Goal: Communication & Community: Answer question/provide support

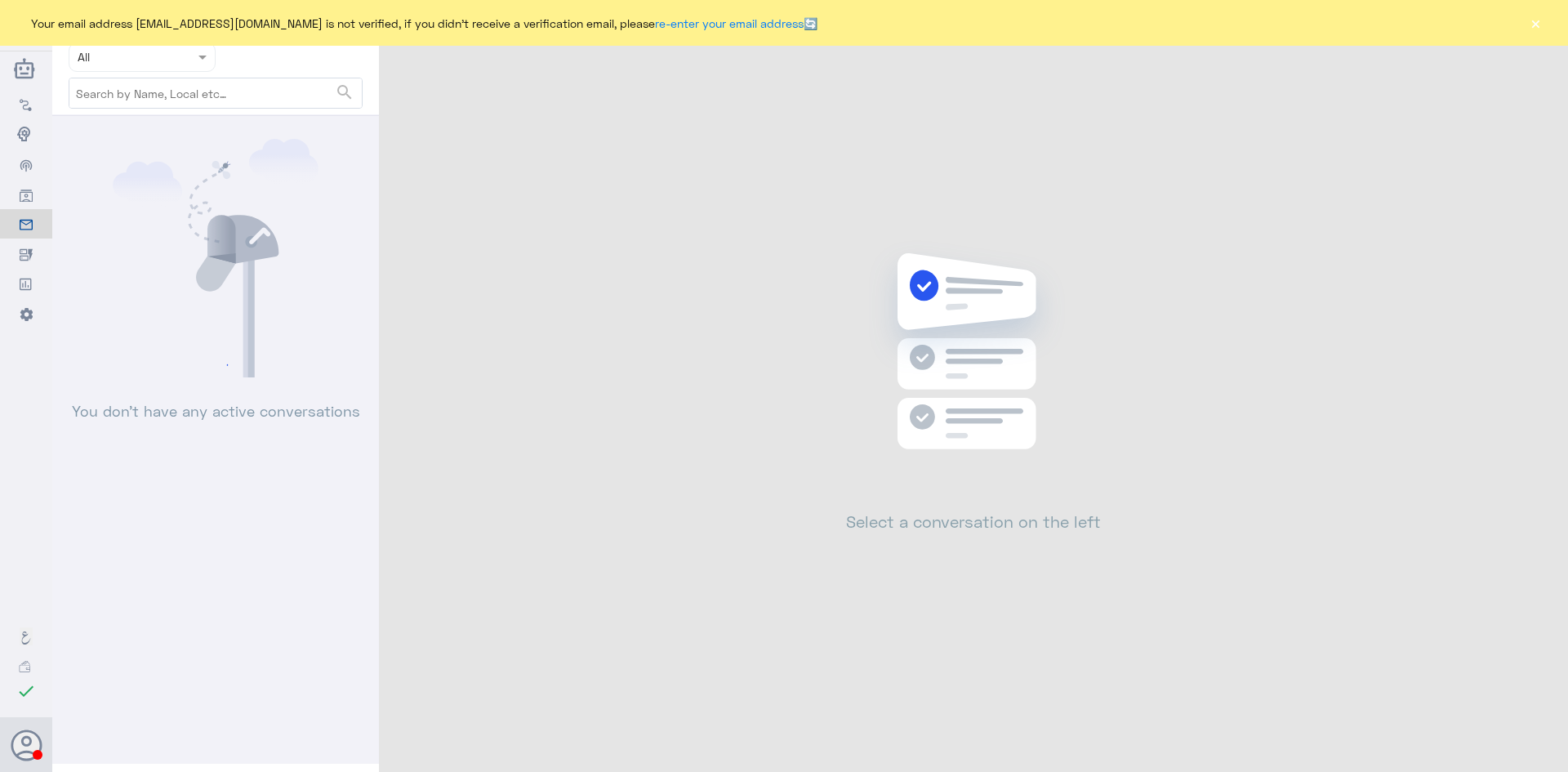
click at [1528, 13] on div "Your email address [EMAIL_ADDRESS][DOMAIN_NAME] is not verified, if you didn't …" at bounding box center [784, 22] width 1568 height 46
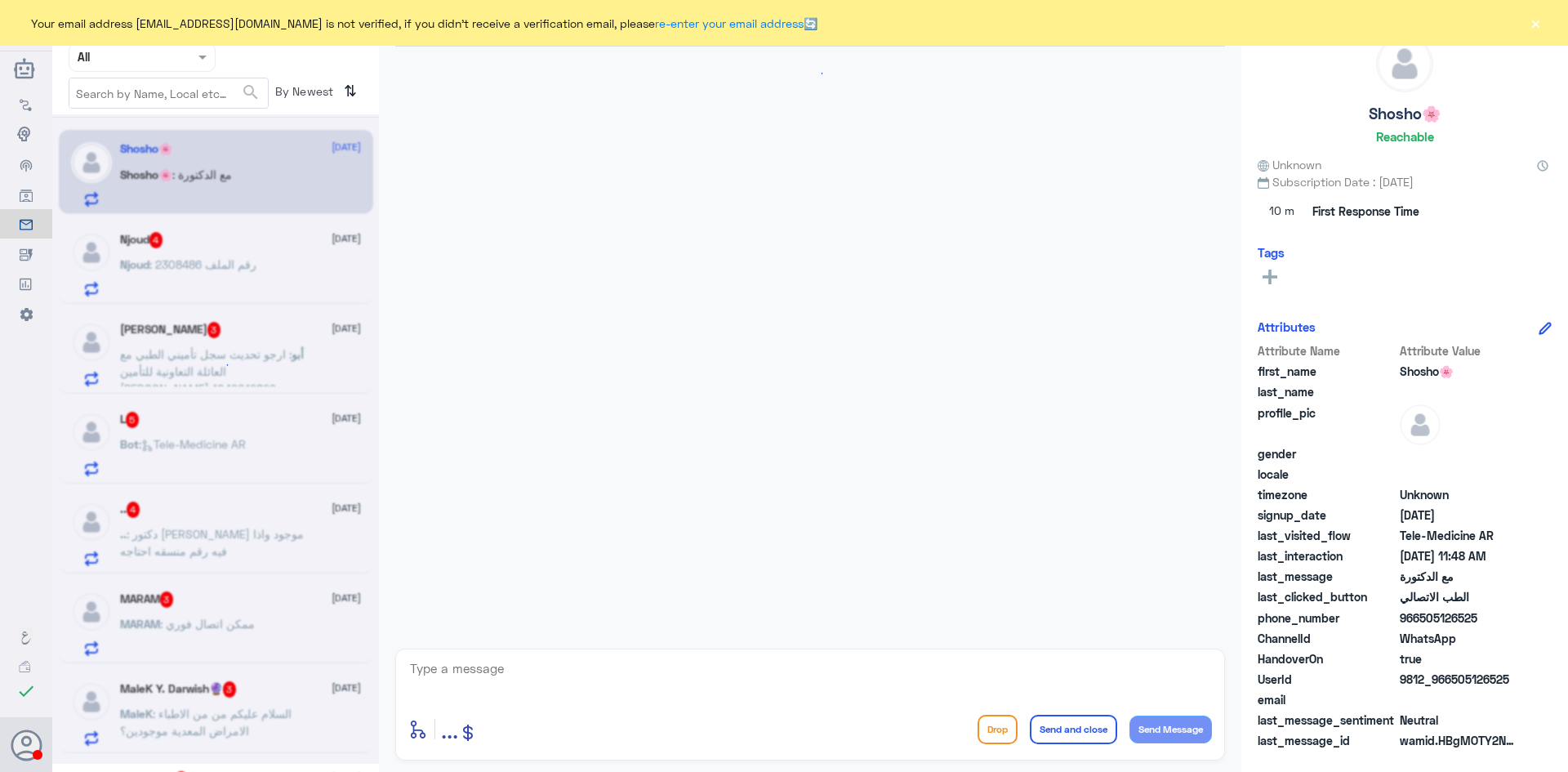
scroll to position [32, 0]
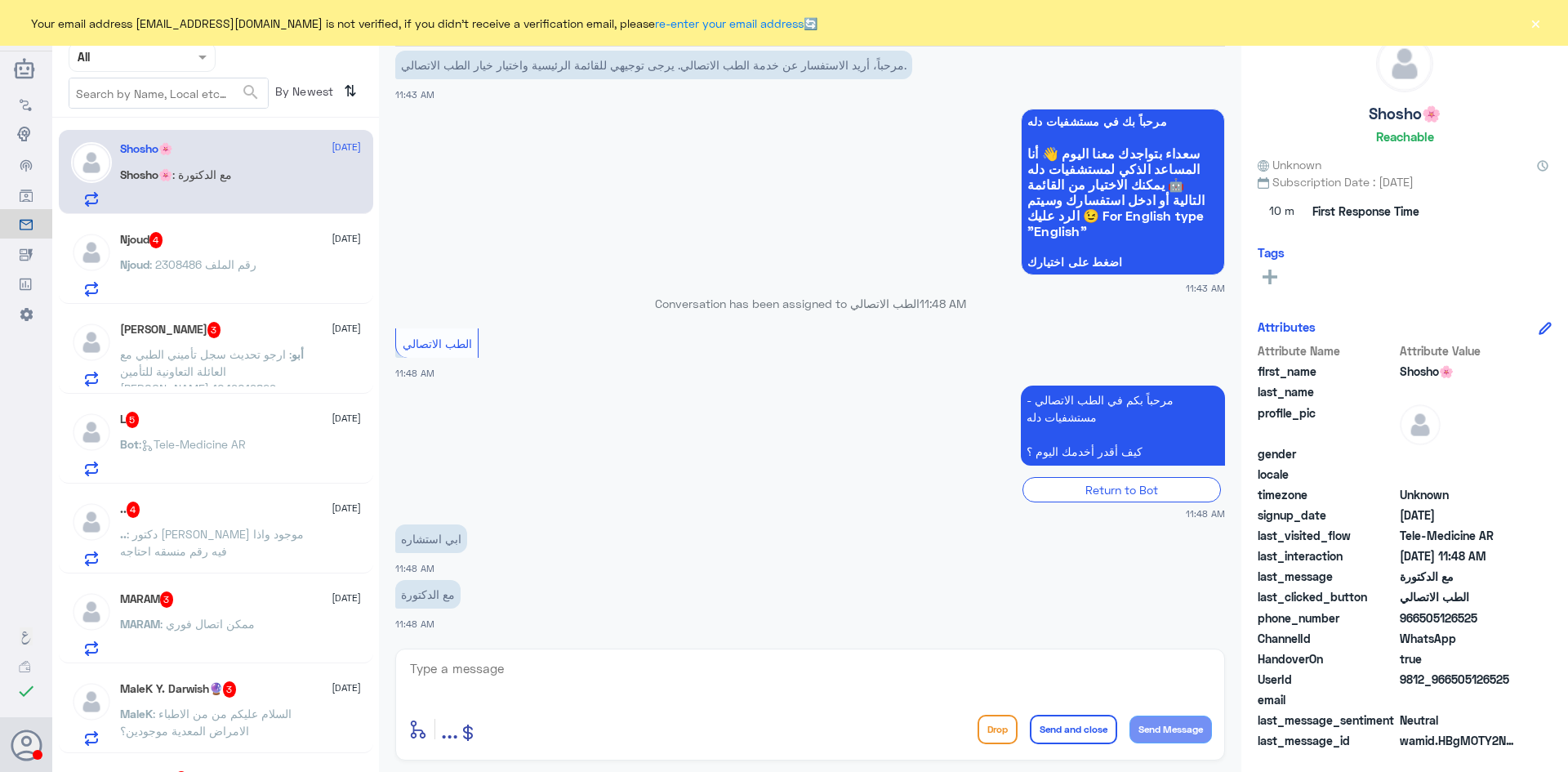
click at [1536, 23] on button "×" at bounding box center [1536, 23] width 17 height 17
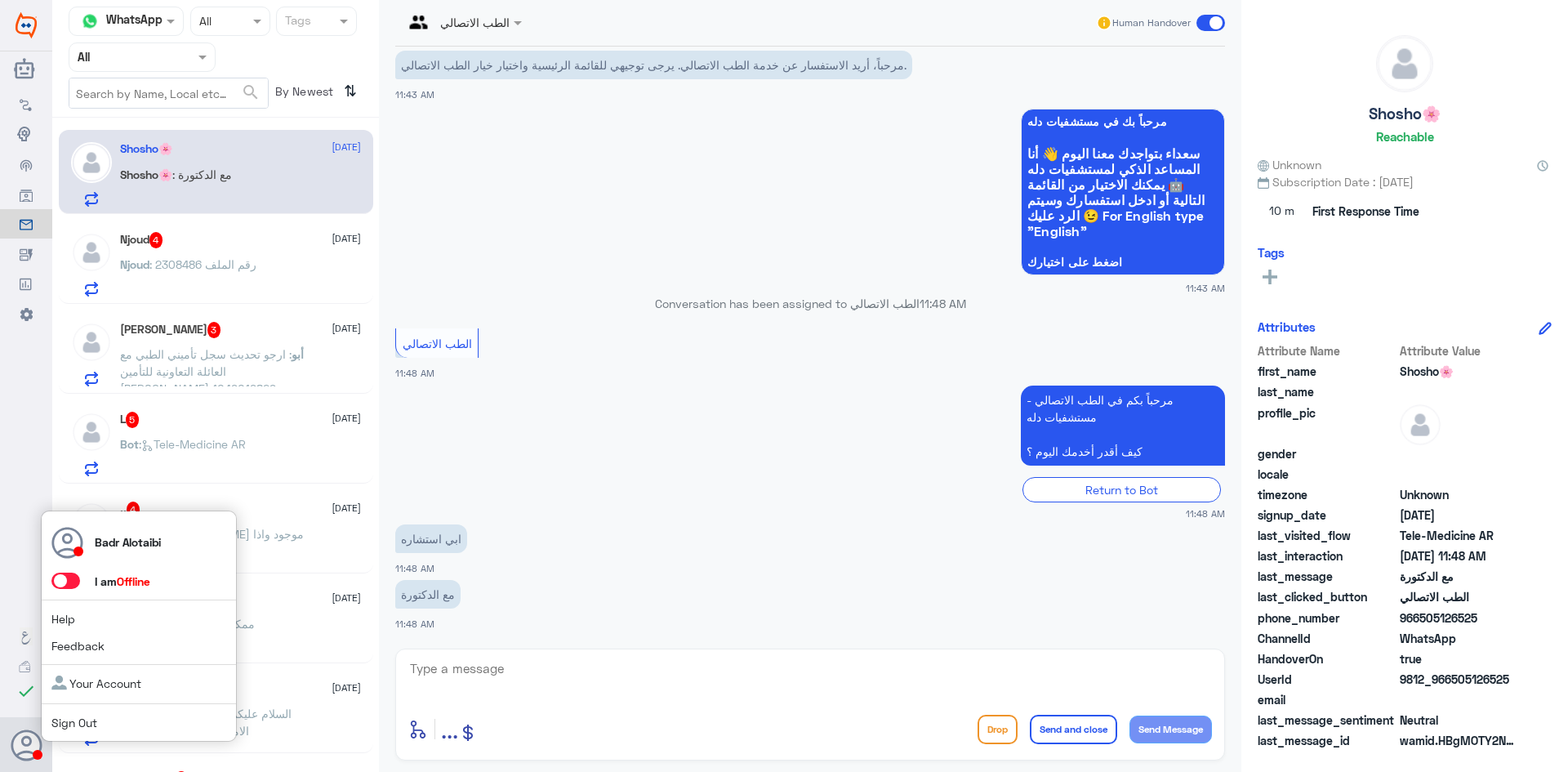
click at [67, 583] on span at bounding box center [66, 580] width 28 height 17
click at [0, 0] on input "checkbox" at bounding box center [0, 0] width 0 height 0
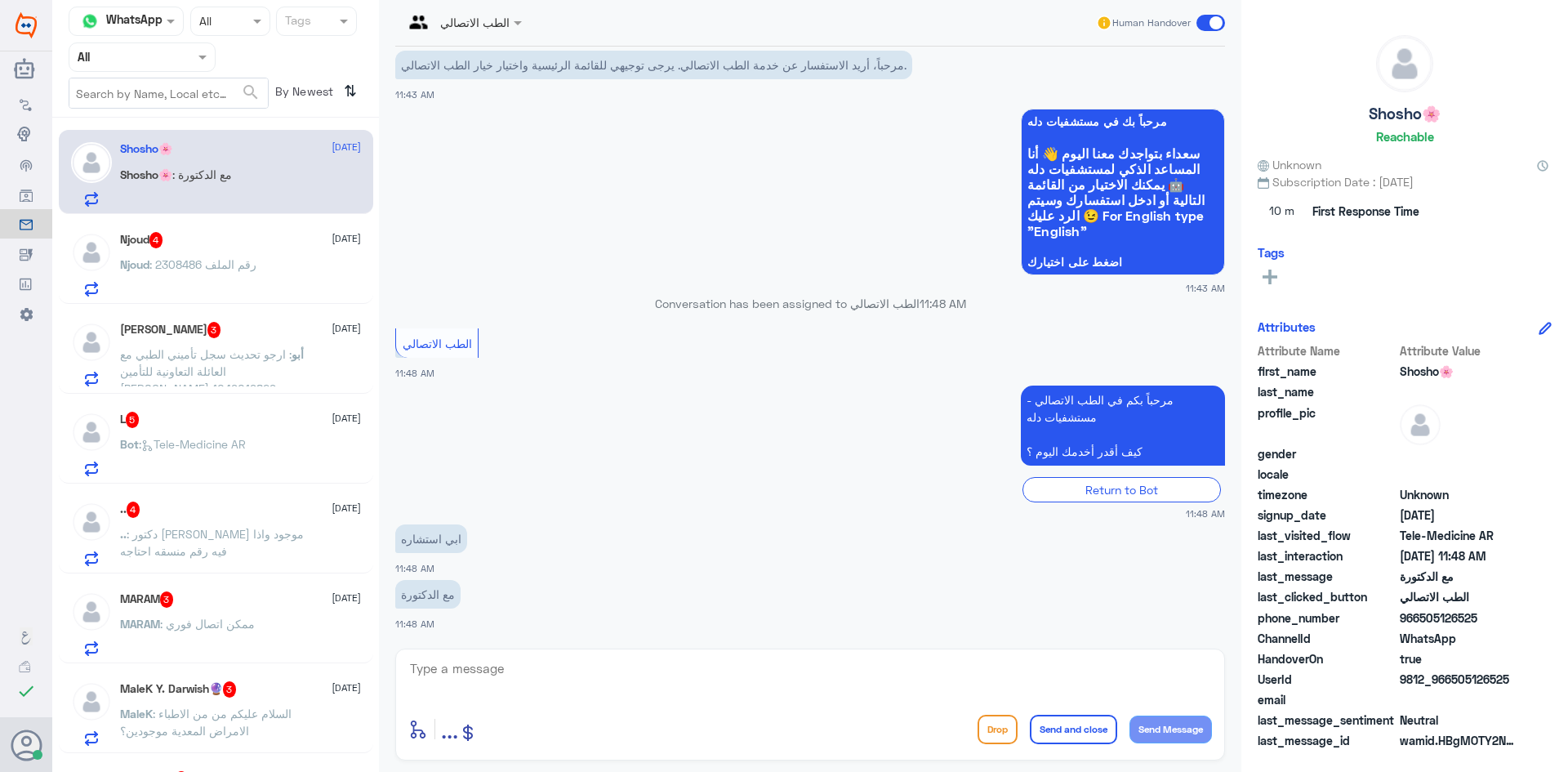
click at [500, 33] on div "الطب الاتصالي" at bounding box center [457, 22] width 106 height 39
click at [571, 677] on textarea at bounding box center [809, 677] width 803 height 40
drag, startPoint x: 1501, startPoint y: 680, endPoint x: 1452, endPoint y: 677, distance: 49.1
click at [1452, 677] on div "UserId 9812_966505126525" at bounding box center [1405, 681] width 294 height 21
copy span "505126525"
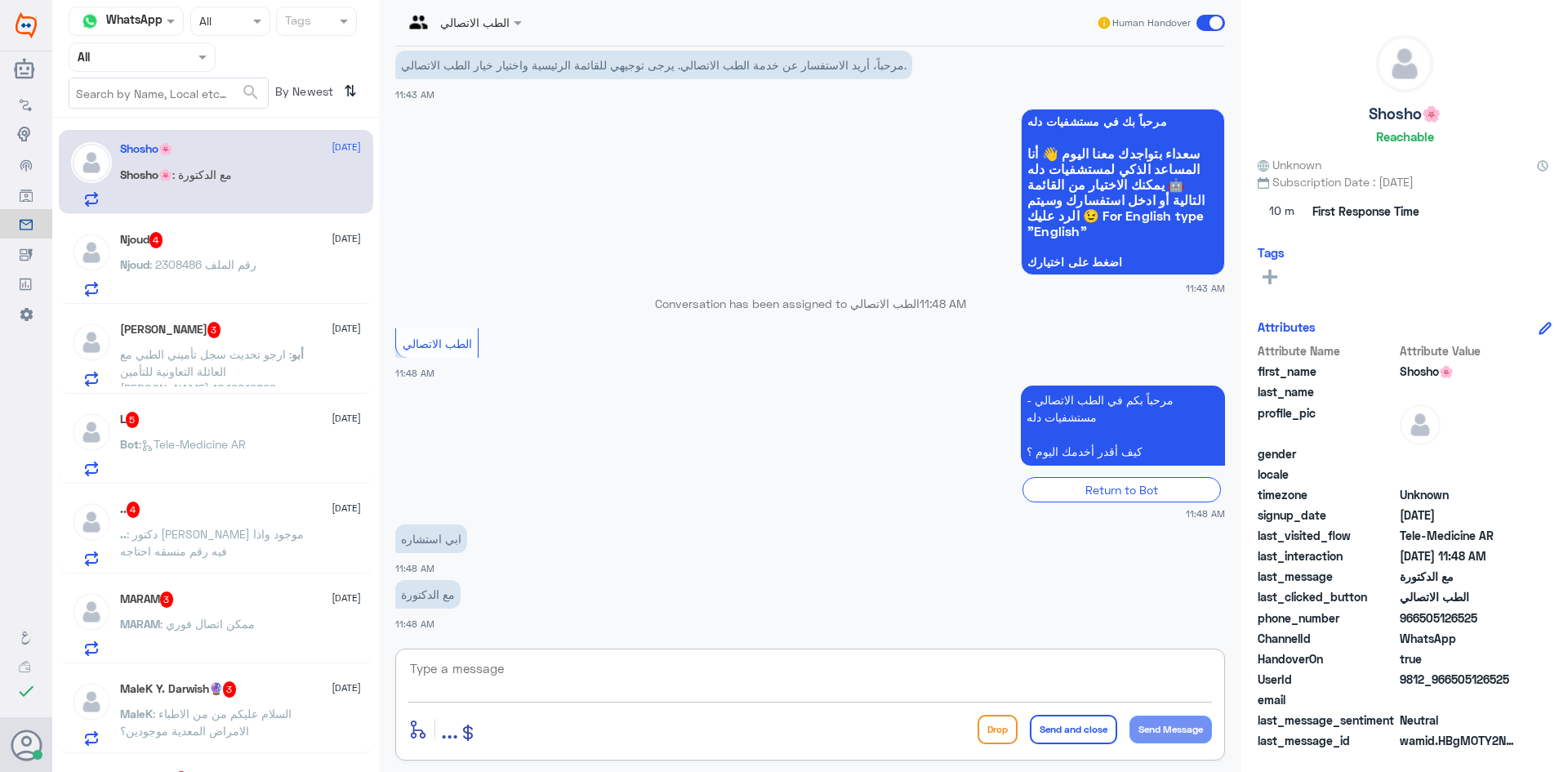
click at [616, 668] on textarea at bounding box center [809, 677] width 803 height 40
paste textarea "مرحبا معك بدر من الطب الاتصالي كيف اقدر اخدمك ؟"
type textarea "مرحبا معك بدر من الطب الاتصالي كيف اقدر اخدمك ؟"
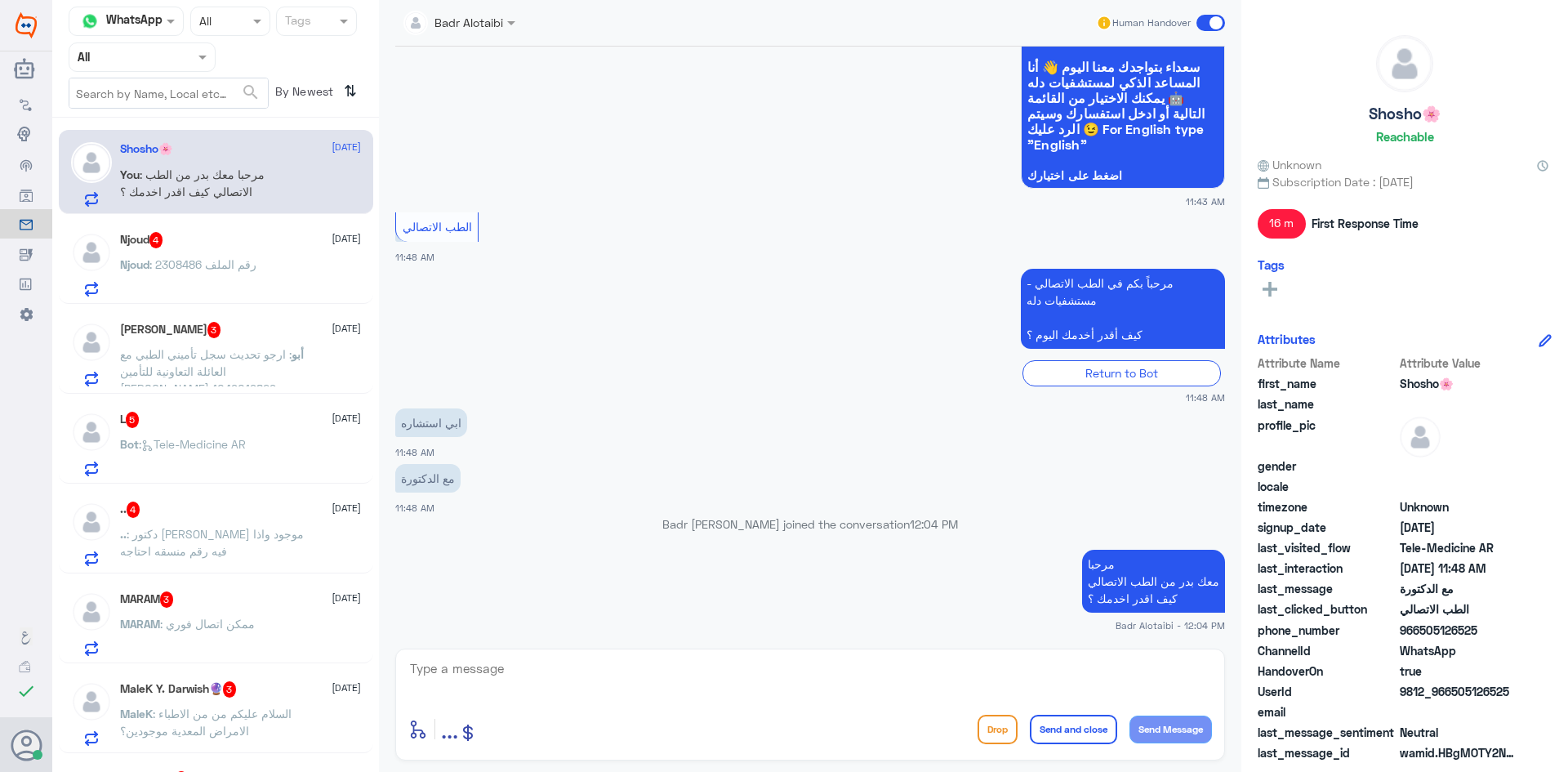
click at [148, 274] on p "Njoud : رقم الملف 2308486" at bounding box center [188, 275] width 136 height 41
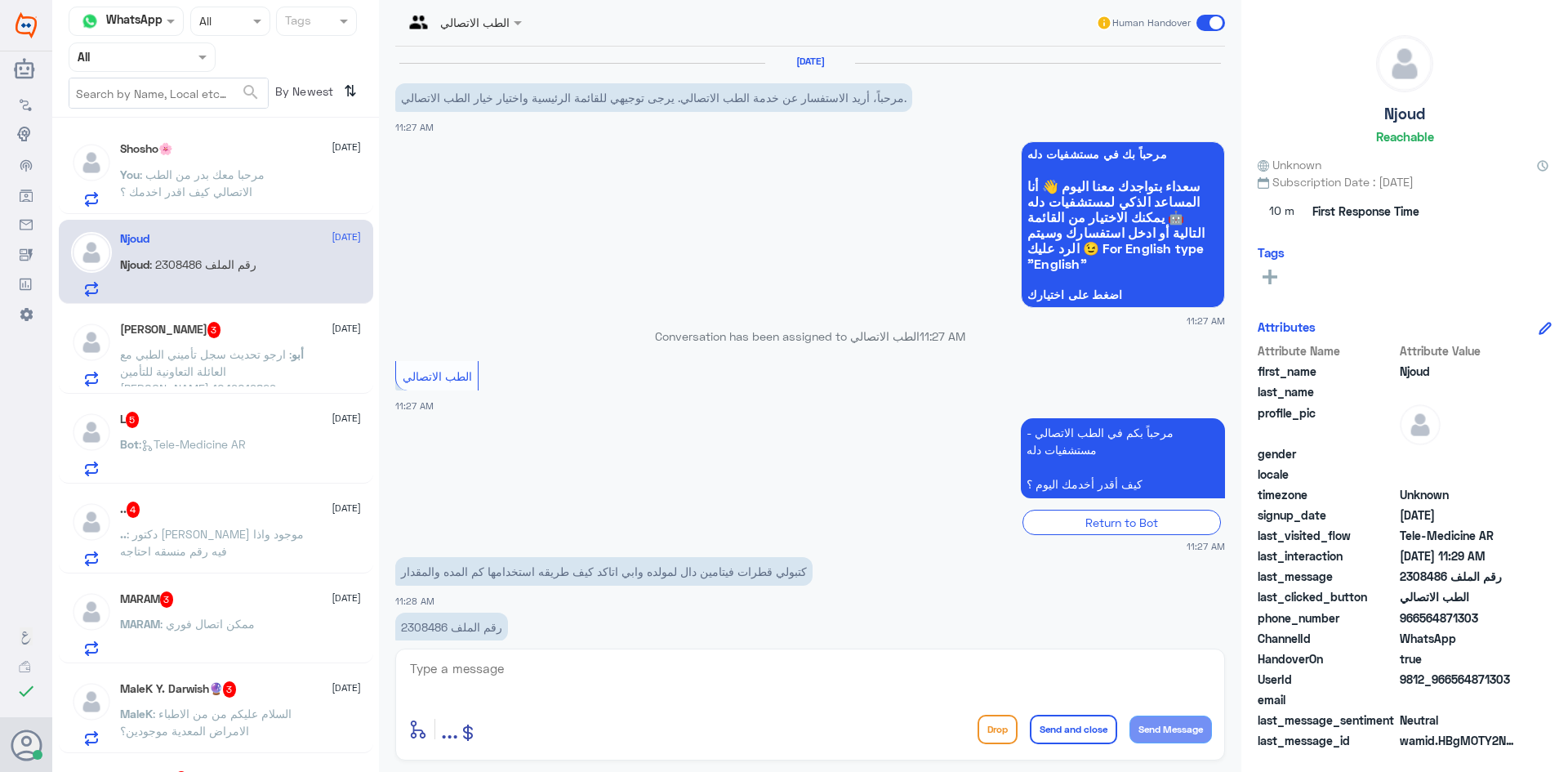
scroll to position [32, 0]
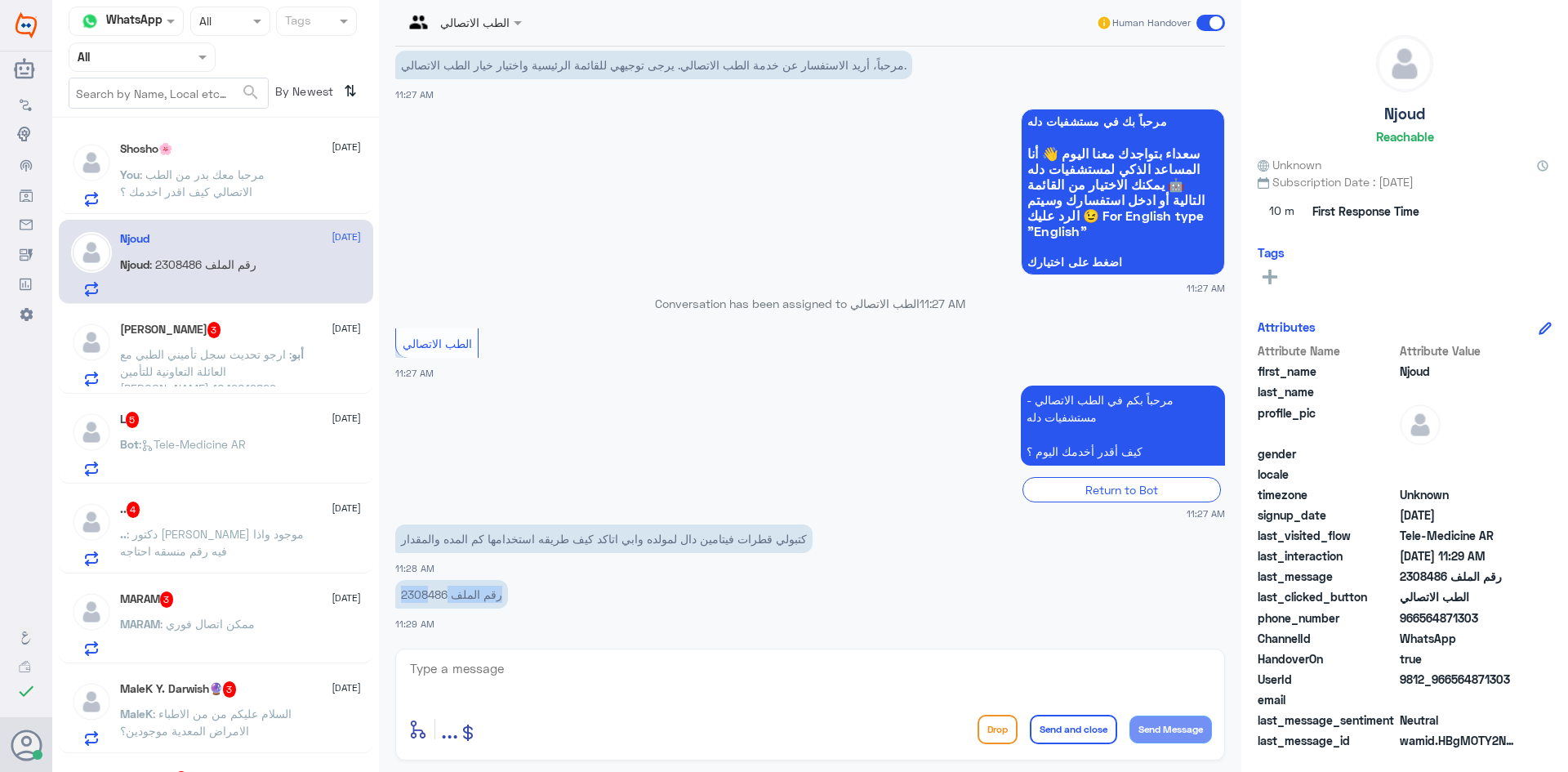
drag, startPoint x: 446, startPoint y: 597, endPoint x: 425, endPoint y: 593, distance: 21.4
click at [425, 593] on p "رقم الملف 2308486" at bounding box center [452, 594] width 113 height 28
click at [421, 590] on p "رقم الملف 2308486" at bounding box center [452, 594] width 113 height 28
drag, startPoint x: 400, startPoint y: 594, endPoint x: 447, endPoint y: 594, distance: 47.0
click at [447, 594] on p "رقم الملف 2308486" at bounding box center [452, 594] width 113 height 28
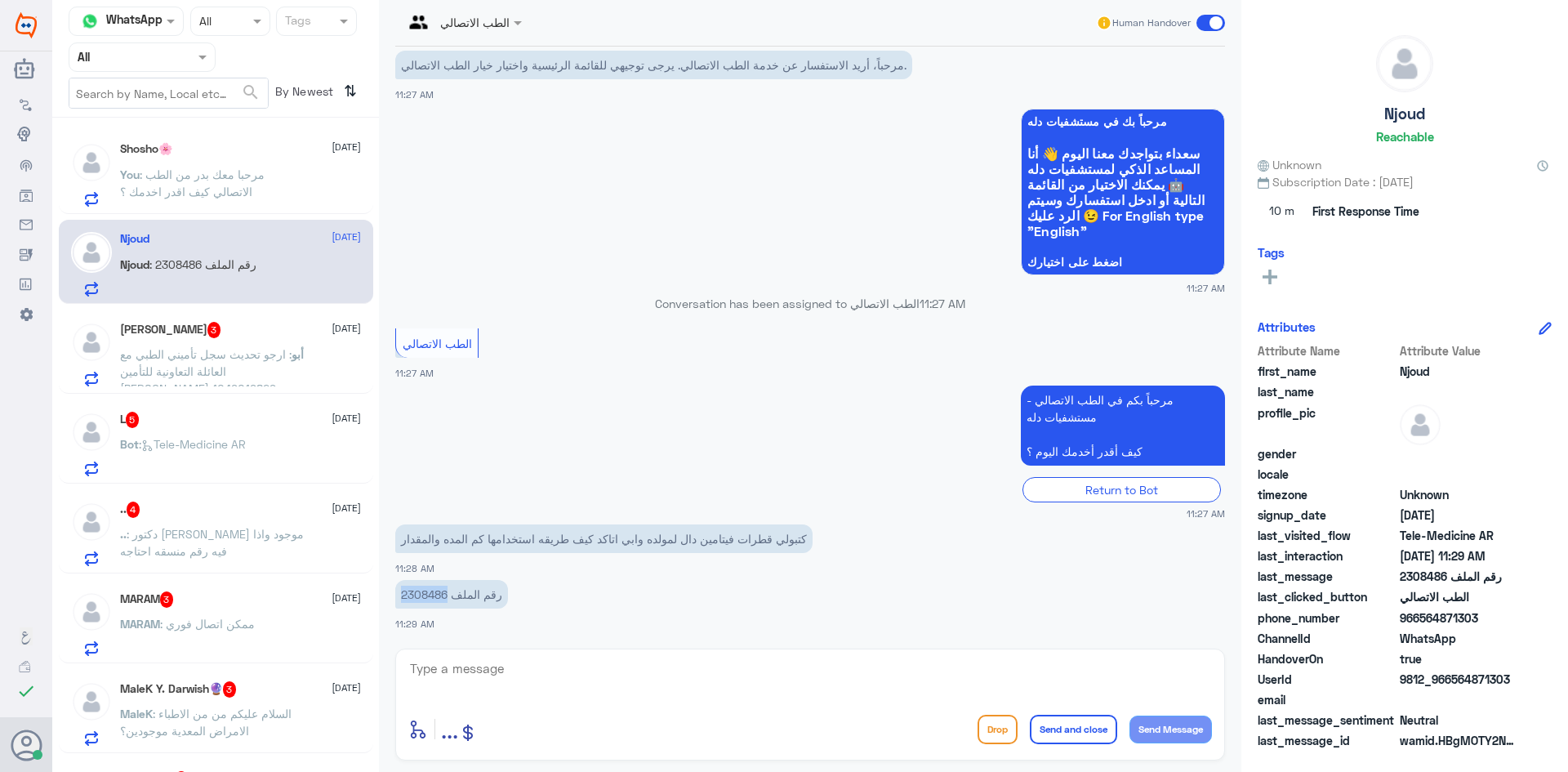
copy p "2308486"
drag, startPoint x: 786, startPoint y: 541, endPoint x: 598, endPoint y: 527, distance: 188.5
click at [598, 527] on p "كتبولي قطرات فيتامين دال لمولده وابي اتاكد كيف طريقه استخدامها كم المده والمقدار" at bounding box center [604, 538] width 417 height 28
click at [578, 533] on p "كتبولي قطرات فيتامين دال لمولده وابي اتاكد كيف طريقه استخدامها كم المده والمقدار" at bounding box center [604, 538] width 417 height 28
click at [599, 676] on textarea at bounding box center [809, 677] width 803 height 40
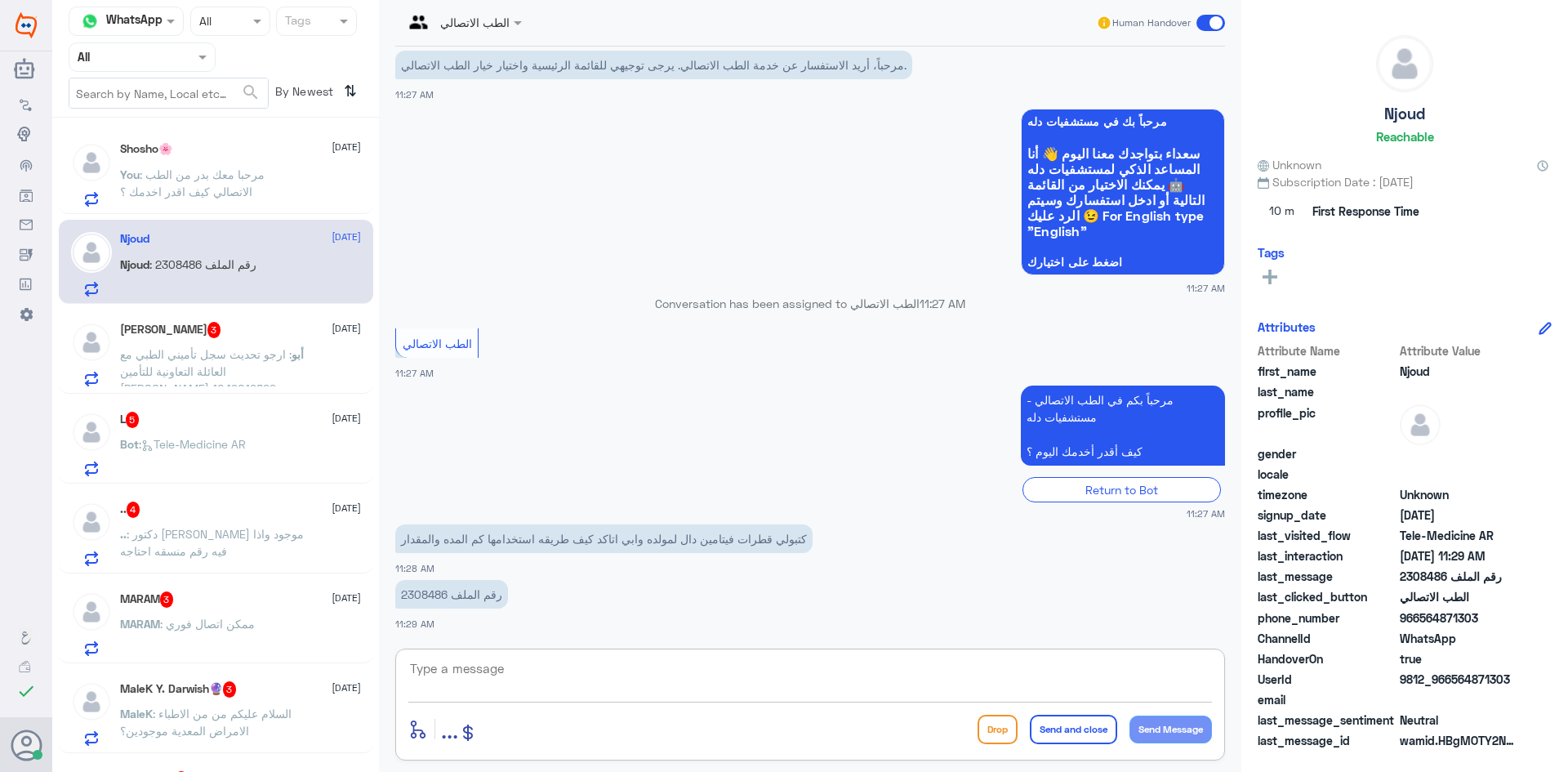
paste textarea "مرحبا معك بدر من الطب الاتصالي كيف اقدر اخدمك ؟"
type textarea "مرحبا معك بدر من الطب الاتصالي كيف اقدر اخدمك ؟"
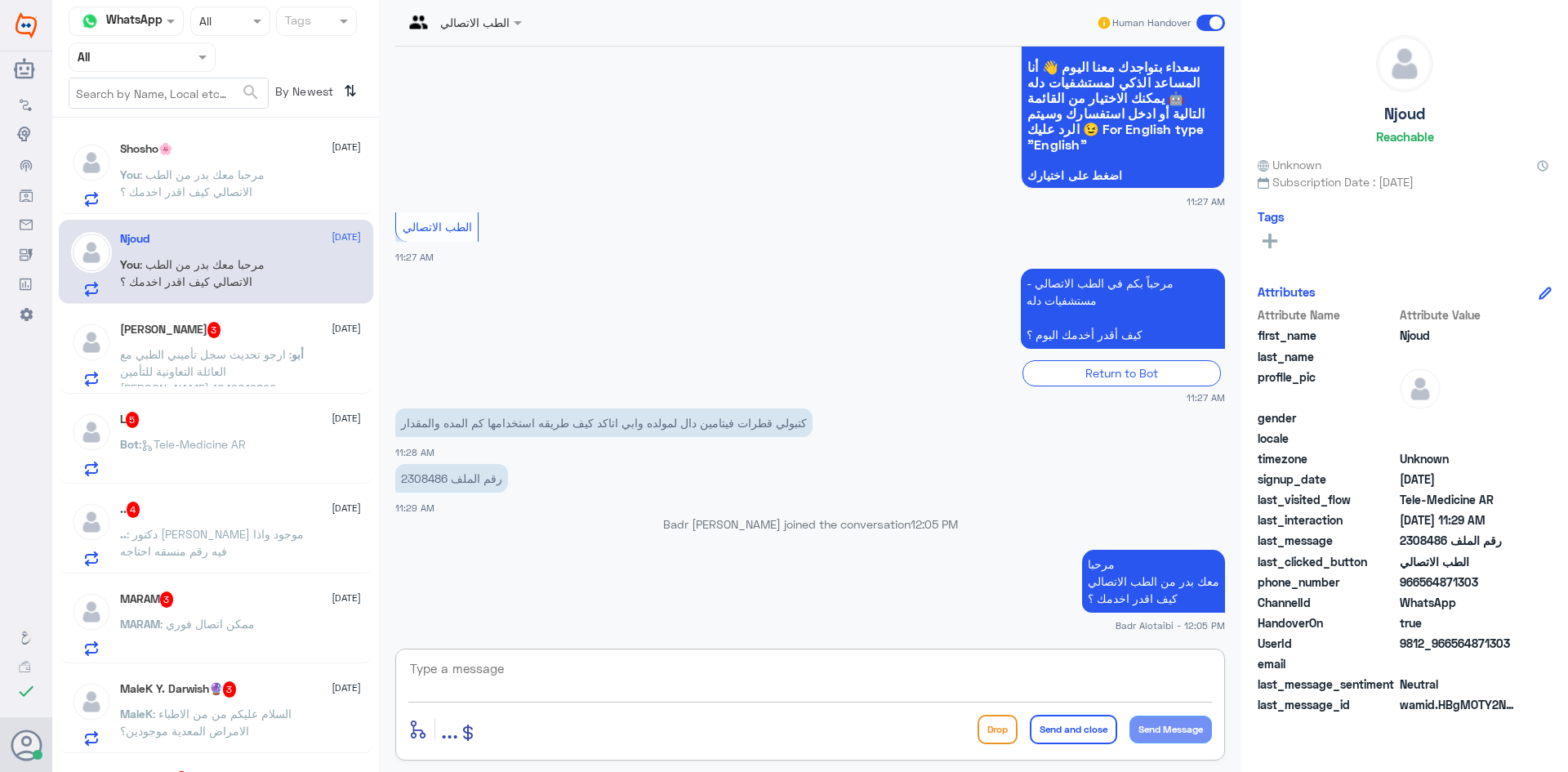
paste textarea "يمكنك تسجيل دخولك للتطبيق، واختر أيقونة "استشارة فورية" لطلب صرف الأدوية، أو إج…"
type textarea "يمكنك تسجيل دخولك للتطبيق، واختر أيقونة "استشارة فورية" لطلب صرف الأدوية، أو إج…"
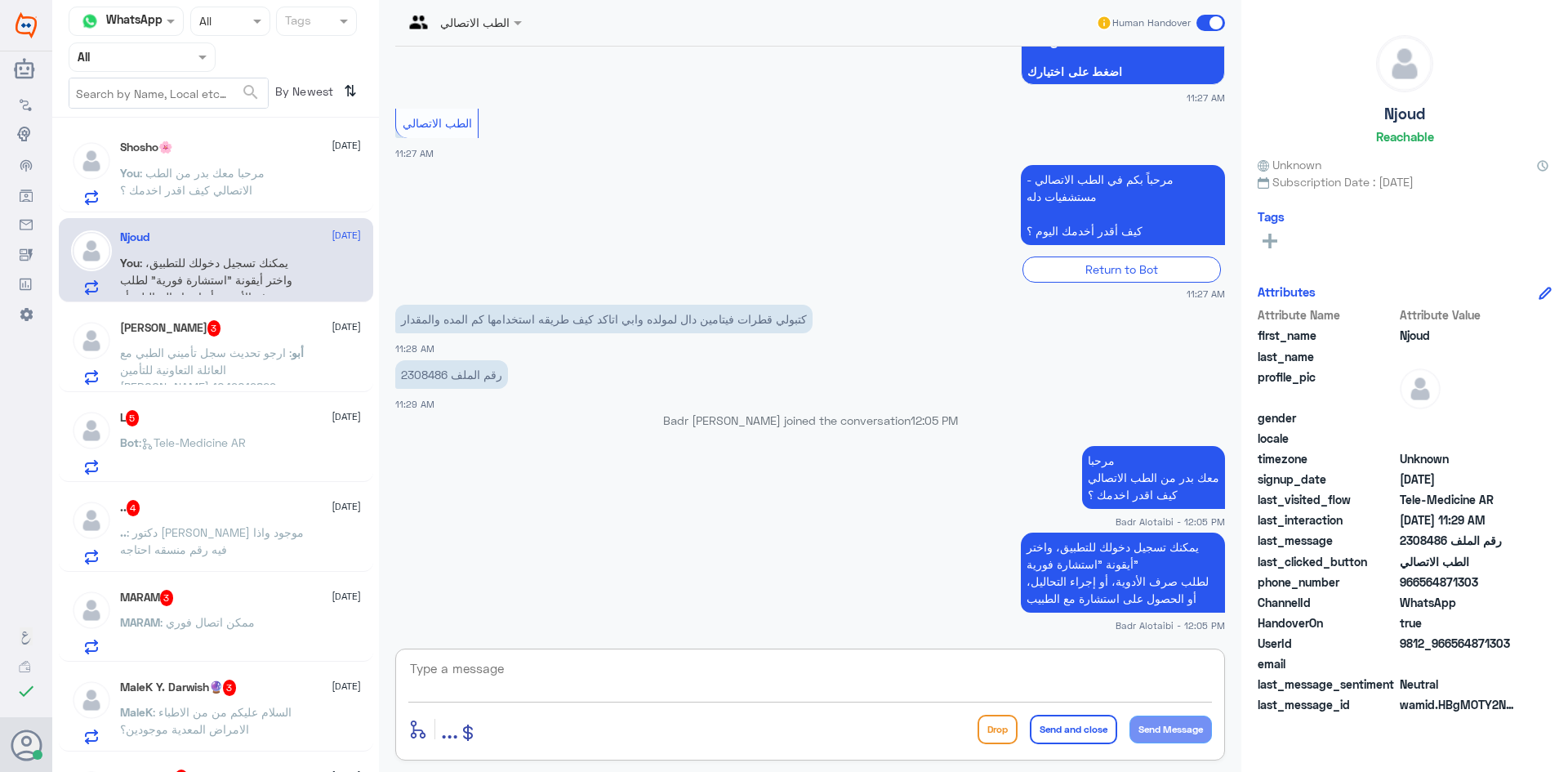
scroll to position [0, 0]
click at [245, 344] on div "أبو طلال 3 10 September أبو : ارجو تحديث سجل تأميني الطبي مع العائلة التعاونية …" at bounding box center [240, 354] width 241 height 65
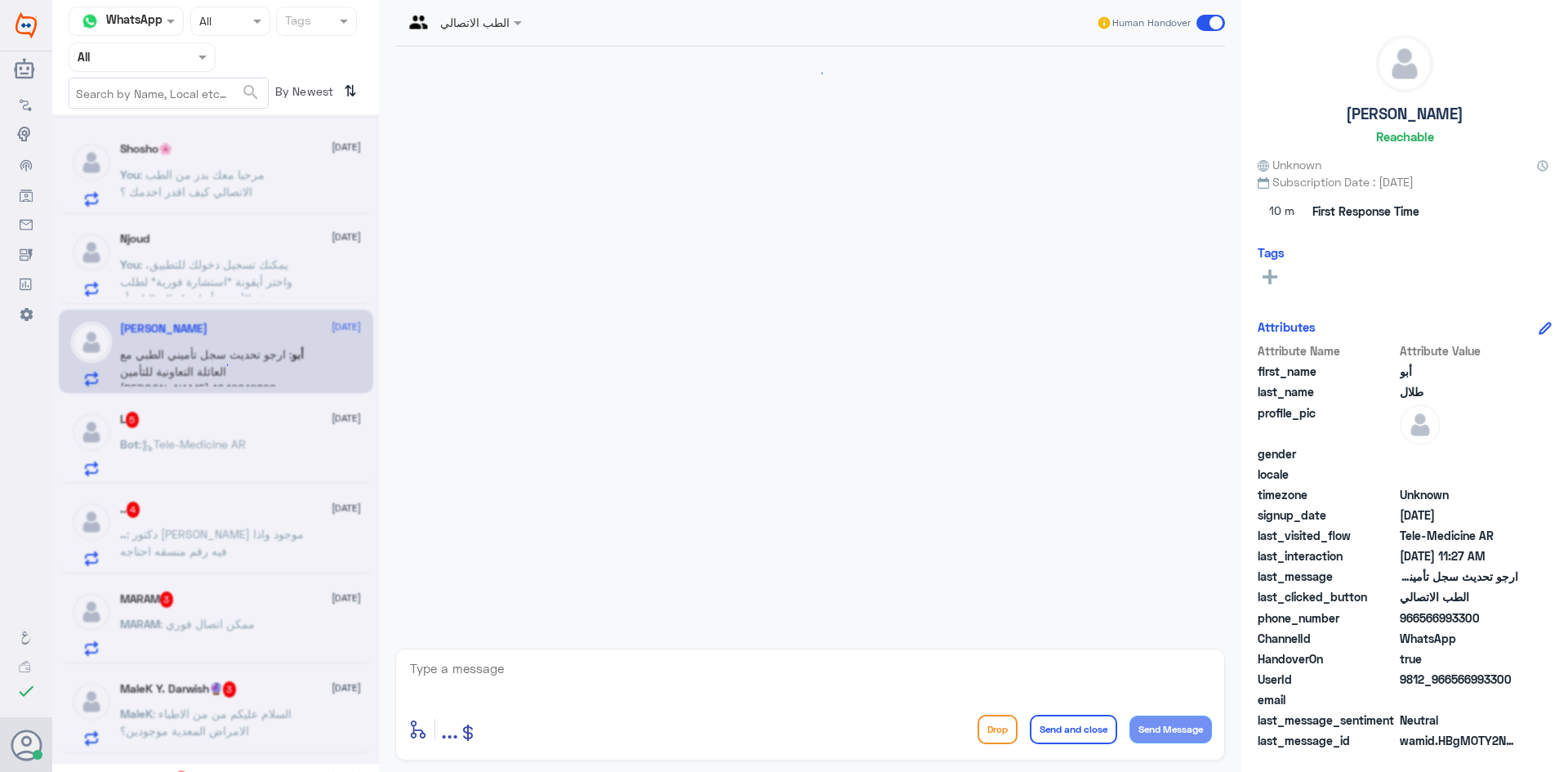
scroll to position [27, 0]
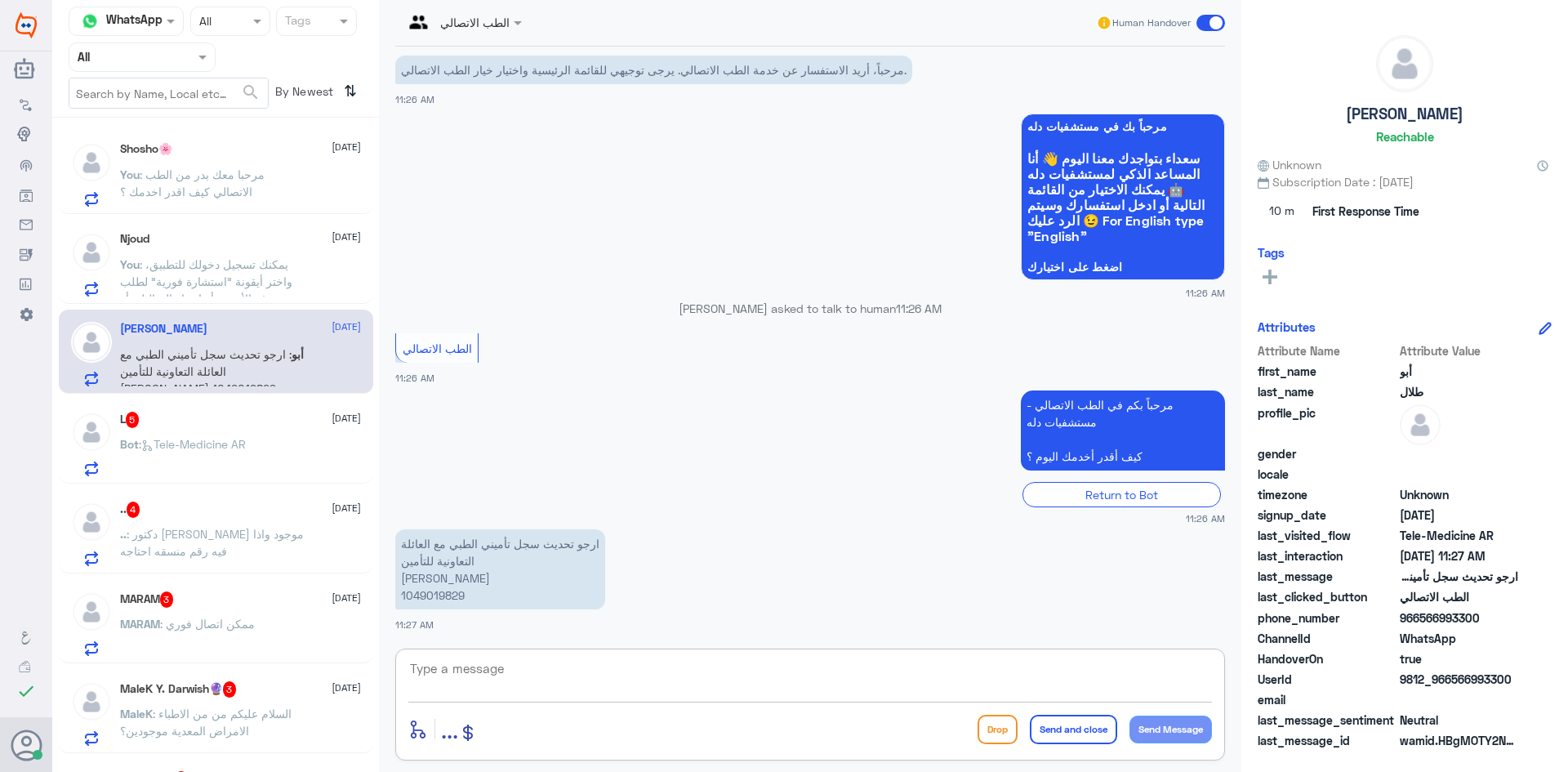
click at [555, 671] on textarea at bounding box center [809, 677] width 803 height 40
drag, startPoint x: 473, startPoint y: 595, endPoint x: 419, endPoint y: 582, distance: 55.5
click at [419, 582] on p "ارجو تحديث سجل تأميني الطبي مع العائلة التعاونية للتأمين فهد بن ناصر العقيل 104…" at bounding box center [500, 569] width 210 height 80
click at [418, 582] on p "ارجو تحديث سجل تأميني الطبي مع العائلة التعاونية للتأمين فهد بن ناصر العقيل 104…" at bounding box center [500, 569] width 210 height 80
drag, startPoint x: 474, startPoint y: 600, endPoint x: 402, endPoint y: 600, distance: 72.0
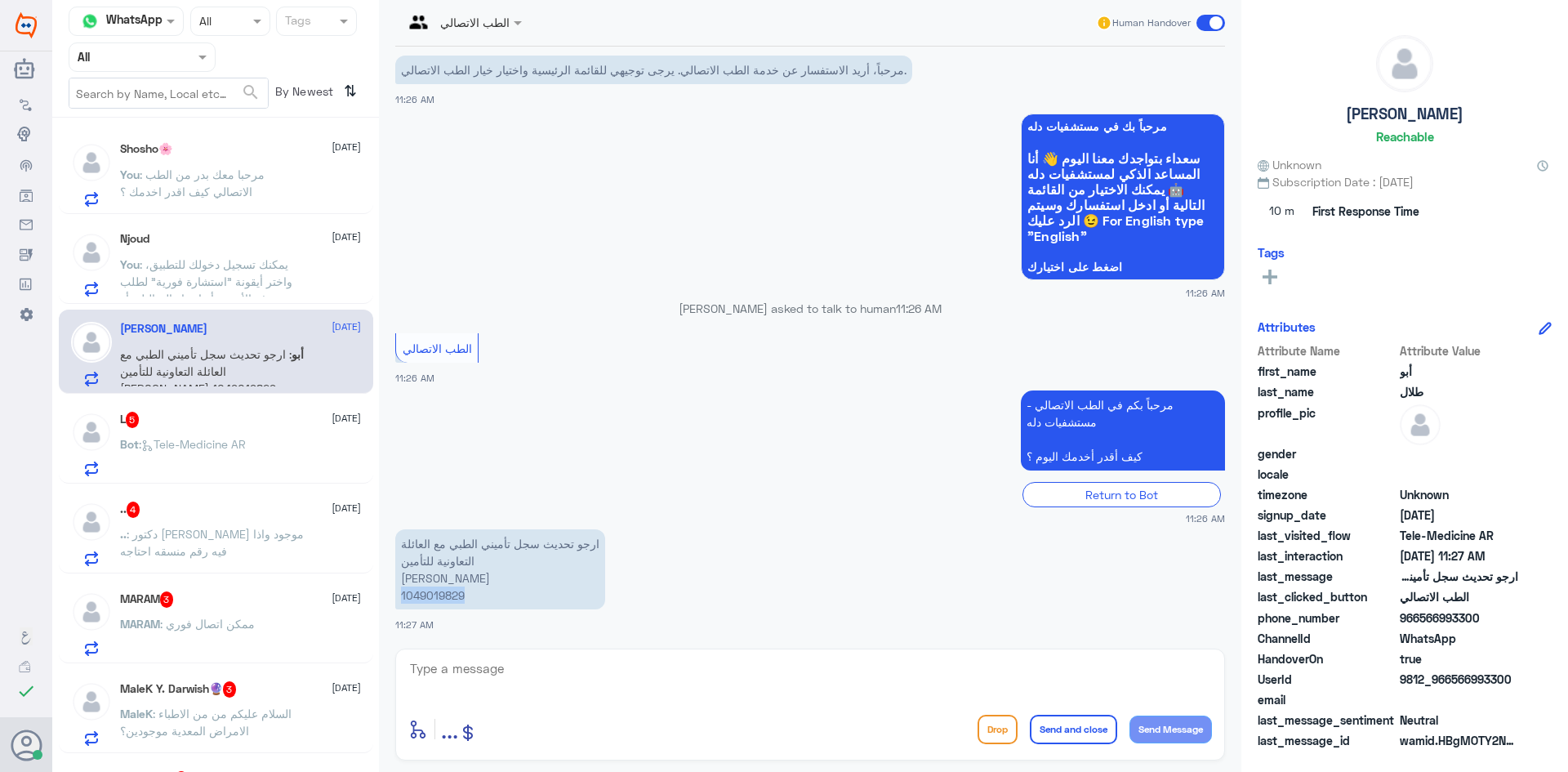
click at [402, 600] on p "ارجو تحديث سجل تأميني الطبي مع العائلة التعاونية للتأمين فهد بن ناصر العقيل 104…" at bounding box center [500, 569] width 210 height 80
copy p "1049019829"
drag, startPoint x: 1512, startPoint y: 679, endPoint x: 1451, endPoint y: 681, distance: 61.0
click at [1451, 681] on span "9812_966566993300" at bounding box center [1459, 679] width 119 height 17
copy span "566993300"
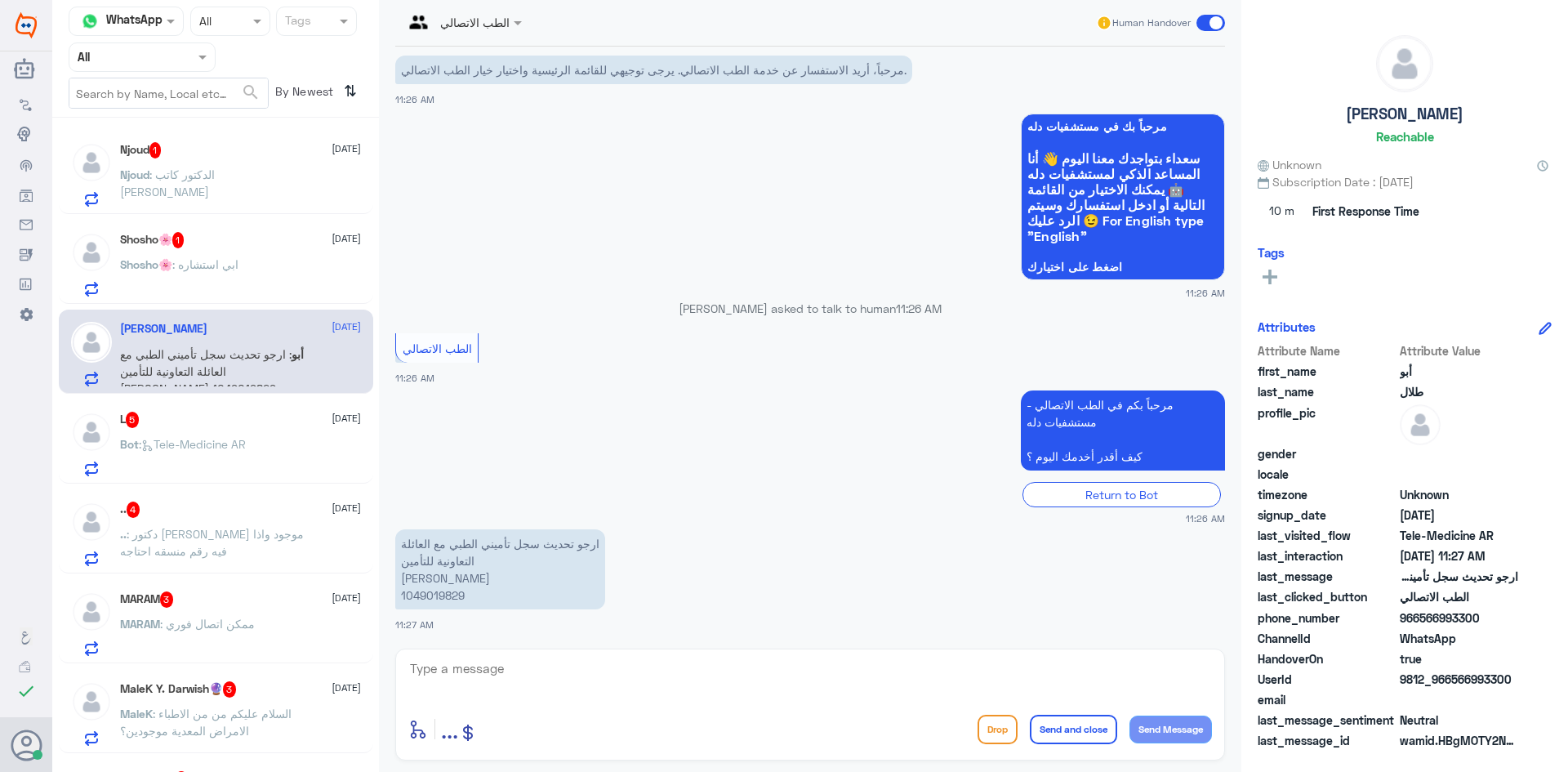
click at [823, 671] on textarea at bounding box center [809, 677] width 803 height 40
paste textarea "مرحبا معك بدر من الطب الاتصالي كيف اقدر اخدمك ؟"
type textarea "مرحبا معك بدر من الطب الاتصالي كيف اقدر اخدمك ؟"
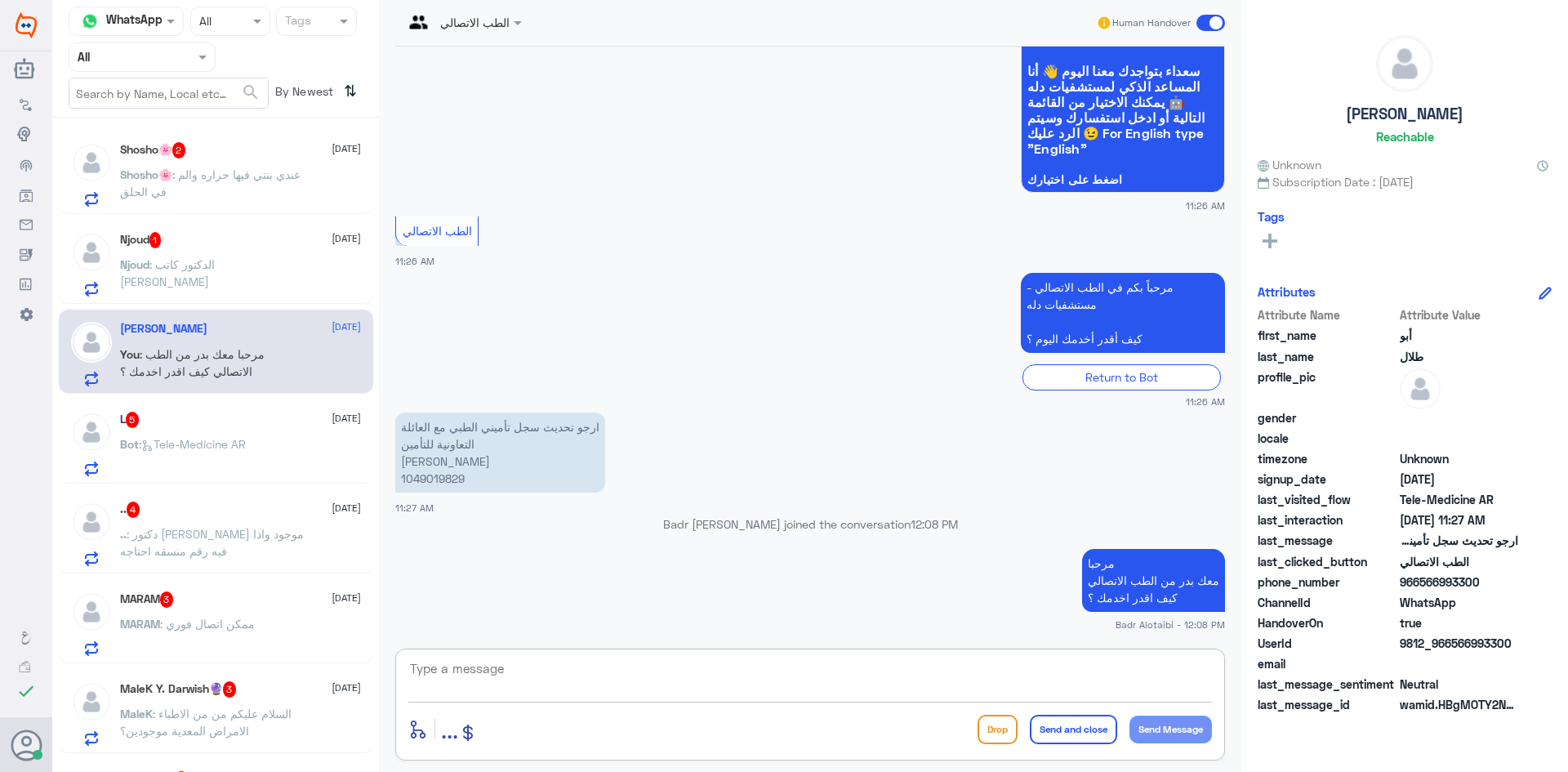
click at [581, 677] on textarea at bounding box center [809, 677] width 803 height 40
type textarea "تم التحديث التامين"
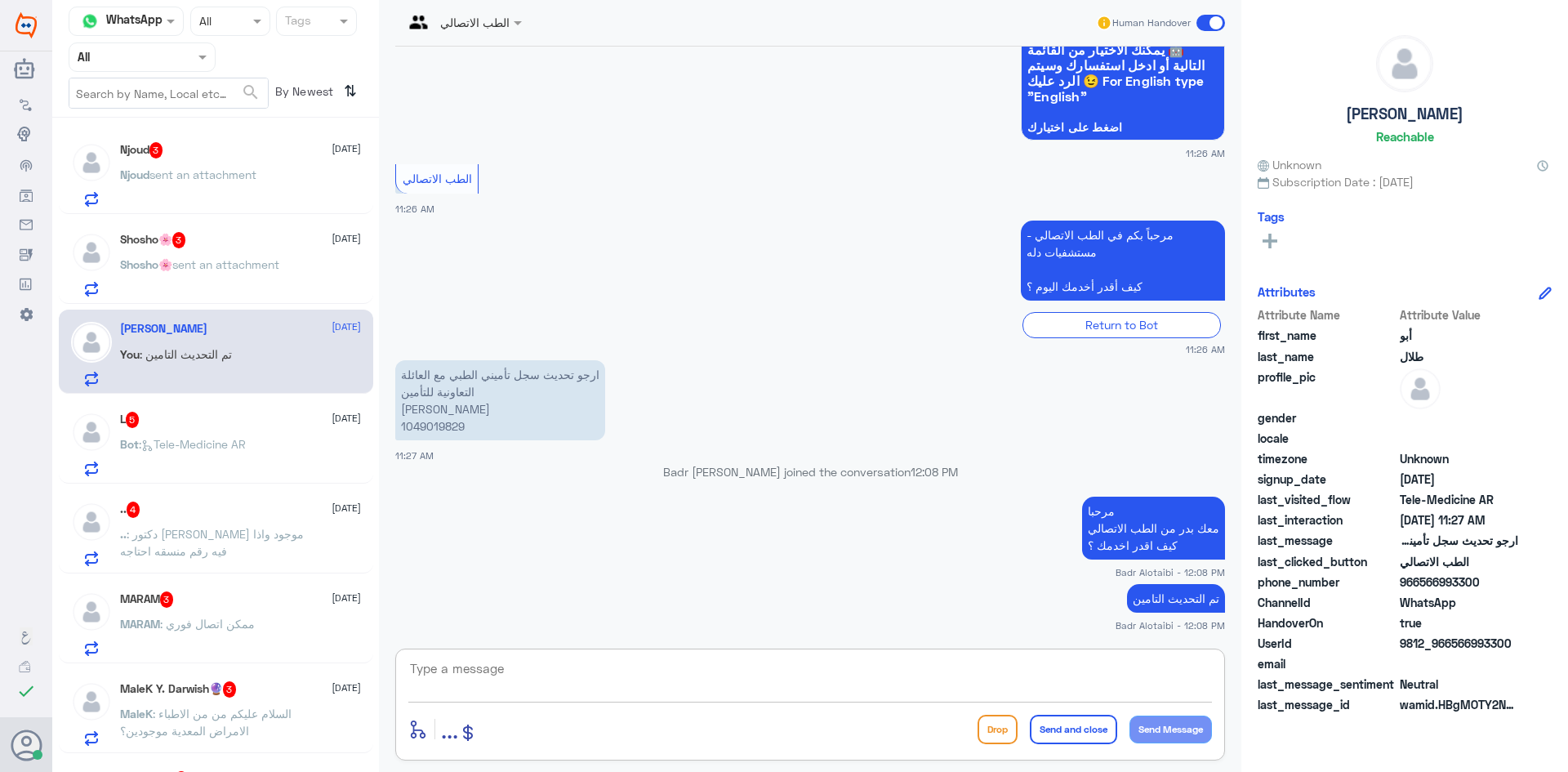
drag, startPoint x: 193, startPoint y: 215, endPoint x: 207, endPoint y: 210, distance: 14.9
click at [194, 215] on div "Njoud 3 10 September Njoud sent an attachment Shosho🌸 3 10 September Shosho🌸 se…" at bounding box center [216, 451] width 327 height 653
click at [219, 244] on div "Shosho🌸 3 10 September" at bounding box center [240, 240] width 241 height 17
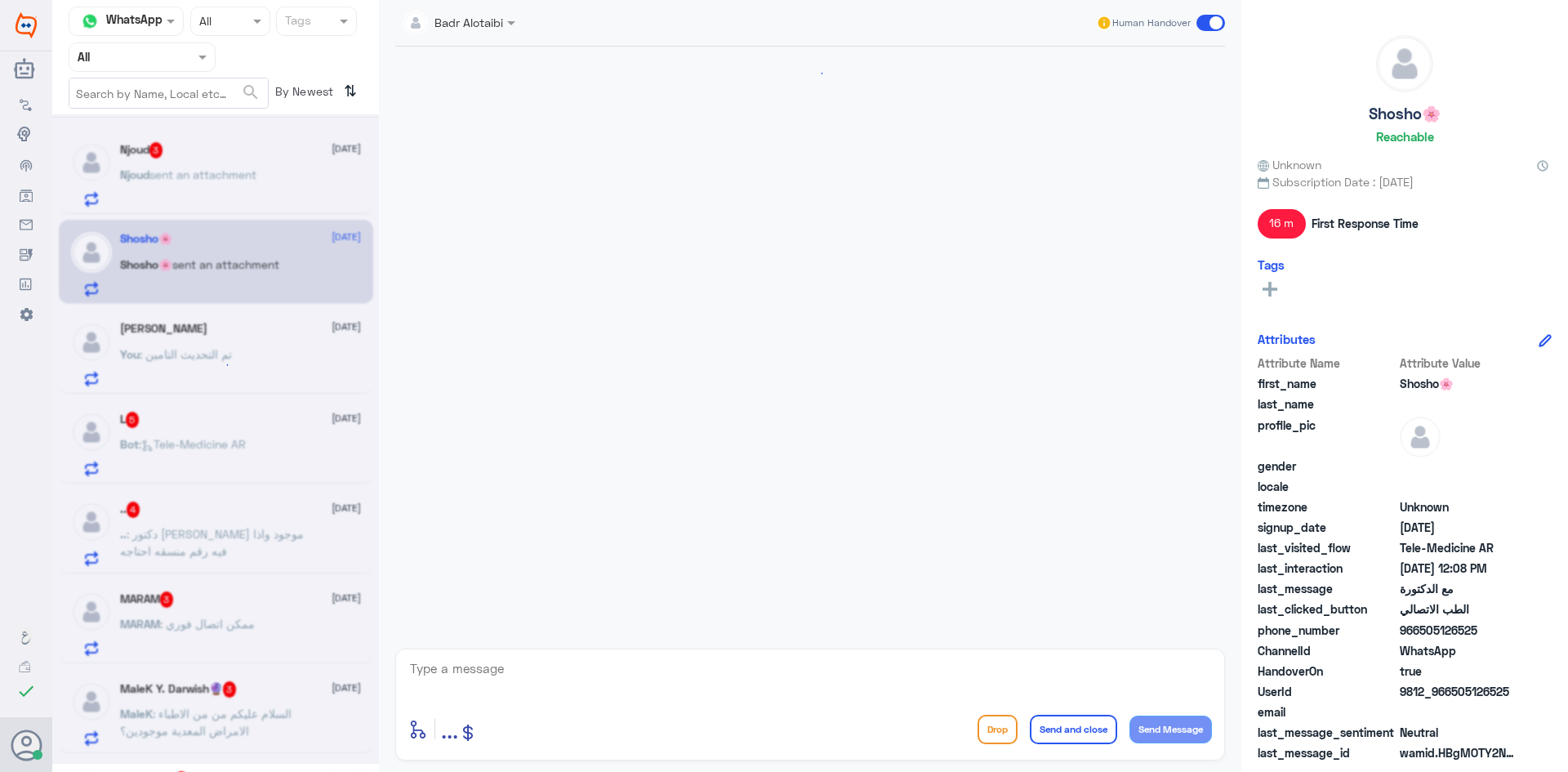
scroll to position [316, 0]
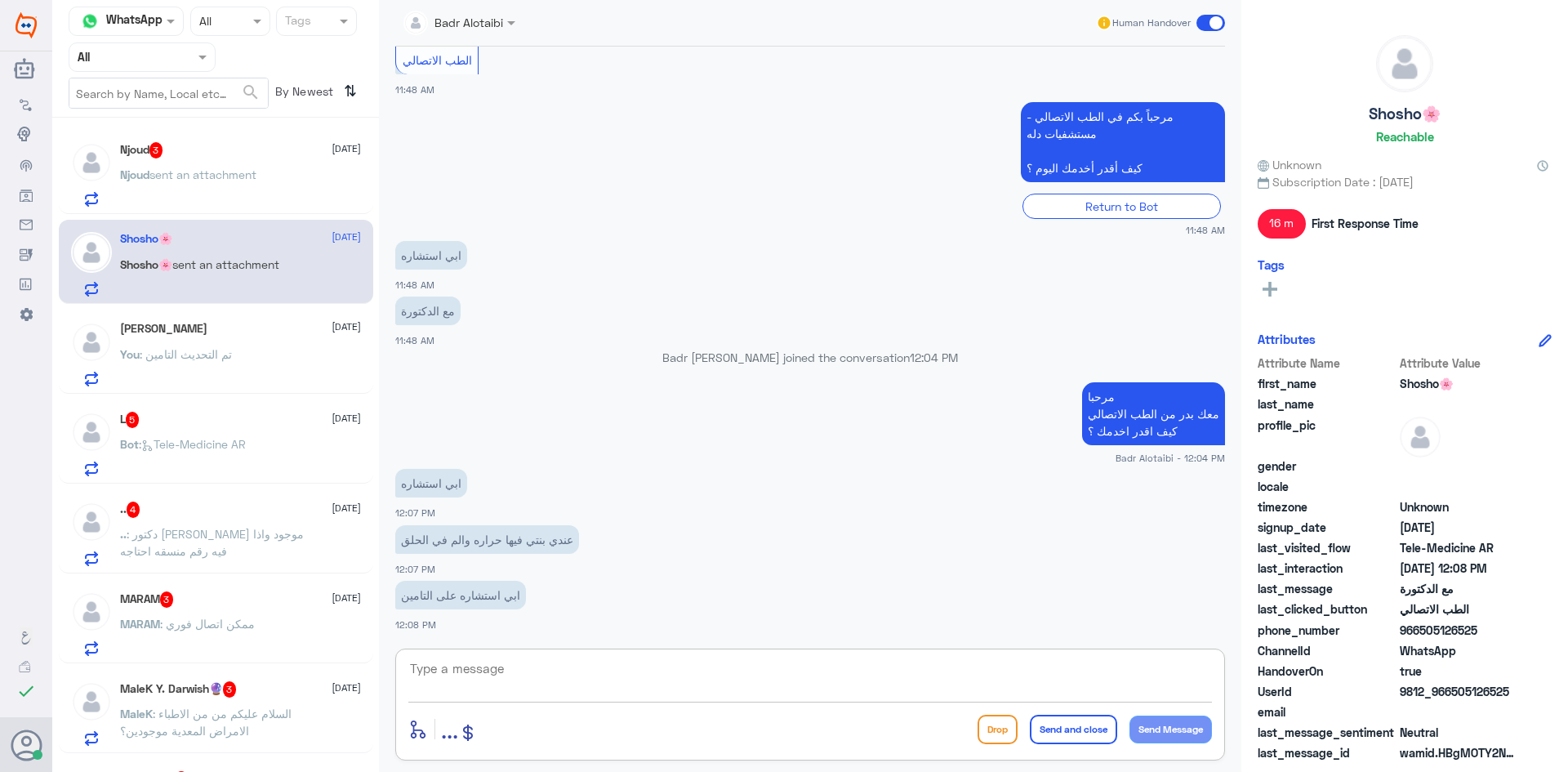
click at [526, 670] on textarea at bounding box center [809, 677] width 803 height 40
type textarea "يرجى تزويدنا برقم الهوية او الملف"
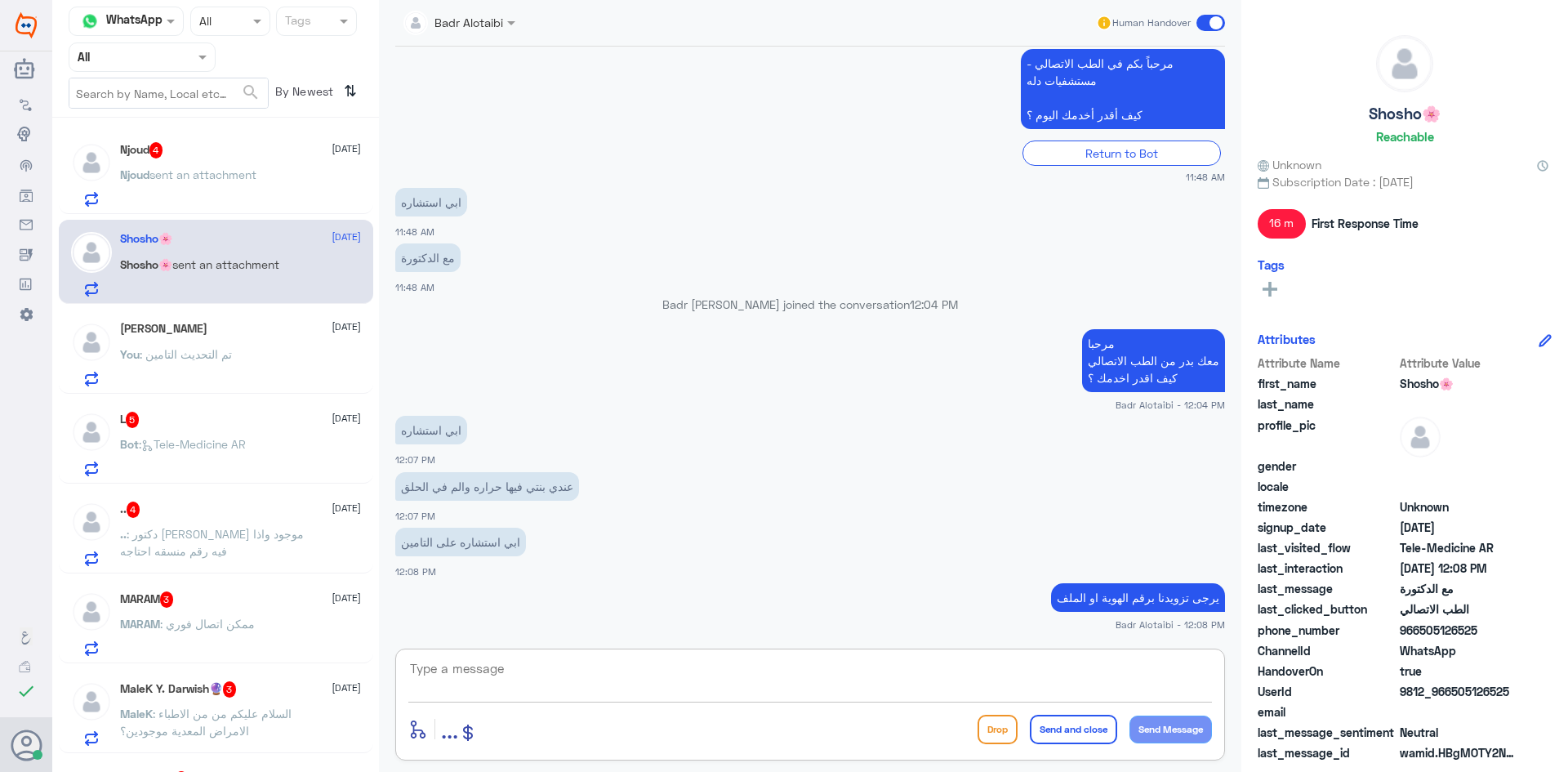
click at [256, 168] on span "sent an attachment" at bounding box center [202, 174] width 107 height 14
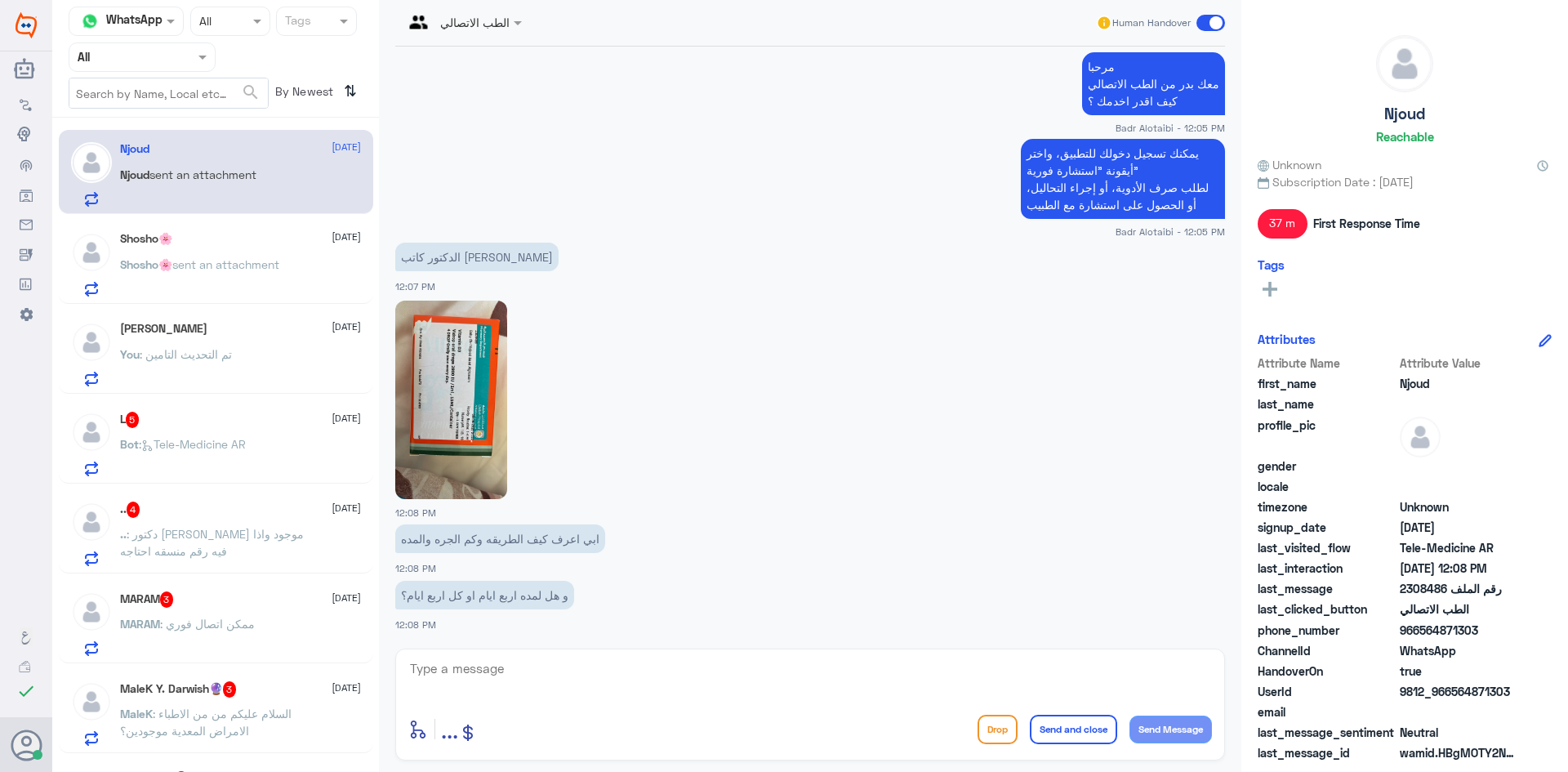
click at [727, 652] on div "enter flow name ... Drop Send and close Send Message" at bounding box center [810, 704] width 830 height 112
click at [704, 676] on textarea at bounding box center [809, 677] width 803 height 40
click at [249, 274] on p "Shosho🌸 sent an attachment" at bounding box center [200, 275] width 159 height 41
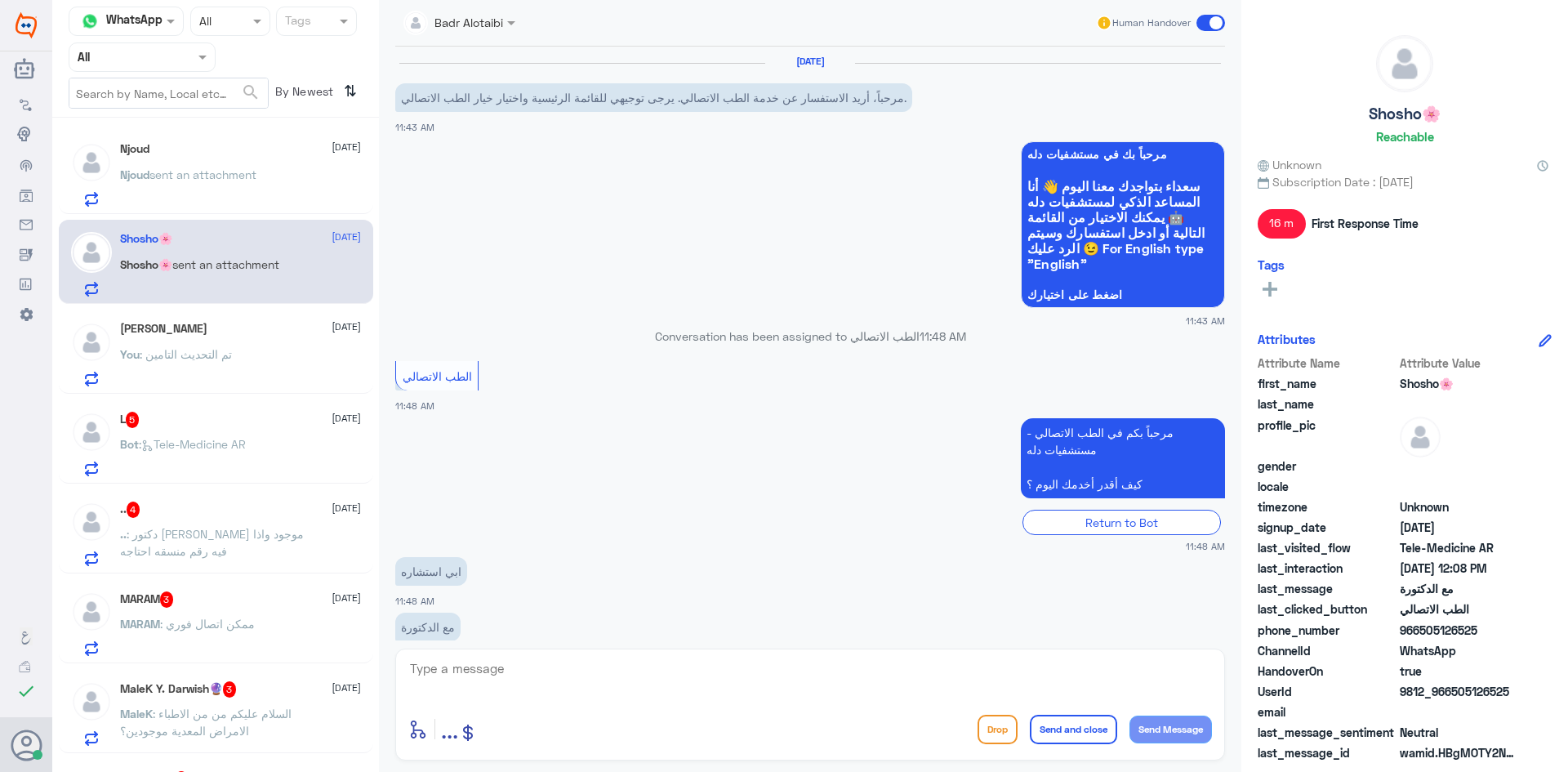
scroll to position [369, 0]
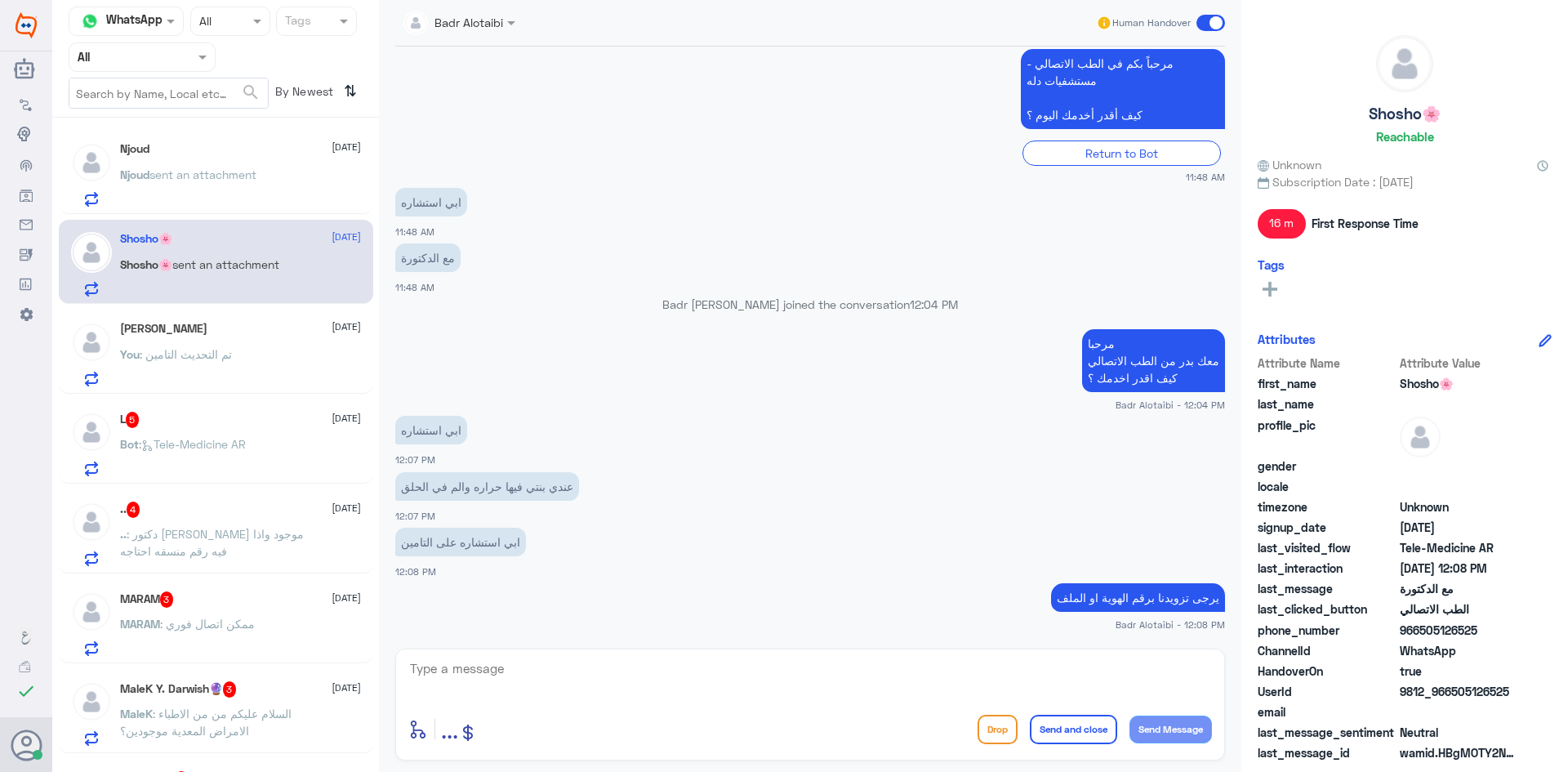
click at [187, 417] on div "L 5 10 September" at bounding box center [240, 420] width 241 height 17
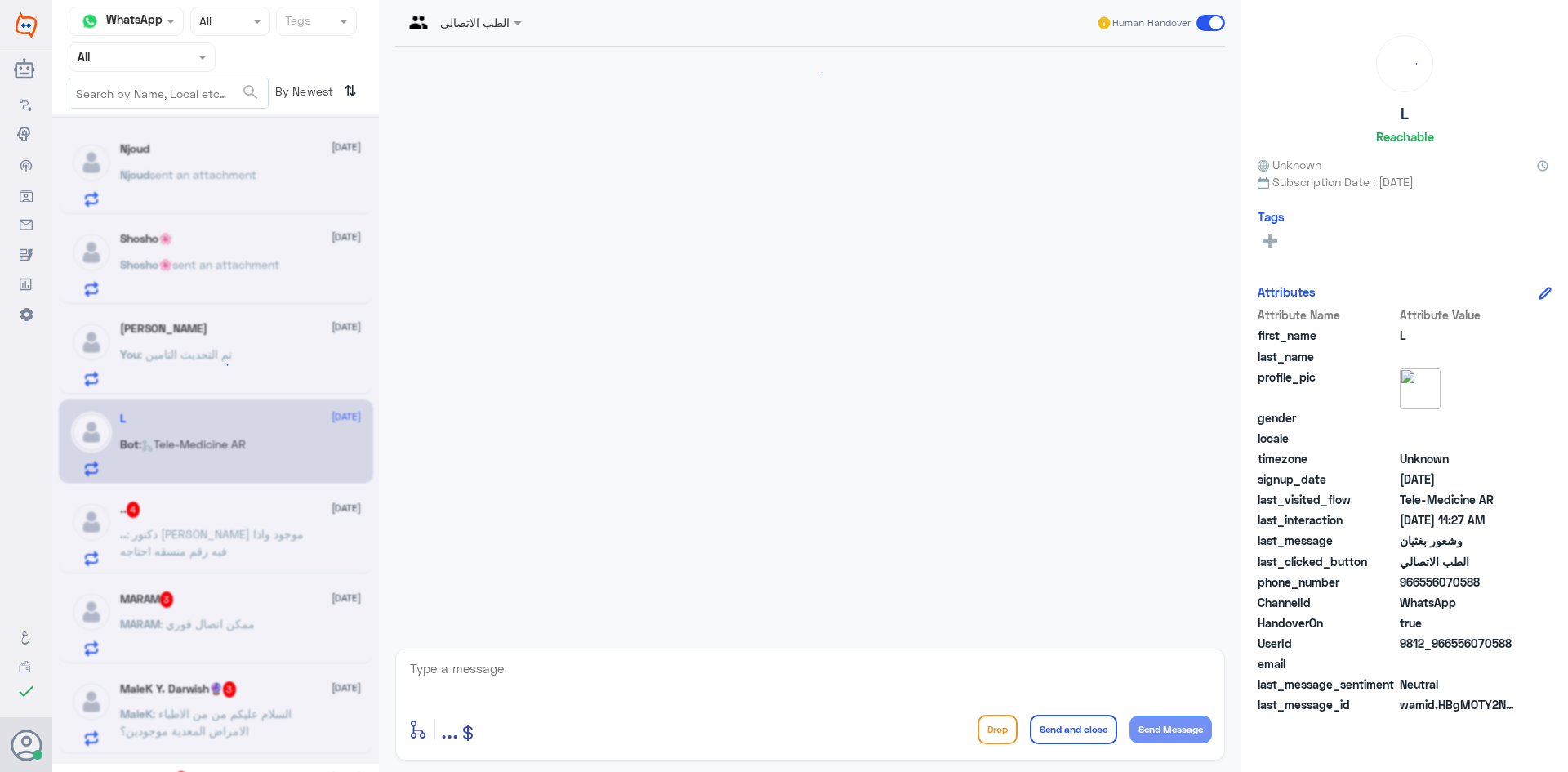
scroll to position [113, 0]
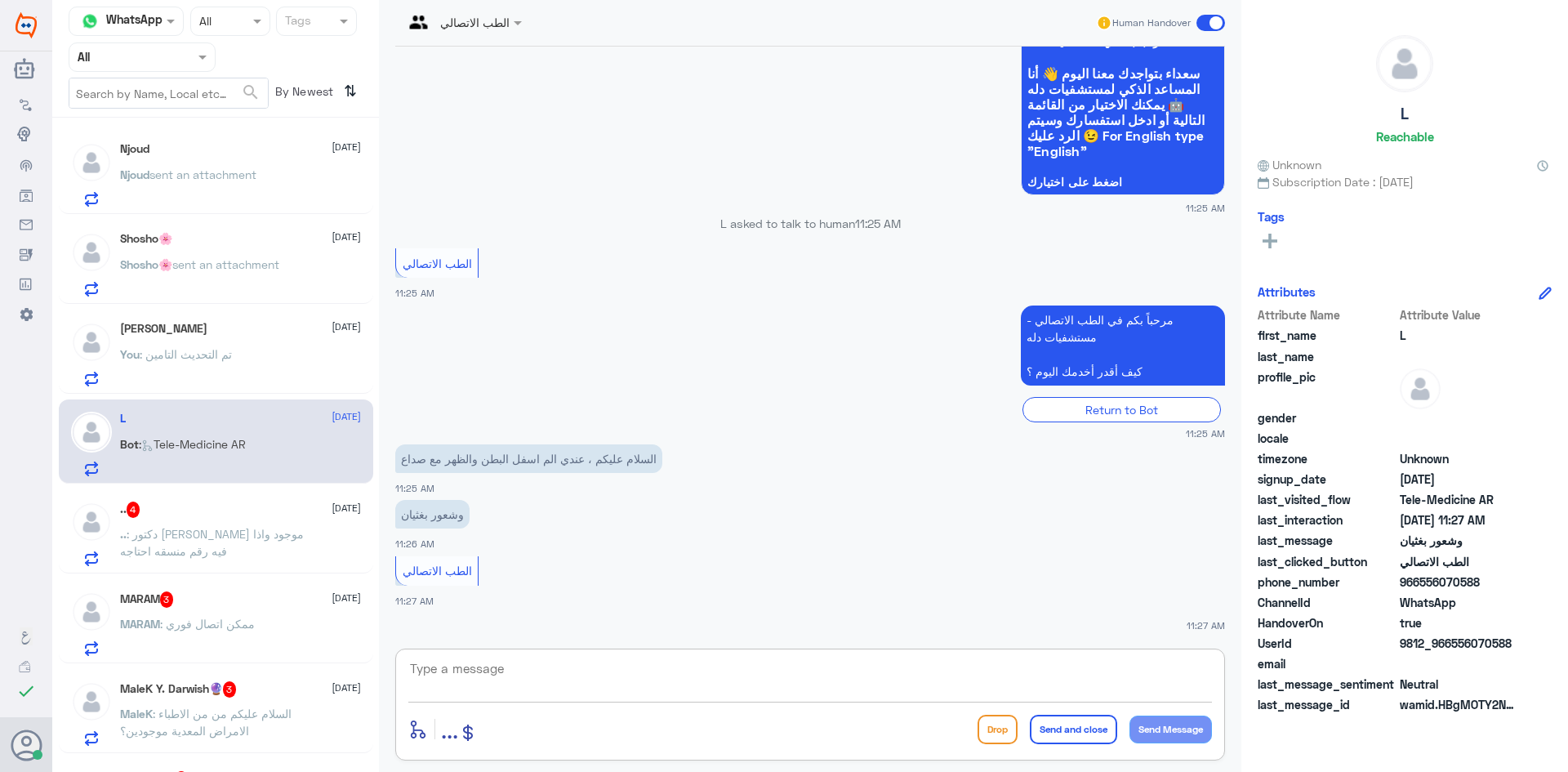
click at [651, 676] on textarea at bounding box center [809, 677] width 803 height 40
paste textarea "مرحبا معك بدر من الطب الاتصالي كيف اقدر اخدمك ؟"
type textarea "مرحبا معك بدر من الطب الاتصالي كيف اقدر اخدمك ؟"
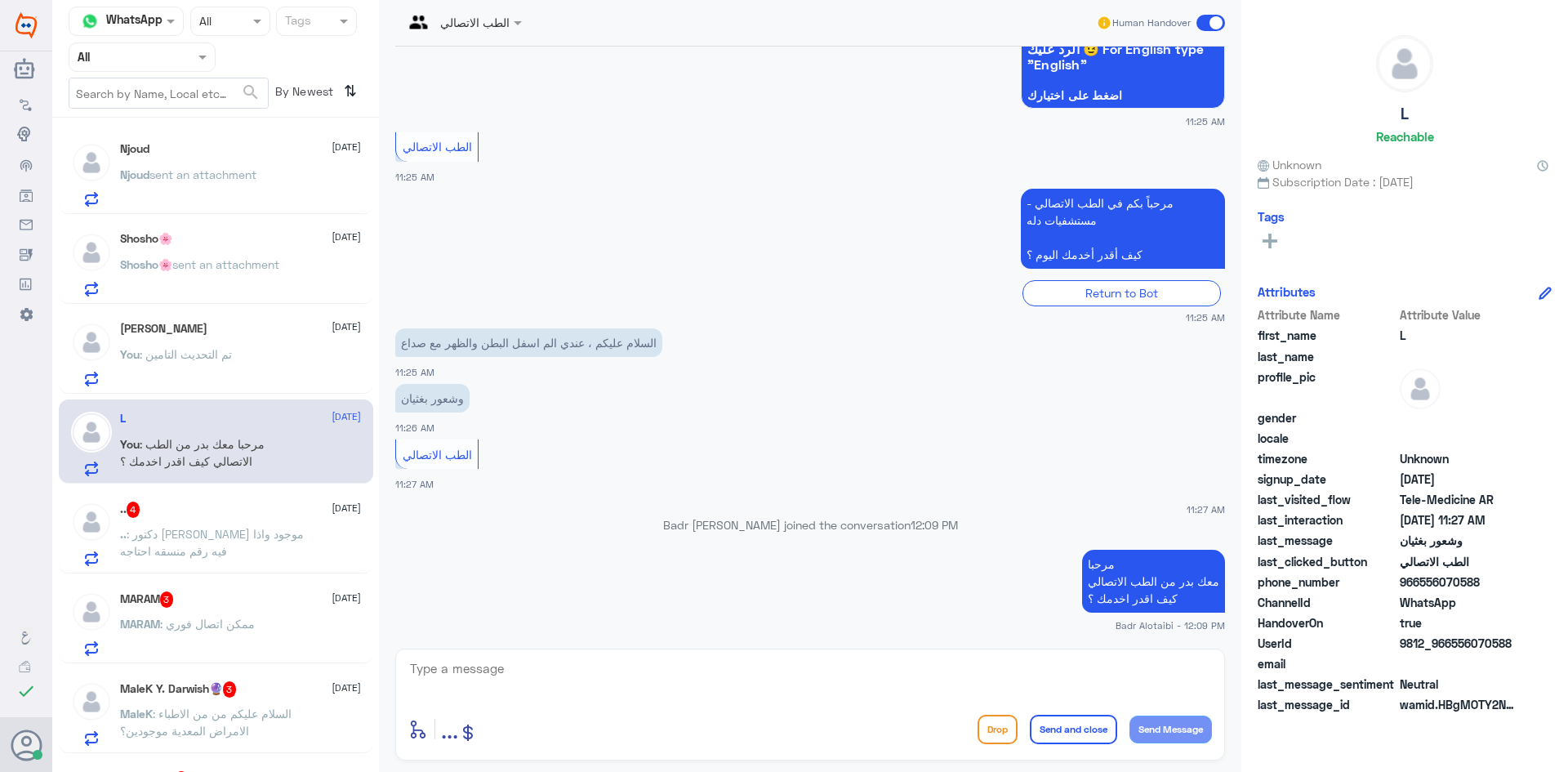
drag, startPoint x: 1509, startPoint y: 643, endPoint x: 1454, endPoint y: 647, distance: 55.1
click at [1454, 647] on span "9812_966556070588" at bounding box center [1459, 643] width 119 height 17
copy span "556070588"
click at [721, 689] on textarea at bounding box center [809, 677] width 803 height 40
click at [719, 690] on textarea at bounding box center [809, 677] width 803 height 40
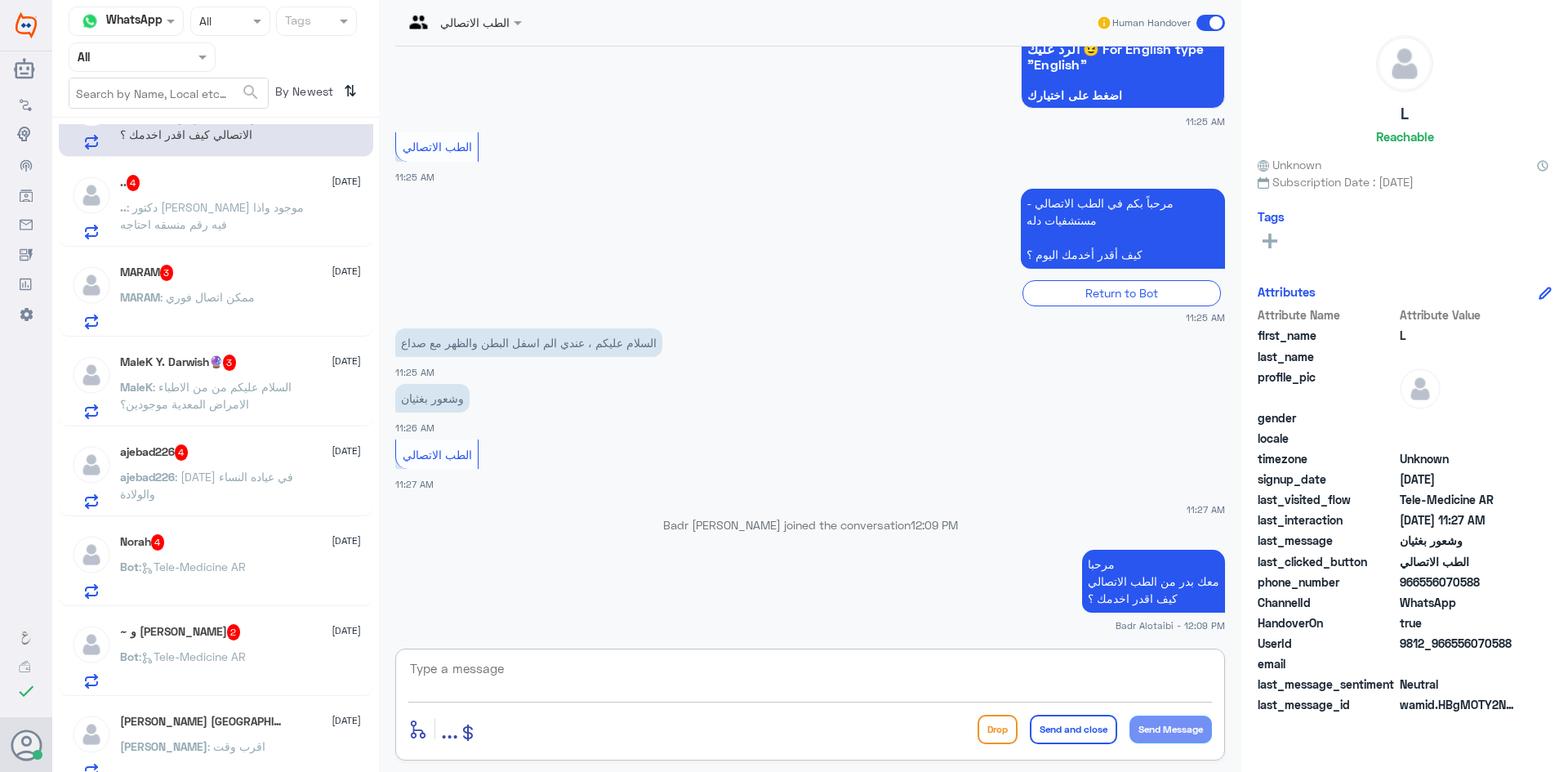
scroll to position [0, 0]
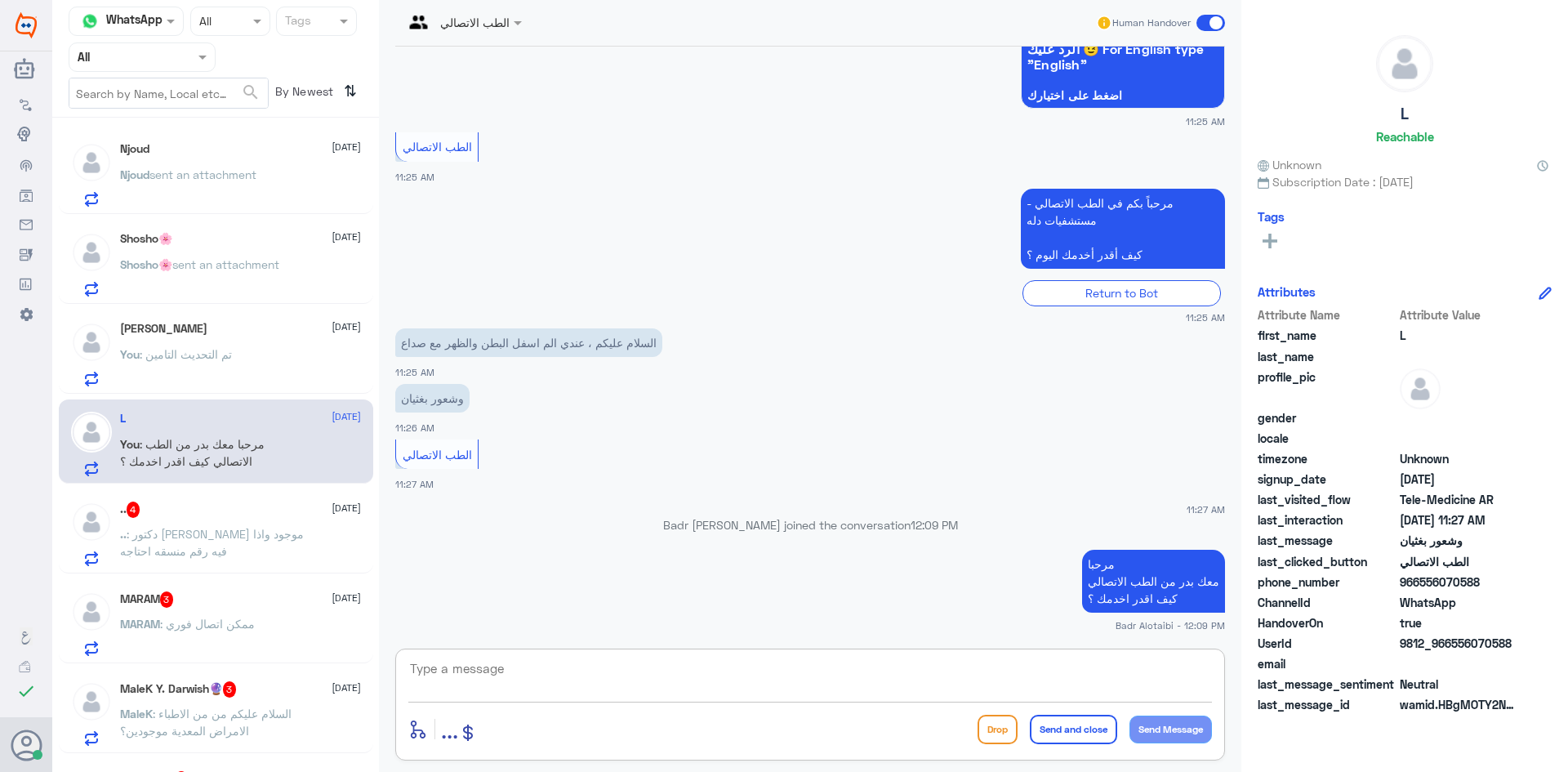
click at [214, 357] on span ": تم التحديث التامين" at bounding box center [185, 354] width 92 height 14
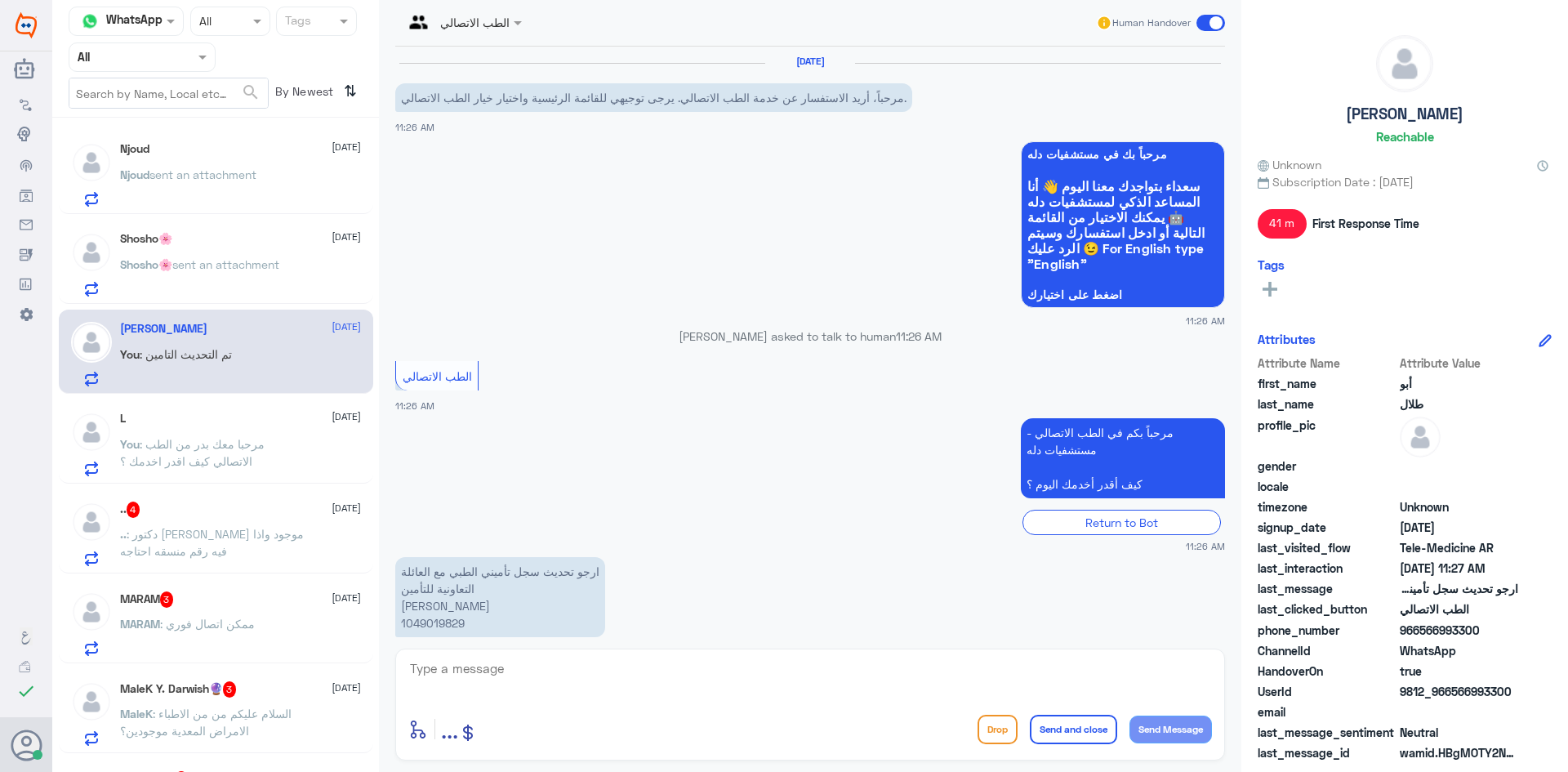
scroll to position [197, 0]
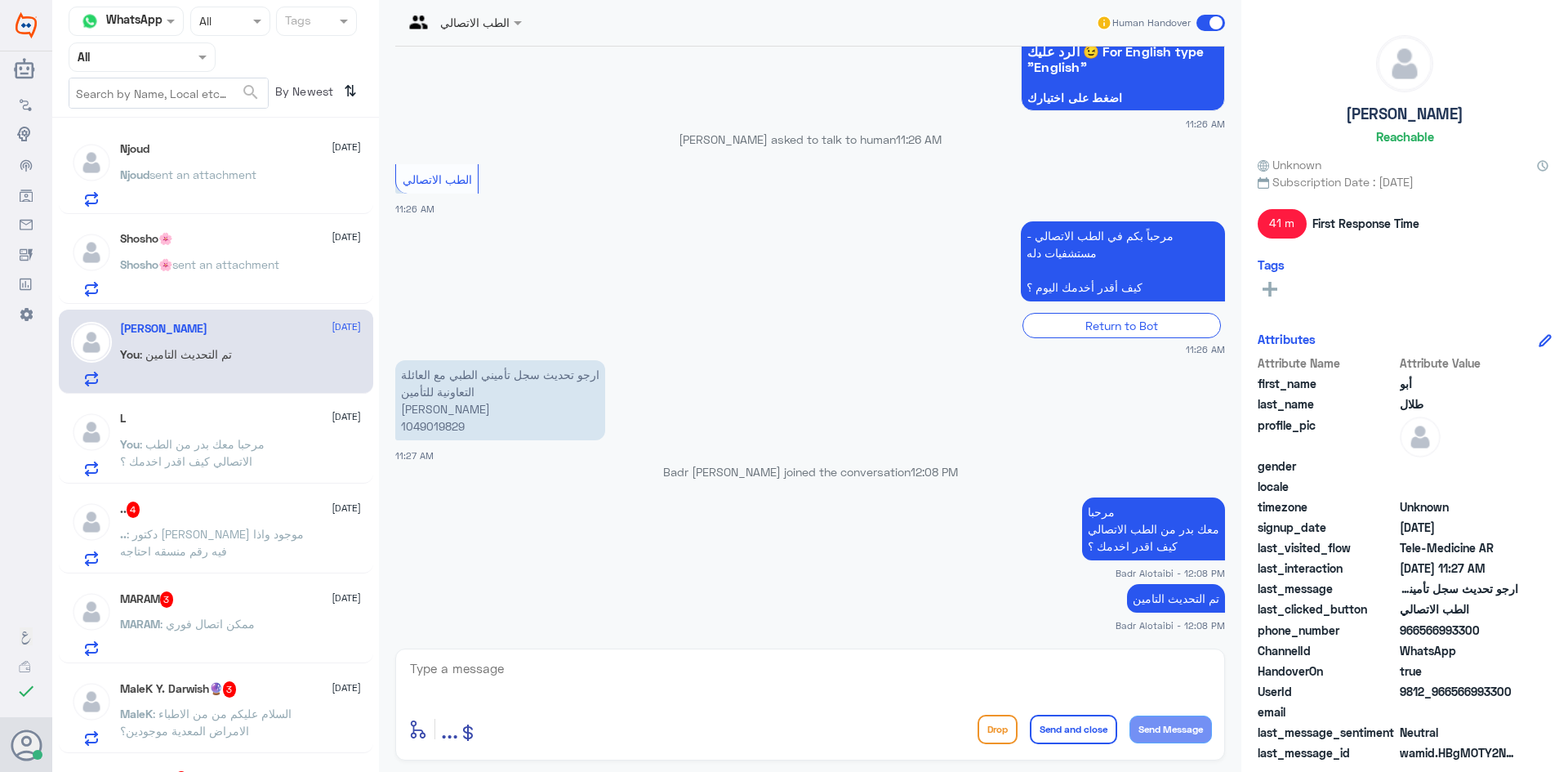
click at [1212, 17] on span at bounding box center [1211, 23] width 28 height 17
click at [0, 0] on input "checkbox" at bounding box center [0, 0] width 0 height 0
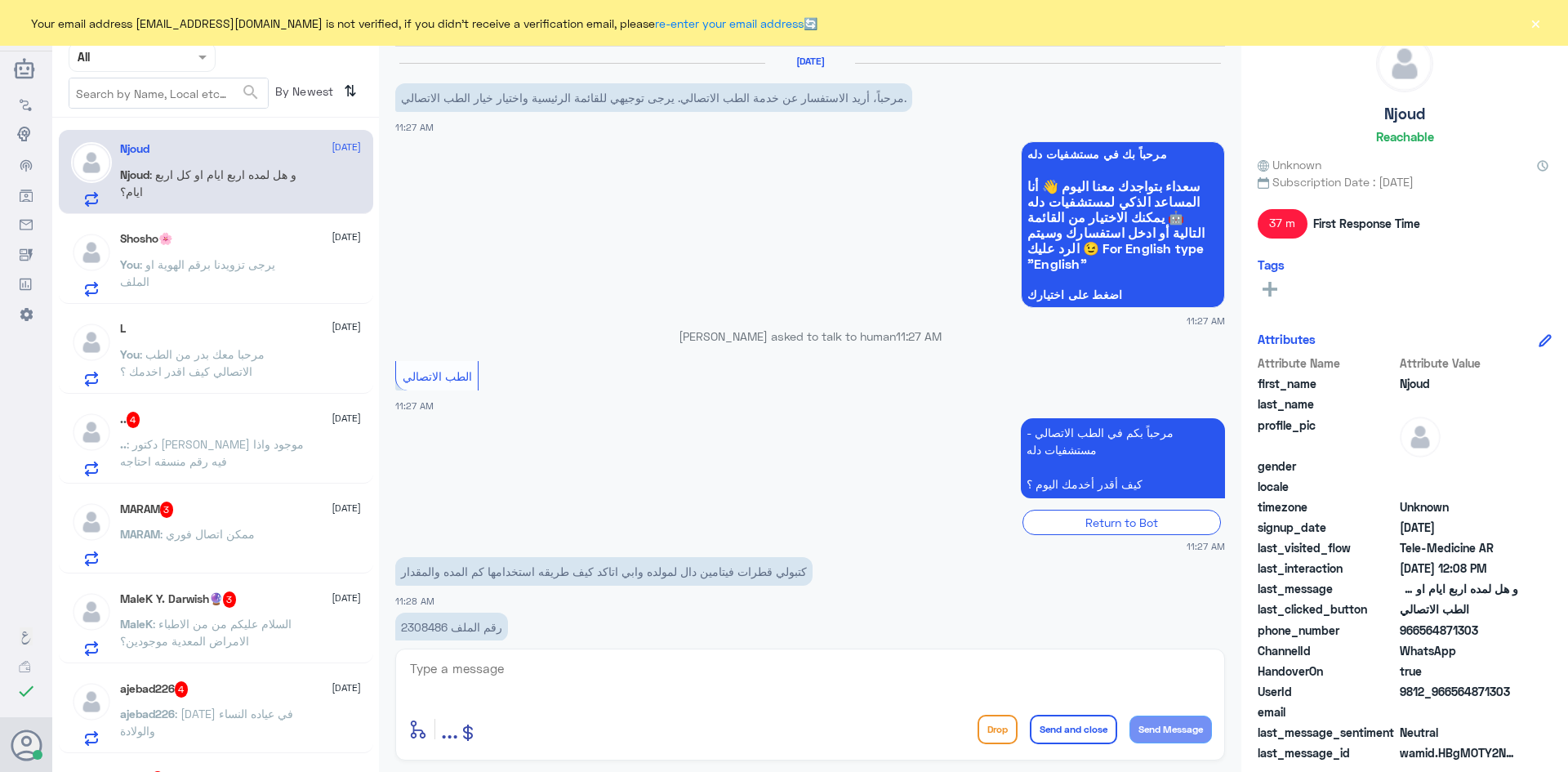
scroll to position [646, 0]
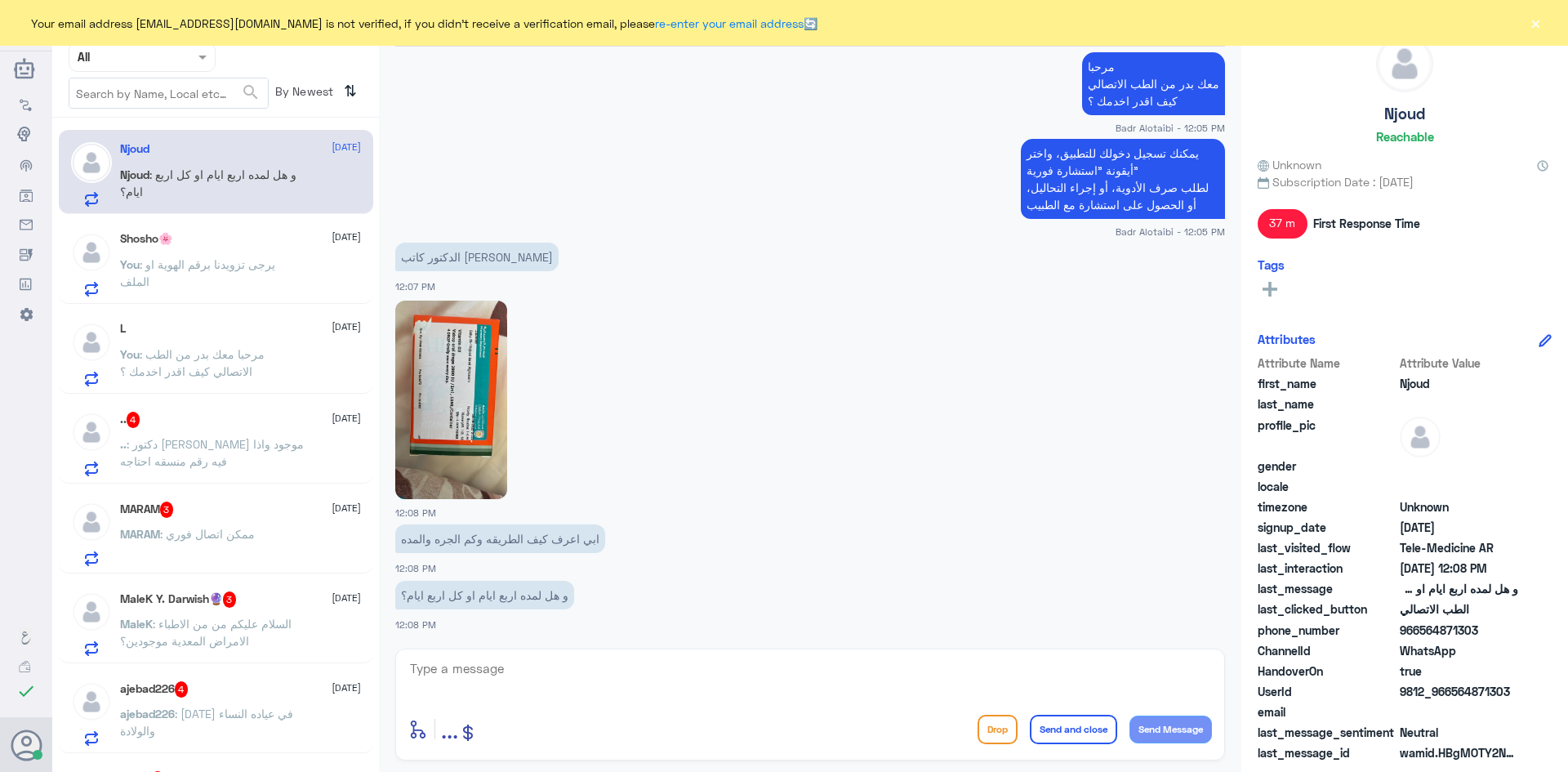
click at [634, 677] on textarea at bounding box center [809, 677] width 803 height 40
type textarea "ي"
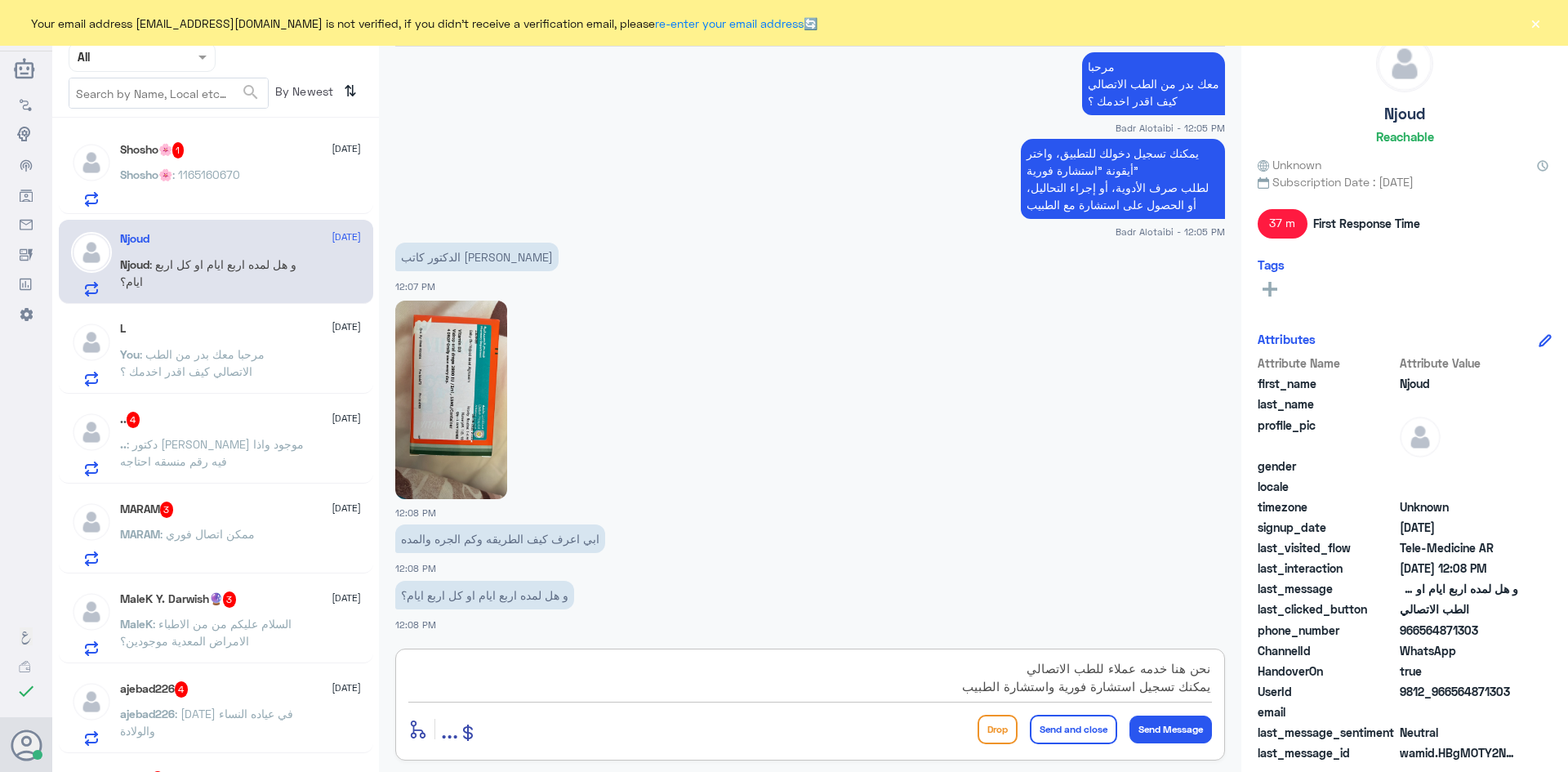
type textarea "نحن هنا خدمه عملاء للطب الاتصالي يمكنك تسجيل استشارة فورية واستشارة الطبيب"
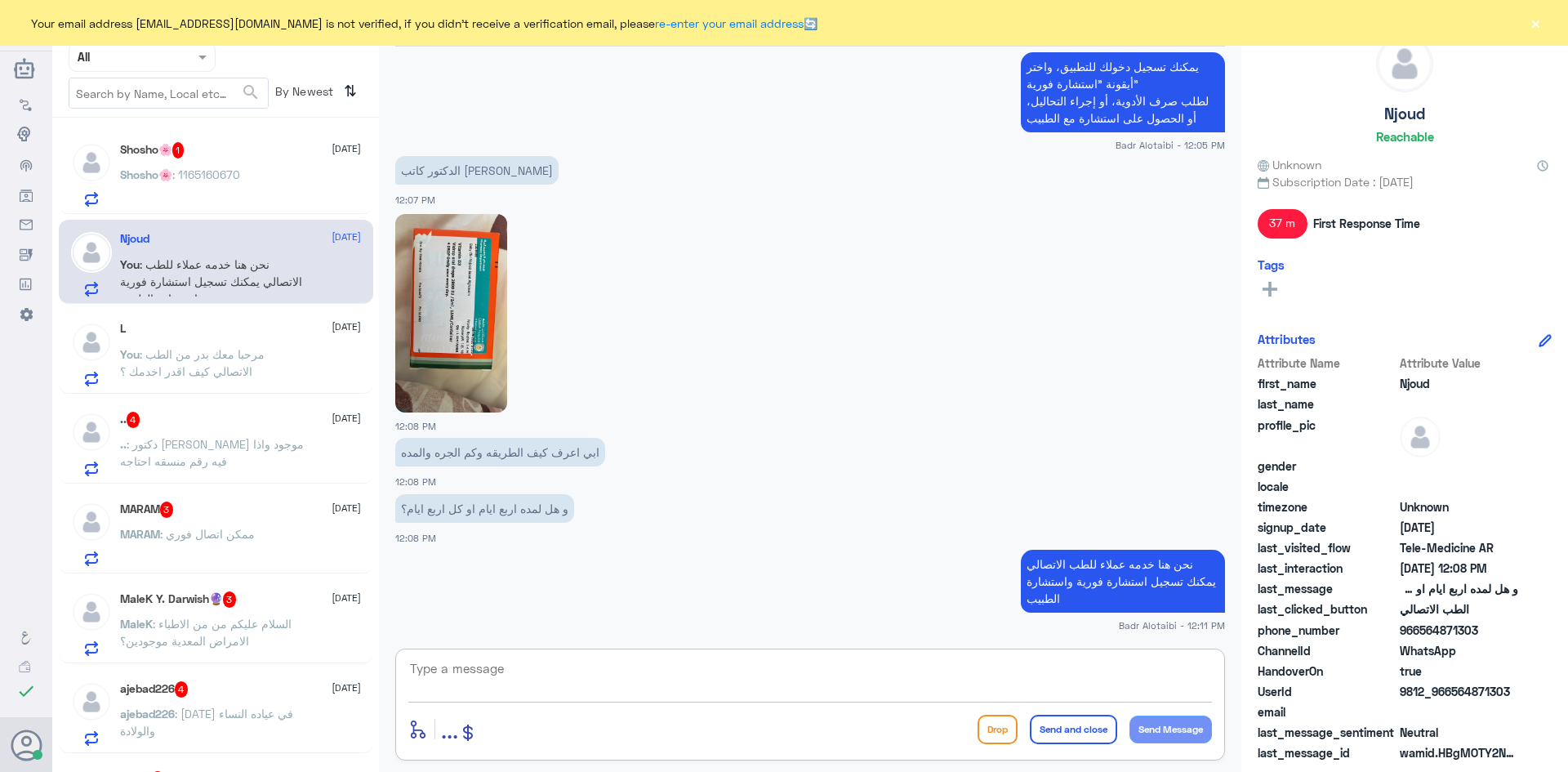
click at [1535, 31] on button "×" at bounding box center [1536, 23] width 17 height 17
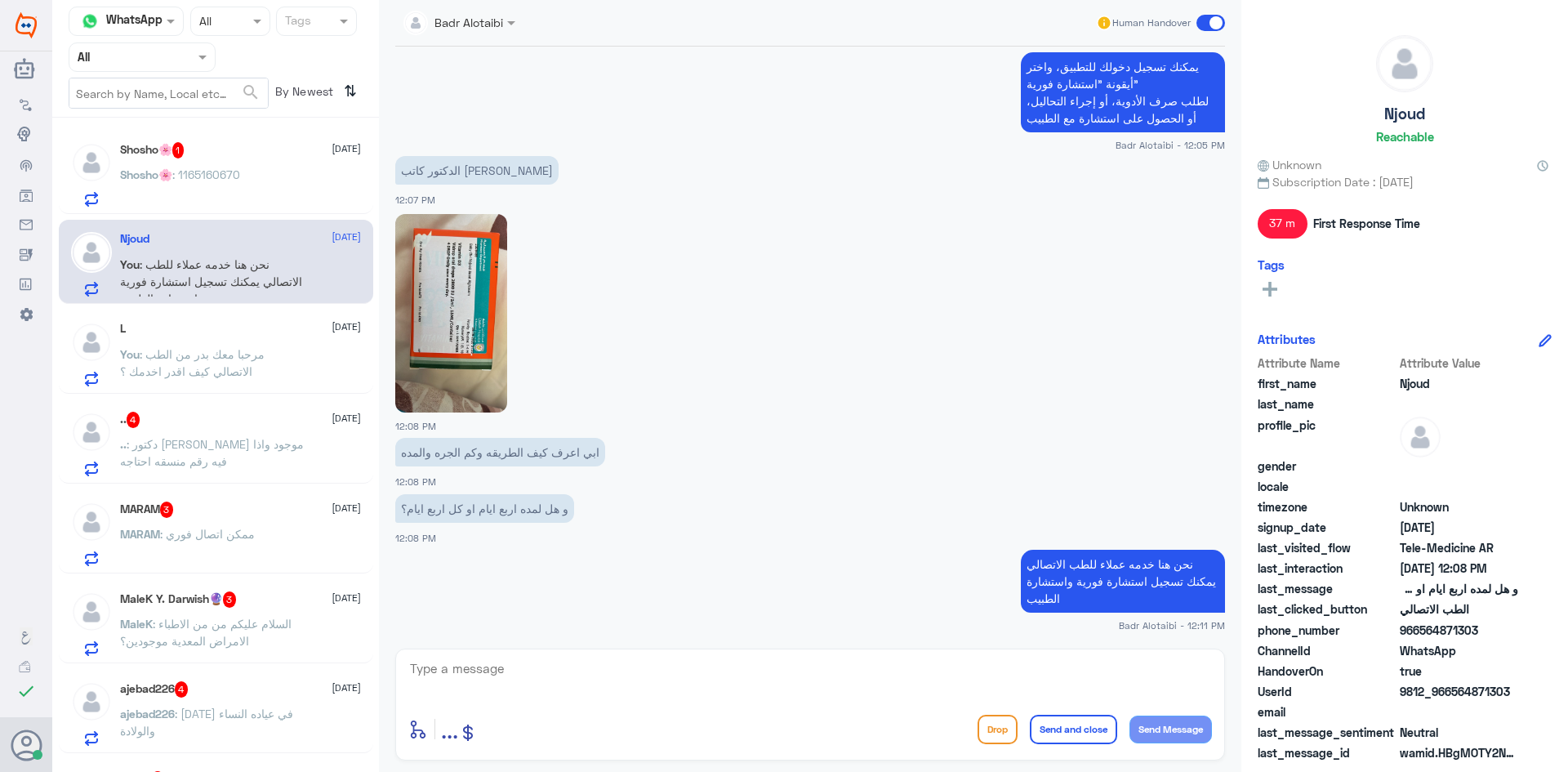
click at [1210, 28] on span at bounding box center [1211, 23] width 28 height 17
click at [0, 0] on input "checkbox" at bounding box center [0, 0] width 0 height 0
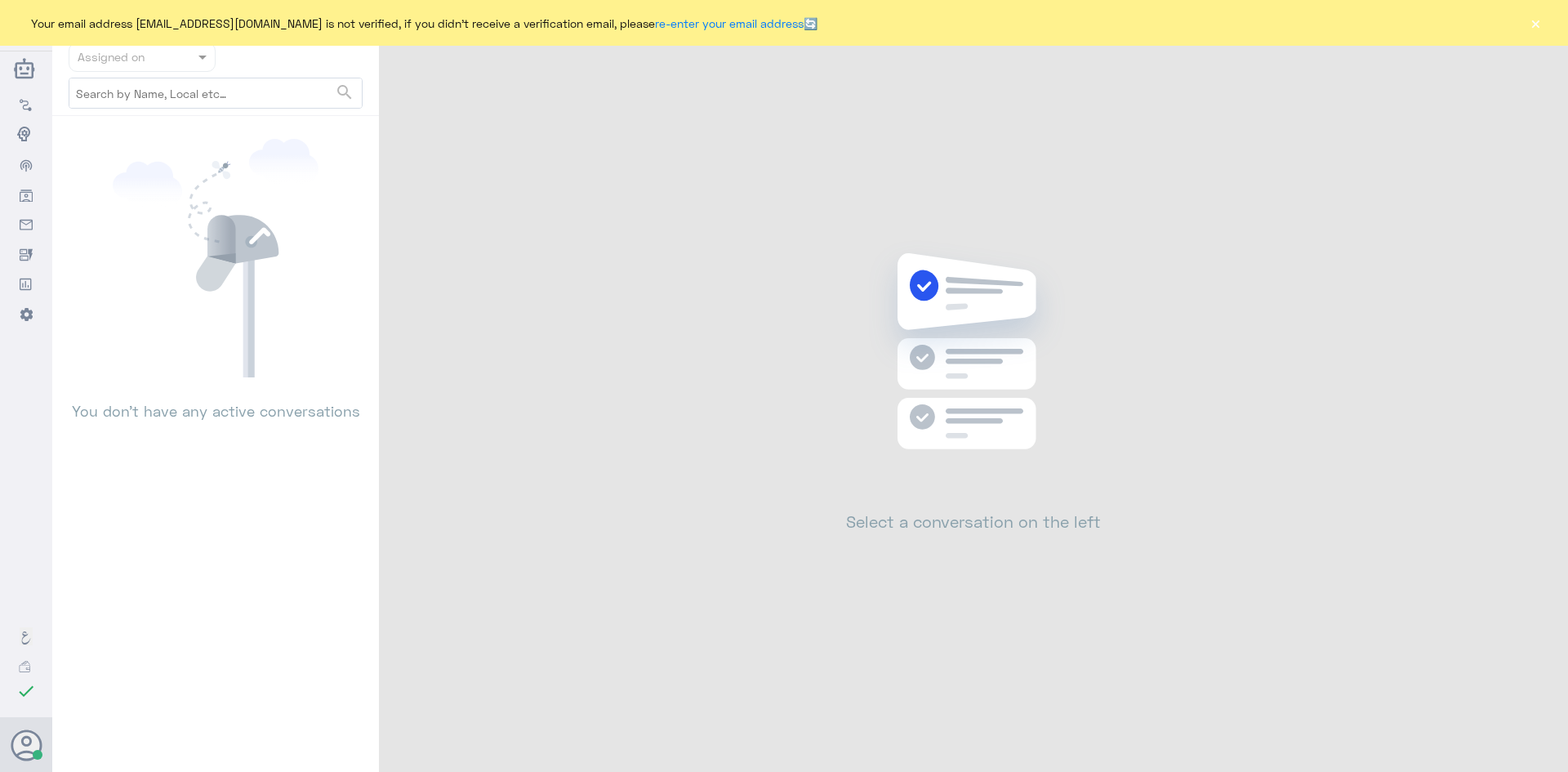
click at [1534, 28] on button "×" at bounding box center [1536, 23] width 17 height 17
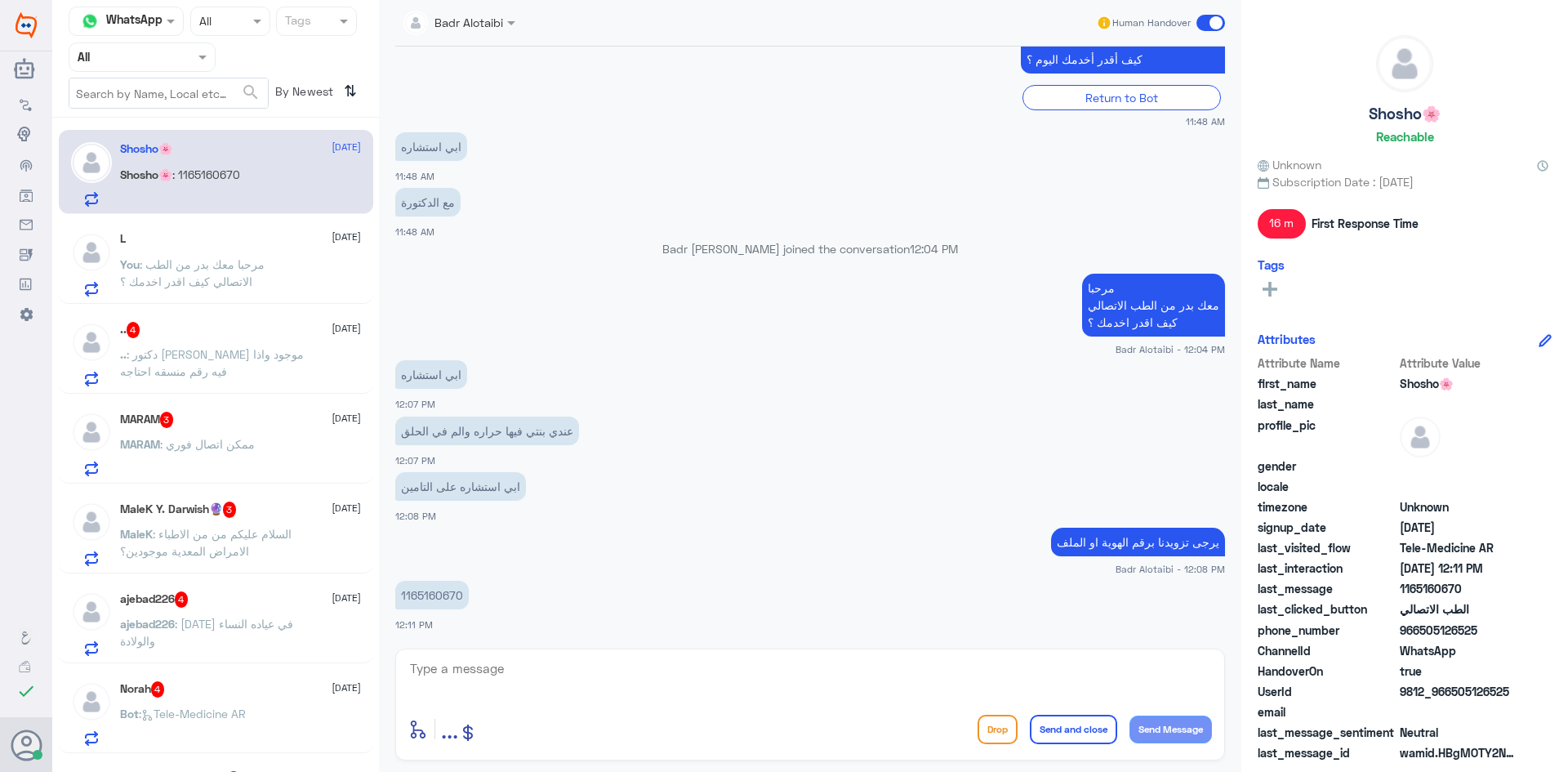
click at [444, 595] on p "1165160670" at bounding box center [432, 595] width 74 height 28
copy p "1165160670"
click at [717, 687] on textarea at bounding box center [809, 677] width 803 height 40
click at [838, 692] on textarea at bounding box center [809, 677] width 803 height 40
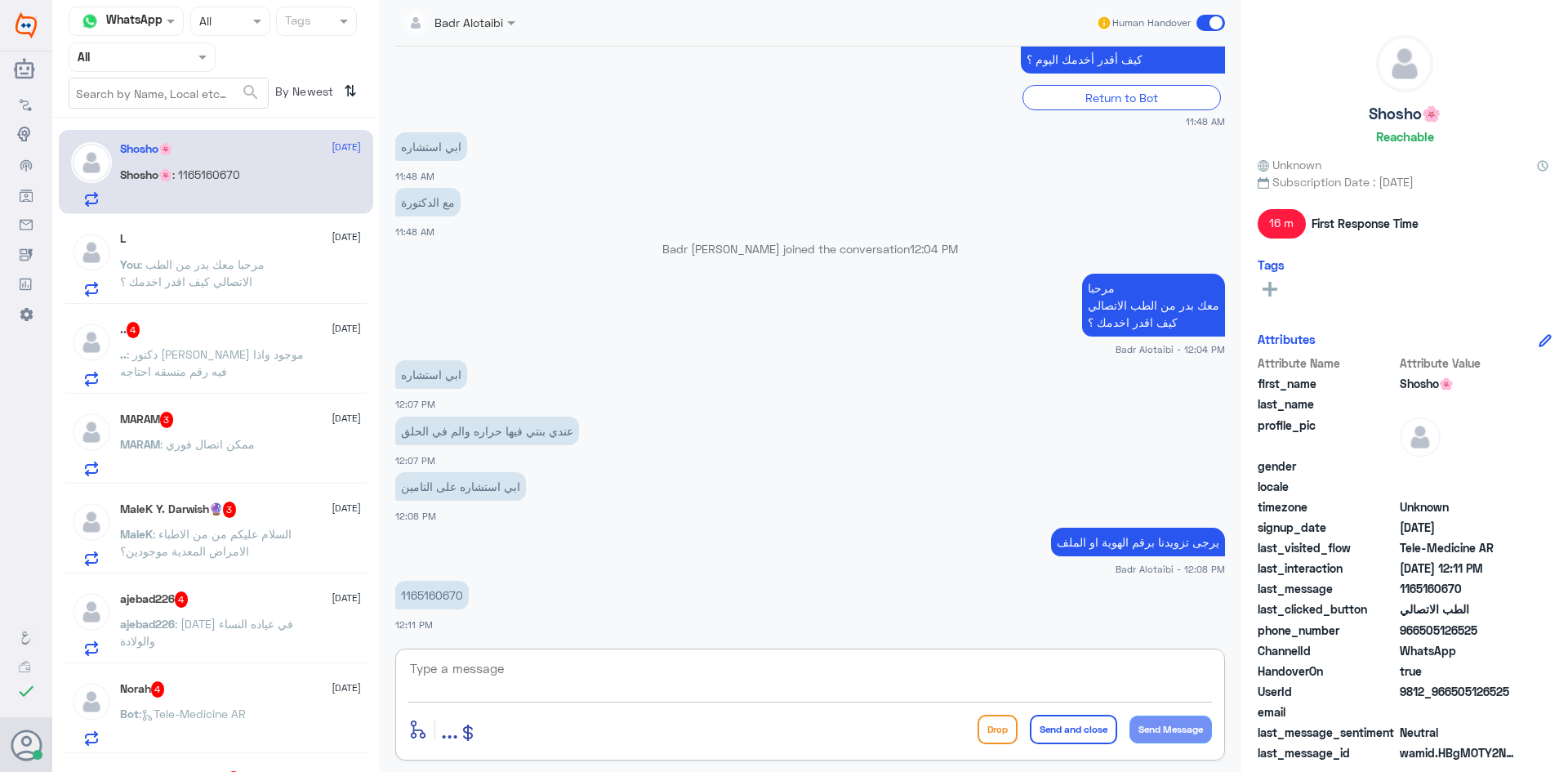
click at [711, 674] on textarea at bounding box center [809, 677] width 803 height 40
type textarea "تم تحديث التامين يمكنك تسجيل استشارة فورية على التامين"
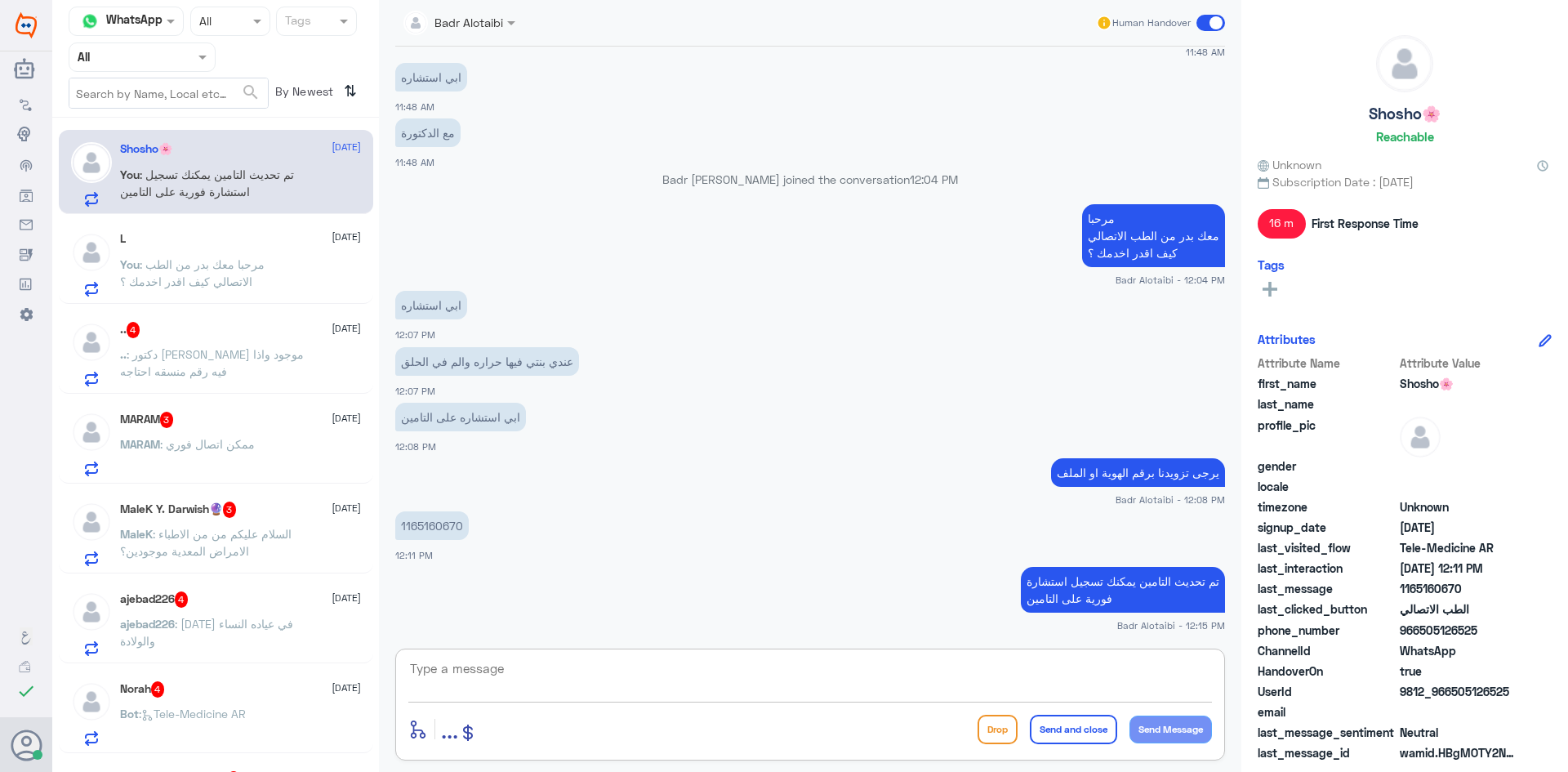
click at [484, 26] on div at bounding box center [459, 22] width 129 height 19
click at [724, 65] on app-msgs-text "ابي استشاره" at bounding box center [810, 78] width 830 height 30
click at [235, 335] on div ".. 4 10 September" at bounding box center [240, 330] width 241 height 17
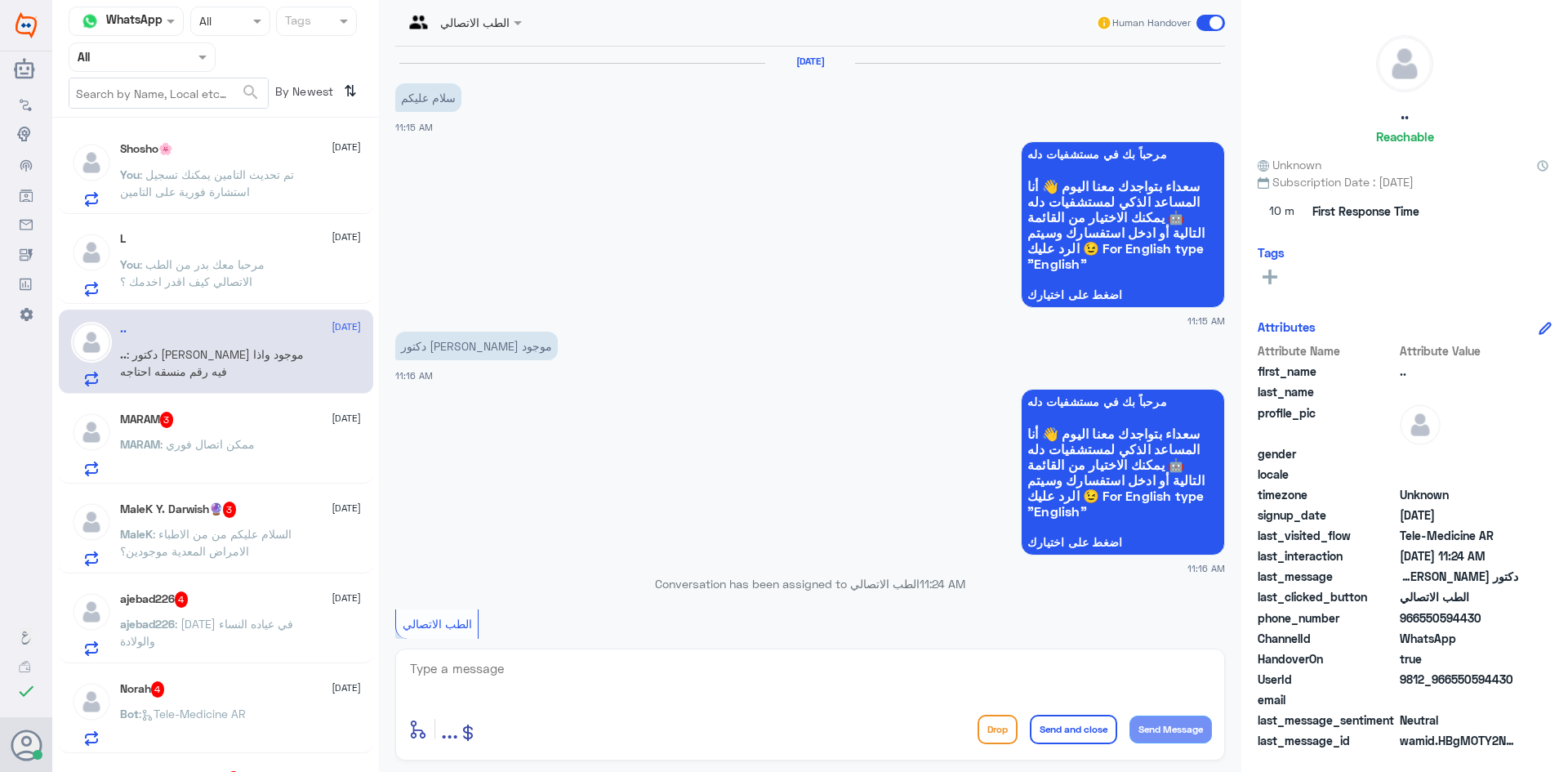
scroll to position [225, 0]
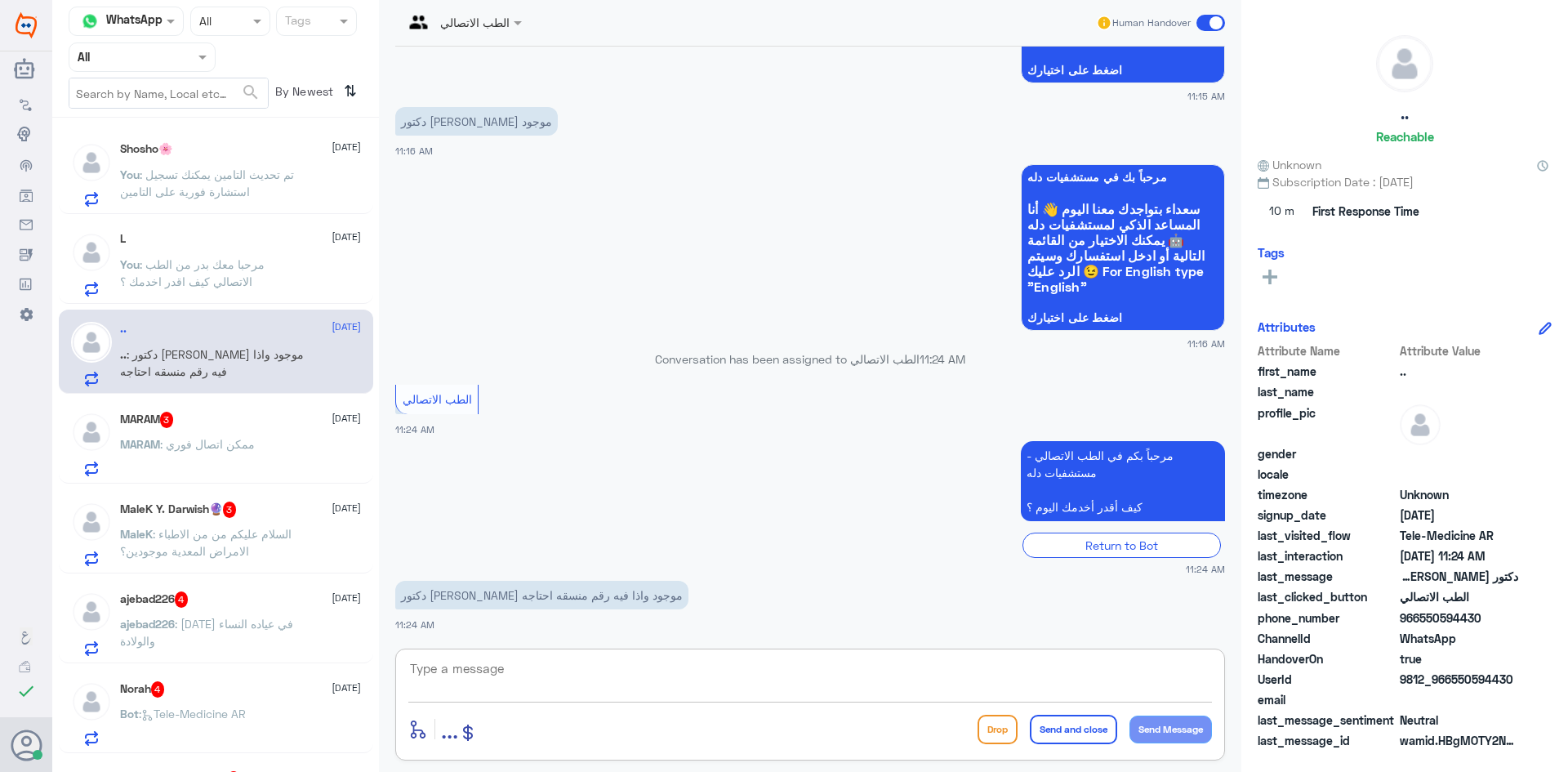
click at [575, 659] on textarea at bounding box center [809, 677] width 803 height 40
click at [275, 435] on div "MARAM 3 10 September MARAM : ممكن اتصال فوري" at bounding box center [240, 444] width 241 height 65
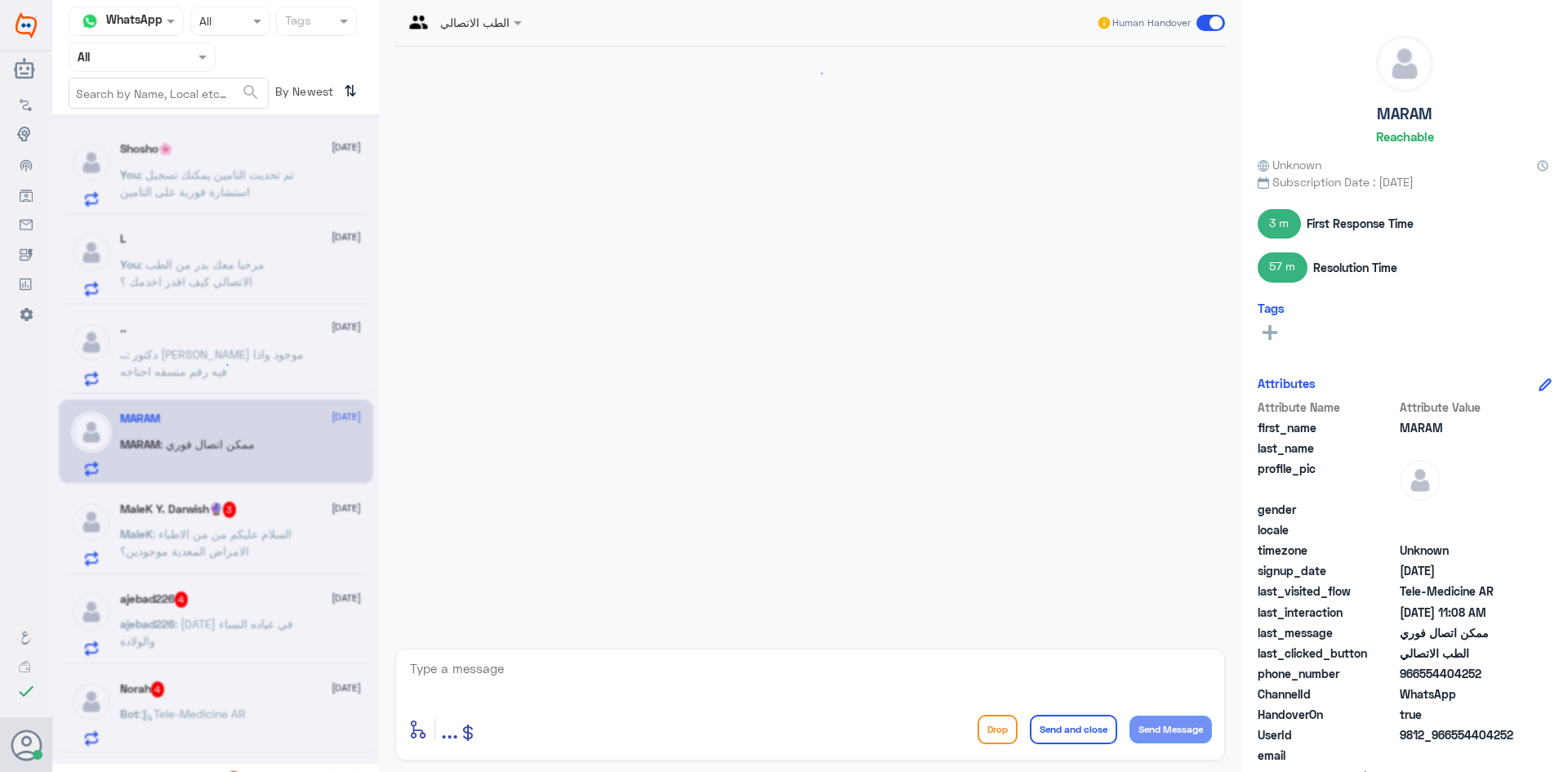
scroll to position [857, 0]
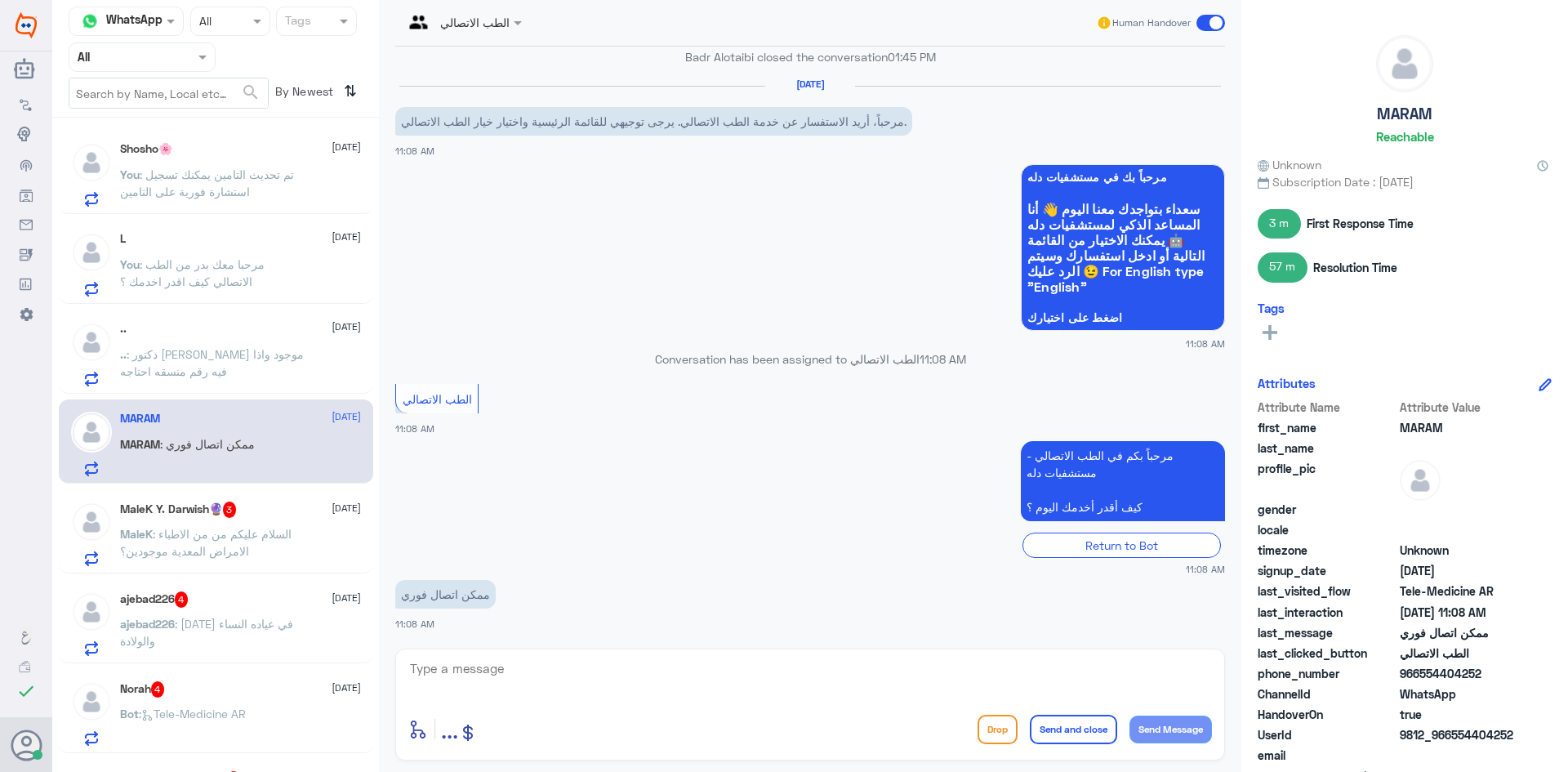
click at [531, 662] on textarea at bounding box center [809, 677] width 803 height 40
paste textarea "مرحبا معك بدر من الطب الاتصالي كيف اقدر اخدمك ؟"
type textarea "مرحبا معك بدر من الطب الاتصالي كيف اقدر اخدمك ؟"
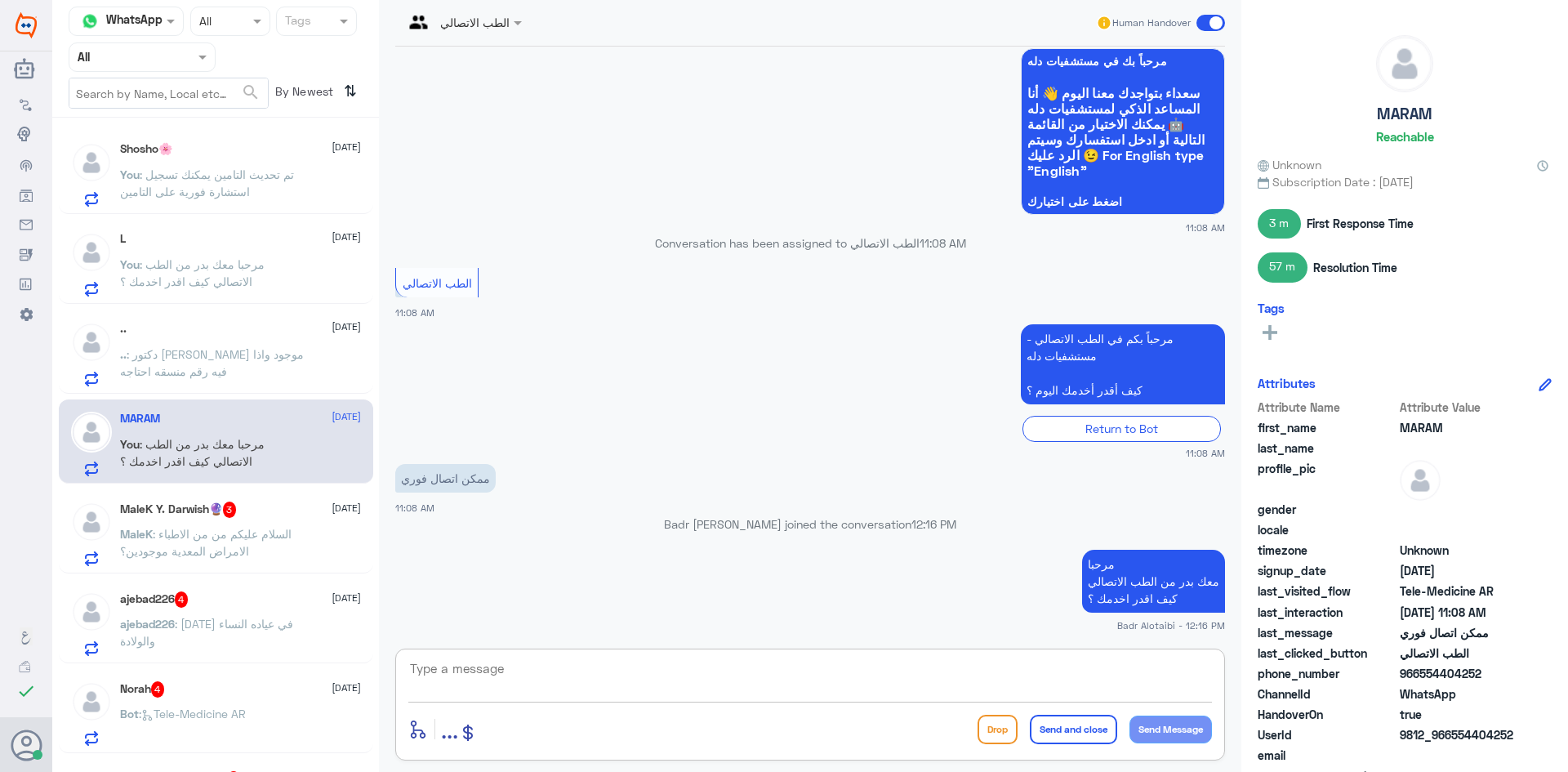
drag, startPoint x: 270, startPoint y: 498, endPoint x: 269, endPoint y: 507, distance: 9.1
click at [269, 502] on div "MaleK Y. Darwish🔮 3 10 September MaleK : السلام عليكم من من الاطباء الامراض الم…" at bounding box center [216, 531] width 314 height 84
click at [269, 512] on div "MaleK Y. Darwish🔮 3 10 September" at bounding box center [240, 510] width 241 height 17
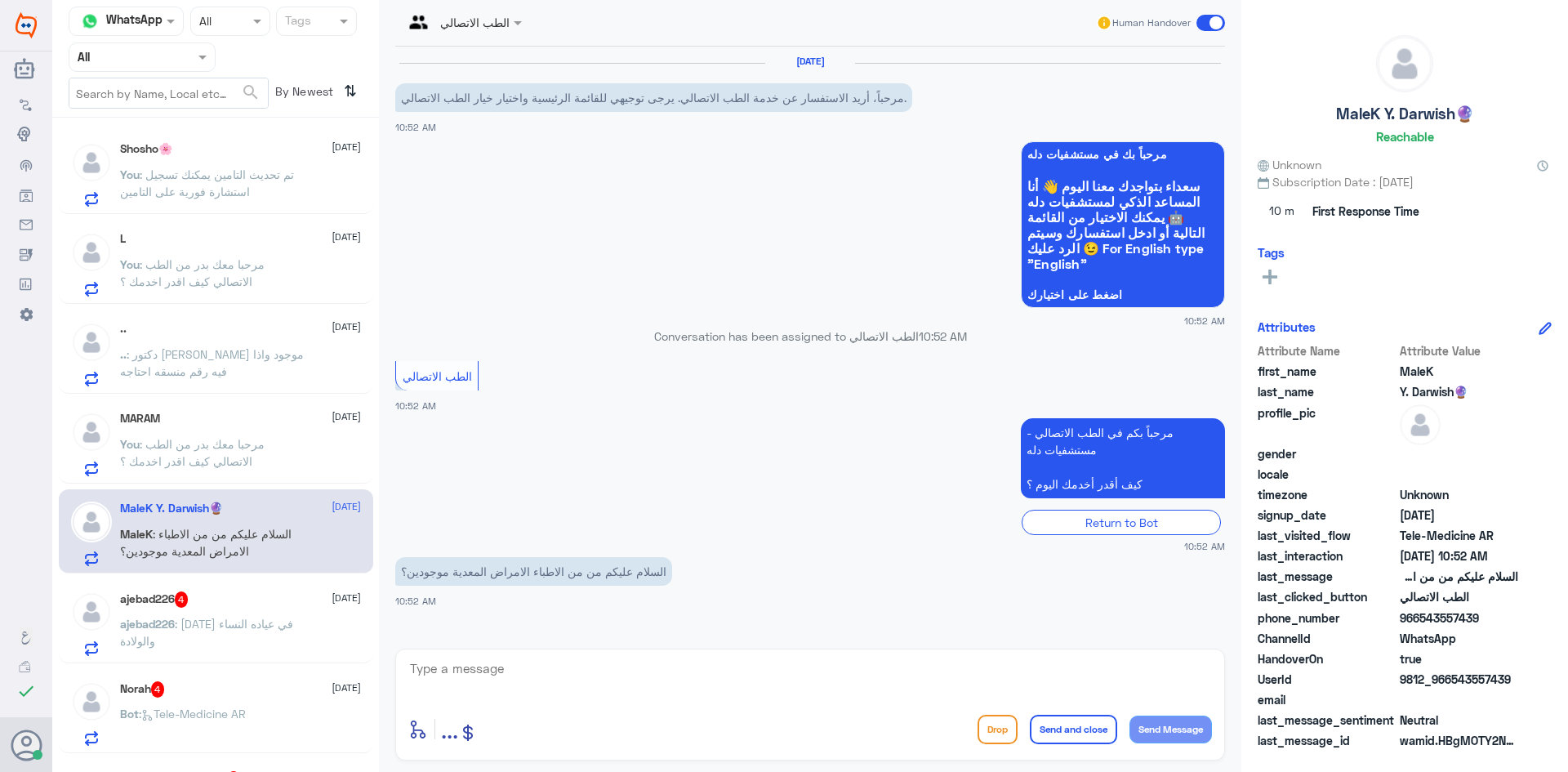
click at [588, 670] on textarea at bounding box center [809, 677] width 803 height 40
click at [880, 675] on textarea at bounding box center [809, 677] width 803 height 40
paste textarea "مرحبا معك بدر من الطب الاتصالي كيف اقدر اخدمك ؟"
type textarea "مرحبا معك بدر من الطب الاتصالي كيف اقدر اخدمك ؟"
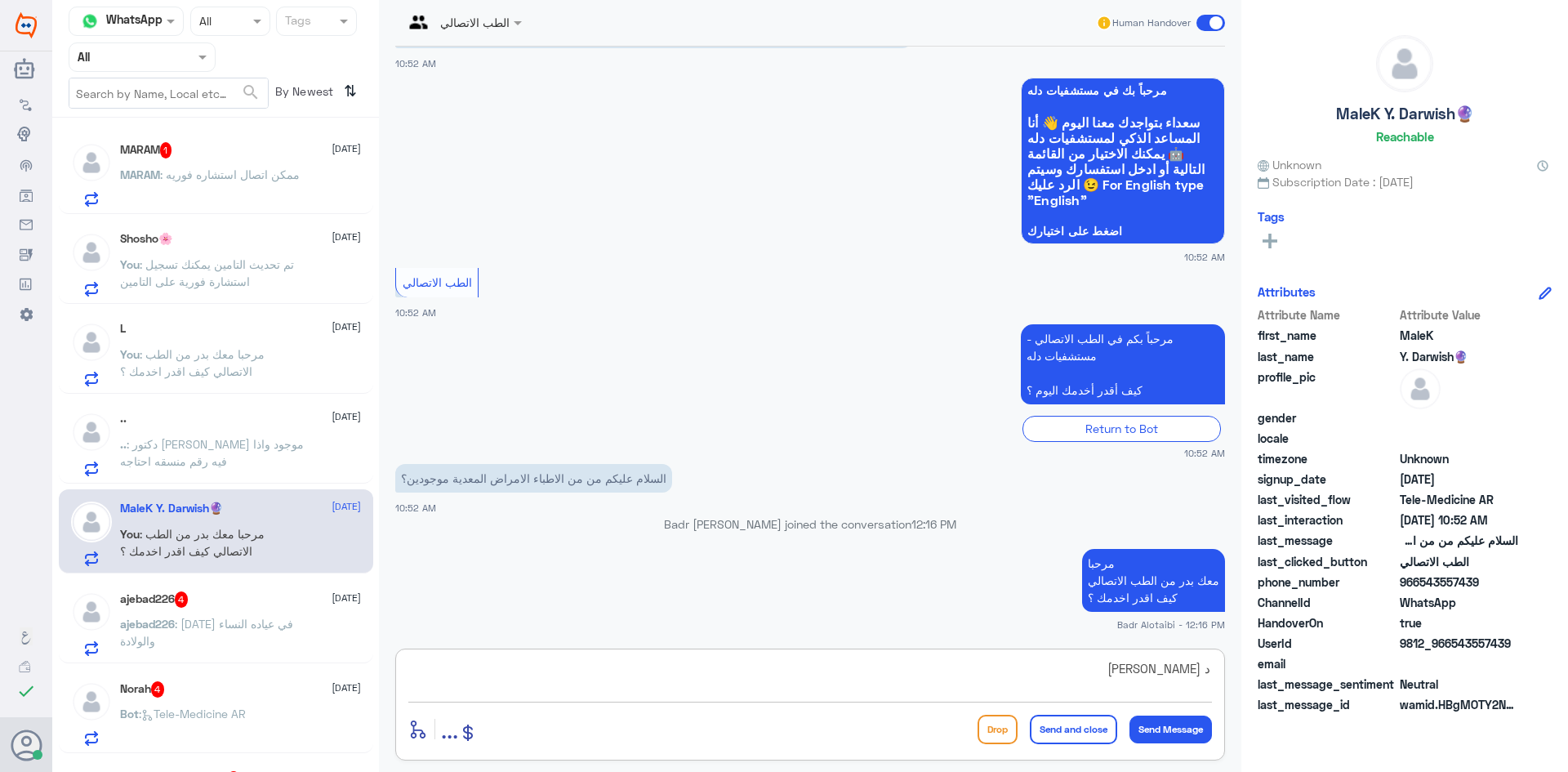
type textarea "د زين العابدين"
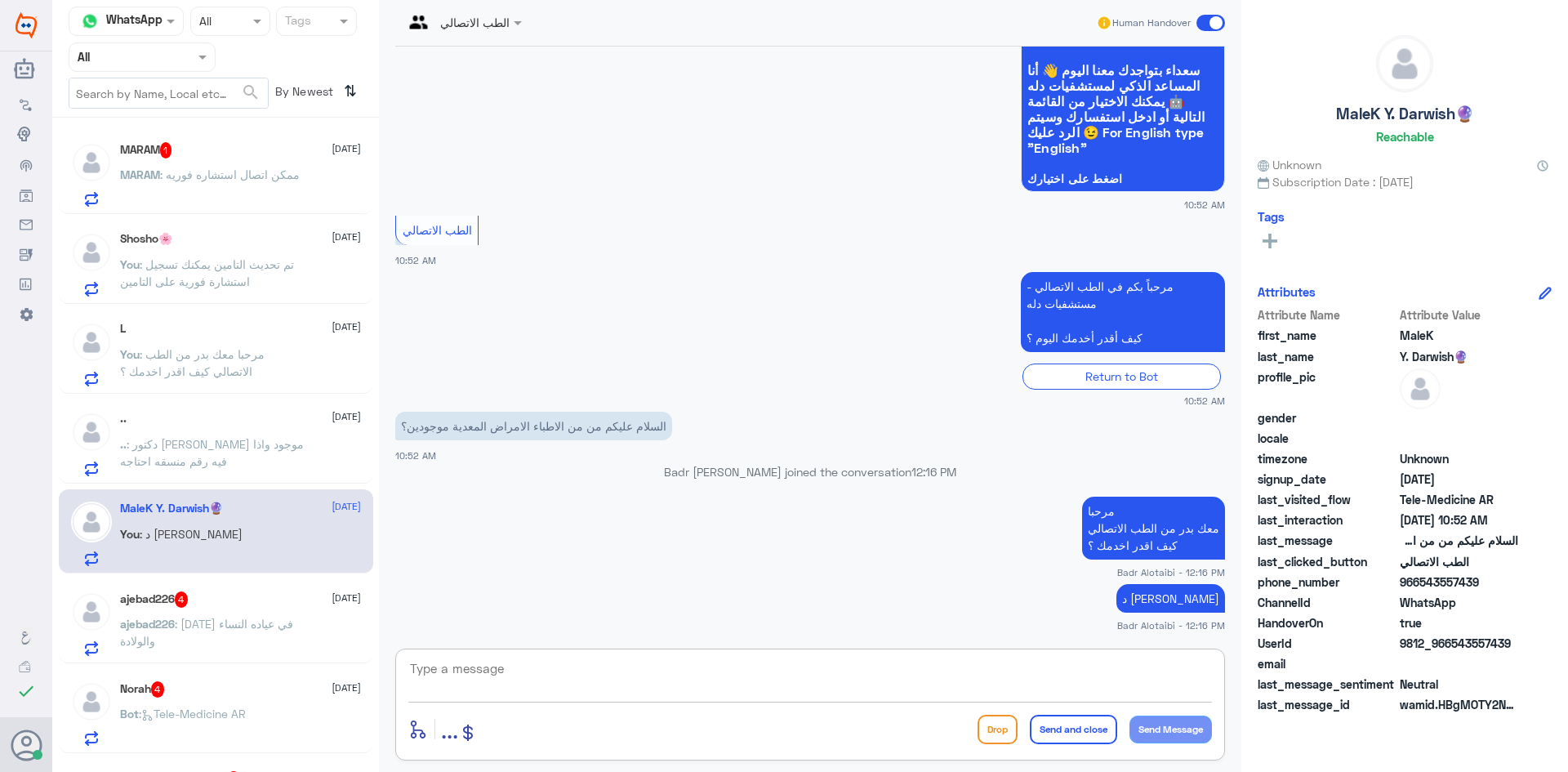
click at [1209, 30] on span at bounding box center [1211, 23] width 28 height 17
click at [0, 0] on input "checkbox" at bounding box center [0, 0] width 0 height 0
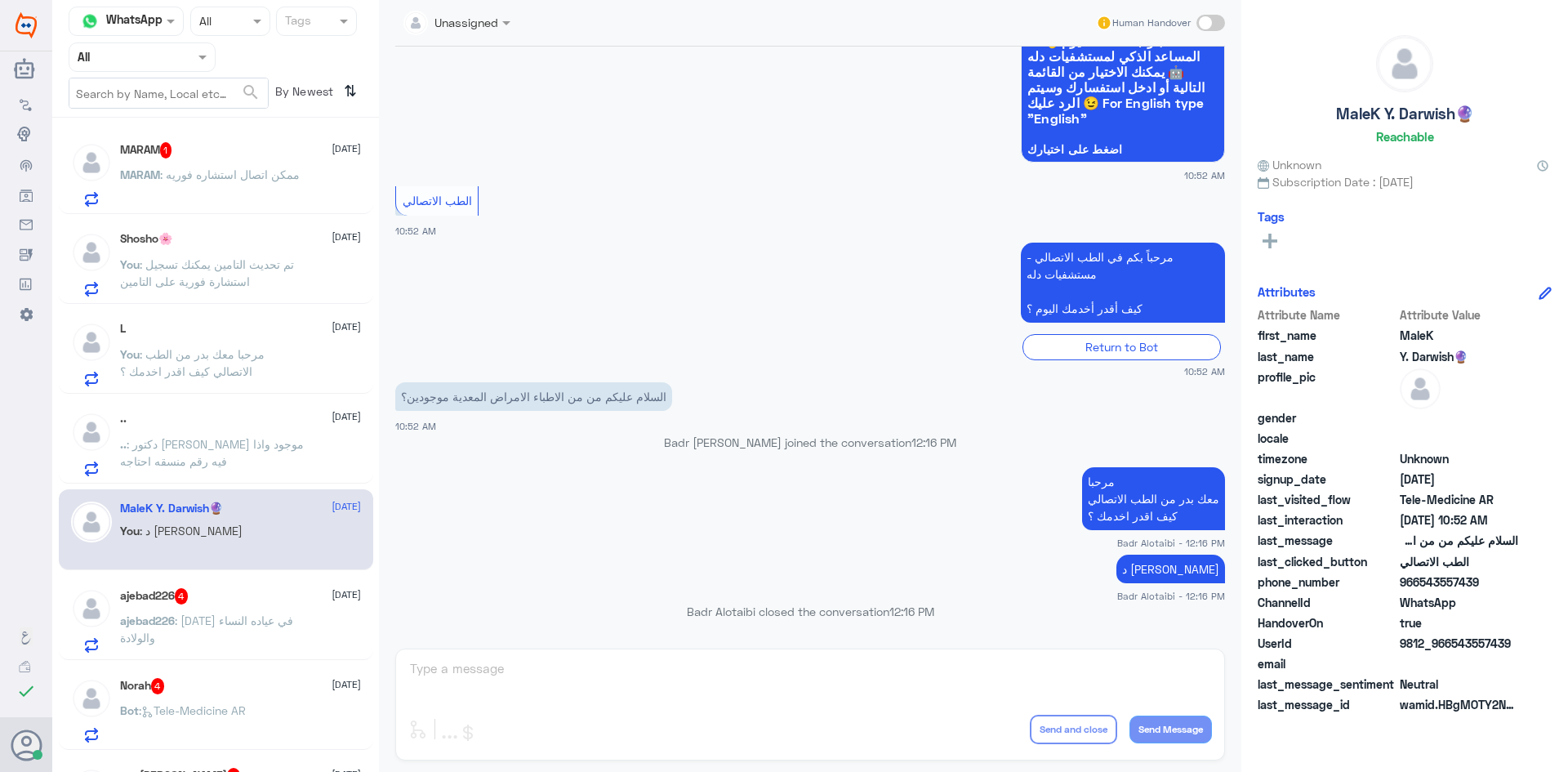
click at [188, 166] on p "MARAM : ممكن اتصال استشاره فوريه" at bounding box center [210, 186] width 180 height 41
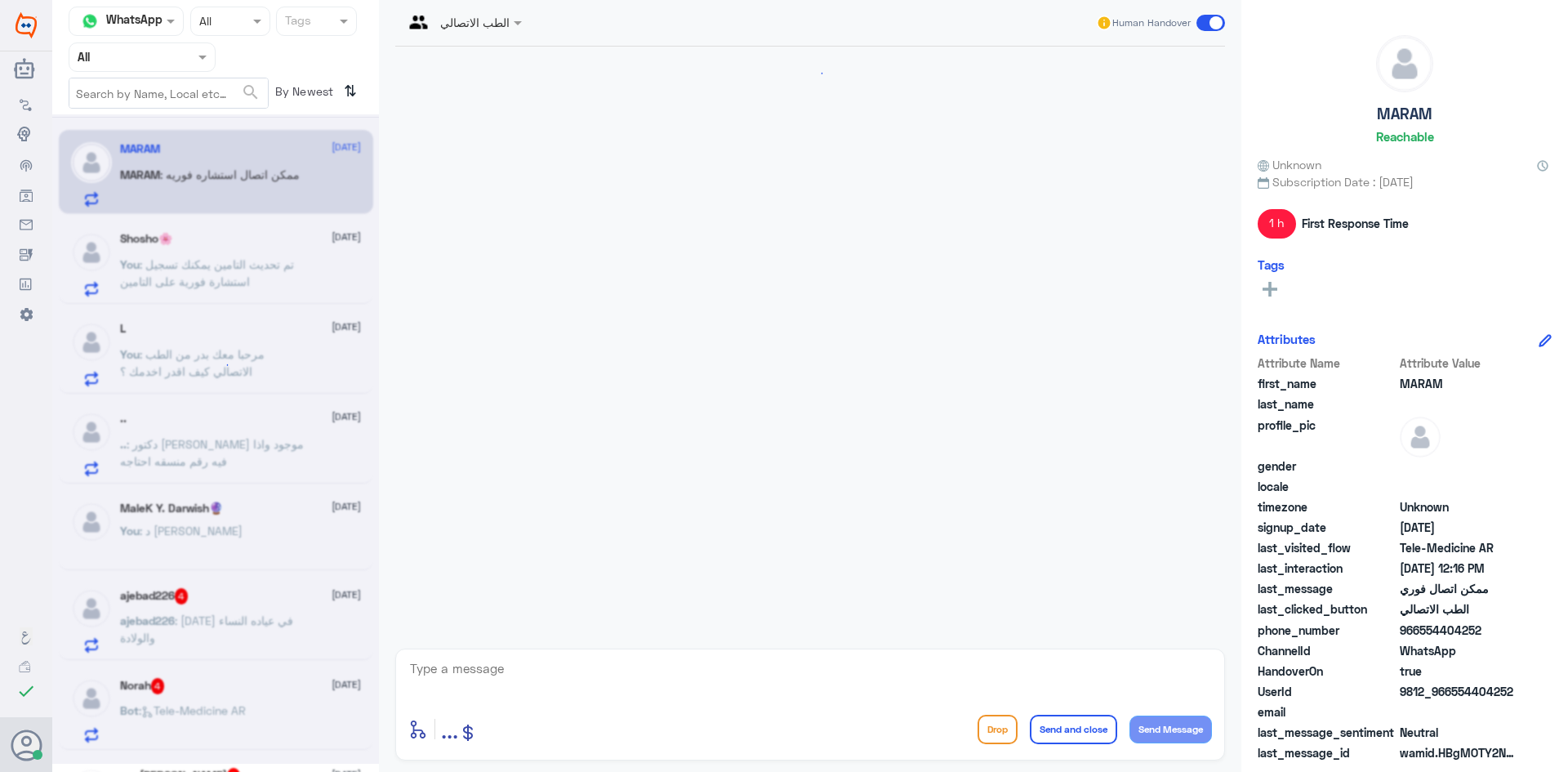
scroll to position [696, 0]
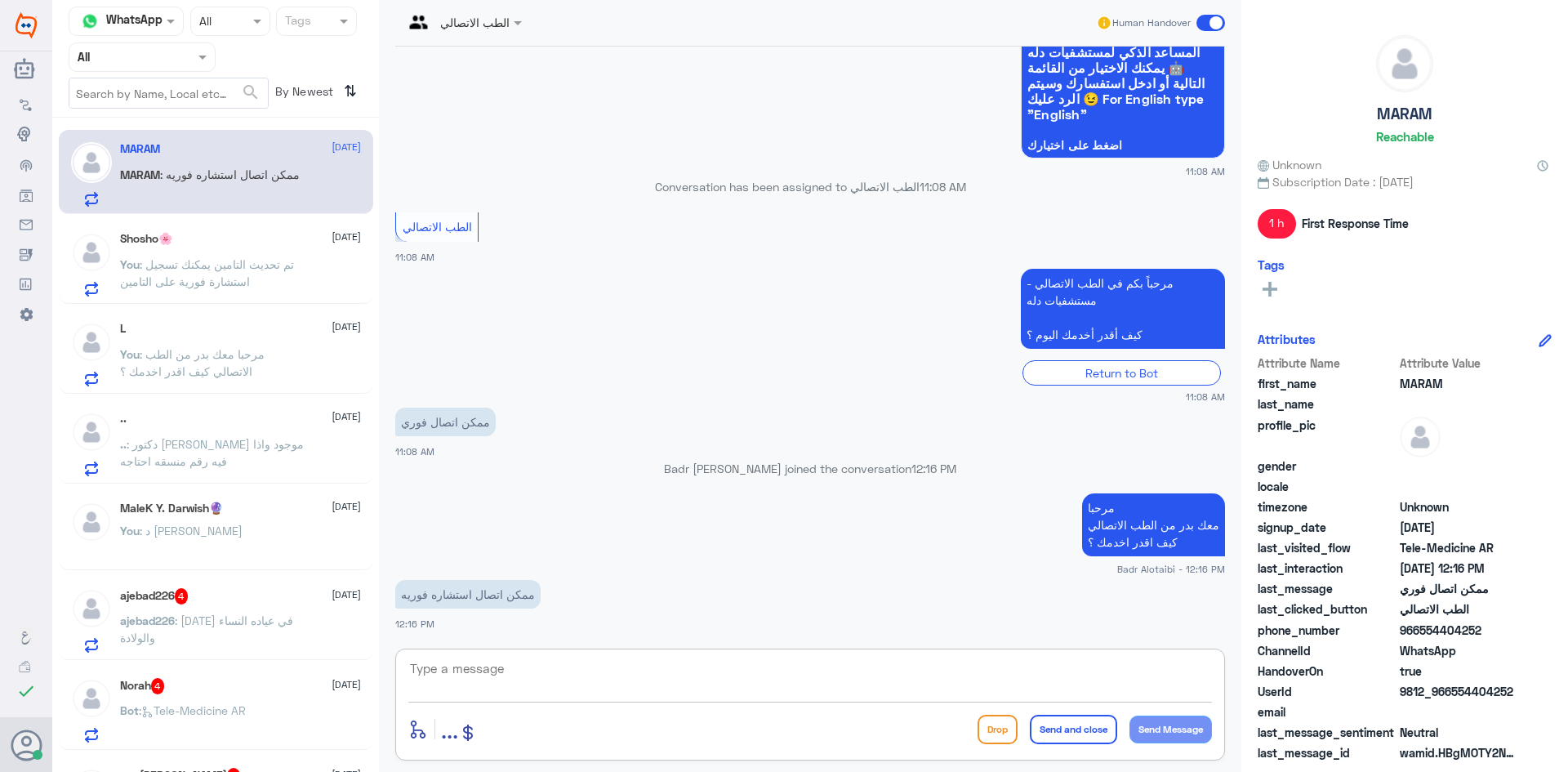
click at [582, 687] on textarea at bounding box center [809, 677] width 803 height 40
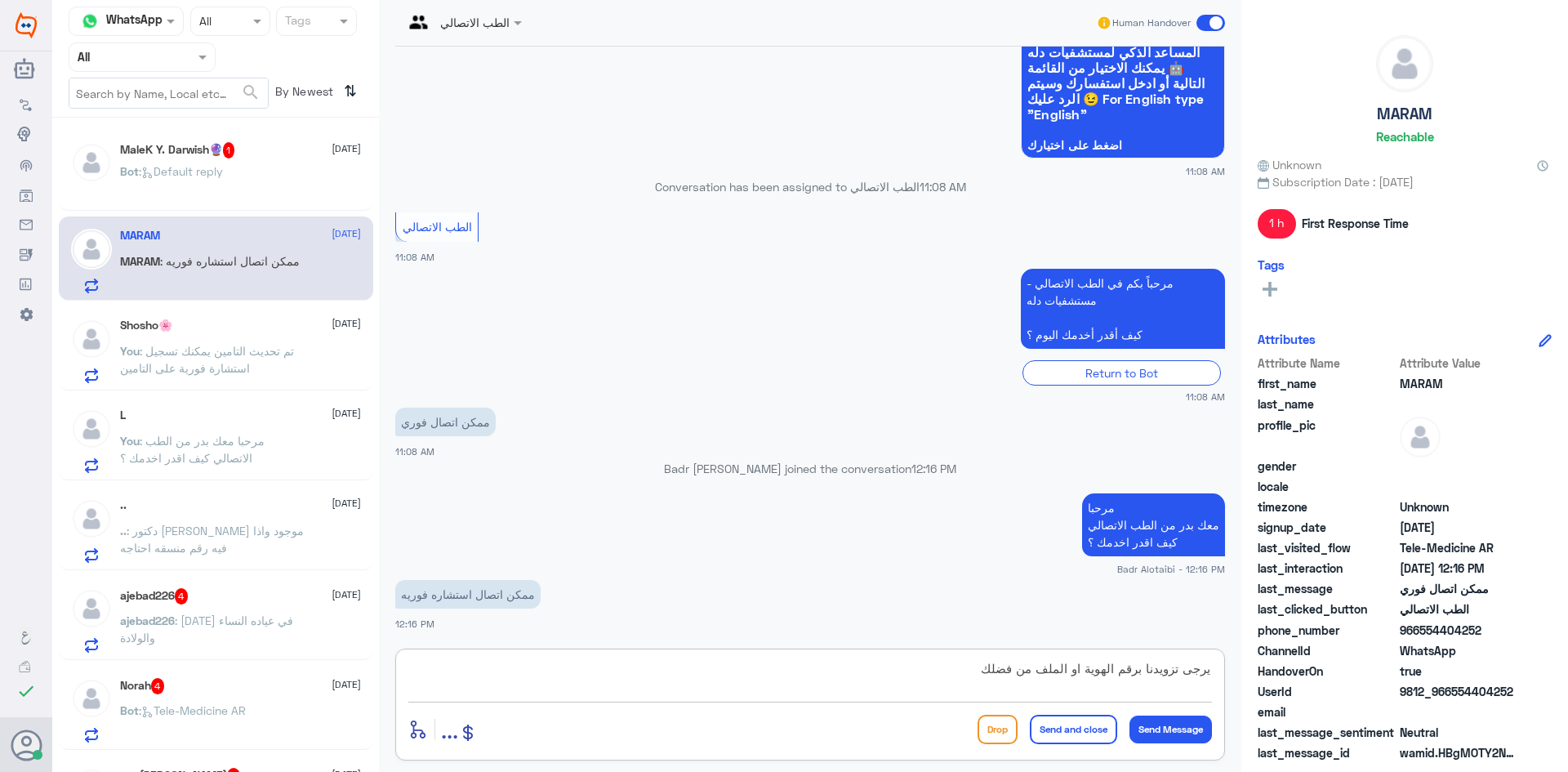
type textarea "يرجى تزويدنا برقم الهوية او الملف من فضلك"
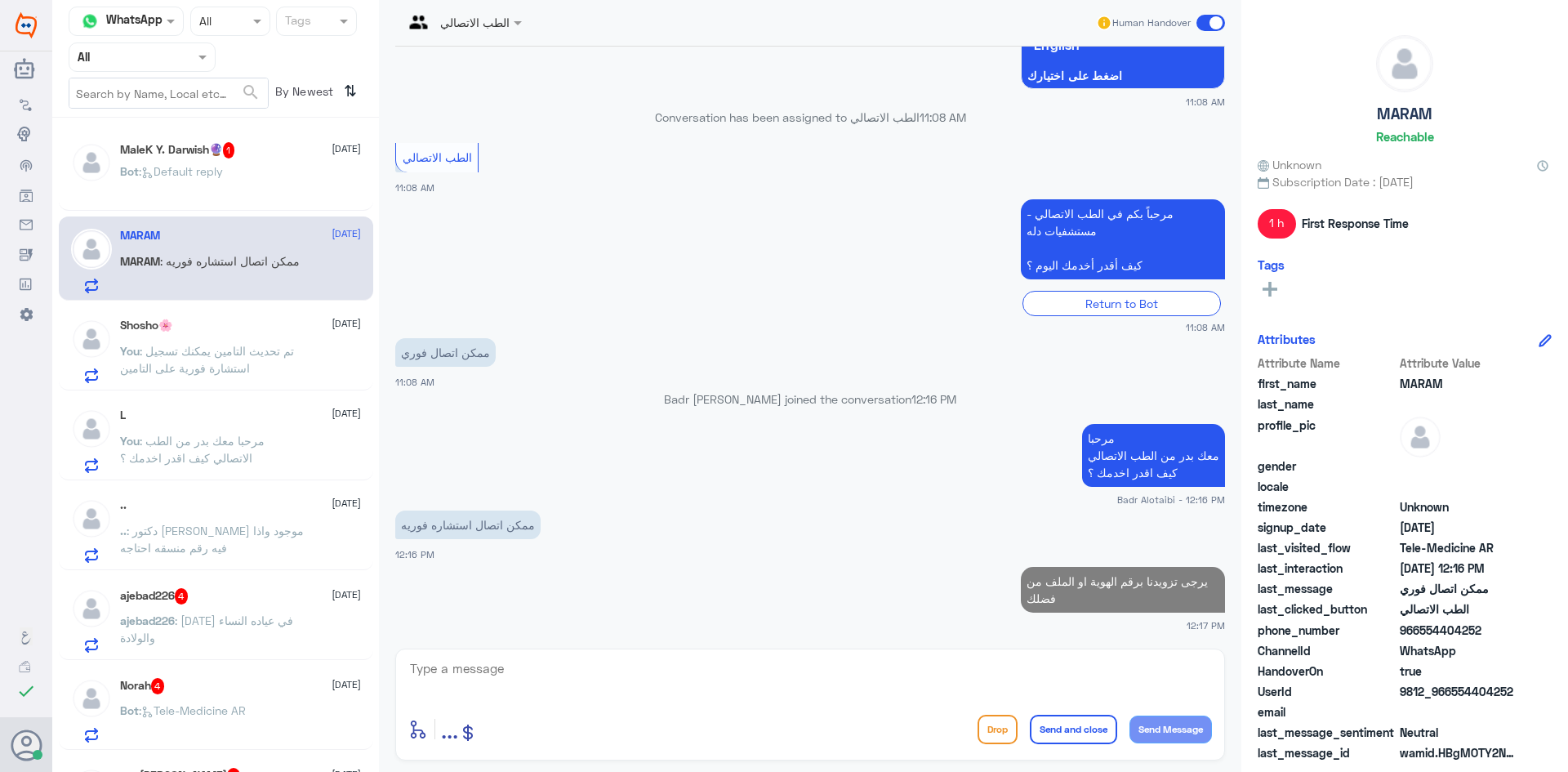
click at [193, 164] on span ": Default reply" at bounding box center [180, 171] width 84 height 14
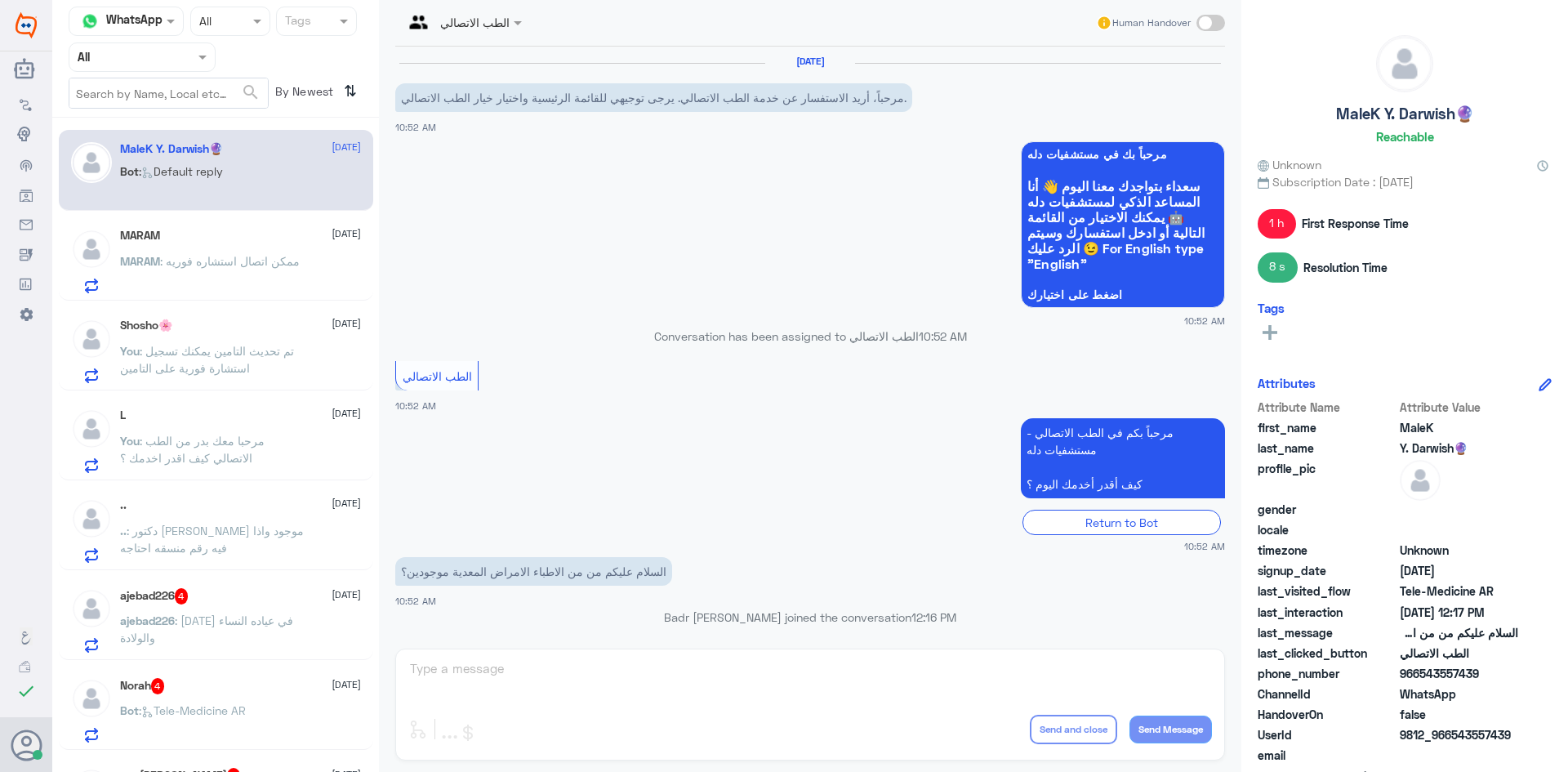
scroll to position [423, 0]
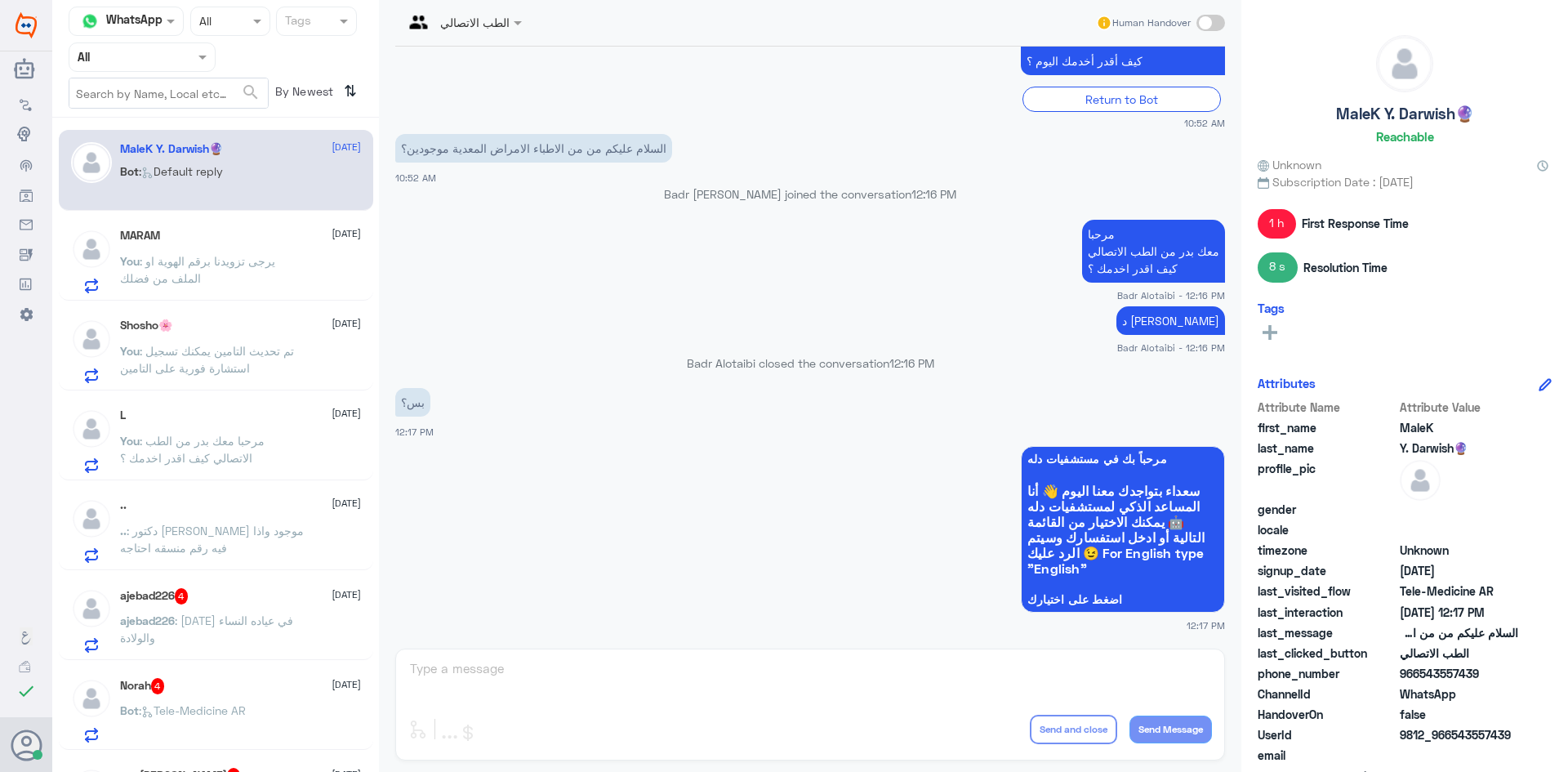
click at [1211, 24] on span at bounding box center [1211, 23] width 28 height 17
click at [0, 0] on input "checkbox" at bounding box center [0, 0] width 0 height 0
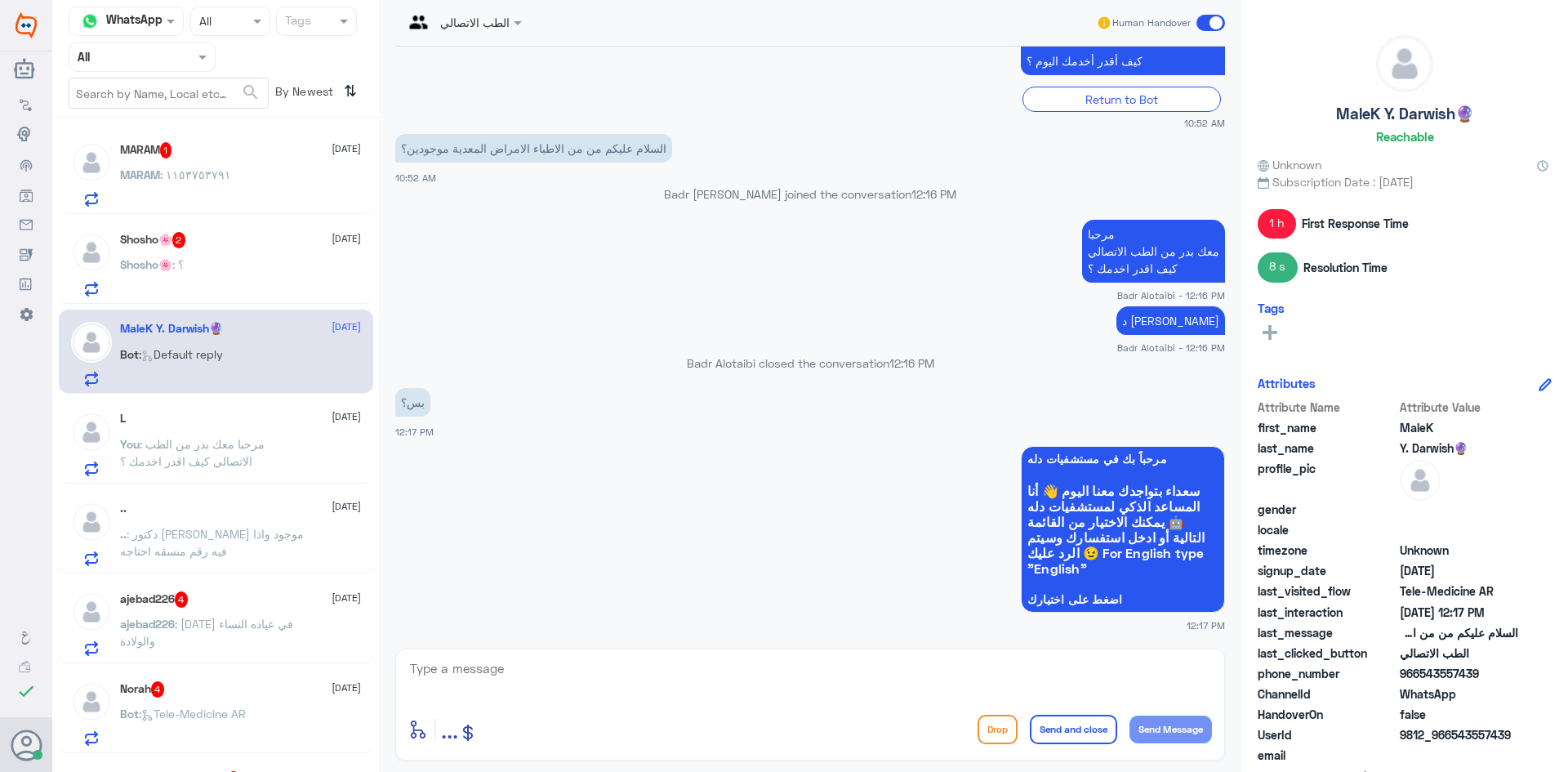
click at [1007, 672] on textarea at bounding box center [809, 677] width 803 height 40
type textarea "علي الحجي , مازن بري"
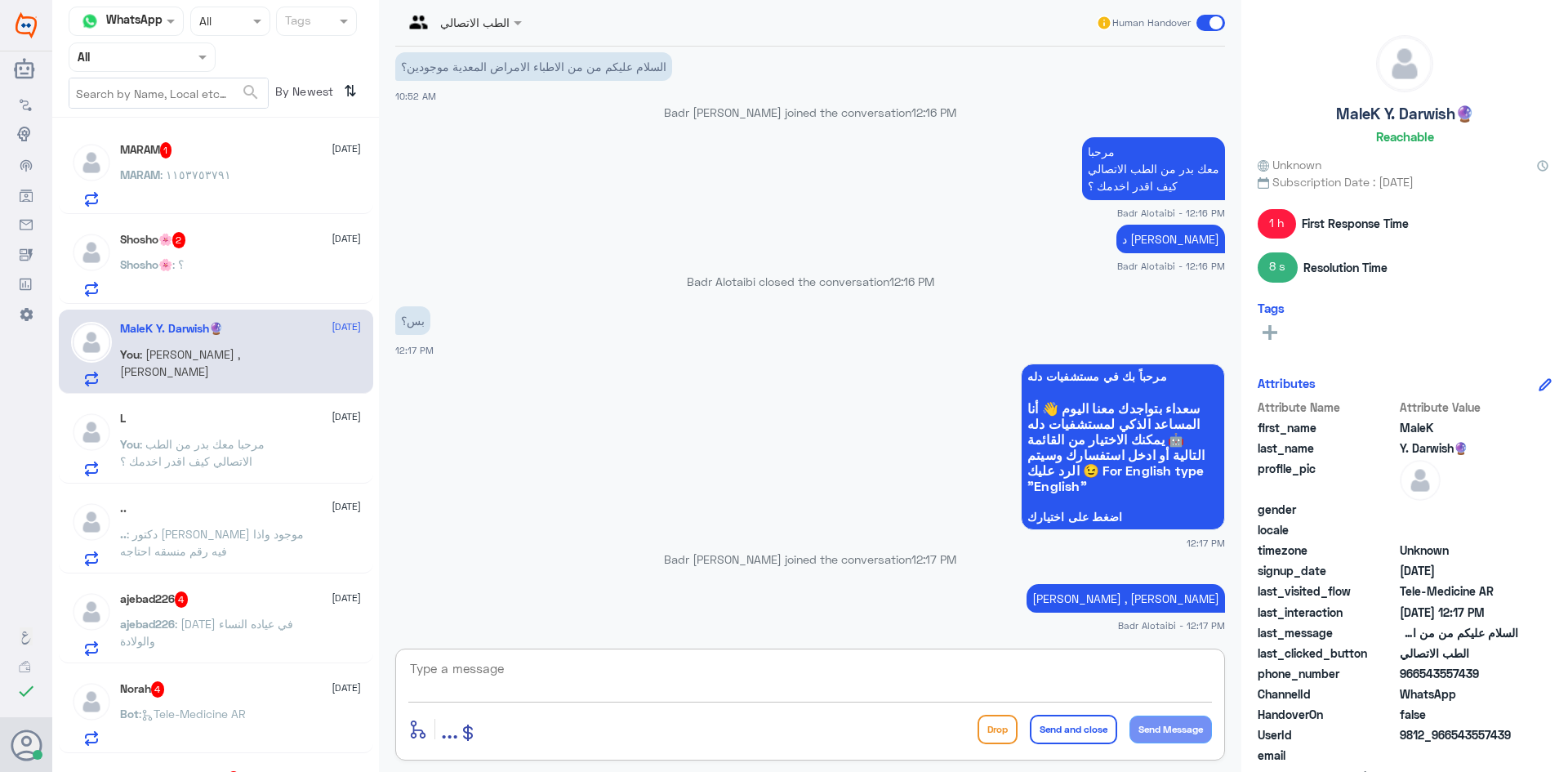
click at [1206, 19] on span at bounding box center [1211, 23] width 28 height 17
click at [0, 0] on input "checkbox" at bounding box center [0, 0] width 0 height 0
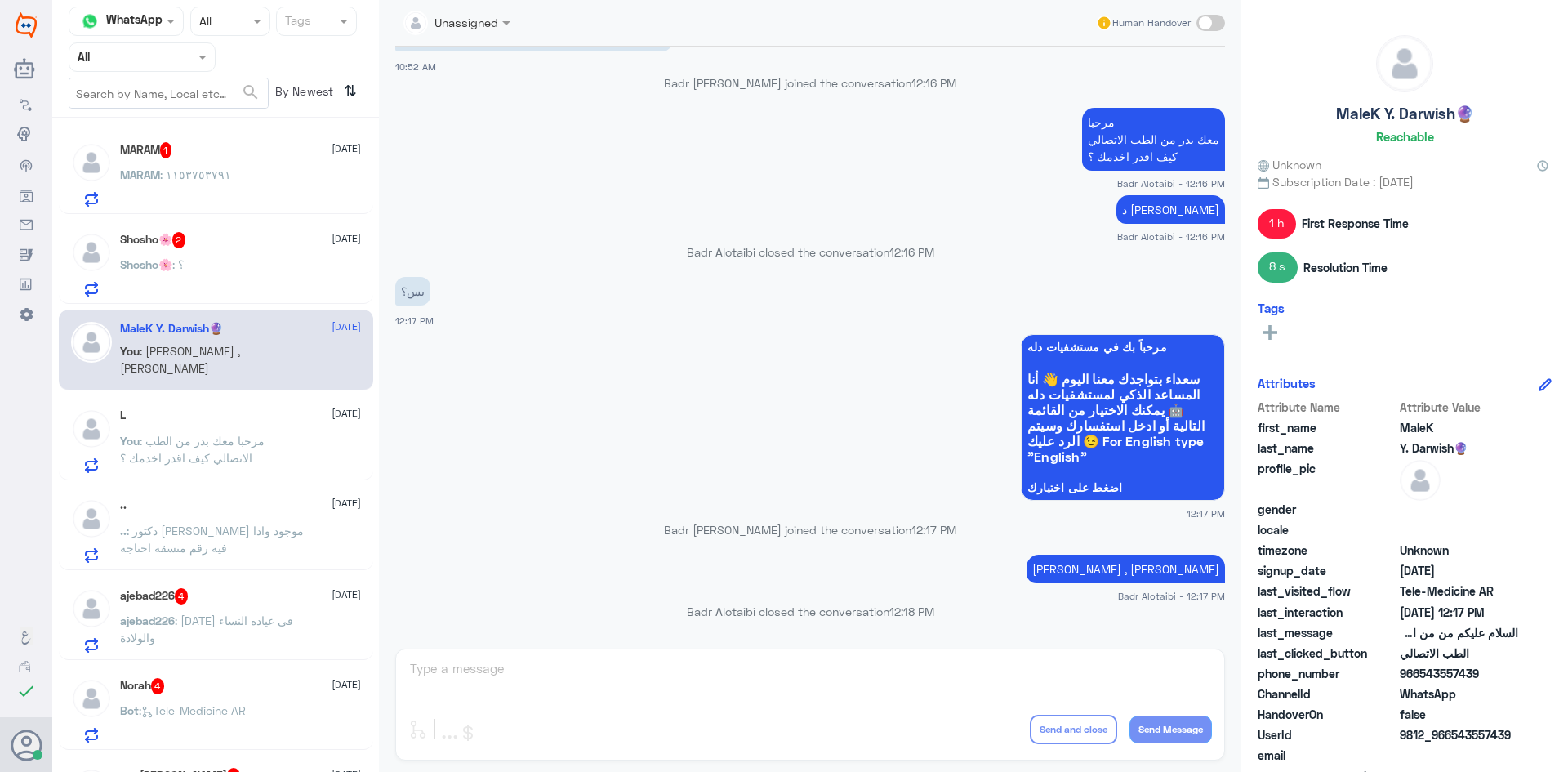
click at [269, 268] on div "Shosho🌸 : ؟" at bounding box center [240, 278] width 241 height 36
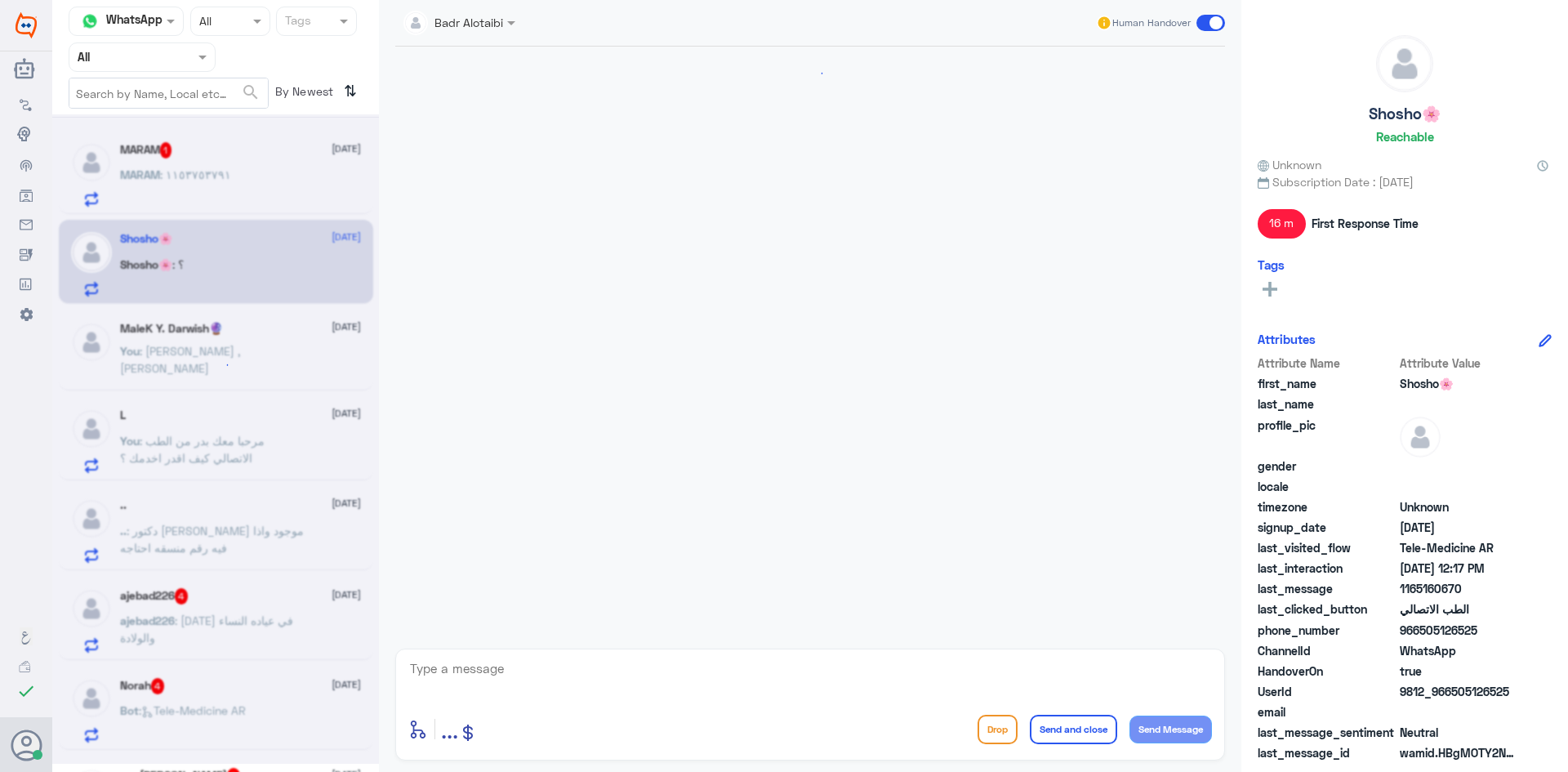
scroll to position [606, 0]
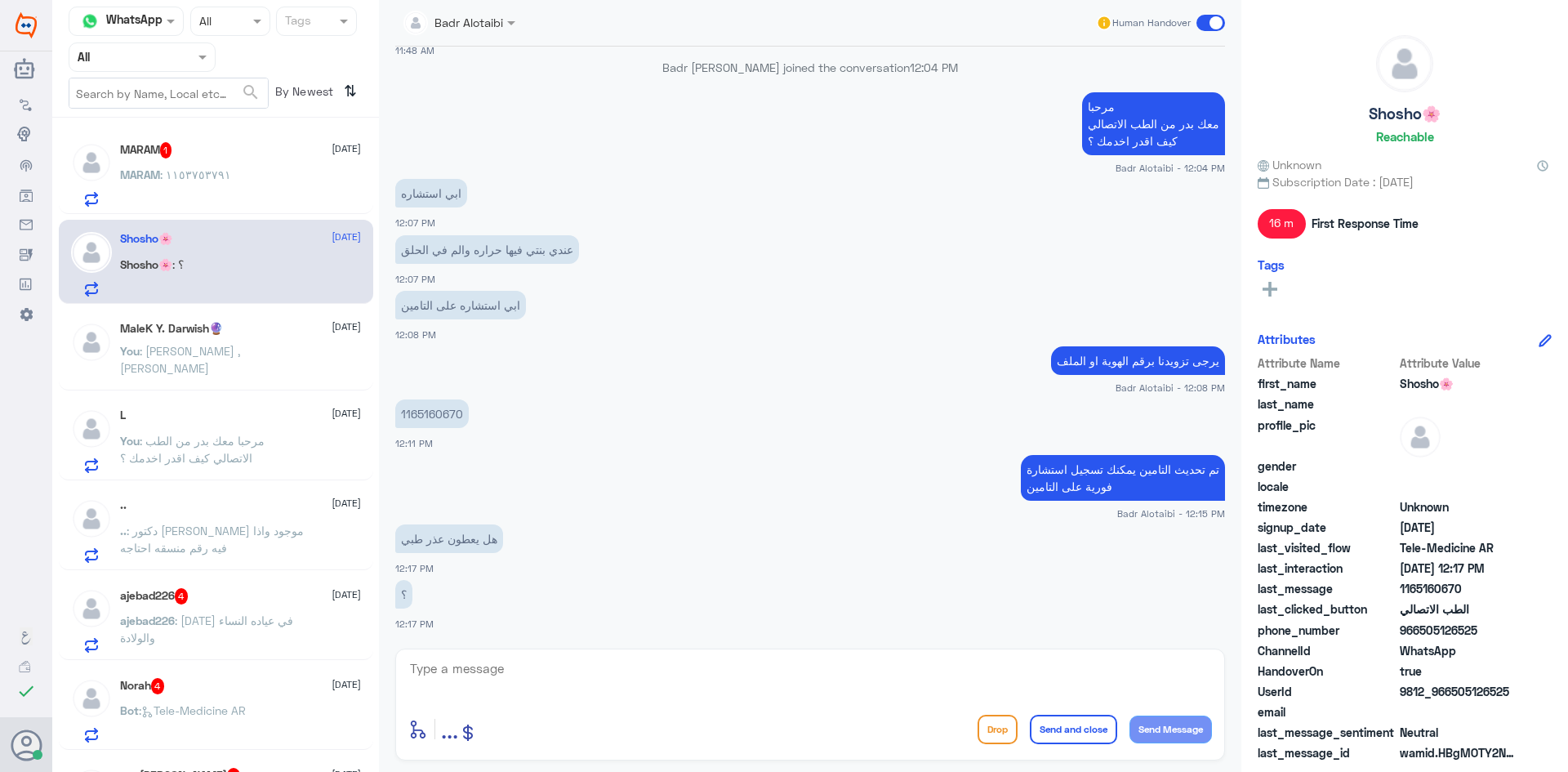
click at [222, 168] on span ": ١١٥٣٧٥٣٧٩١" at bounding box center [196, 174] width 71 height 14
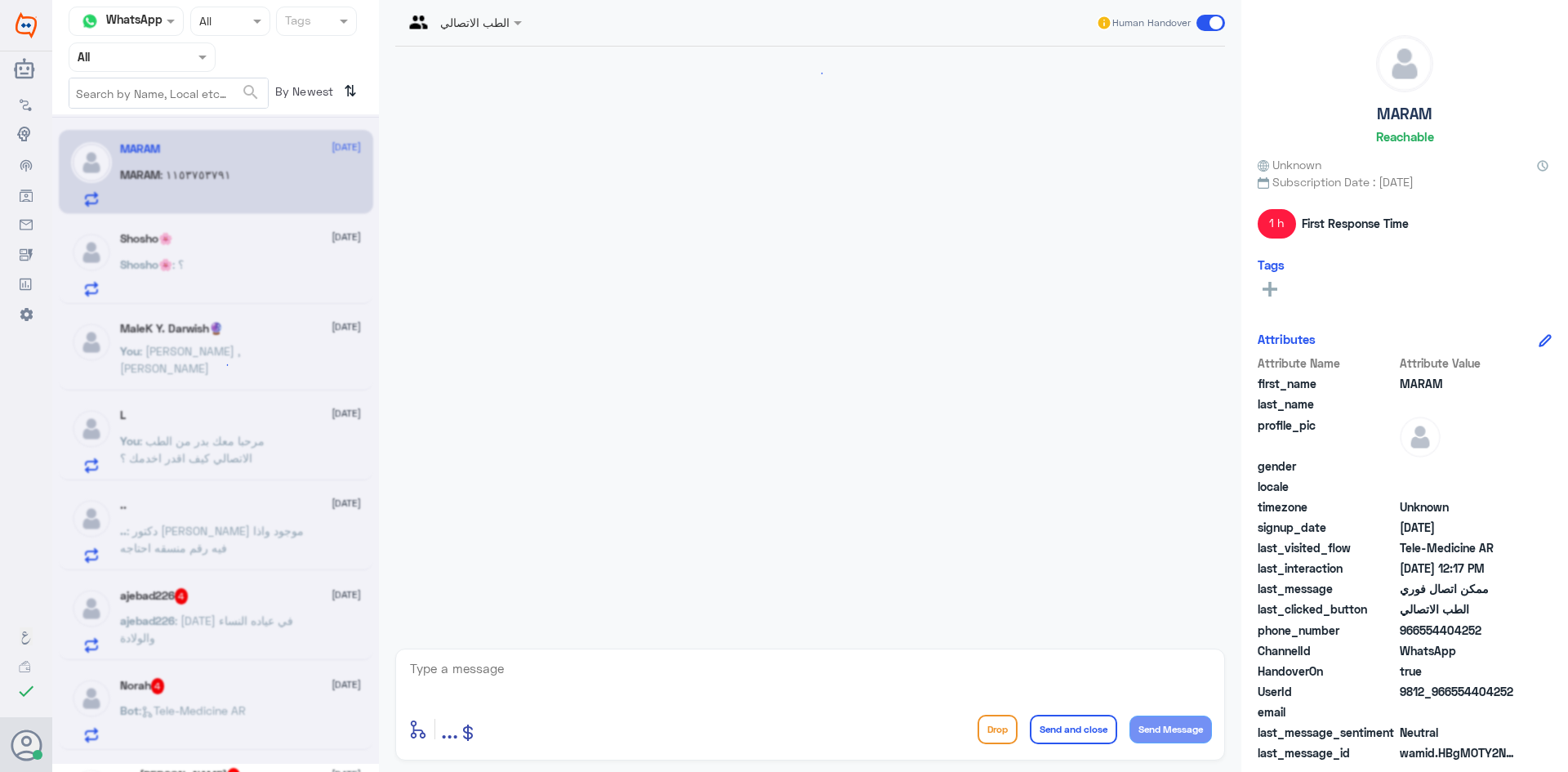
scroll to position [713, 0]
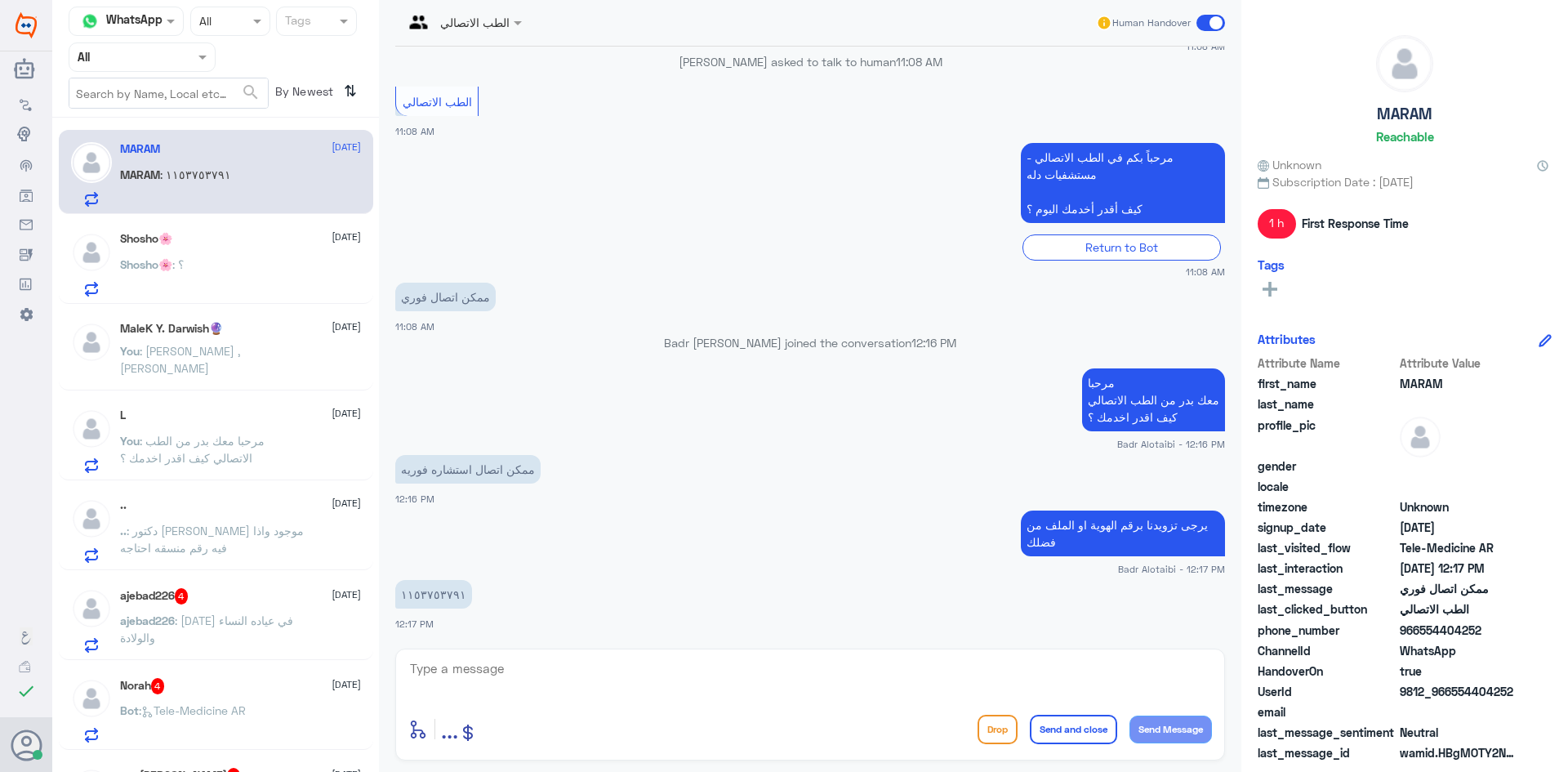
click at [539, 677] on textarea at bounding box center [809, 677] width 803 height 40
drag, startPoint x: 501, startPoint y: 666, endPoint x: 397, endPoint y: 674, distance: 104.3
click at [397, 674] on div "1153753791 enter flow name ... Drop Send and close Send Message" at bounding box center [810, 704] width 830 height 112
type textarea "1153753791"
click at [215, 246] on div "Shosho🌸 10 September Shosho🌸 : ؟" at bounding box center [240, 265] width 241 height 65
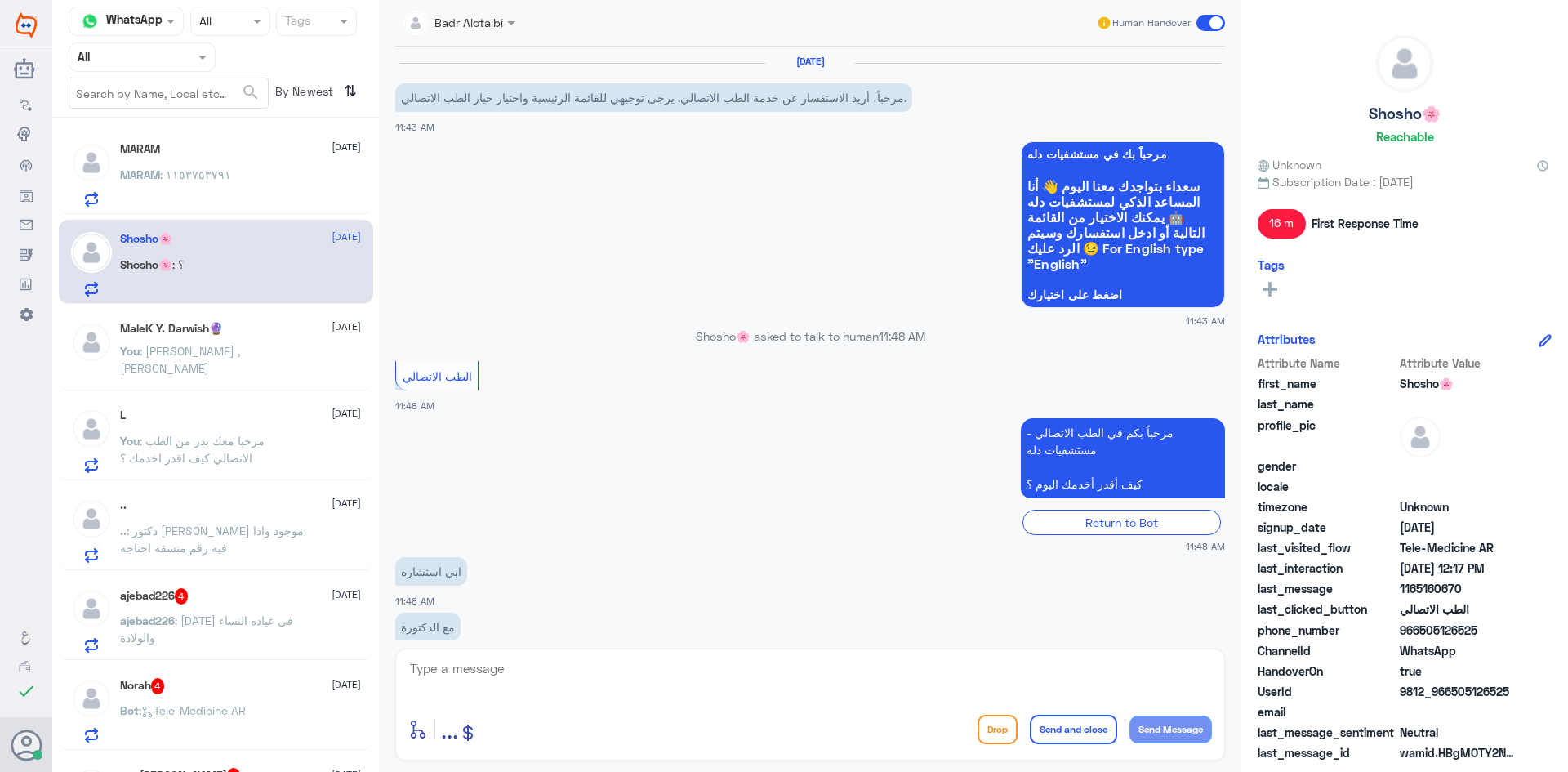
scroll to position [606, 0]
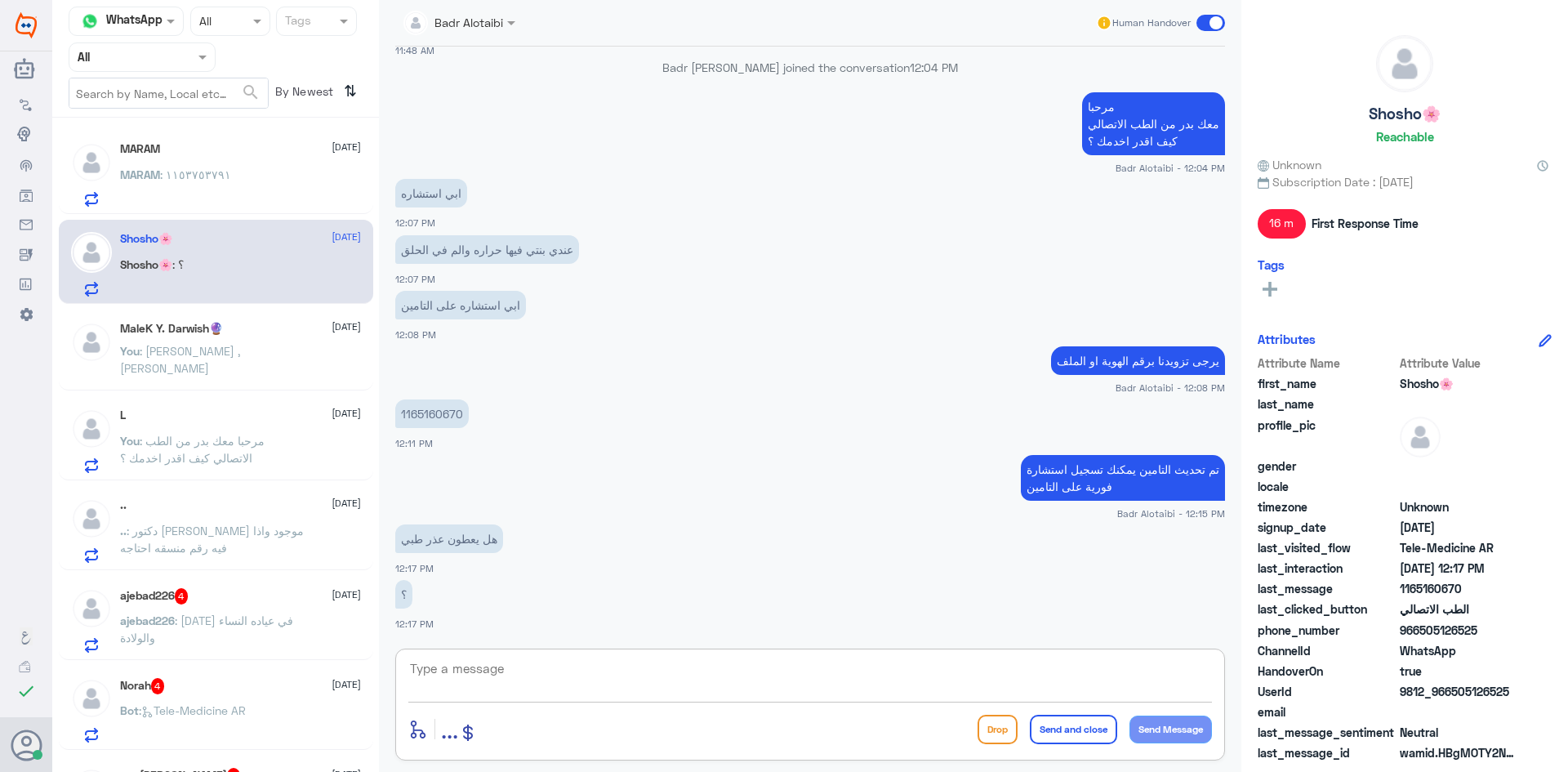
click at [538, 669] on textarea at bounding box center [809, 677] width 803 height 40
type textarea "الطبيب من يحدد ذلك"
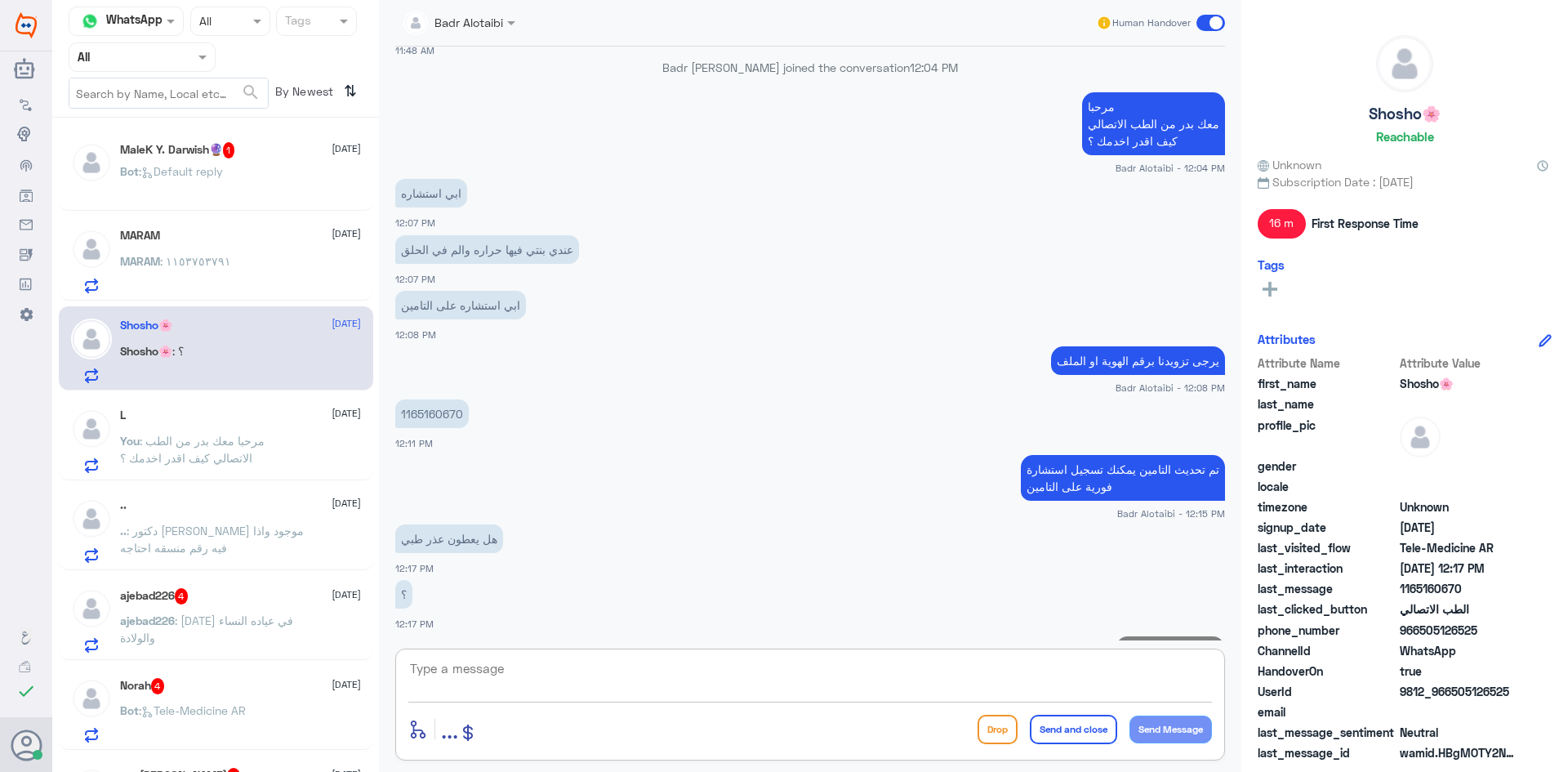
scroll to position [658, 0]
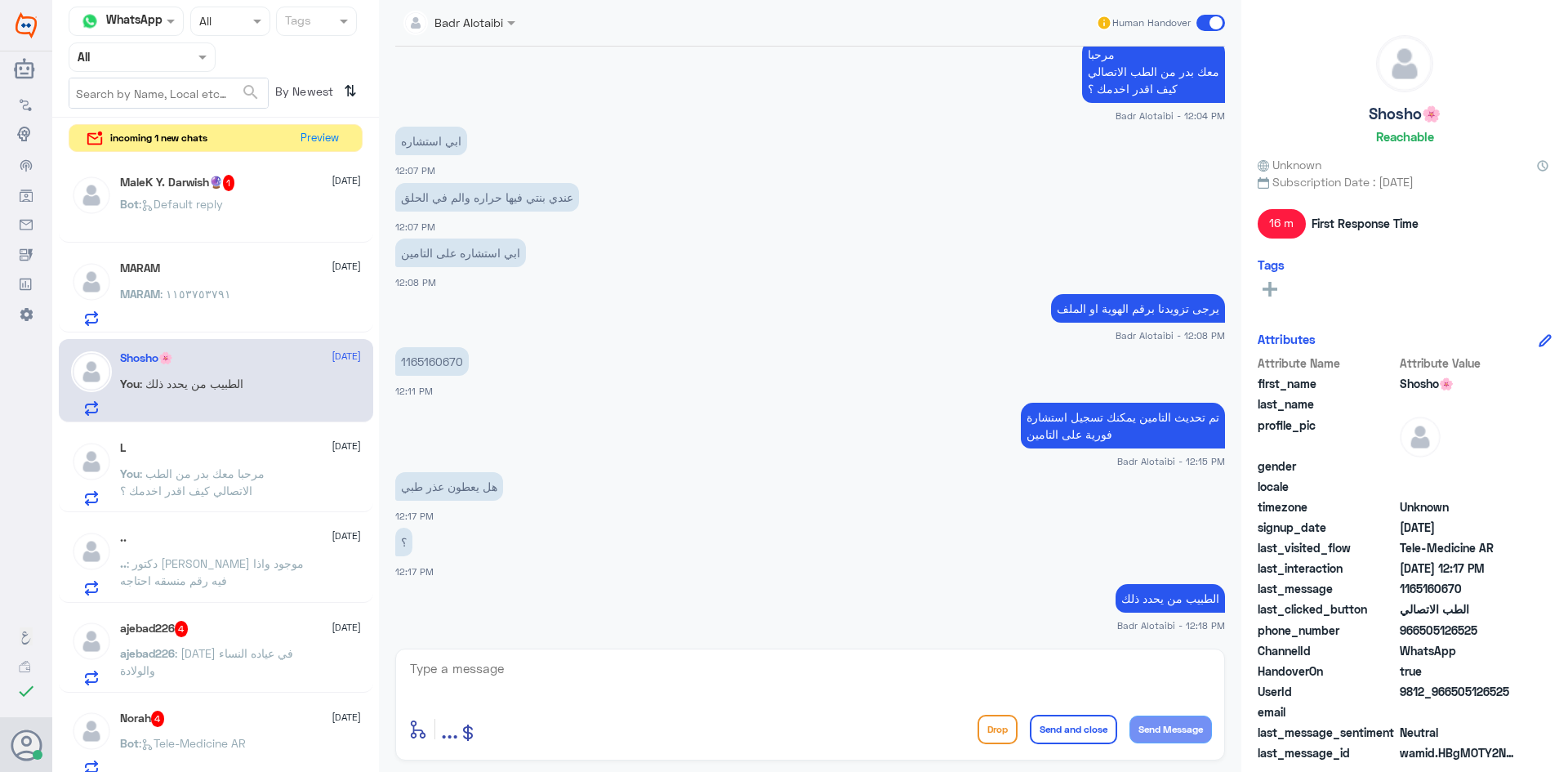
click at [267, 304] on div "MARAM : ١١٥٣٧٥٣٧٩١" at bounding box center [240, 308] width 241 height 36
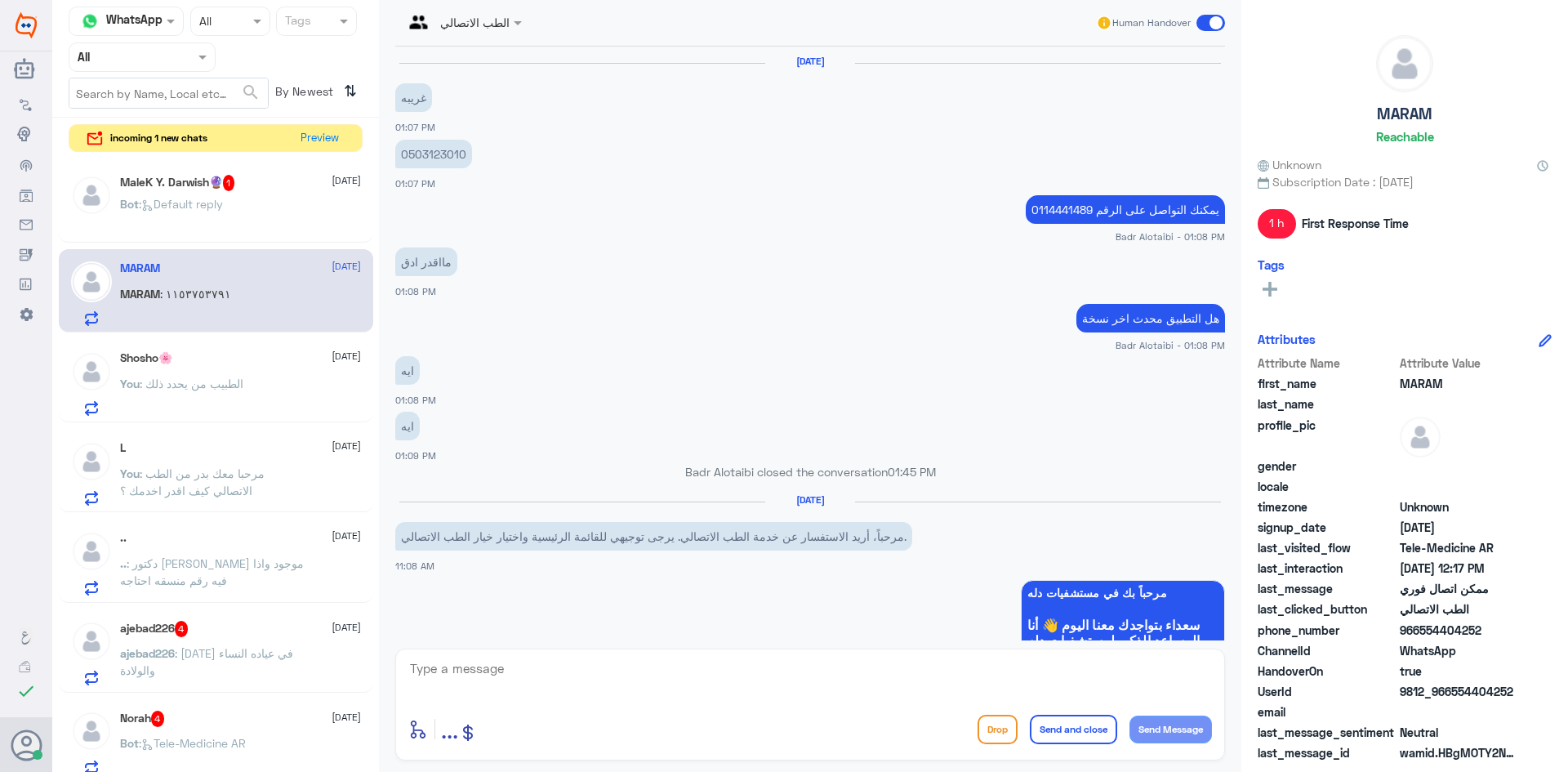
scroll to position [713, 0]
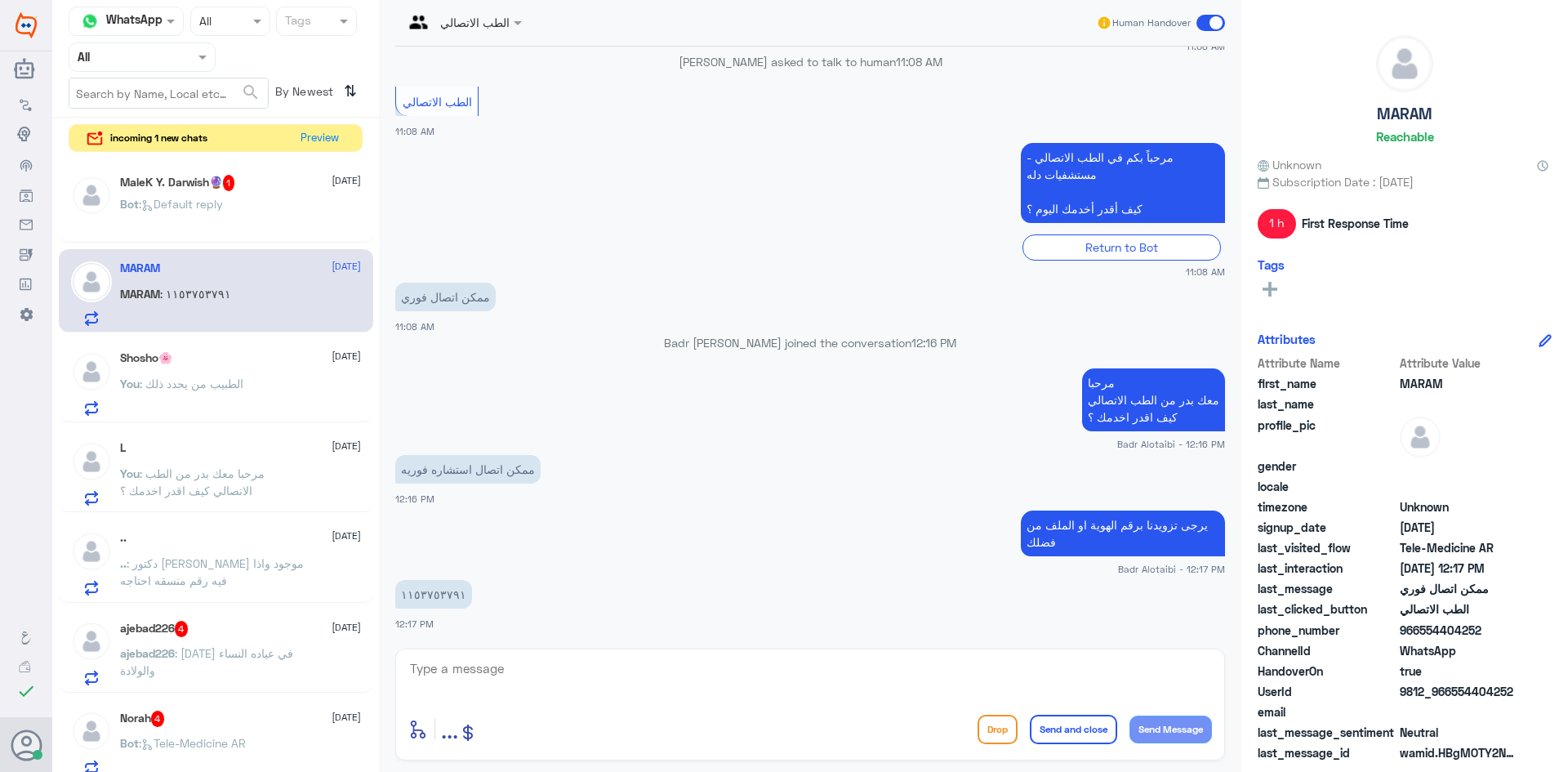
click at [621, 682] on textarea at bounding box center [809, 677] width 803 height 40
paste textarea "1153753791"
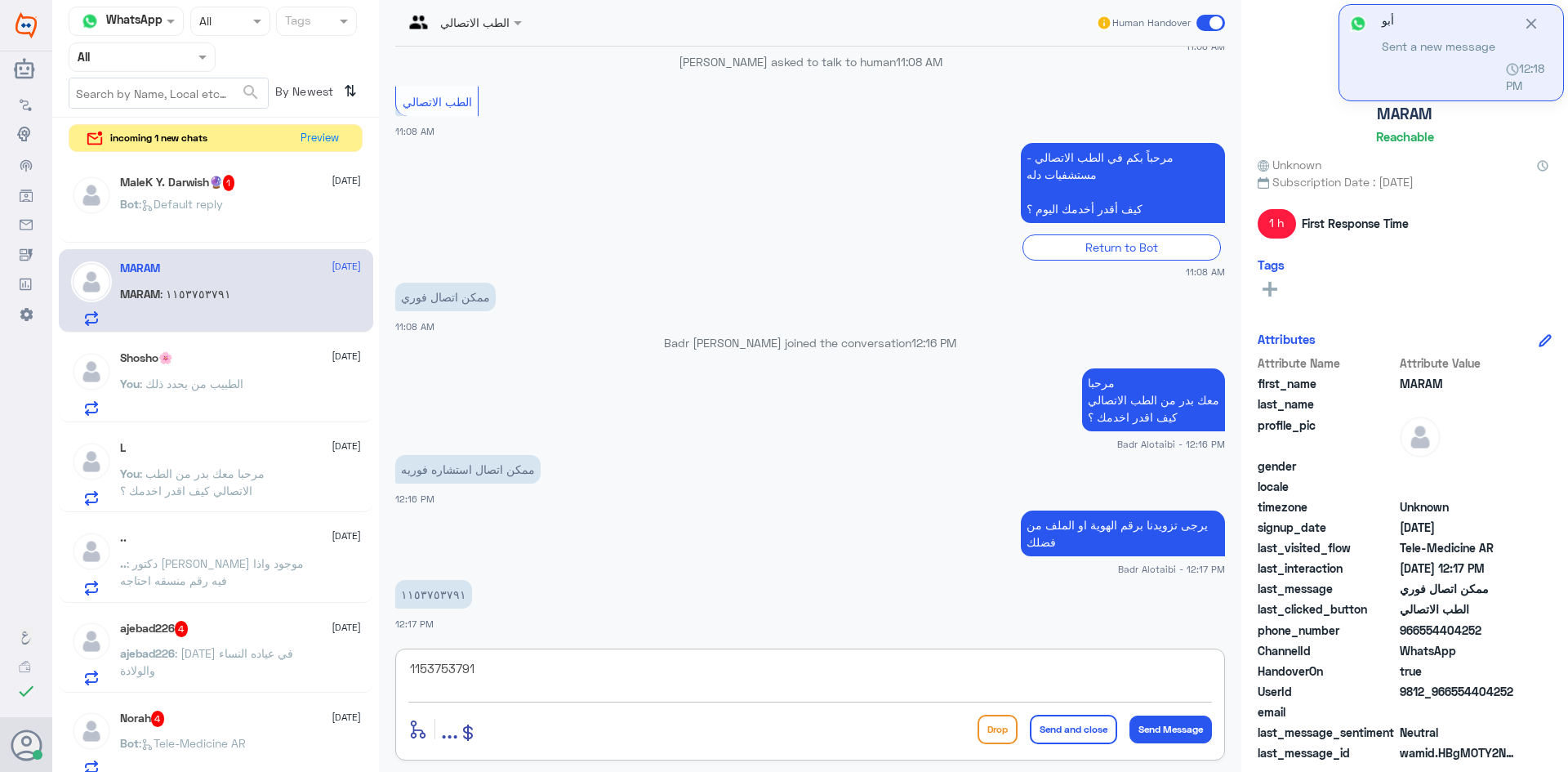
click at [617, 665] on textarea "1153753791" at bounding box center [809, 677] width 803 height 40
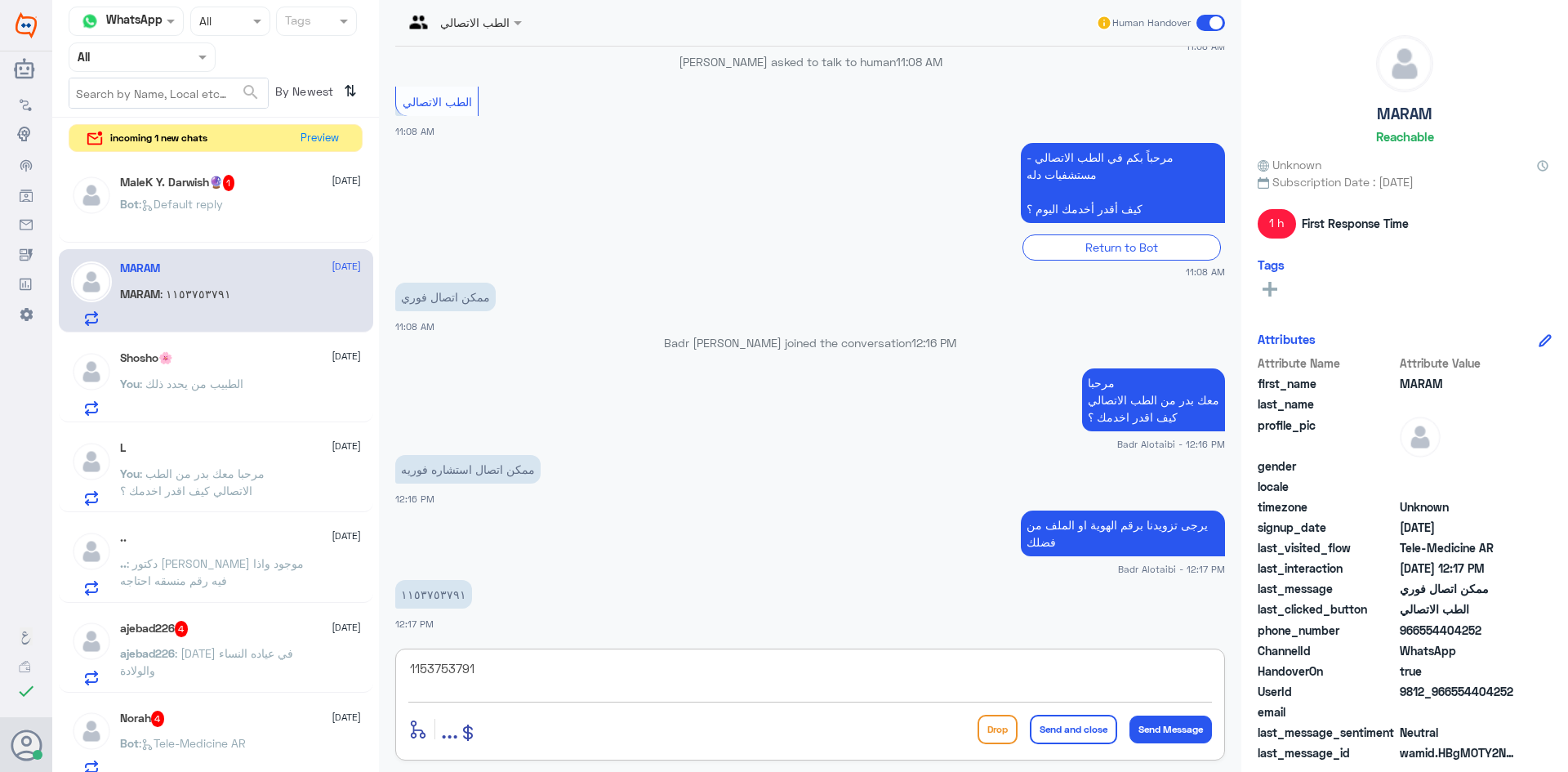
click at [690, 672] on textarea "1153753791" at bounding box center [809, 677] width 803 height 40
type textarea "1"
type textarea "سوف يتم التواصل معك من قبل الطبيب"
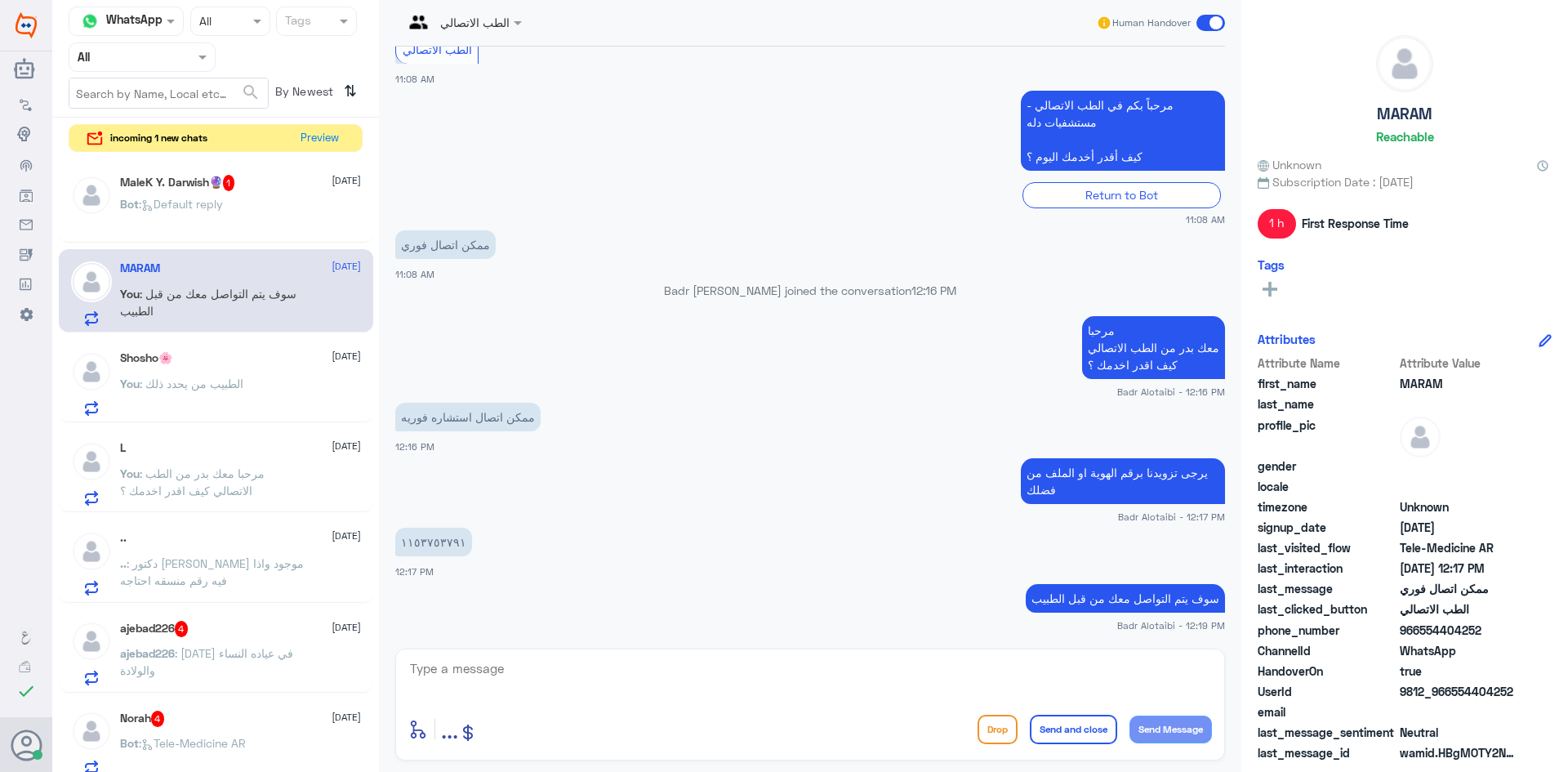
click at [1218, 25] on span at bounding box center [1211, 23] width 28 height 17
click at [0, 0] on input "checkbox" at bounding box center [0, 0] width 0 height 0
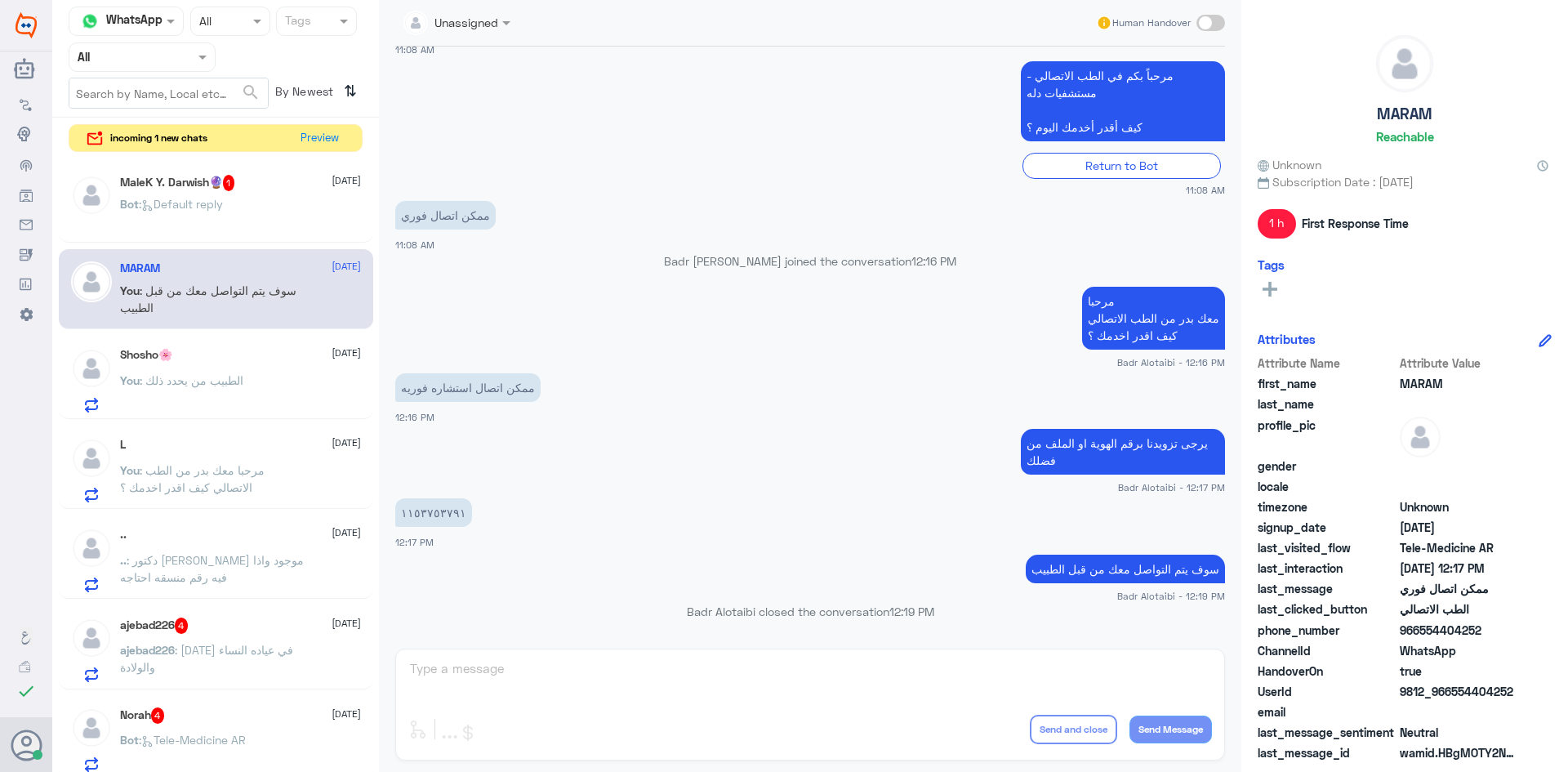
click at [278, 184] on div "MaleK Y. Darwish🔮 1 10 September" at bounding box center [240, 183] width 241 height 17
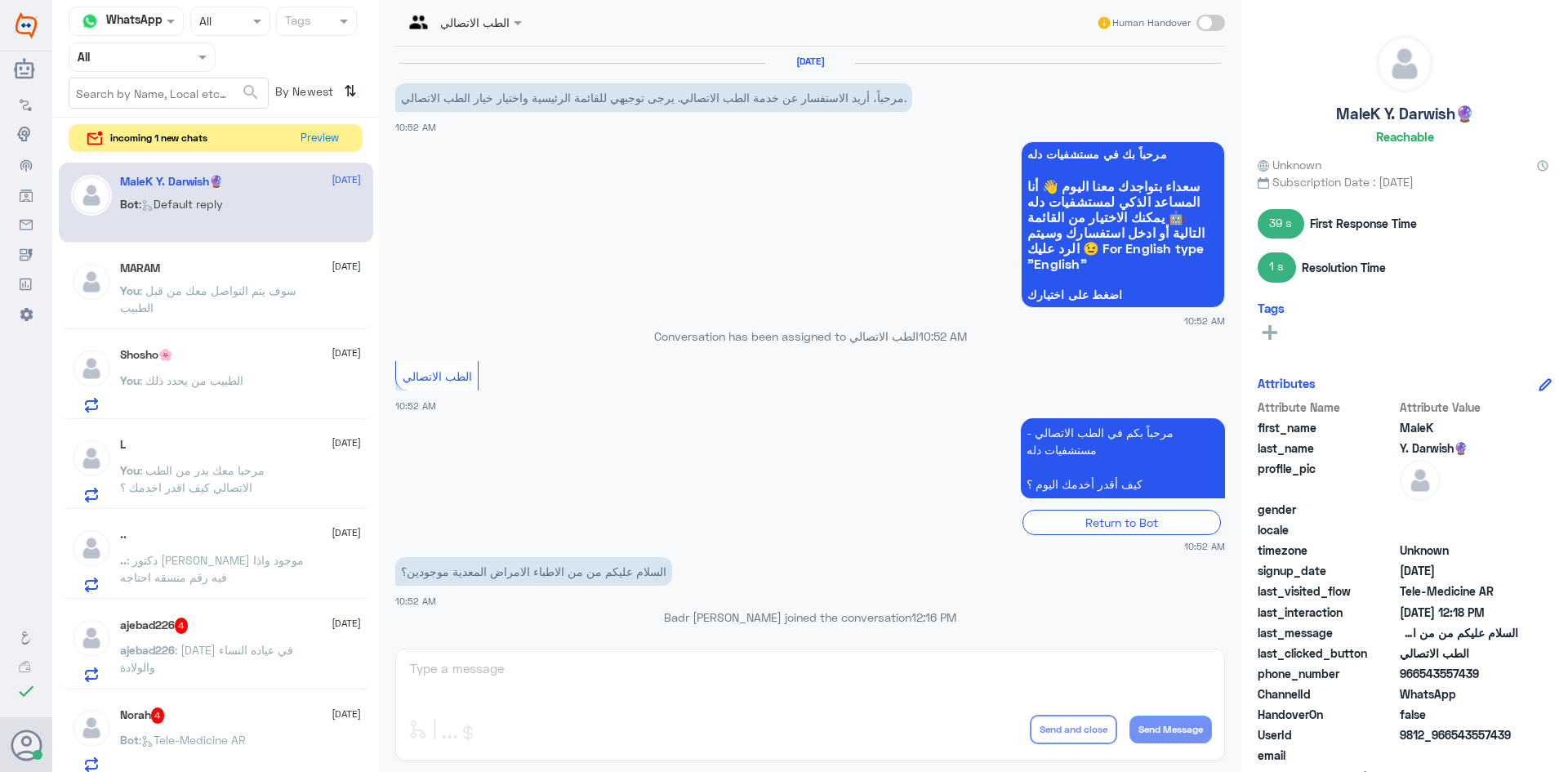
scroll to position [783, 0]
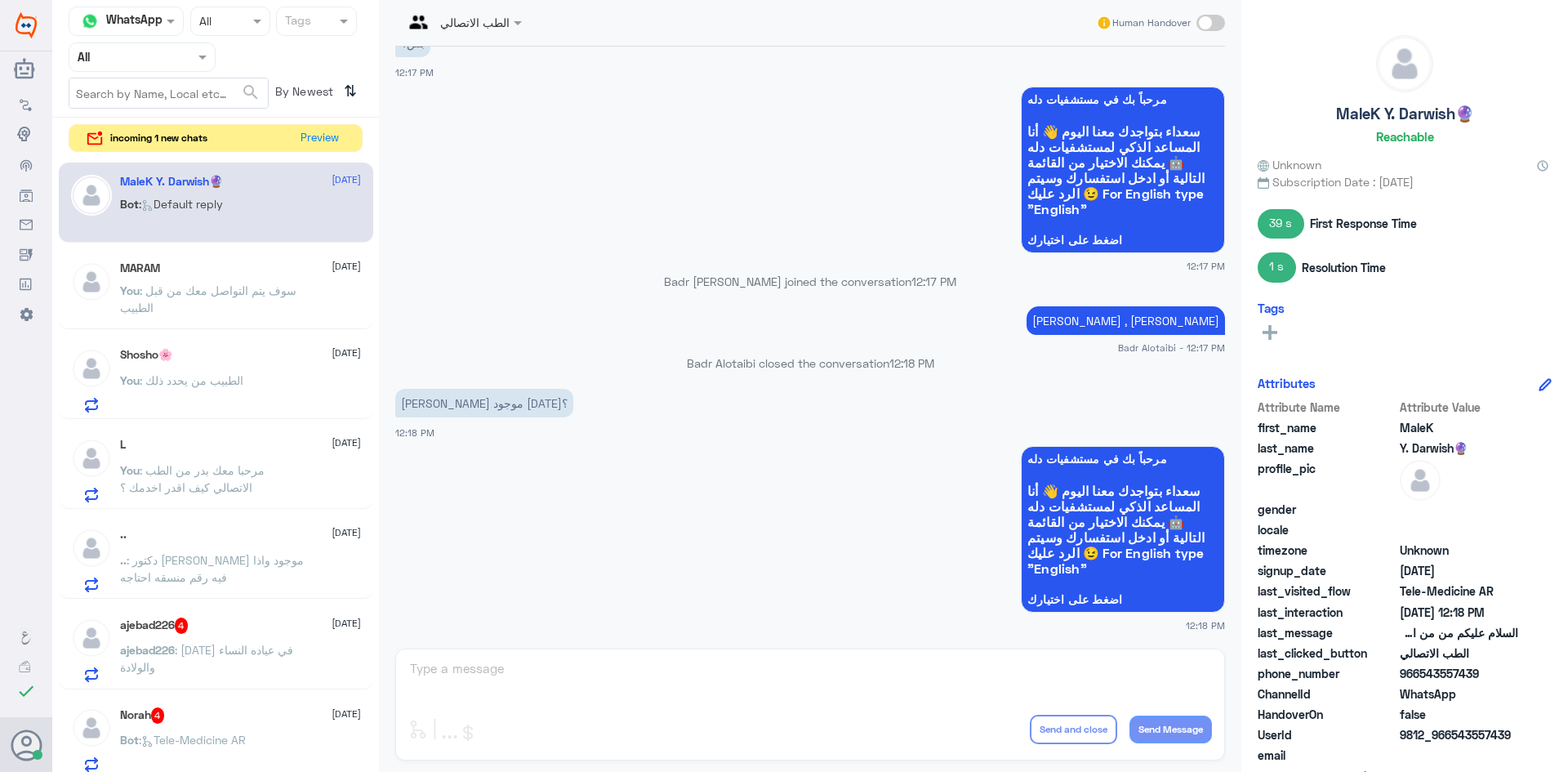
click at [1206, 25] on span at bounding box center [1211, 23] width 28 height 17
click at [0, 0] on input "checkbox" at bounding box center [0, 0] width 0 height 0
click at [825, 681] on textarea at bounding box center [809, 677] width 803 height 40
type textarea "م"
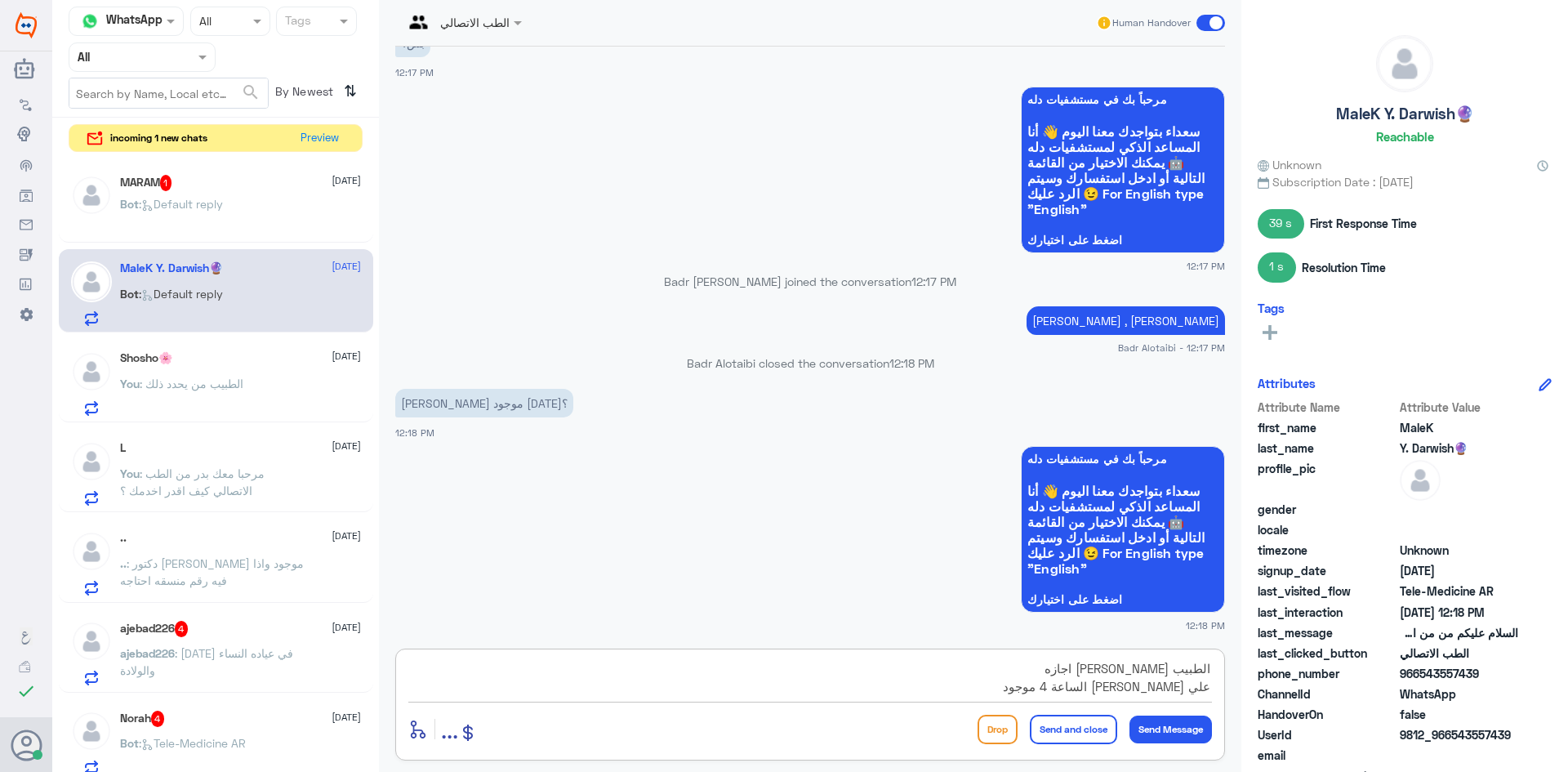
type textarea "الطبيب مازن بري اجازه علي الحجي الساعة 4 موجود"
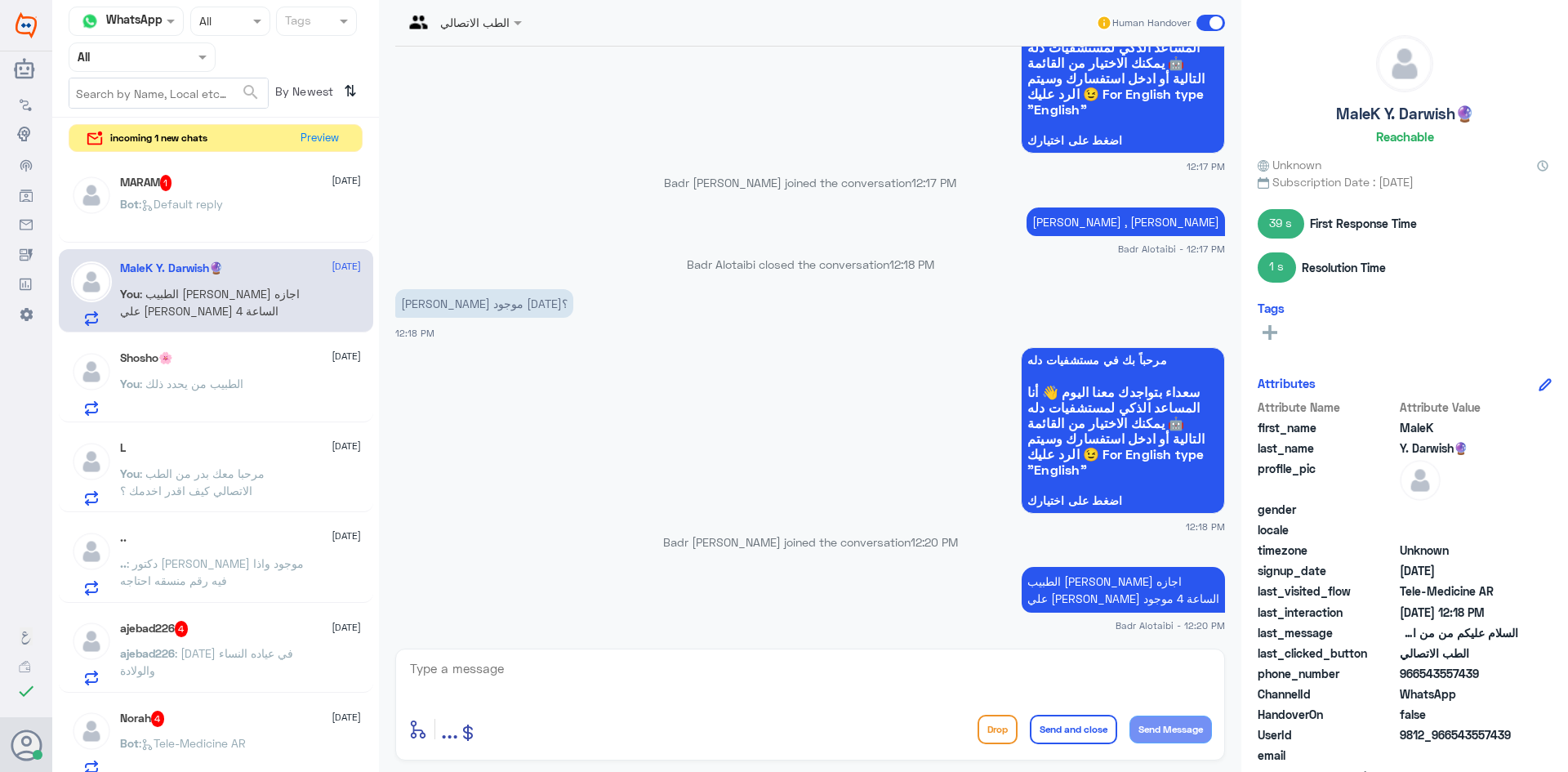
click at [1218, 21] on span at bounding box center [1211, 23] width 28 height 17
click at [0, 0] on input "checkbox" at bounding box center [0, 0] width 0 height 0
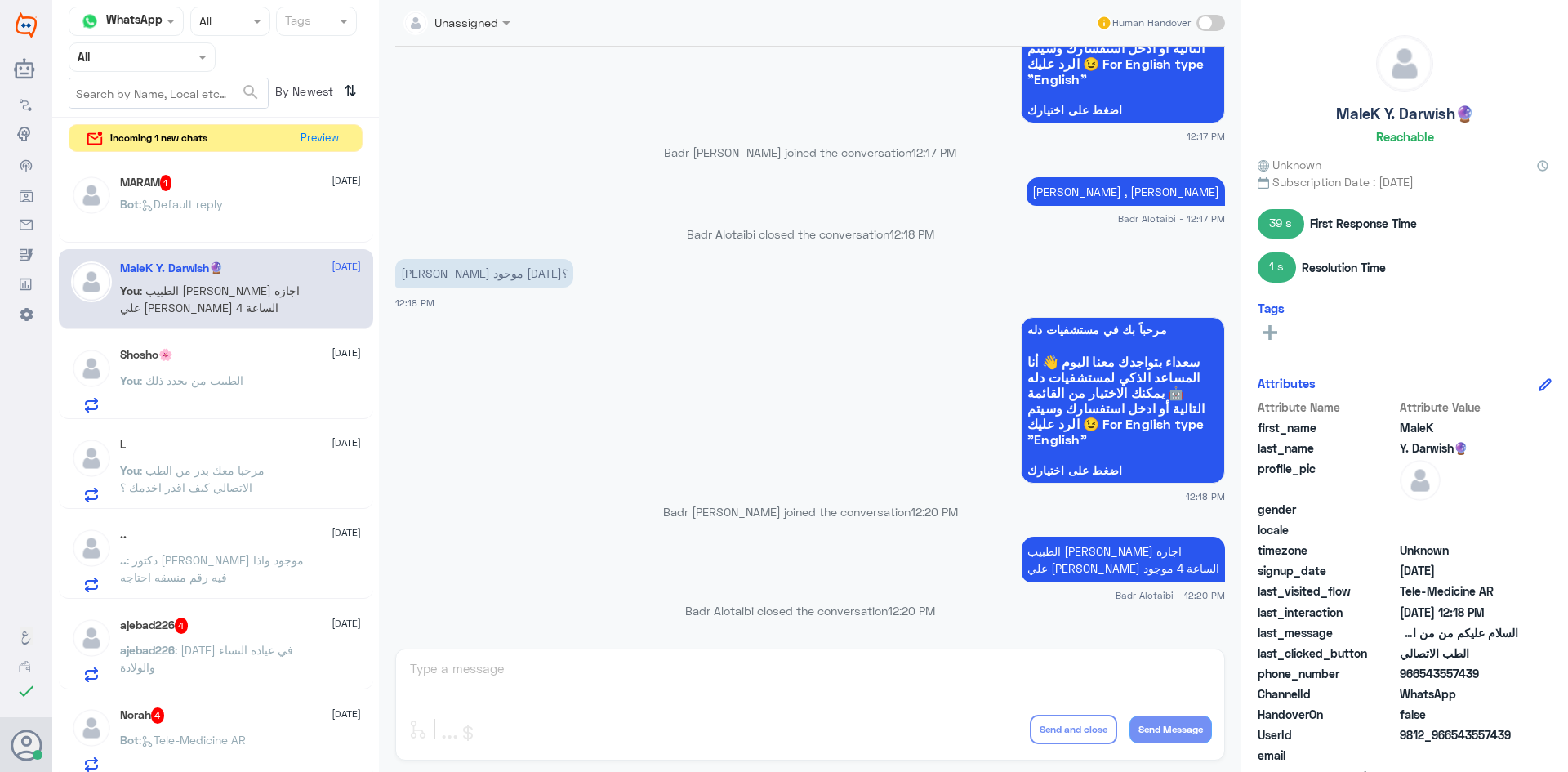
click at [190, 195] on p "Bot : Default reply" at bounding box center [172, 215] width 103 height 41
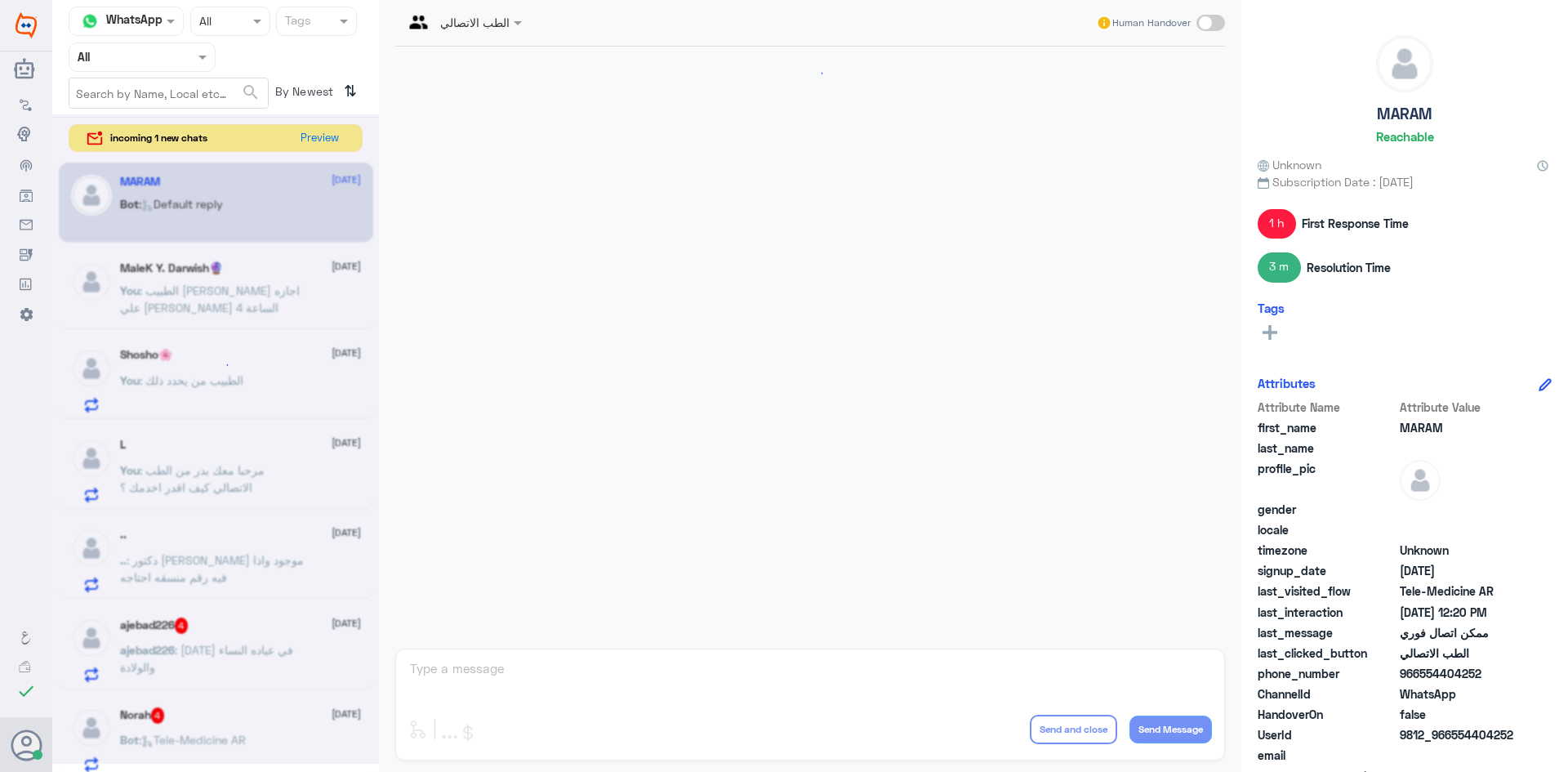
scroll to position [823, 0]
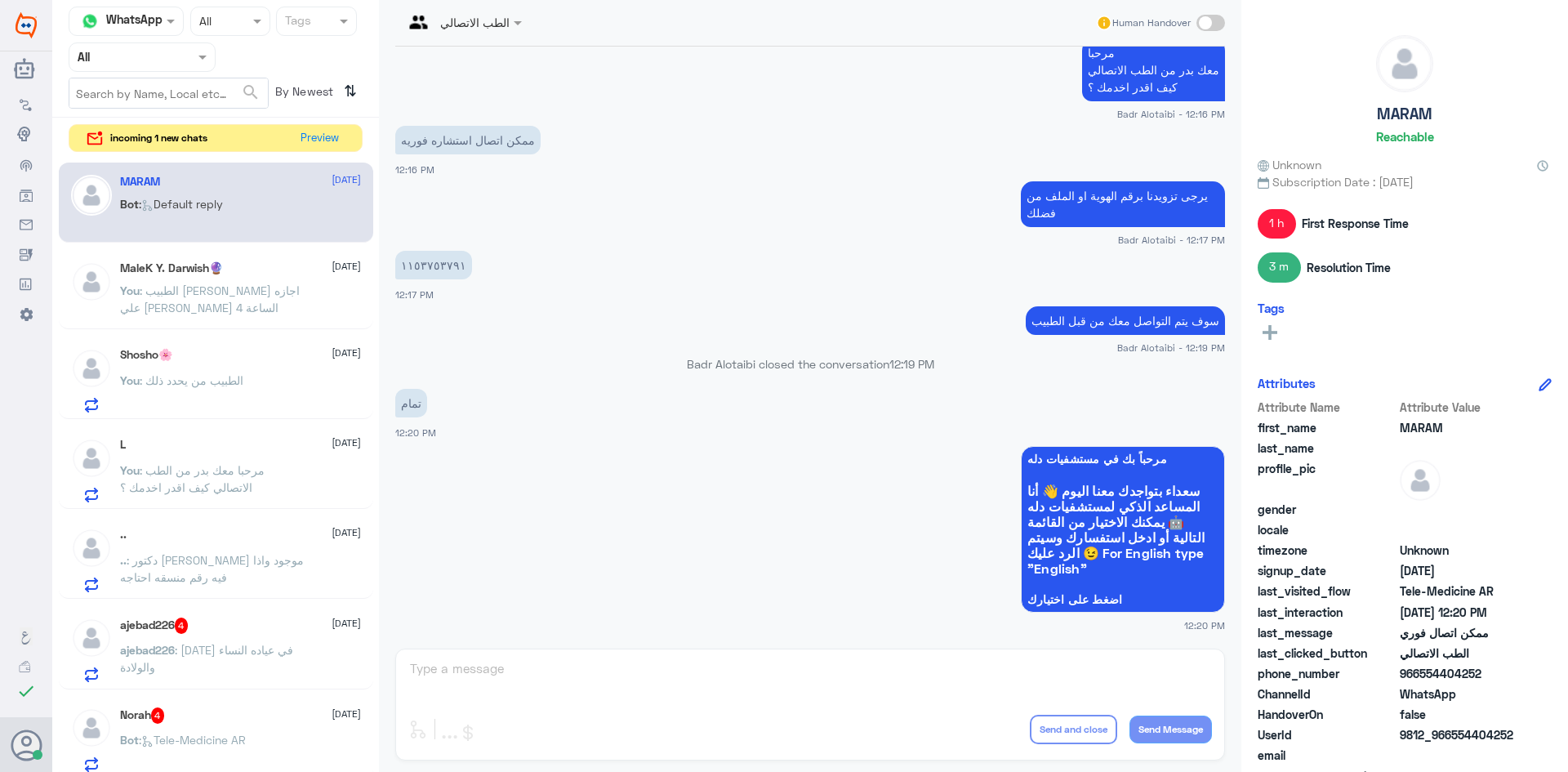
click at [211, 639] on div "ajebad226 4 10 September ajebad226 : اليوم في عياده النساء والولادة" at bounding box center [240, 650] width 241 height 65
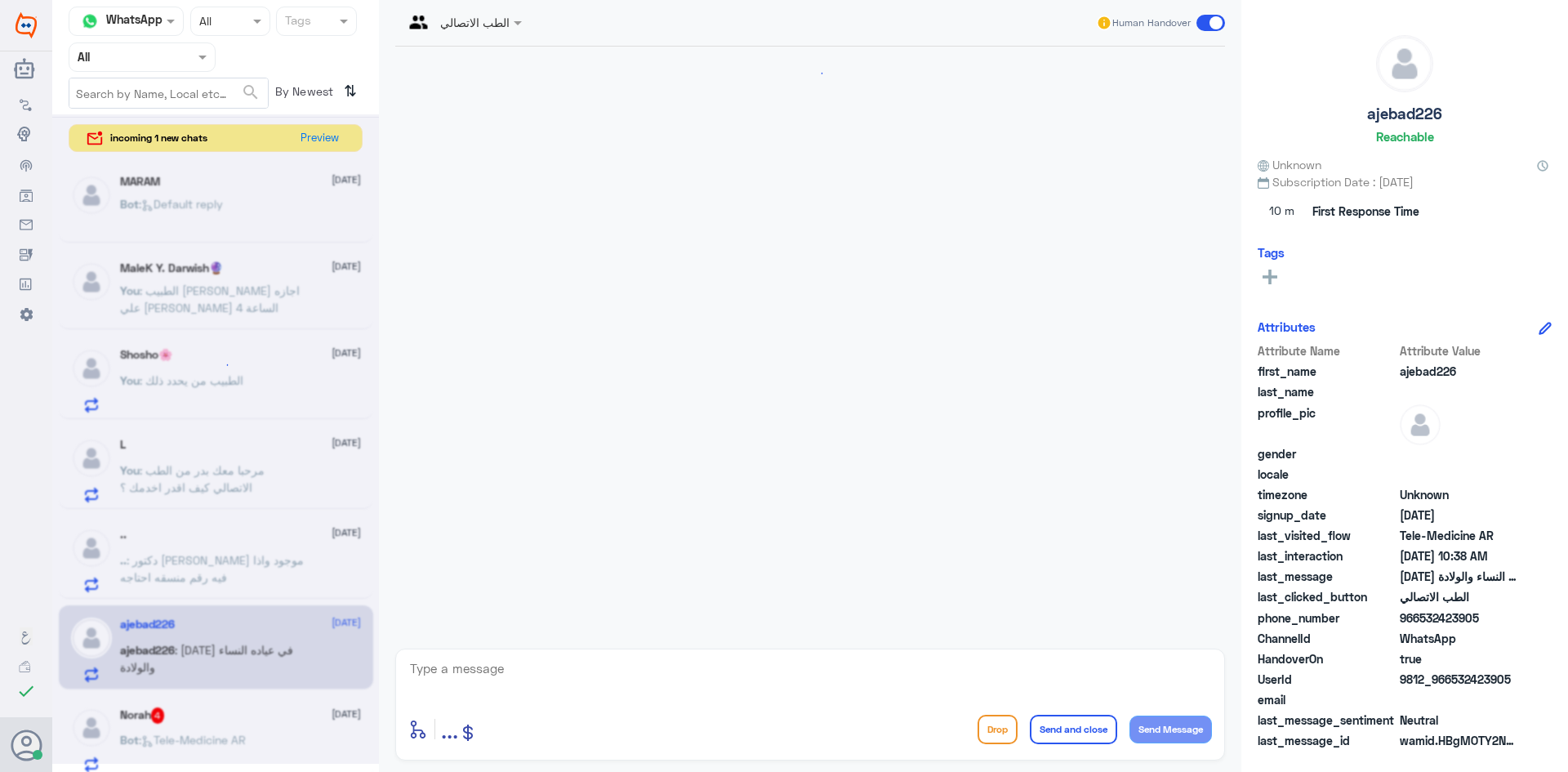
scroll to position [32, 0]
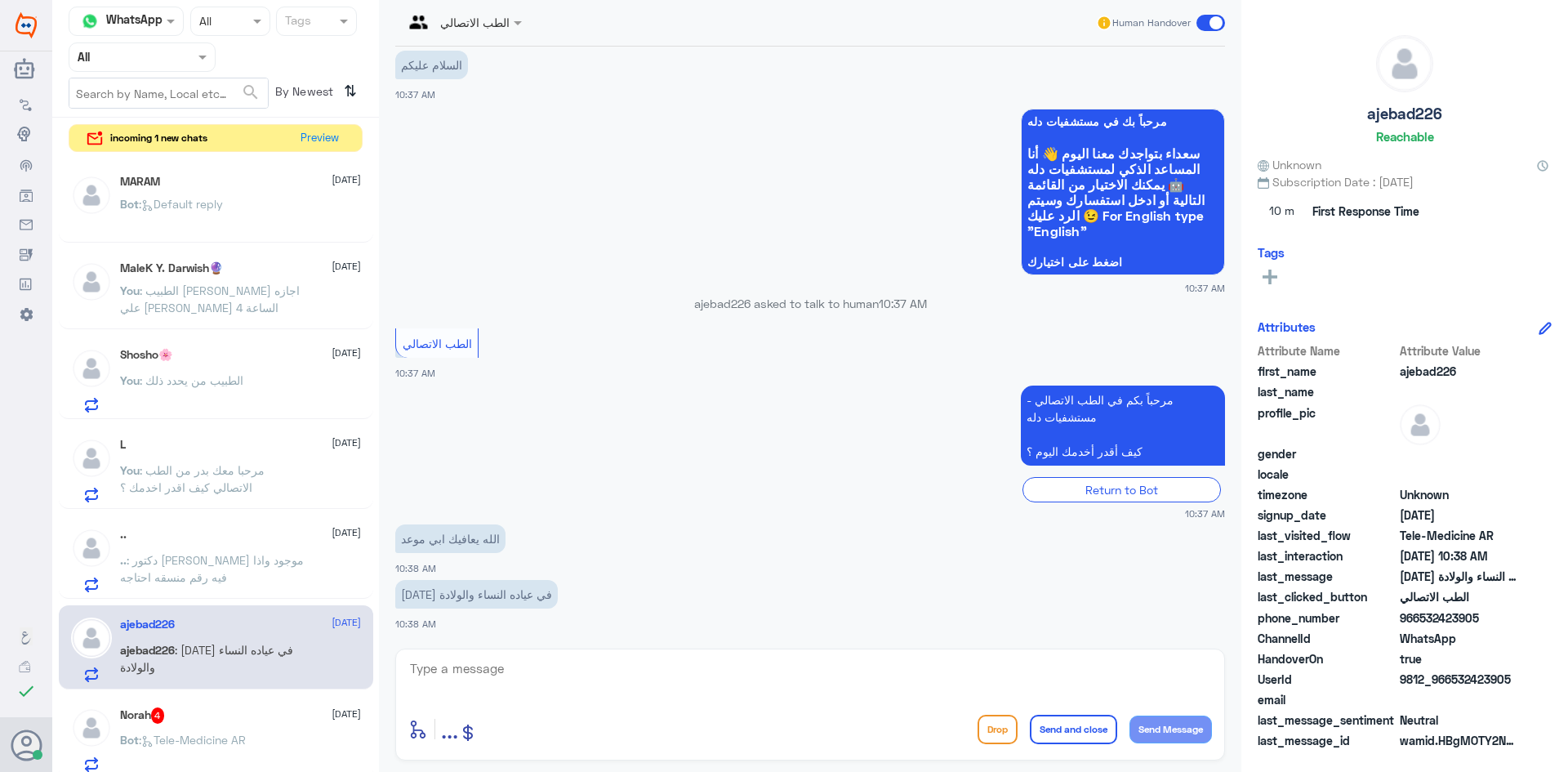
click at [531, 663] on textarea at bounding box center [809, 677] width 803 height 40
paste textarea "مرحبا معك بدر من الطب الاتصالي كيف اقدر اخدمك ؟"
type textarea "مرحبا معك بدر من الطب الاتصالي كيف اقدر اخدمك ؟"
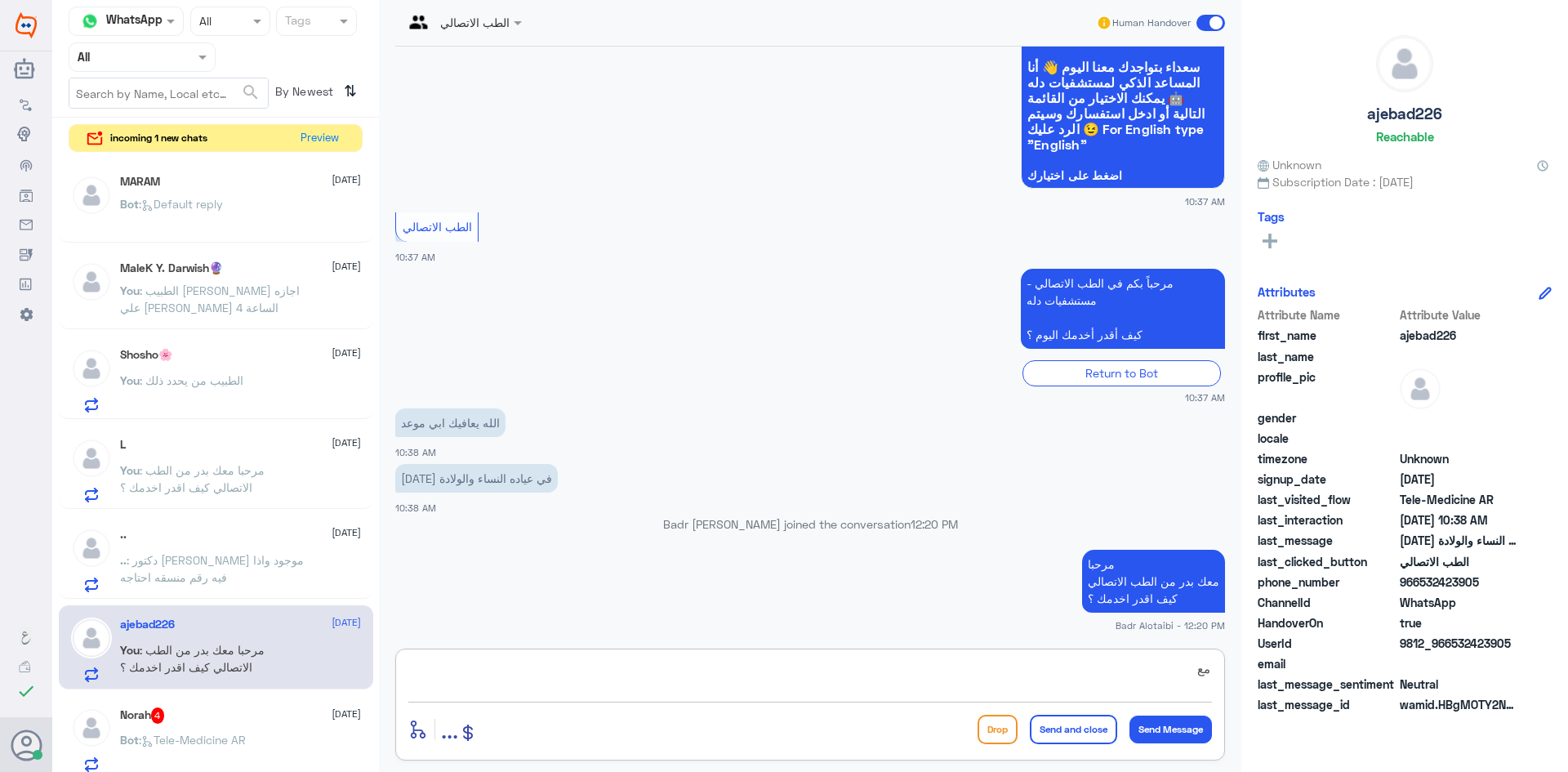
type textarea "م"
type textarea "يمكنك حجز موعد عن طريق التطبيق او الرقم الموحد 920012222"
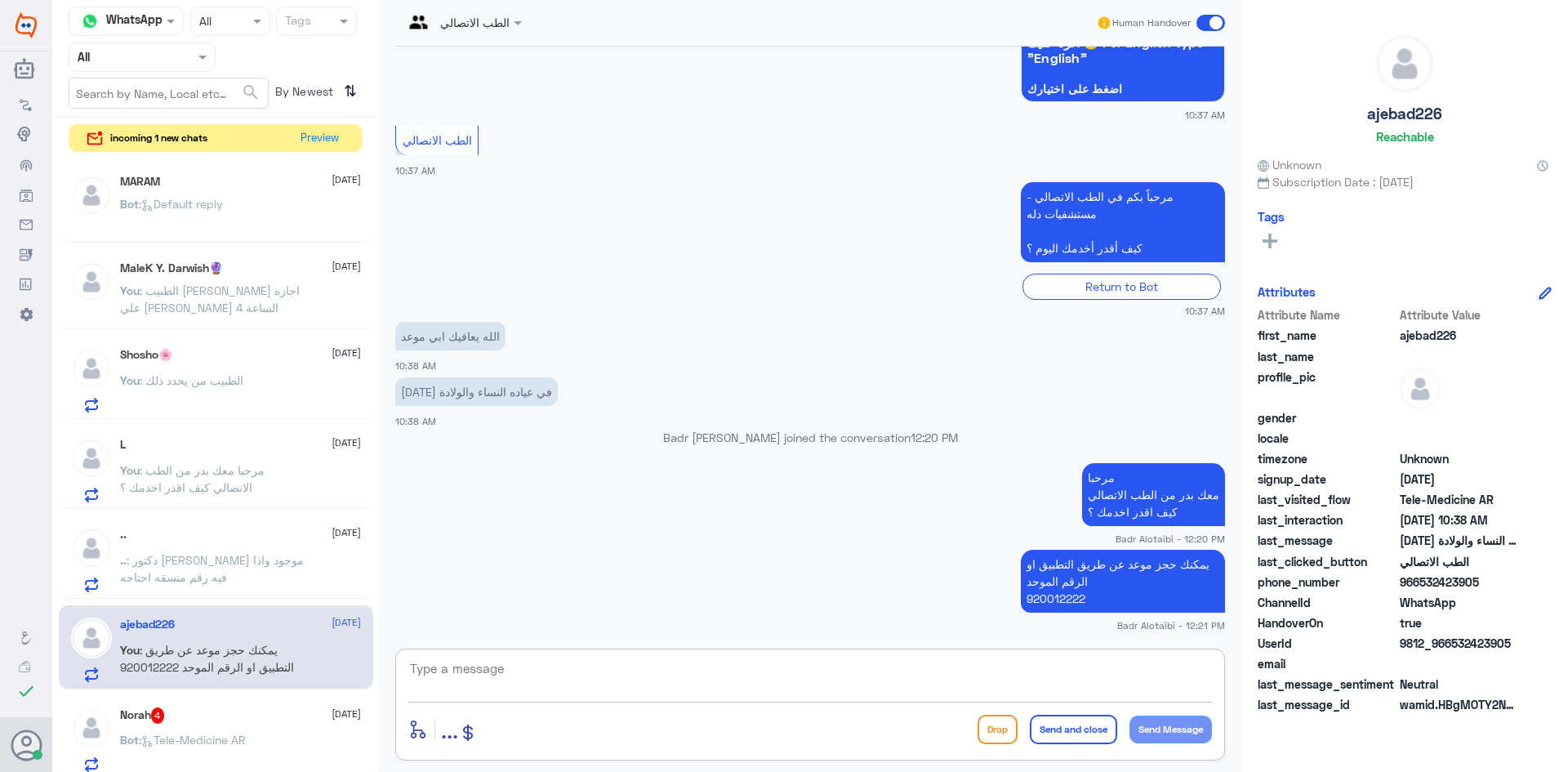
click at [1219, 22] on span at bounding box center [1211, 23] width 28 height 17
click at [0, 0] on input "checkbox" at bounding box center [0, 0] width 0 height 0
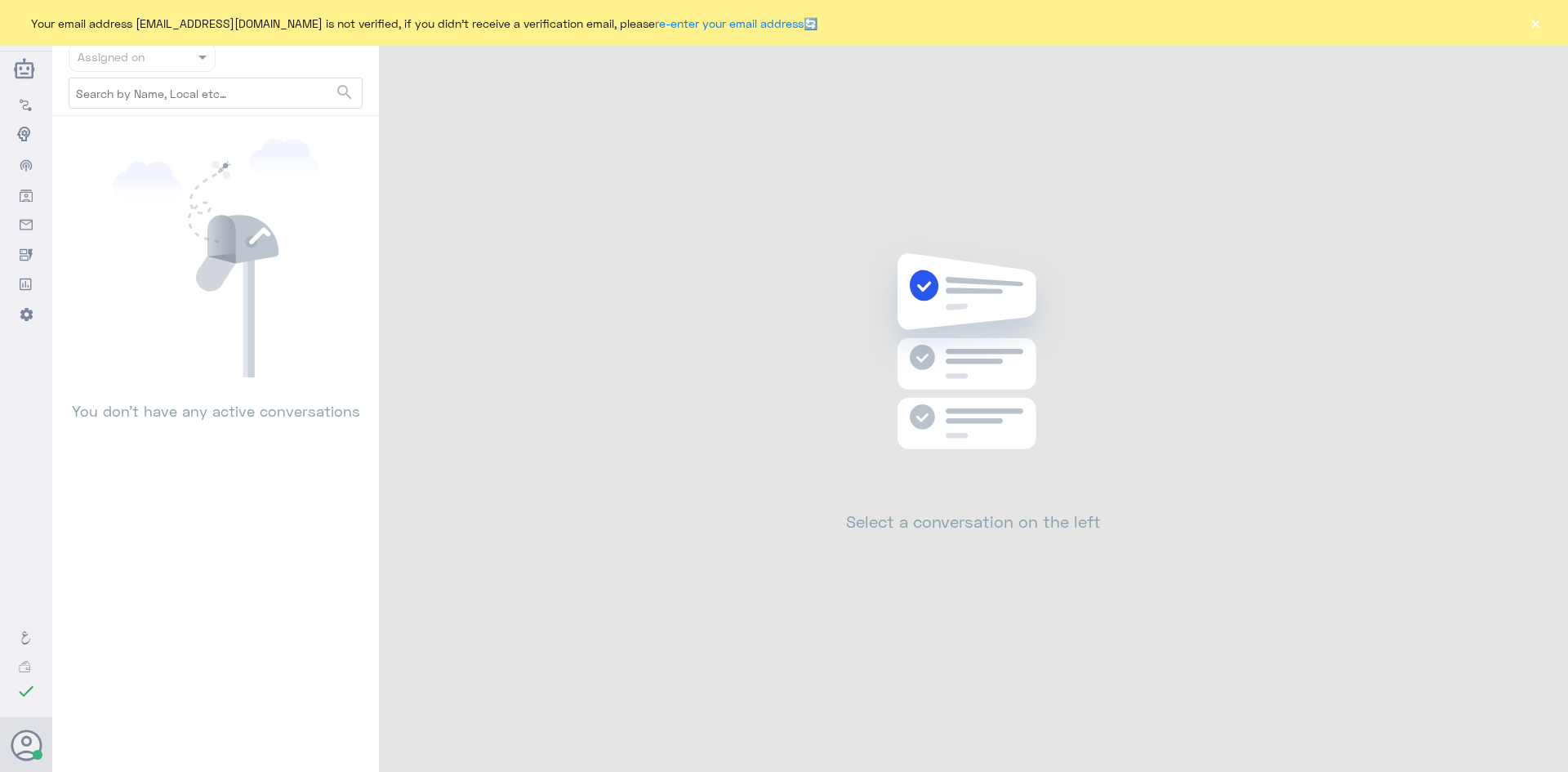
click at [1539, 22] on button "×" at bounding box center [1536, 23] width 17 height 17
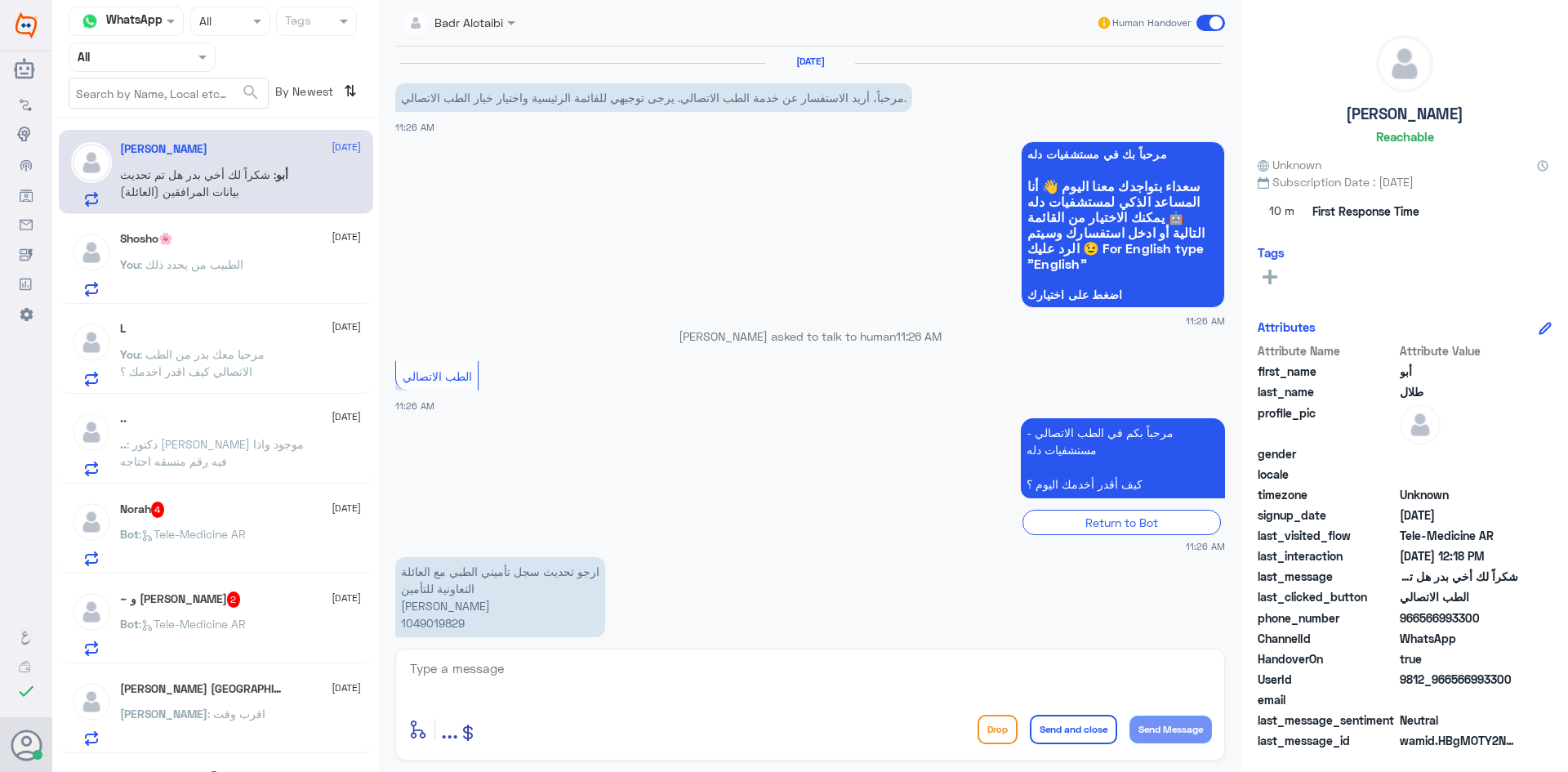
scroll to position [1038, 0]
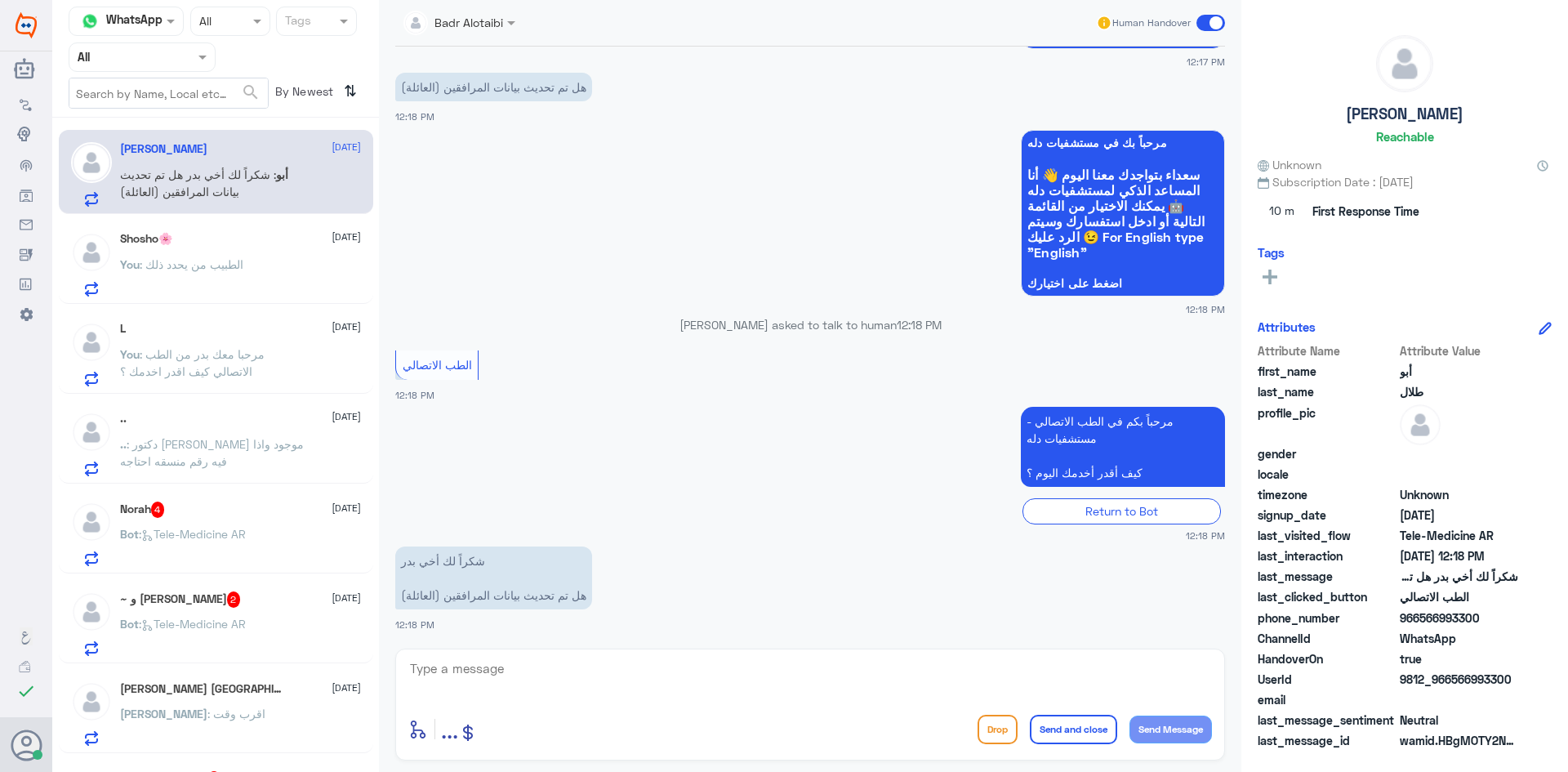
click at [581, 677] on textarea at bounding box center [809, 677] width 803 height 40
click at [150, 49] on input "text" at bounding box center [123, 56] width 90 height 19
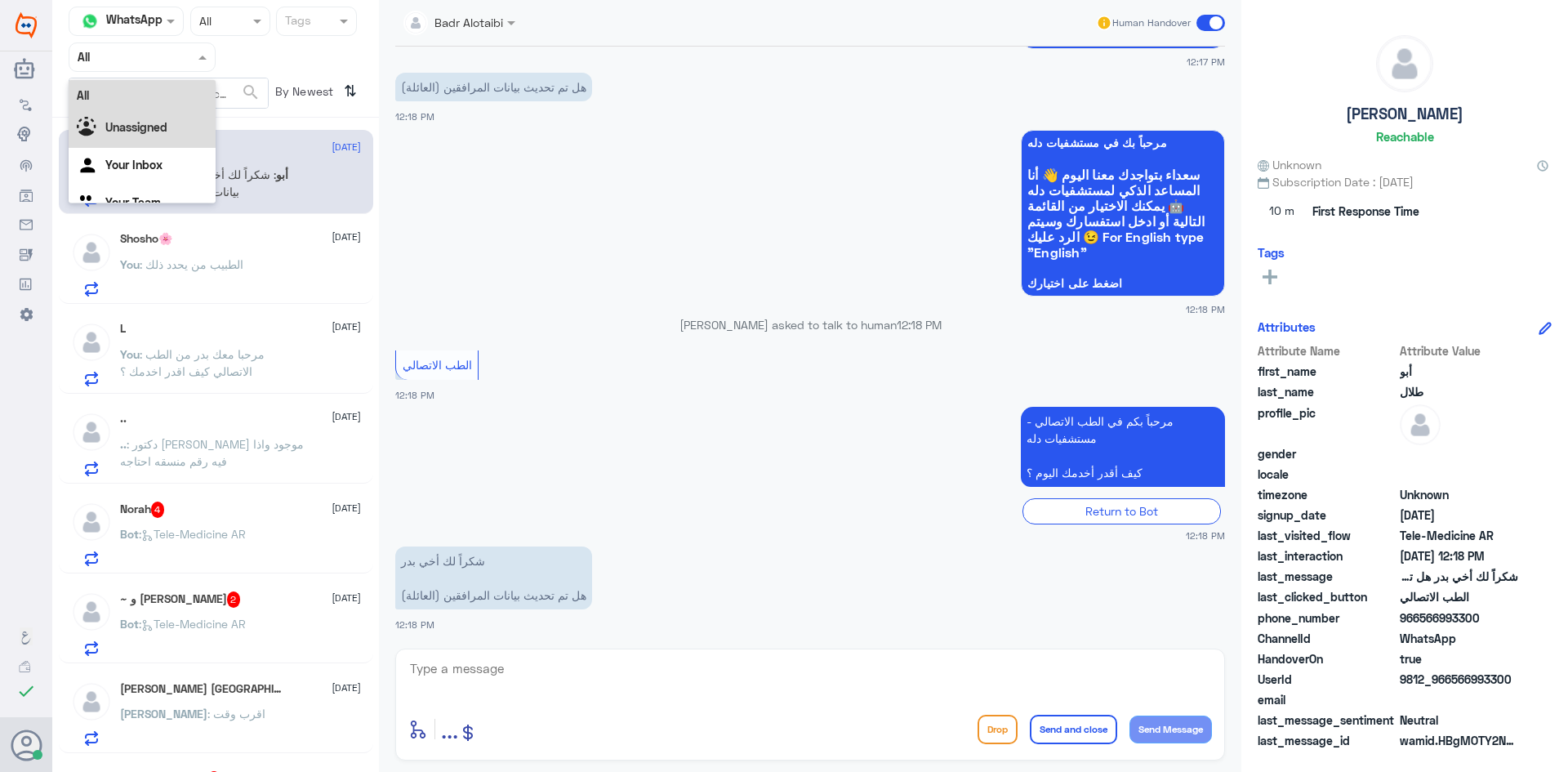
click at [146, 129] on b "Unassigned" at bounding box center [136, 127] width 62 height 14
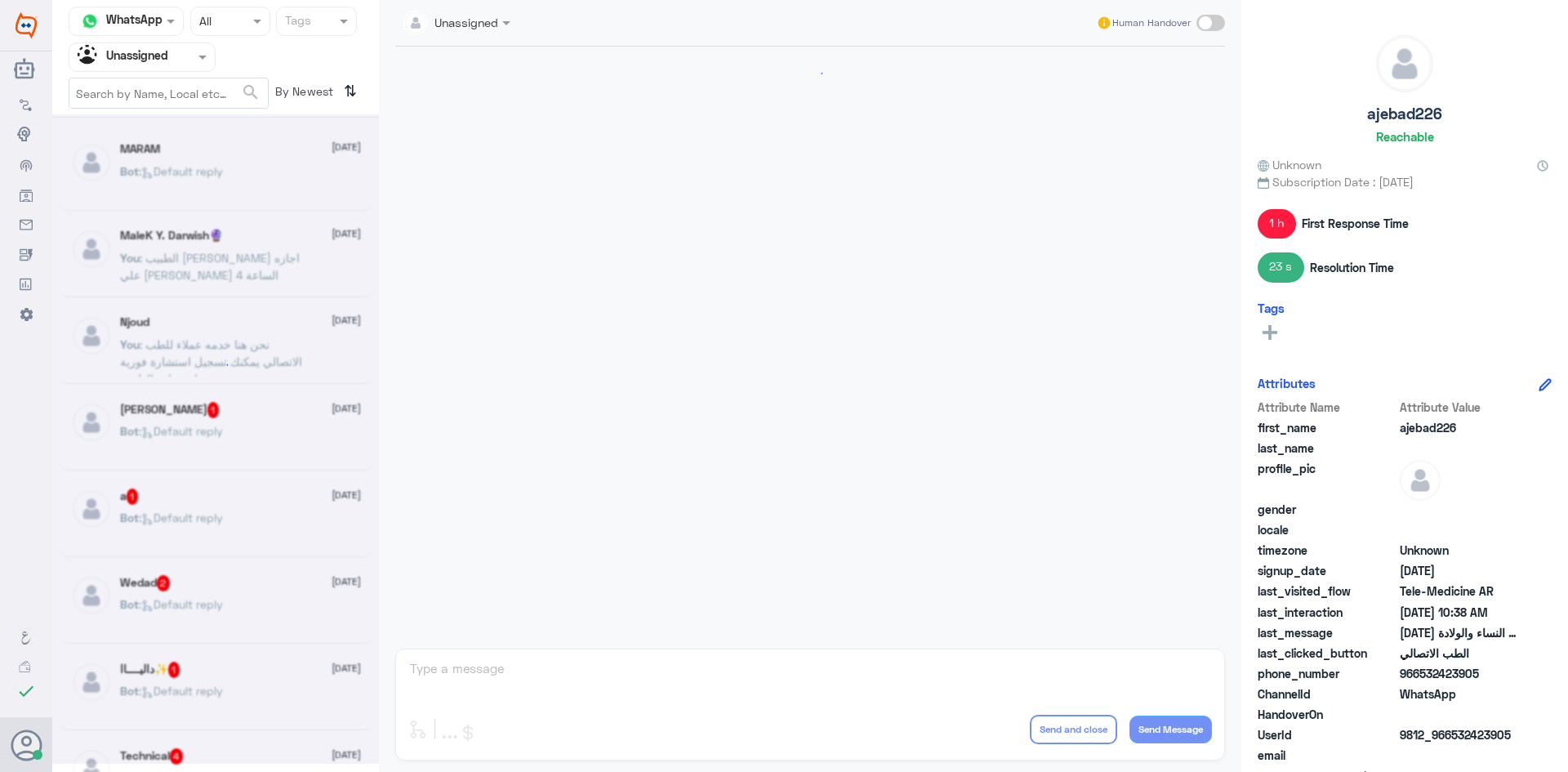
scroll to position [265, 0]
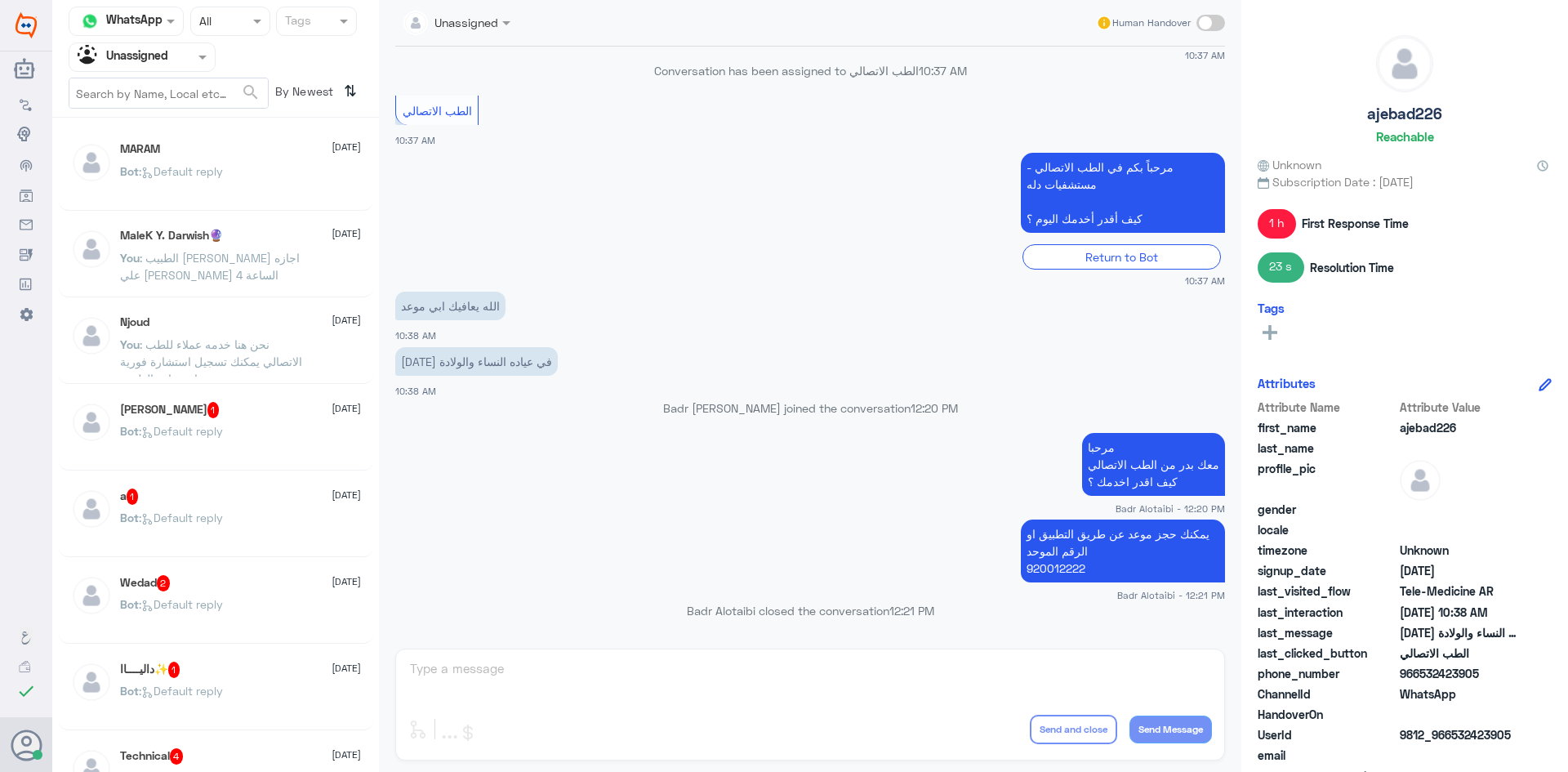
click at [198, 165] on span ": Default reply" at bounding box center [180, 171] width 84 height 14
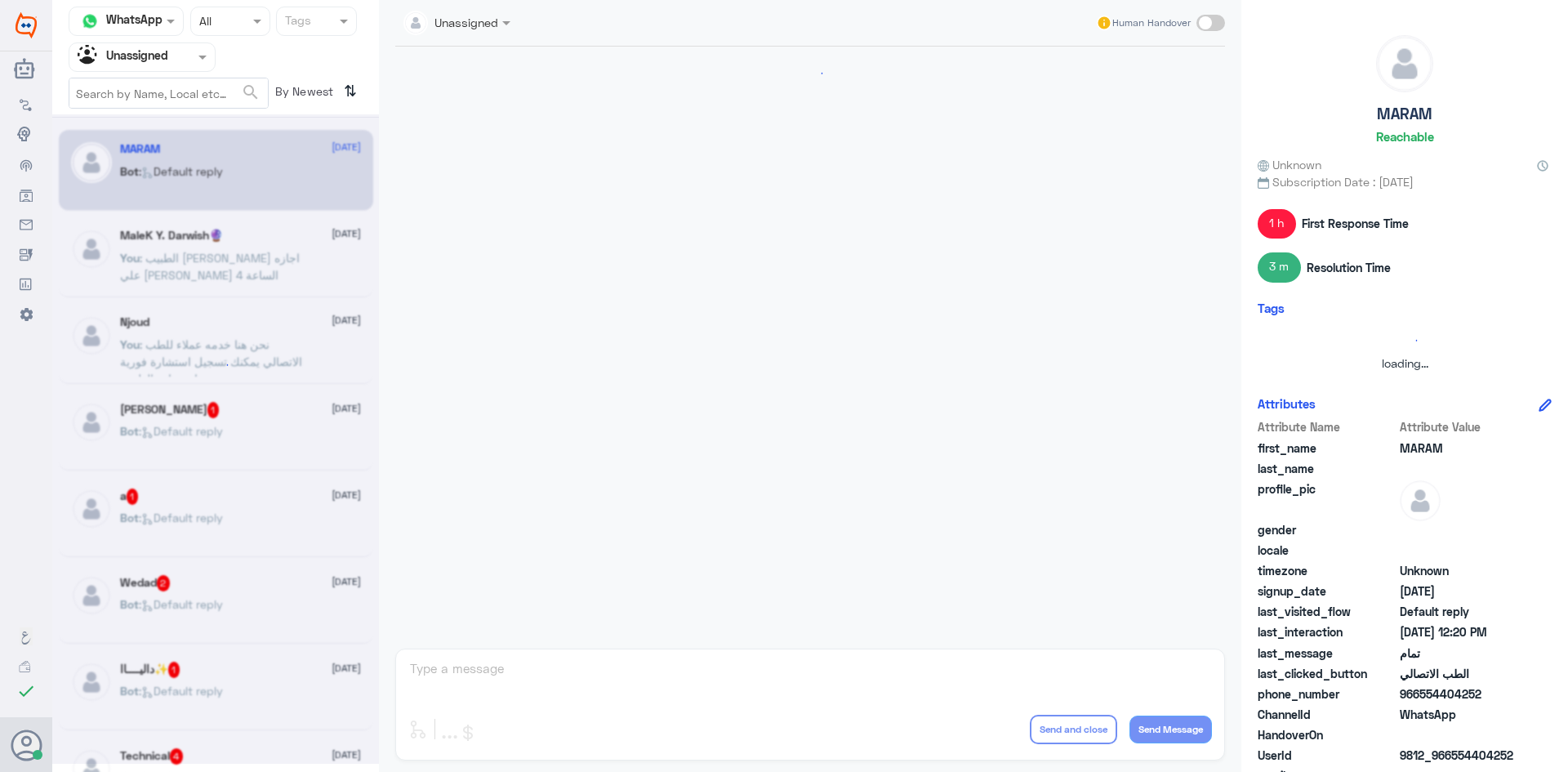
scroll to position [823, 0]
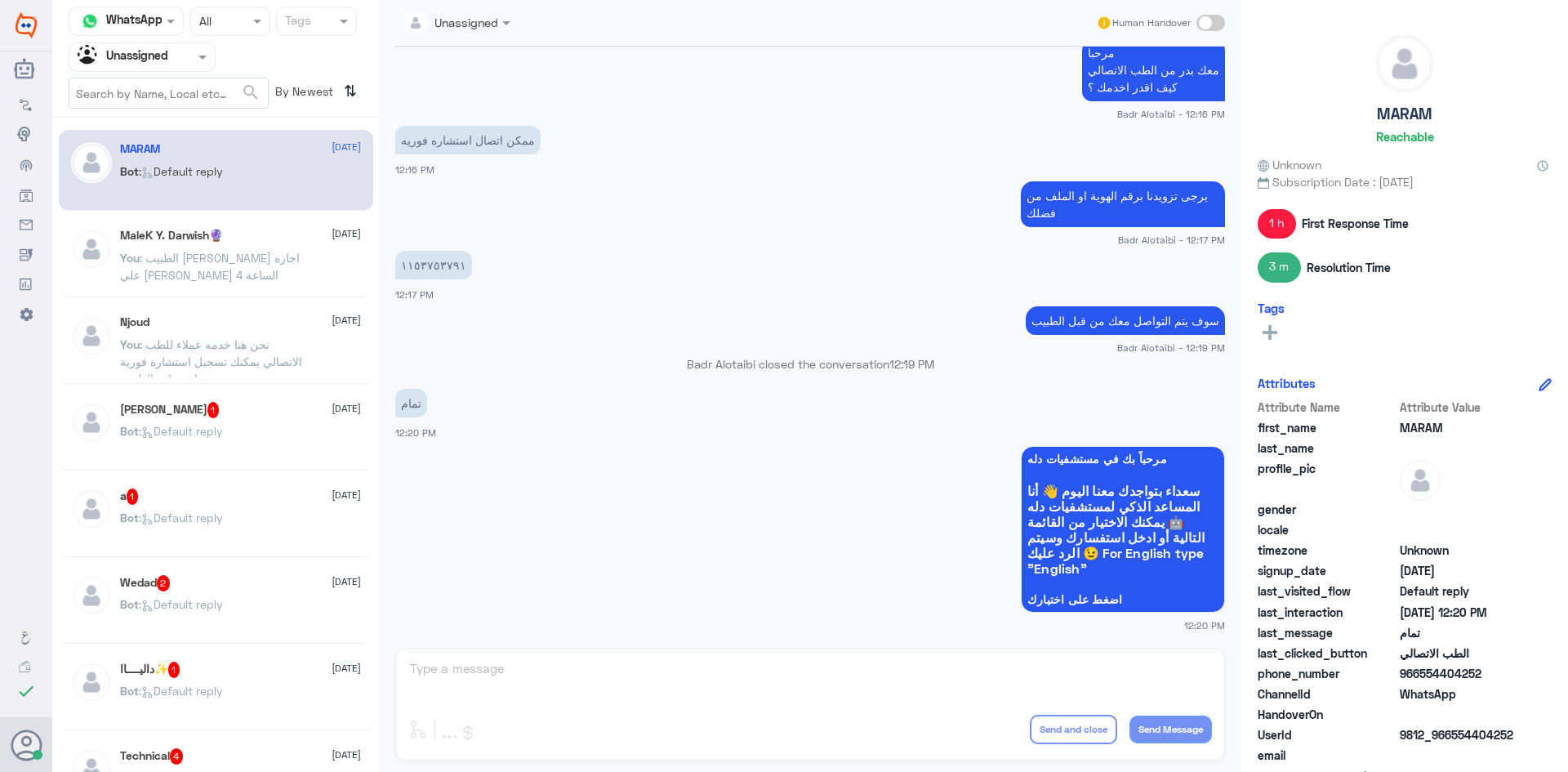
click at [1207, 18] on span at bounding box center [1211, 23] width 28 height 17
click at [0, 0] on input "checkbox" at bounding box center [0, 0] width 0 height 0
click at [711, 668] on textarea at bounding box center [809, 677] width 803 height 40
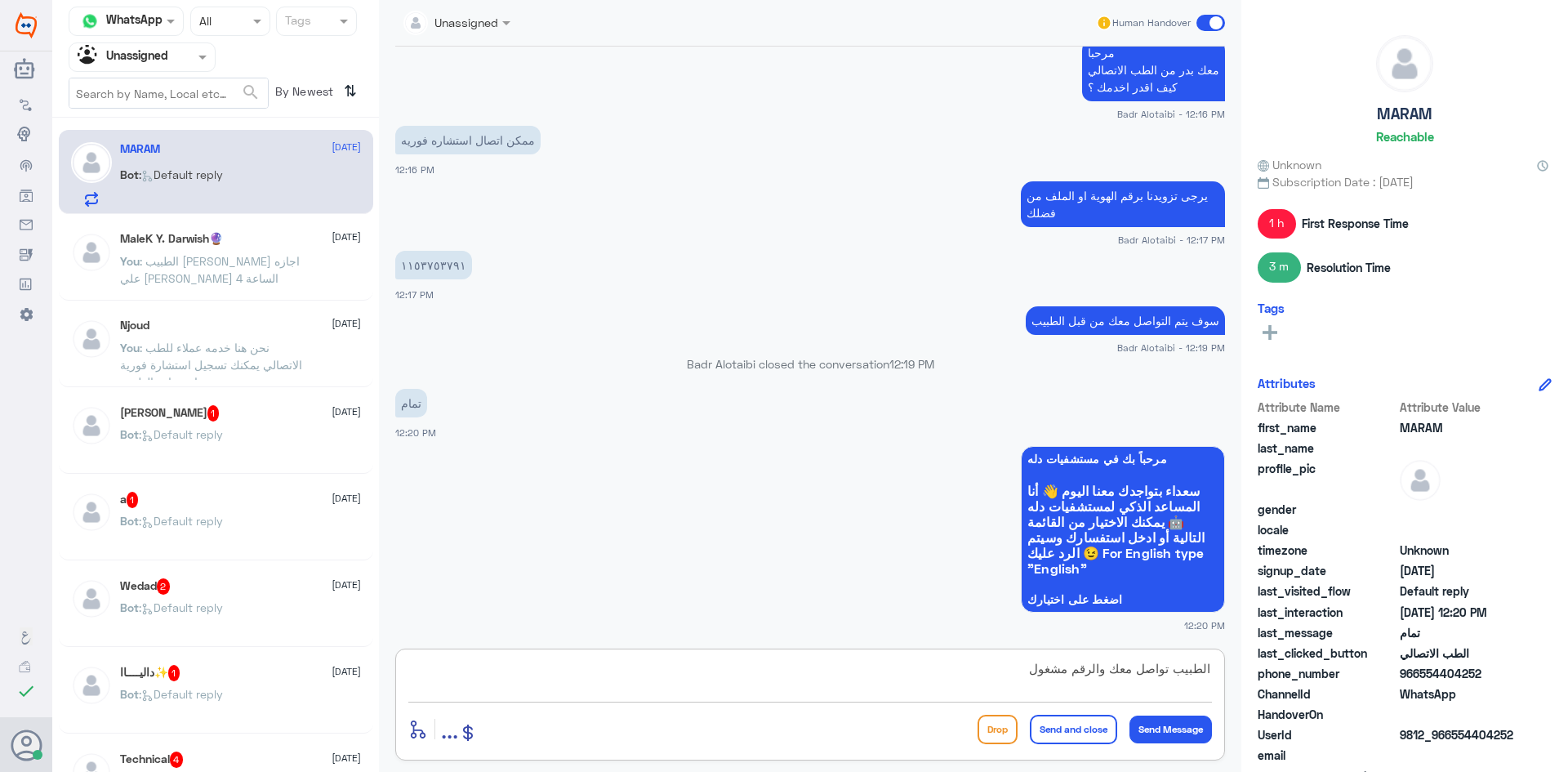
type textarea "الطبيب تواصل معك والرقم مشغول"
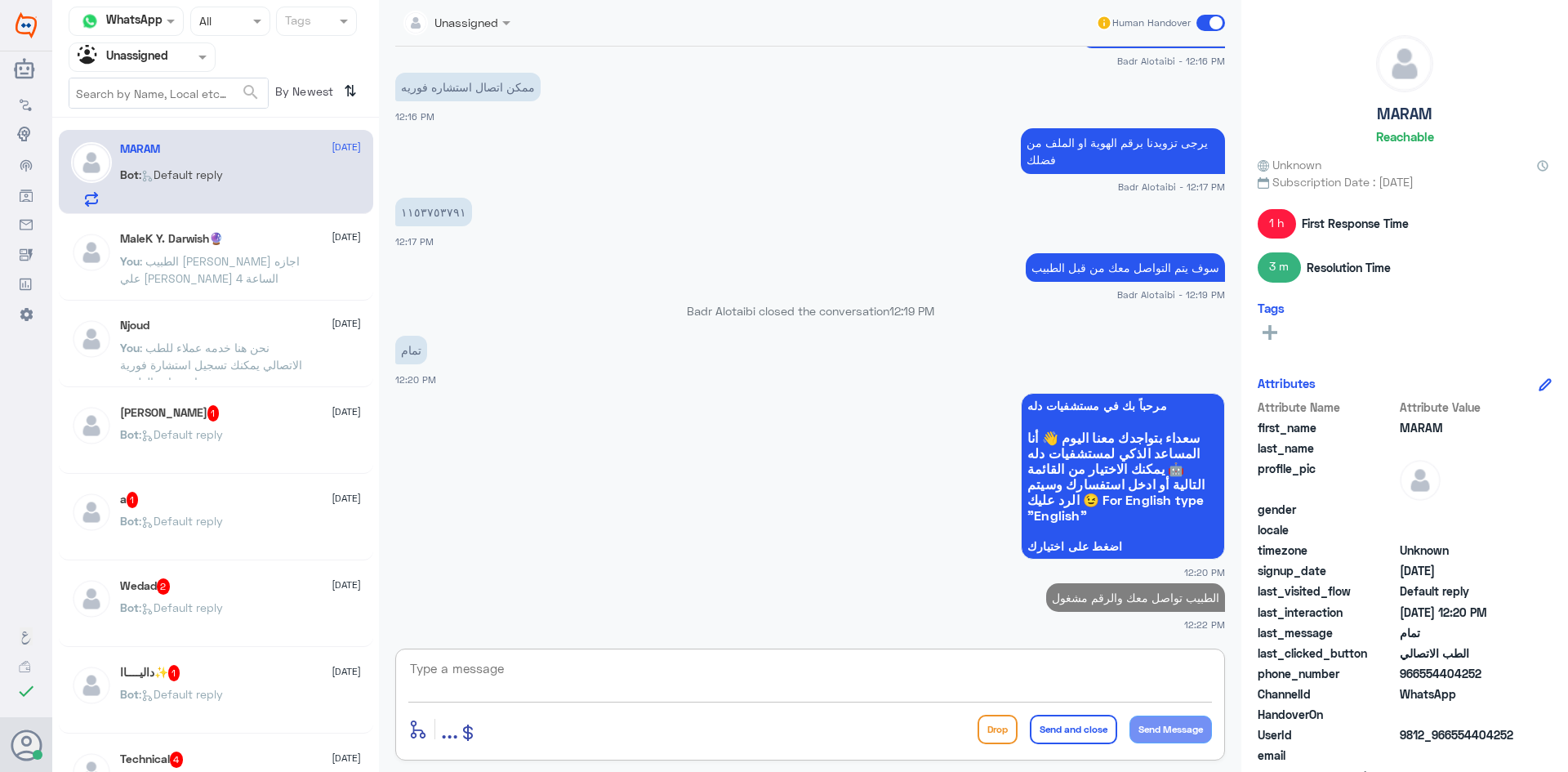
click at [216, 351] on span ": نحن هنا خدمه عملاء للطب الاتصالي يمكنك تسجيل استشارة فورية واستشارة الطبيب" at bounding box center [211, 365] width 182 height 48
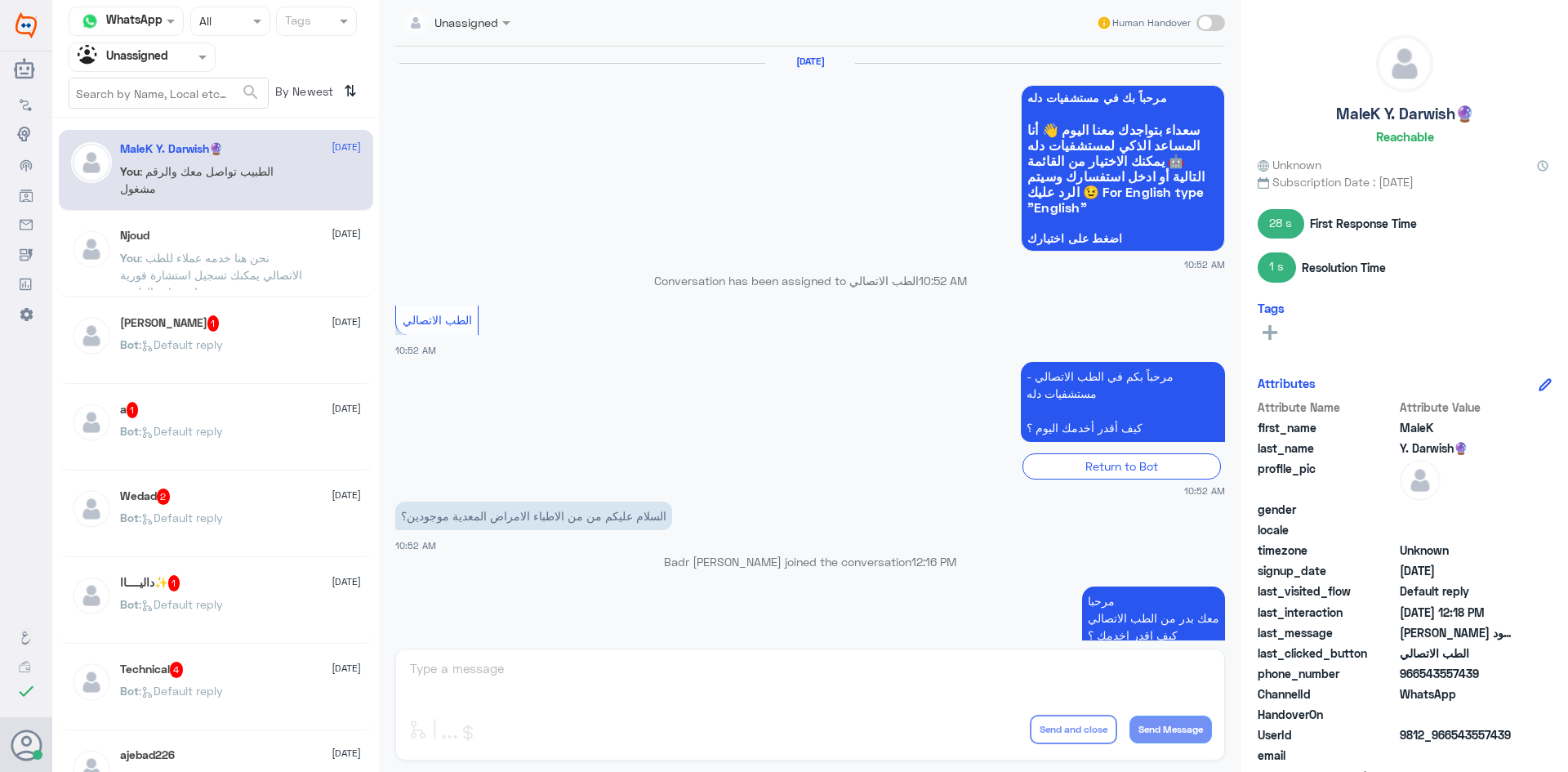
scroll to position [856, 0]
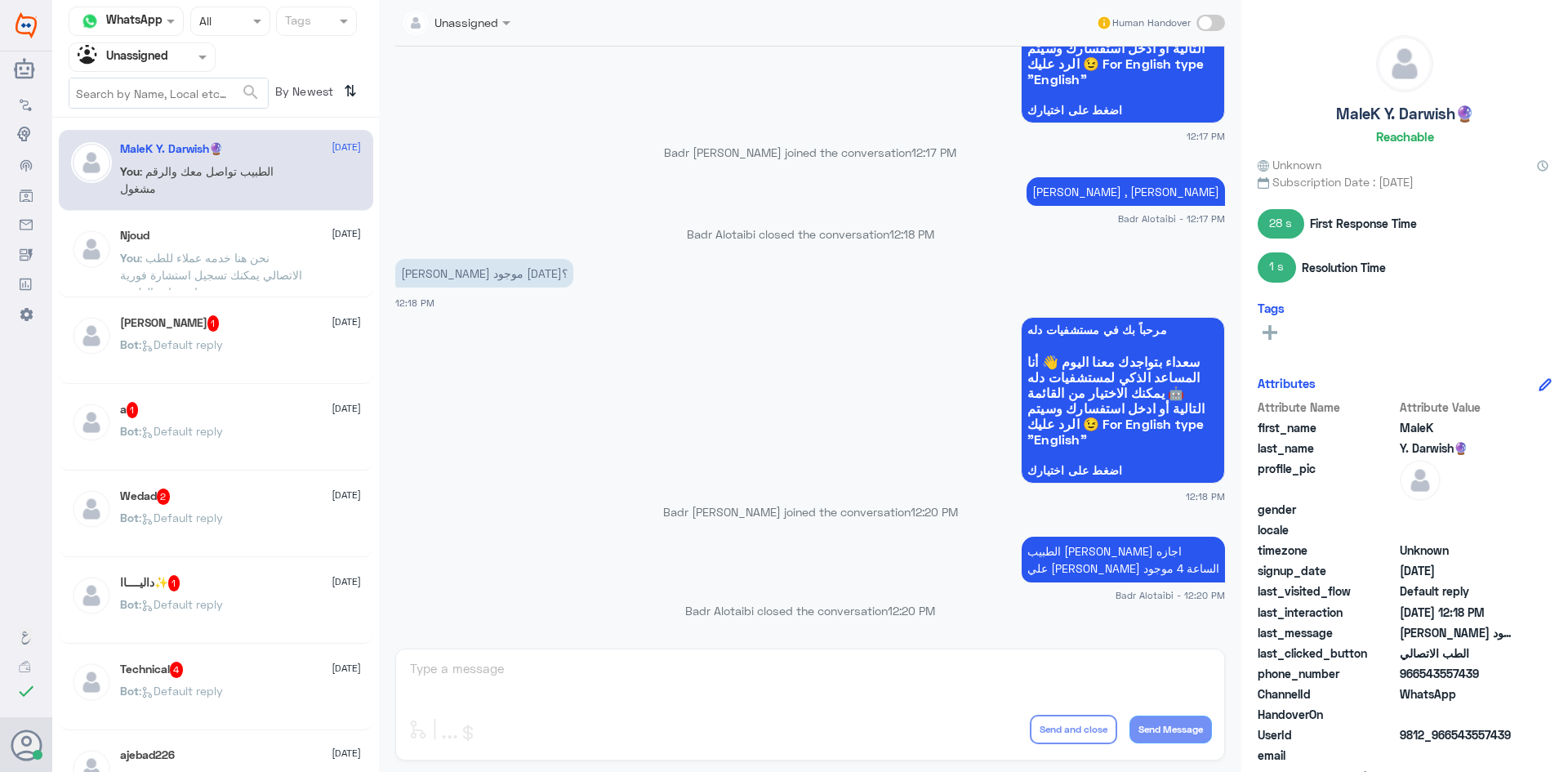
click at [216, 250] on p "You : نحن هنا خدمه عملاء للطب الاتصالي يمكنك تسجيل استشارة فورية واستشارة الطبيب" at bounding box center [212, 269] width 184 height 41
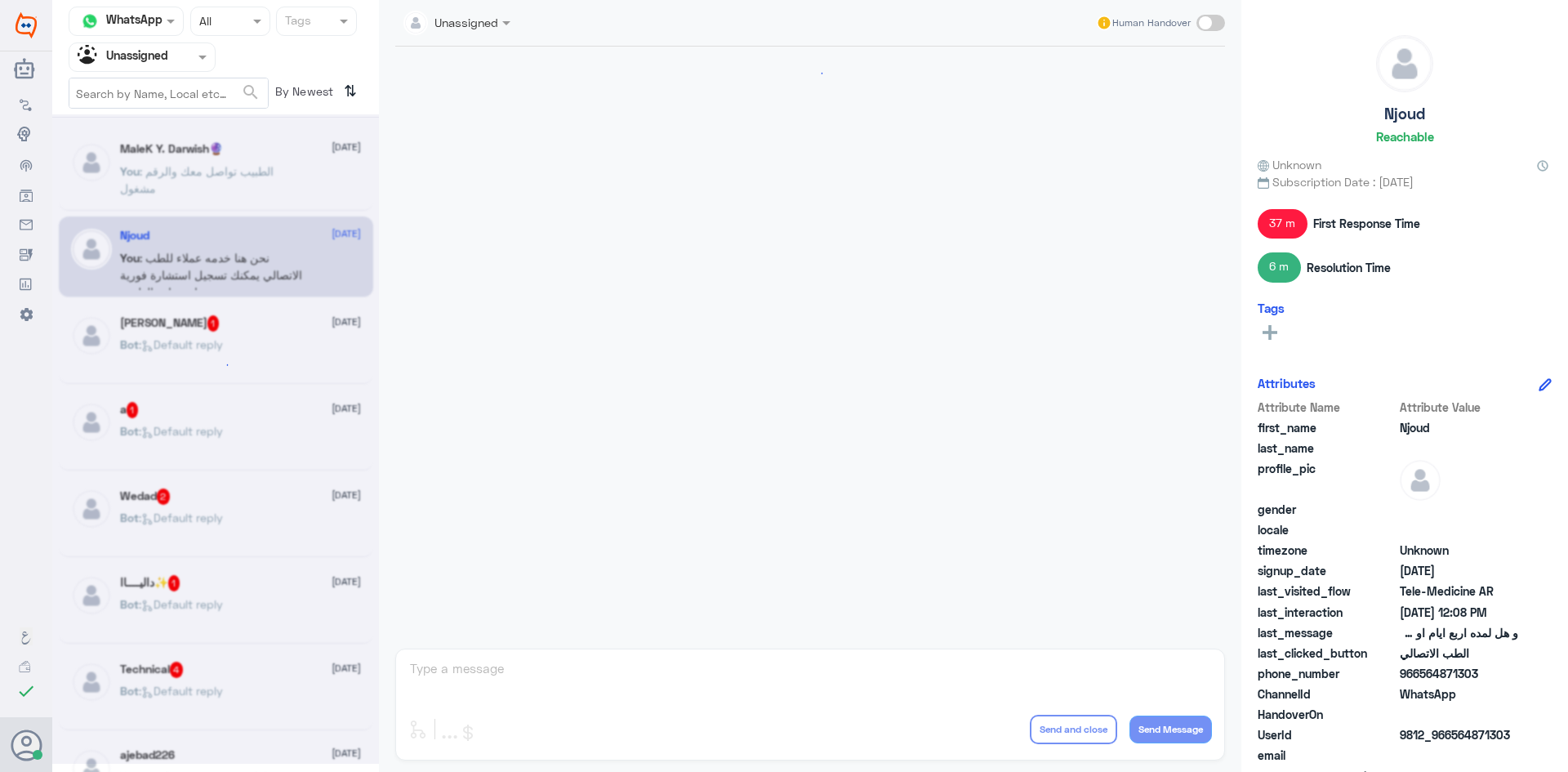
scroll to position [762, 0]
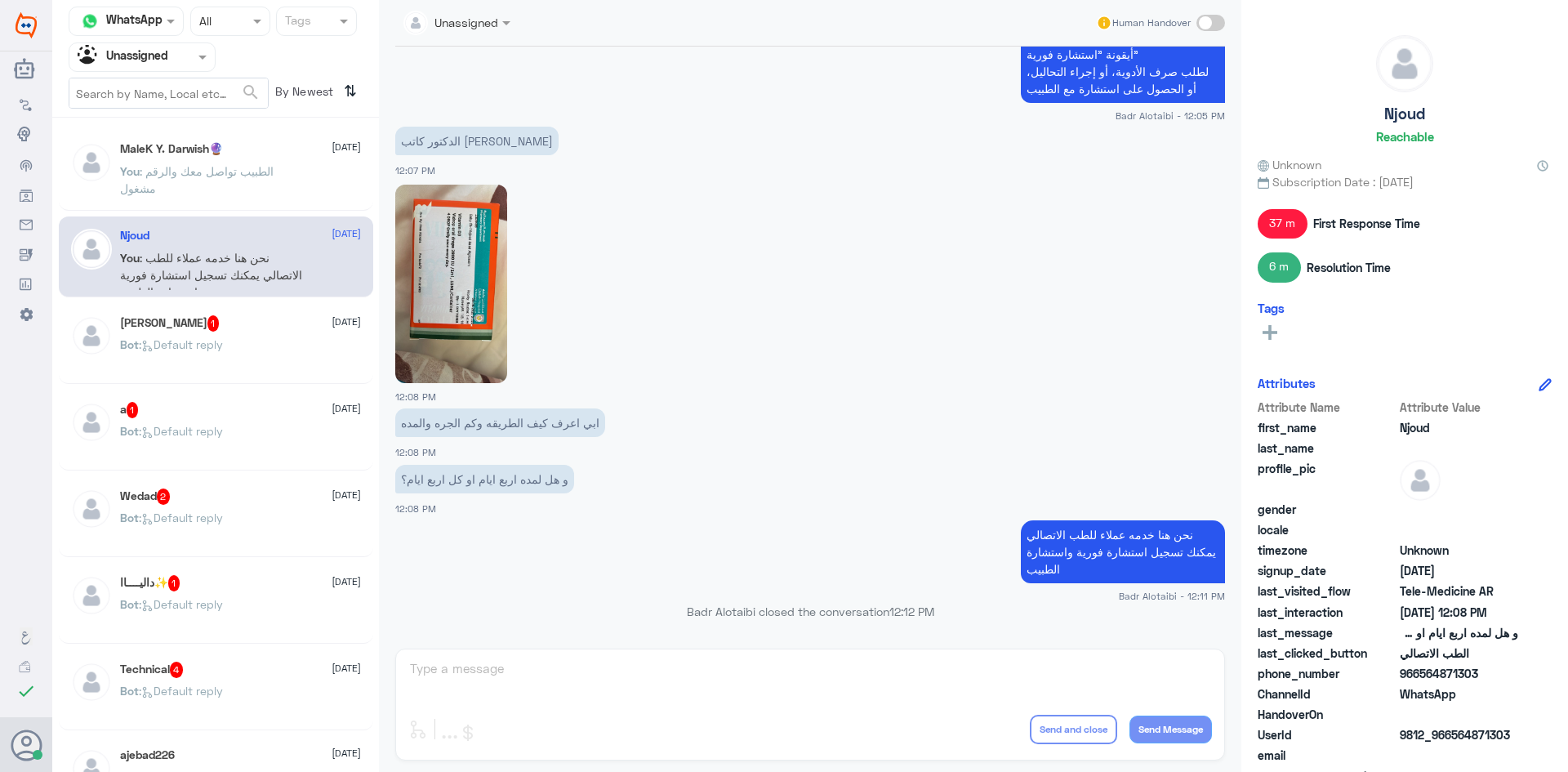
click at [201, 354] on p "Bot : Default reply" at bounding box center [172, 356] width 103 height 41
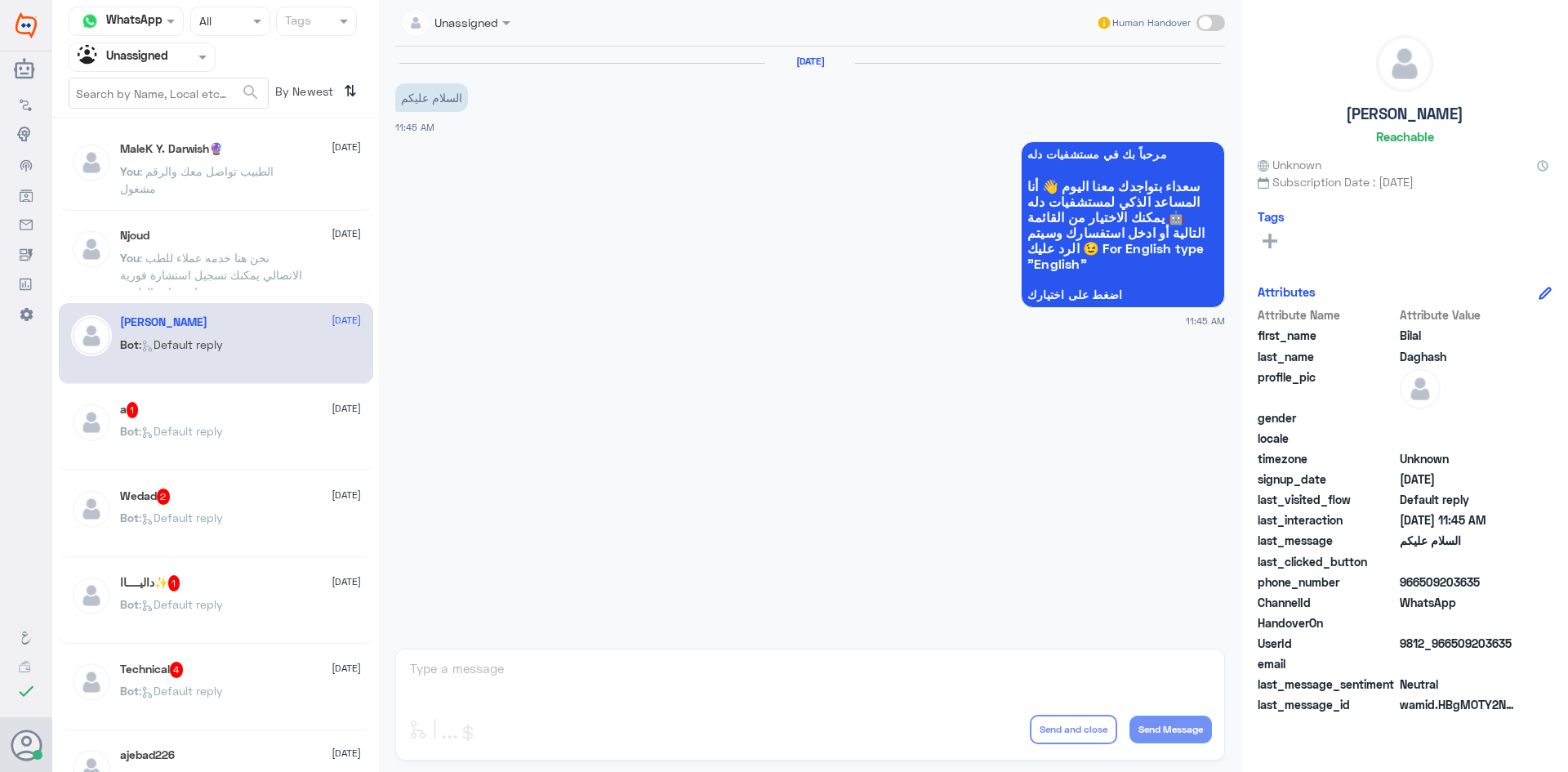
click at [174, 61] on div at bounding box center [142, 56] width 145 height 19
click at [173, 105] on div "All" at bounding box center [142, 95] width 147 height 30
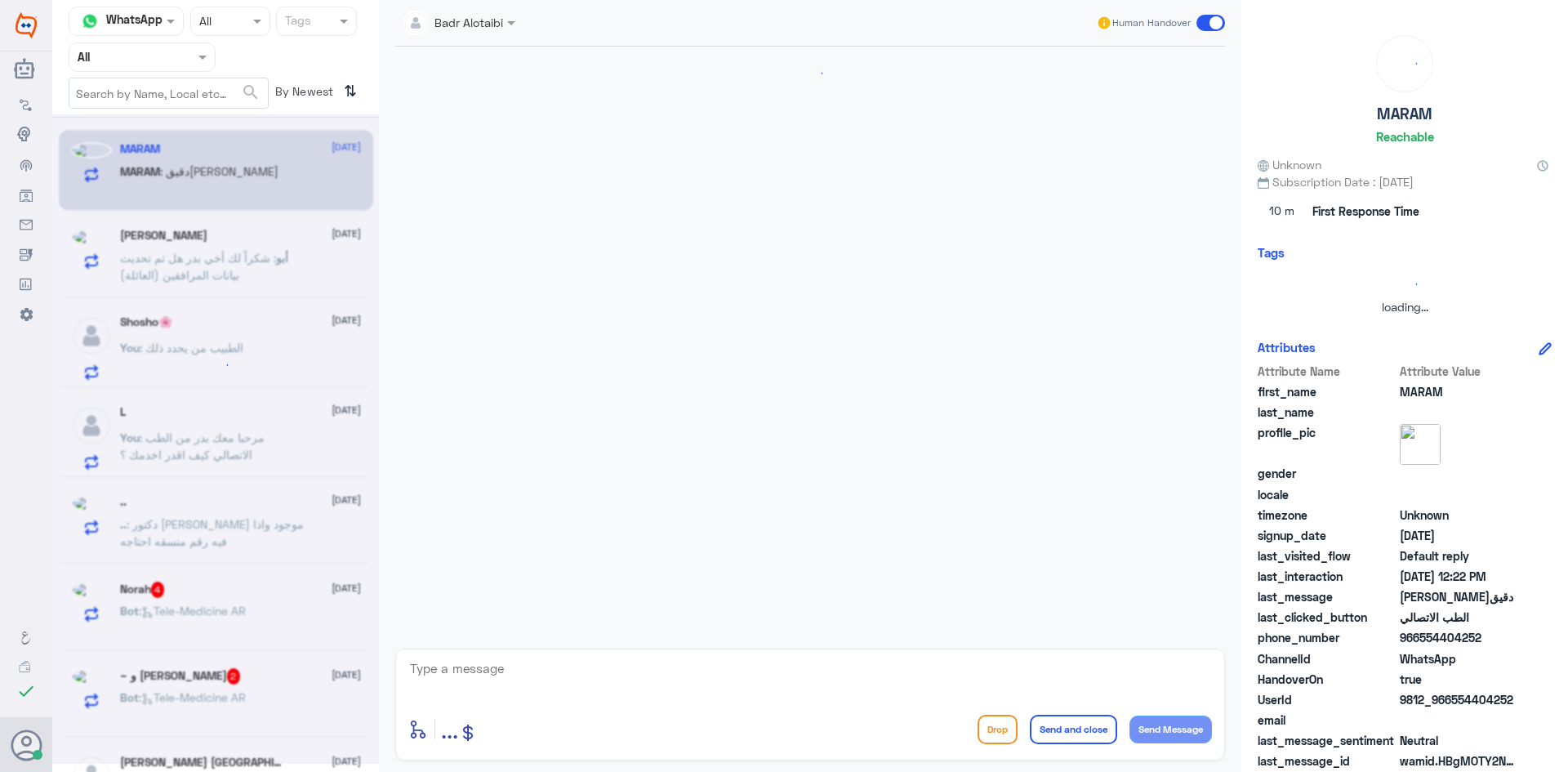
scroll to position [800, 0]
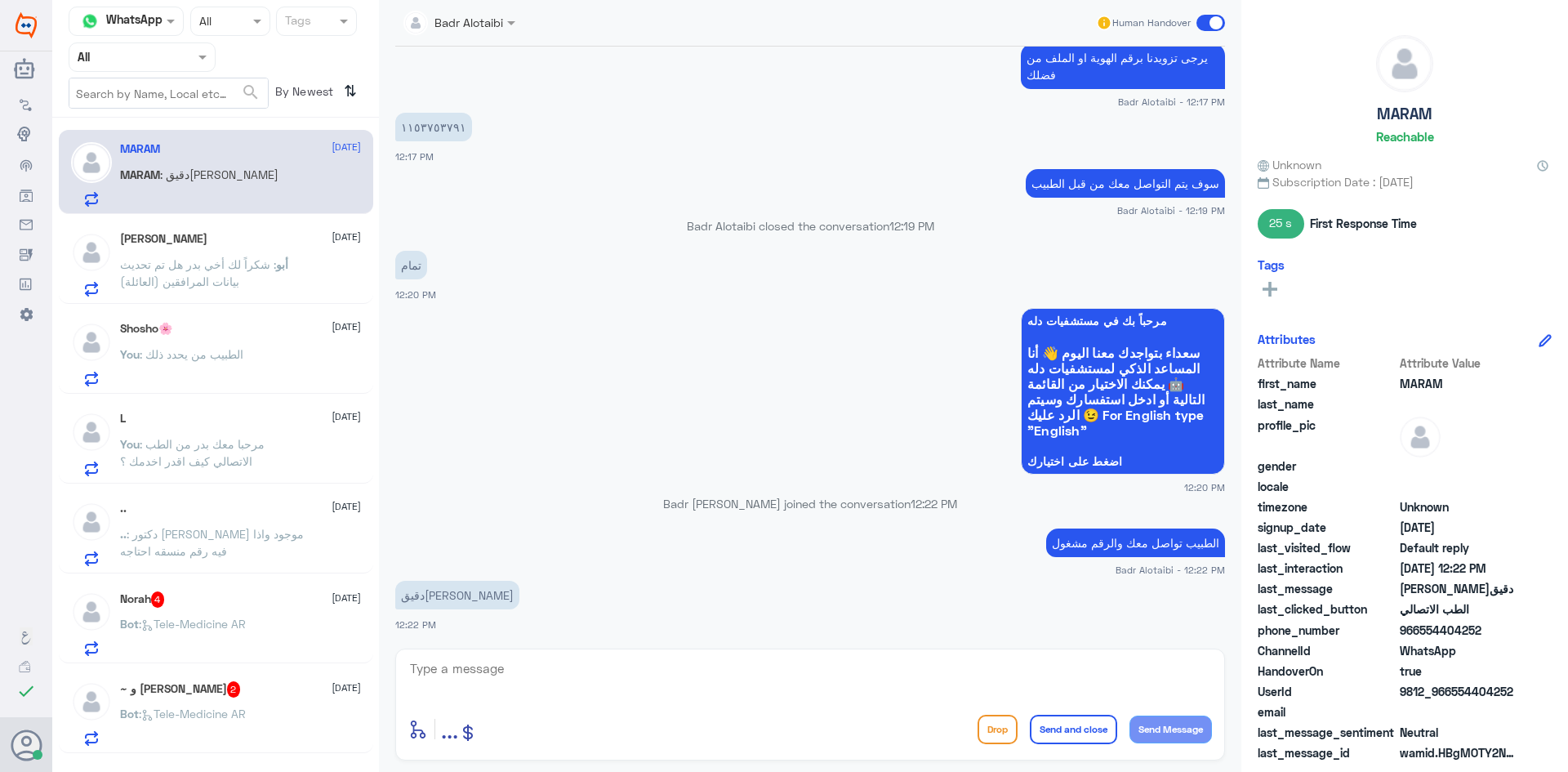
click at [234, 281] on span ": شكراً لك أخي بدر هل تم تحديث بيانات المرافقين (العائلة)" at bounding box center [198, 272] width 156 height 31
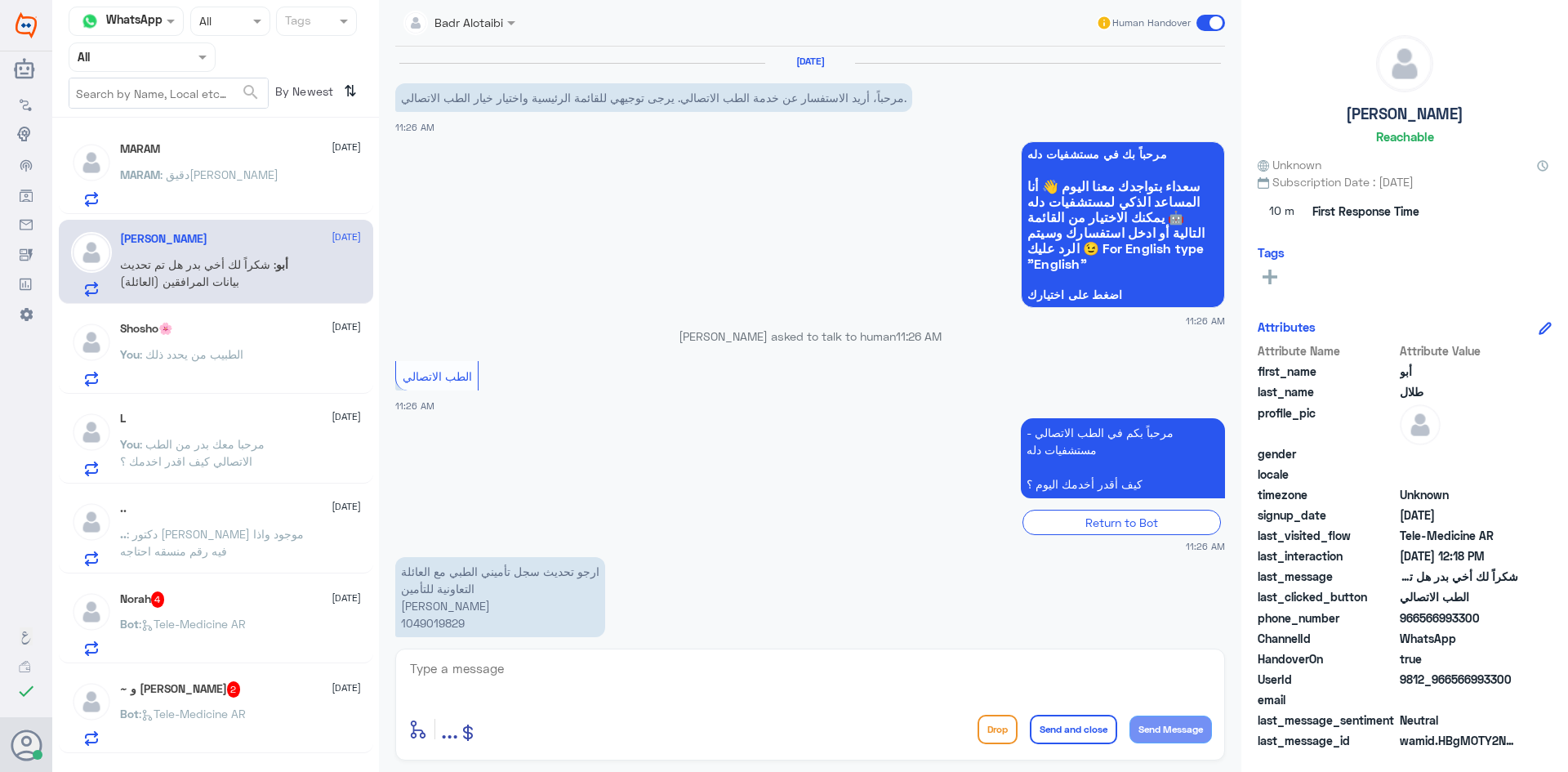
scroll to position [1038, 0]
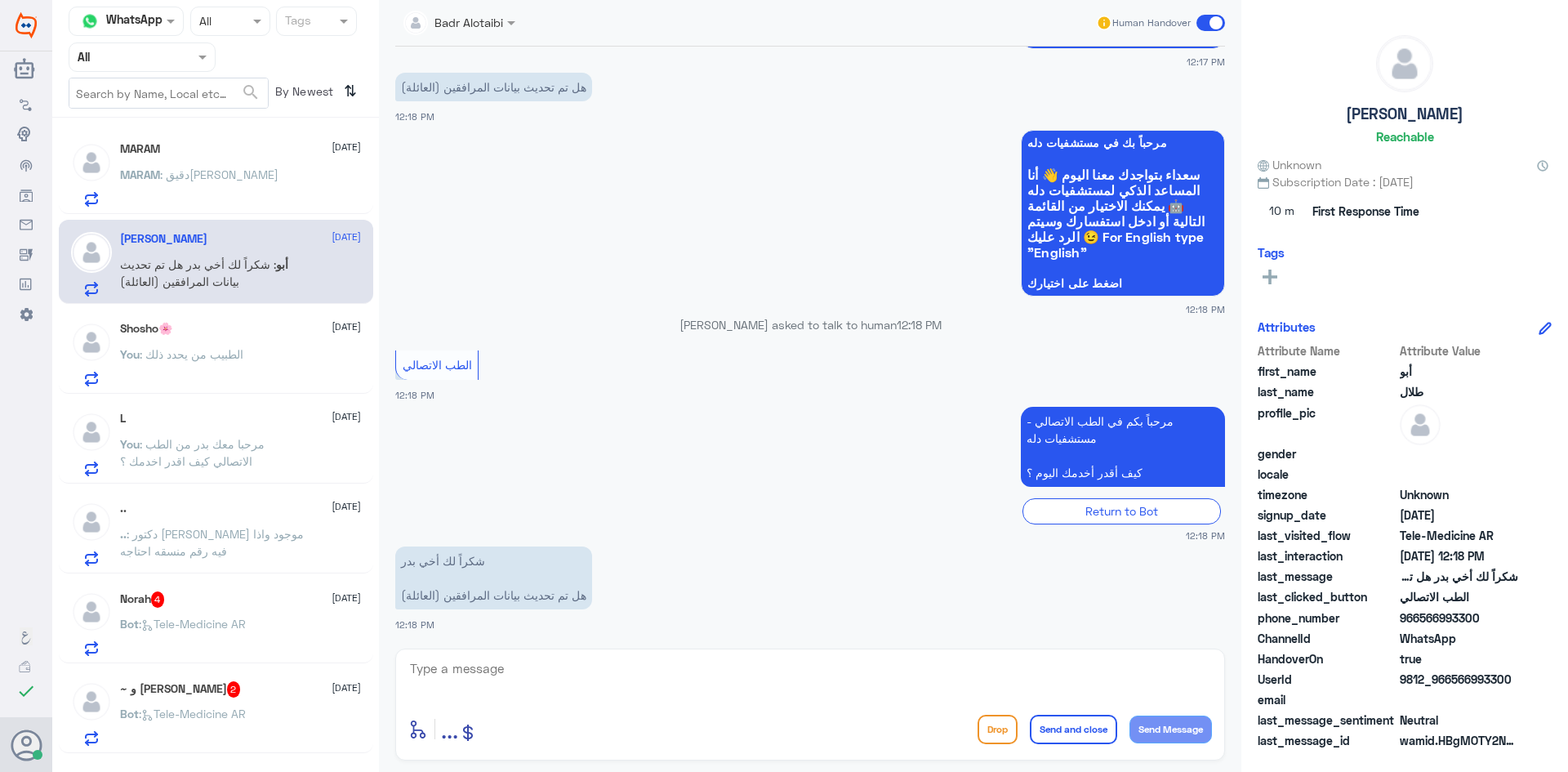
click at [523, 680] on textarea at bounding box center [809, 677] width 803 height 40
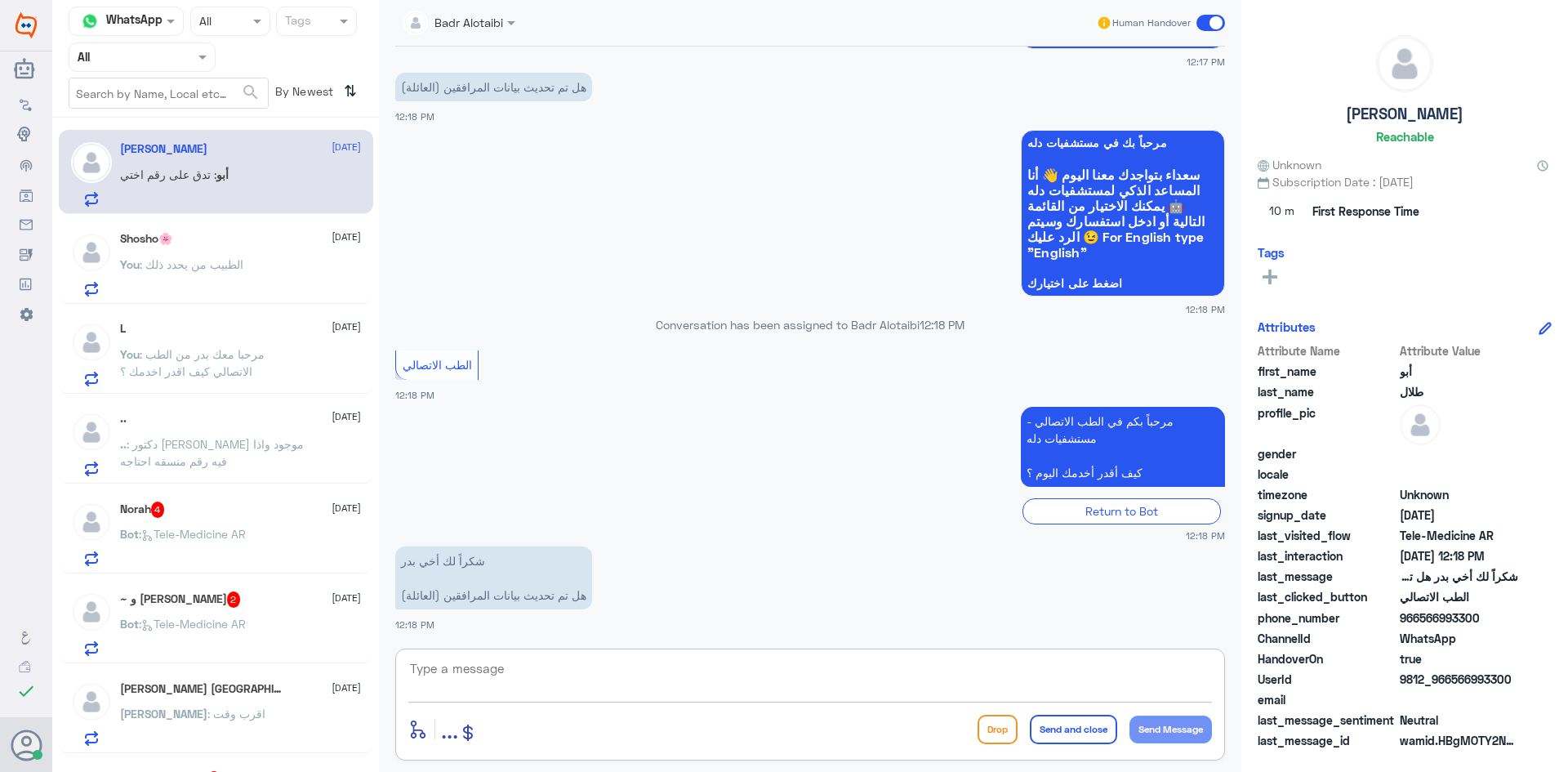
click at [535, 683] on textarea at bounding box center [809, 677] width 803 height 40
click at [187, 258] on span ": الطبيب من يحدد ذلك" at bounding box center [191, 264] width 104 height 14
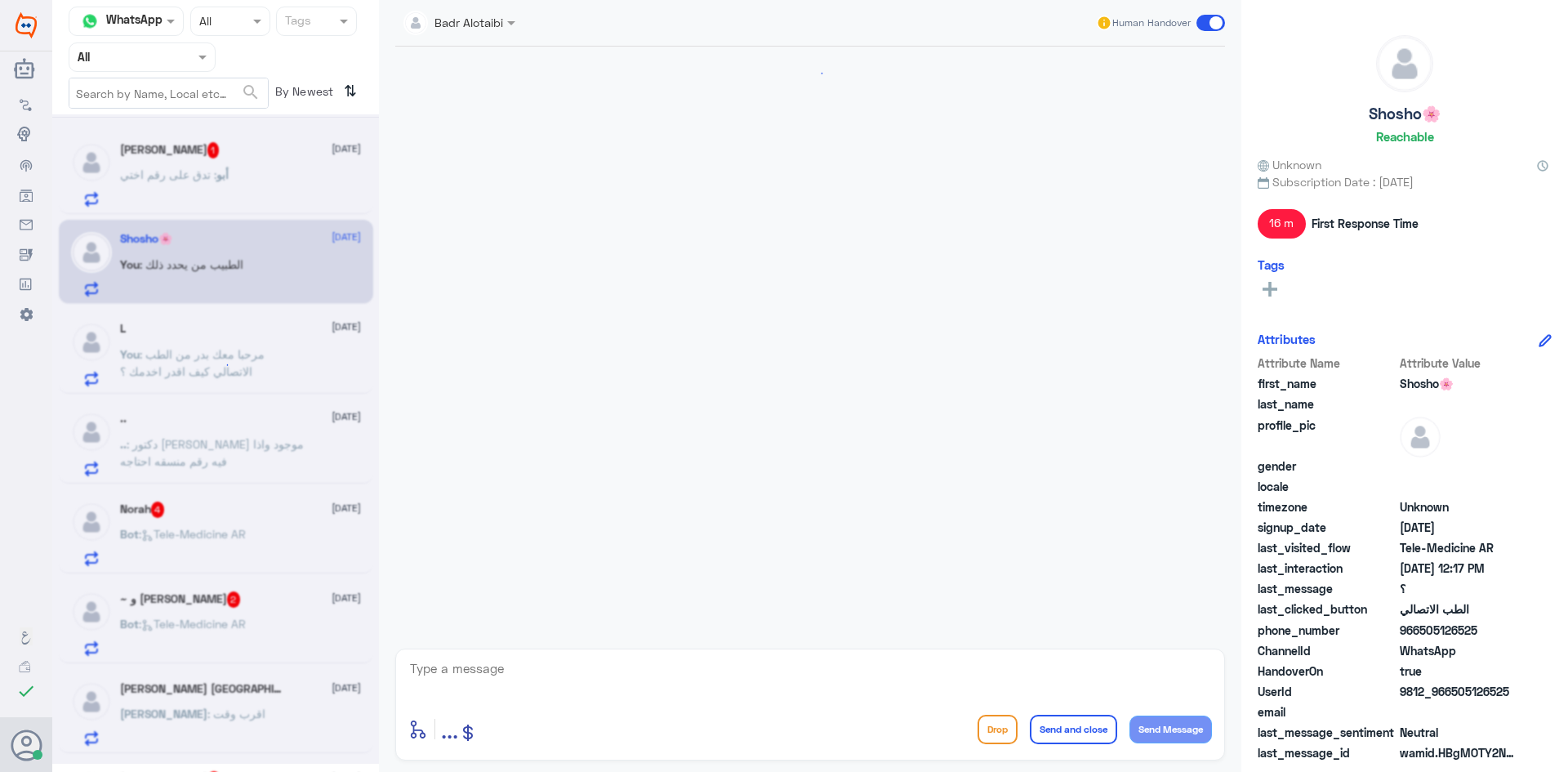
scroll to position [658, 0]
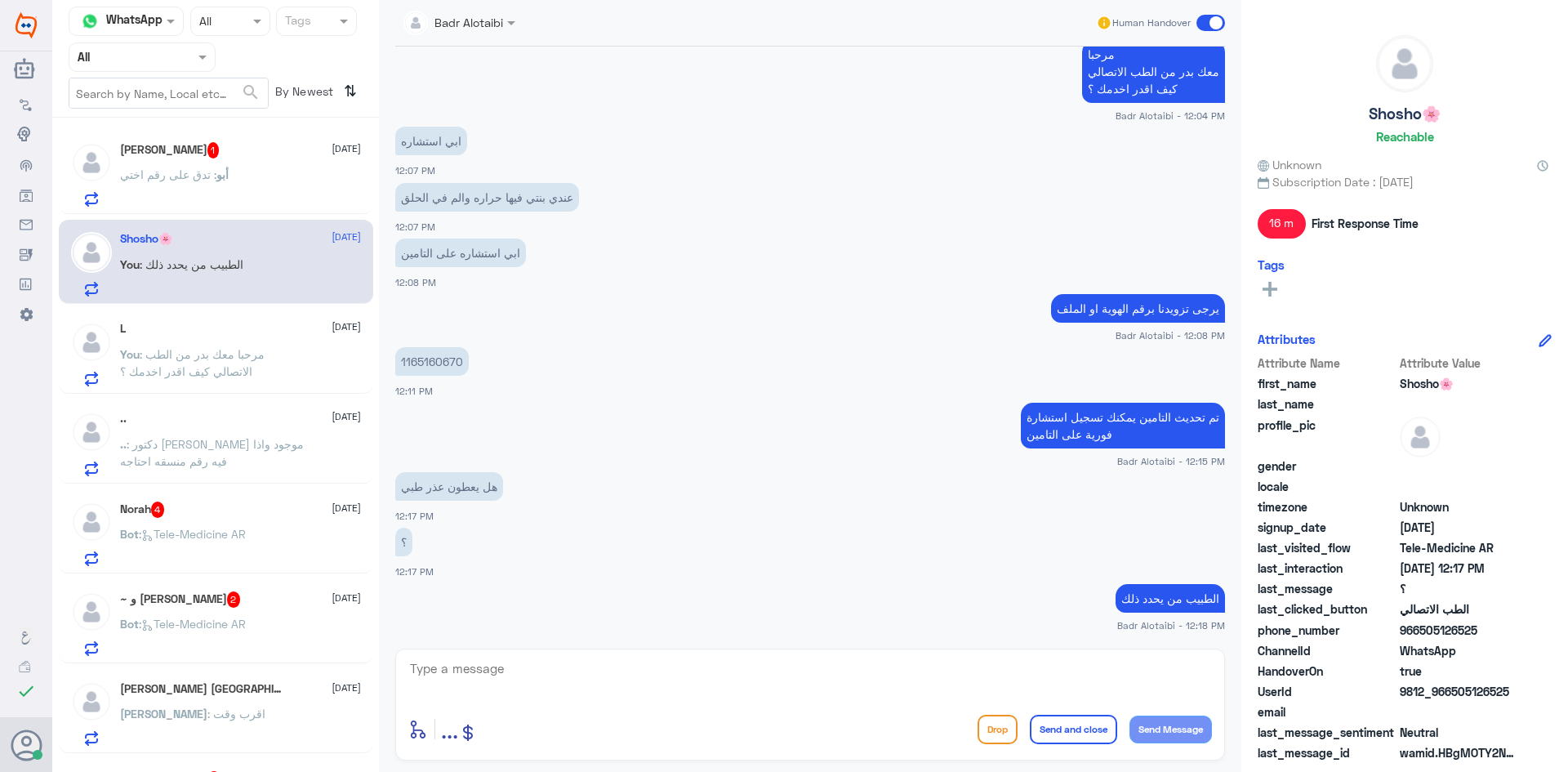
click at [198, 177] on span ": تدق على رقم اختي" at bounding box center [168, 174] width 96 height 14
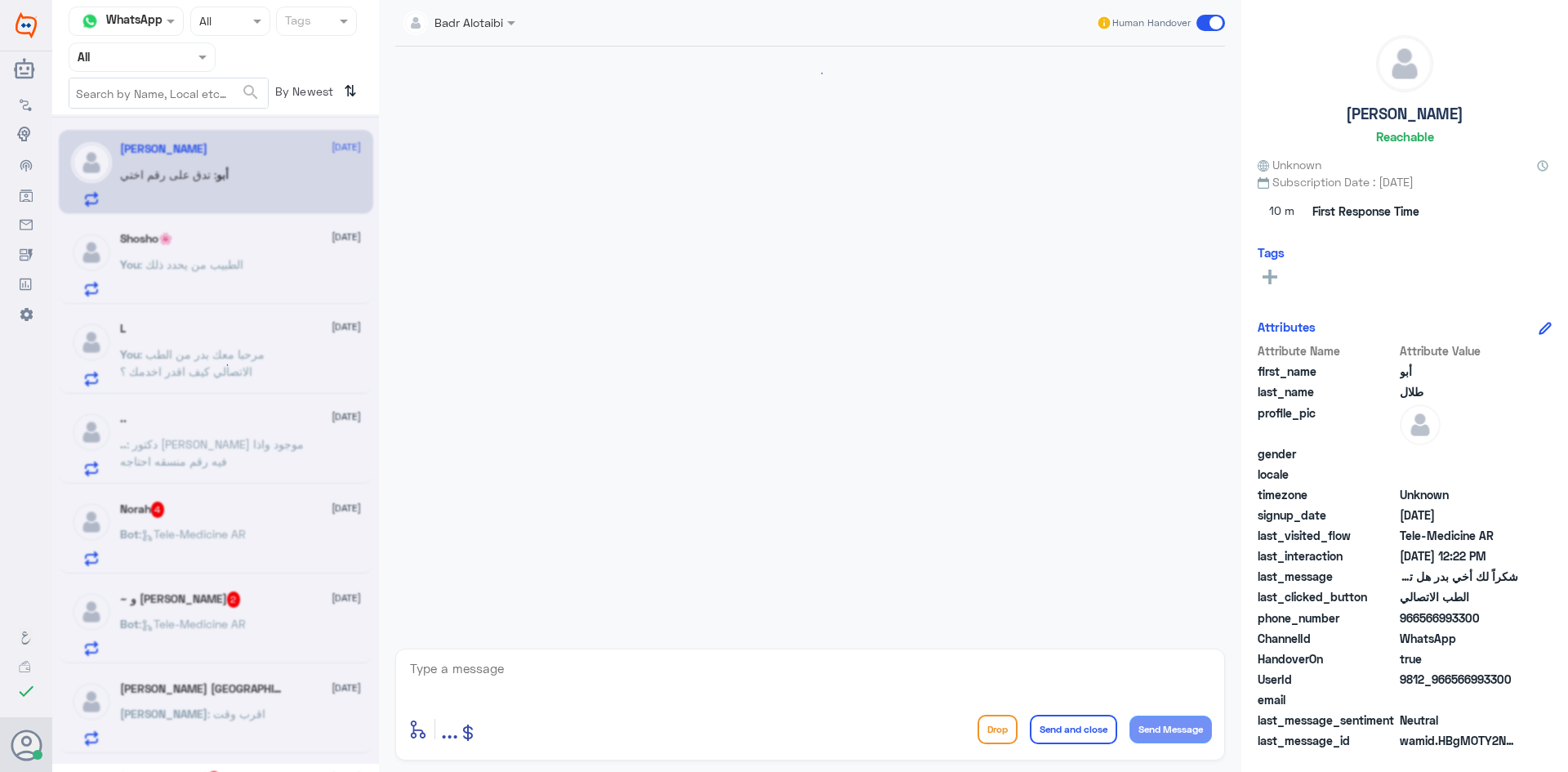
scroll to position [1038, 0]
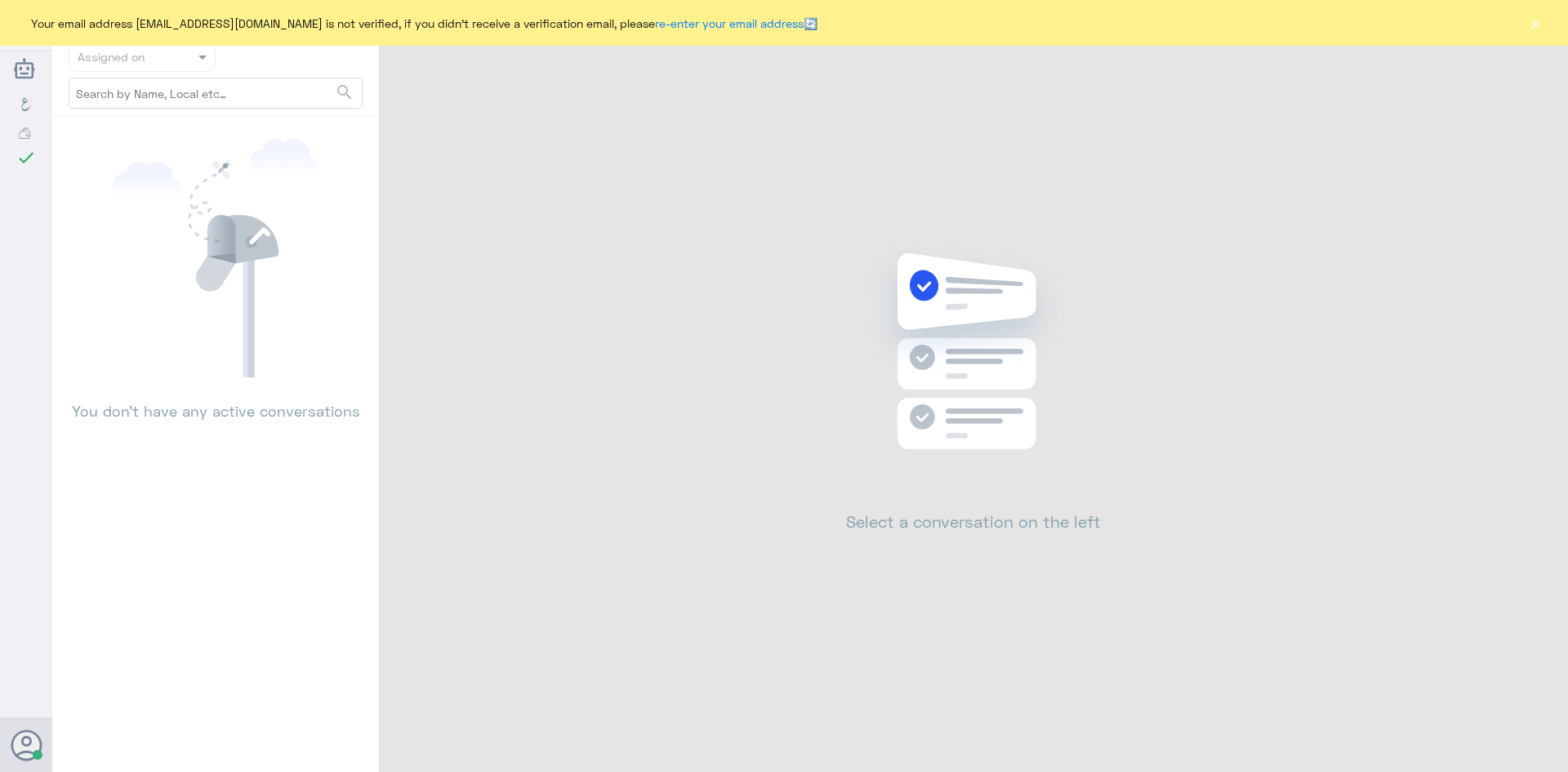
click at [1527, 35] on div "Your email address [EMAIL_ADDRESS][DOMAIN_NAME] is not verified, if you didn't …" at bounding box center [784, 22] width 1568 height 46
click at [1527, 28] on div "Your email address [EMAIL_ADDRESS][DOMAIN_NAME] is not verified, if you didn't …" at bounding box center [784, 22] width 1568 height 46
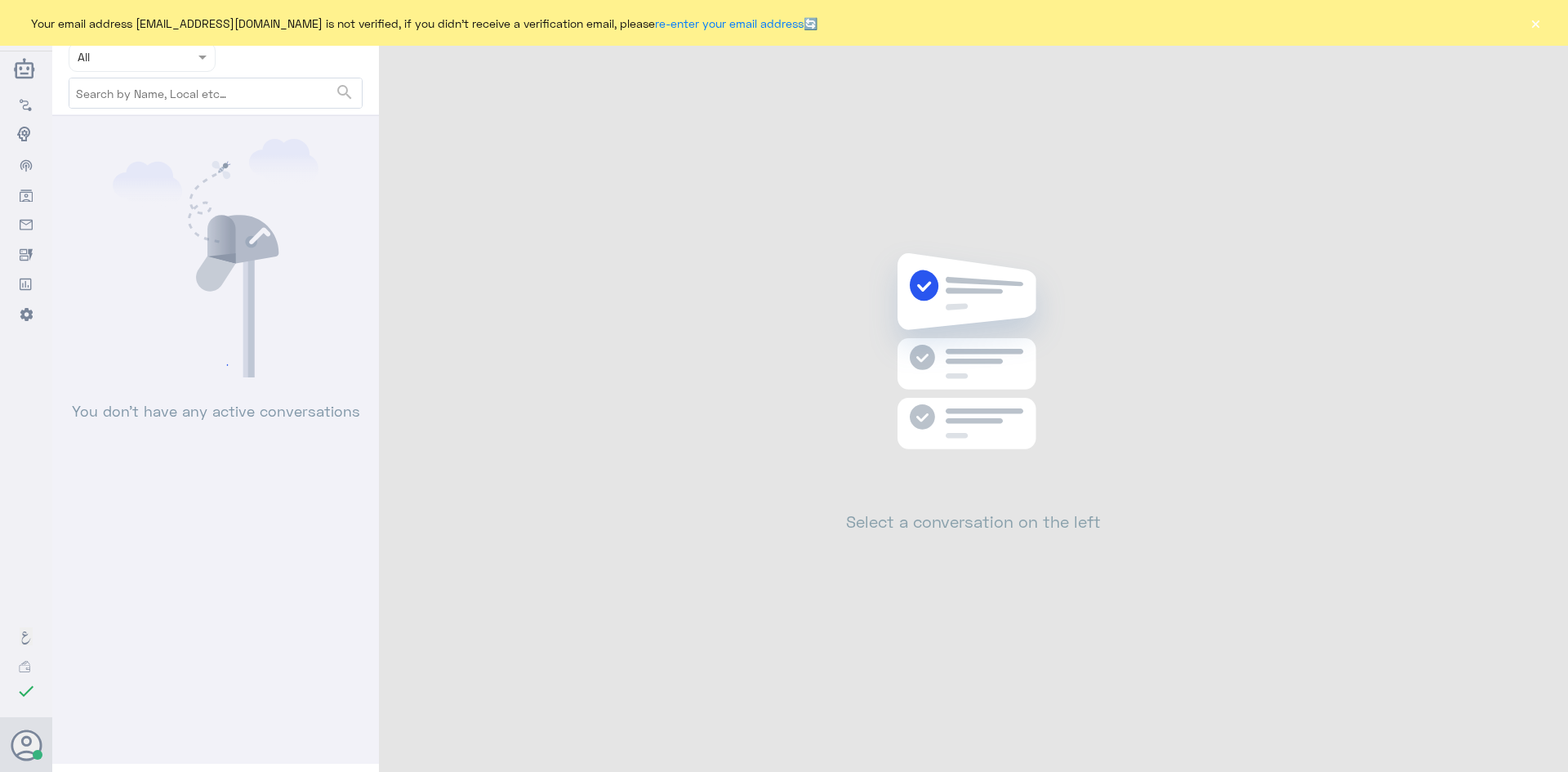
click at [1529, 27] on button "×" at bounding box center [1536, 23] width 17 height 17
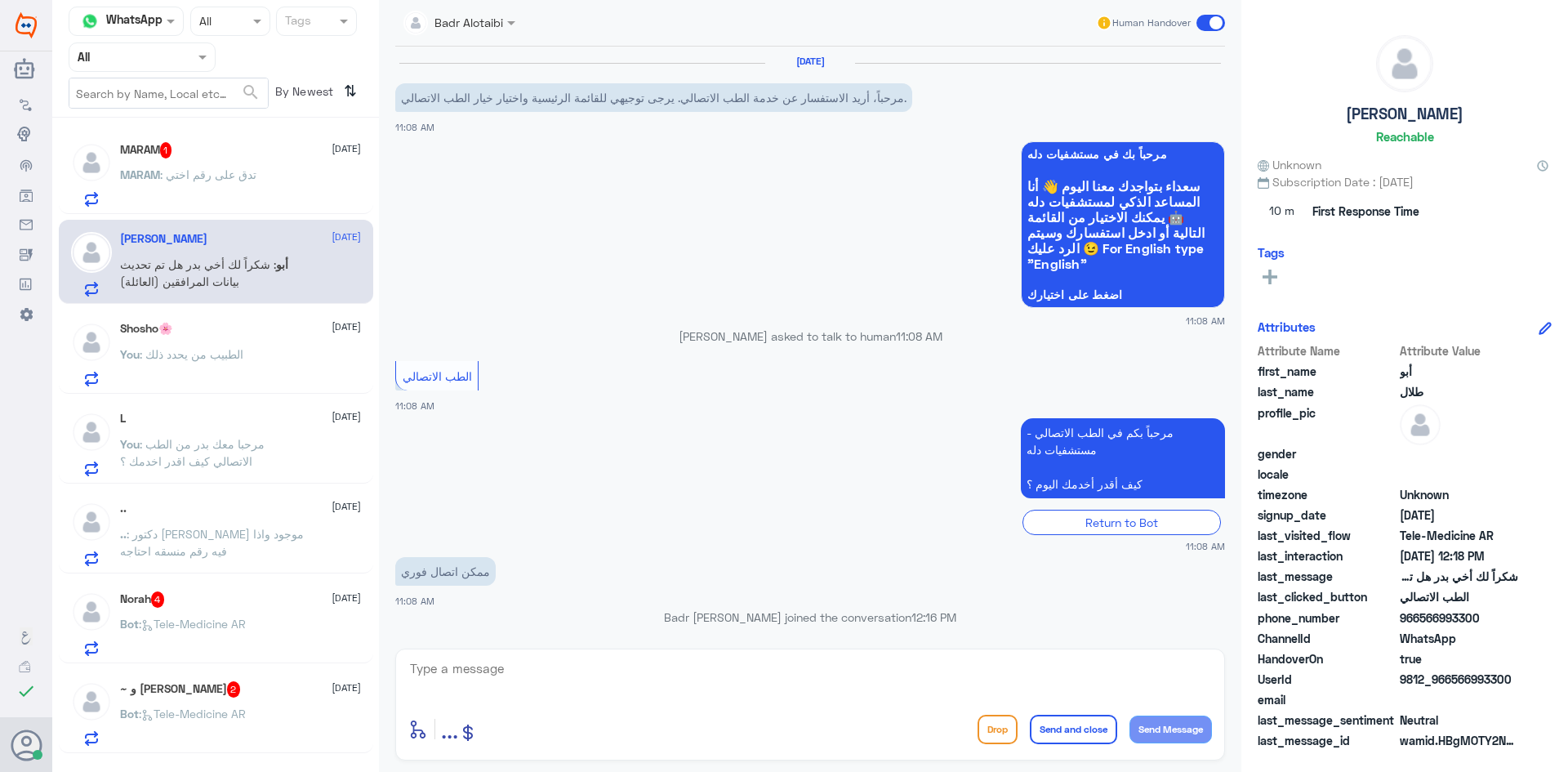
scroll to position [798, 0]
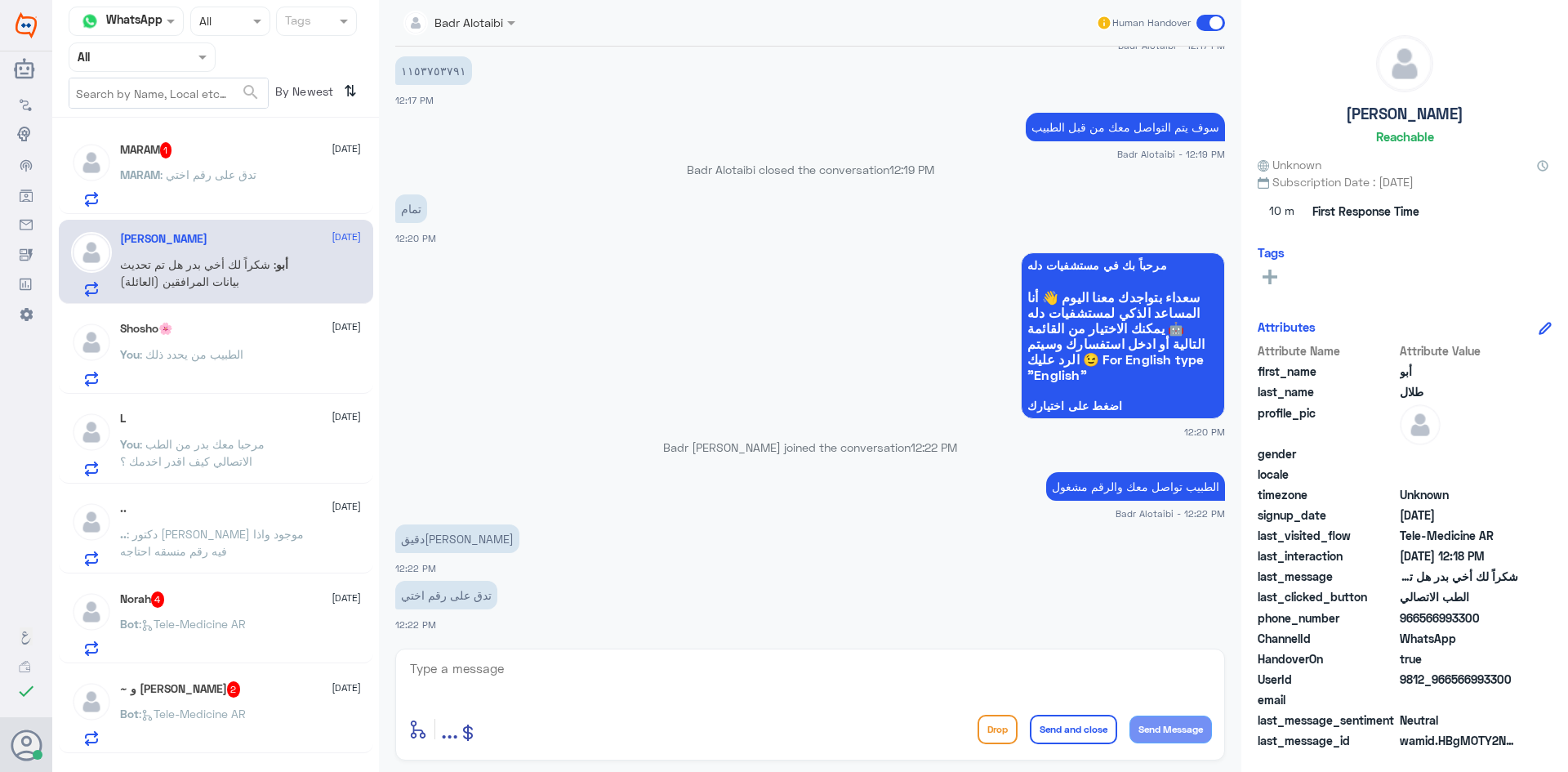
click at [298, 177] on div "MARAM : تدق على رقم اختي" at bounding box center [240, 188] width 241 height 36
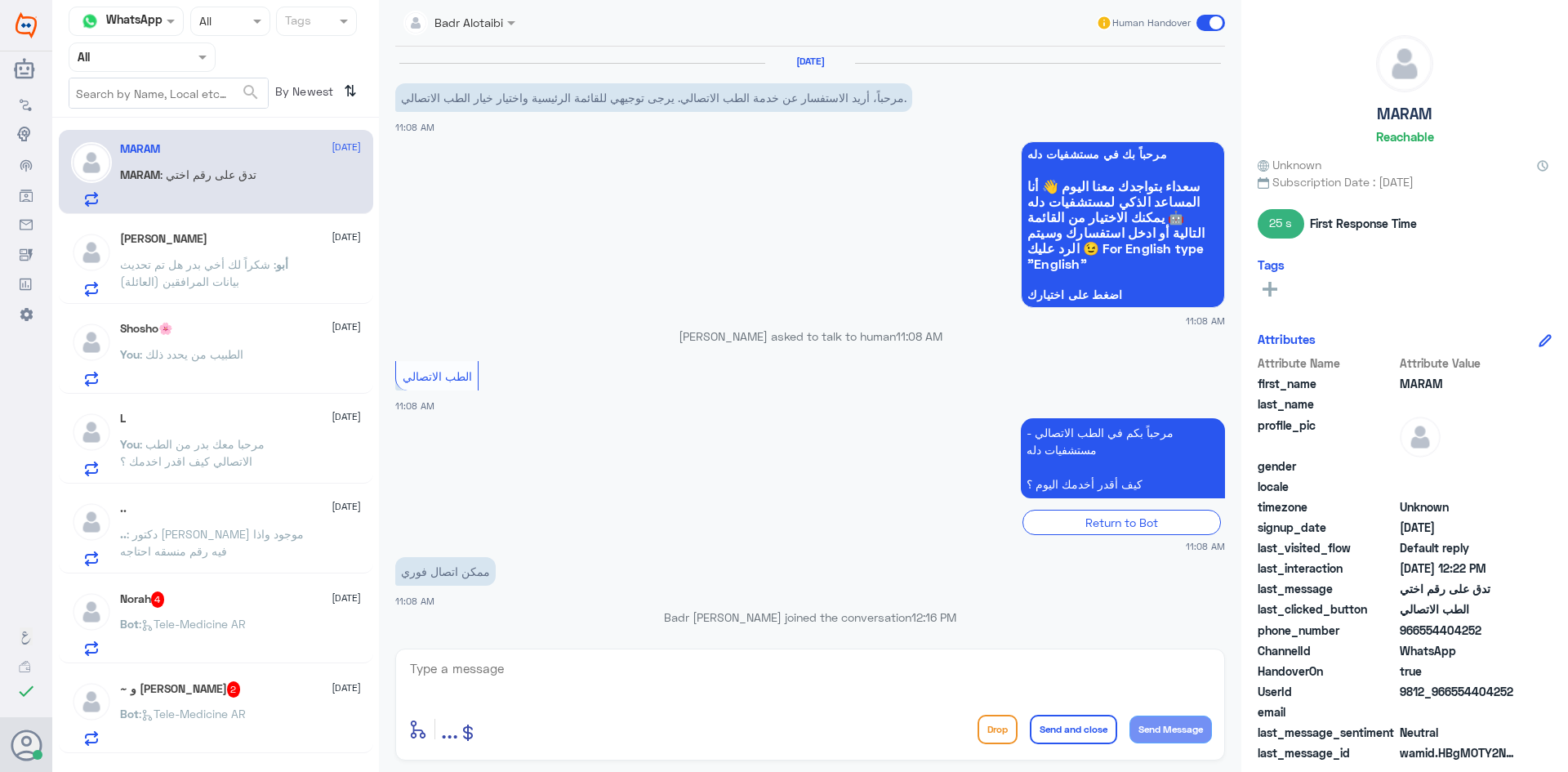
scroll to position [798, 0]
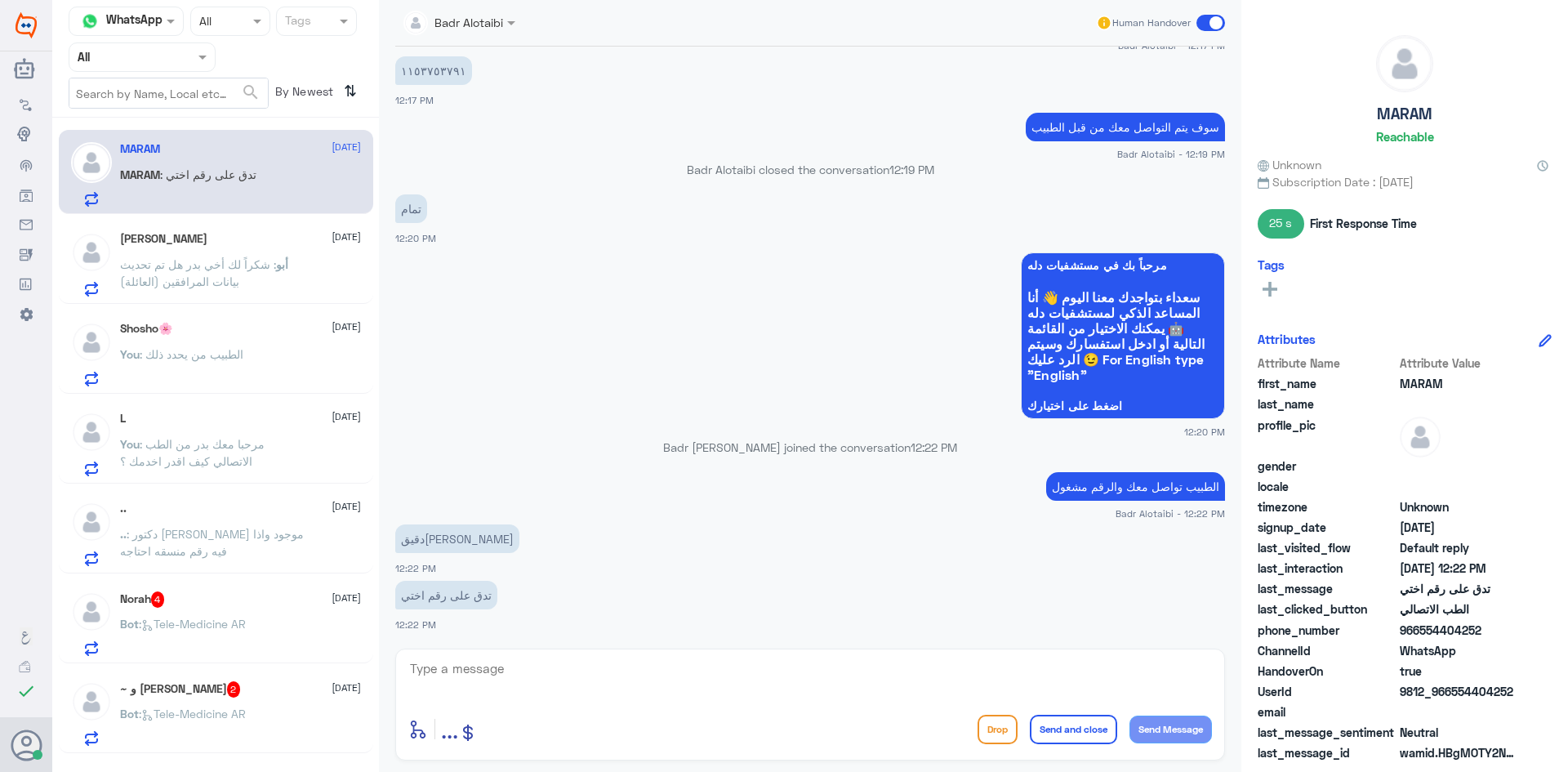
click at [281, 231] on div "أبو طلال 10 September أبو : شكراً لك أخي بدر هل تم تحديث بيانات المرافقين (العا…" at bounding box center [216, 261] width 314 height 84
click at [260, 244] on div "أبو طلال 10 September" at bounding box center [240, 239] width 241 height 14
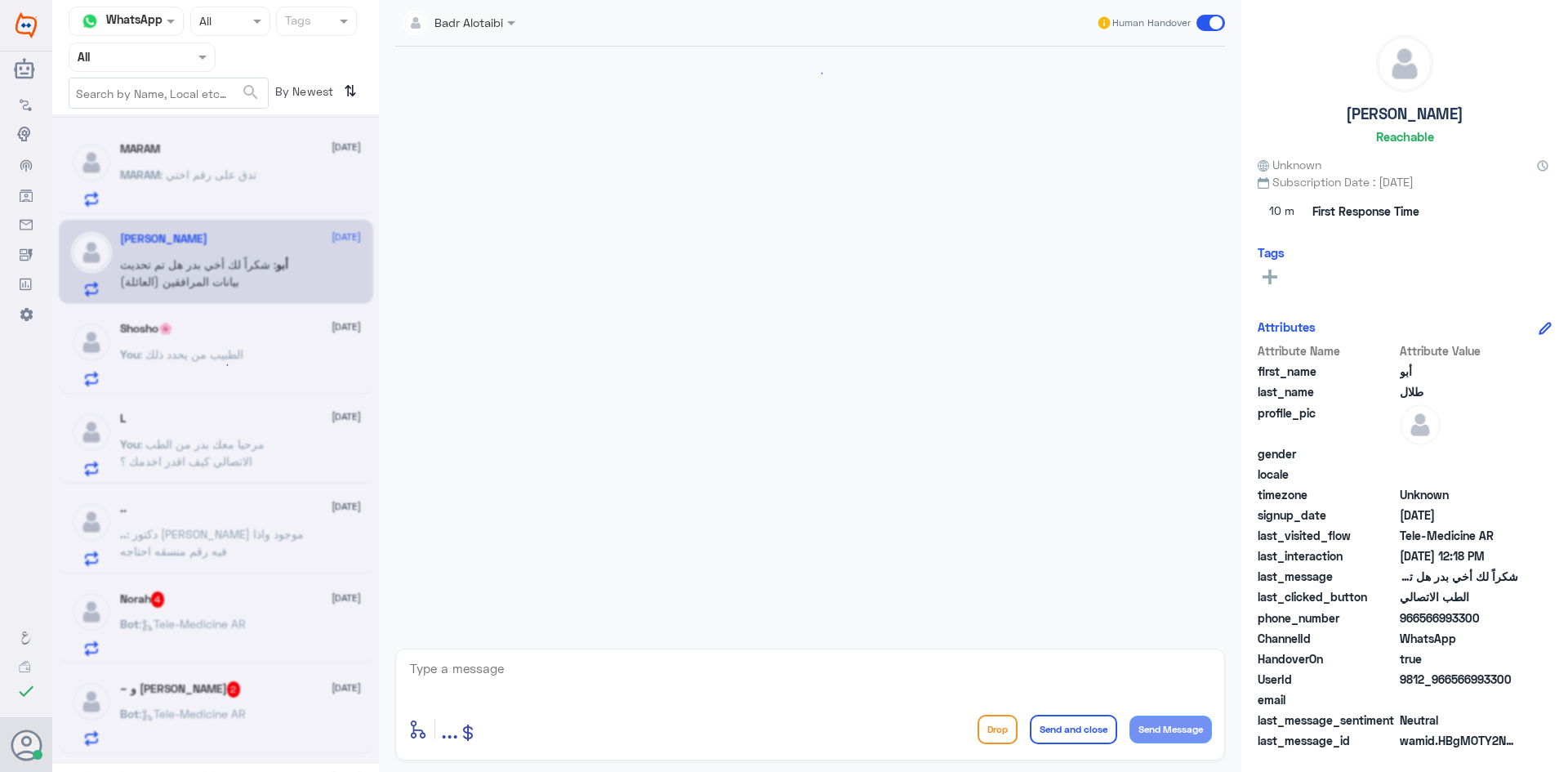
scroll to position [1038, 0]
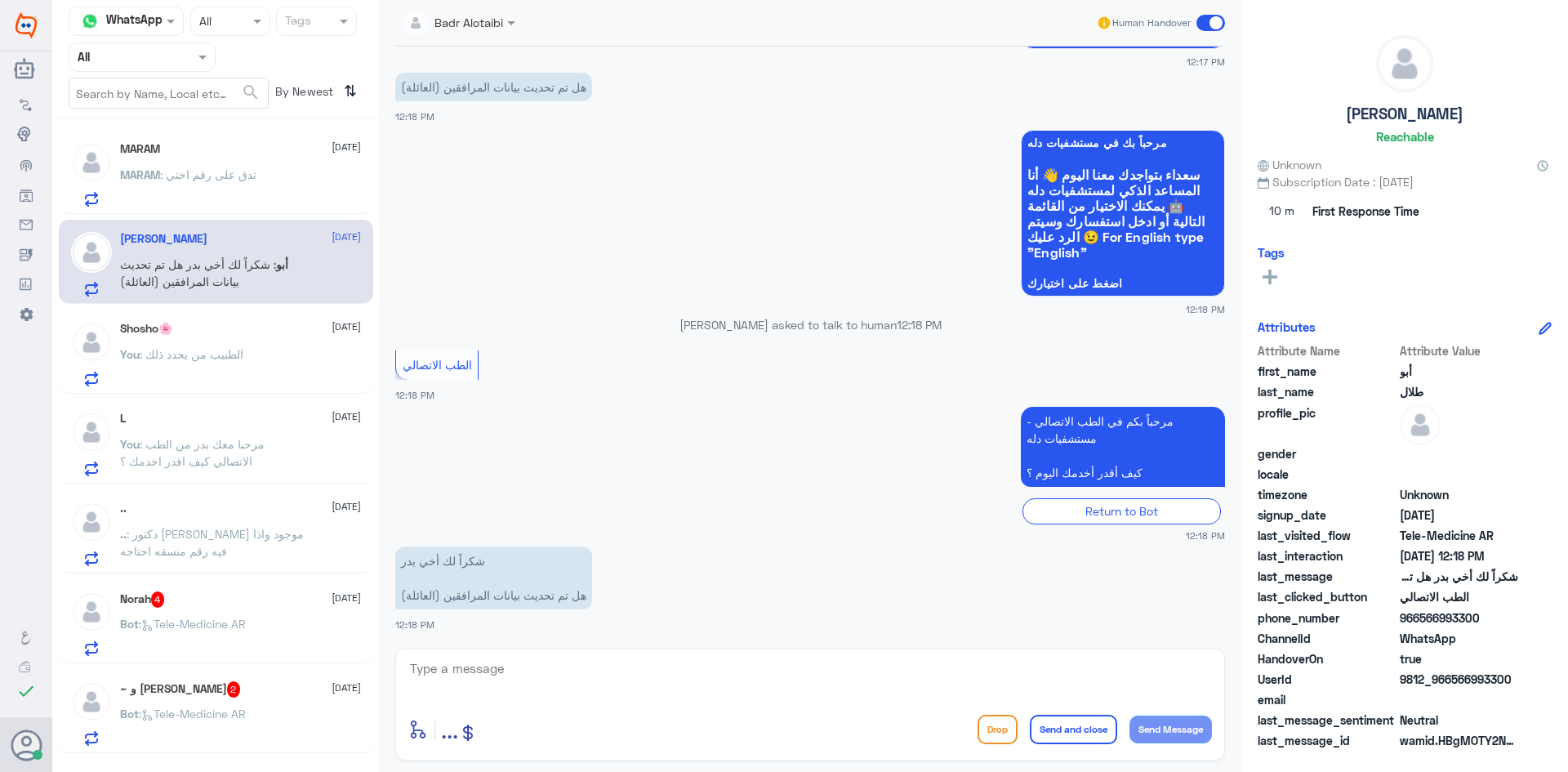
click at [273, 188] on div "MARAM : تدق على رقم اختي" at bounding box center [240, 188] width 241 height 36
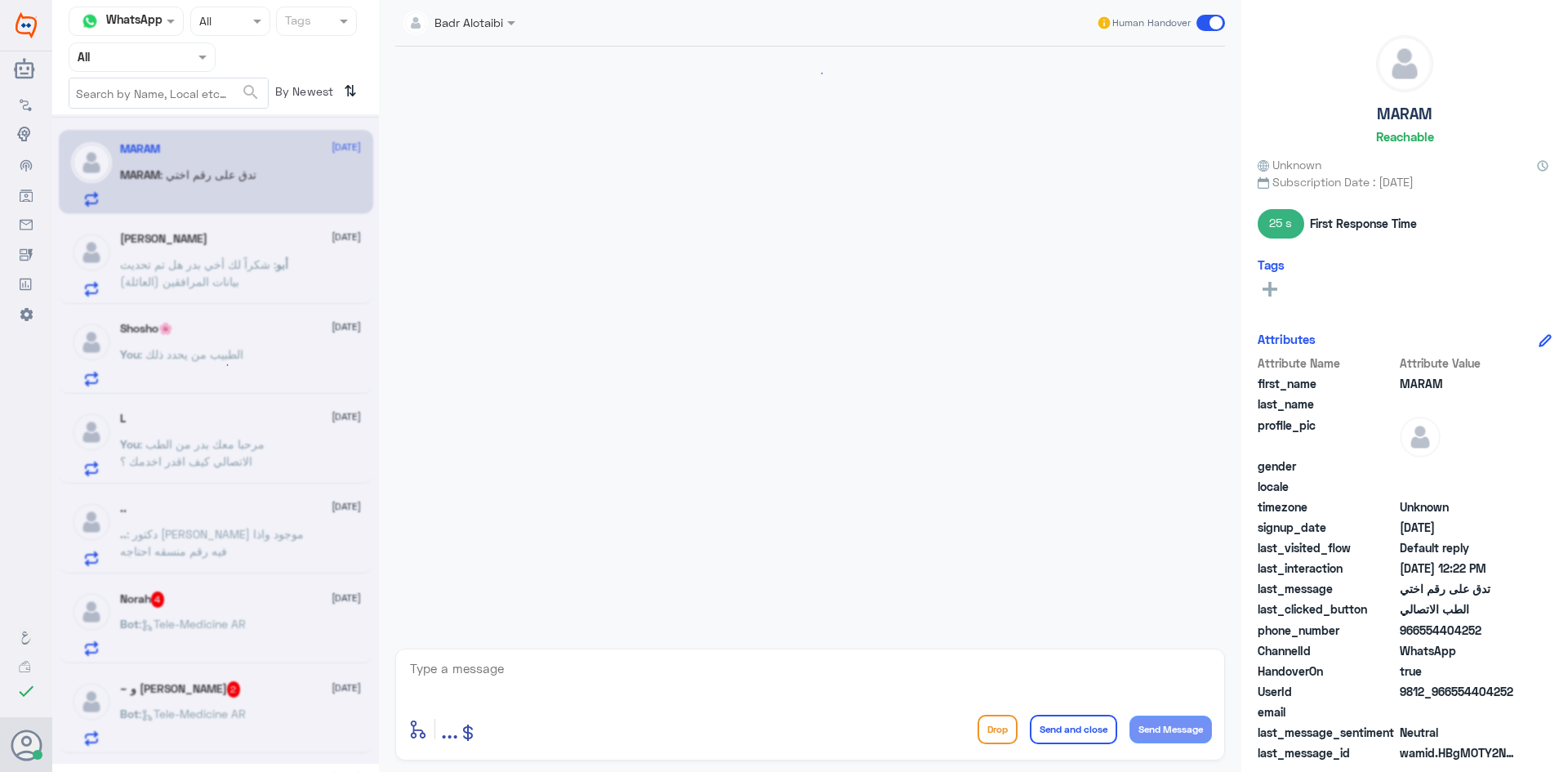
scroll to position [798, 0]
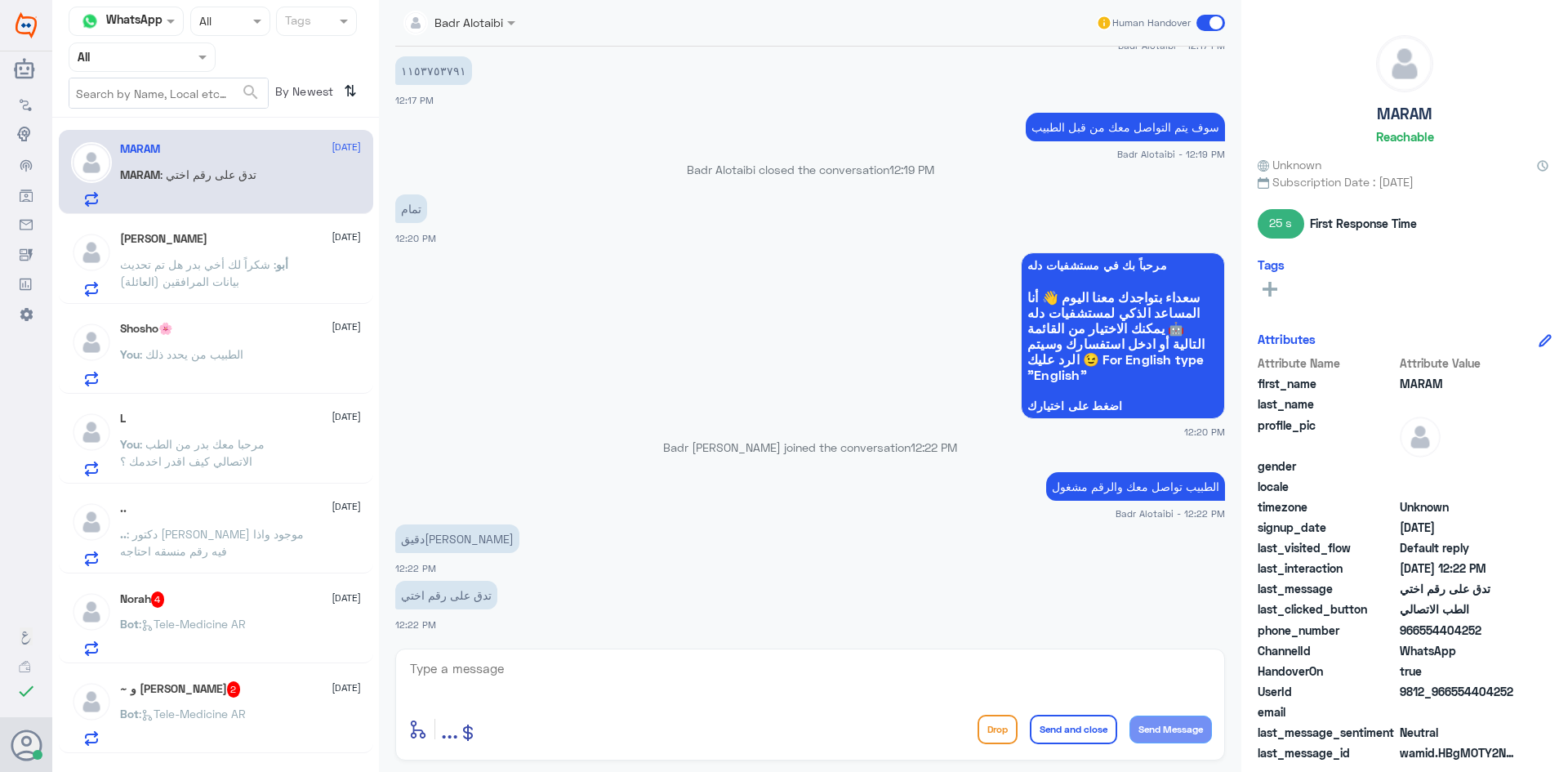
click at [256, 252] on div "أبو طلال 10 September أبو : شكراً لك أخي بدر هل تم تحديث بيانات المرافقين (العا…" at bounding box center [240, 265] width 241 height 65
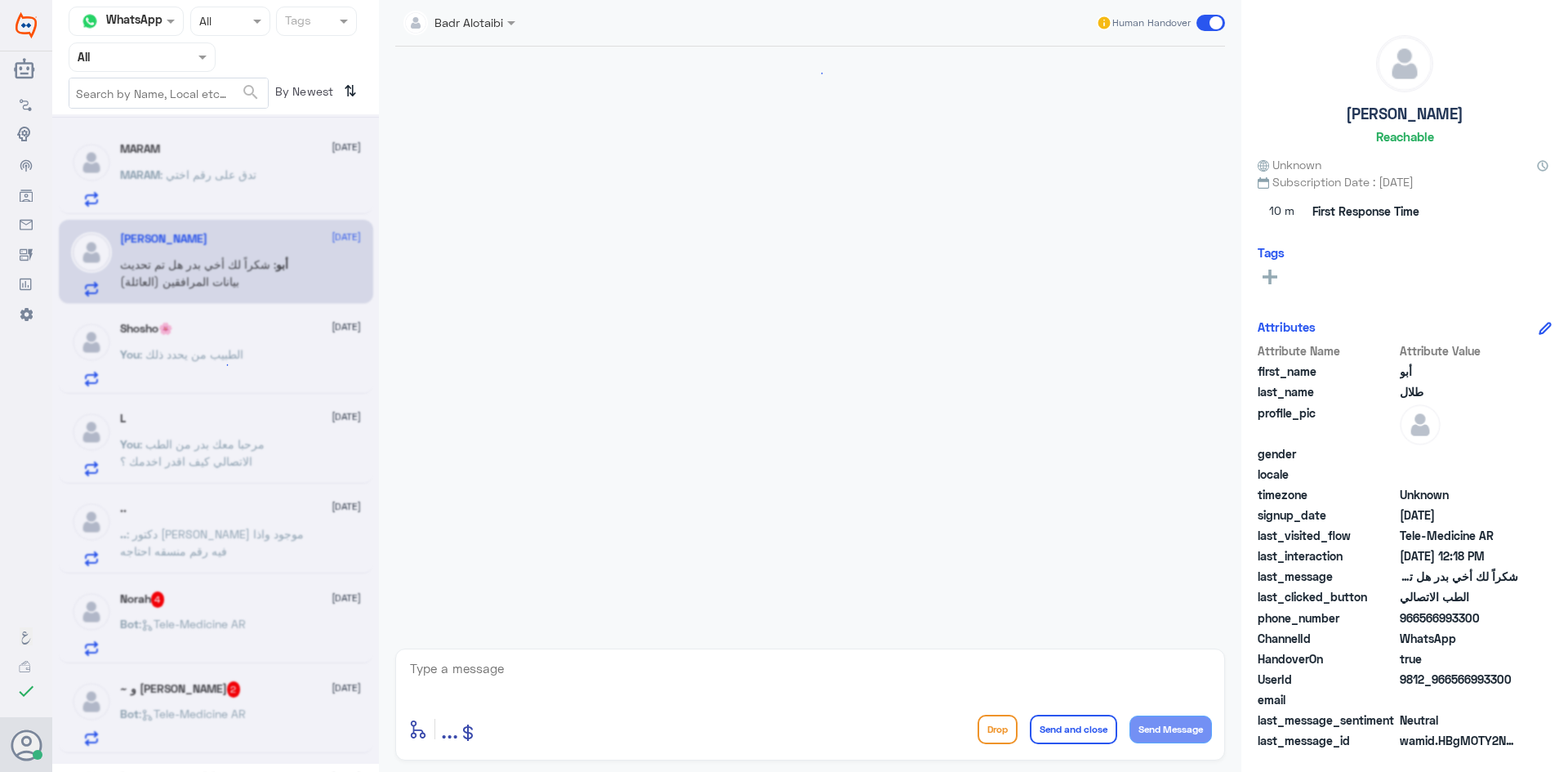
scroll to position [1038, 0]
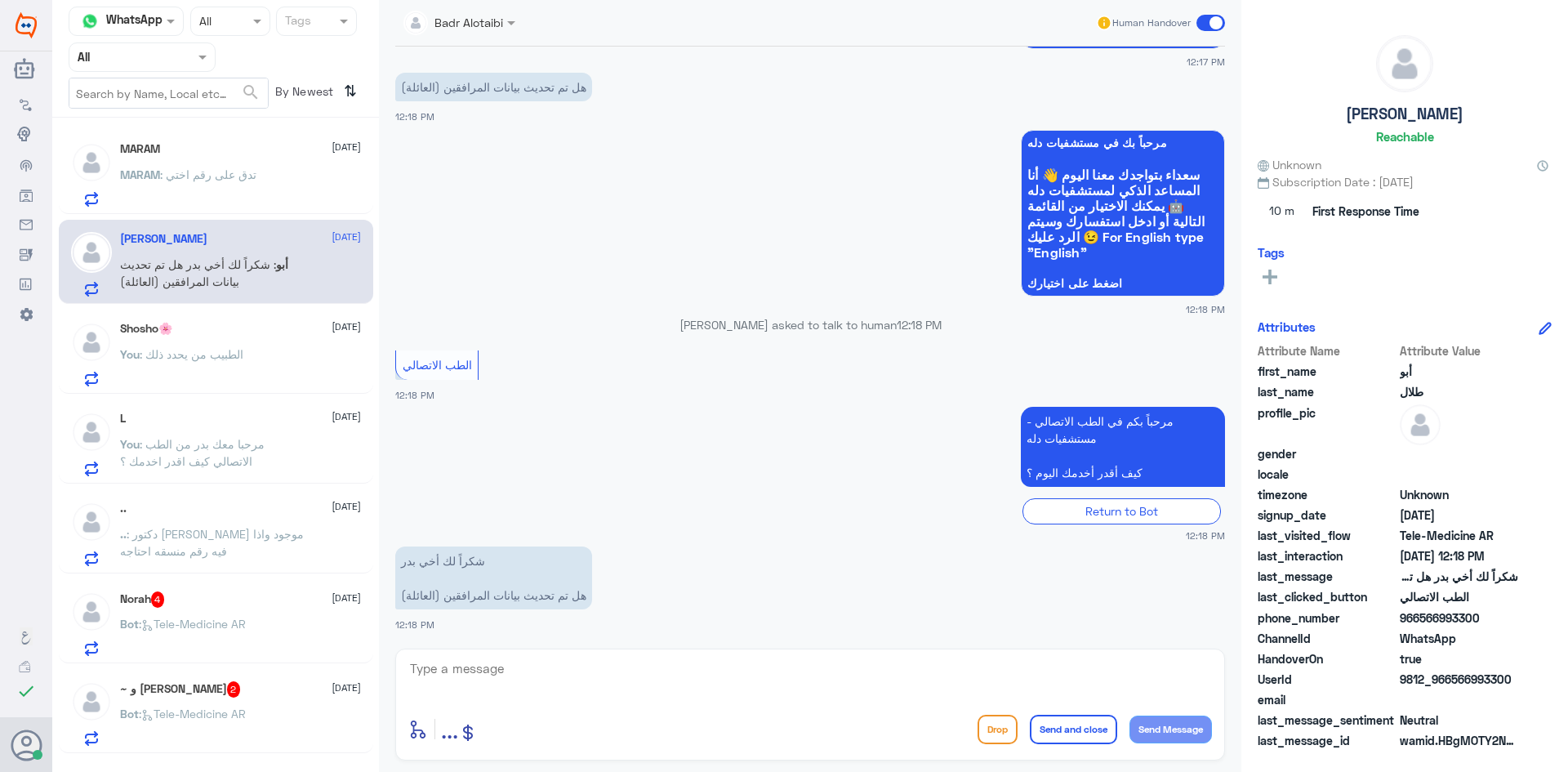
click at [564, 661] on textarea at bounding box center [809, 677] width 803 height 40
click at [517, 678] on textarea at bounding box center [809, 677] width 803 height 40
type textarea "يرجى تزويدنا برقم الهوية او الملف"
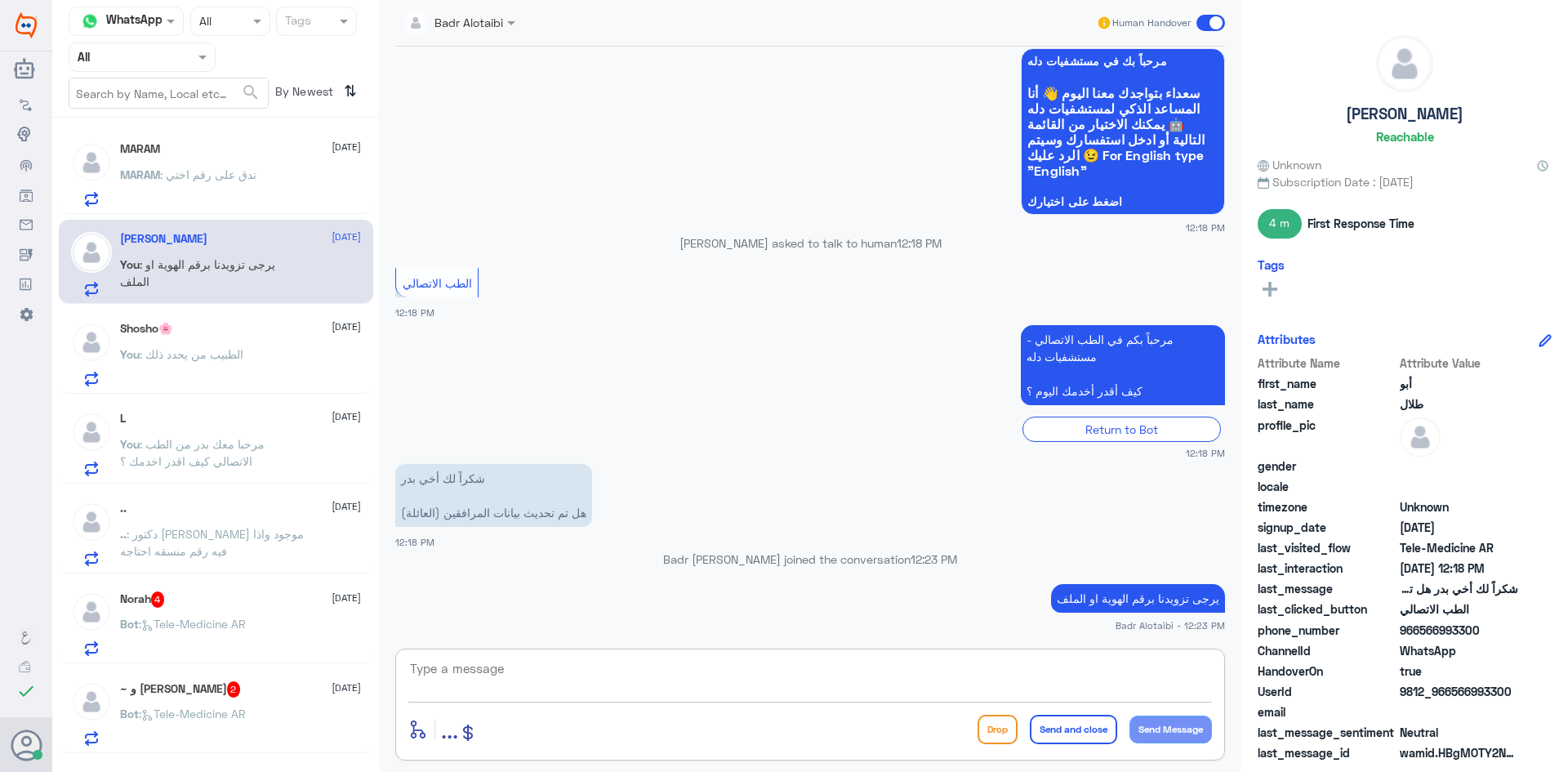
click at [200, 587] on div "Norah 4 10 September Bot : Tele-Medicine AR" at bounding box center [216, 620] width 314 height 84
click at [199, 609] on div "Norah 4 10 September Bot : Tele-Medicine AR" at bounding box center [240, 624] width 241 height 65
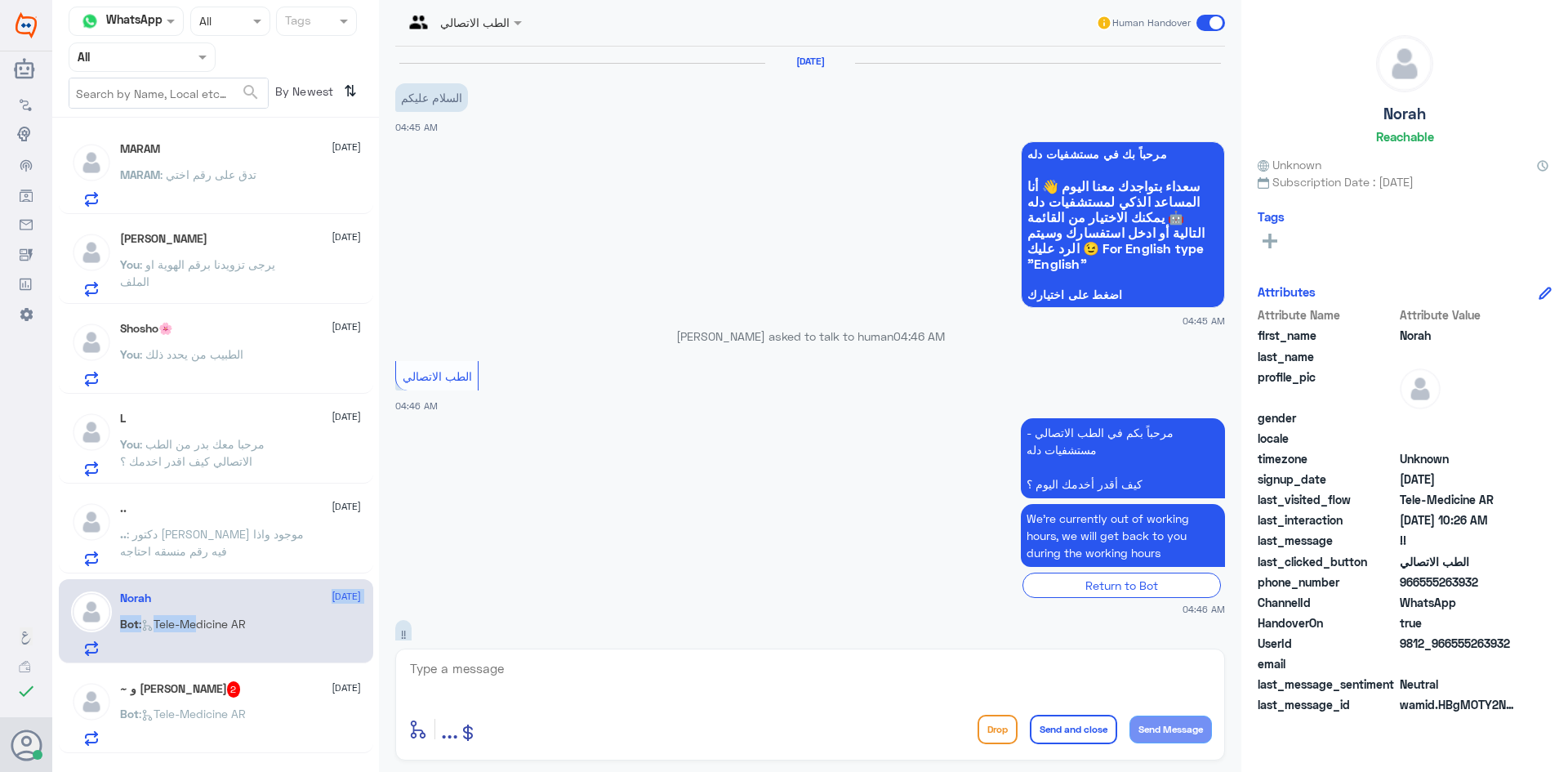
scroll to position [120, 0]
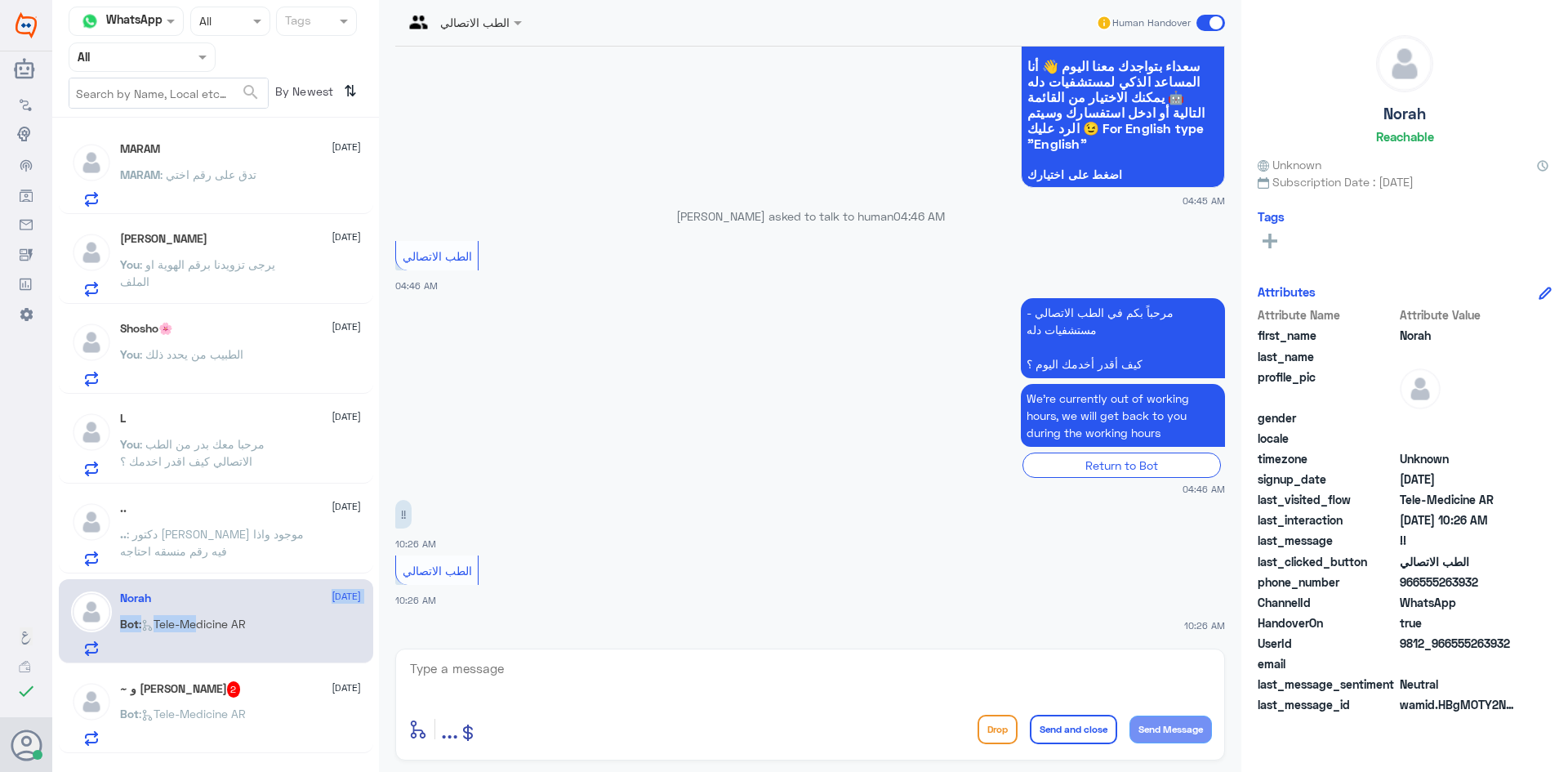
click at [736, 474] on div "Return to Bot" at bounding box center [810, 465] width 830 height 26
click at [640, 667] on textarea at bounding box center [809, 677] width 803 height 40
paste textarea "مرحبا معك بدر من الطب الاتصالي كيف اقدر اخدمك ؟"
type textarea "مرحبا معك بدر من الطب الاتصالي كيف اقدر اخدمك ؟"
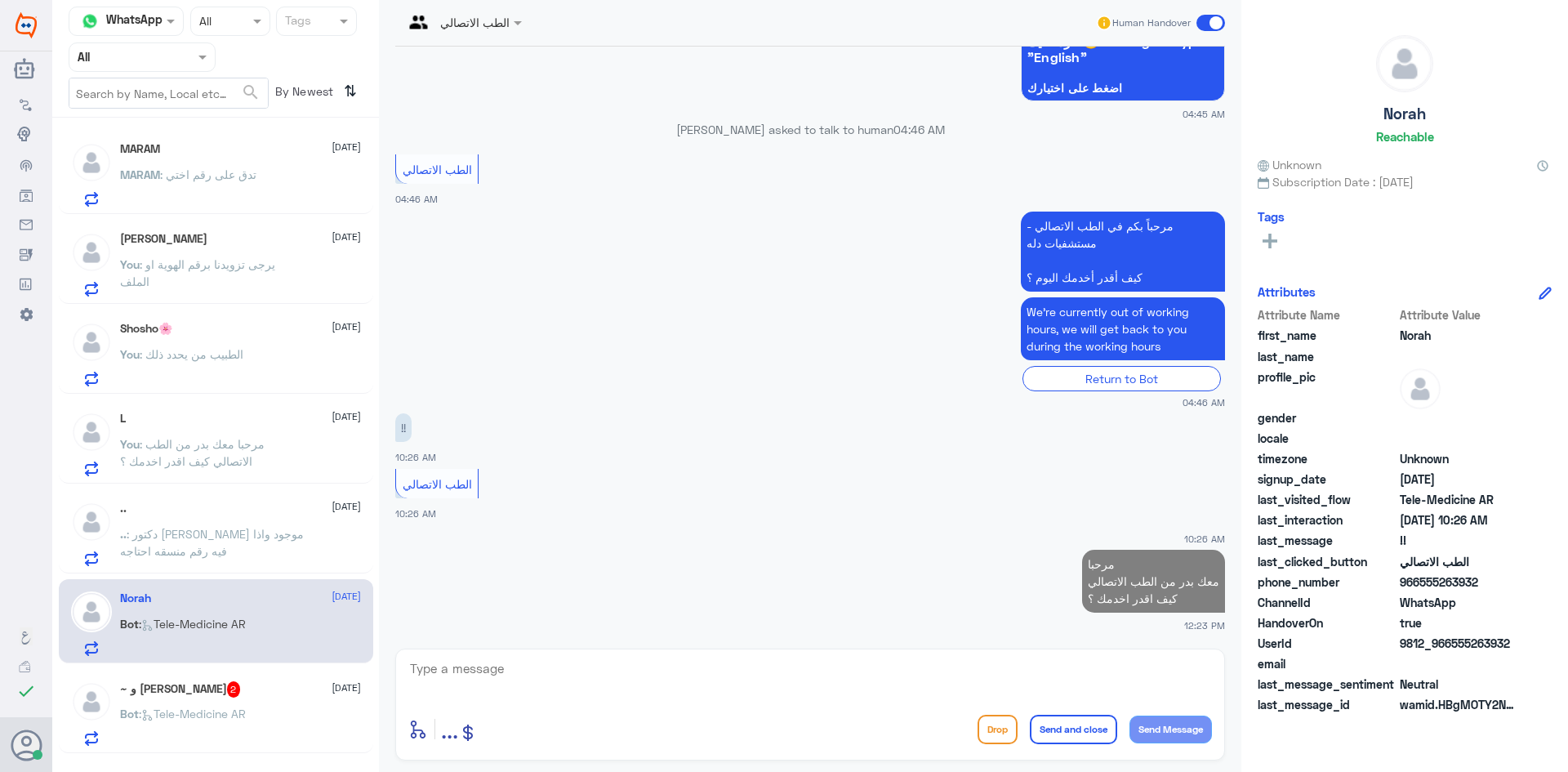
click at [181, 711] on span ": Tele-Medicine AR" at bounding box center [192, 713] width 107 height 14
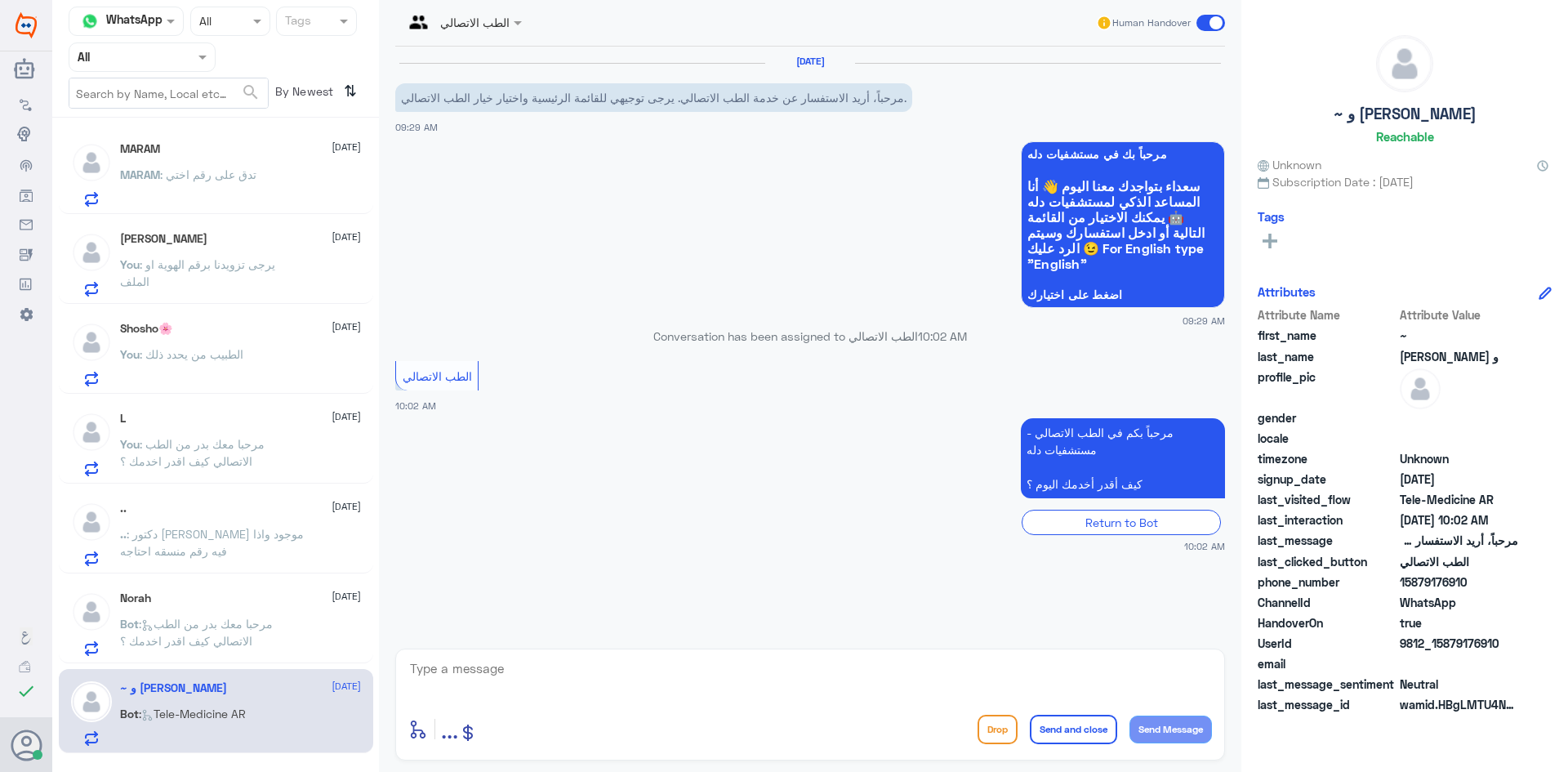
click at [567, 678] on textarea at bounding box center [809, 677] width 803 height 40
paste textarea "مرحبا معك بدر من الطب الاتصالي كيف اقدر اخدمك ؟"
type textarea "مرحبا معك بدر من الطب الاتصالي كيف اقدر اخدمك ؟"
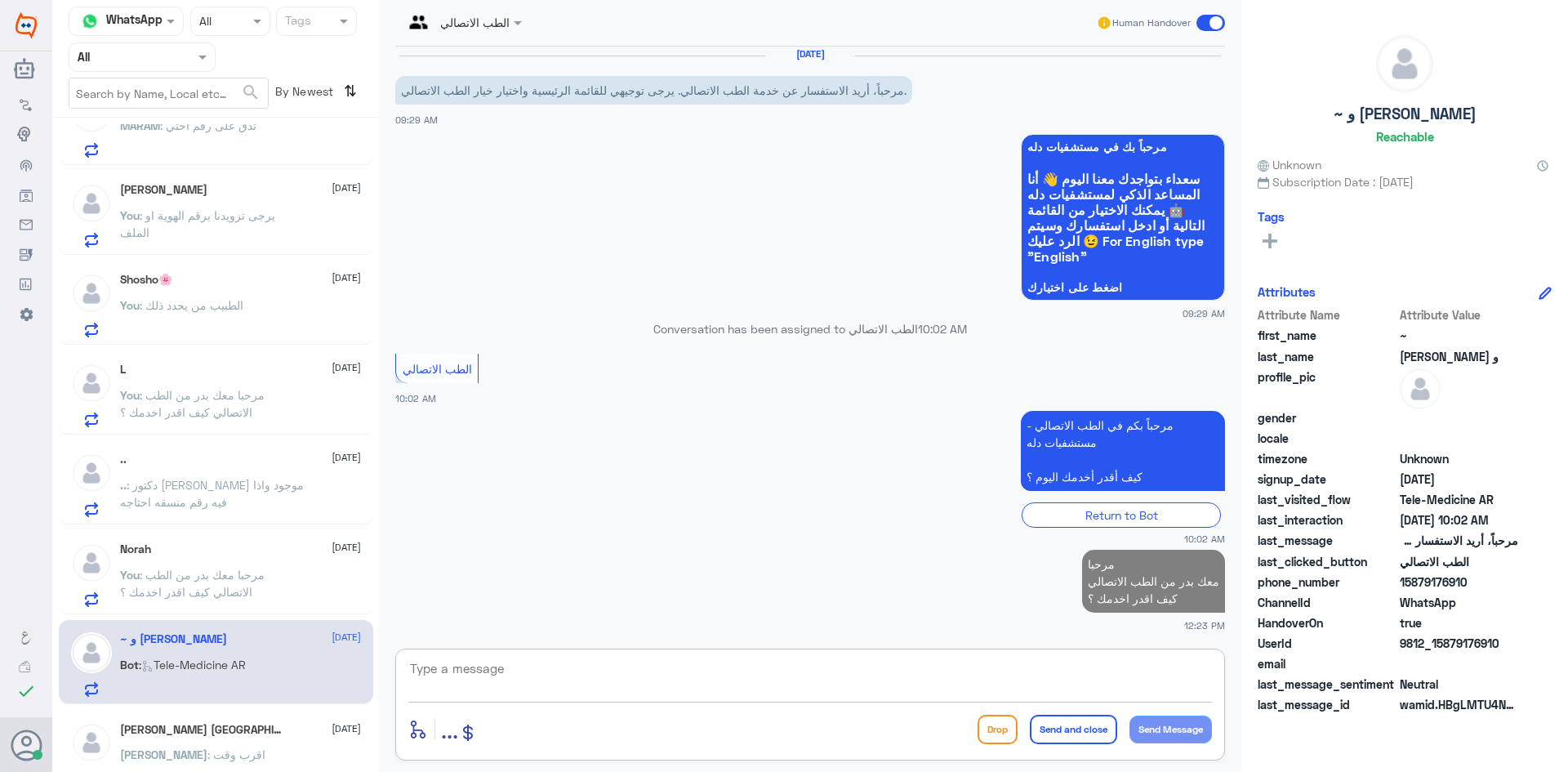
scroll to position [245, 0]
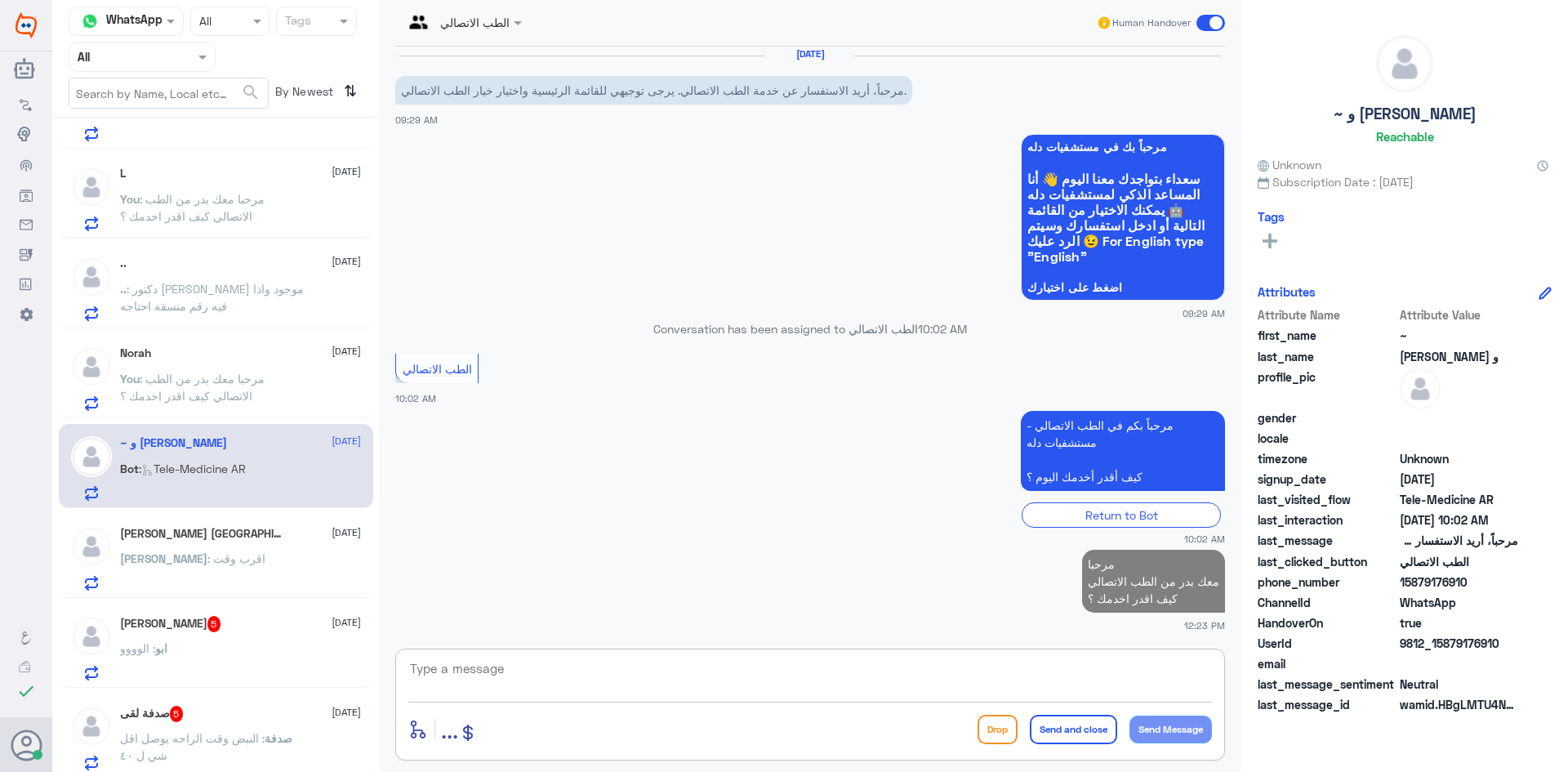
click at [226, 542] on h5 "Ahmed I. Almashyakhi 6" at bounding box center [205, 534] width 169 height 17
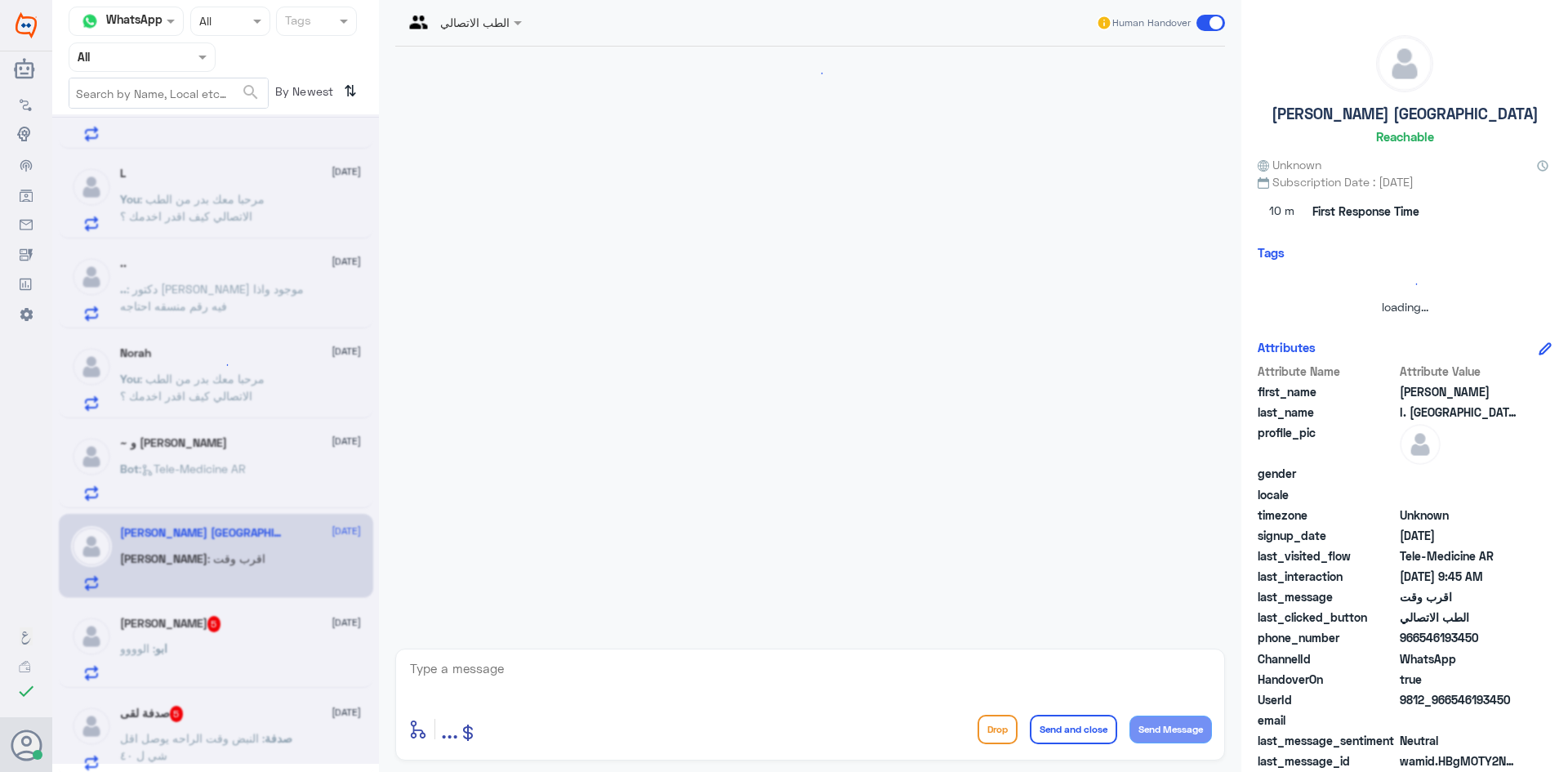
scroll to position [144, 0]
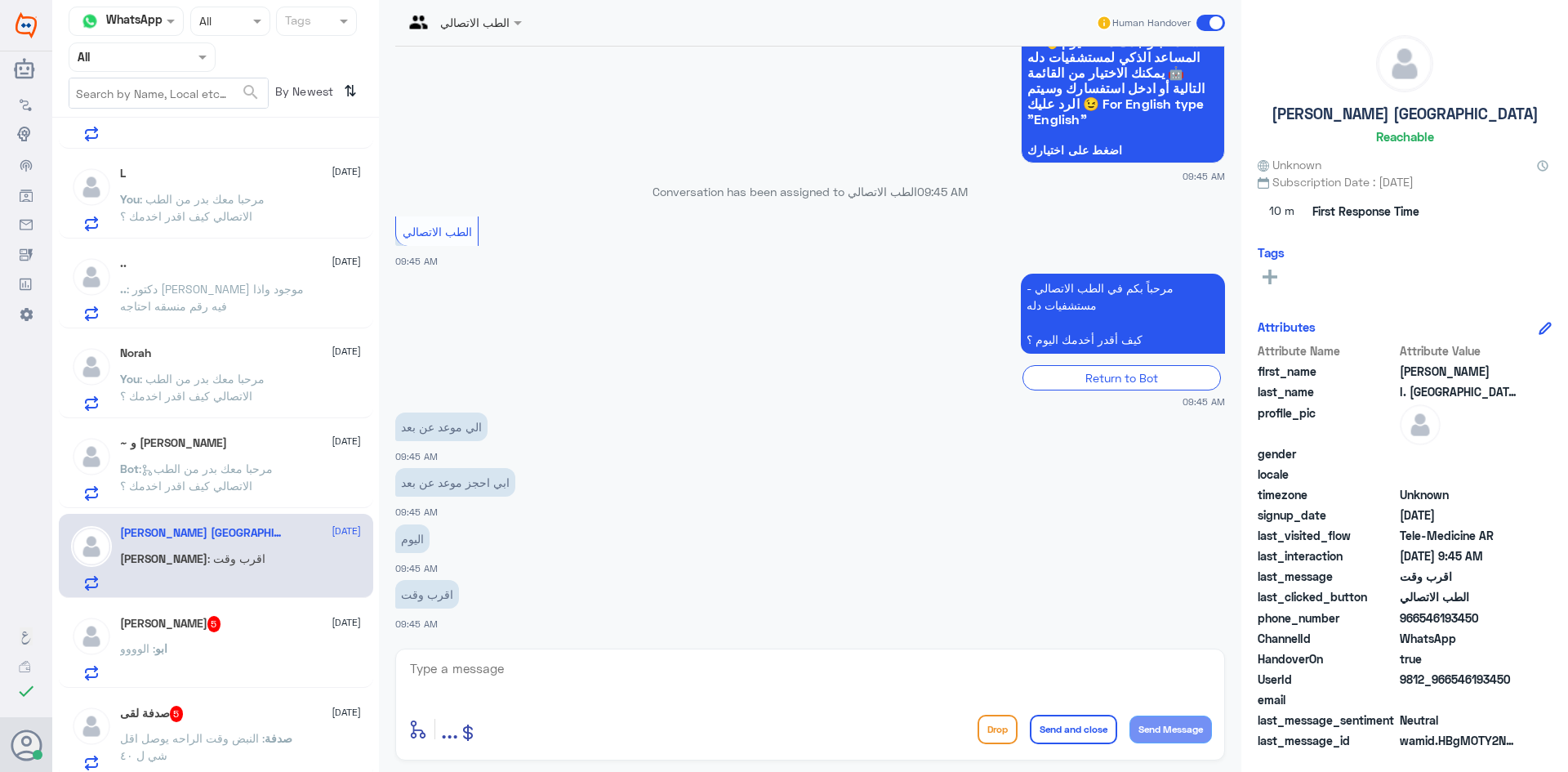
click at [251, 456] on div "~ و صبراً جميلاً 10 September Bot : مرحبا معك بدر من الطب الاتصالي كيف اقدر اخد…" at bounding box center [240, 469] width 241 height 65
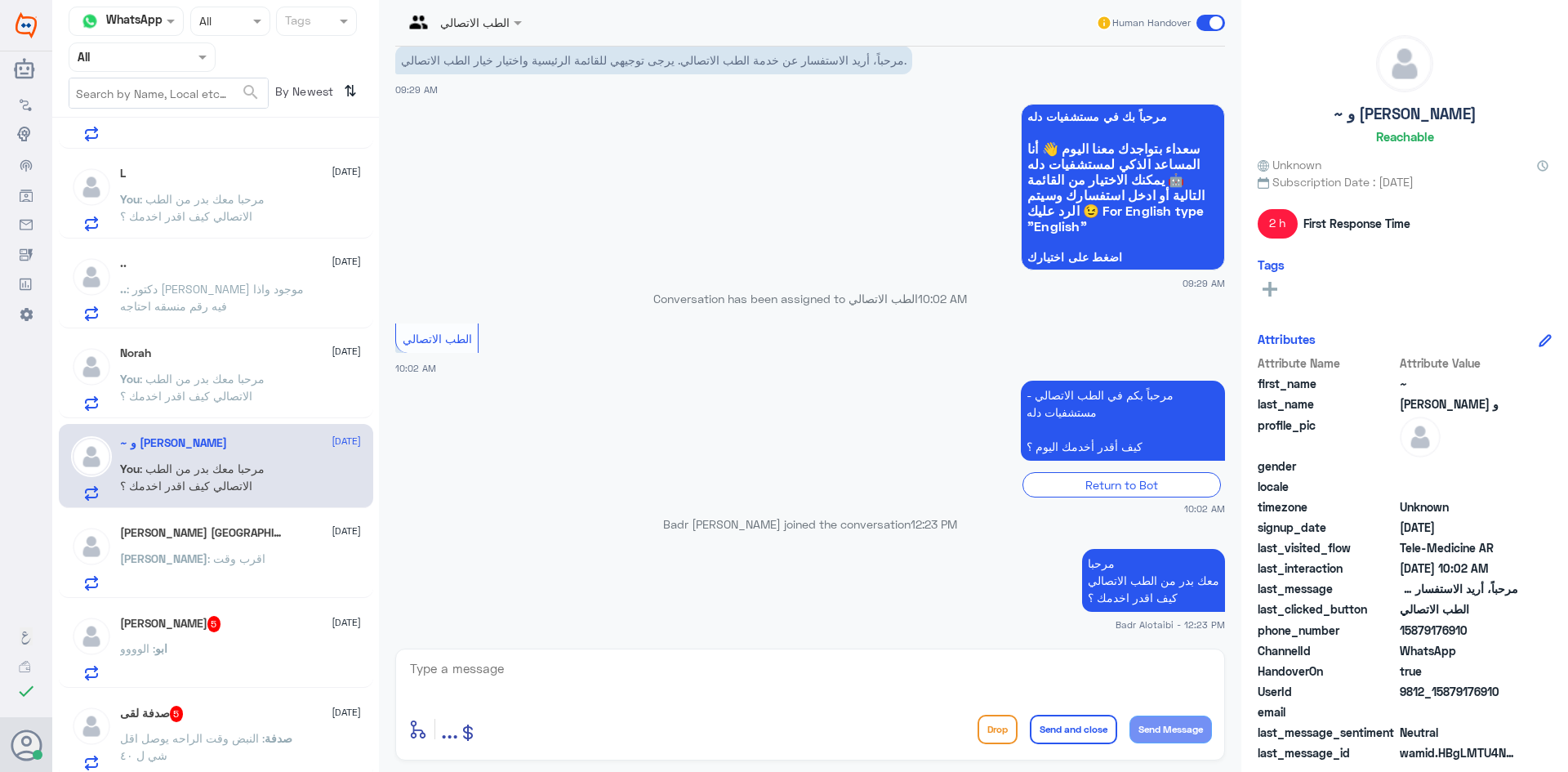
click at [1209, 22] on span at bounding box center [1211, 23] width 28 height 17
click at [0, 0] on input "checkbox" at bounding box center [0, 0] width 0 height 0
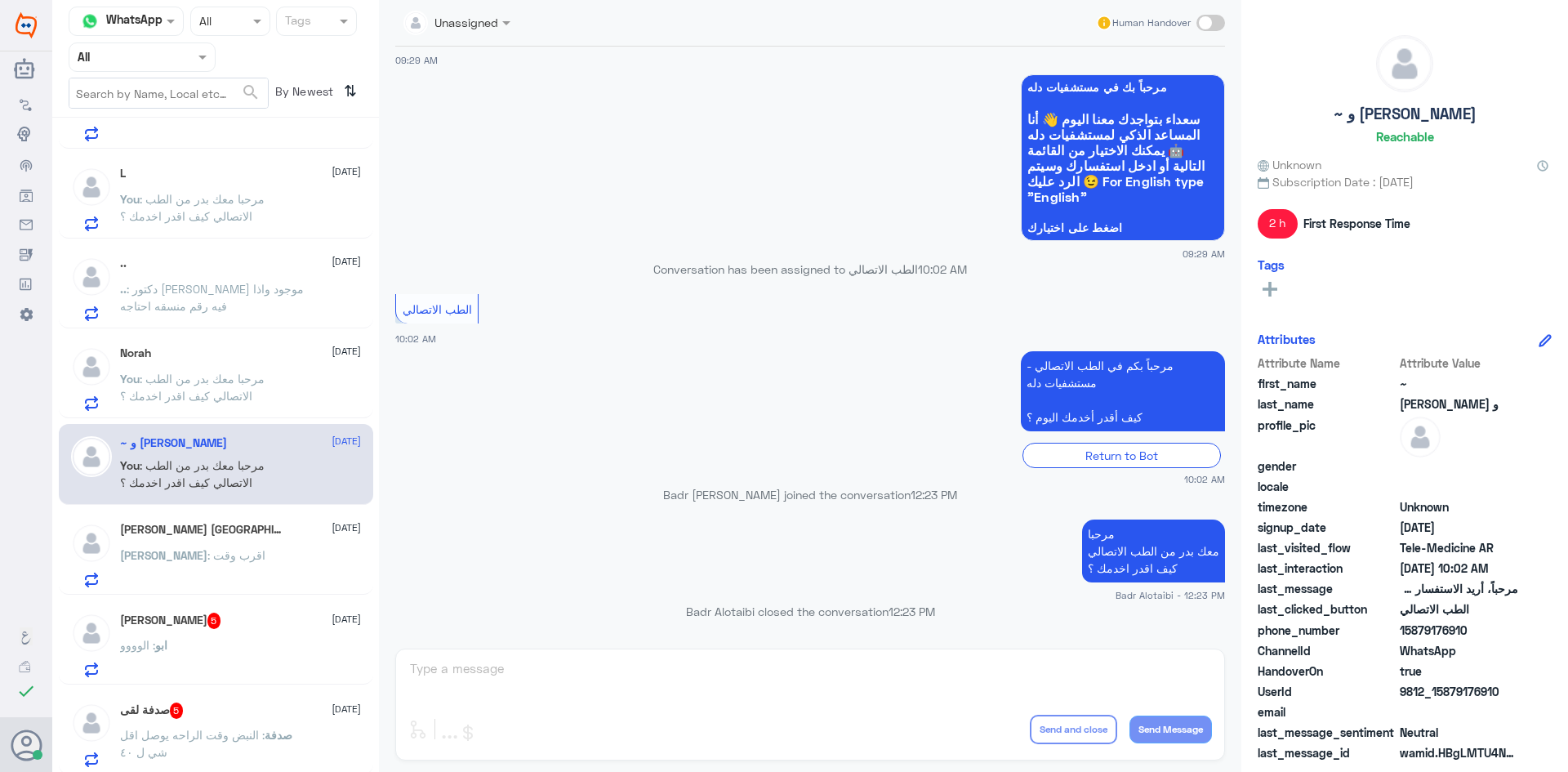
click at [169, 387] on p "You : مرحبا معك بدر من الطب الاتصالي كيف اقدر اخدمك ؟" at bounding box center [212, 390] width 184 height 41
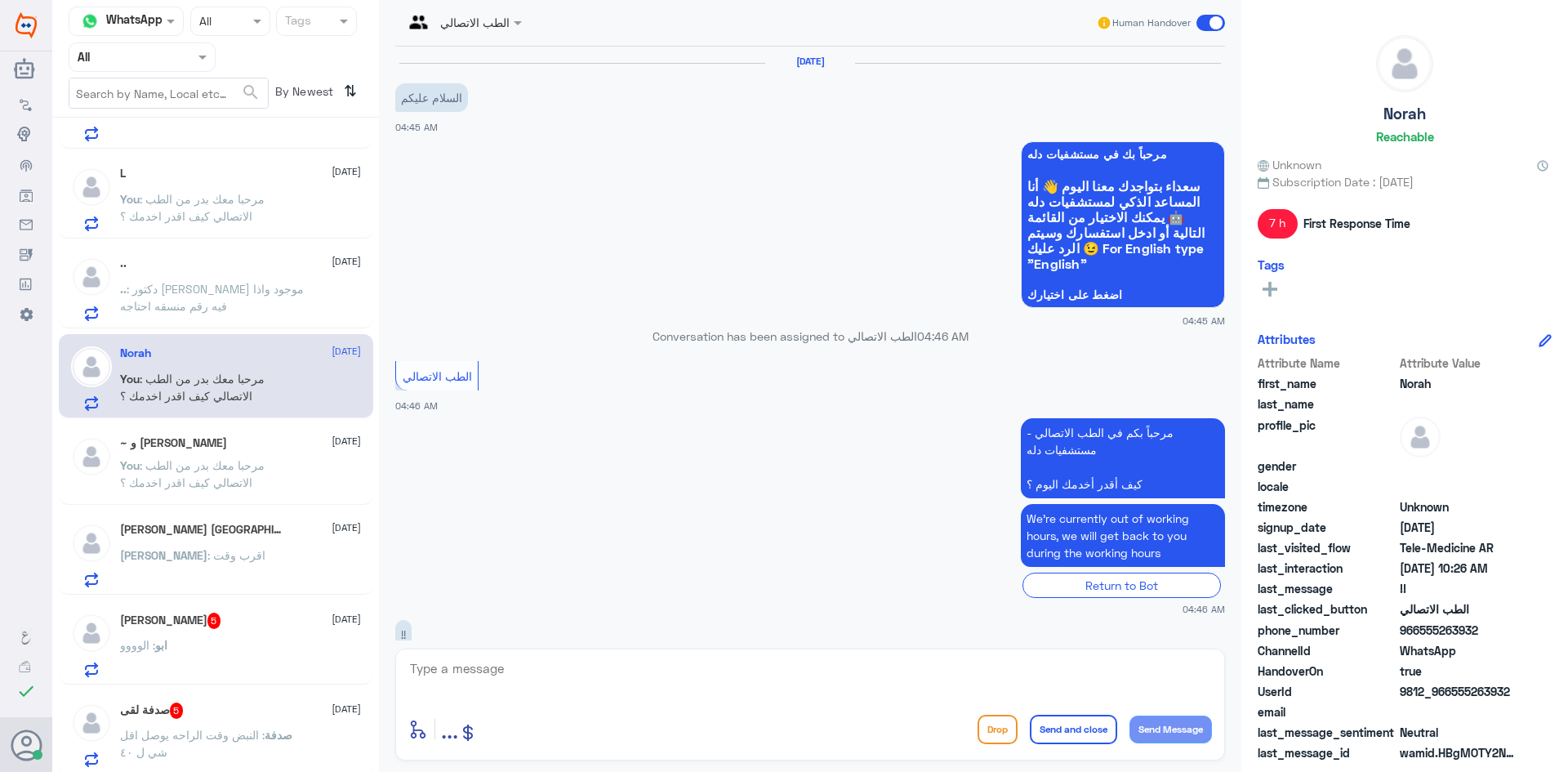
scroll to position [236, 0]
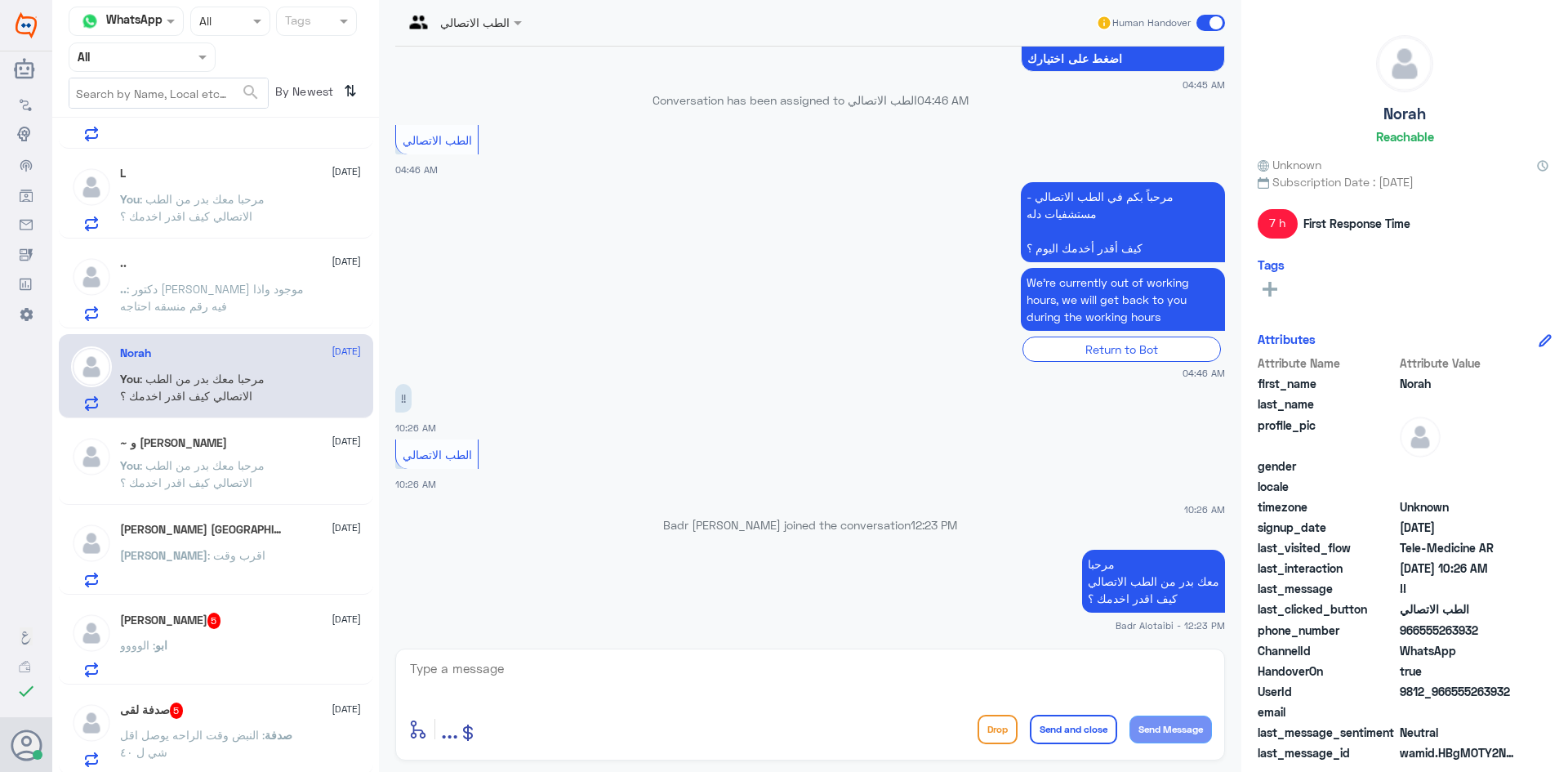
click at [1199, 27] on span at bounding box center [1211, 23] width 28 height 17
click at [0, 0] on input "checkbox" at bounding box center [0, 0] width 0 height 0
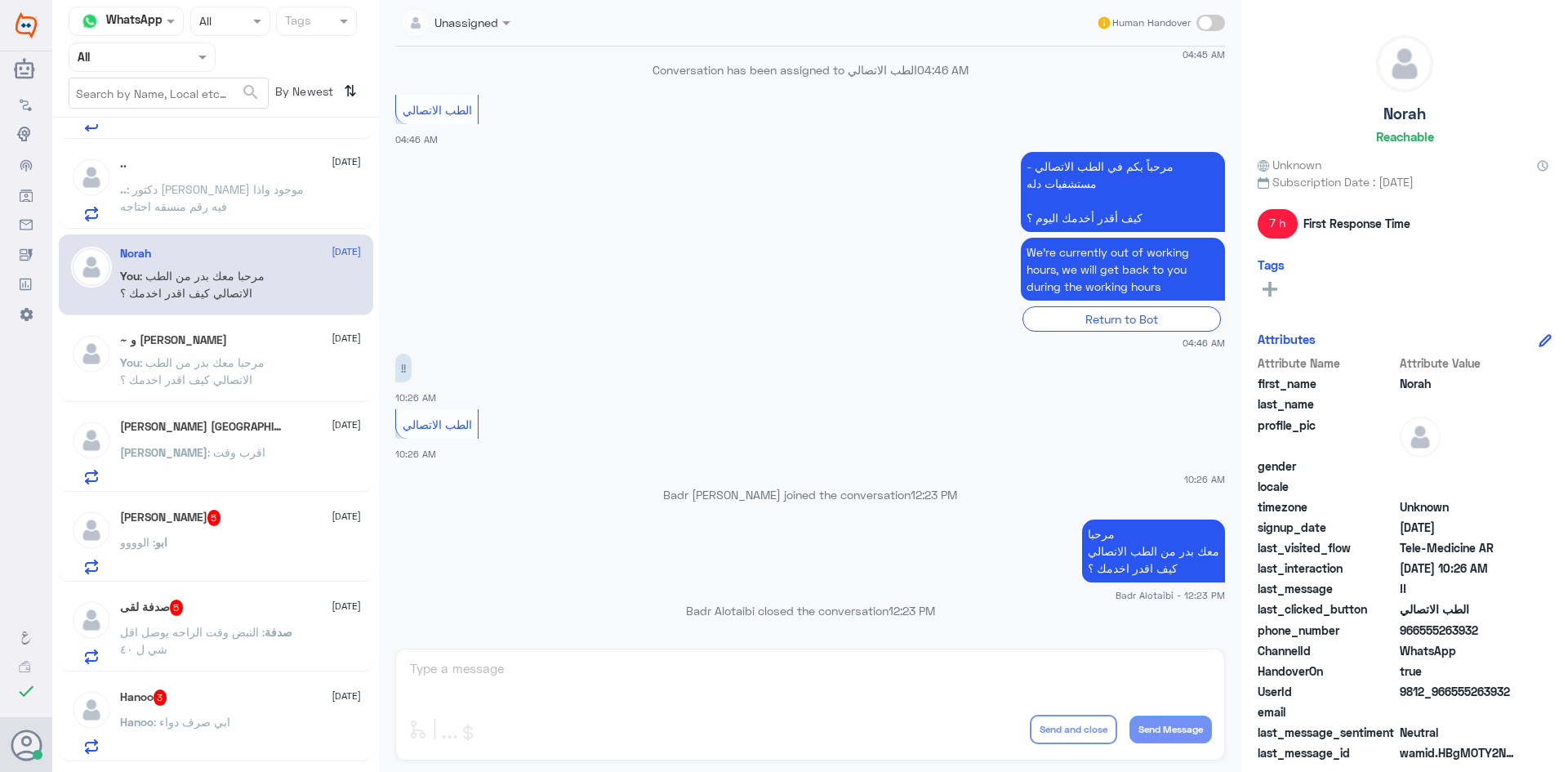
scroll to position [490, 0]
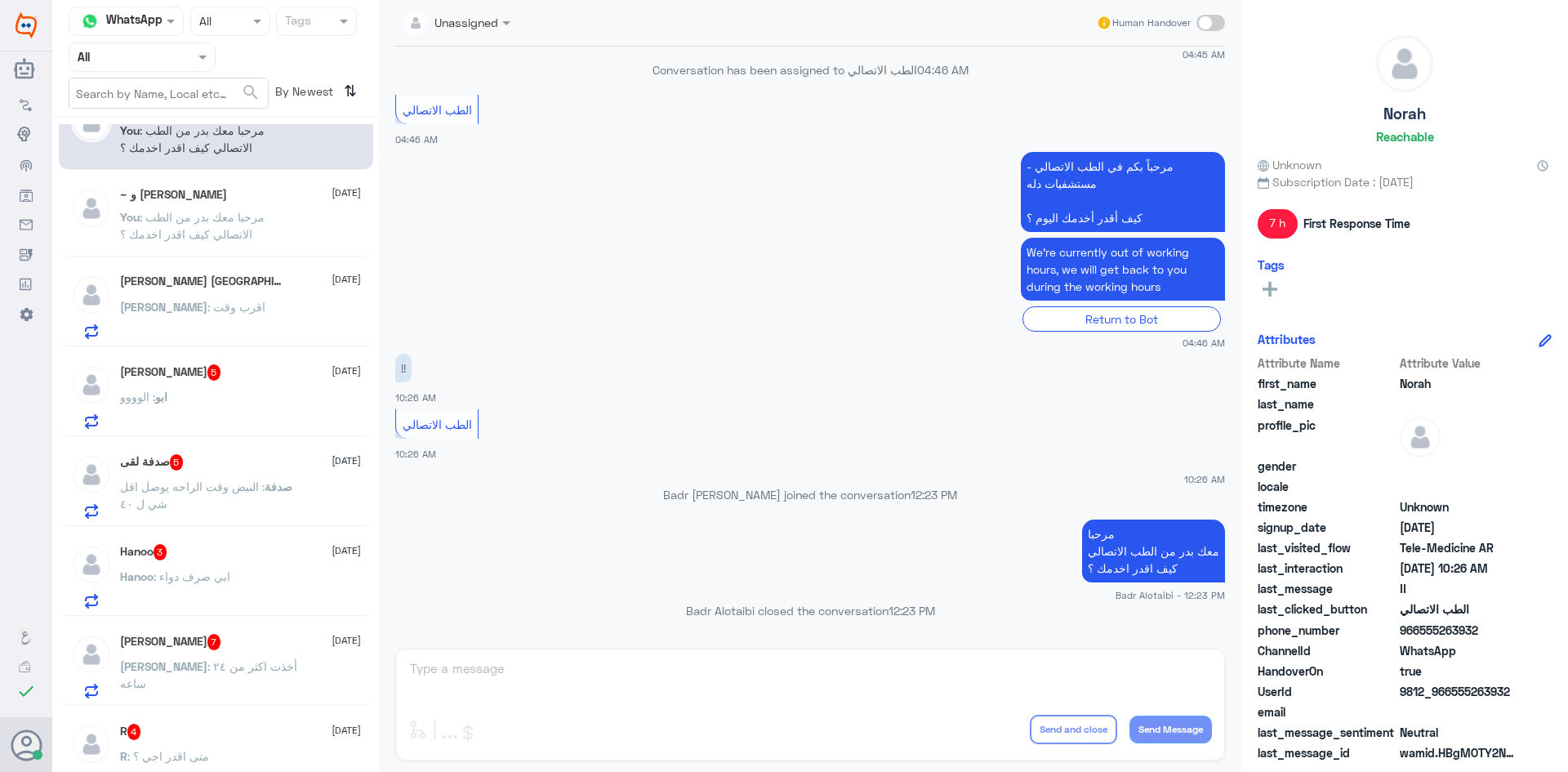
click at [221, 367] on div "ابو شيخة 5 10 September" at bounding box center [240, 372] width 241 height 17
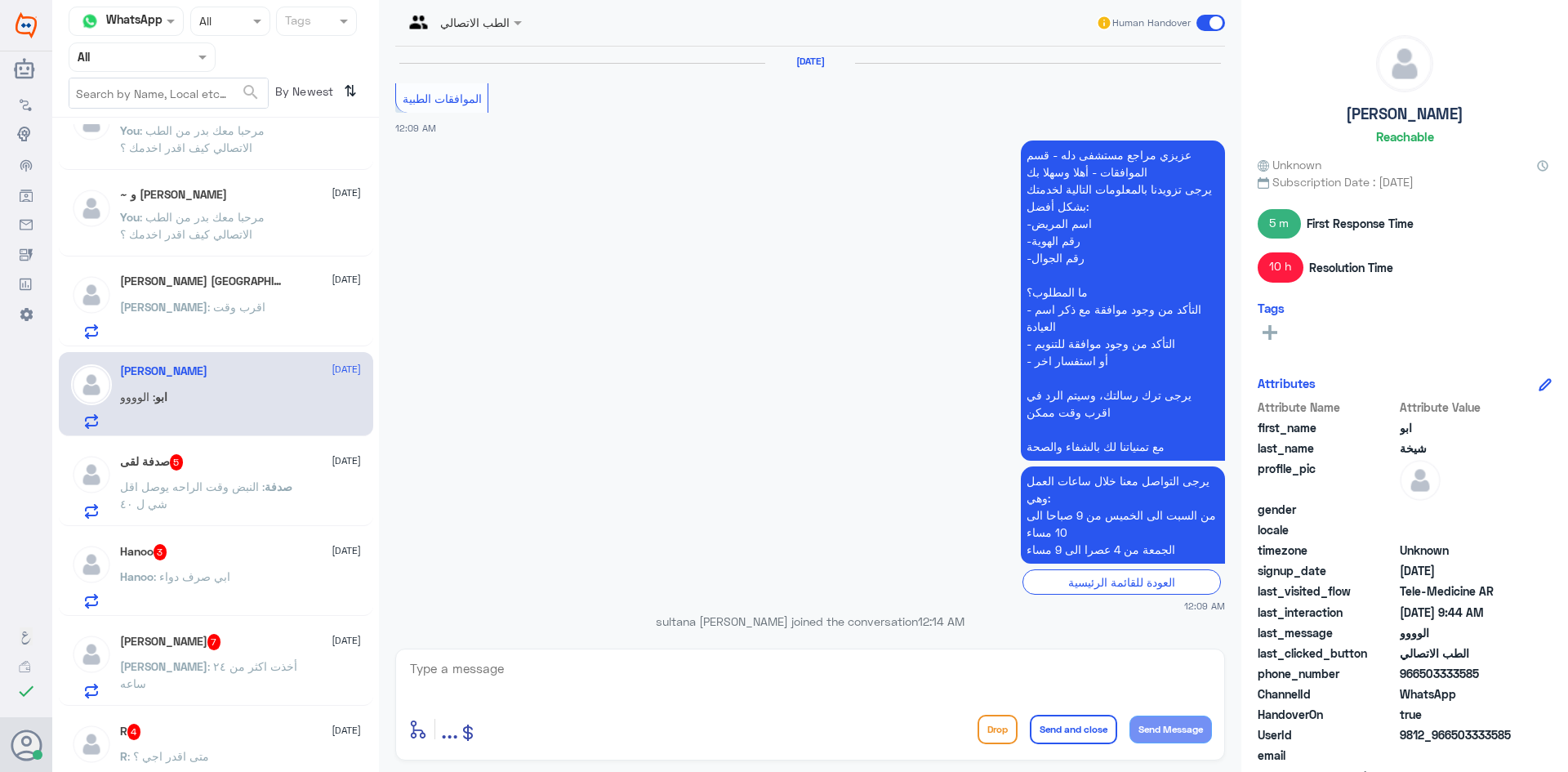
scroll to position [1138, 0]
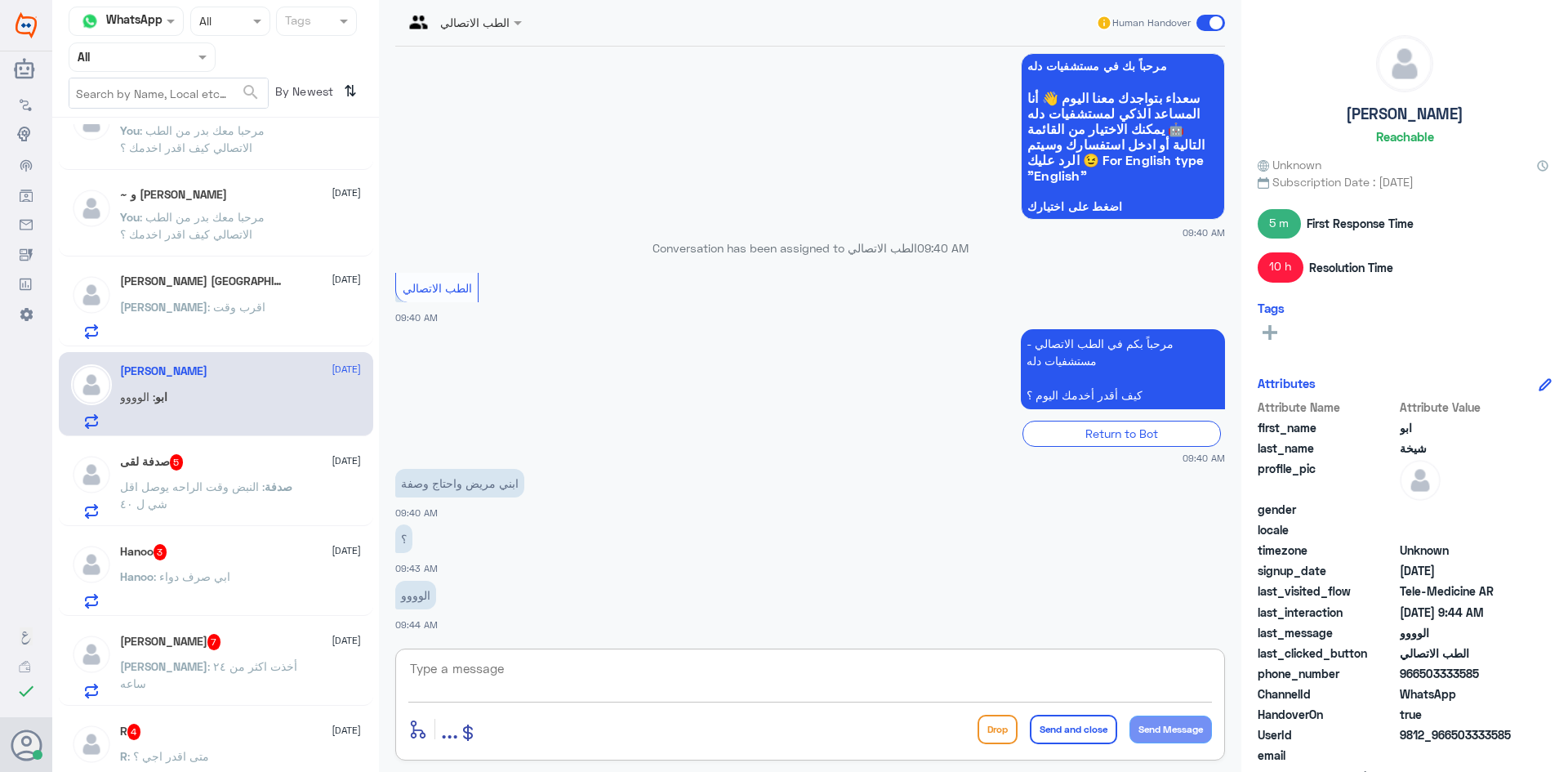
click at [523, 669] on textarea at bounding box center [809, 677] width 803 height 40
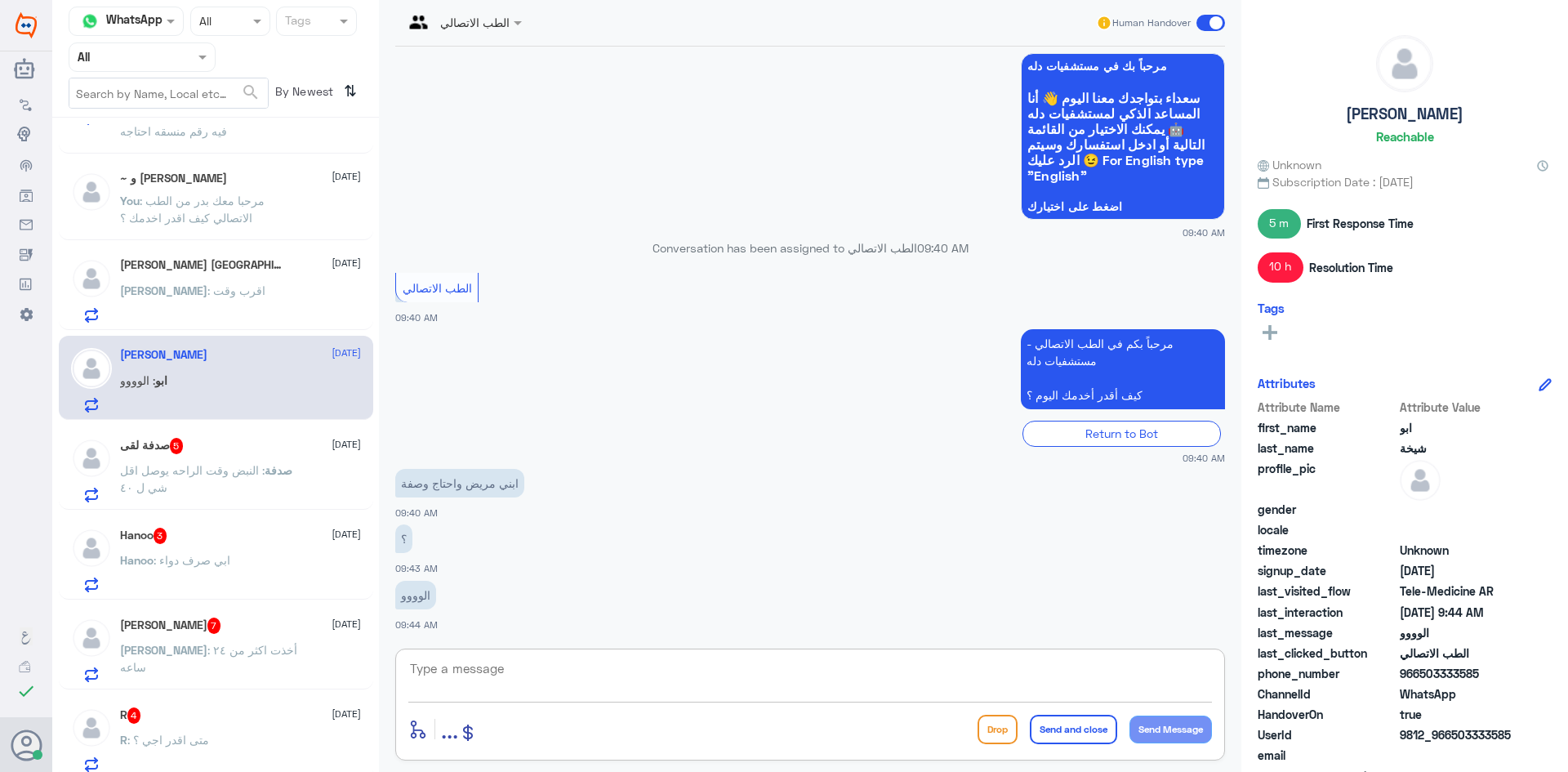
scroll to position [487, 0]
paste textarea "مرحبا معك بدر من الطب الاتصالي كيف اقدر اخدمك ؟"
type textarea "مرحبا معك بدر من الطب الاتصالي كيف اقدر اخدمك ؟"
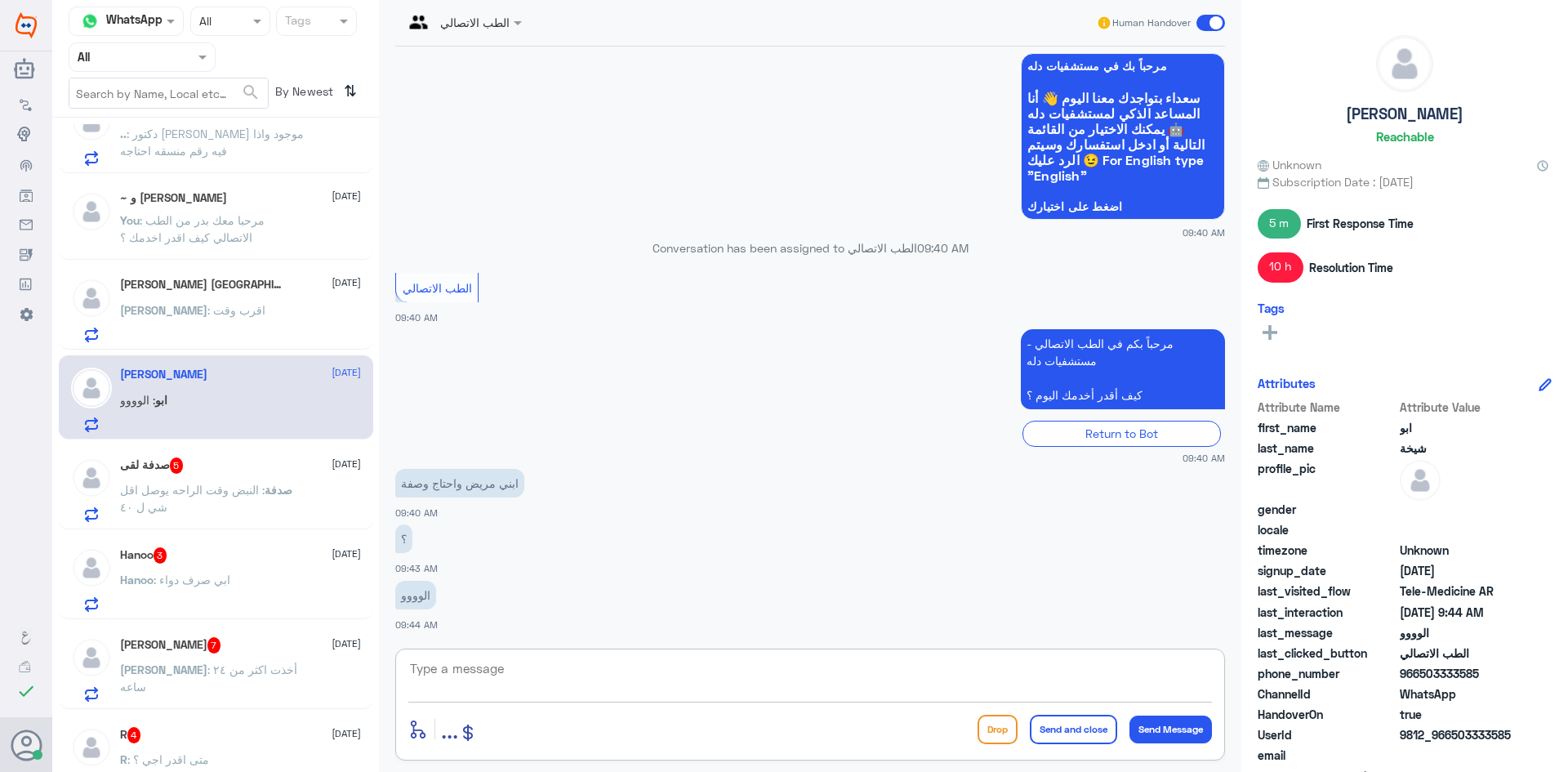
scroll to position [1224, 0]
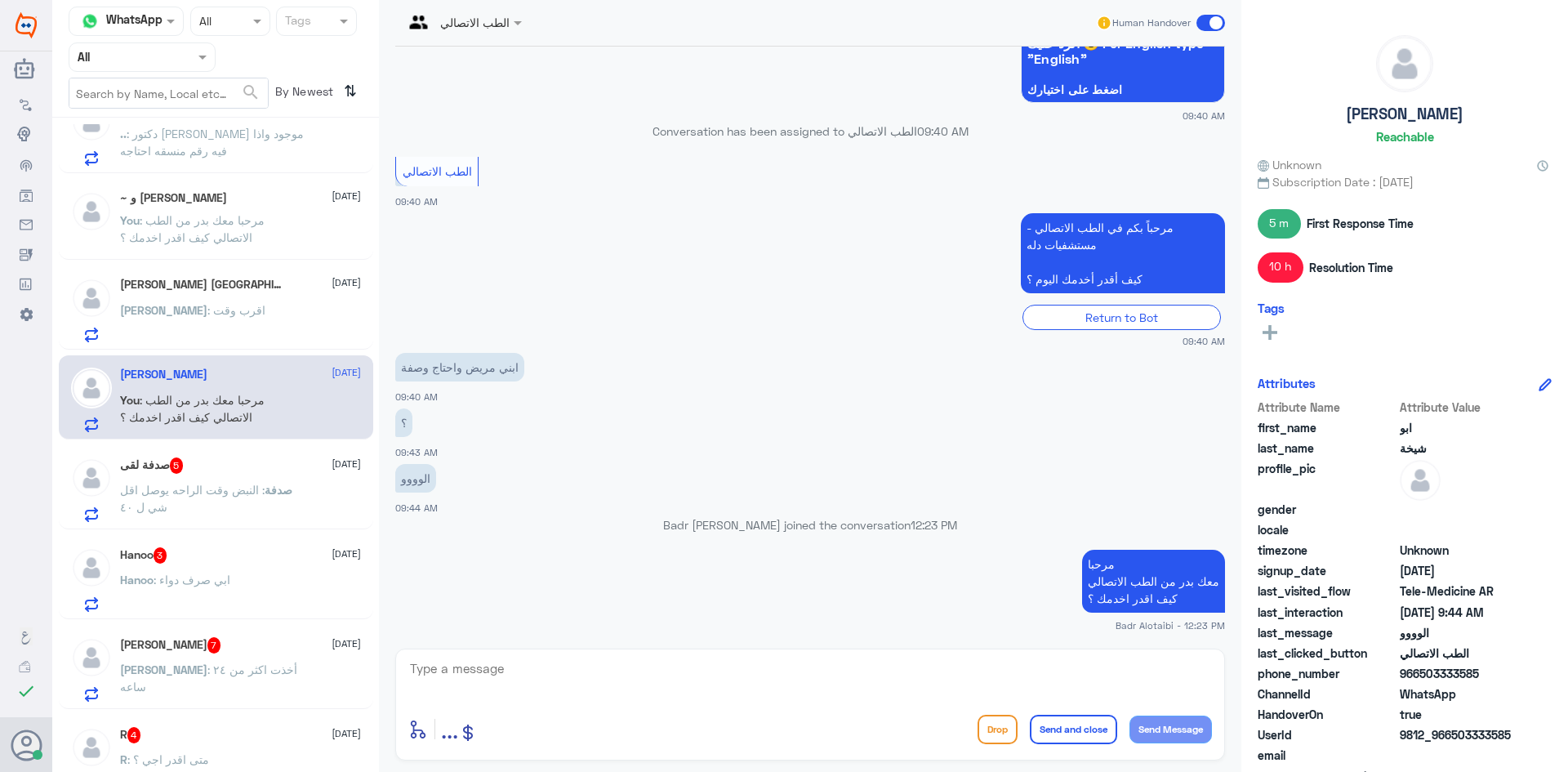
drag, startPoint x: 1487, startPoint y: 670, endPoint x: 1420, endPoint y: 677, distance: 67.4
click at [1420, 677] on span "966503333585" at bounding box center [1459, 673] width 119 height 17
copy span "503333585"
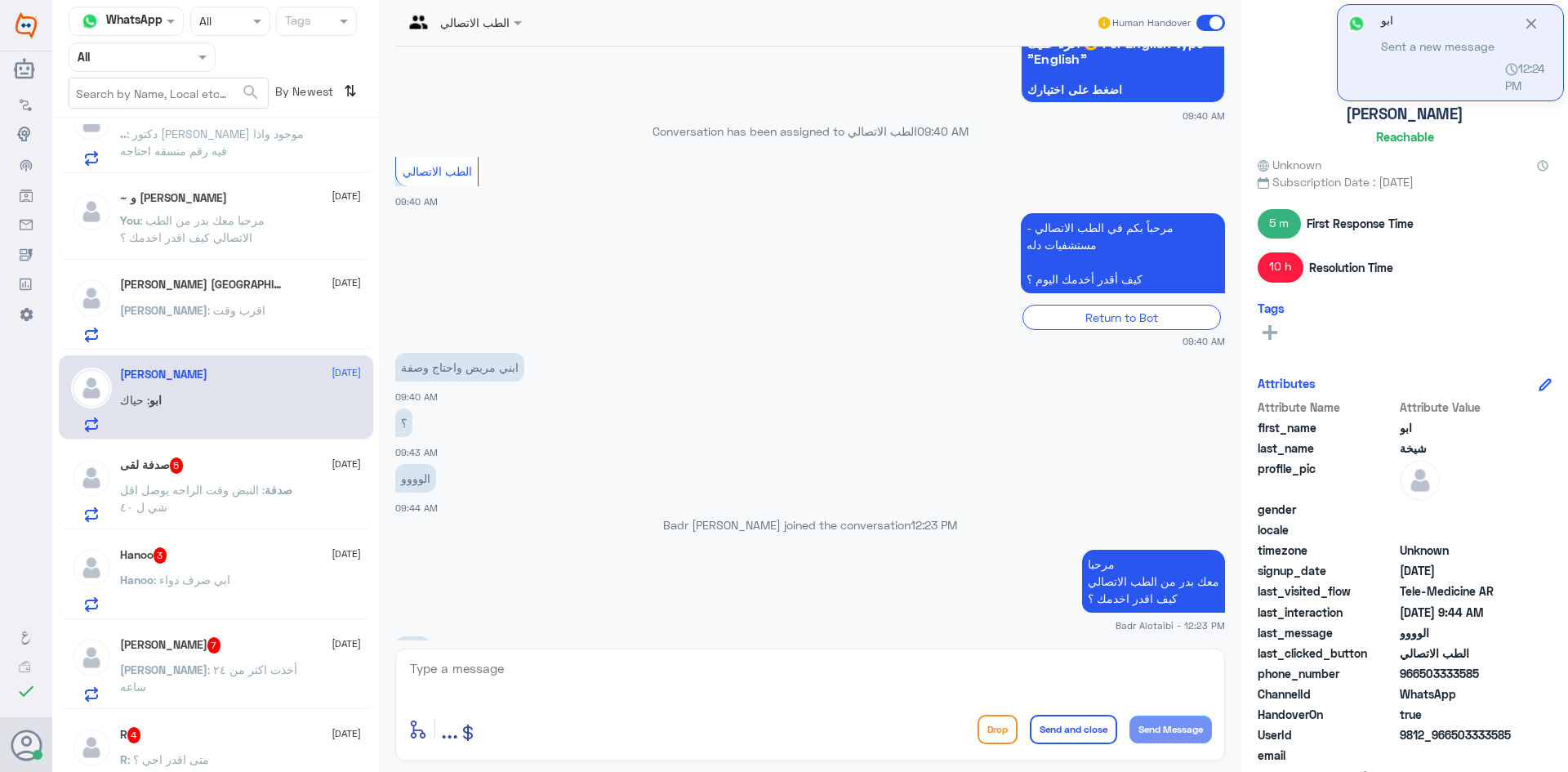
scroll to position [1280, 0]
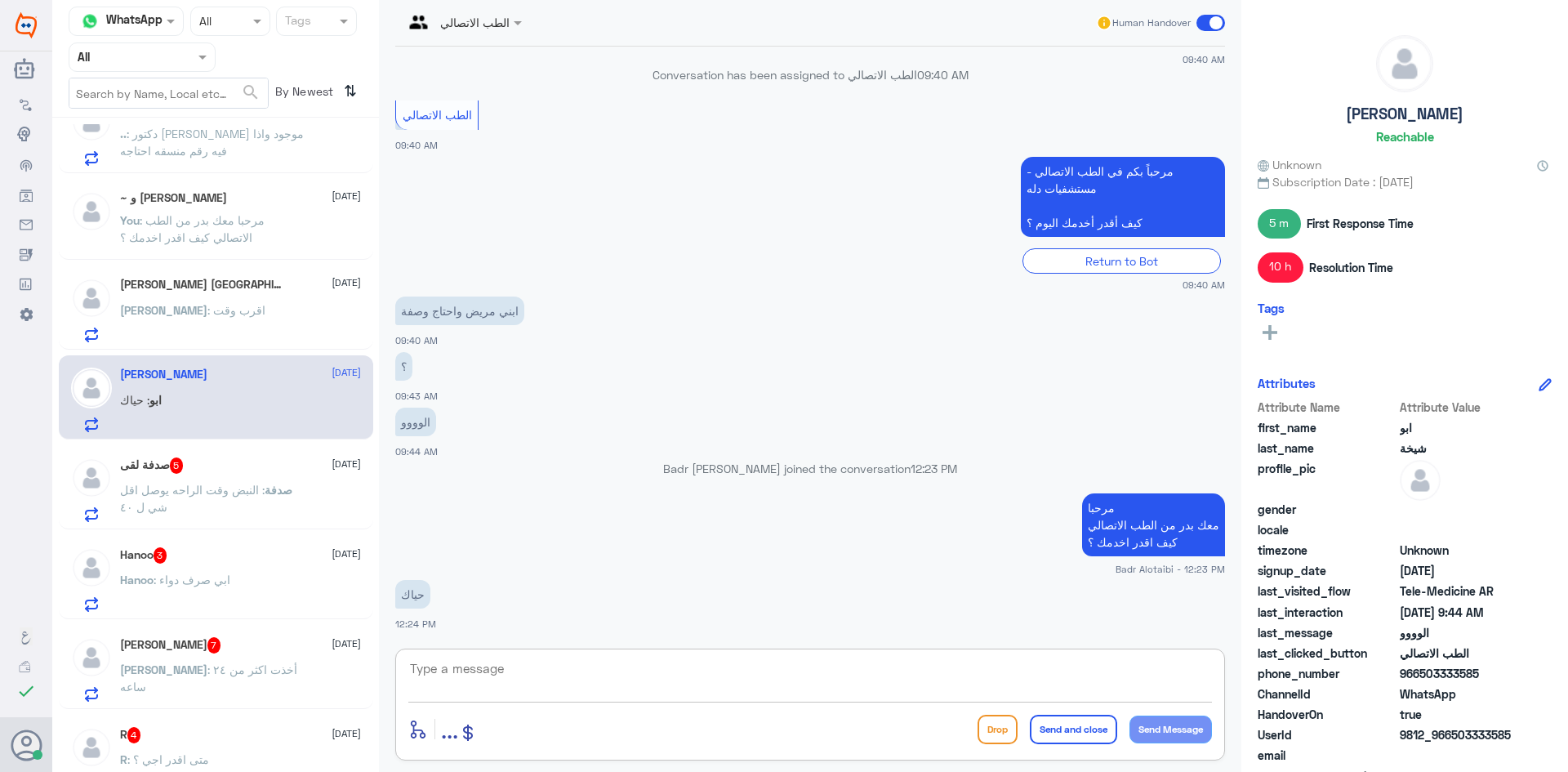
click at [613, 681] on textarea at bounding box center [809, 677] width 803 height 40
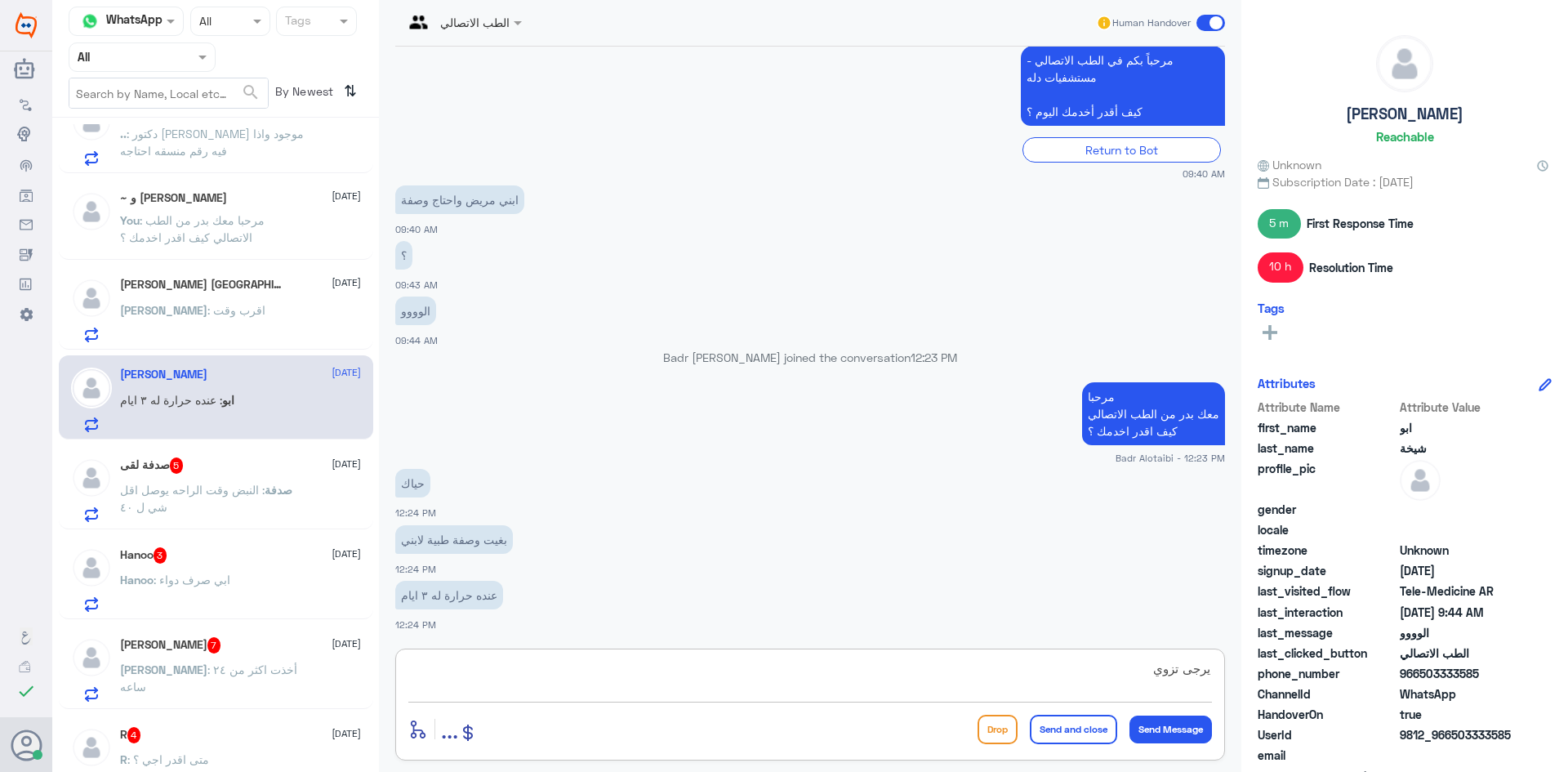
scroll to position [487, 0]
type textarea "يرجى تزويدنا برقم الهوية او الملف من فضلك"
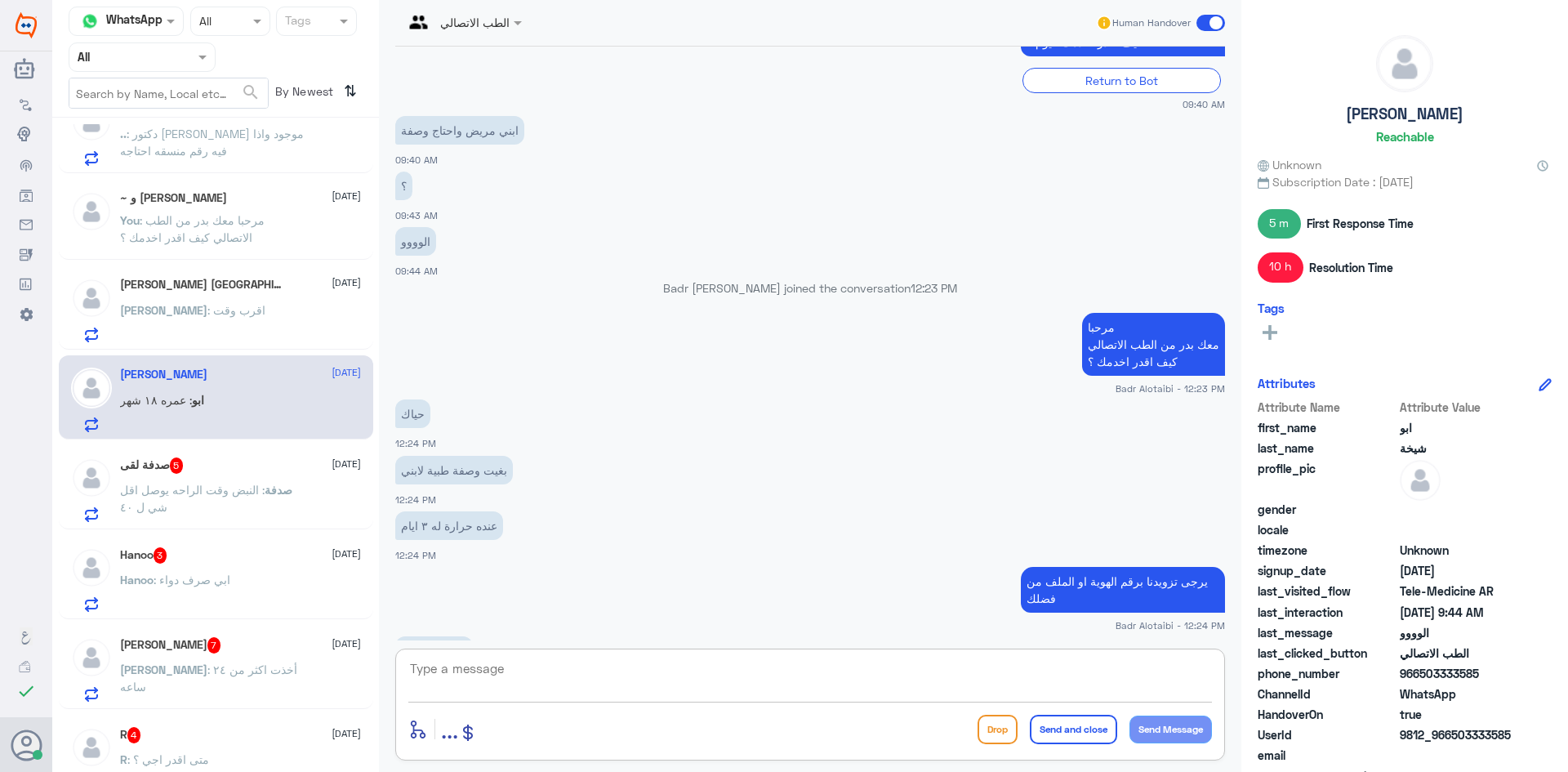
scroll to position [1517, 0]
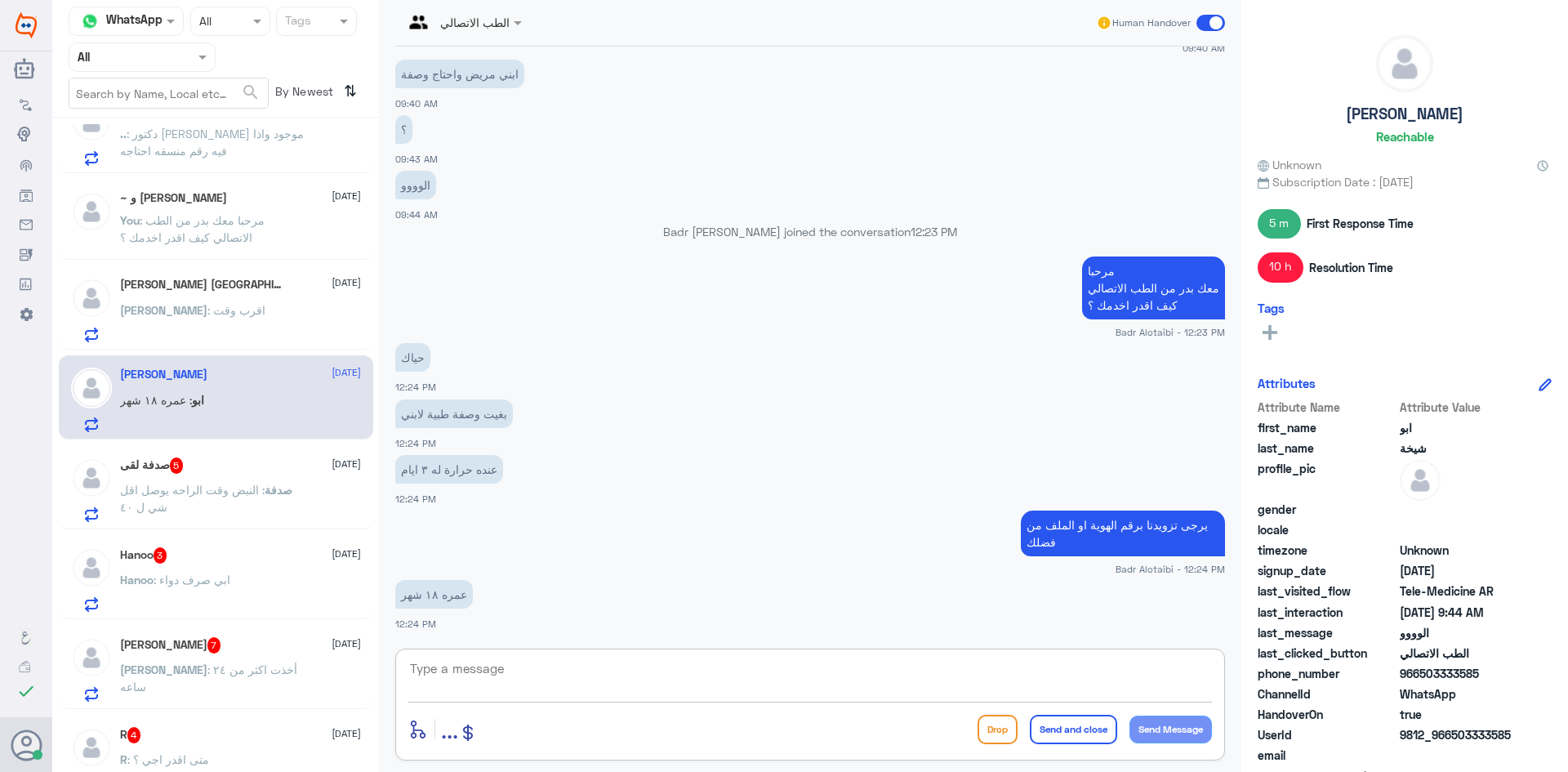
click at [176, 559] on div "Hanoo 3 10 September" at bounding box center [240, 556] width 241 height 17
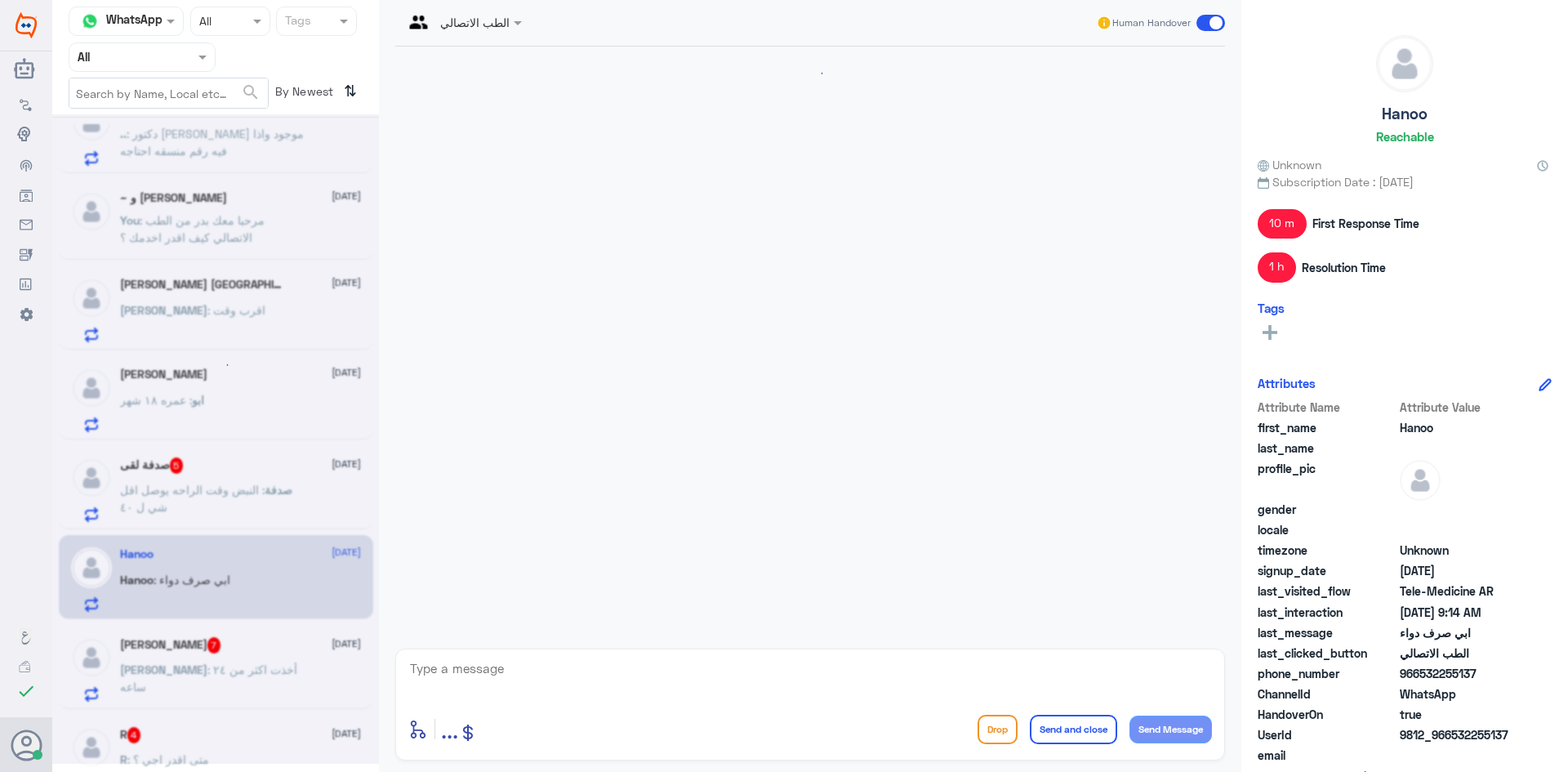
scroll to position [847, 0]
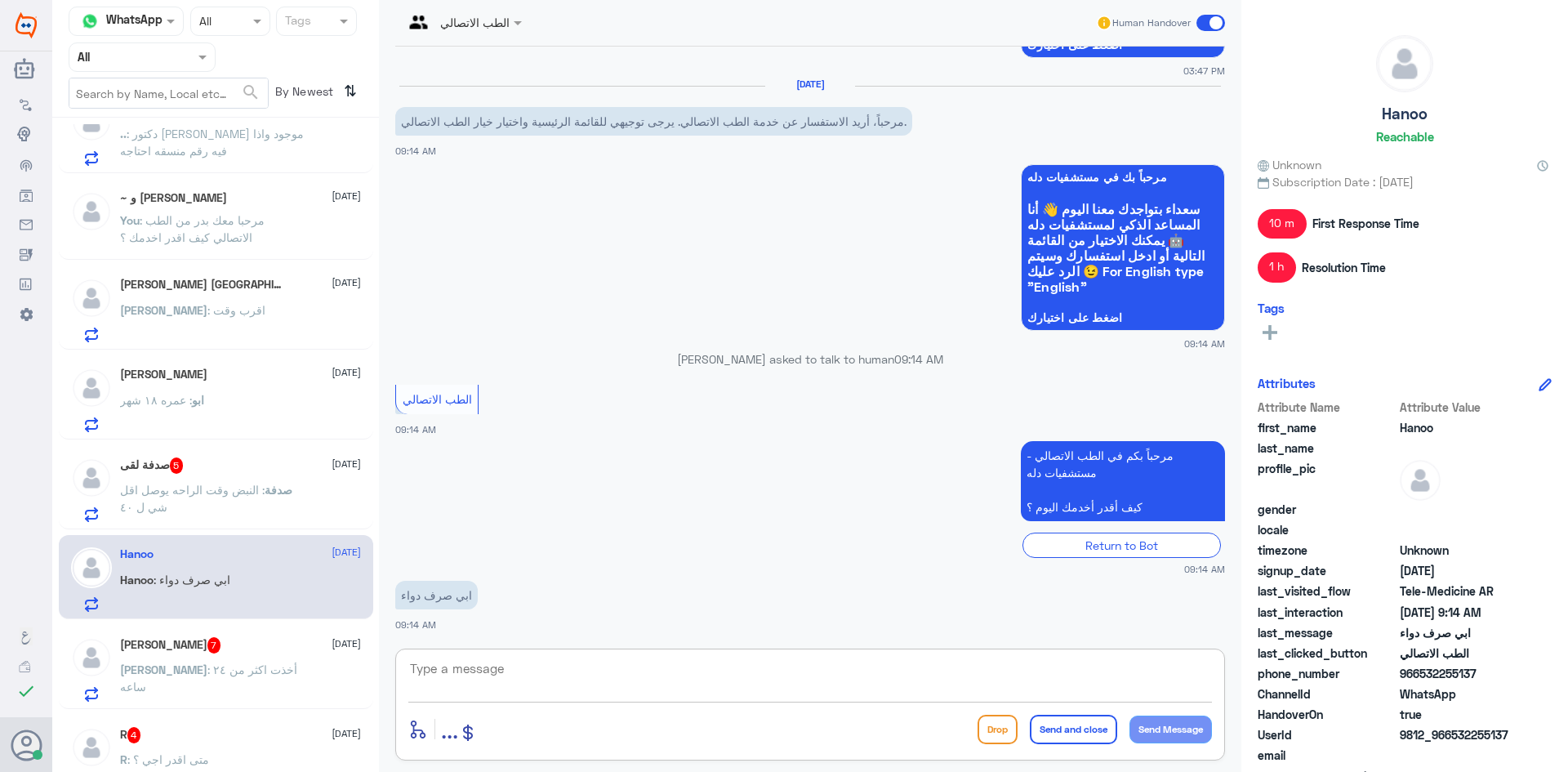
click at [468, 668] on textarea at bounding box center [809, 677] width 803 height 40
paste textarea "مرحبا معك بدر من الطب الاتصالي كيف اقدر اخدمك ؟"
type textarea "مرحبا معك بدر من الطب الاتصالي كيف اقدر اخدمك ؟"
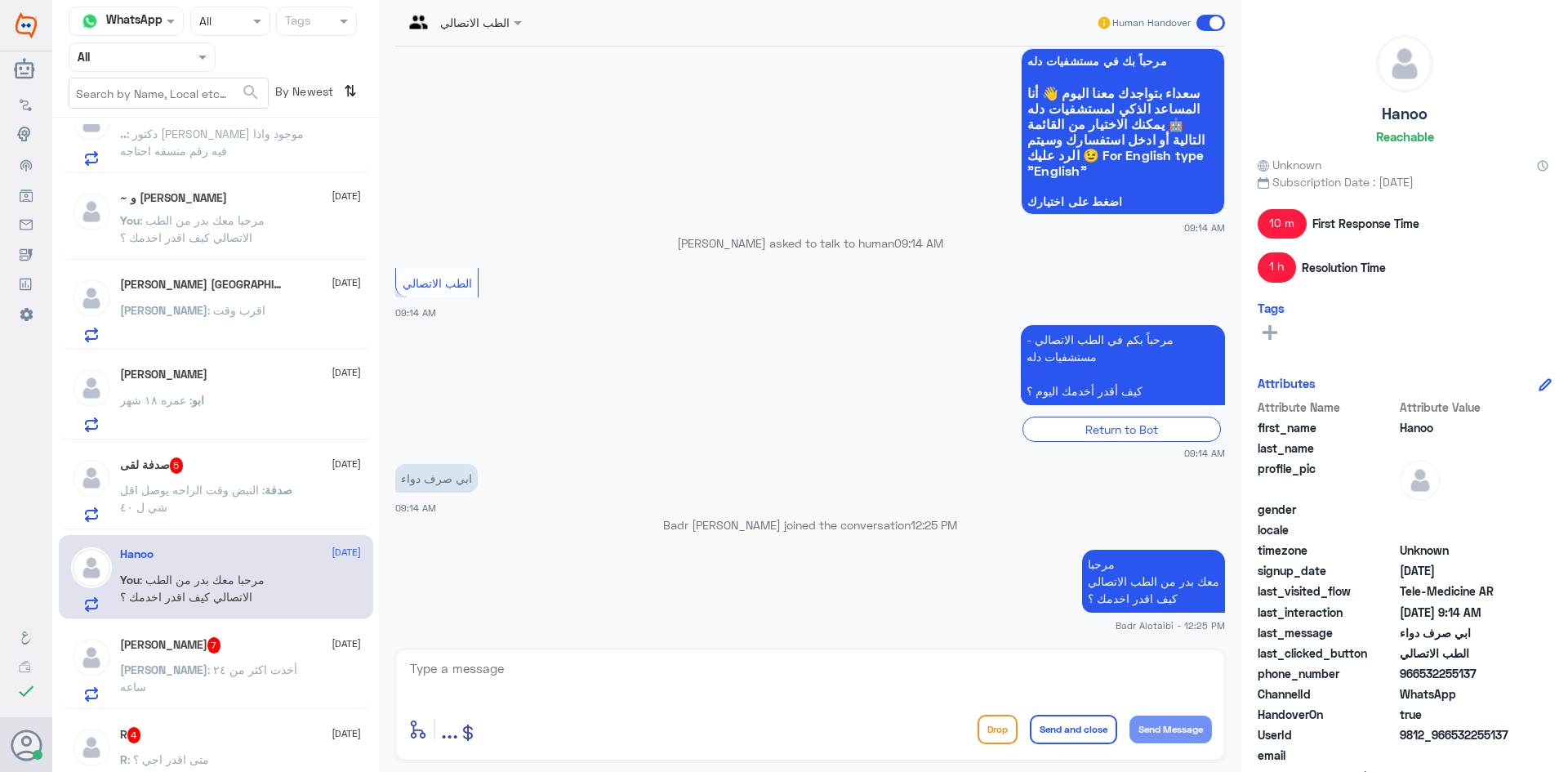
drag, startPoint x: 1486, startPoint y: 673, endPoint x: 1418, endPoint y: 674, distance: 68.0
click at [1418, 674] on span "966532255137" at bounding box center [1459, 673] width 119 height 17
copy span "532255137"
click at [274, 473] on div "صدفة لقى 5 10 September" at bounding box center [240, 466] width 241 height 17
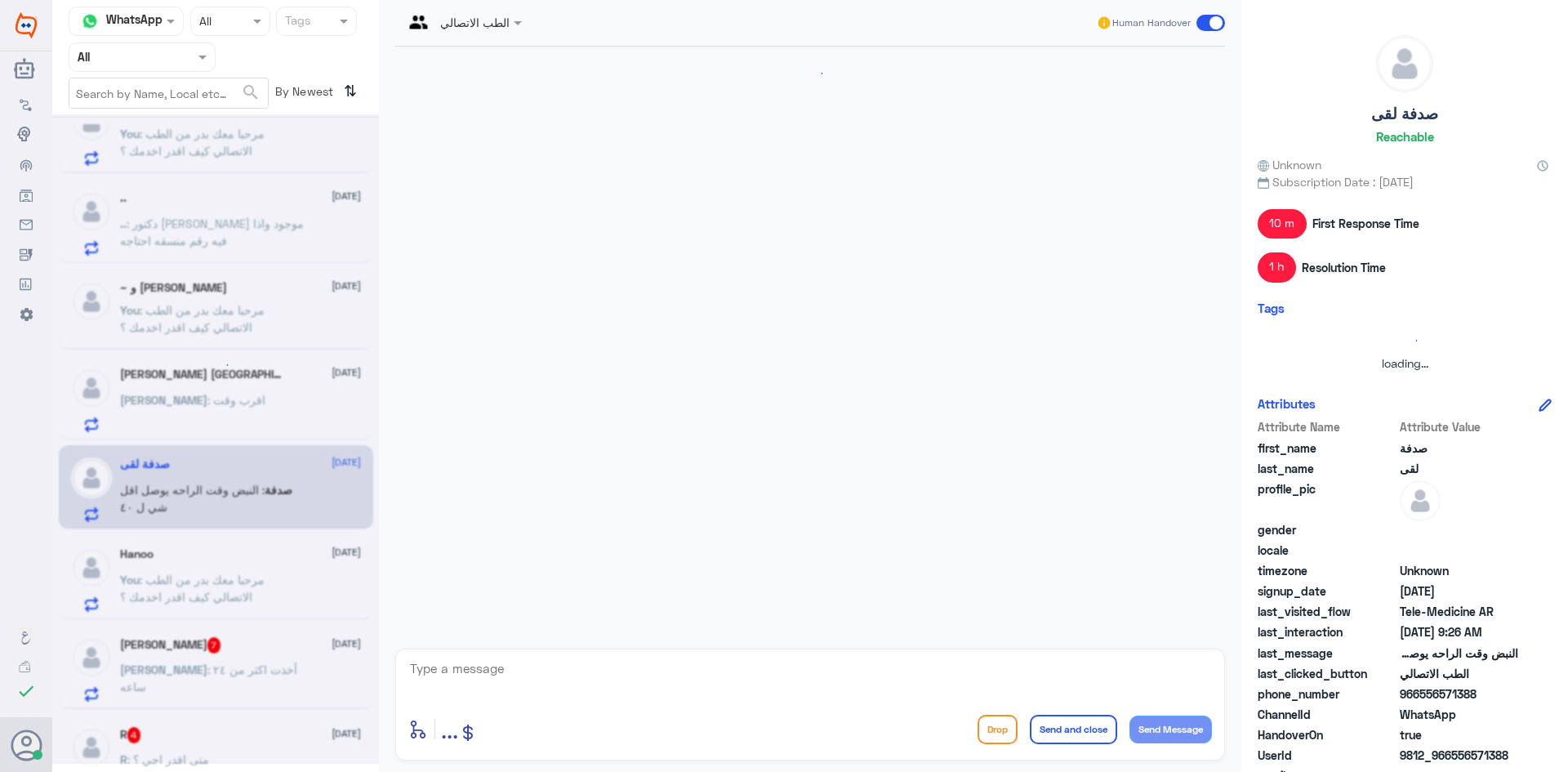
scroll to position [105, 0]
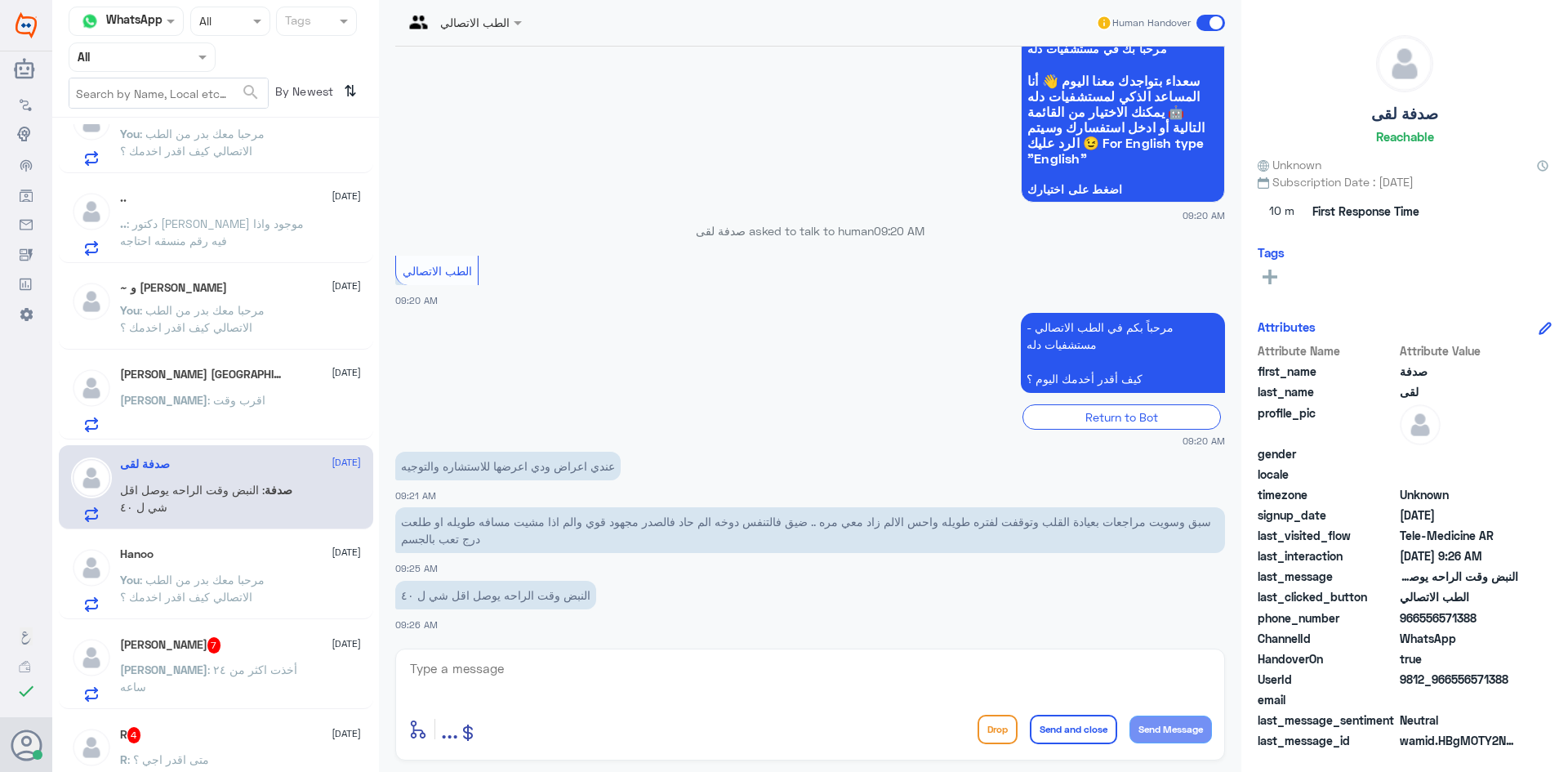
click at [228, 389] on div "Ahmed I. Almashyakhi 10 September Ahmed : اقرب وقت" at bounding box center [240, 400] width 241 height 65
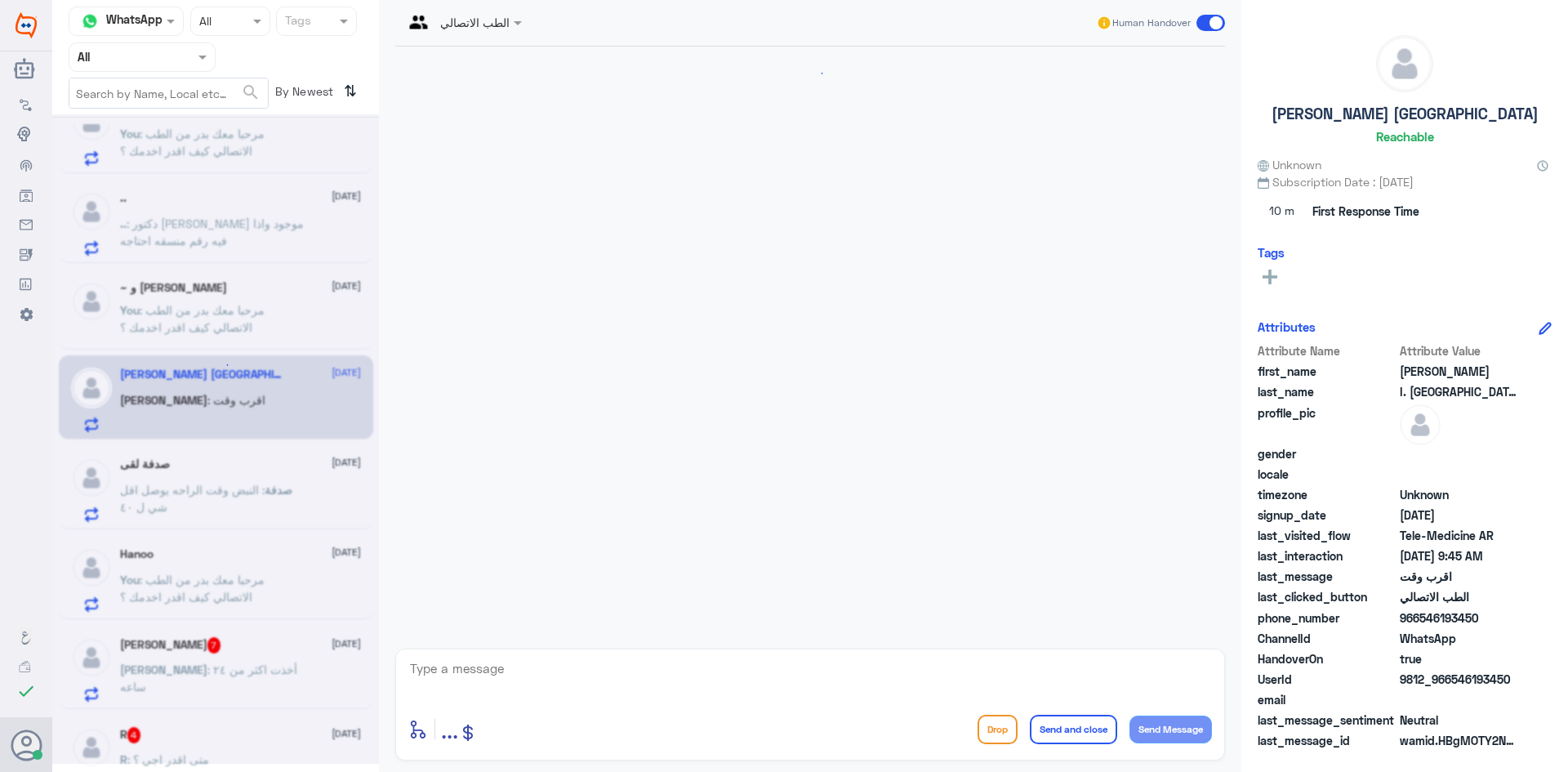
scroll to position [144, 0]
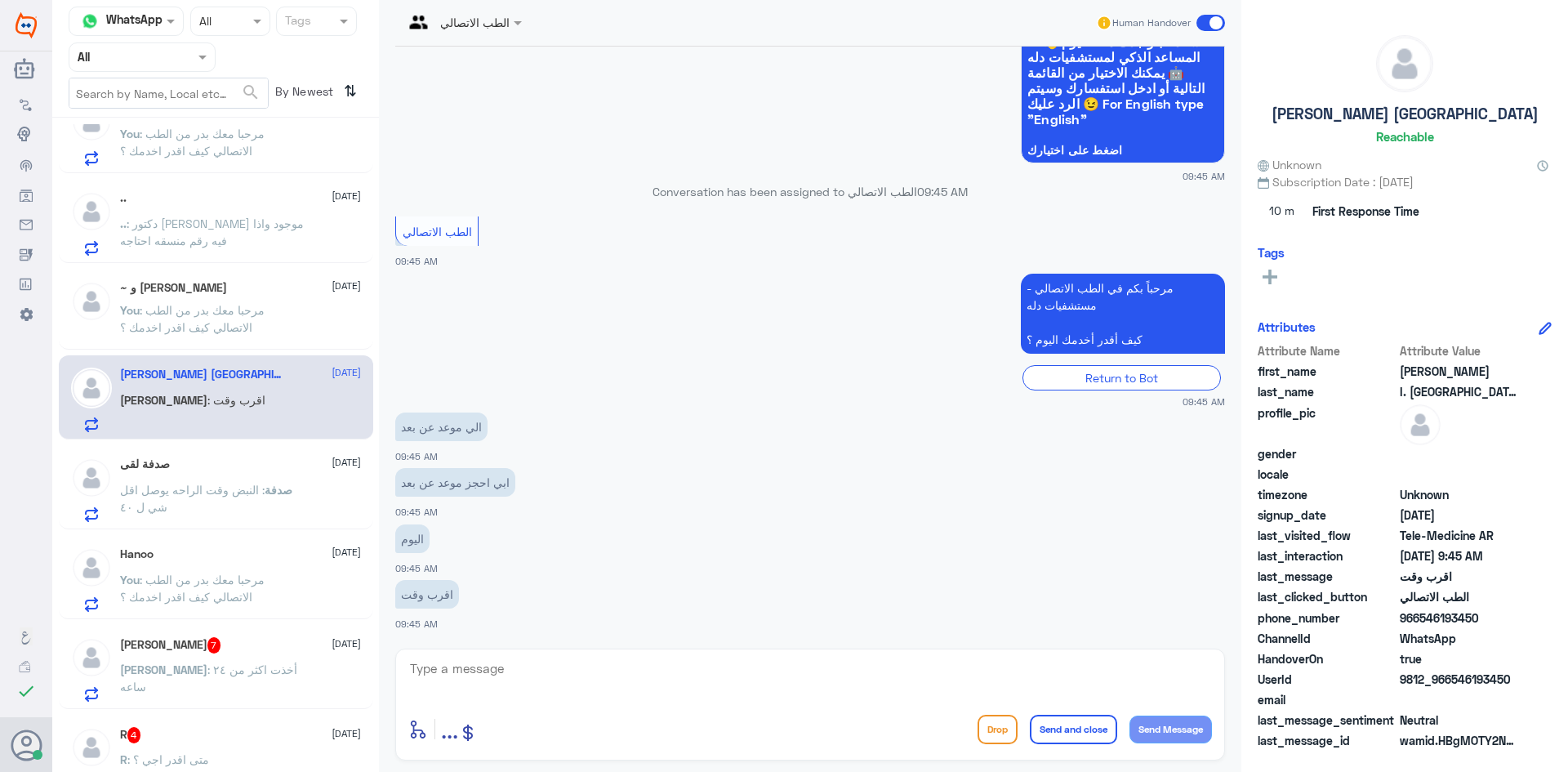
click at [199, 336] on p "You : مرحبا معك بدر من الطب الاتصالي كيف اقدر اخدمك ؟" at bounding box center [212, 321] width 184 height 41
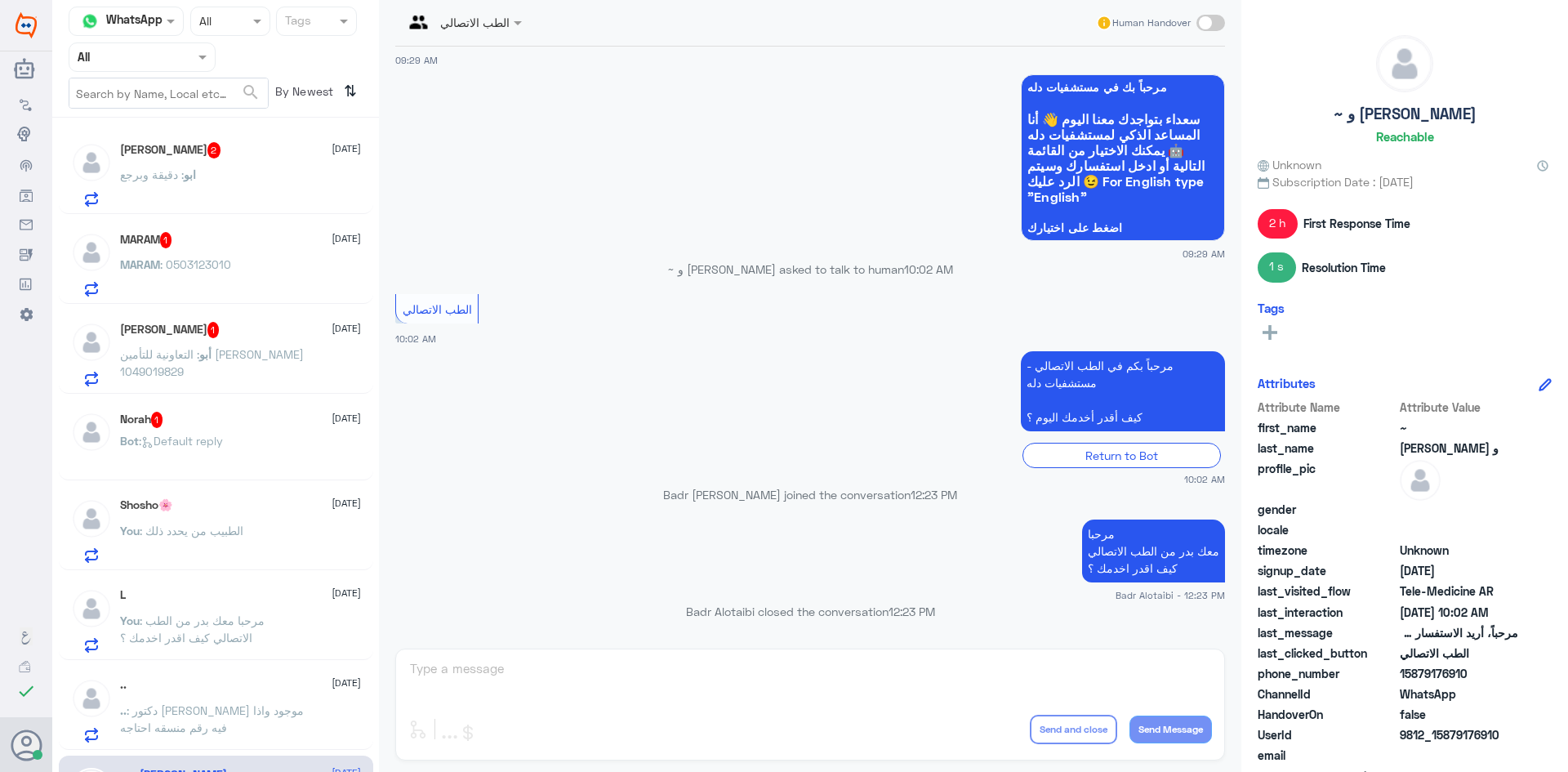
click at [242, 175] on div "ابو : دقيقة وبرجع" at bounding box center [240, 188] width 241 height 36
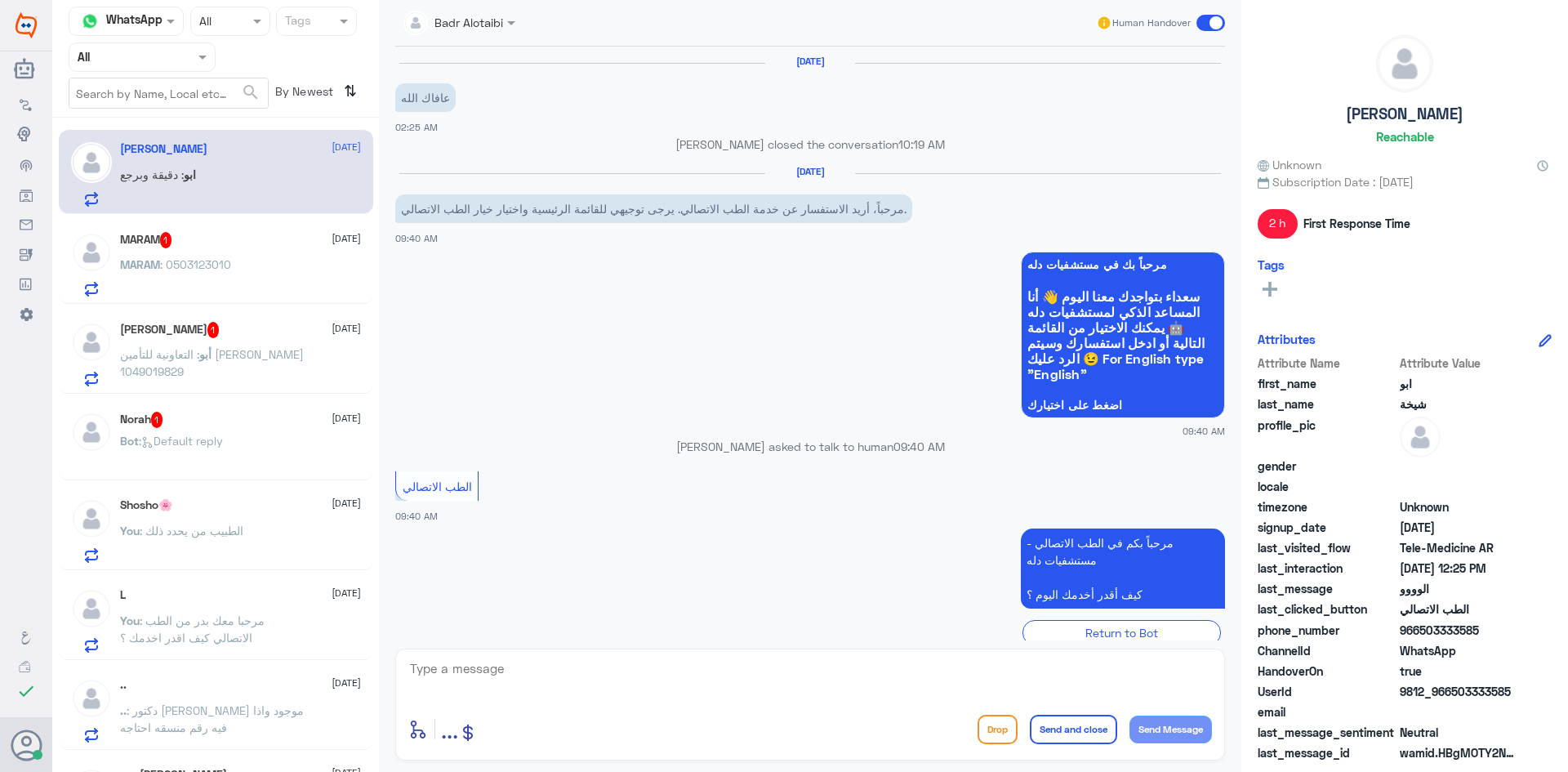
scroll to position [720, 0]
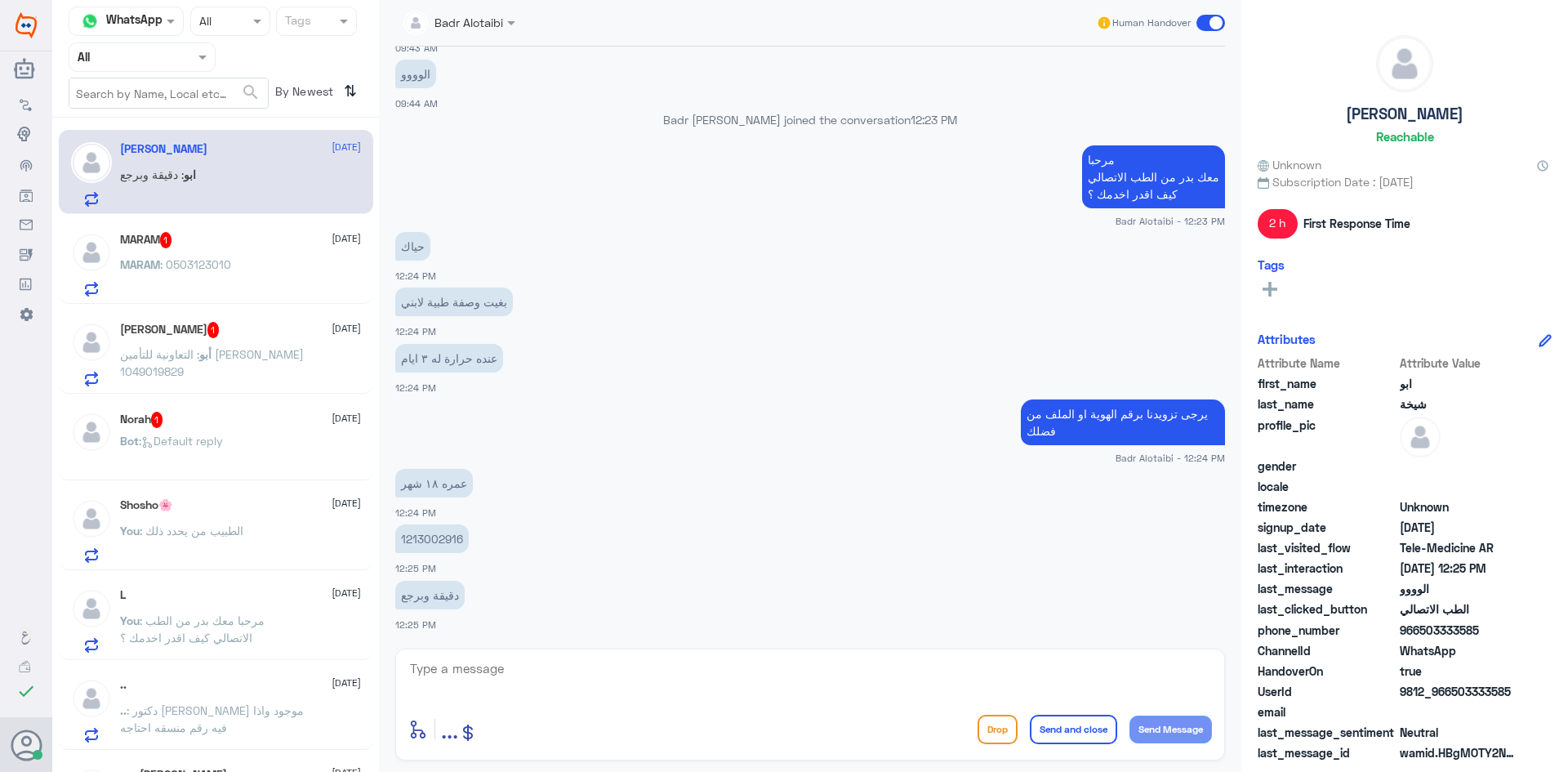
click at [229, 206] on div "ابو : دقيقة وبرجع" at bounding box center [240, 188] width 241 height 36
click at [235, 244] on div "MARAM 1 10 September" at bounding box center [240, 240] width 241 height 17
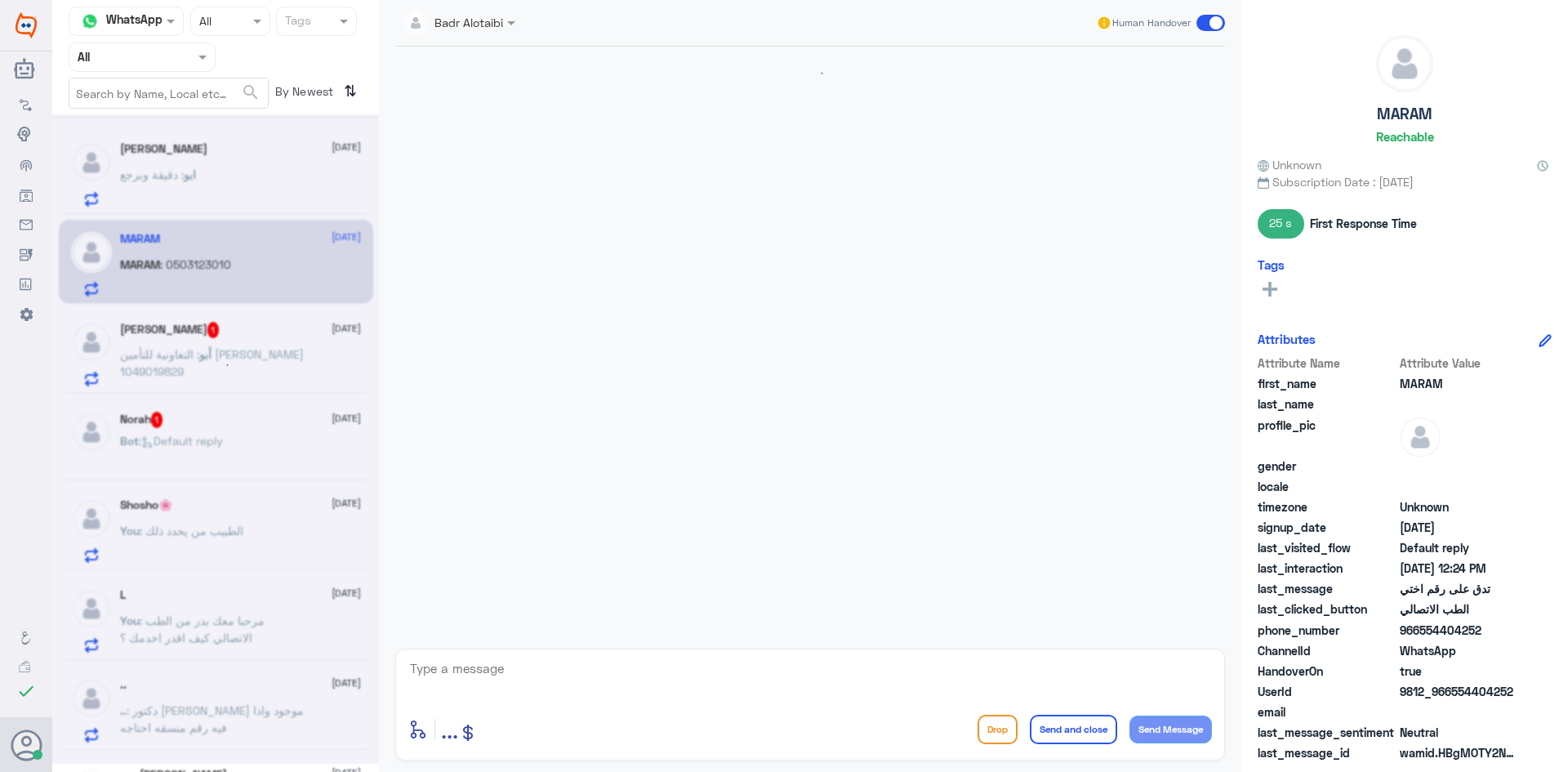
scroll to position [798, 0]
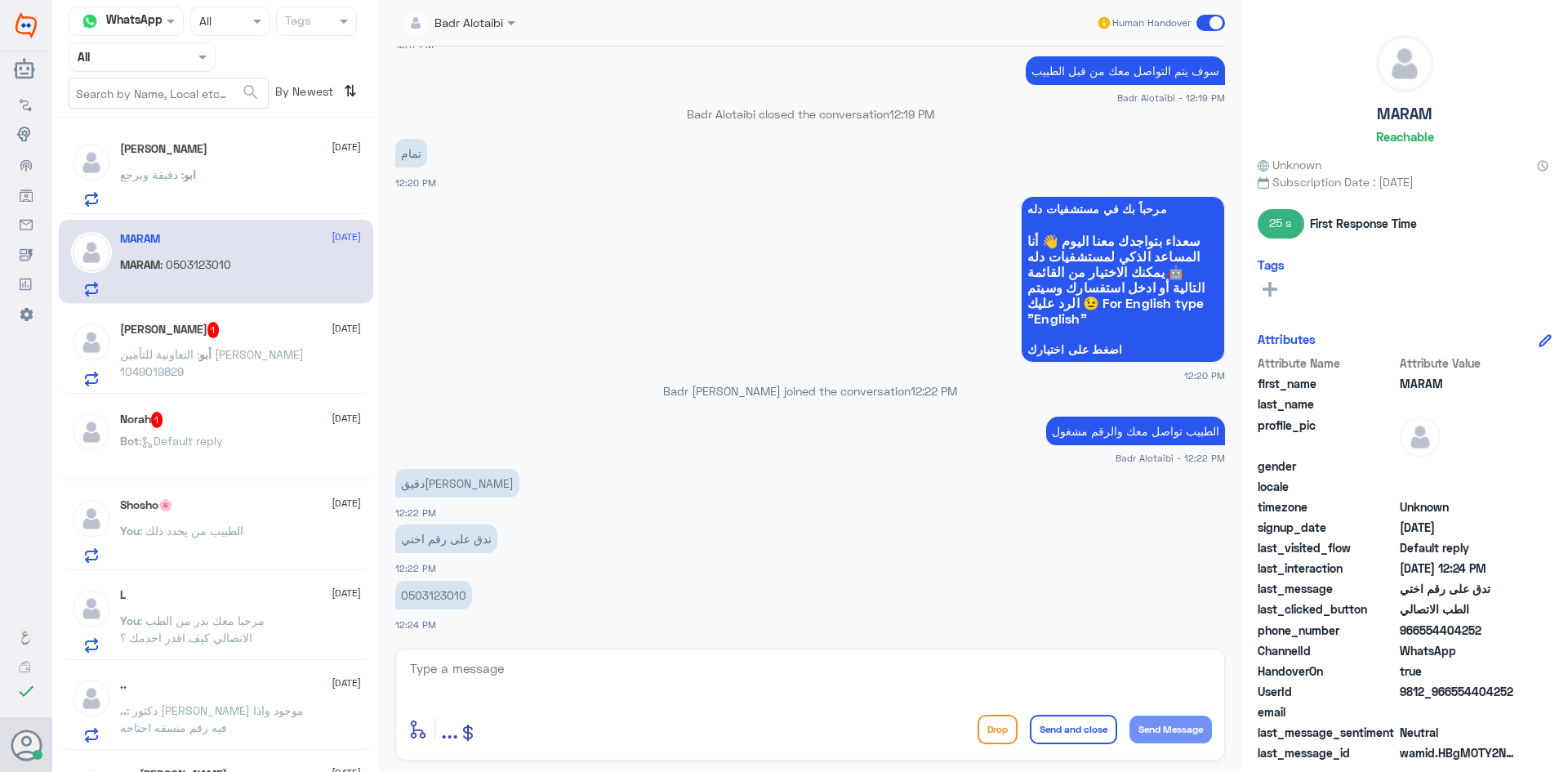
click at [436, 655] on div "enter flow name ... Drop Send and close Send Message" at bounding box center [810, 704] width 830 height 112
click at [442, 663] on textarea at bounding box center [809, 677] width 803 height 40
type textarea "سوف يتم التواصل معك"
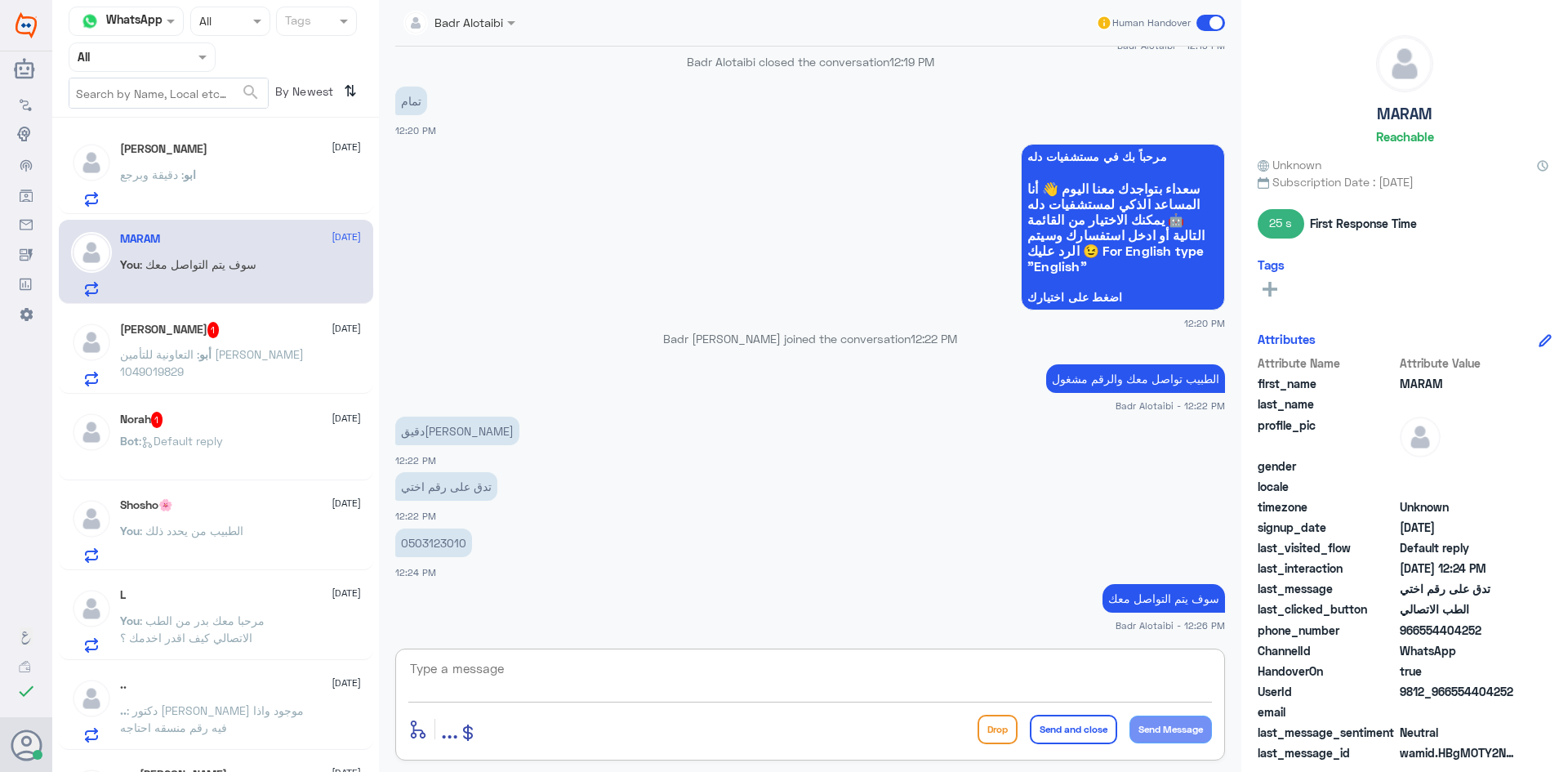
click at [1218, 22] on span at bounding box center [1211, 23] width 28 height 17
click at [0, 0] on input "checkbox" at bounding box center [0, 0] width 0 height 0
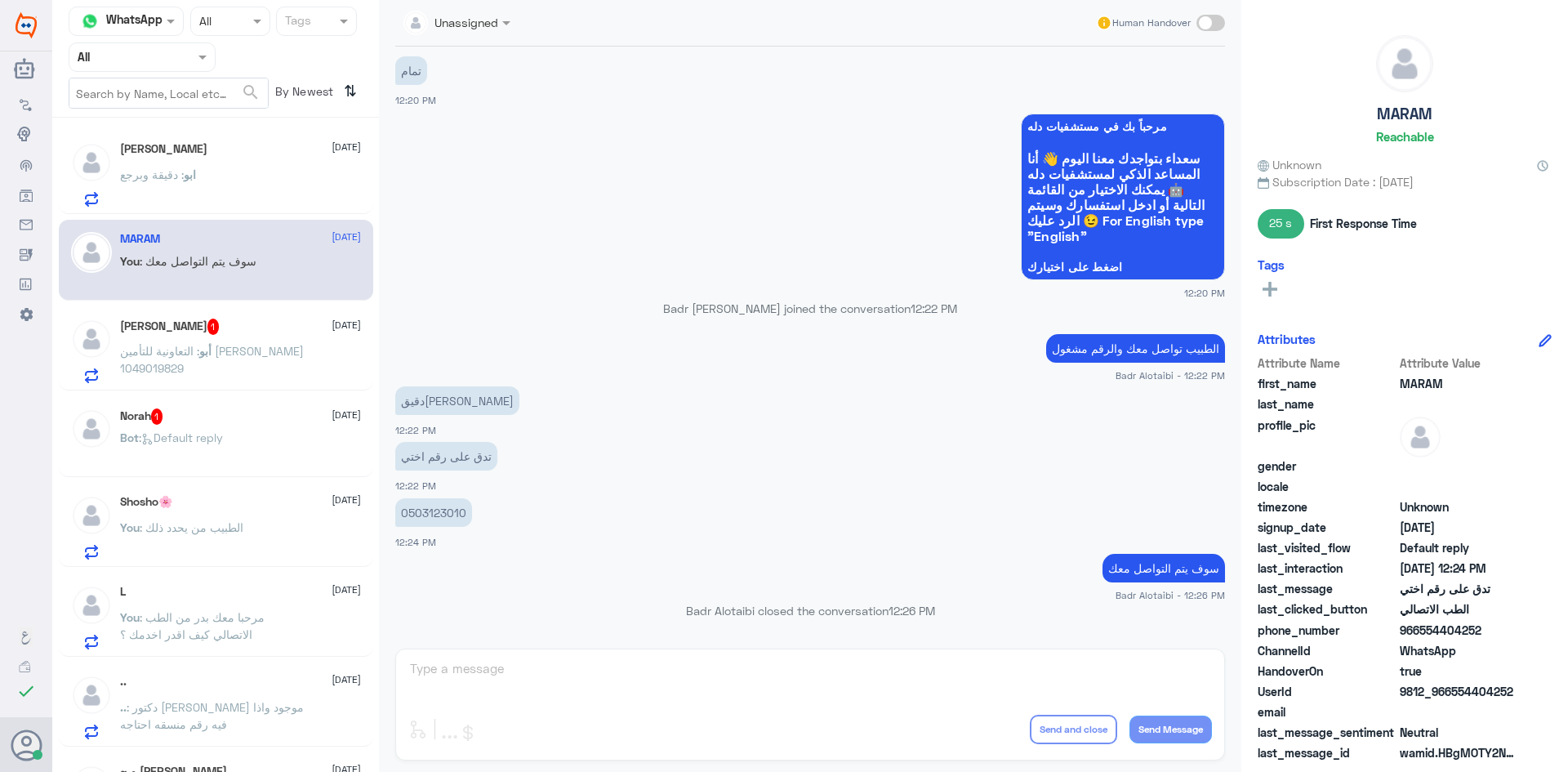
click at [211, 368] on span ": التعاونية للتأمين فهد بن ناصر العقيل 1049019829" at bounding box center [212, 359] width 184 height 31
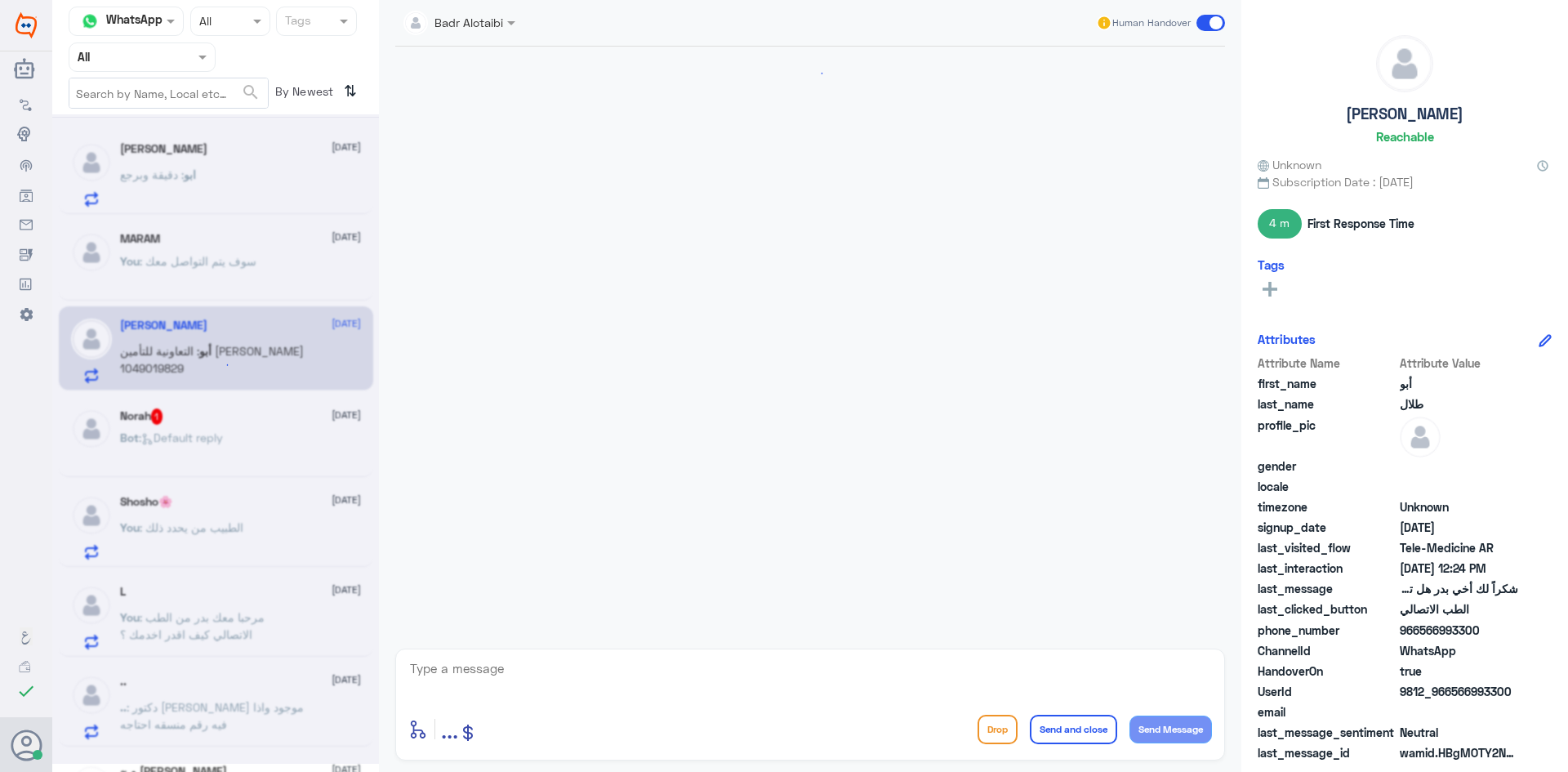
scroll to position [966, 0]
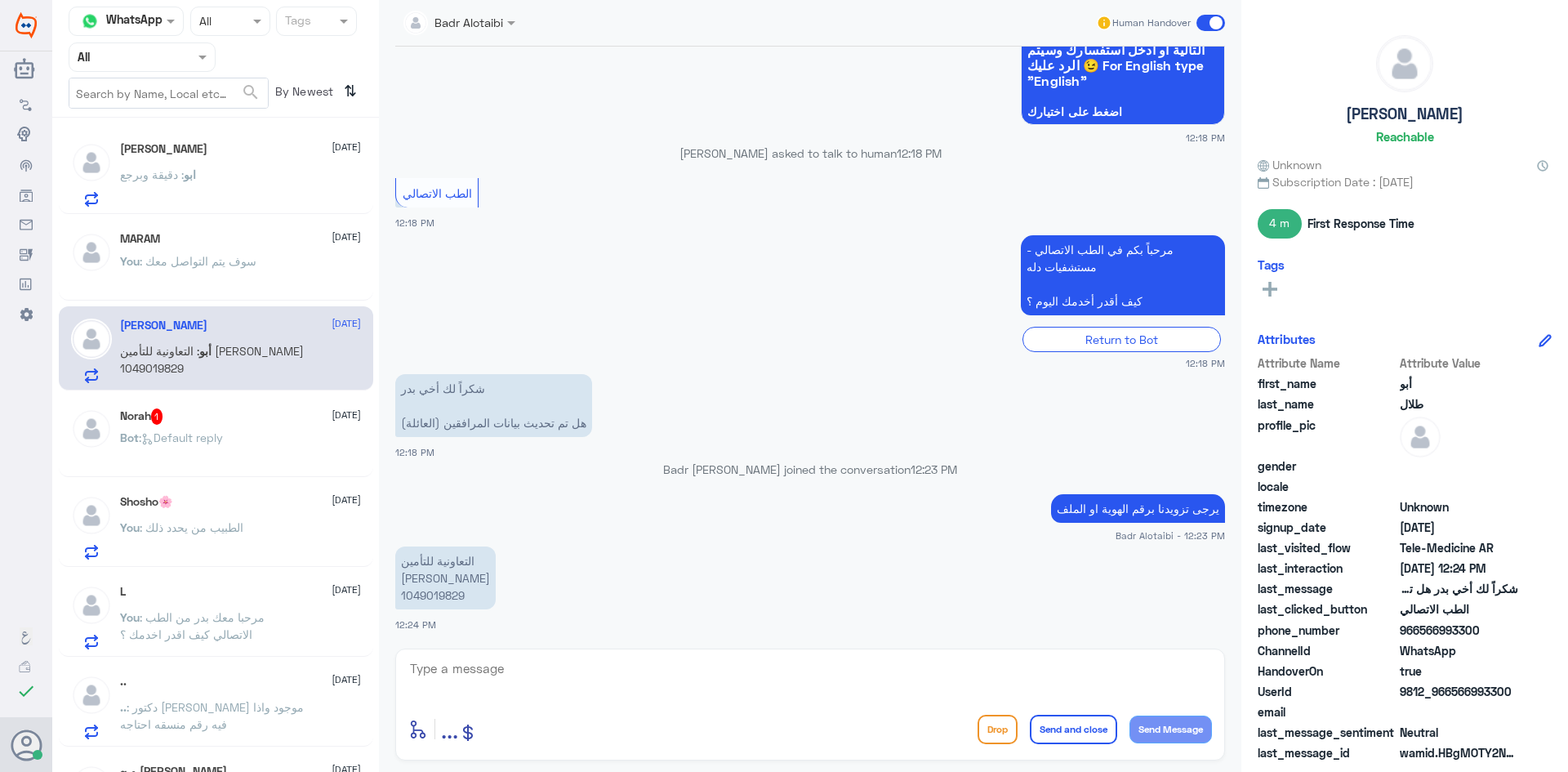
click at [532, 679] on textarea at bounding box center [809, 677] width 803 height 40
click at [231, 438] on div "Bot : Default reply" at bounding box center [240, 451] width 241 height 36
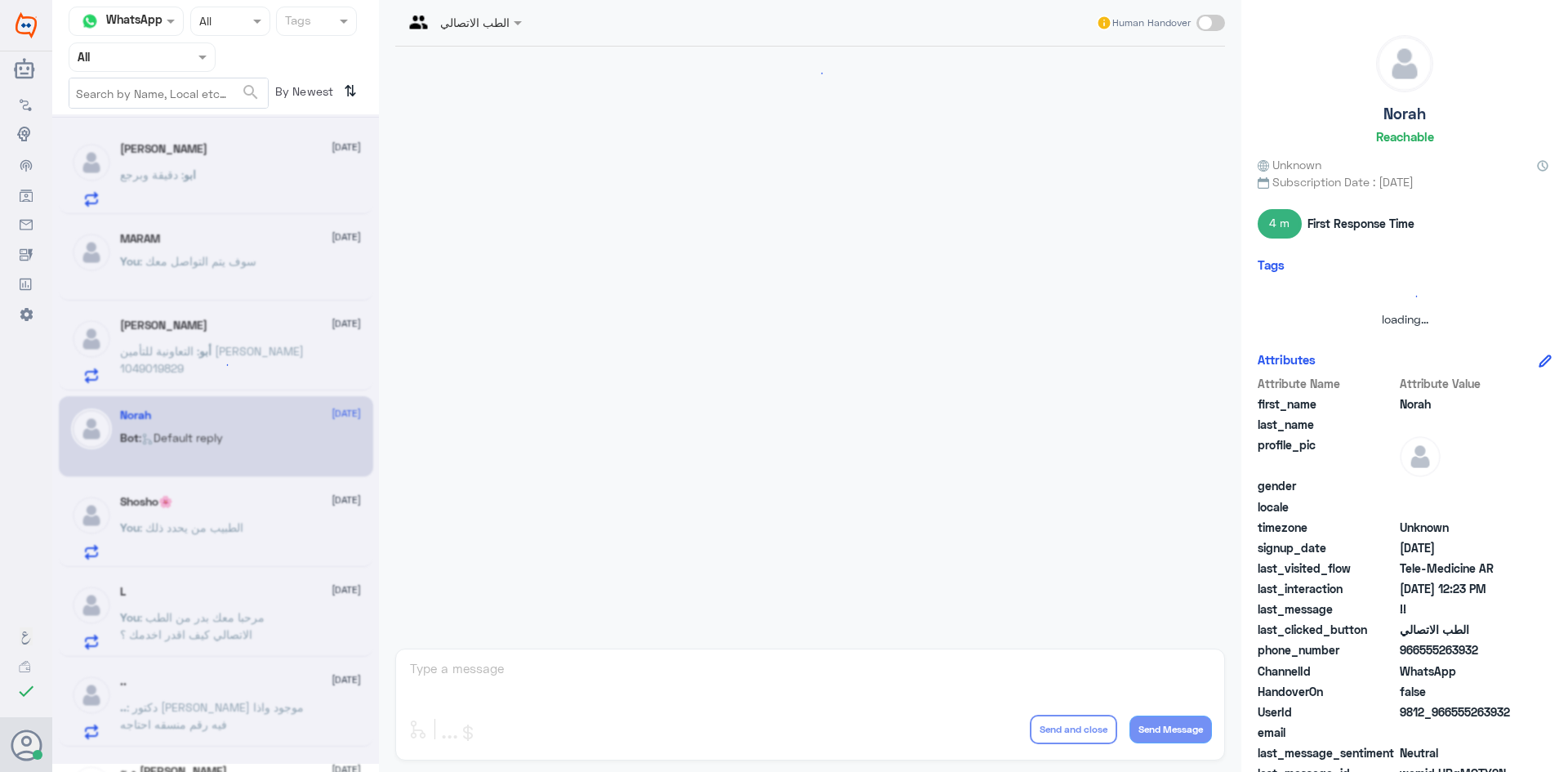
scroll to position [514, 0]
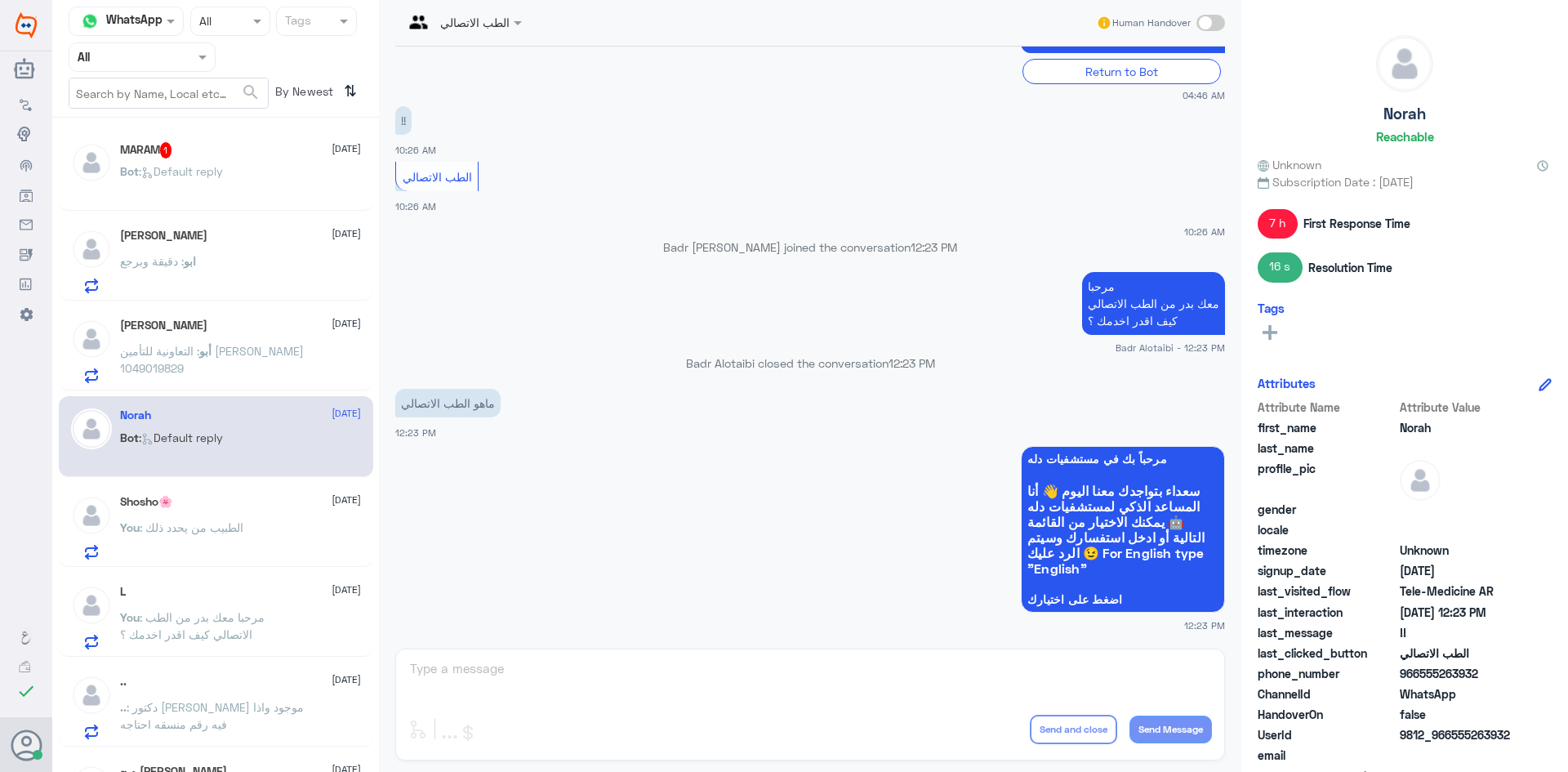
drag, startPoint x: 1480, startPoint y: 677, endPoint x: 1421, endPoint y: 683, distance: 59.3
click at [1421, 683] on div "phone_number 966555263932" at bounding box center [1405, 675] width 294 height 21
copy span "555263932"
click at [1211, 24] on span at bounding box center [1211, 23] width 28 height 17
click at [0, 0] on input "checkbox" at bounding box center [0, 0] width 0 height 0
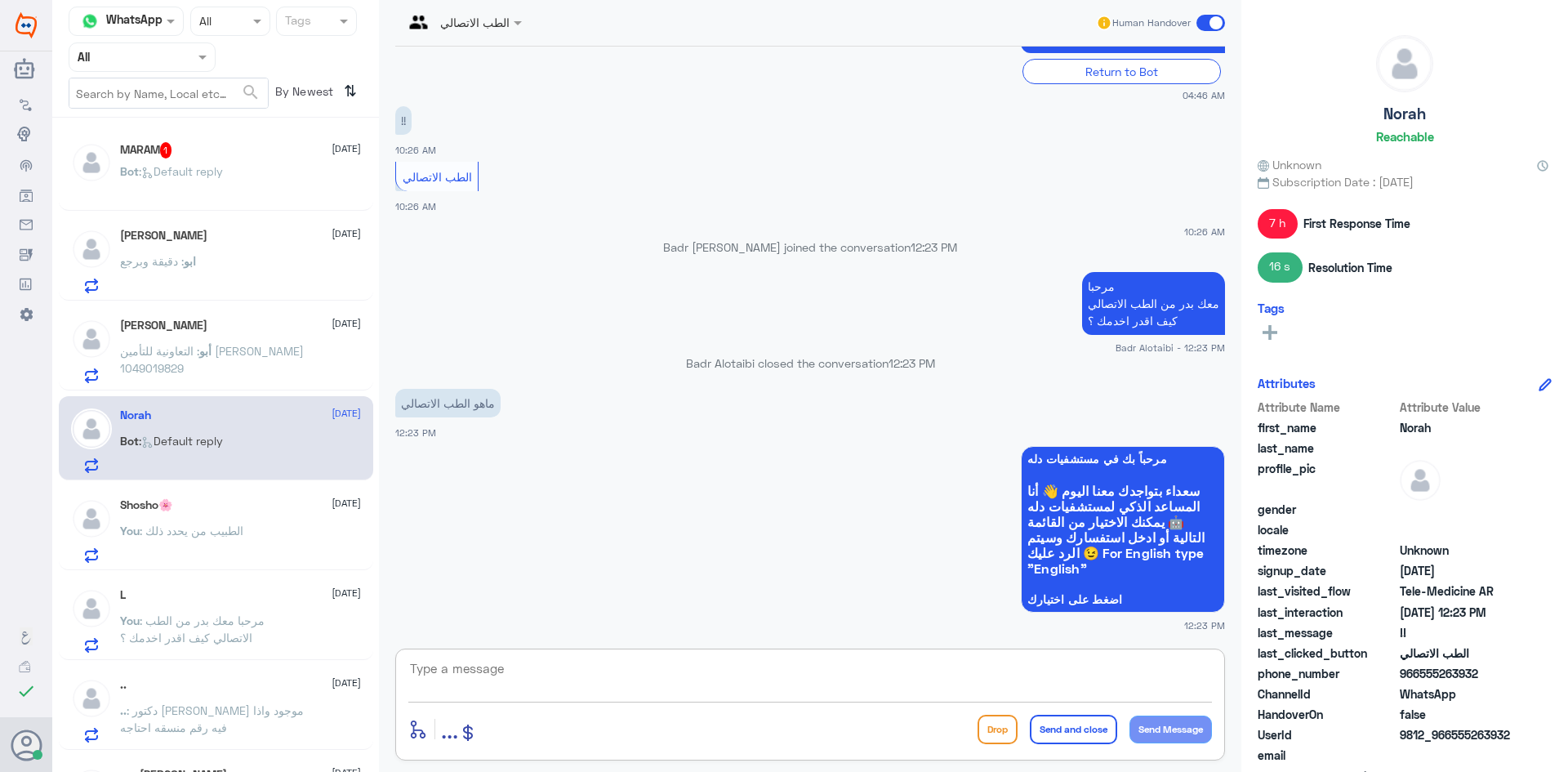
click at [1018, 681] on textarea at bounding box center [809, 677] width 803 height 40
paste textarea "555263932"
type textarea "5"
paste textarea "يمكنك تسجيل دخولك للتطبيق، واختر أيقونة "استشارة فورية" لطلب صرف الأدوية، أو إج…"
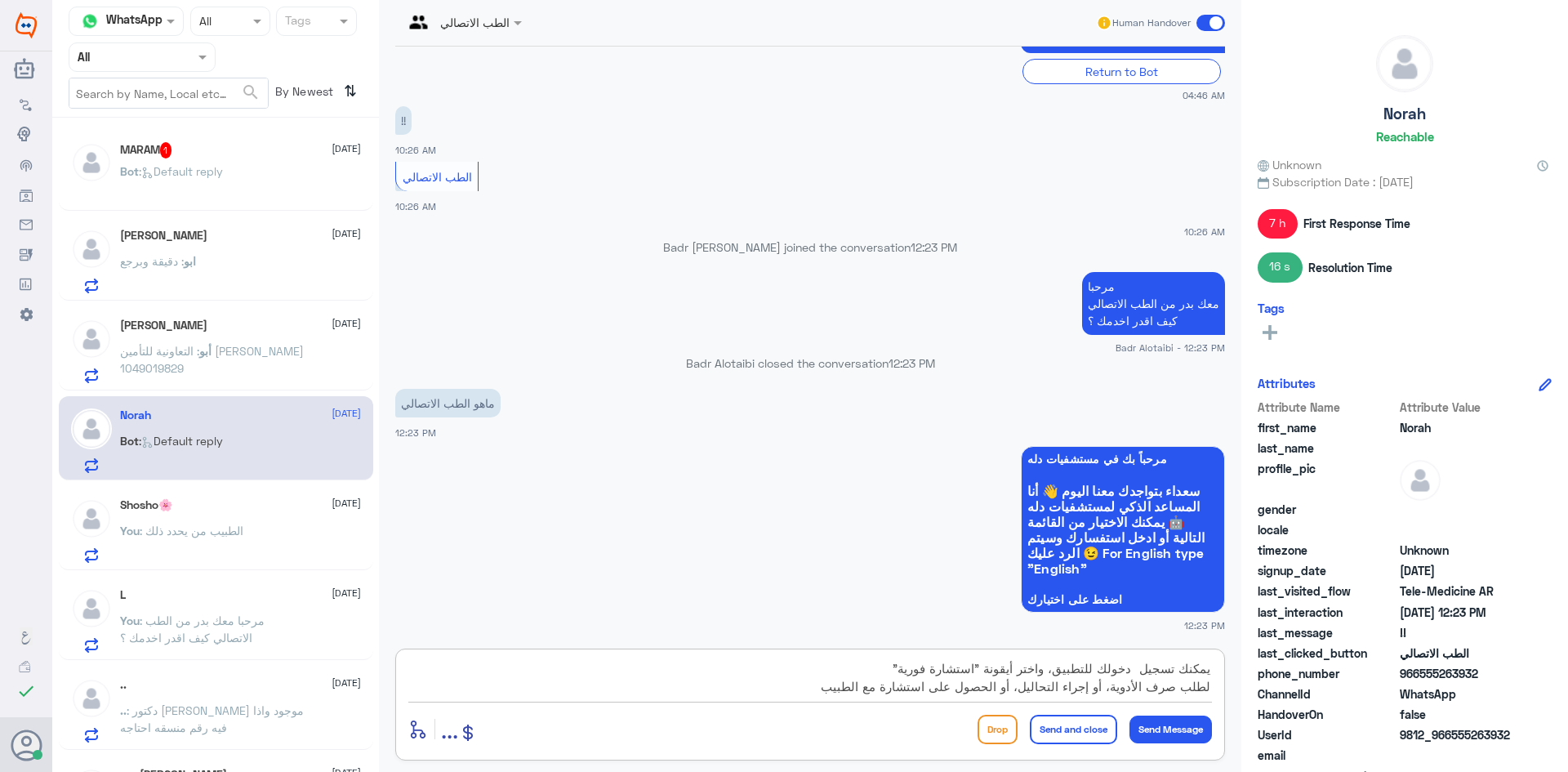
drag, startPoint x: 991, startPoint y: 668, endPoint x: 1205, endPoint y: 662, distance: 214.1
click at [1206, 662] on textarea "يمكنك تسجيل دخولك للتطبيق، واختر أيقونة "استشارة فورية" لطلب صرف الأدوية، أو إج…" at bounding box center [809, 677] width 803 height 40
click at [997, 661] on textarea "الطب الاتصالي هو "استشارة فورية" لطلب صرف الأدوية، أو إجراء التحاليل، أو الحصول…" at bounding box center [809, 677] width 803 height 40
type textarea "الطب الاتصالي هو "استشارة فورية" يقدمها تطبيق مستشفى دله لطلب صرف الأدوية، أو إ…"
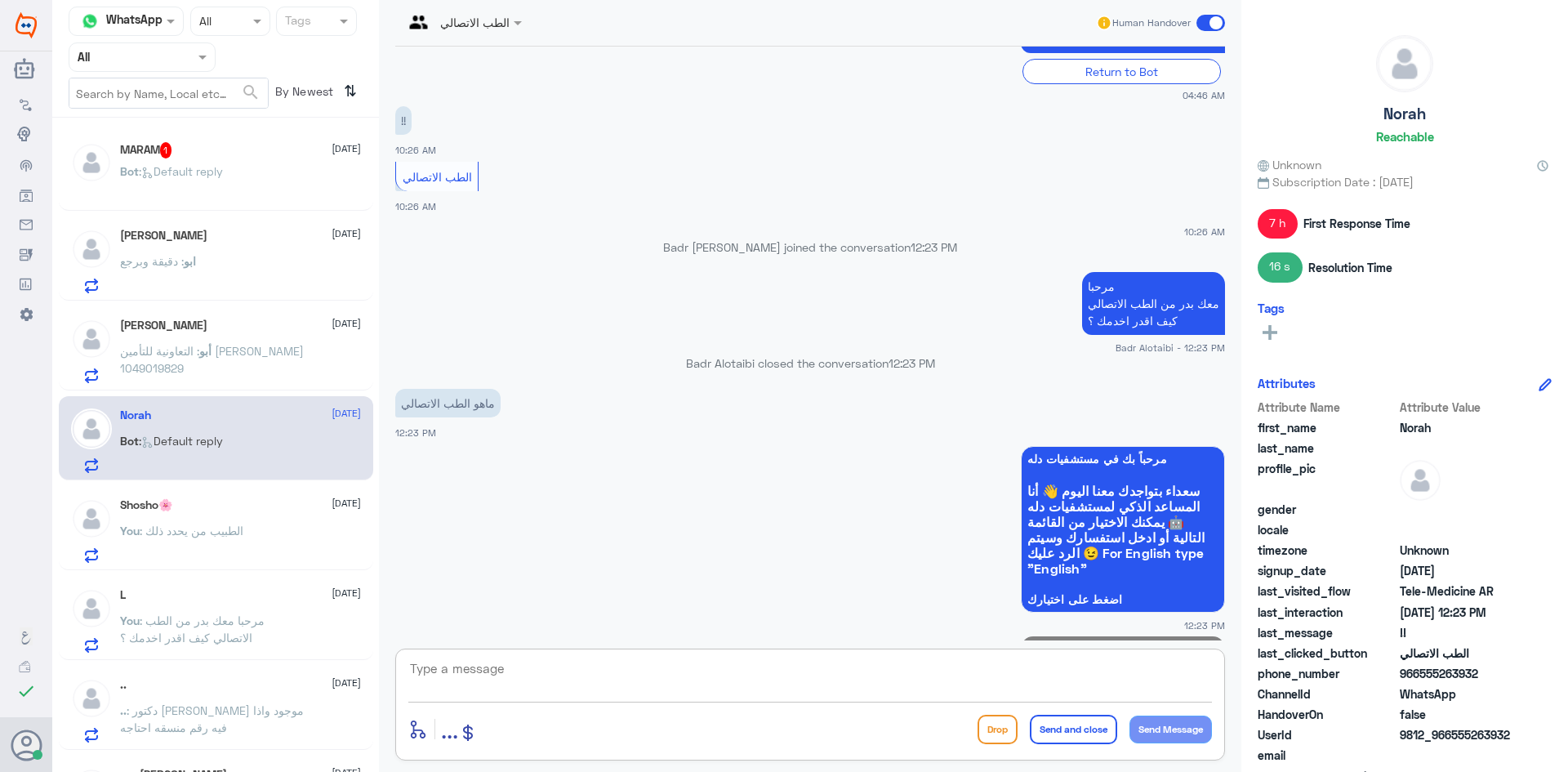
scroll to position [618, 0]
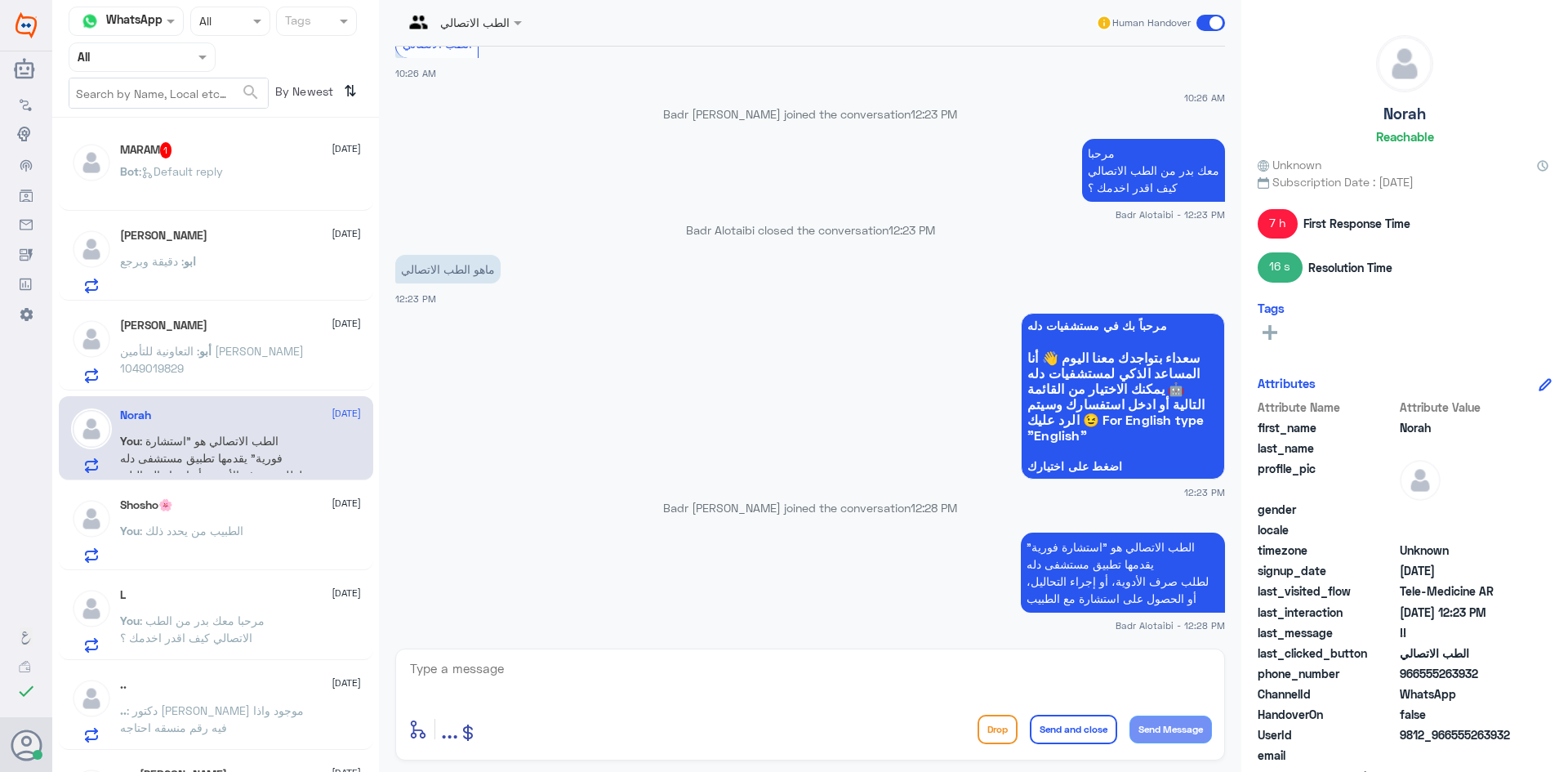
click at [251, 161] on div "MARAM 1 10 September Bot : Default reply" at bounding box center [240, 172] width 241 height 61
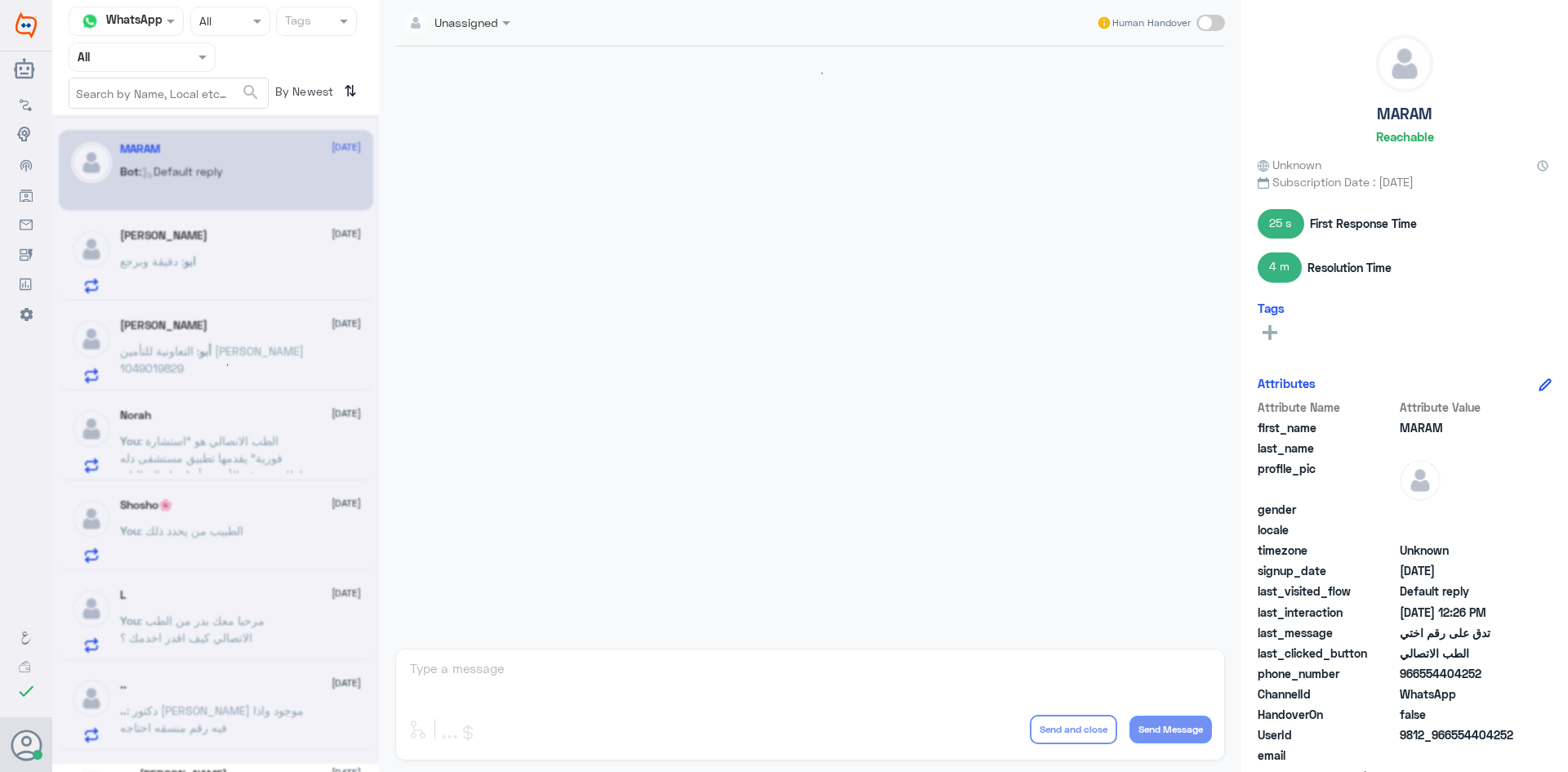
scroll to position [849, 0]
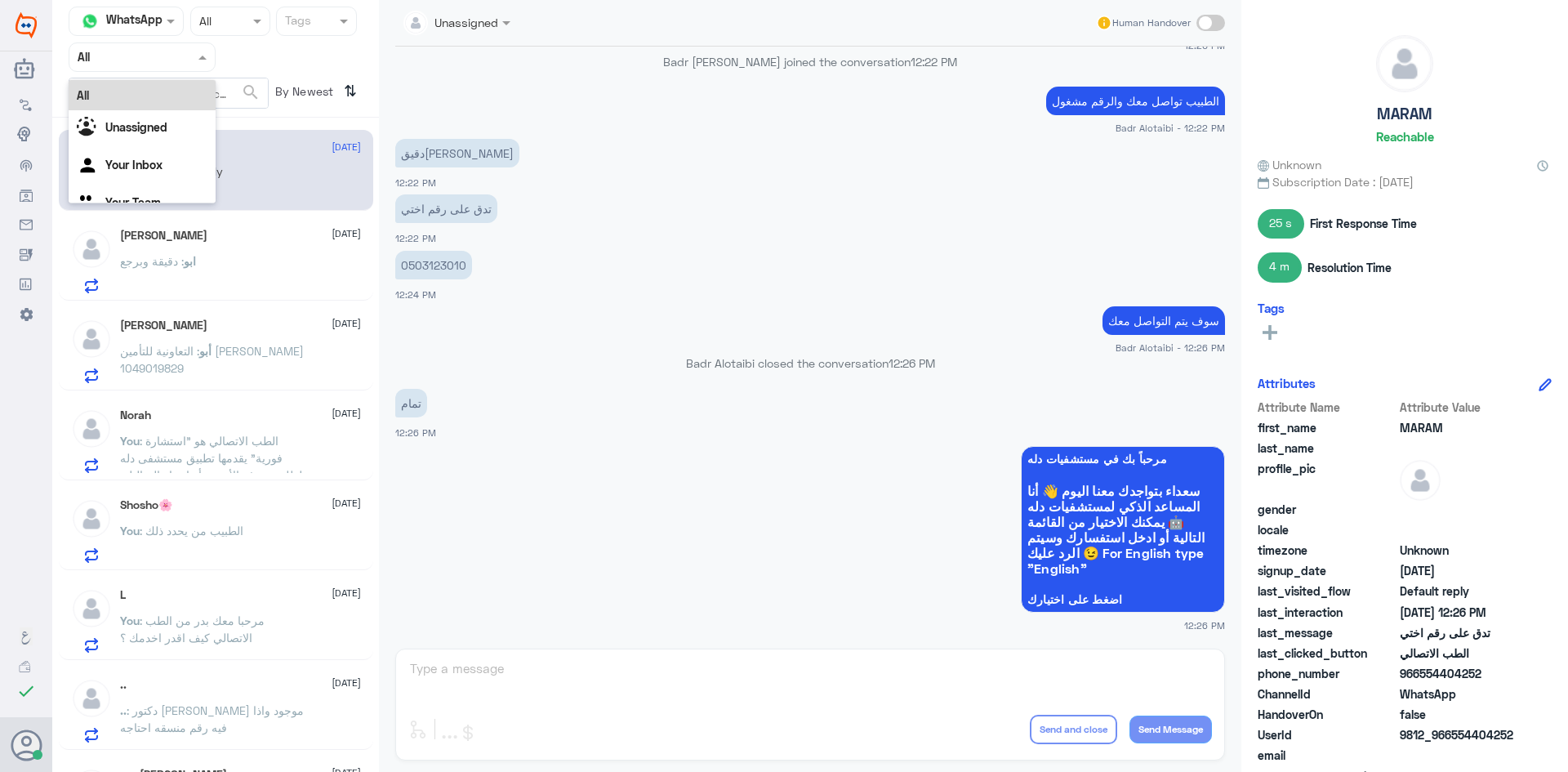
click at [190, 52] on div at bounding box center [142, 56] width 145 height 19
click at [143, 100] on div "All" at bounding box center [142, 95] width 147 height 30
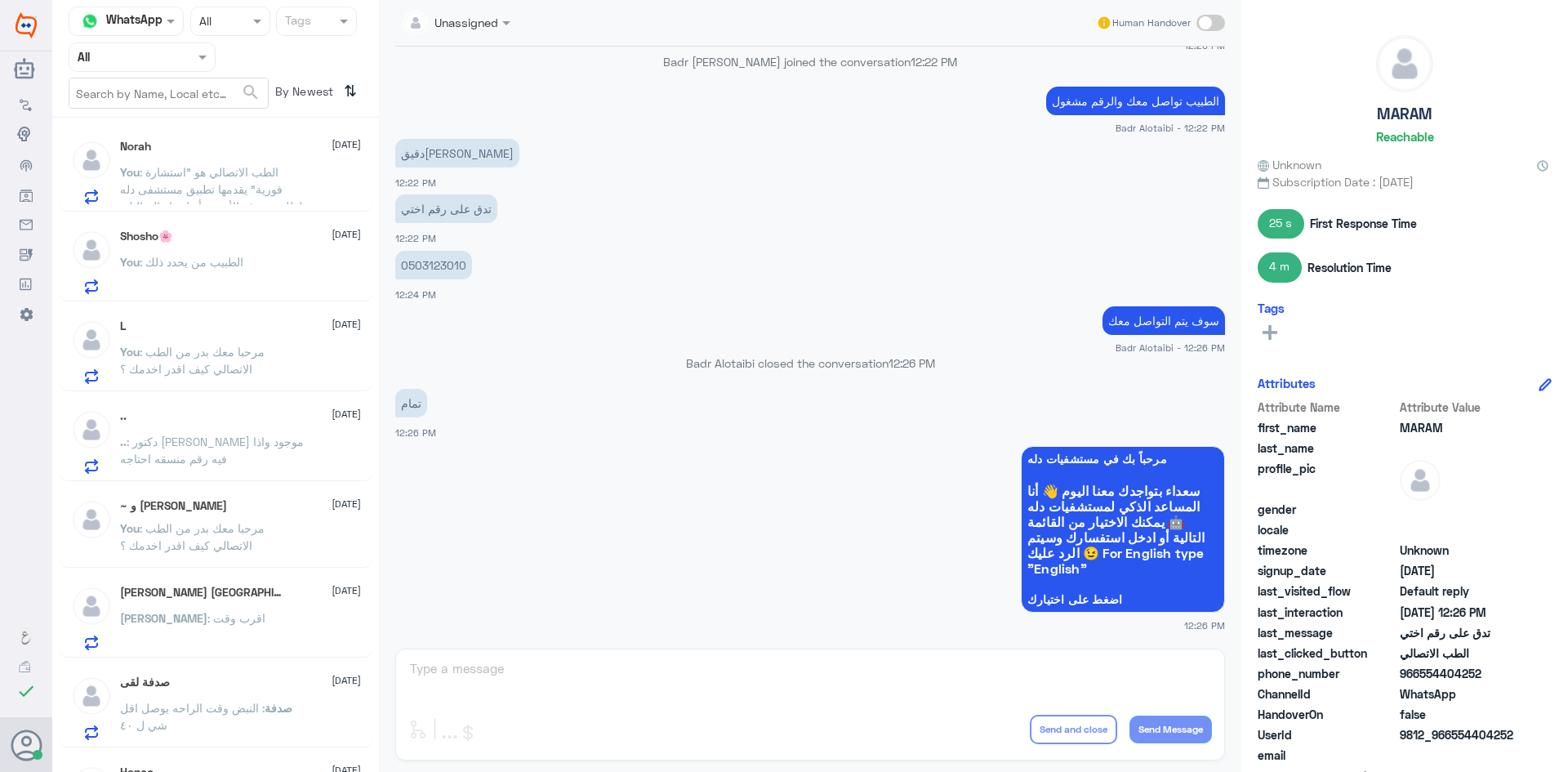
scroll to position [490, 0]
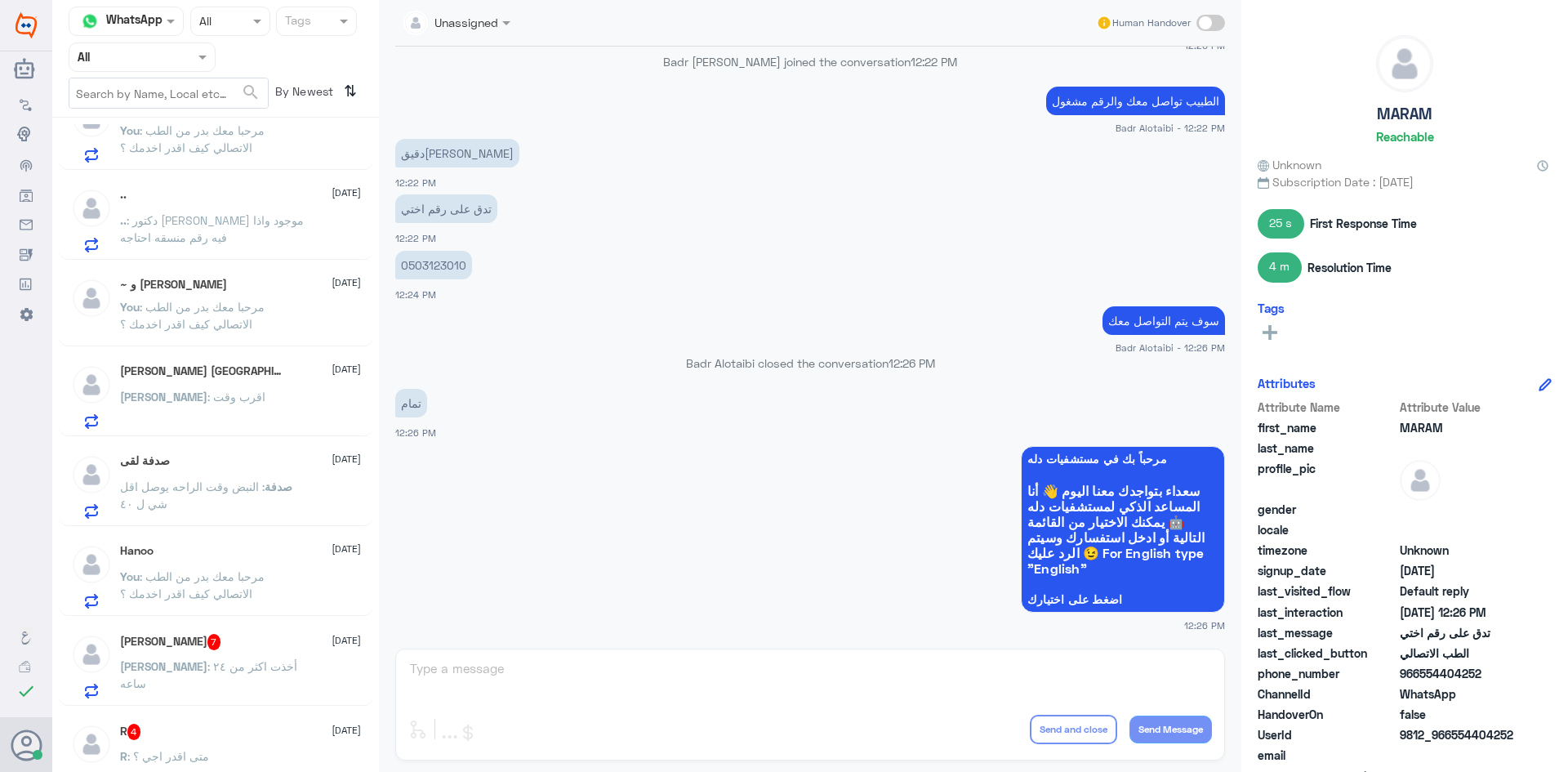
click at [269, 483] on span "صدفة" at bounding box center [278, 486] width 27 height 14
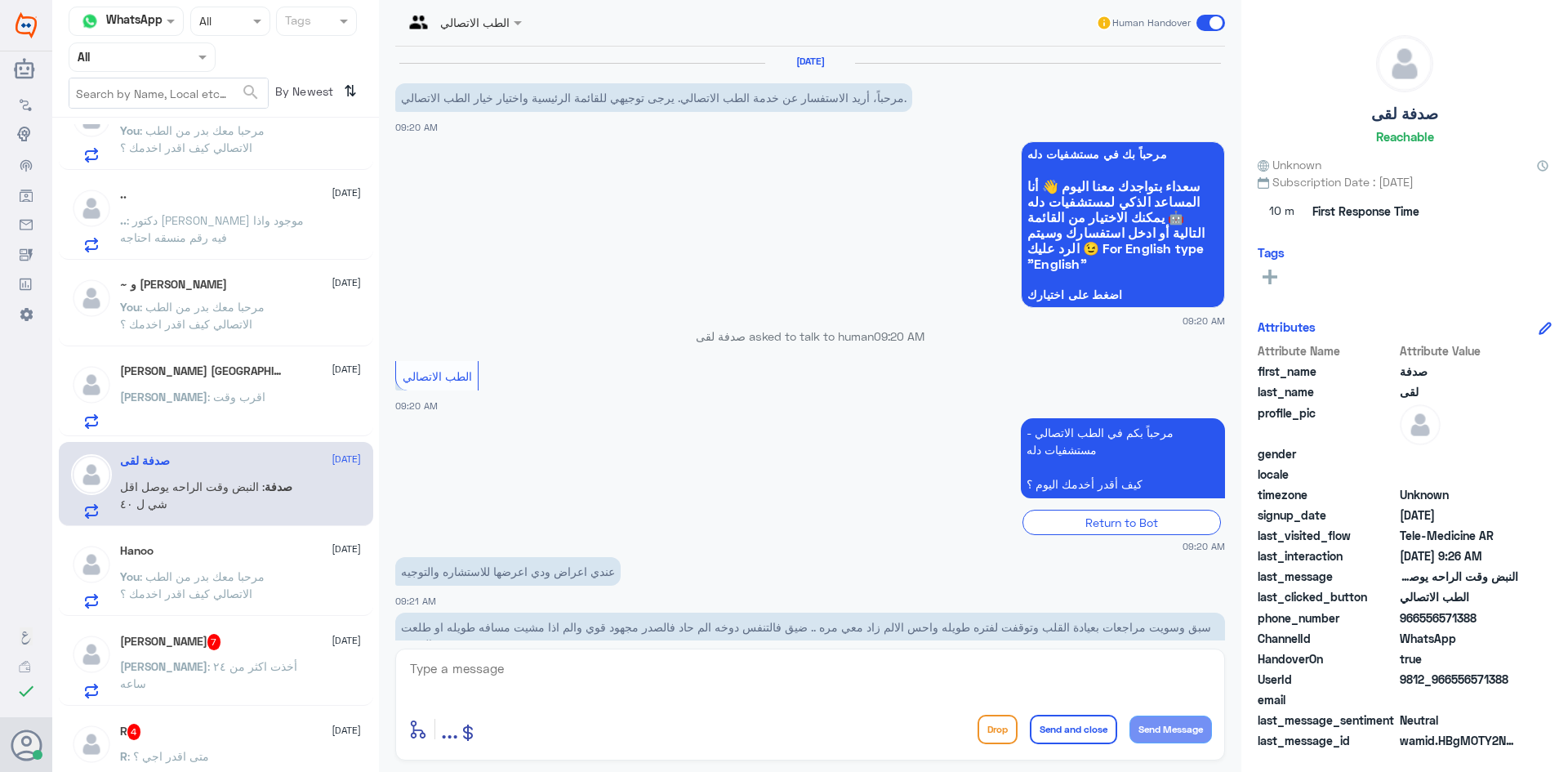
scroll to position [105, 0]
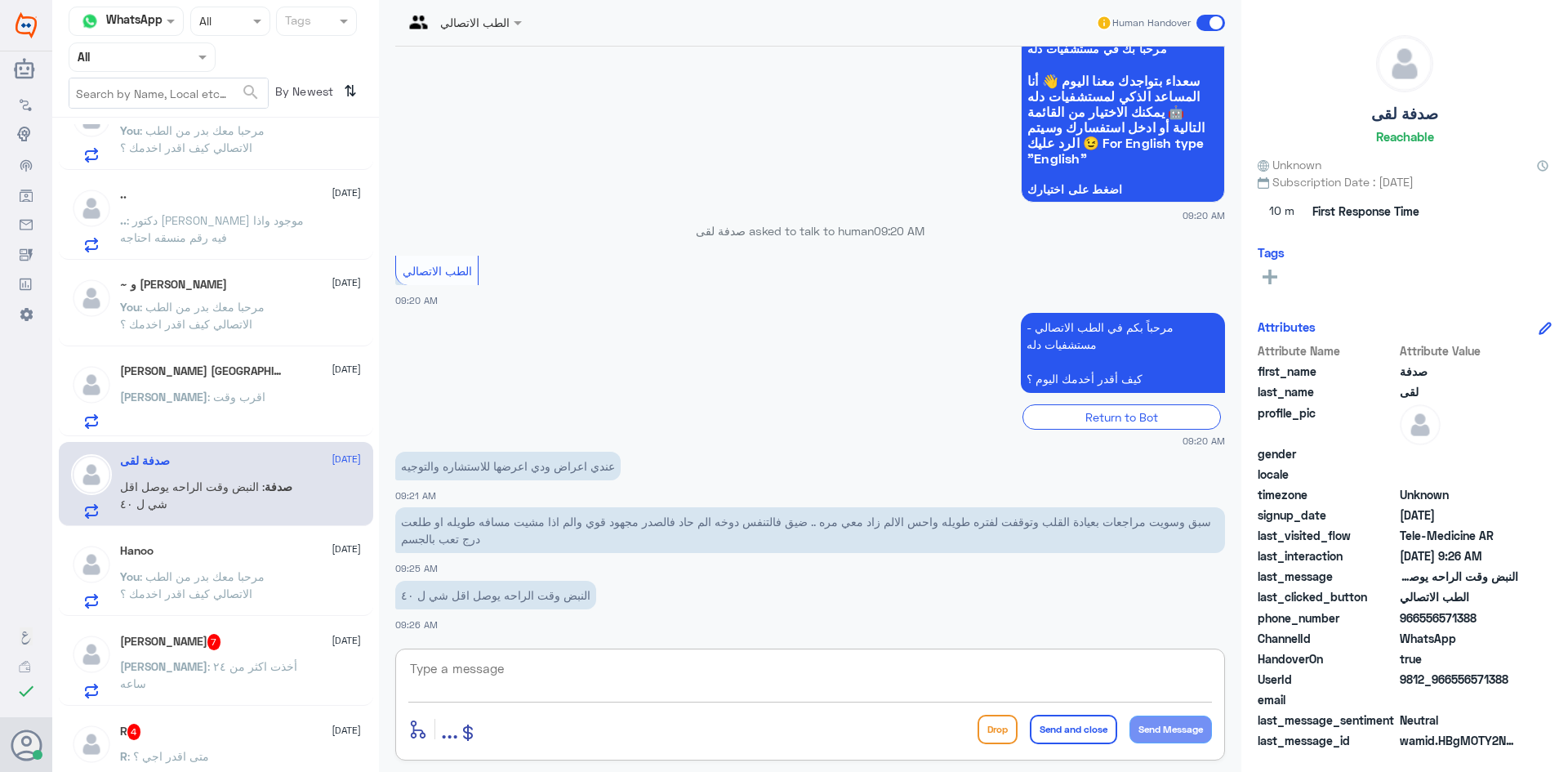
click at [570, 679] on textarea at bounding box center [809, 677] width 803 height 40
paste textarea "مرحبا معك بدر من الطب الاتصالي كيف اقدر اخدمك ؟"
type textarea "مرحبا معك بدر من الطب الاتصالي كيف اقدر اخدمك ؟"
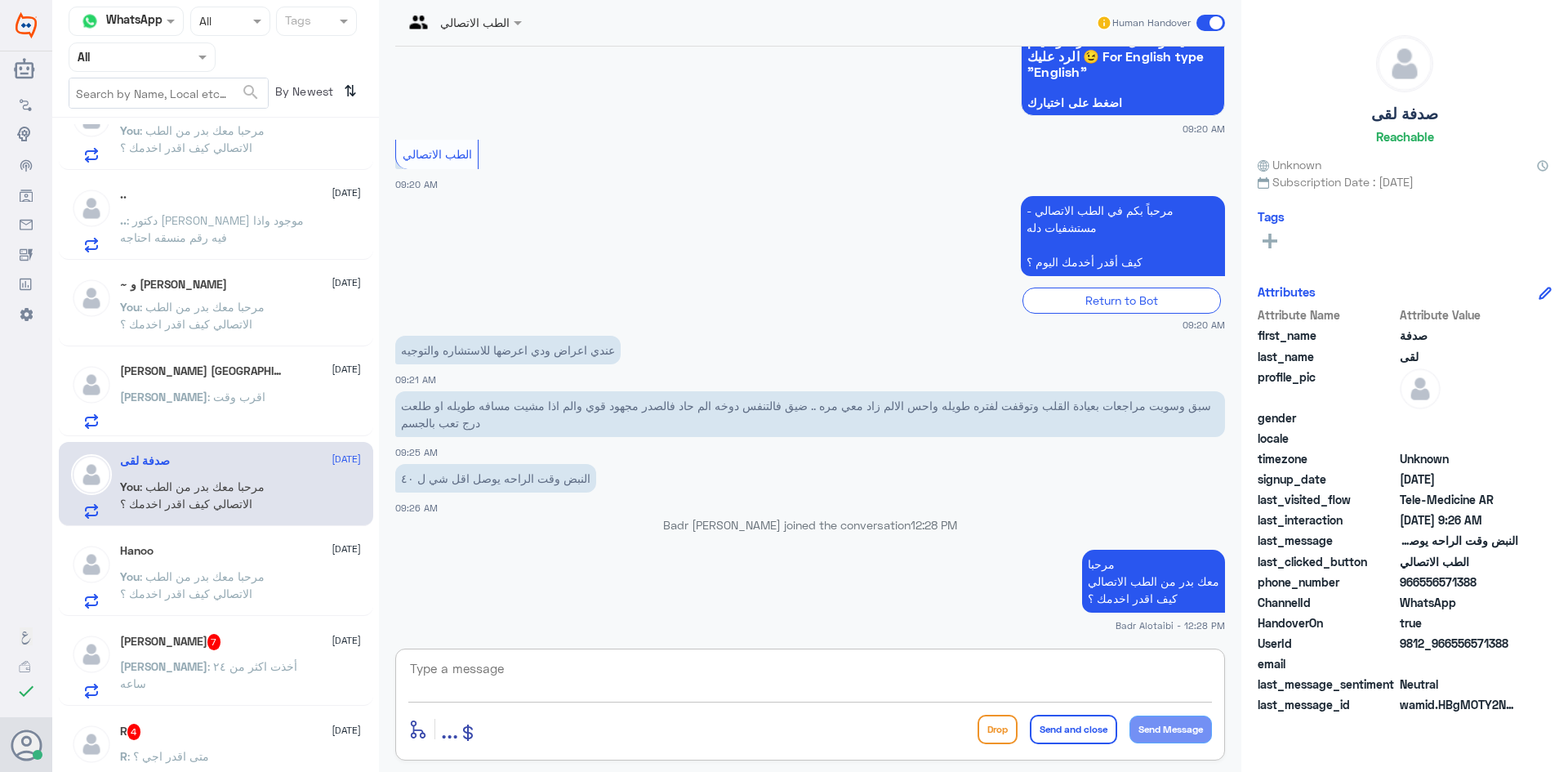
click at [219, 680] on p "Hassan : أخذت اكثر من ٢٤ ساعه" at bounding box center [212, 677] width 184 height 41
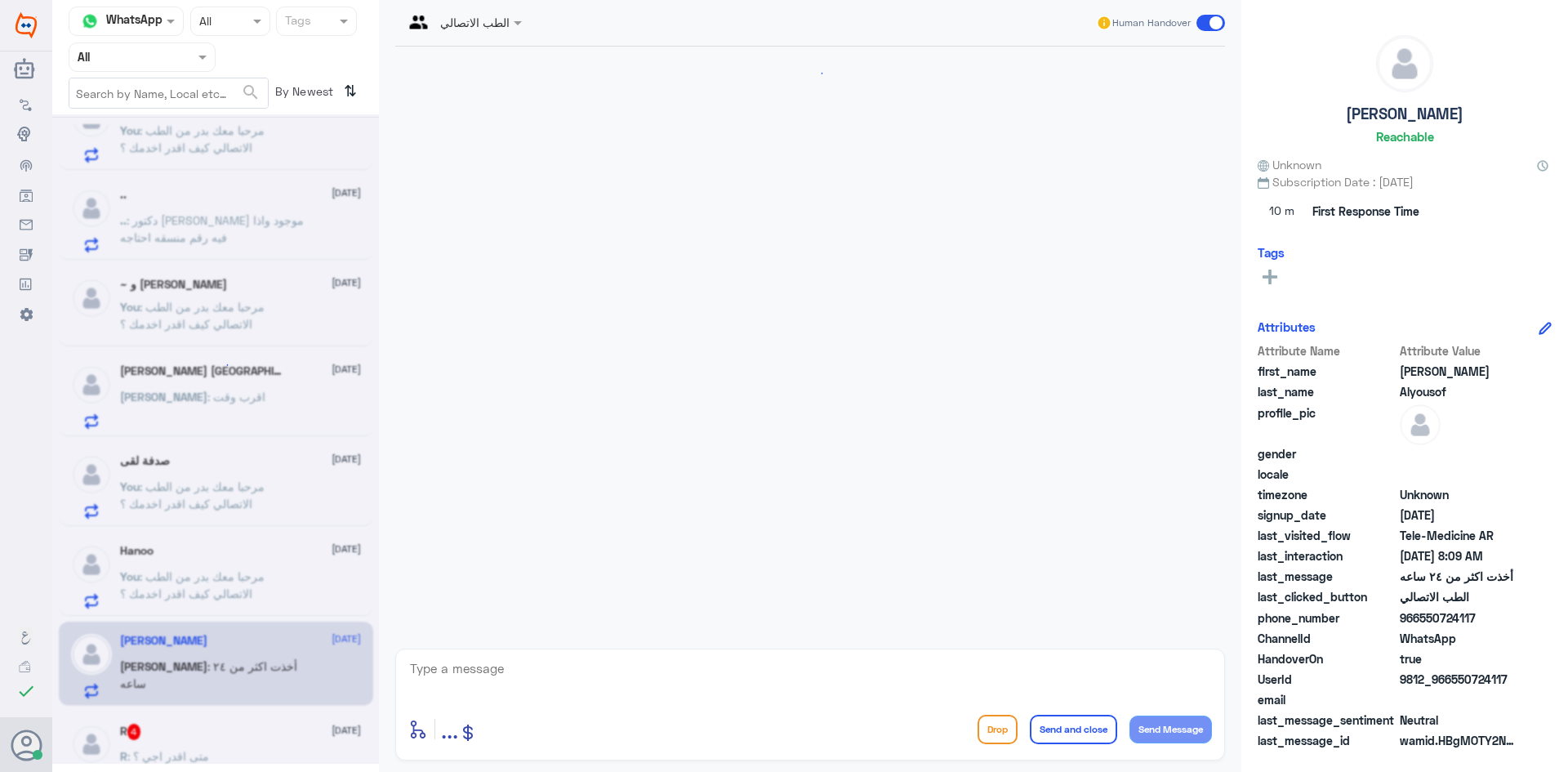
scroll to position [1061, 0]
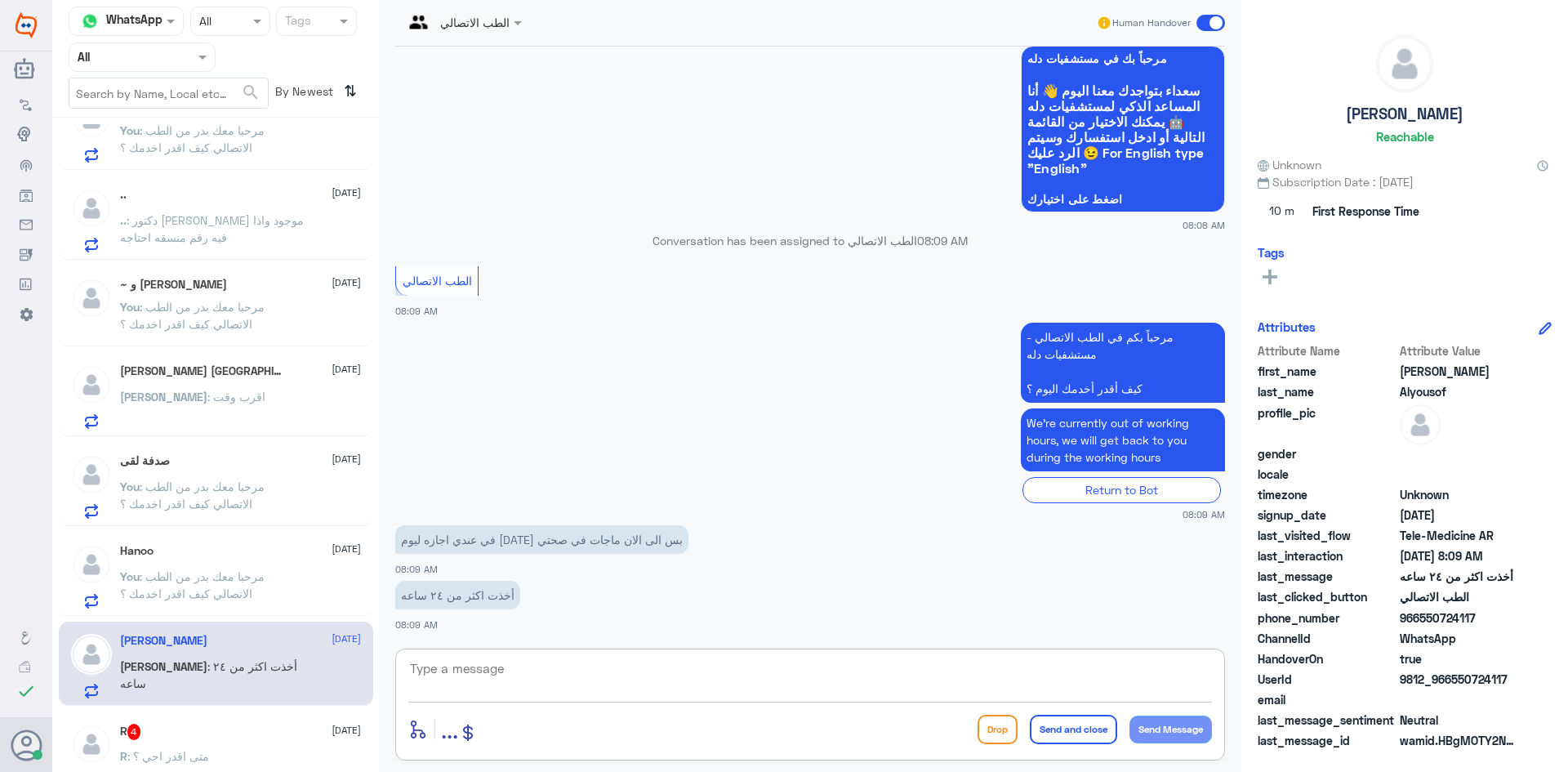
click at [650, 682] on textarea at bounding box center [809, 677] width 803 height 40
paste textarea "مرحبا معك بدر من الطب الاتصالي كيف اقدر اخدمك ؟"
type textarea "مرحبا معك بدر من الطب الاتصالي كيف اقدر اخدمك ؟"
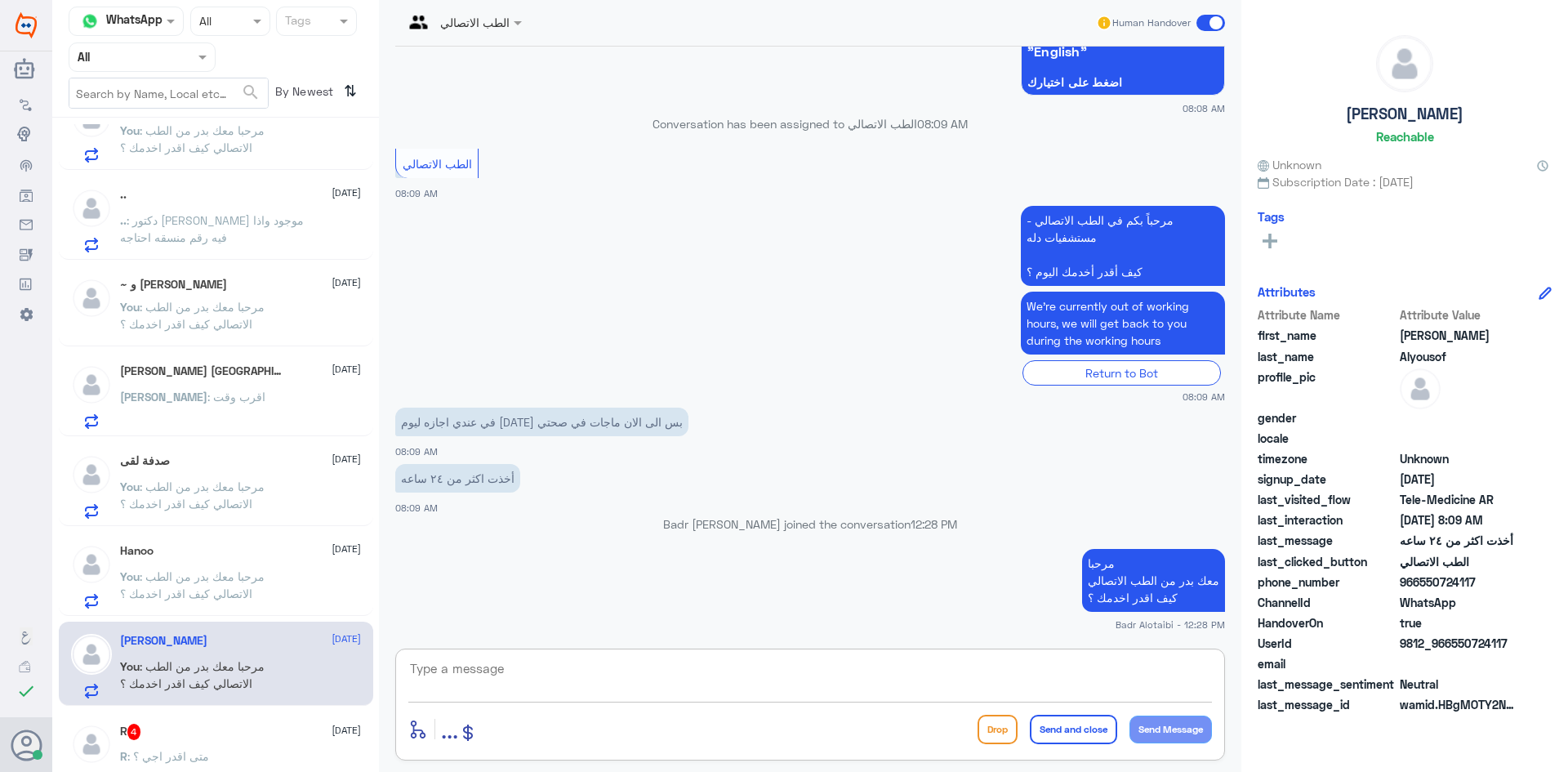
scroll to position [490, 0]
type textarea "يمكنك التواصل مع التقارير الطبية عبر الواتساب على الرقم 0550181732"
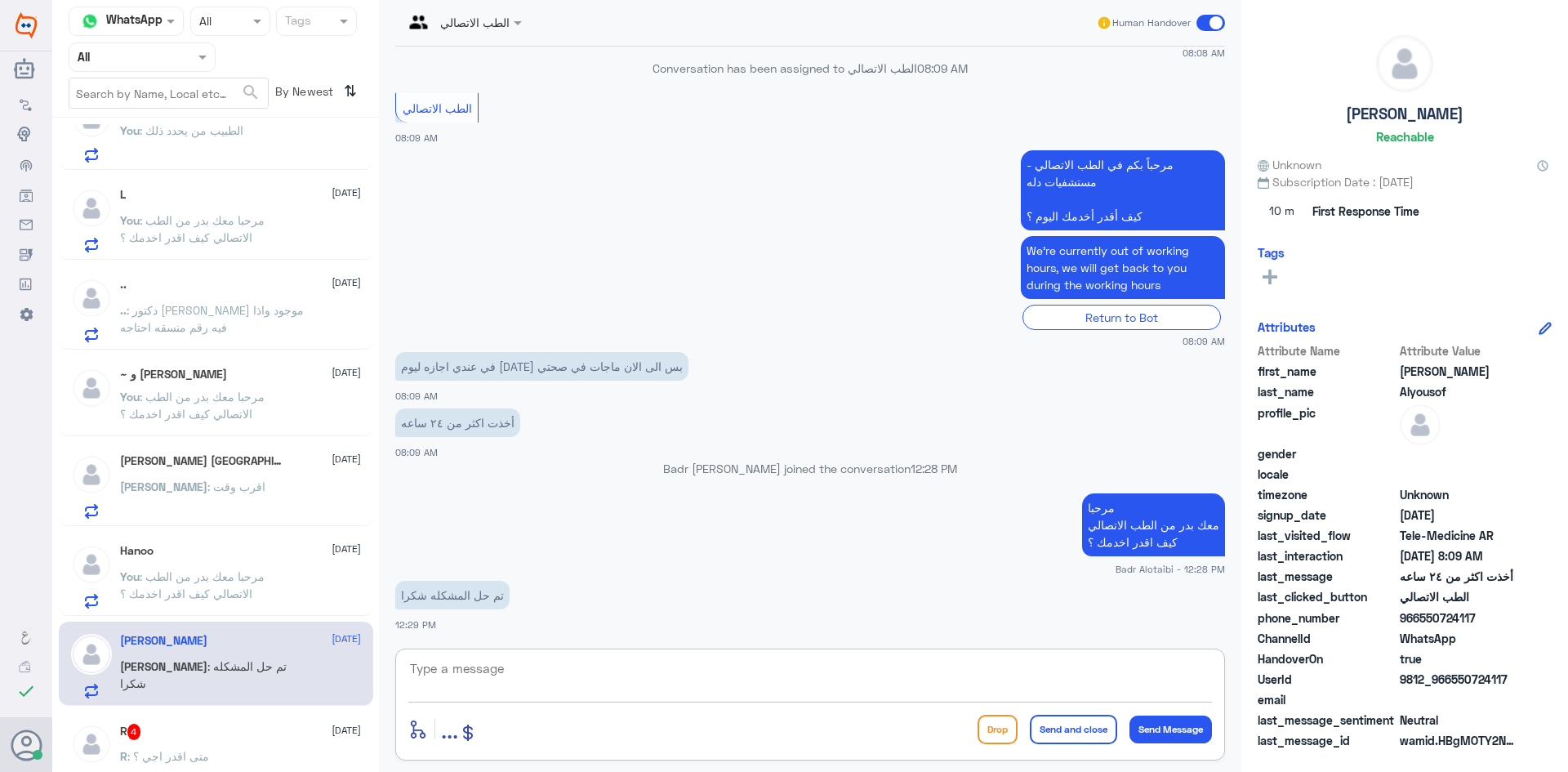
scroll to position [1291, 0]
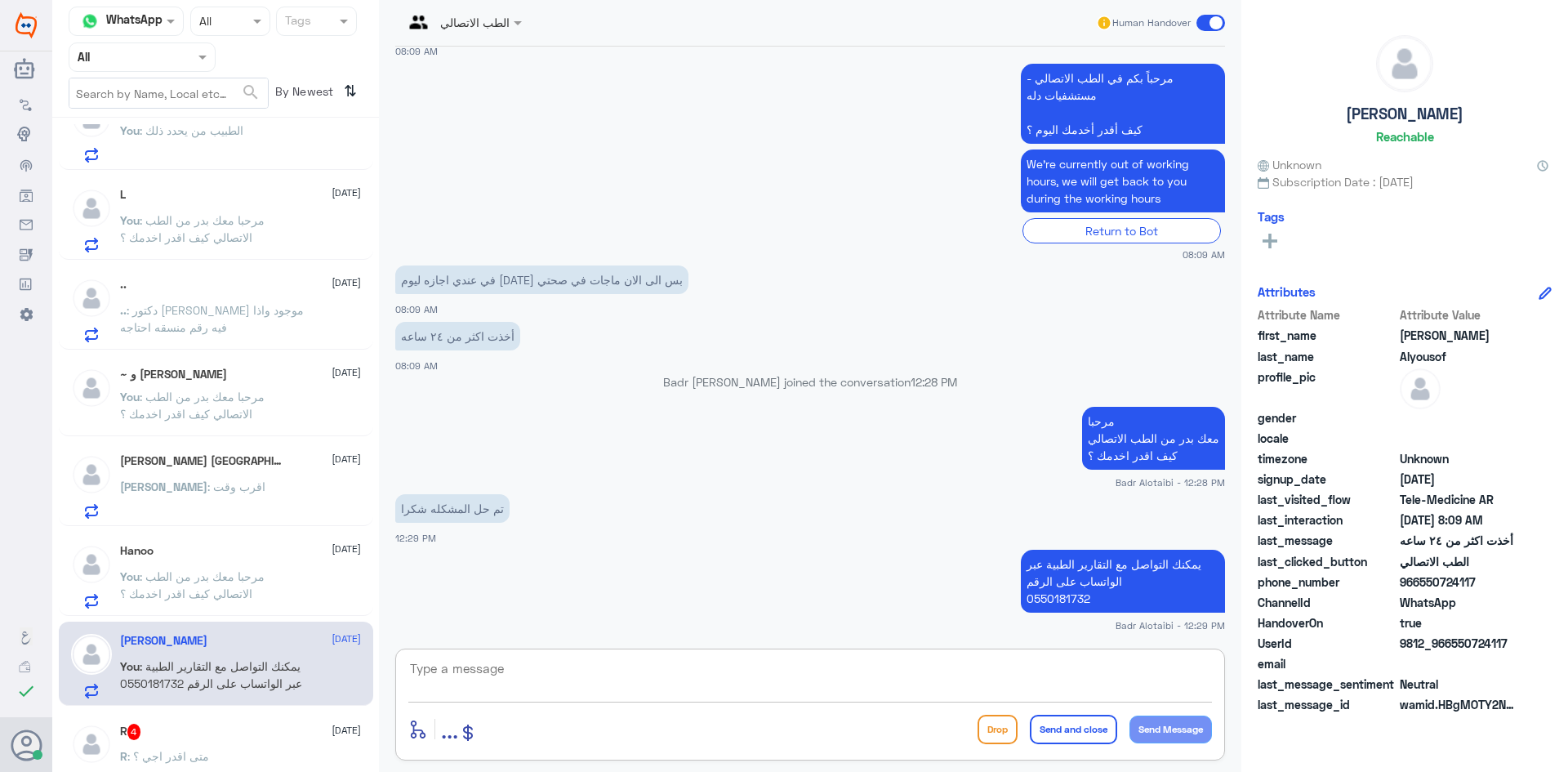
click at [867, 692] on textarea at bounding box center [809, 677] width 803 height 40
type textarea "سعدنا بخدمتك"
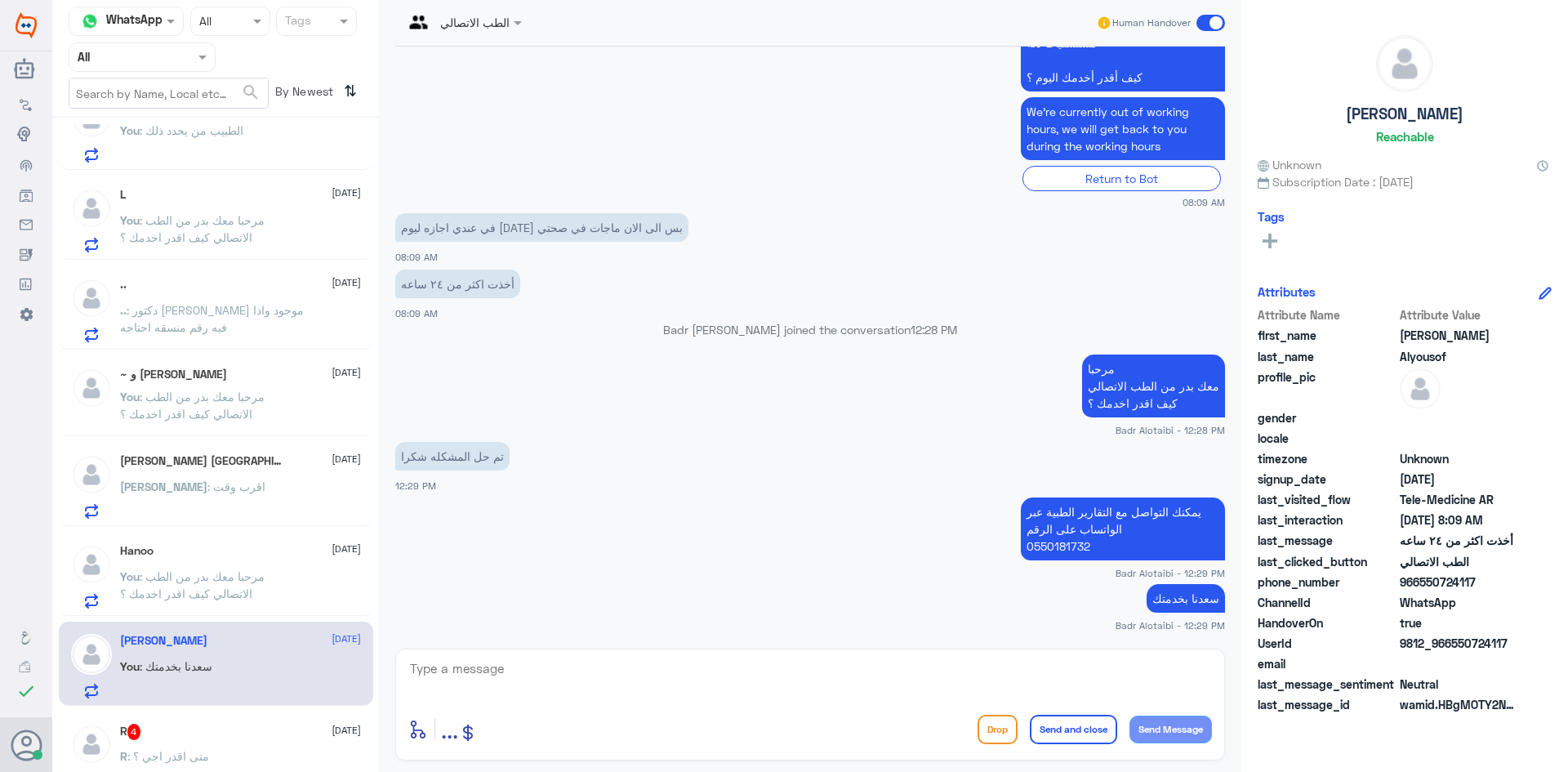
click at [1206, 17] on span at bounding box center [1211, 23] width 28 height 17
click at [0, 0] on input "checkbox" at bounding box center [0, 0] width 0 height 0
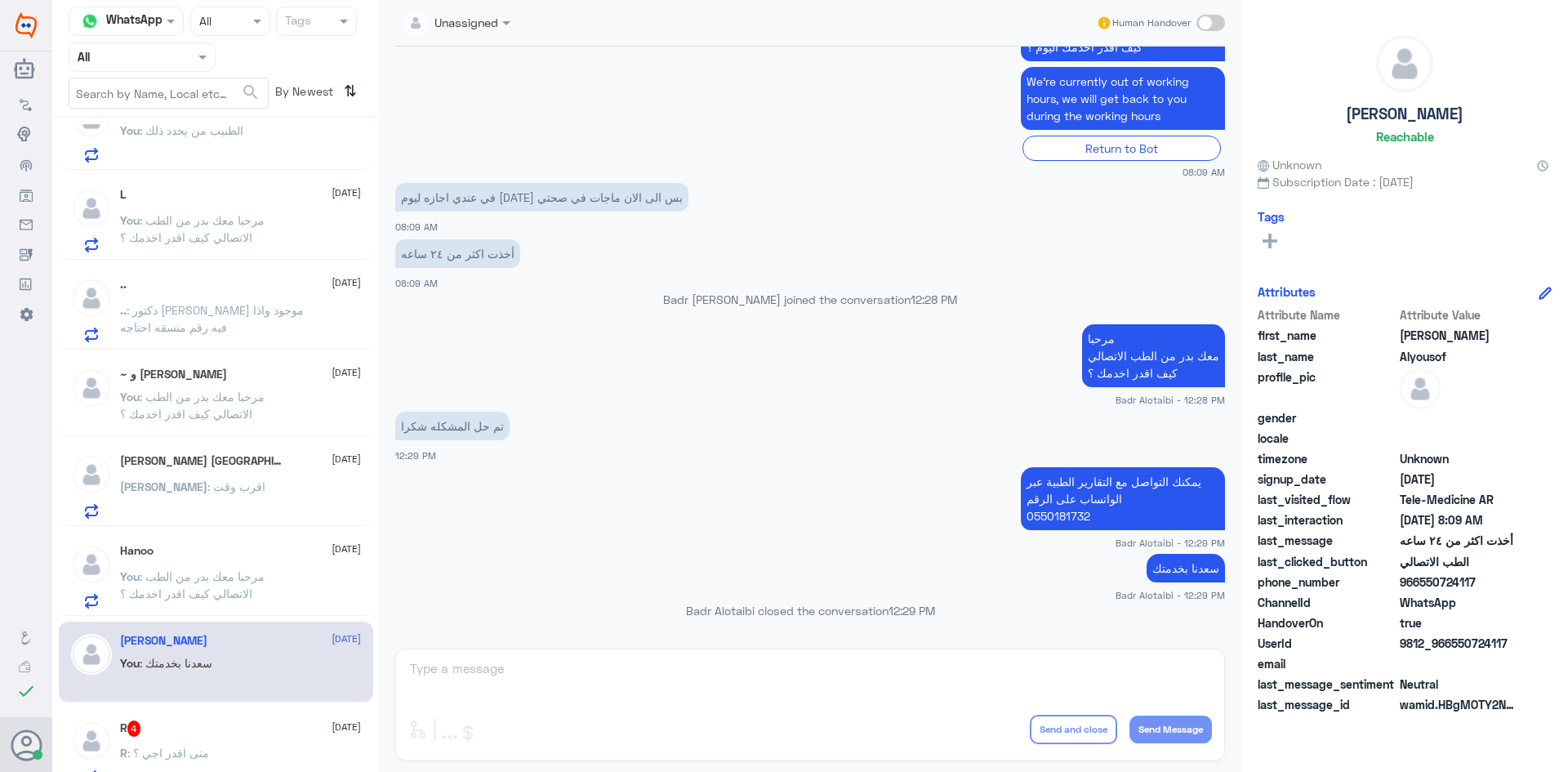
click at [174, 741] on div "R 4 10 September R : متى اقدر اجي ؟" at bounding box center [240, 753] width 241 height 65
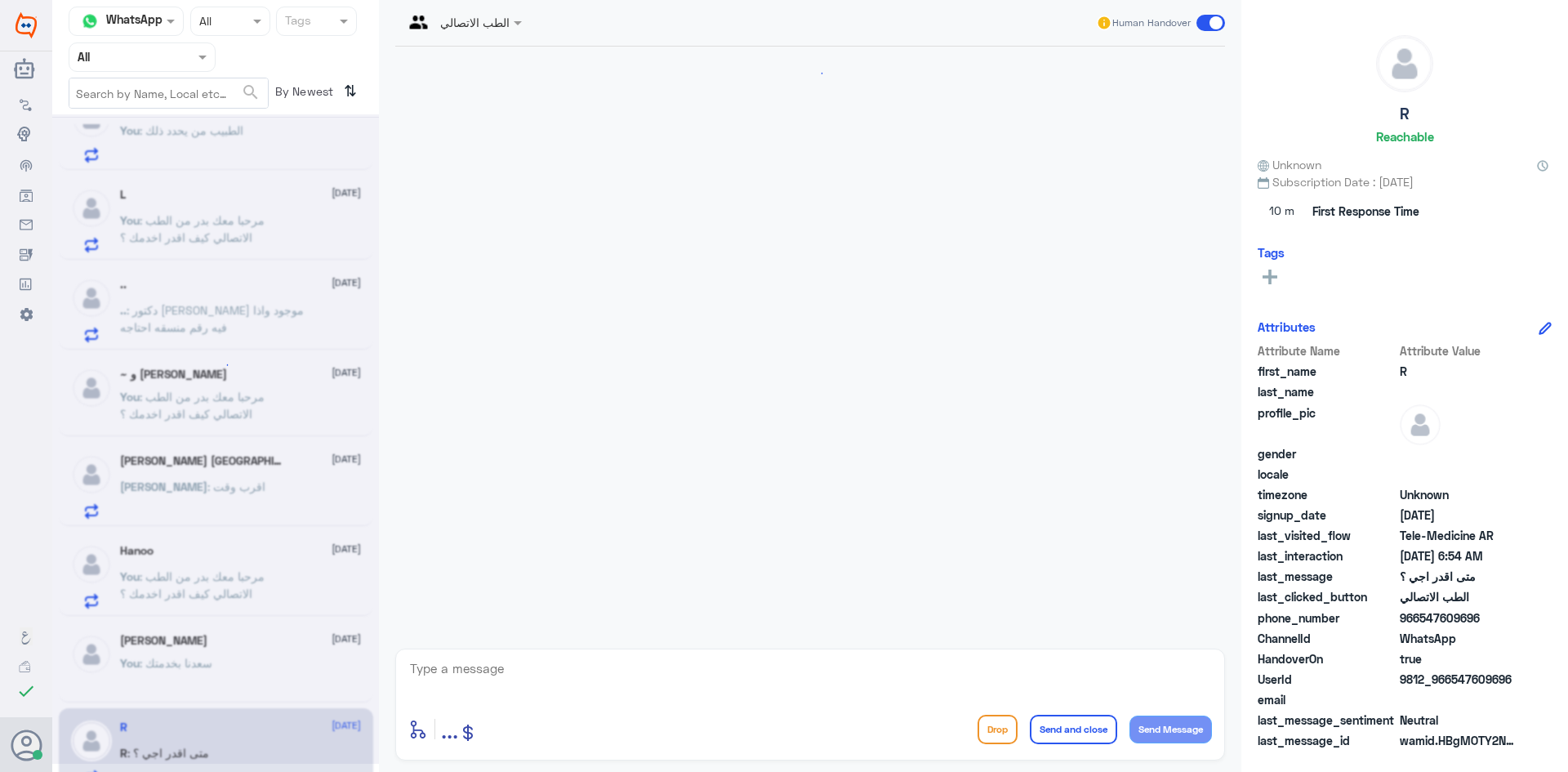
scroll to position [95, 0]
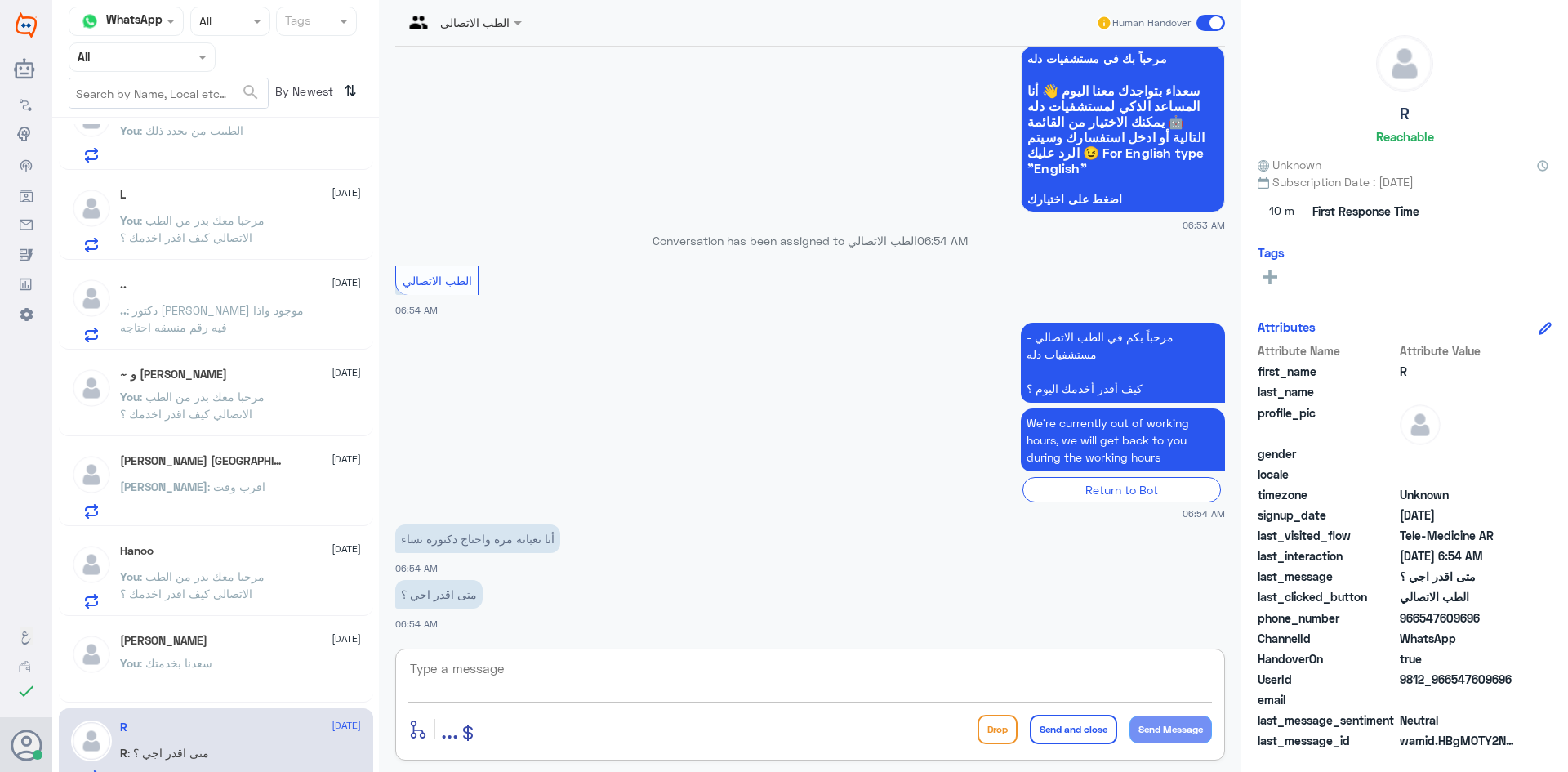
click at [542, 663] on textarea at bounding box center [809, 677] width 803 height 40
paste textarea "مرحبا معك بدر من الطب الاتصالي كيف اقدر اخدمك ؟"
type textarea "مرحبا معك بدر من الطب الاتصالي كيف اقدر اخدمك ؟"
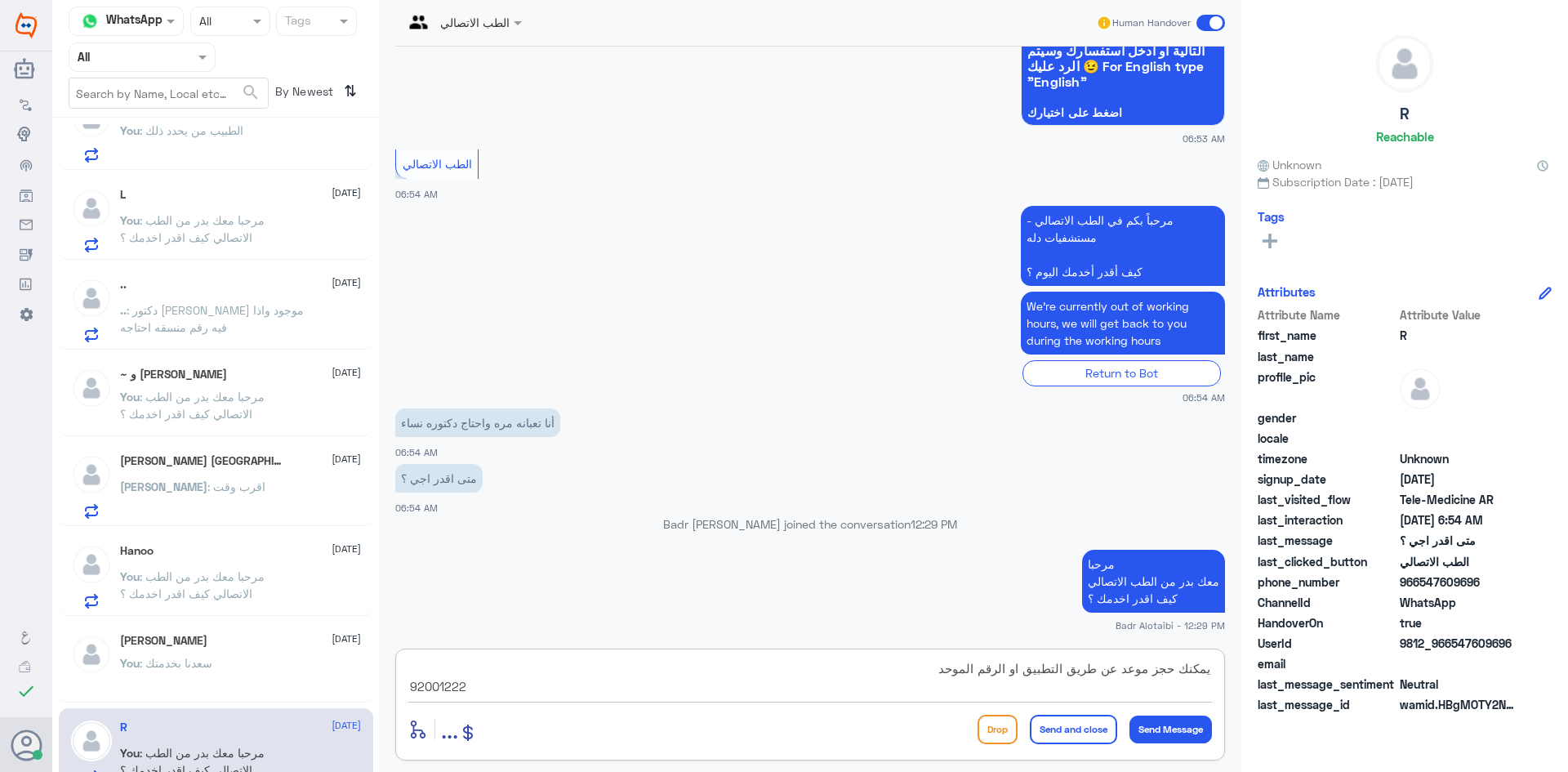
type textarea "يمكنك حجز موعد عن طريق التطبيق او الرقم الموحد 920012222"
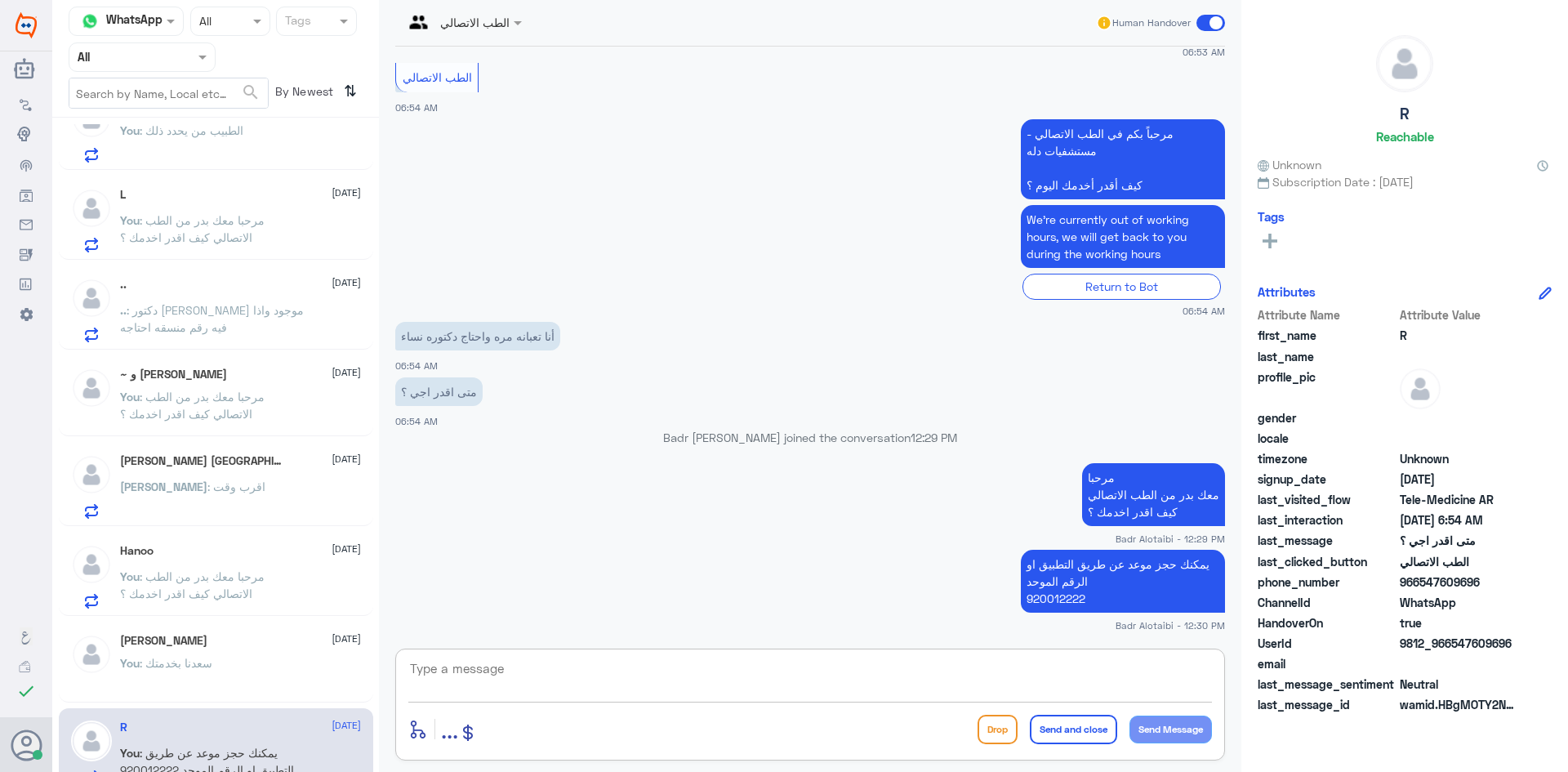
click at [1206, 22] on span at bounding box center [1211, 23] width 28 height 17
click at [0, 0] on input "checkbox" at bounding box center [0, 0] width 0 height 0
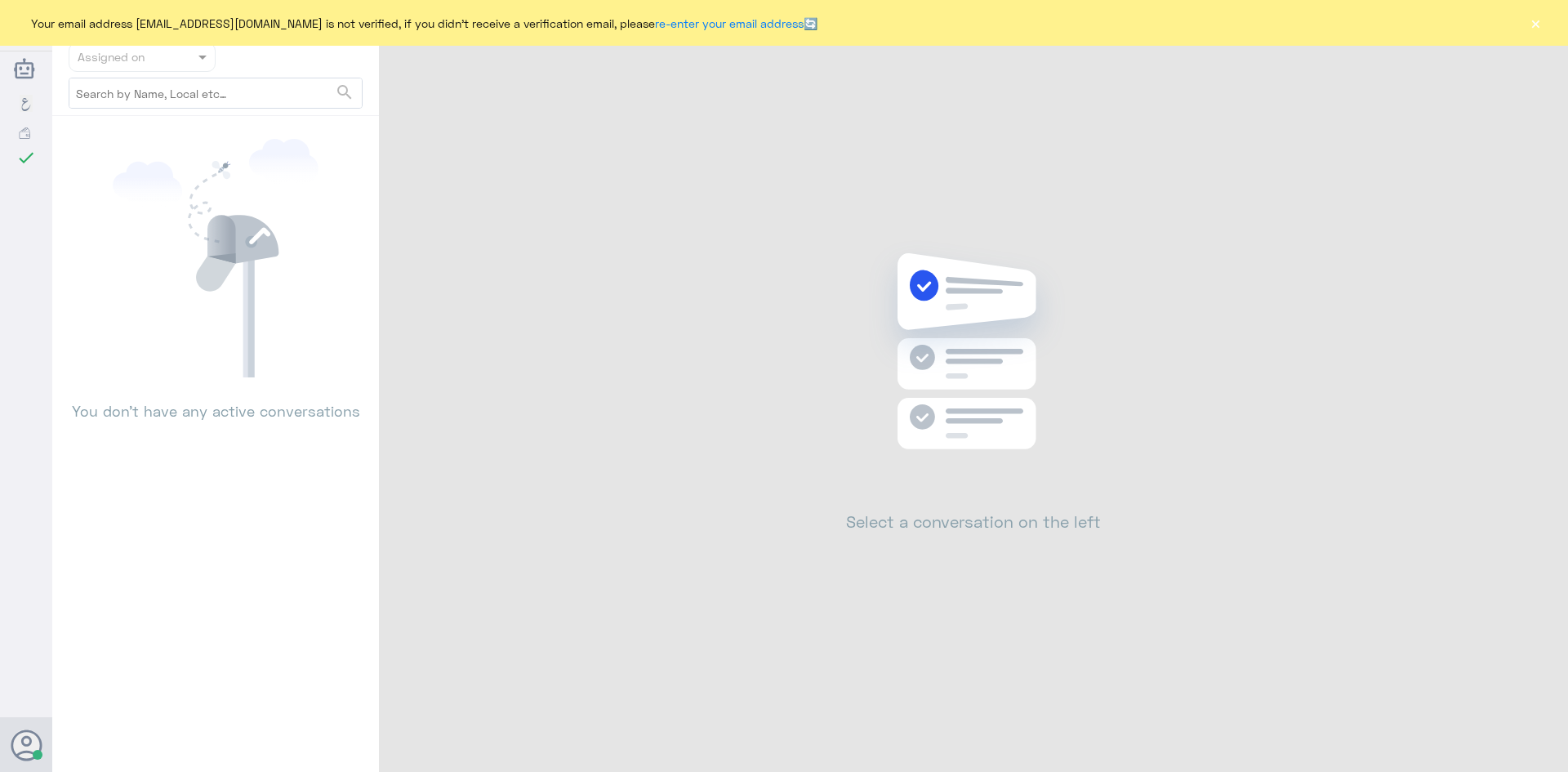
click at [1533, 27] on button "×" at bounding box center [1536, 23] width 17 height 17
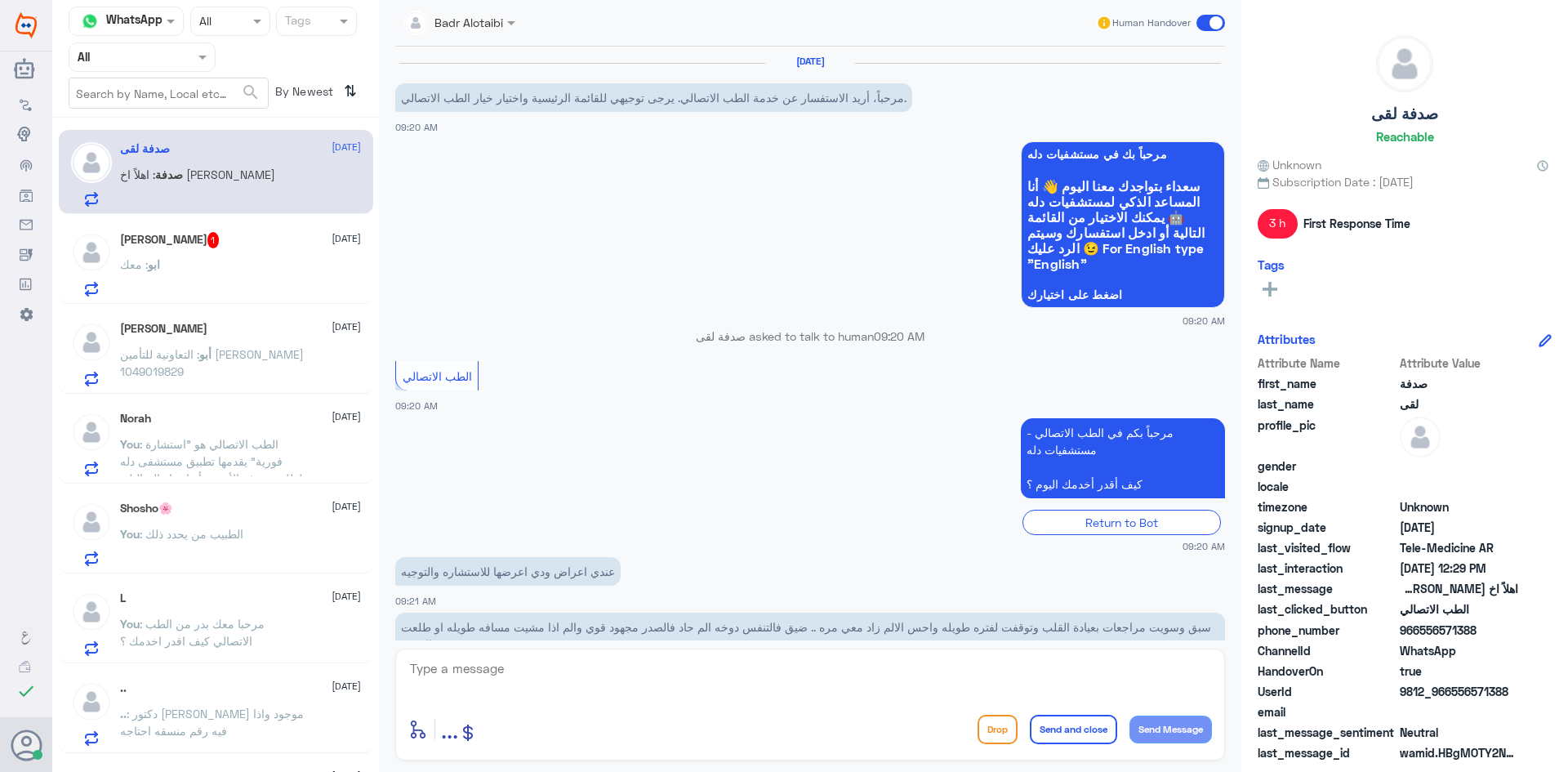
scroll to position [278, 0]
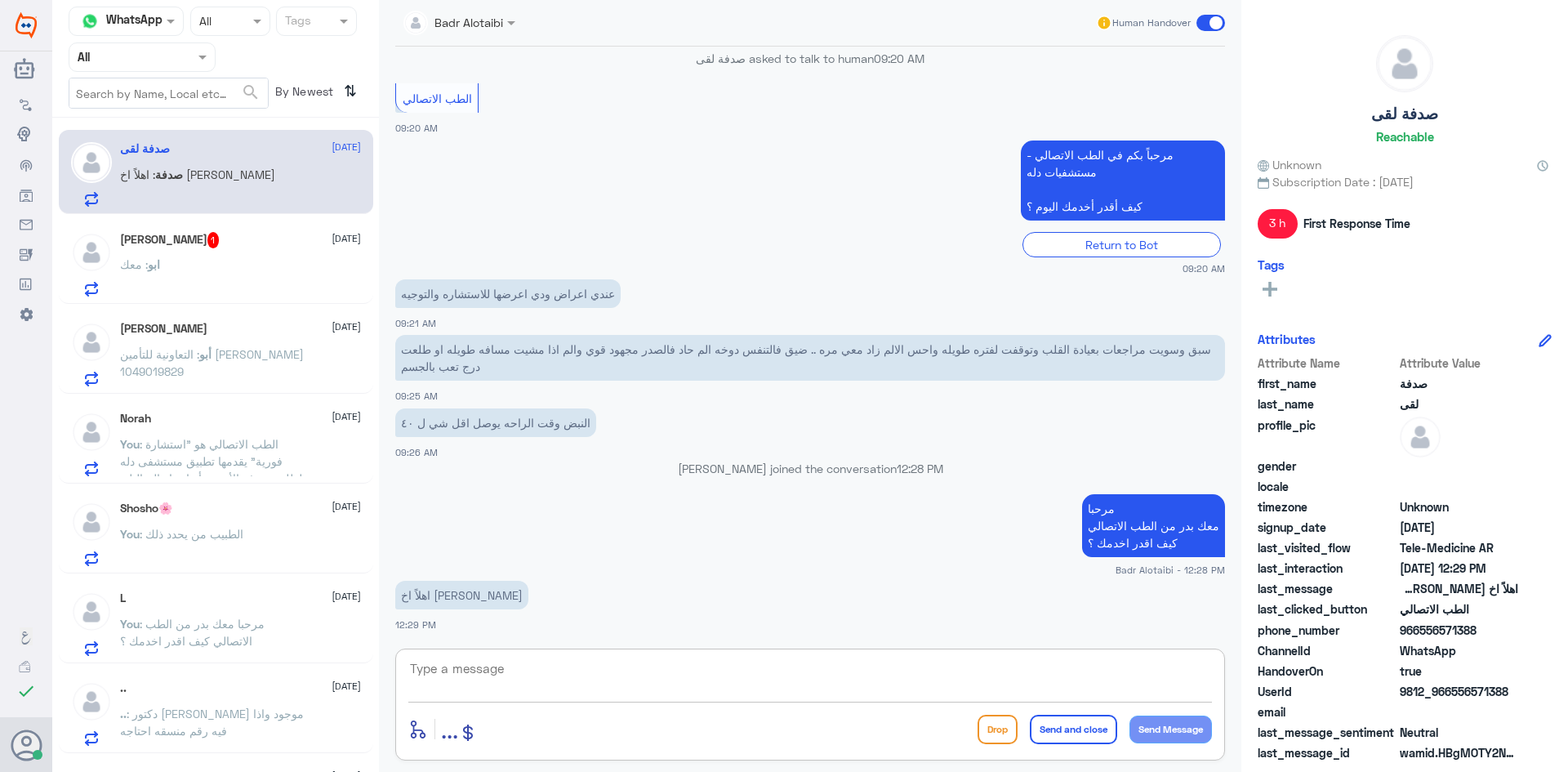
click at [506, 673] on textarea at bounding box center [809, 677] width 803 height 40
click at [204, 250] on div "[PERSON_NAME] 1 [DATE] ابو : معك" at bounding box center [240, 265] width 241 height 65
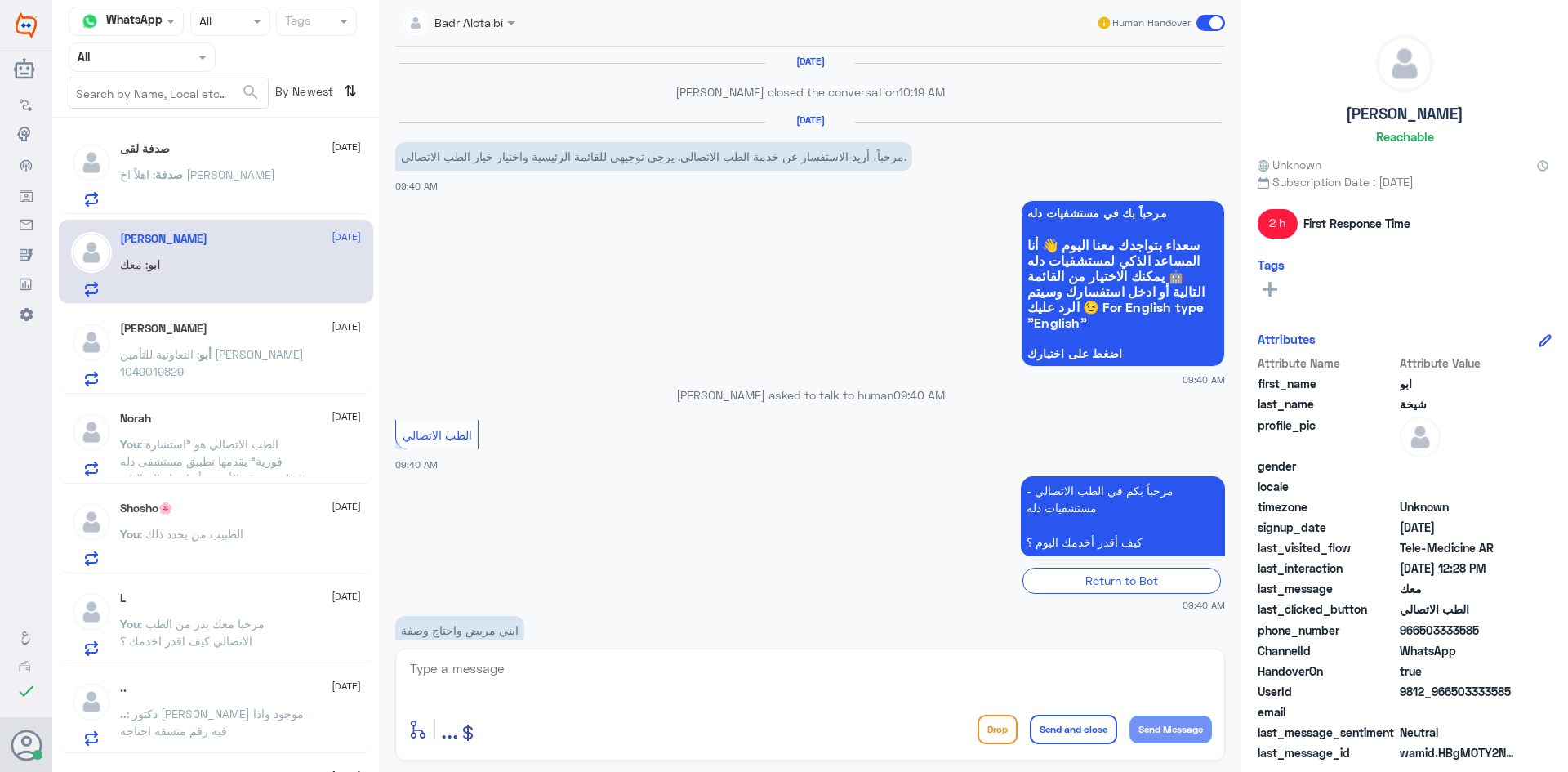
scroll to position [724, 0]
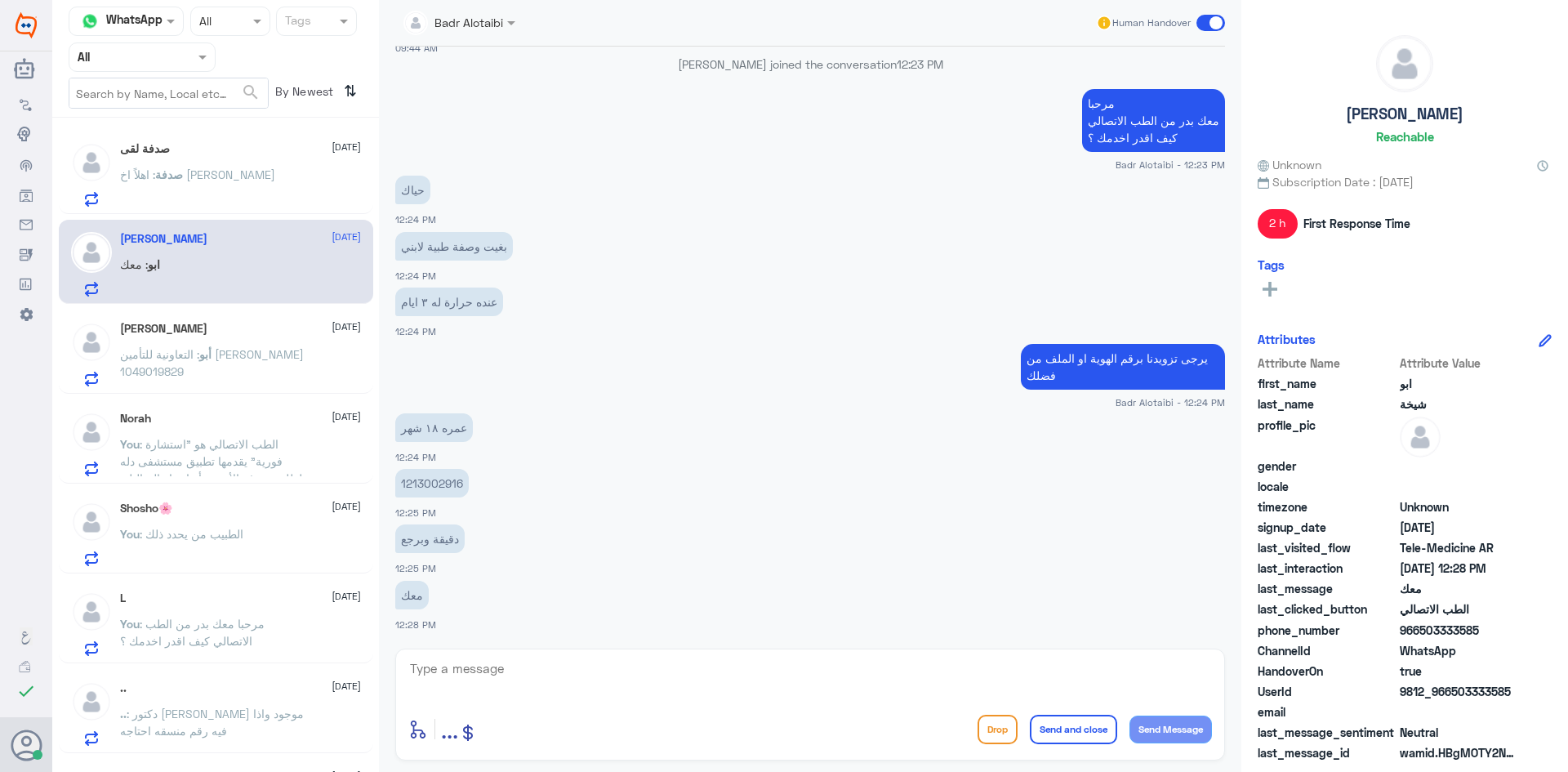
click at [446, 483] on p "1213002916" at bounding box center [432, 483] width 74 height 28
copy p "1213002916"
click at [468, 660] on textarea at bounding box center [809, 677] width 803 height 40
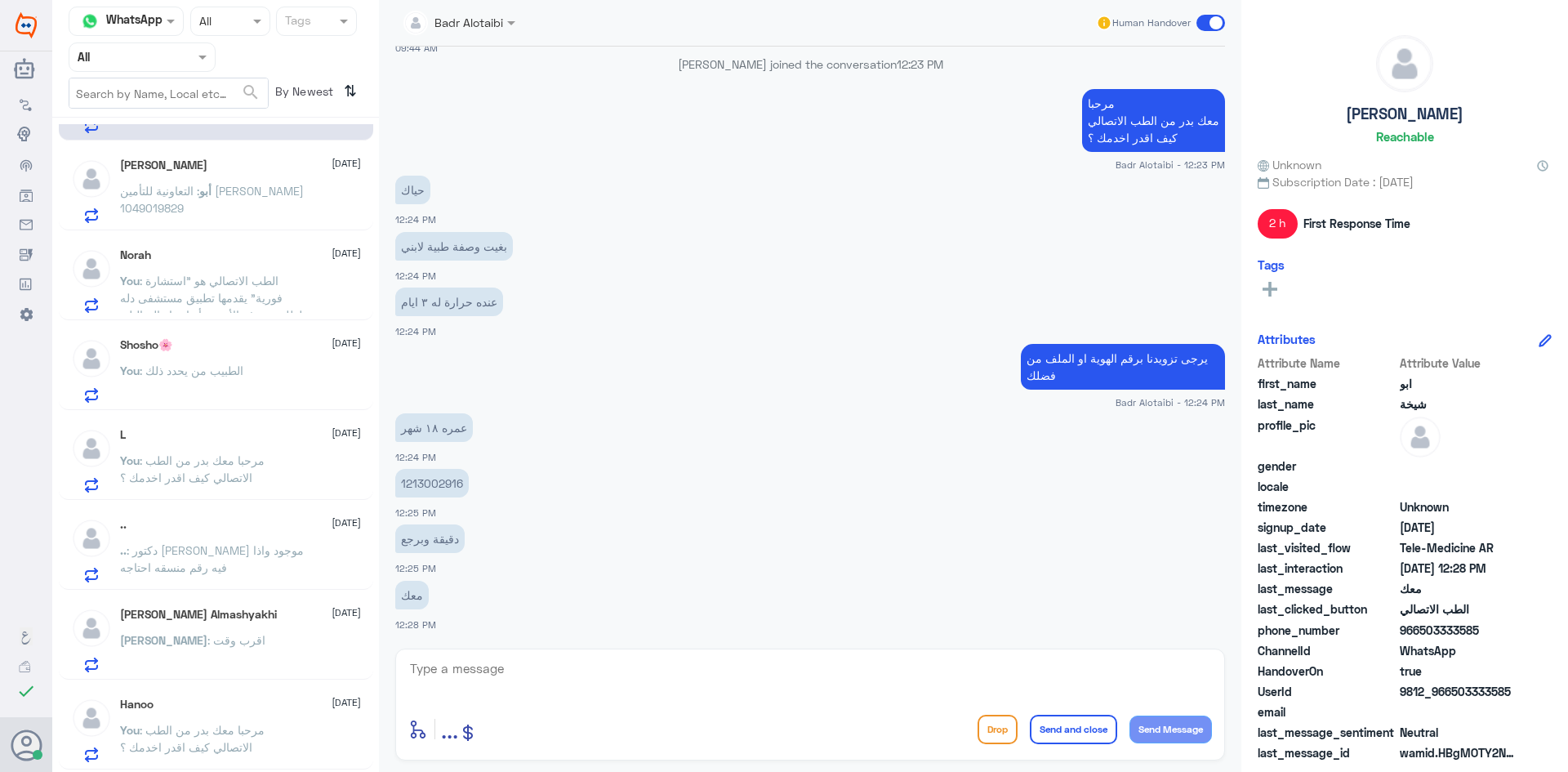
click at [249, 555] on span ": دكتور [PERSON_NAME] موجود واذا فيه رقم منسقه احتاجه" at bounding box center [212, 558] width 184 height 31
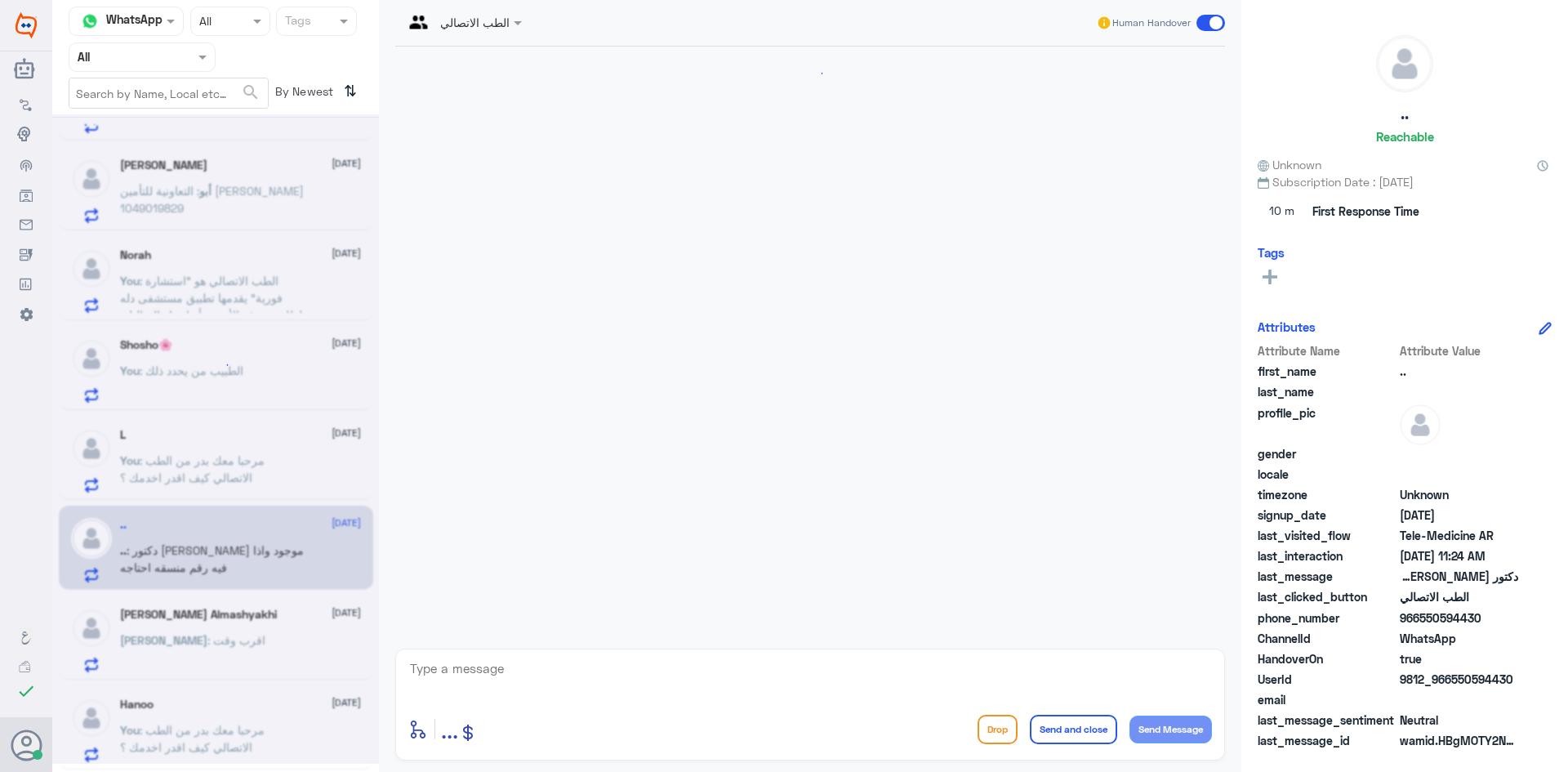
scroll to position [225, 0]
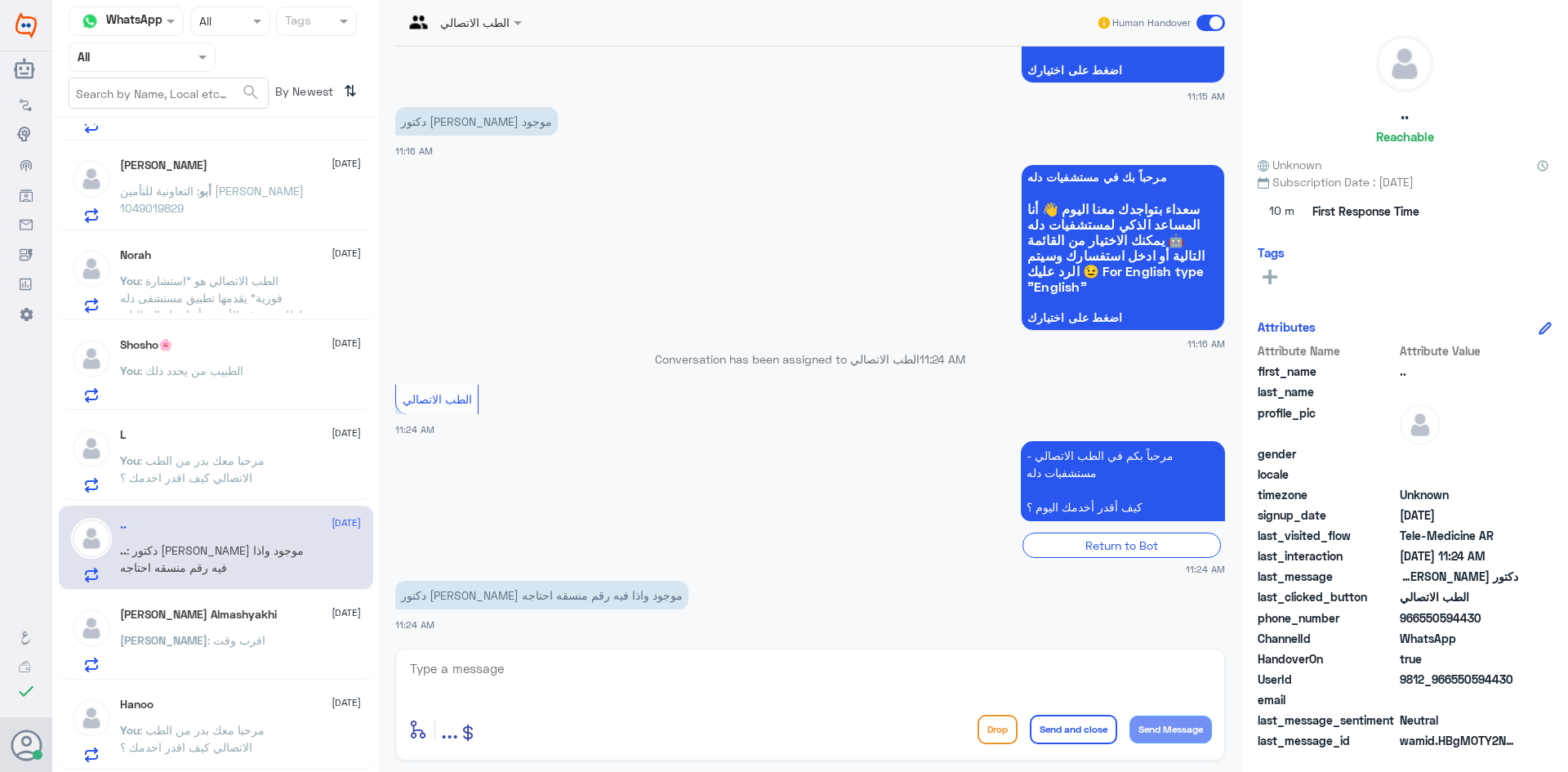
click at [144, 459] on span ": مرحبا معك بدر من الطب الاتصالي كيف اقدر اخدمك ؟" at bounding box center [192, 469] width 144 height 31
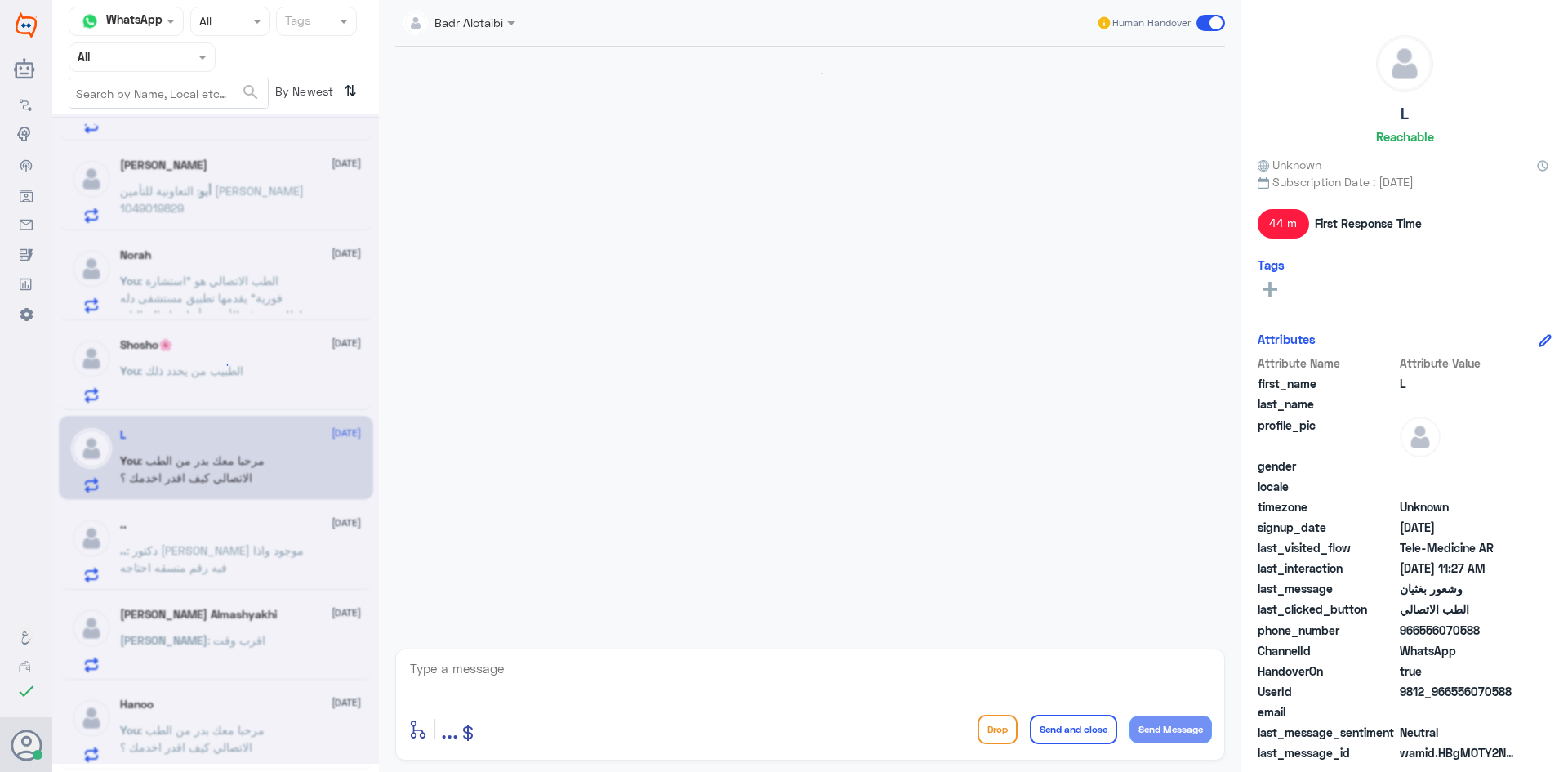
scroll to position [230, 0]
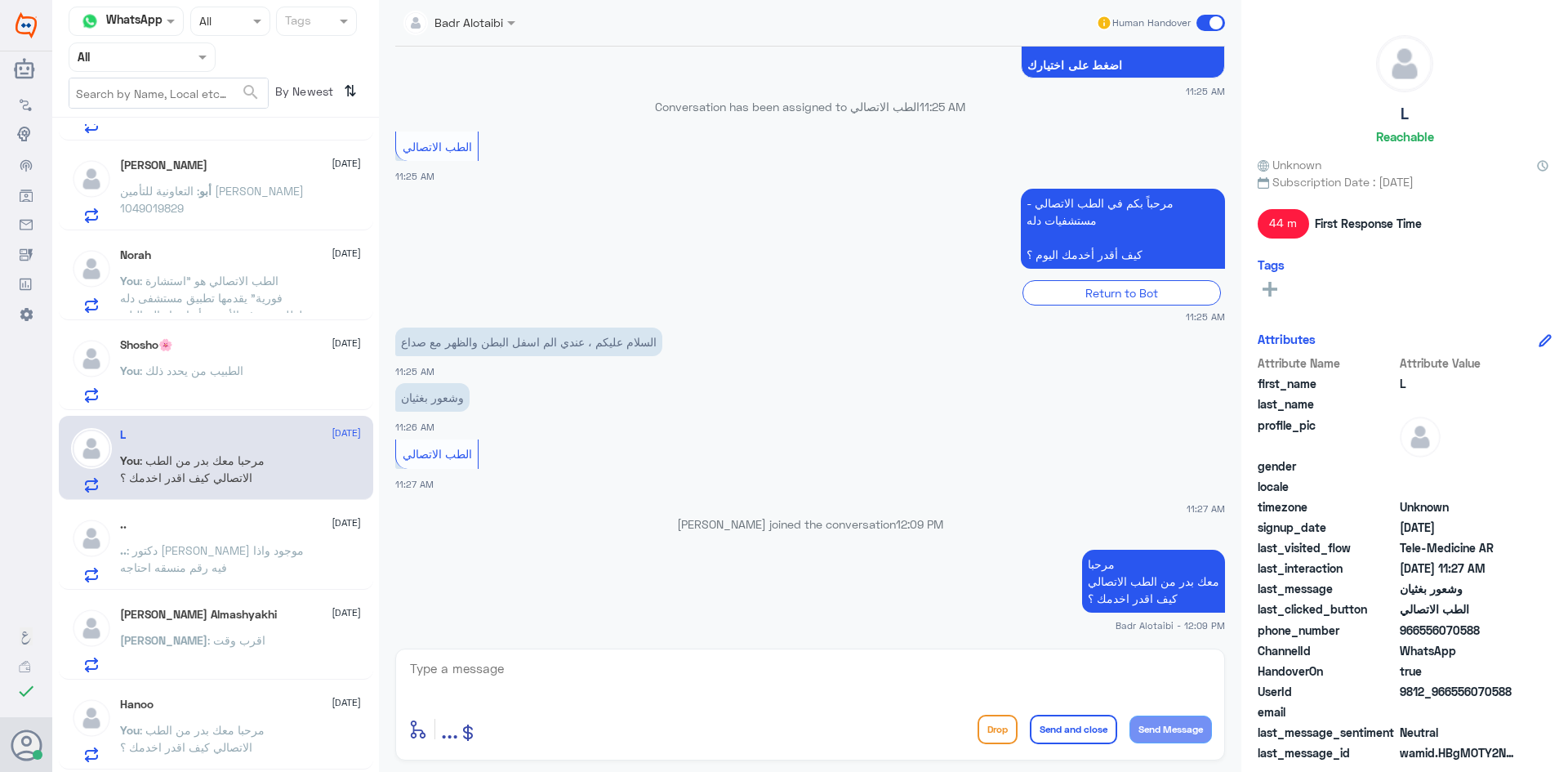
click at [1213, 27] on span at bounding box center [1211, 23] width 28 height 17
click at [0, 0] on input "checkbox" at bounding box center [0, 0] width 0 height 0
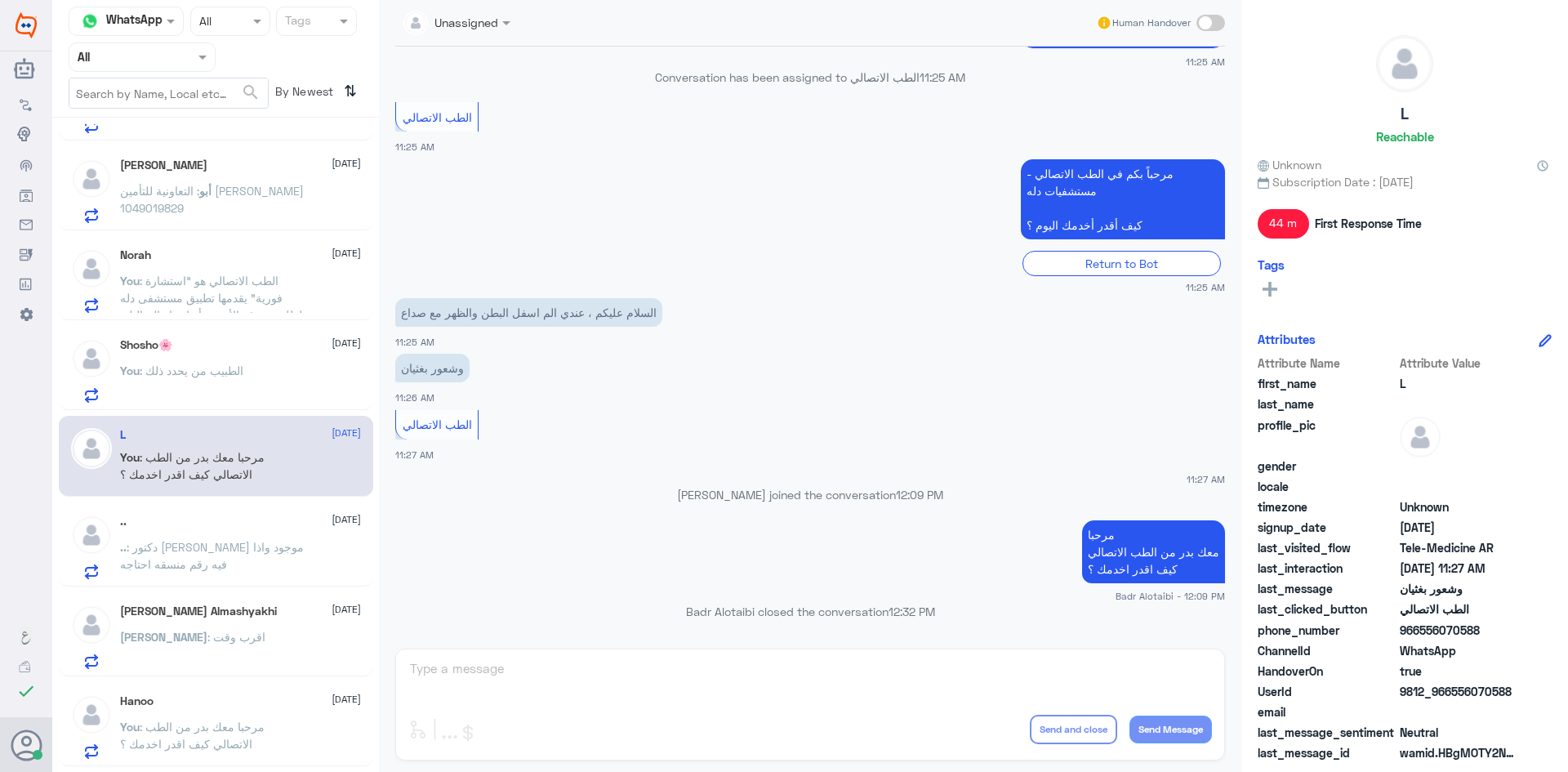
click at [207, 338] on div "Shosho🌸 10 September" at bounding box center [240, 345] width 241 height 14
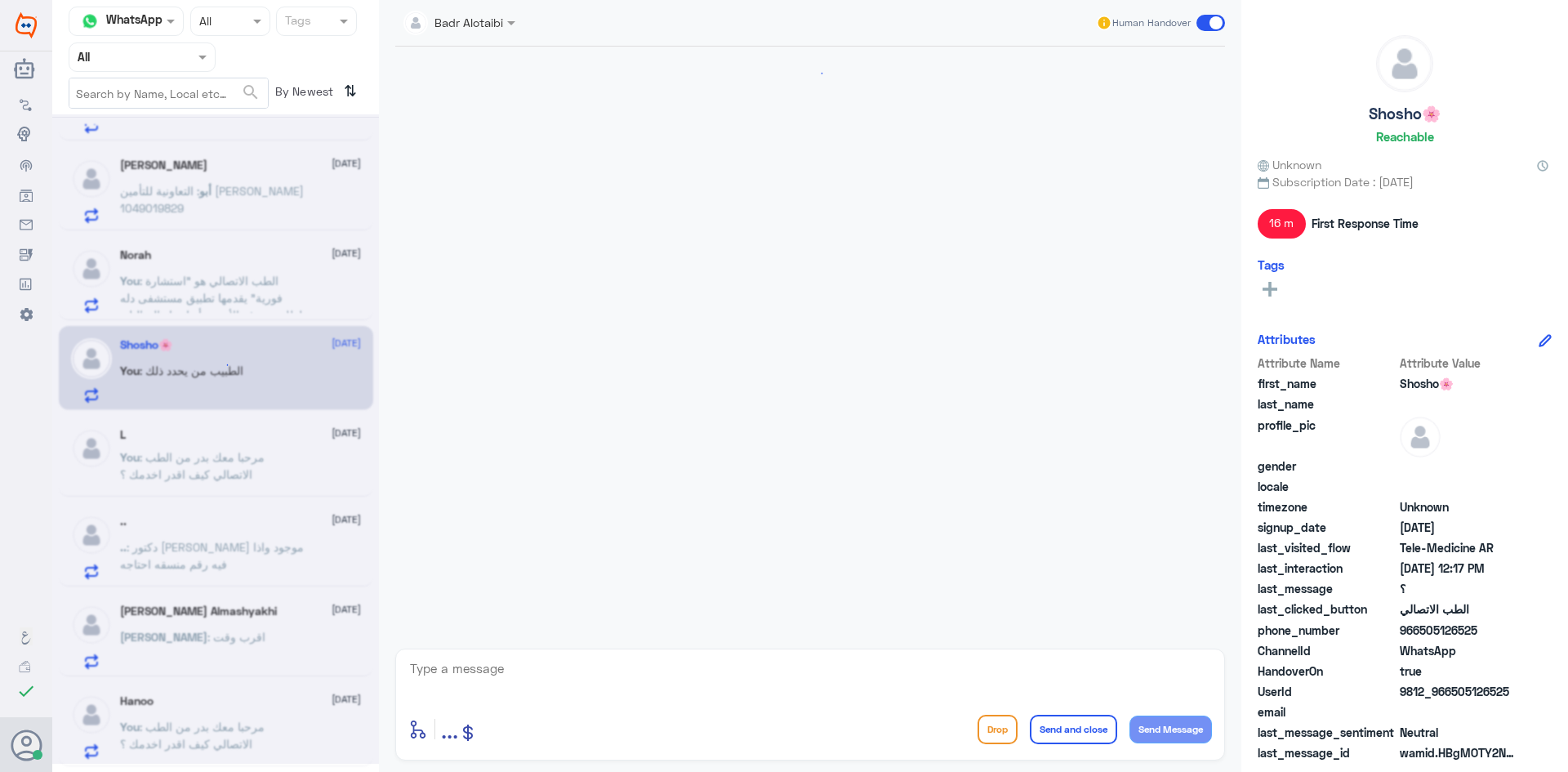
scroll to position [658, 0]
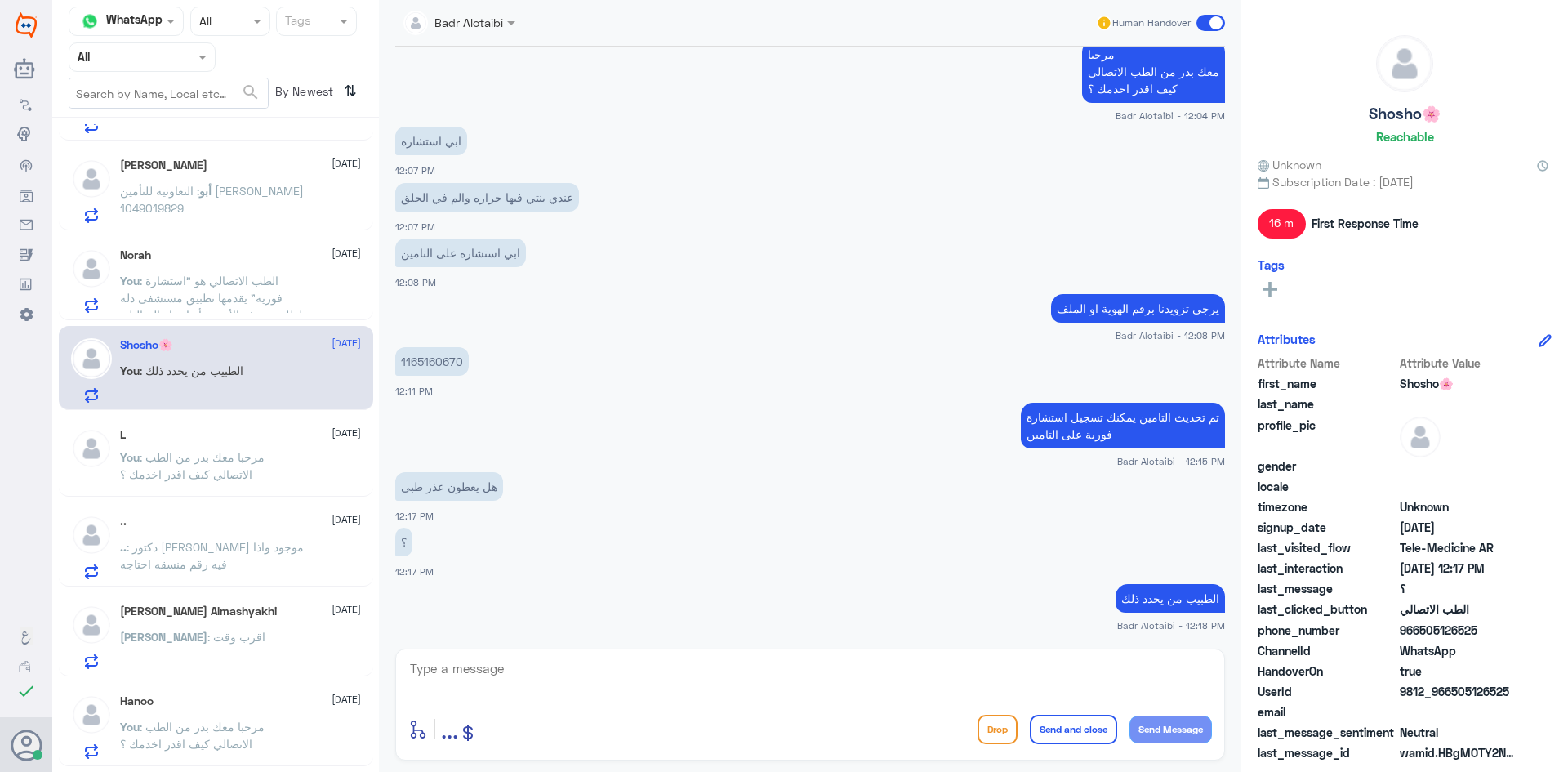
click at [1201, 25] on span at bounding box center [1211, 23] width 28 height 17
click at [0, 0] on input "checkbox" at bounding box center [0, 0] width 0 height 0
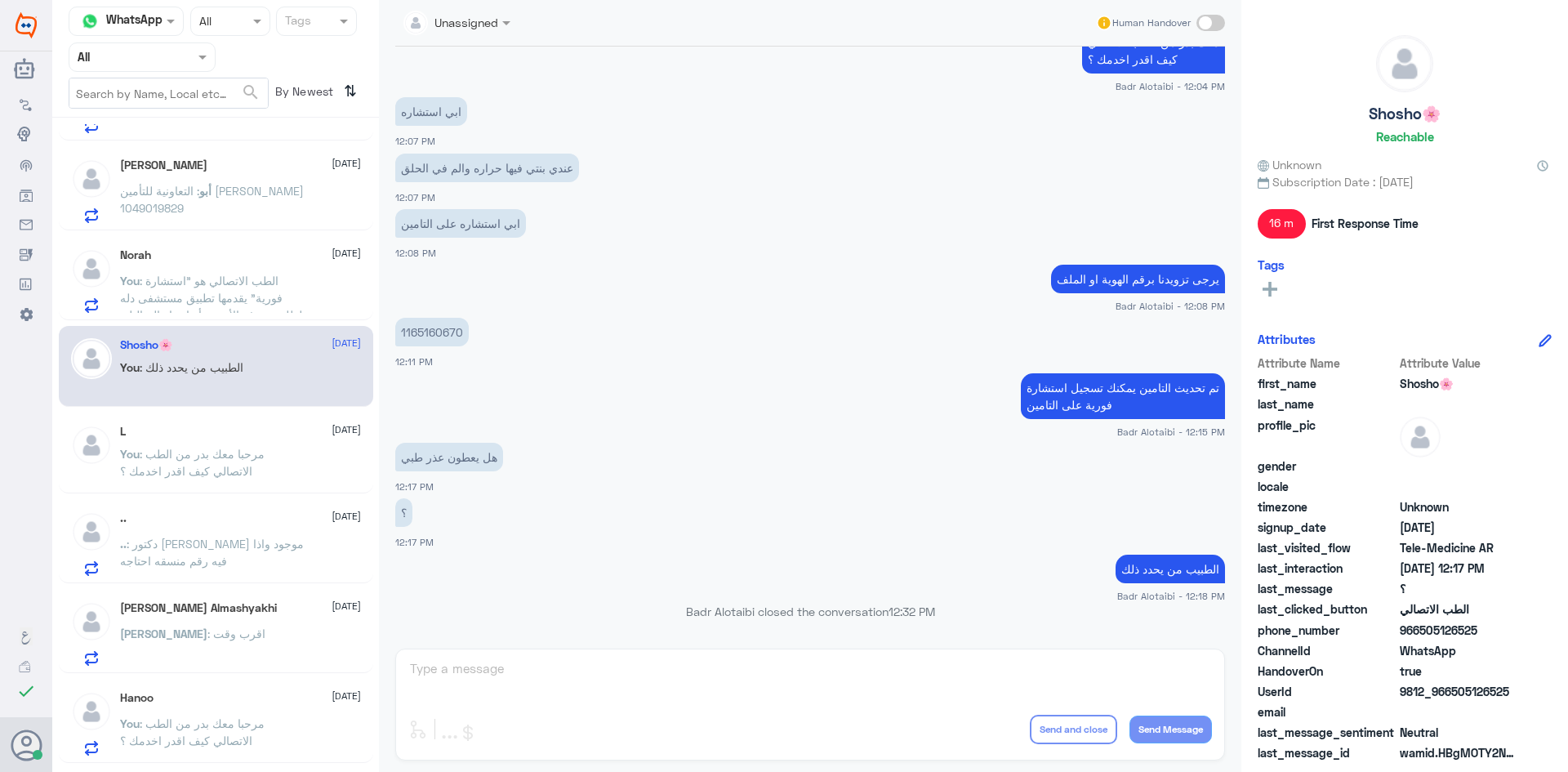
click at [224, 265] on div "Norah 10 September You : الطب الاتصالي هو "استشارة فورية" يقدمها تطبيق مستشفى د…" at bounding box center [240, 280] width 241 height 65
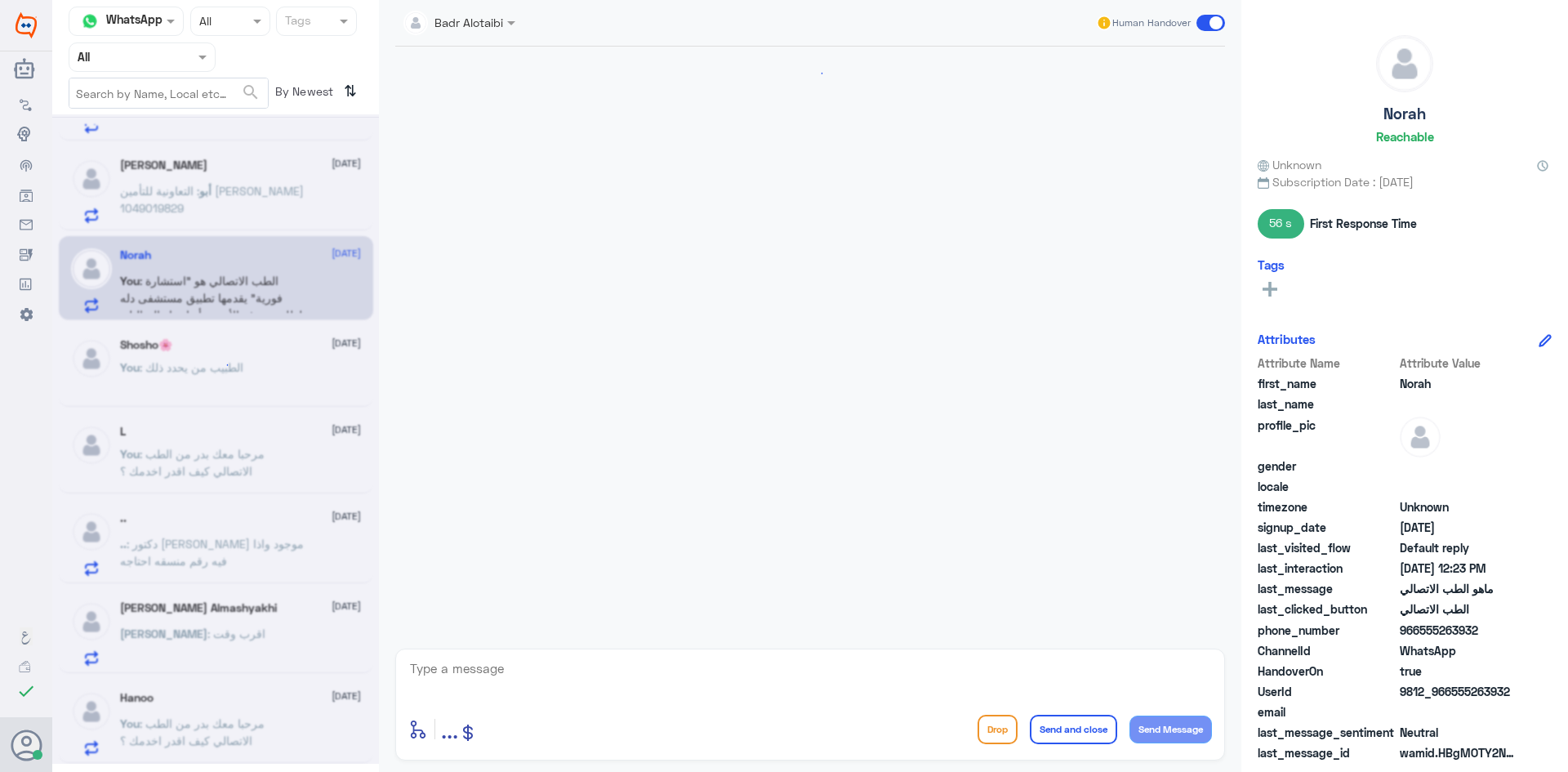
scroll to position [648, 0]
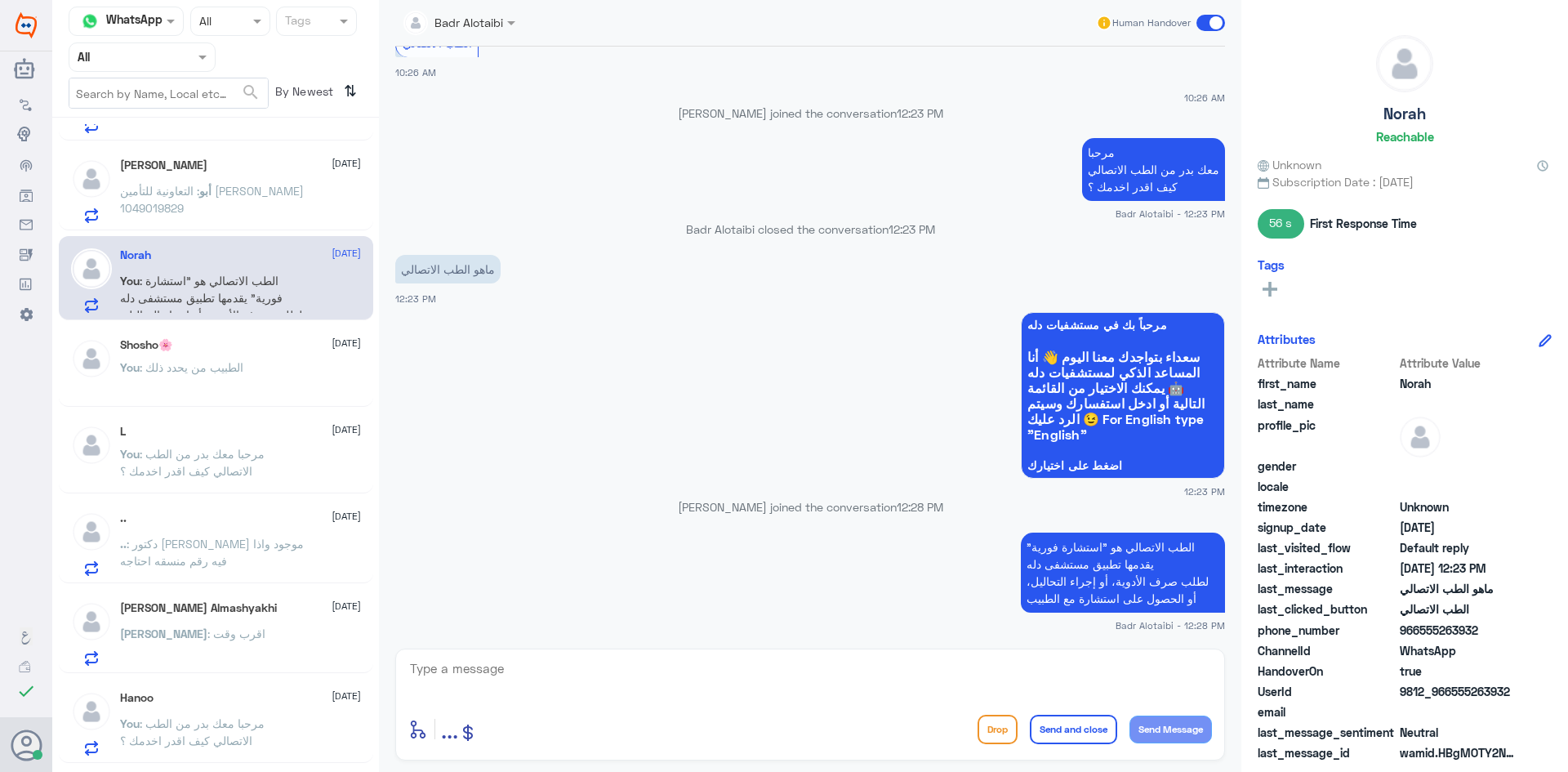
click at [1201, 24] on span at bounding box center [1211, 23] width 28 height 17
click at [0, 0] on input "checkbox" at bounding box center [0, 0] width 0 height 0
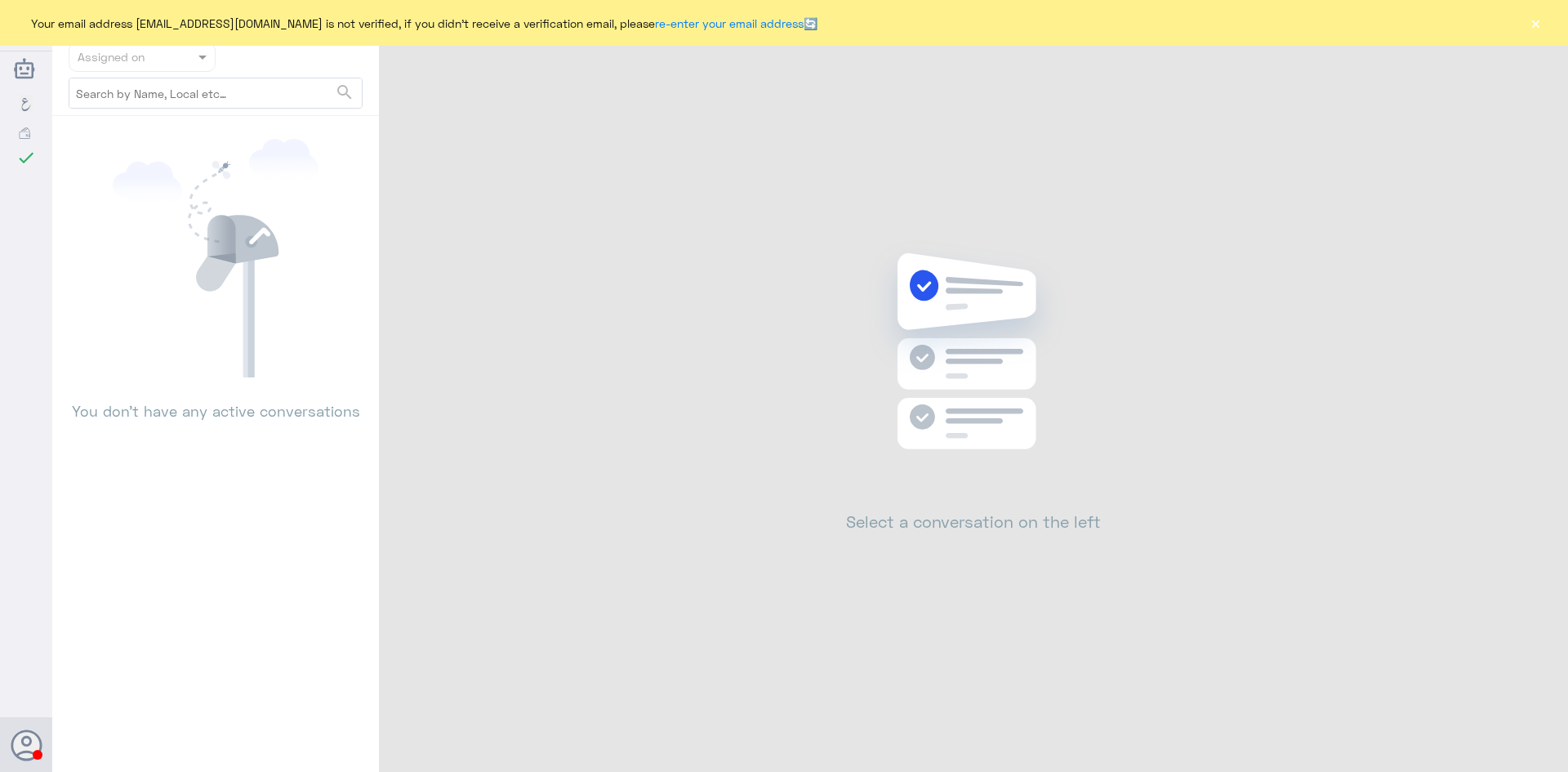
click at [1535, 21] on button "×" at bounding box center [1536, 23] width 17 height 17
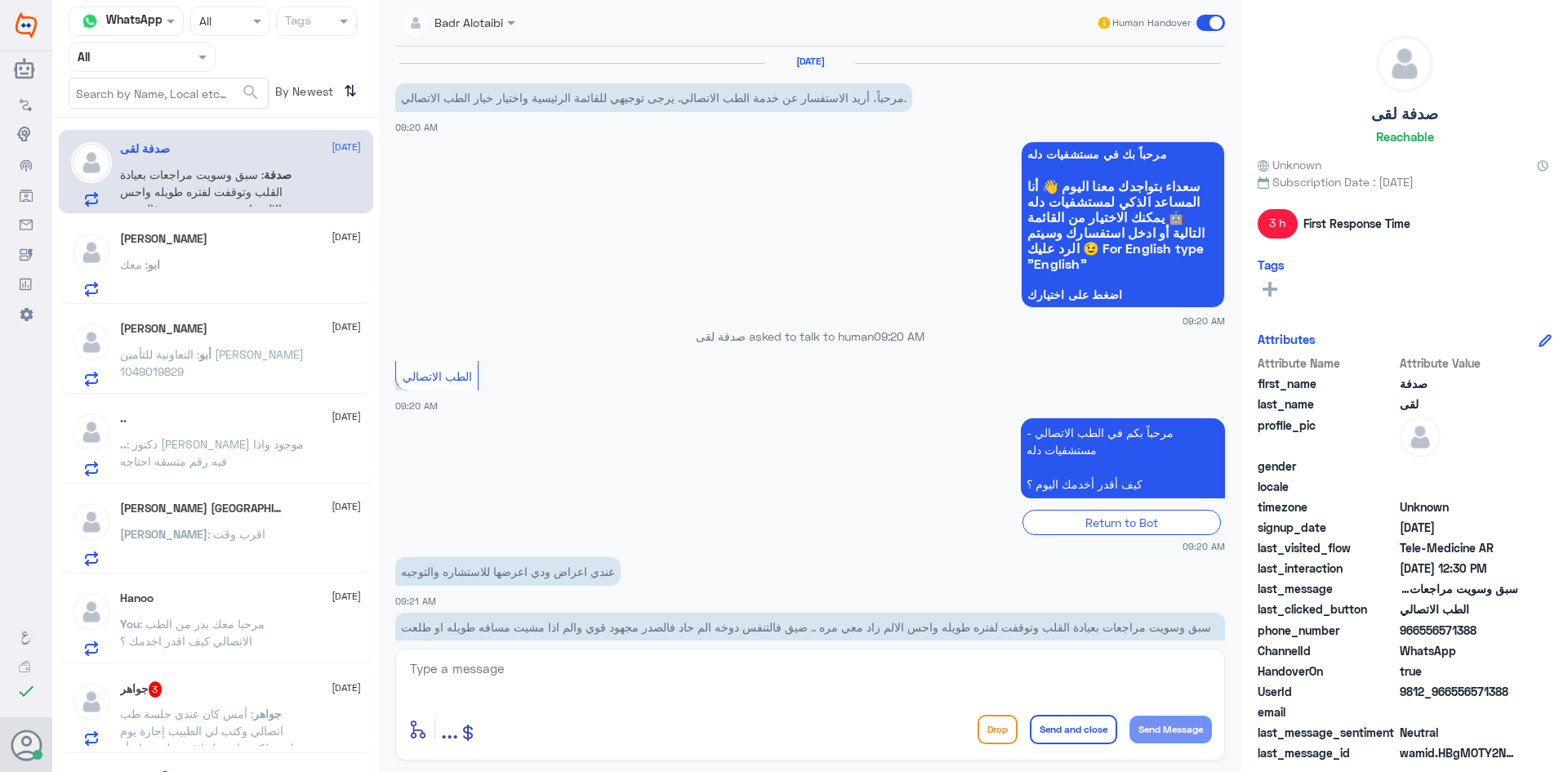
scroll to position [351, 0]
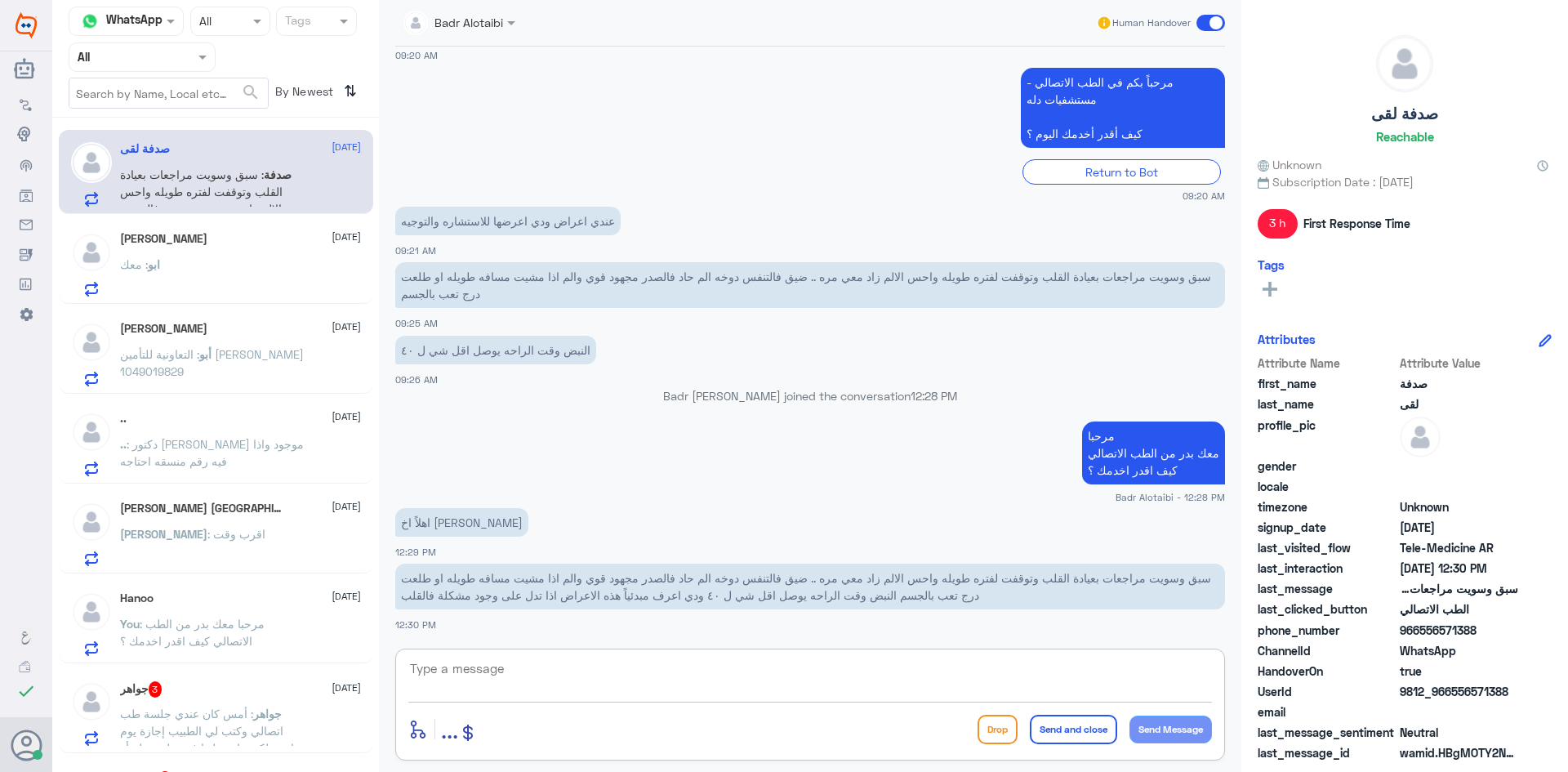
click at [460, 661] on textarea at bounding box center [809, 677] width 803 height 40
paste textarea "يمكنك تسجيل دخولك للتطبيق، واختر أيقونة "استشارة فورية" لطلب صرف الأدوية، أو إج…"
type textarea "يمكنك تسجيل دخولك للتطبيق، واختر أيقونة "استشارة فورية" لطلب صرف الأدوية، أو إج…"
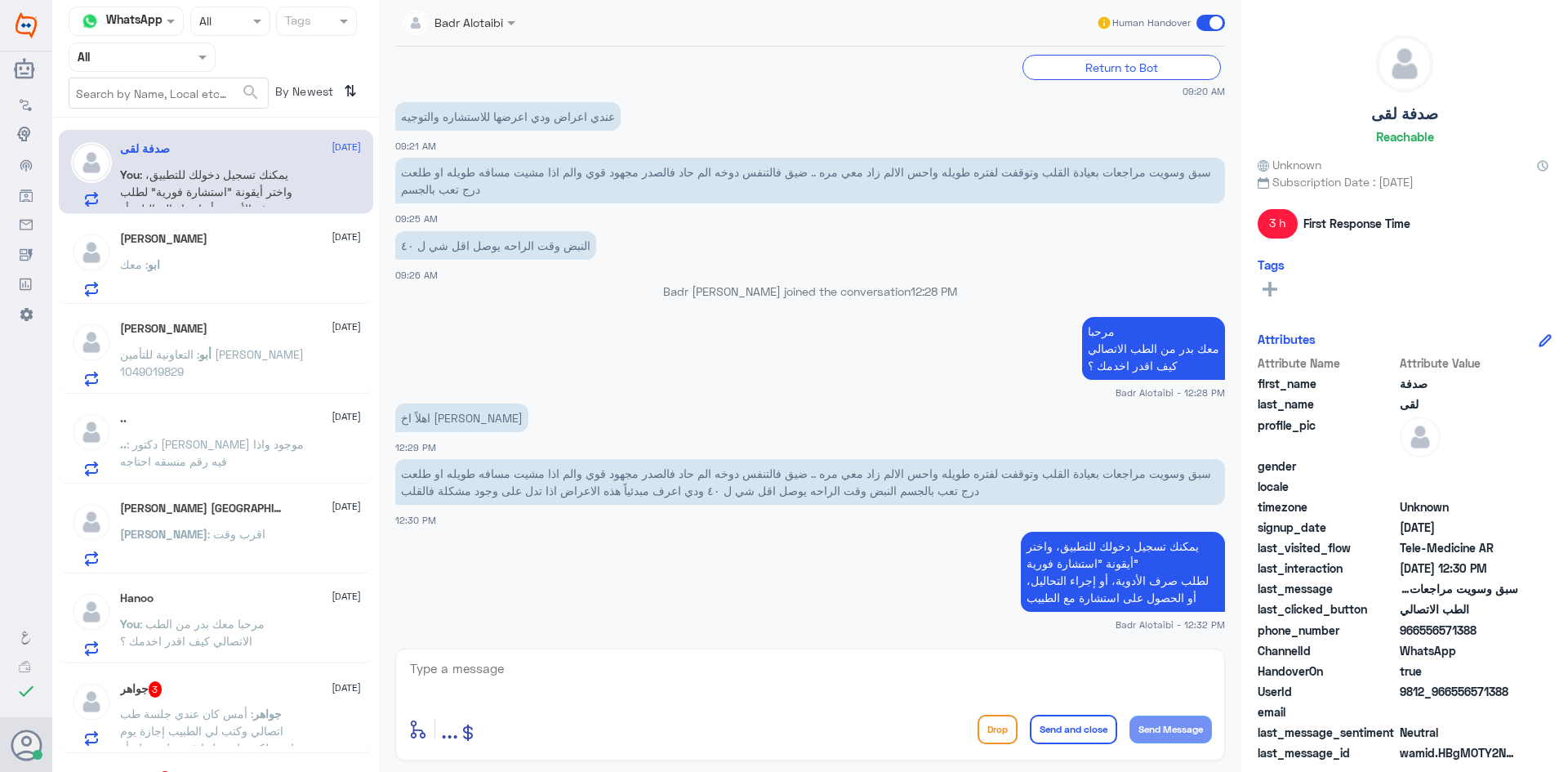
click at [244, 715] on span ": أمس كان عندي جلسة طب اتصالي وكتب لي الطبيب إجازة يوم واحد ولكن ما حصلتها في ت…" at bounding box center [210, 739] width 180 height 66
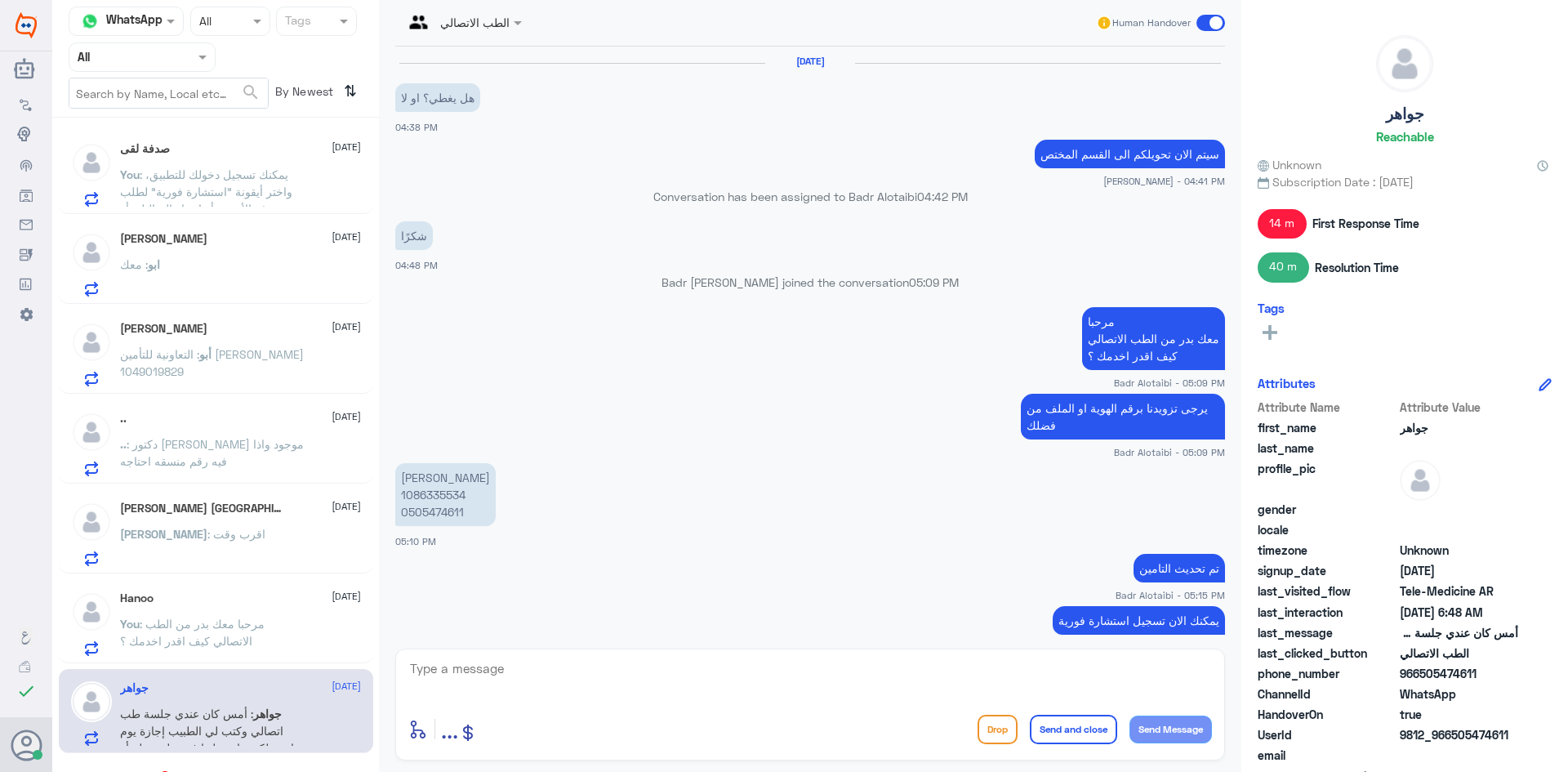
scroll to position [950, 0]
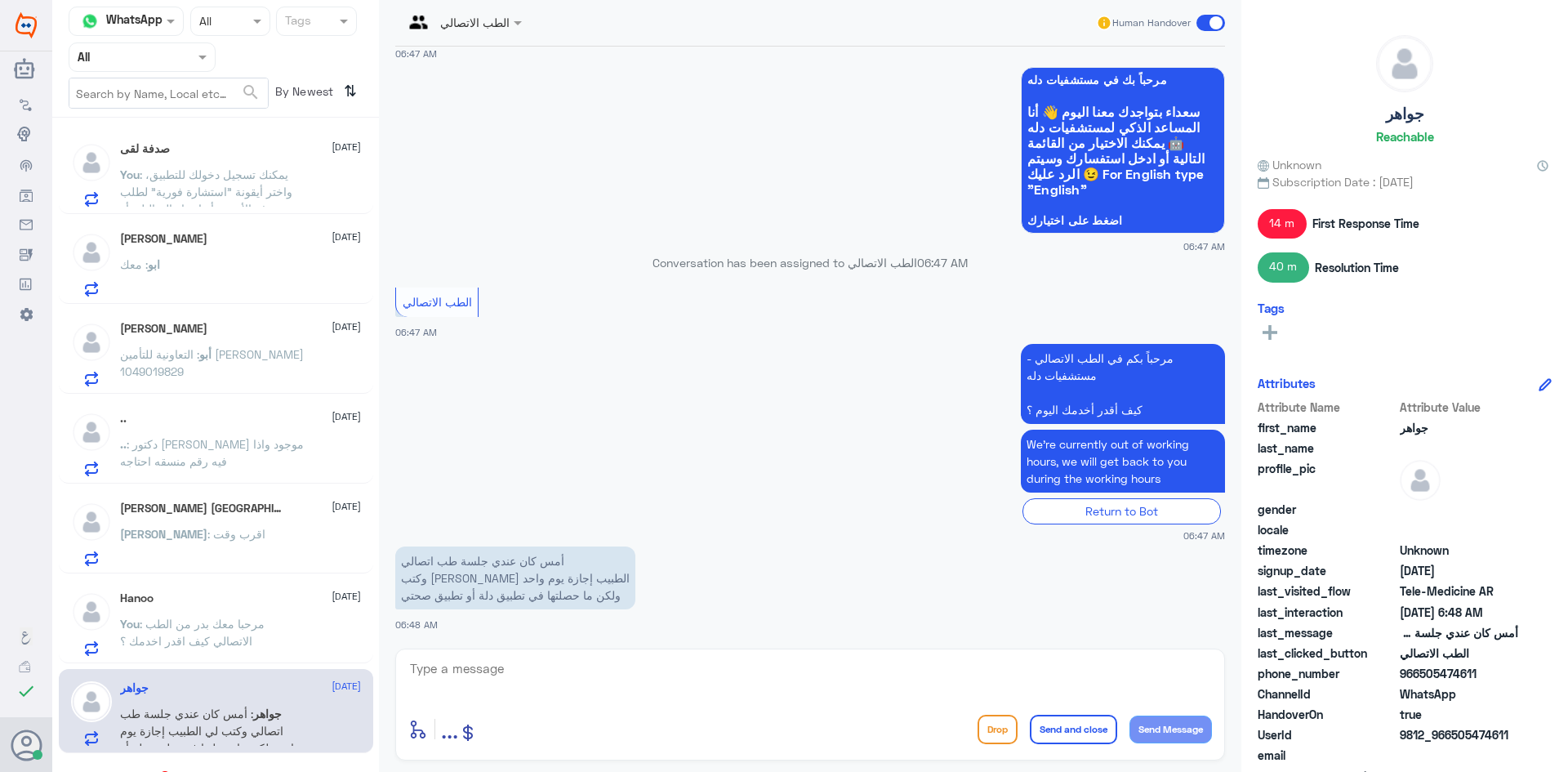
click at [567, 653] on div "enter flow name ... Drop Send and close Send Message" at bounding box center [810, 704] width 830 height 112
click at [570, 665] on textarea at bounding box center [809, 677] width 803 height 40
paste textarea "مرحبا معك بدر من الطب الاتصالي كيف اقدر اخدمك ؟"
type textarea "مرحبا معك بدر من الطب الاتصالي كيف اقدر اخدمك ؟"
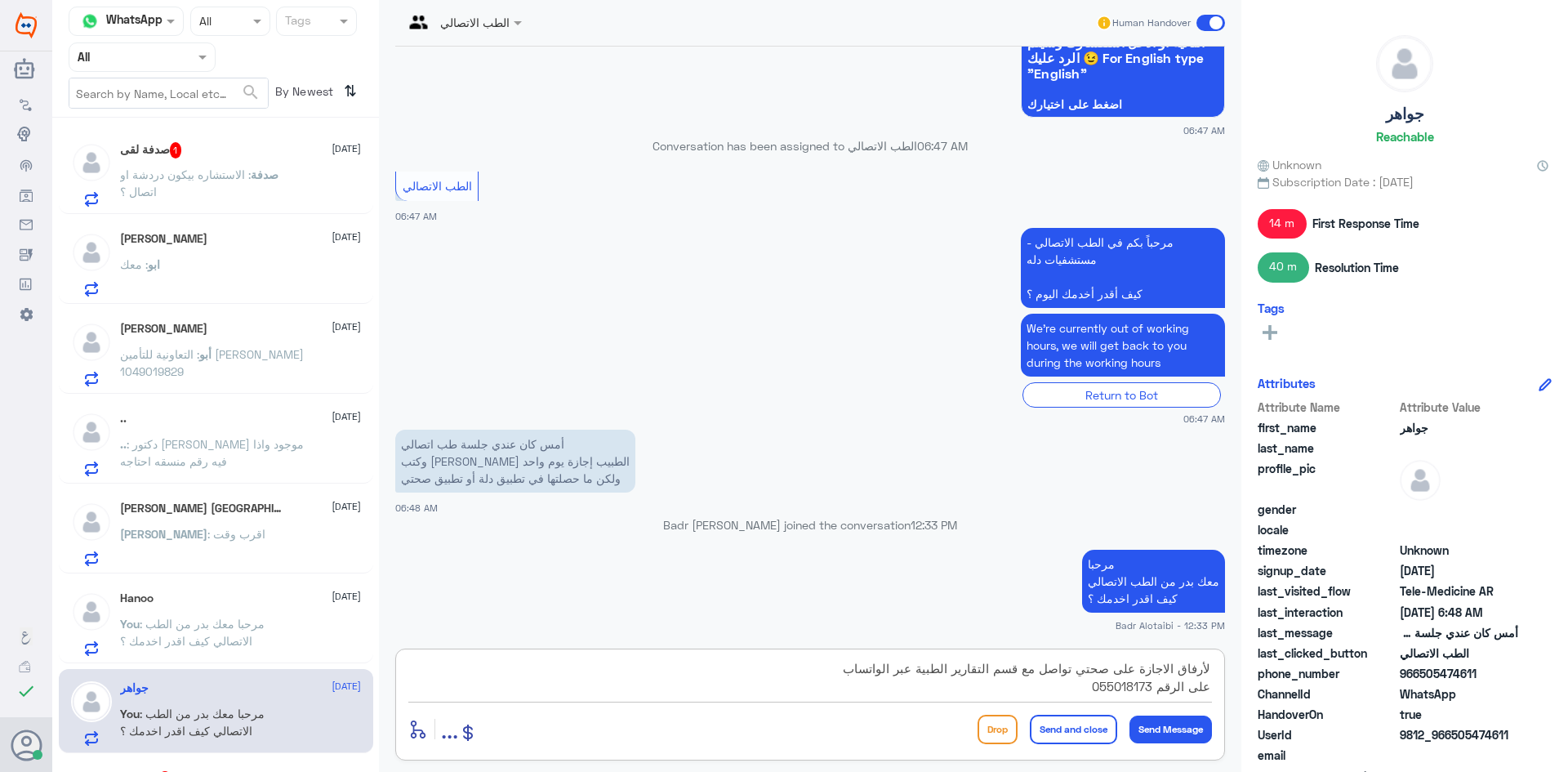
type textarea "لأرفاق الاجازة على صحتي تواصل مع قسم التقارير الطبية عبر الواتساب على الرقم 055…"
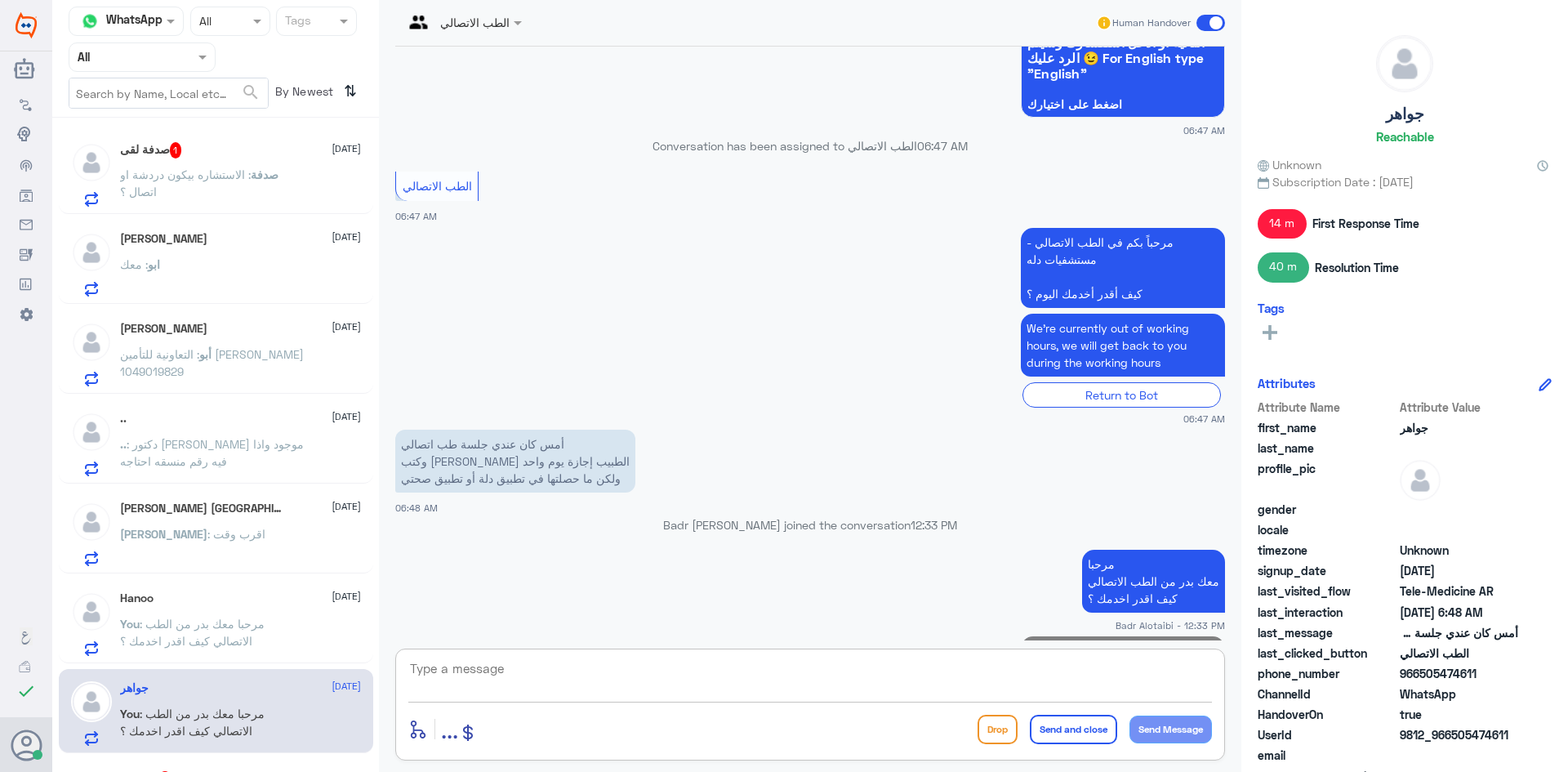
scroll to position [1124, 0]
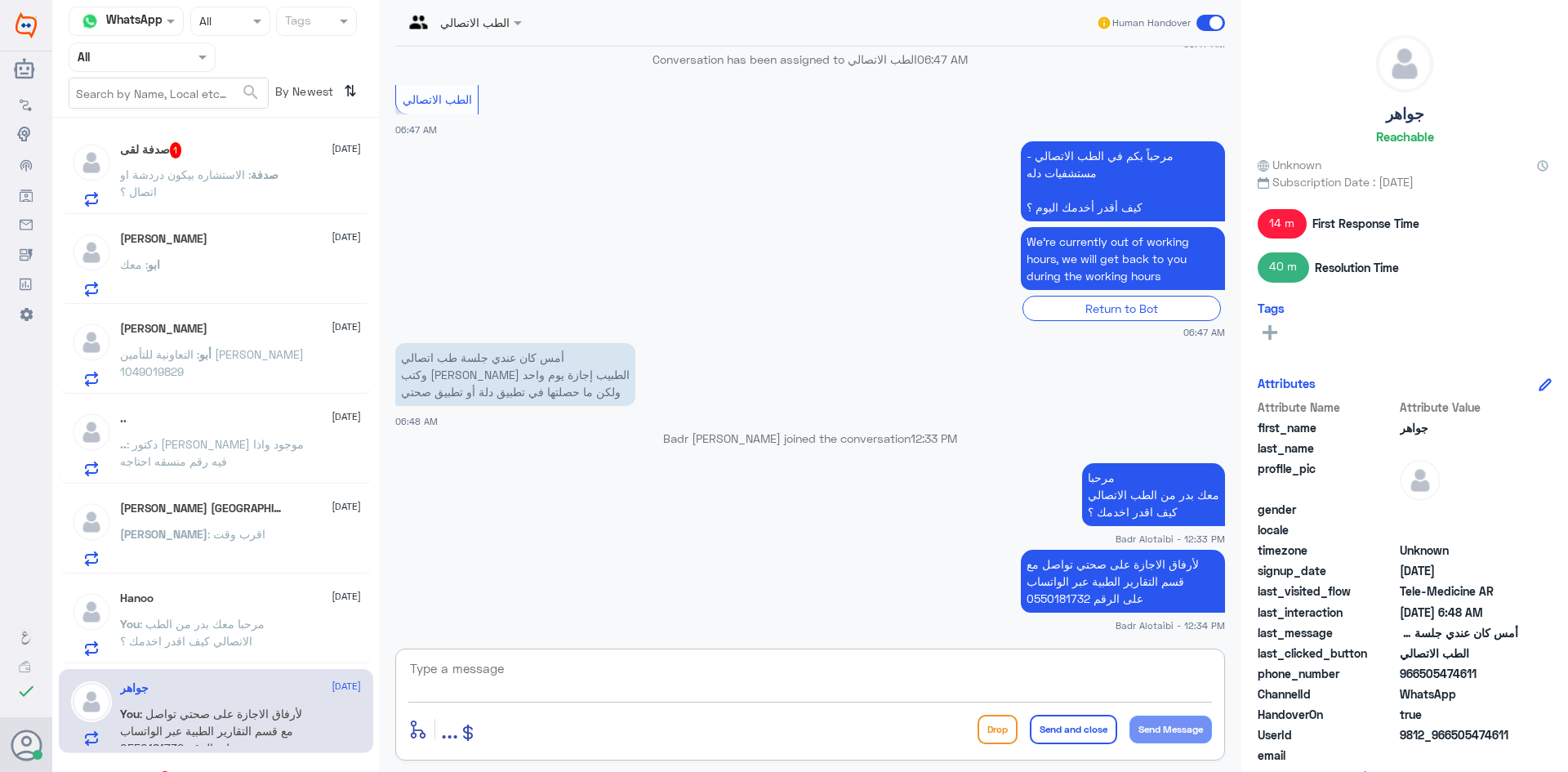
click at [1218, 22] on span at bounding box center [1211, 23] width 28 height 17
click at [0, 0] on input "checkbox" at bounding box center [0, 0] width 0 height 0
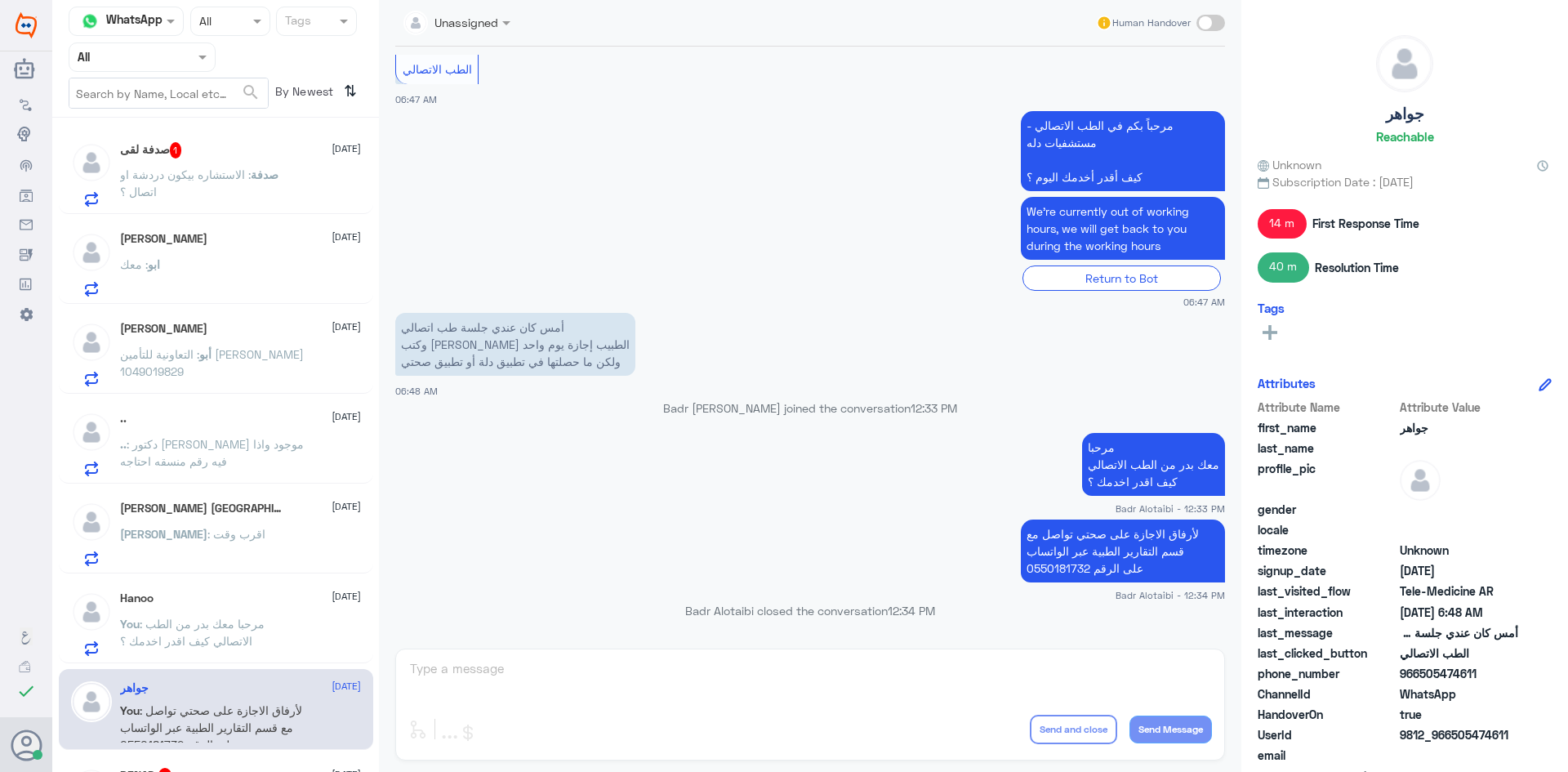
click at [235, 159] on div "صدفة لقى 1 [DATE] صدفة : الاستشاره بيكون دردشة او اتصال ؟" at bounding box center [240, 174] width 241 height 65
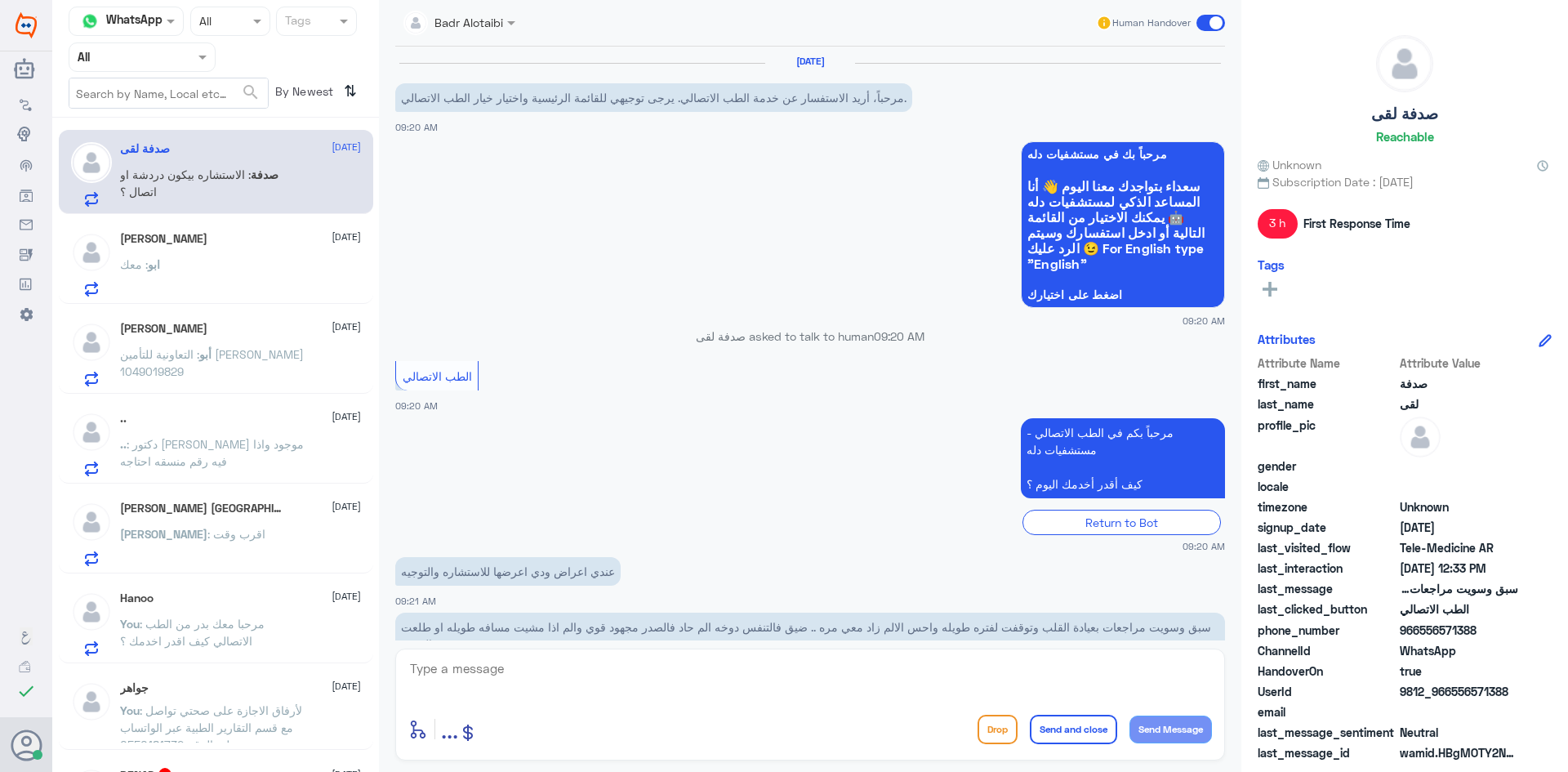
scroll to position [511, 0]
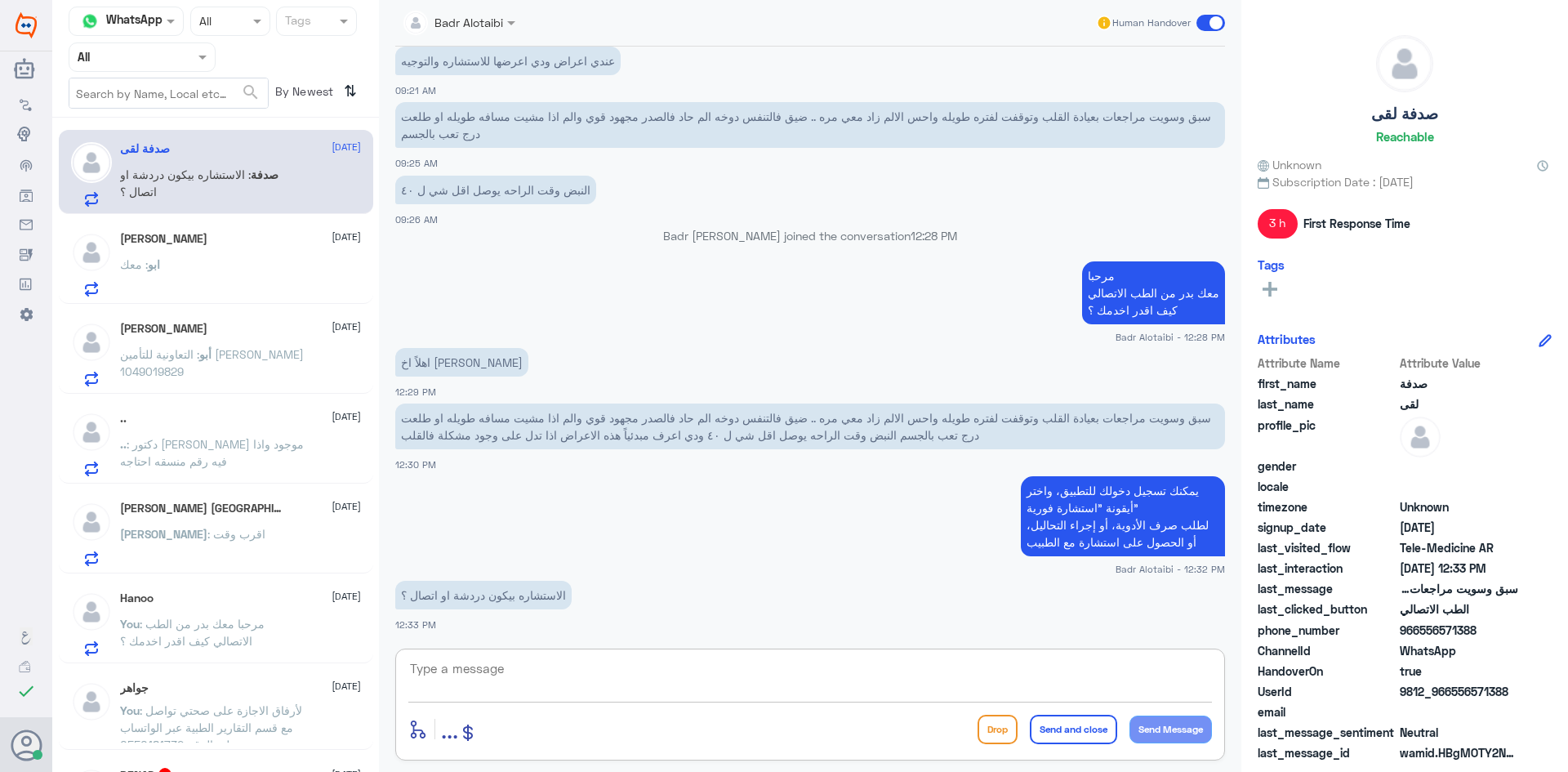
click at [638, 689] on textarea at bounding box center [809, 677] width 803 height 40
click at [635, 683] on textarea at bounding box center [809, 677] width 803 height 40
type textarea "ا"
type textarea "اتصال في التطبيق بالصوت والصورة"
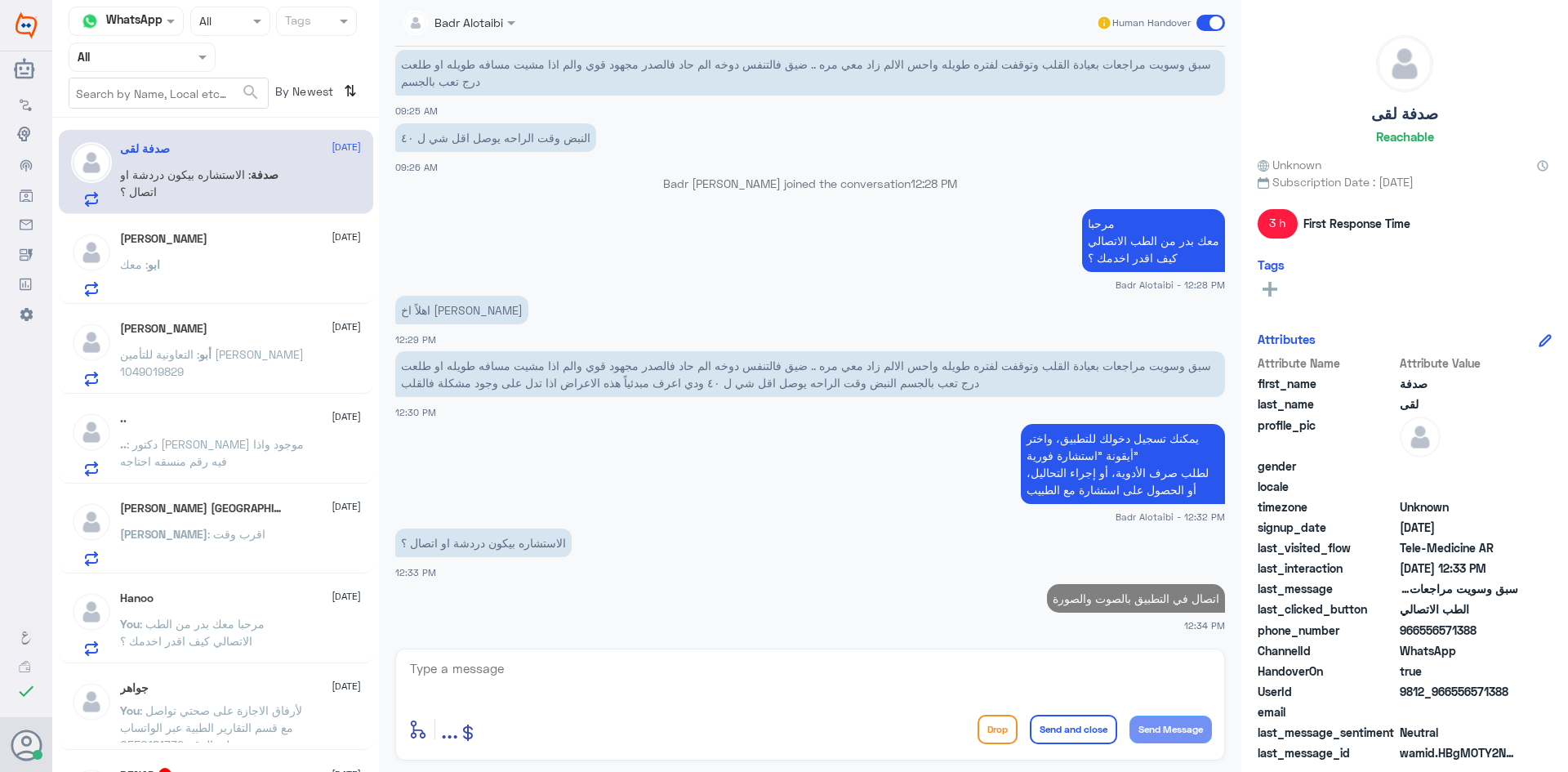
click at [150, 347] on p "أبو : التعاونية للتأمين [PERSON_NAME] 1049019829" at bounding box center [212, 366] width 184 height 41
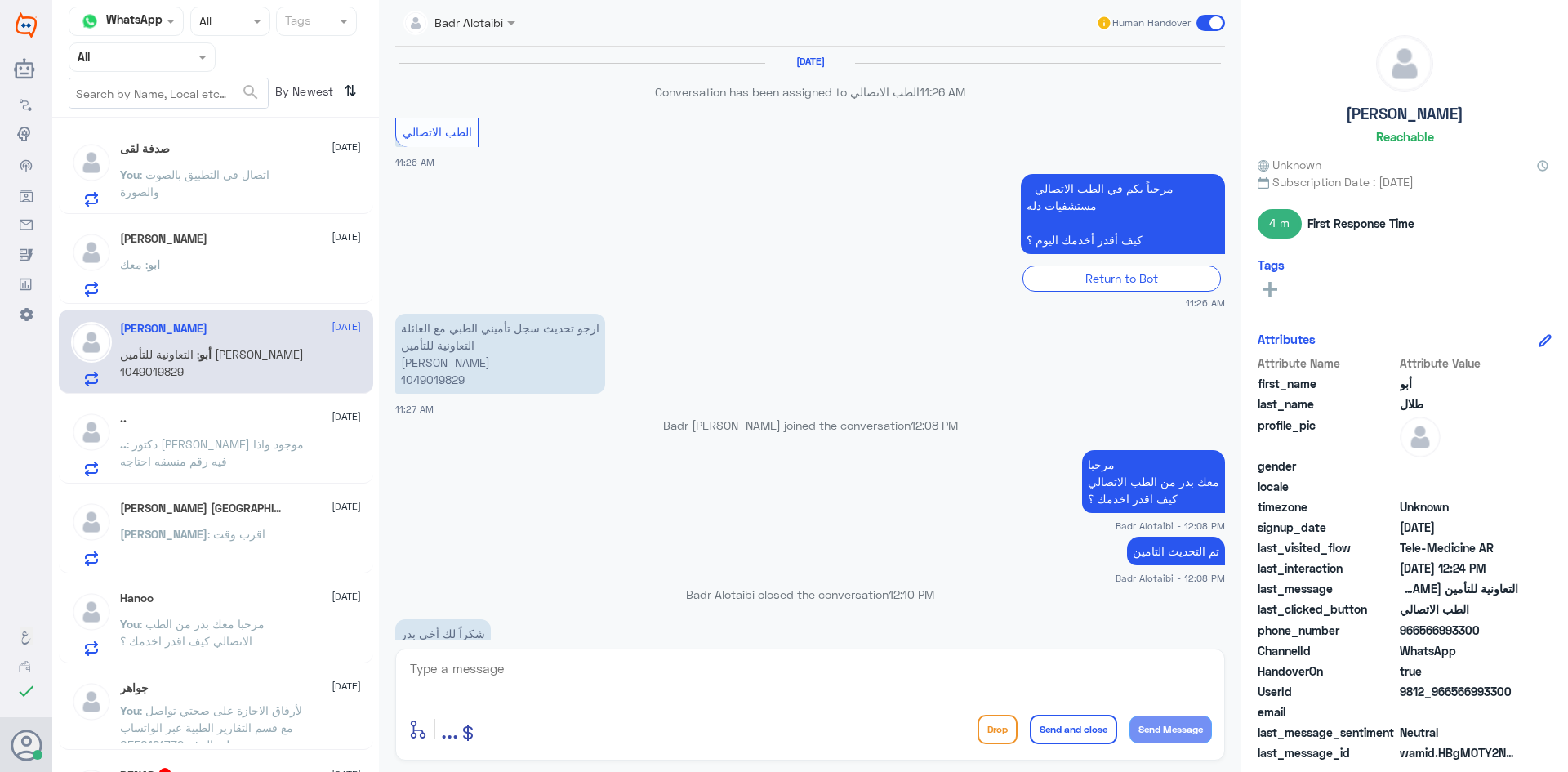
scroll to position [966, 0]
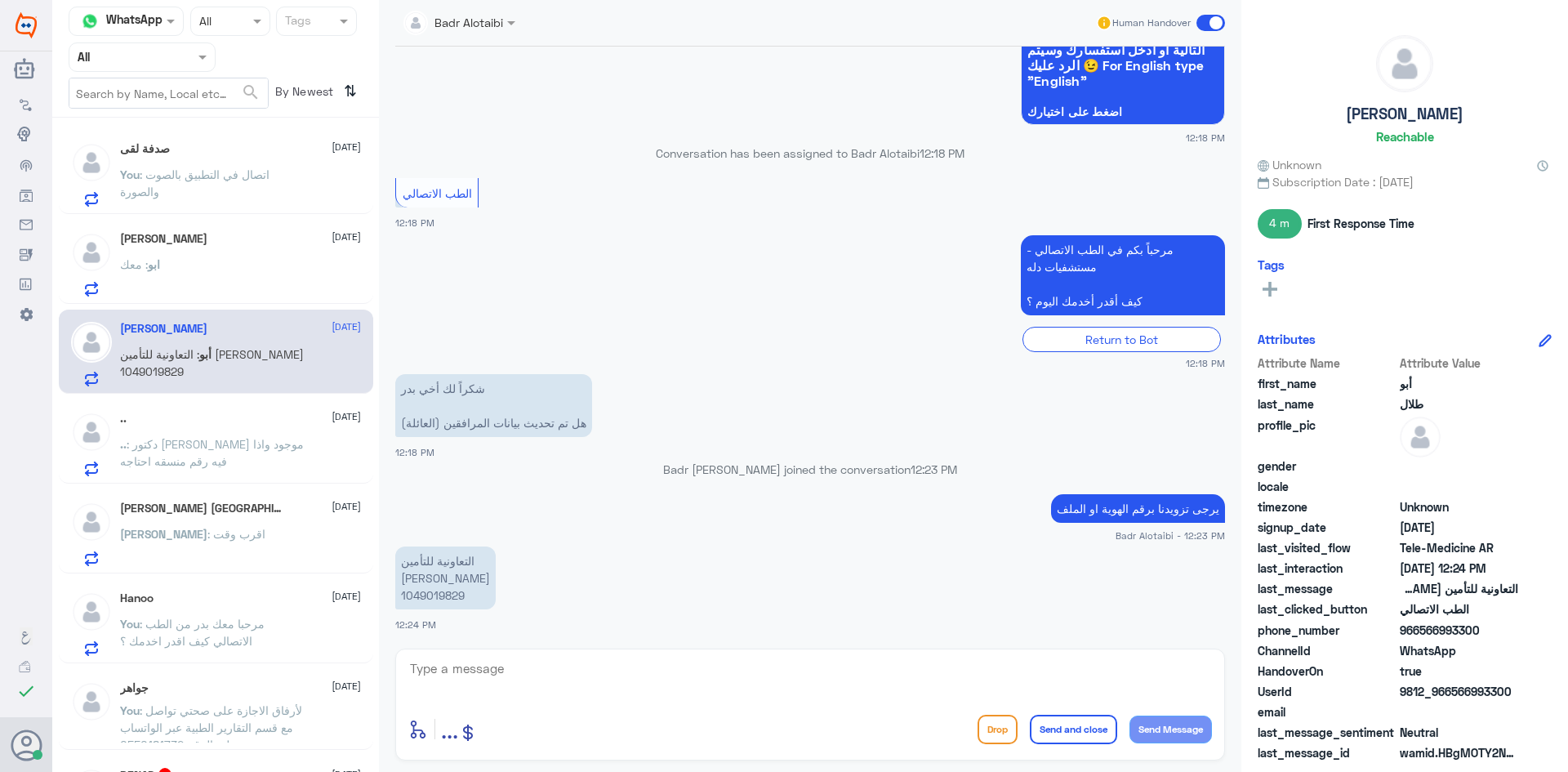
click at [536, 681] on textarea at bounding box center [809, 677] width 803 height 40
type textarea "تم تحديث [PERSON_NAME]"
drag, startPoint x: 466, startPoint y: 597, endPoint x: 401, endPoint y: 602, distance: 65.2
click at [401, 602] on p "التعاونية للتأمين فهد بن ناصر العقيل 1049019829" at bounding box center [445, 578] width 100 height 63
copy p "1049019829"
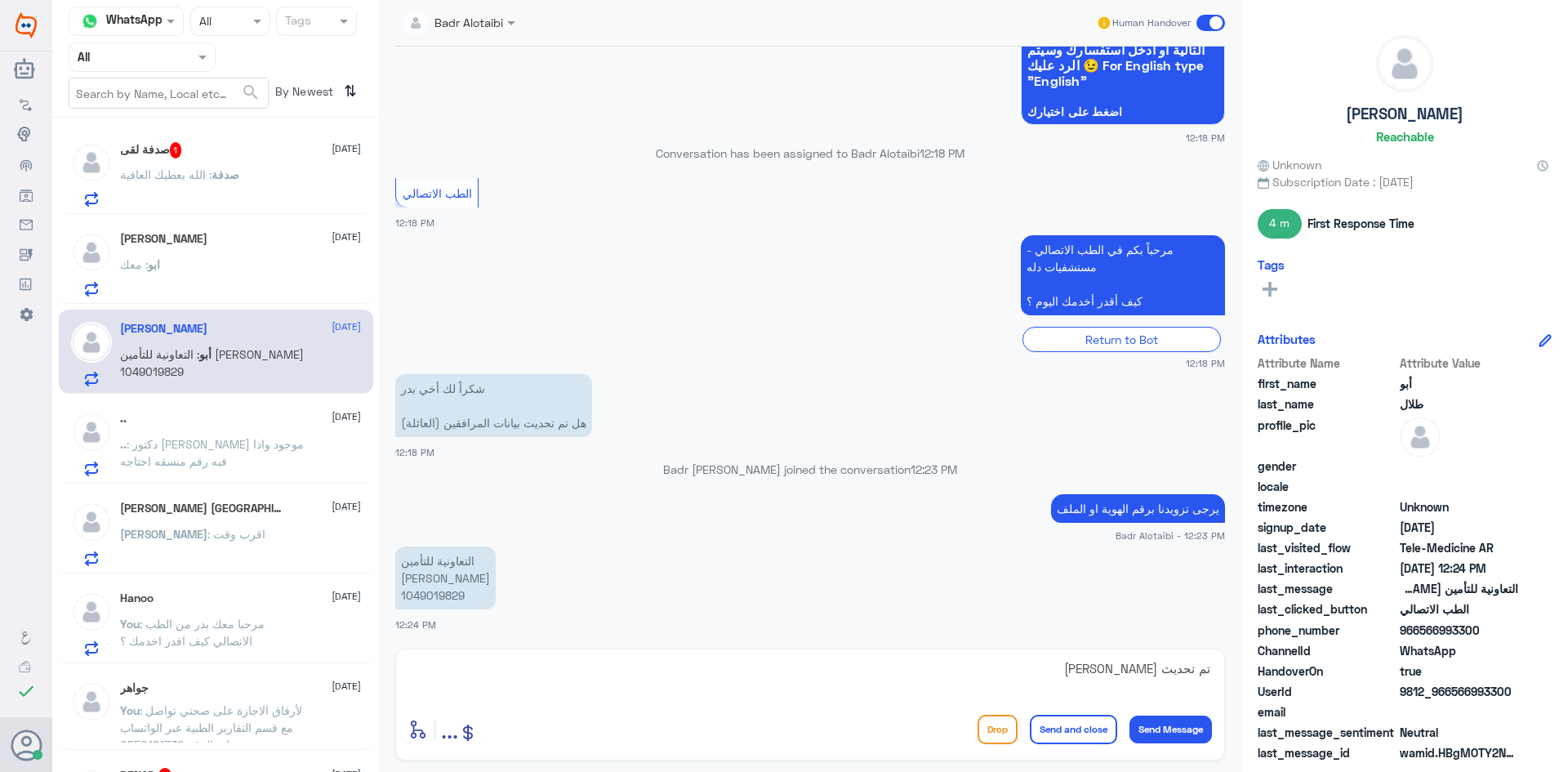
click at [988, 677] on textarea "تم تحديث [PERSON_NAME]" at bounding box center [809, 677] width 803 height 40
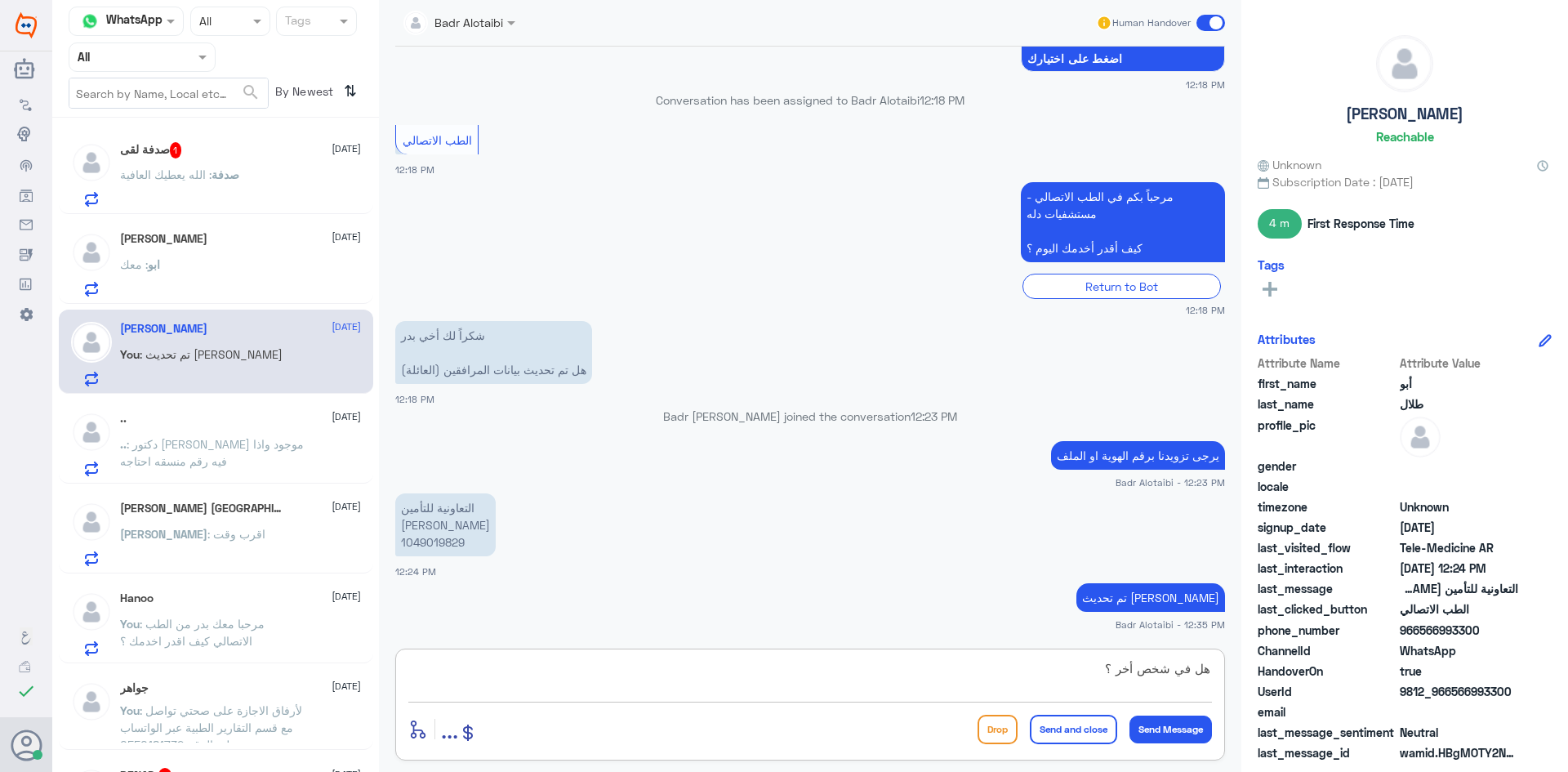
type textarea "هل في شخص أخر ؟"
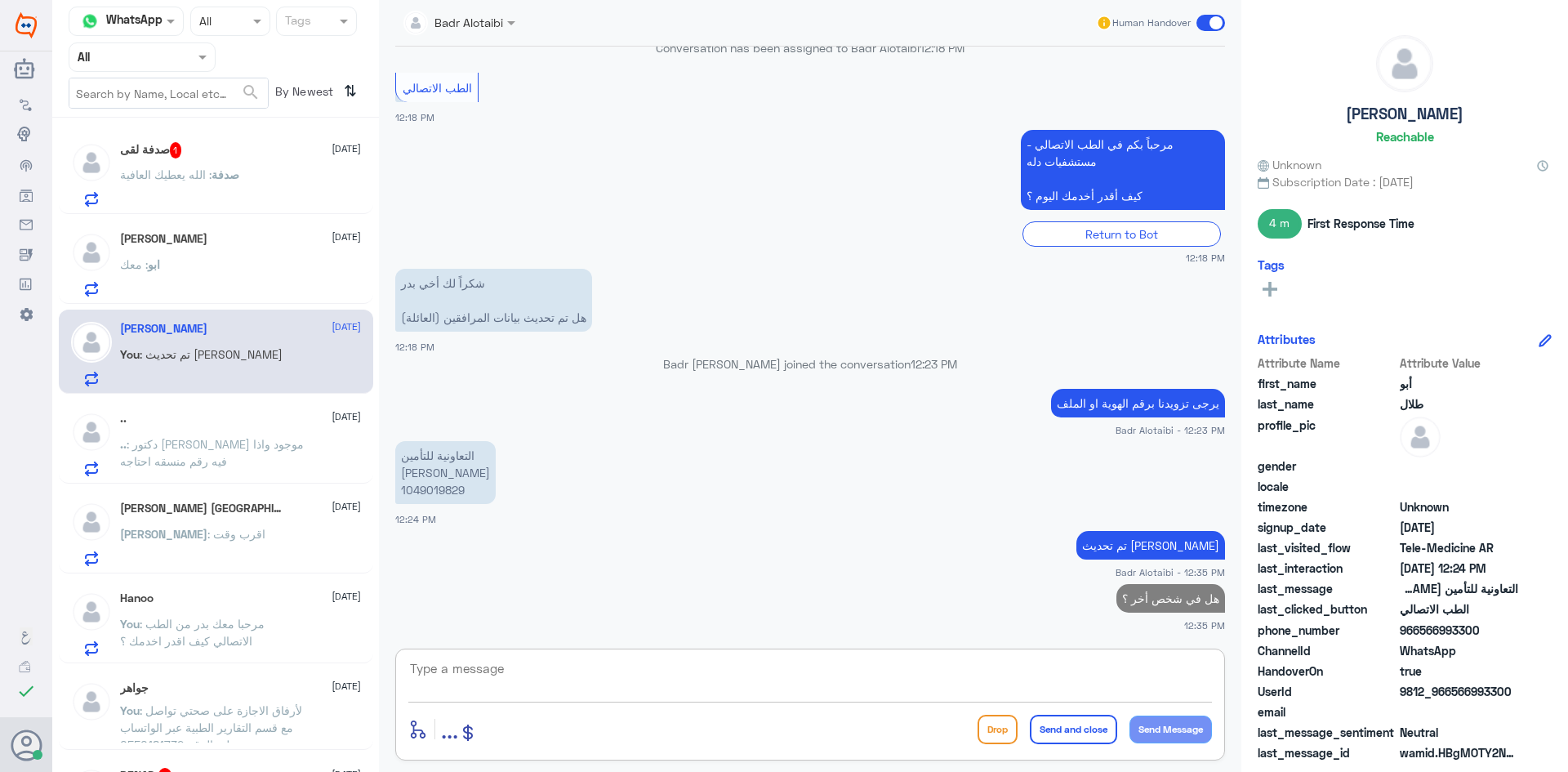
click at [206, 166] on p "صدفة : الله يعطيك العافية" at bounding box center [180, 186] width 119 height 41
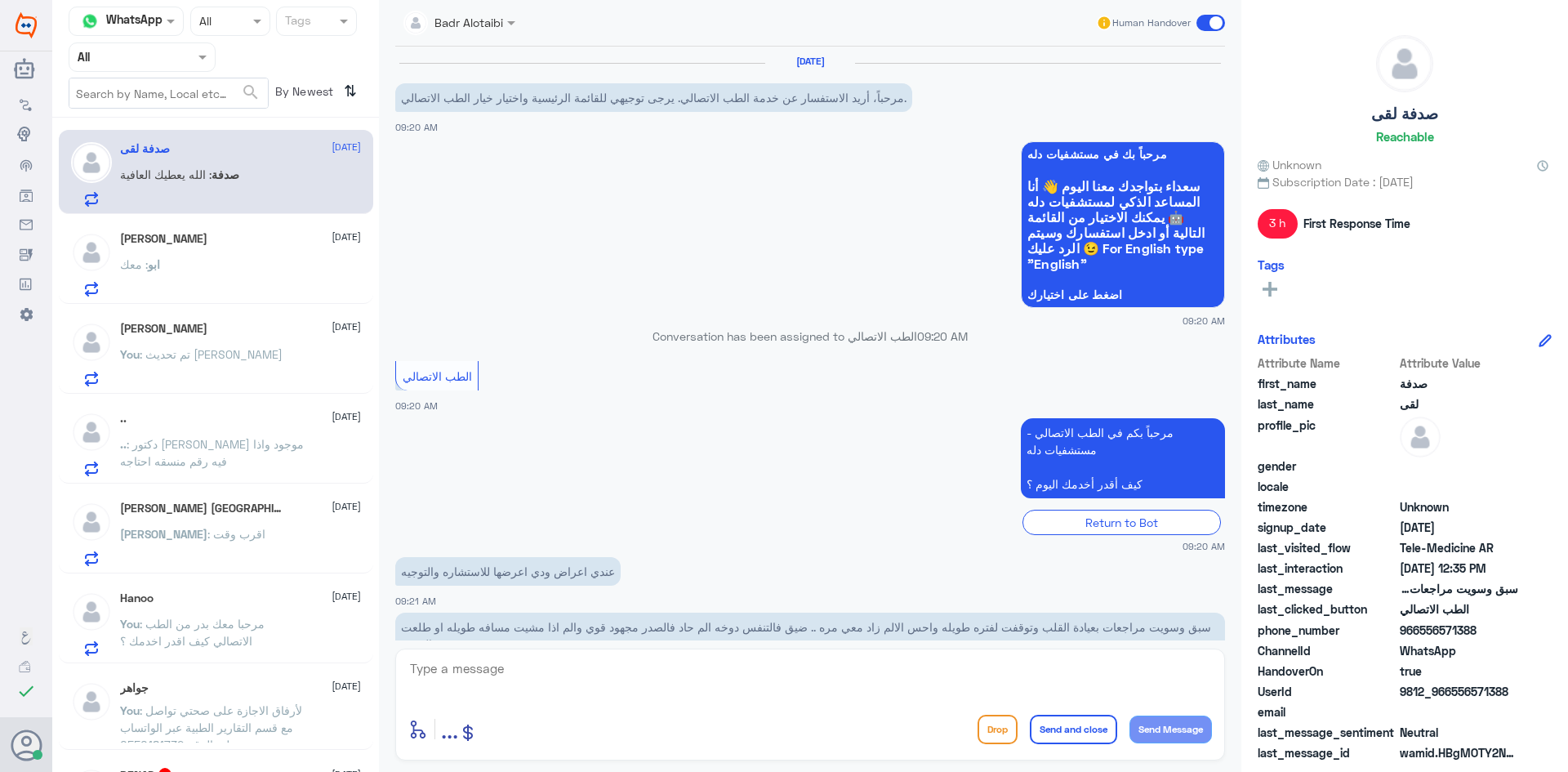
scroll to position [619, 0]
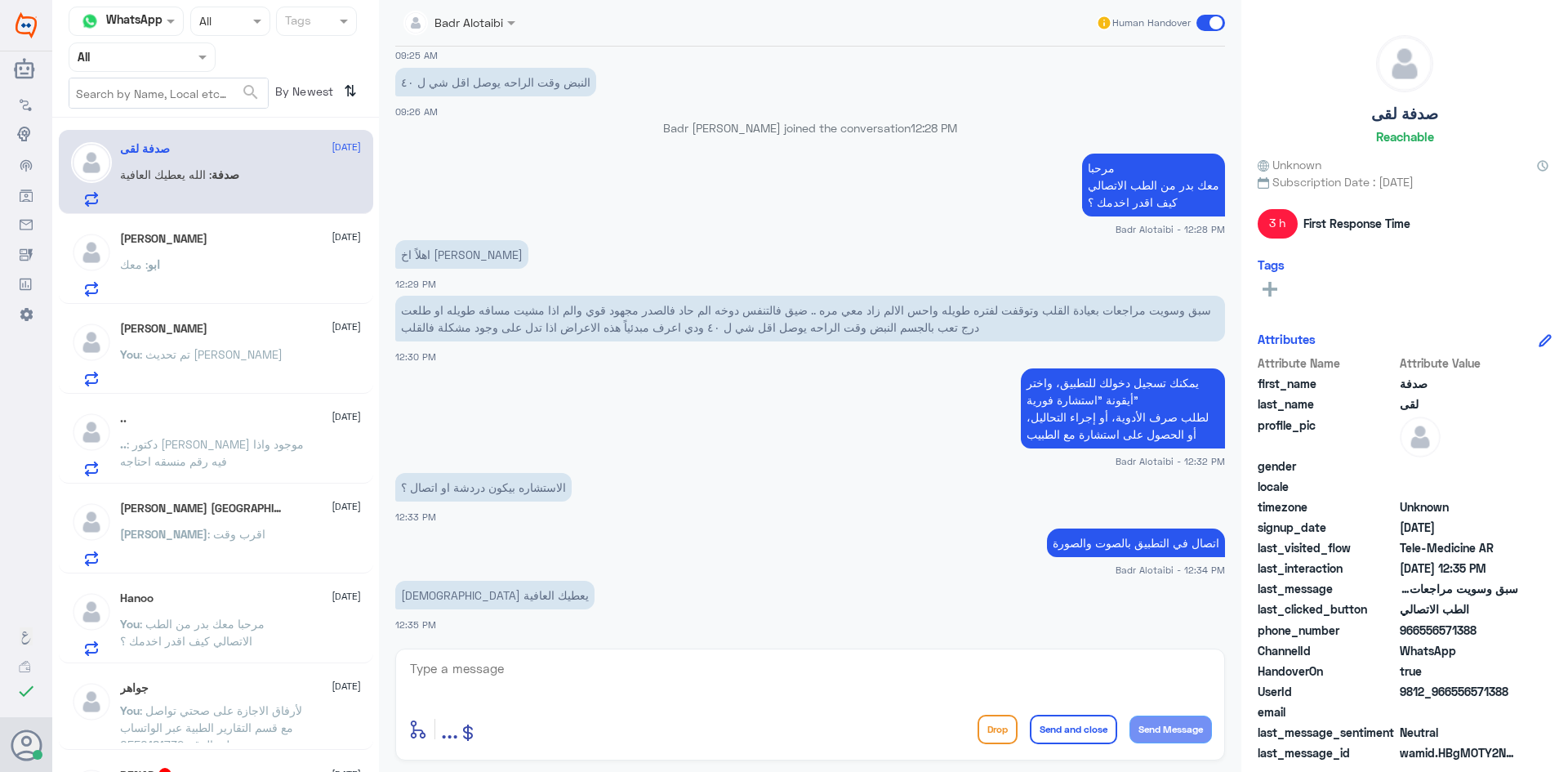
click at [546, 661] on textarea at bounding box center [809, 677] width 803 height 40
drag, startPoint x: 1516, startPoint y: 693, endPoint x: 1452, endPoint y: 697, distance: 64.1
click at [1452, 697] on span "9812_966556571388" at bounding box center [1459, 691] width 119 height 17
copy span "556571388"
click at [561, 659] on textarea at bounding box center [809, 677] width 803 height 40
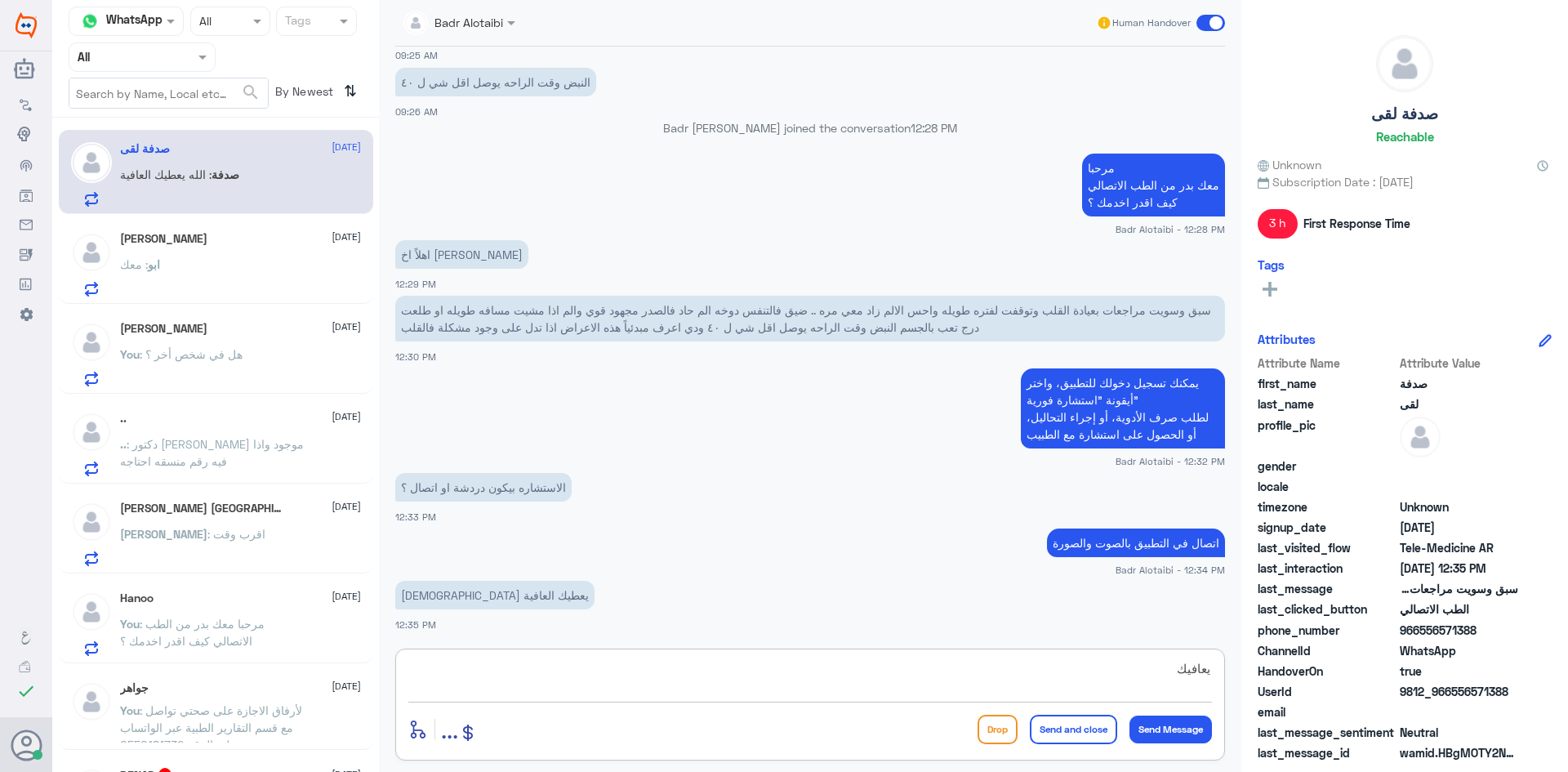
type textarea "يعافيك"
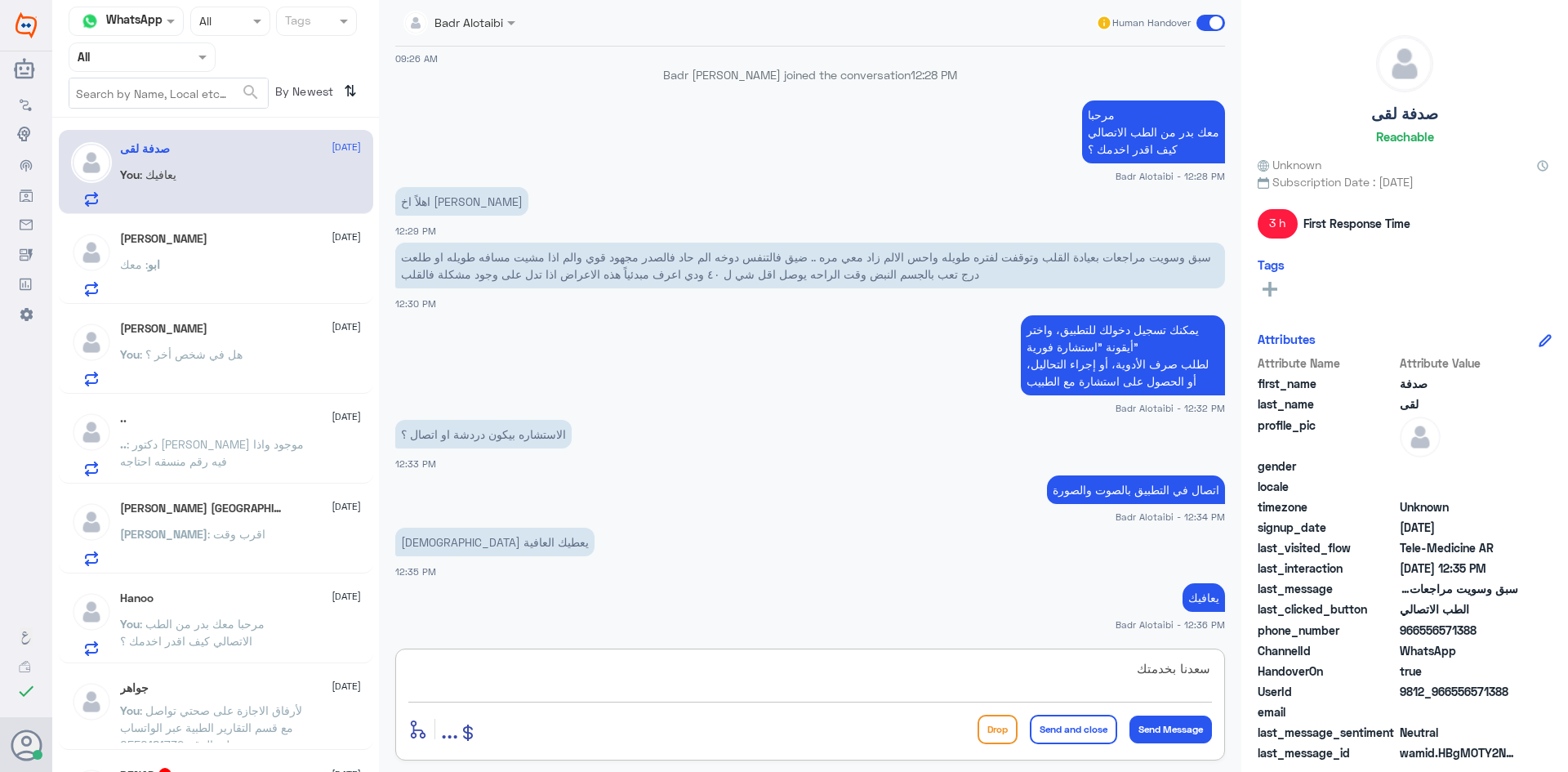
type textarea "سعدنا بخدمتك"
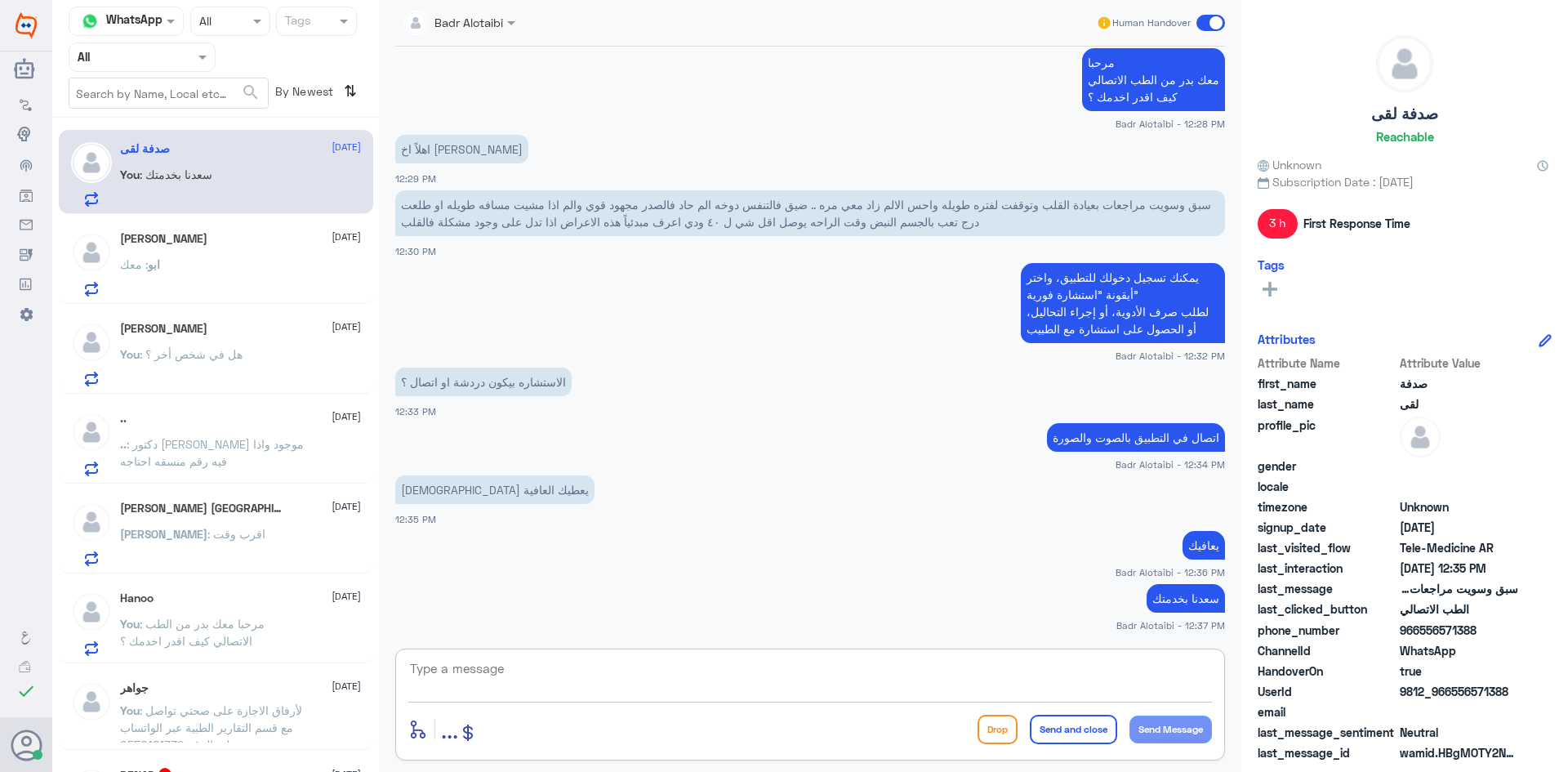
click at [1211, 24] on span at bounding box center [1211, 23] width 28 height 17
click at [0, 0] on input "checkbox" at bounding box center [0, 0] width 0 height 0
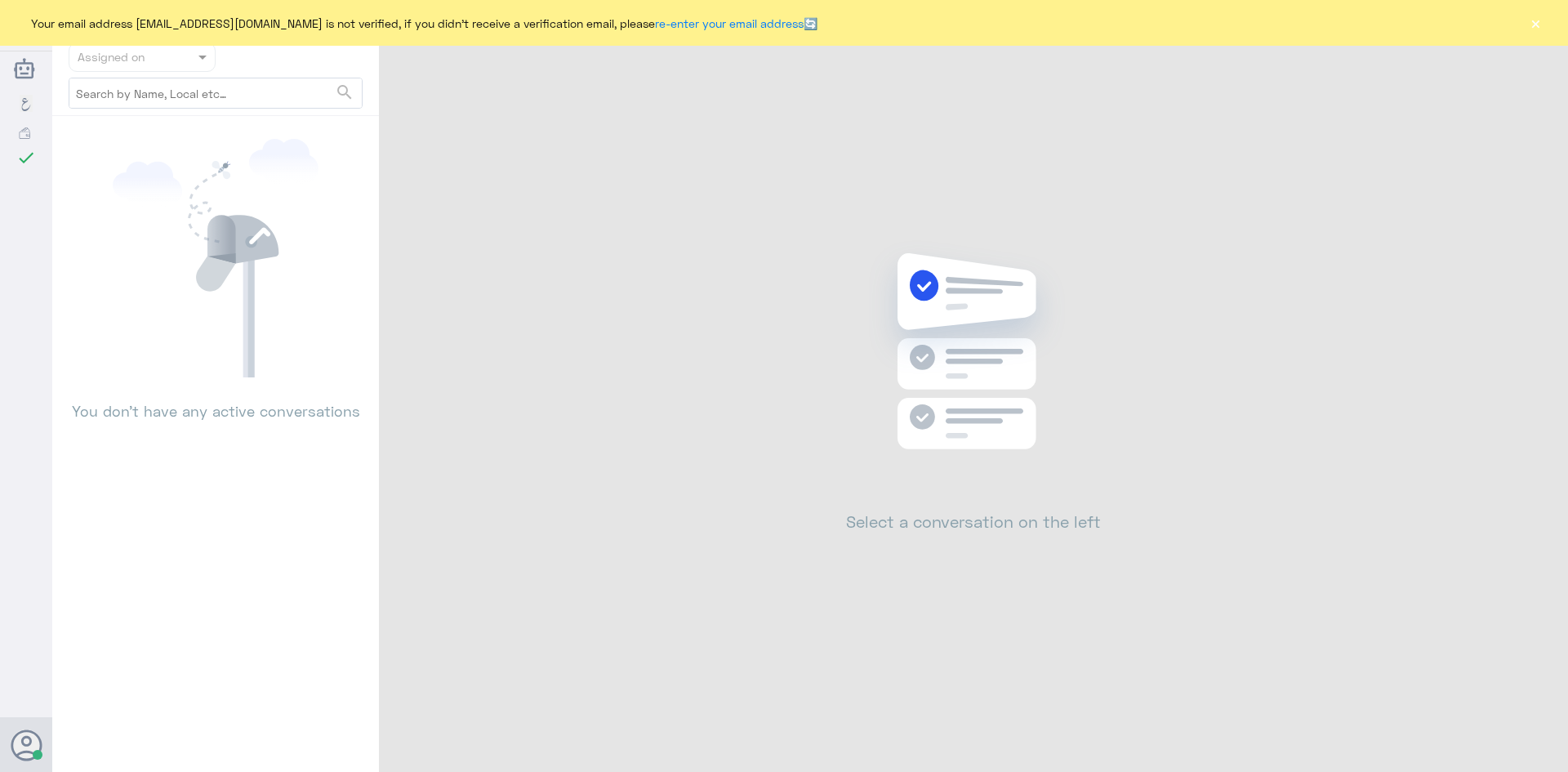
click at [1528, 27] on button "×" at bounding box center [1536, 23] width 17 height 17
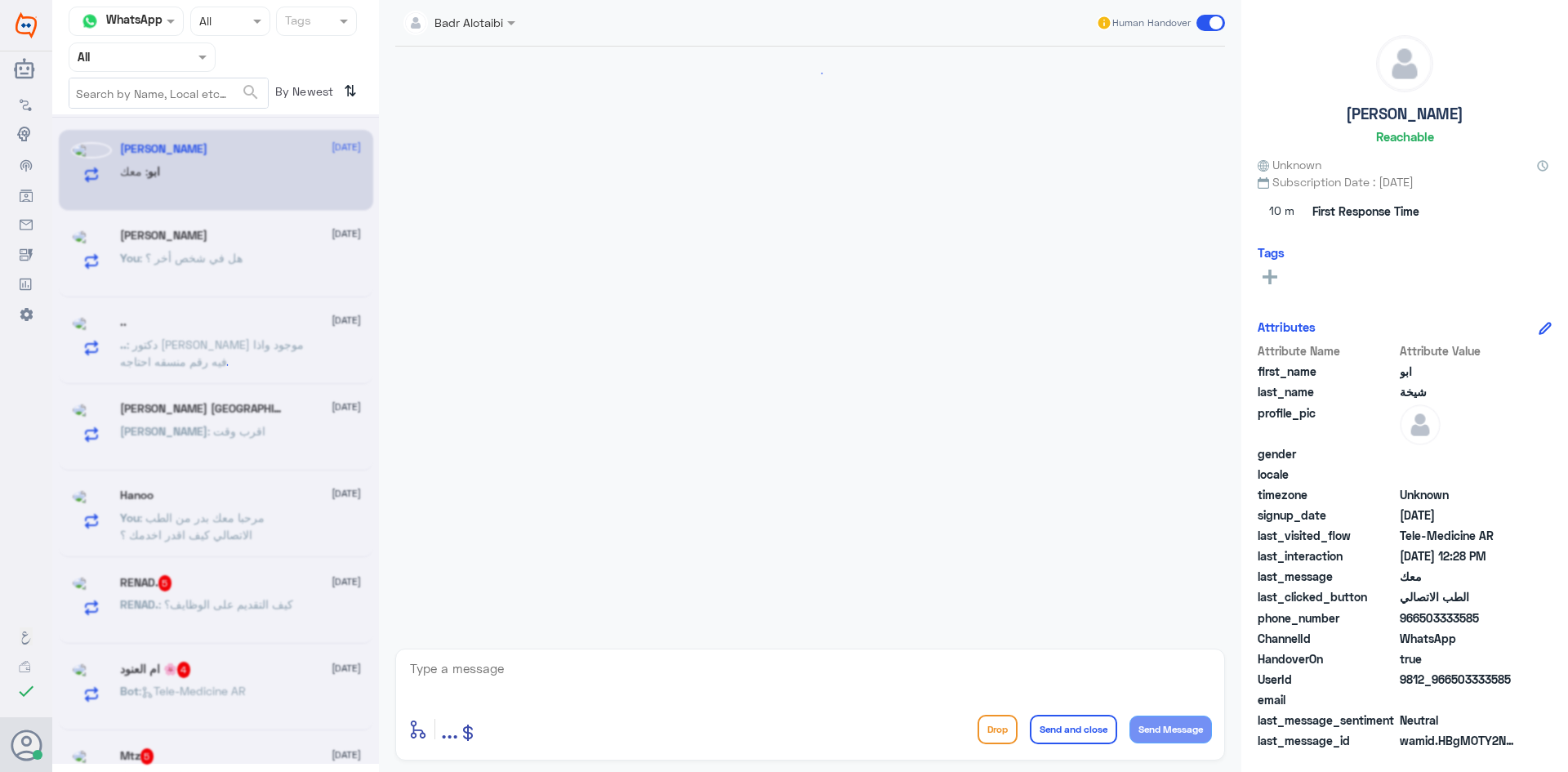
scroll to position [724, 0]
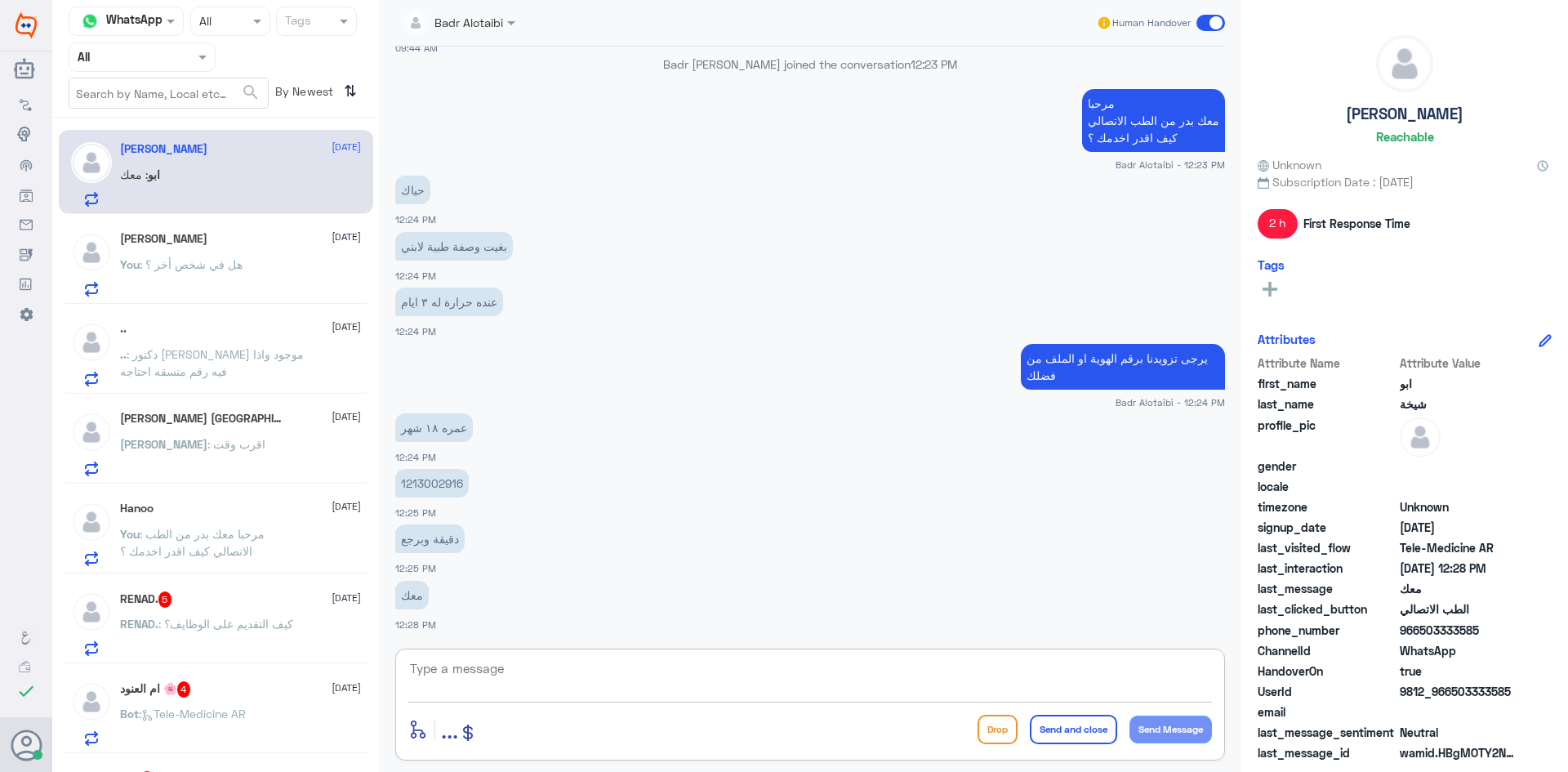
click at [493, 672] on textarea at bounding box center [809, 677] width 803 height 40
click at [488, 673] on textarea at bounding box center [809, 677] width 803 height 40
type textarea "ا"
type textarea "يرجى زيارة الطوارئ للكشف على الطفل"
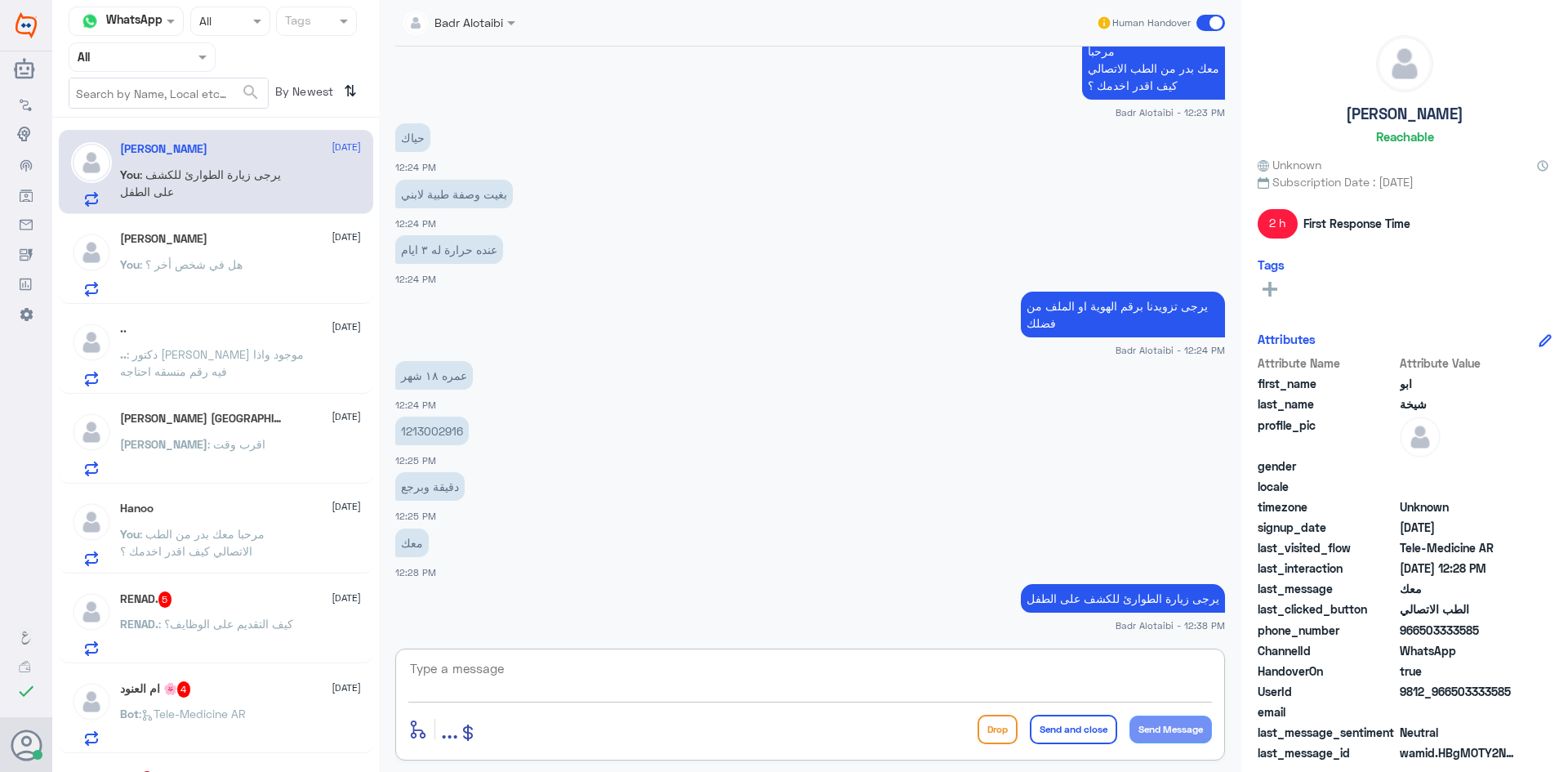
click at [1208, 27] on span at bounding box center [1211, 23] width 28 height 17
click at [0, 0] on input "checkbox" at bounding box center [0, 0] width 0 height 0
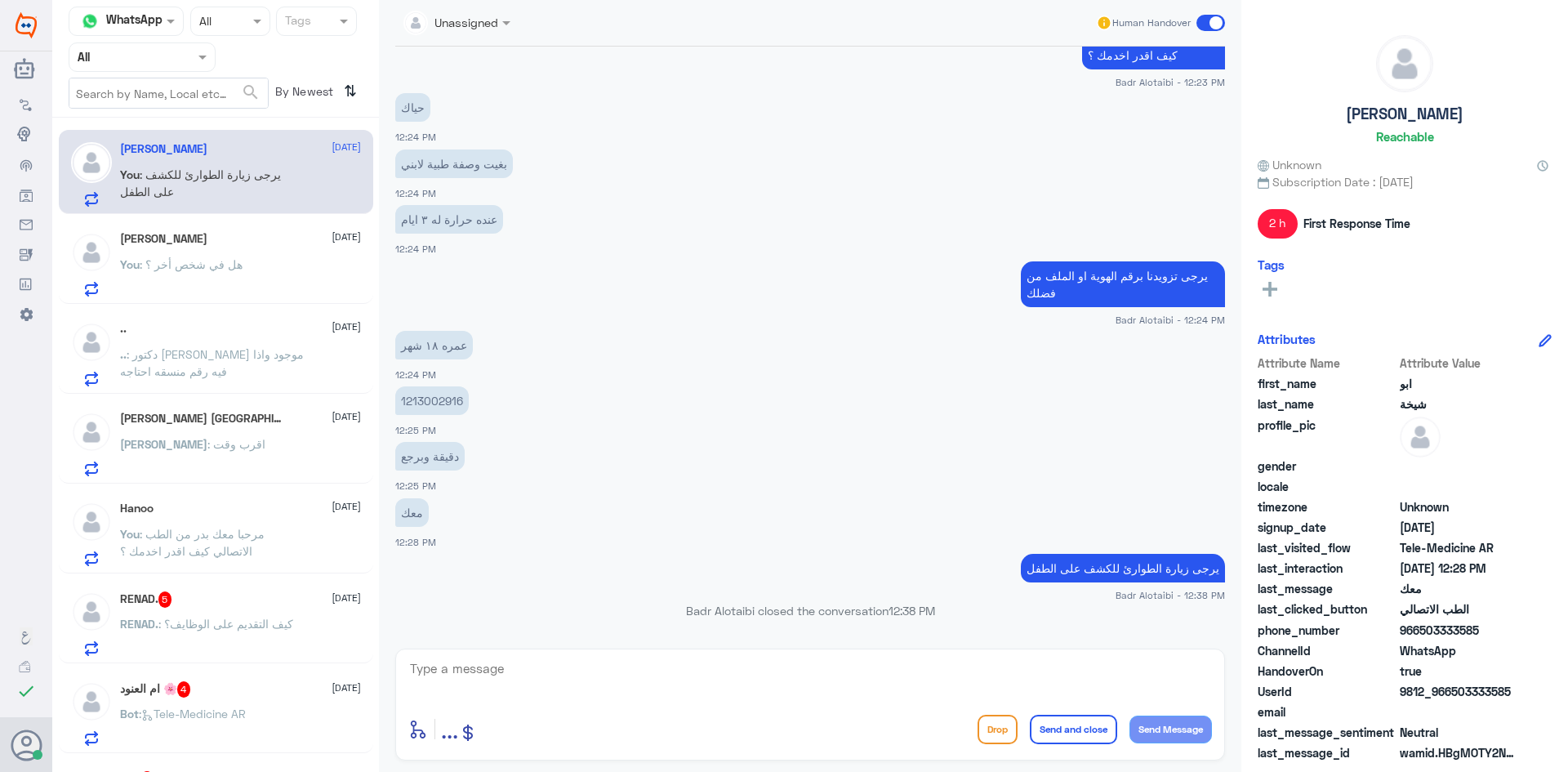
click at [195, 273] on p "You : هل في شخص أخر ؟" at bounding box center [182, 275] width 123 height 41
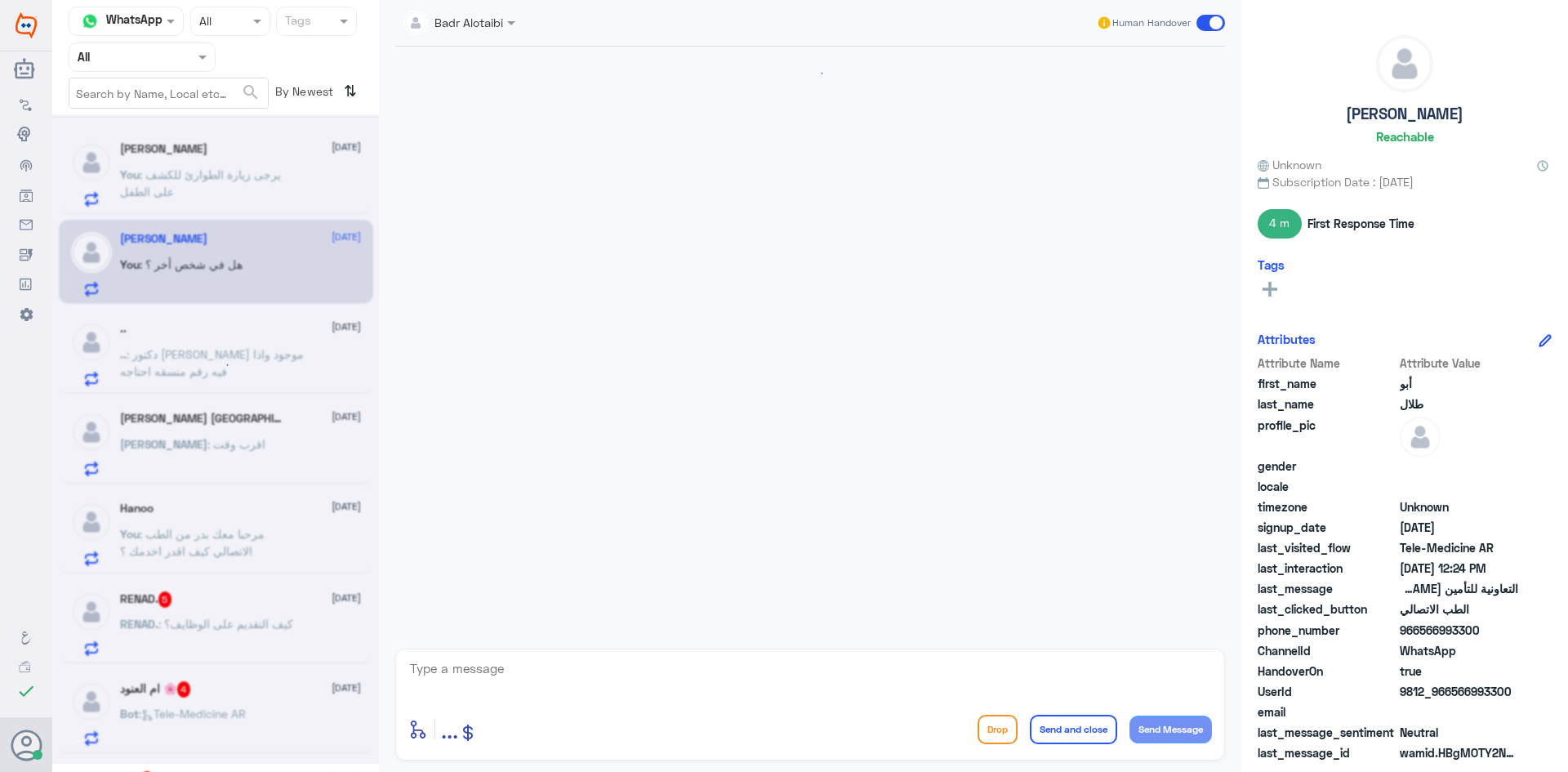
scroll to position [981, 0]
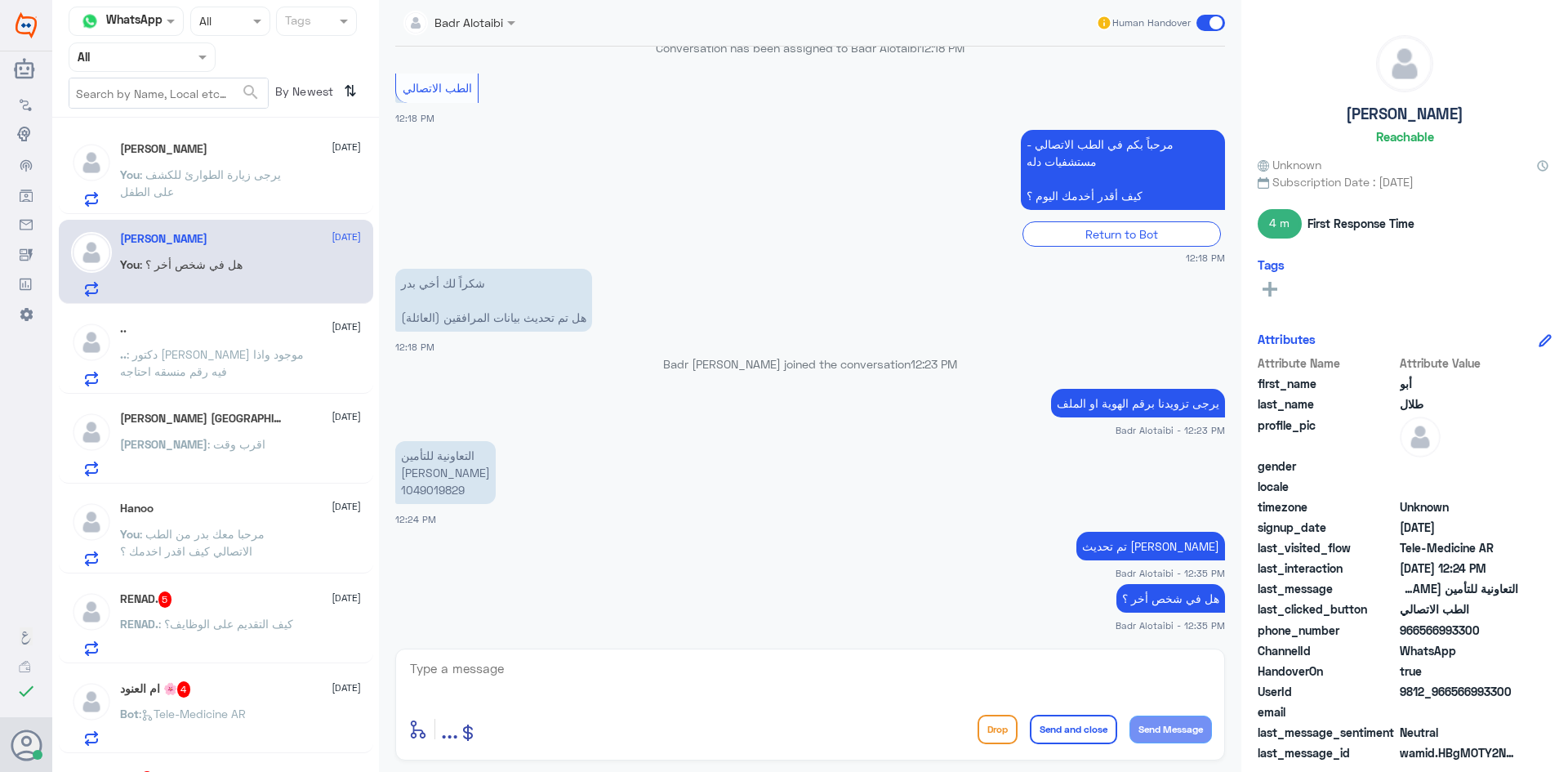
click at [212, 347] on span ": دكتور [PERSON_NAME] موجود واذا فيه رقم منسقه احتاجه" at bounding box center [212, 362] width 184 height 31
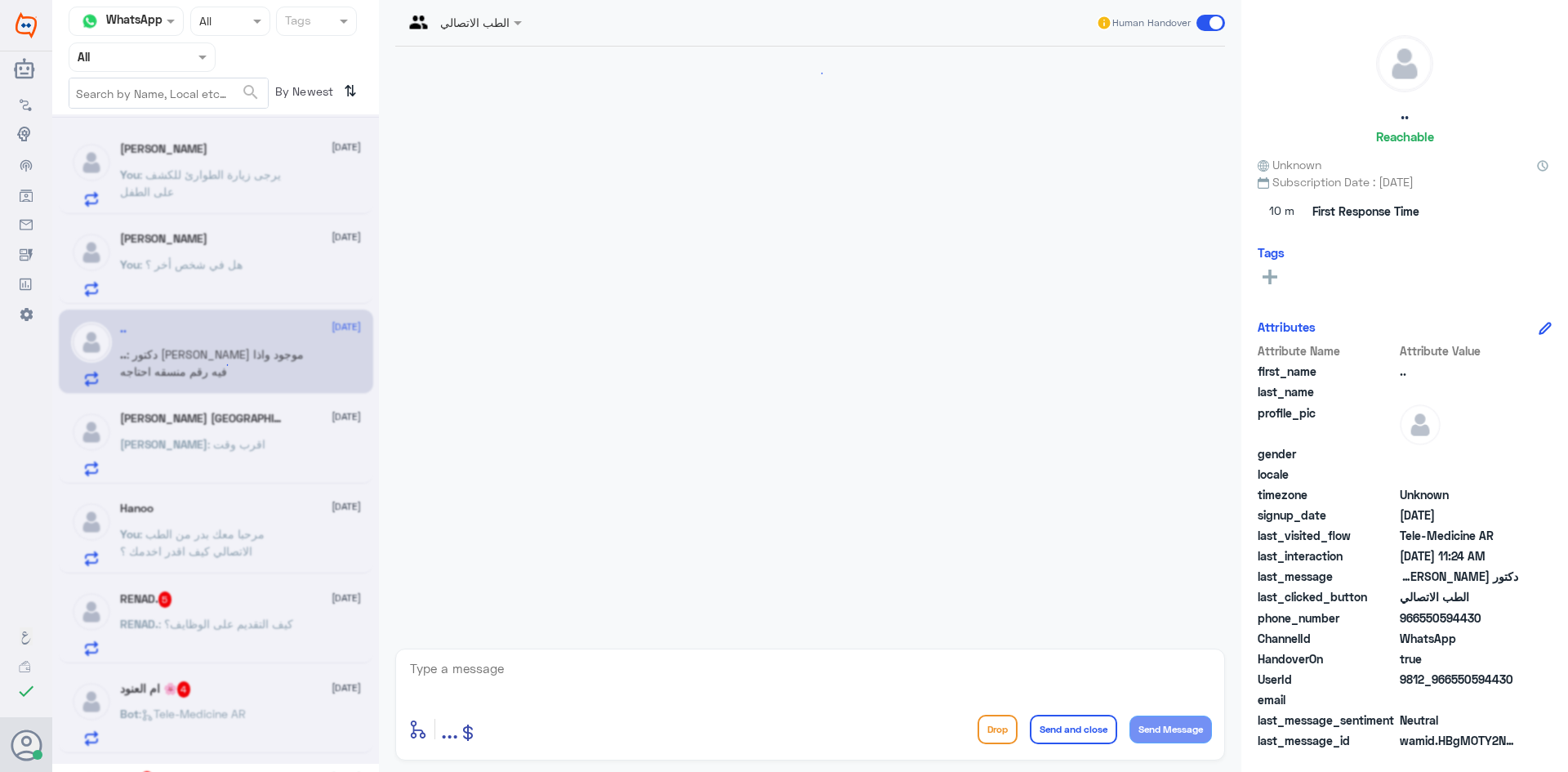
scroll to position [225, 0]
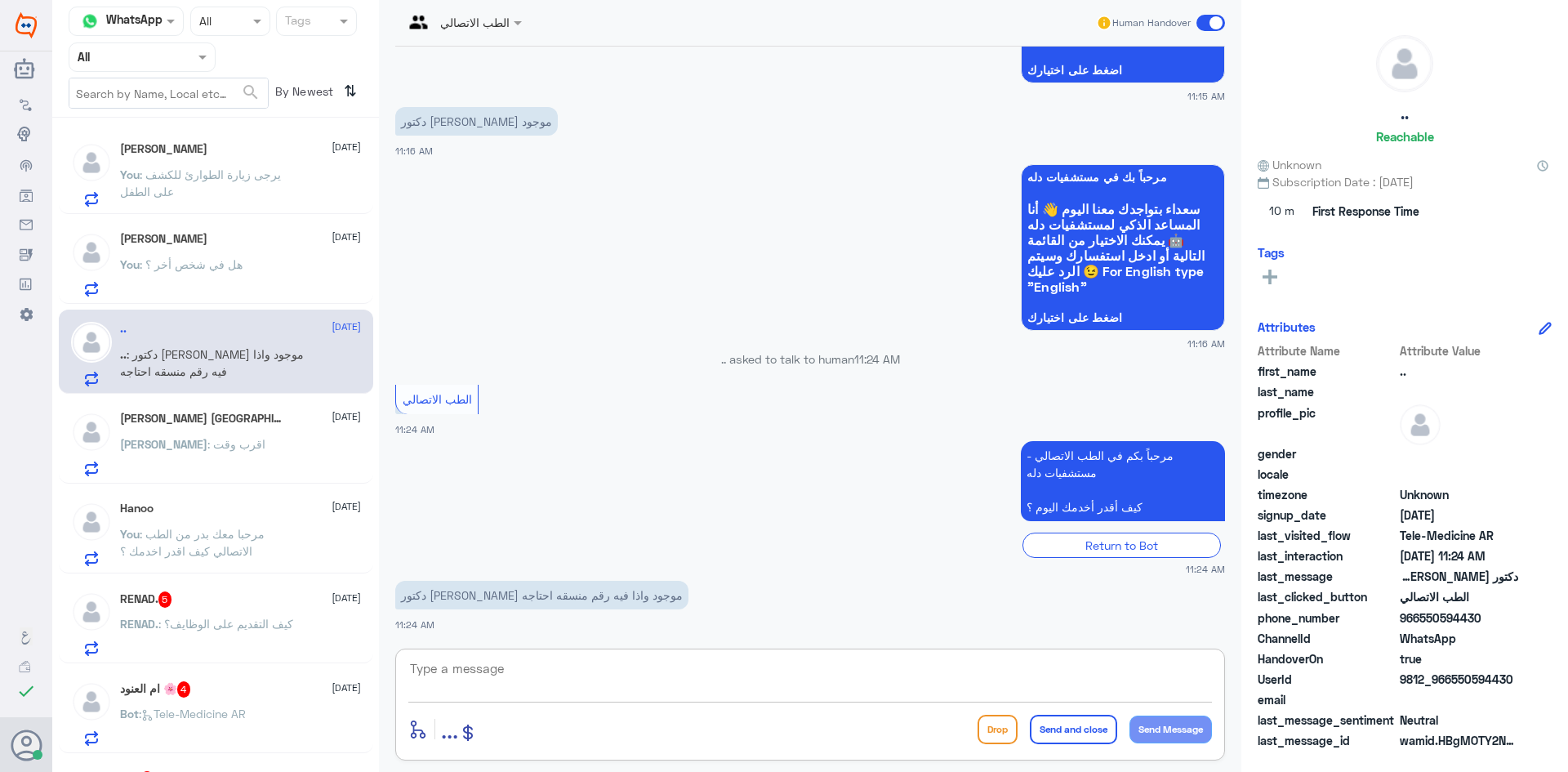
click at [585, 667] on textarea at bounding box center [809, 677] width 803 height 40
click at [1223, 31] on div "Human Handover" at bounding box center [1161, 22] width 130 height 29
click at [1218, 23] on span at bounding box center [1211, 23] width 28 height 17
click at [0, 0] on input "checkbox" at bounding box center [0, 0] width 0 height 0
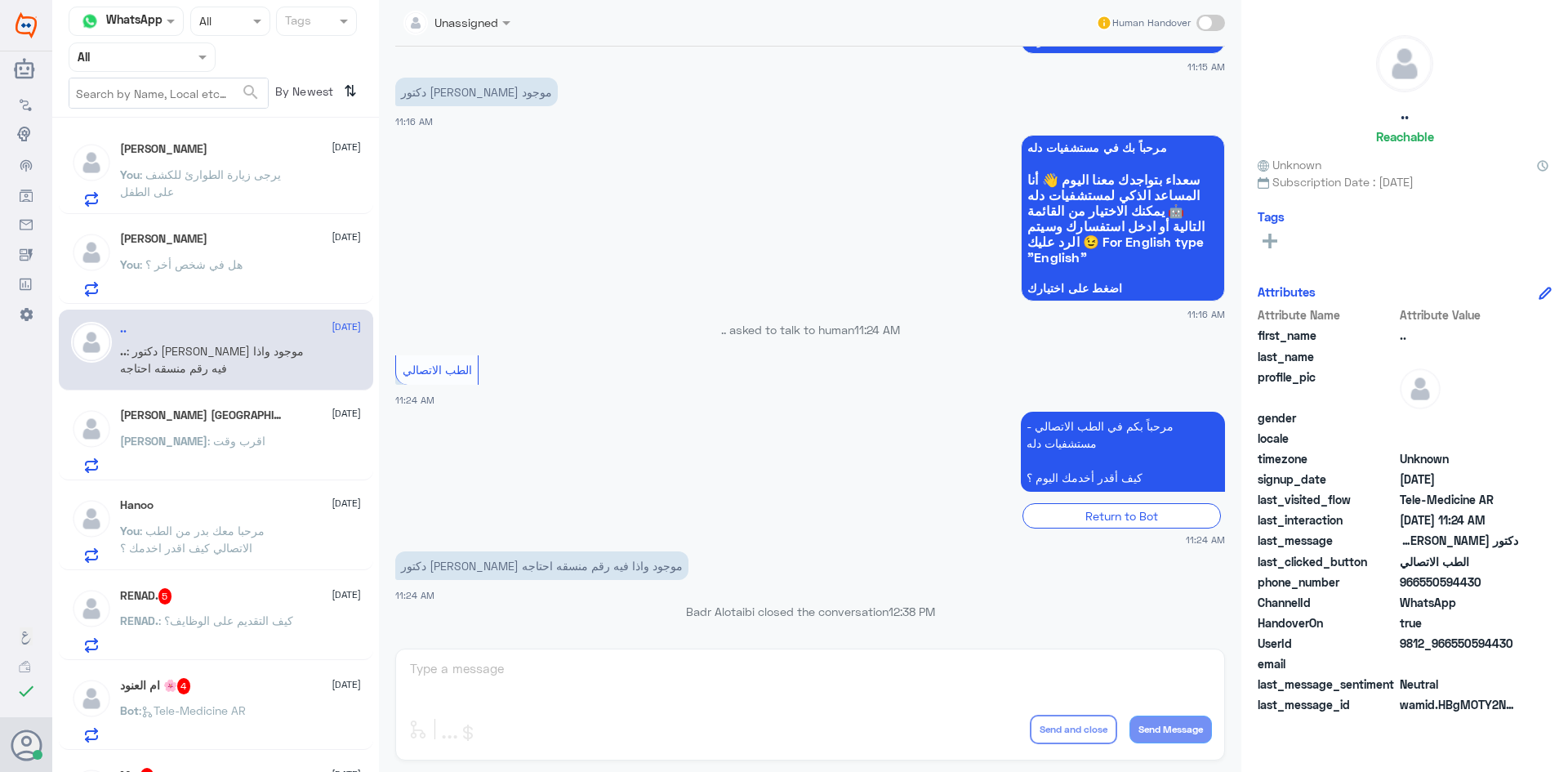
click at [157, 512] on div "Hanoo 10 September" at bounding box center [240, 505] width 241 height 14
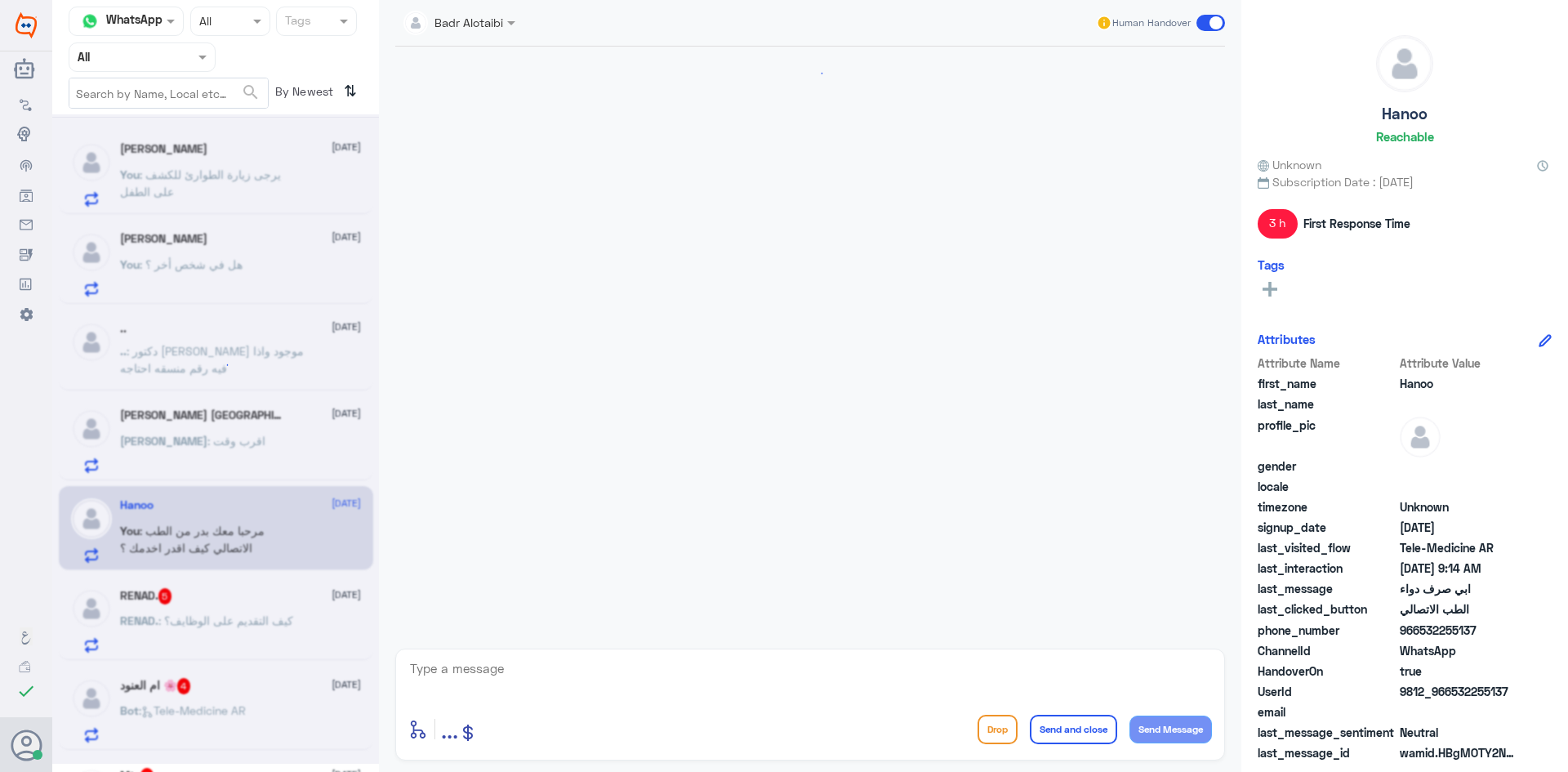
scroll to position [852, 0]
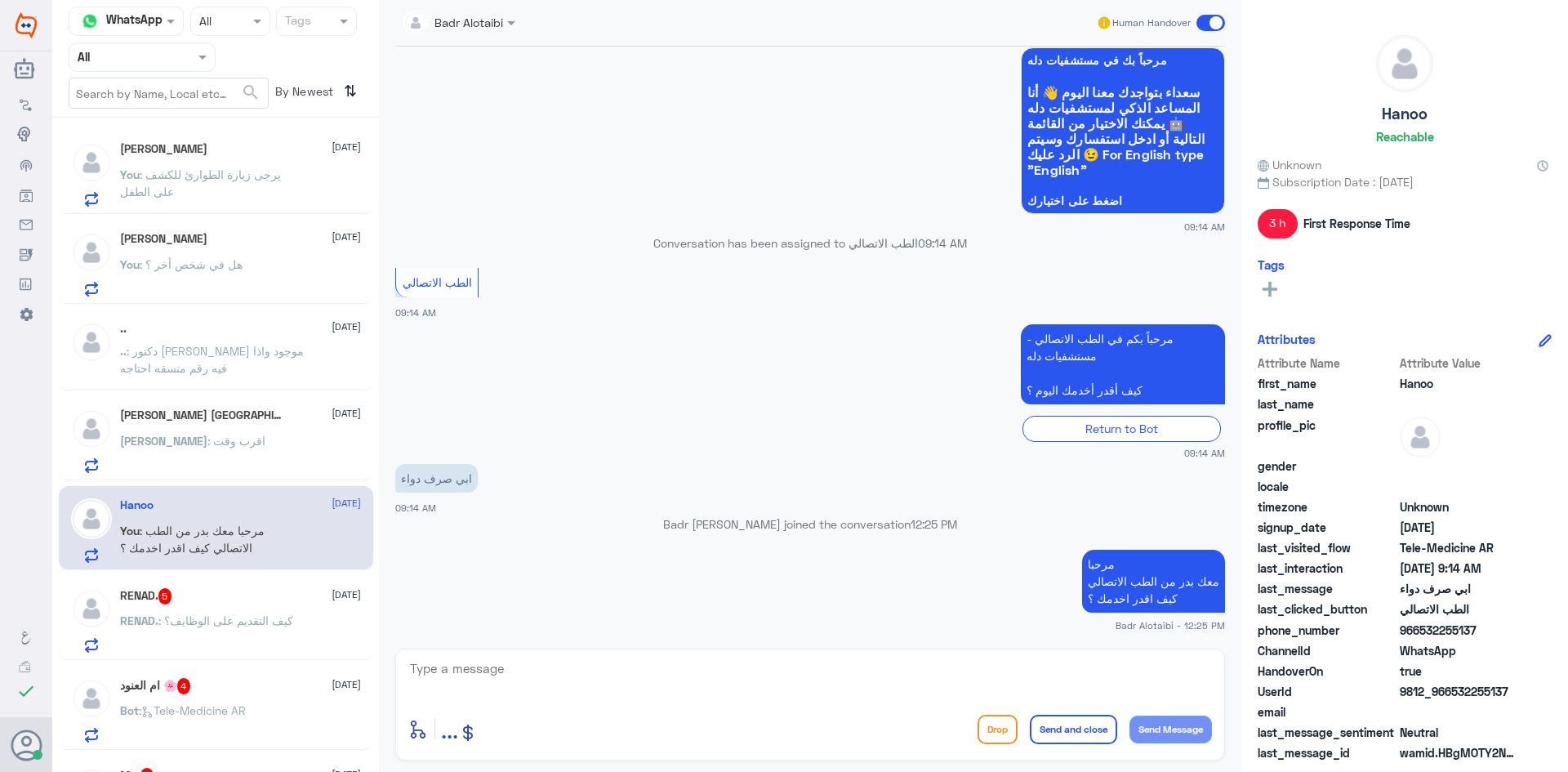
click at [1220, 17] on span at bounding box center [1211, 23] width 28 height 17
click at [0, 0] on input "checkbox" at bounding box center [0, 0] width 0 height 0
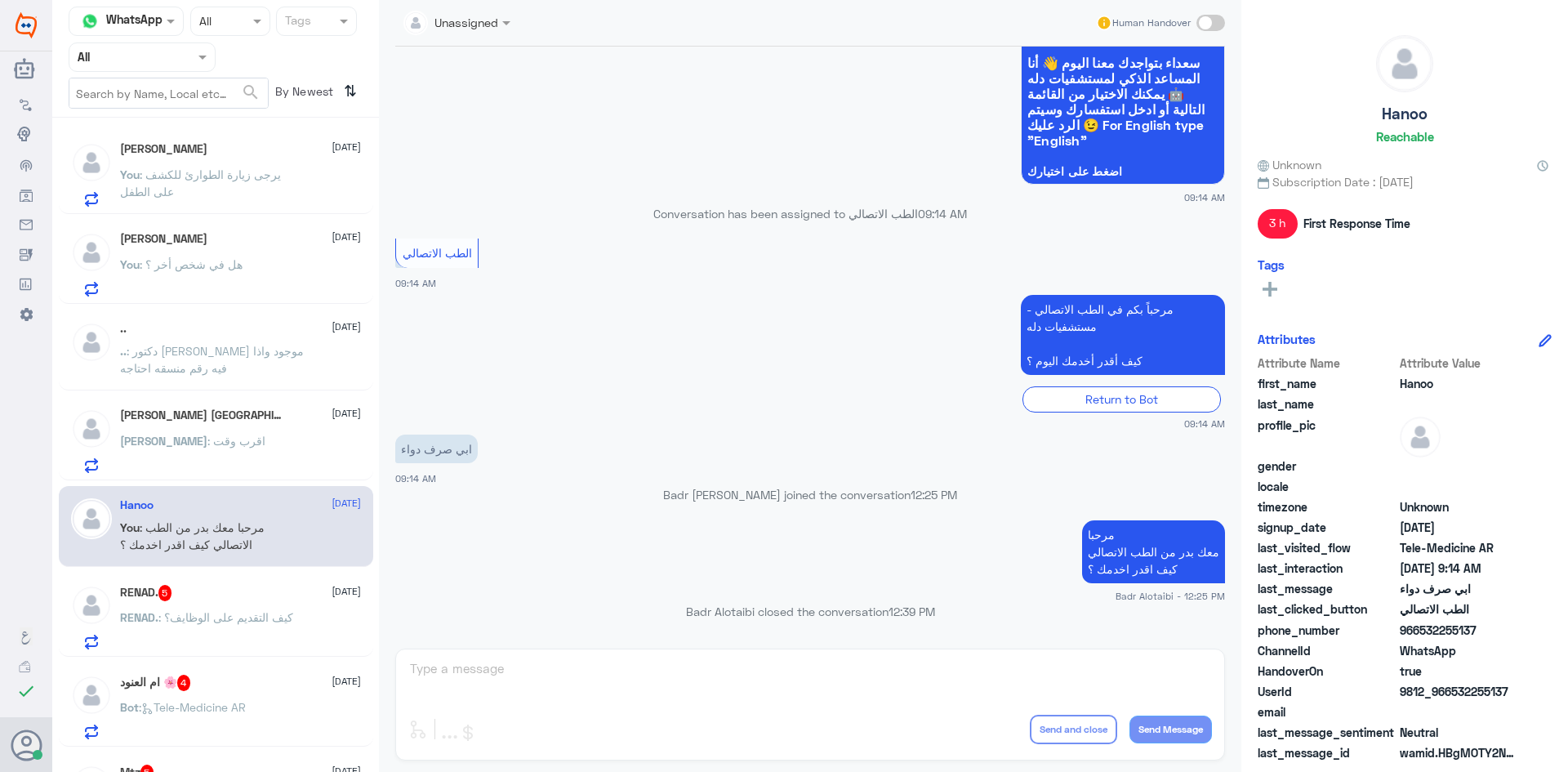
click at [261, 594] on div "RENAD. 5 10 September" at bounding box center [240, 593] width 241 height 17
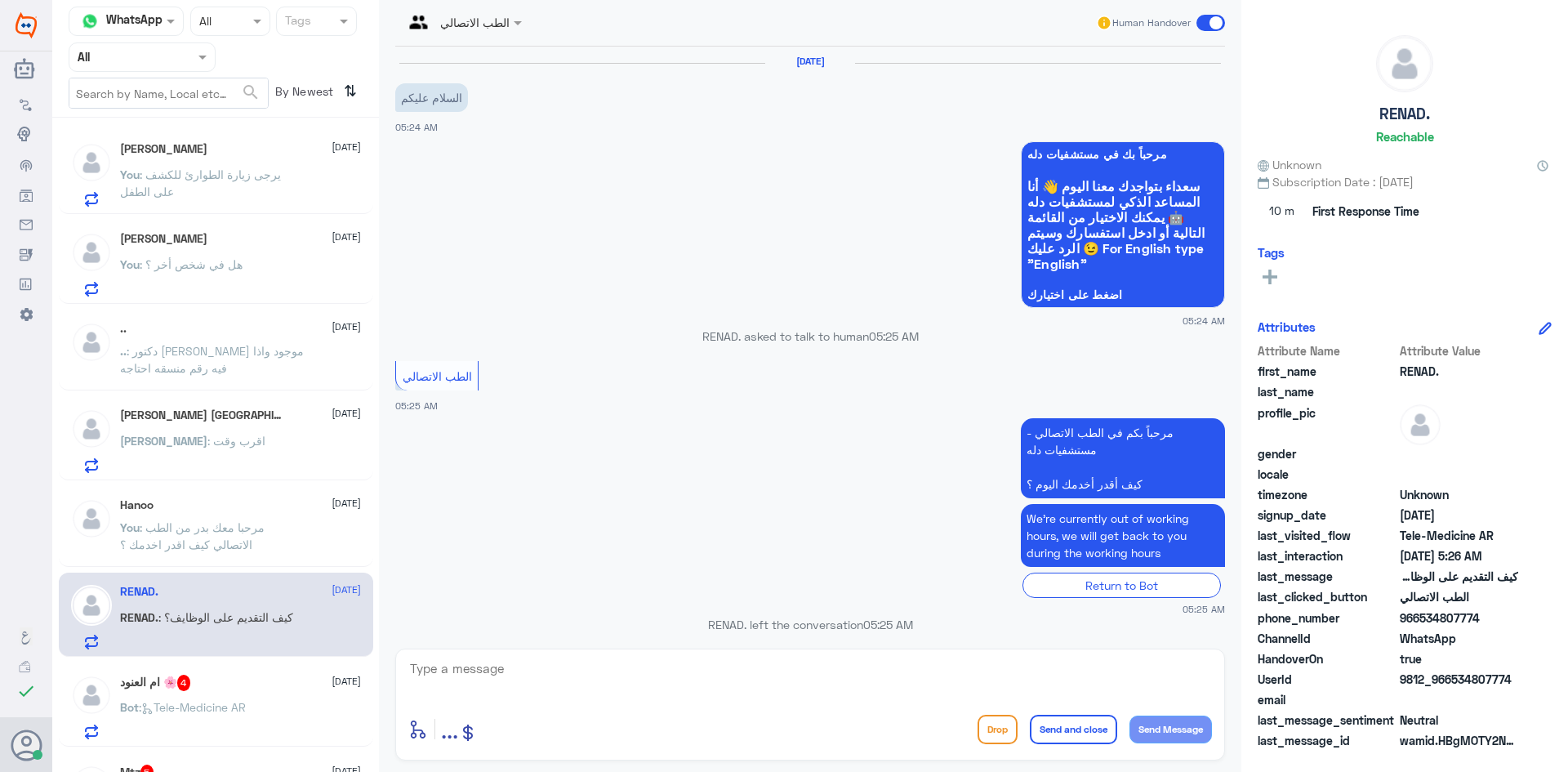
scroll to position [484, 0]
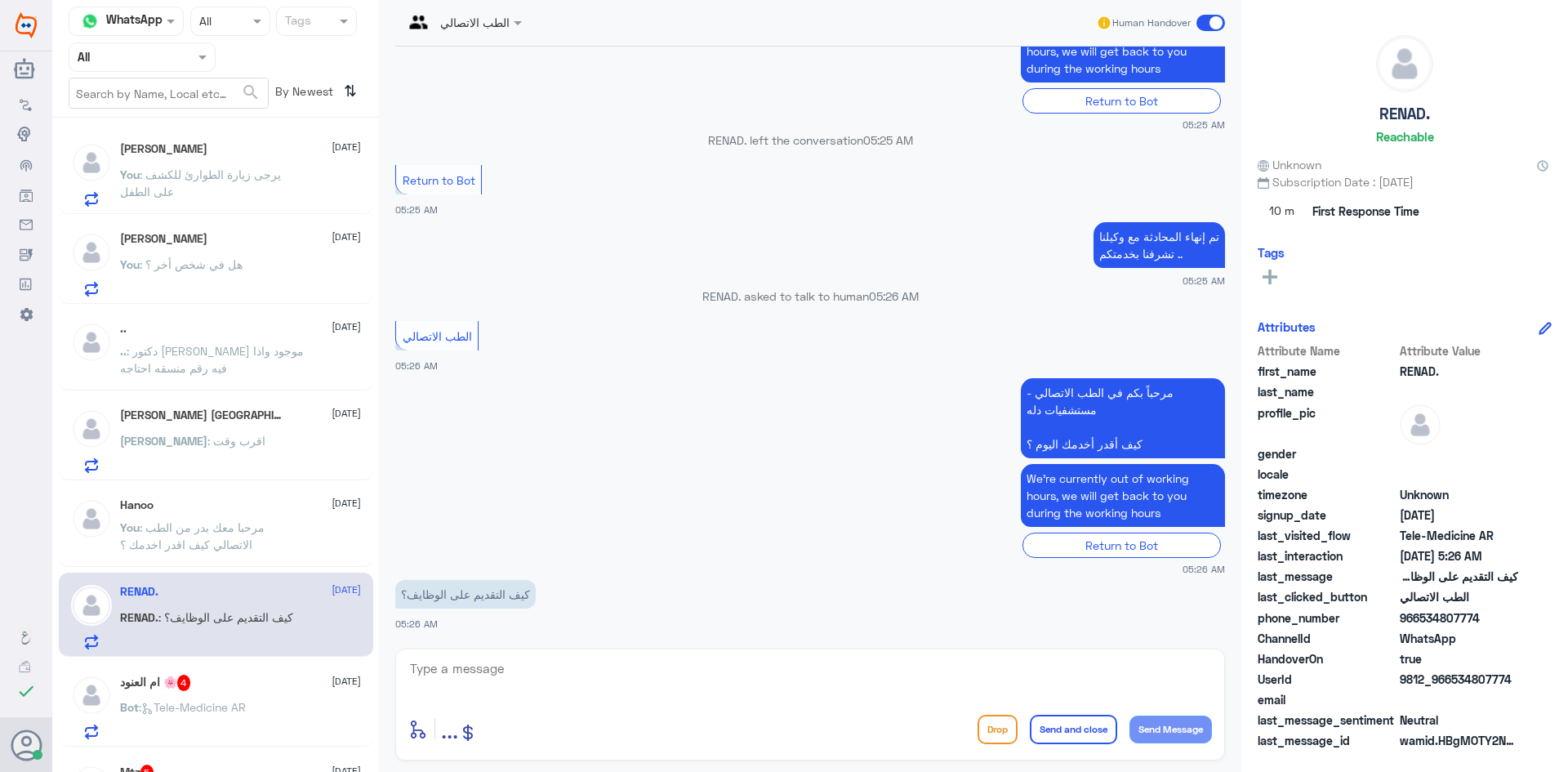
click at [1205, 22] on span at bounding box center [1211, 23] width 28 height 17
click at [0, 0] on input "checkbox" at bounding box center [0, 0] width 0 height 0
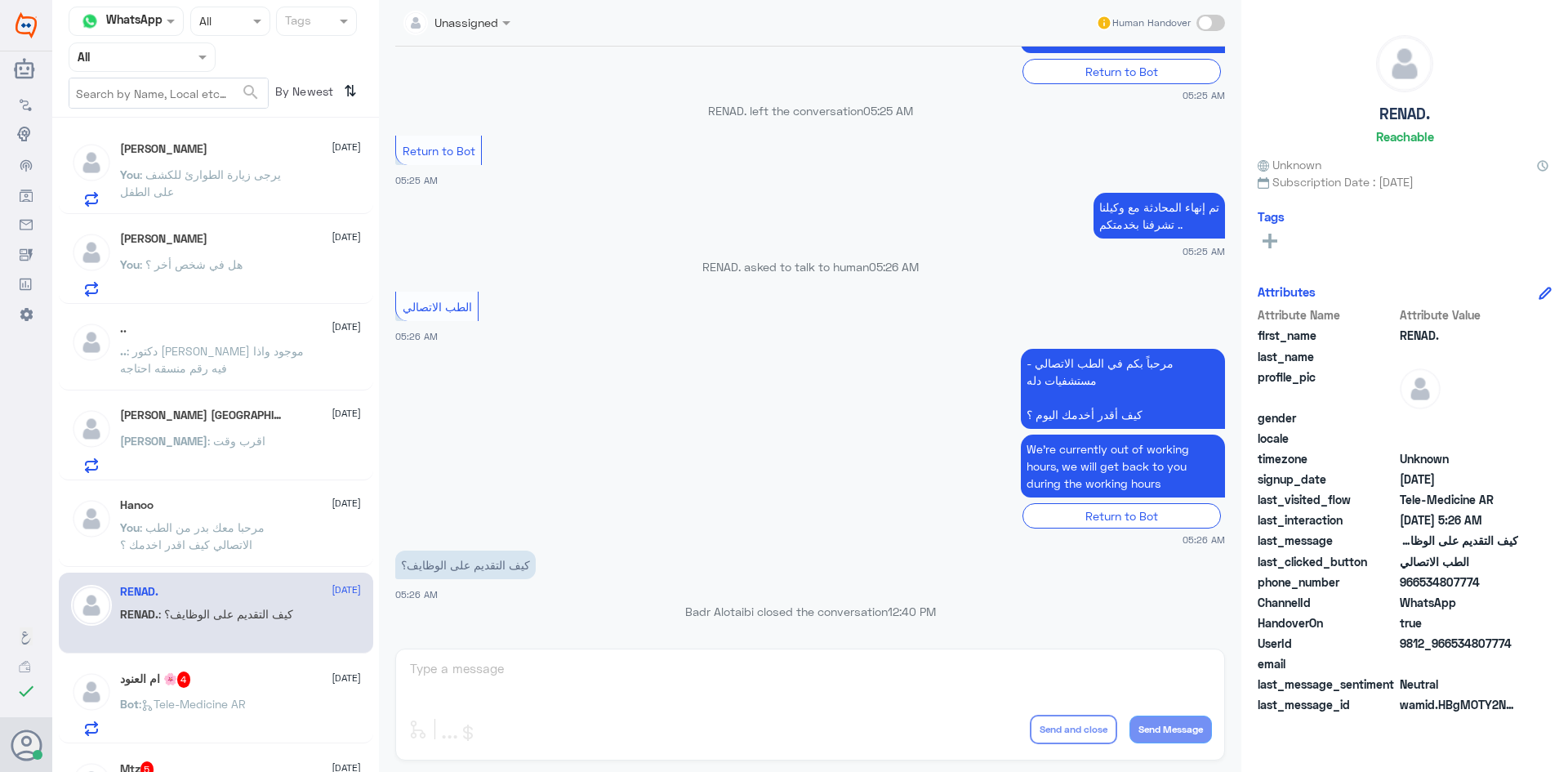
click at [192, 692] on div "ام العنود 🌸 4 10 September Bot : Tele-Medicine AR" at bounding box center [240, 704] width 241 height 65
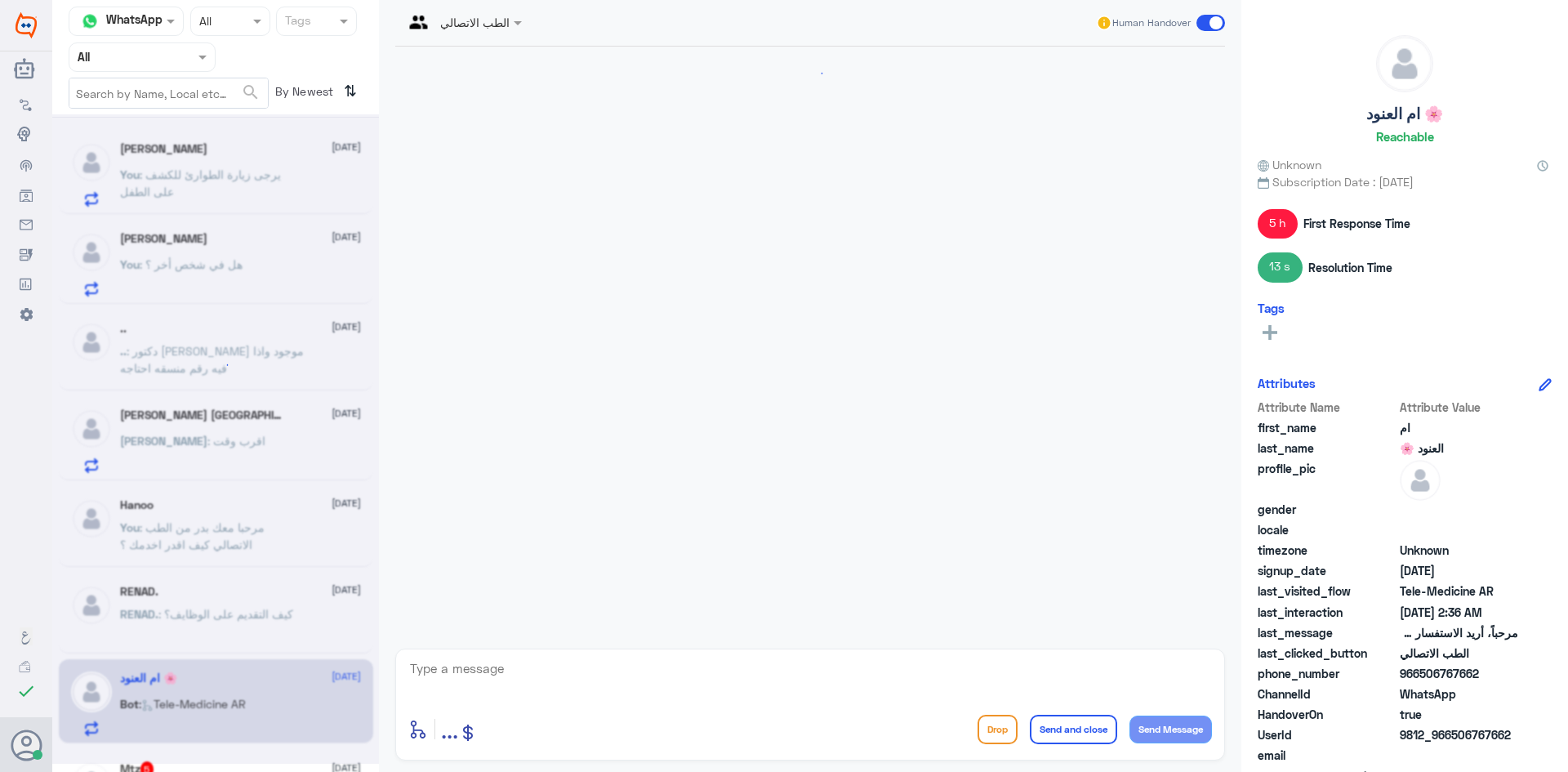
scroll to position [867, 0]
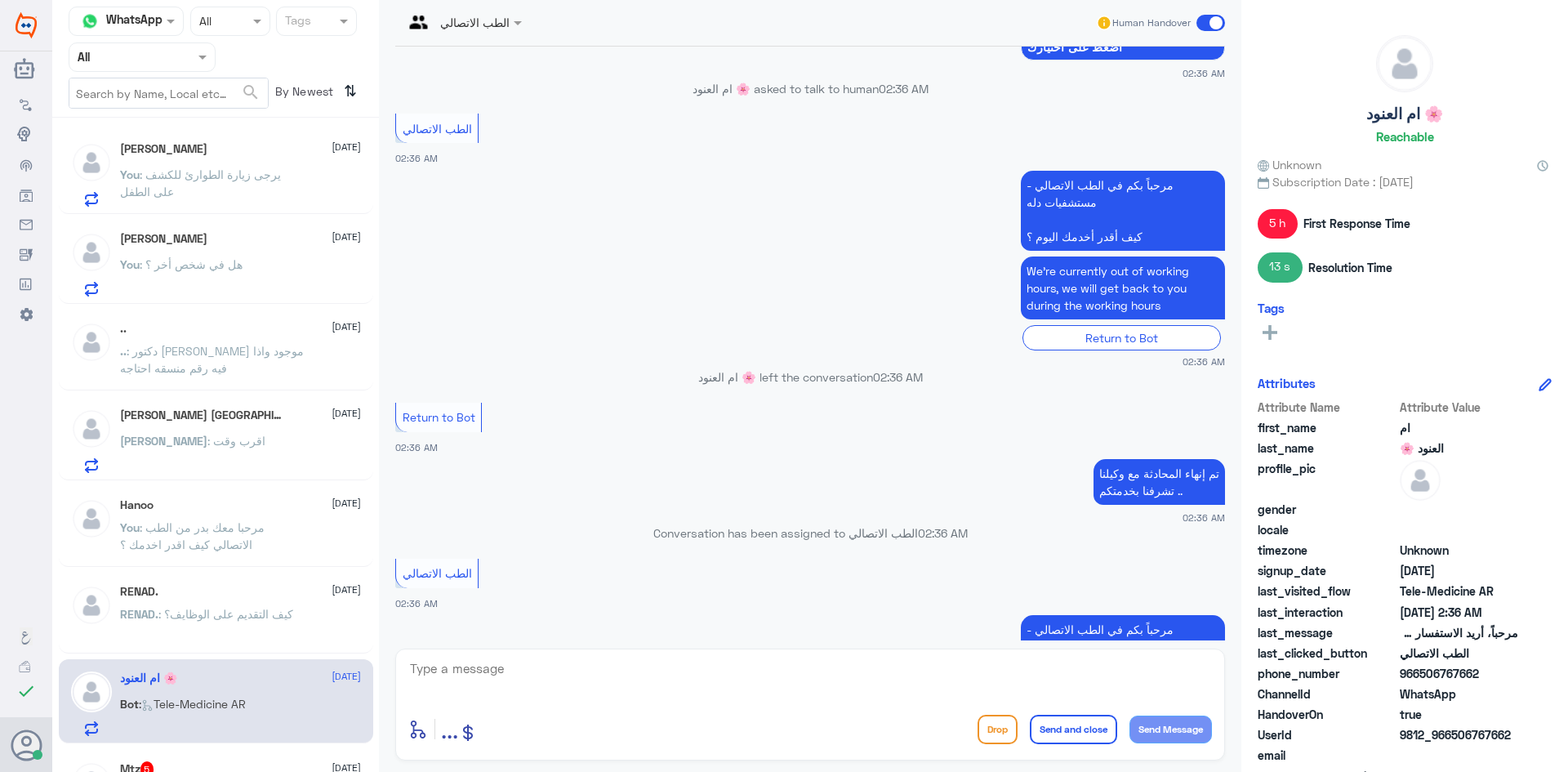
click at [1217, 16] on span at bounding box center [1211, 23] width 28 height 17
click at [0, 0] on input "checkbox" at bounding box center [0, 0] width 0 height 0
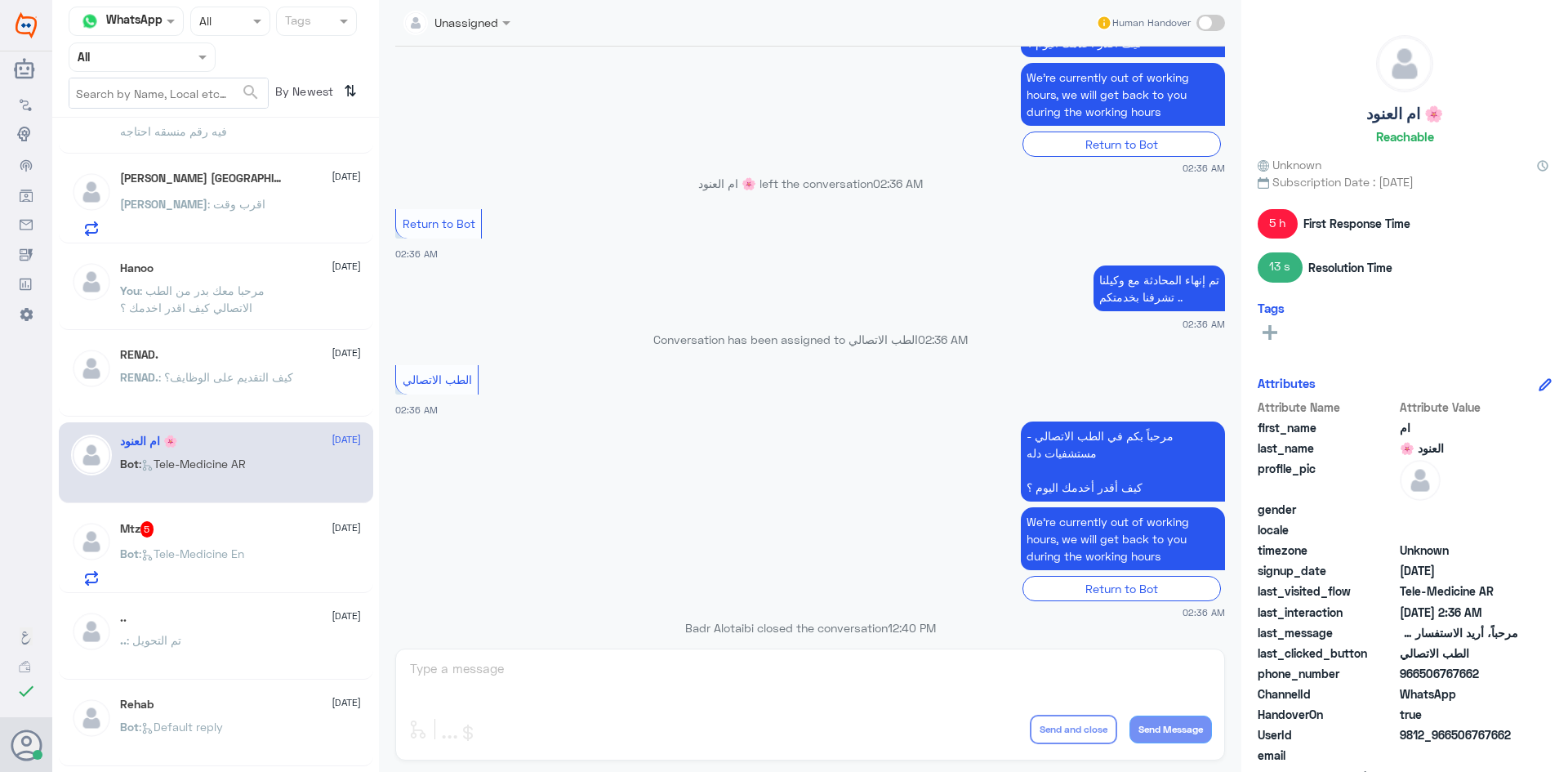
scroll to position [245, 0]
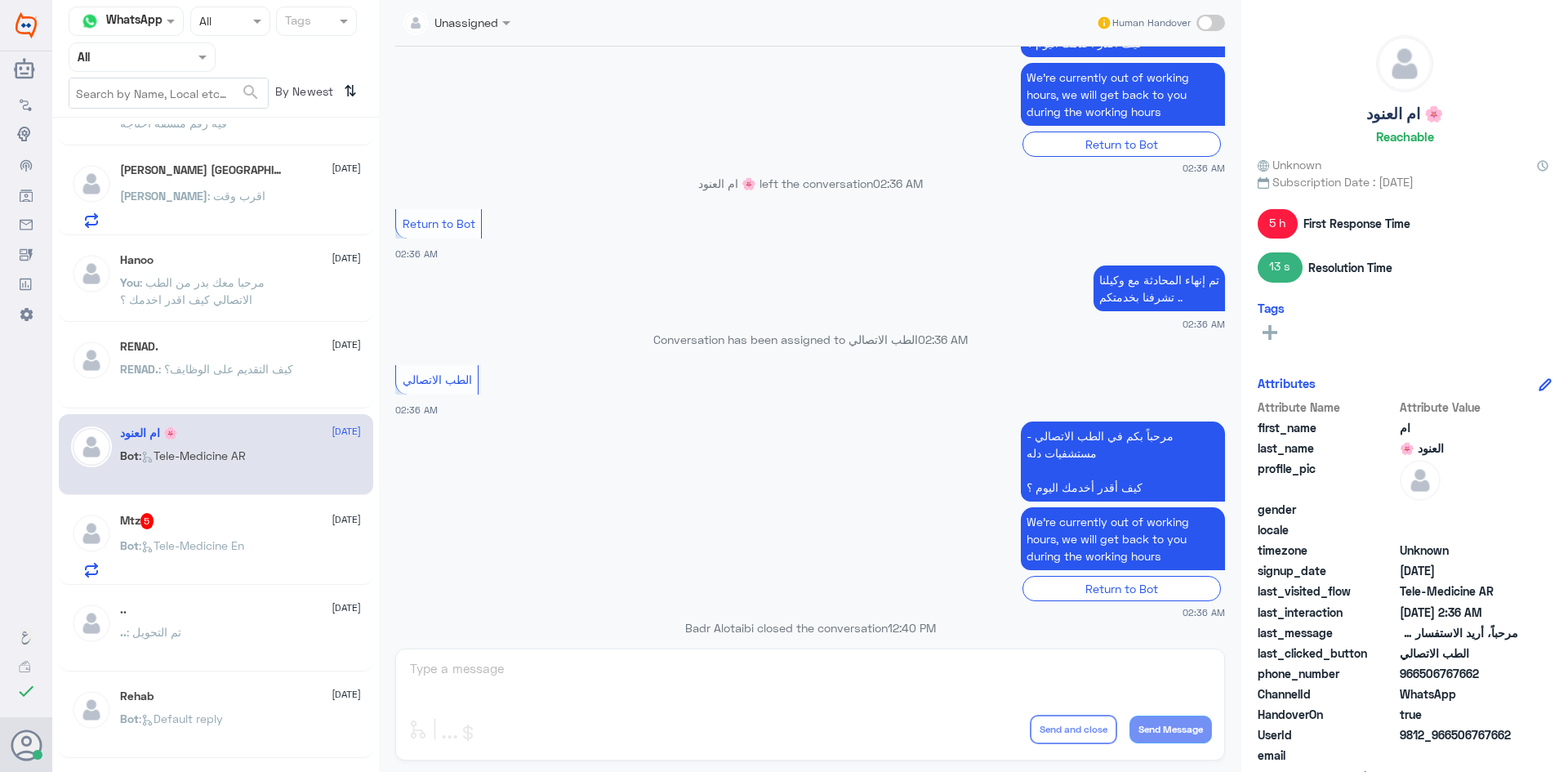
click at [279, 546] on div "Bot : Tele-Medicine En" at bounding box center [240, 559] width 241 height 36
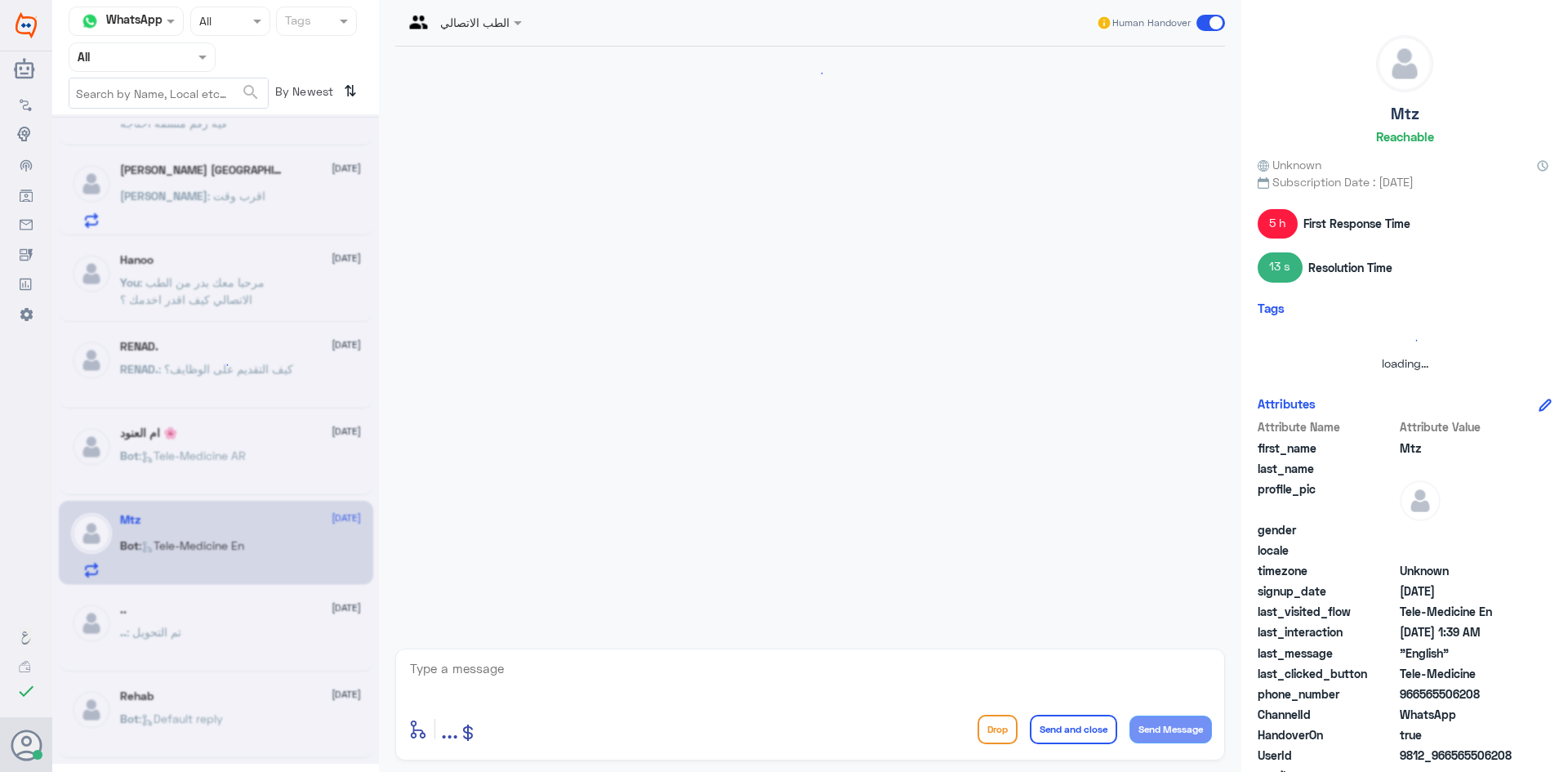
scroll to position [729, 0]
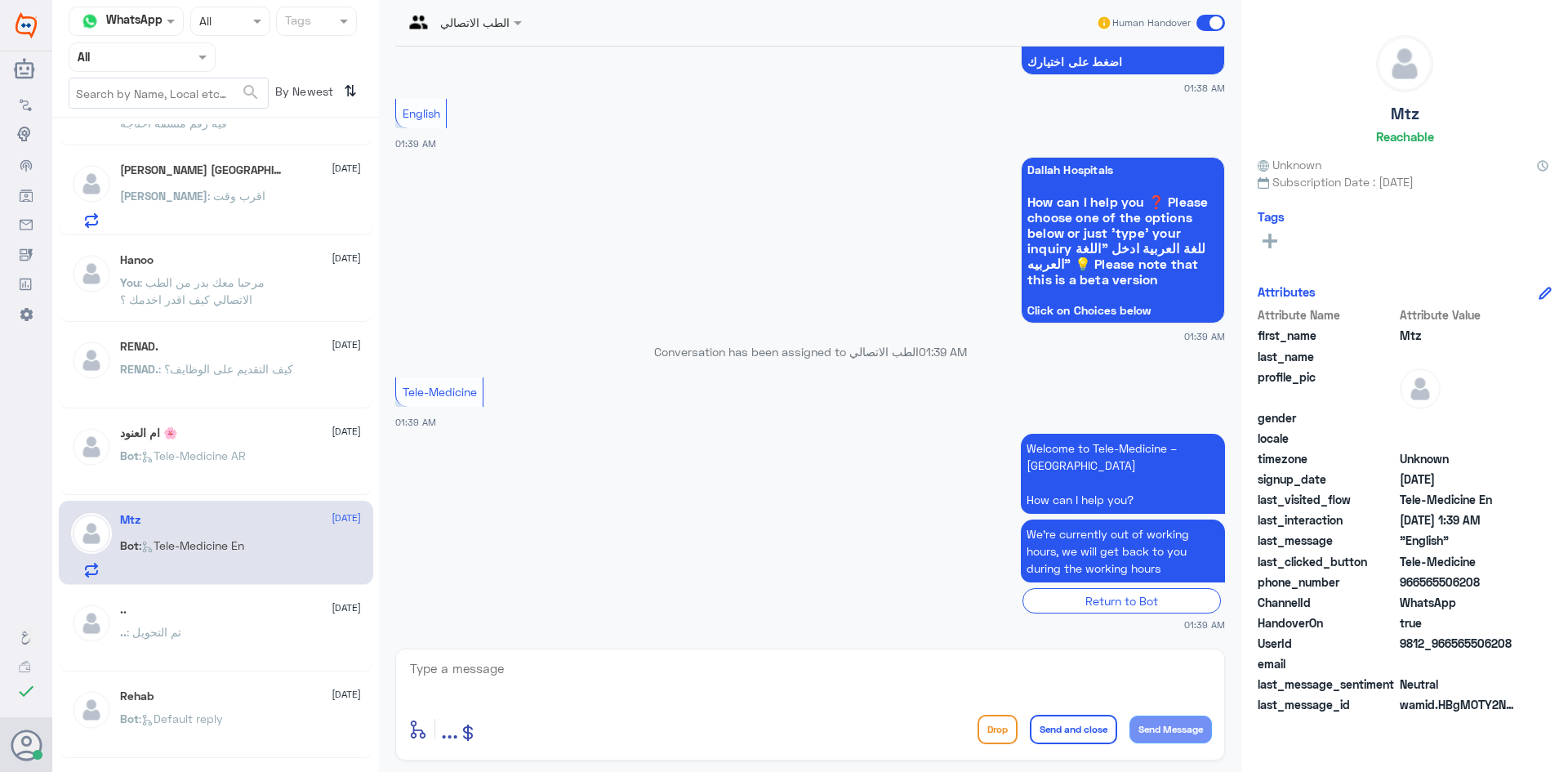
click at [1209, 28] on span at bounding box center [1211, 23] width 28 height 17
click at [0, 0] on input "checkbox" at bounding box center [0, 0] width 0 height 0
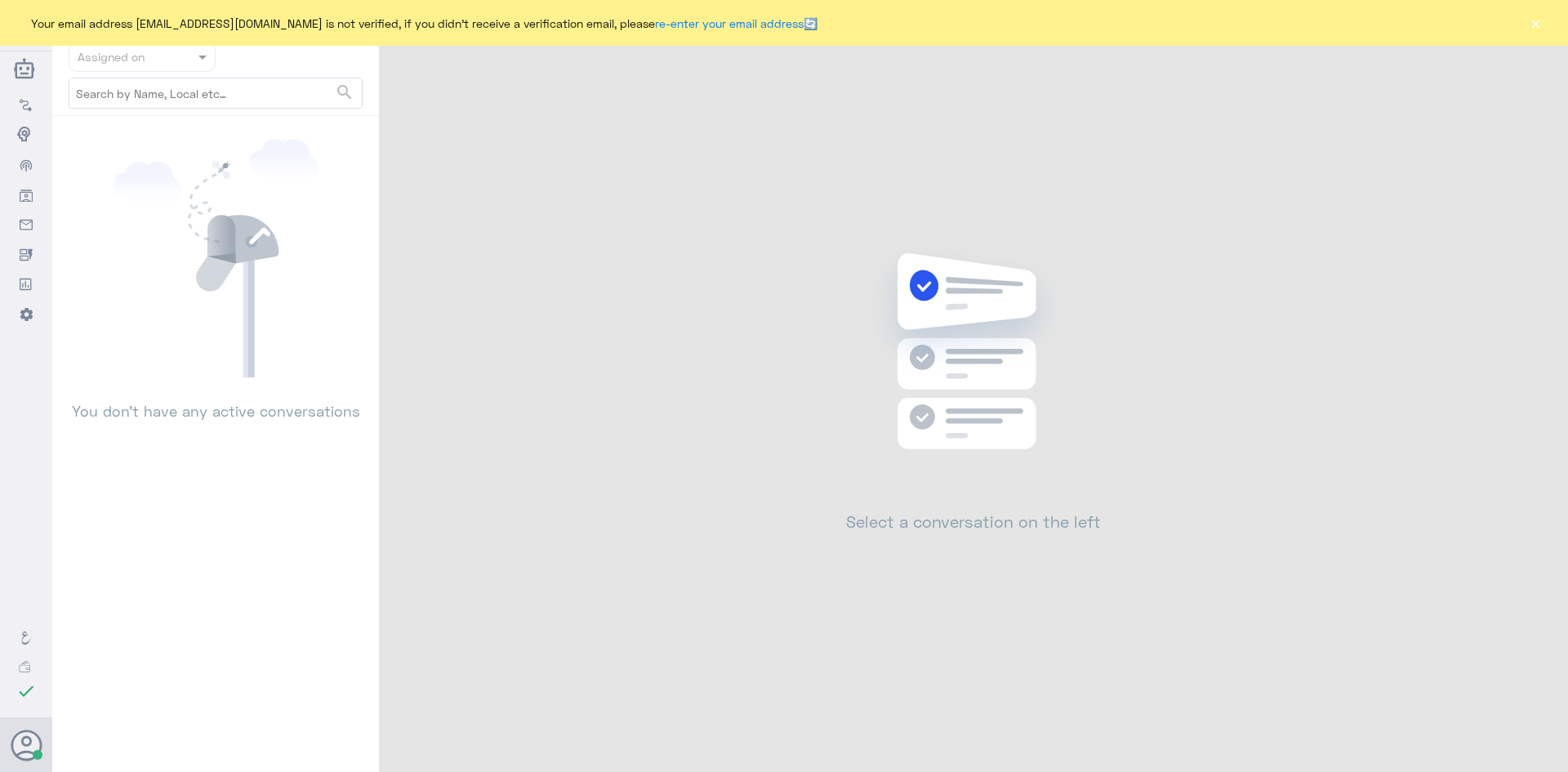
click at [1532, 30] on button "×" at bounding box center [1536, 23] width 17 height 17
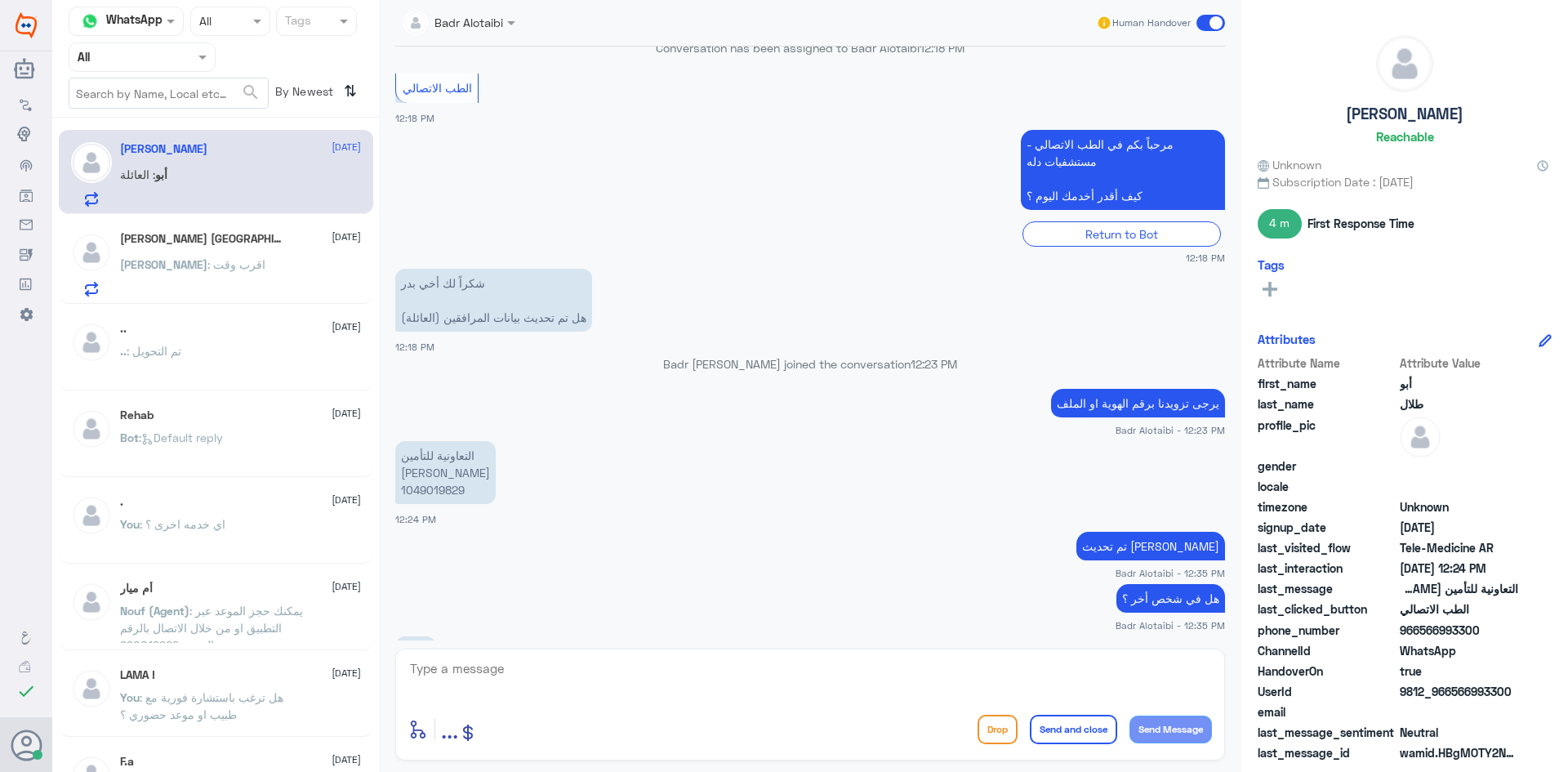
scroll to position [1037, 0]
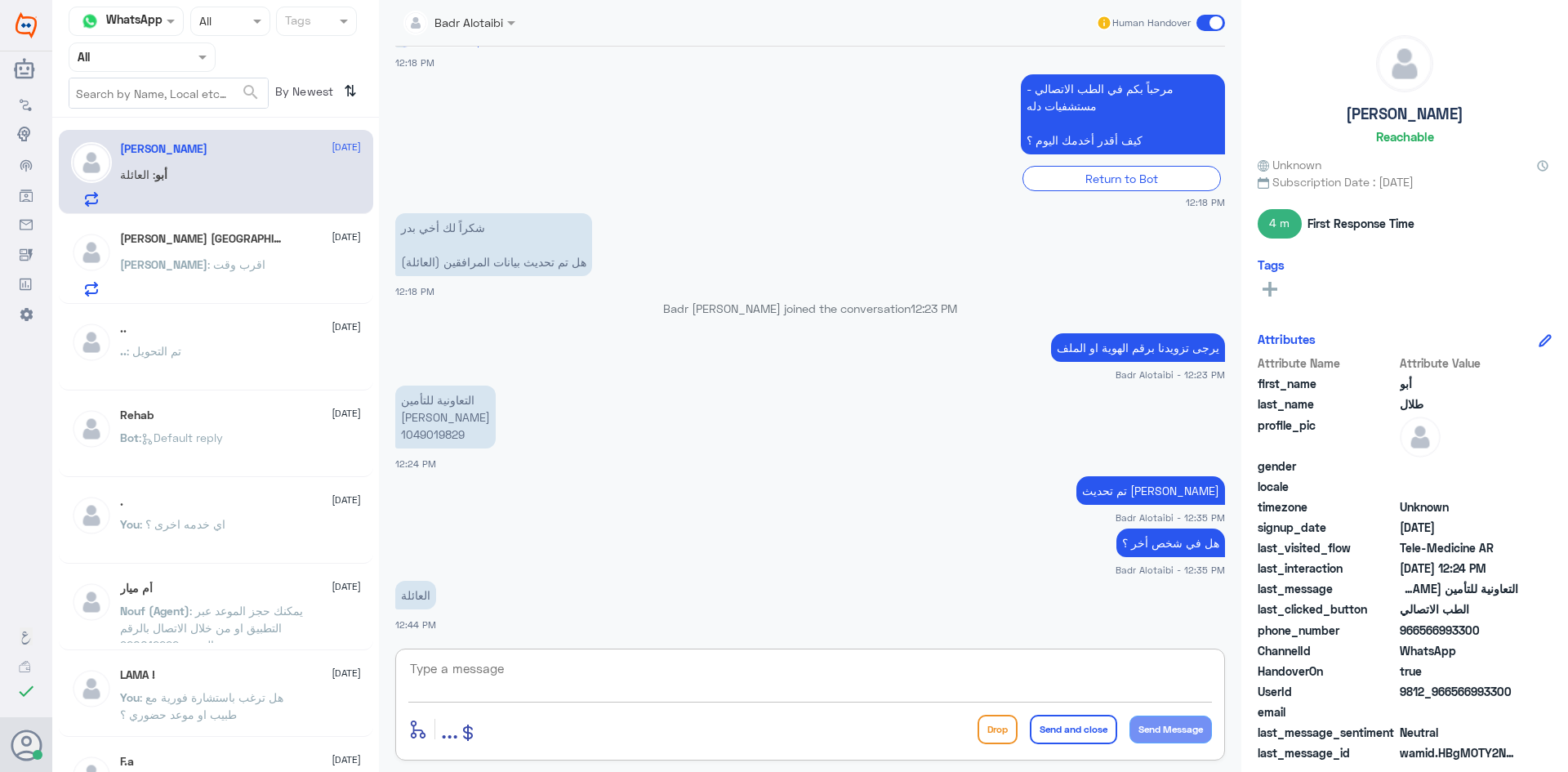
click at [473, 687] on textarea at bounding box center [809, 677] width 803 height 40
type textarea "يرجى تزويدنا برقم الهوية او الملف"
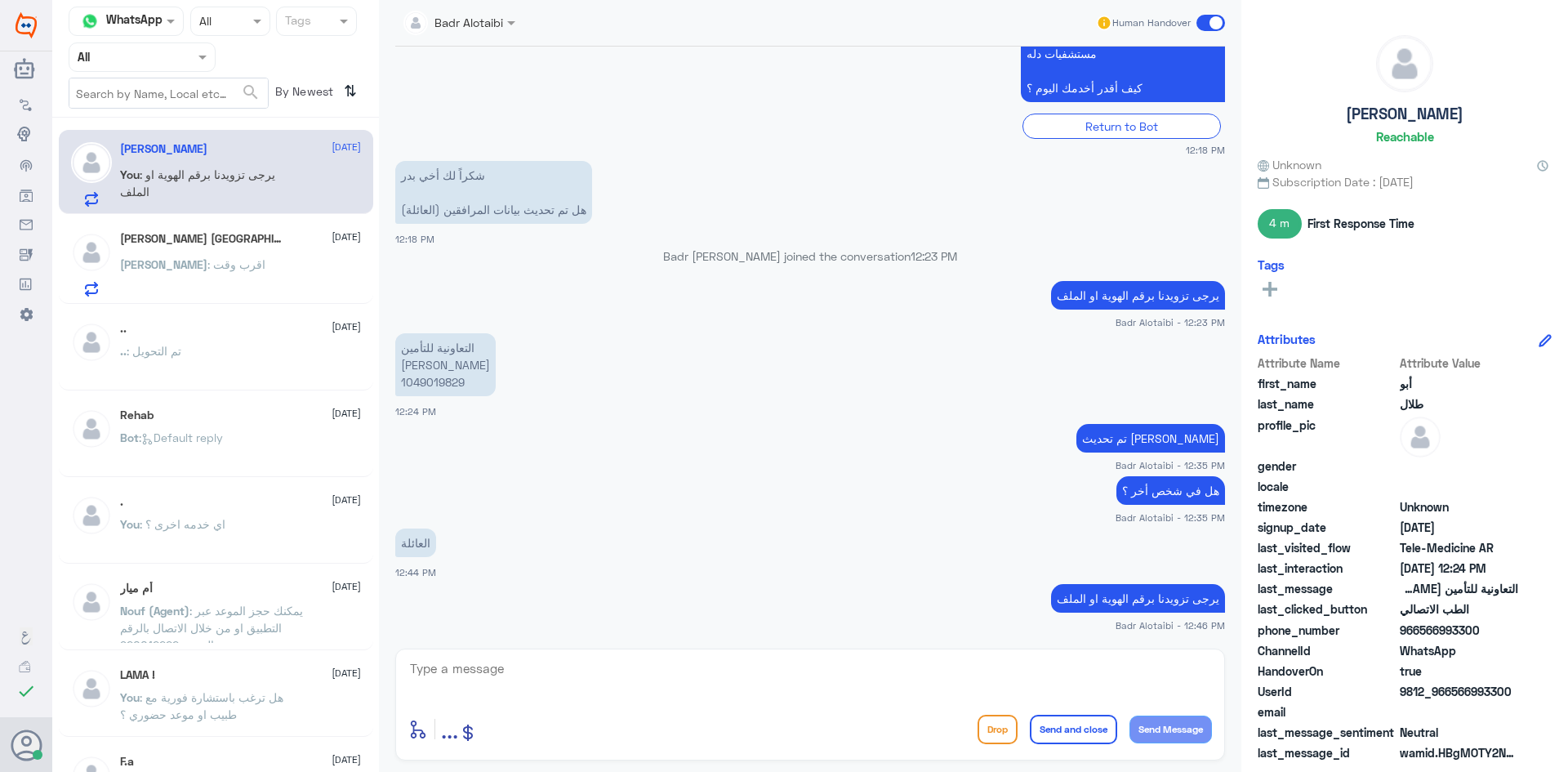
click at [238, 270] on div "[PERSON_NAME] : اقرب وقت" at bounding box center [240, 278] width 241 height 36
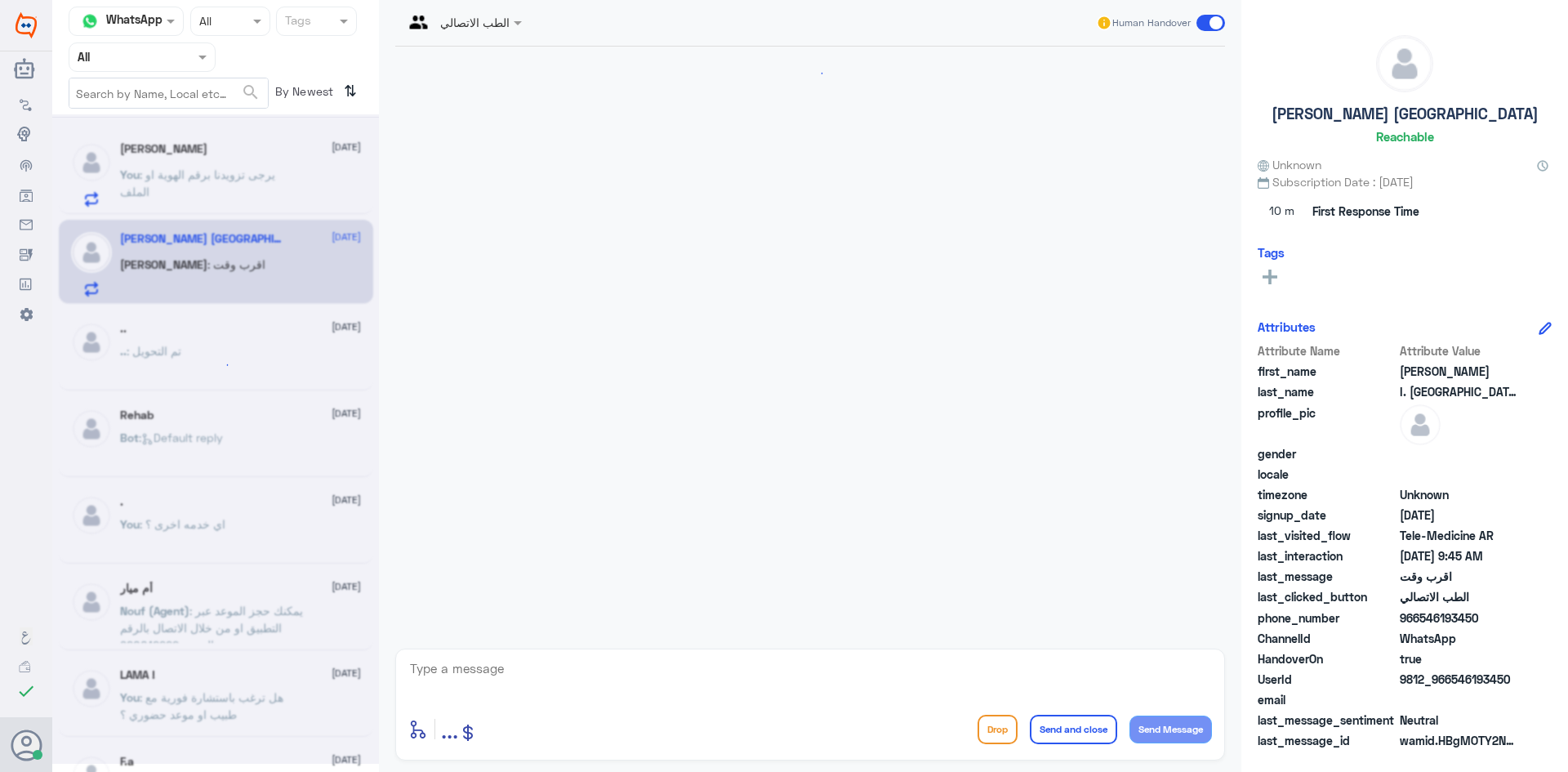
scroll to position [144, 0]
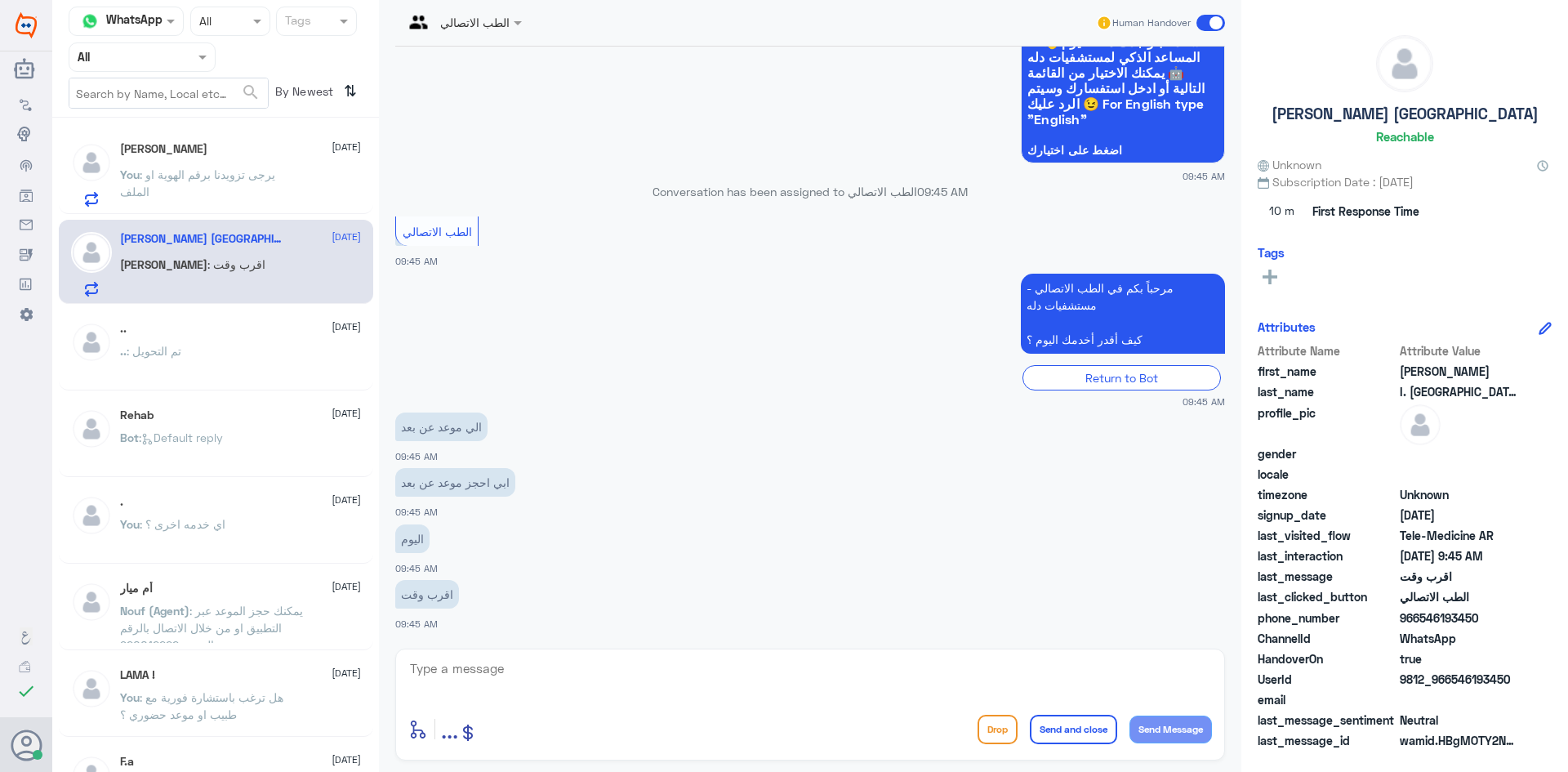
click at [244, 158] on div "[PERSON_NAME] [DATE] You : يرجى تزويدنا برقم الهوية او الملف" at bounding box center [240, 174] width 241 height 65
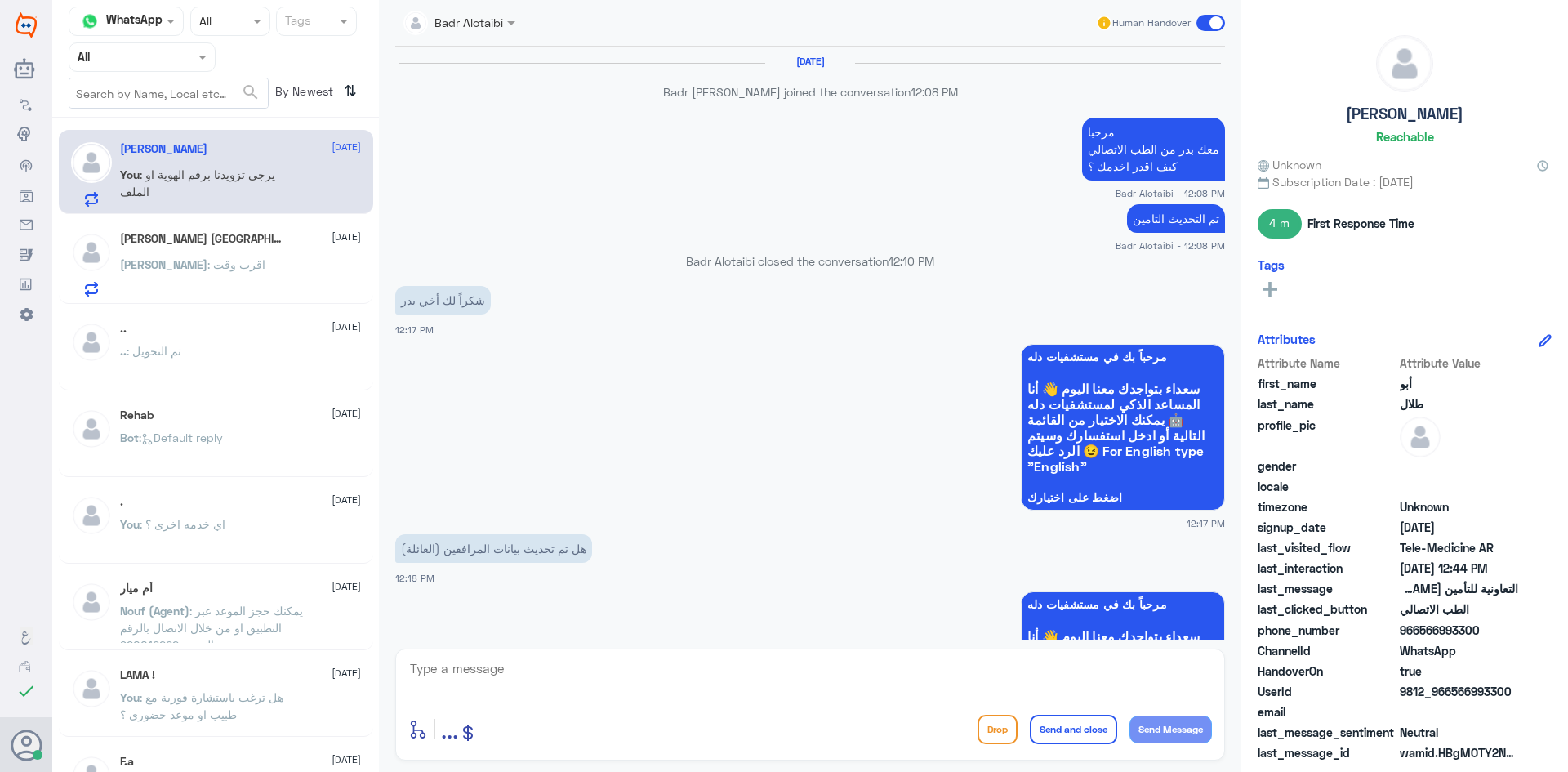
scroll to position [847, 0]
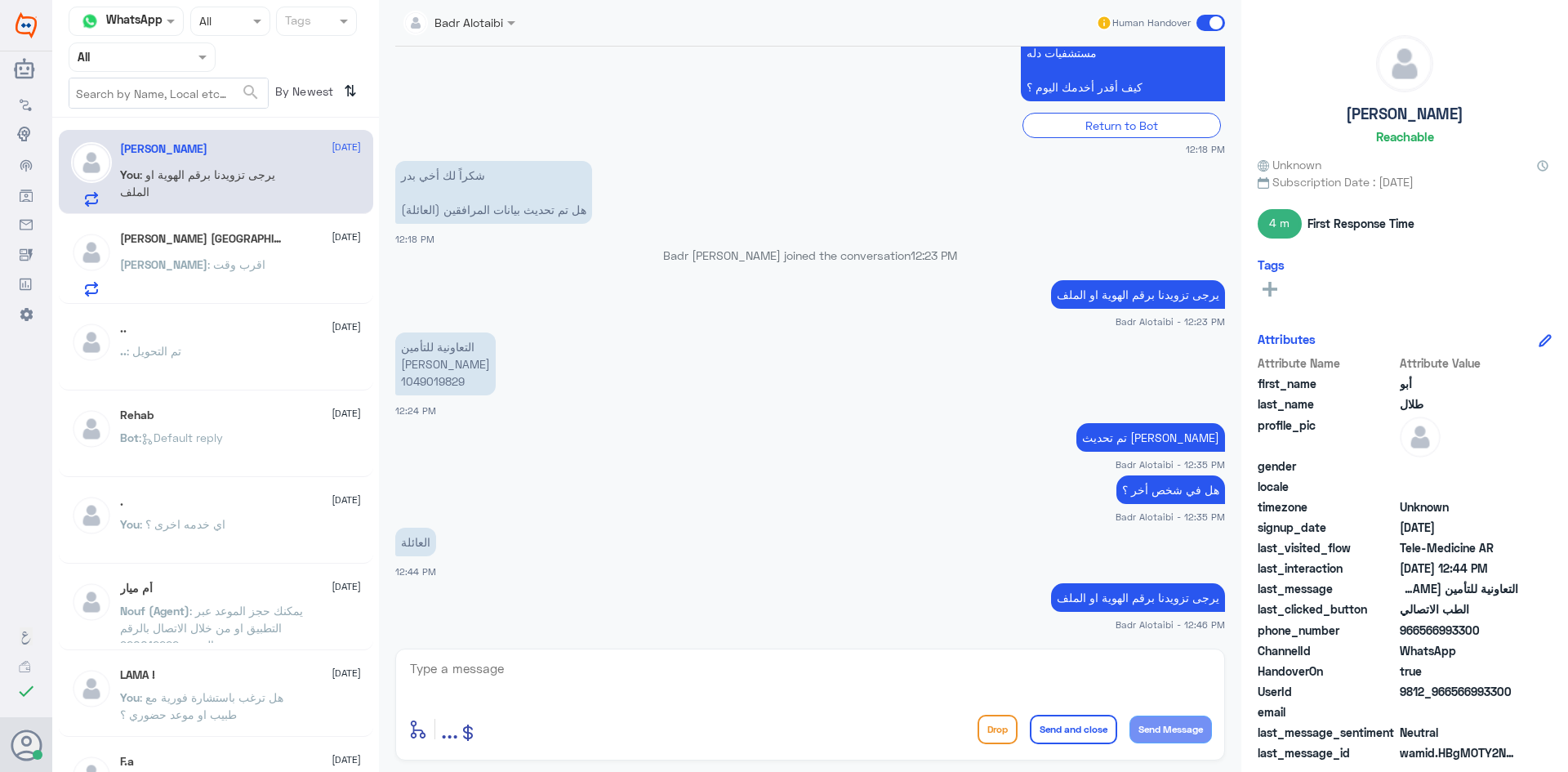
click at [1201, 27] on span at bounding box center [1211, 23] width 28 height 17
click at [0, 0] on input "checkbox" at bounding box center [0, 0] width 0 height 0
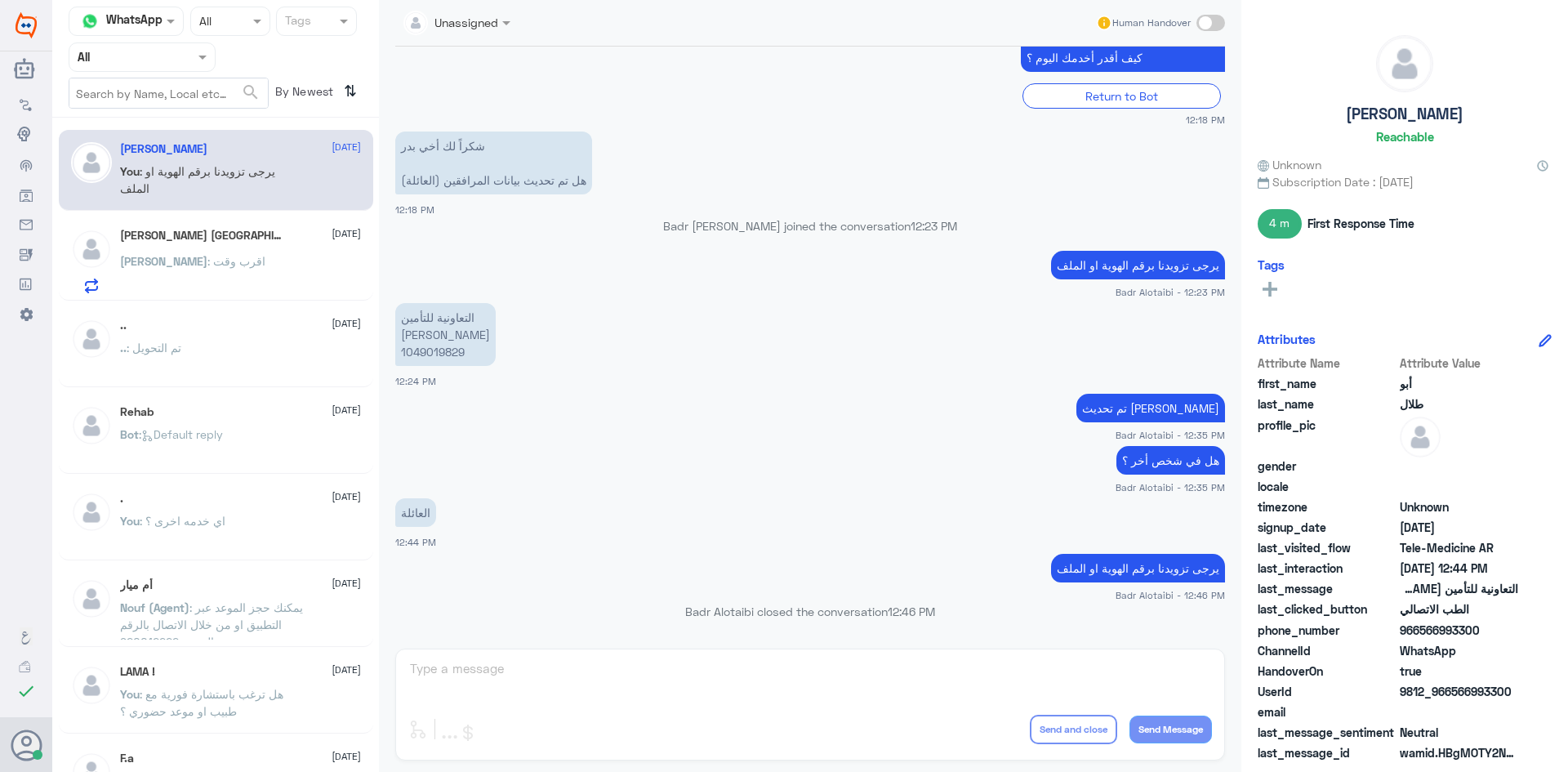
click at [197, 277] on p "[PERSON_NAME] : اقرب وقت" at bounding box center [192, 272] width 145 height 41
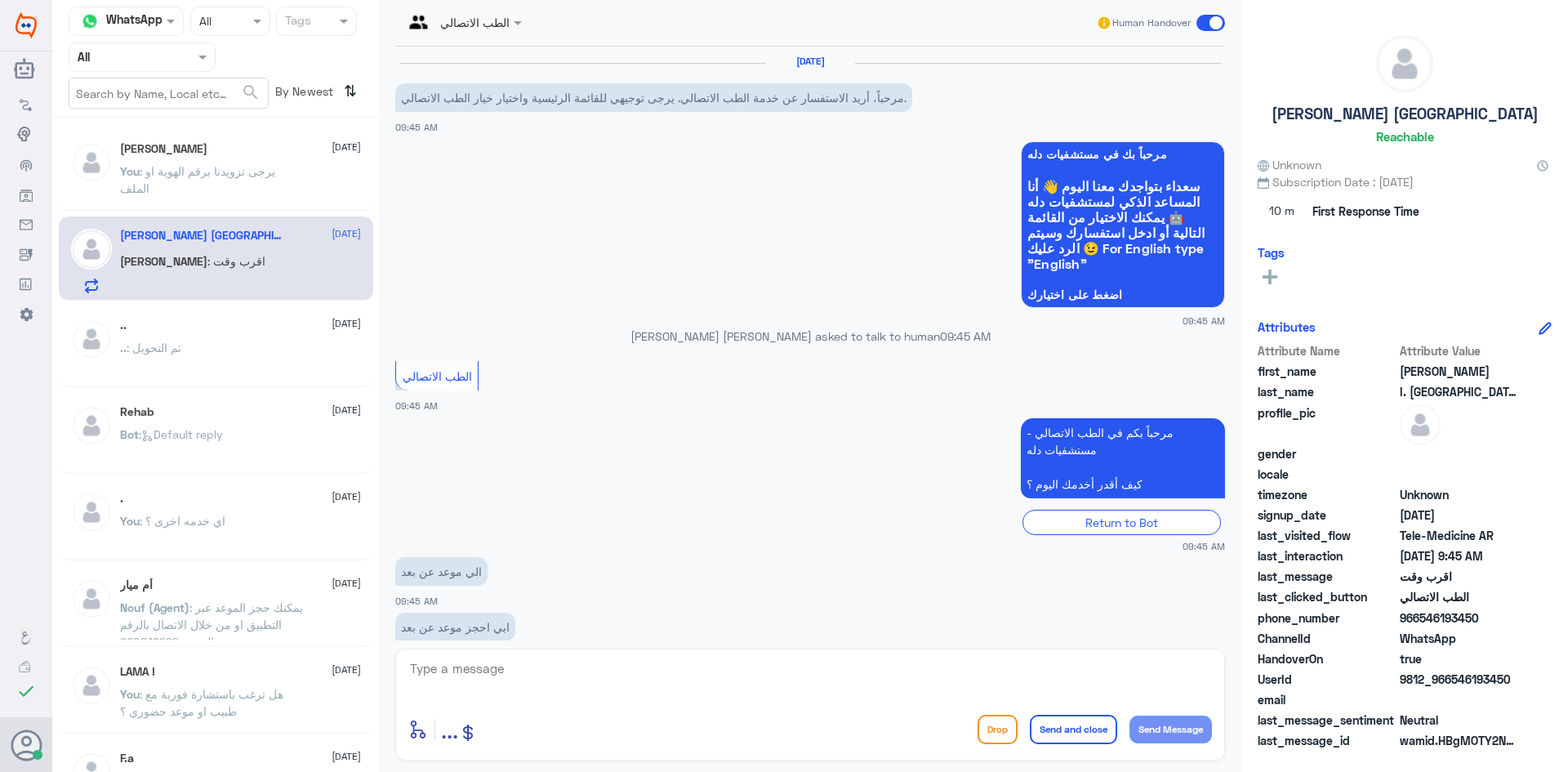
scroll to position [144, 0]
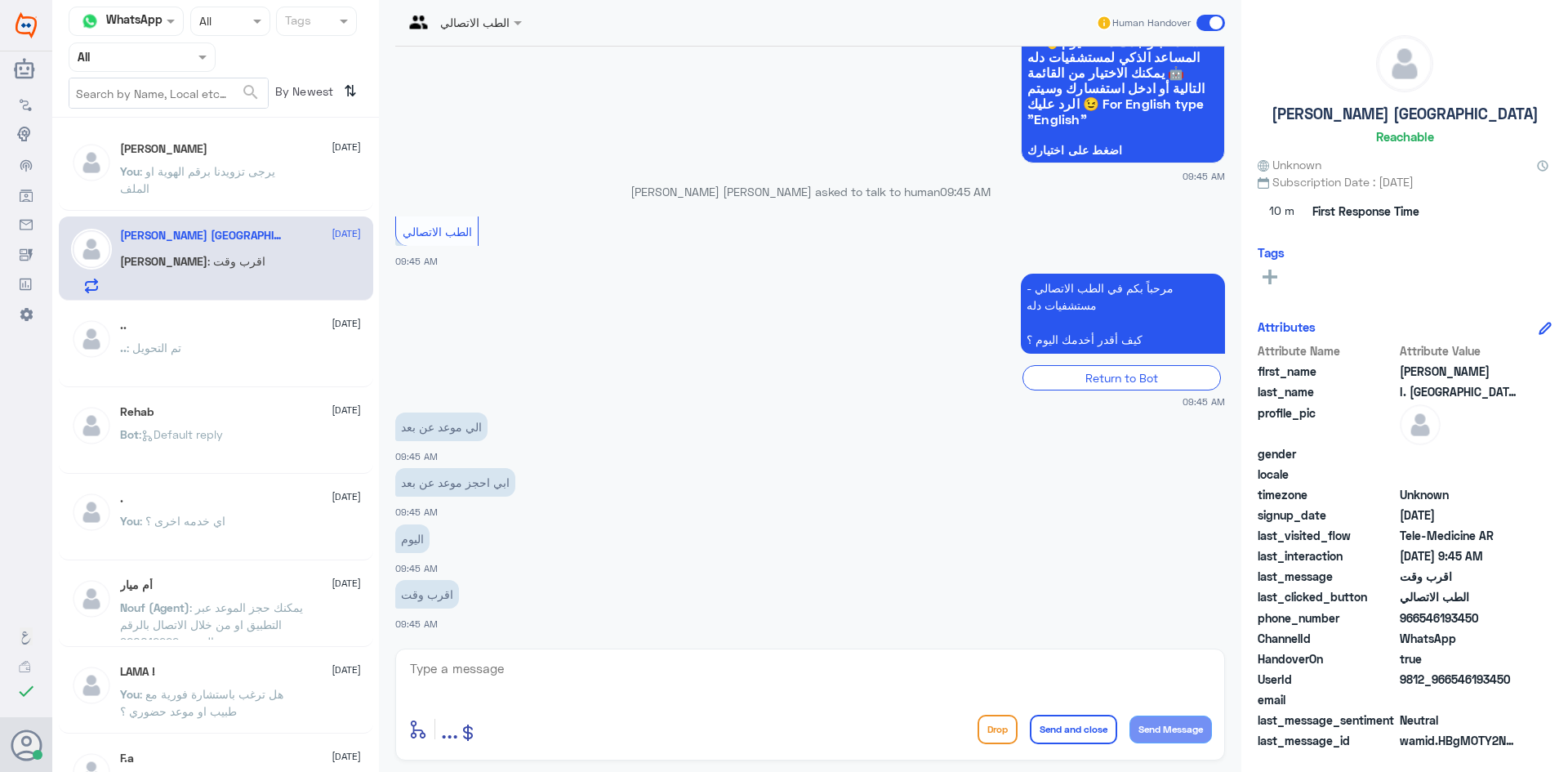
drag, startPoint x: 1512, startPoint y: 677, endPoint x: 1453, endPoint y: 680, distance: 59.1
click at [1453, 680] on span "9812_966546193450" at bounding box center [1459, 679] width 119 height 17
copy span "546193450"
click at [785, 679] on textarea at bounding box center [809, 677] width 803 height 40
paste textarea "مرحبا معك بدر من الطب الاتصالي كيف اقدر اخدمك ؟"
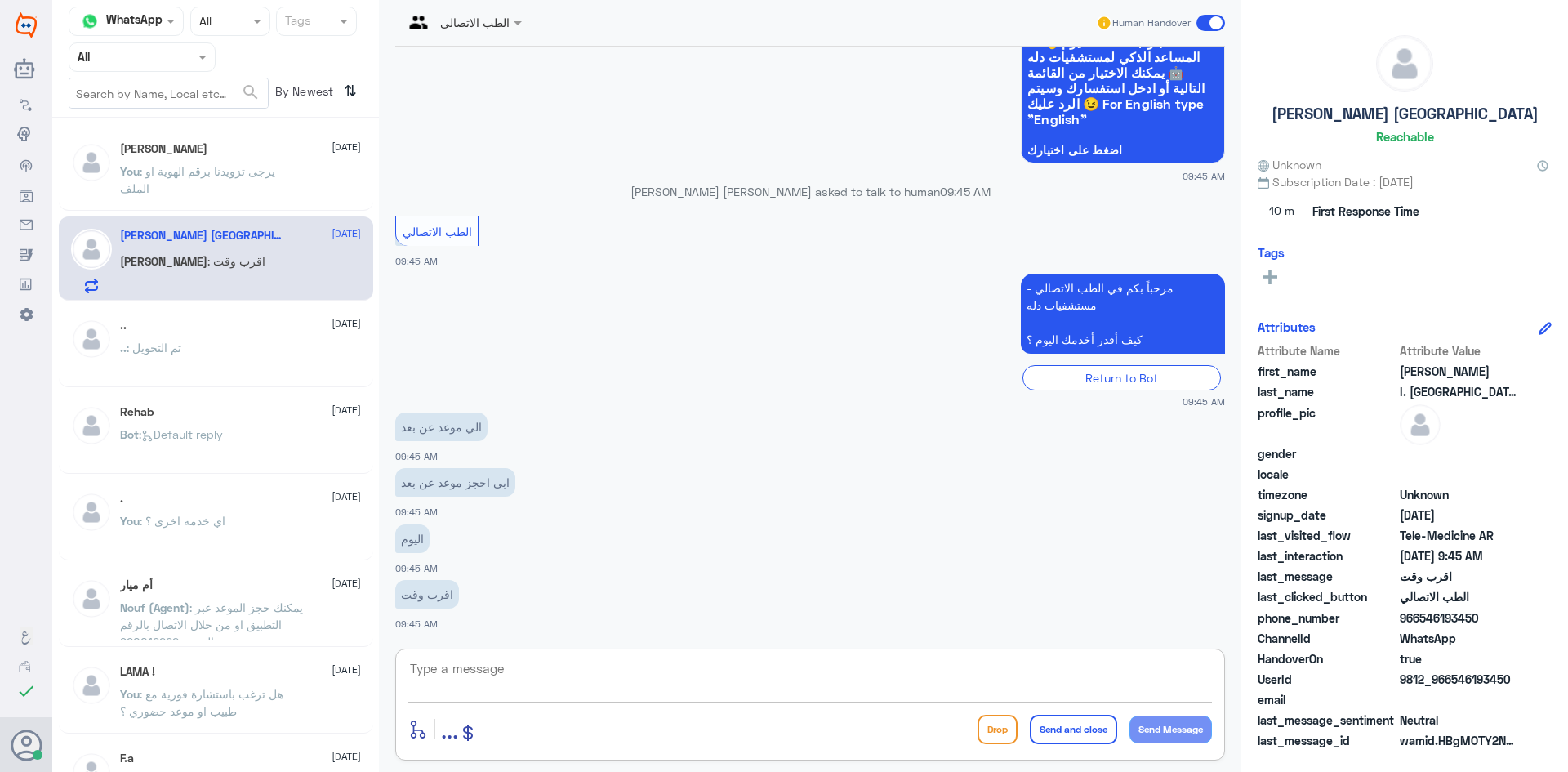
type textarea "مرحبا معك بدر من الطب الاتصالي كيف اقدر اخدمك ؟"
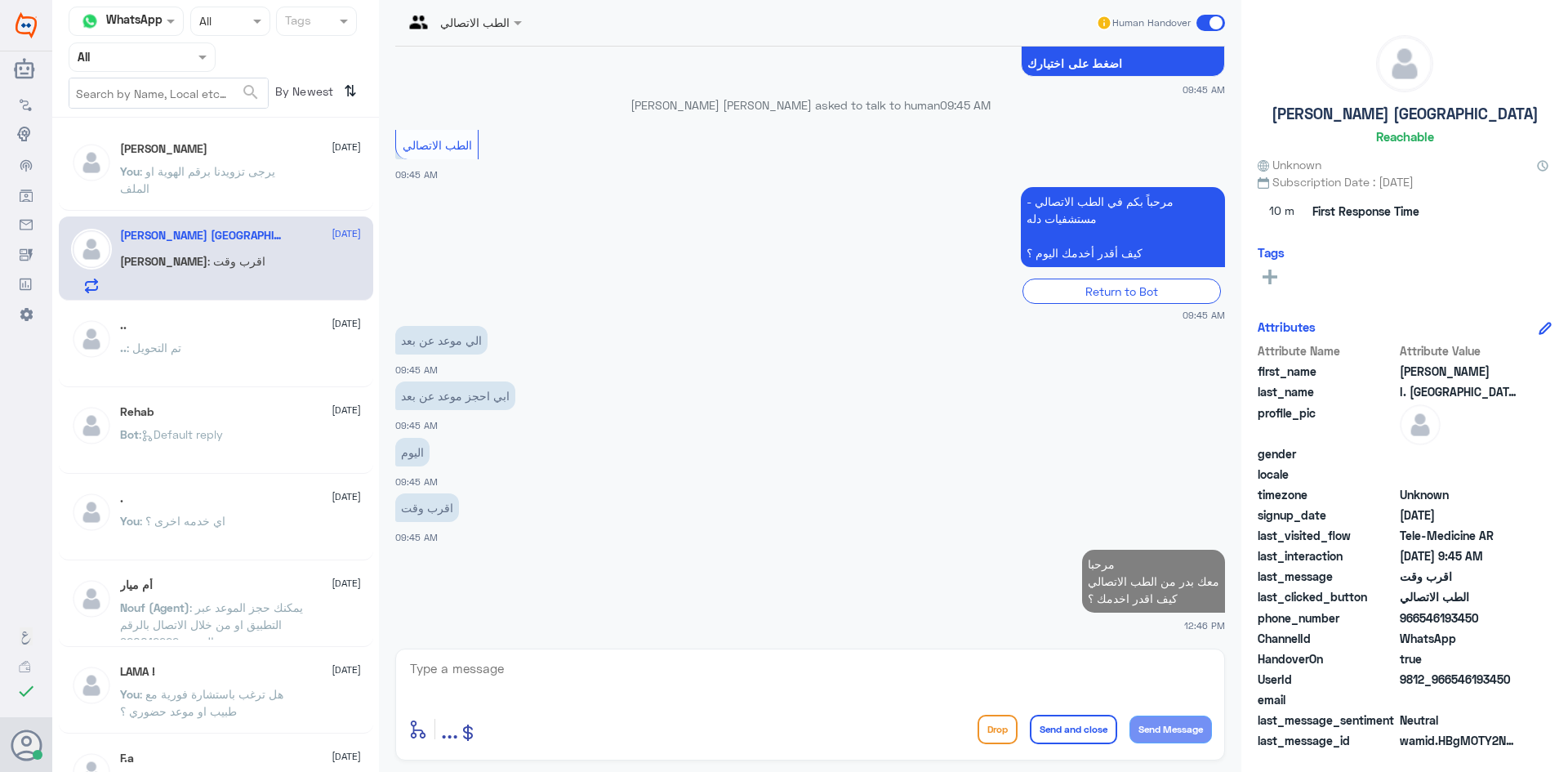
drag, startPoint x: 1510, startPoint y: 682, endPoint x: 1449, endPoint y: 689, distance: 61.4
click at [1449, 689] on div "UserId 9812_966546193450" at bounding box center [1405, 681] width 294 height 21
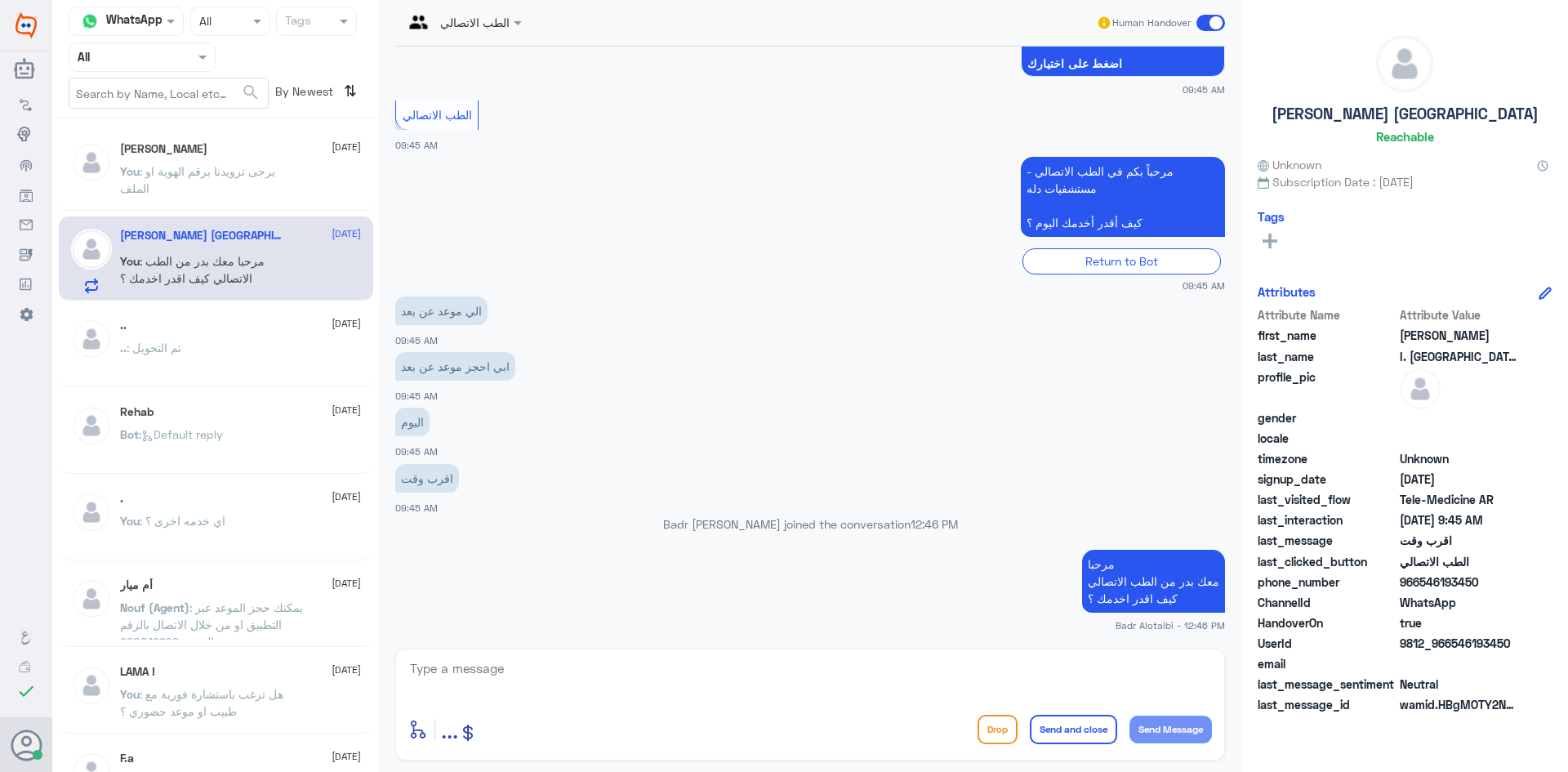
copy span "546193450"
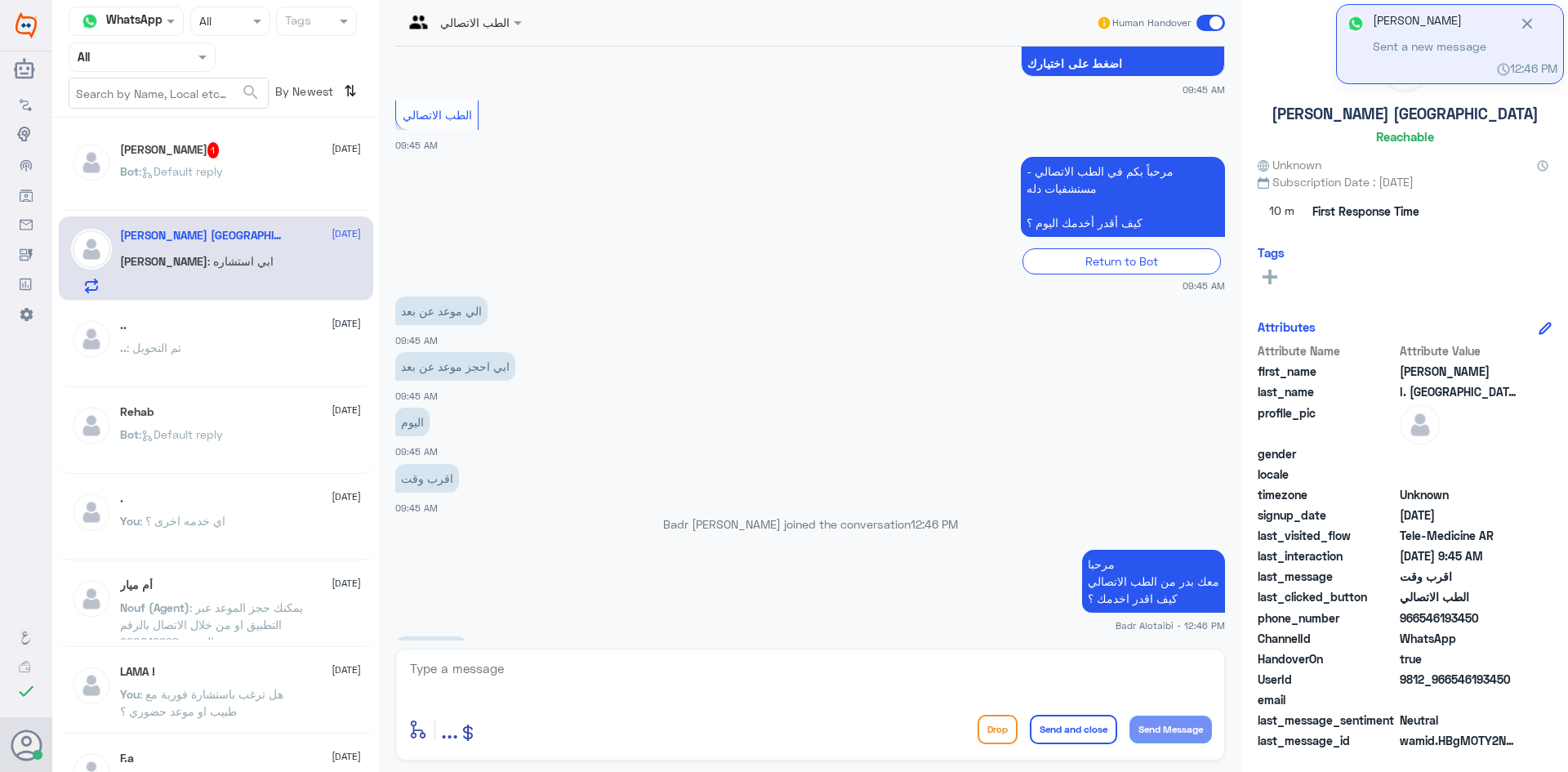
scroll to position [287, 0]
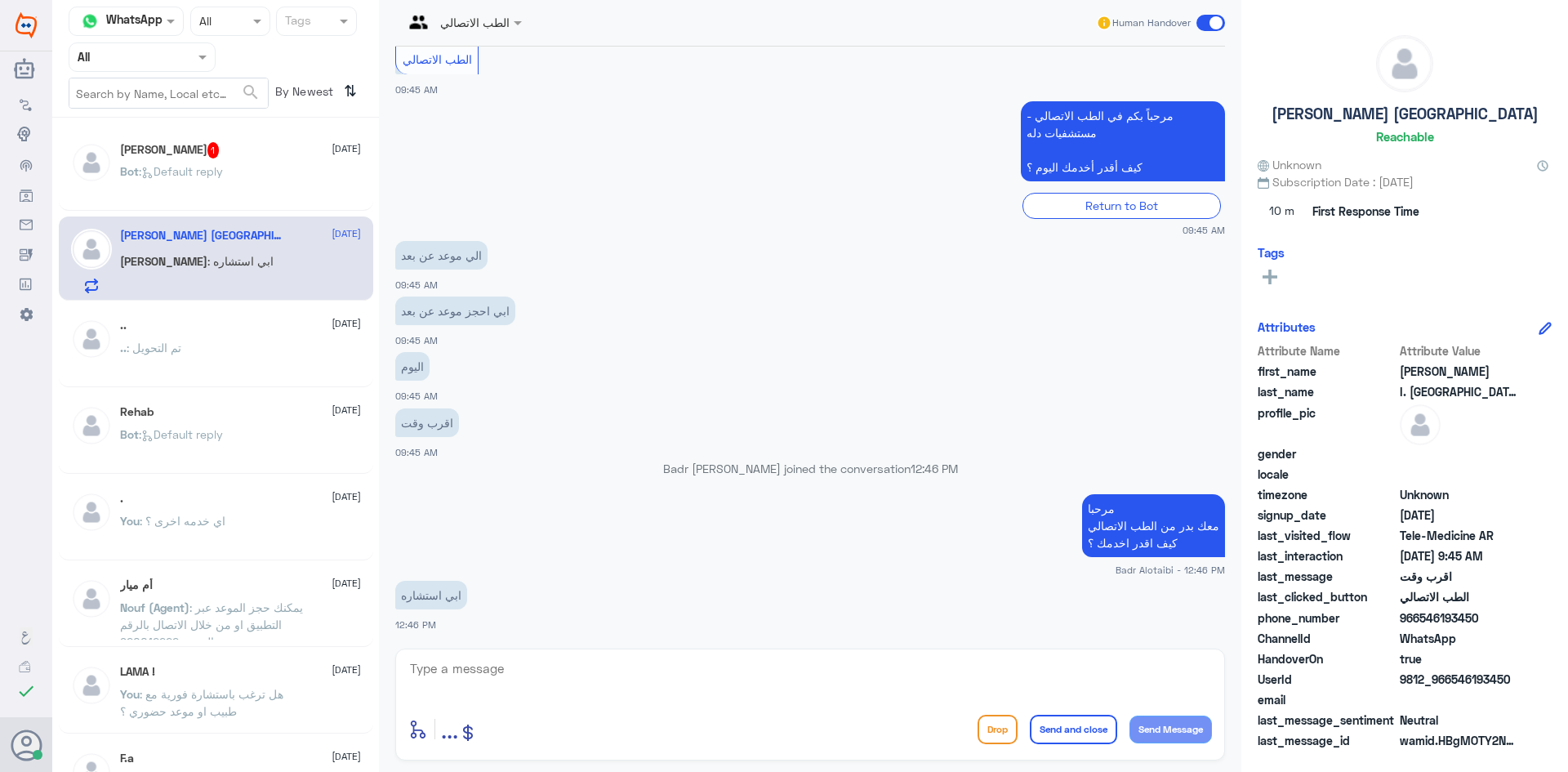
click at [595, 668] on textarea at bounding box center [809, 677] width 803 height 40
type textarea "يرجى تزويدنا برقم الهوية او الملف من فضلك"
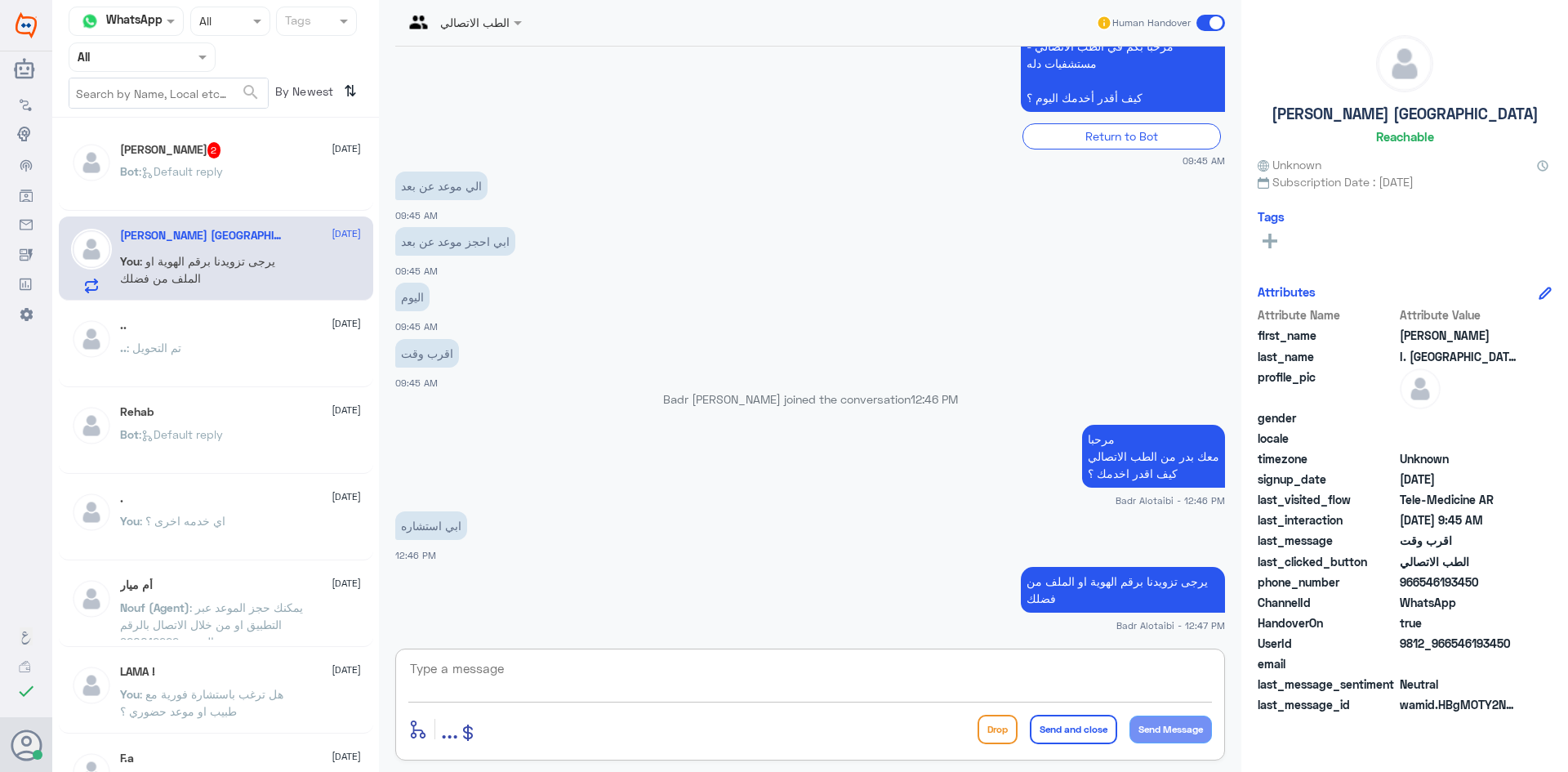
click at [223, 165] on span "Bot : Default reply" at bounding box center [172, 171] width 103 height 14
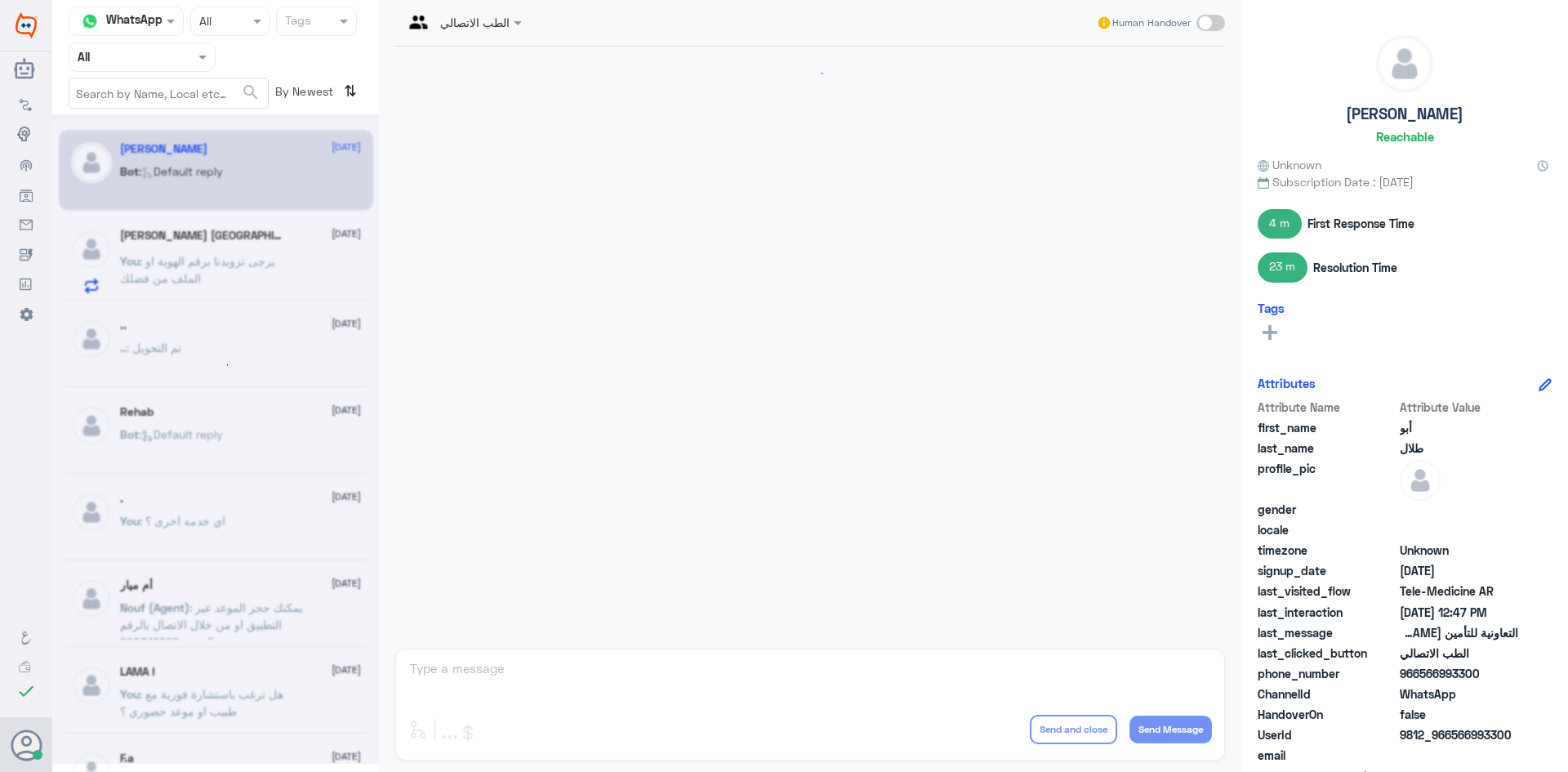
scroll to position [1284, 0]
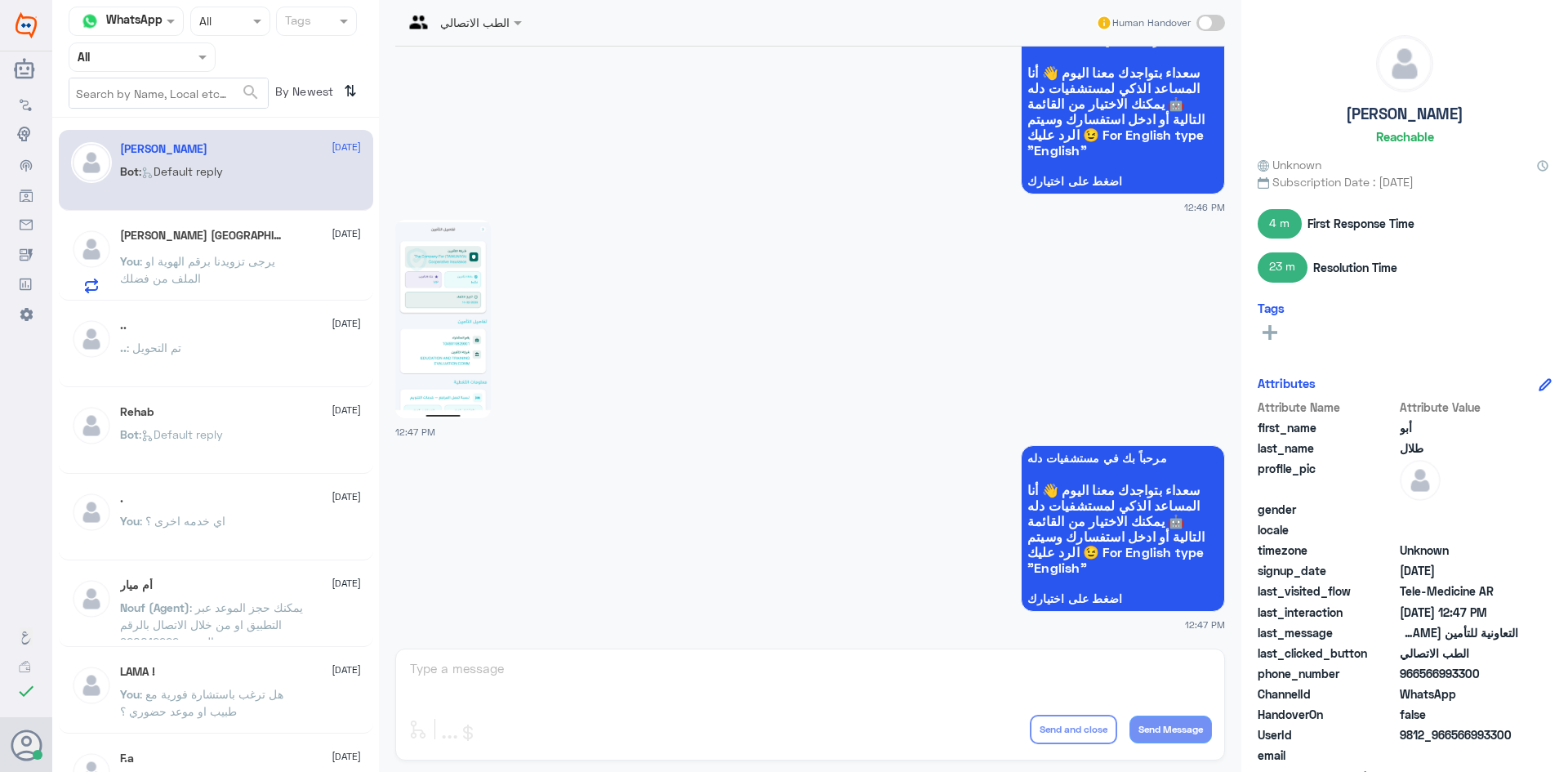
click at [241, 249] on div "Ahmed I. Almashyakhi 10 September You : يرجى تزويدنا برقم الهوية او الملف من فض…" at bounding box center [240, 261] width 241 height 65
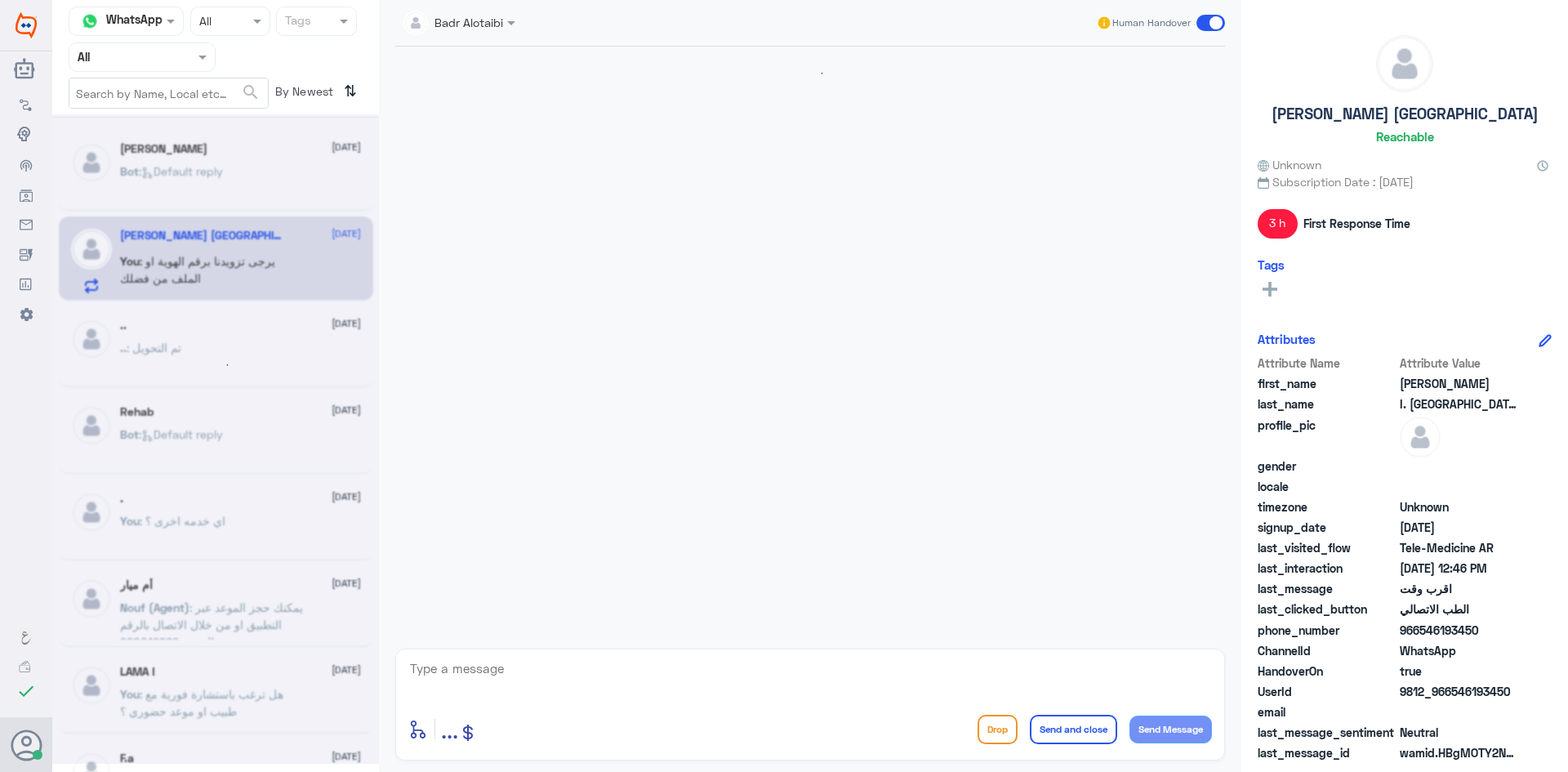
scroll to position [386, 0]
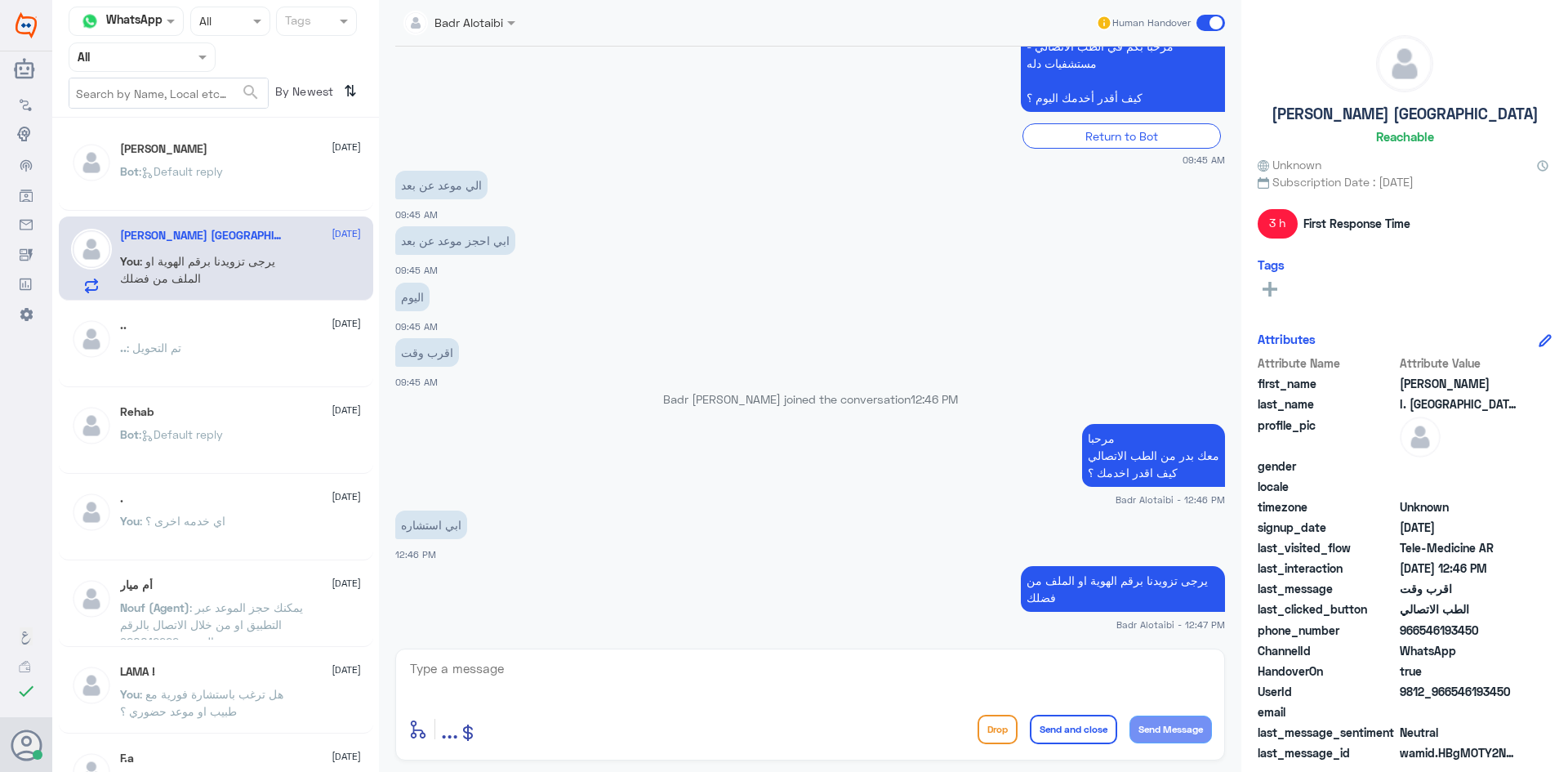
click at [247, 172] on div "Bot : Default reply" at bounding box center [240, 185] width 241 height 36
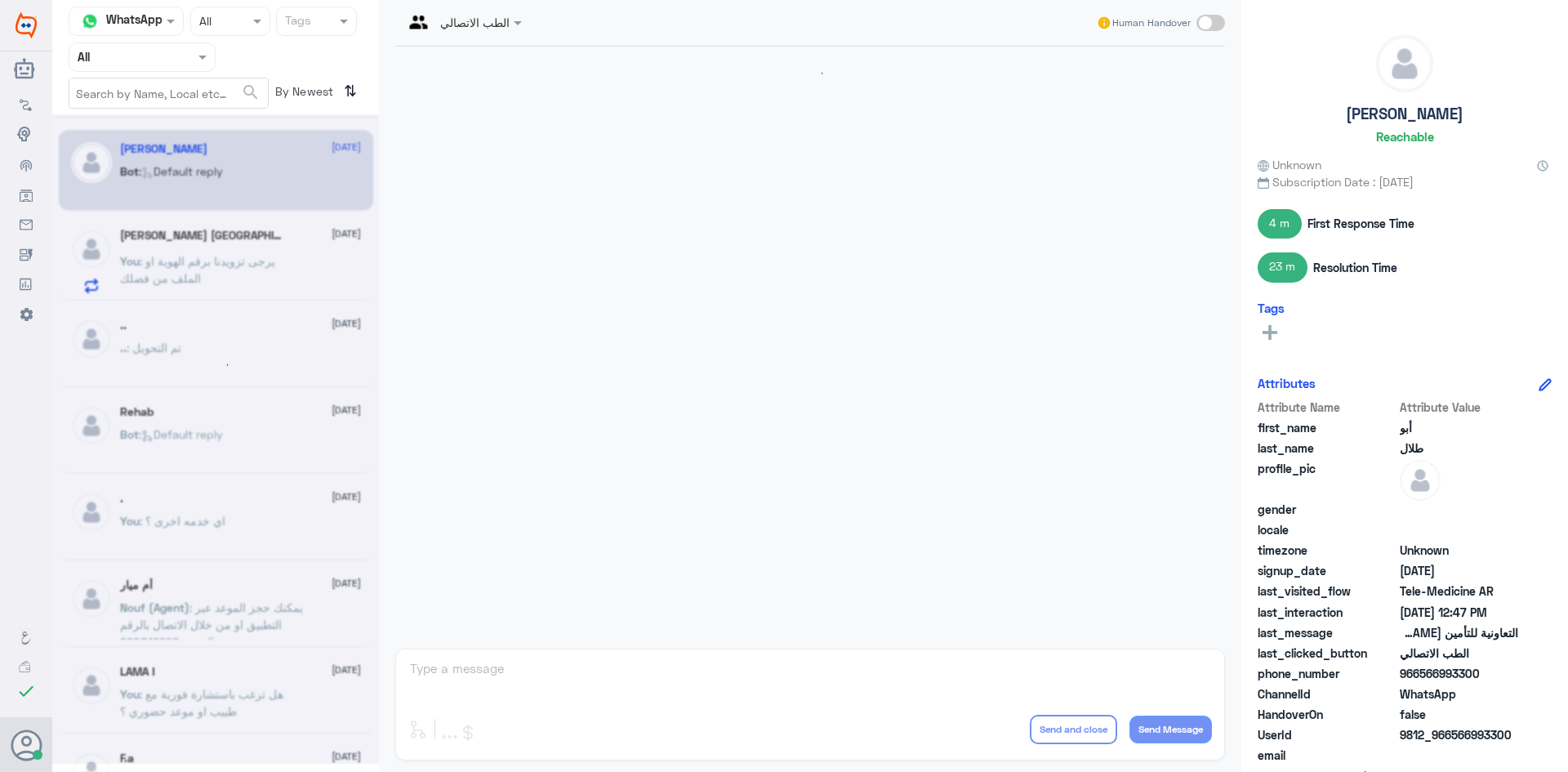
scroll to position [1284, 0]
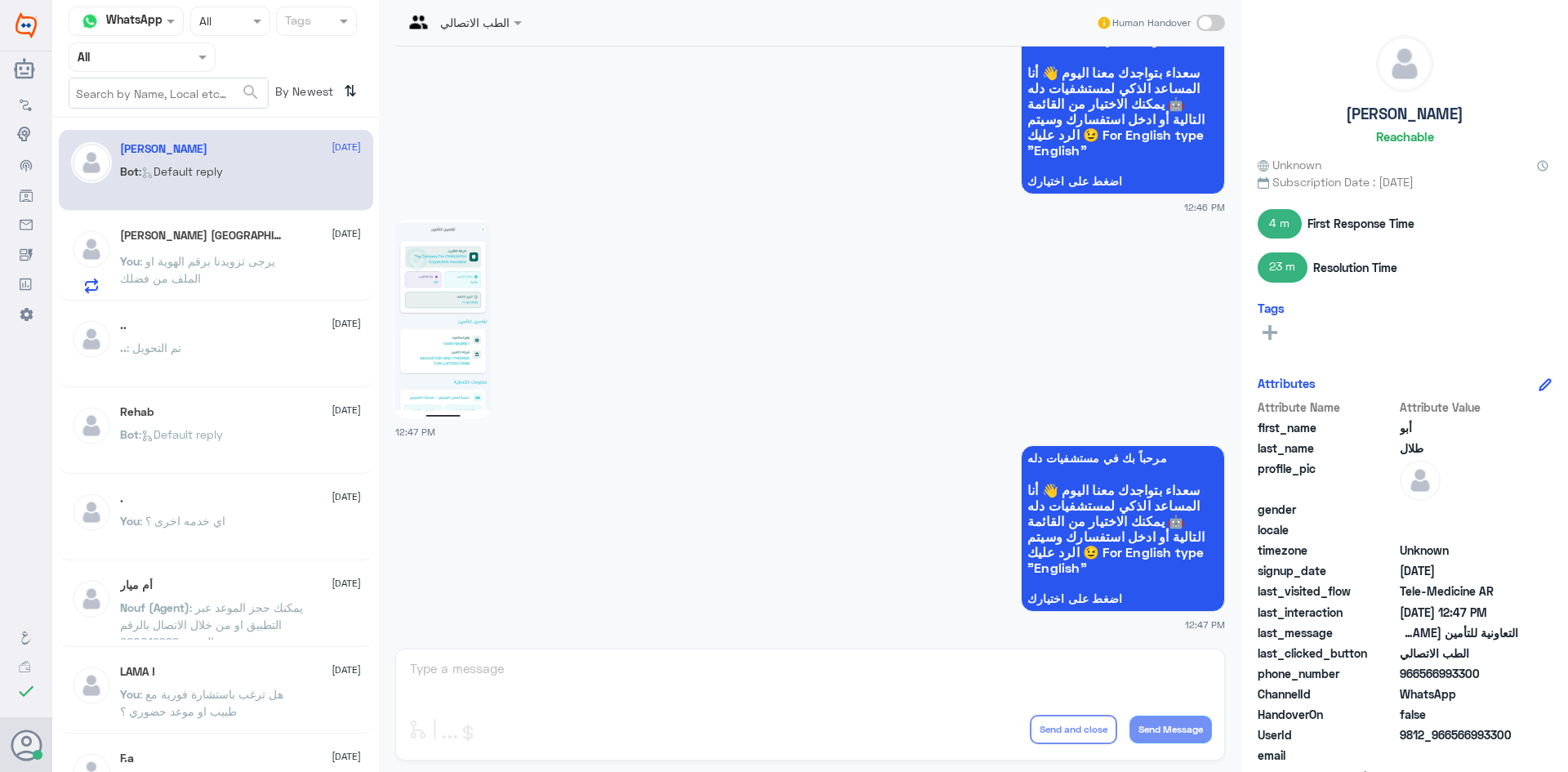
click at [434, 294] on img at bounding box center [443, 318] width 95 height 198
click at [425, 323] on img at bounding box center [443, 318] width 95 height 198
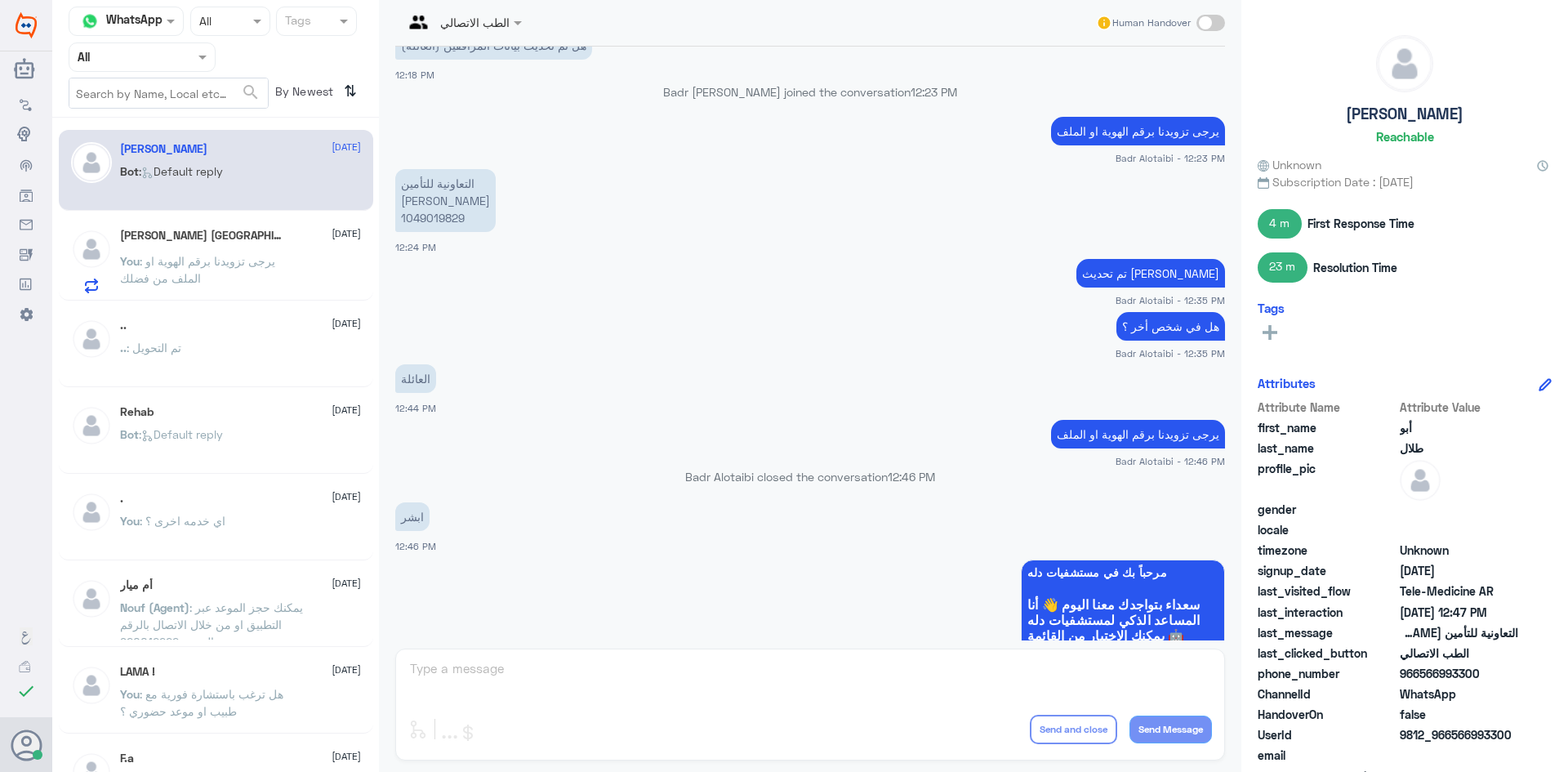
scroll to position [712, 0]
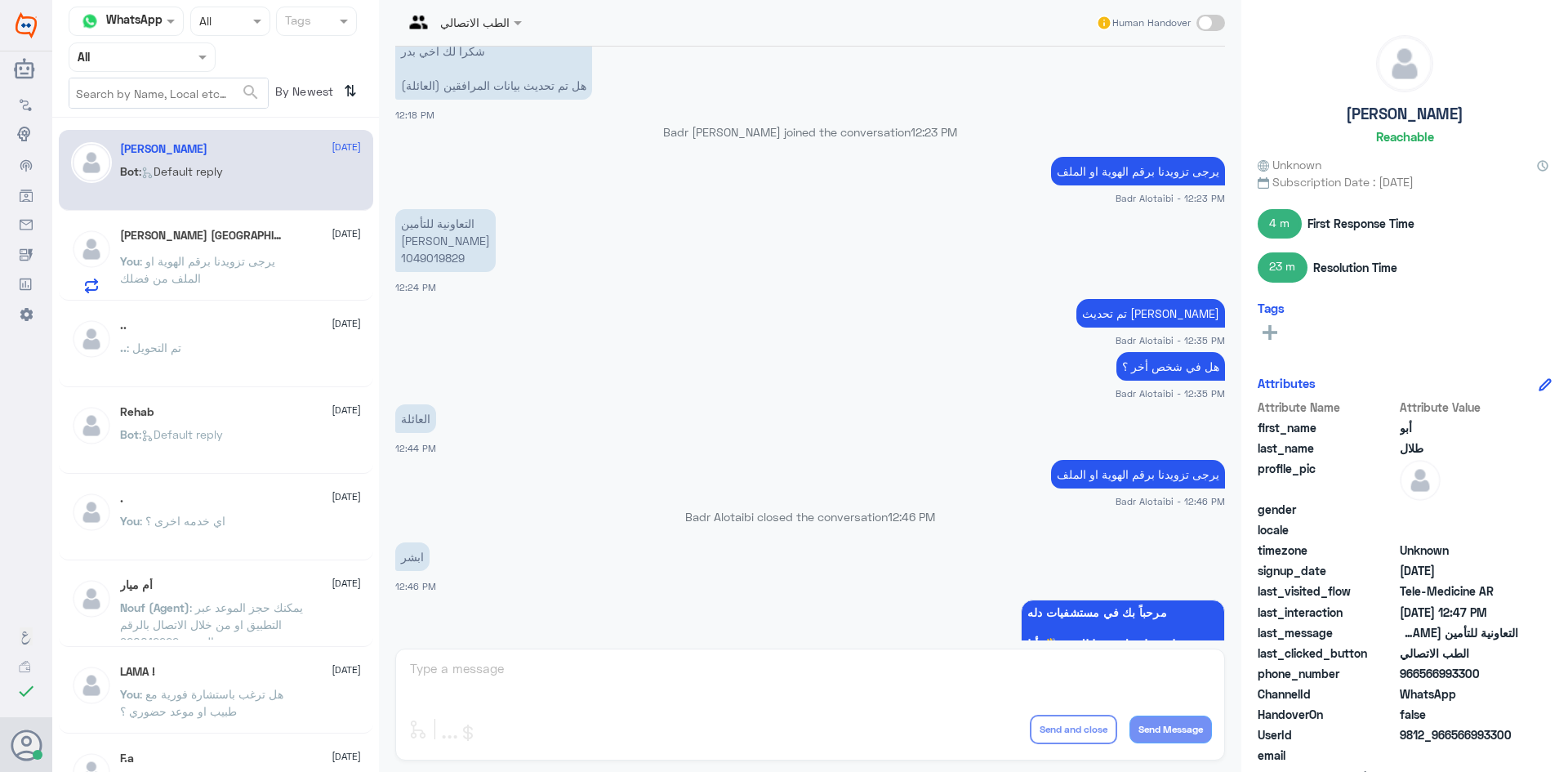
click at [1211, 29] on span at bounding box center [1211, 23] width 28 height 17
click at [0, 0] on input "checkbox" at bounding box center [0, 0] width 0 height 0
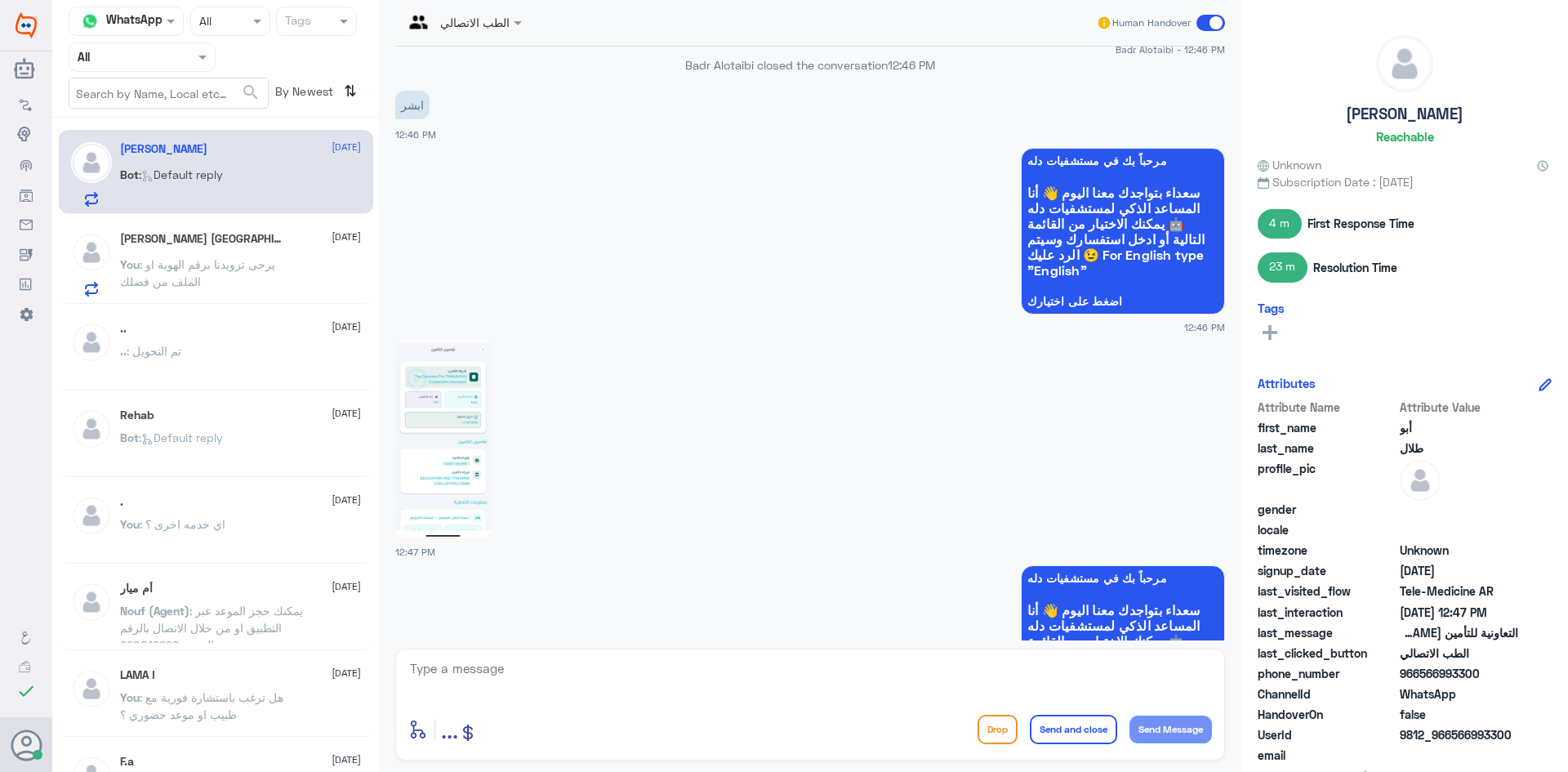
scroll to position [1284, 0]
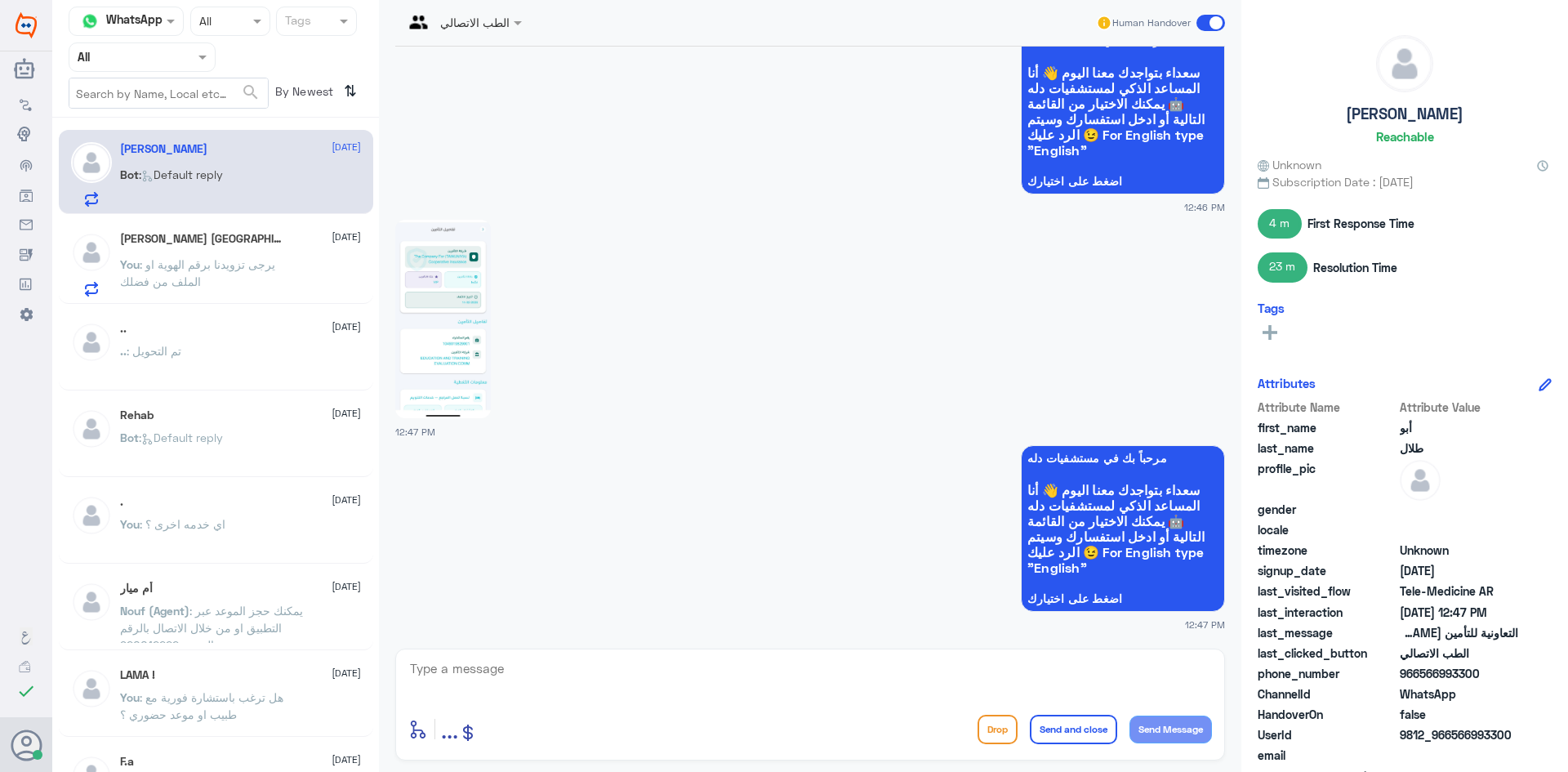
click at [417, 350] on img at bounding box center [443, 318] width 95 height 198
click at [619, 664] on div "enter flow name ... Drop Send and close Send Message" at bounding box center [810, 704] width 830 height 112
drag, startPoint x: 624, startPoint y: 660, endPoint x: 610, endPoint y: 666, distance: 15.2
click at [624, 659] on textarea at bounding box center [809, 677] width 803 height 40
type textarea "لا يوجد رقم الهوية او الملف"
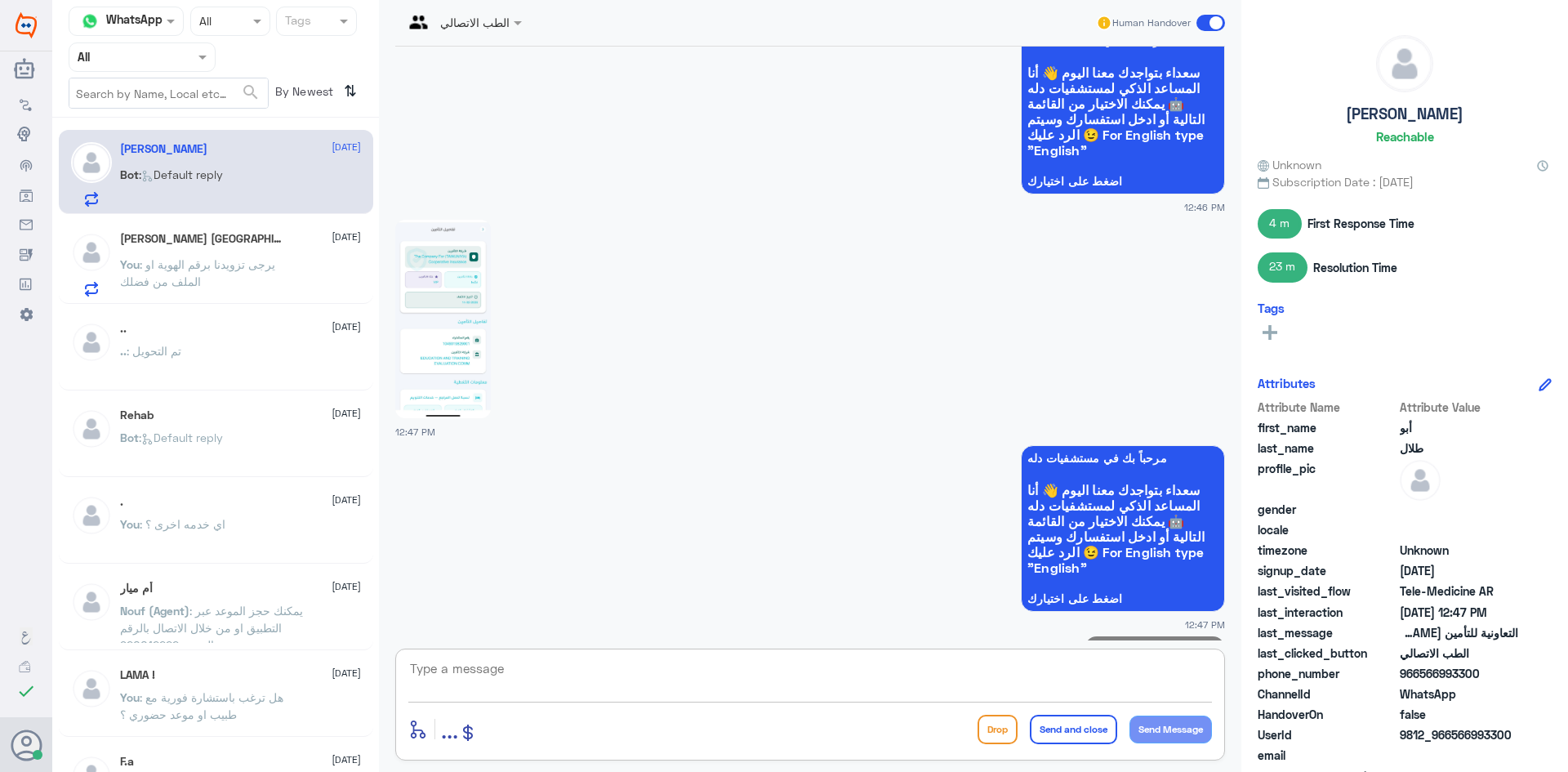
scroll to position [1336, 0]
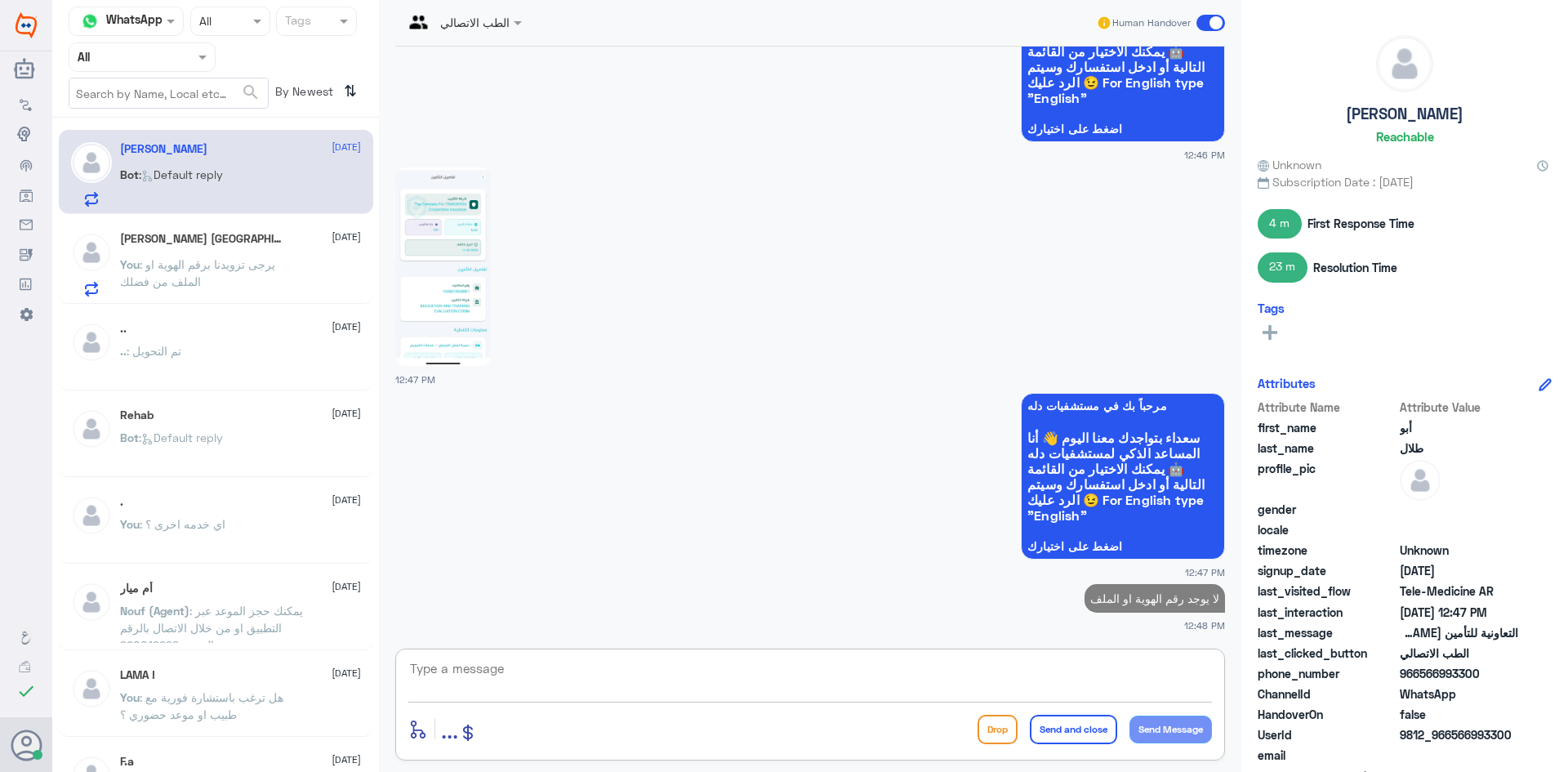
click at [332, 231] on span "[DATE]" at bounding box center [346, 237] width 29 height 15
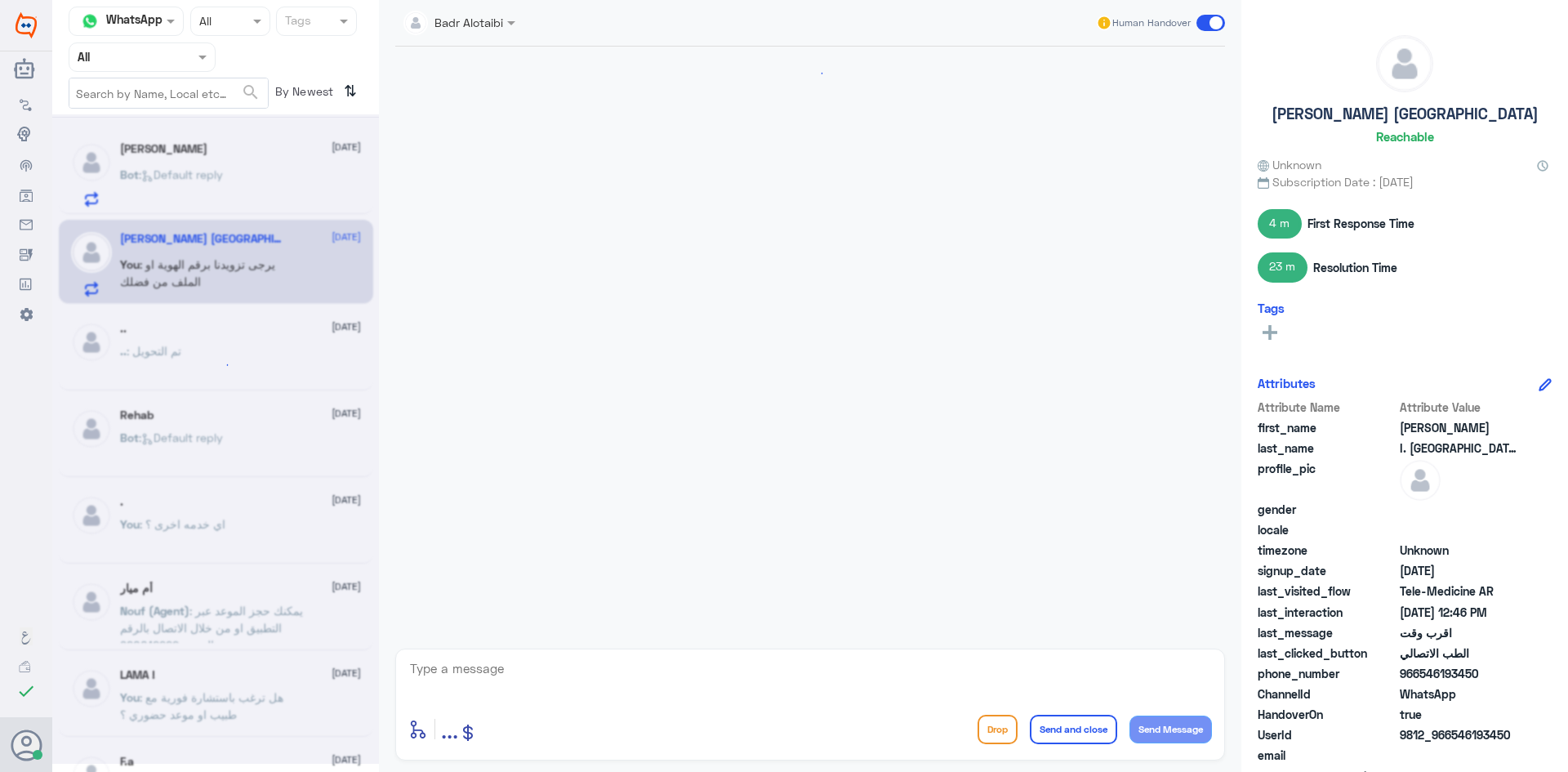
scroll to position [386, 0]
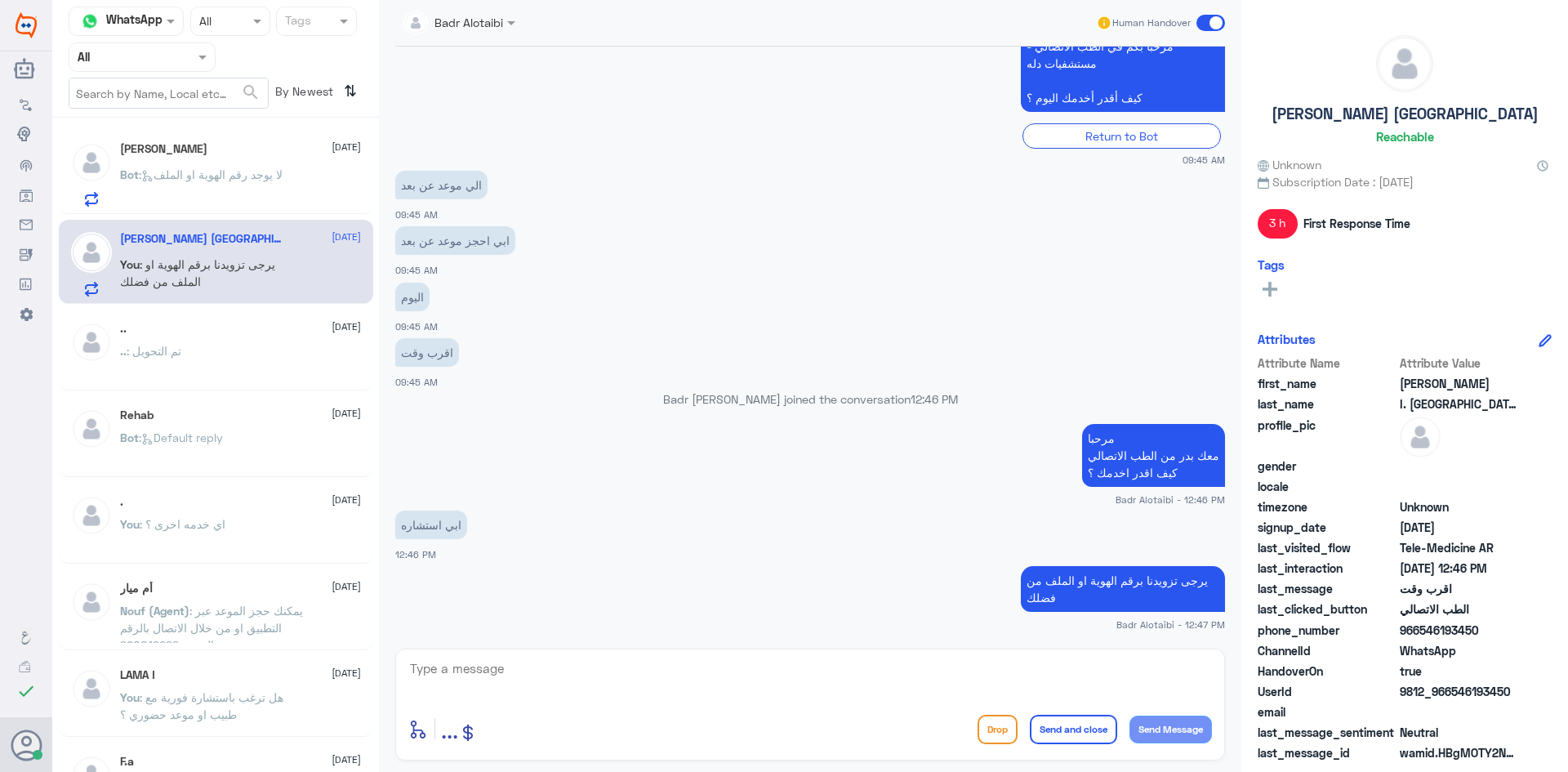
drag, startPoint x: 1516, startPoint y: 687, endPoint x: 1452, endPoint y: 697, distance: 64.8
click at [1452, 697] on span "9812_966546193450" at bounding box center [1459, 691] width 119 height 17
copy span "546193450"
click at [191, 337] on div ".. 2 August .. : تم التحويل" at bounding box center [240, 352] width 241 height 61
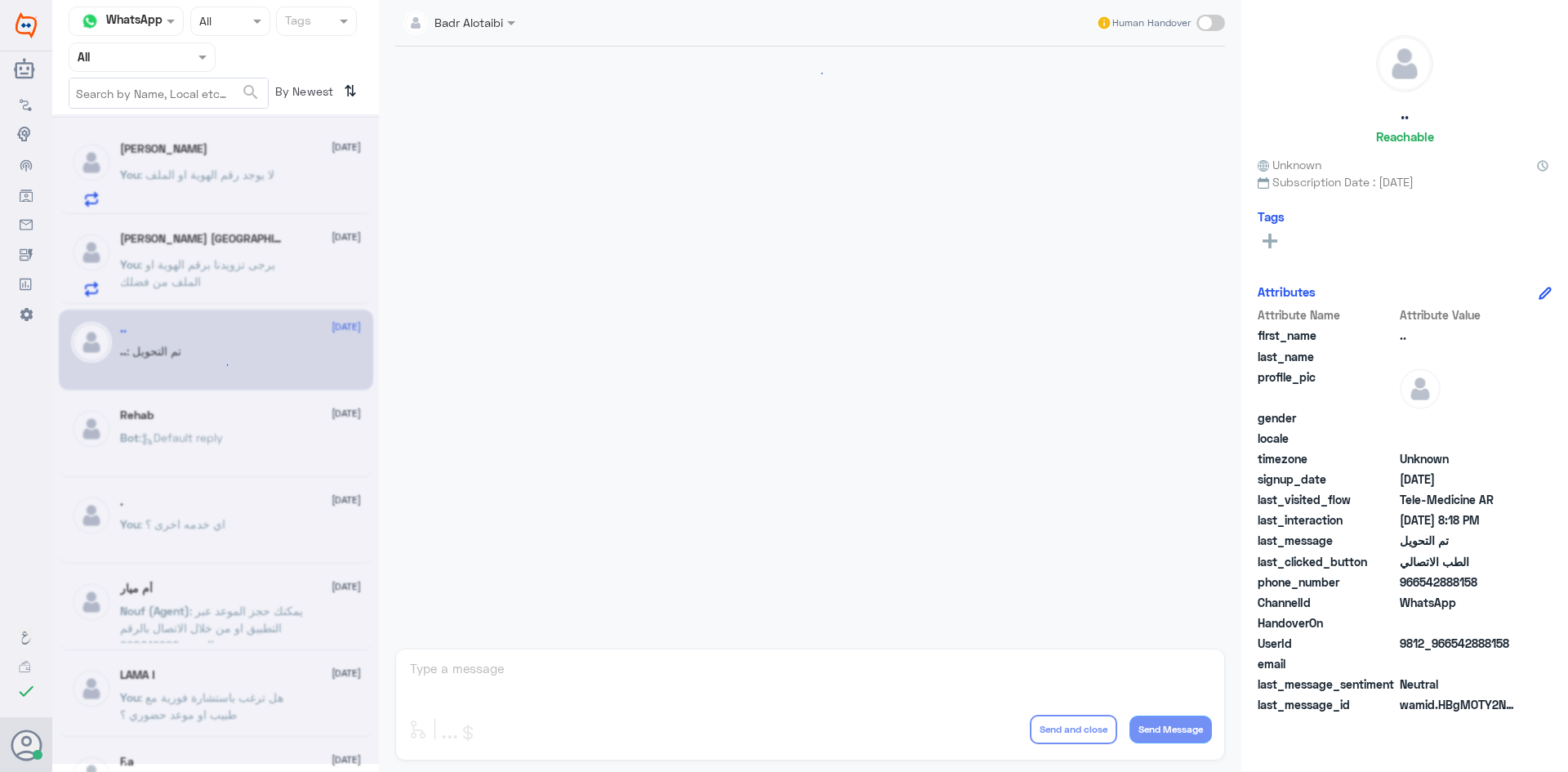
scroll to position [536, 0]
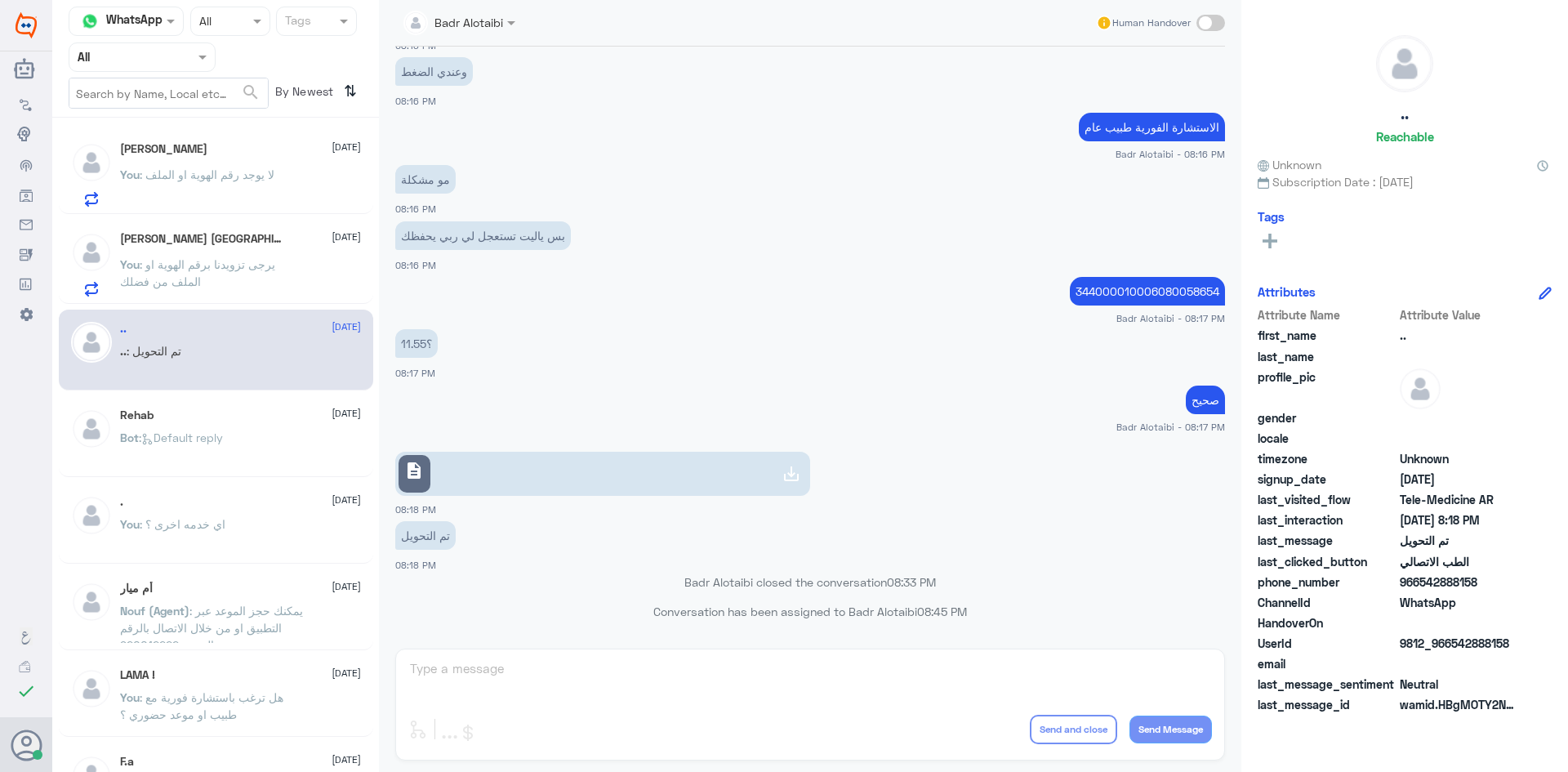
click at [224, 265] on span ": يرجى تزويدنا برقم الهوية او الملف من فضلك" at bounding box center [197, 272] width 155 height 31
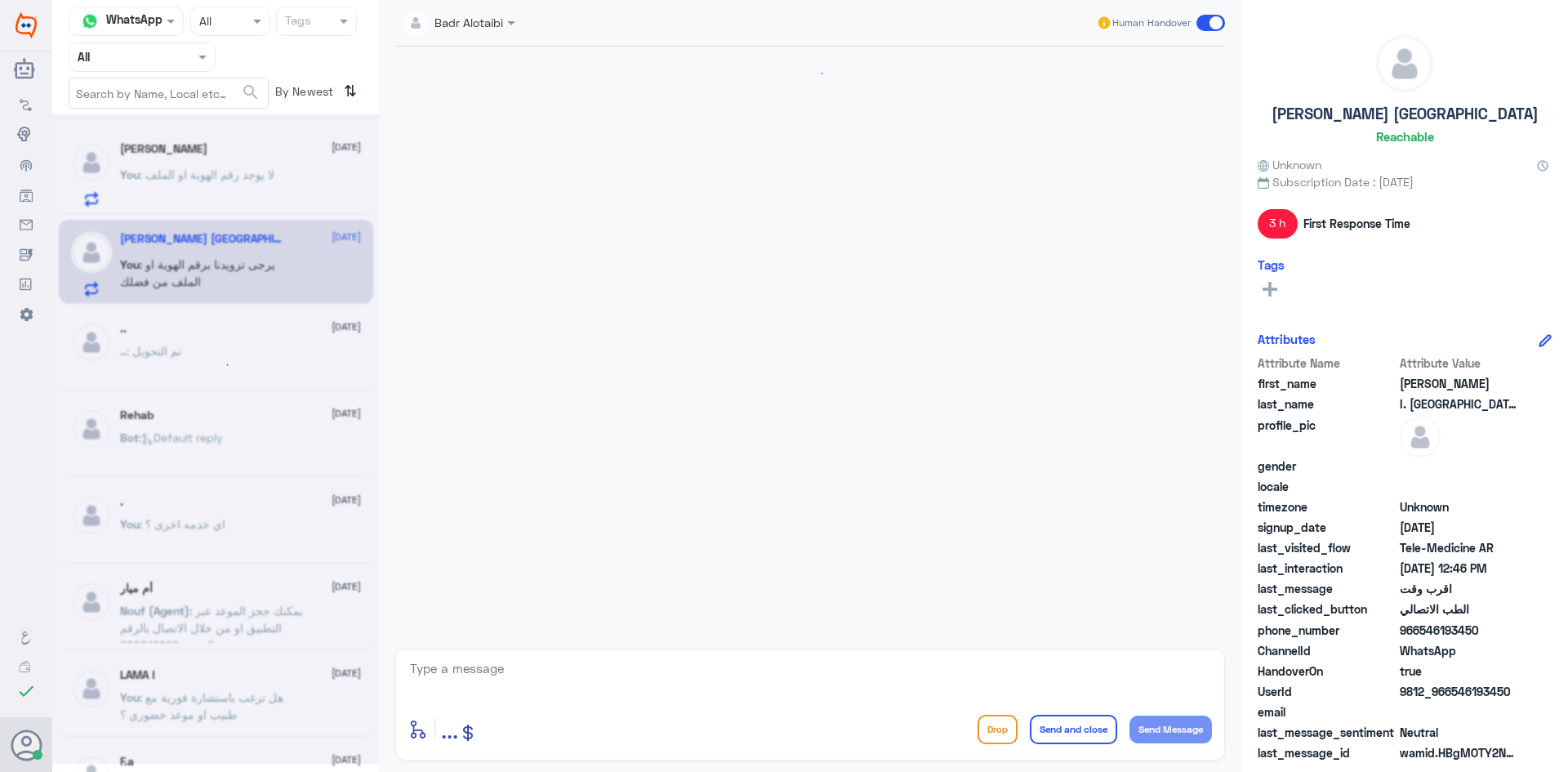
scroll to position [386, 0]
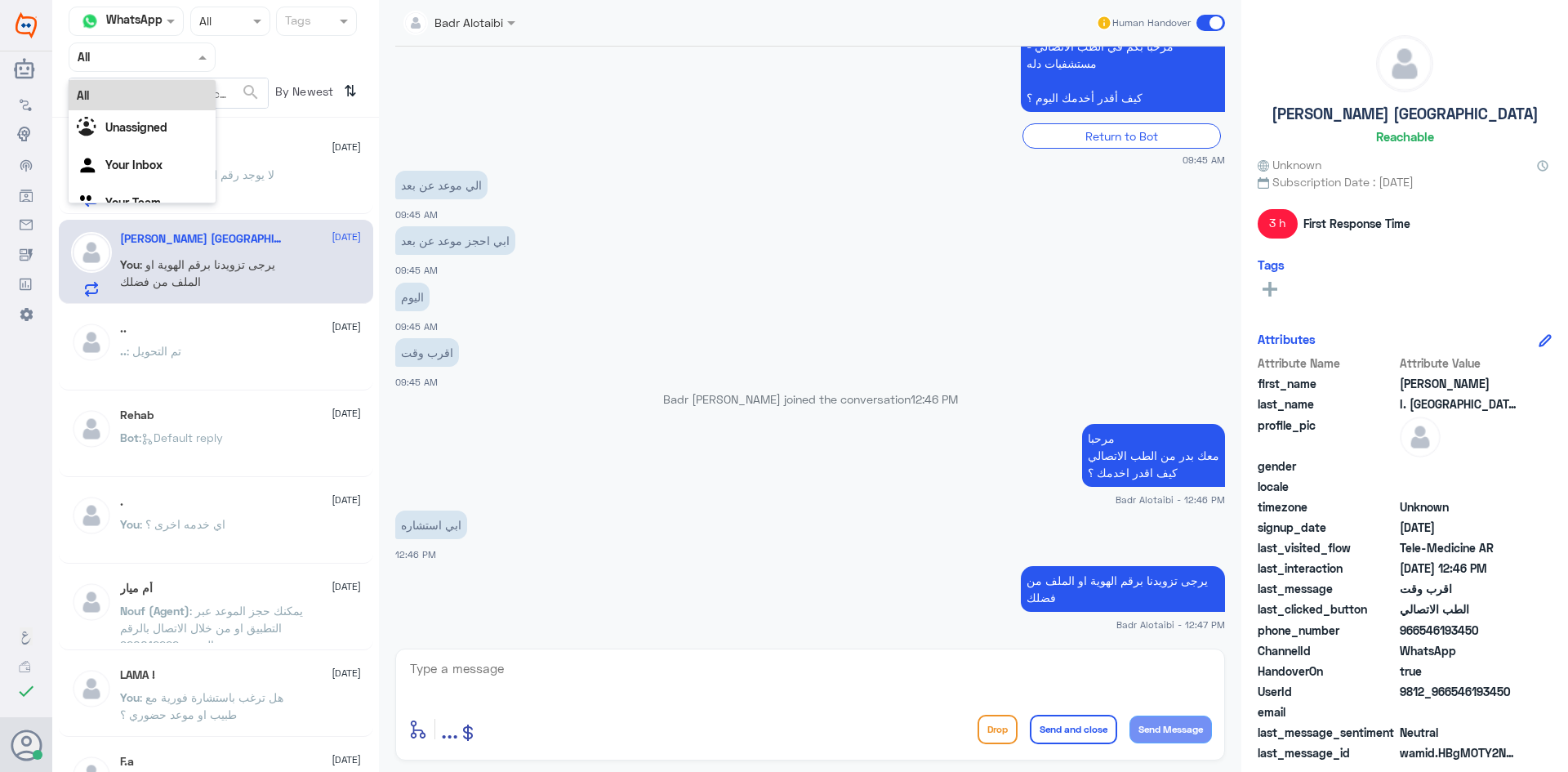
click at [155, 51] on input "text" at bounding box center [123, 56] width 90 height 19
click at [137, 124] on b "Unassigned" at bounding box center [136, 127] width 62 height 14
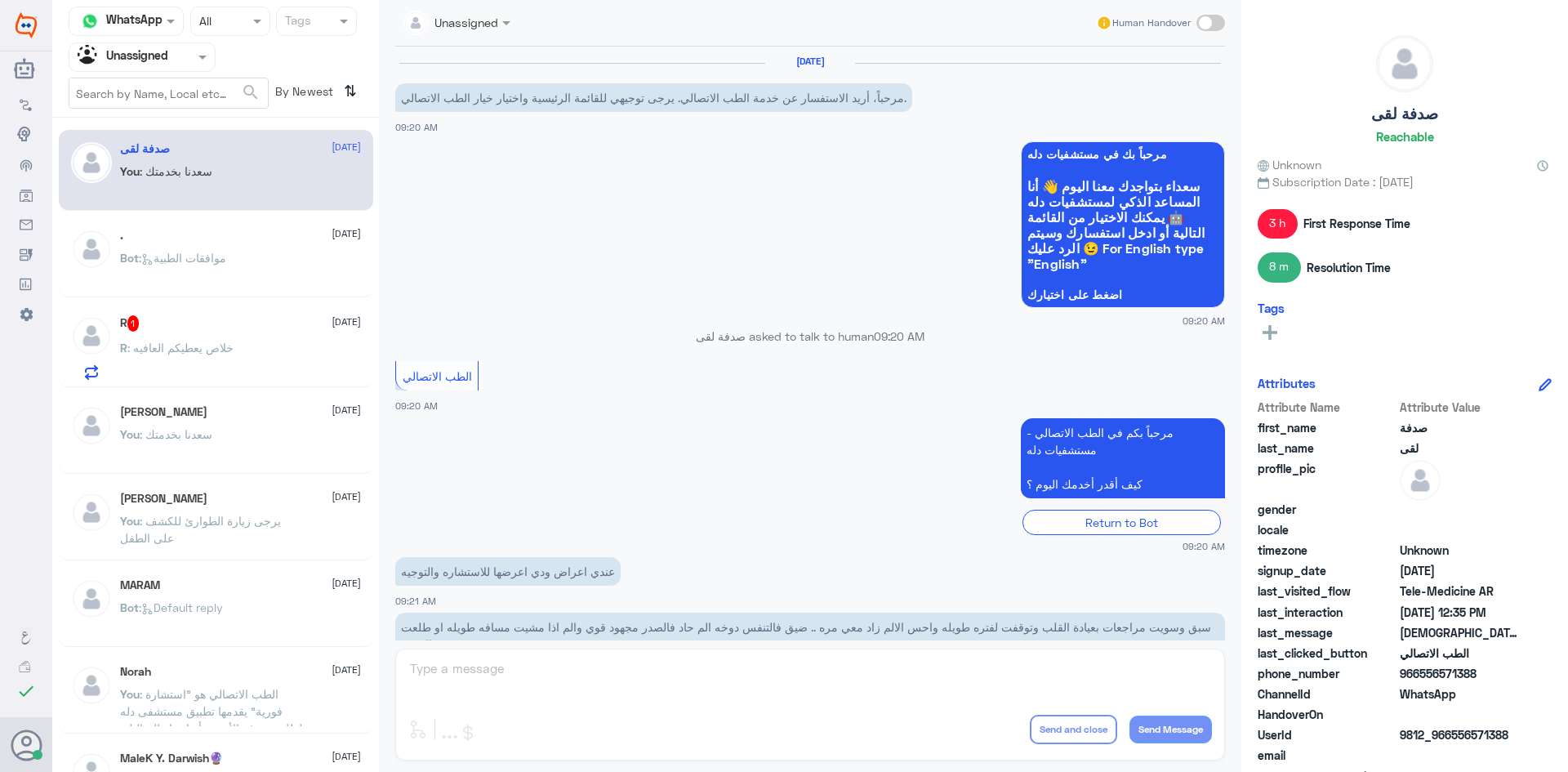
scroll to position [753, 0]
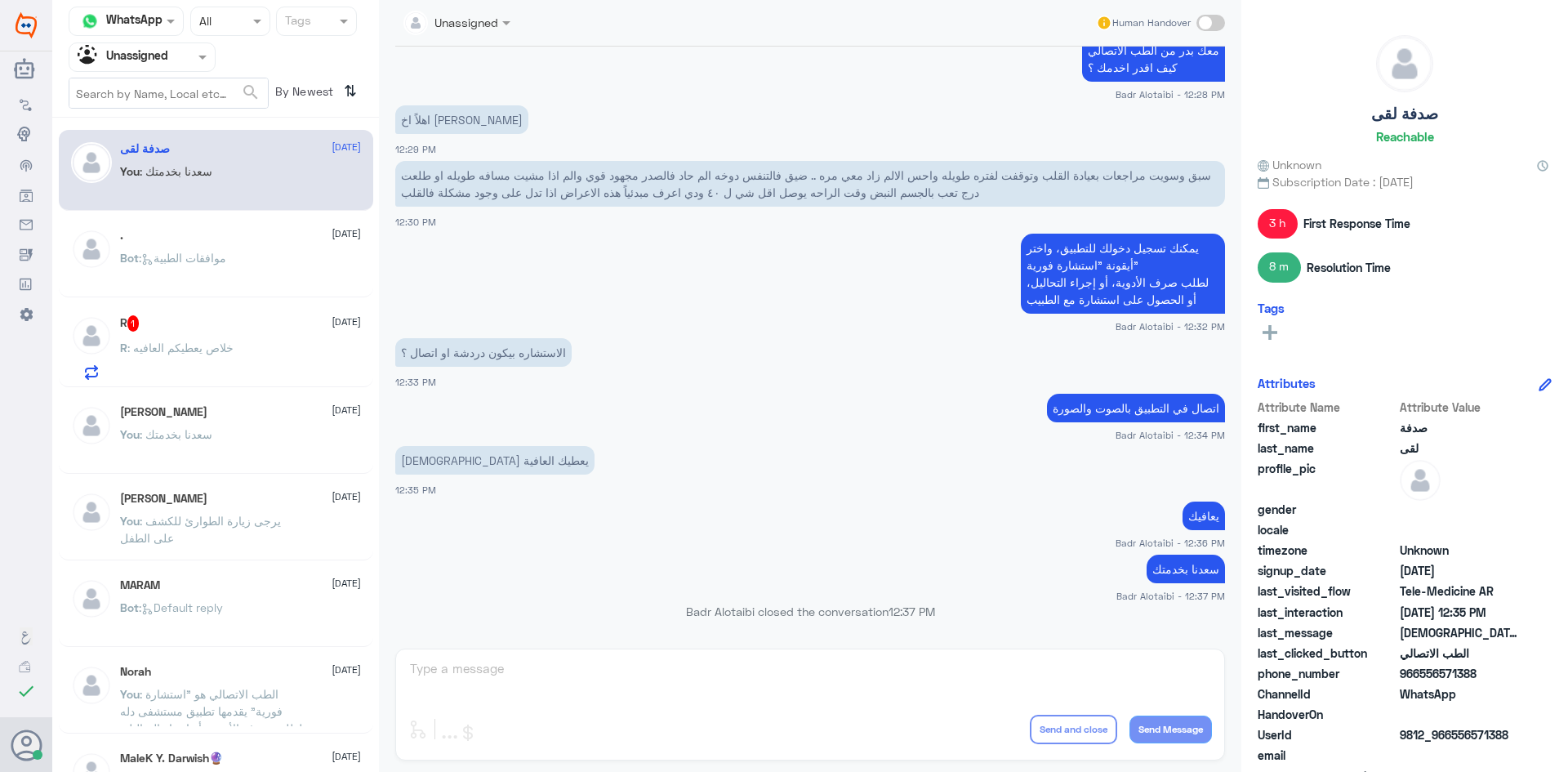
click at [218, 354] on span ": خلاص يعطيكم العافيه" at bounding box center [181, 347] width 106 height 14
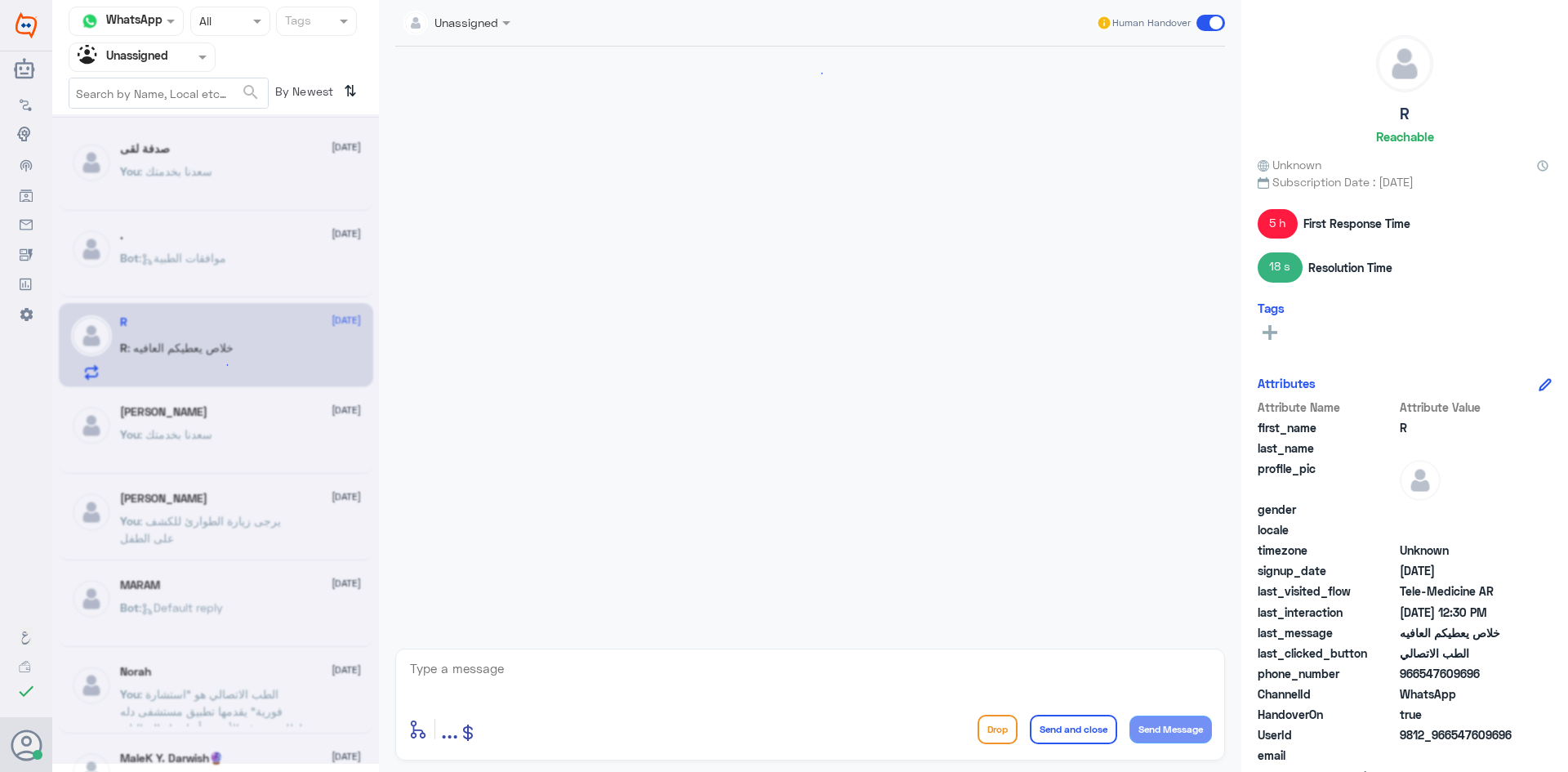
scroll to position [414, 0]
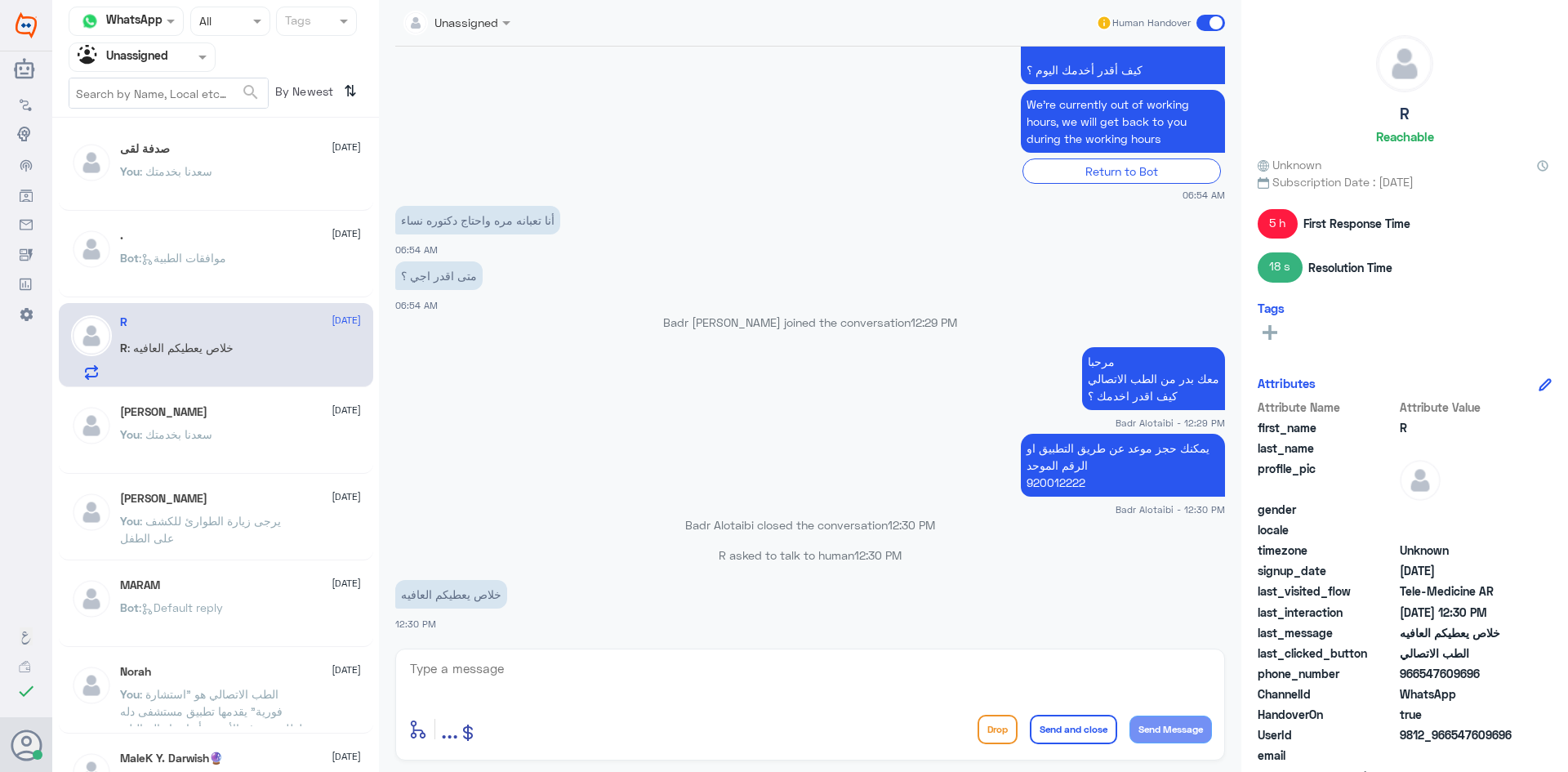
click at [623, 687] on textarea at bounding box center [809, 677] width 803 height 40
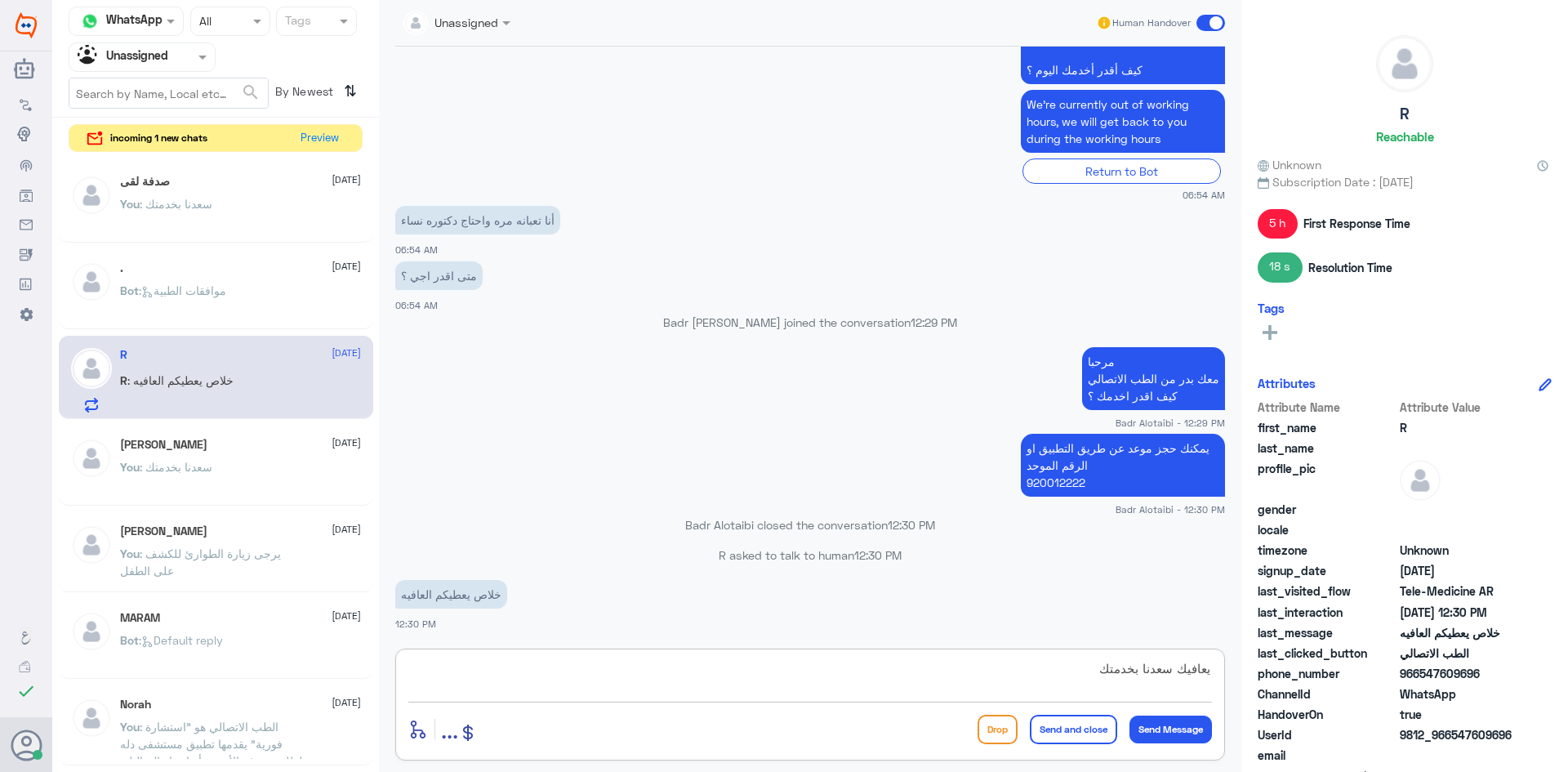
type textarea "يعافيك سعدنا بخدمتك"
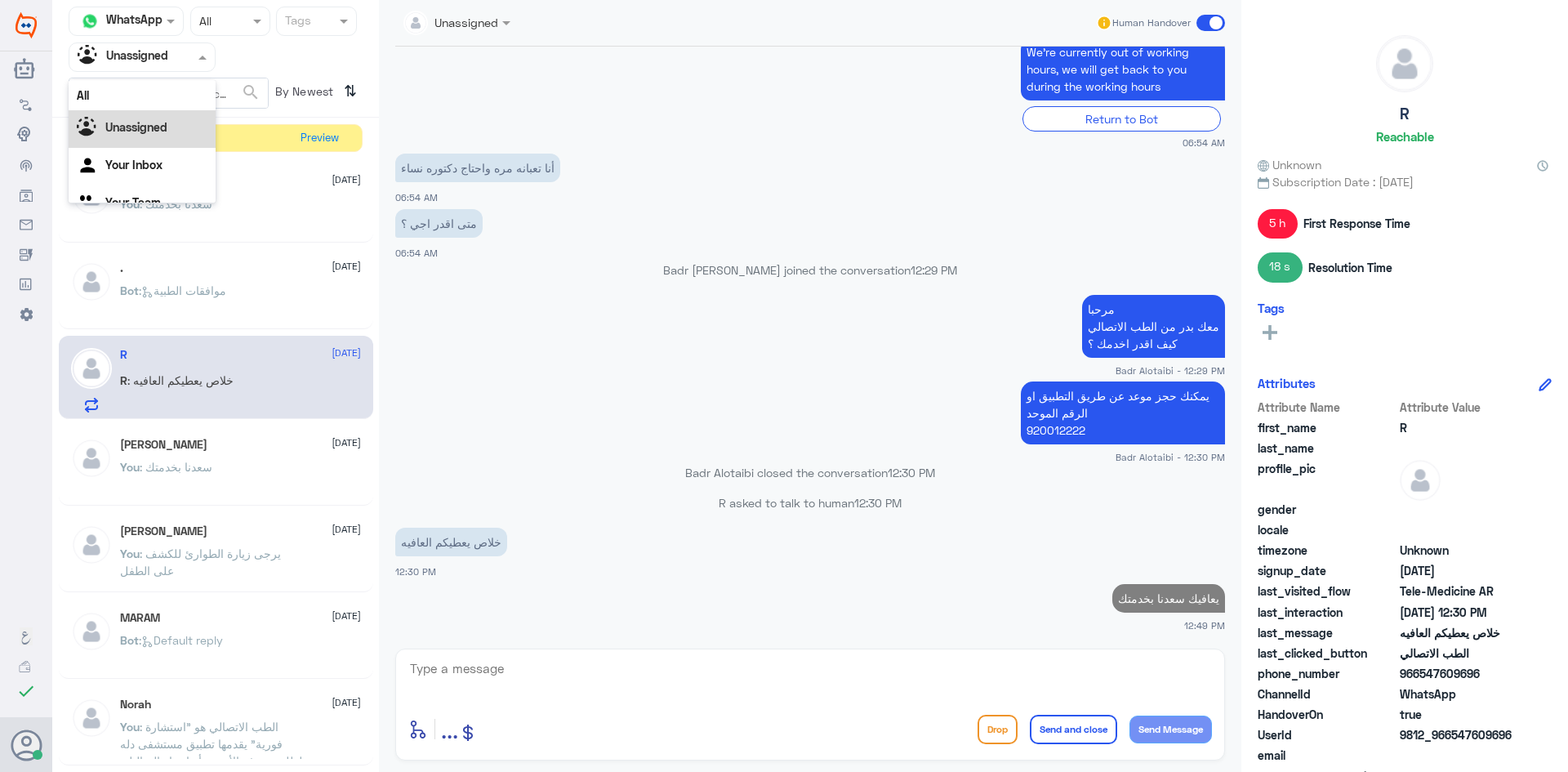
click at [179, 61] on div at bounding box center [142, 56] width 145 height 19
click at [133, 87] on div "All" at bounding box center [142, 95] width 147 height 30
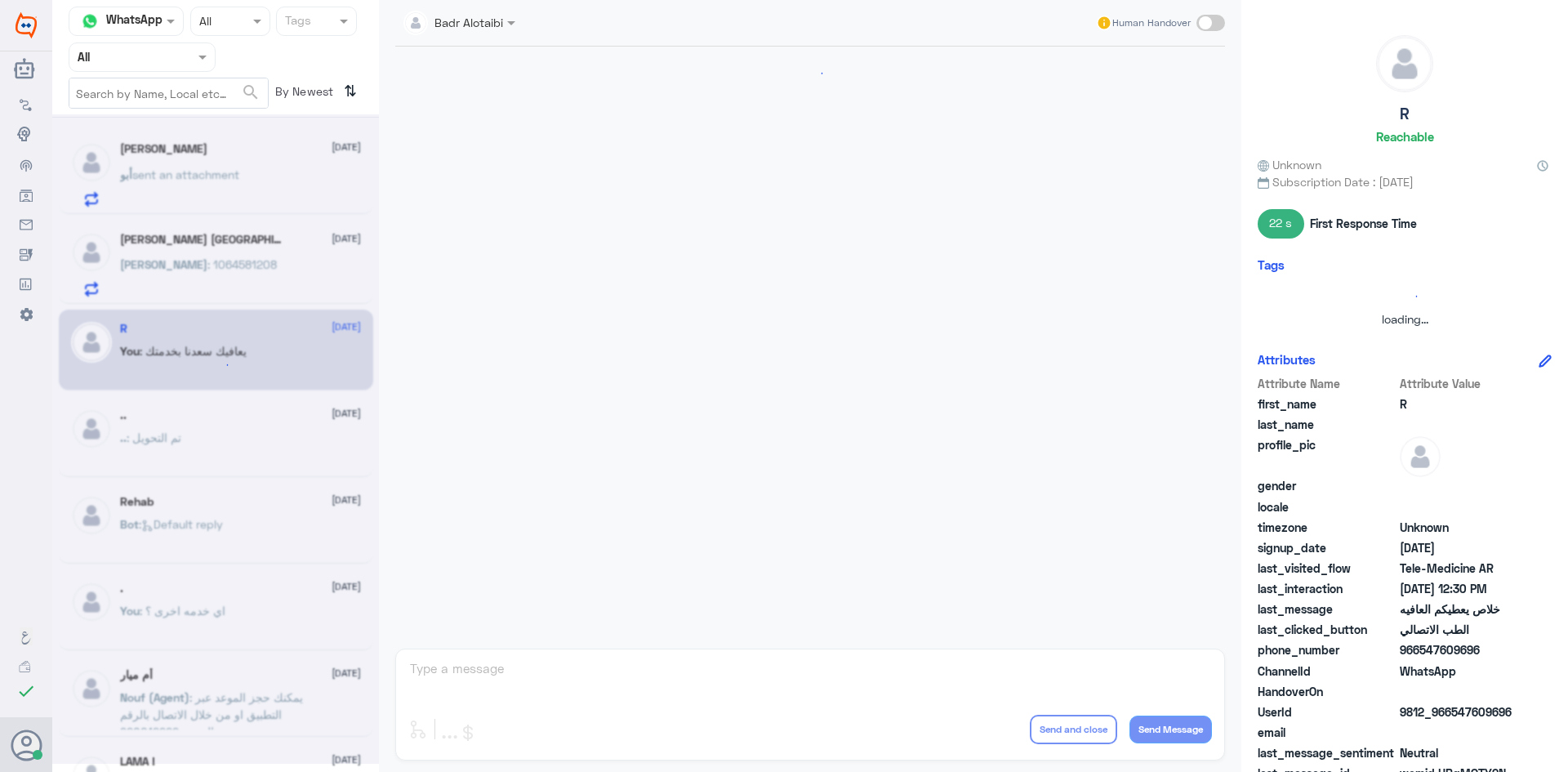
scroll to position [1211, 0]
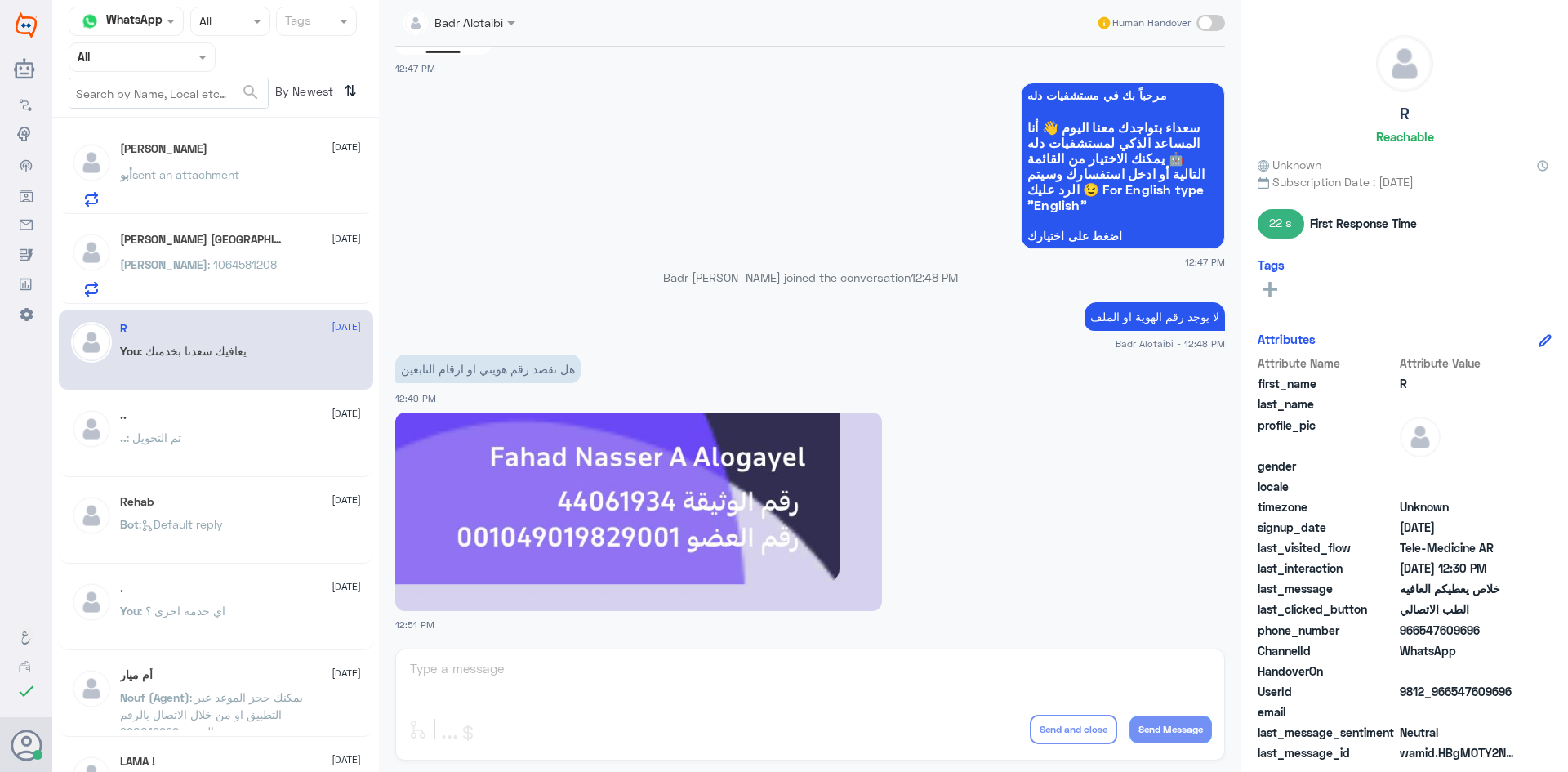
click at [631, 658] on div "Badr Alotaibi Human Handover 10 Sep 2025 Conversation has been assigned to Badr…" at bounding box center [810, 388] width 862 height 777
click at [1199, 17] on span at bounding box center [1211, 23] width 28 height 17
click at [0, 0] on input "checkbox" at bounding box center [0, 0] width 0 height 0
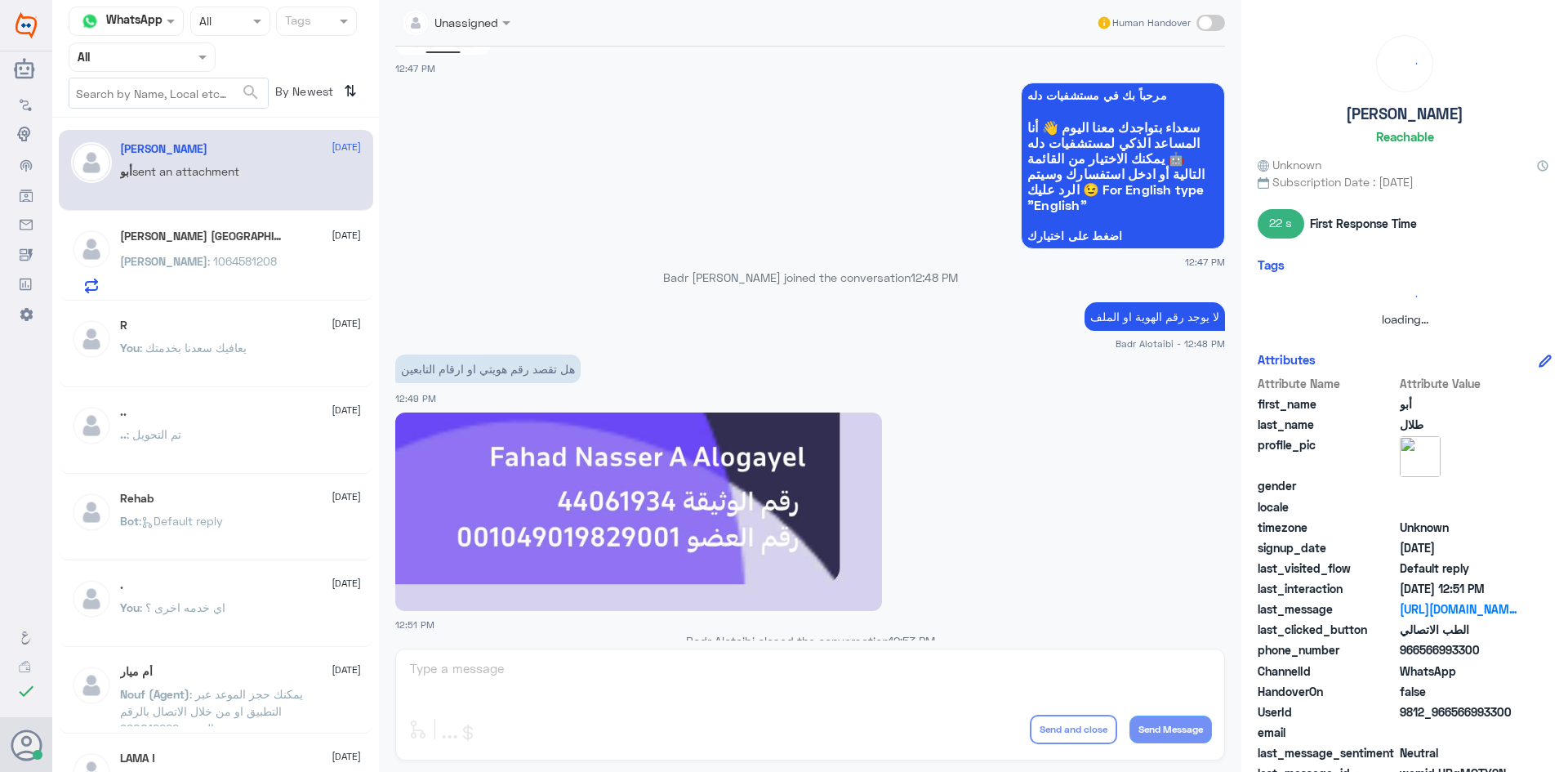
scroll to position [1241, 0]
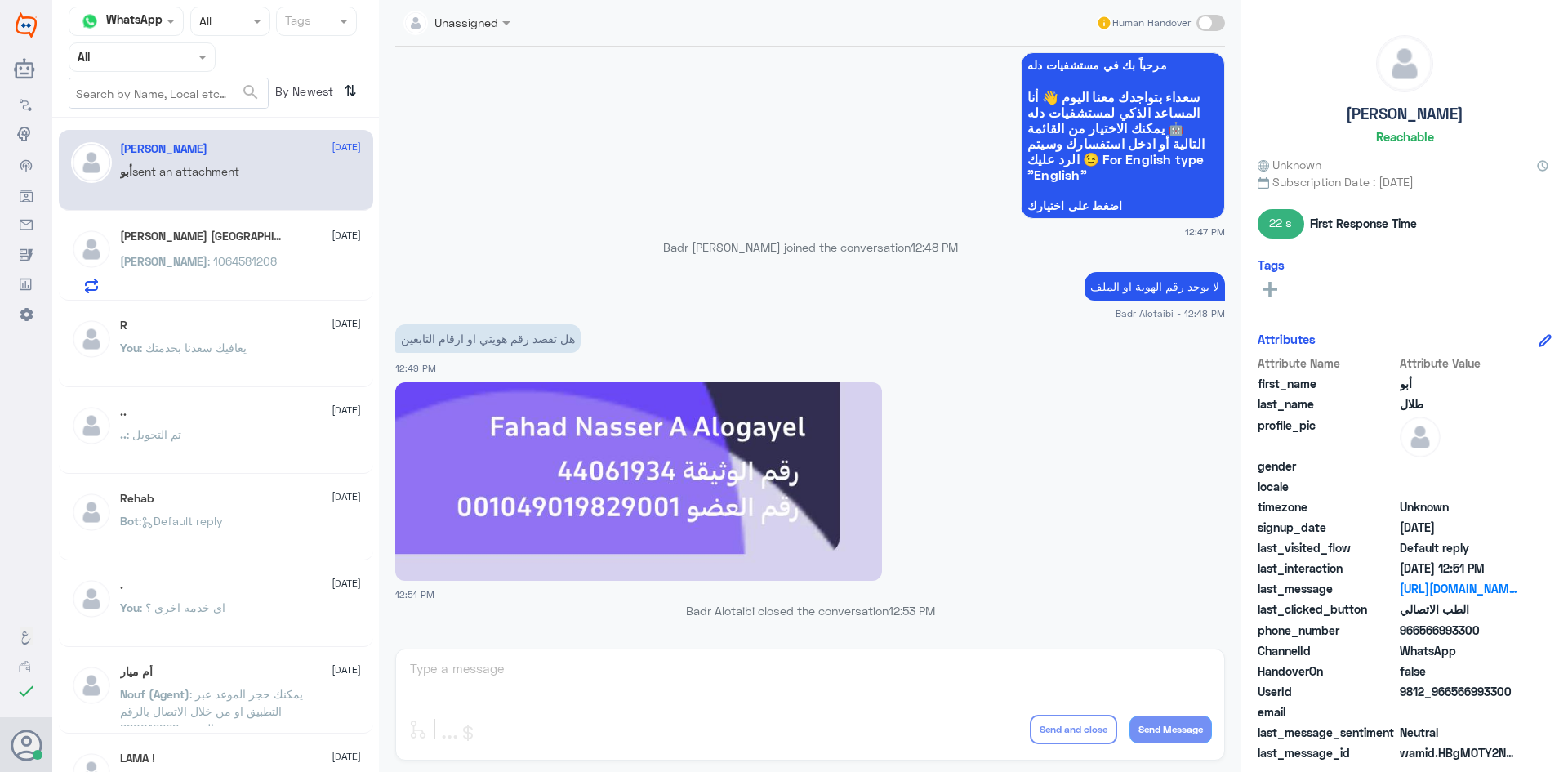
click at [613, 675] on div "Unassigned Human Handover 10 Sep 2025 Conversation has been assigned to Badr Al…" at bounding box center [810, 388] width 862 height 777
click at [585, 669] on div "Unassigned Human Handover 10 Sep 2025 Conversation has been assigned to Badr Al…" at bounding box center [810, 388] width 862 height 777
click at [1209, 25] on span at bounding box center [1211, 23] width 28 height 17
click at [0, 0] on input "checkbox" at bounding box center [0, 0] width 0 height 0
click at [625, 672] on textarea at bounding box center [809, 677] width 803 height 40
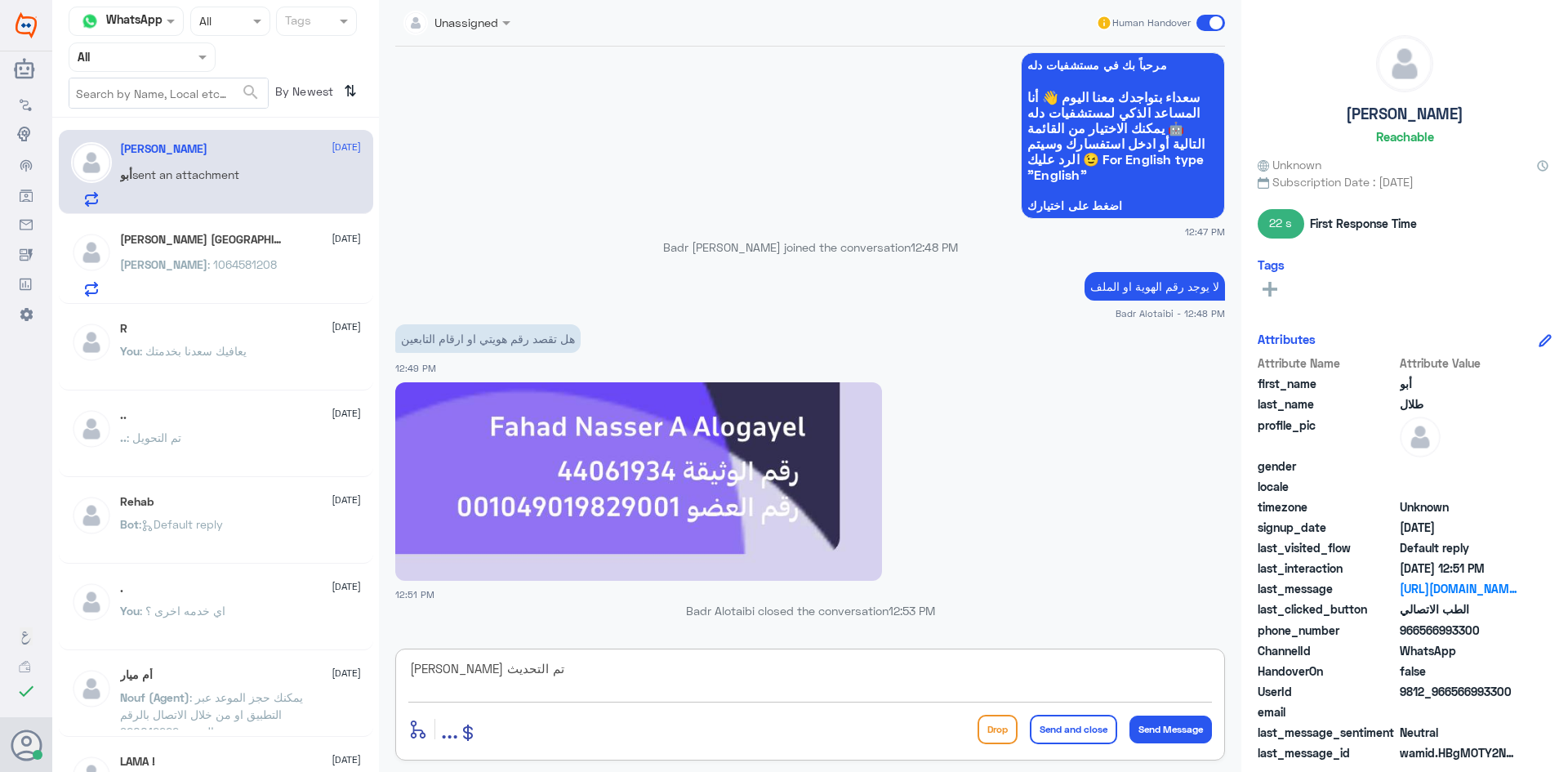
type textarea "فهد ناصر تم التحديث"
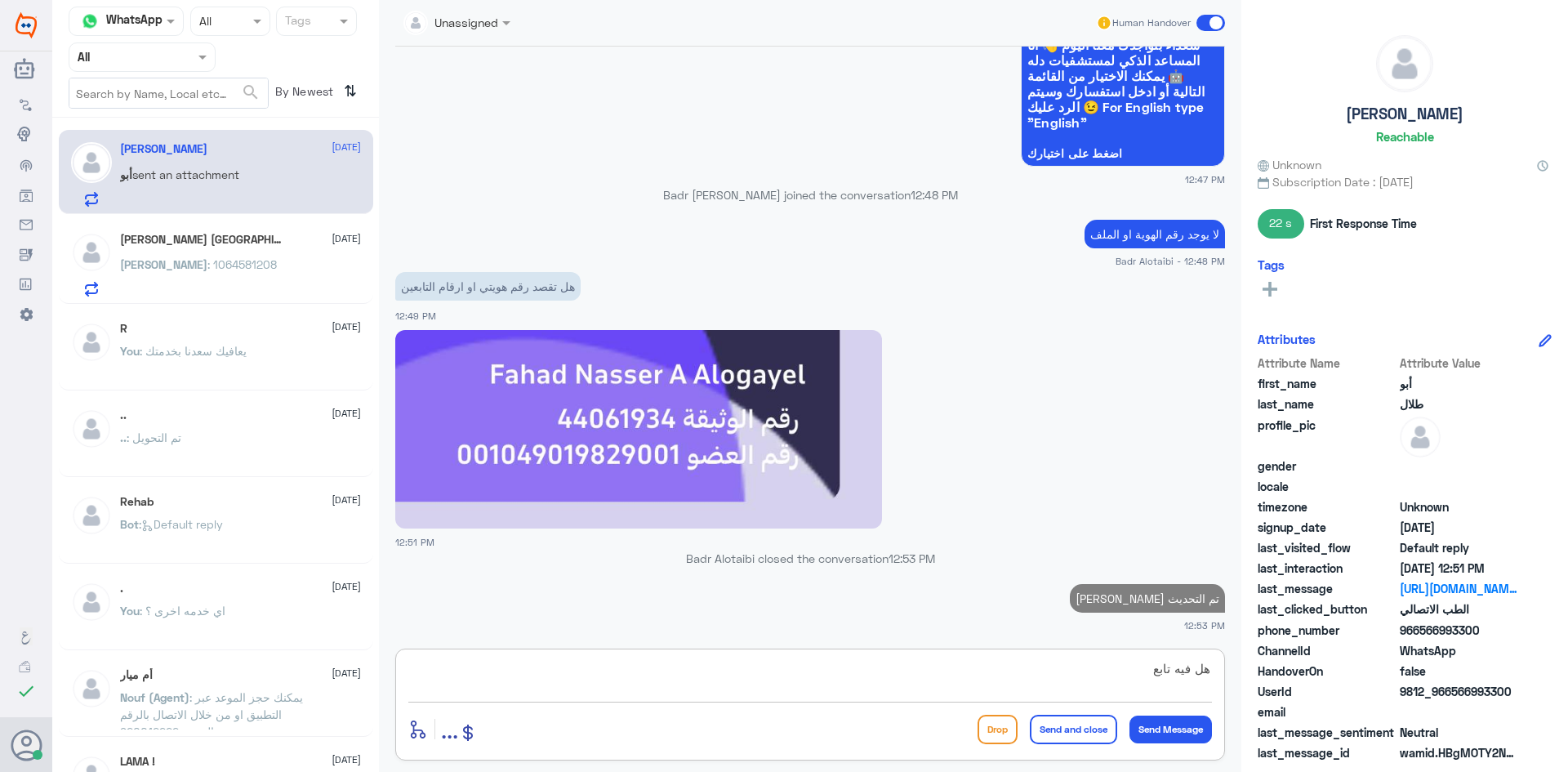
scroll to position [1289, 0]
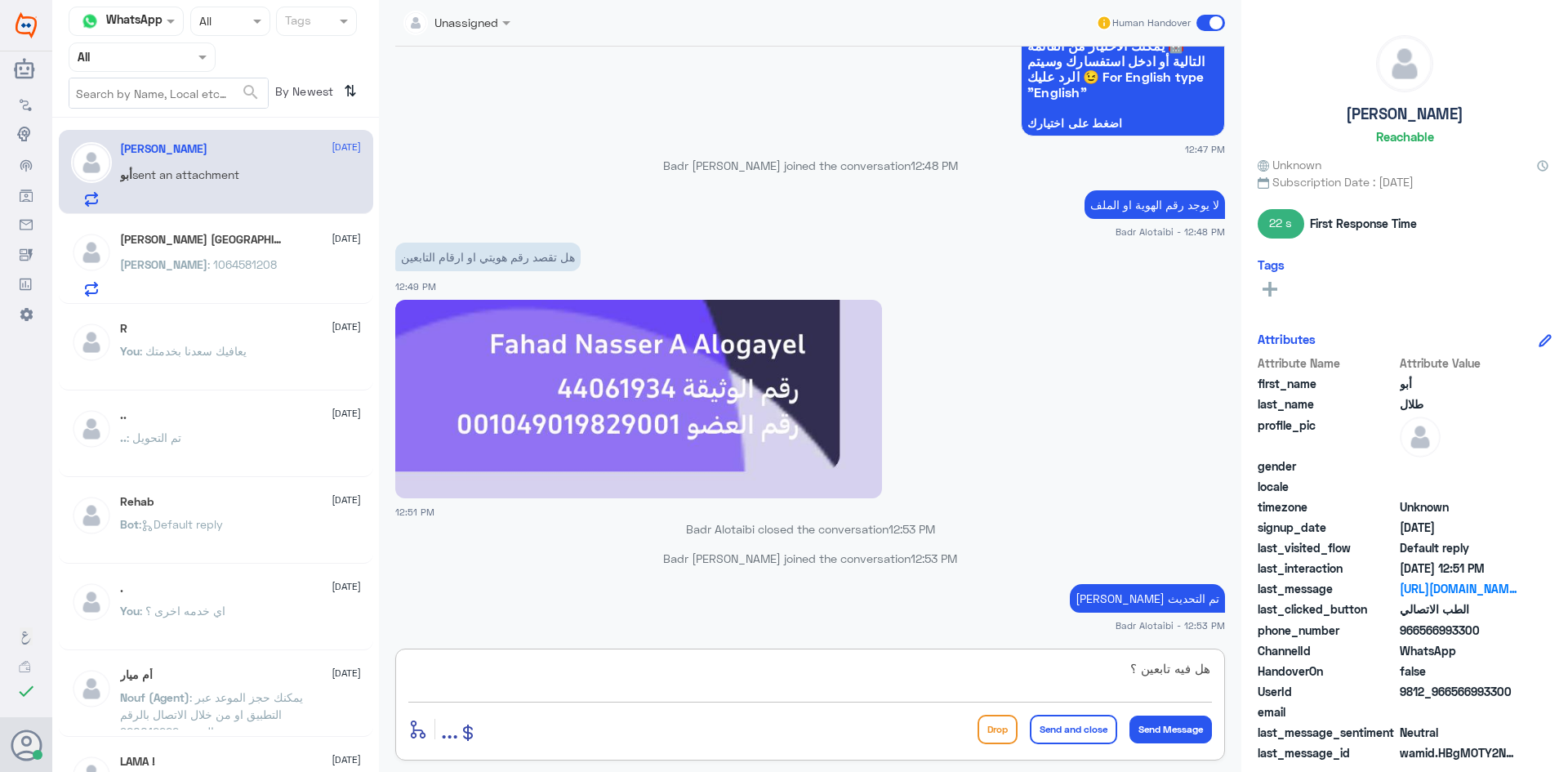
type textarea "هل فيه تابعين ؟"
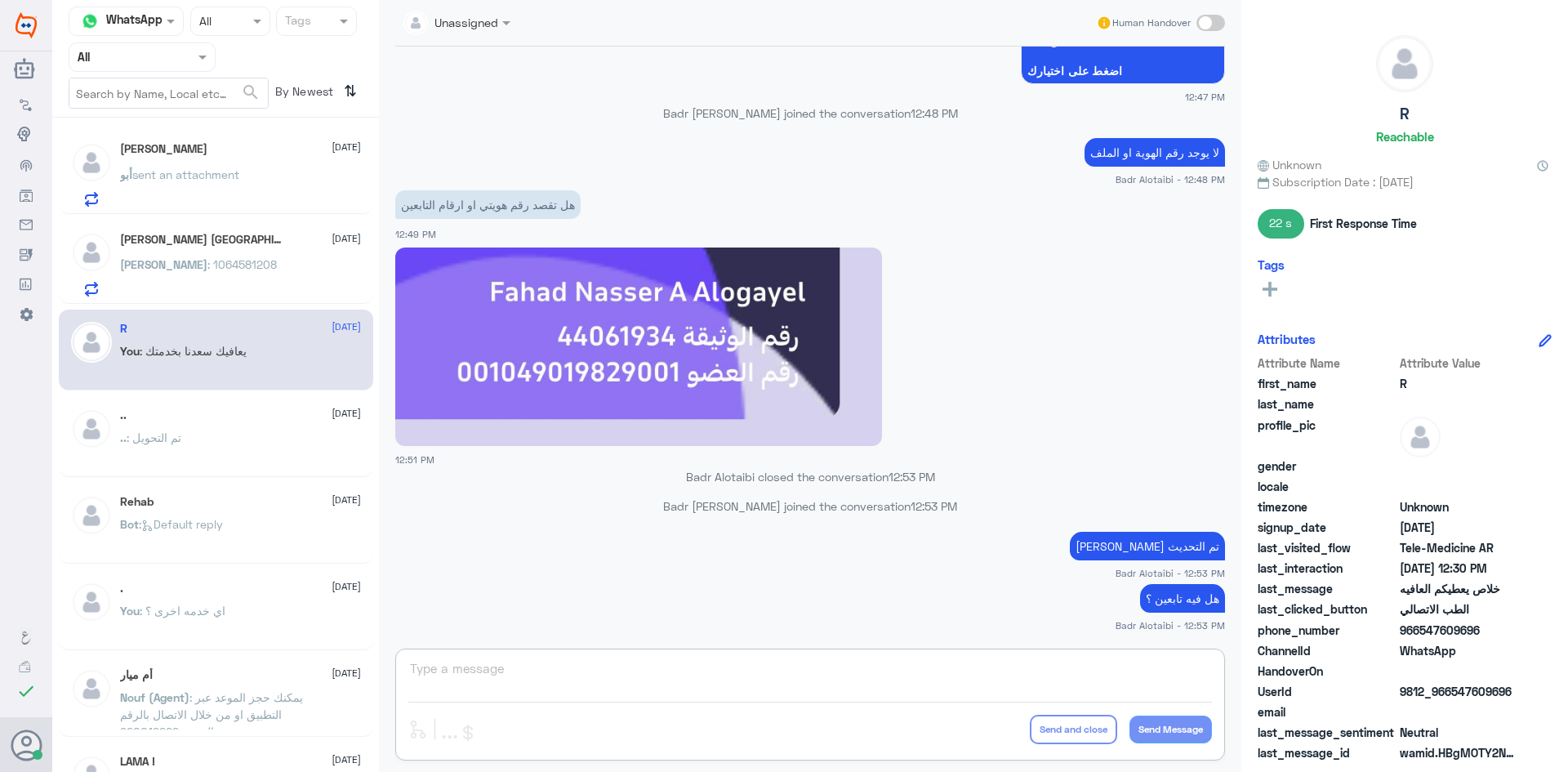
click at [323, 266] on div "Ahmed : 1064581208" at bounding box center [240, 278] width 241 height 36
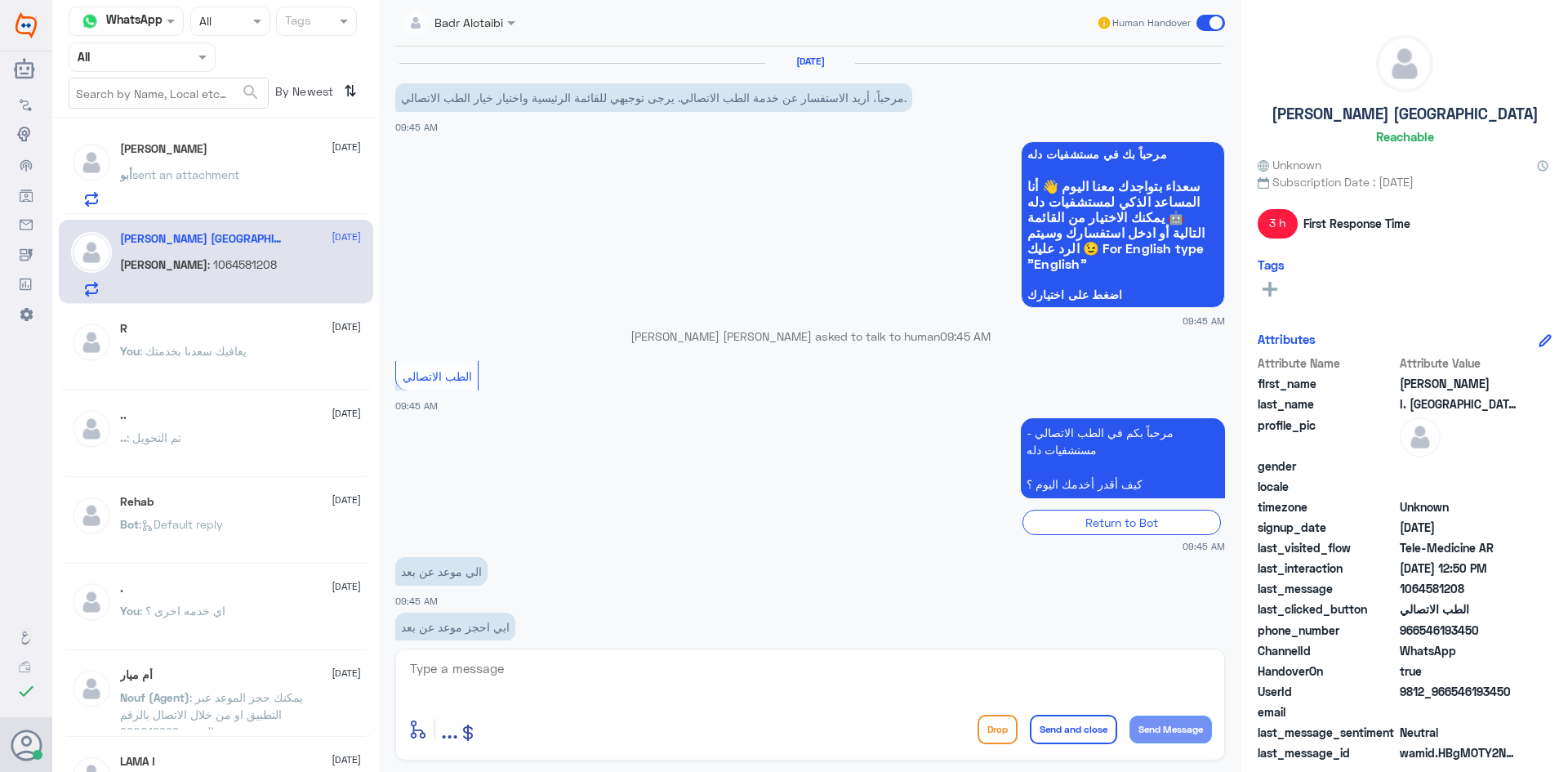
scroll to position [442, 0]
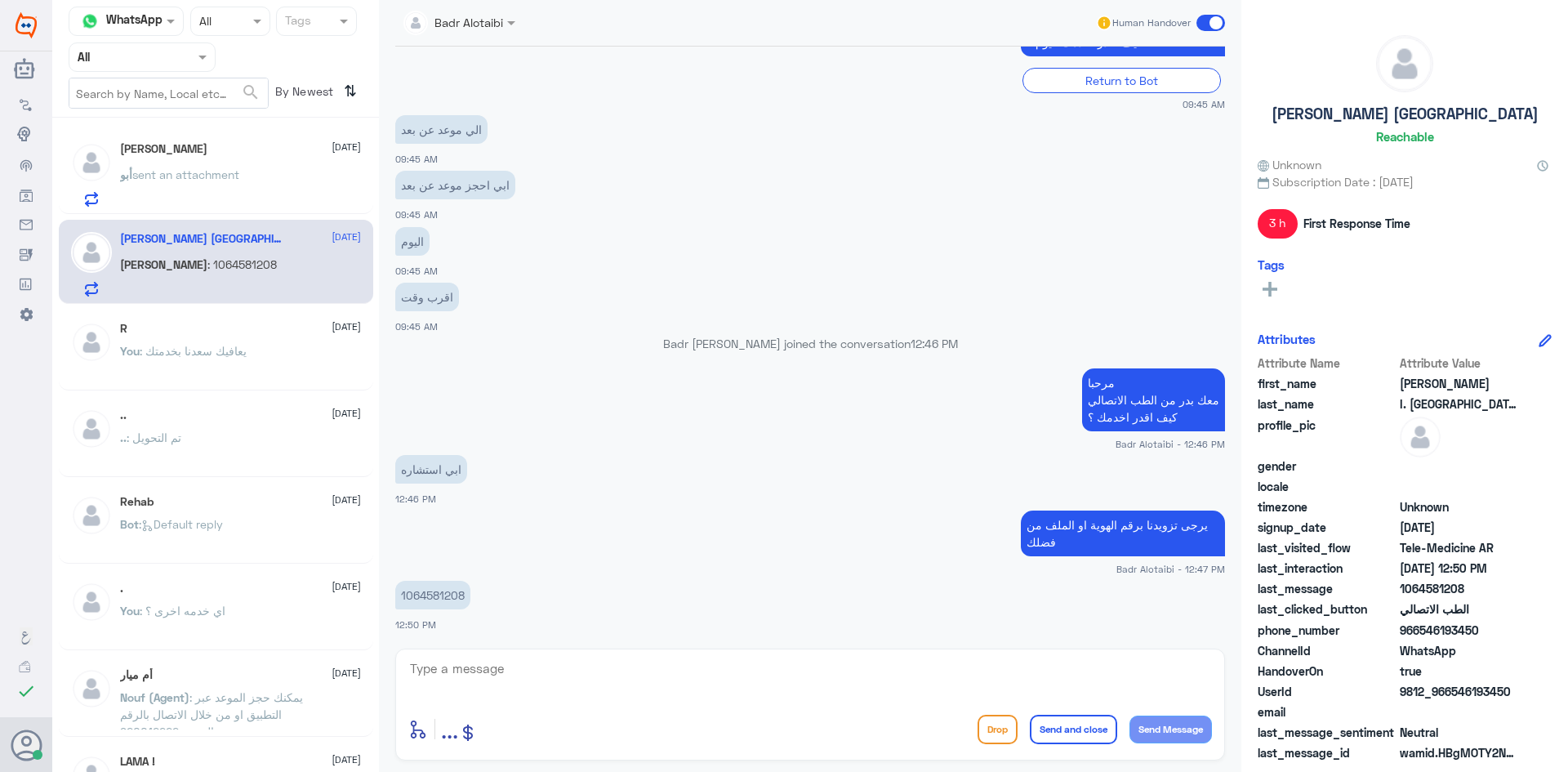
click at [449, 590] on p "1064581208" at bounding box center [433, 595] width 75 height 28
copy p "1064581208"
click at [906, 688] on textarea at bounding box center [809, 677] width 803 height 40
click at [620, 671] on textarea at bounding box center [809, 677] width 803 height 40
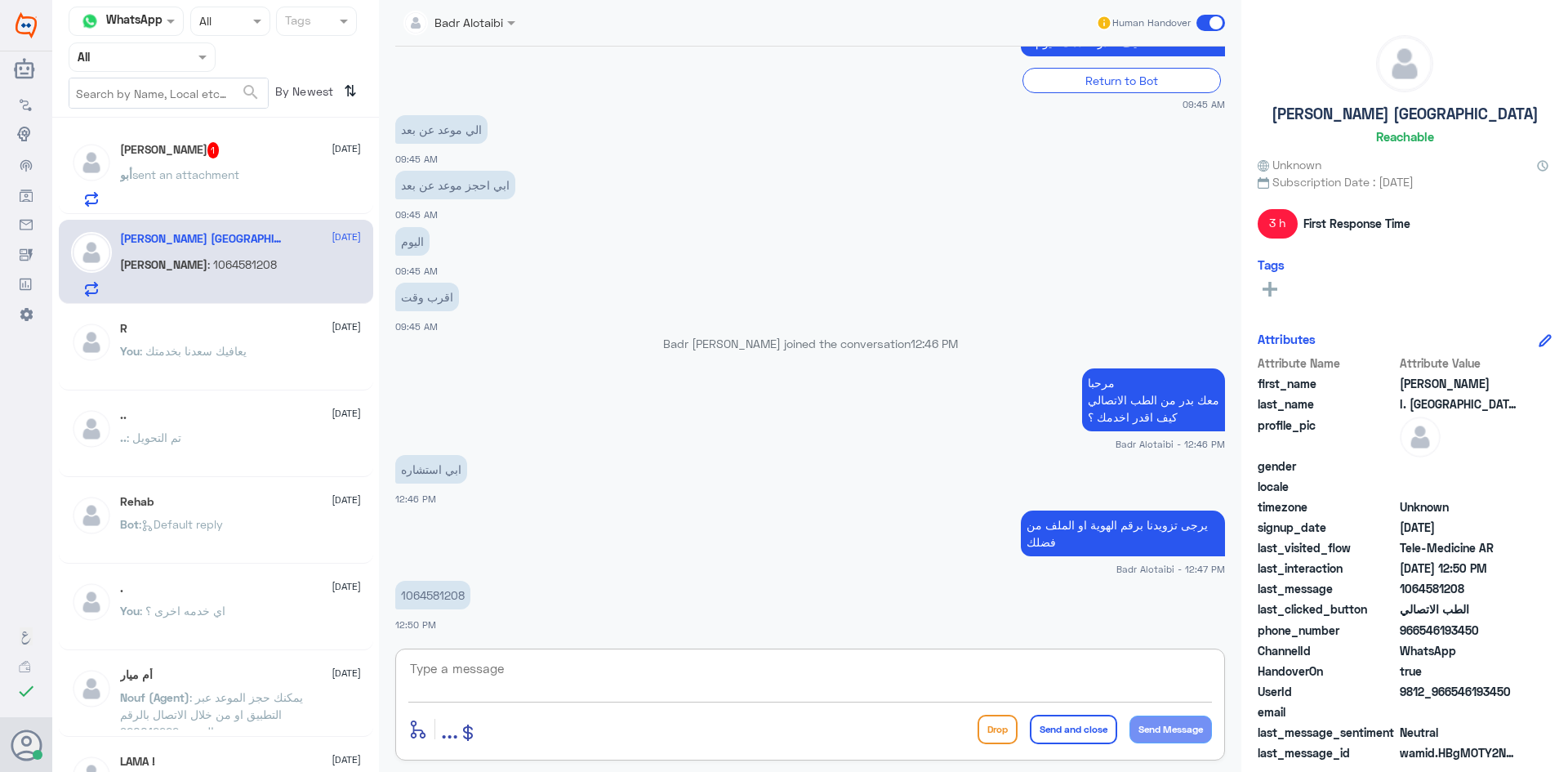
paste textarea "يمكنك تسجيل دخولك للتطبيق، واختر أيقونة "استشارة فورية" لطلب صرف الأدوية، أو إج…"
type textarea "يمكنك تسجيل دخولك للتطبيق، واختر أيقونة "استشارة فورية" لطلب صرف الأدوية، أو إج…"
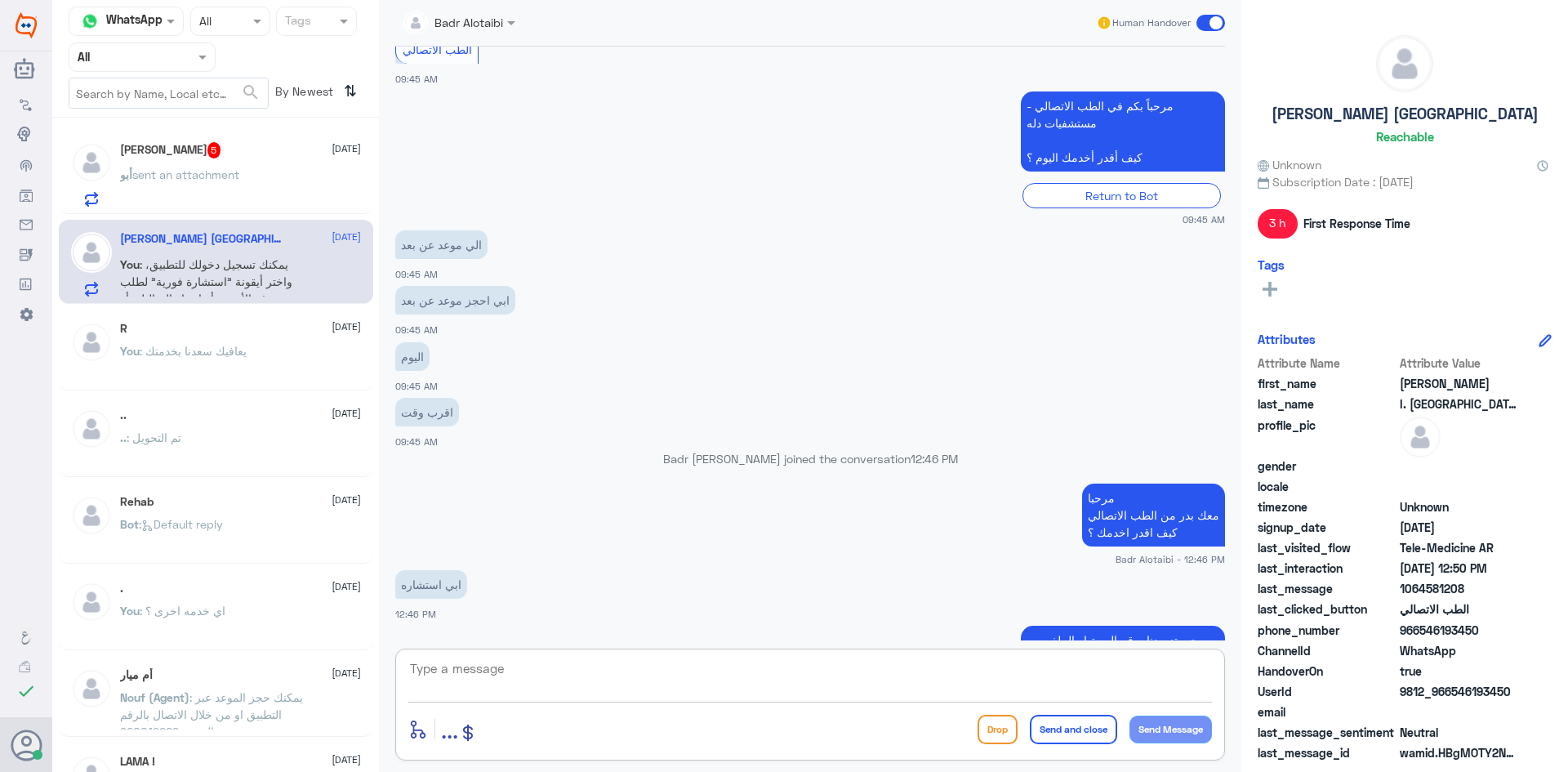
scroll to position [546, 0]
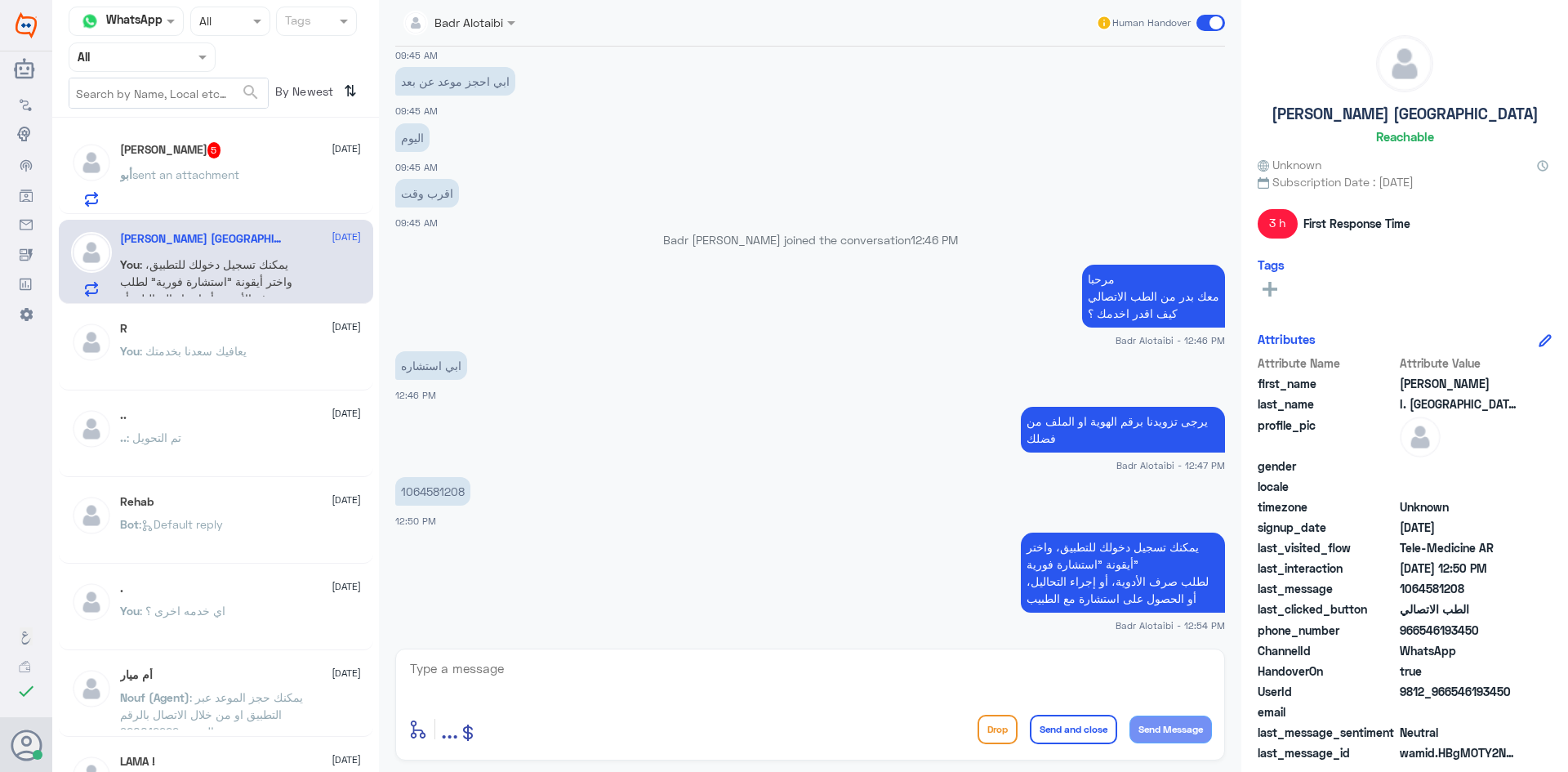
click at [192, 181] on span "sent an attachment" at bounding box center [186, 174] width 107 height 14
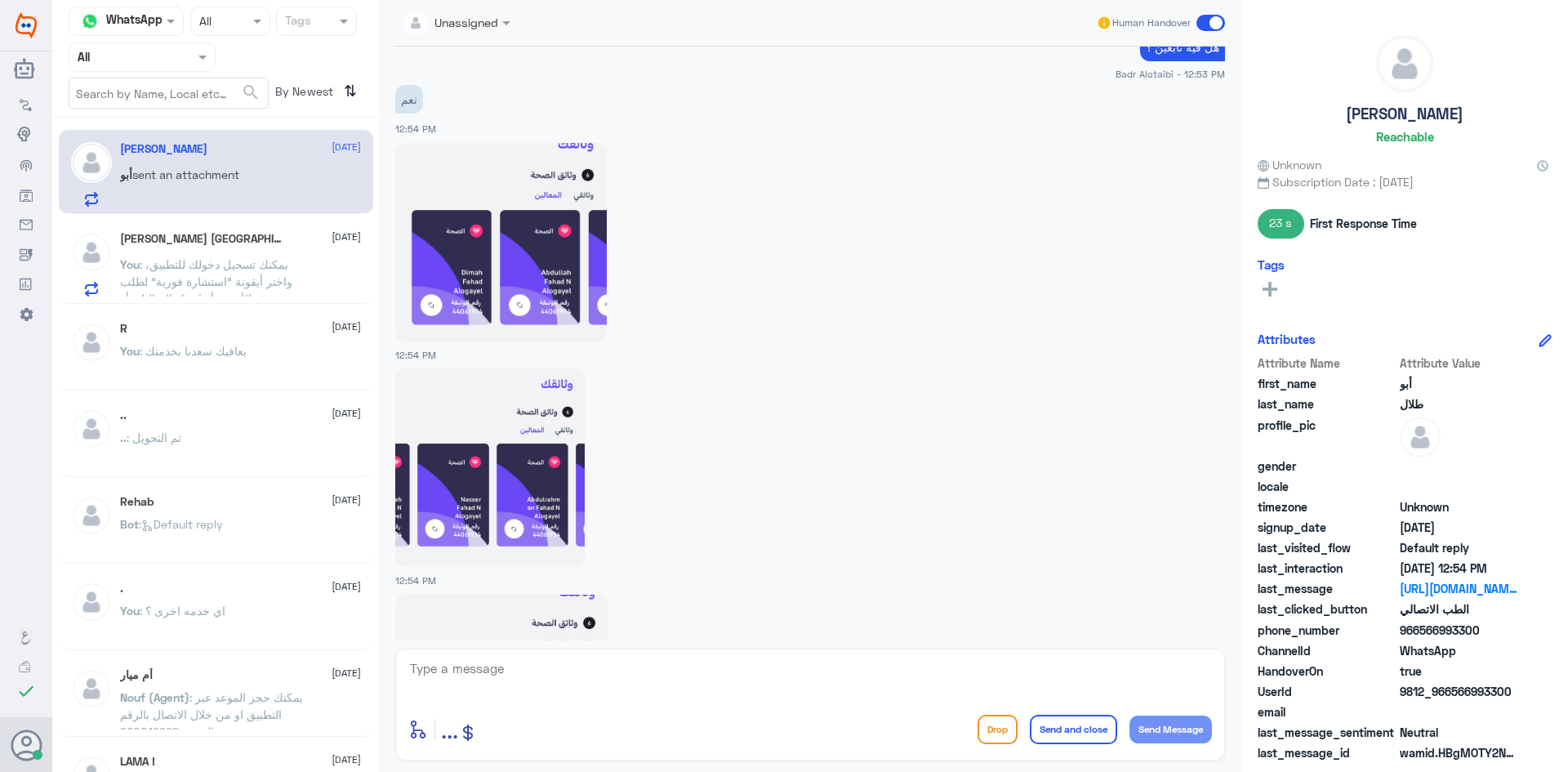
scroll to position [1328, 0]
click at [518, 311] on img at bounding box center [501, 242] width 211 height 198
click at [565, 461] on img at bounding box center [490, 468] width 189 height 198
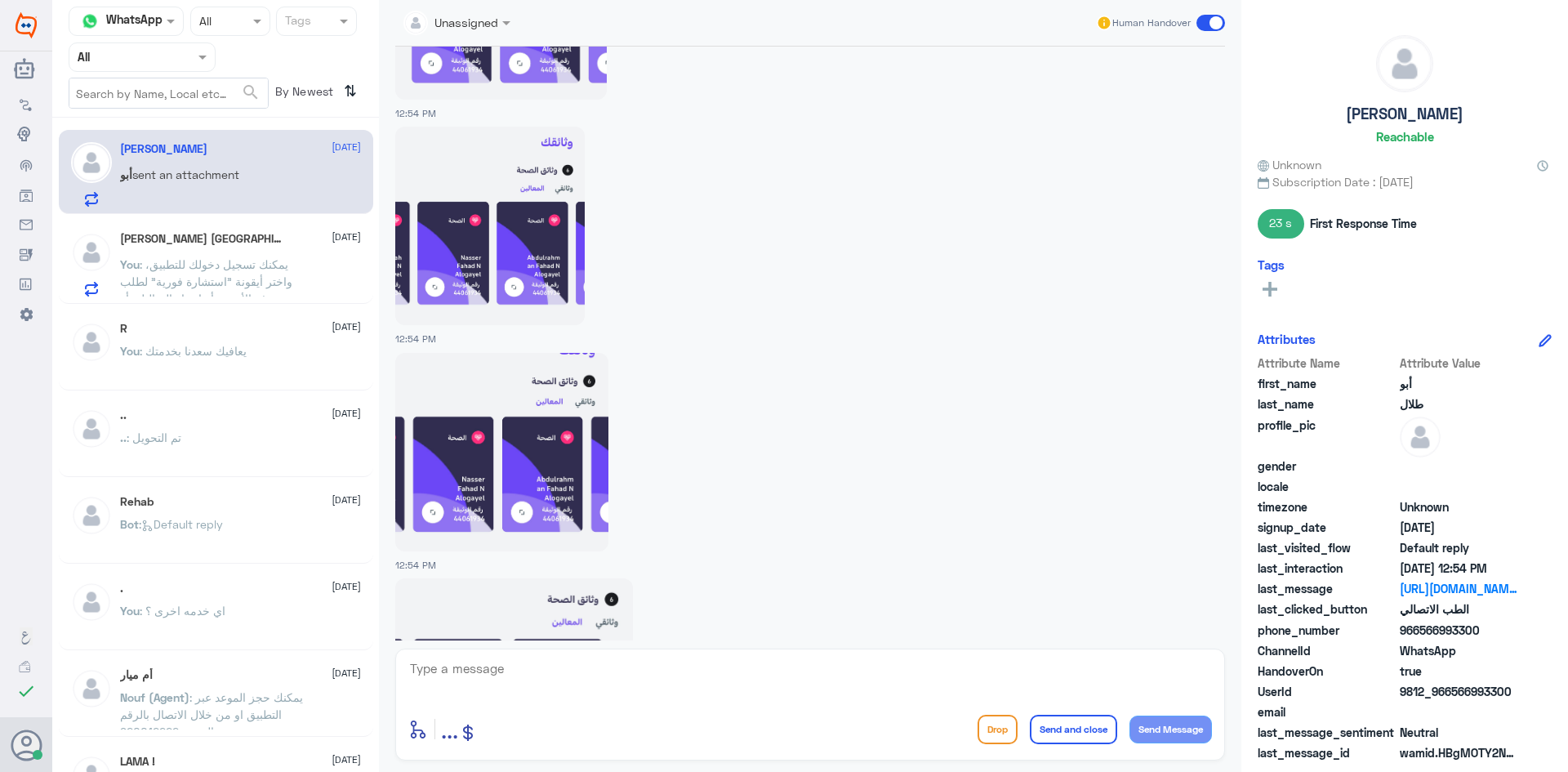
scroll to position [1737, 0]
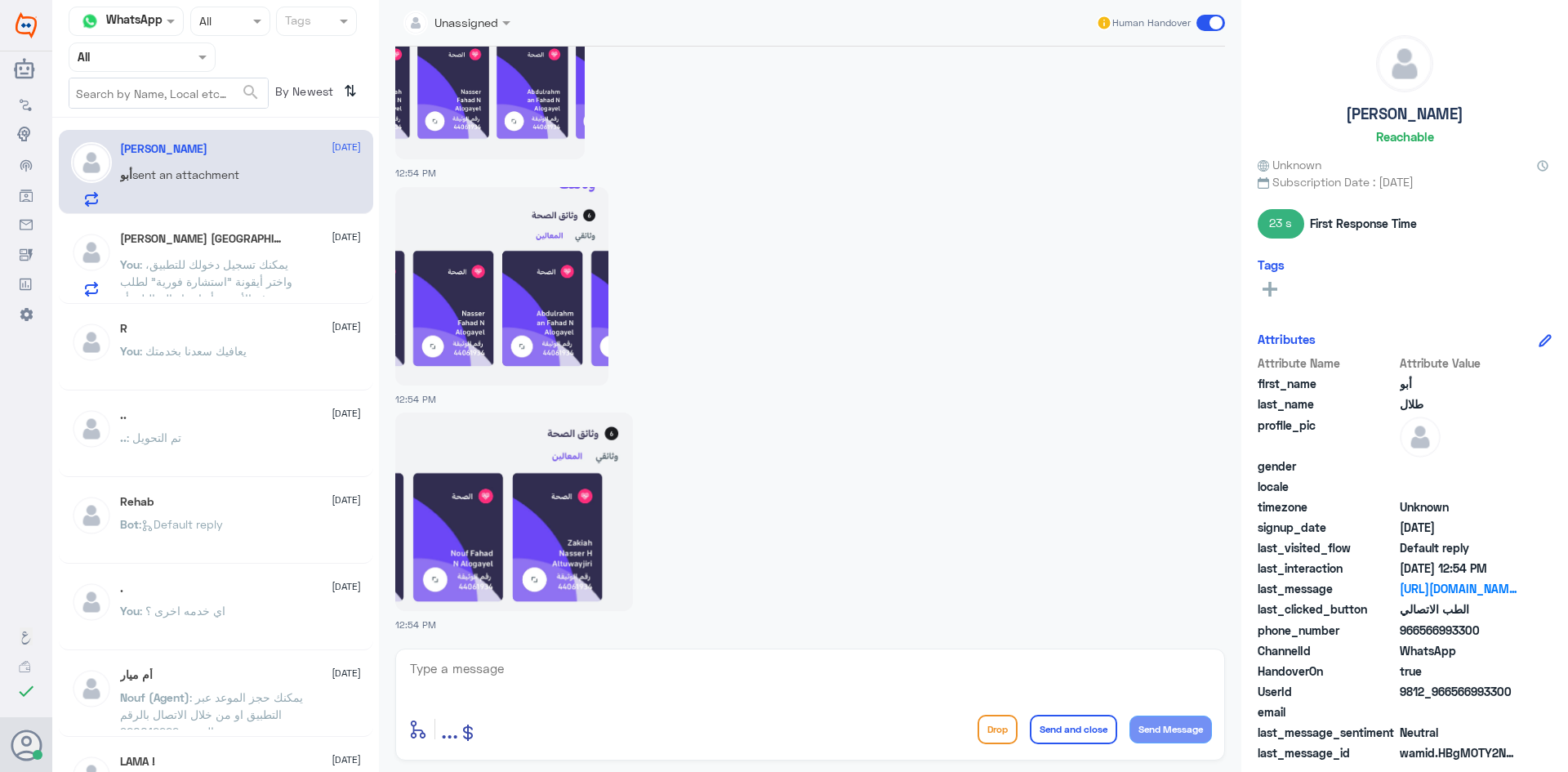
click at [542, 343] on img at bounding box center [502, 286] width 213 height 198
click at [590, 522] on img at bounding box center [514, 511] width 238 height 198
click at [653, 686] on textarea at bounding box center [809, 677] width 803 height 40
click at [929, 675] on textarea at bounding box center [809, 677] width 803 height 40
click at [951, 680] on textarea "ير" at bounding box center [809, 677] width 803 height 40
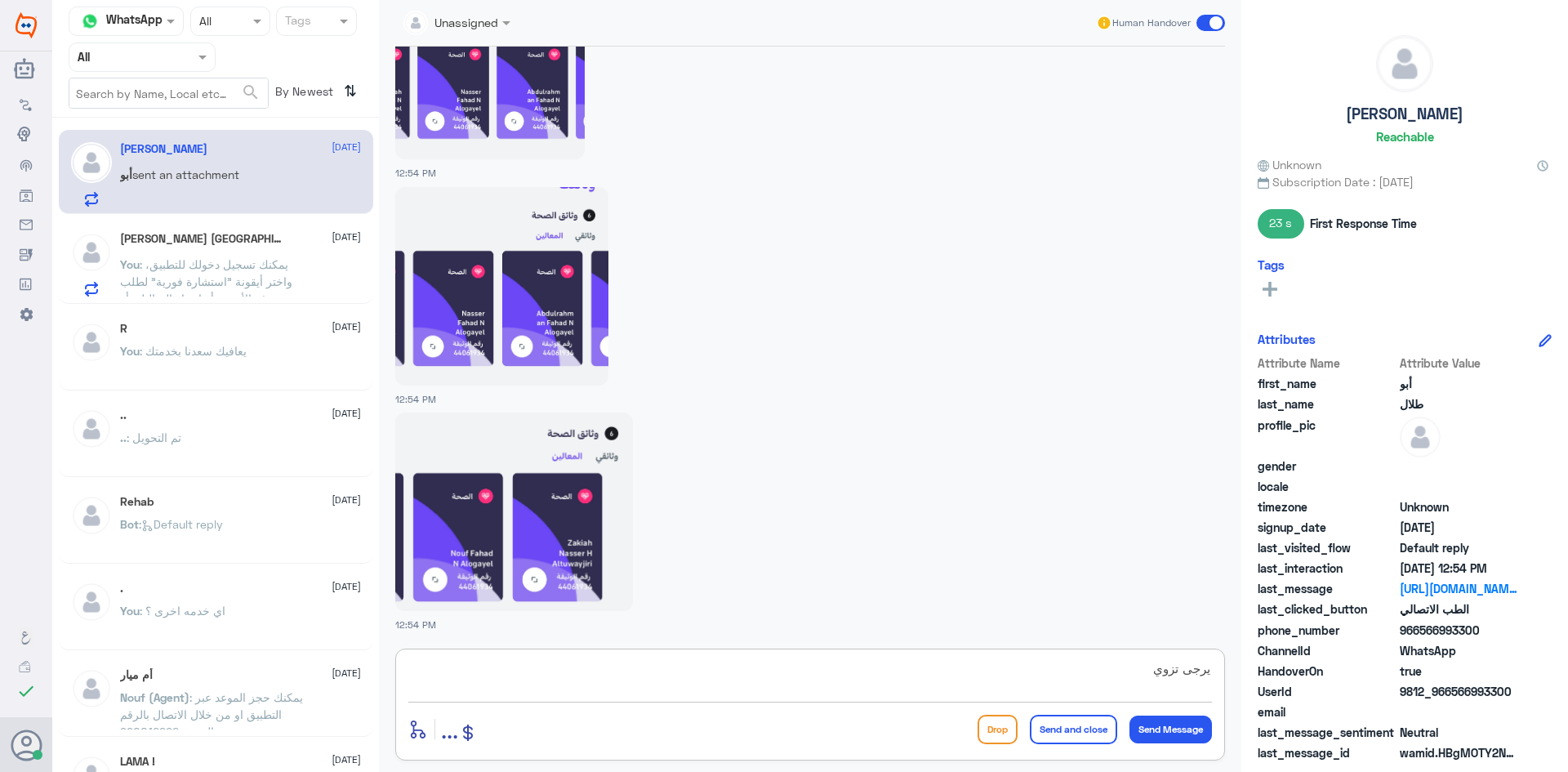
scroll to position [1794, 0]
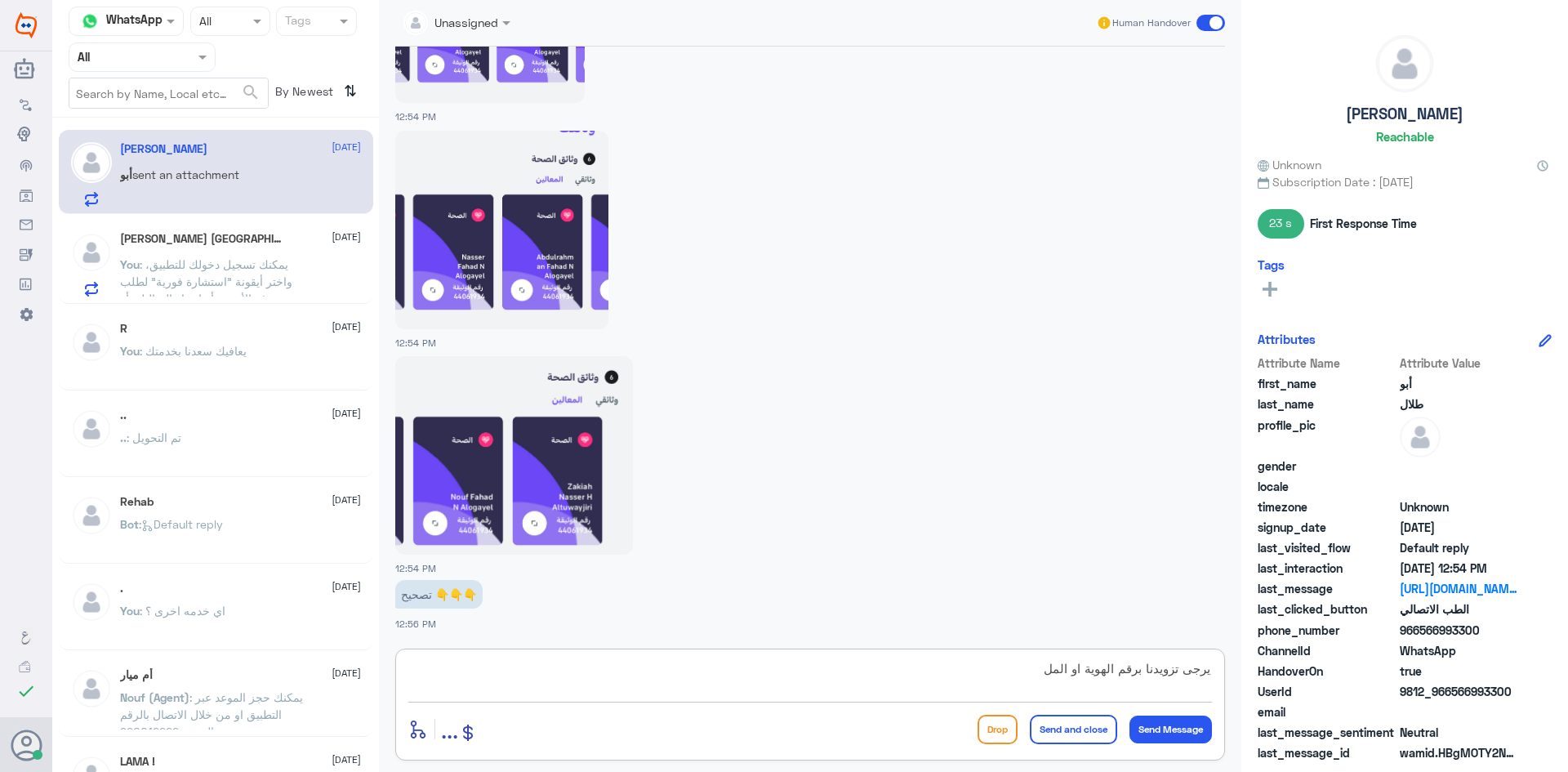
type textarea "يرجى تزويدنا برقم الهوية او الملف"
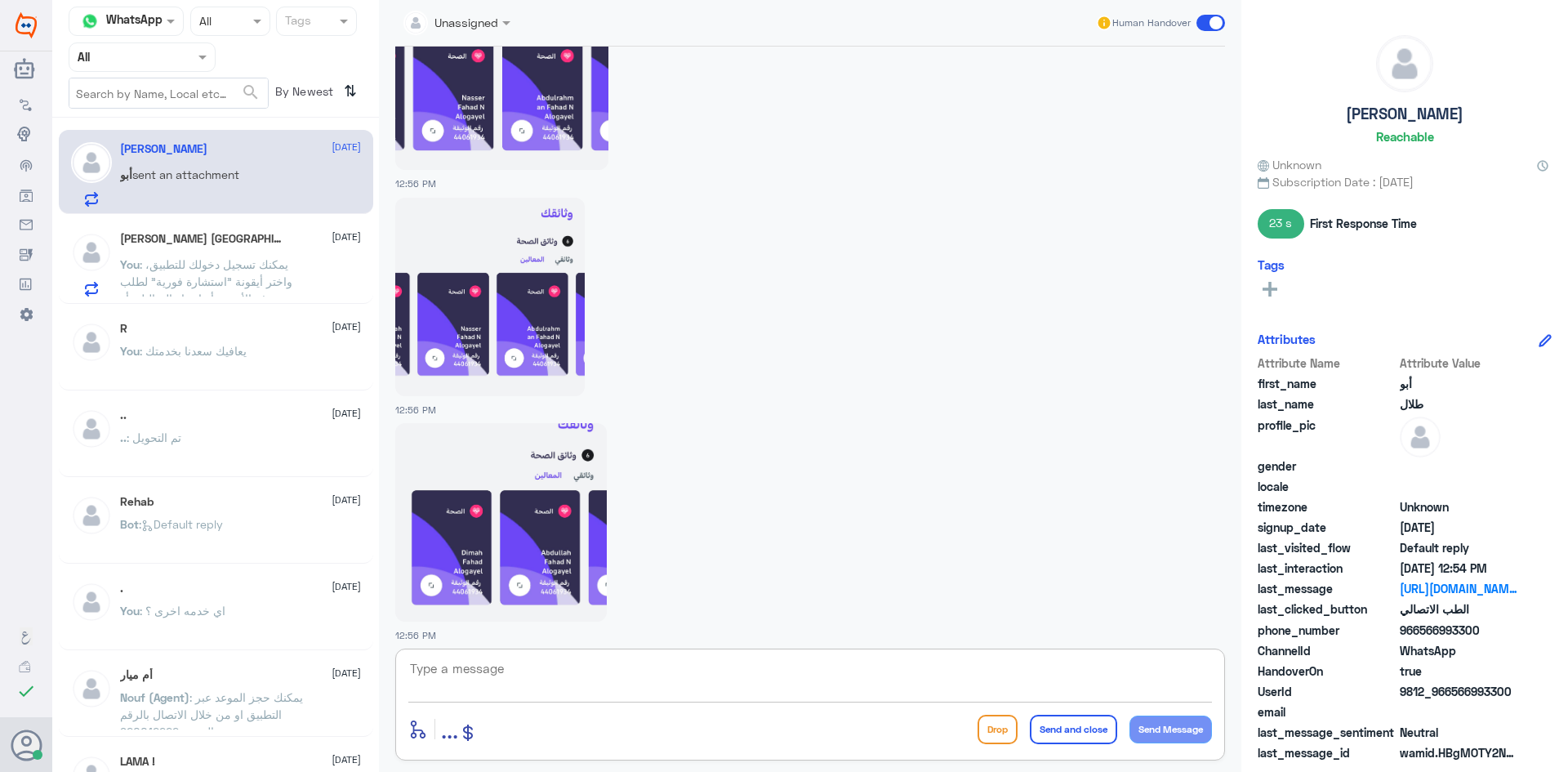
scroll to position [2748, 0]
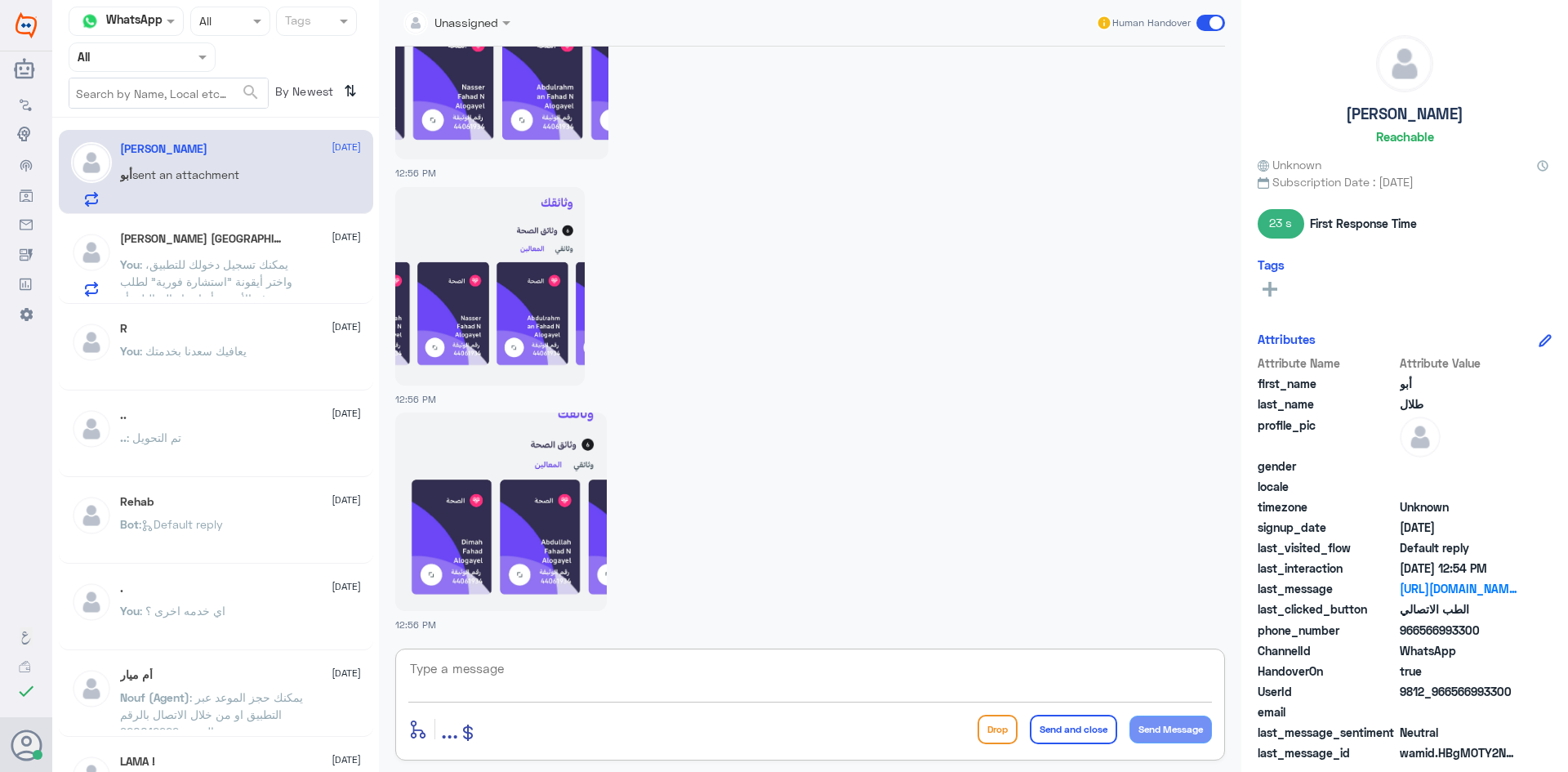
click at [753, 661] on textarea at bounding box center [809, 677] width 803 height 40
click at [748, 671] on textarea at bounding box center [809, 677] width 803 height 40
type textarea "ي"
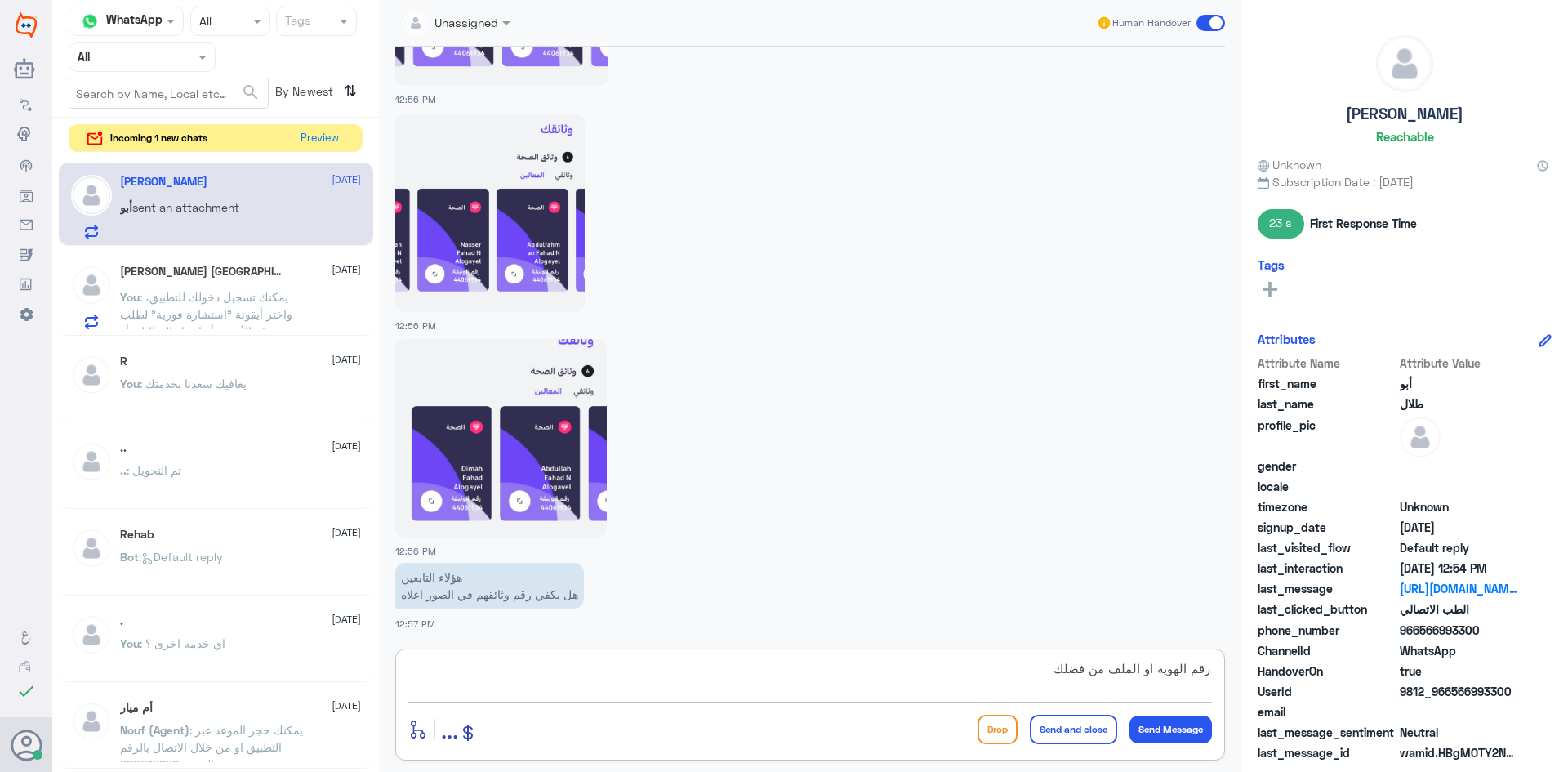
type textarea "رقم الهوية او الملف من فضلك"
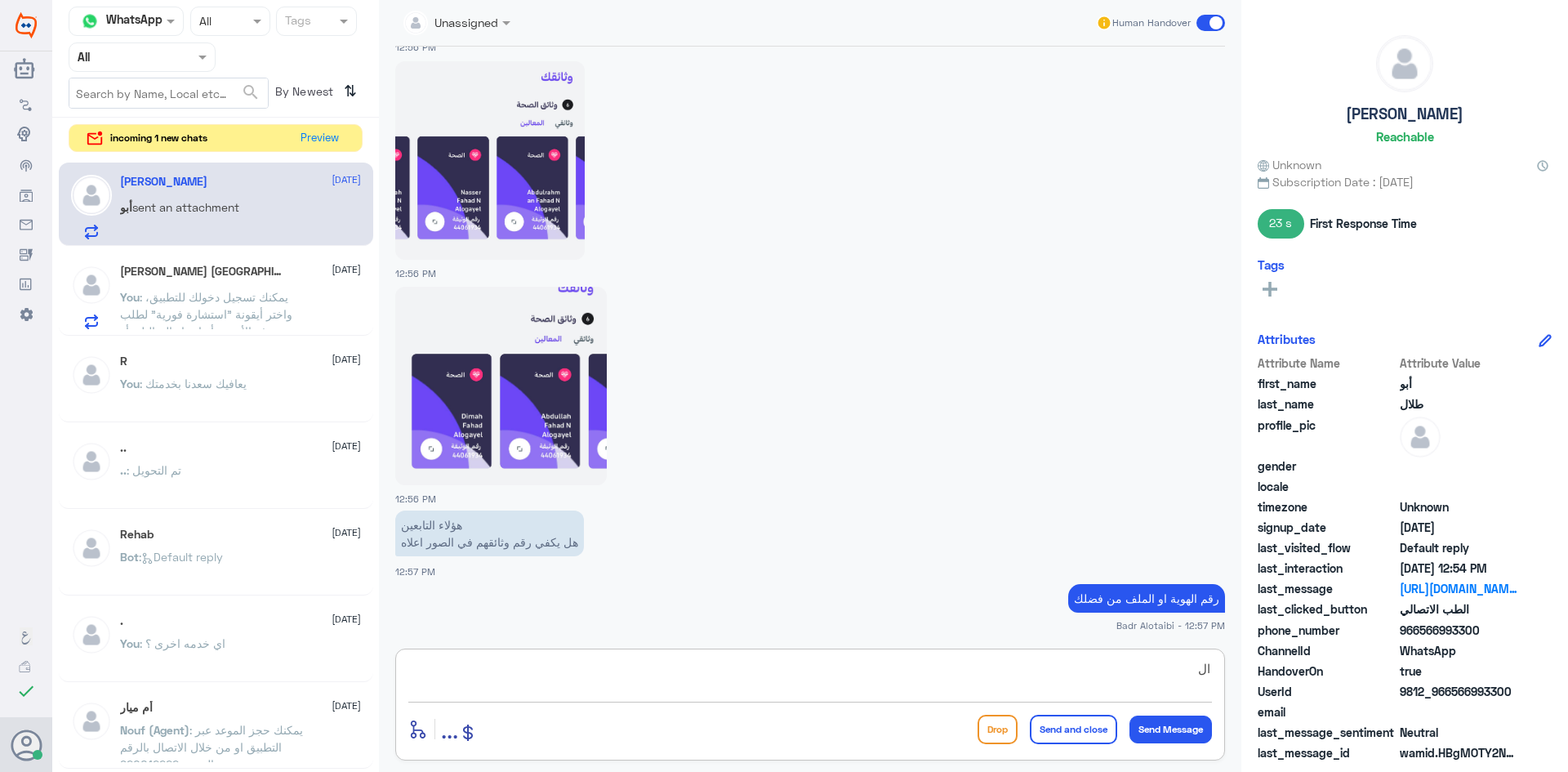
type textarea "ا"
type textarea "الملفات لا"
click at [298, 136] on button "Preview" at bounding box center [320, 138] width 51 height 26
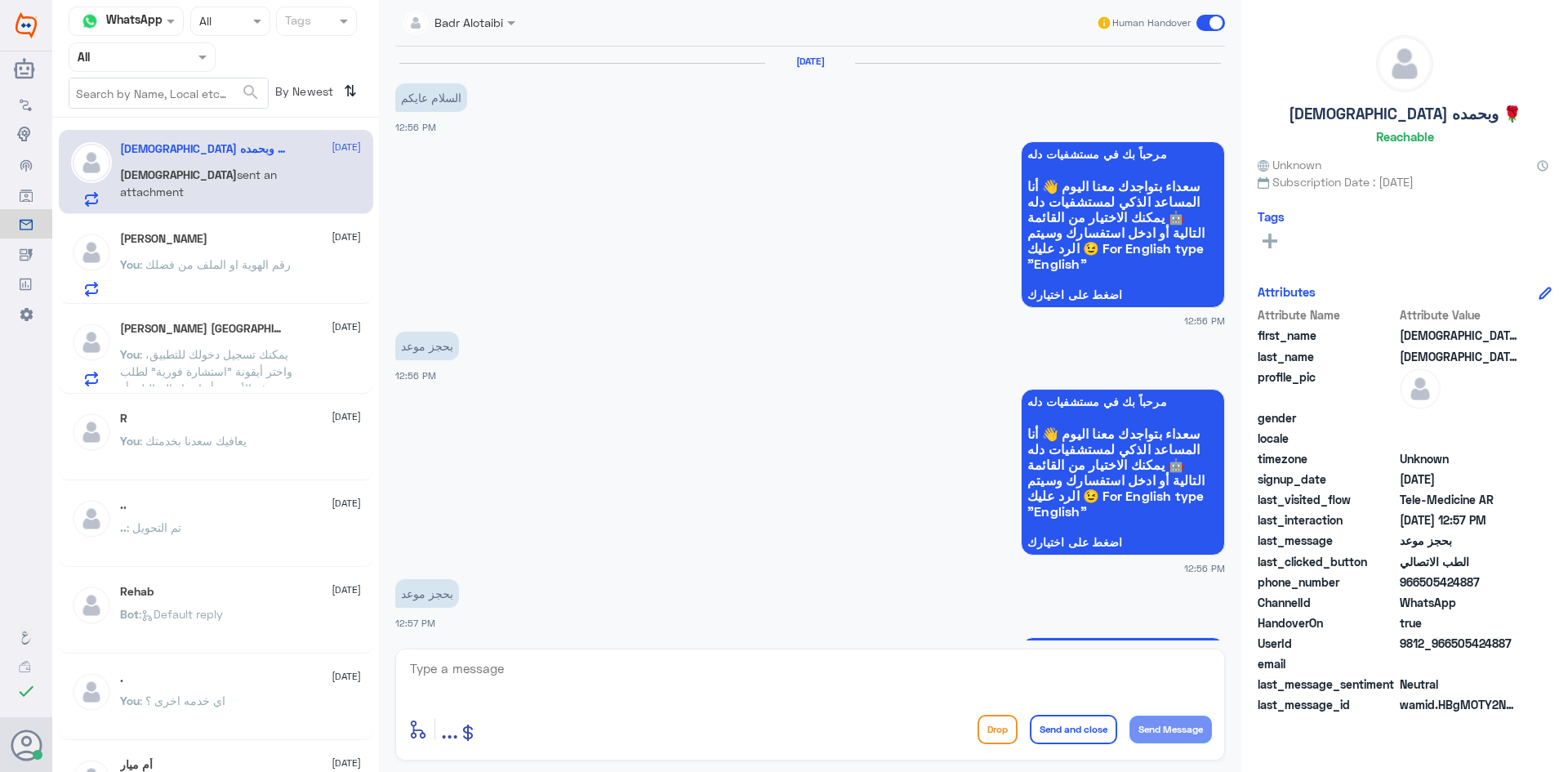
scroll to position [416, 0]
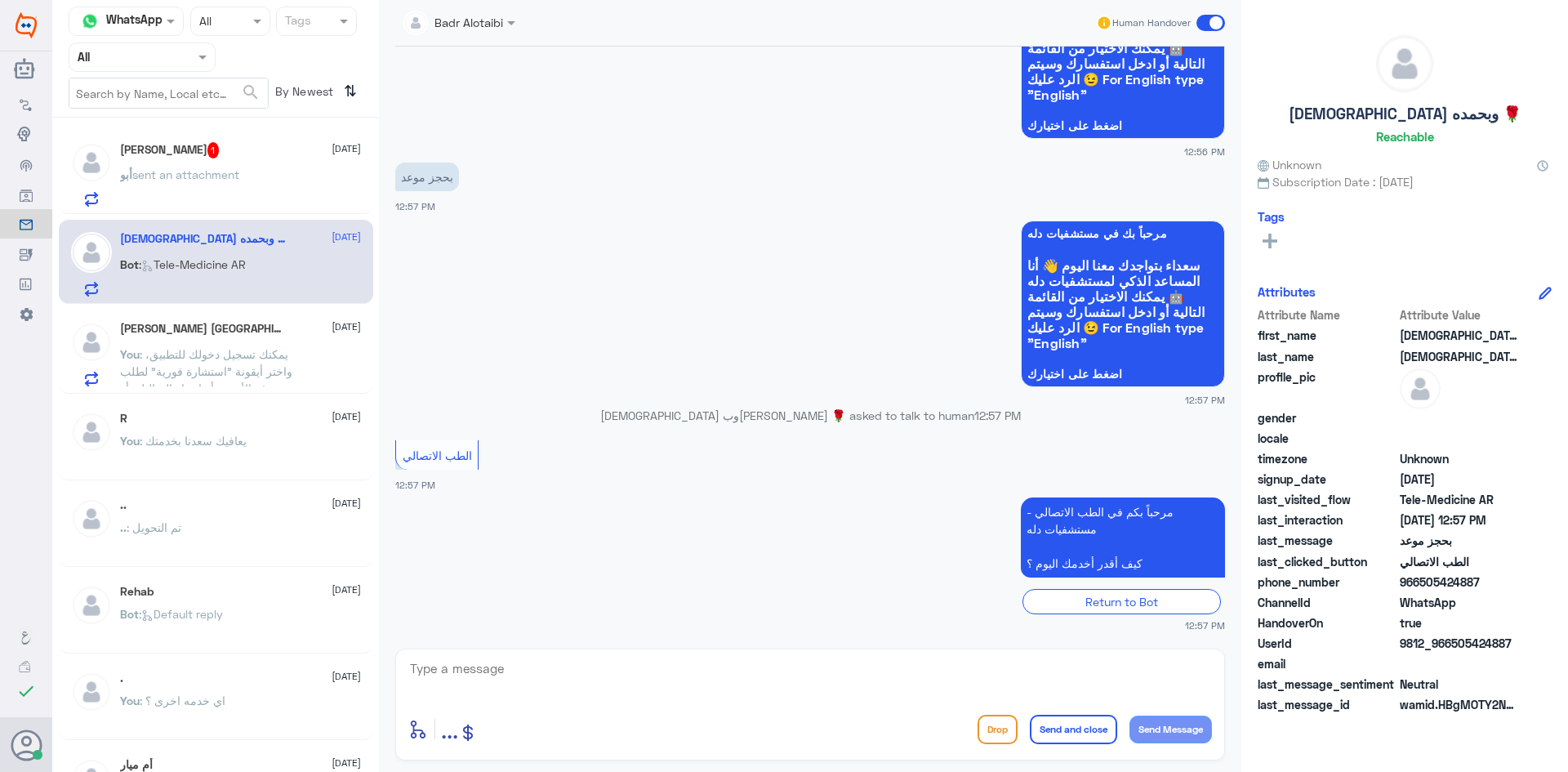
click at [121, 159] on div "أبو طلال 1 10 September أبو sent an attachment" at bounding box center [240, 174] width 241 height 65
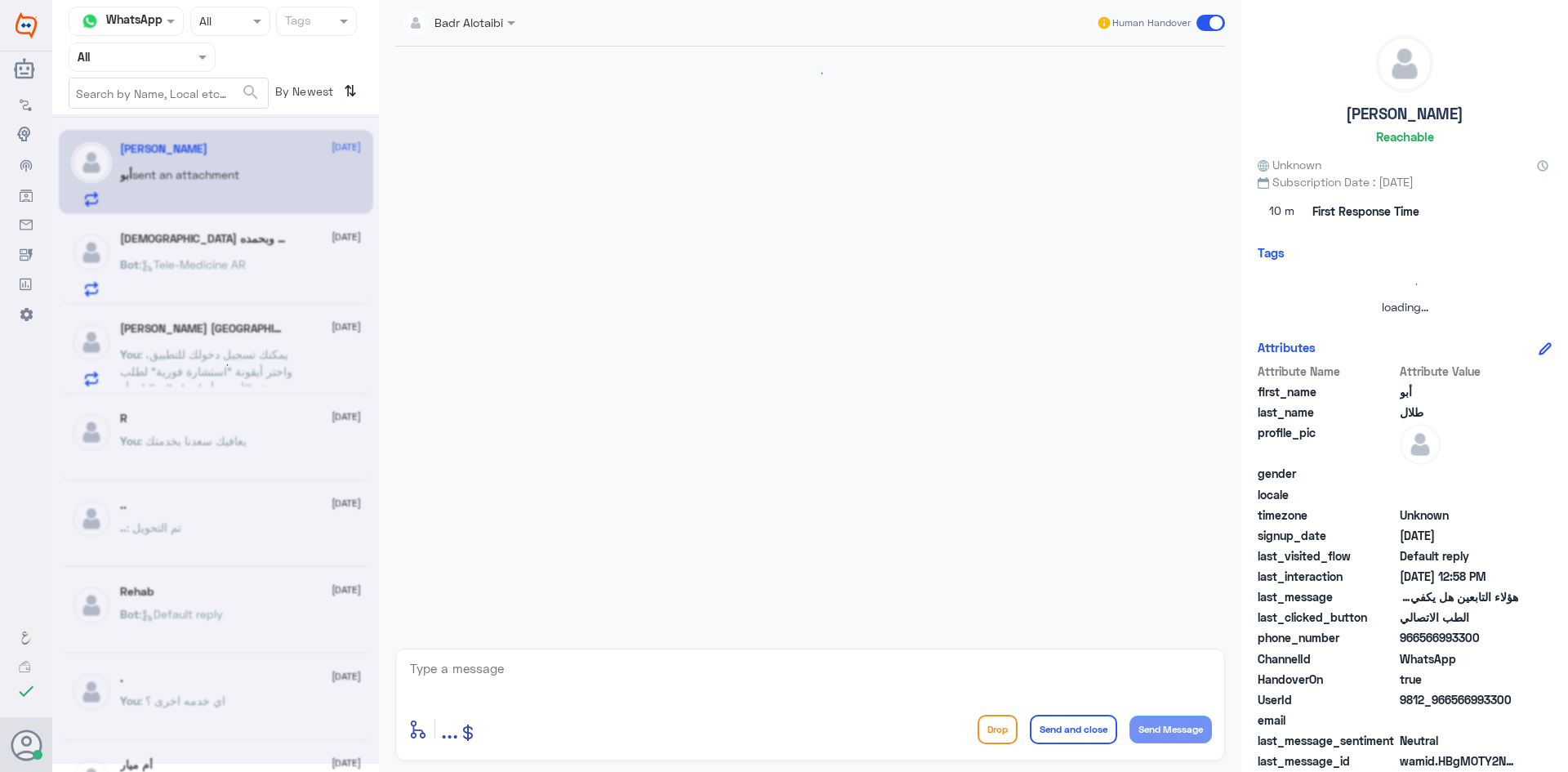
scroll to position [2044, 0]
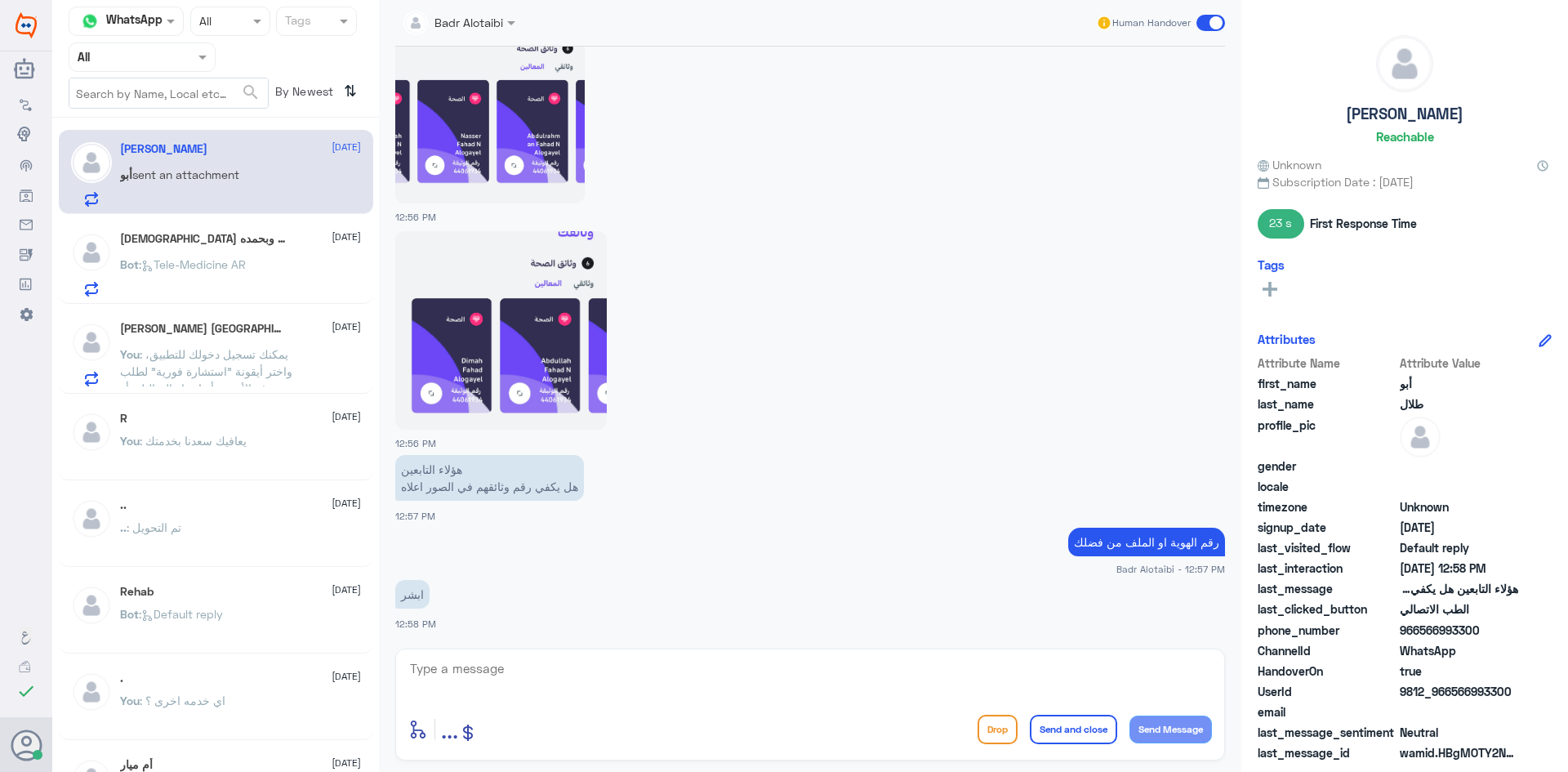
click at [777, 698] on div at bounding box center [809, 679] width 803 height 44
click at [755, 667] on textarea at bounding box center [809, 677] width 803 height 40
click at [749, 677] on textarea at bounding box center [809, 677] width 803 height 40
type textarea "الملفات لا تظهر برقم الوثيقة"
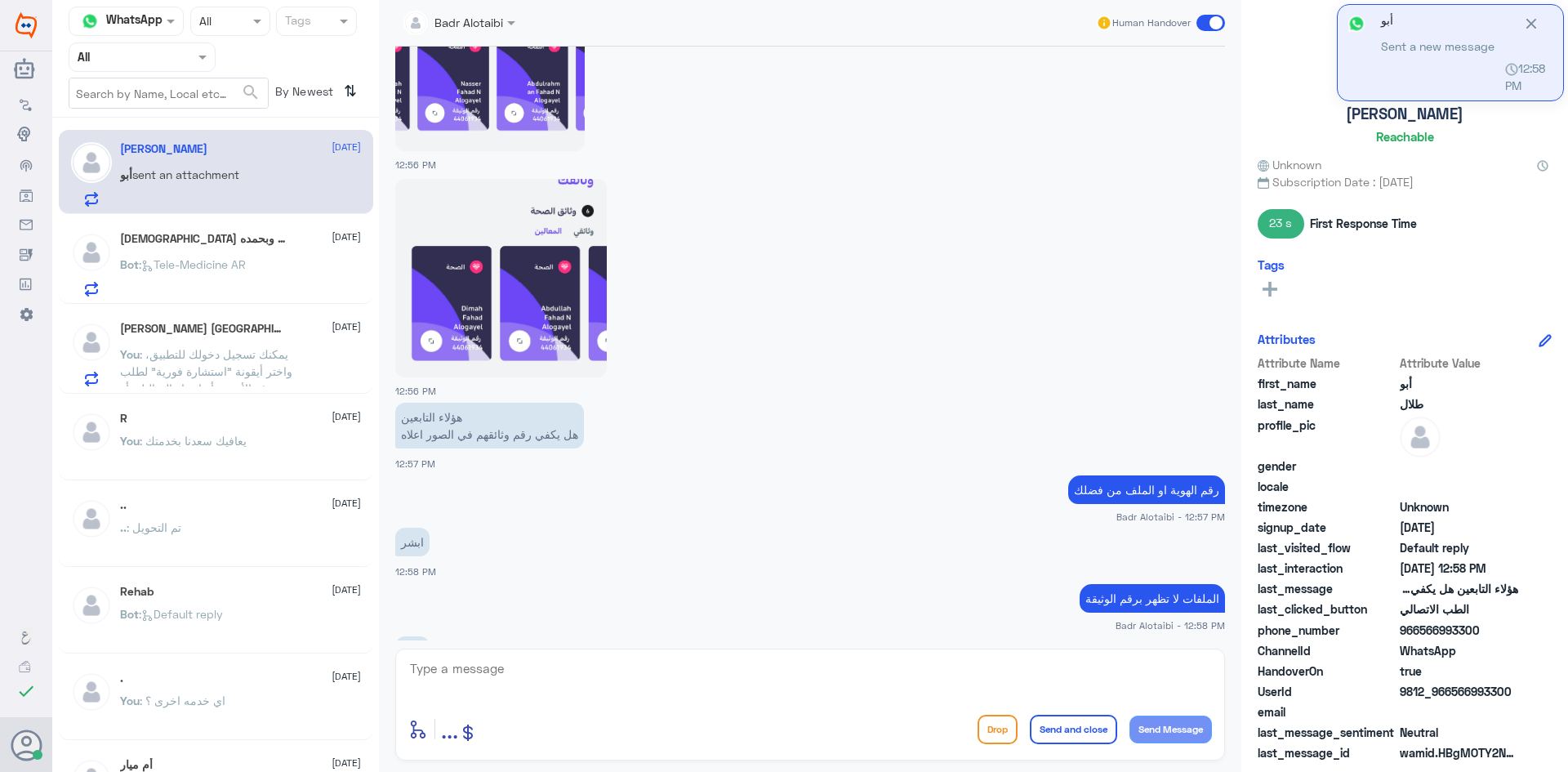
scroll to position [2152, 0]
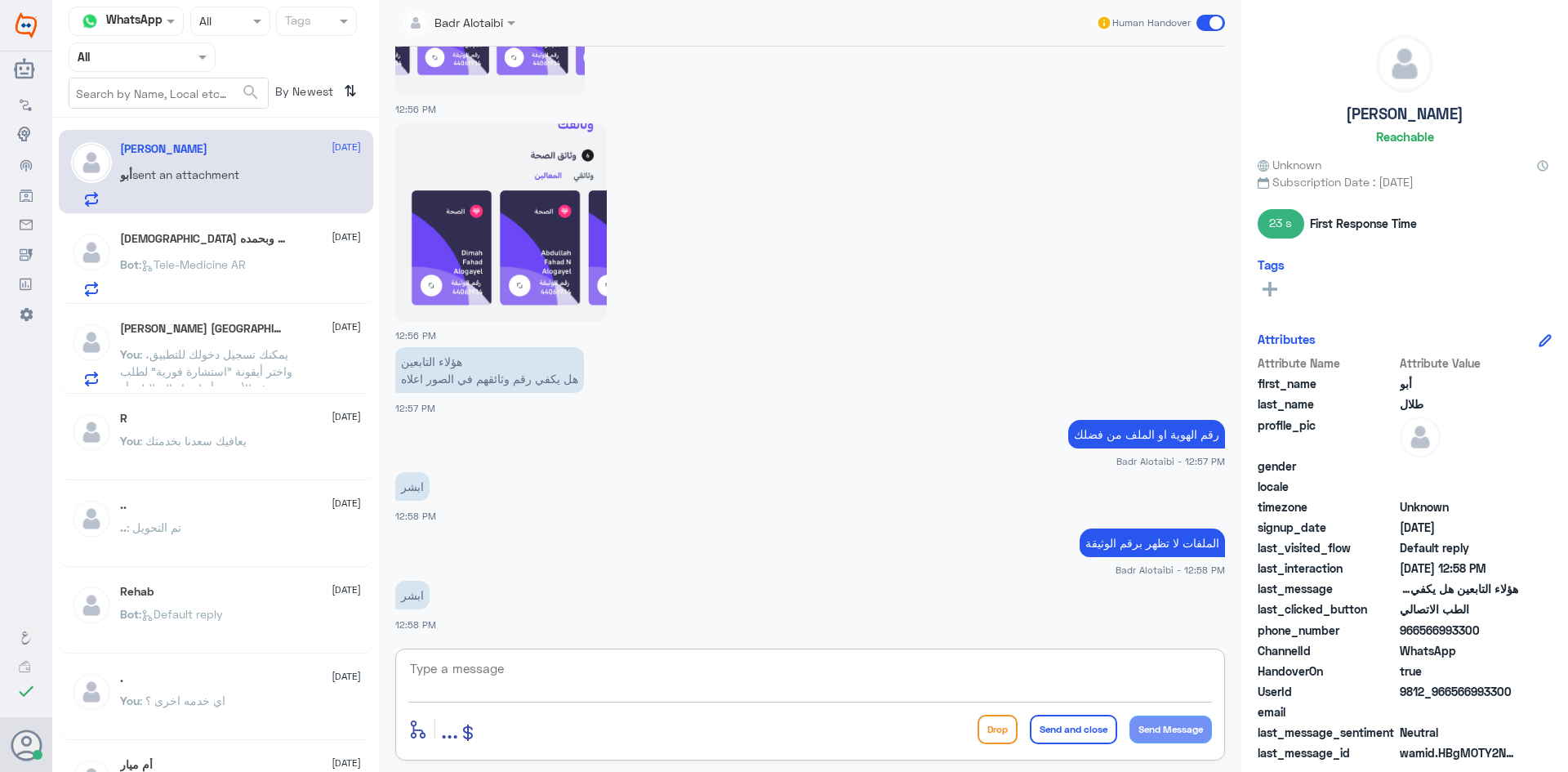
click at [250, 362] on p "You : يمكنك تسجيل دخولك للتطبيق، واختر أيقونة "استشارة فورية" لطلب صرف الأدوية،…" at bounding box center [212, 366] width 184 height 41
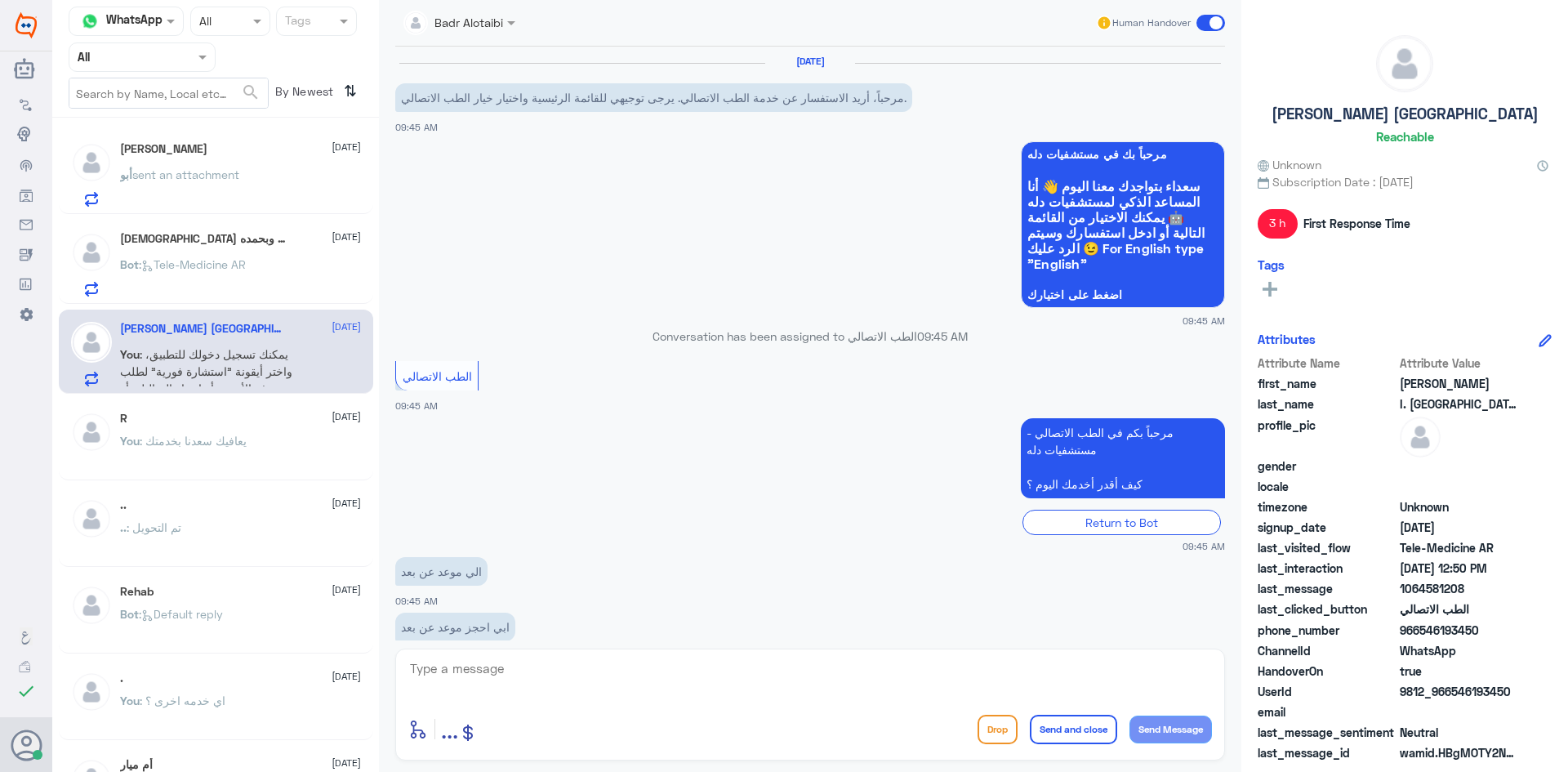
scroll to position [546, 0]
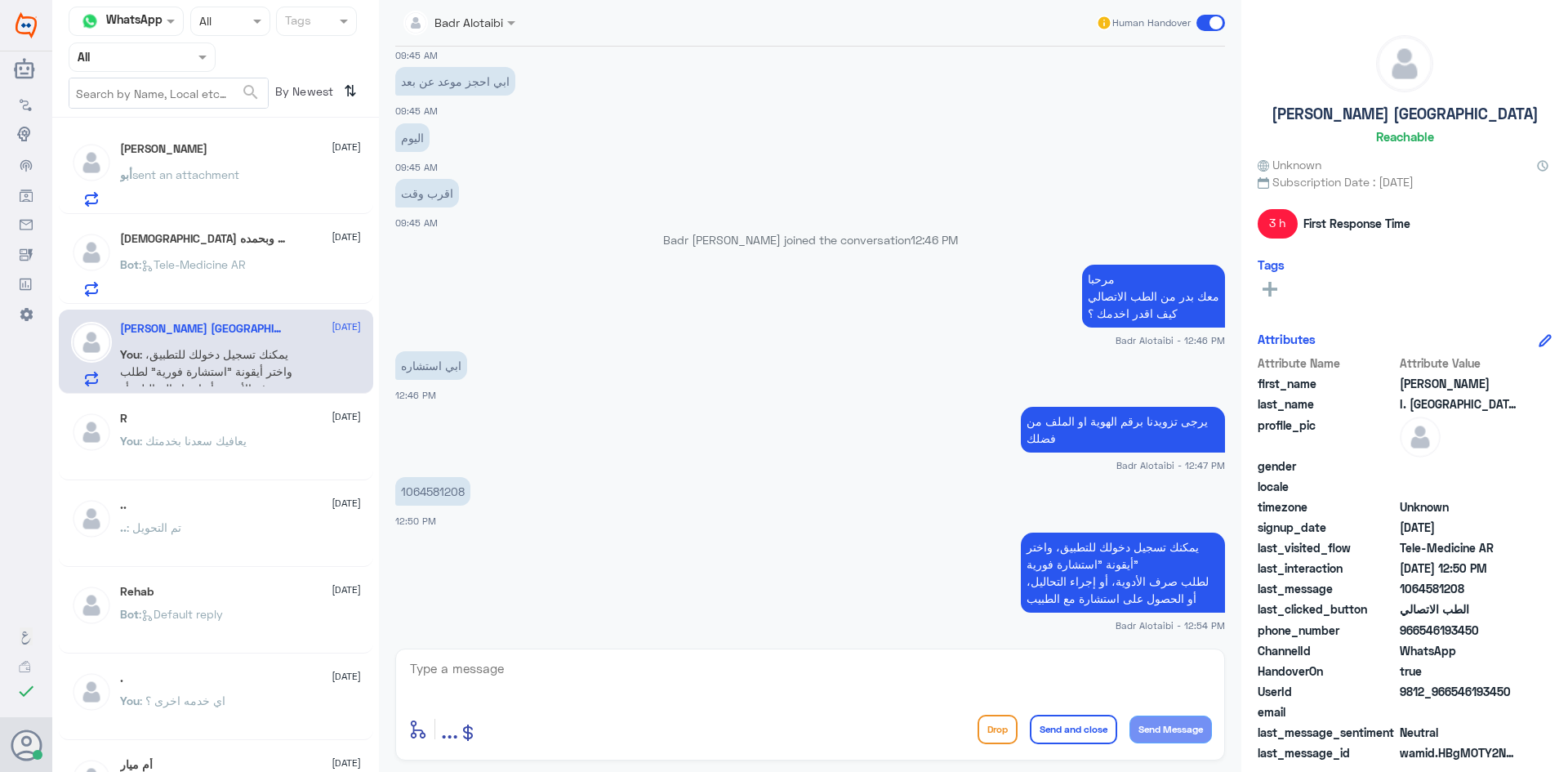
click at [279, 265] on div "Bot : Tele-Medicine AR" at bounding box center [240, 278] width 241 height 36
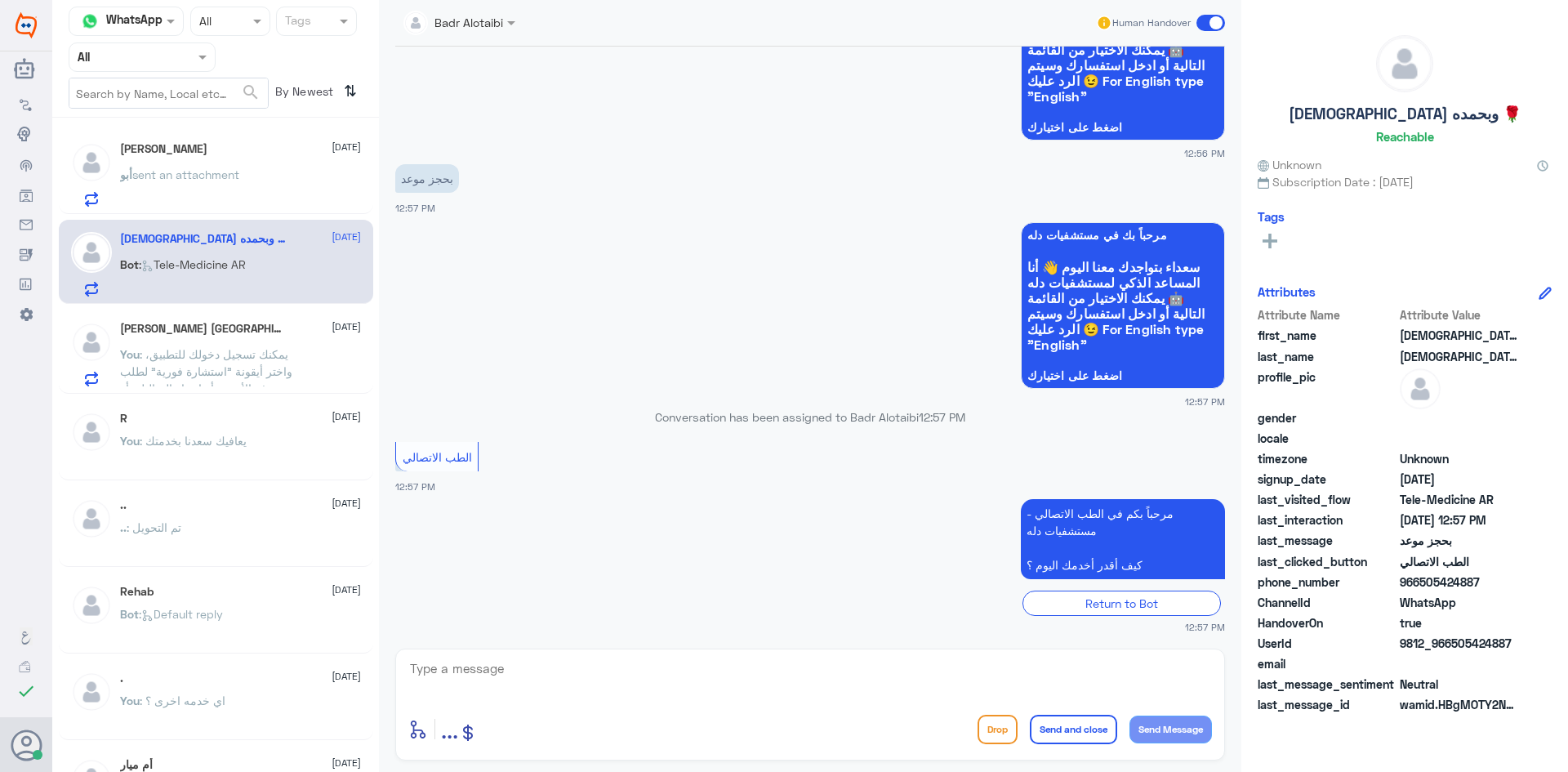
scroll to position [416, 0]
drag, startPoint x: 1522, startPoint y: 643, endPoint x: 1451, endPoint y: 650, distance: 71.3
click at [1451, 650] on div "UserId 9812_966505424887" at bounding box center [1405, 644] width 294 height 21
copy span "505424887"
click at [1505, 643] on span "9812_966505424887" at bounding box center [1459, 643] width 119 height 17
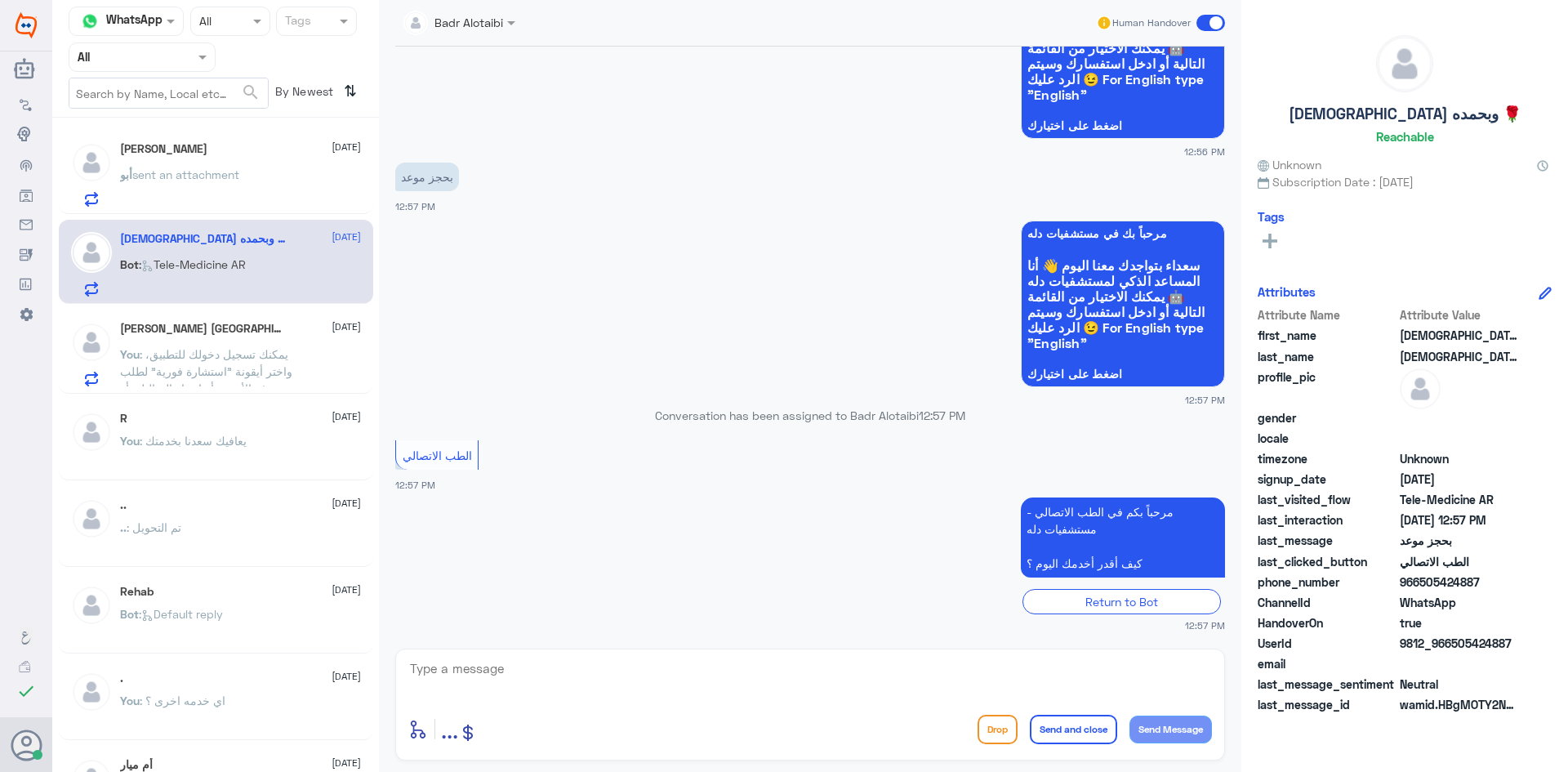
drag, startPoint x: 1520, startPoint y: 644, endPoint x: 1452, endPoint y: 646, distance: 68.0
click at [1452, 646] on div "UserId 9812_966505424887" at bounding box center [1405, 644] width 294 height 21
copy span "505424887"
click at [726, 672] on textarea at bounding box center [809, 677] width 803 height 40
paste textarea "مرحبا معك بدر من الطب الاتصالي كيف اقدر اخدمك ؟"
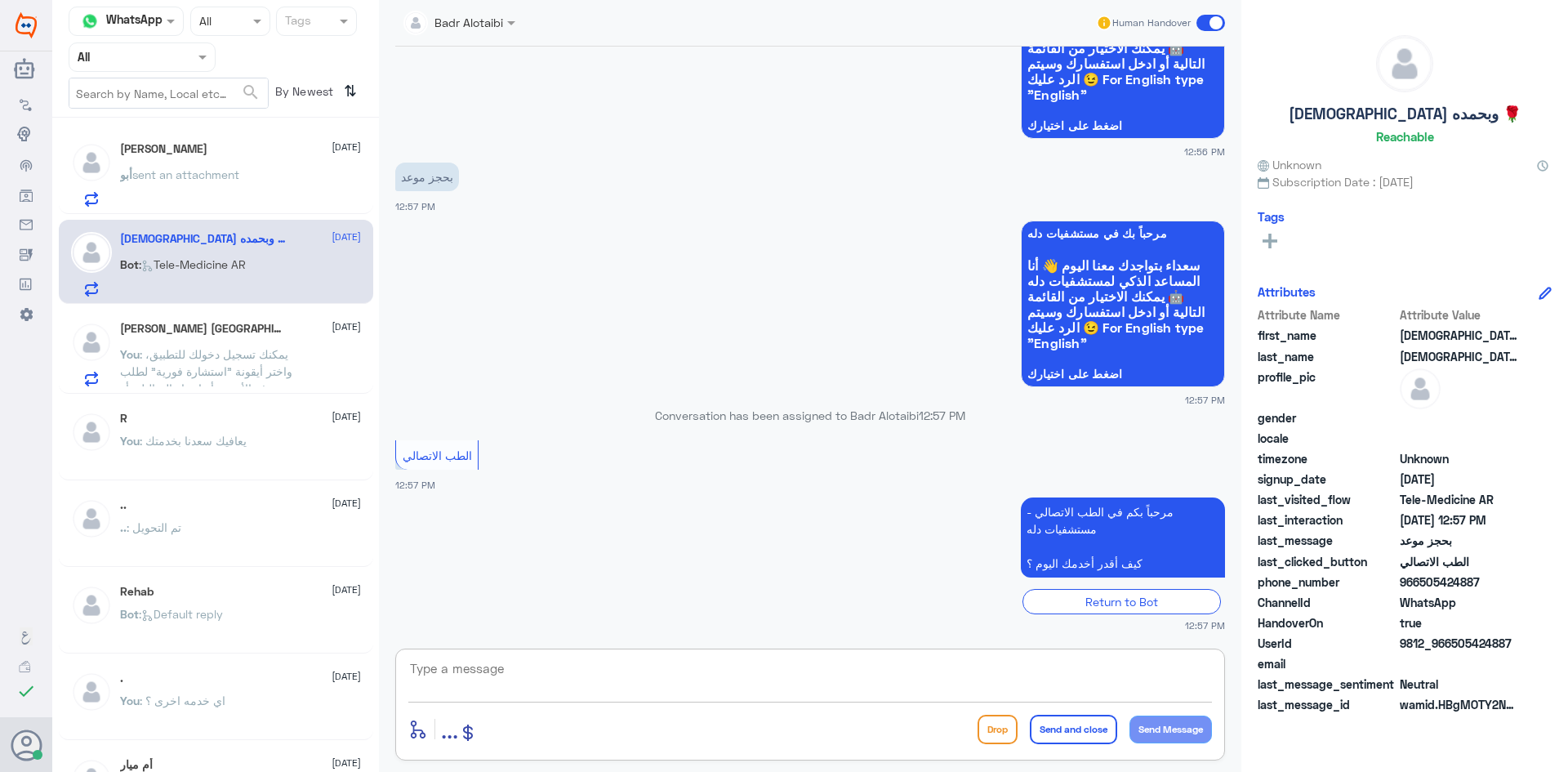
type textarea "مرحبا معك بدر من الطب الاتصالي كيف اقدر اخدمك ؟"
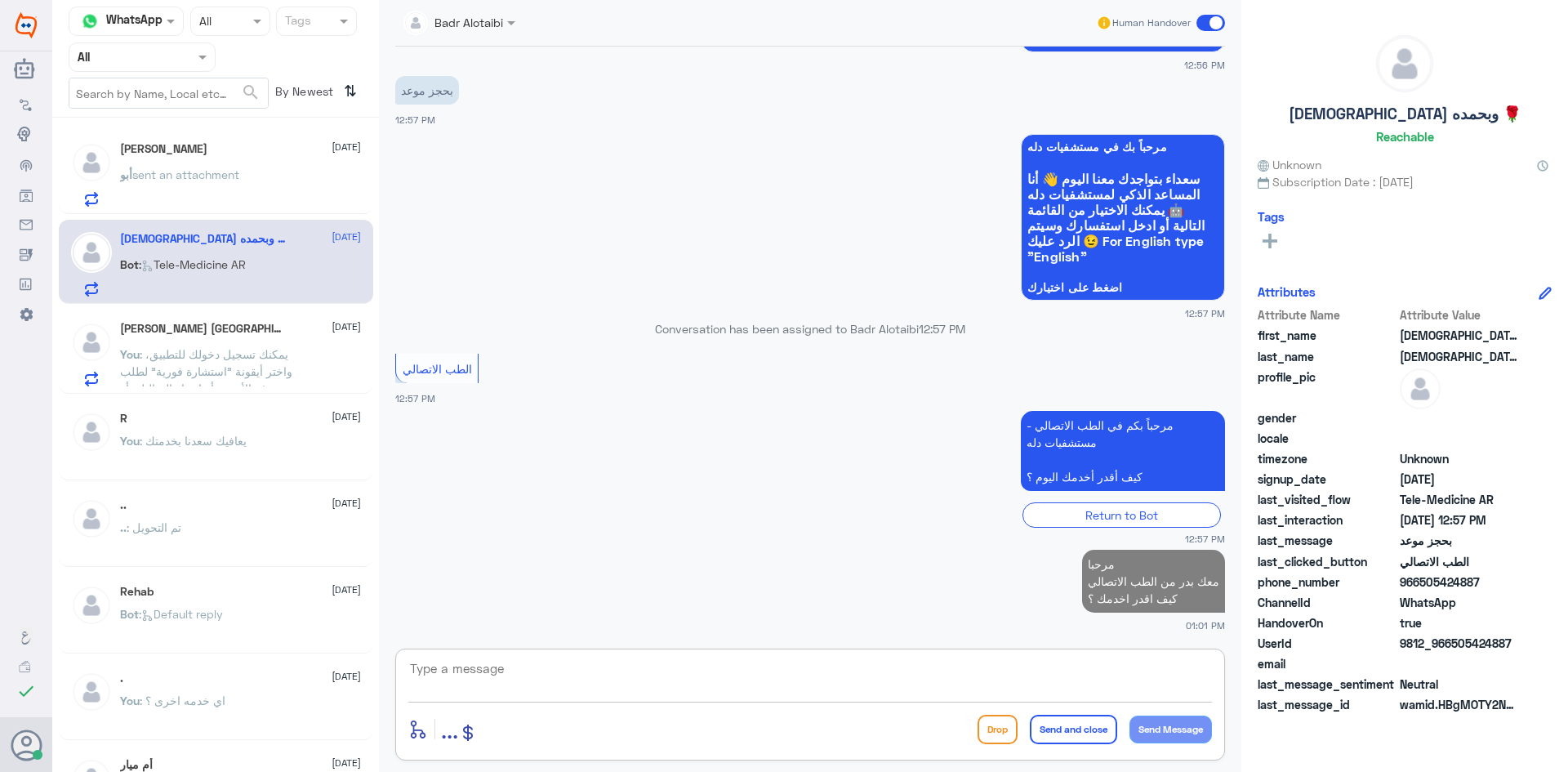
click at [860, 680] on textarea at bounding box center [809, 677] width 803 height 40
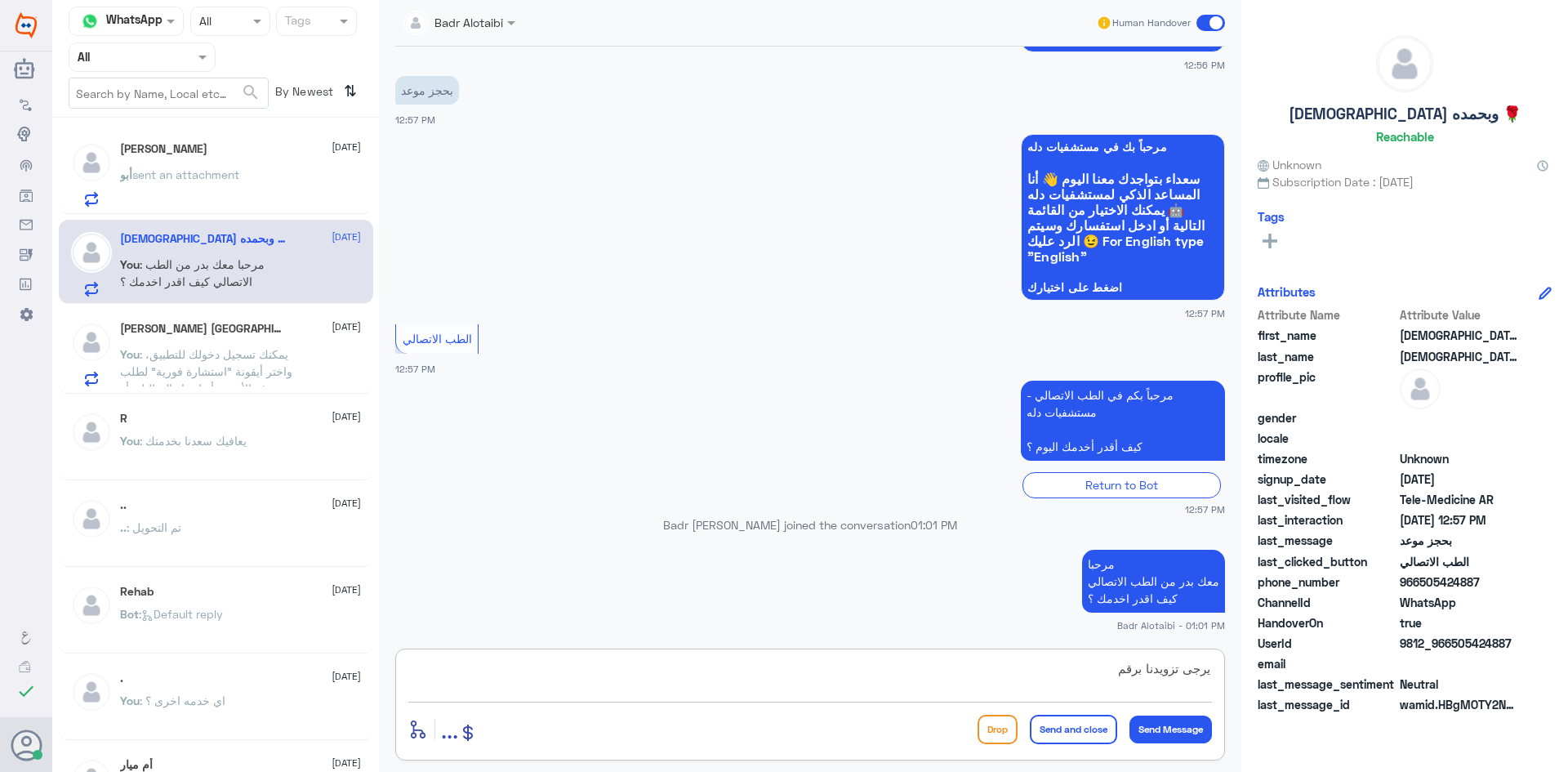
scroll to position [560, 0]
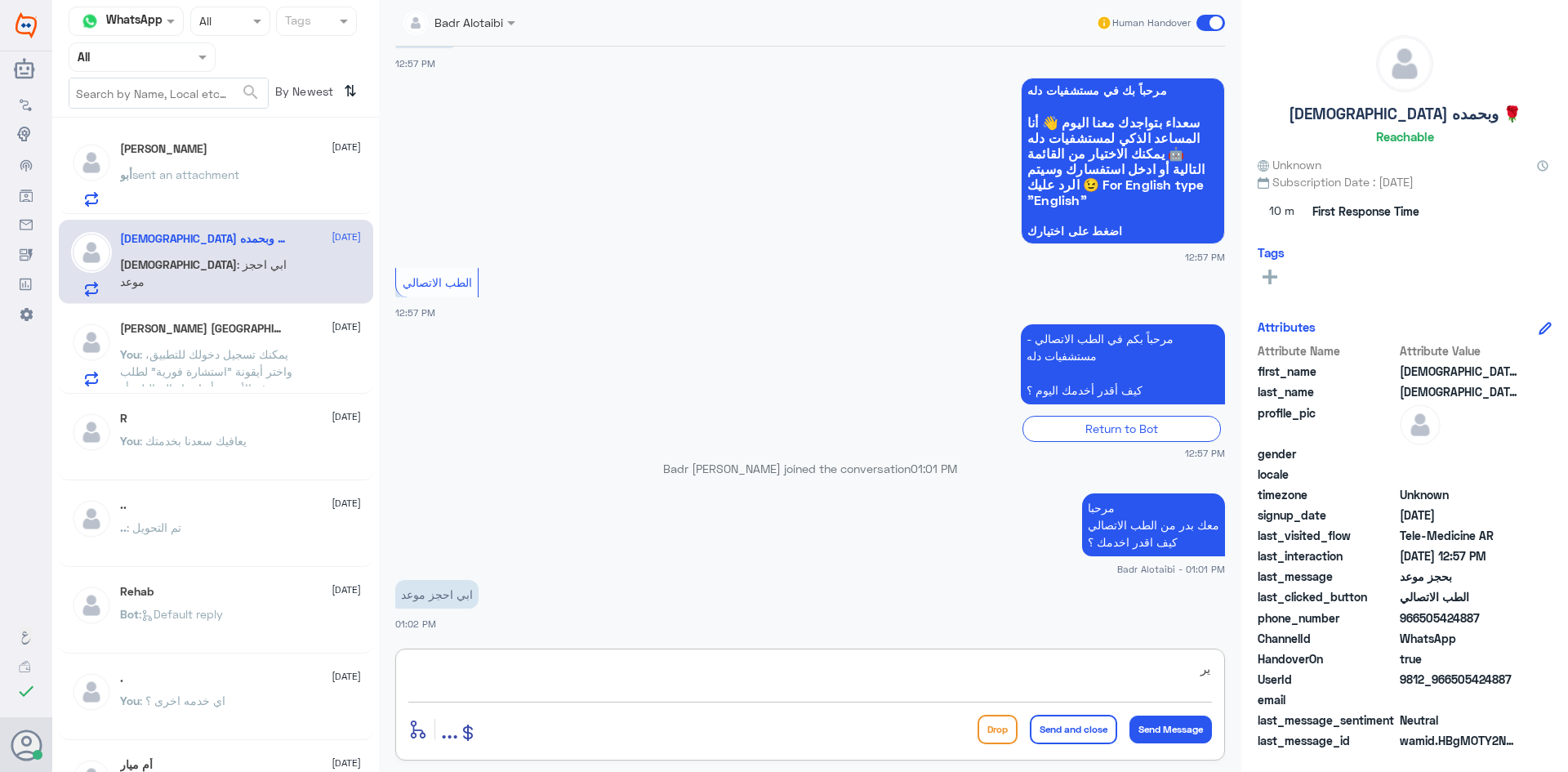
type textarea "ي"
type textarea "من الطبيب"
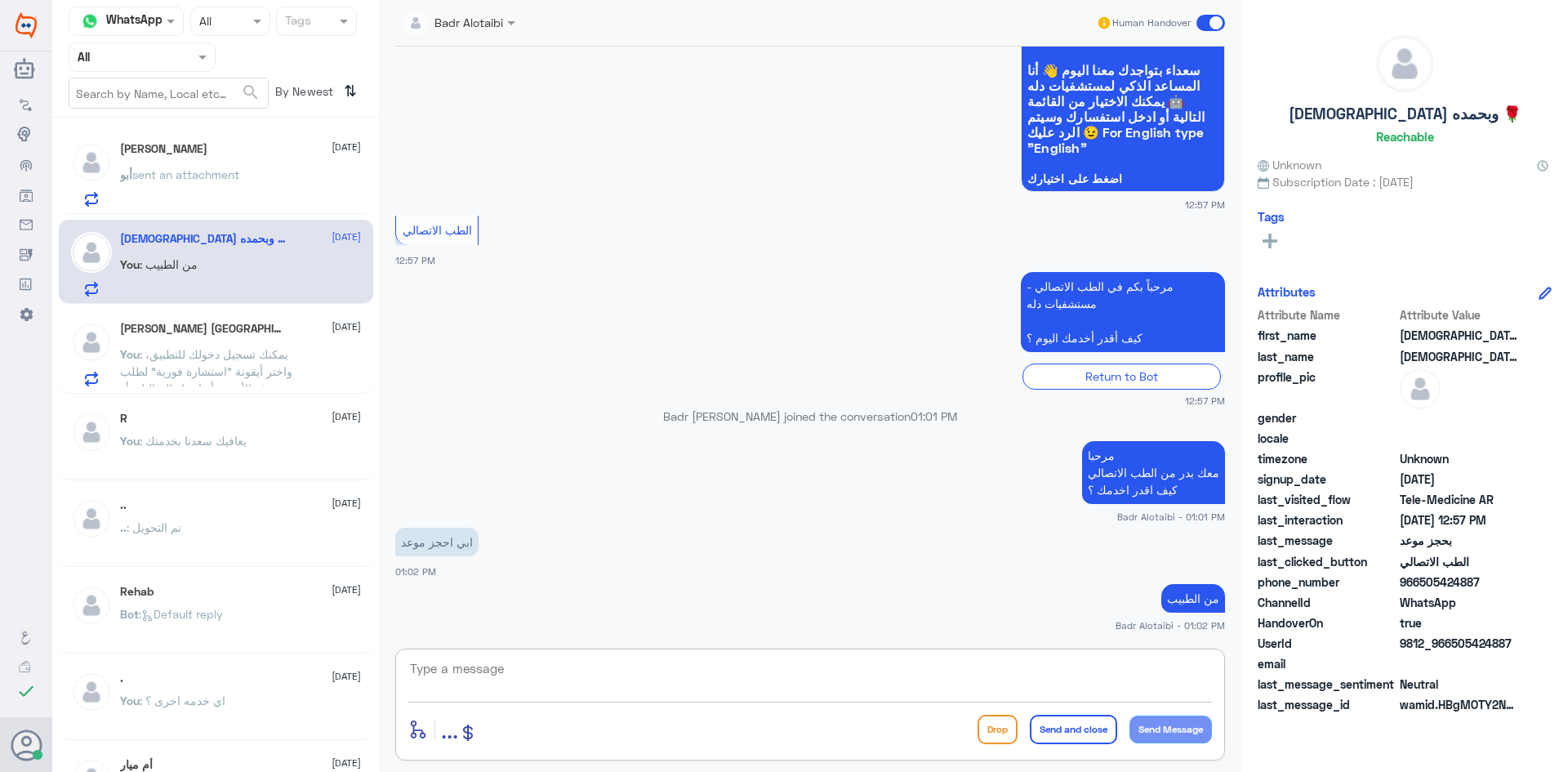
click at [184, 153] on div "أبو طلال [DATE]" at bounding box center [240, 148] width 241 height 14
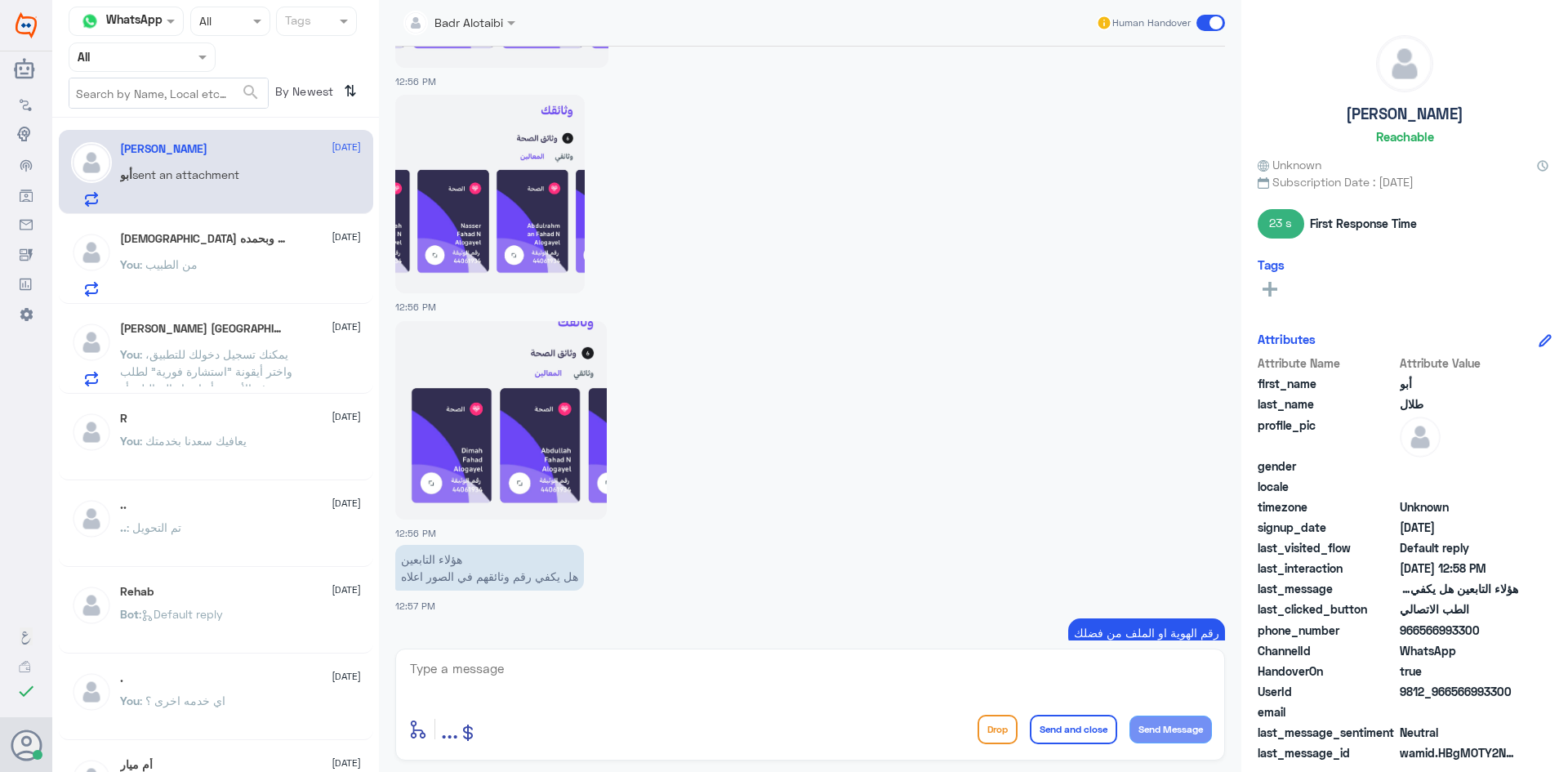
scroll to position [1875, 0]
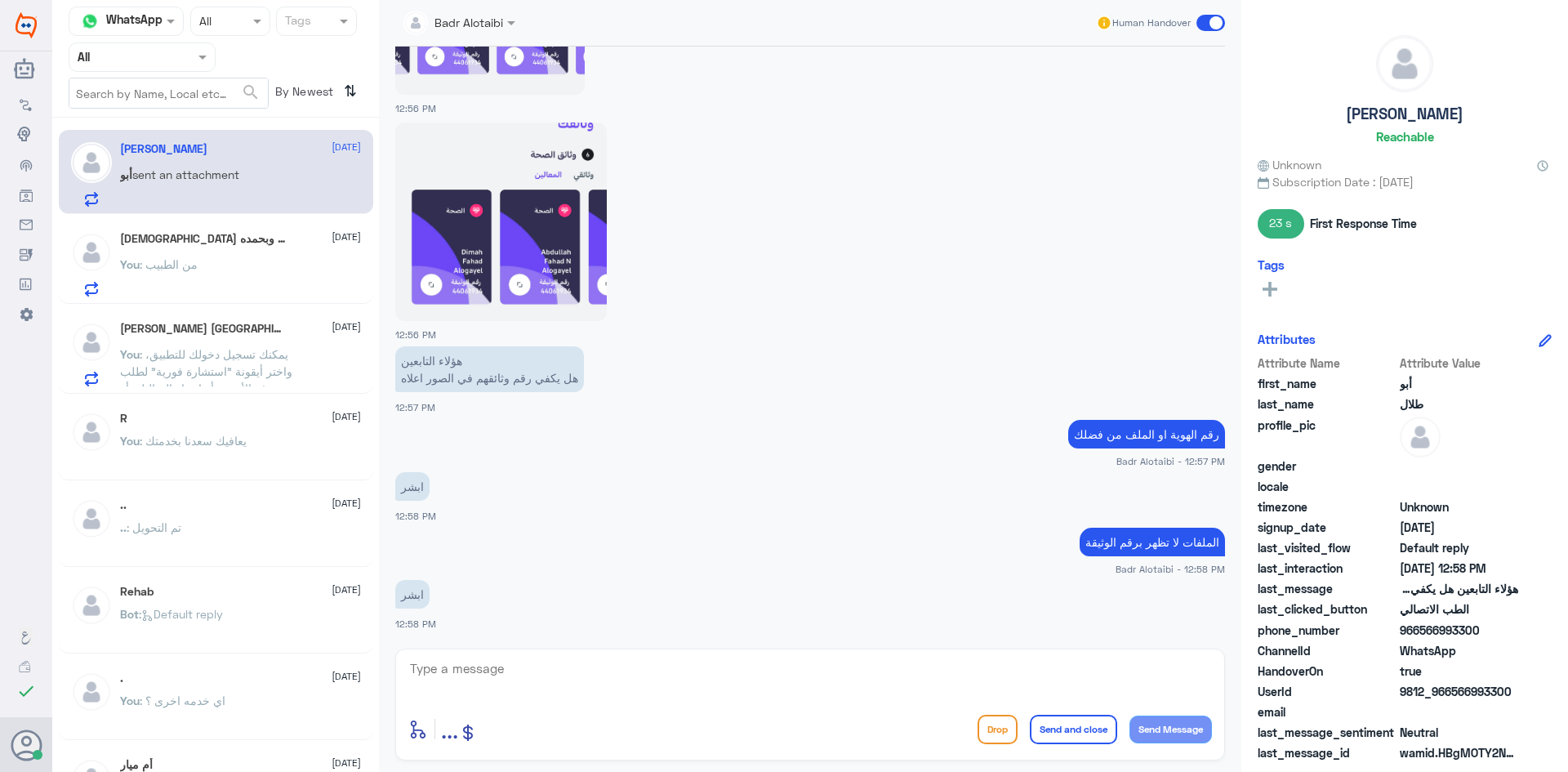
drag, startPoint x: 196, startPoint y: 224, endPoint x: 210, endPoint y: 260, distance: 38.6
click at [195, 224] on div "سبحان الله وبحمده 🌹 10 September You : من الطبيب" at bounding box center [216, 261] width 314 height 84
click at [257, 391] on div "Ahmed I. Almashyakhi 10 September You : يمكنك تسجيل دخولك للتطبيق، واختر أيقونة…" at bounding box center [216, 351] width 314 height 84
click at [250, 352] on span ": يمكنك تسجيل دخولك للتطبيق، واختر أيقونة "استشارة فورية" لطلب صرف الأدوية، أو …" at bounding box center [206, 380] width 172 height 66
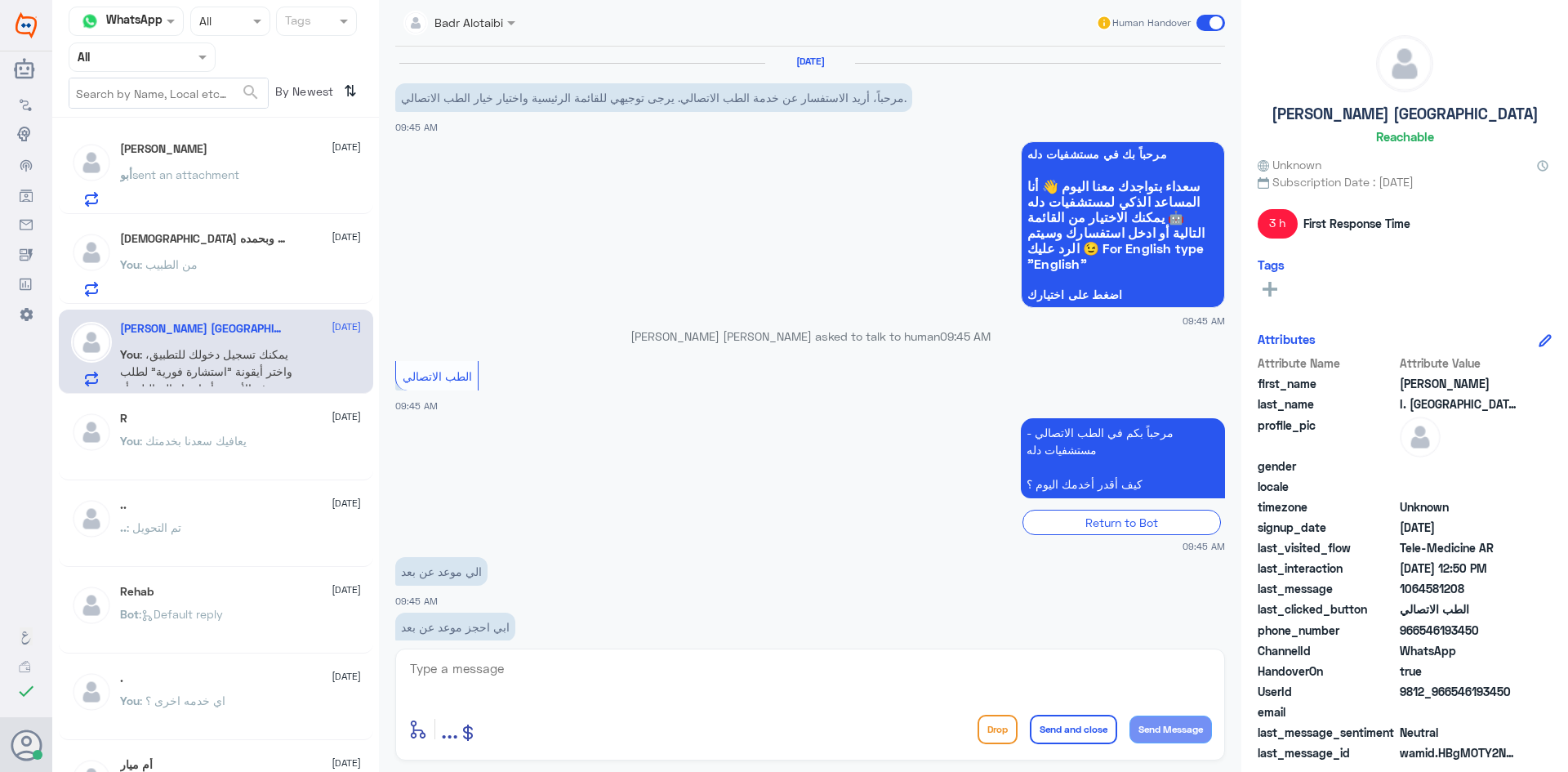
scroll to position [546, 0]
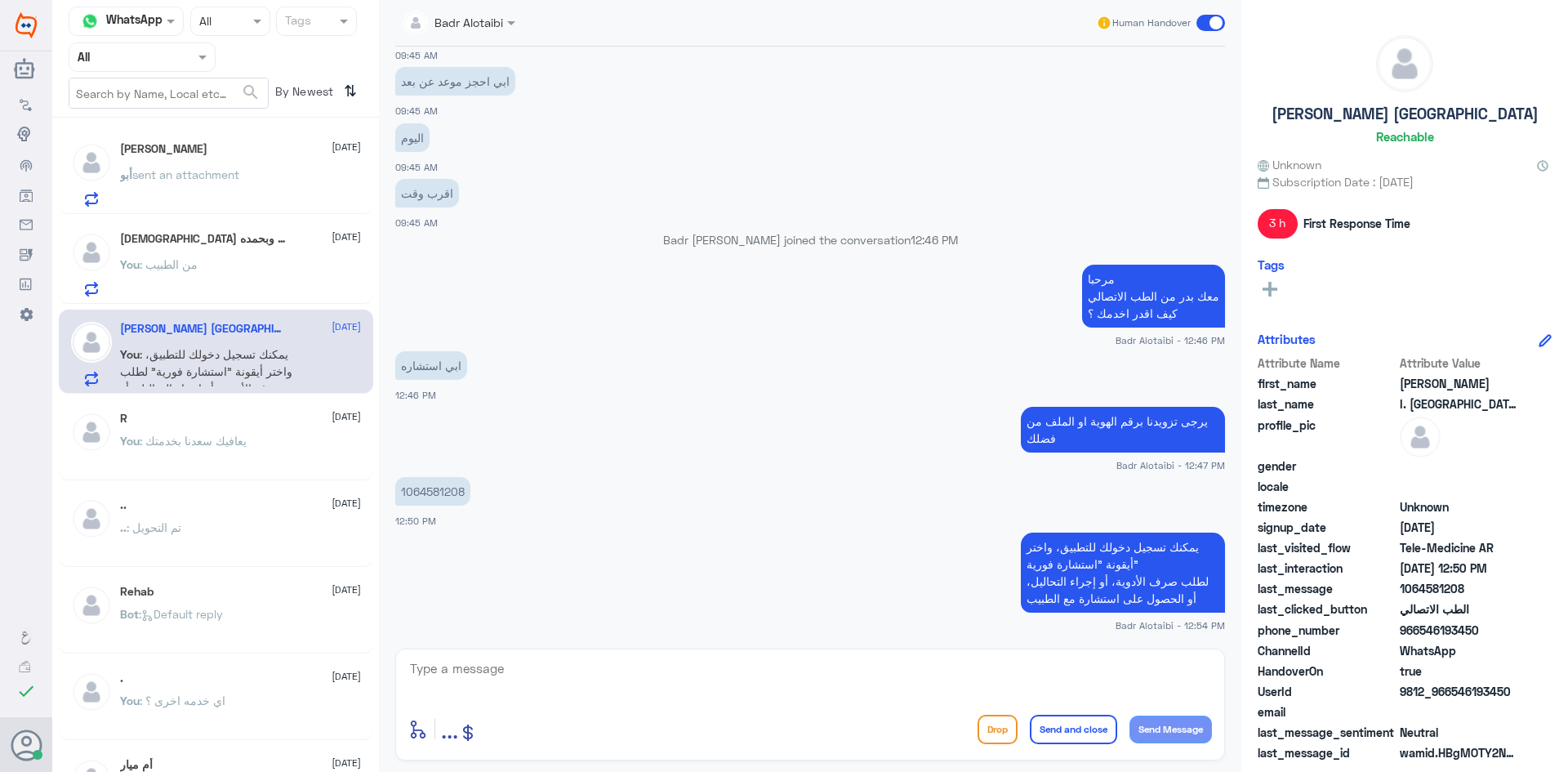
drag, startPoint x: 1511, startPoint y: 692, endPoint x: 1453, endPoint y: 694, distance: 58.0
click at [1453, 694] on span "9812_966546193450" at bounding box center [1459, 691] width 119 height 17
copy span "546193450"
click at [1209, 18] on span at bounding box center [1211, 23] width 28 height 17
click at [0, 0] on input "checkbox" at bounding box center [0, 0] width 0 height 0
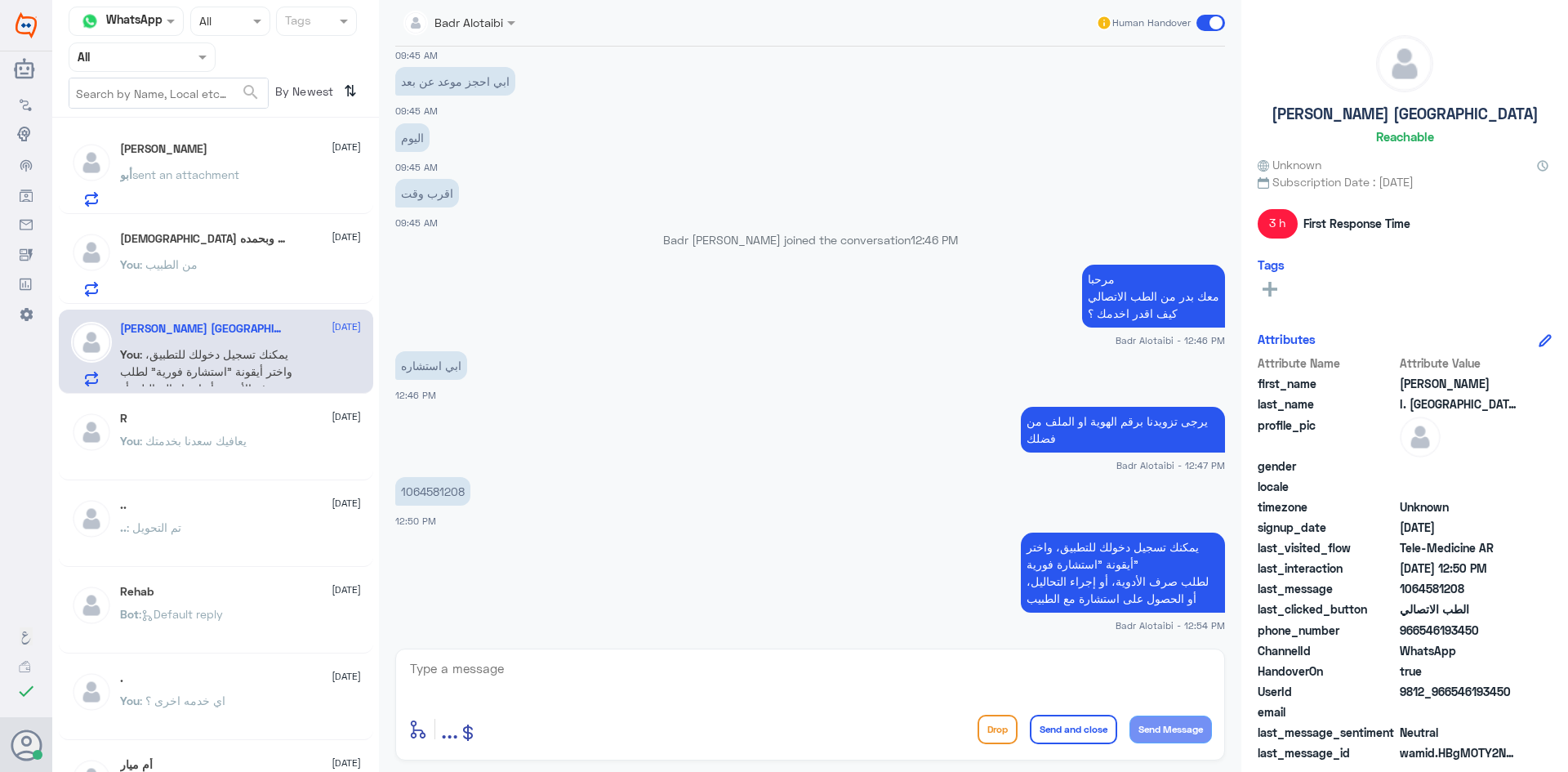
scroll to position [575, 0]
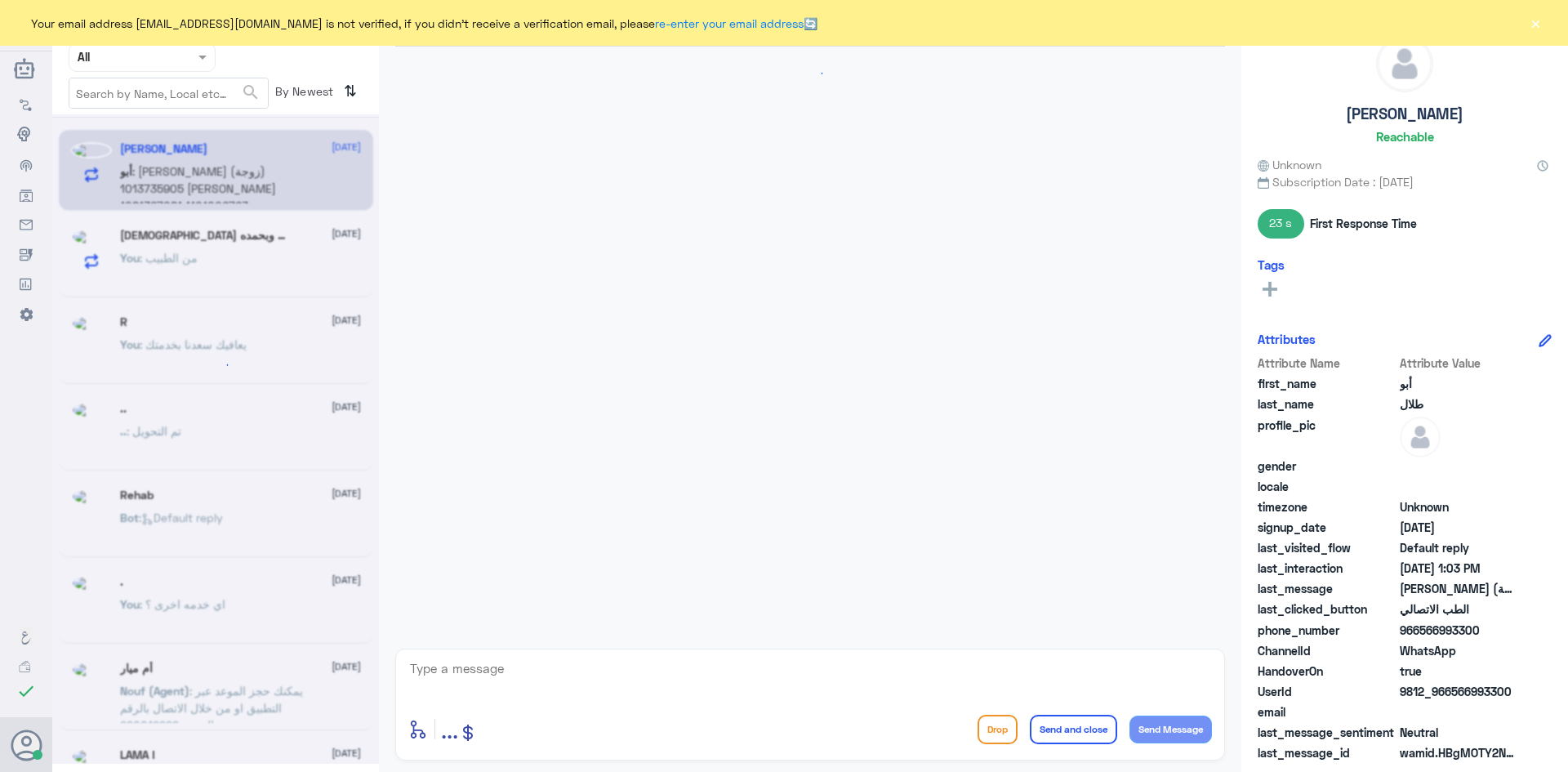
click at [1532, 31] on button "×" at bounding box center [1536, 23] width 17 height 17
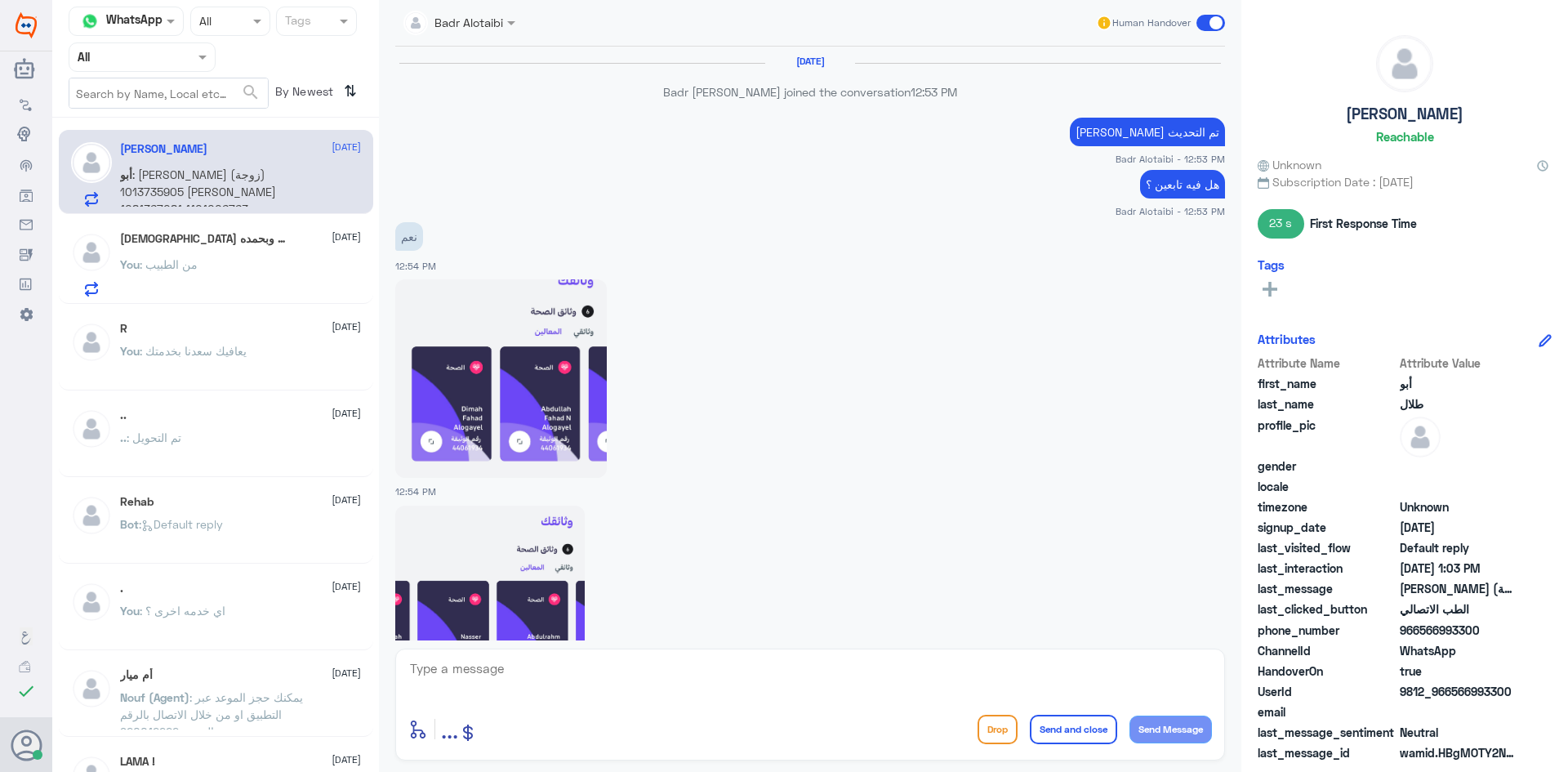
scroll to position [2176, 0]
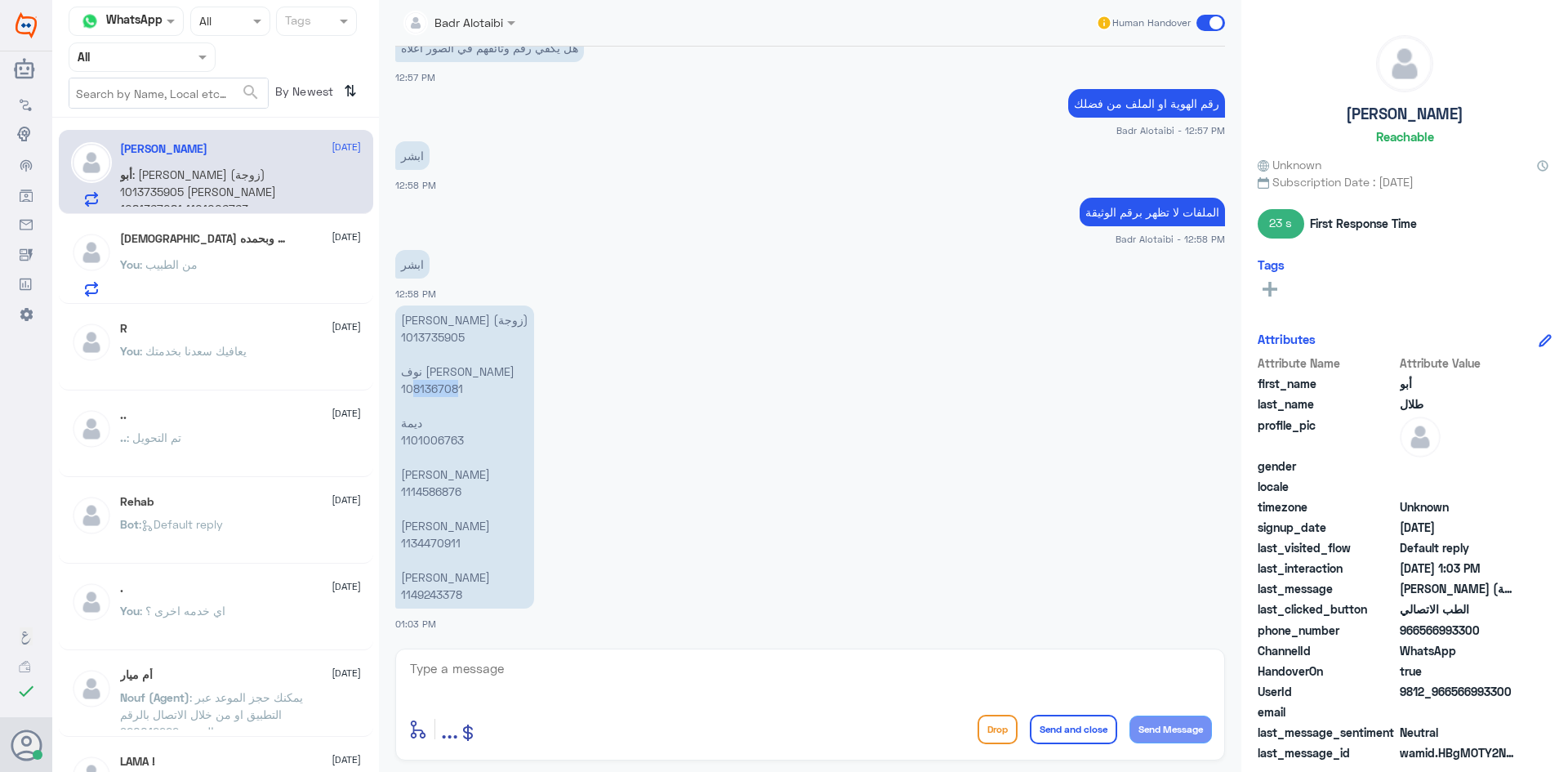
drag, startPoint x: 458, startPoint y: 386, endPoint x: 439, endPoint y: 387, distance: 19.0
click at [410, 387] on p "[PERSON_NAME] (زوجة) 1013735905 [PERSON_NAME] 1081367081 ديمة 1101006763 [PERSO…" at bounding box center [464, 456] width 138 height 303
click at [482, 390] on p "[PERSON_NAME] (زوجة) 1013735905 [PERSON_NAME] 1081367081 ديمة 1101006763 [PERSO…" at bounding box center [464, 456] width 138 height 303
drag, startPoint x: 478, startPoint y: 386, endPoint x: 403, endPoint y: 386, distance: 75.0
click at [403, 386] on p "[PERSON_NAME] (زوجة) 1013735905 [PERSON_NAME] 1081367081 ديمة 1101006763 [PERSO…" at bounding box center [464, 456] width 138 height 303
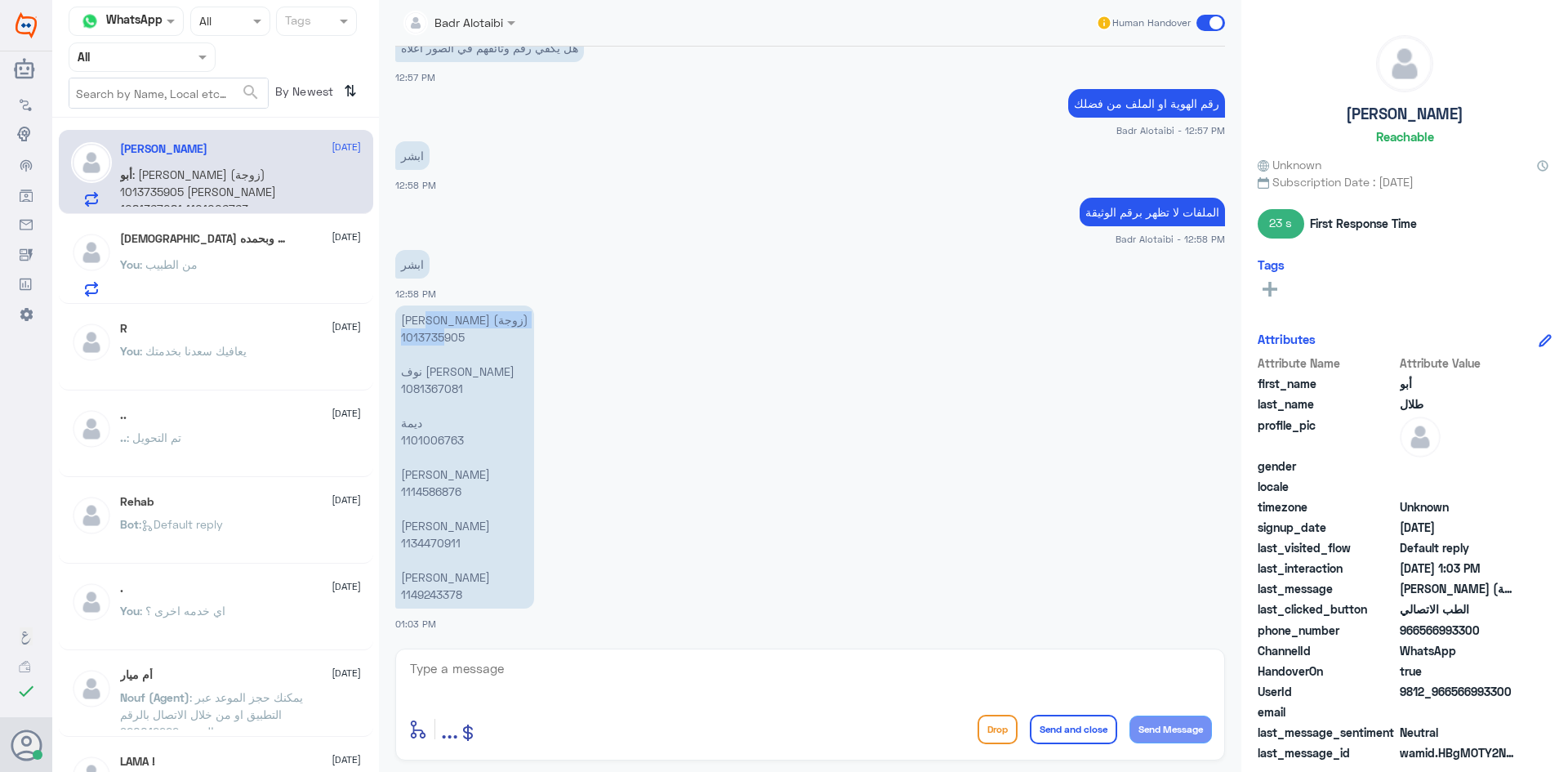
drag, startPoint x: 504, startPoint y: 327, endPoint x: 445, endPoint y: 334, distance: 59.4
click at [445, 334] on p "[PERSON_NAME] (زوجة) 1013735905 [PERSON_NAME] 1081367081 ديمة 1101006763 [PERSO…" at bounding box center [464, 456] width 138 height 303
click at [465, 339] on p "[PERSON_NAME] (زوجة) 1013735905 [PERSON_NAME] 1081367081 ديمة 1101006763 [PERSO…" at bounding box center [464, 456] width 138 height 303
drag, startPoint x: 474, startPoint y: 337, endPoint x: 402, endPoint y: 341, distance: 72.1
click at [402, 341] on p "[PERSON_NAME] (زوجة) 1013735905 [PERSON_NAME] 1081367081 ديمة 1101006763 [PERSO…" at bounding box center [464, 456] width 138 height 303
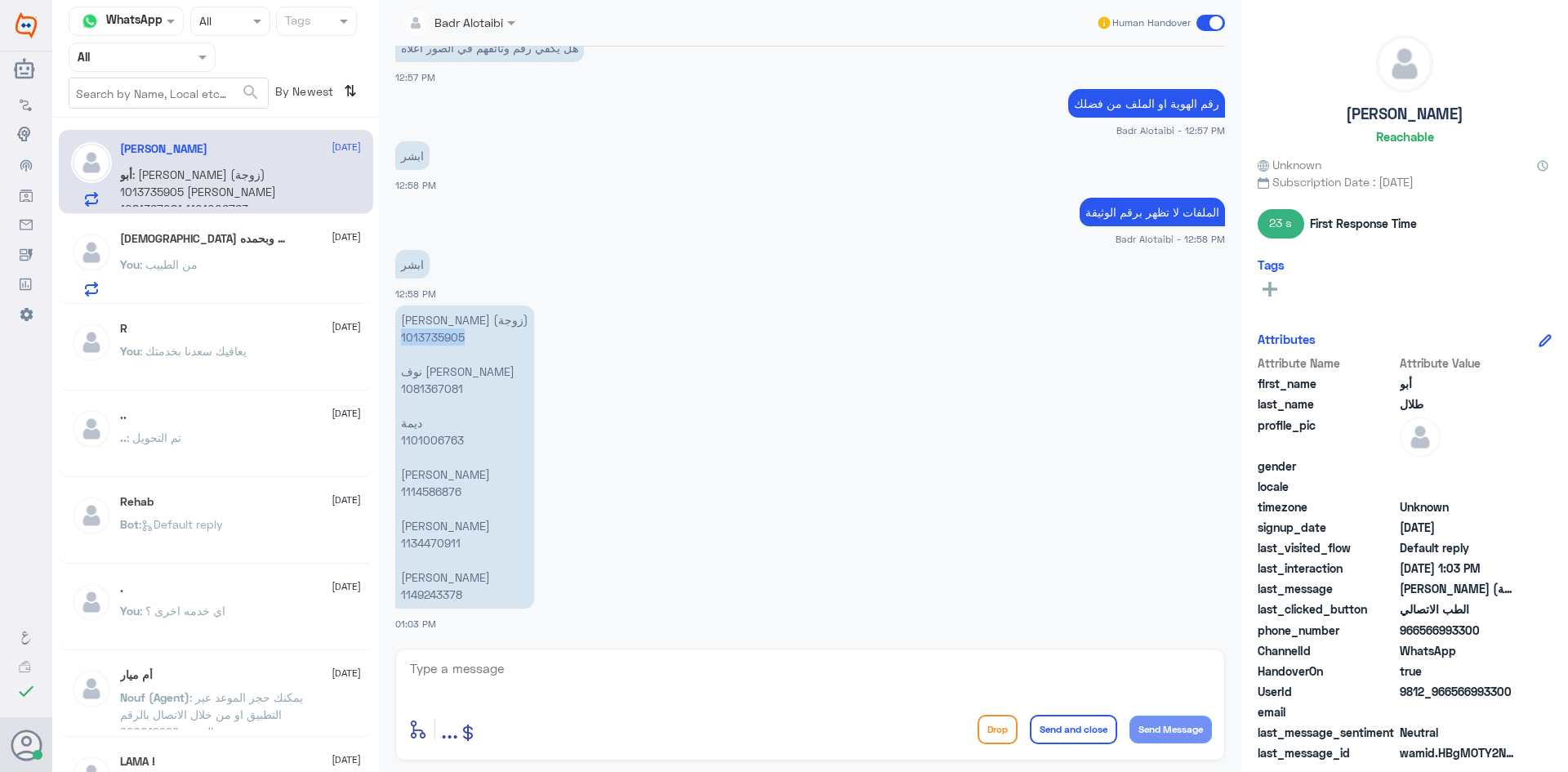
copy p "1013735905"
drag, startPoint x: 467, startPoint y: 386, endPoint x: 395, endPoint y: 391, distance: 72.2
click at [395, 391] on div "[DATE] Badr [PERSON_NAME] joined the conversation 12:53 PM [PERSON_NAME] تم الت…" at bounding box center [810, 343] width 846 height 594
copy p "1081367081"
drag, startPoint x: 472, startPoint y: 435, endPoint x: 401, endPoint y: 436, distance: 71.0
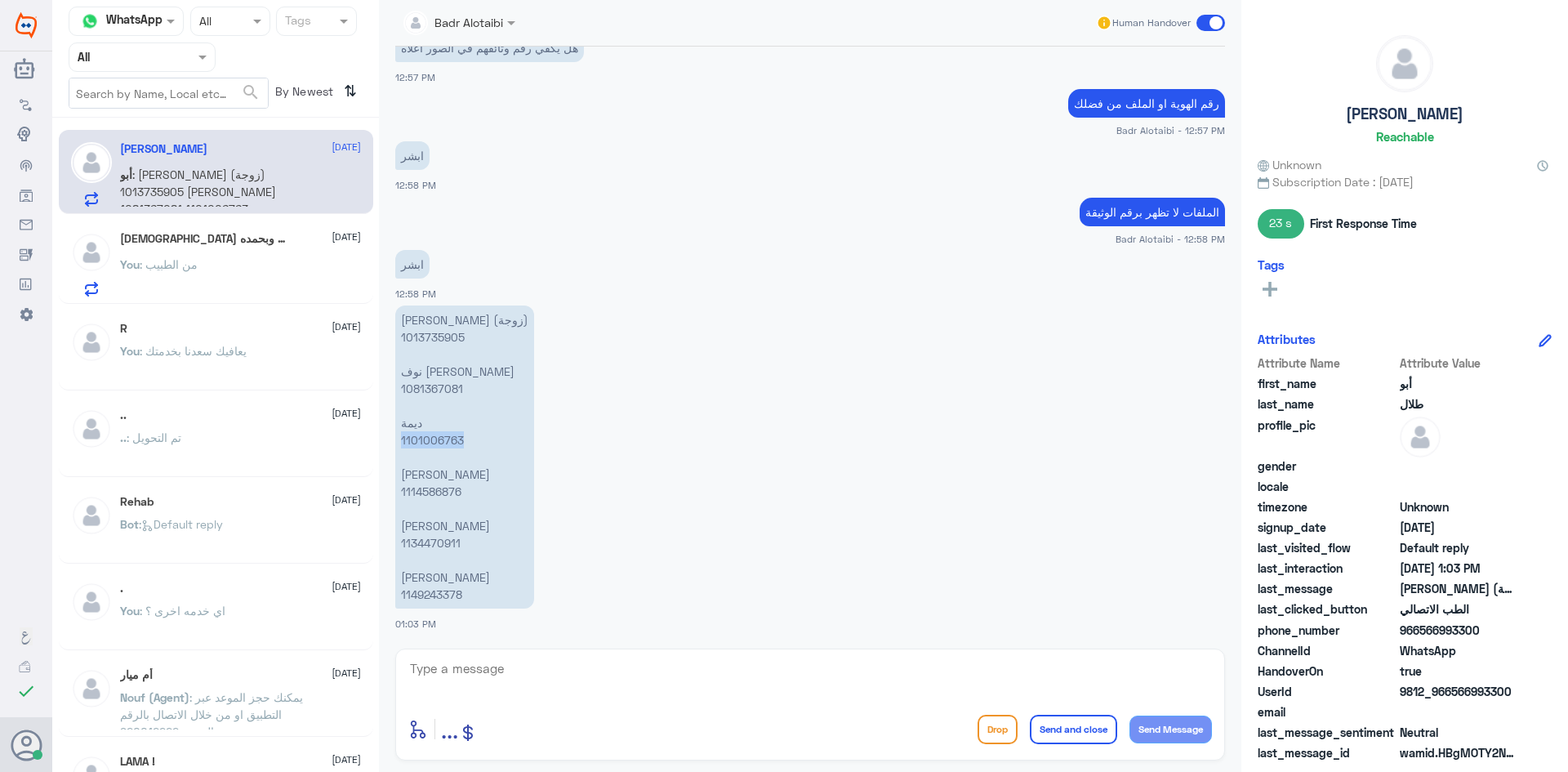
click at [401, 436] on p "[PERSON_NAME] (زوجة) 1013735905 [PERSON_NAME] 1081367081 ديمة 1101006763 [PERSO…" at bounding box center [464, 456] width 138 height 303
copy p "1101006763"
drag, startPoint x: 479, startPoint y: 495, endPoint x: 391, endPoint y: 498, distance: 88.1
click at [391, 498] on div "[DATE] Badr [PERSON_NAME] joined the conversation 12:53 PM [PERSON_NAME] تم الت…" at bounding box center [810, 343] width 846 height 594
copy p "1114586876"
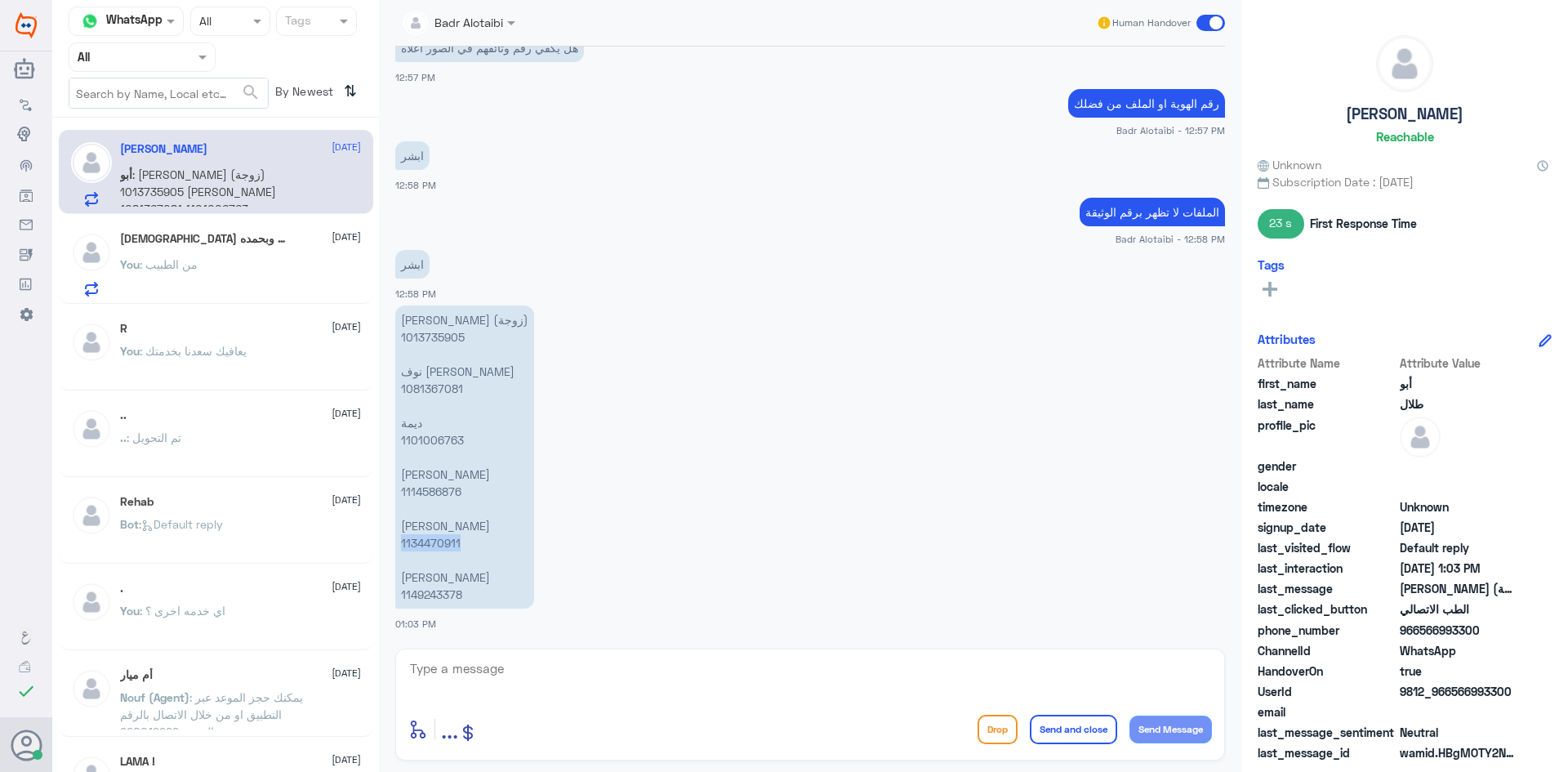
drag, startPoint x: 464, startPoint y: 541, endPoint x: 395, endPoint y: 548, distance: 69.4
click at [395, 548] on div "[DATE] Badr [PERSON_NAME] joined the conversation 12:53 PM [PERSON_NAME] تم الت…" at bounding box center [810, 343] width 846 height 594
copy p "1134470911"
drag, startPoint x: 480, startPoint y: 595, endPoint x: 403, endPoint y: 596, distance: 77.0
click at [403, 596] on p "[PERSON_NAME] (زوجة) 1013735905 [PERSON_NAME] 1081367081 ديمة 1101006763 [PERSO…" at bounding box center [464, 456] width 138 height 303
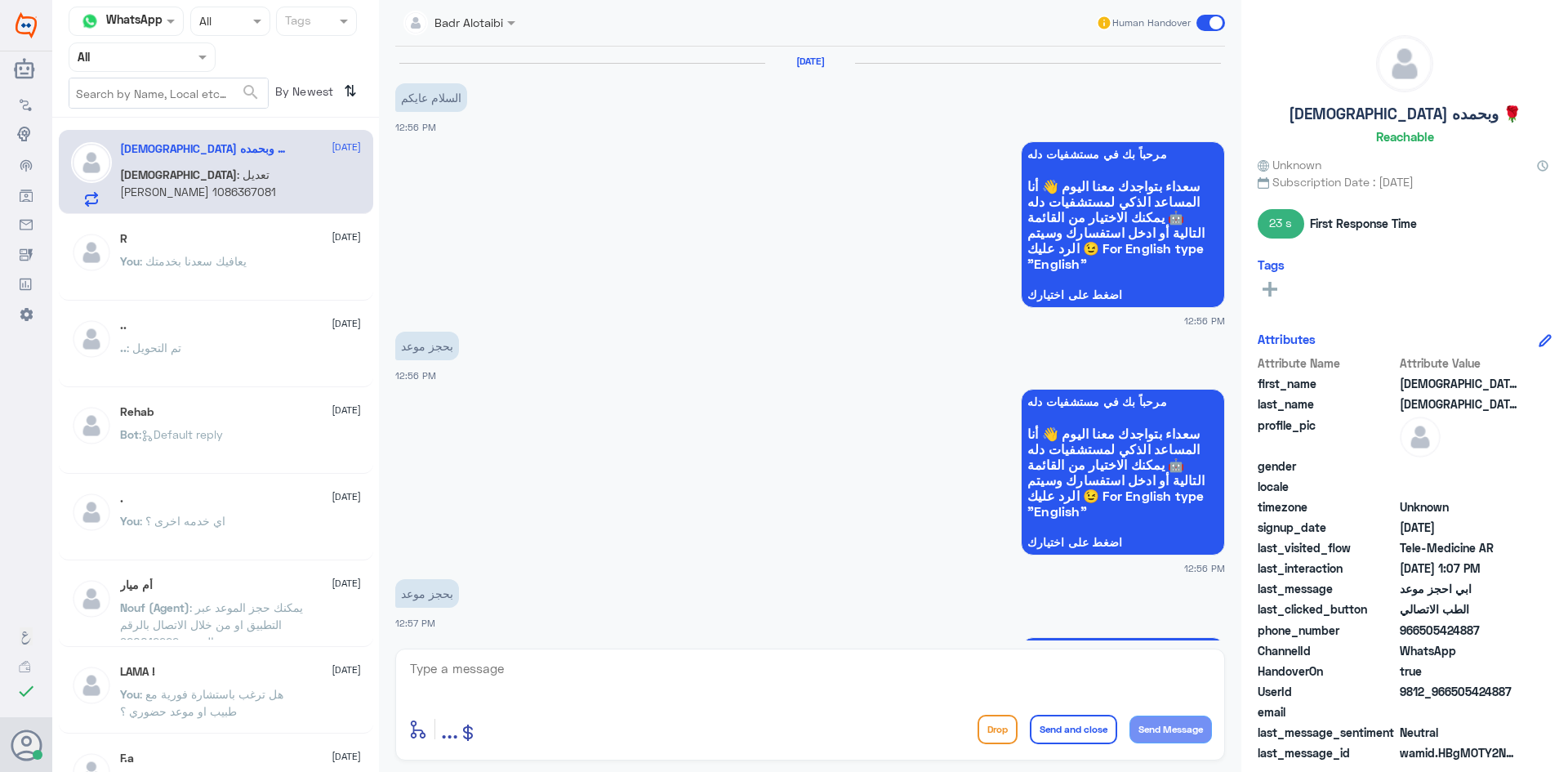
scroll to position [641, 0]
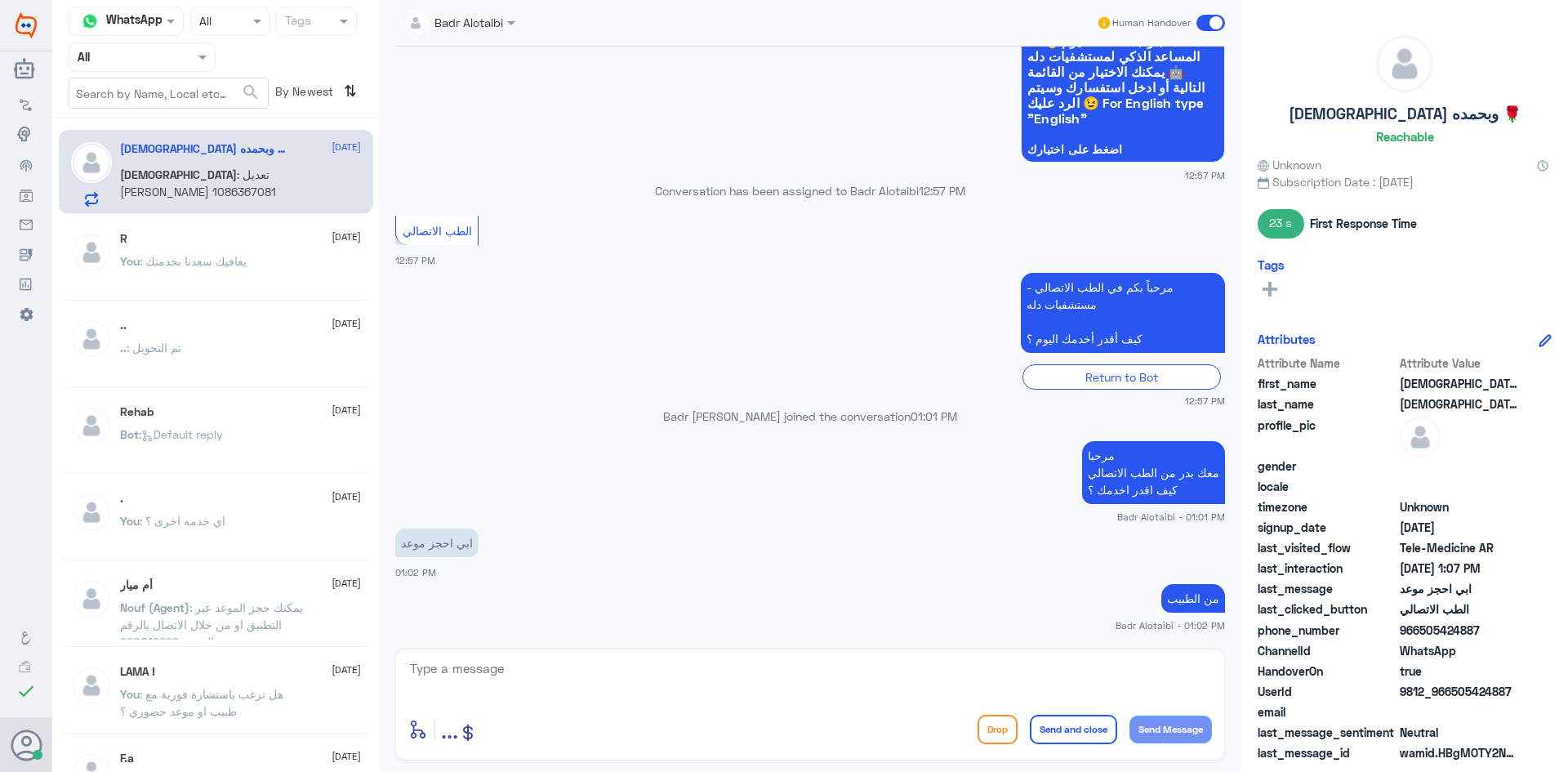
drag, startPoint x: 460, startPoint y: 232, endPoint x: 403, endPoint y: 239, distance: 57.4
click at [403, 239] on div "الطب الاتصالي" at bounding box center [438, 231] width 70 height 17
click at [1040, 529] on app-msgs-text "ابي احجز موعد" at bounding box center [810, 543] width 830 height 30
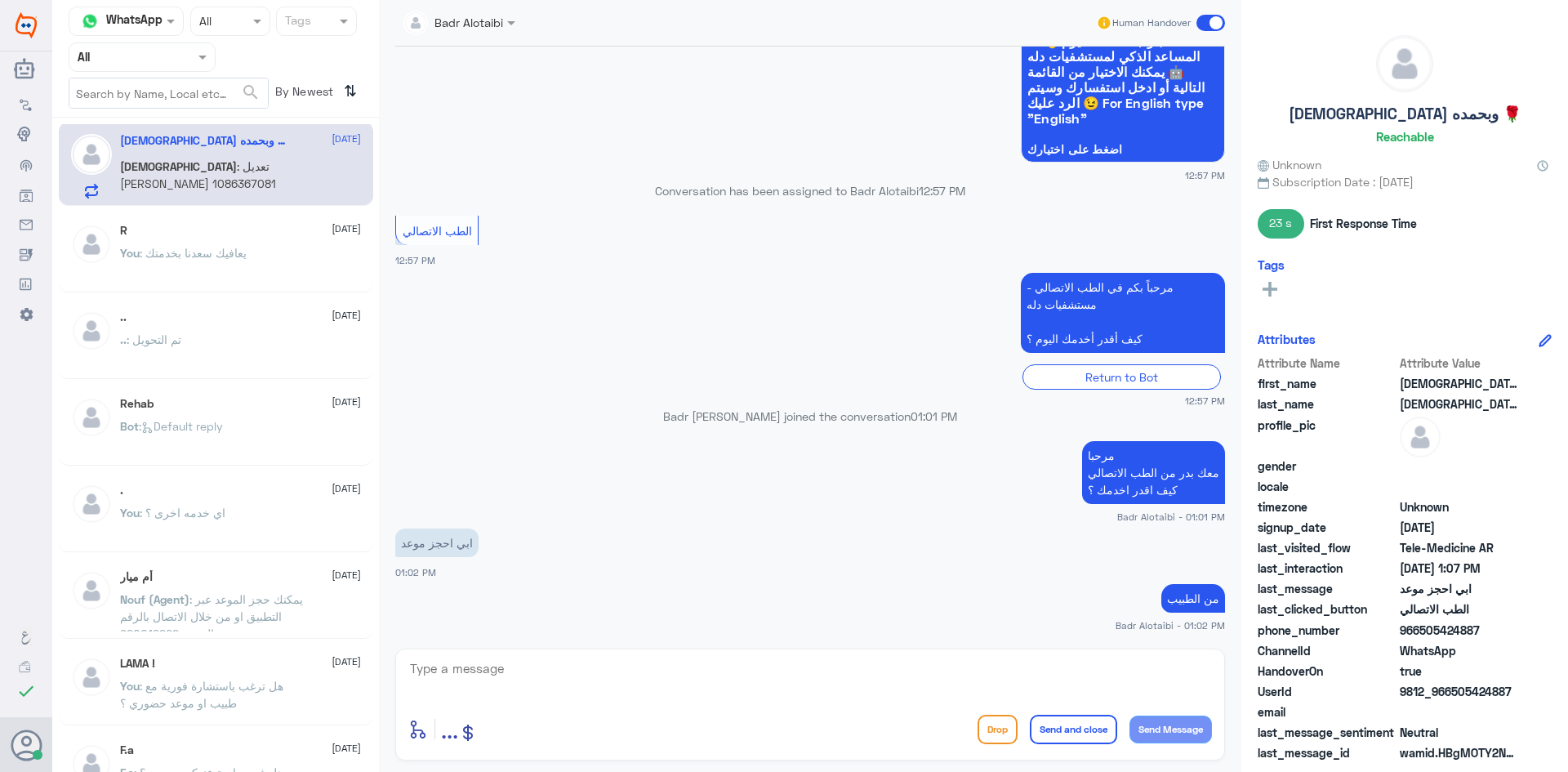
click at [178, 221] on div "R [DATE] You : يعافيك [PERSON_NAME] بخدمتك" at bounding box center [216, 252] width 314 height 81
click at [194, 240] on div "R [DATE] You : يعافيك [PERSON_NAME] بخدمتك" at bounding box center [240, 255] width 241 height 61
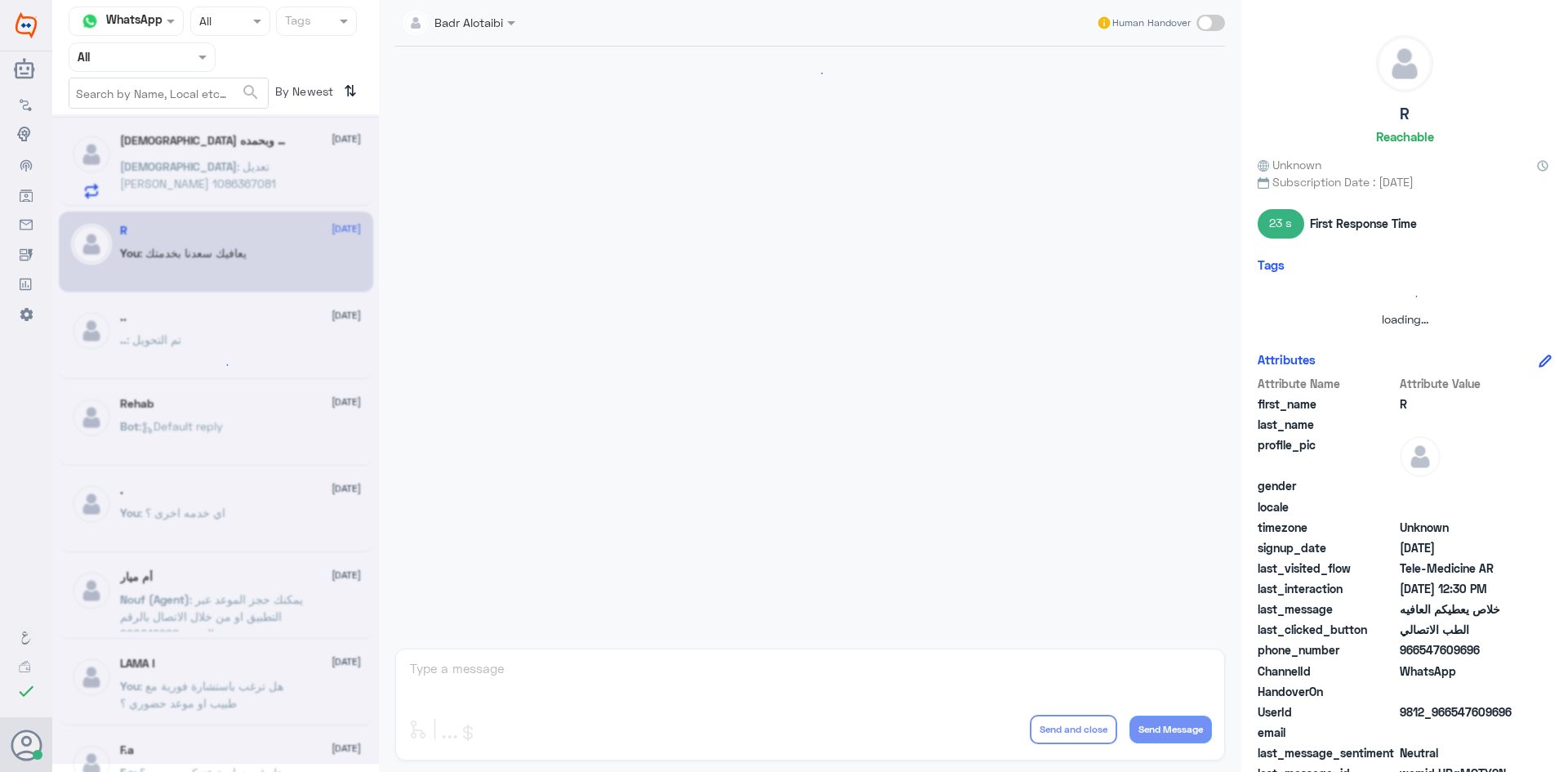
click at [187, 161] on div at bounding box center [216, 439] width 327 height 649
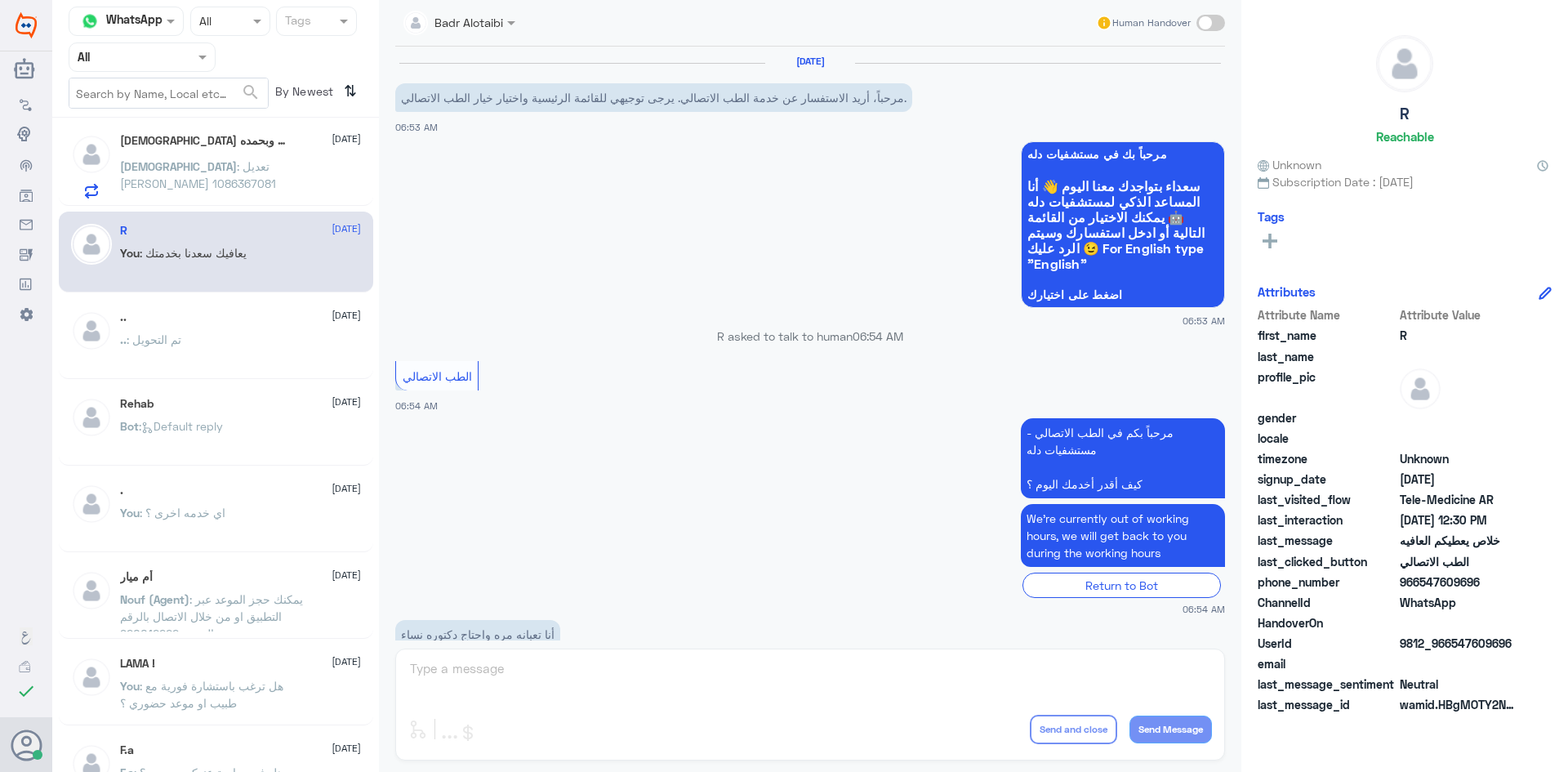
scroll to position [466, 0]
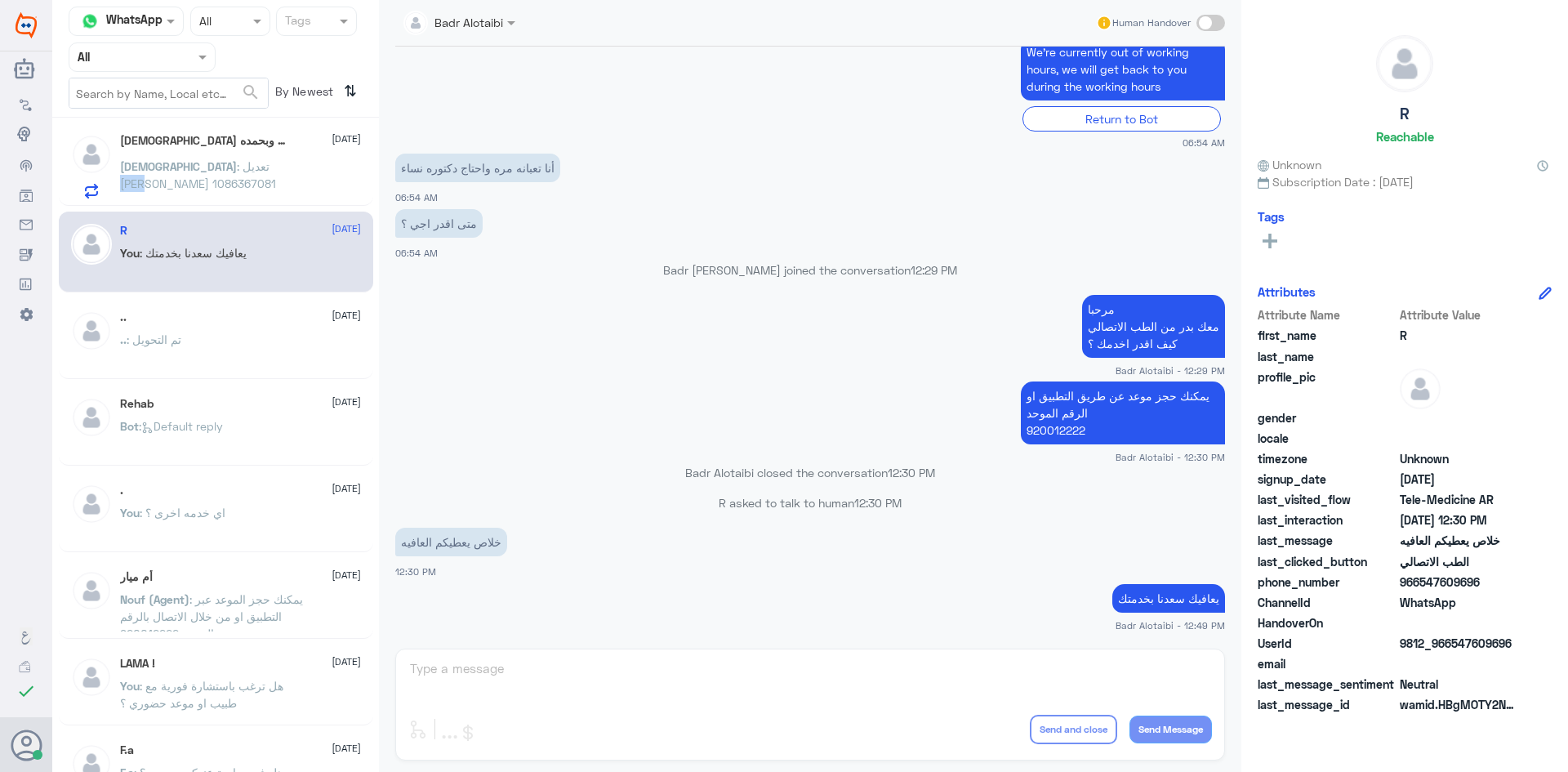
click at [187, 161] on span ": تعديل [PERSON_NAME] 1086367081" at bounding box center [198, 174] width 156 height 31
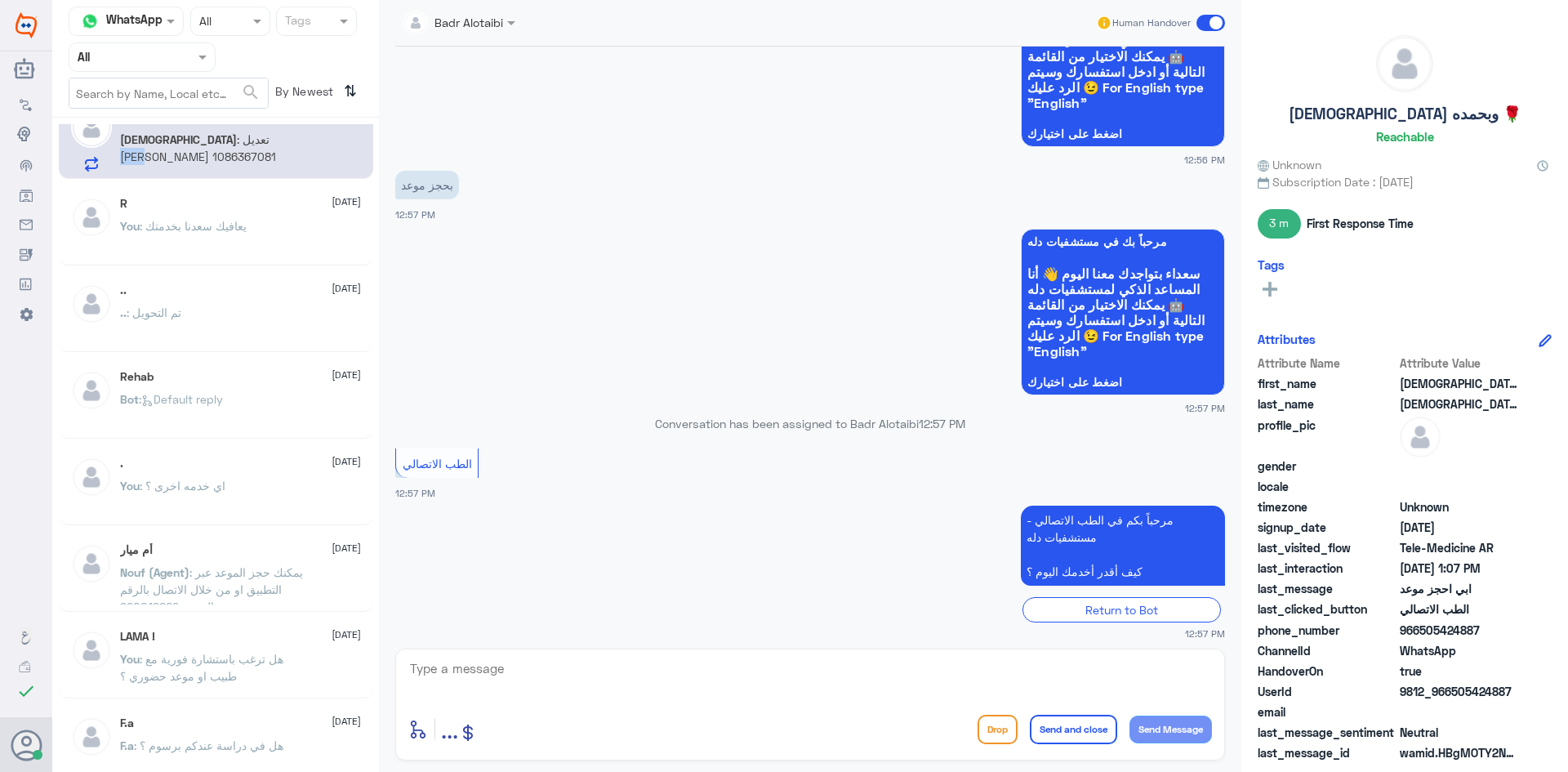
scroll to position [49, 0]
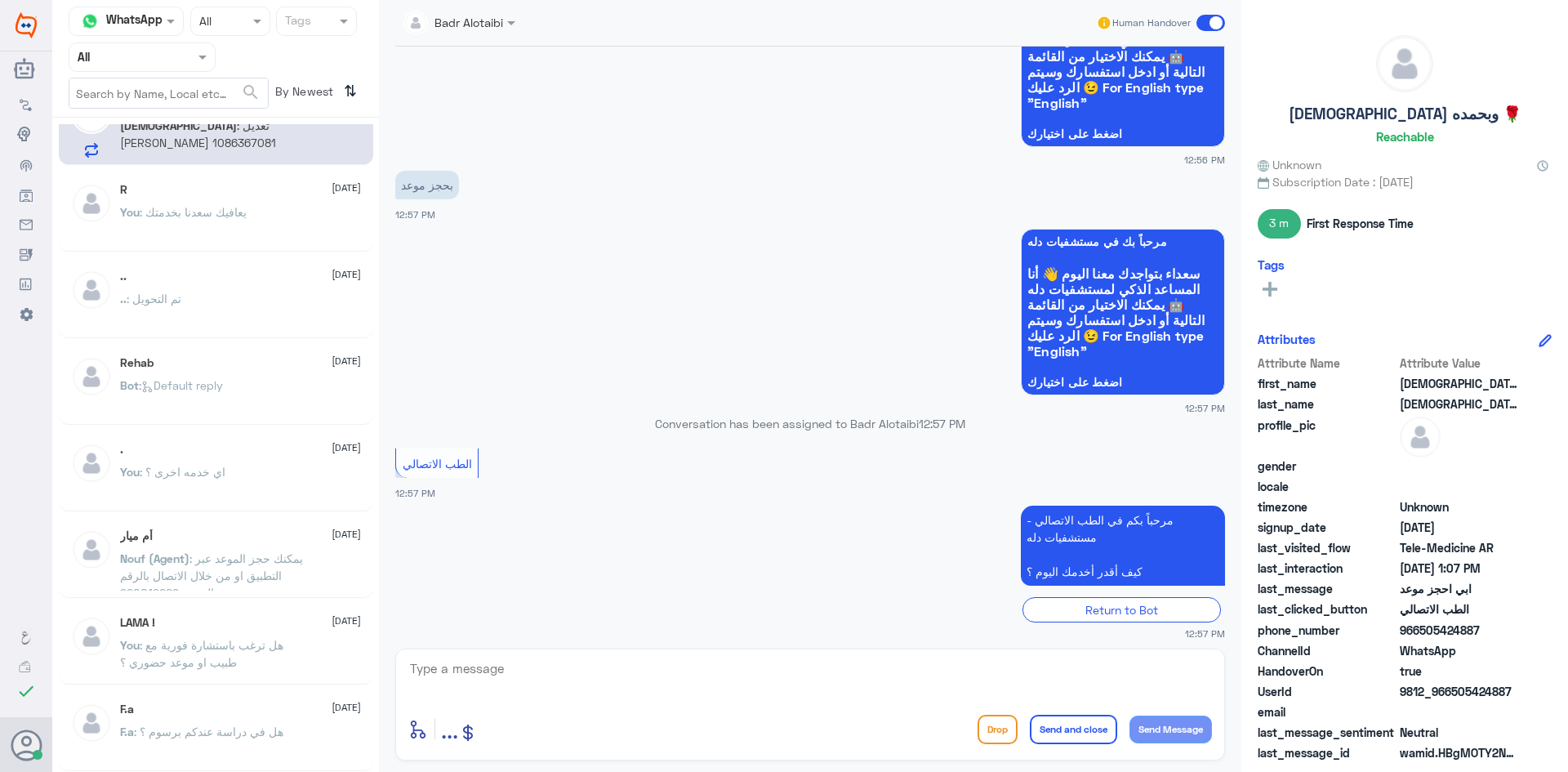
click at [181, 217] on span ": يعافيك سعدنا بخدمتك" at bounding box center [192, 211] width 107 height 14
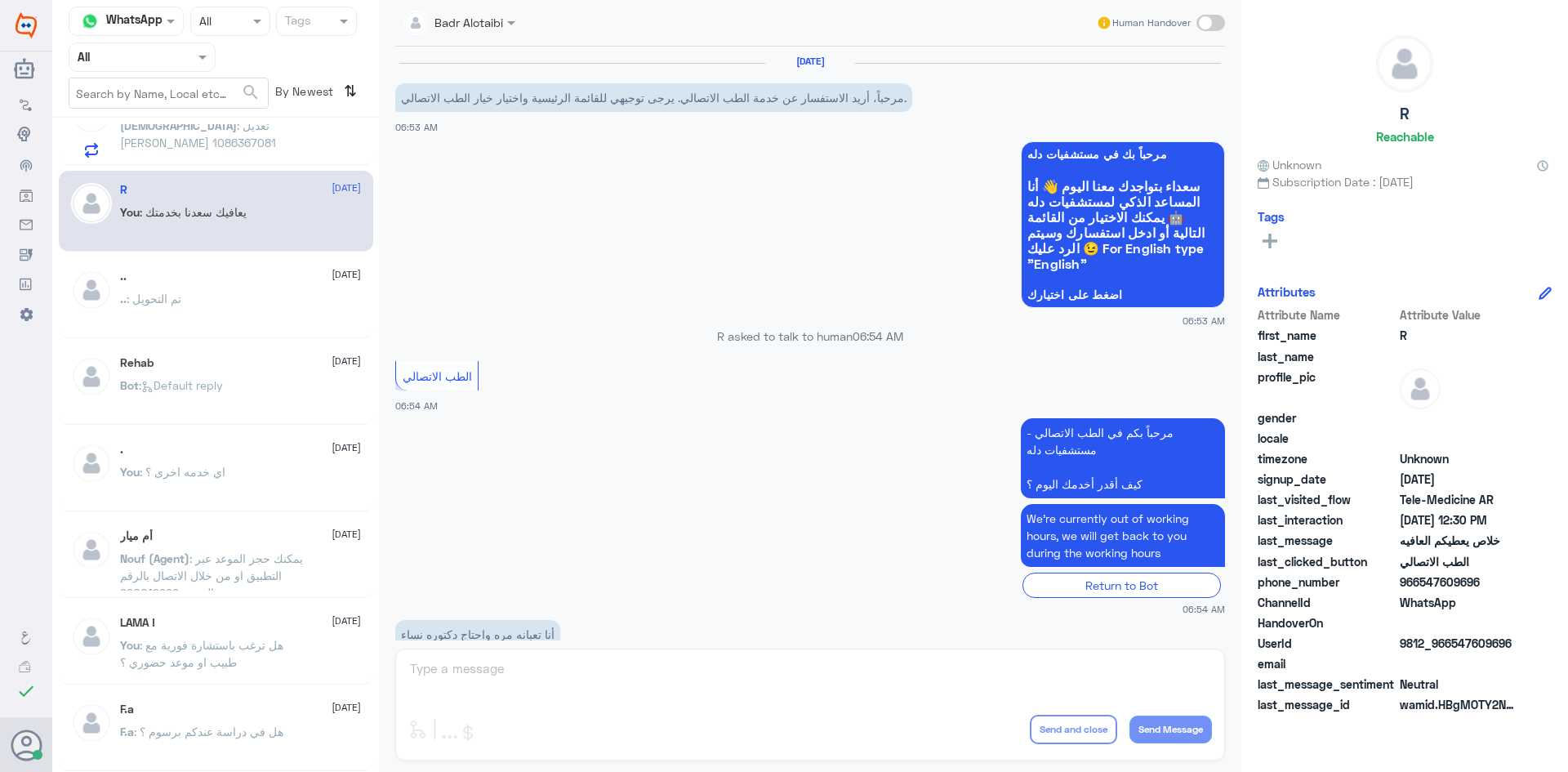
scroll to position [466, 0]
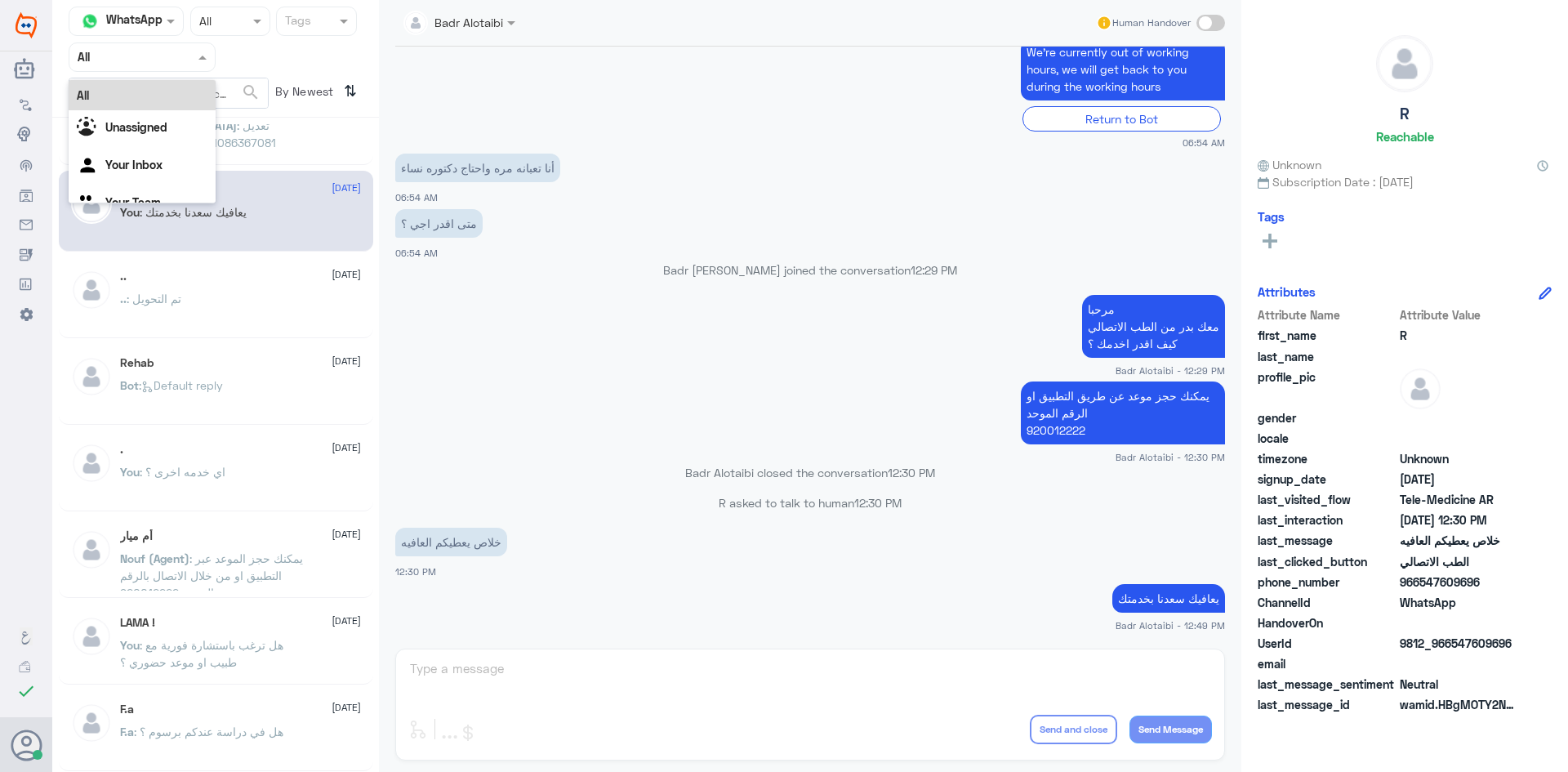
click at [178, 68] on div "Agent Filter All" at bounding box center [142, 56] width 147 height 29
click at [161, 115] on div "Unassigned" at bounding box center [142, 129] width 147 height 37
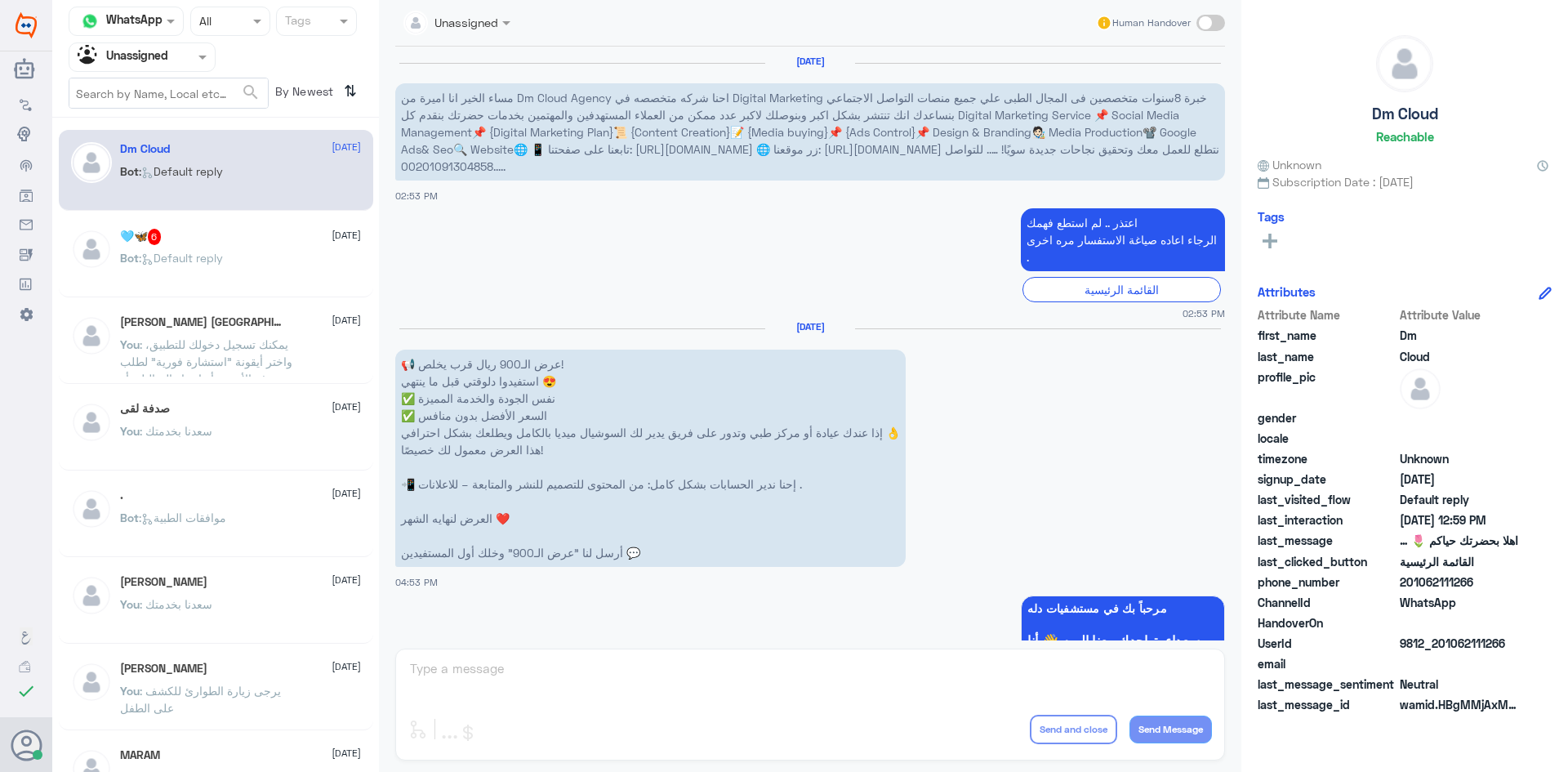
scroll to position [2628, 0]
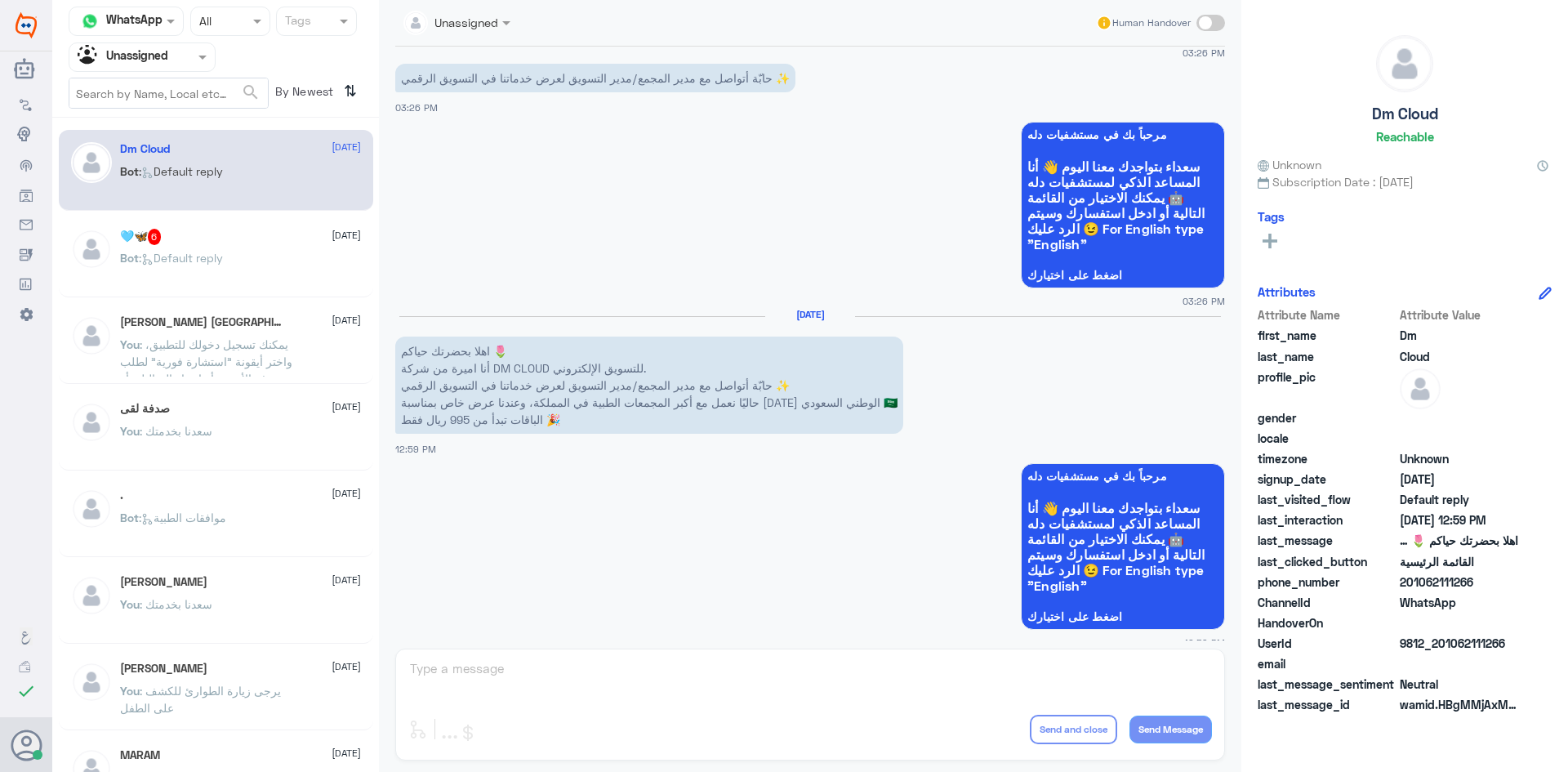
click at [173, 66] on div "Agent Filter Unassigned" at bounding box center [132, 57] width 125 height 25
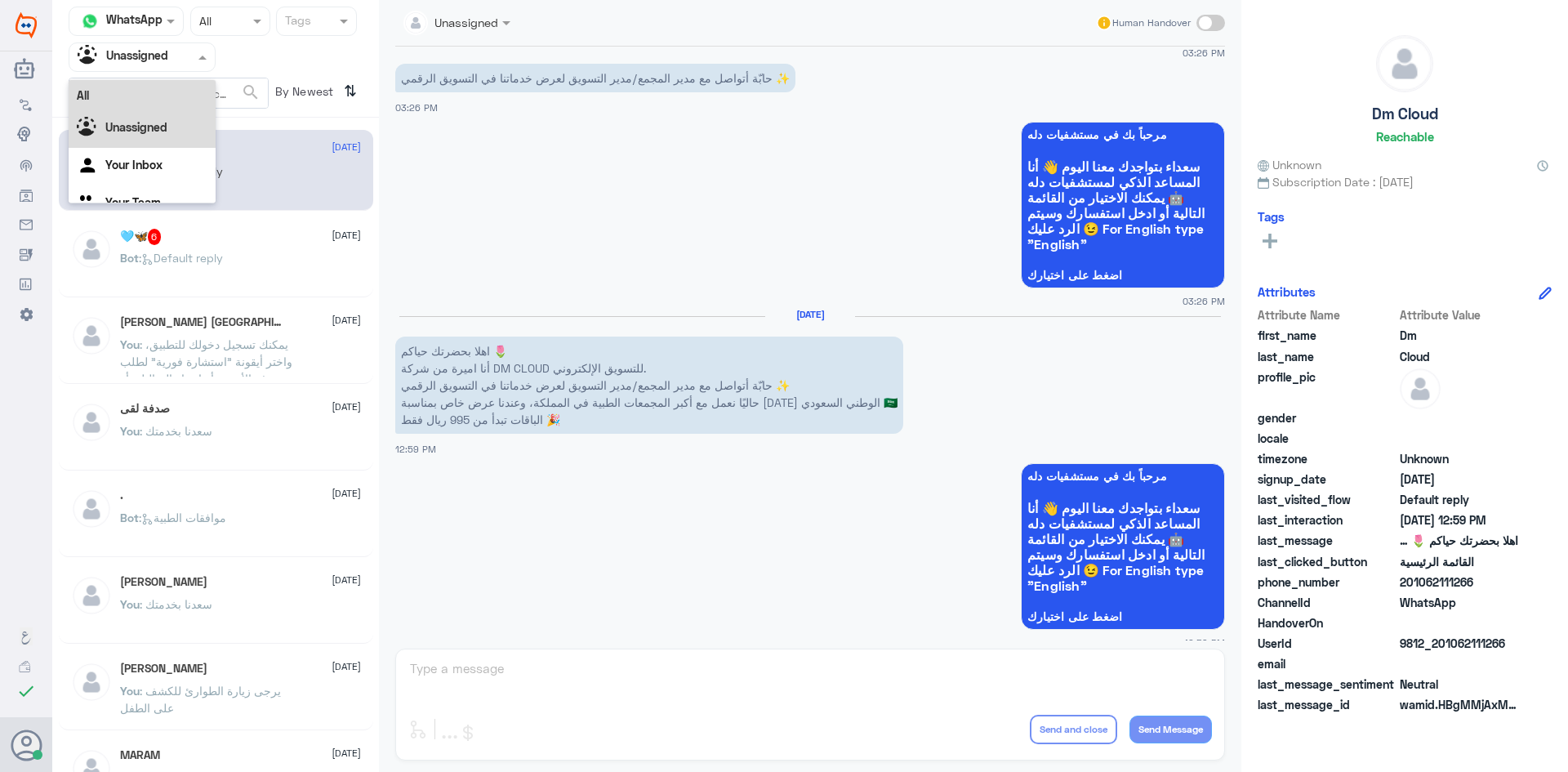
click at [154, 104] on div "All" at bounding box center [142, 95] width 147 height 30
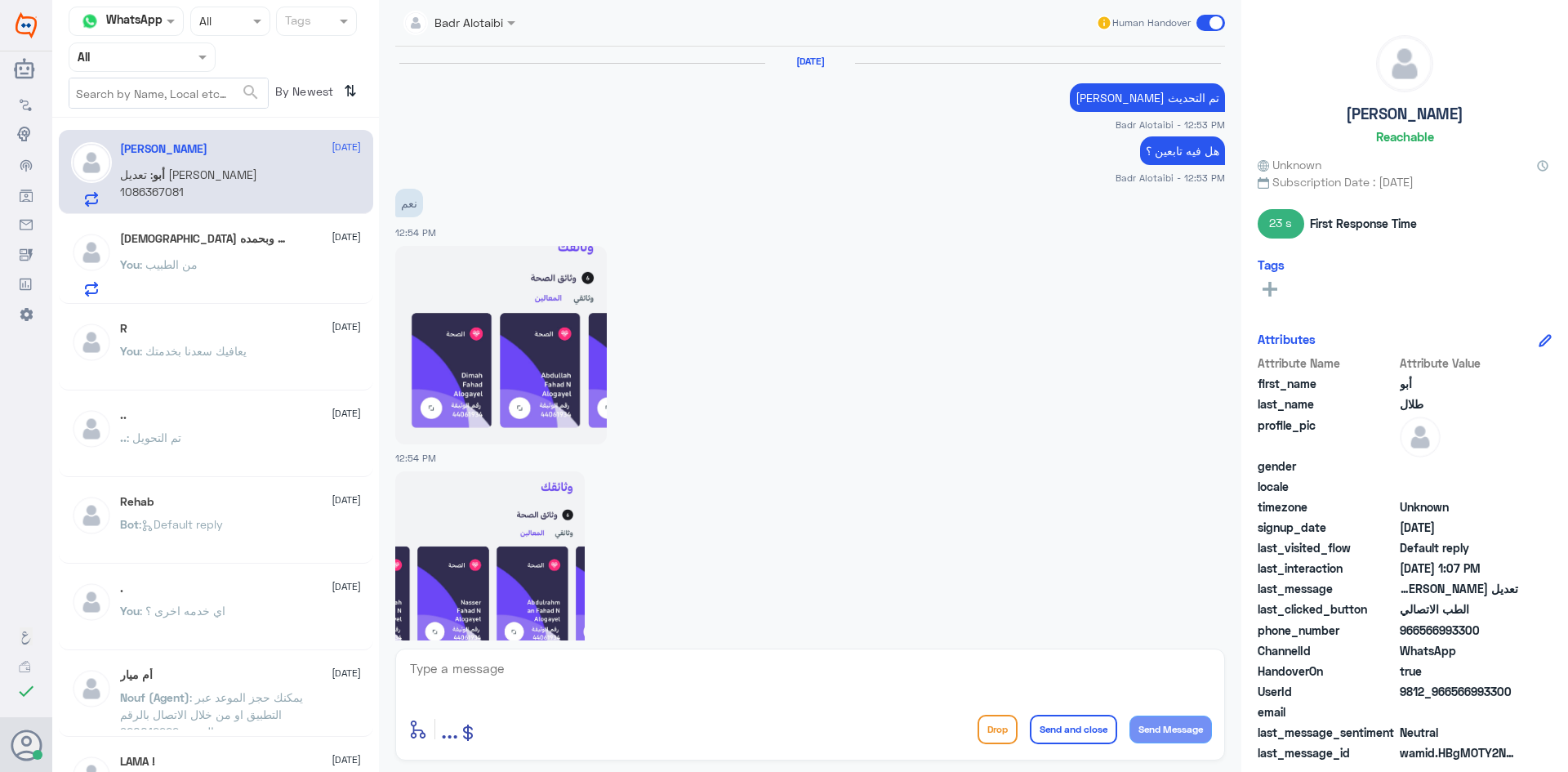
scroll to position [2249, 0]
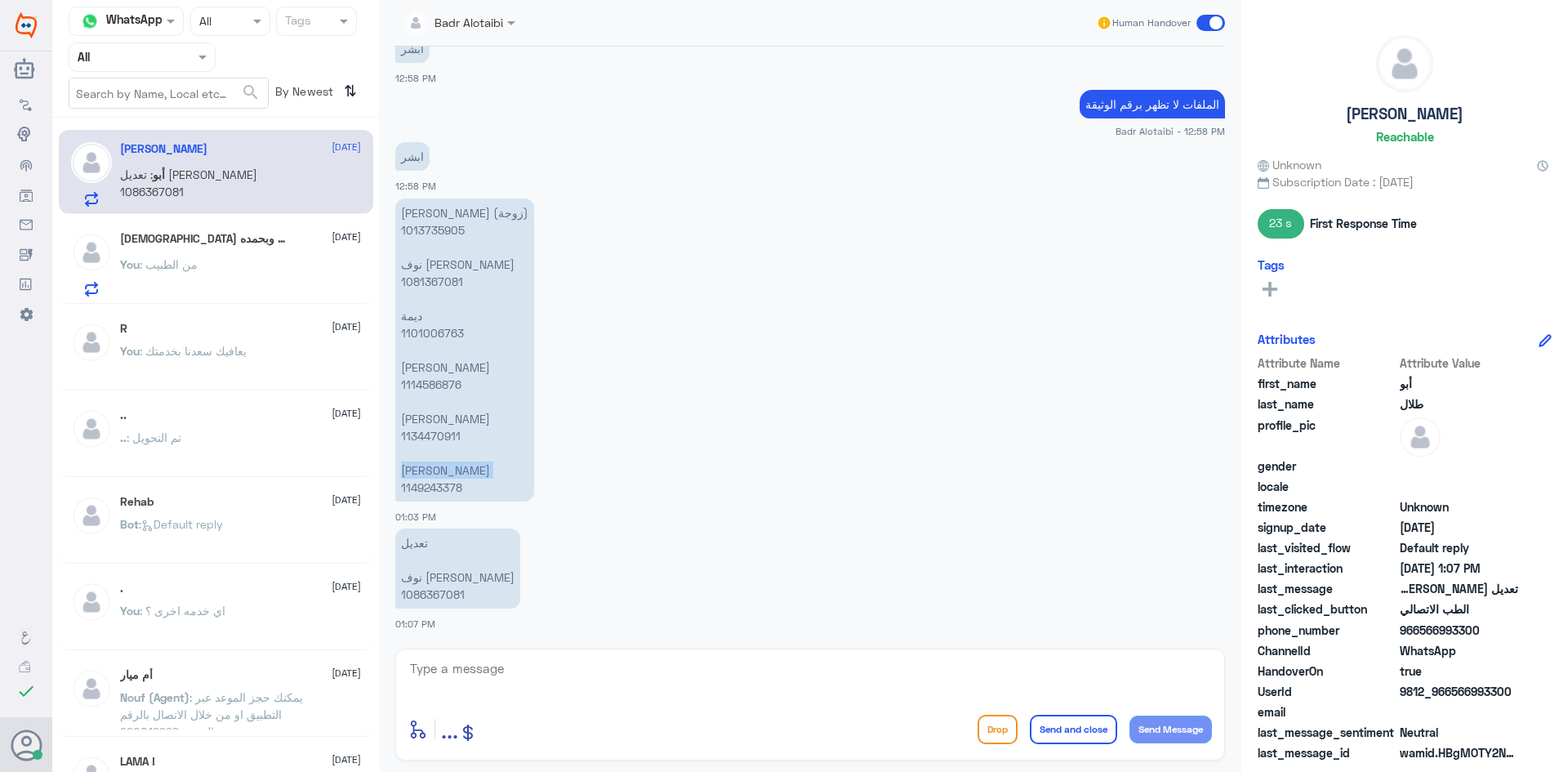
drag, startPoint x: 474, startPoint y: 476, endPoint x: 383, endPoint y: 490, distance: 92.1
click at [383, 490] on div "Badr Alotaibi Human Handover [DATE] [PERSON_NAME] تم التحديث Badr Alotaibi - 12…" at bounding box center [810, 388] width 862 height 777
click at [466, 479] on p "[PERSON_NAME] (زوجة) 1013735905 [PERSON_NAME] 1081367081 ديمة 1101006763 [PERSO…" at bounding box center [464, 349] width 138 height 303
drag, startPoint x: 483, startPoint y: 484, endPoint x: 447, endPoint y: 487, distance: 36.1
click at [447, 487] on p "[PERSON_NAME] (زوجة) 1013735905 [PERSON_NAME] 1081367081 ديمة 1101006763 [PERSO…" at bounding box center [464, 349] width 138 height 303
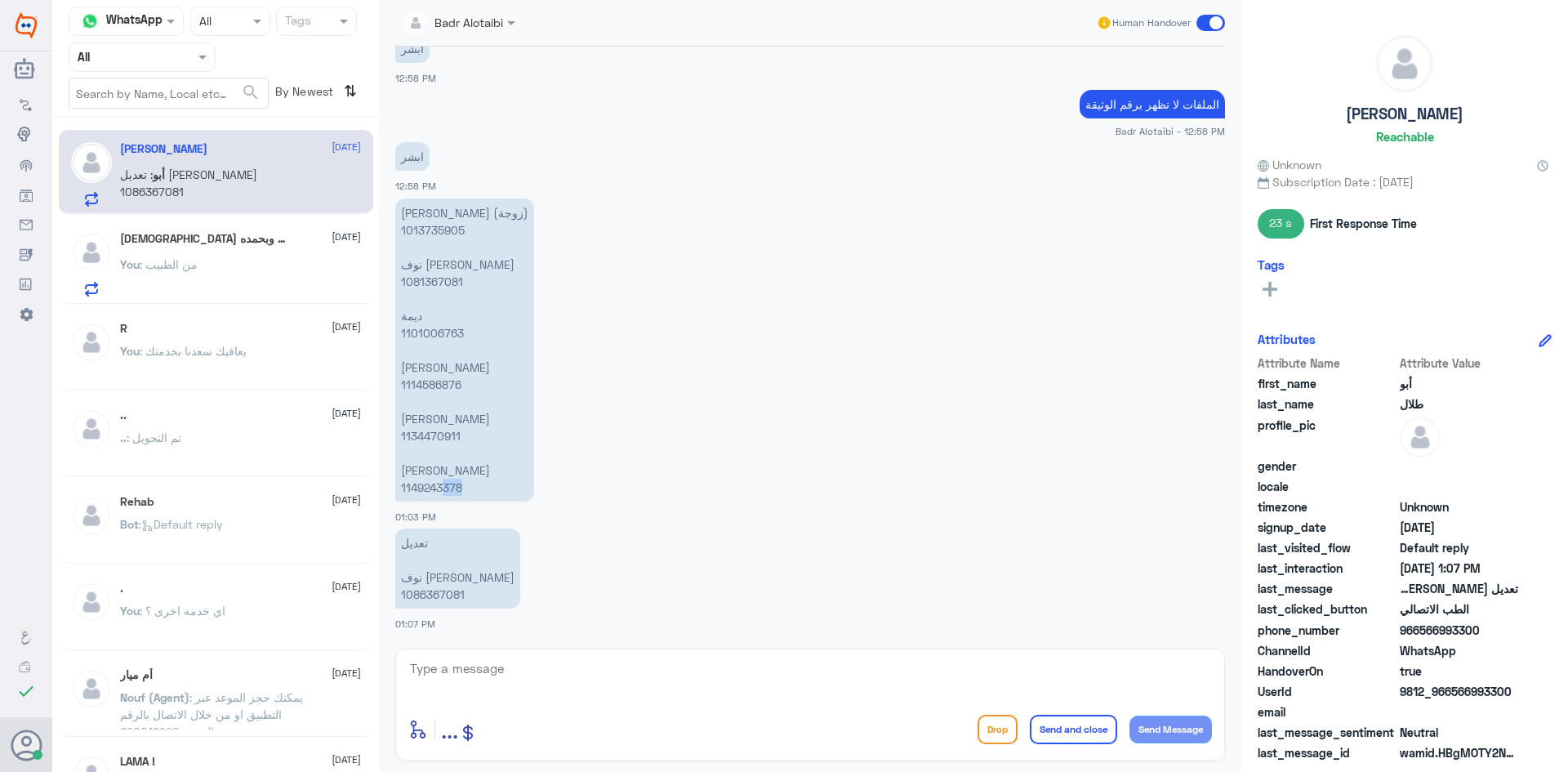
click at [473, 484] on p "[PERSON_NAME] (زوجة) 1013735905 [PERSON_NAME] 1081367081 ديمة 1101006763 [PERSO…" at bounding box center [464, 349] width 138 height 303
drag, startPoint x: 474, startPoint y: 485, endPoint x: 425, endPoint y: 489, distance: 49.2
click at [425, 489] on p "[PERSON_NAME] (زوجة) 1013735905 [PERSON_NAME] 1081367081 ديمة 1101006763 [PERSO…" at bounding box center [464, 349] width 138 height 303
drag, startPoint x: 464, startPoint y: 590, endPoint x: 392, endPoint y: 593, distance: 72.1
click at [392, 593] on div "[DATE] [PERSON_NAME] تم التحديث Badr Alotaibi - 12:53 PM هل فيه تابعين ؟ Badr A…" at bounding box center [810, 343] width 846 height 594
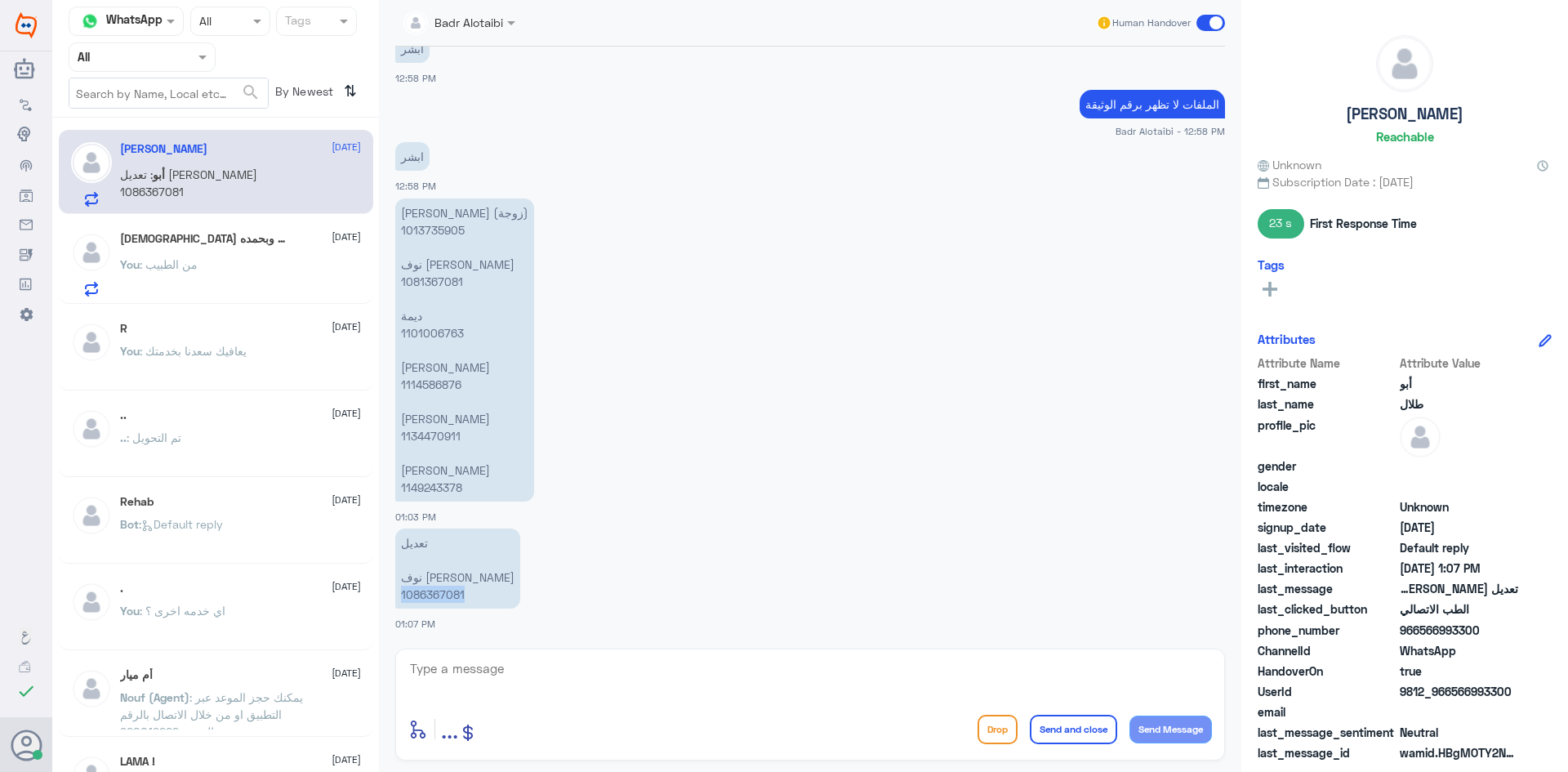
copy p "1086367081"
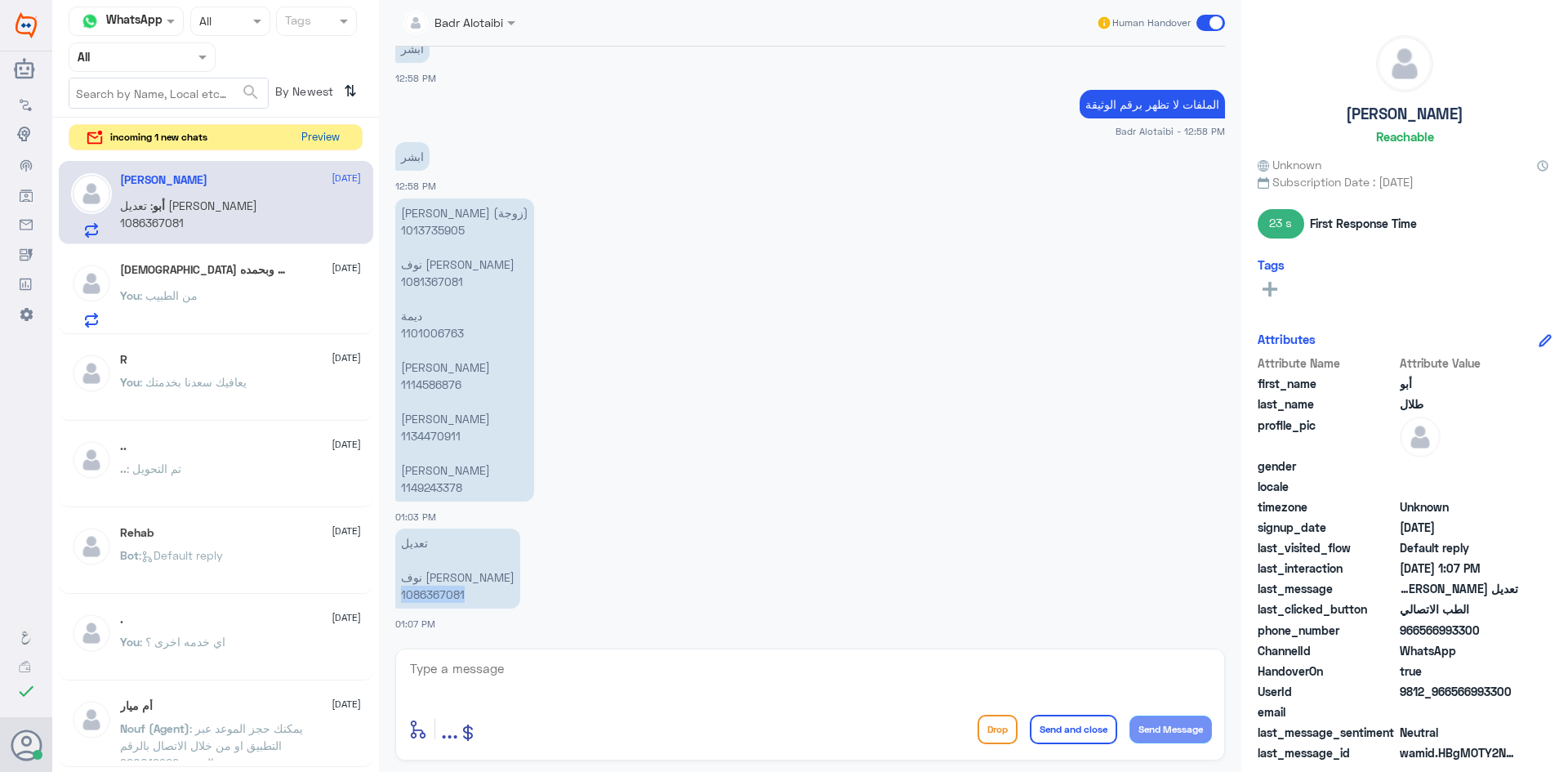
click at [299, 134] on button "Preview" at bounding box center [320, 138] width 51 height 26
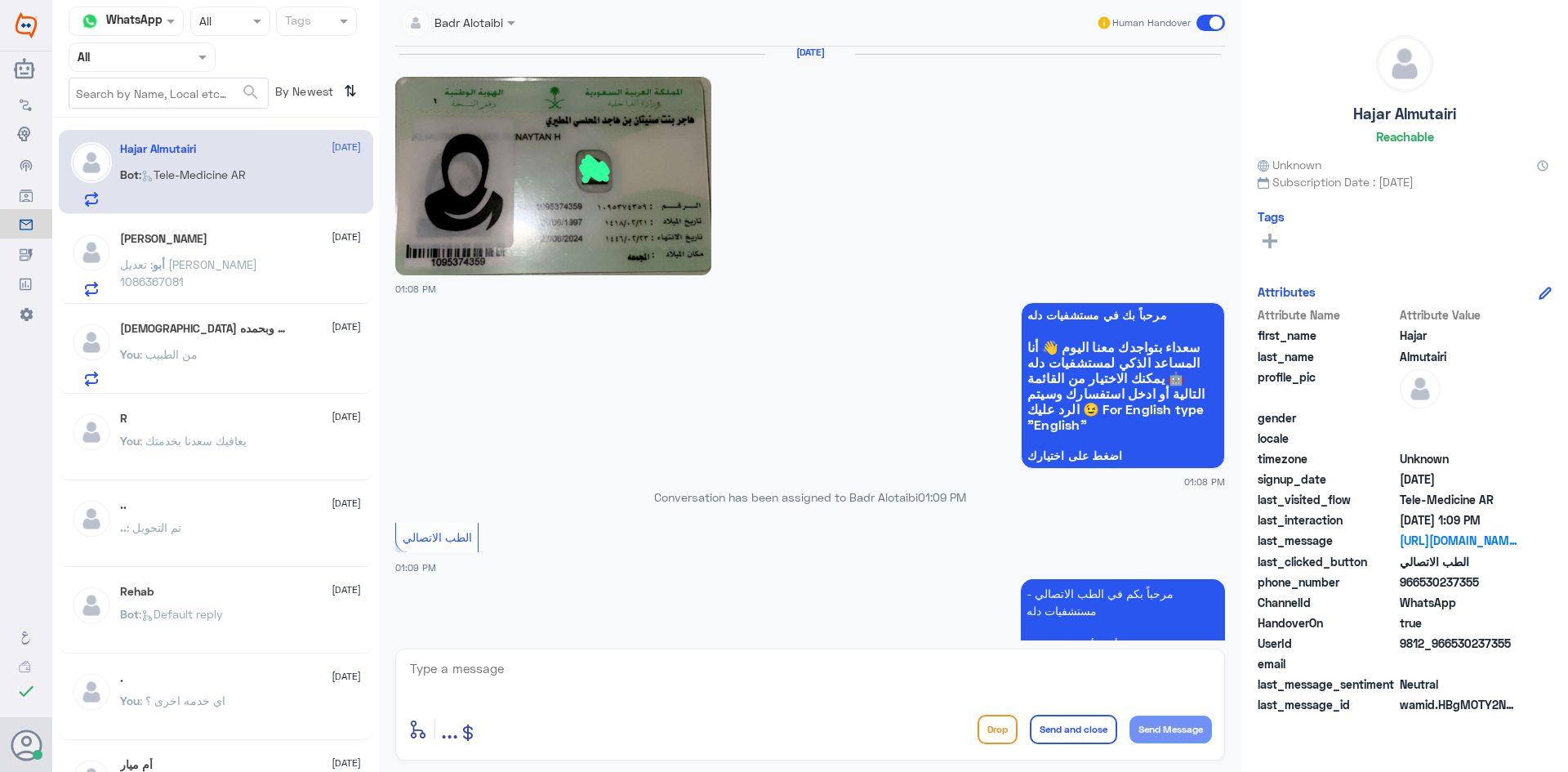
scroll to position [905, 0]
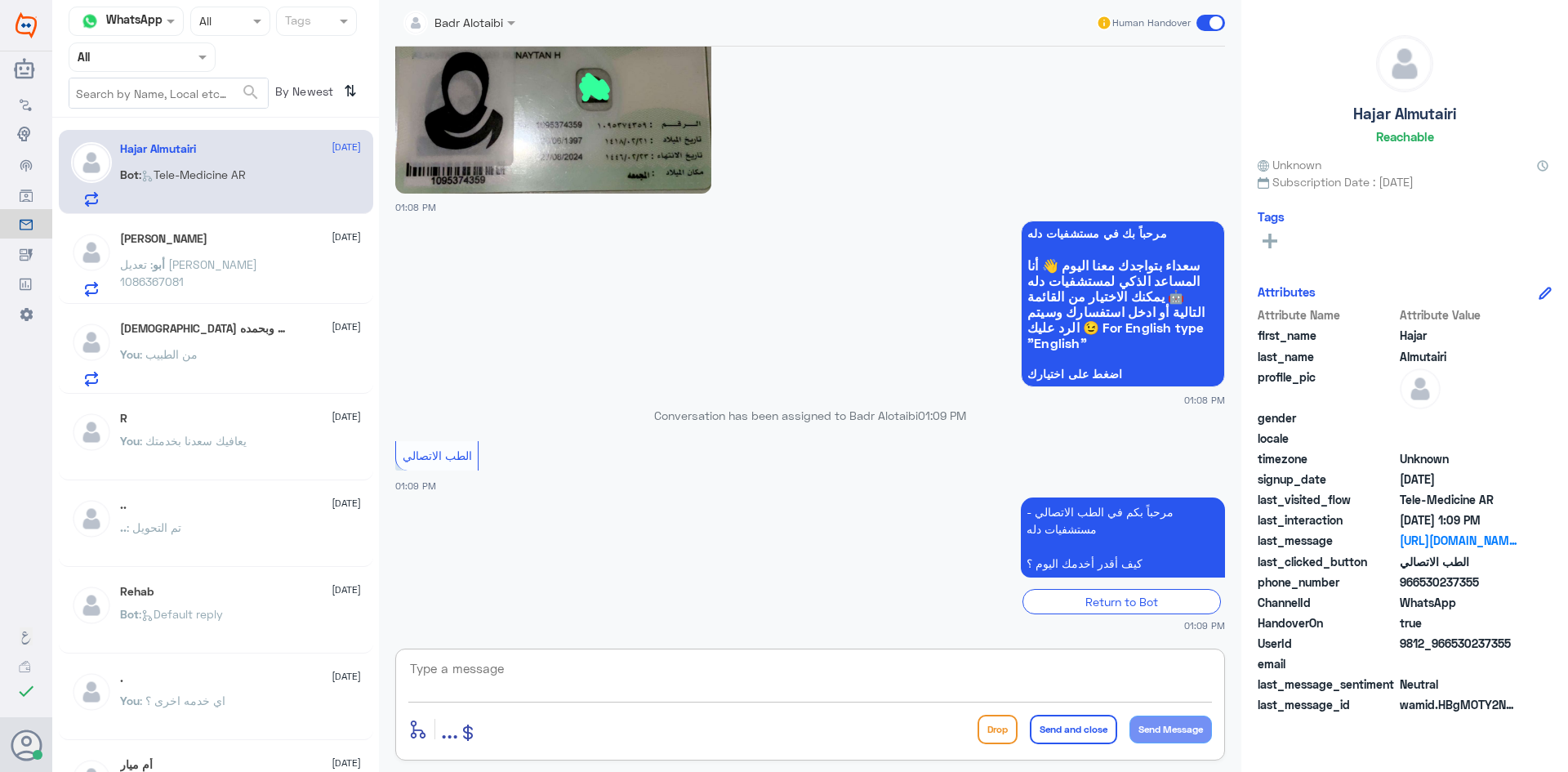
click at [536, 683] on textarea at bounding box center [809, 677] width 803 height 40
paste textarea "مرحبا معك بدر من الطب الاتصالي كيف اقدر اخدمك ؟"
type textarea "مرحبا معك بدر من الطب الاتصالي كيف اقدر اخدمك ؟"
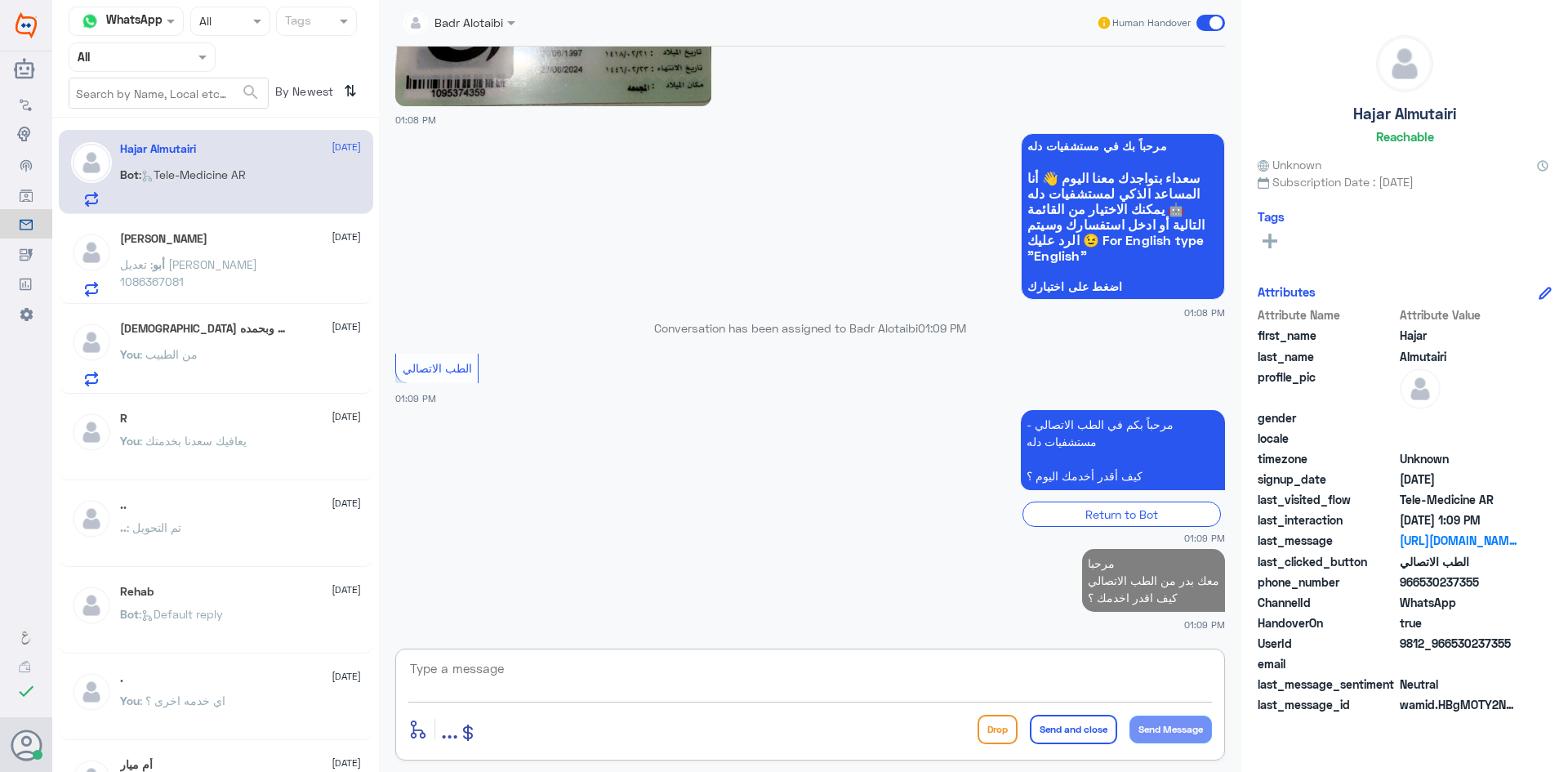
scroll to position [1012, 0]
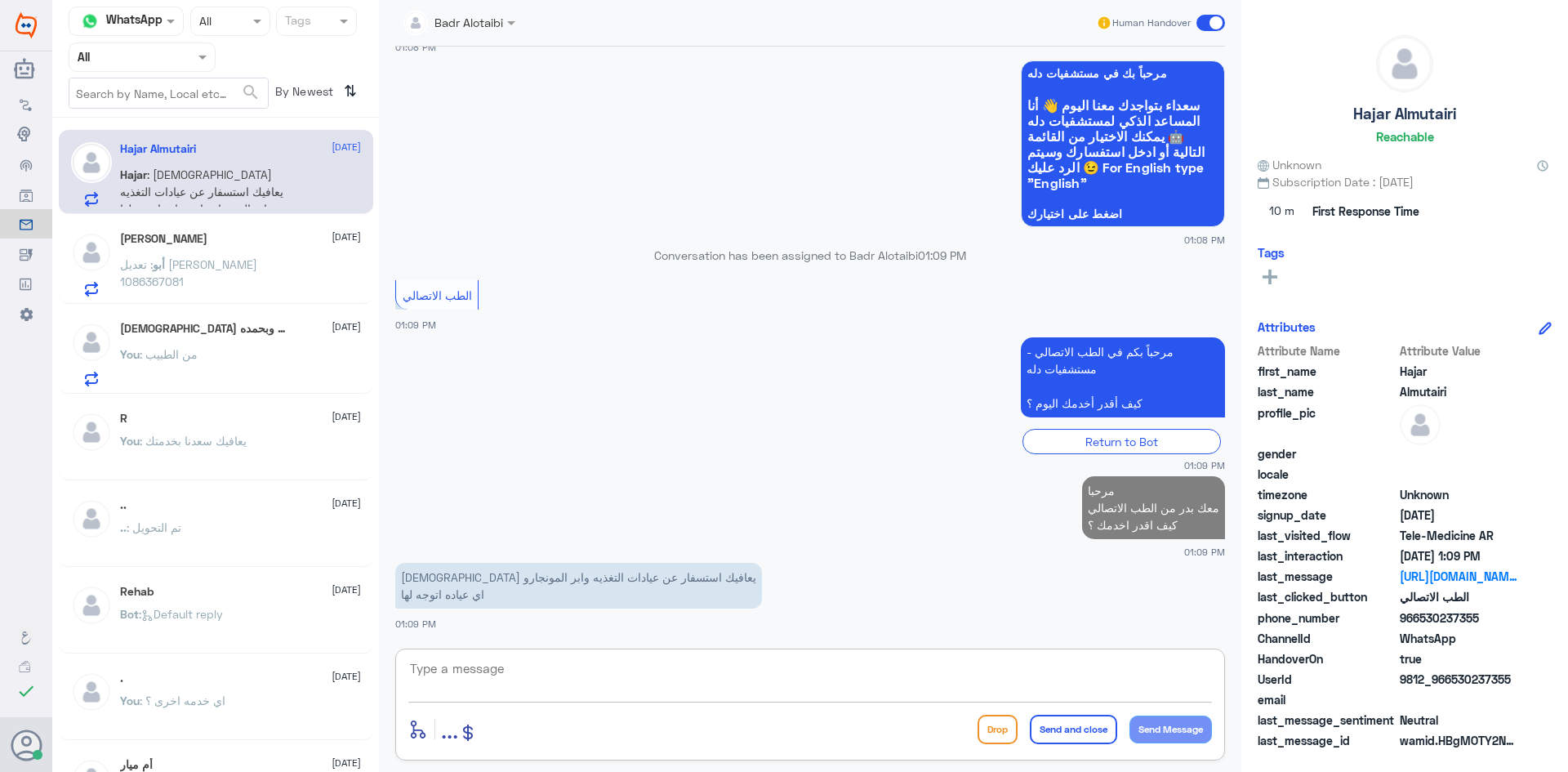
click at [248, 255] on div "[PERSON_NAME] [DATE] أبو : تعديل [PERSON_NAME] 1086367081" at bounding box center [240, 265] width 241 height 65
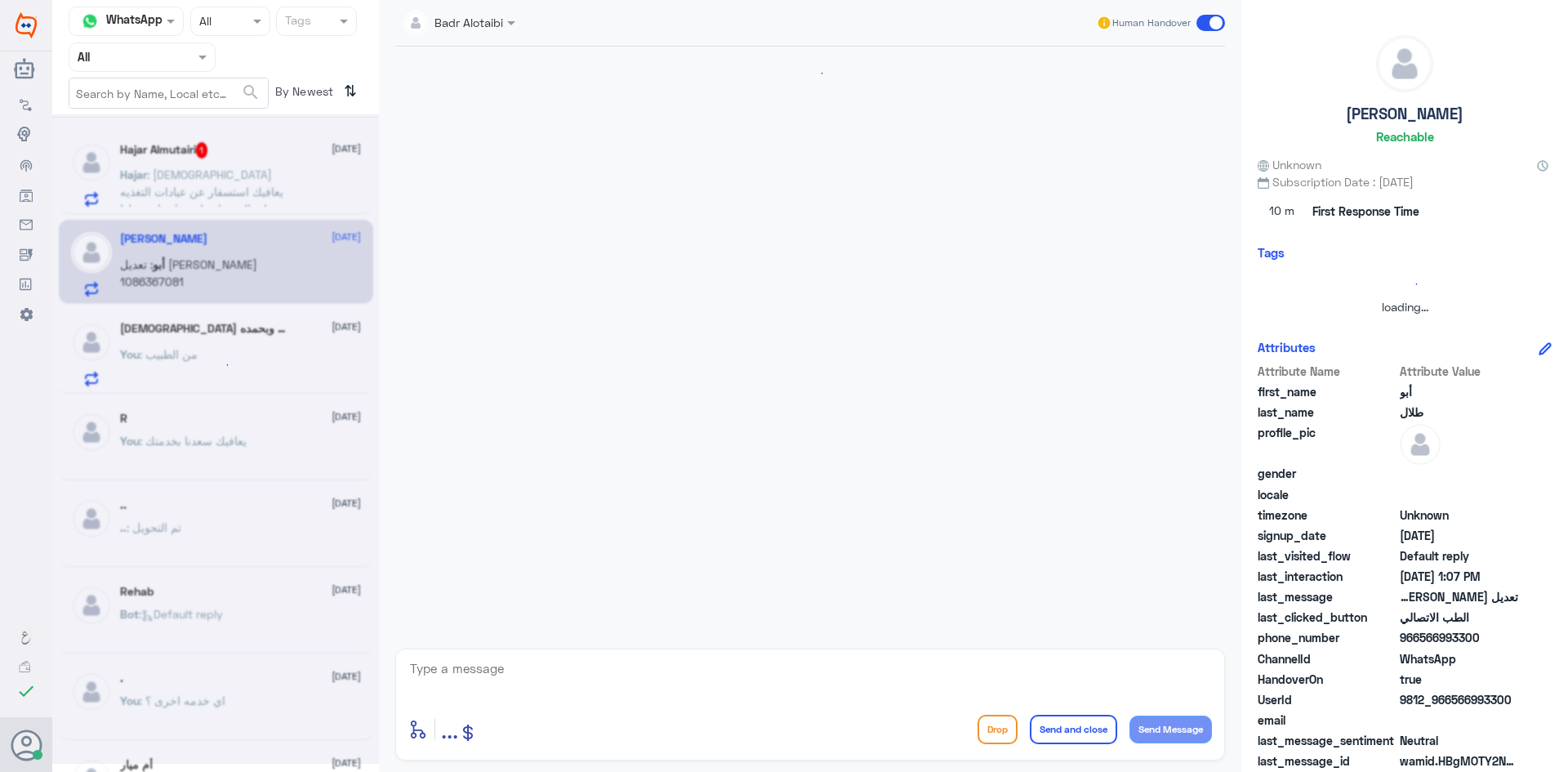
scroll to position [2249, 0]
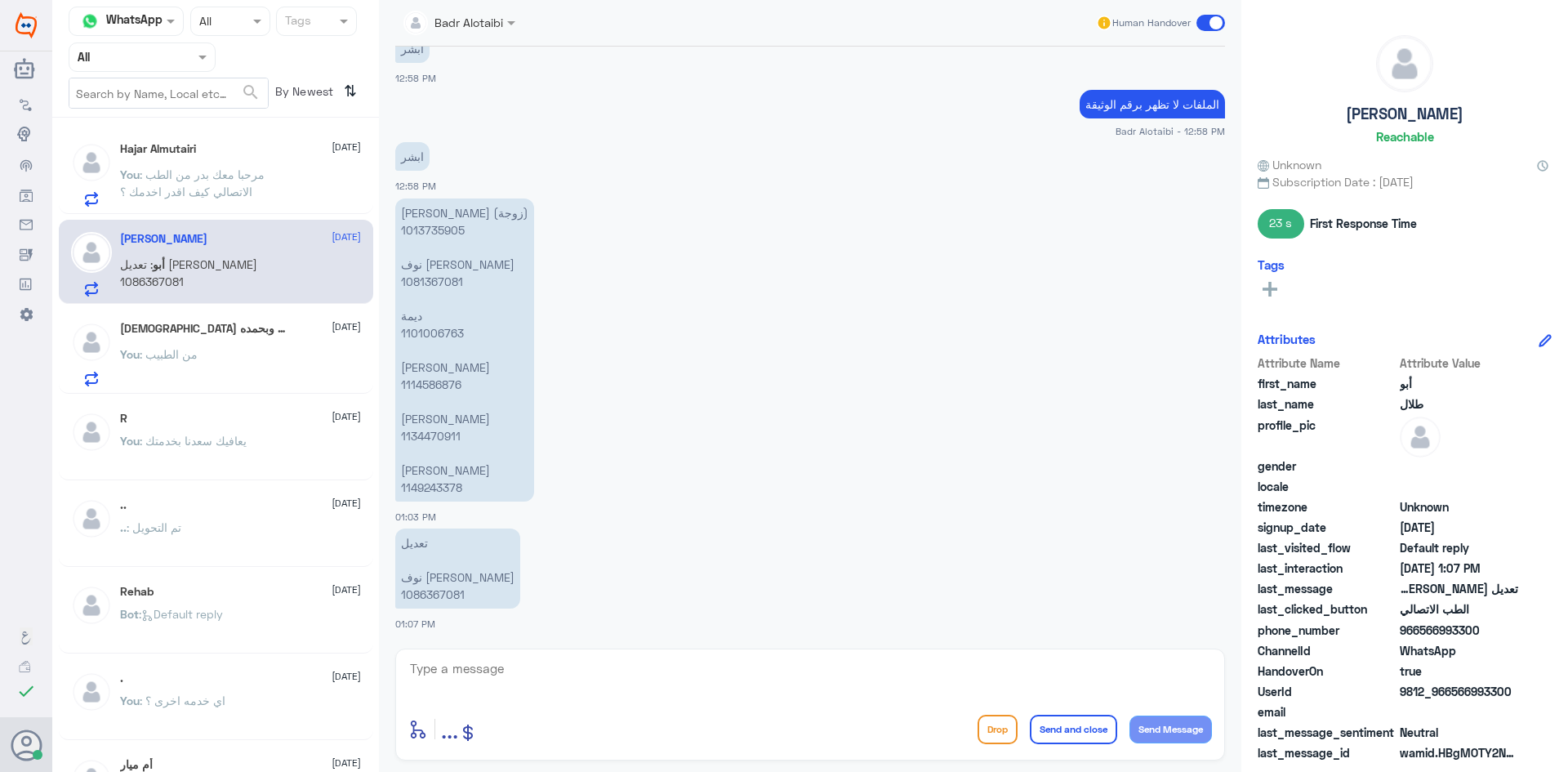
click at [257, 155] on div "Hajar Almutairi [DATE]" at bounding box center [240, 148] width 241 height 14
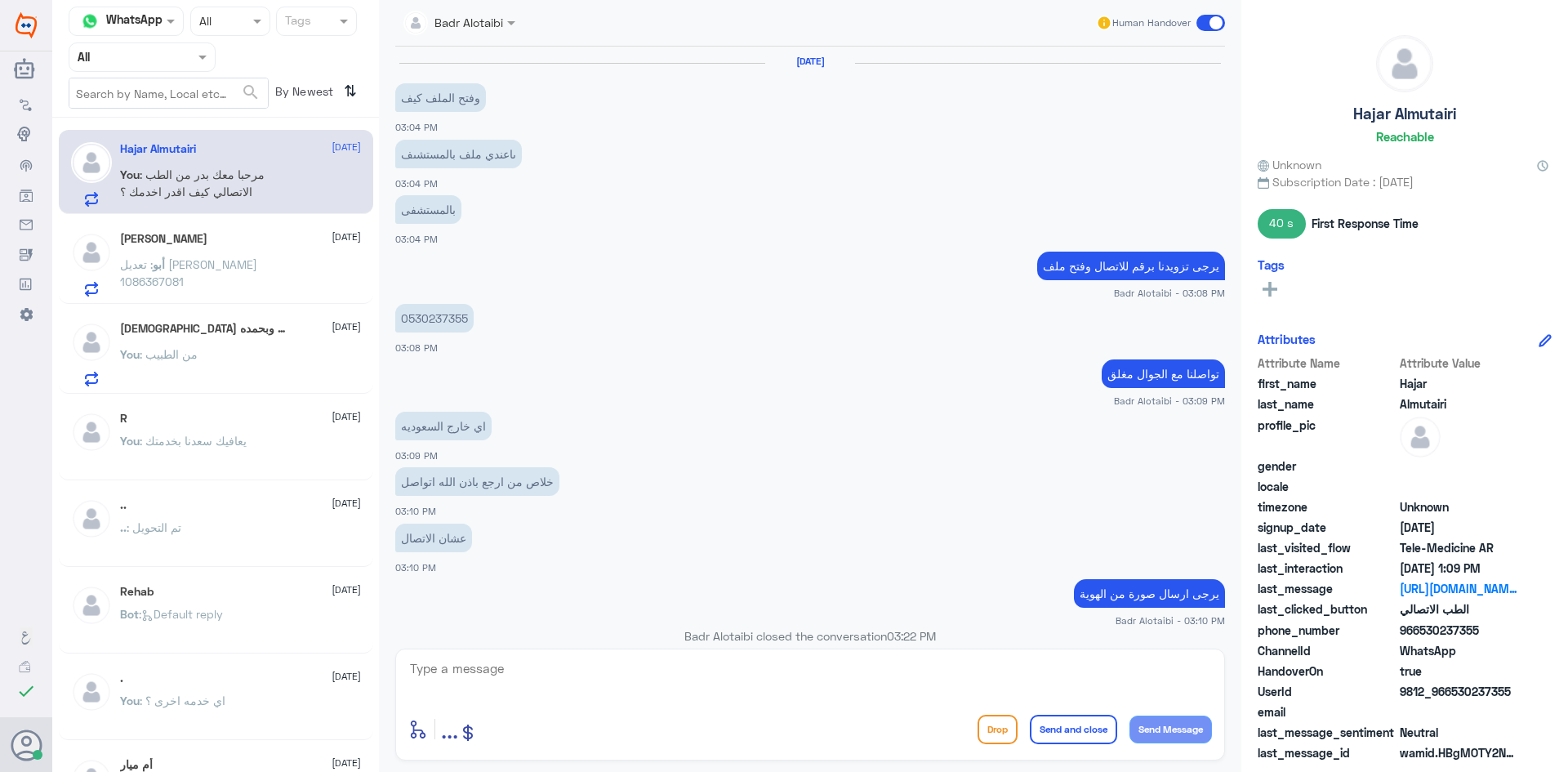
scroll to position [883, 0]
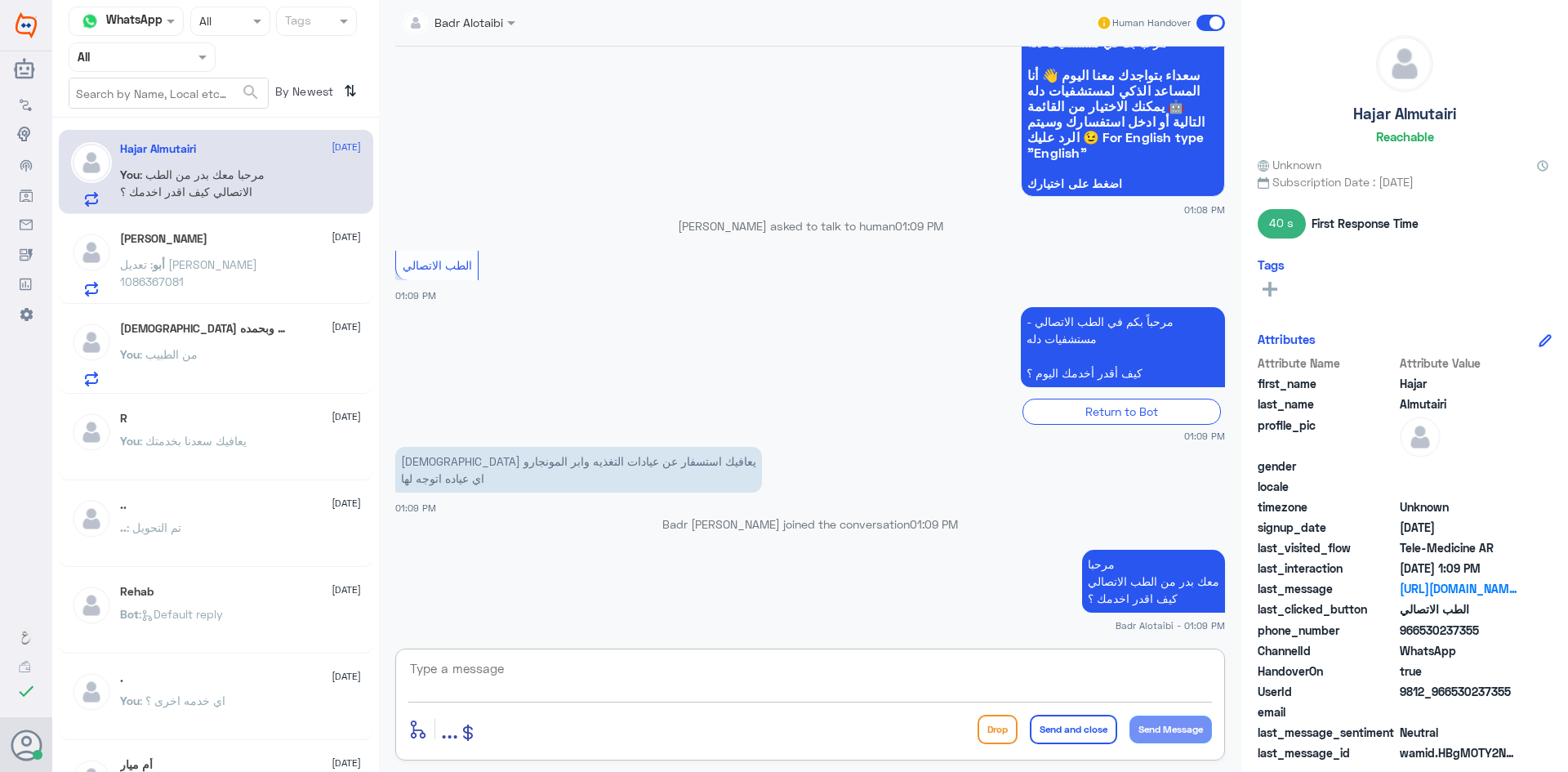
click at [586, 684] on textarea at bounding box center [809, 677] width 803 height 40
click at [163, 235] on div "أبو طلال [DATE]" at bounding box center [240, 239] width 241 height 14
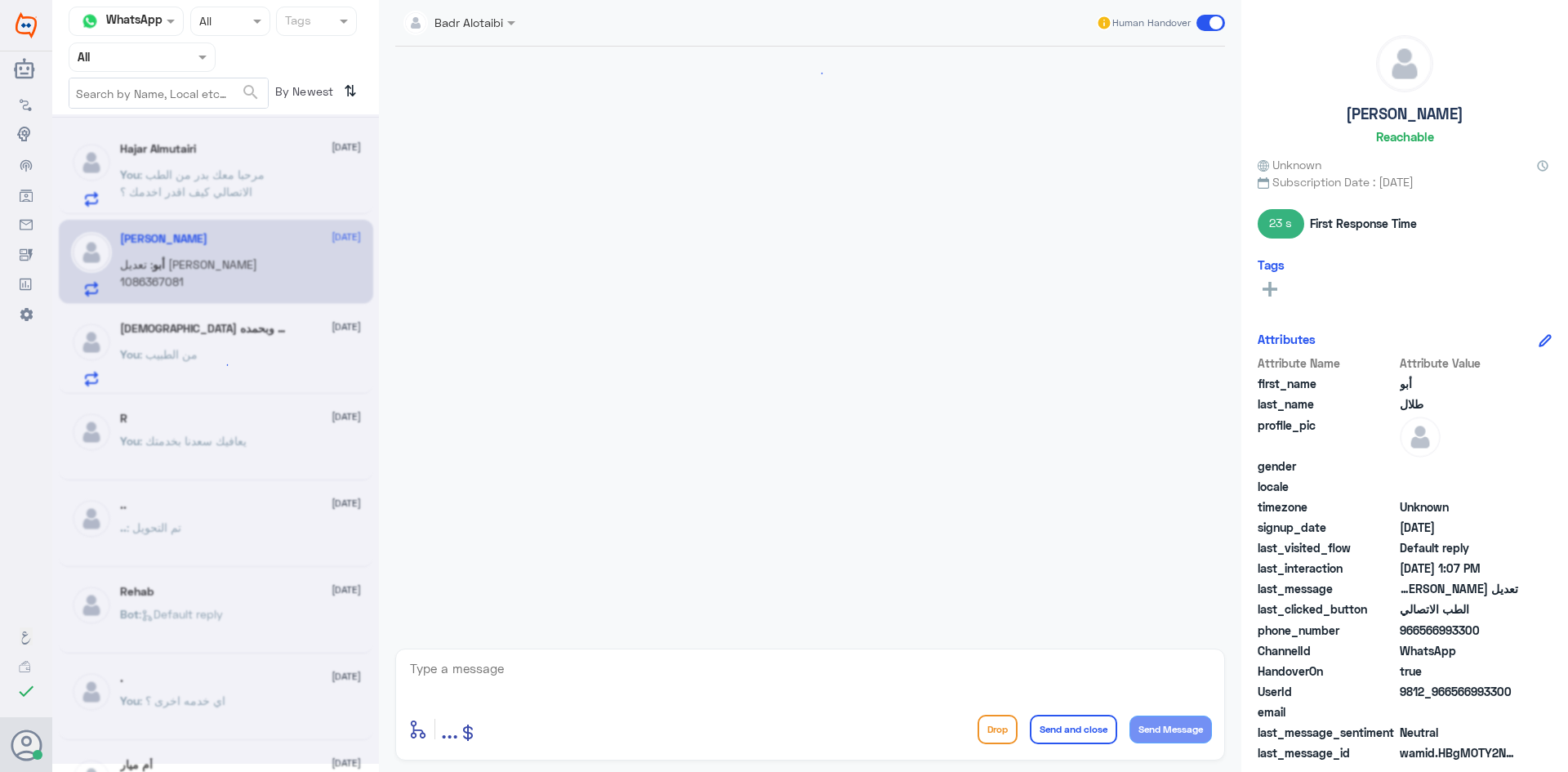
scroll to position [2249, 0]
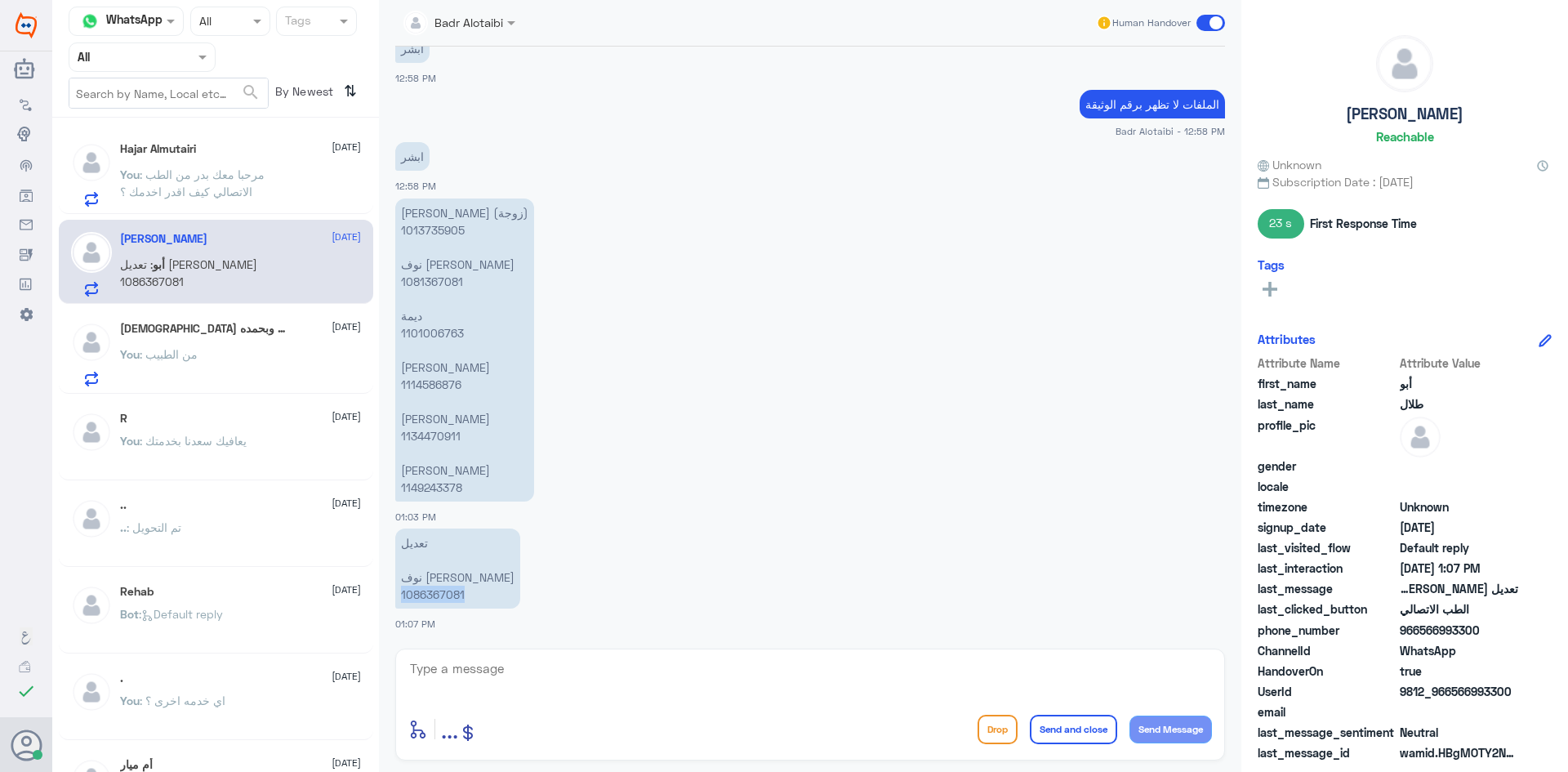
drag, startPoint x: 466, startPoint y: 594, endPoint x: 397, endPoint y: 600, distance: 69.3
click at [397, 600] on p "تعديل نوف فهد العقيل 1086367081" at bounding box center [458, 568] width 125 height 80
copy p "1086367081"
click at [553, 677] on textarea at bounding box center [809, 677] width 803 height 40
drag, startPoint x: 467, startPoint y: 593, endPoint x: 397, endPoint y: 599, distance: 70.3
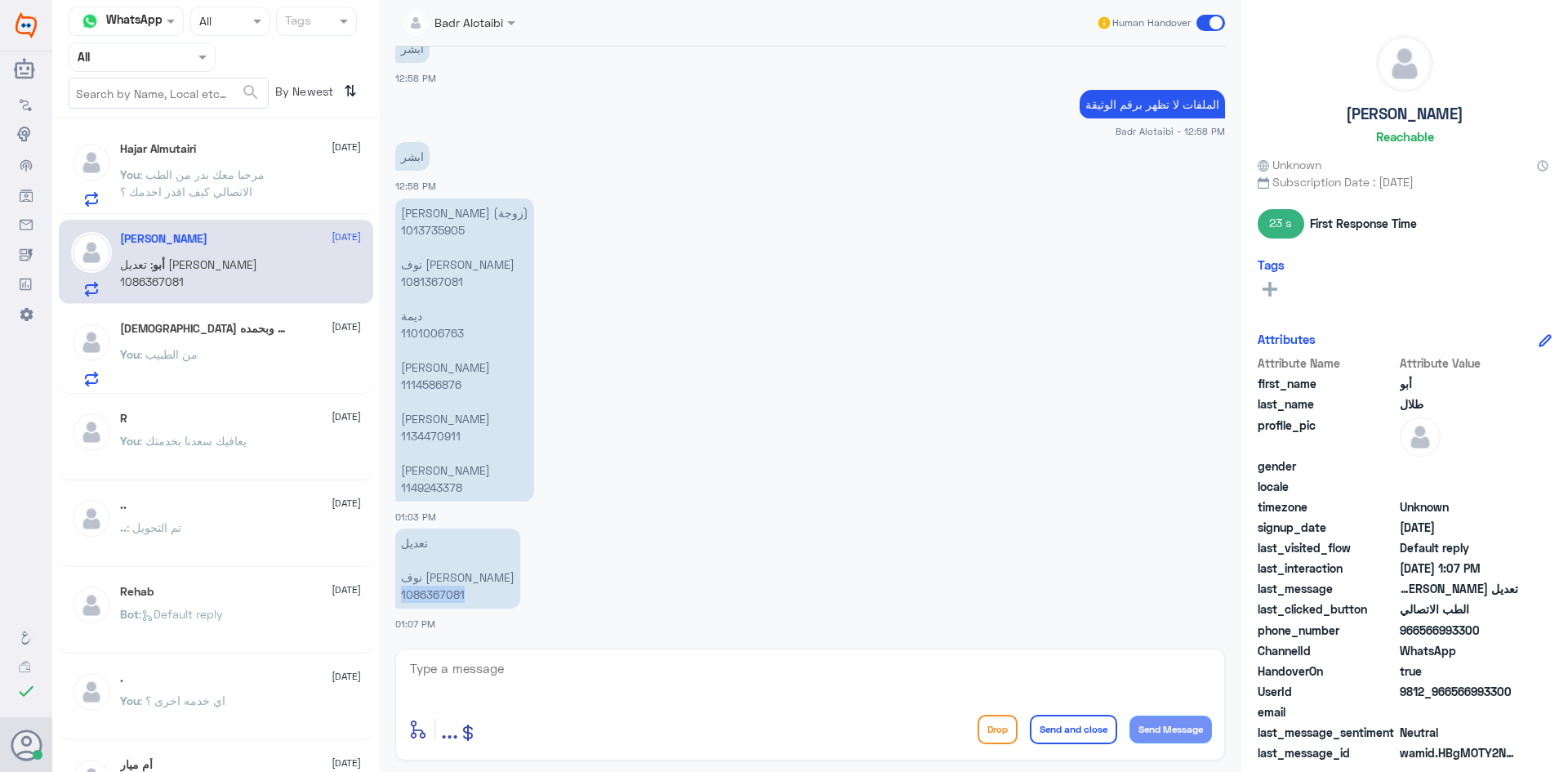
click at [397, 599] on p "تعديل نوف فهد العقيل 1086367081" at bounding box center [458, 568] width 125 height 80
copy p "1086367081"
click at [208, 160] on div "Hajar Almutairi 1 10 September Hajar : استفسار اخ بدر هل فيه عيادات تغذيه عن بع…" at bounding box center [240, 174] width 241 height 65
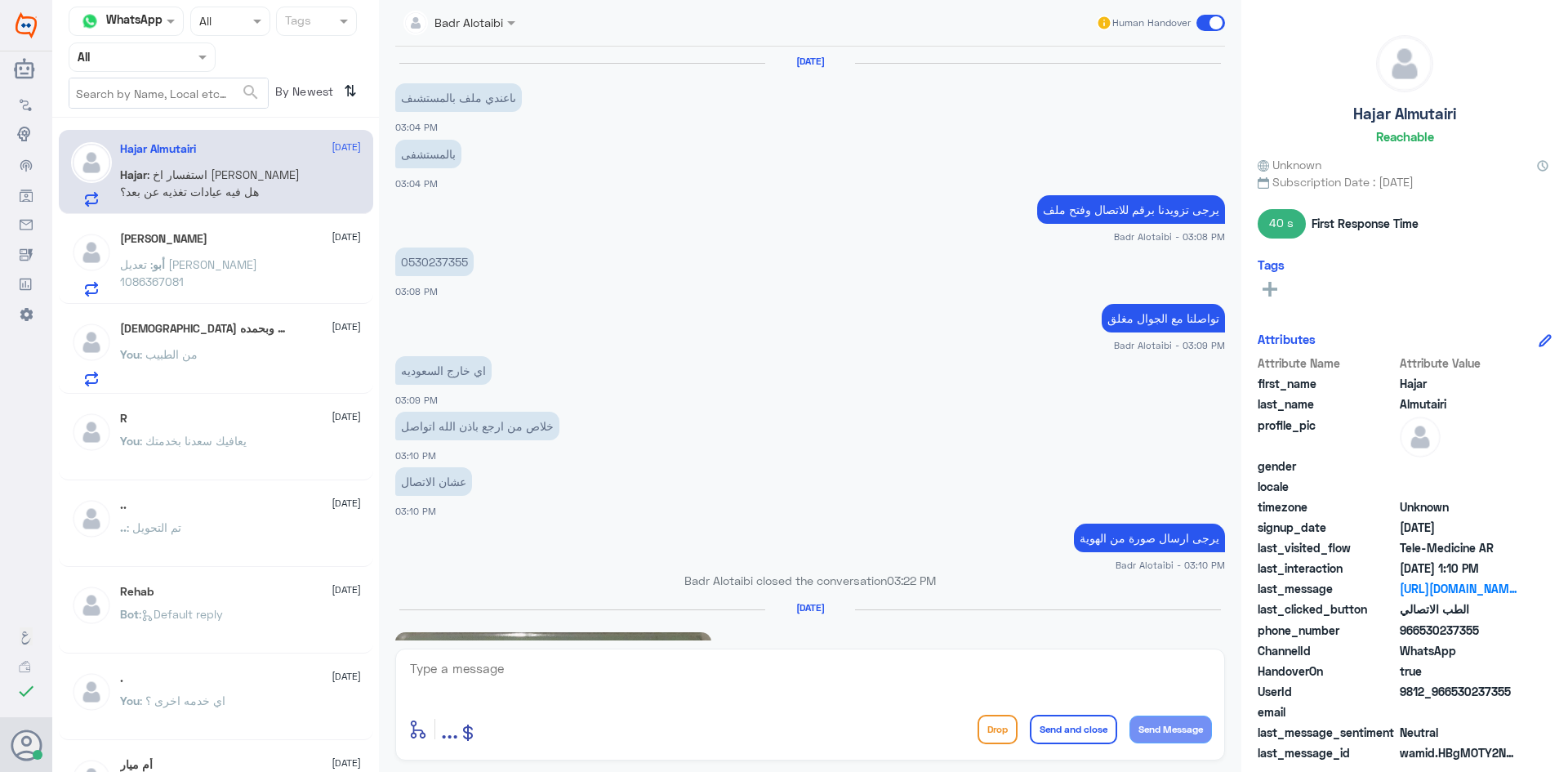
scroll to position [883, 0]
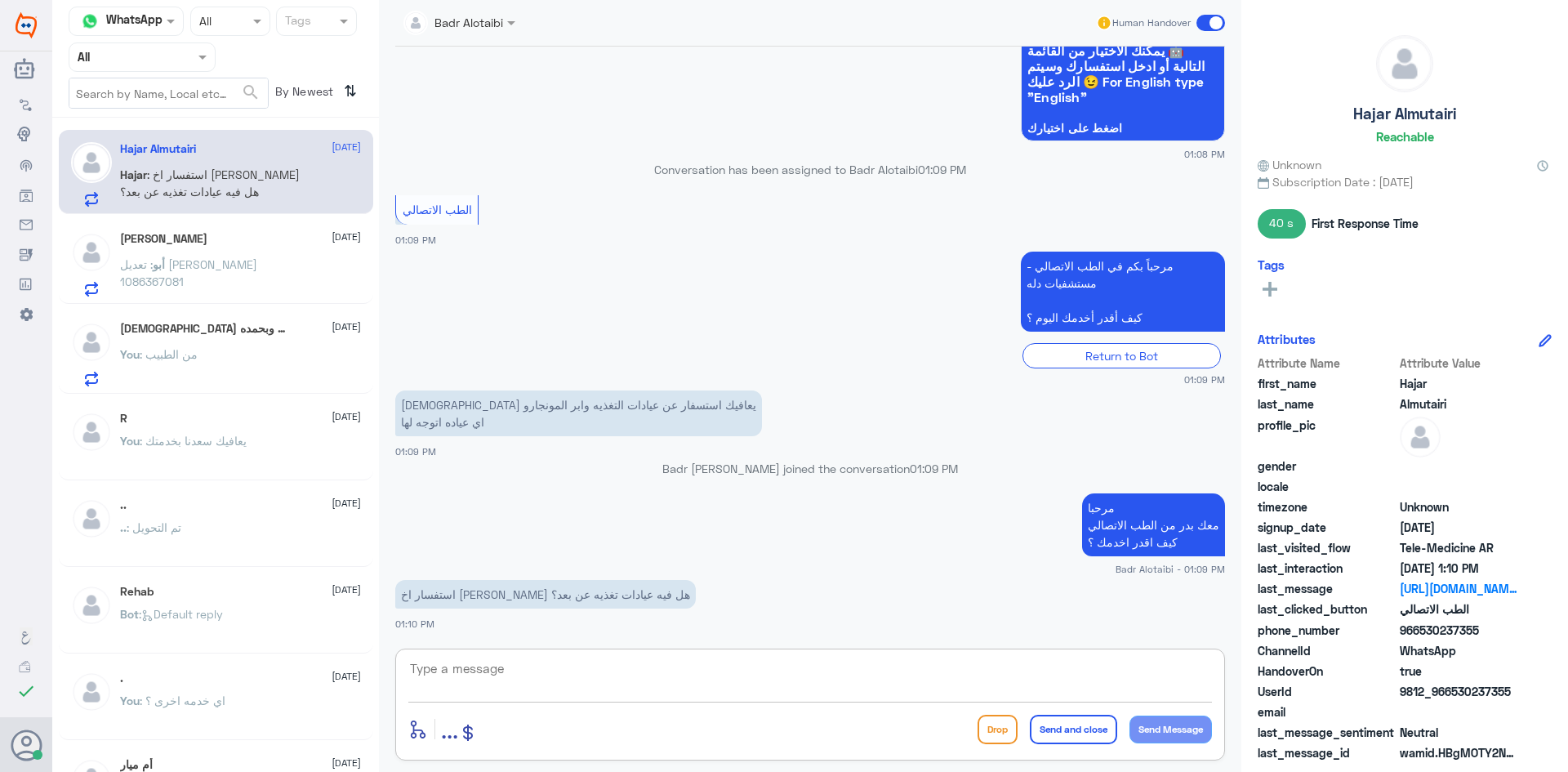
click at [601, 672] on textarea at bounding box center [809, 677] width 803 height 40
type textarea "نعم الطبيبة لافيه جرادي يمكنك حجز موعد عن بعد"
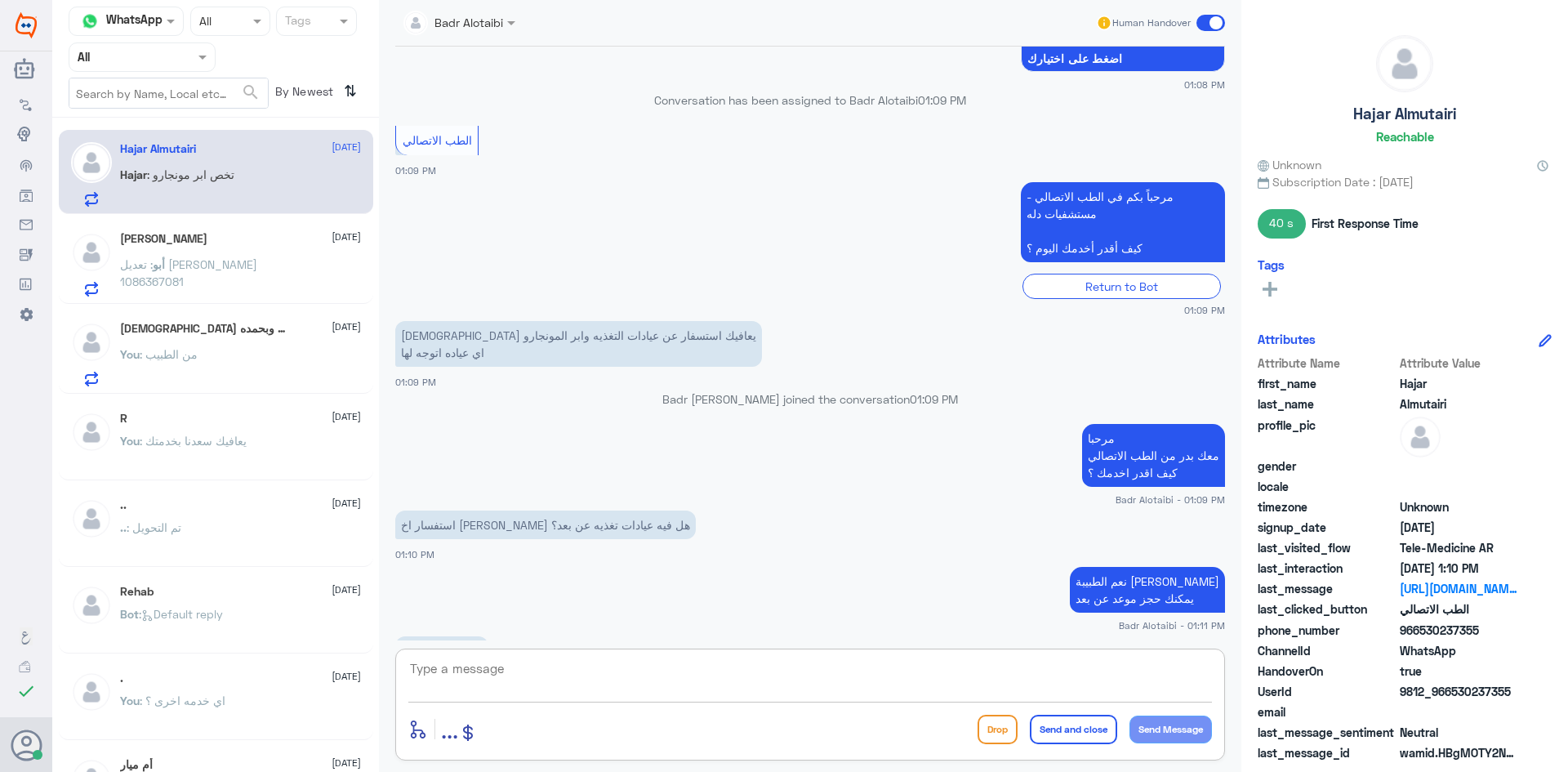
scroll to position [1007, 0]
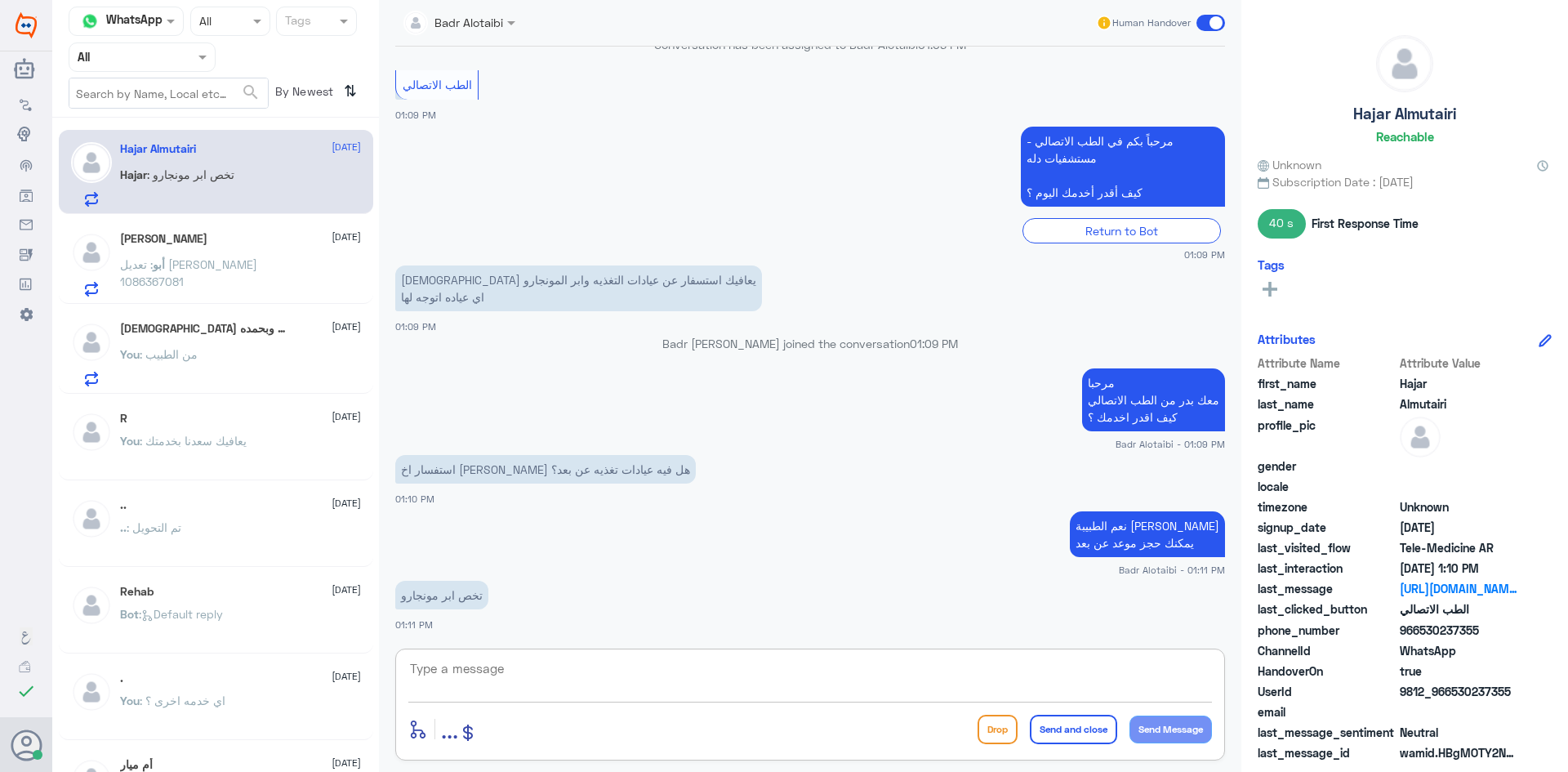
click at [654, 677] on textarea at bounding box center [809, 677] width 803 height 40
type textarea "صحيح"
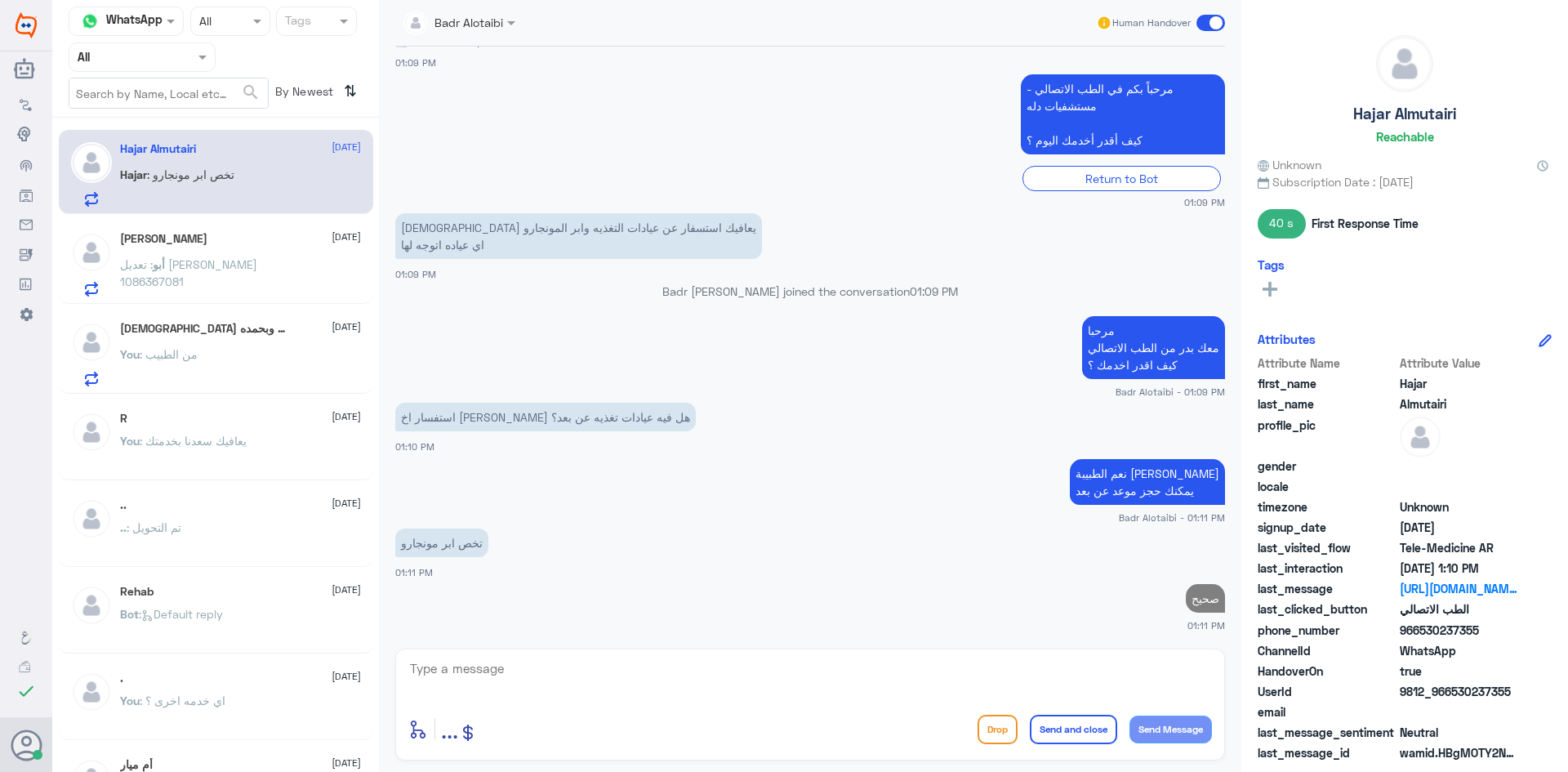
click at [174, 286] on span ": تعديل نوف فهد العقيل 1086367081" at bounding box center [188, 272] width 137 height 31
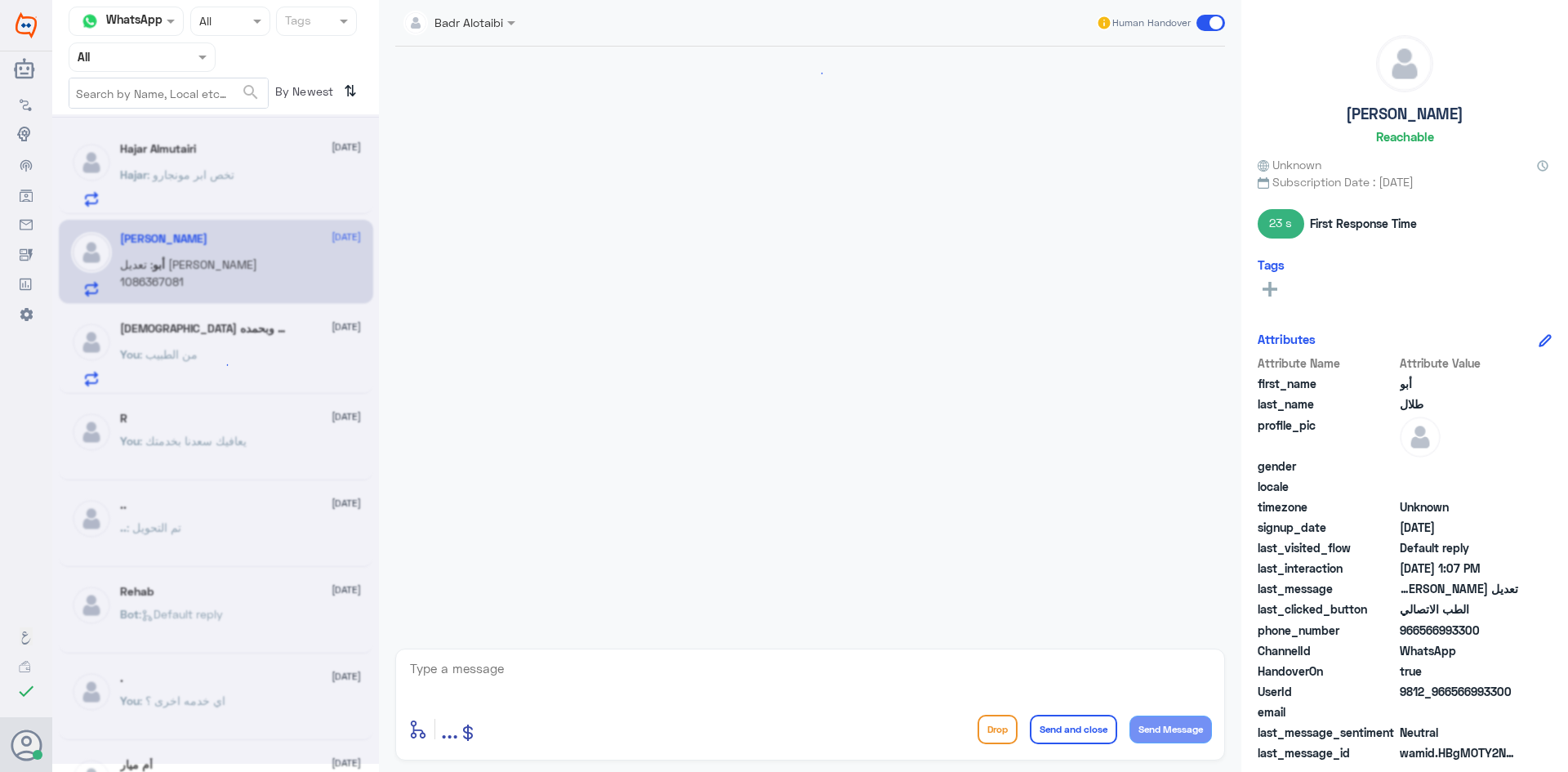
scroll to position [2249, 0]
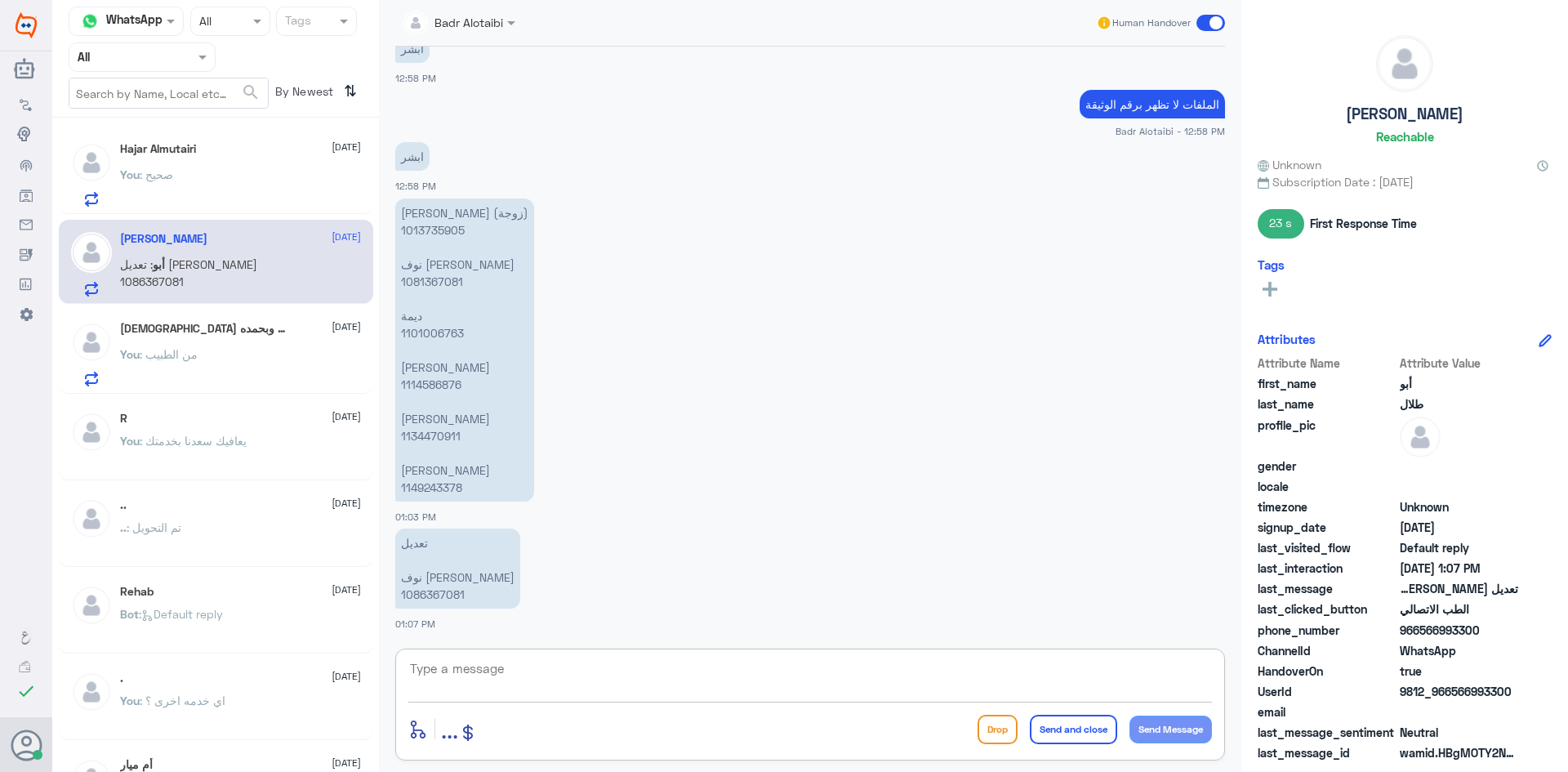
click at [643, 683] on textarea at bounding box center [809, 677] width 803 height 40
type textarea "تم التحديث"
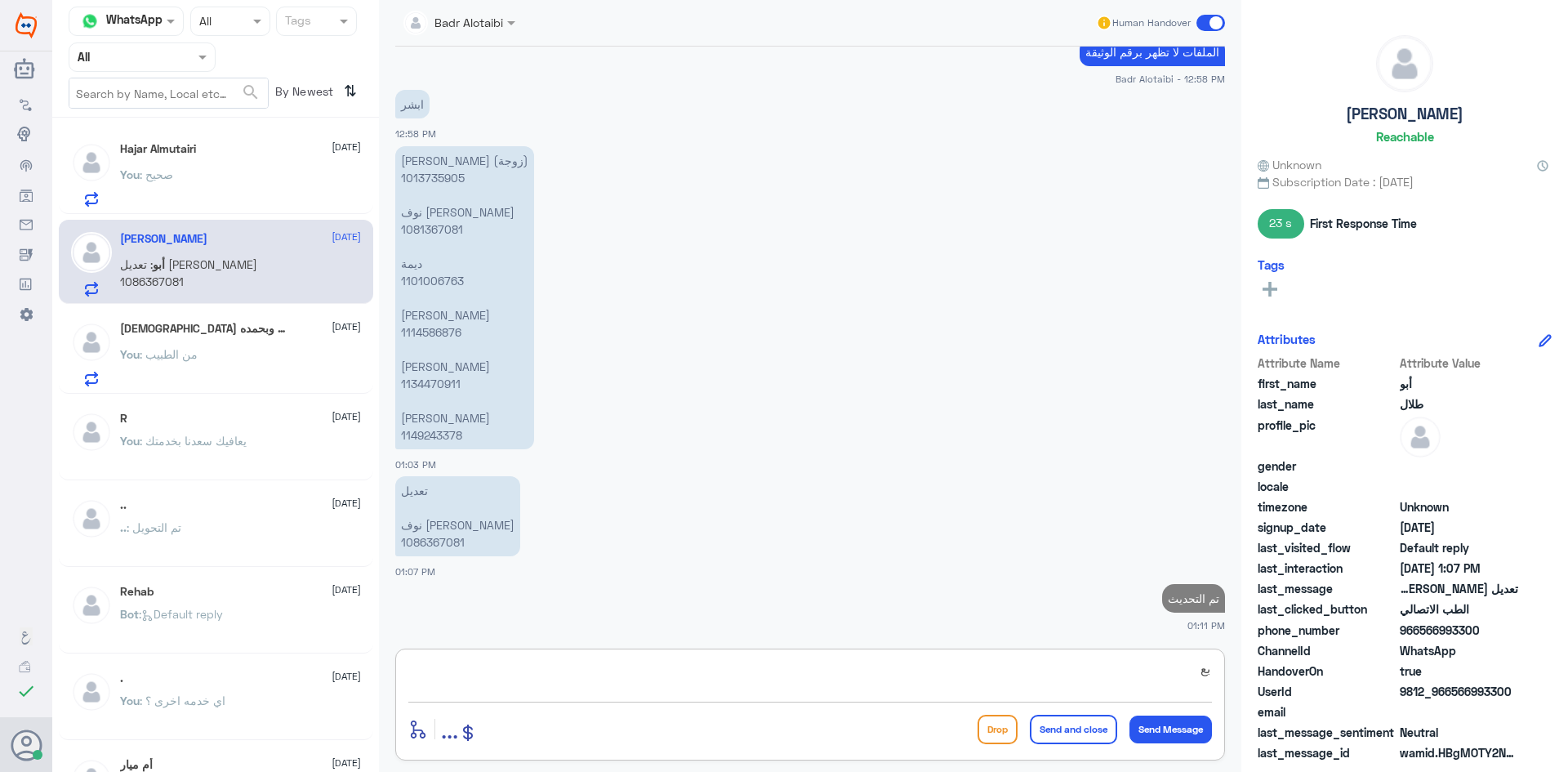
type textarea "ب"
click at [1208, 24] on span at bounding box center [1211, 23] width 28 height 17
click at [0, 0] on input "checkbox" at bounding box center [0, 0] width 0 height 0
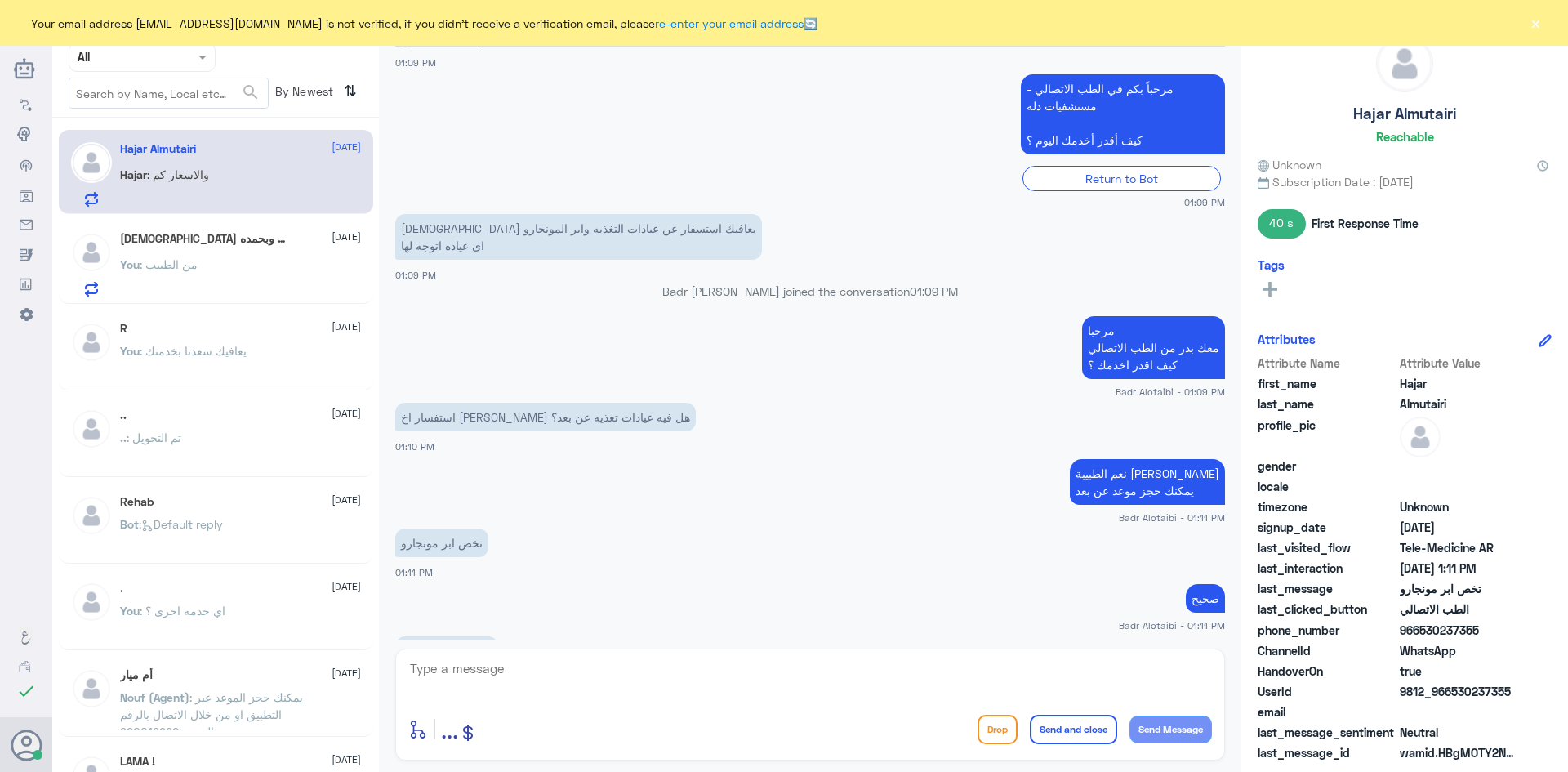
scroll to position [1007, 0]
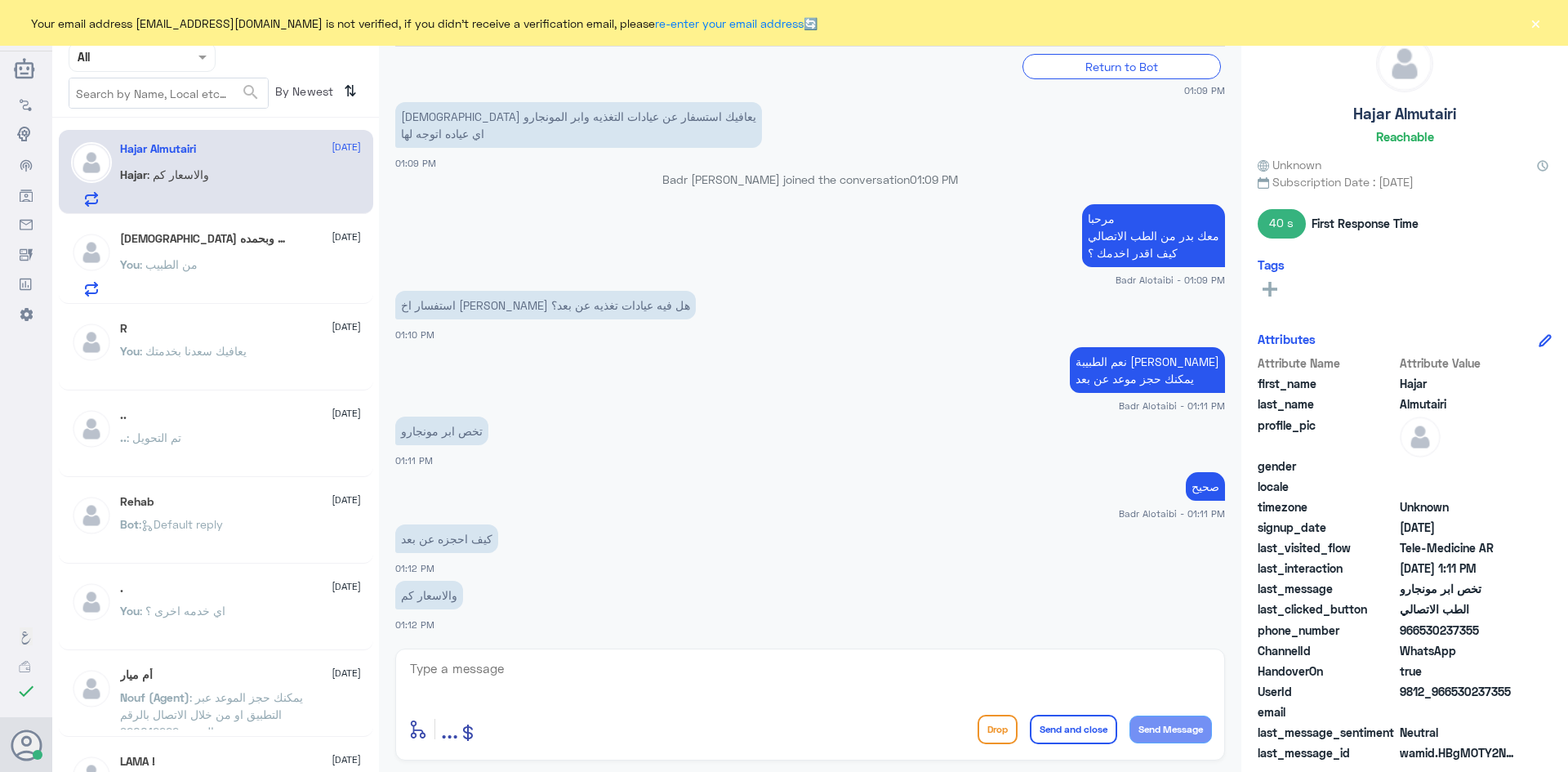
click at [750, 677] on textarea at bounding box center [809, 677] width 803 height 40
type textarea "يمكنك الدخول للتطبيق واختيار ايقونة عن بعد واختيار الفرع والعيادة وتحديد الموعد…"
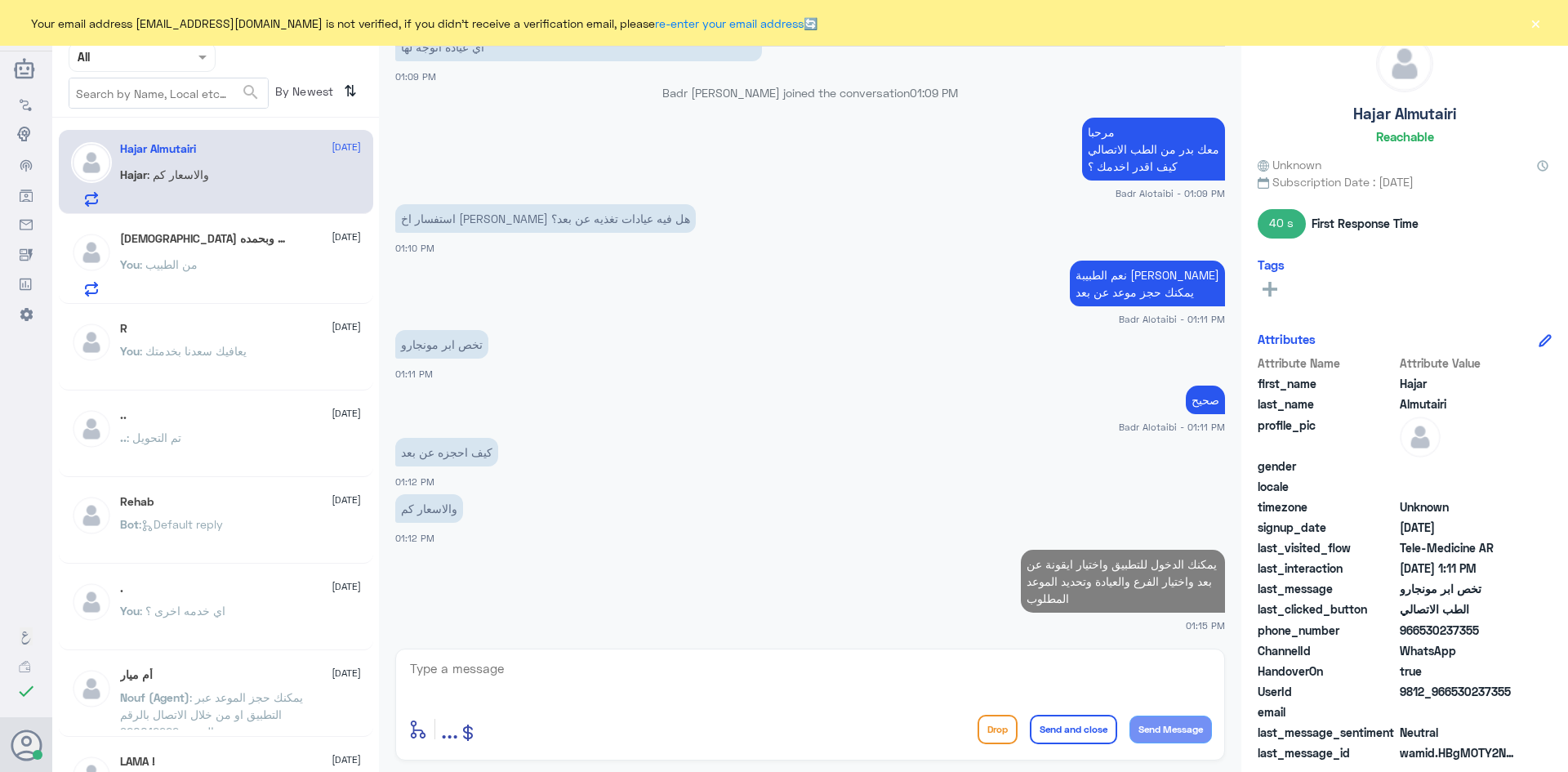
click at [240, 252] on div "سبحان الله وبحمده 🌹 10 September You : من الطبيب" at bounding box center [240, 265] width 241 height 65
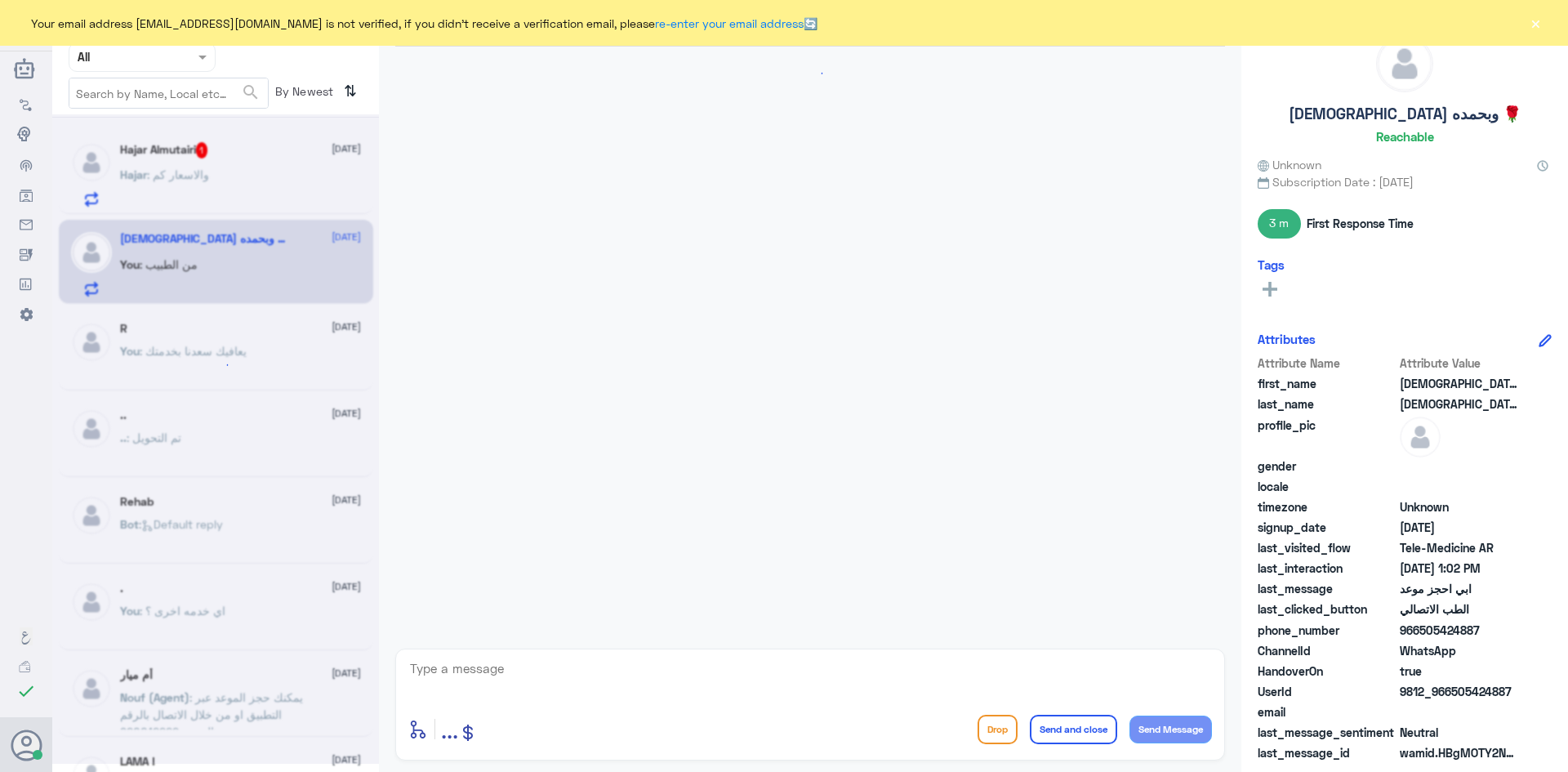
scroll to position [641, 0]
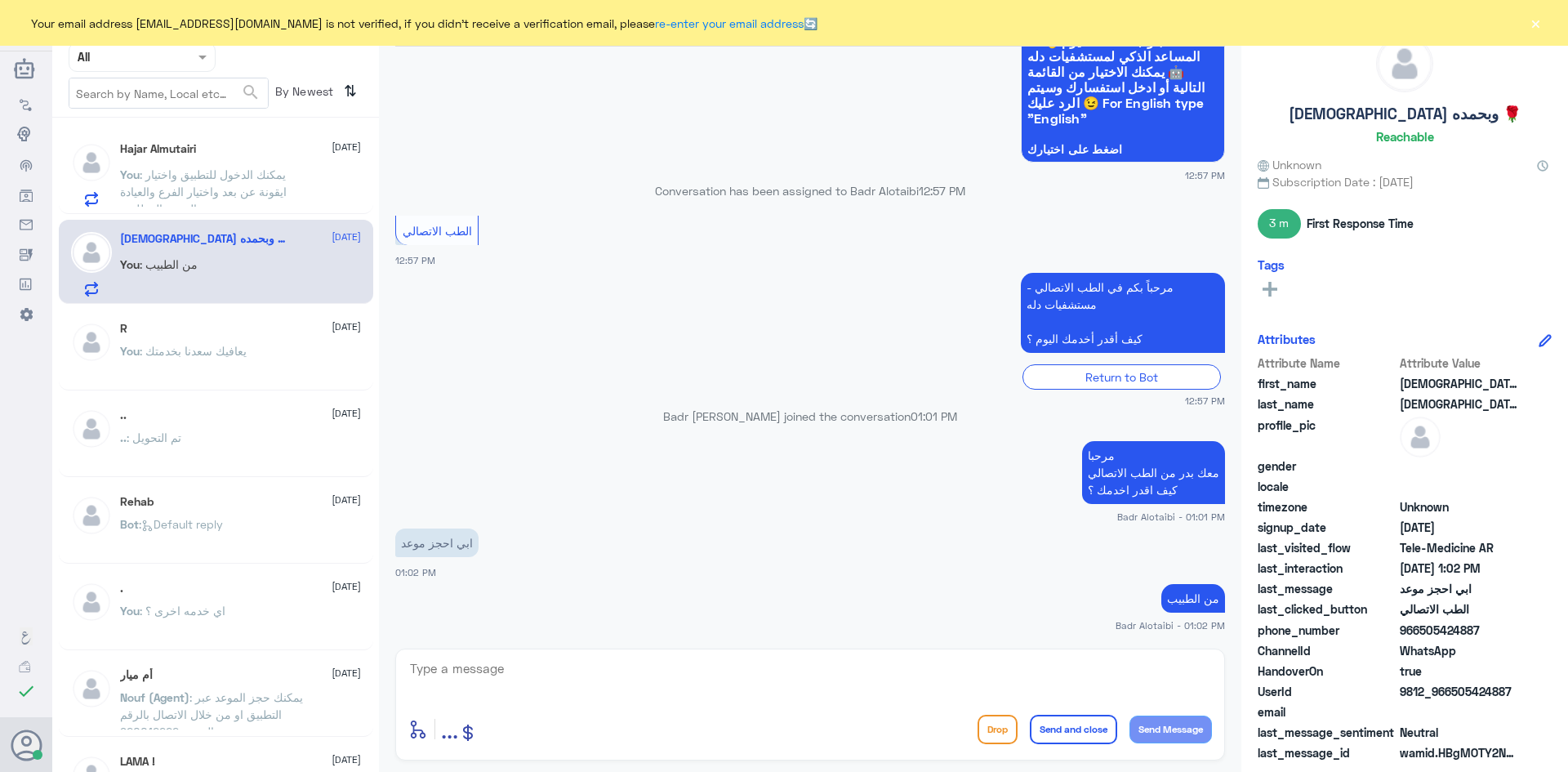
click at [1545, 27] on div "Your email address b_malotaibi@dallah-hospital.com is not verified, if you didn…" at bounding box center [784, 22] width 1568 height 46
click at [1540, 24] on button "×" at bounding box center [1536, 23] width 17 height 17
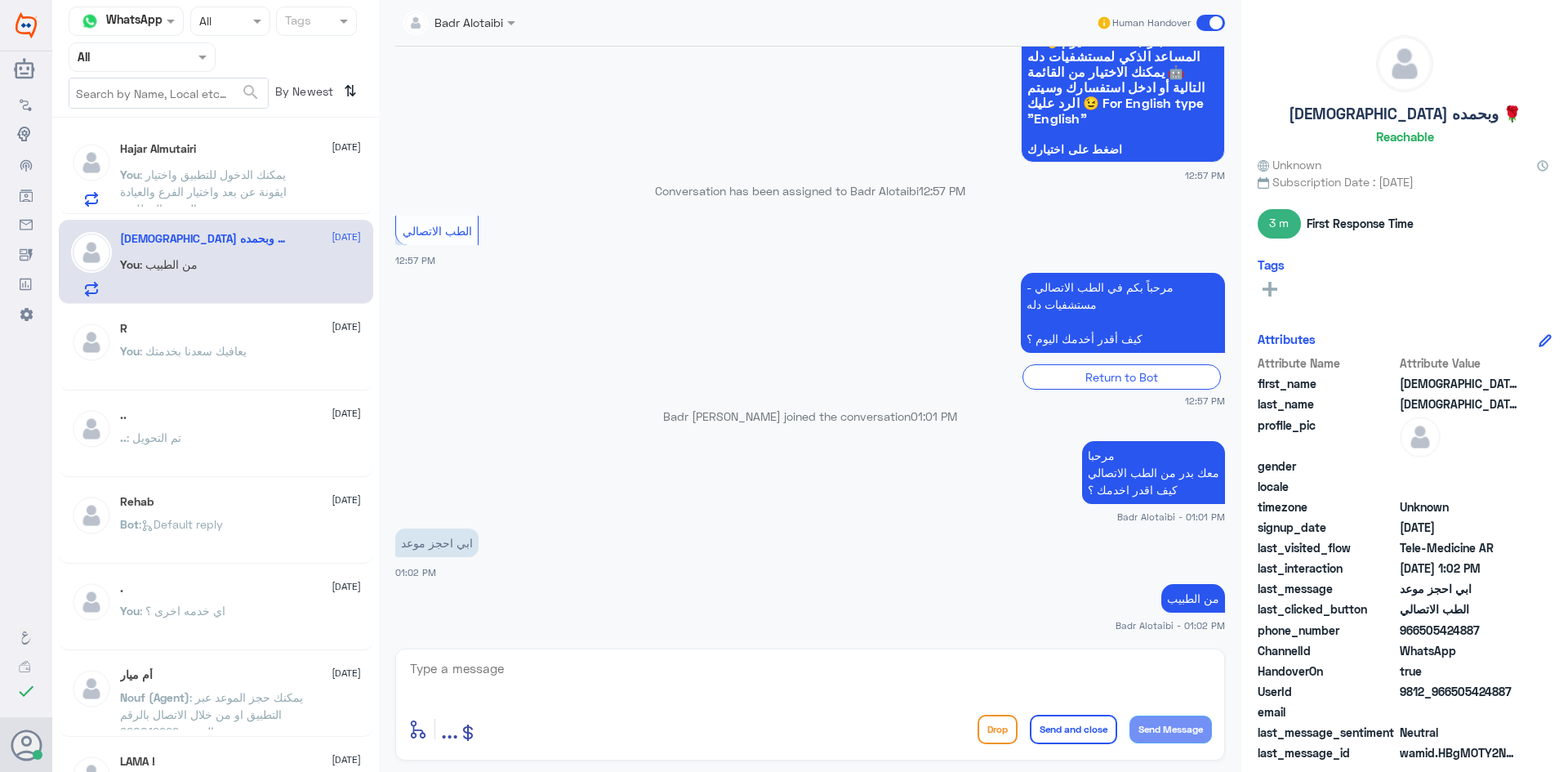
click at [1224, 25] on span at bounding box center [1211, 23] width 28 height 17
click at [0, 0] on input "checkbox" at bounding box center [0, 0] width 0 height 0
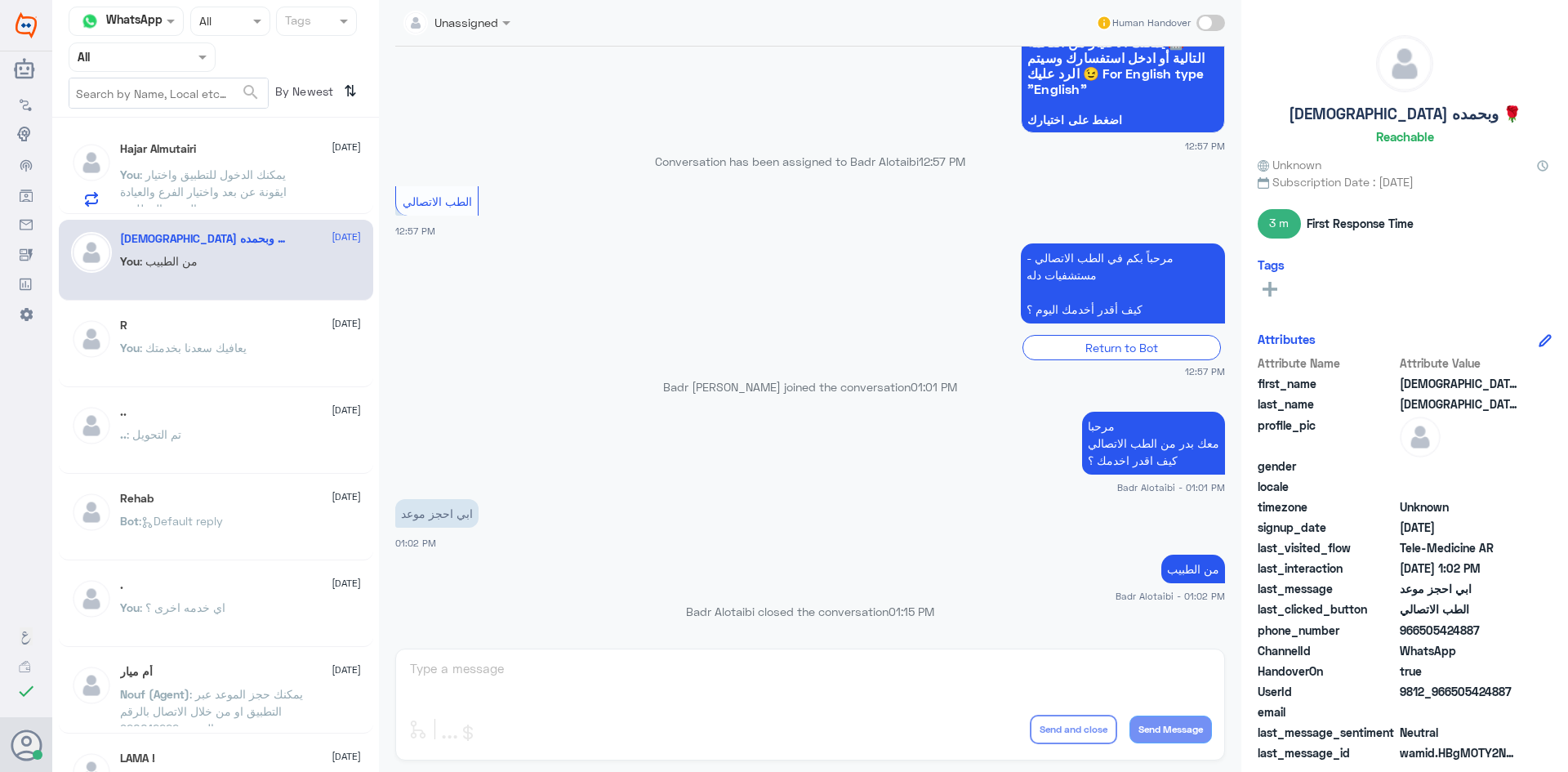
click at [205, 162] on div "Hajar Almutairi 10 September You : يمكنك الدخول للتطبيق واختيار ايقونة عن بعد و…" at bounding box center [240, 174] width 241 height 65
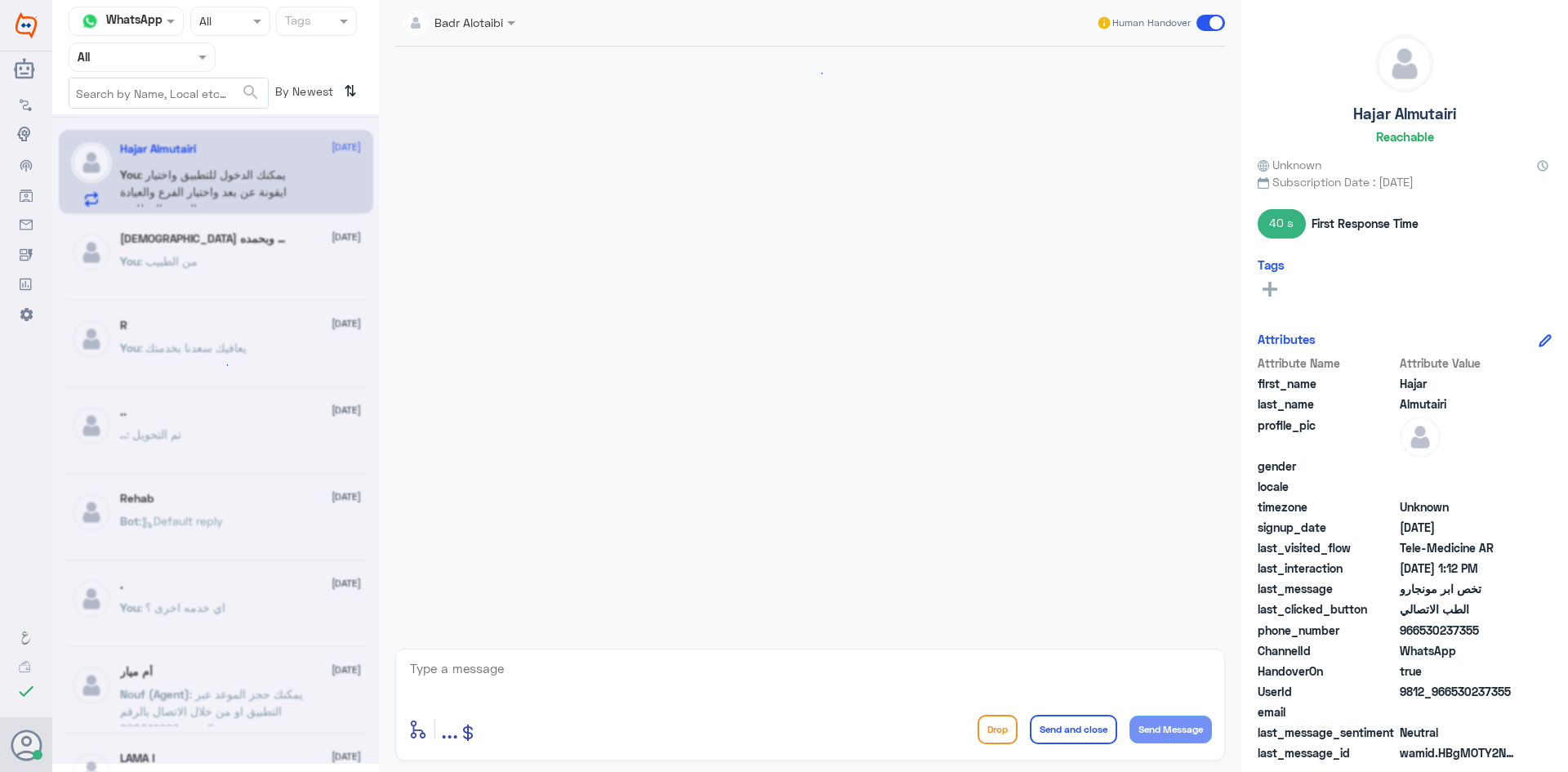
scroll to position [930, 0]
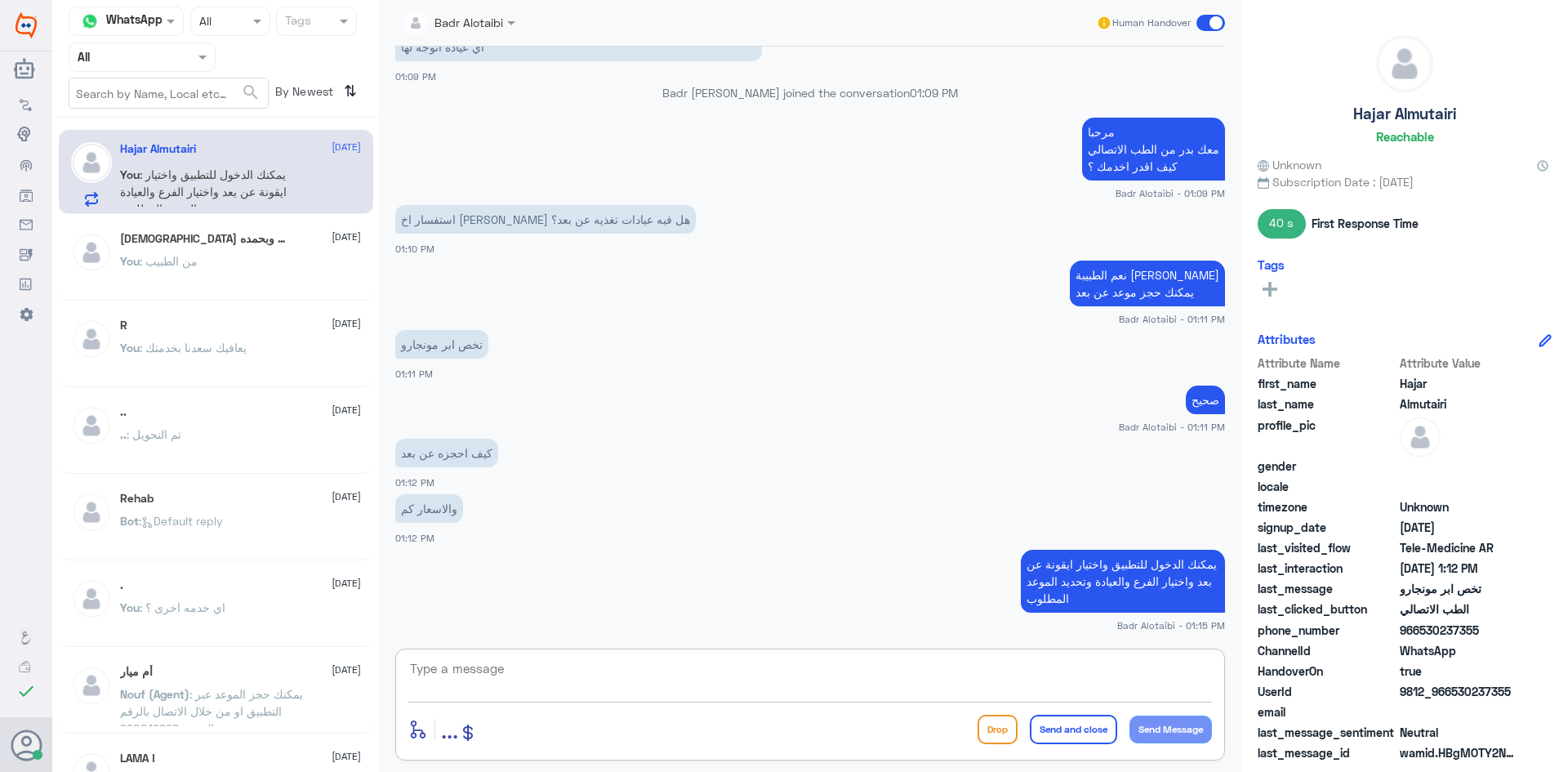
click at [879, 667] on textarea at bounding box center [809, 677] width 803 height 40
type textarea "هل يوجد تامين ؟"
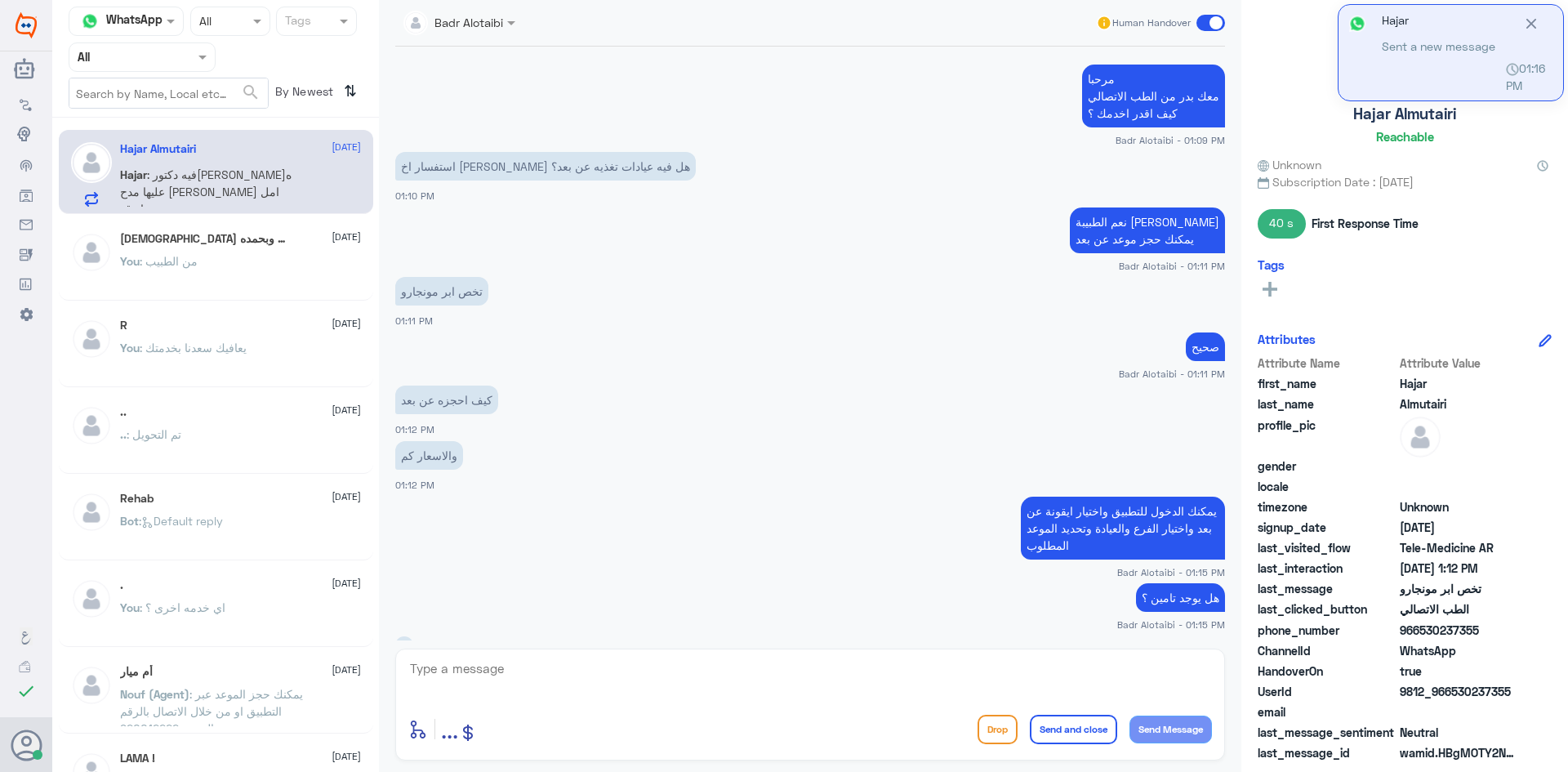
scroll to position [1151, 0]
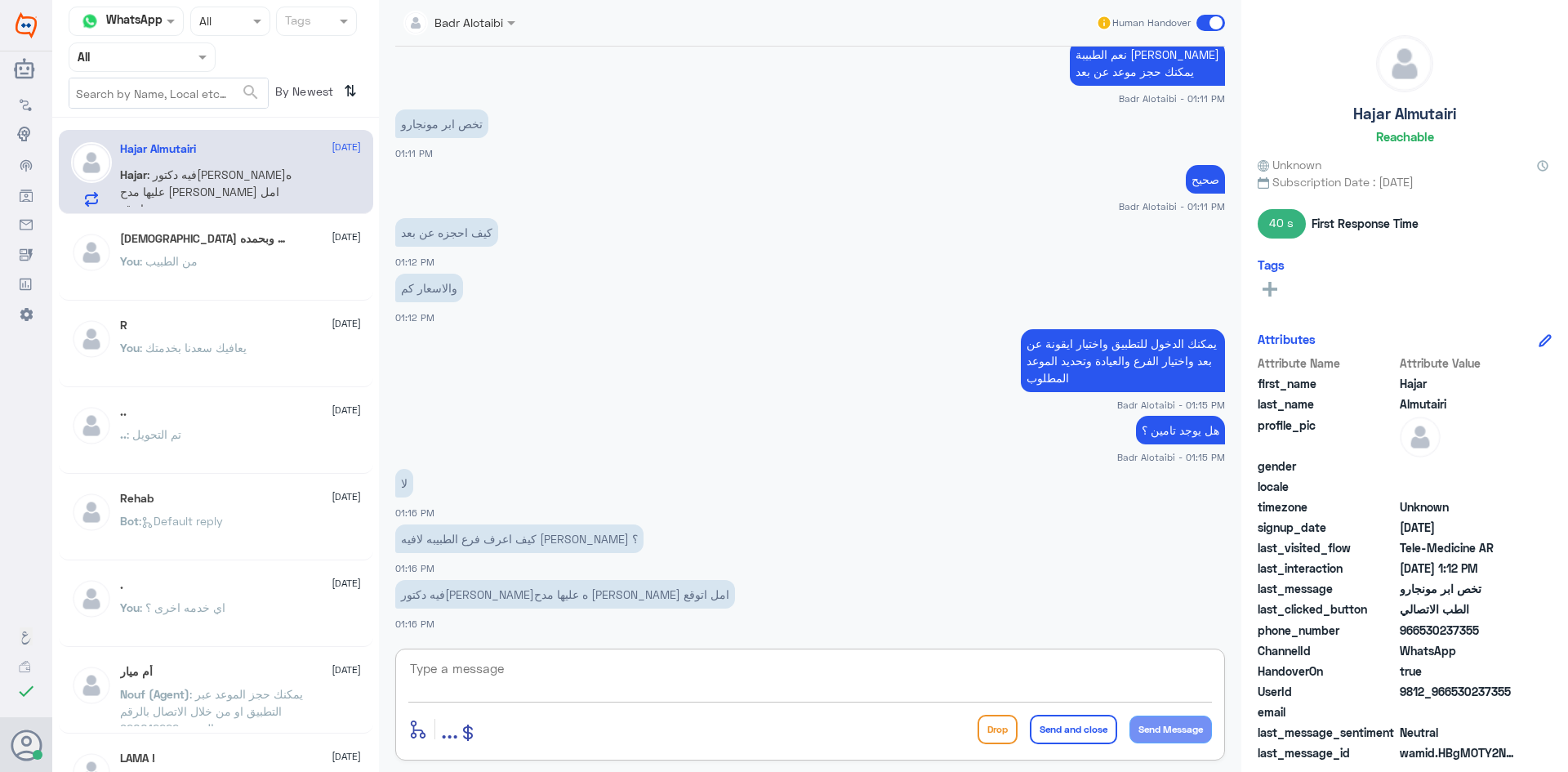
click at [698, 694] on textarea at bounding box center [809, 677] width 803 height 40
click at [674, 676] on textarea at bounding box center [809, 677] width 803 height 40
type textarea "دله النخيل"
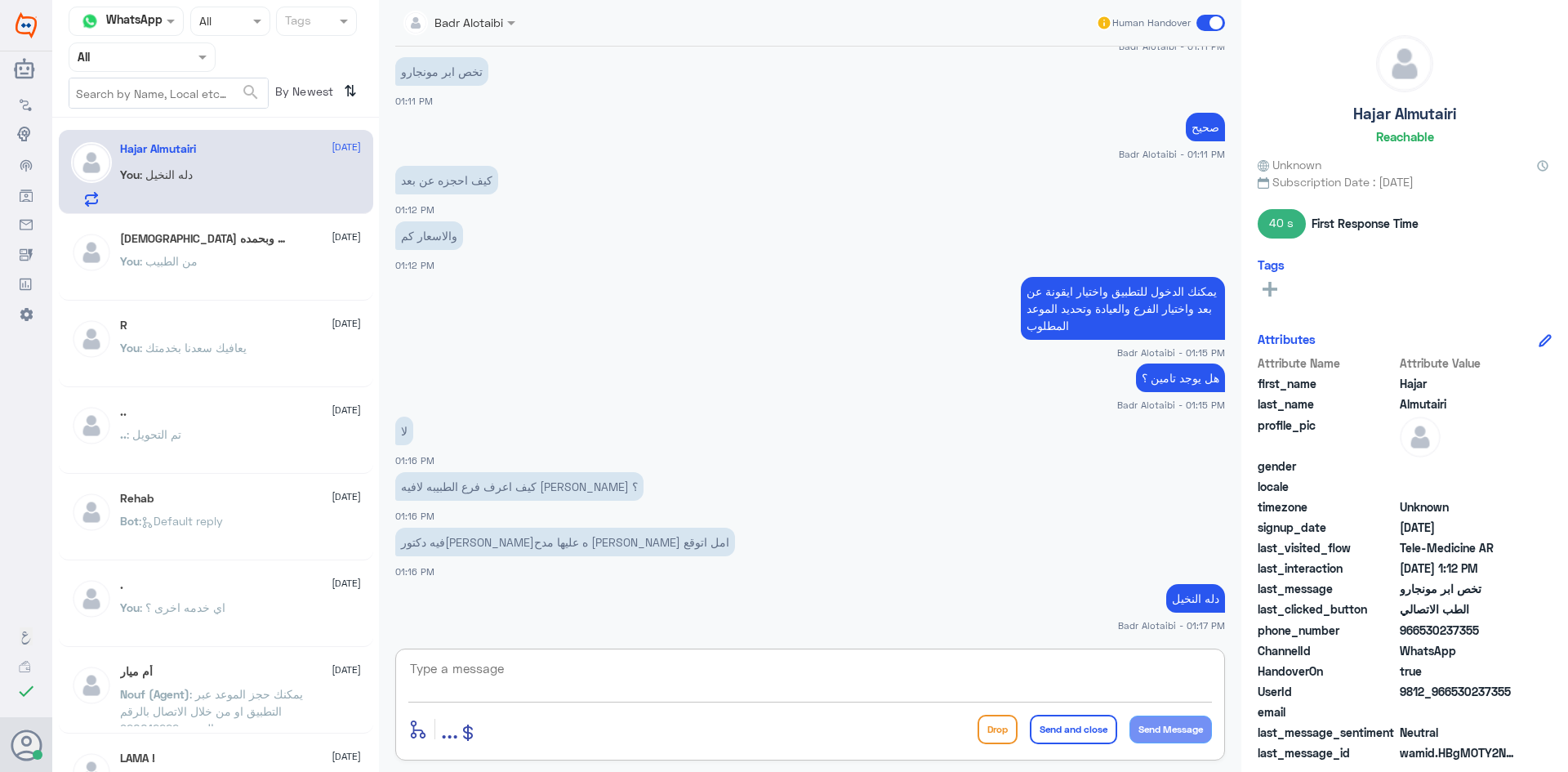
scroll to position [1259, 0]
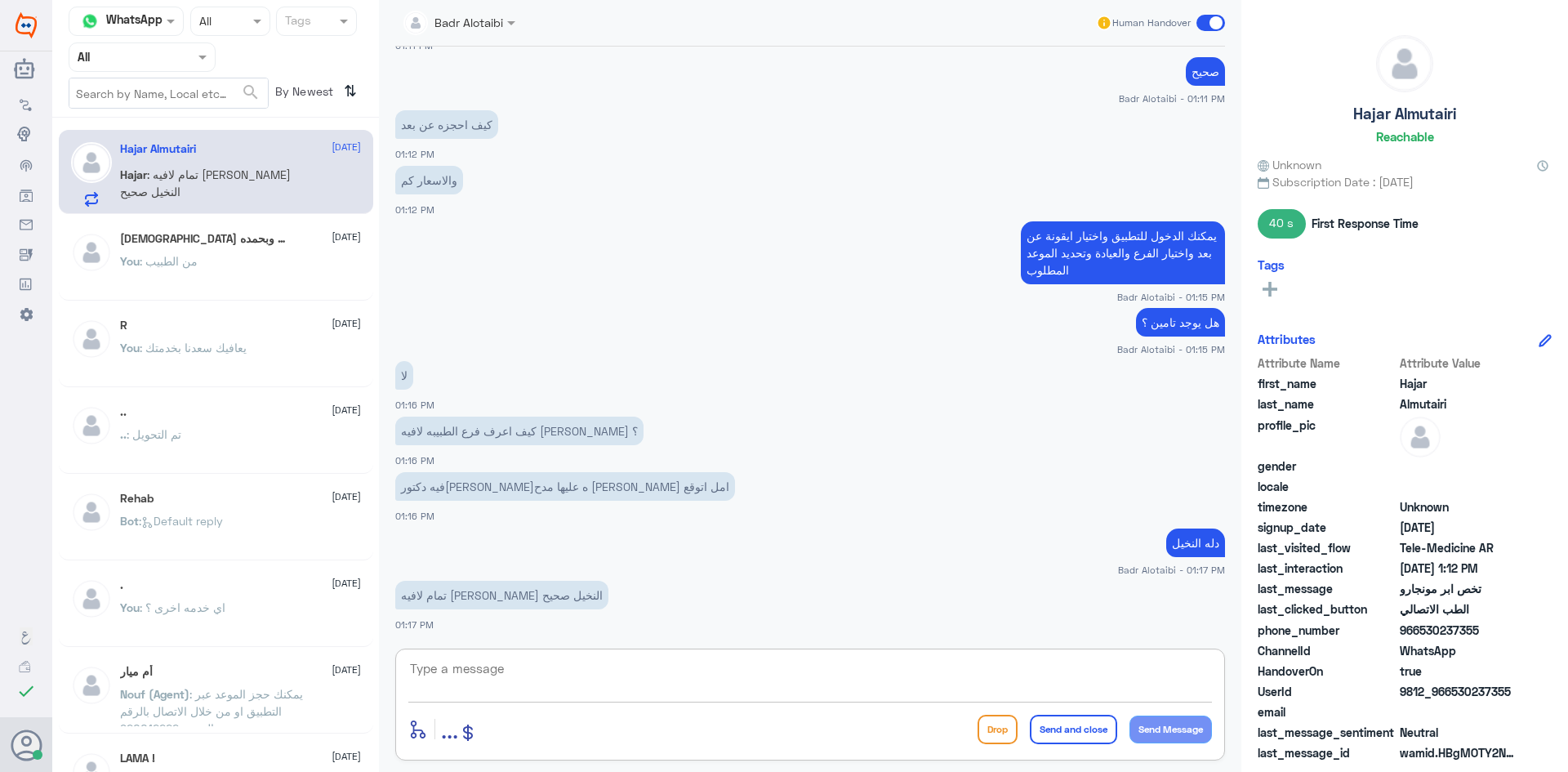
click at [575, 682] on textarea at bounding box center [809, 677] width 803 height 40
type textarea "صحيح"
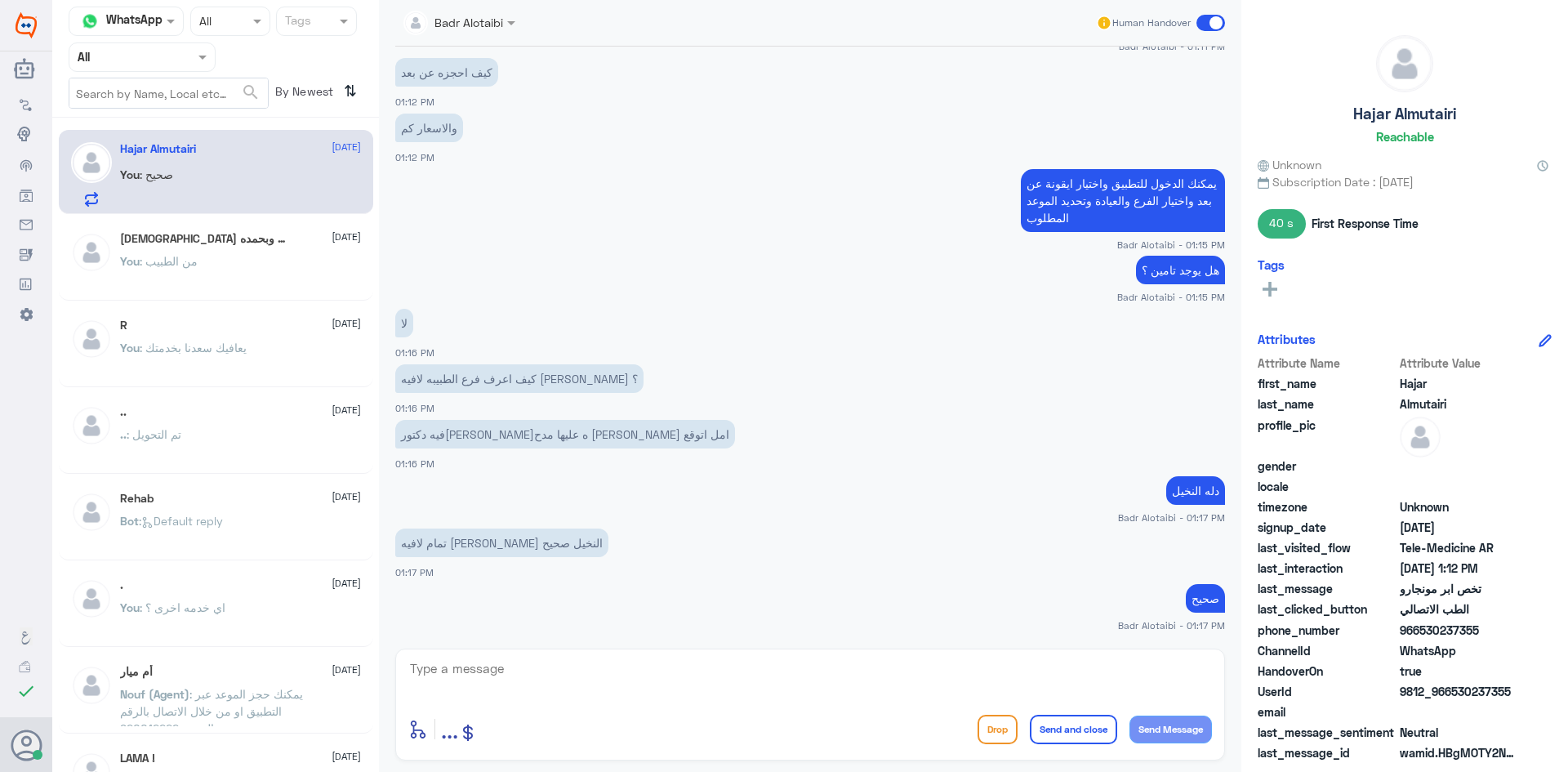
click at [1216, 29] on span at bounding box center [1211, 23] width 28 height 17
click at [0, 0] on input "checkbox" at bounding box center [0, 0] width 0 height 0
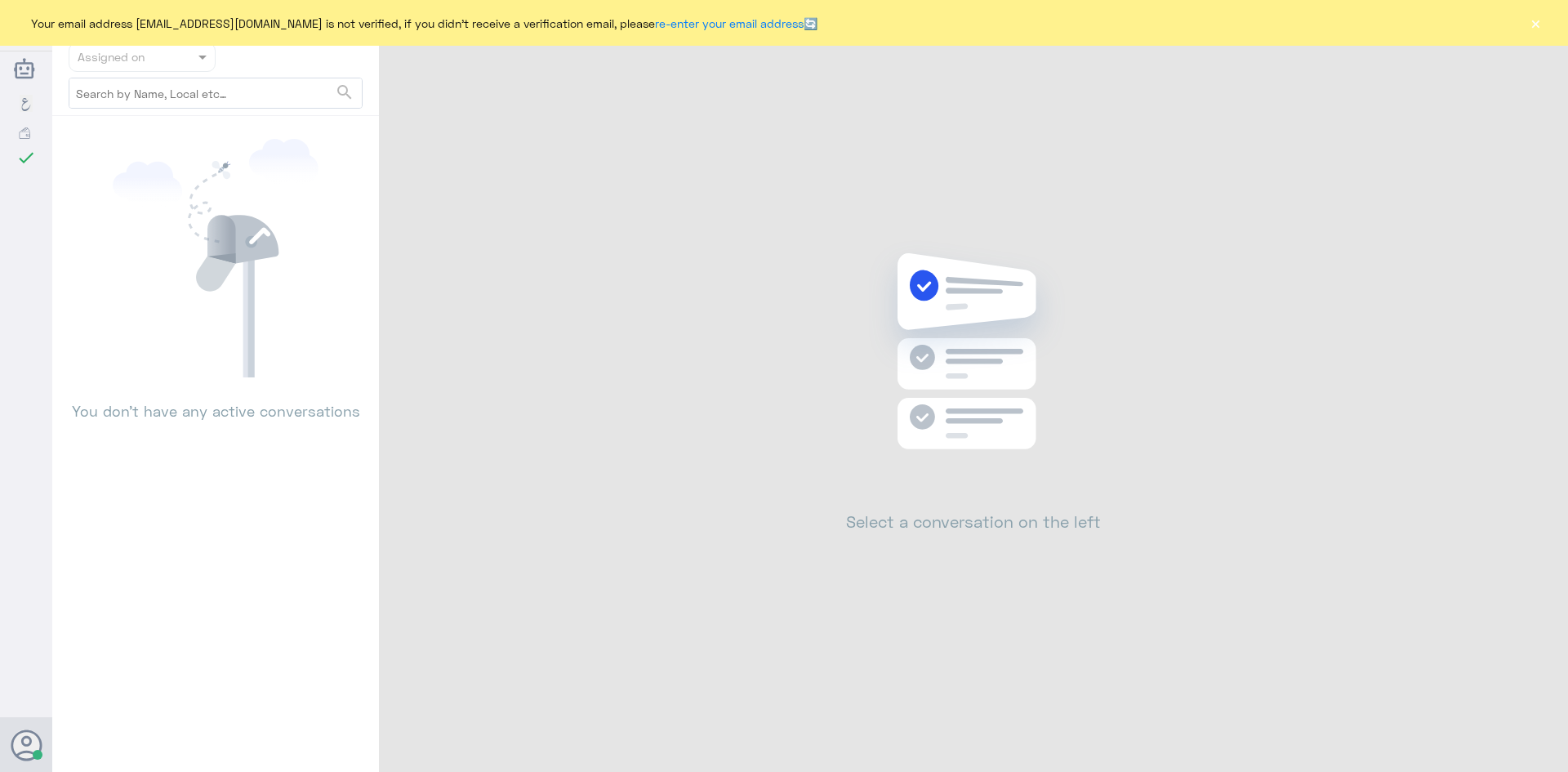
click at [1530, 22] on button "×" at bounding box center [1536, 23] width 17 height 17
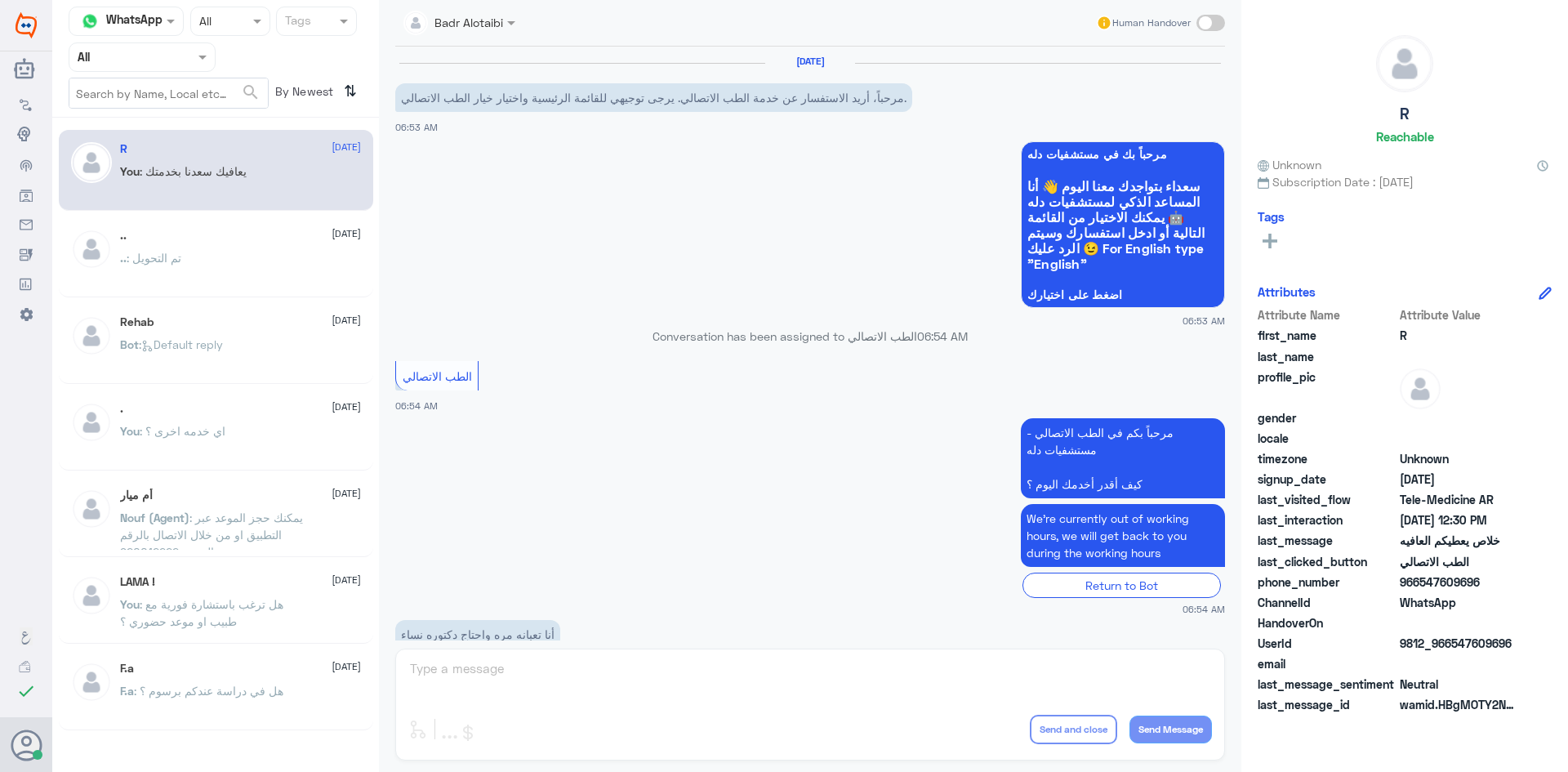
scroll to position [466, 0]
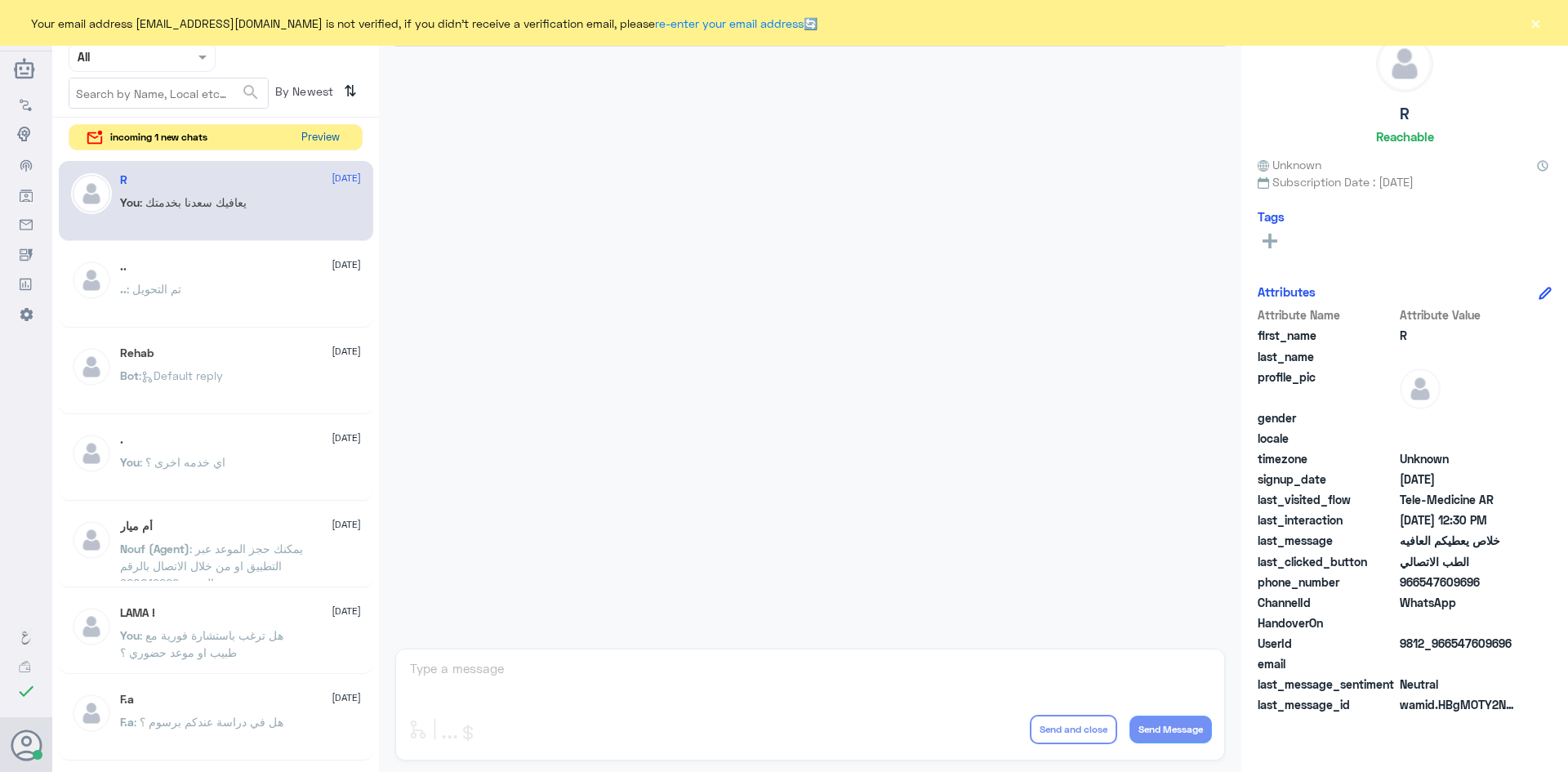
click at [323, 139] on button "Preview" at bounding box center [320, 138] width 51 height 26
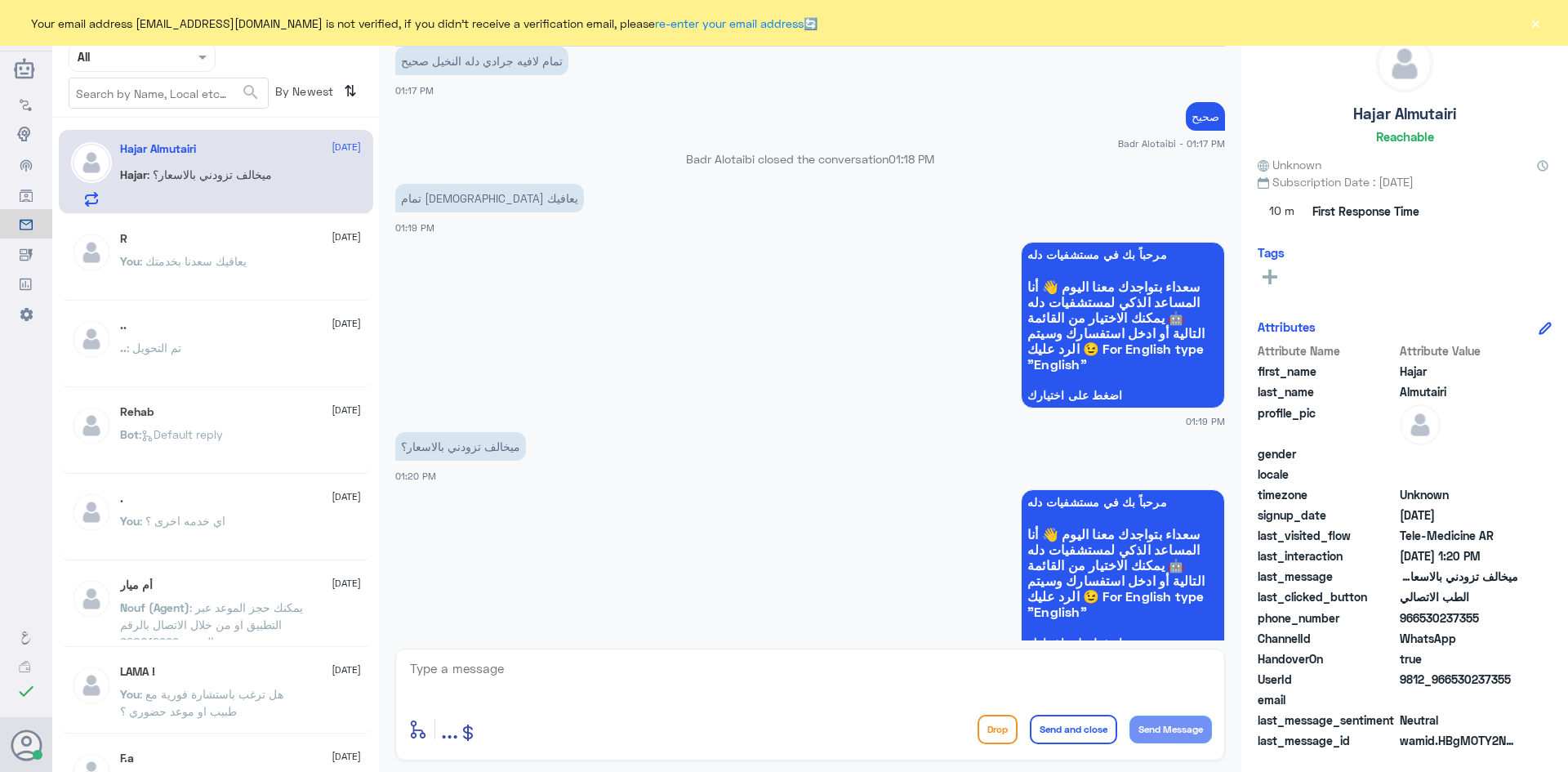
scroll to position [833, 0]
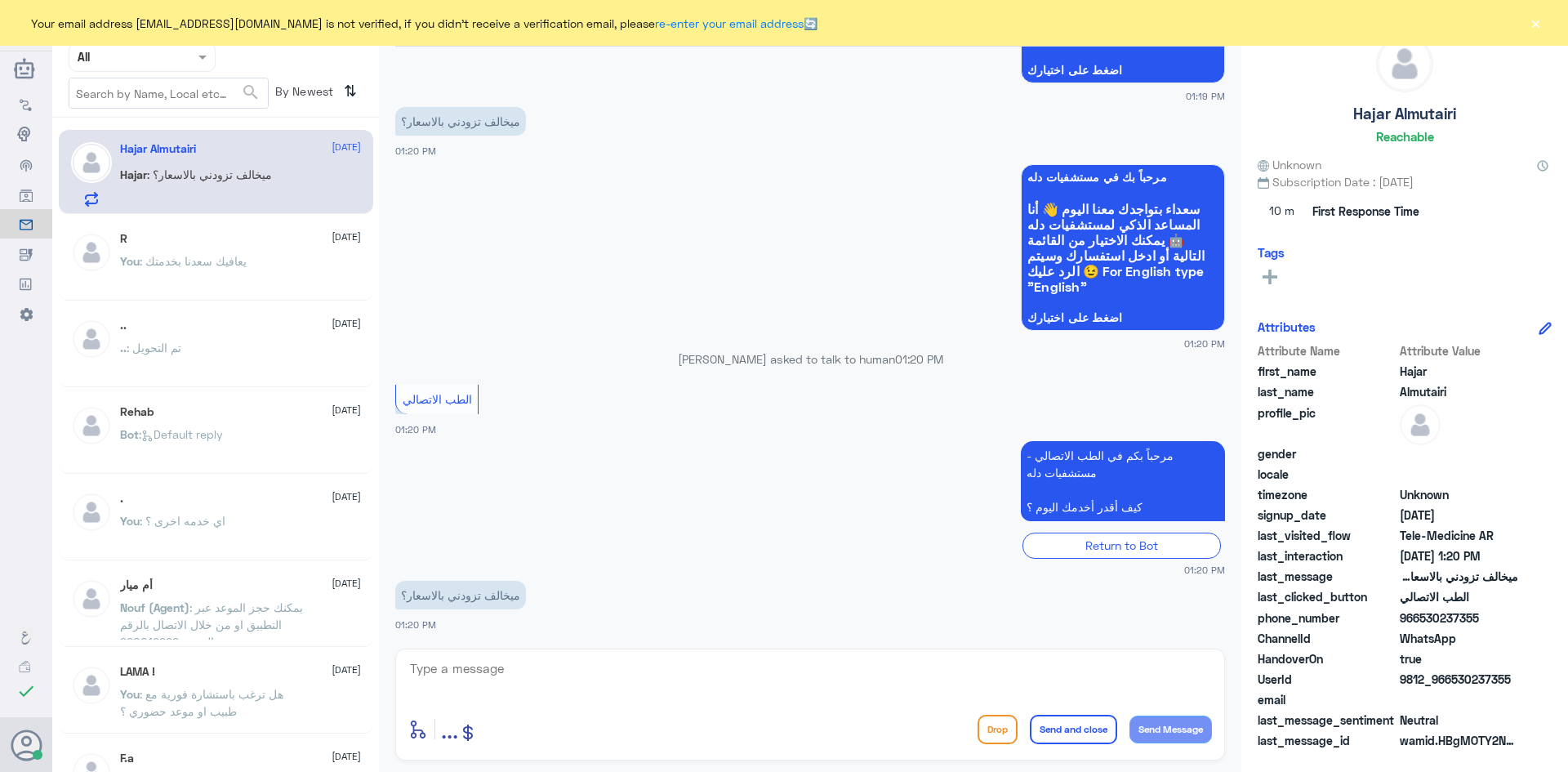
click at [1542, 24] on button "×" at bounding box center [1536, 23] width 17 height 17
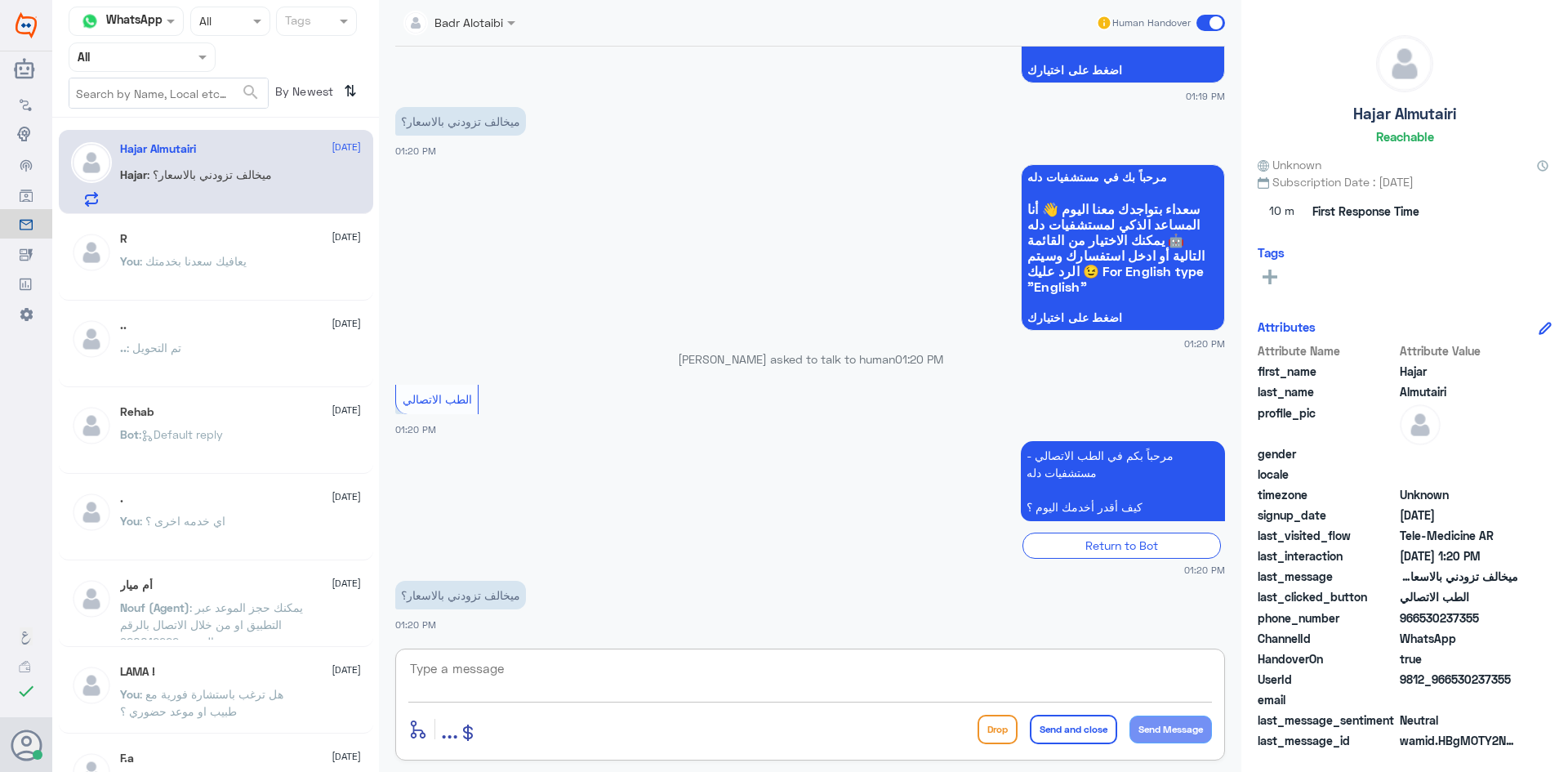
click at [608, 674] on textarea at bounding box center [809, 677] width 803 height 40
type textarea "الاستشارة عن بعد 150 ريال"
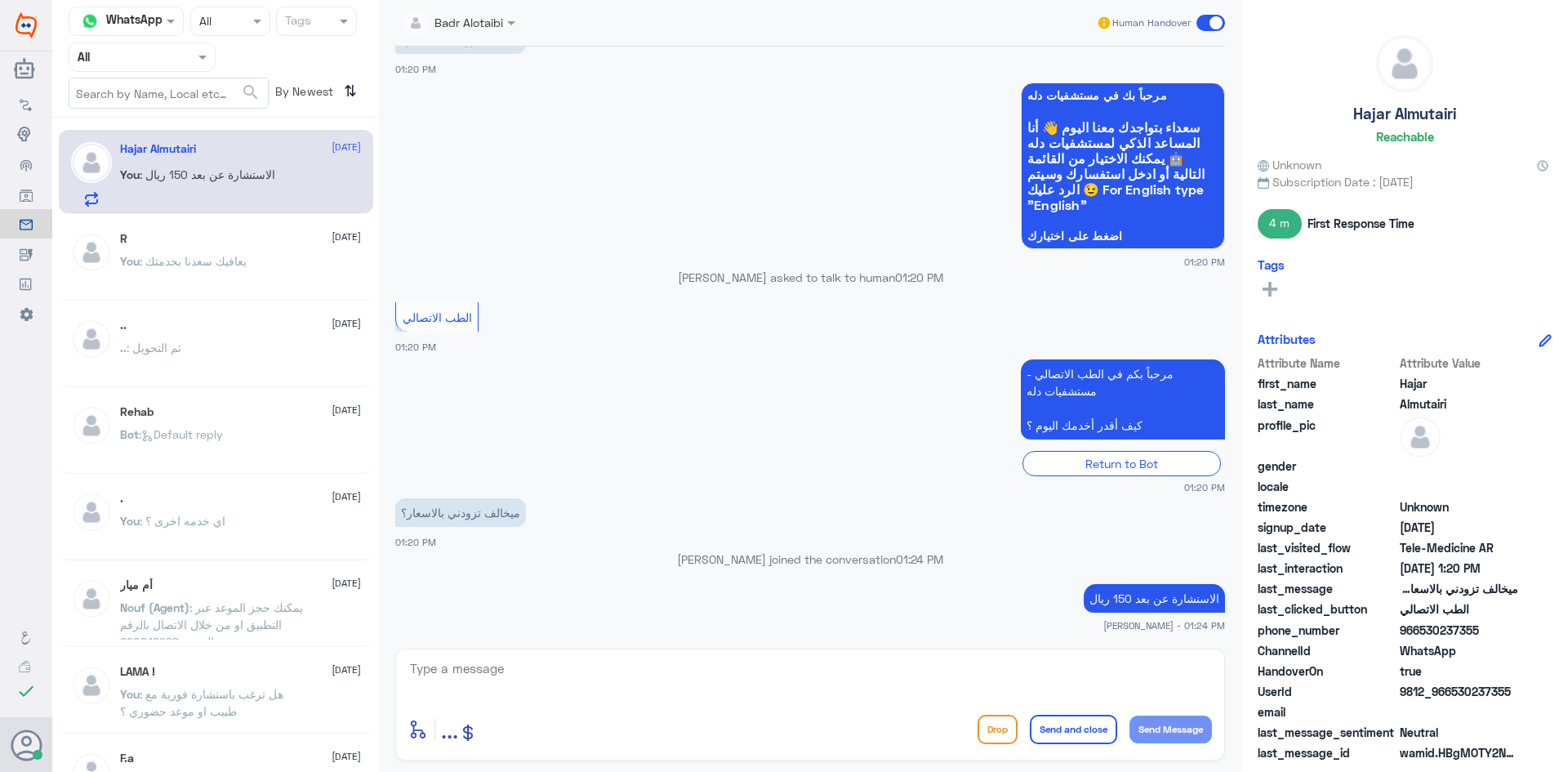
click at [1208, 19] on span at bounding box center [1211, 23] width 28 height 17
click at [0, 0] on input "checkbox" at bounding box center [0, 0] width 0 height 0
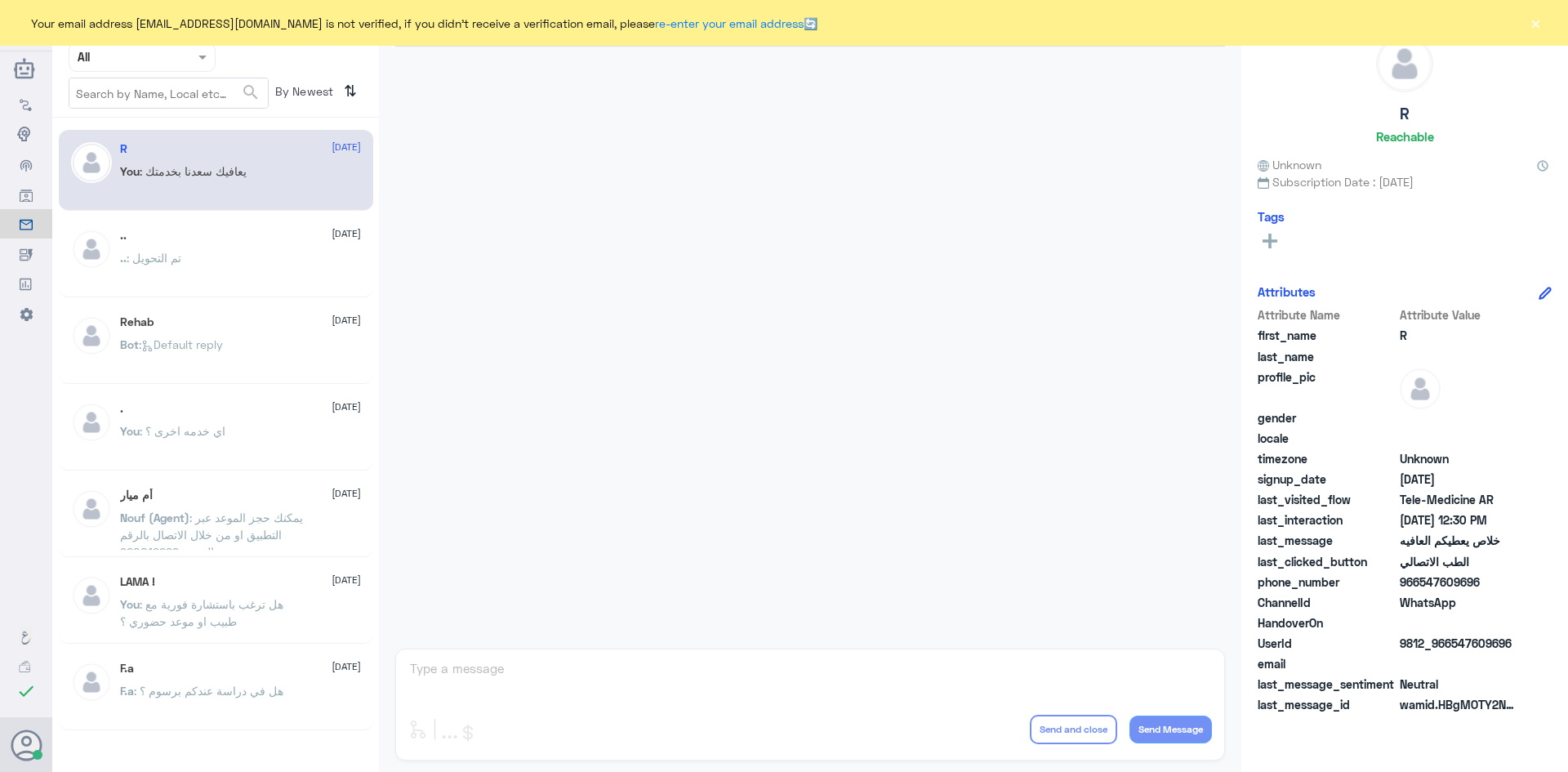
click at [1532, 28] on button "×" at bounding box center [1536, 23] width 17 height 17
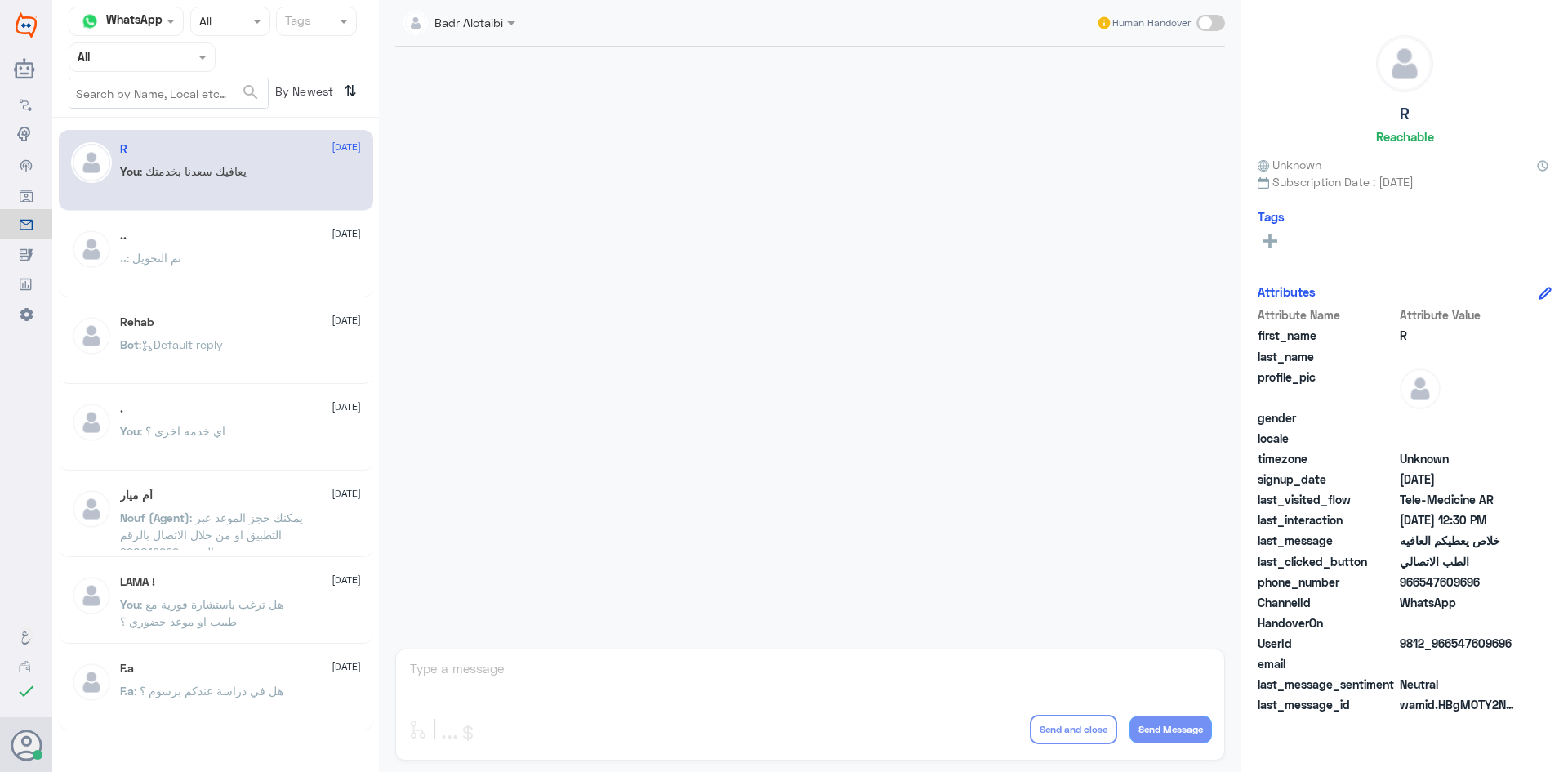
click at [167, 60] on input "text" at bounding box center [123, 56] width 90 height 19
click at [172, 114] on div "Unassigned" at bounding box center [142, 129] width 147 height 37
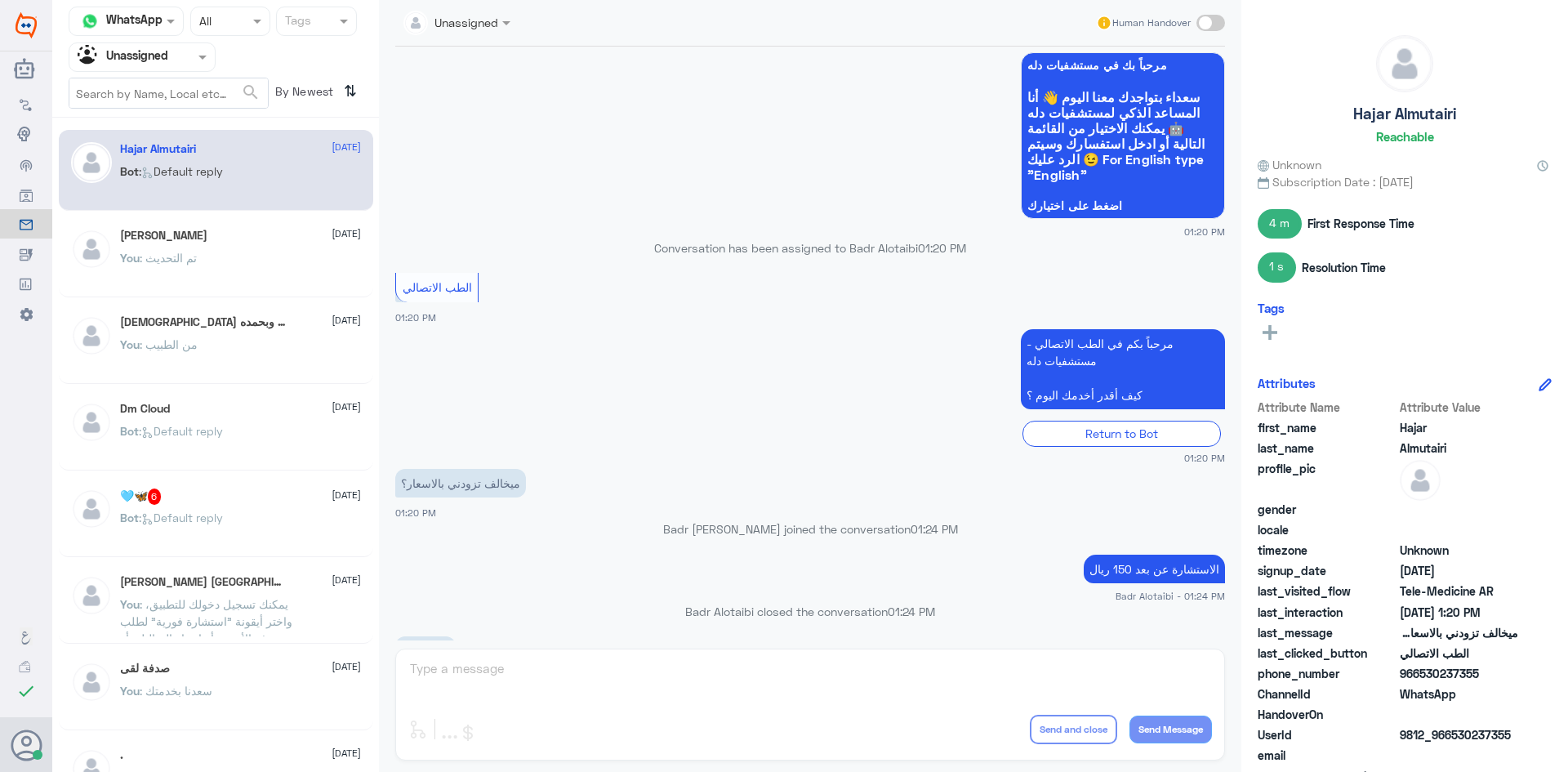
scroll to position [995, 0]
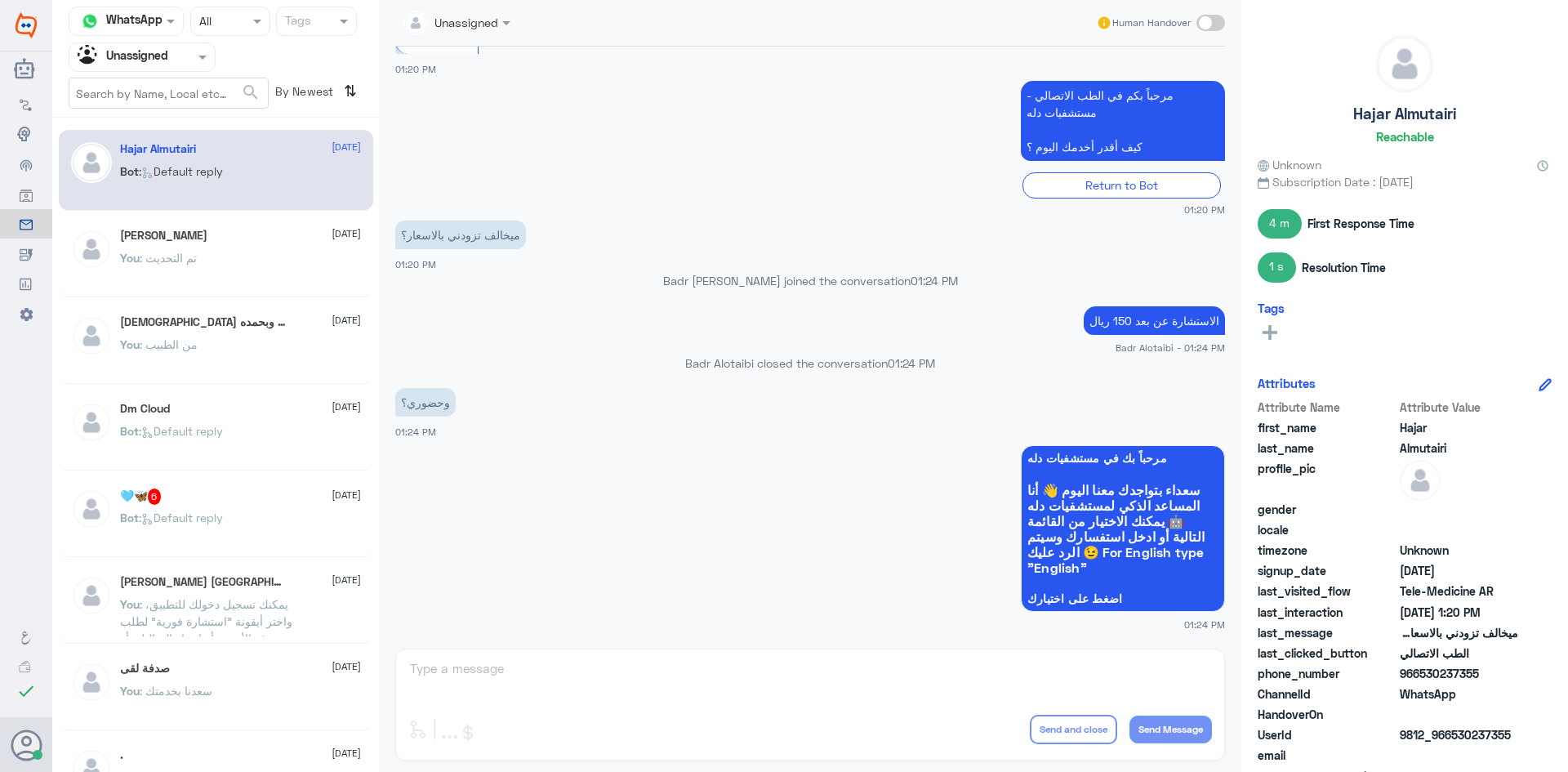
click at [1198, 22] on span at bounding box center [1211, 23] width 28 height 17
click at [0, 0] on input "checkbox" at bounding box center [0, 0] width 0 height 0
click at [898, 666] on textarea at bounding box center [809, 677] width 803 height 40
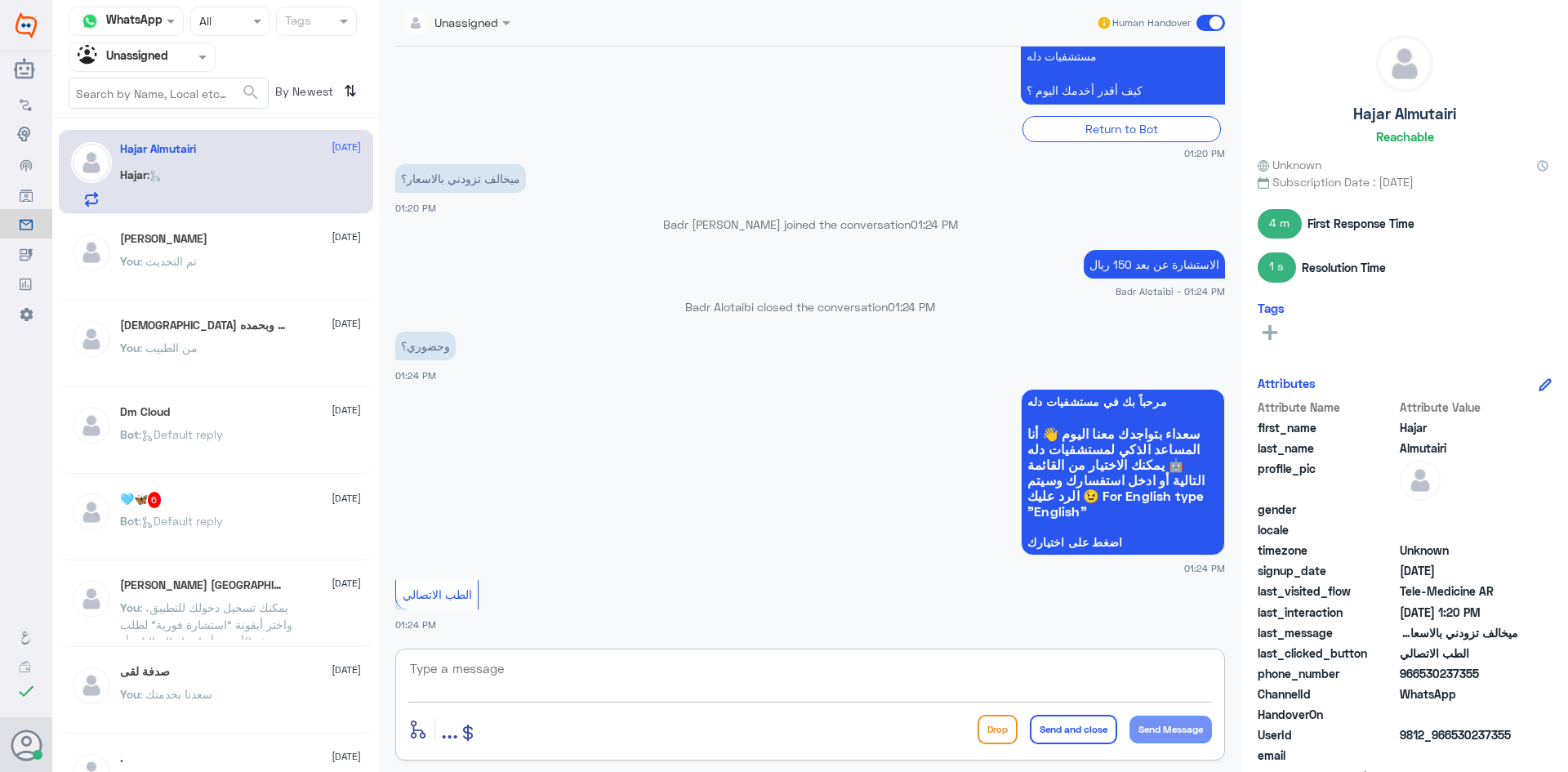
click at [182, 68] on div "Agent Filter Unassigned" at bounding box center [132, 57] width 125 height 25
click at [177, 95] on div "All" at bounding box center [142, 95] width 147 height 30
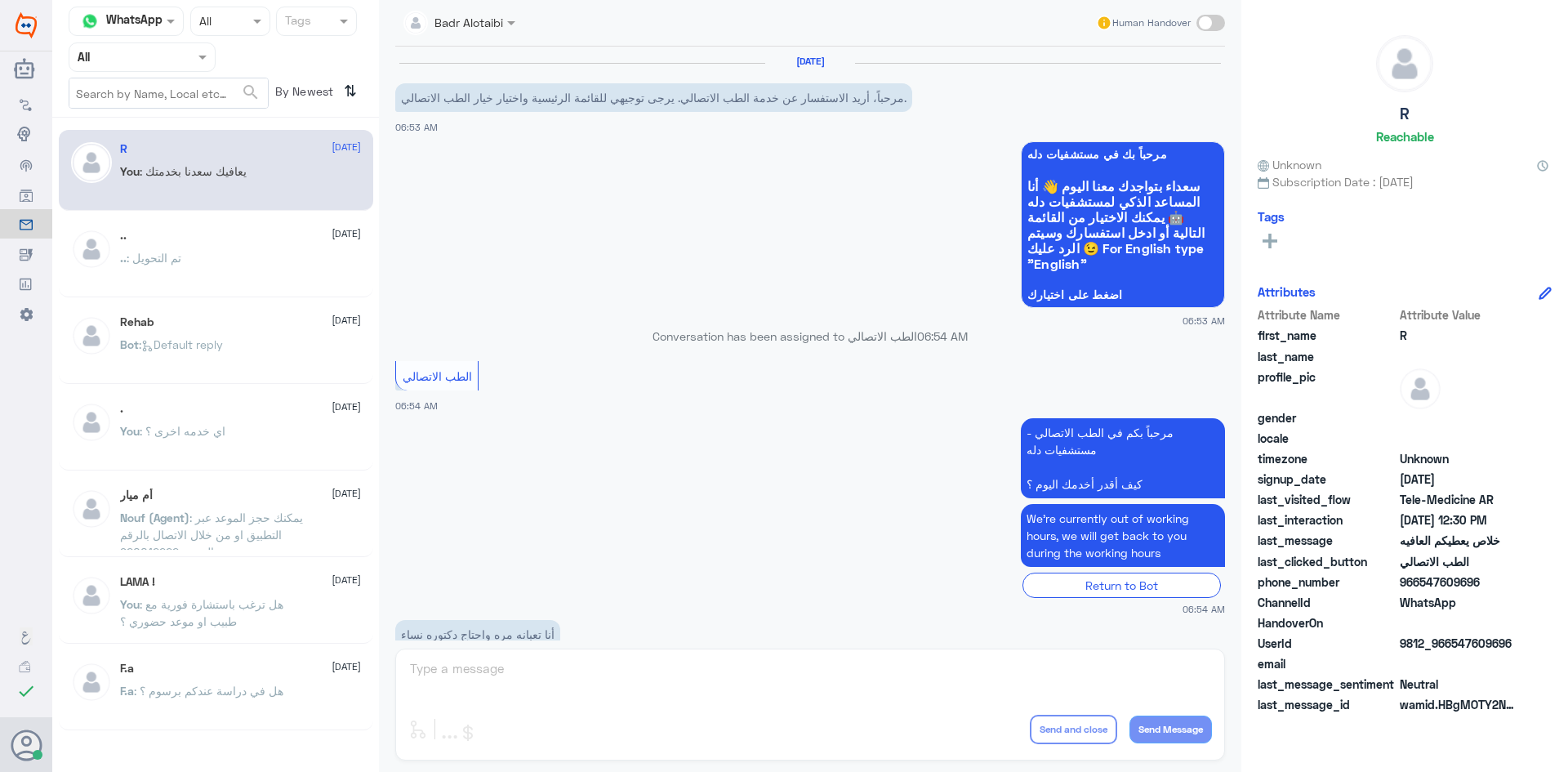
scroll to position [466, 0]
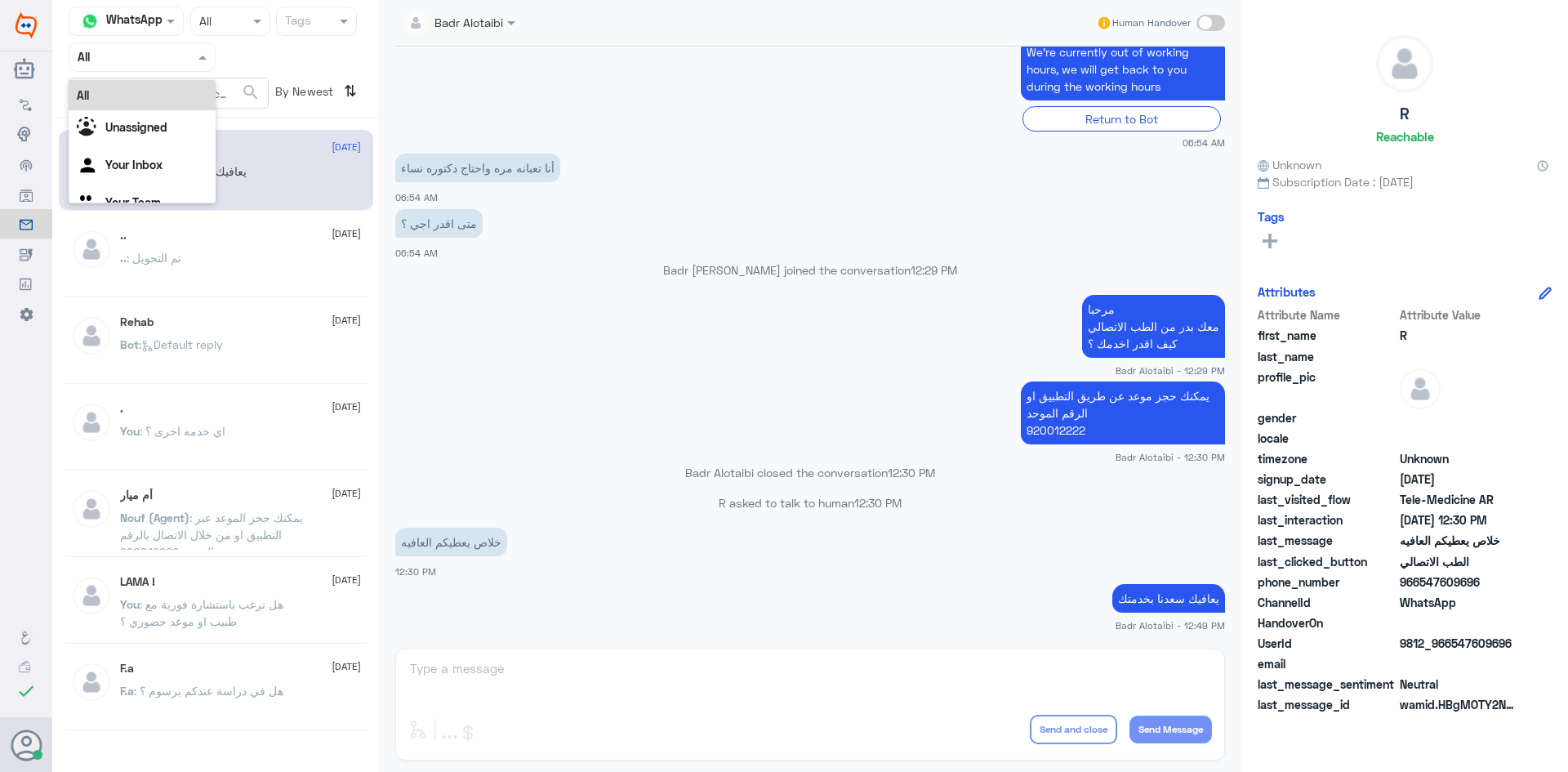
click at [185, 50] on div at bounding box center [142, 56] width 145 height 19
click at [177, 119] on div "Unassigned" at bounding box center [142, 129] width 147 height 37
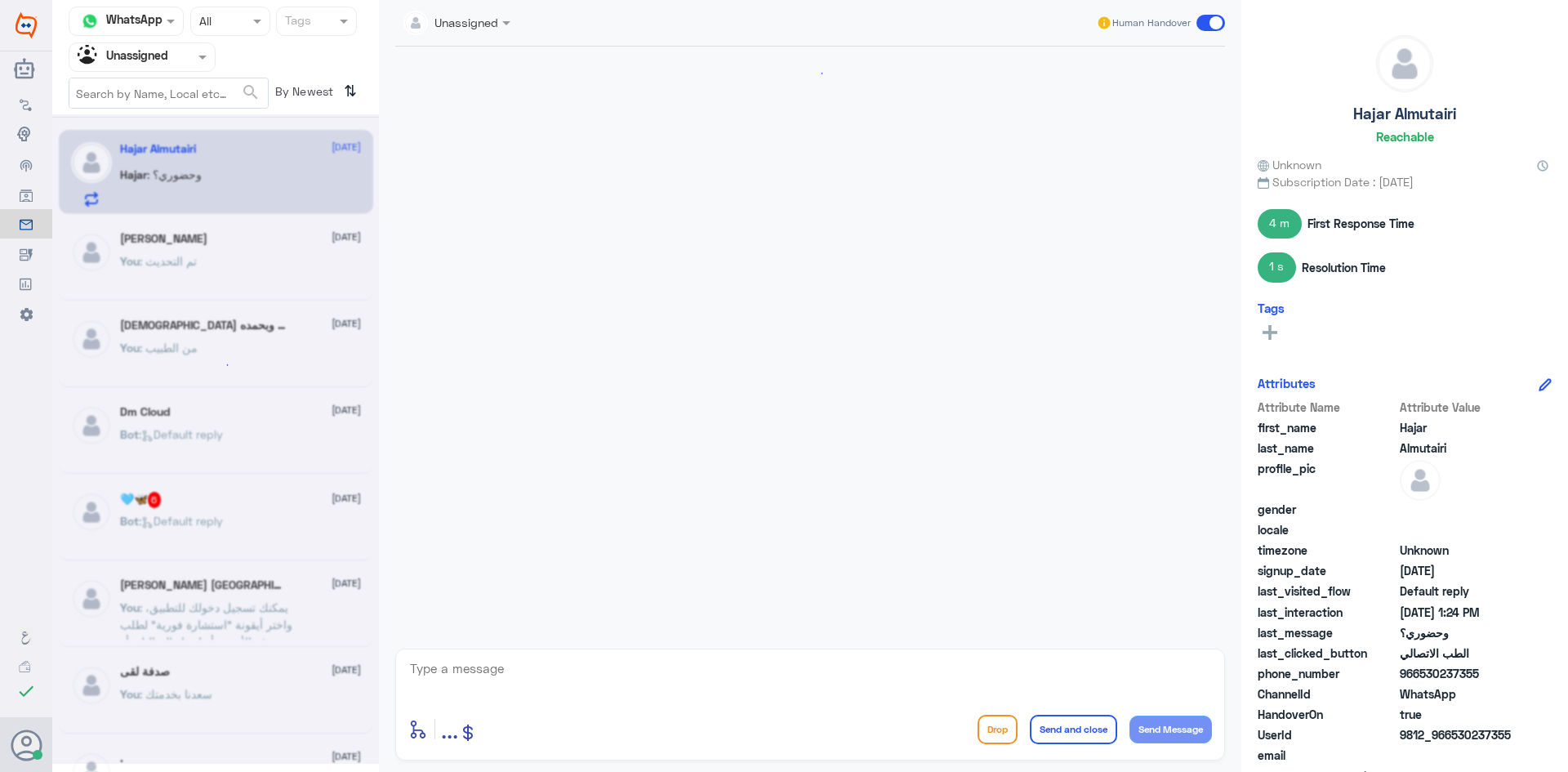
scroll to position [887, 0]
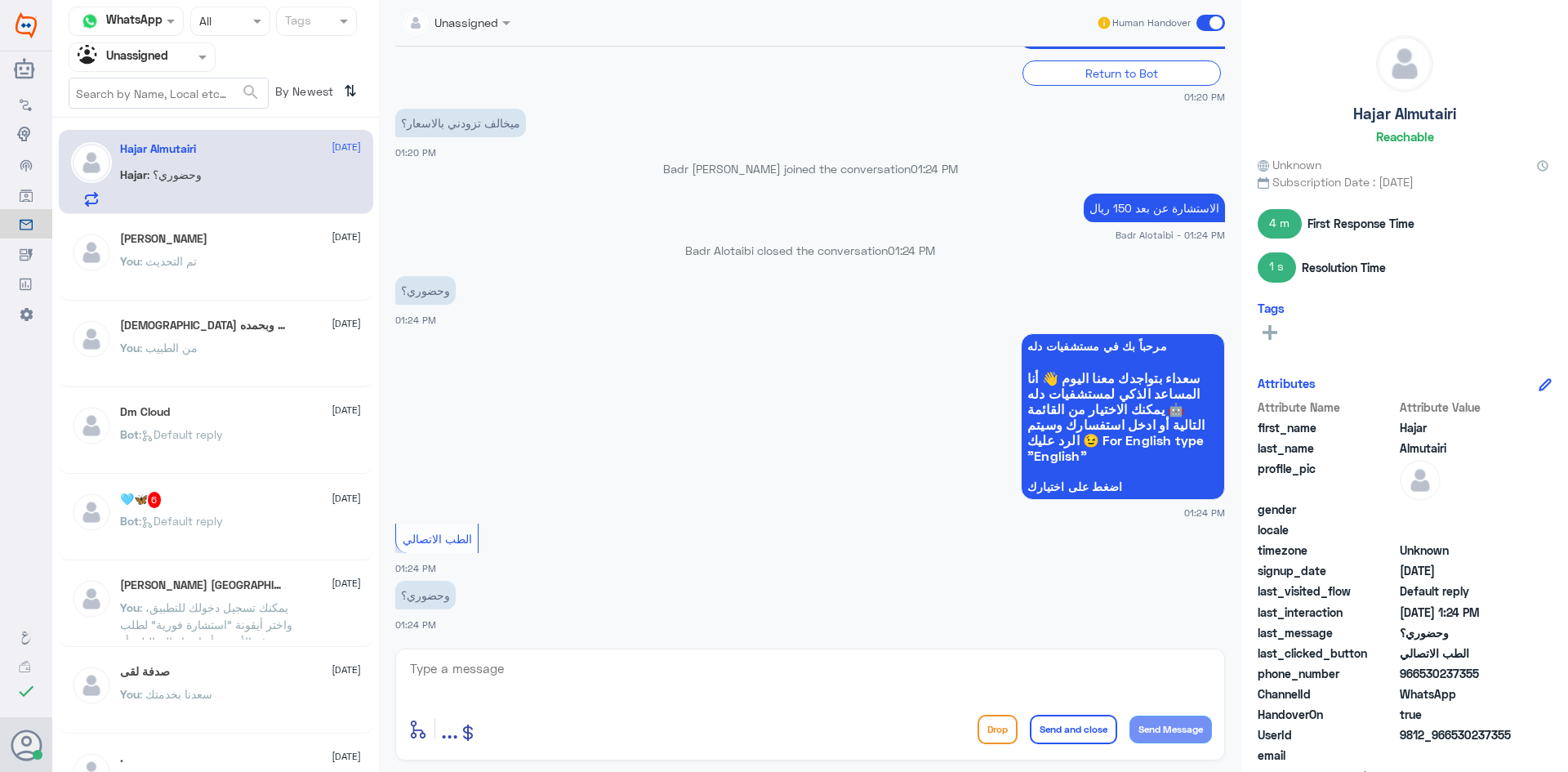
click at [611, 687] on textarea at bounding box center [809, 677] width 803 height 40
type textarea "315 ريال"
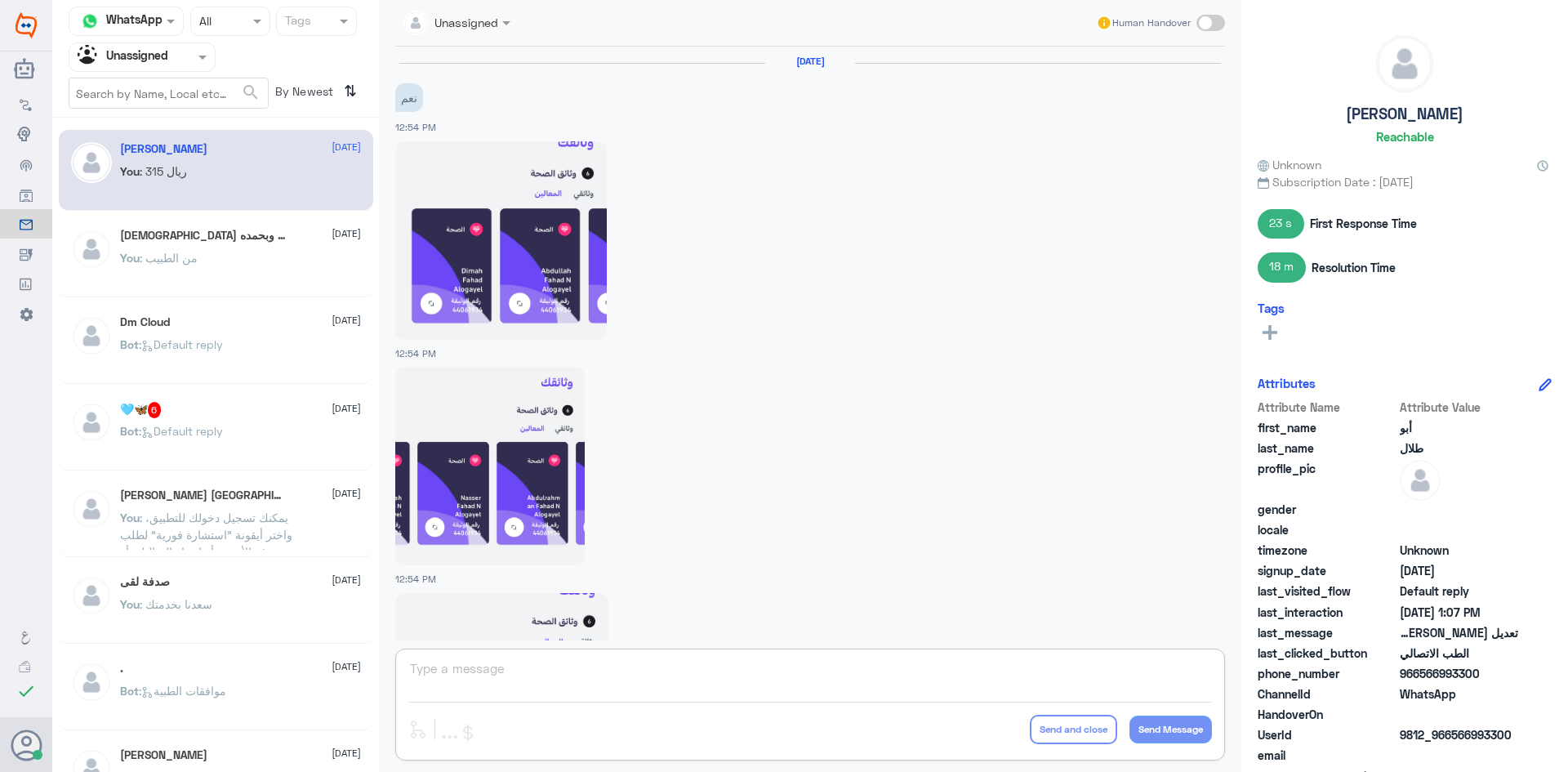
scroll to position [2226, 0]
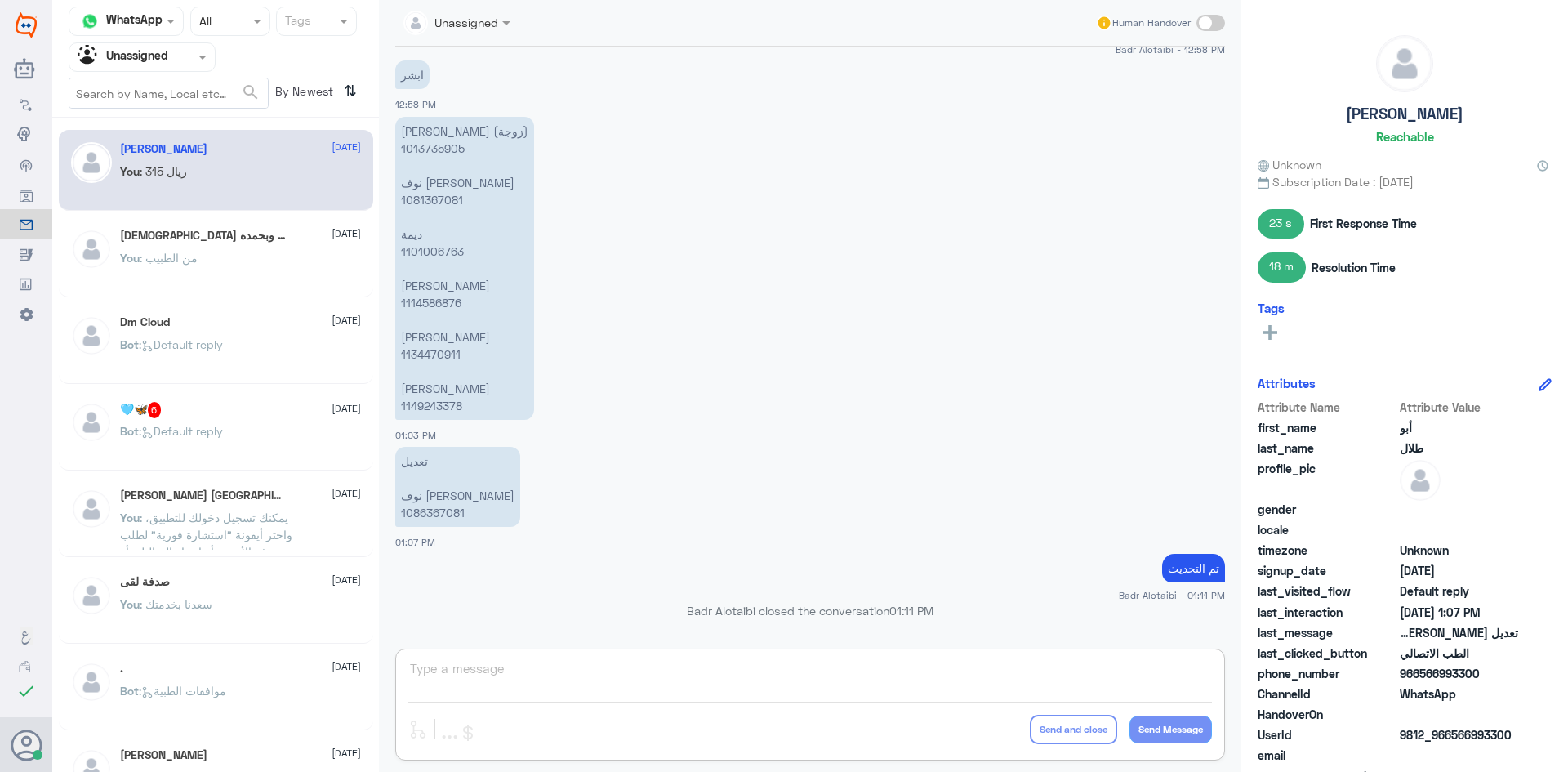
click at [172, 61] on div at bounding box center [142, 56] width 145 height 19
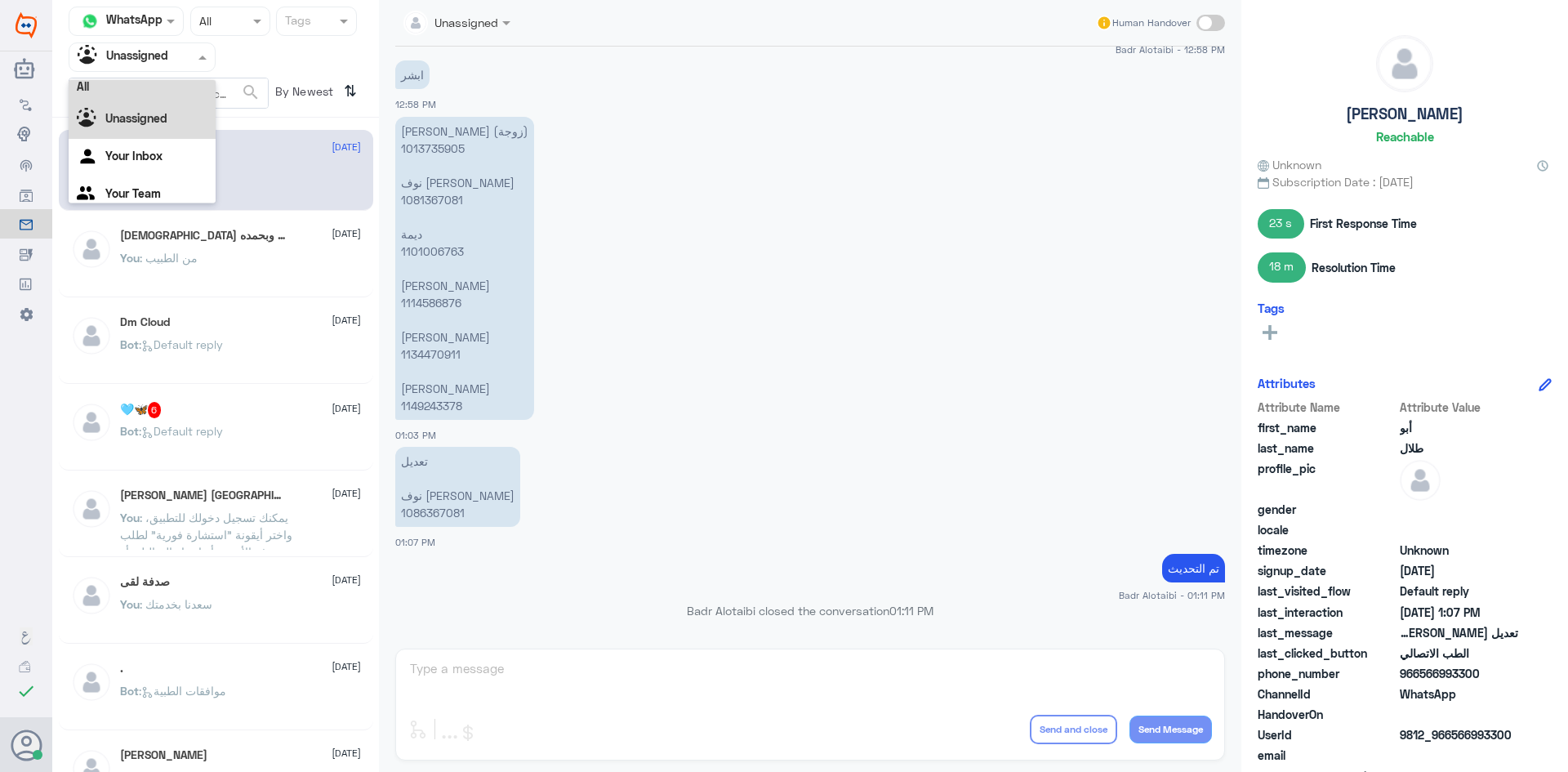
scroll to position [0, 0]
click at [172, 90] on div "All" at bounding box center [142, 95] width 147 height 30
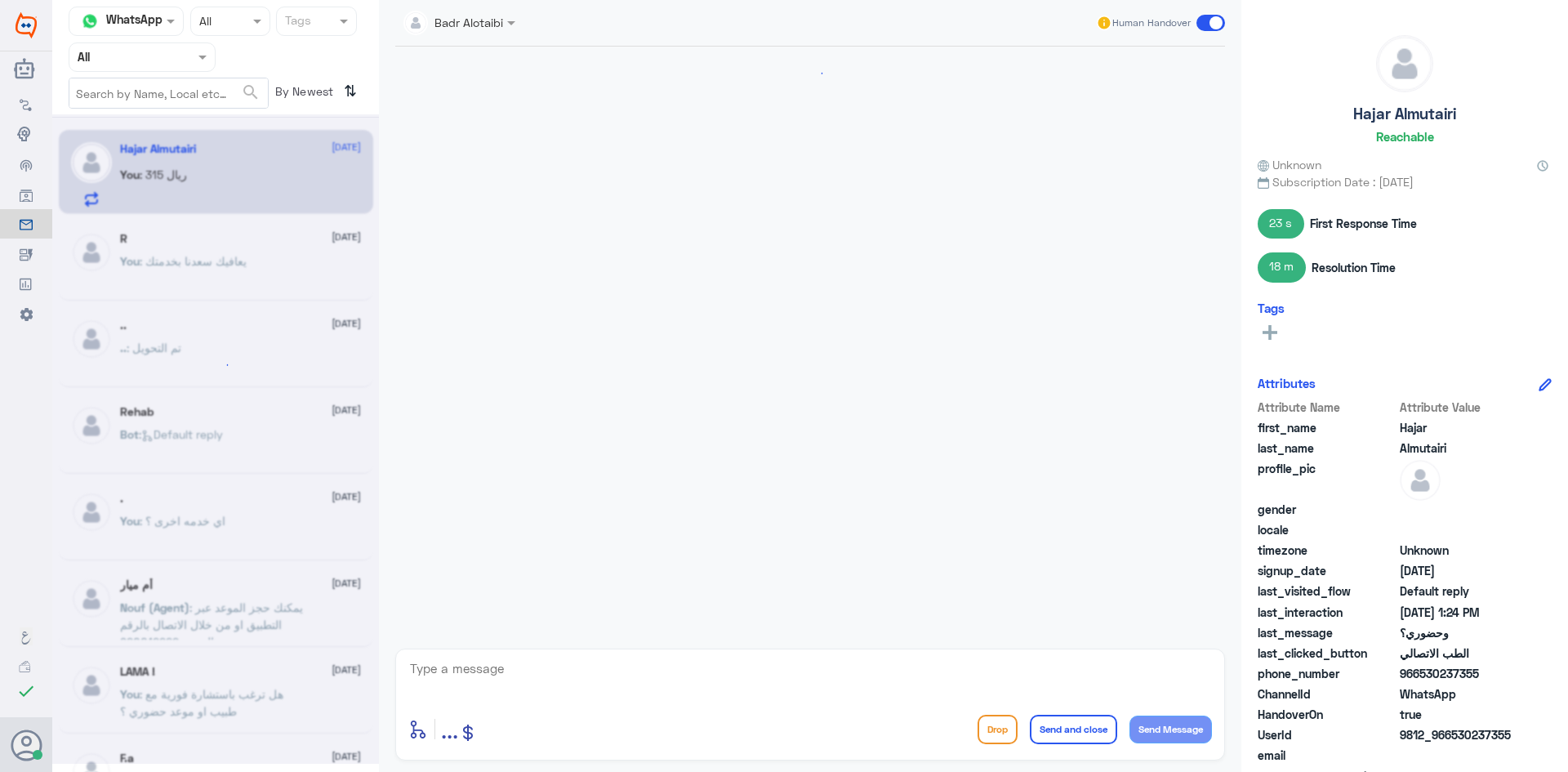
scroll to position [861, 0]
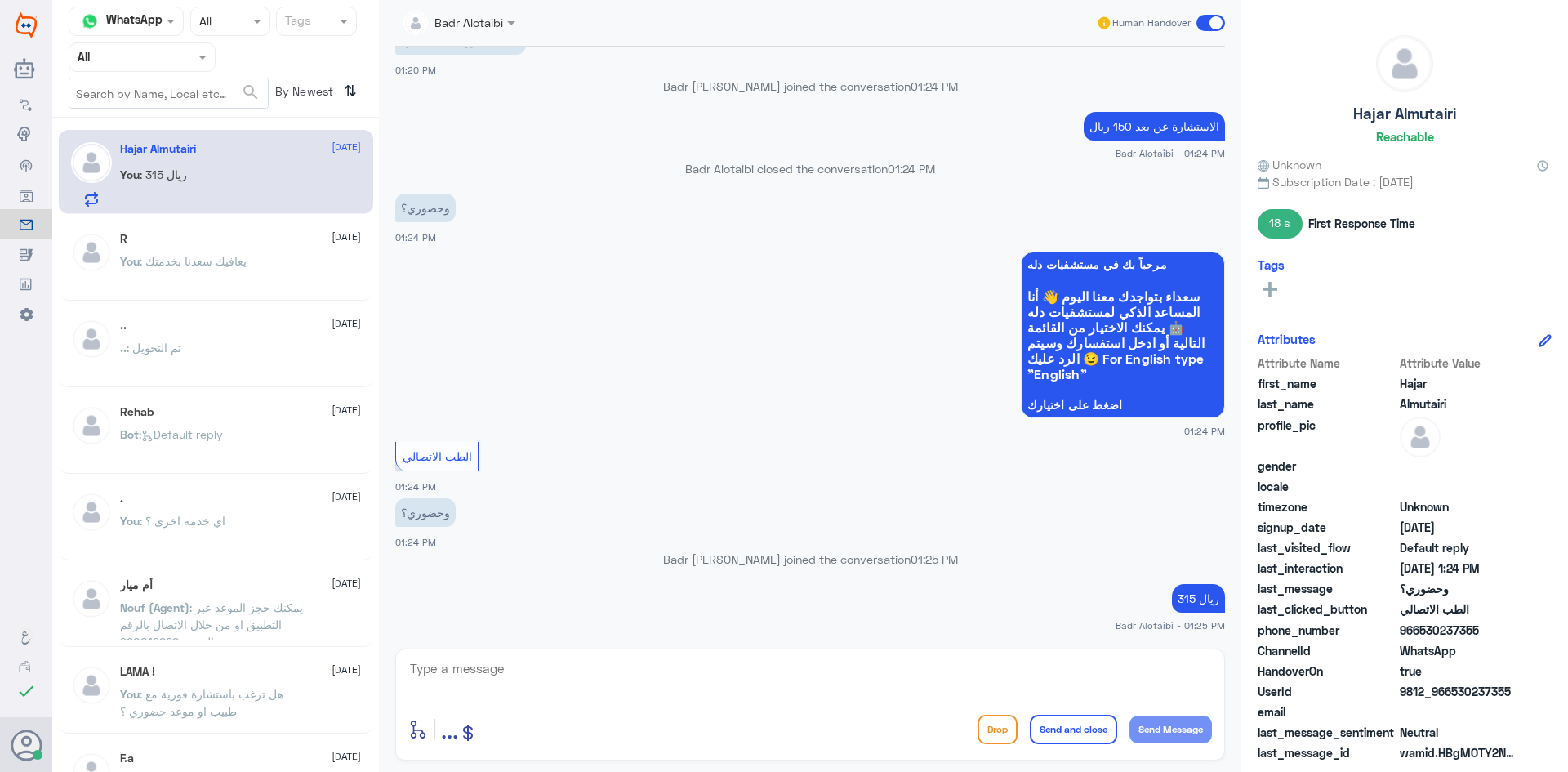
click at [644, 686] on textarea at bounding box center [809, 677] width 803 height 40
type textarea "ا"
type textarea "يوجد خصومات للموظفين الحكوميين"
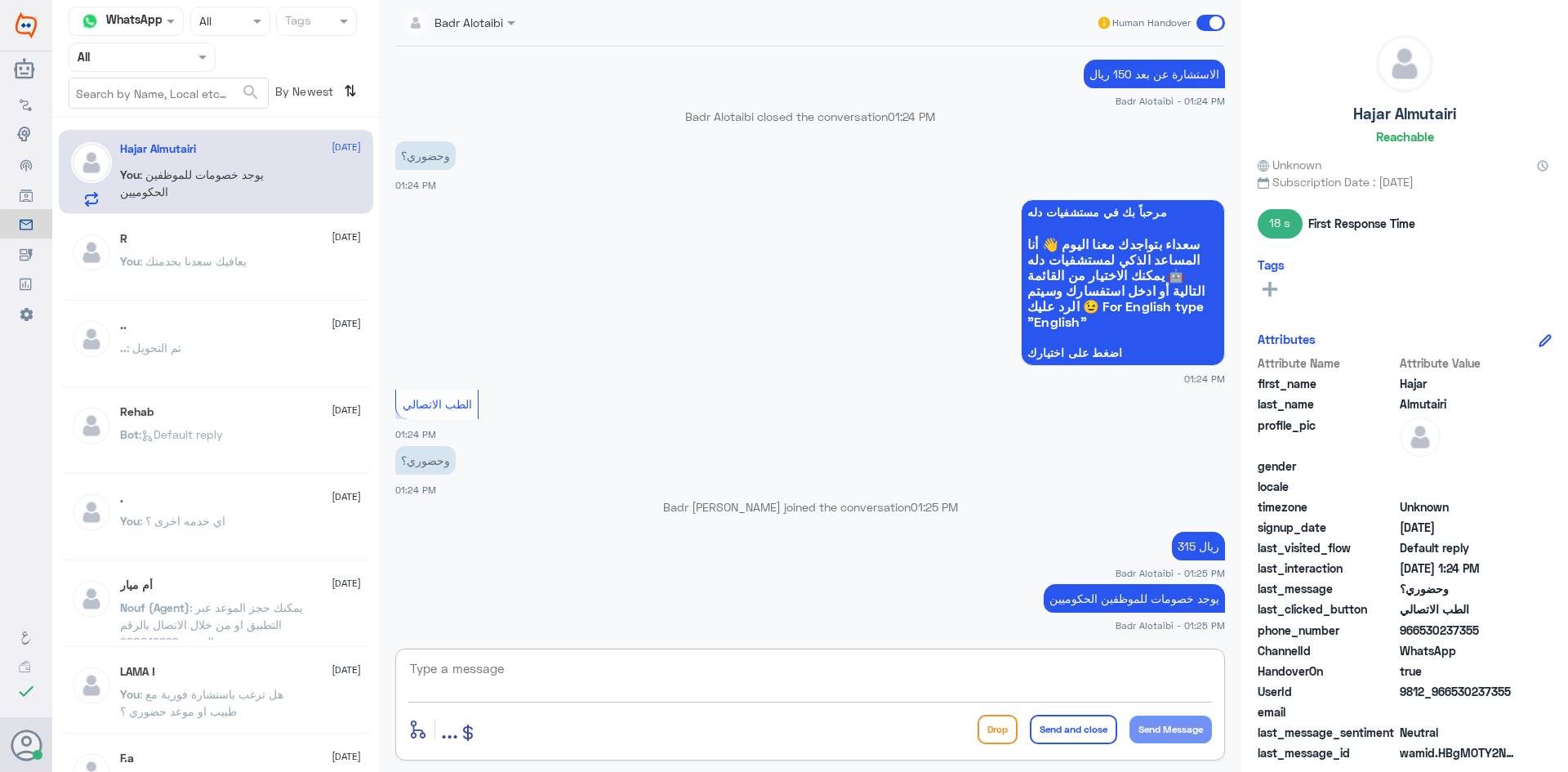
click at [951, 693] on textarea at bounding box center [809, 677] width 803 height 40
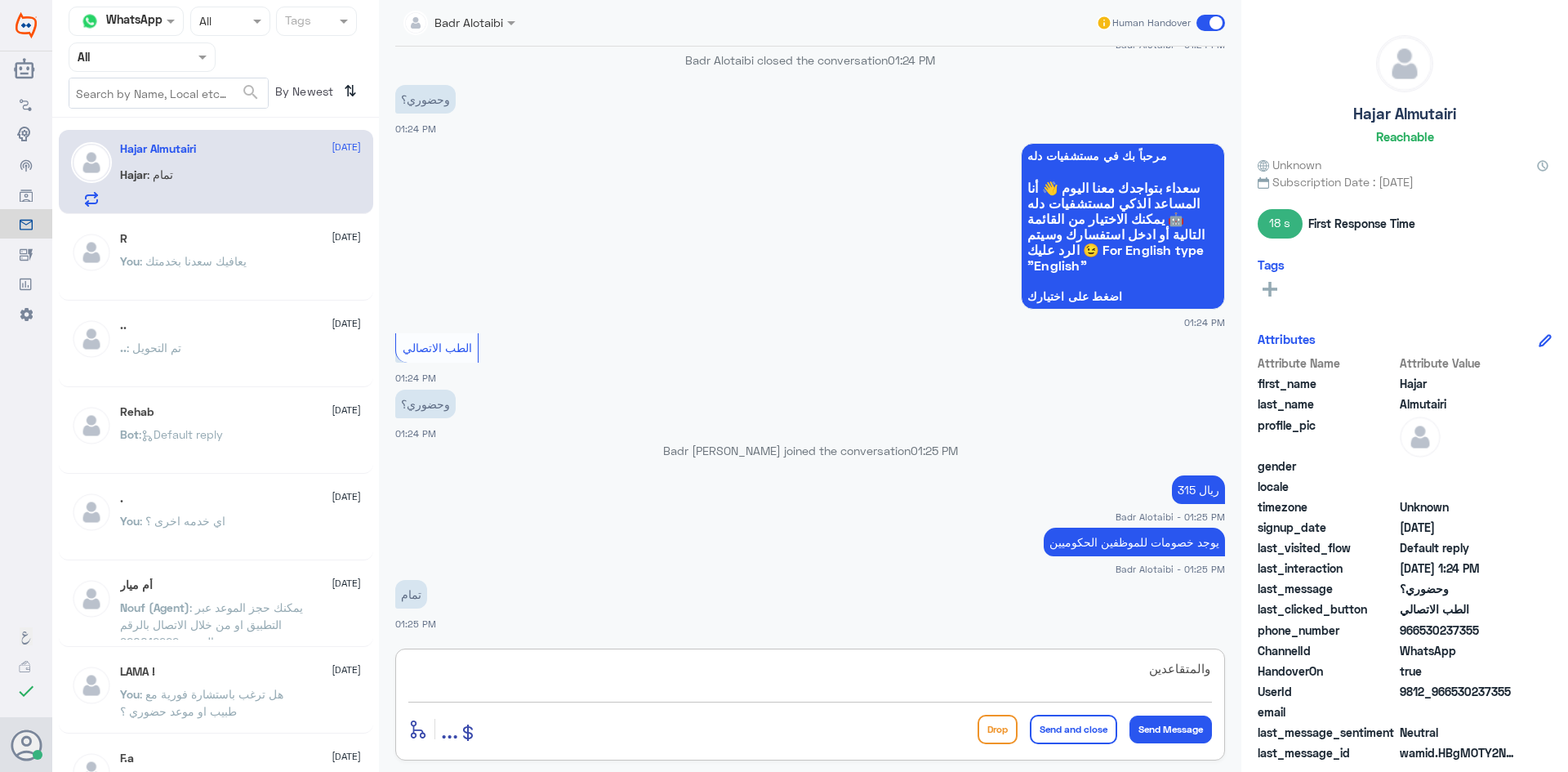
type textarea "والمتقاعدين"
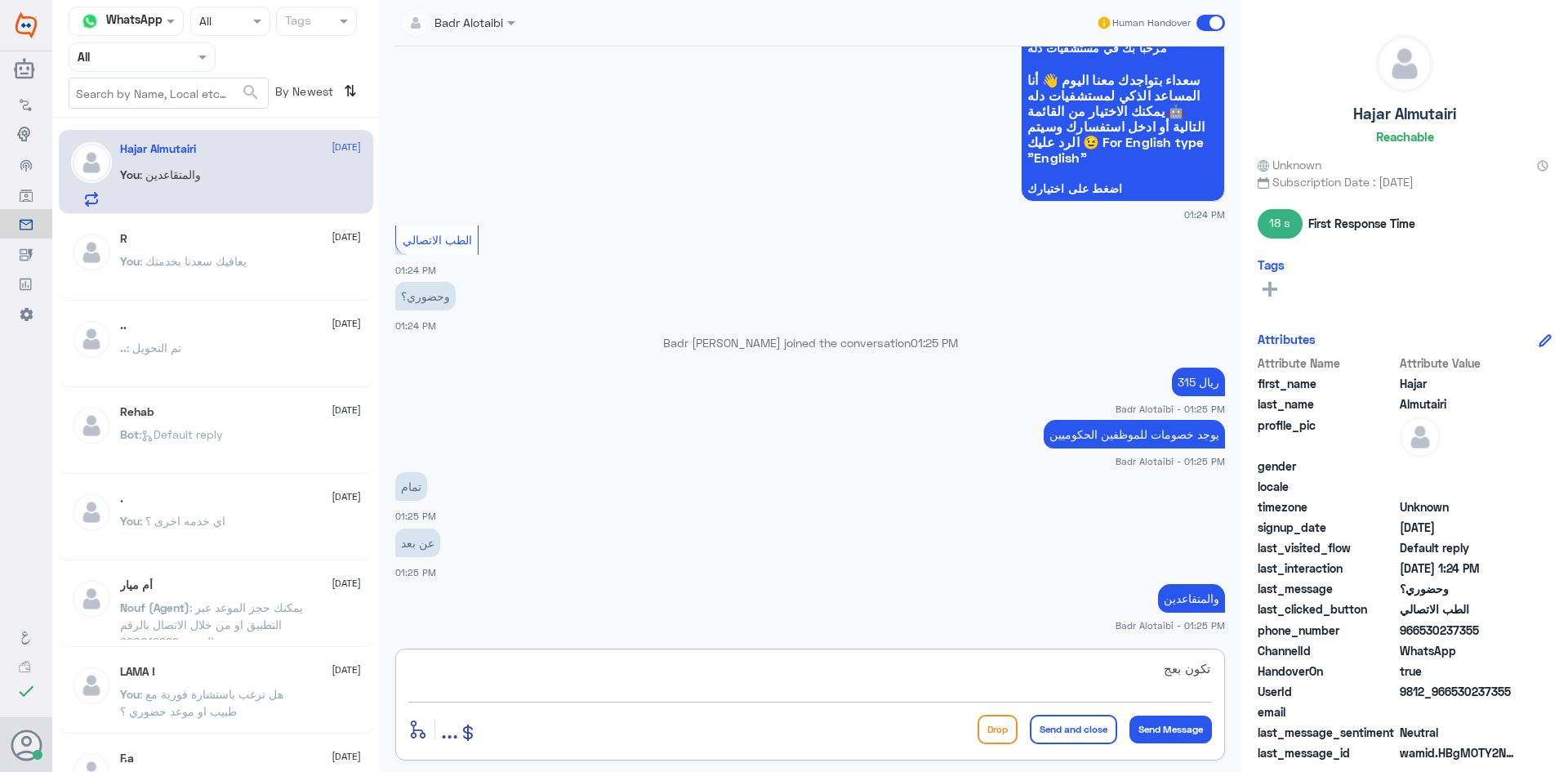
scroll to position [1133, 0]
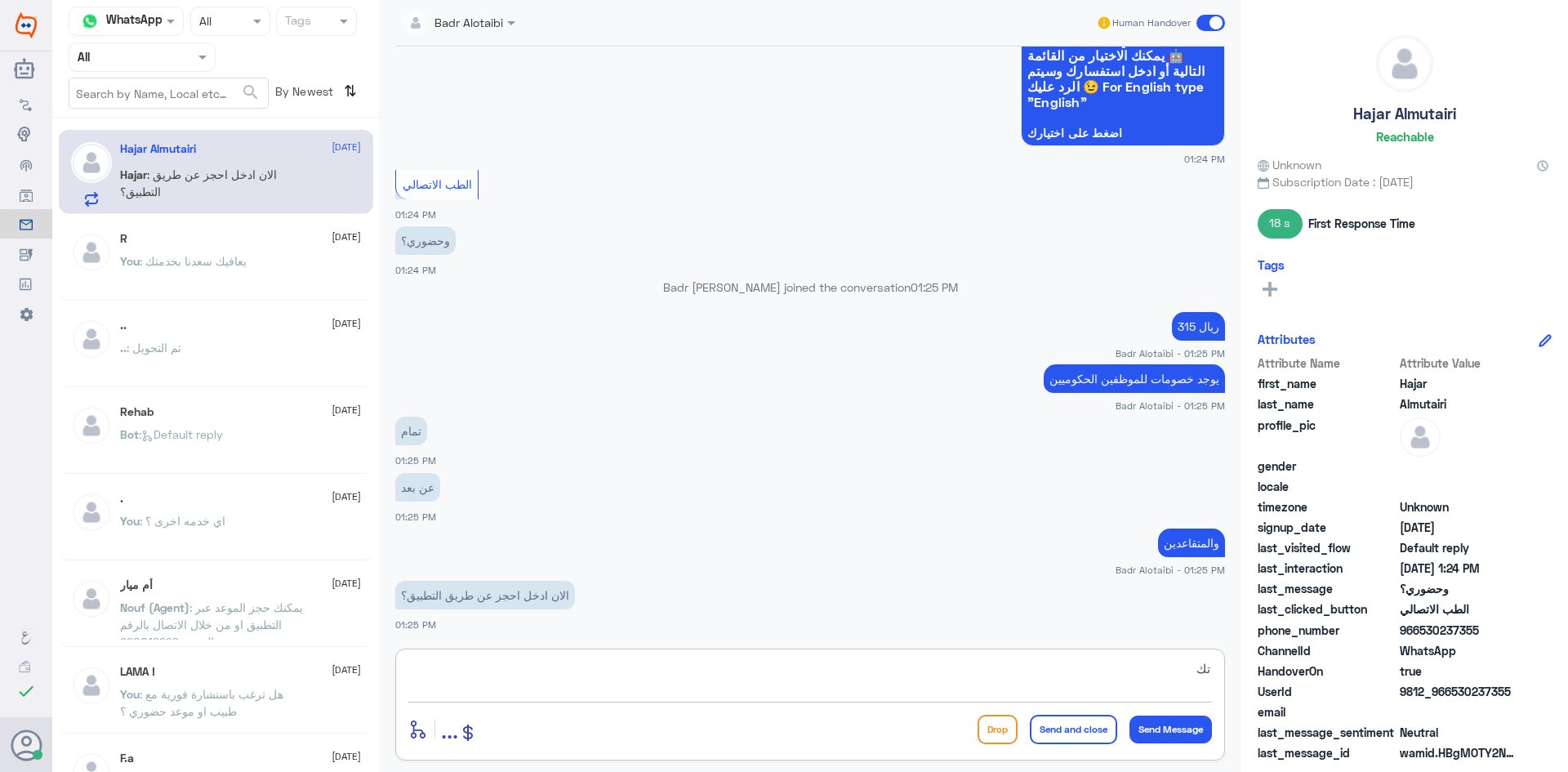
type textarea "ت"
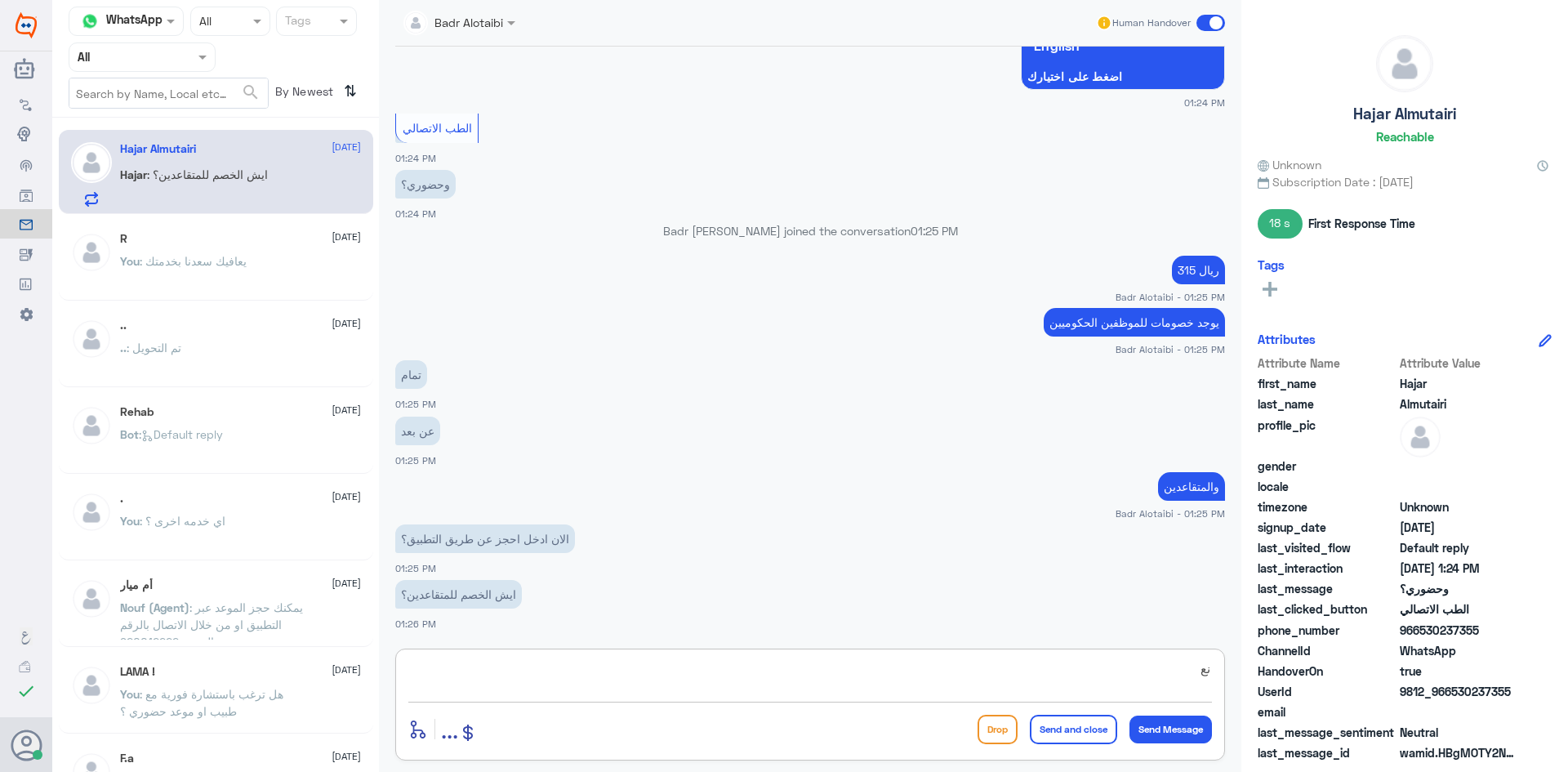
type textarea "ن"
type textarea "30% عن بعد"
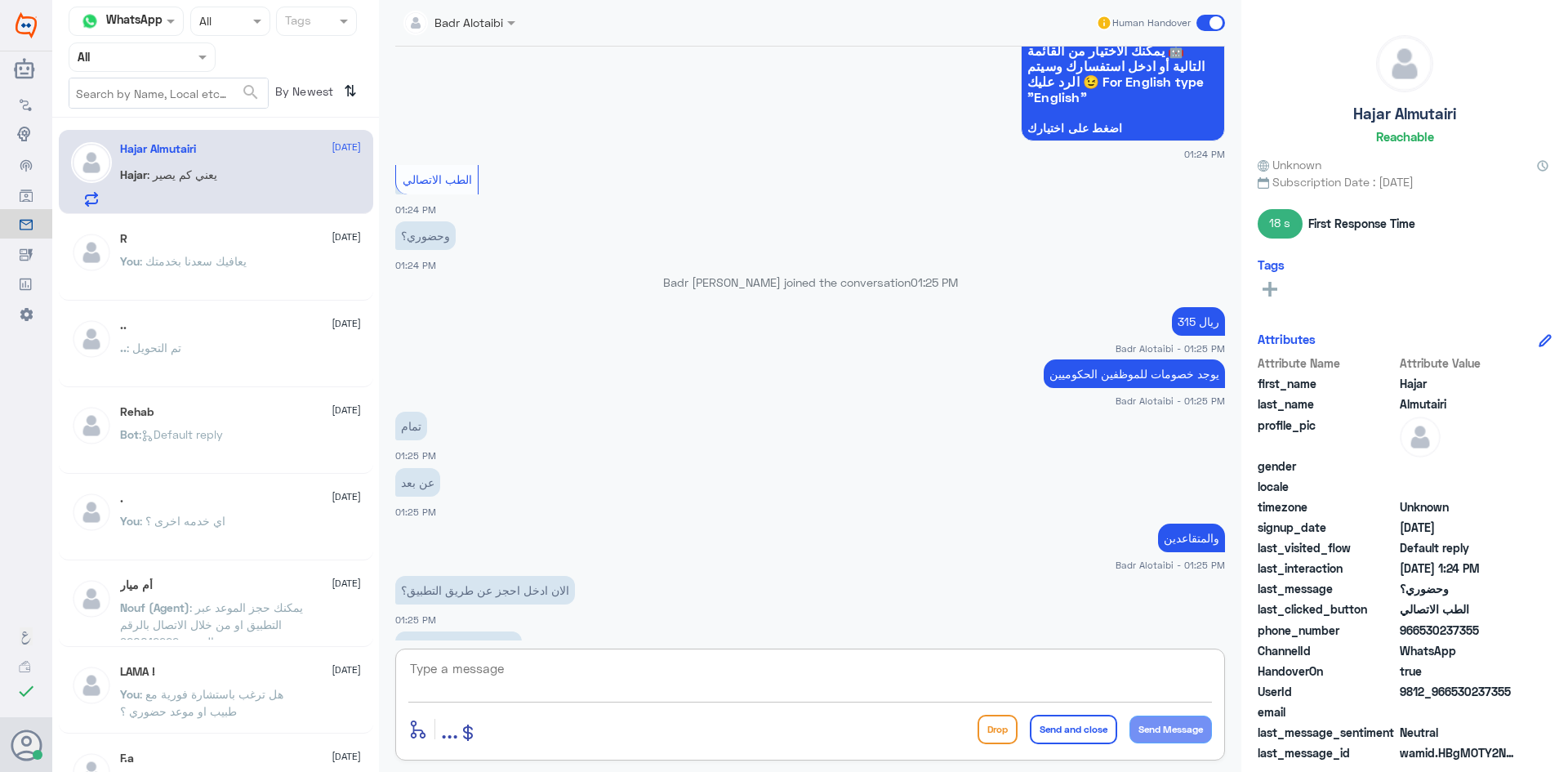
scroll to position [1297, 0]
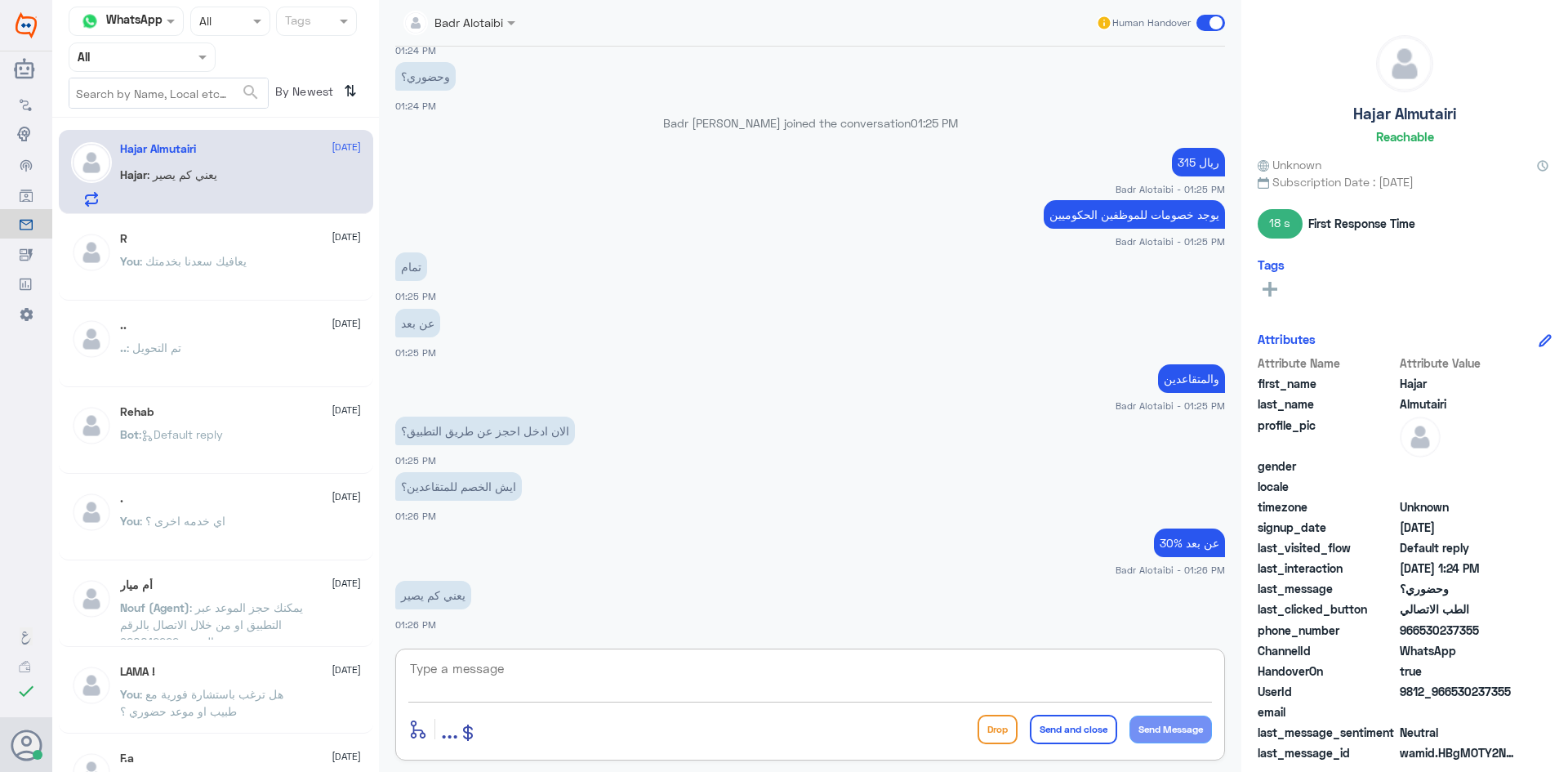
click at [732, 682] on textarea at bounding box center [809, 677] width 803 height 40
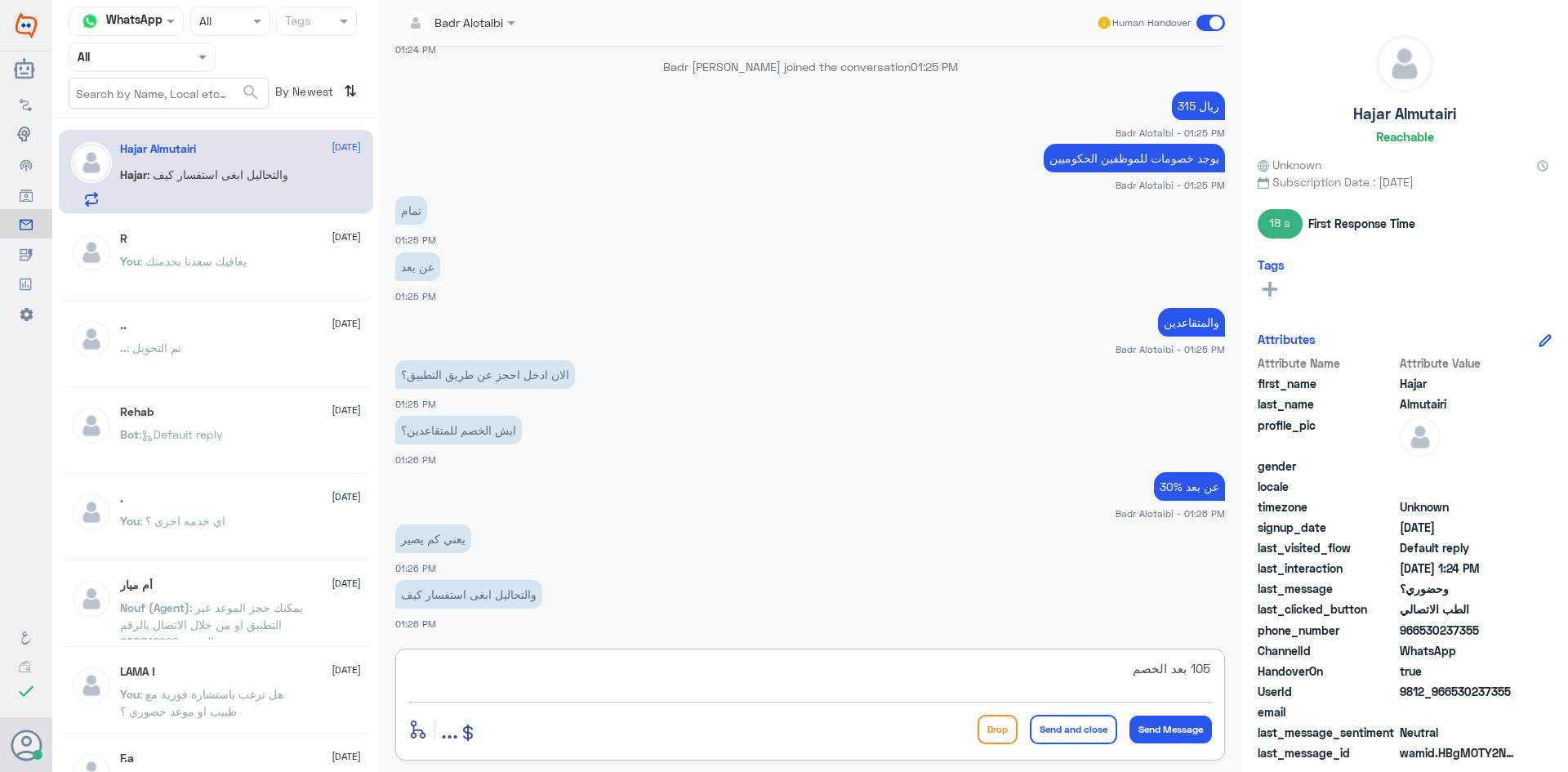
type textarea "105 بعد الخصم"
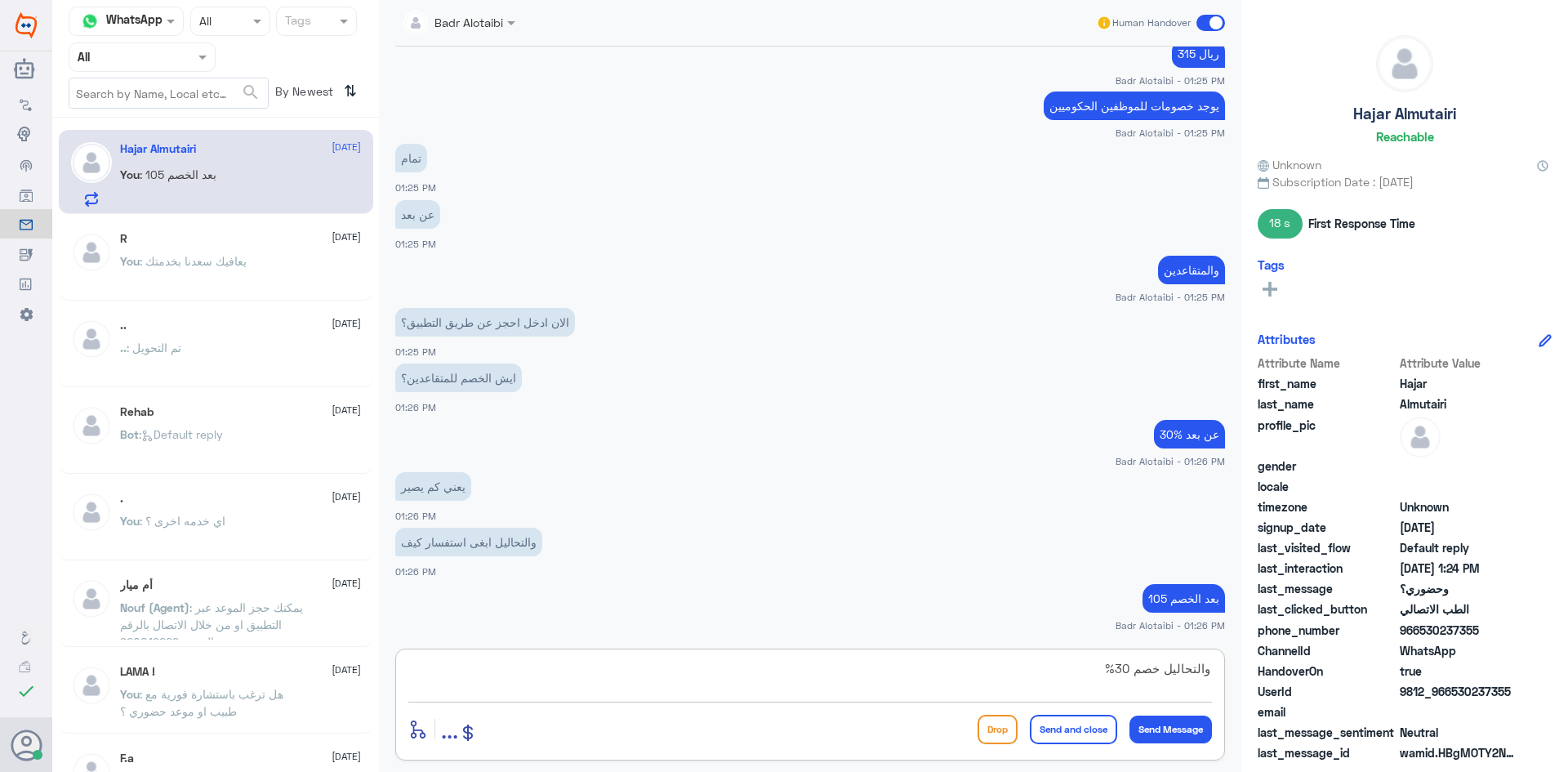
type textarea "والتحاليل خصم 30%"
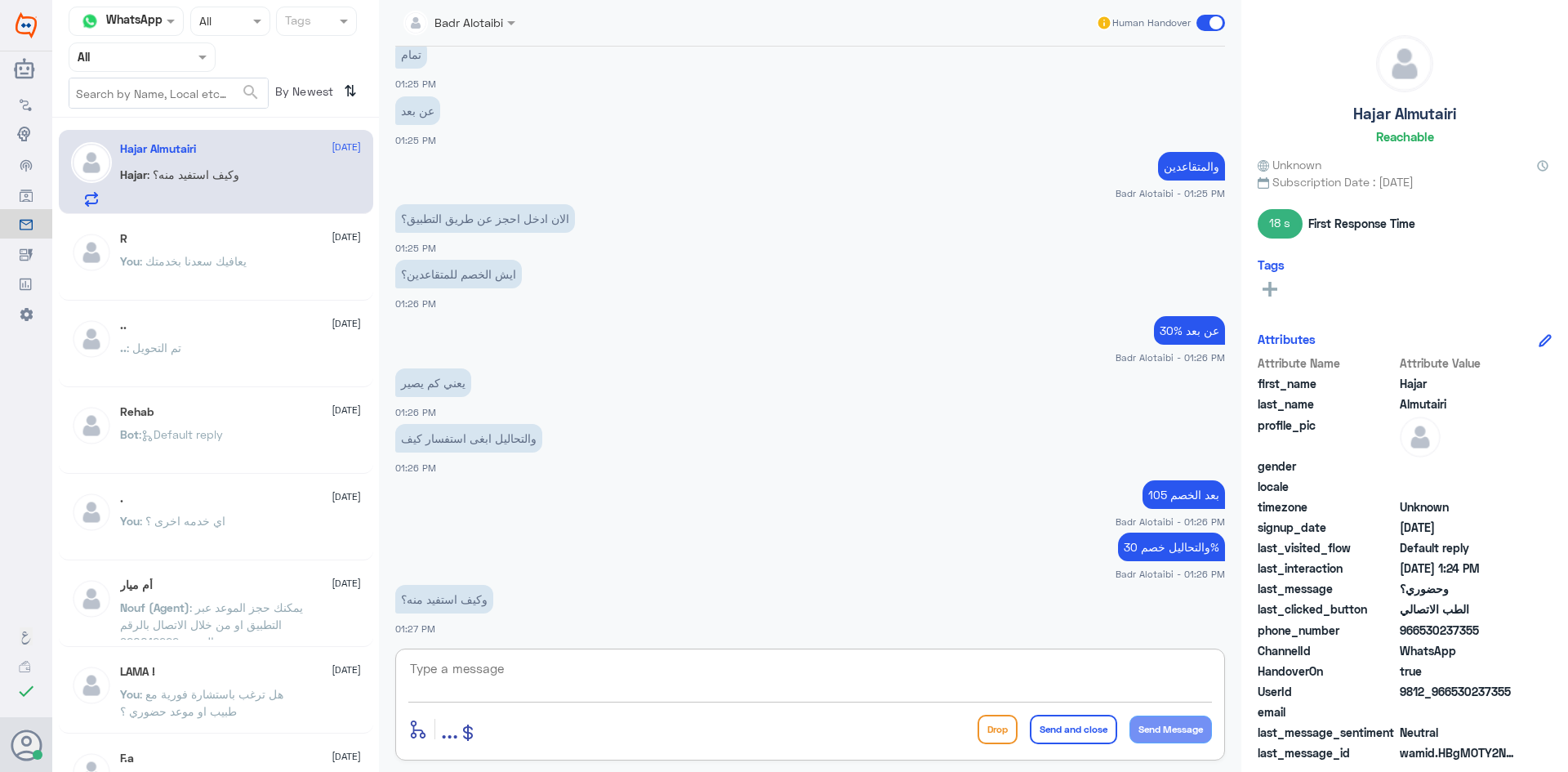
scroll to position [1513, 0]
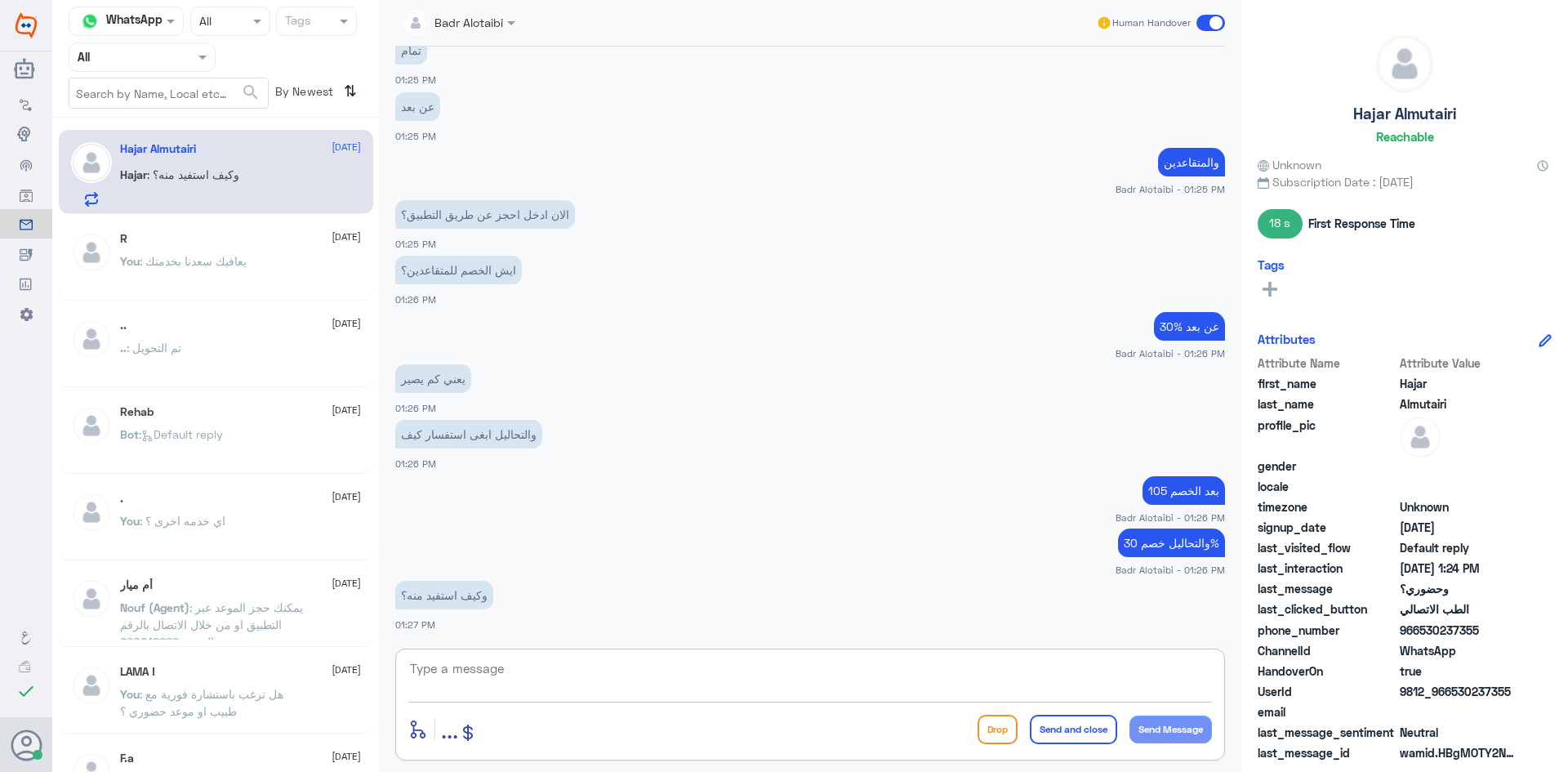
click at [636, 702] on div "enter flow name ... Drop Send and close Send Message" at bounding box center [810, 704] width 830 height 112
click at [602, 672] on textarea at bounding box center [809, 677] width 803 height 40
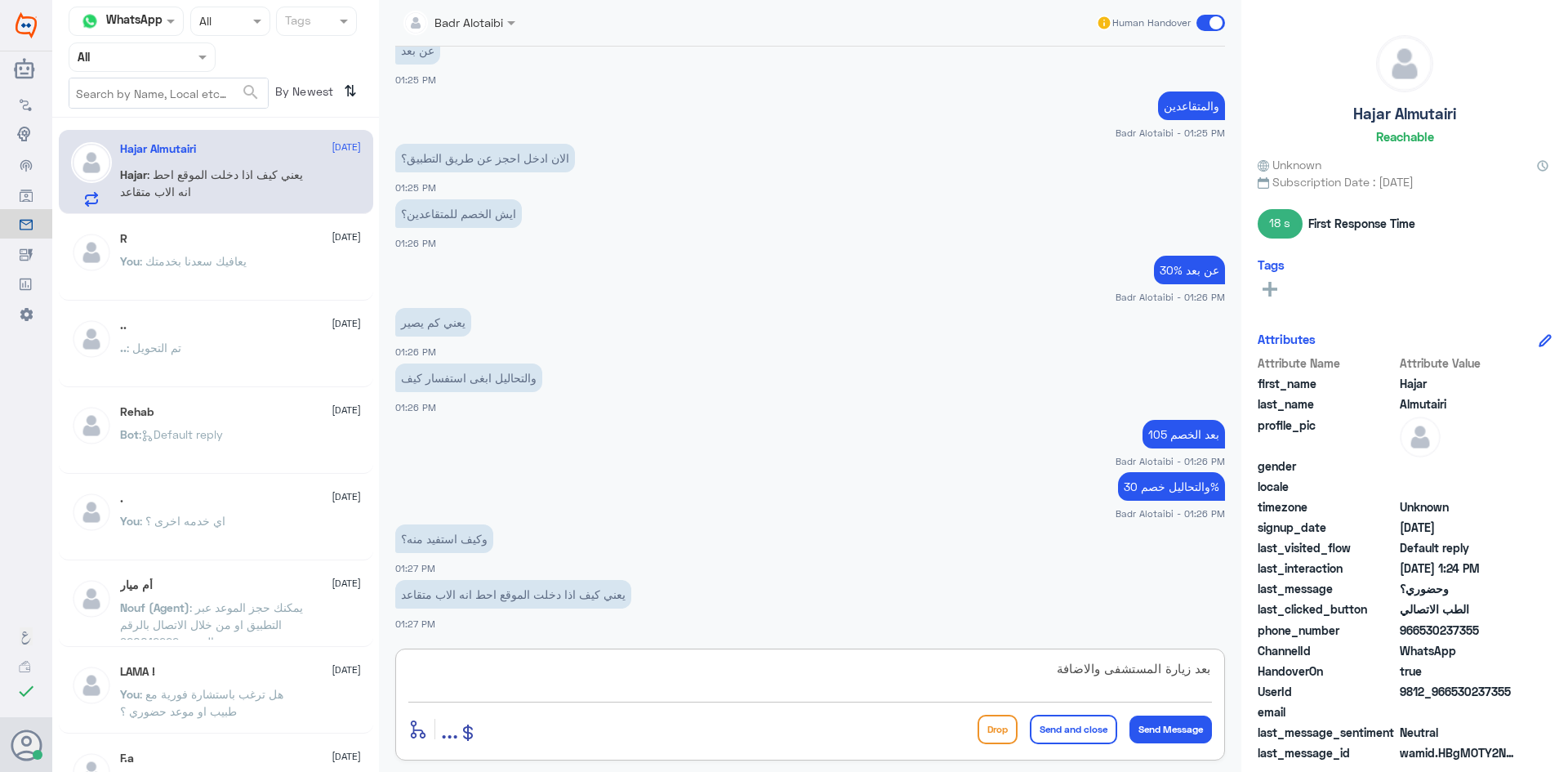
type textarea "بعد زيارة المستشفى والاضافة"
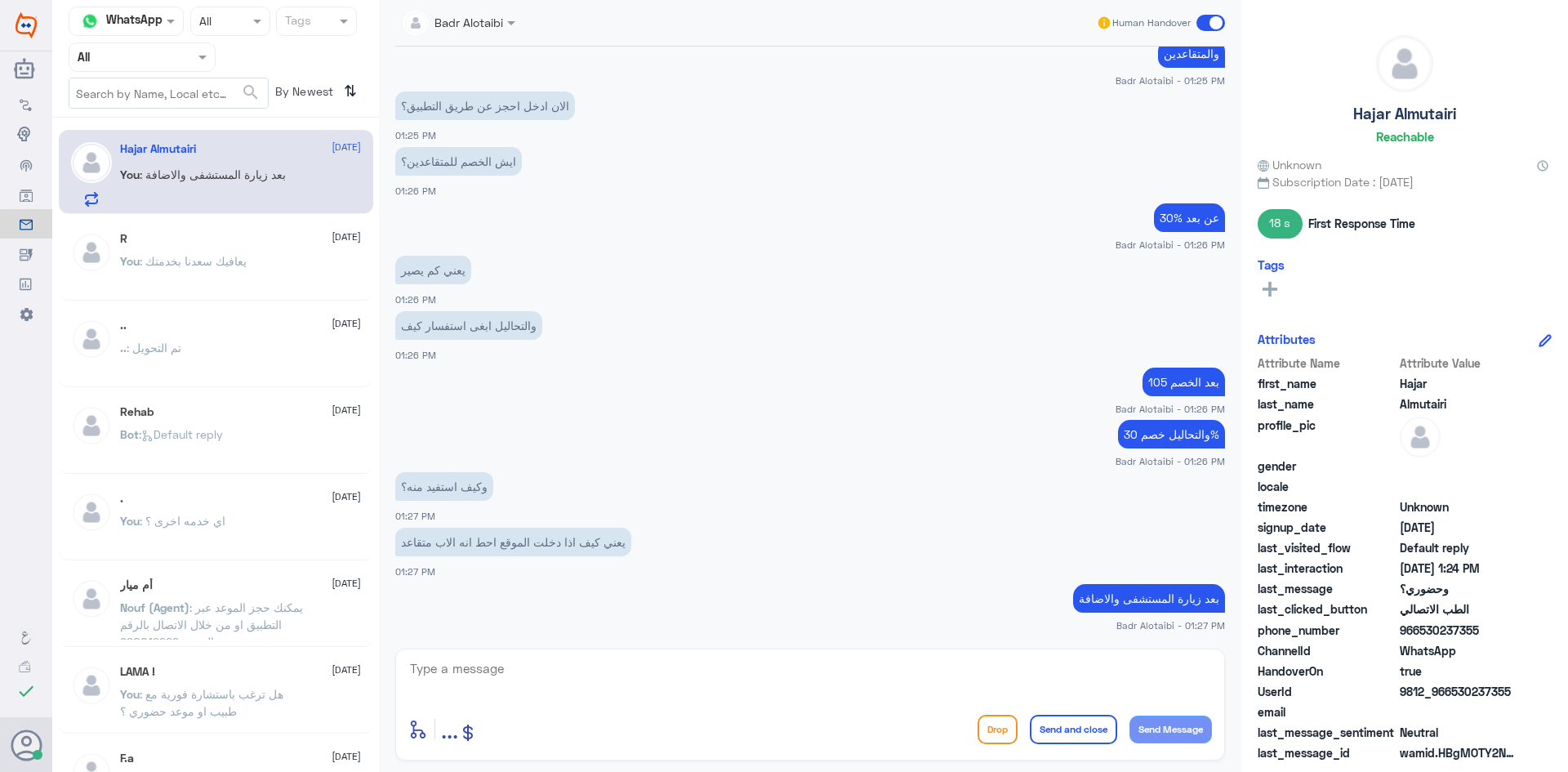
click at [1211, 24] on span at bounding box center [1211, 23] width 28 height 17
click at [0, 0] on input "checkbox" at bounding box center [0, 0] width 0 height 0
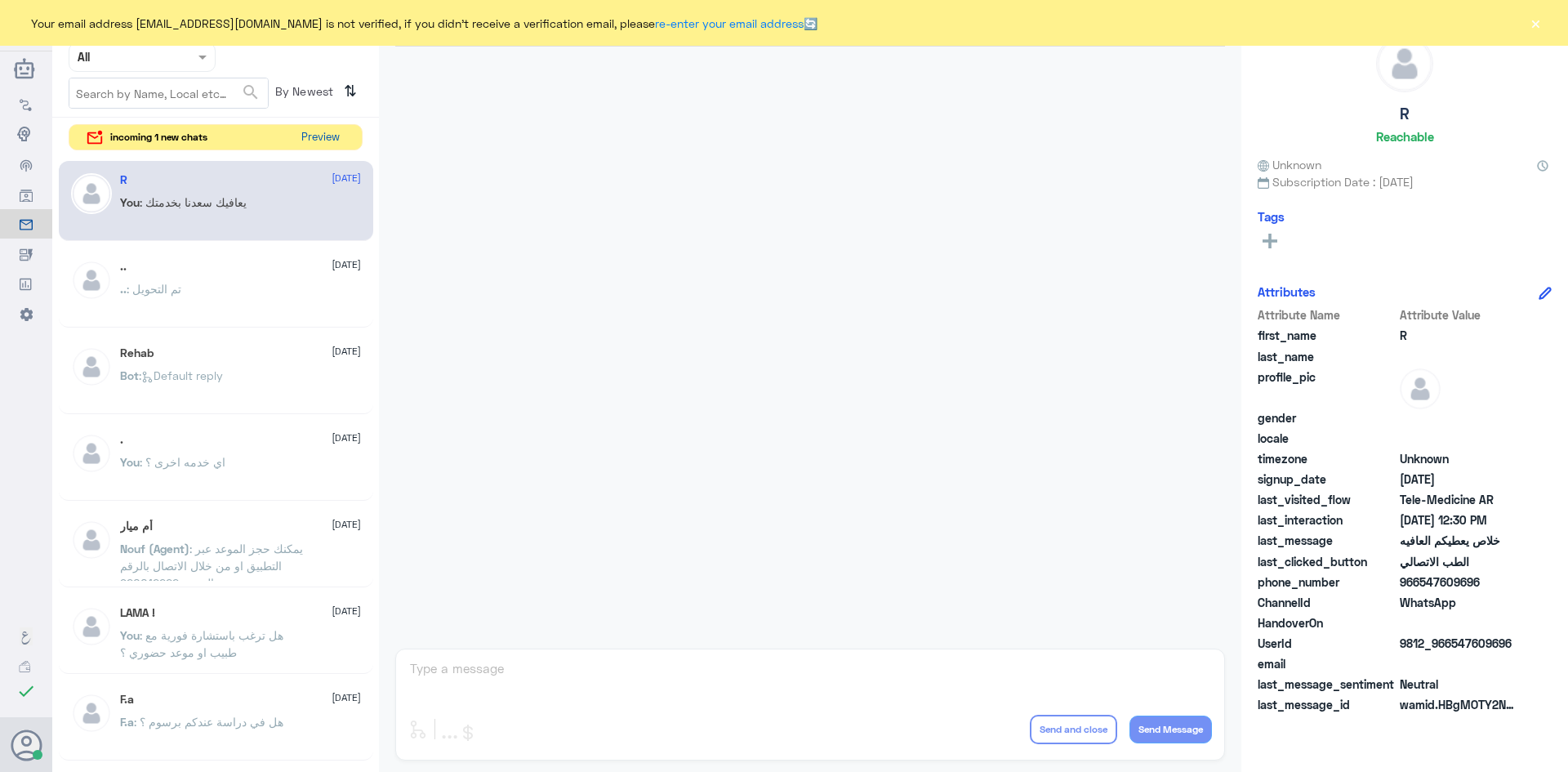
click at [308, 140] on button "Preview" at bounding box center [320, 138] width 51 height 26
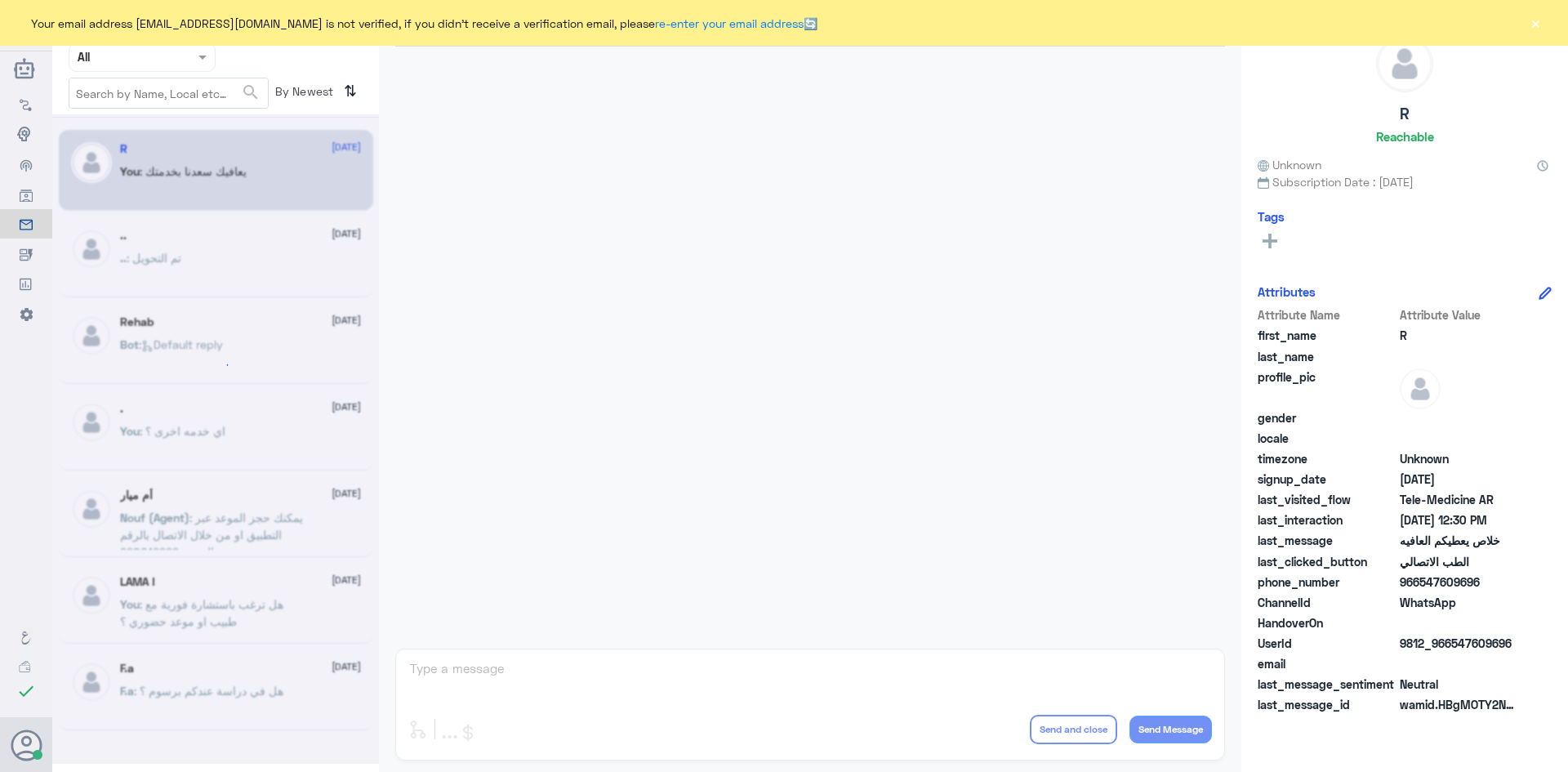
click at [1534, 28] on button "×" at bounding box center [1536, 23] width 17 height 17
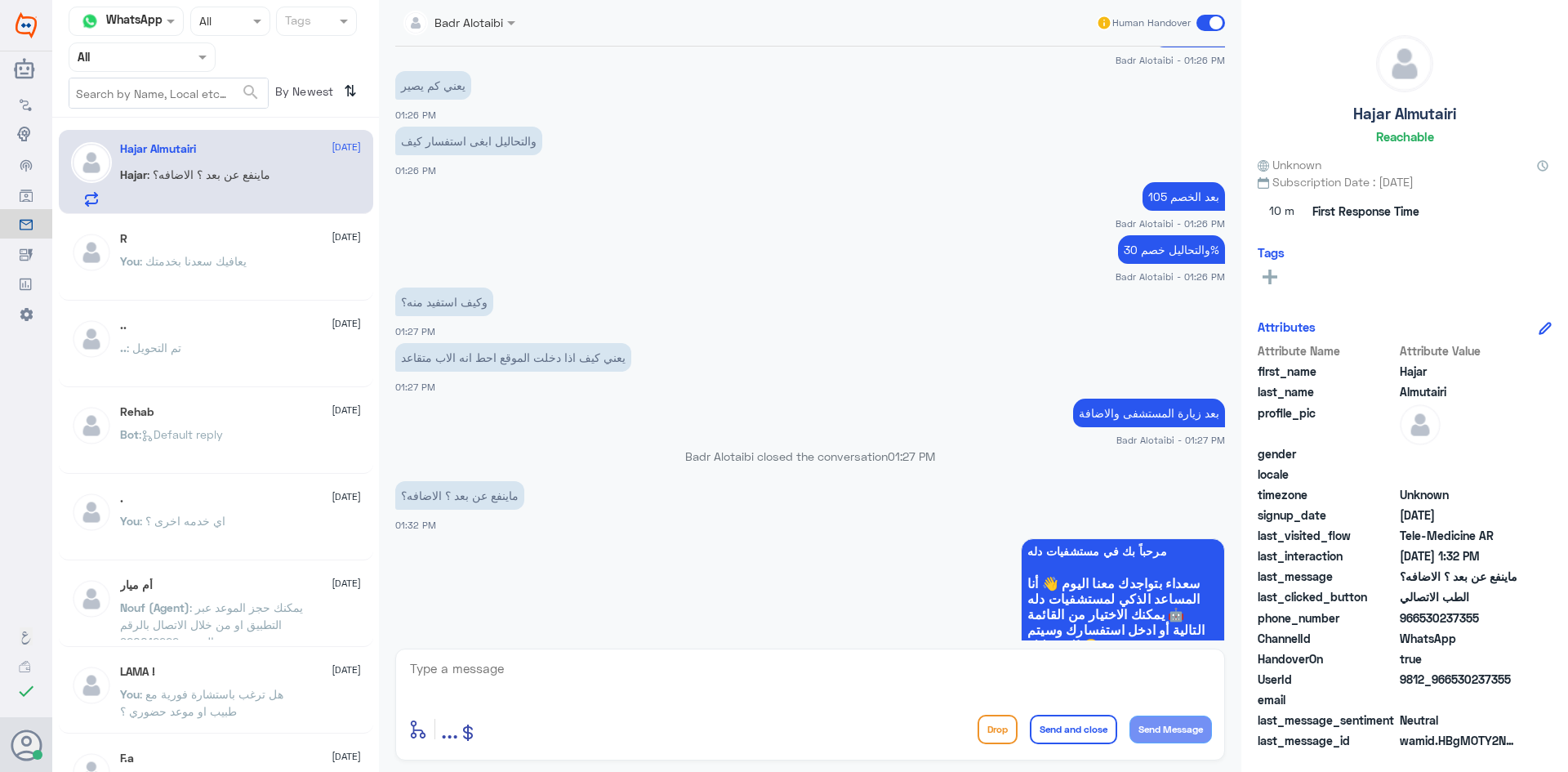
scroll to position [659, 0]
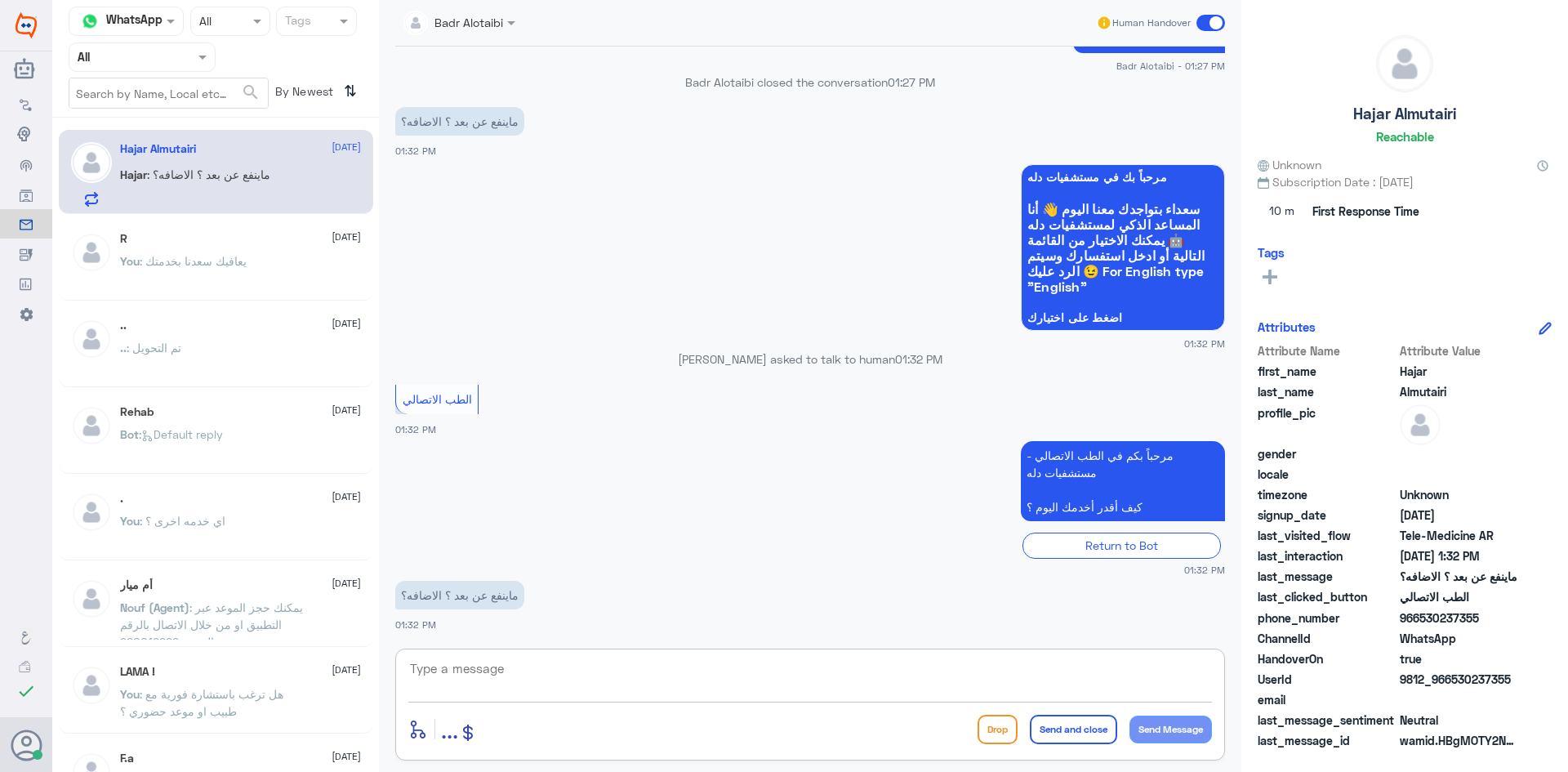
click at [477, 674] on textarea at bounding box center [809, 677] width 803 height 40
click at [550, 672] on textarea at bounding box center [809, 677] width 803 height 40
type textarea "ا"
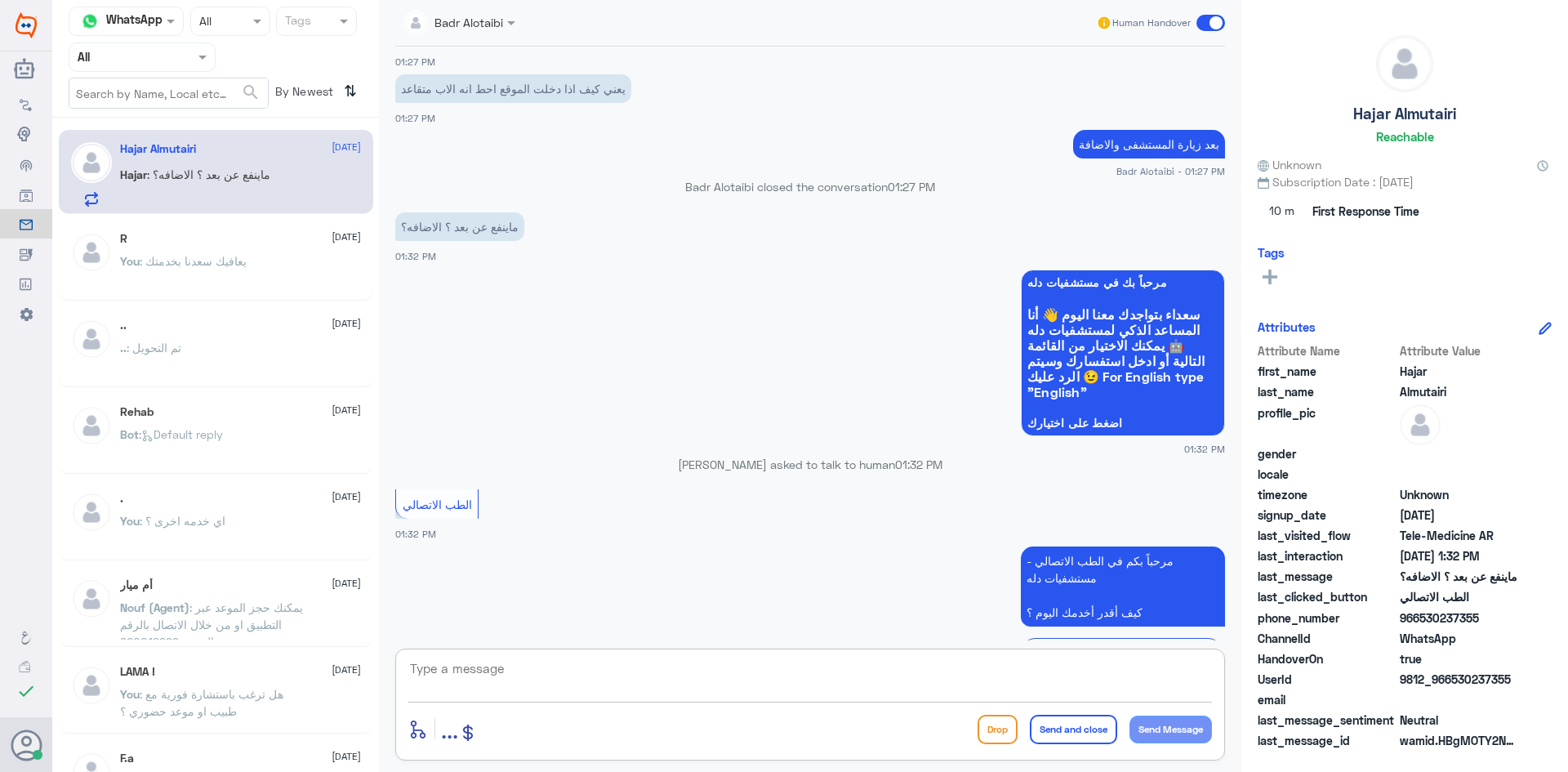
scroll to position [2099, 0]
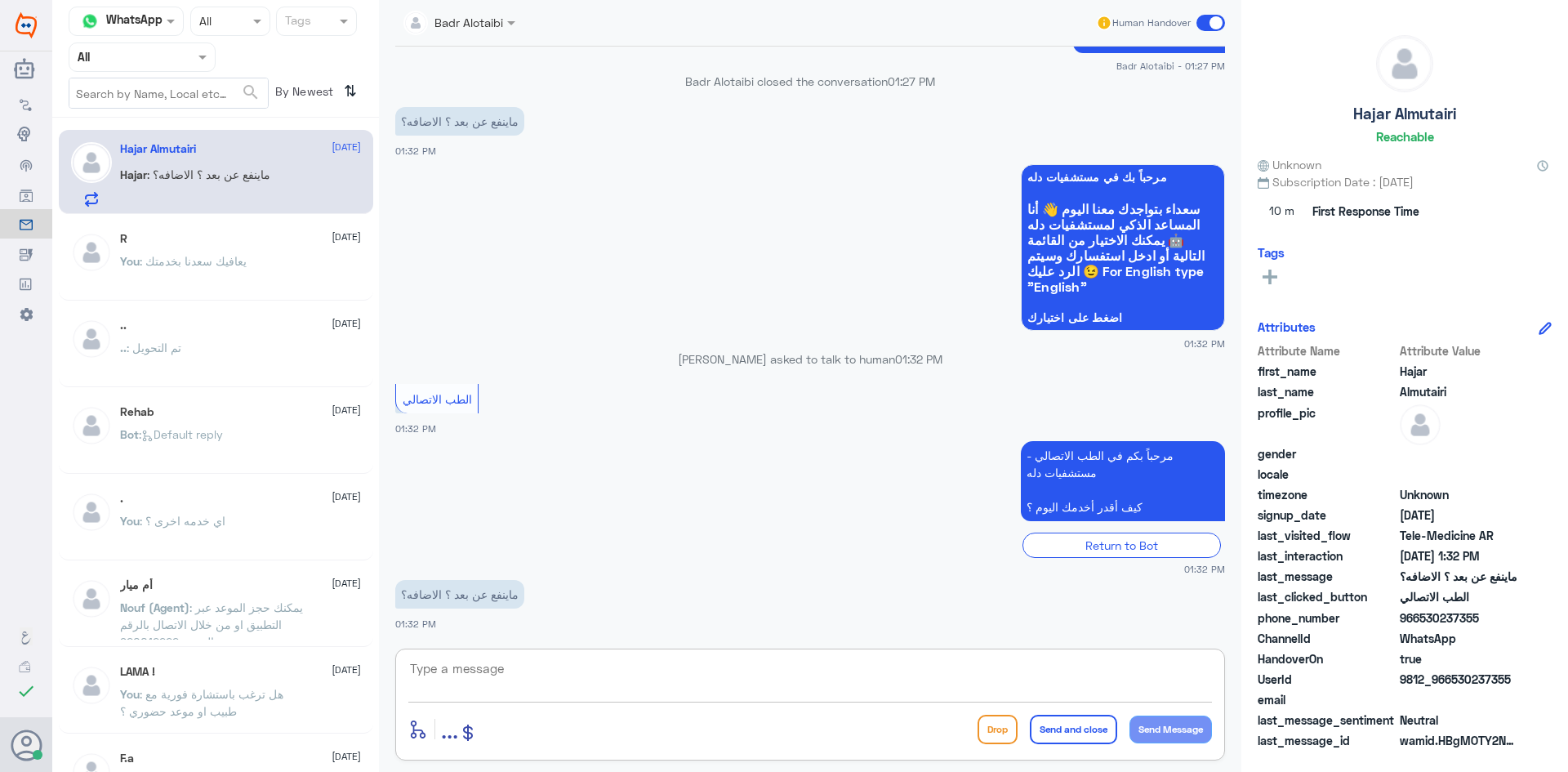
click at [621, 658] on textarea at bounding box center [809, 677] width 803 height 40
click at [571, 690] on textarea at bounding box center [809, 677] width 803 height 40
click at [583, 675] on textarea at bounding box center [809, 677] width 803 height 40
click at [579, 663] on textarea at bounding box center [809, 677] width 803 height 40
click at [237, 258] on span ": يعافيك سعدنا بخدمتك" at bounding box center [192, 260] width 107 height 14
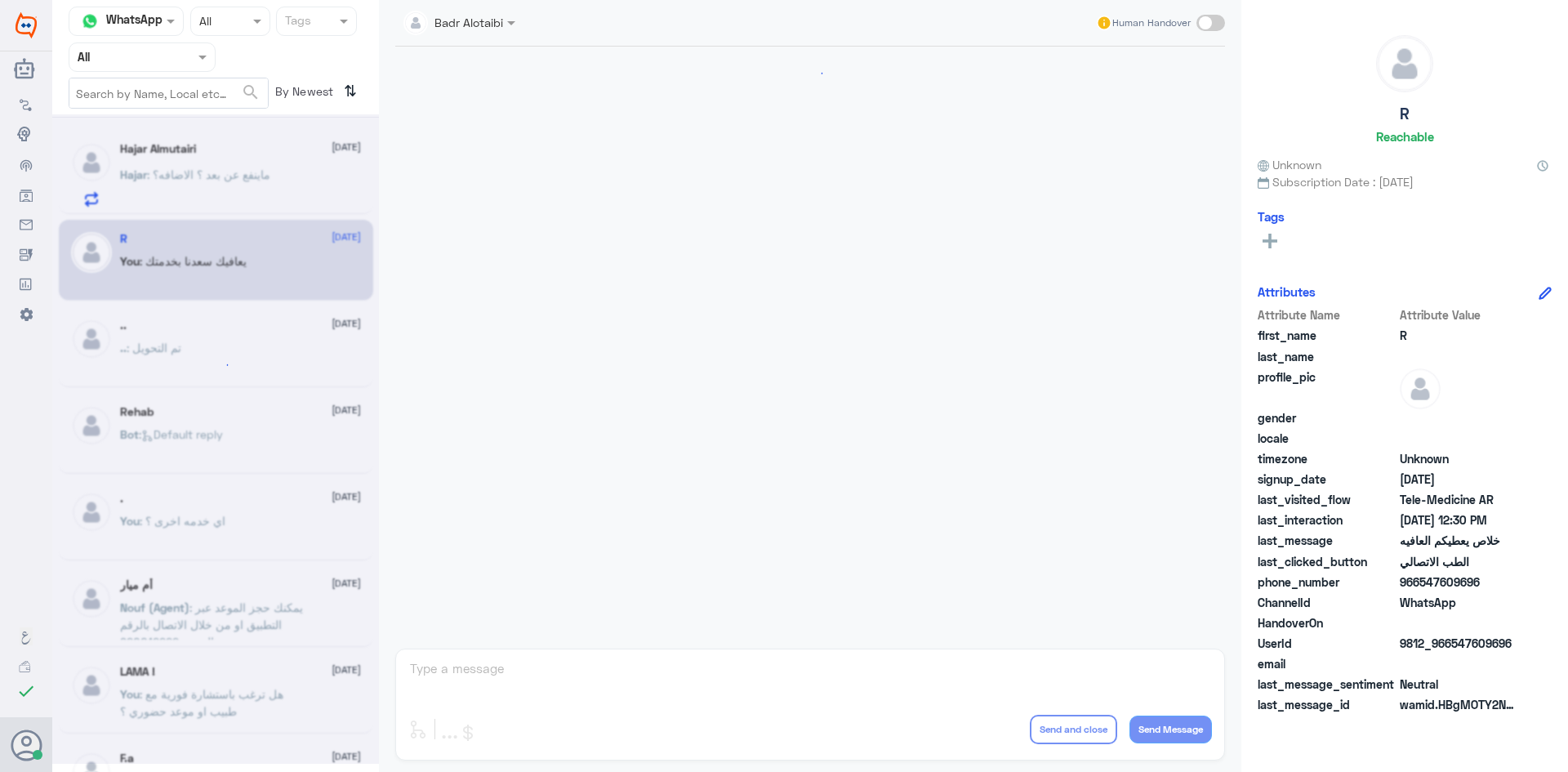
scroll to position [466, 0]
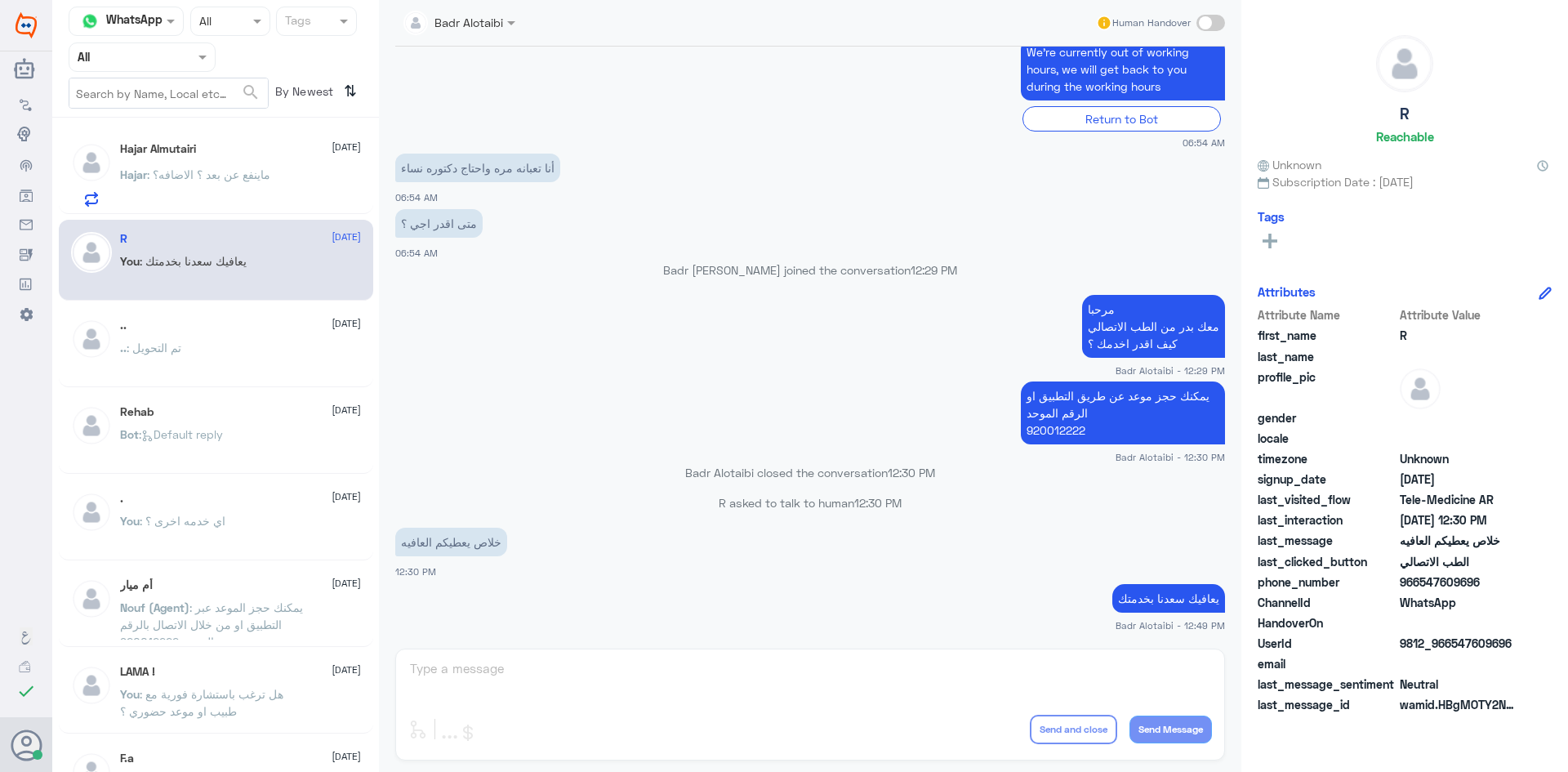
click at [244, 179] on span ": ماينفع عن بعد ؟ الاضافه؟" at bounding box center [208, 174] width 124 height 14
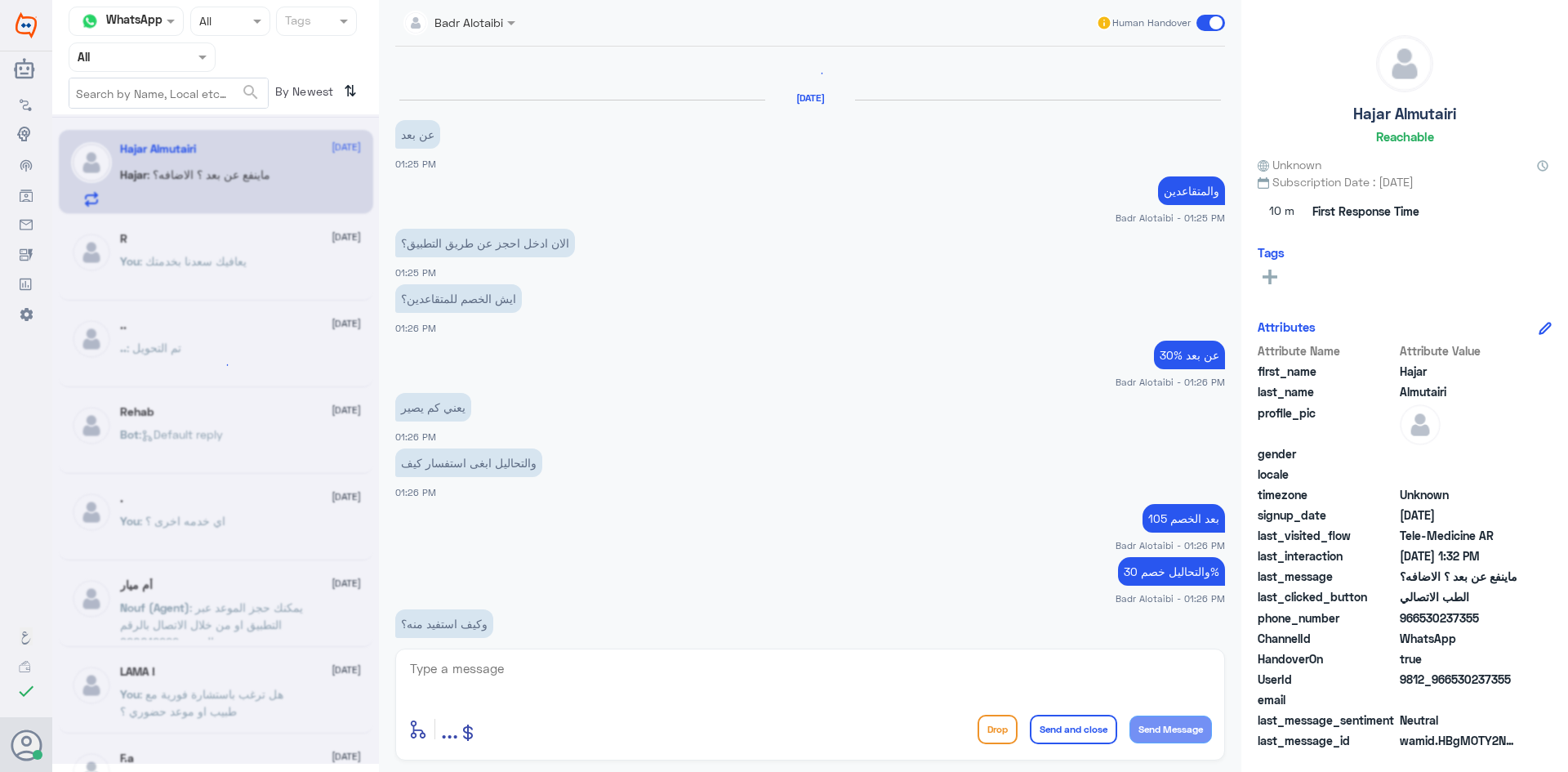
scroll to position [1403, 0]
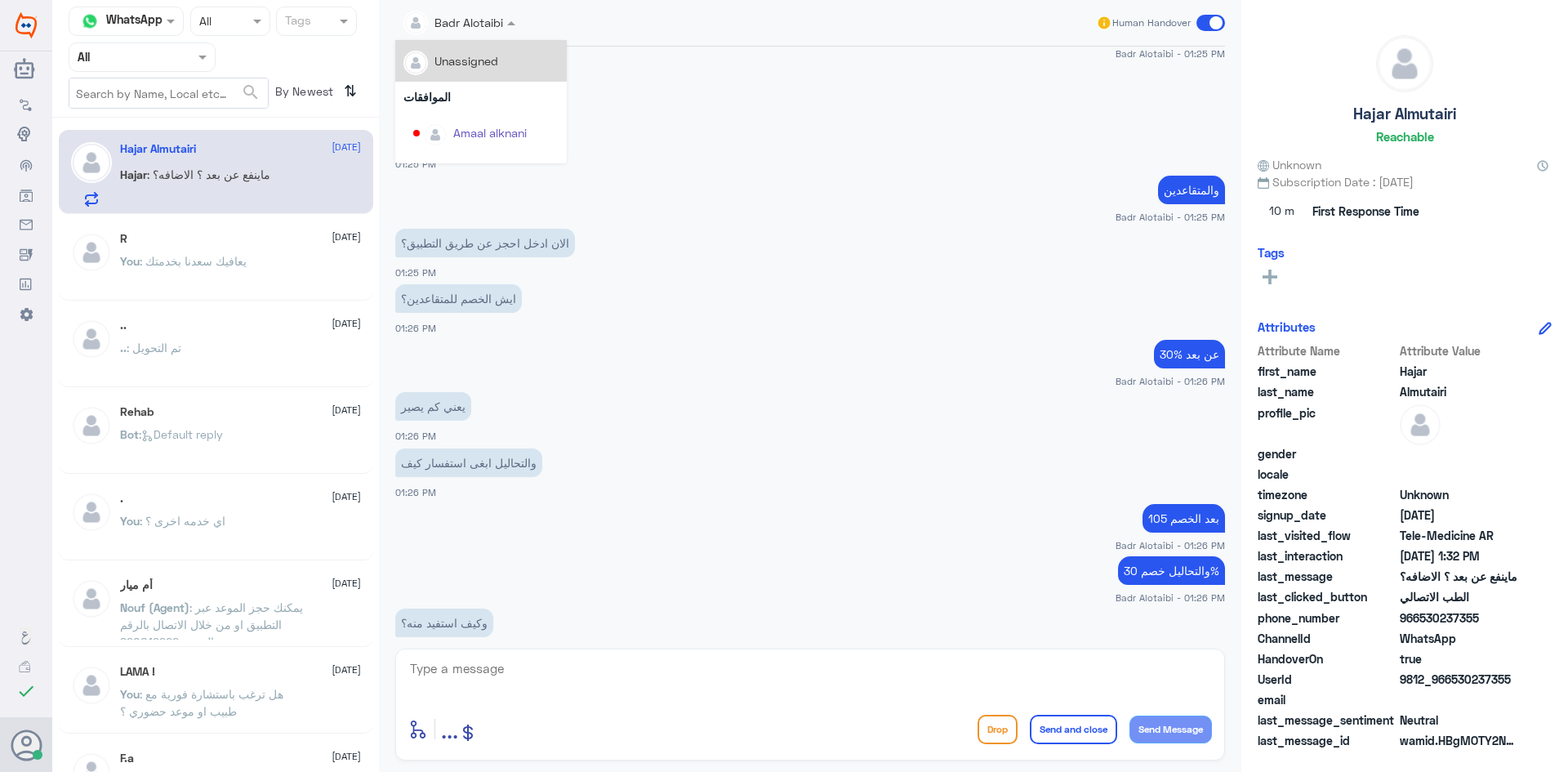
click at [502, 27] on div at bounding box center [459, 22] width 129 height 19
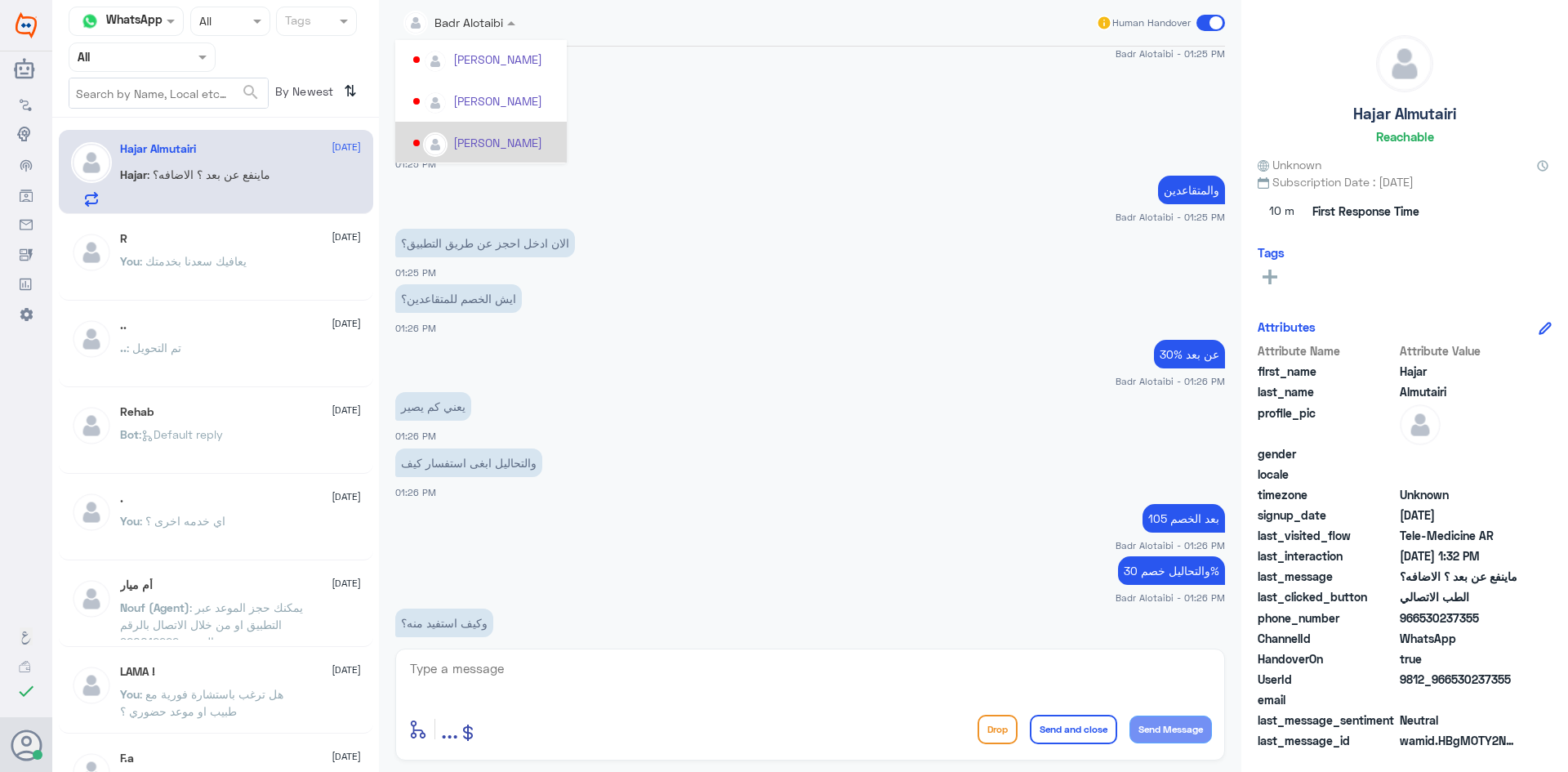
scroll to position [842, 0]
click at [712, 142] on app-msgs-text "عن بعد" at bounding box center [810, 135] width 830 height 30
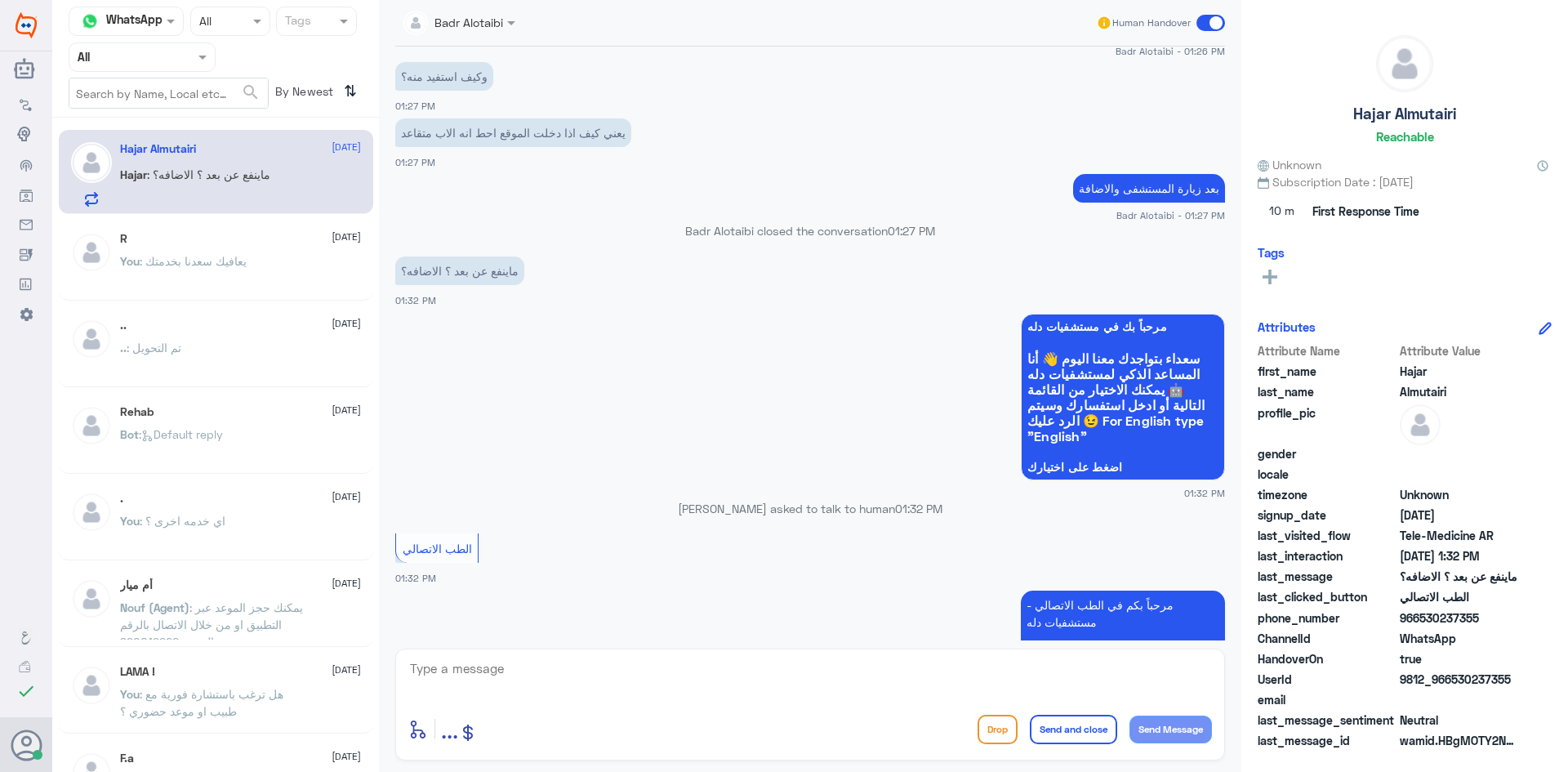
scroll to position [2099, 0]
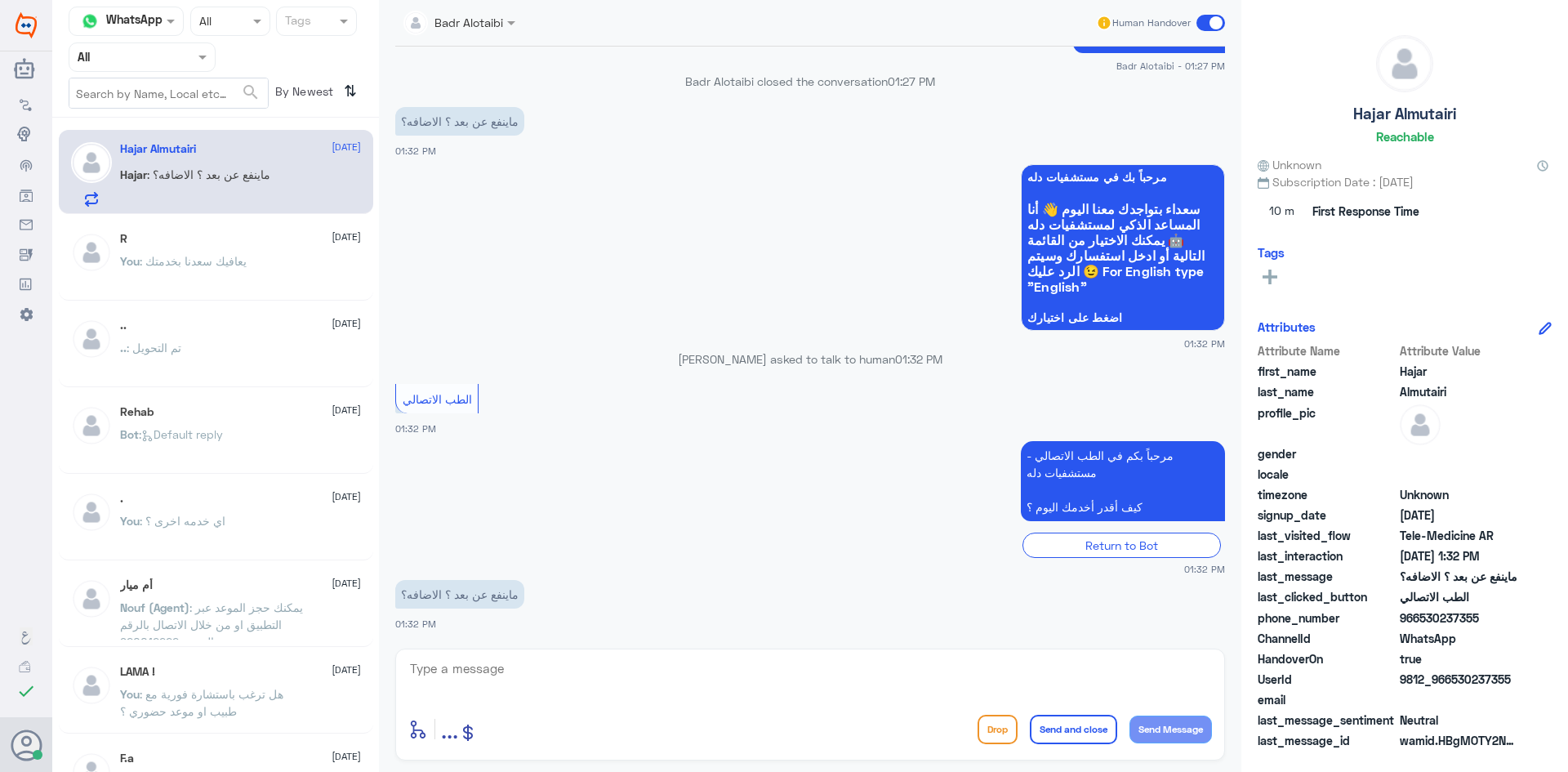
click at [641, 662] on textarea at bounding box center [809, 677] width 803 height 40
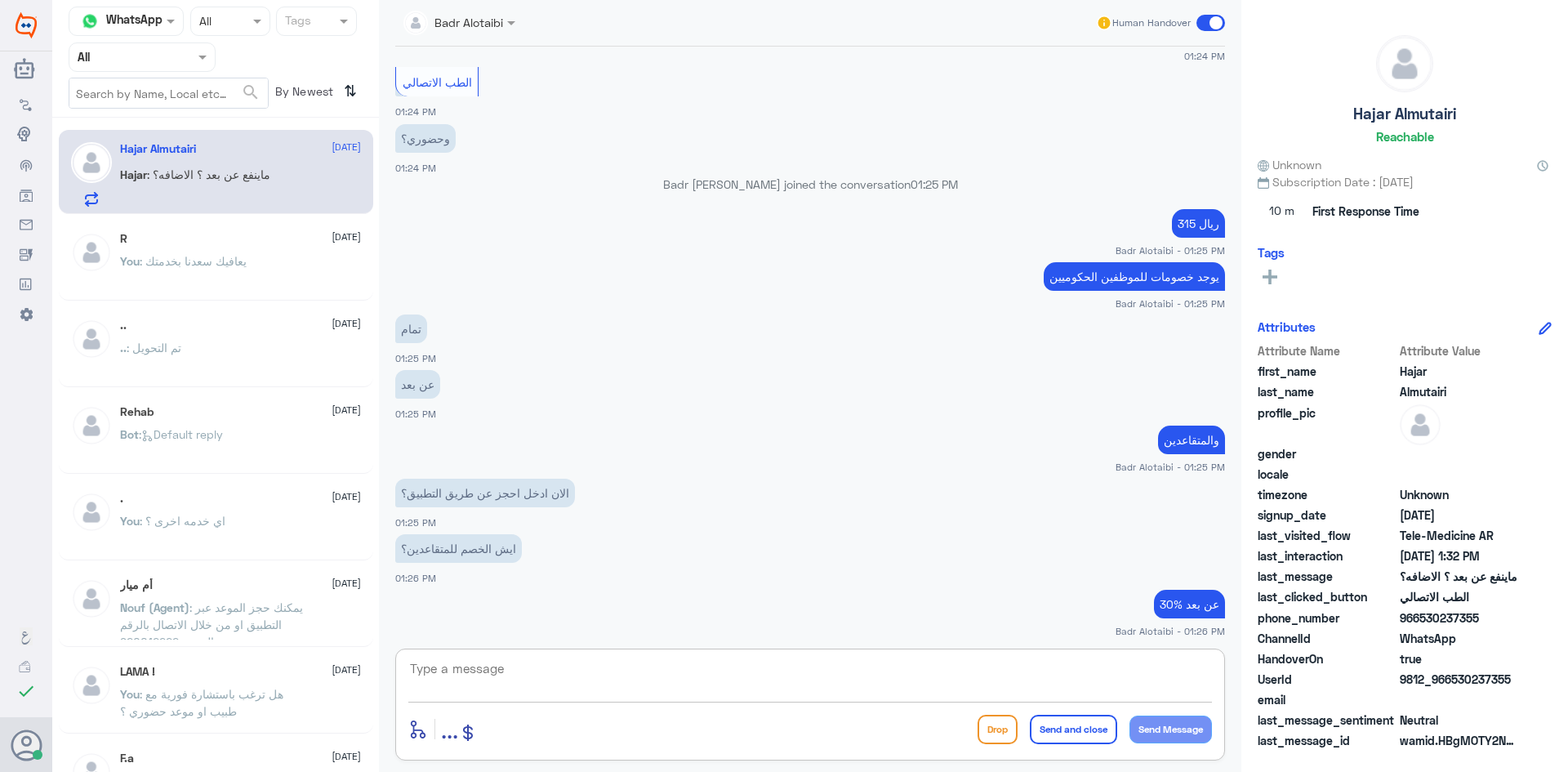
scroll to position [874, 0]
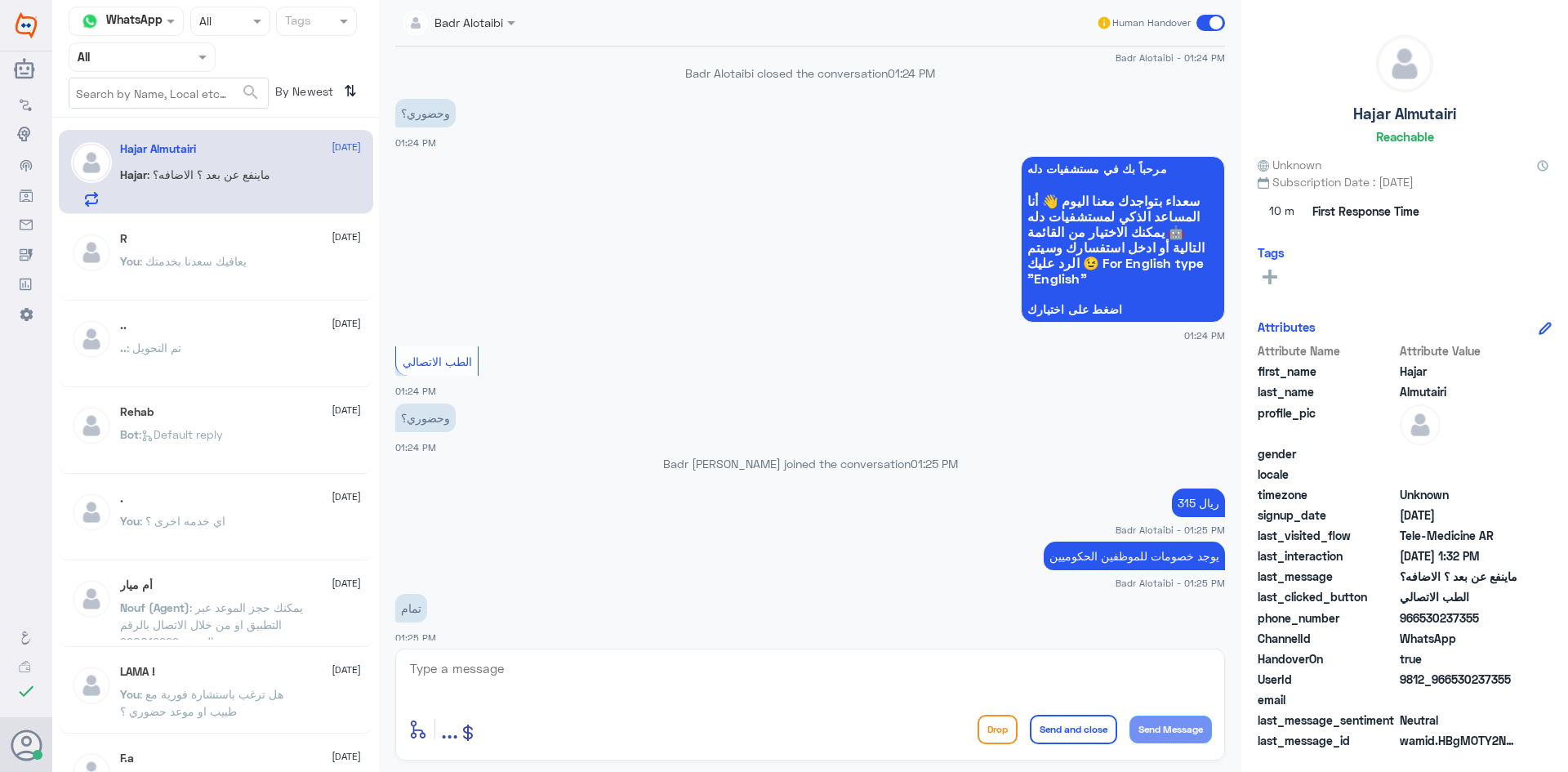
drag, startPoint x: 1528, startPoint y: 679, endPoint x: 1454, endPoint y: 678, distance: 74.0
click at [1454, 678] on div "UserId 9812_966530237355" at bounding box center [1405, 681] width 294 height 21
copy span "530237355"
click at [1206, 21] on span at bounding box center [1211, 23] width 28 height 17
click at [0, 0] on input "checkbox" at bounding box center [0, 0] width 0 height 0
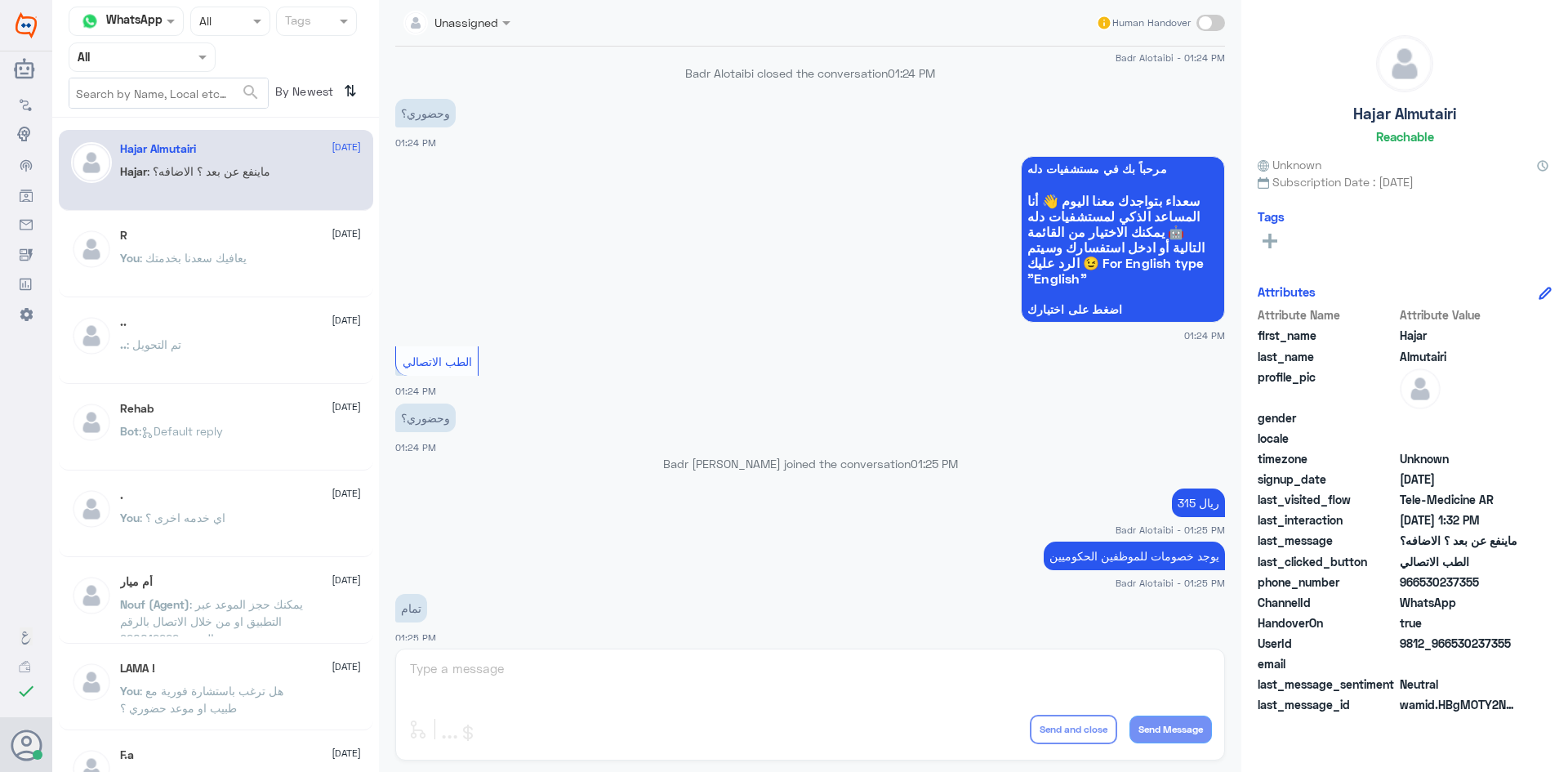
scroll to position [2129, 0]
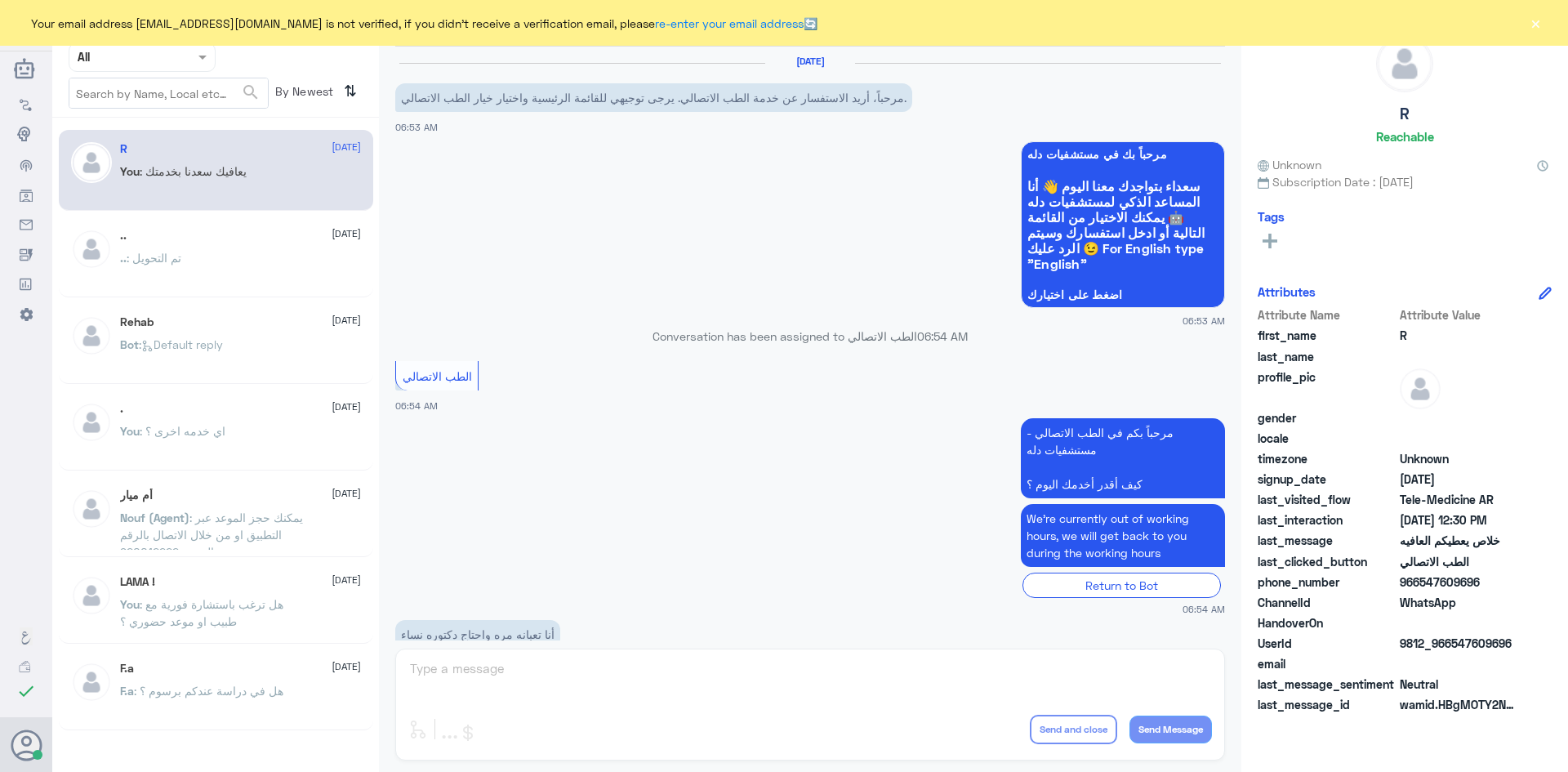
scroll to position [466, 0]
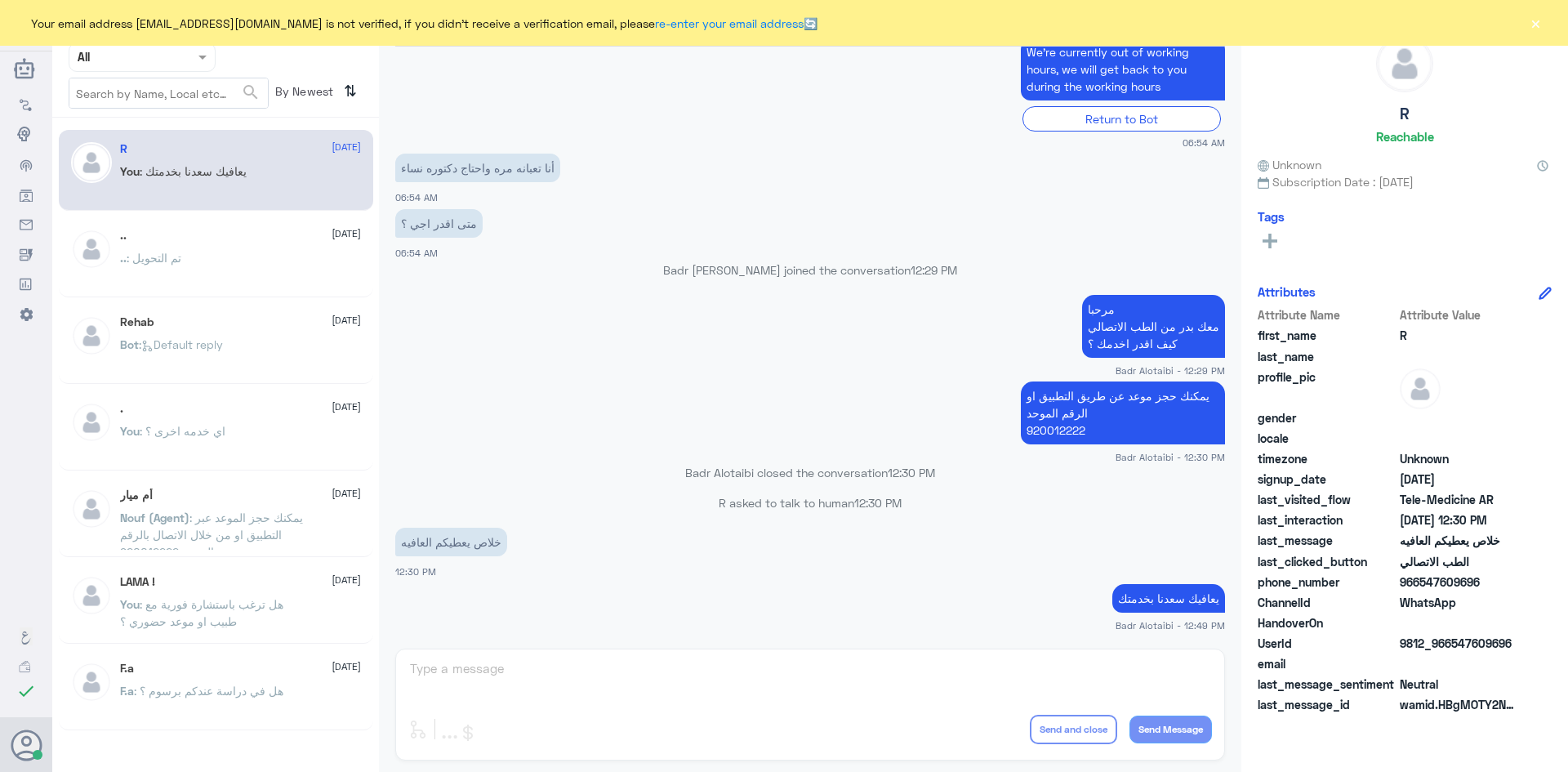
click at [1536, 25] on button "×" at bounding box center [1536, 23] width 17 height 17
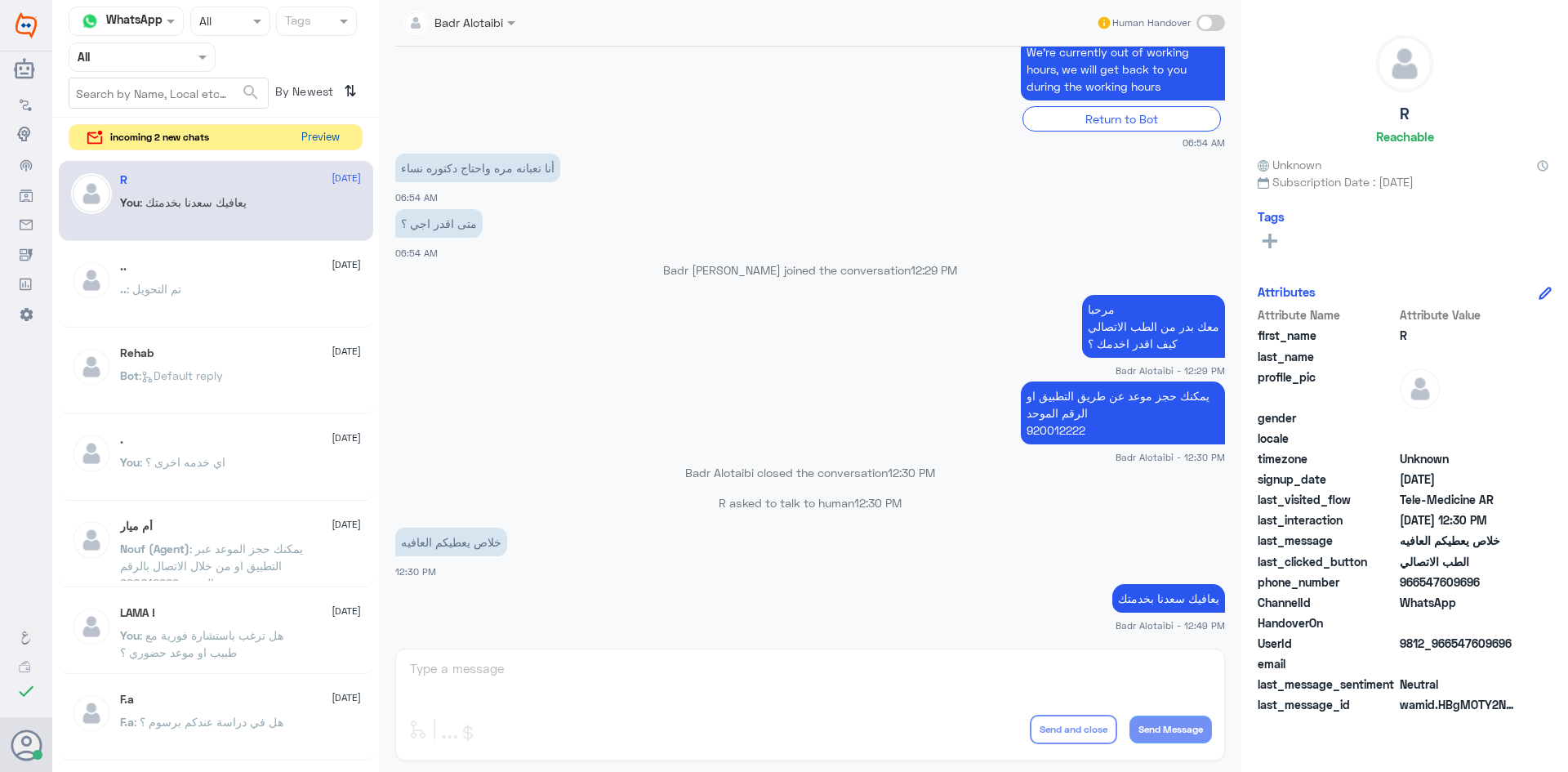
click at [312, 132] on button "Preview" at bounding box center [320, 138] width 51 height 26
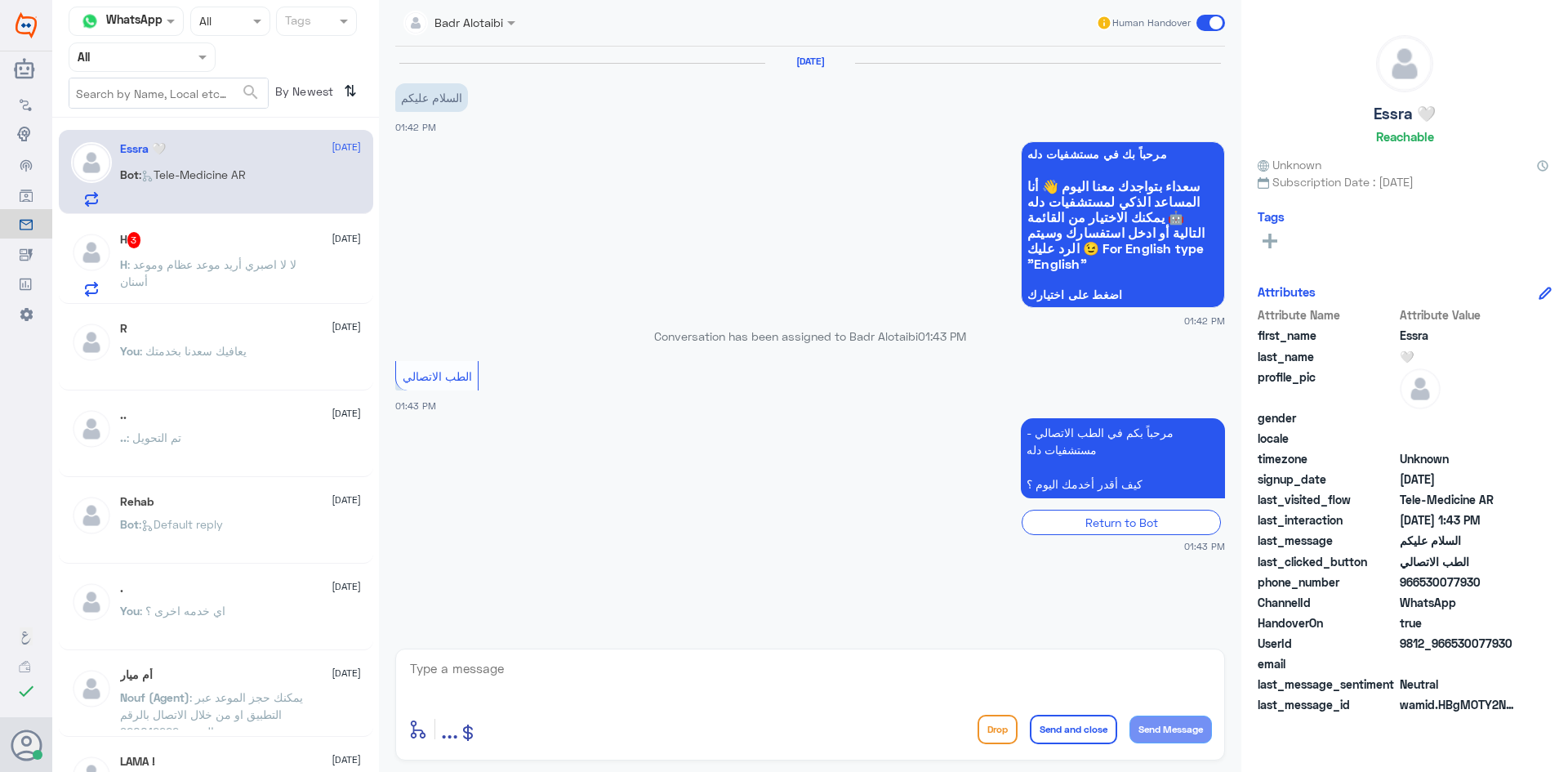
click at [637, 665] on textarea at bounding box center [809, 677] width 803 height 40
paste textarea "مرحبا معك بدر من الطب الاتصالي كيف اقدر اخدمك ؟"
type textarea "مرحبا معك بدر من الطب الاتصالي كيف اقدر اخدمك ؟"
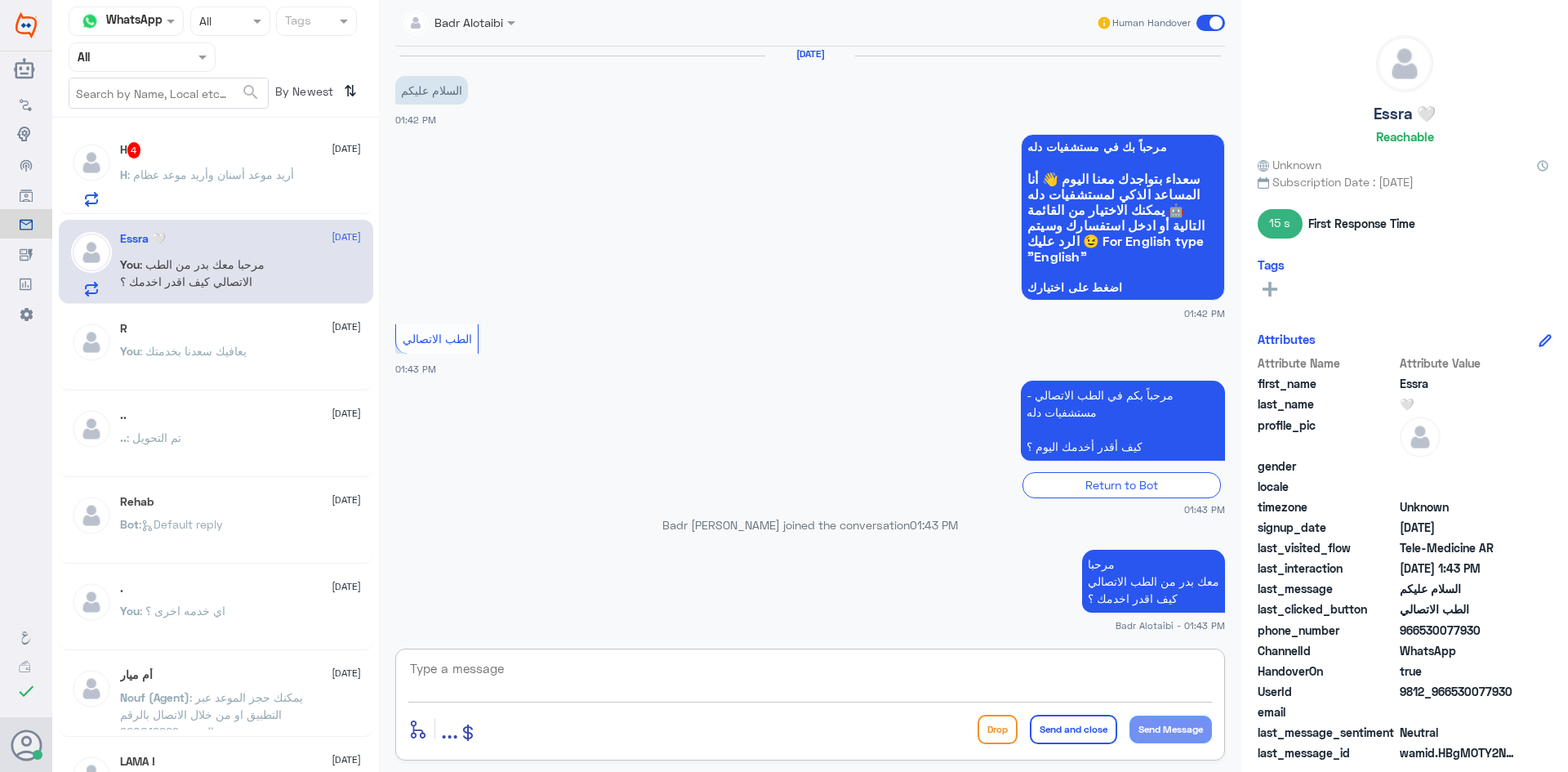
scroll to position [64, 0]
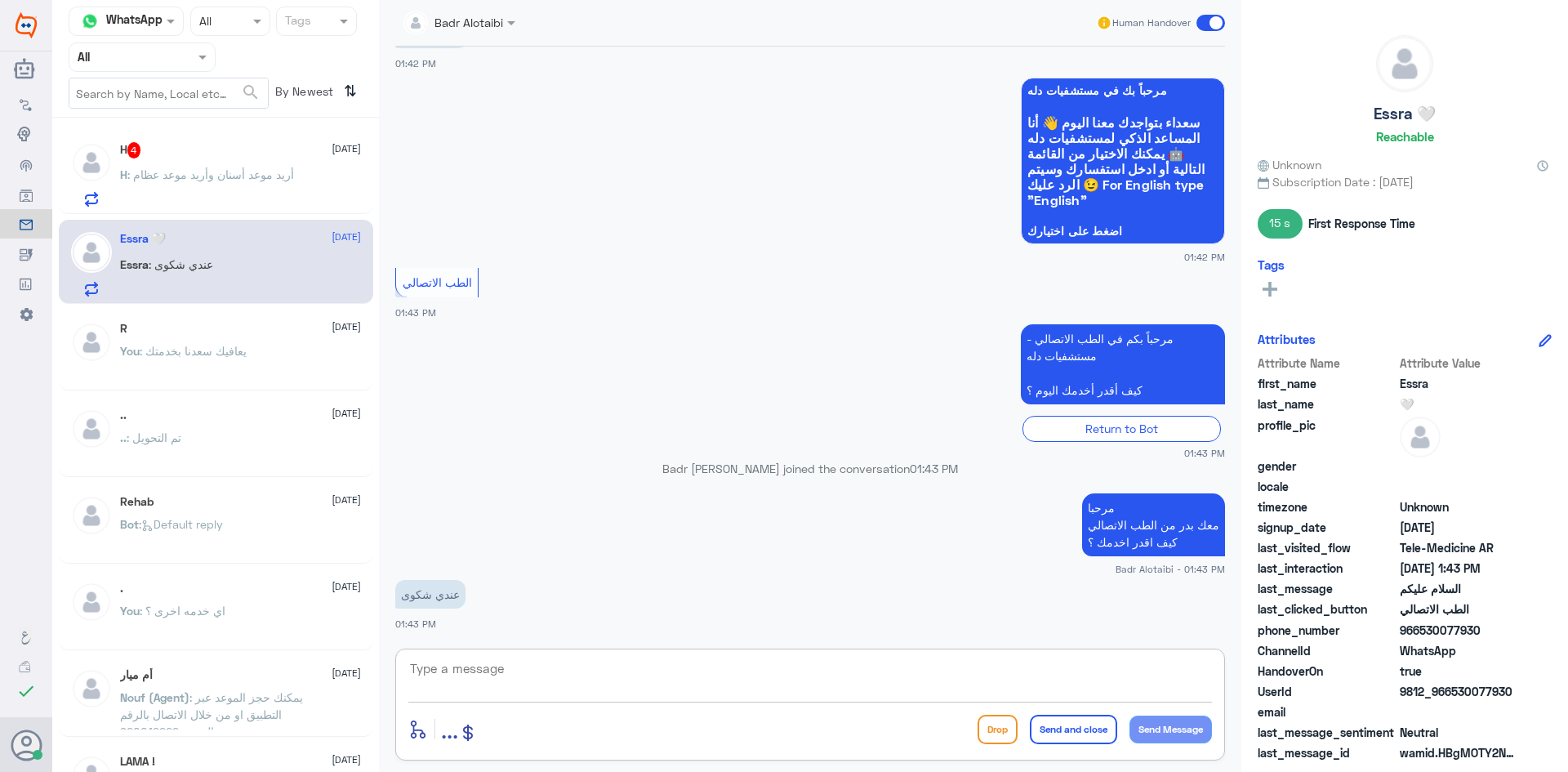
click at [227, 167] on p "H : ‏أريد موعد أسنان وأريد موعد عظام" at bounding box center [207, 186] width 174 height 41
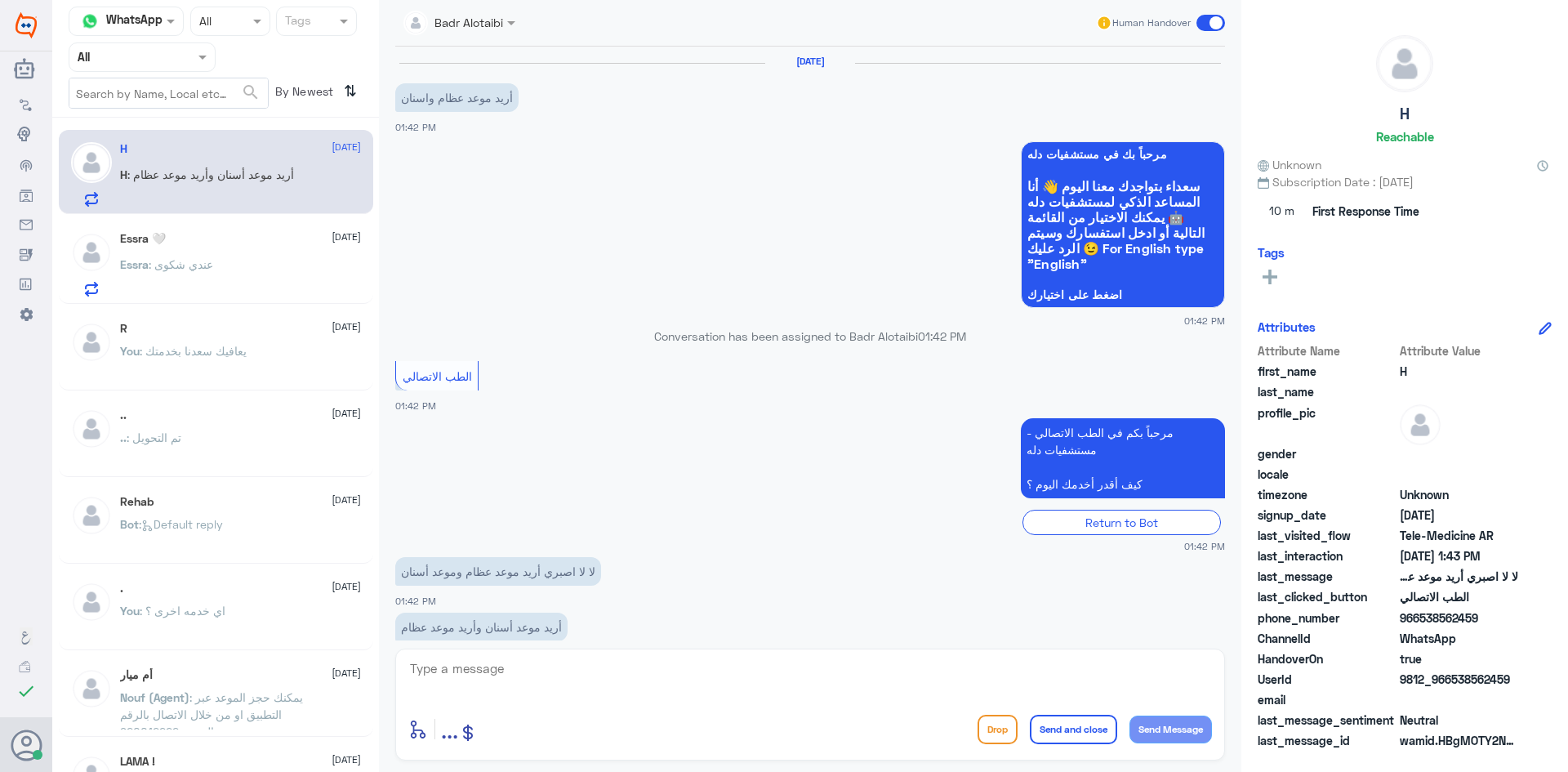
scroll to position [32, 0]
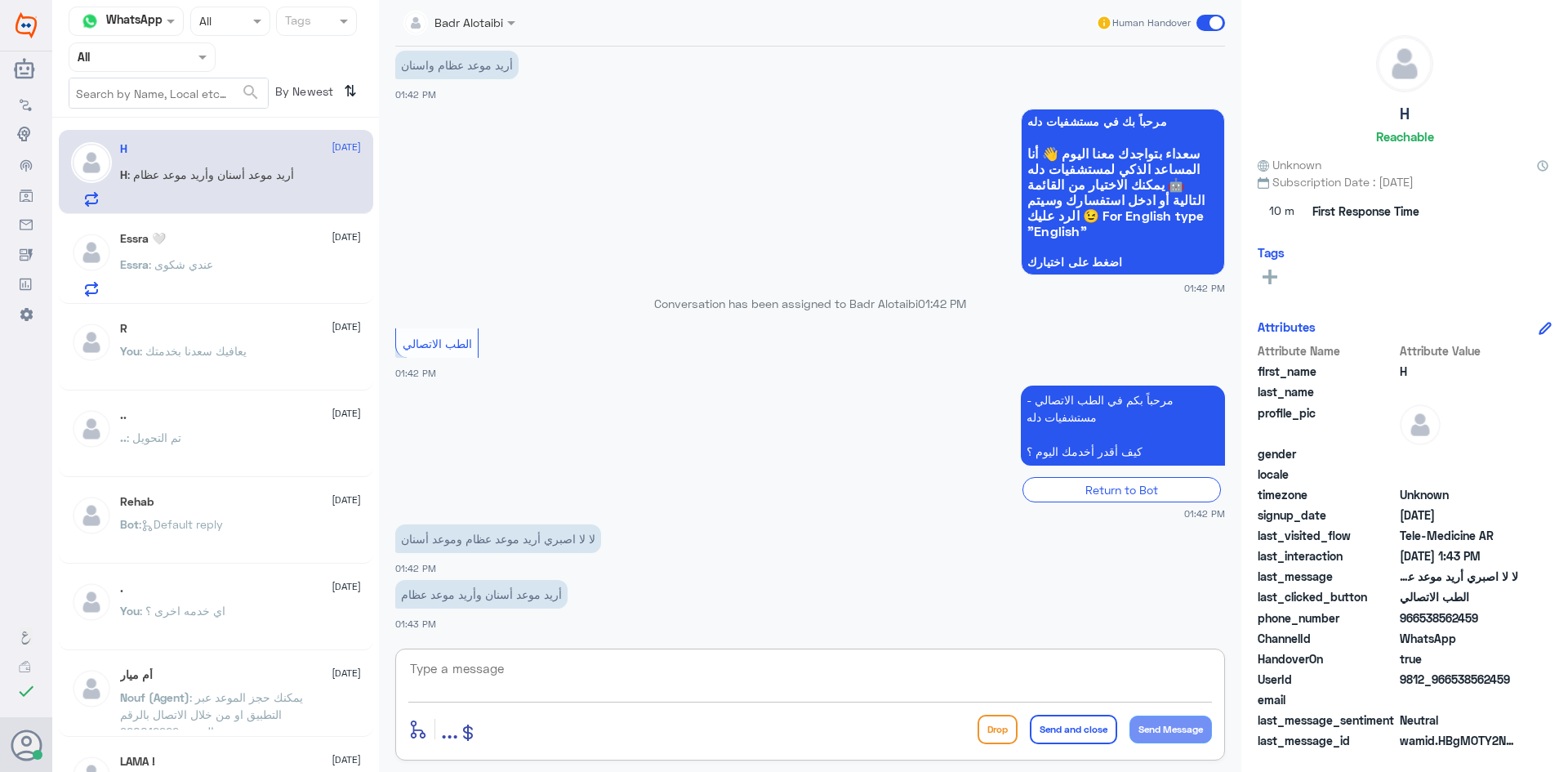
click at [576, 659] on textarea at bounding box center [809, 677] width 803 height 40
click at [181, 250] on div "Essra 🤍 [DATE] Essra : عندي شكوى" at bounding box center [240, 265] width 241 height 65
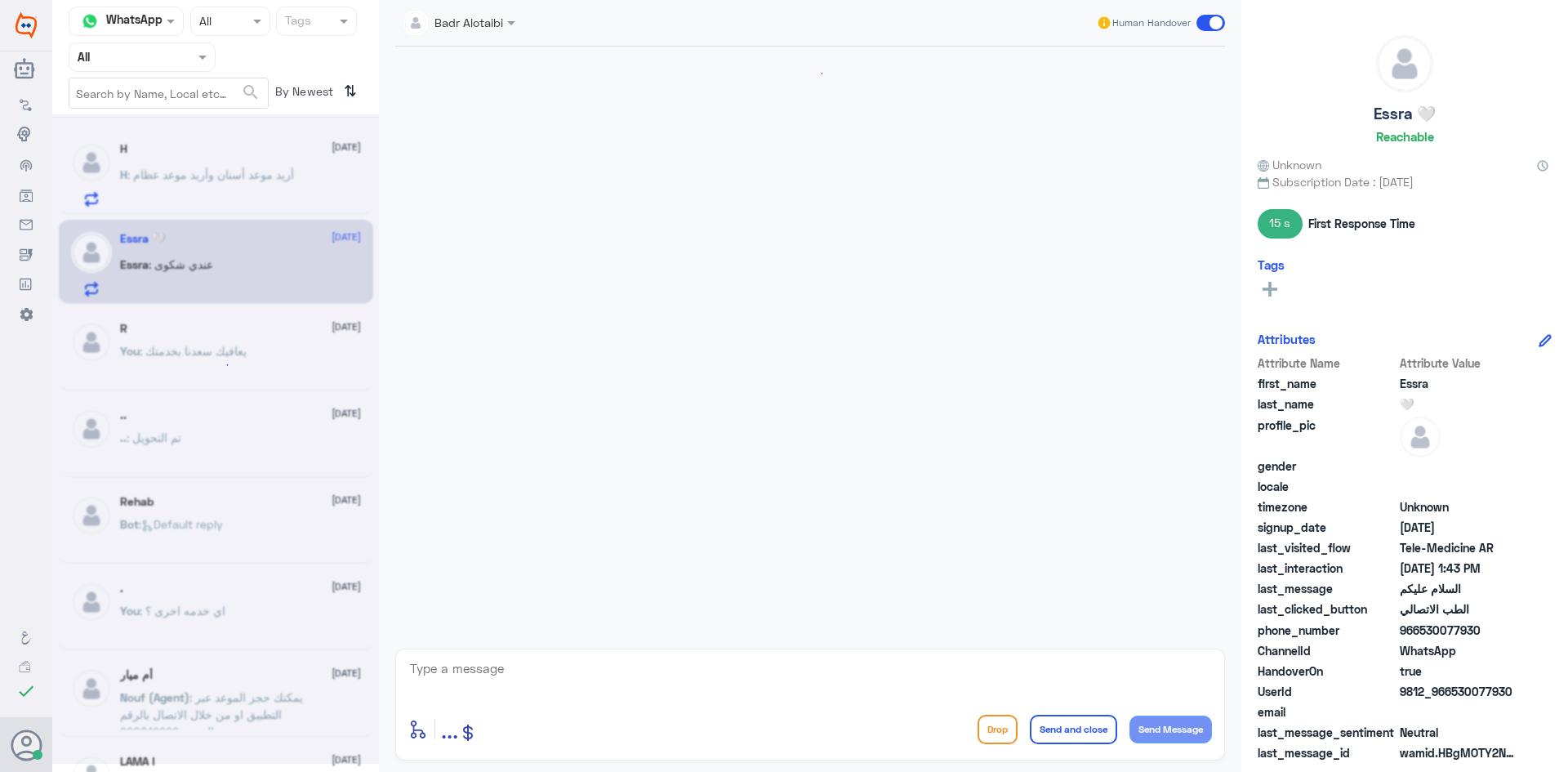
scroll to position [93, 0]
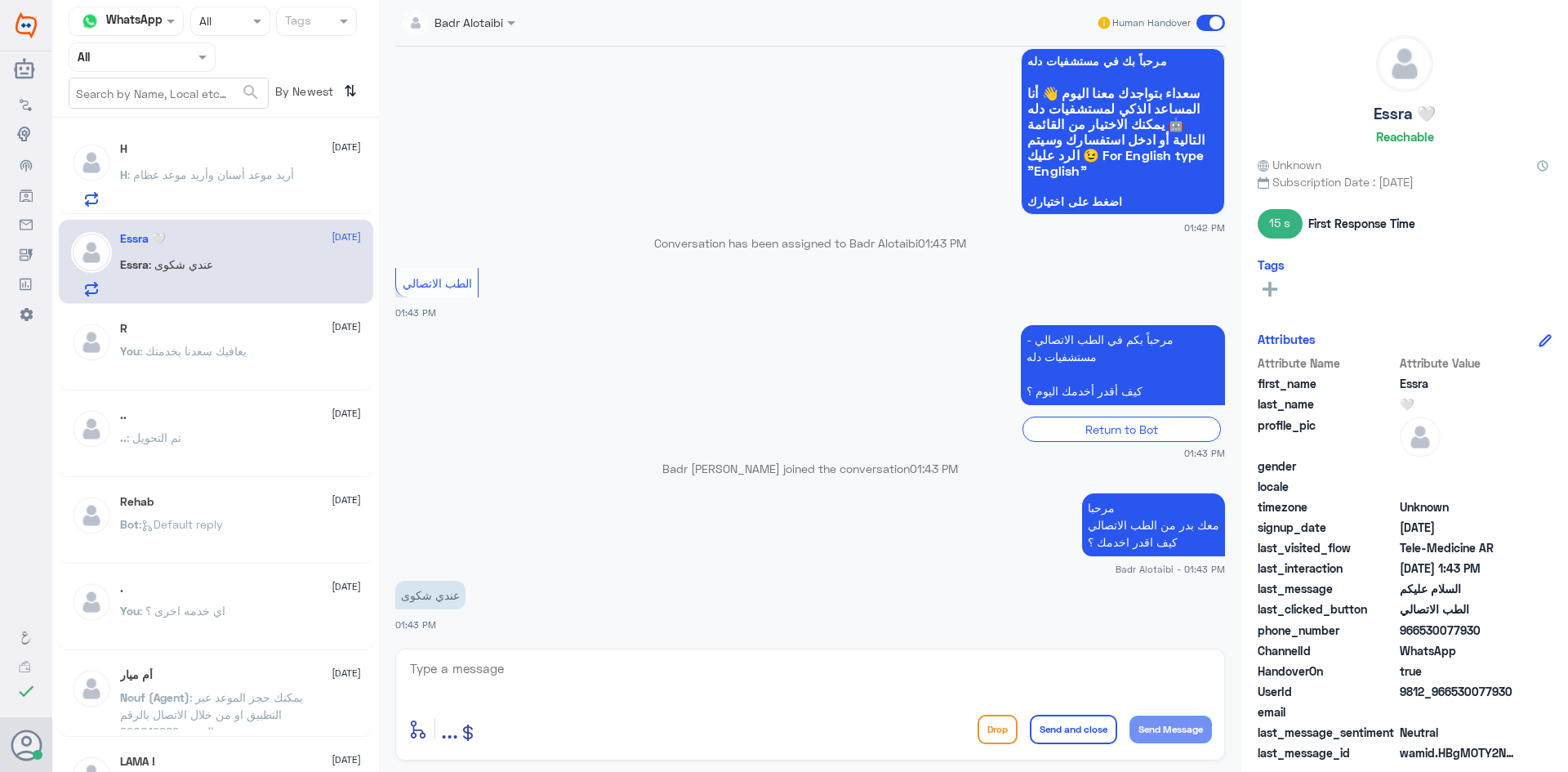
click at [546, 691] on textarea at bounding box center [809, 677] width 803 height 40
click at [543, 685] on textarea at bounding box center [809, 677] width 803 height 40
type textarea "ي"
type textarea "ل"
type textarea "ي"
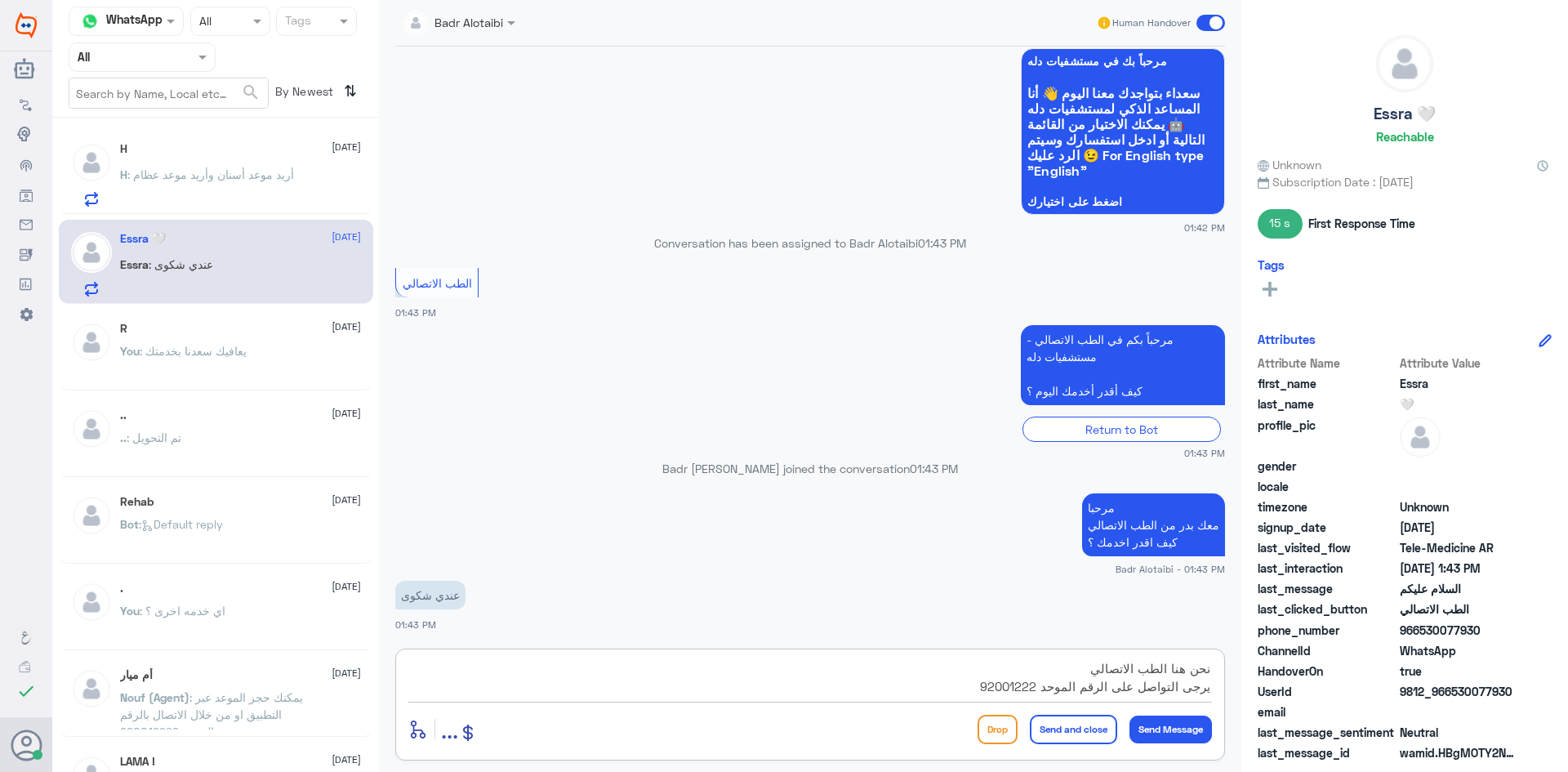
type textarea "نحن هنا الطب الاتصالي يرجى التواصل على الرقم الموحد 920012222"
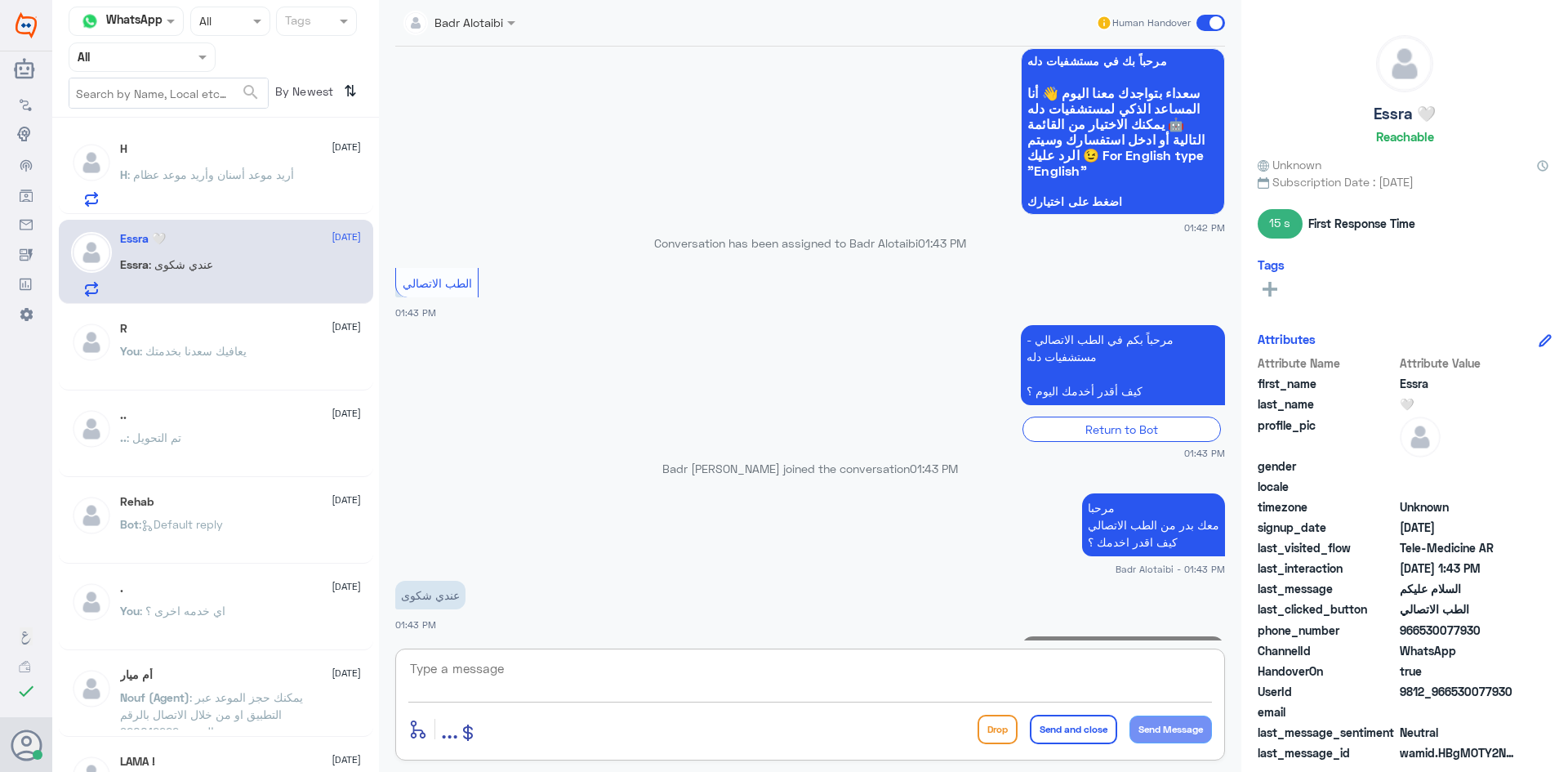
scroll to position [180, 0]
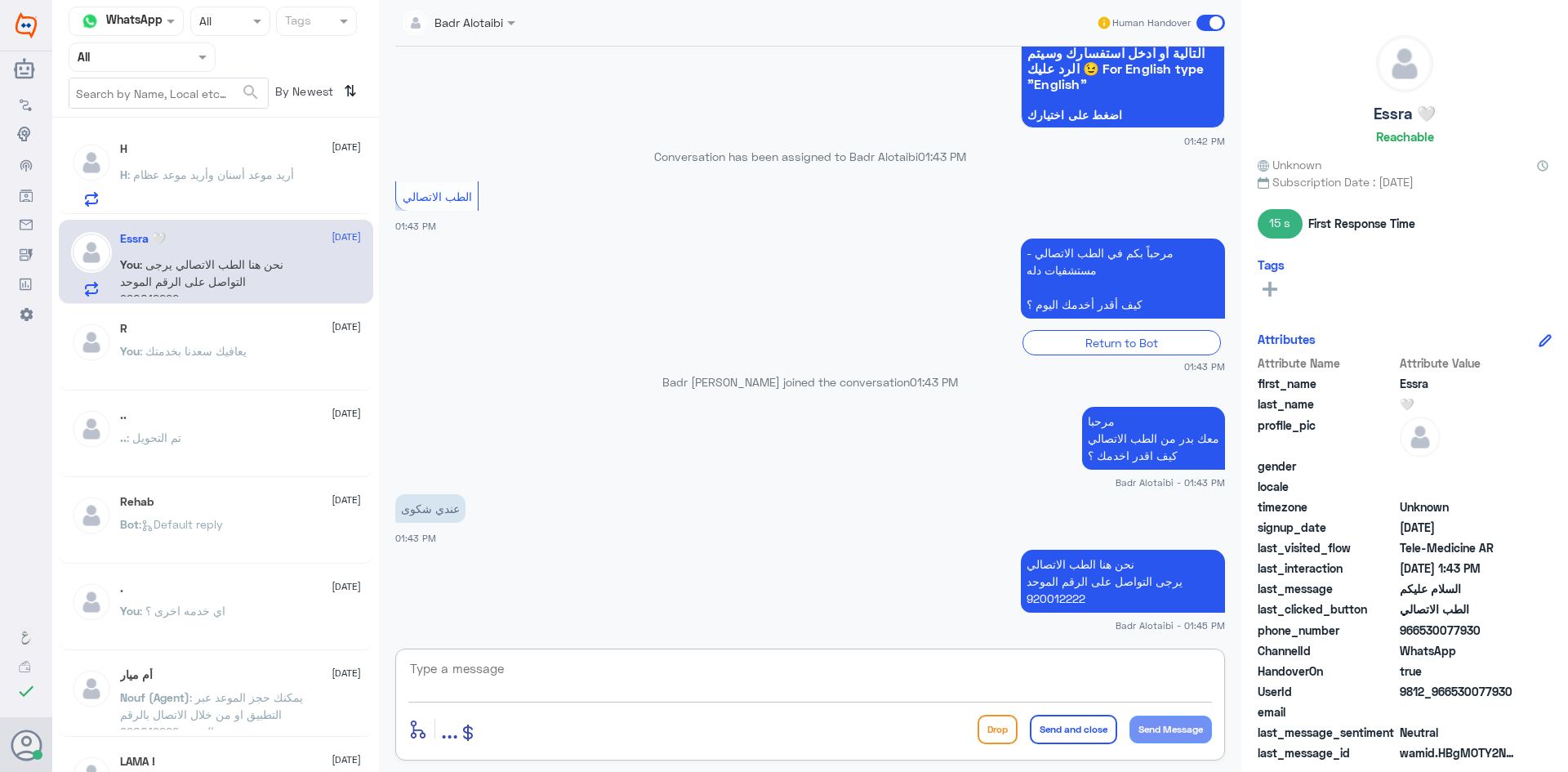
click at [853, 677] on textarea at bounding box center [809, 677] width 803 height 40
click at [1197, 15] on label at bounding box center [1211, 23] width 28 height 17
click at [0, 0] on input "checkbox" at bounding box center [0, 0] width 0 height 0
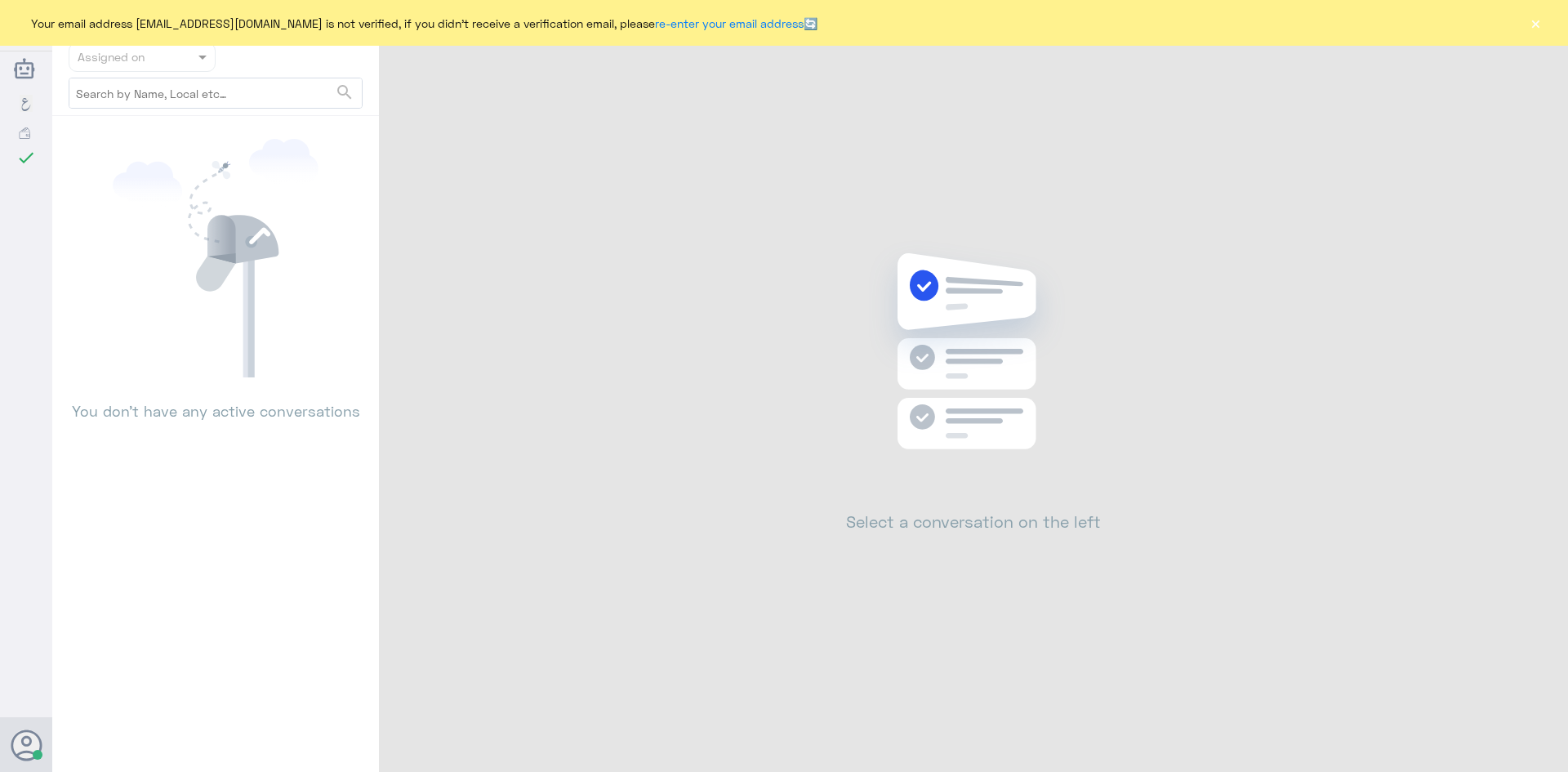
click at [1542, 32] on div "Your email address [EMAIL_ADDRESS][DOMAIN_NAME] is not verified, if you didn't …" at bounding box center [784, 22] width 1568 height 46
click at [1540, 27] on button "×" at bounding box center [1536, 23] width 17 height 17
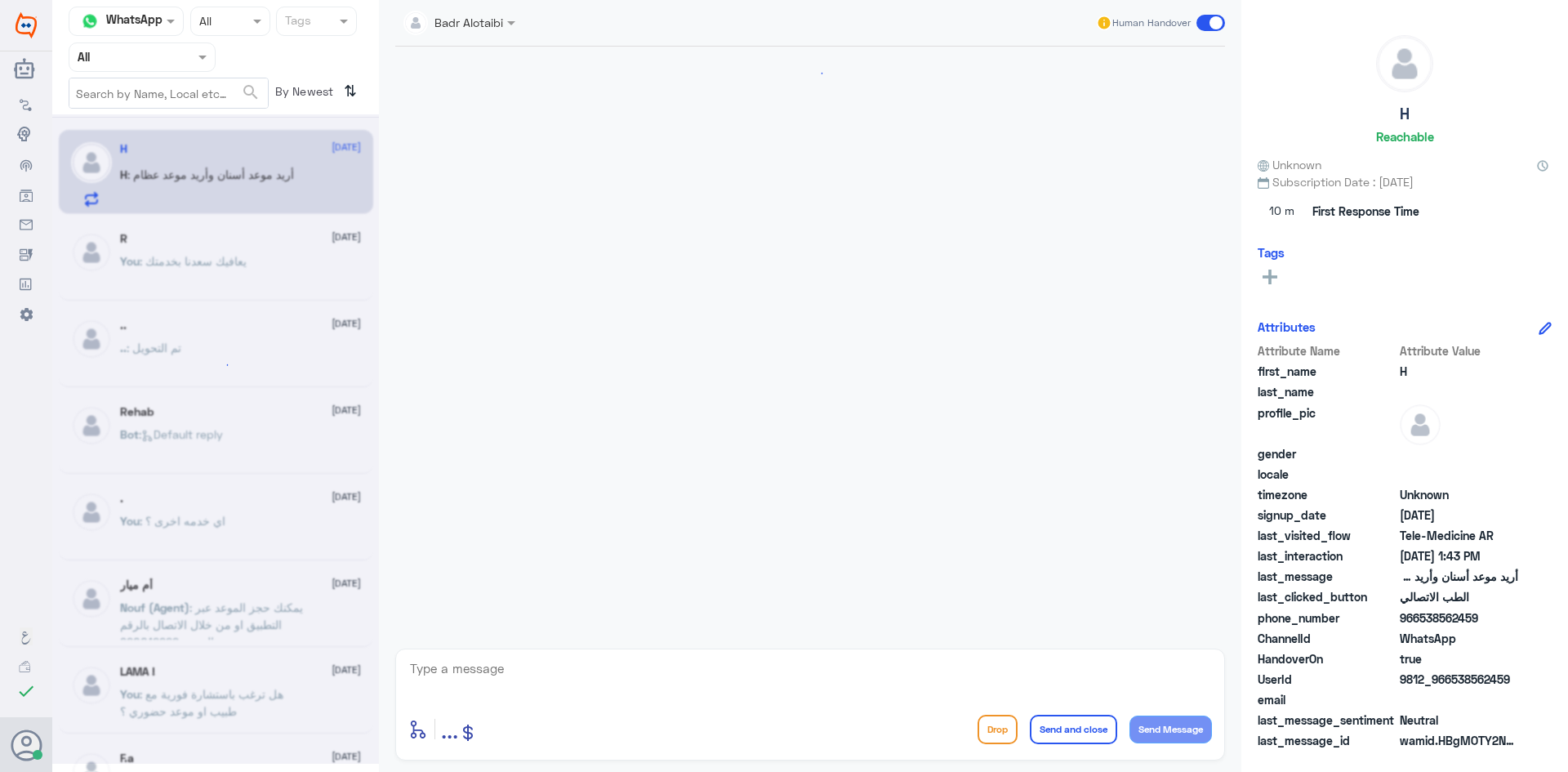
scroll to position [32, 0]
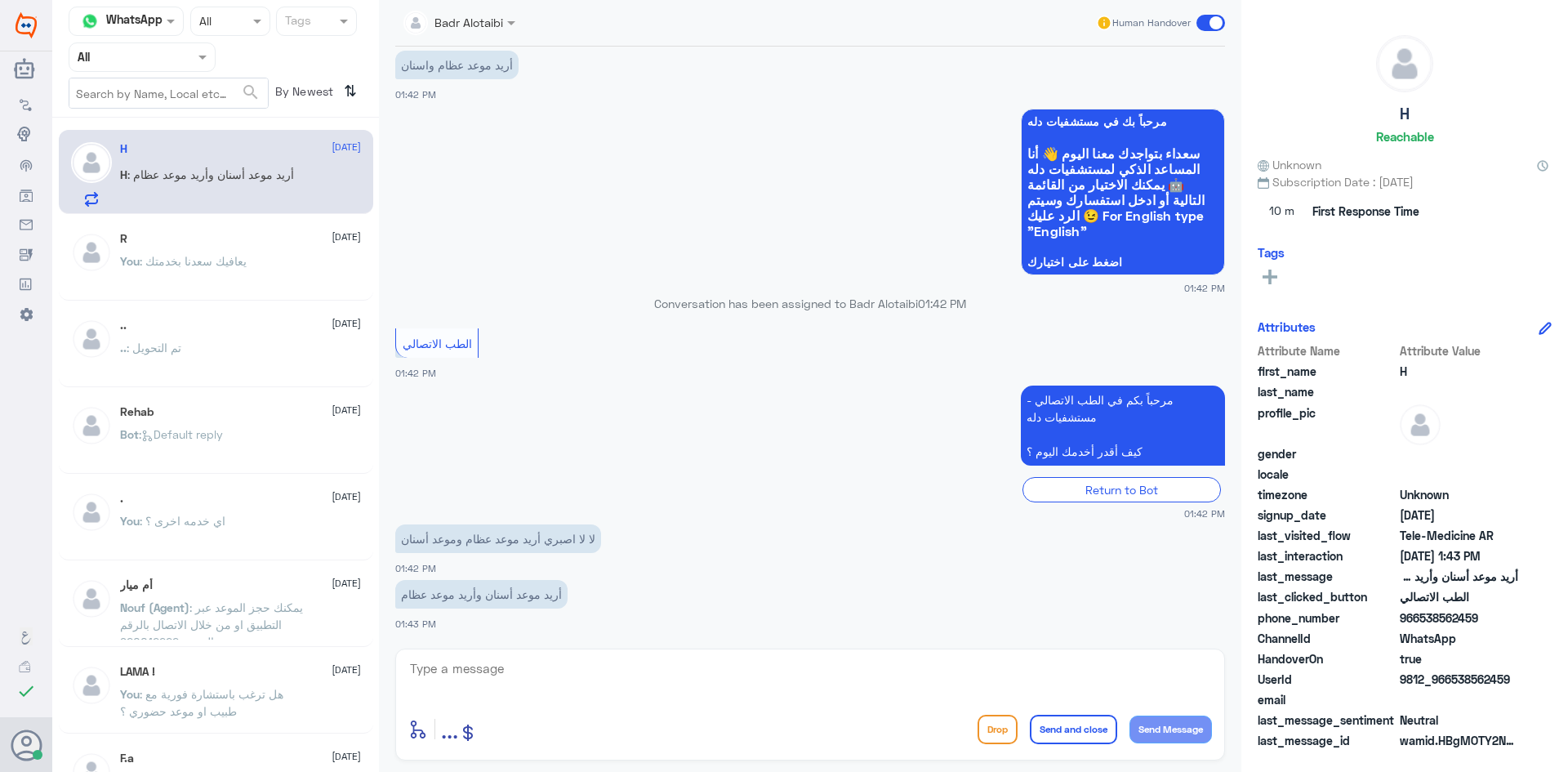
click at [629, 656] on div "enter flow name ... Drop Send and close Send Message" at bounding box center [810, 704] width 830 height 112
click at [627, 670] on textarea at bounding box center [809, 677] width 803 height 40
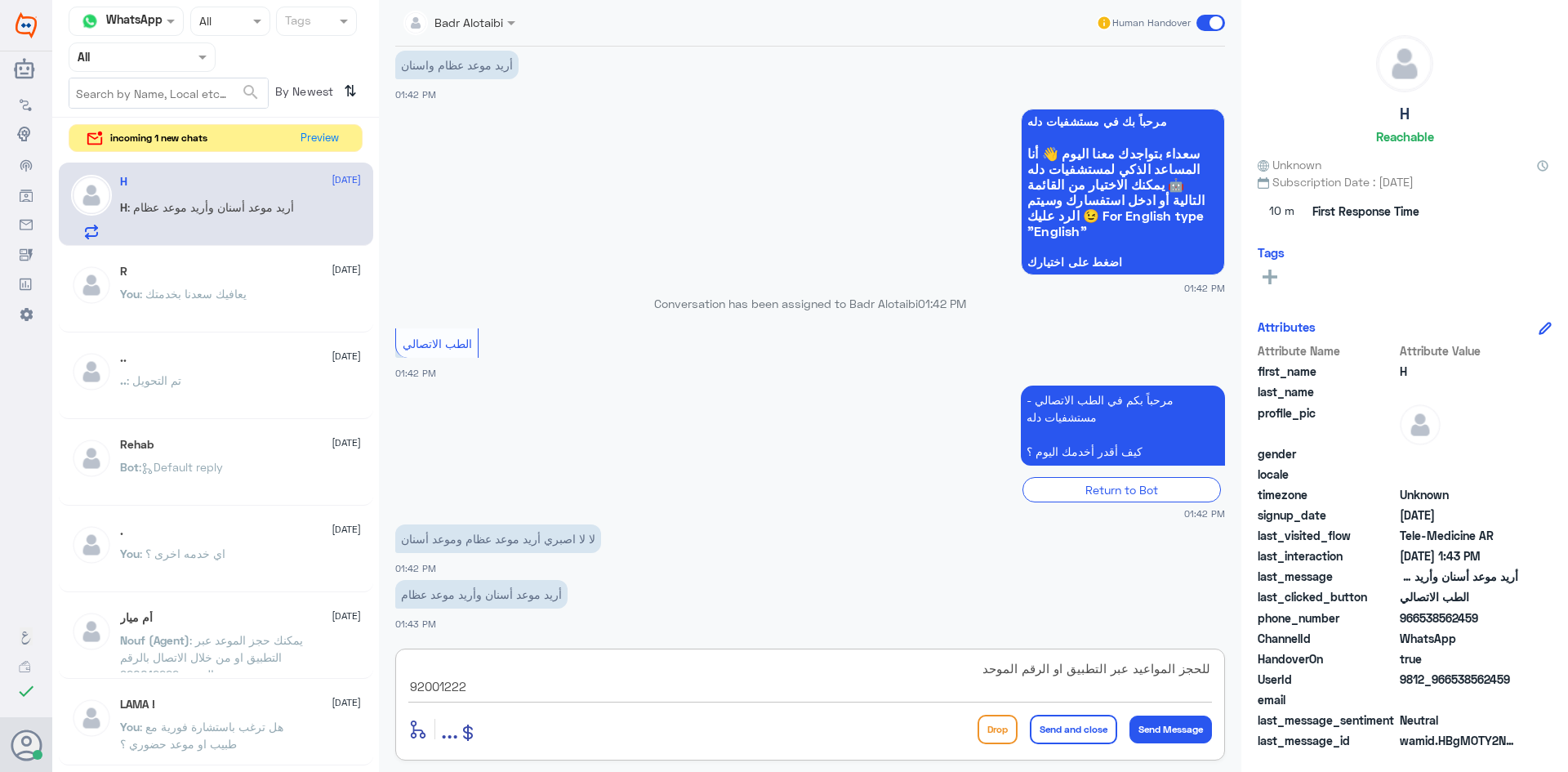
type textarea "للحجز المواعيد عبر التطبيق او الرقم الموحد 920012222"
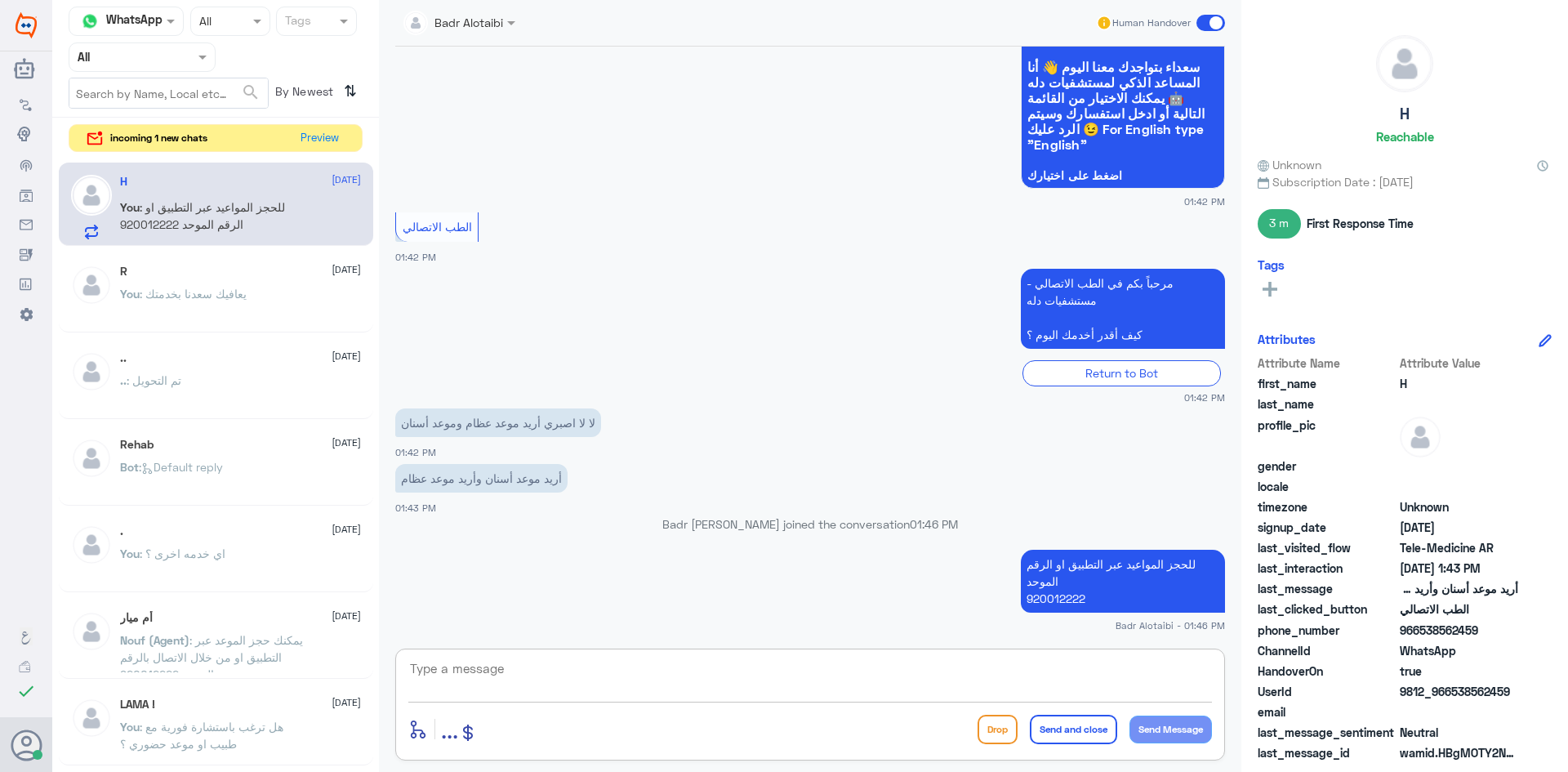
click at [1204, 22] on span at bounding box center [1211, 23] width 28 height 17
click at [0, 0] on input "checkbox" at bounding box center [0, 0] width 0 height 0
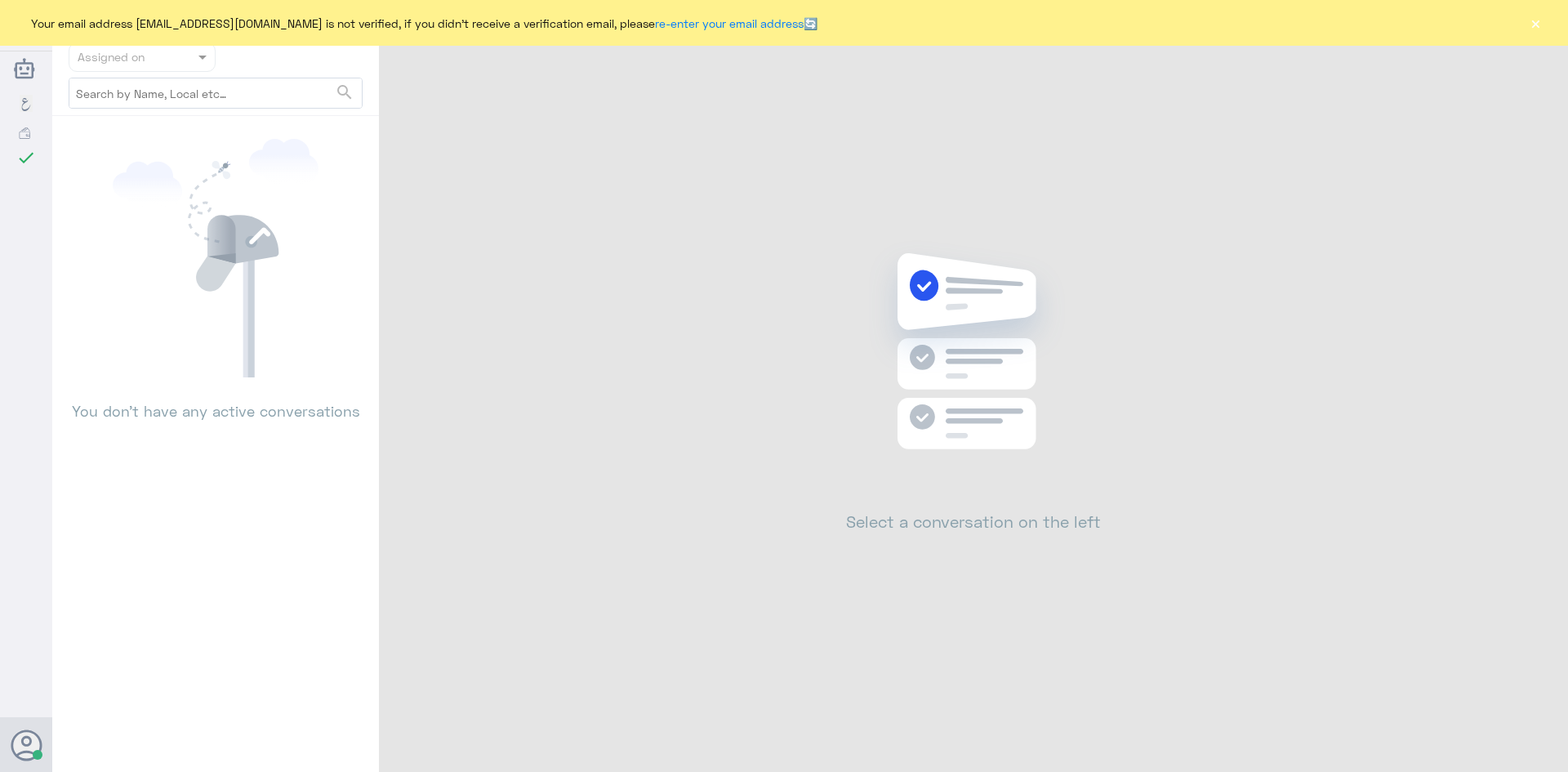
drag, startPoint x: 1542, startPoint y: 12, endPoint x: 1538, endPoint y: 21, distance: 9.8
click at [1539, 19] on div "Your email address [EMAIL_ADDRESS][DOMAIN_NAME] is not verified, if you didn't …" at bounding box center [784, 22] width 1568 height 46
click at [1538, 21] on button "×" at bounding box center [1536, 23] width 17 height 17
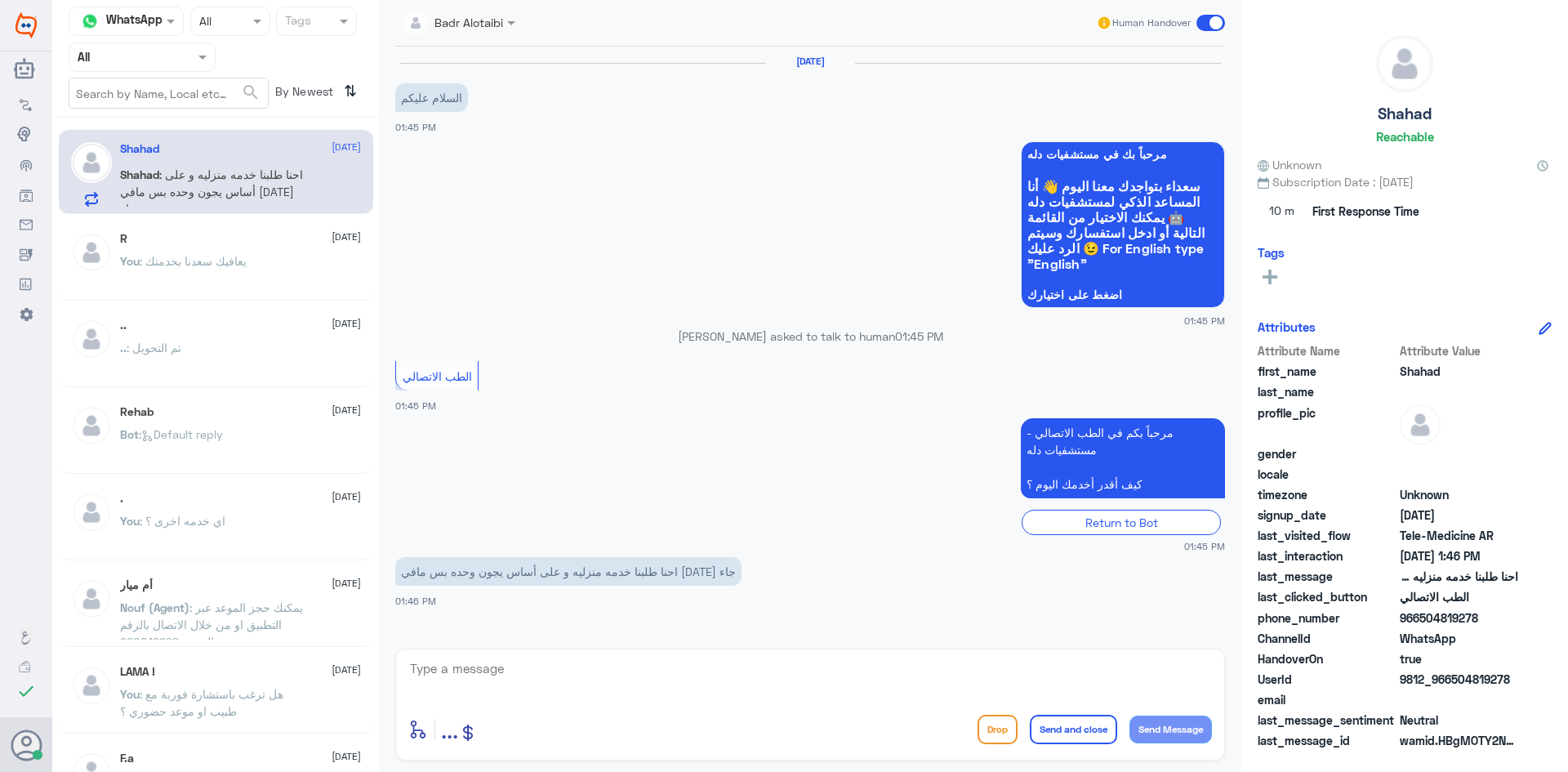
click at [635, 663] on textarea at bounding box center [809, 677] width 803 height 40
paste textarea "مرحبا معك بدر من الطب الاتصالي كيف اقدر اخدمك ؟"
type textarea "مرحبا معك بدر من الطب الاتصالي كيف اقدر اخدمك ؟"
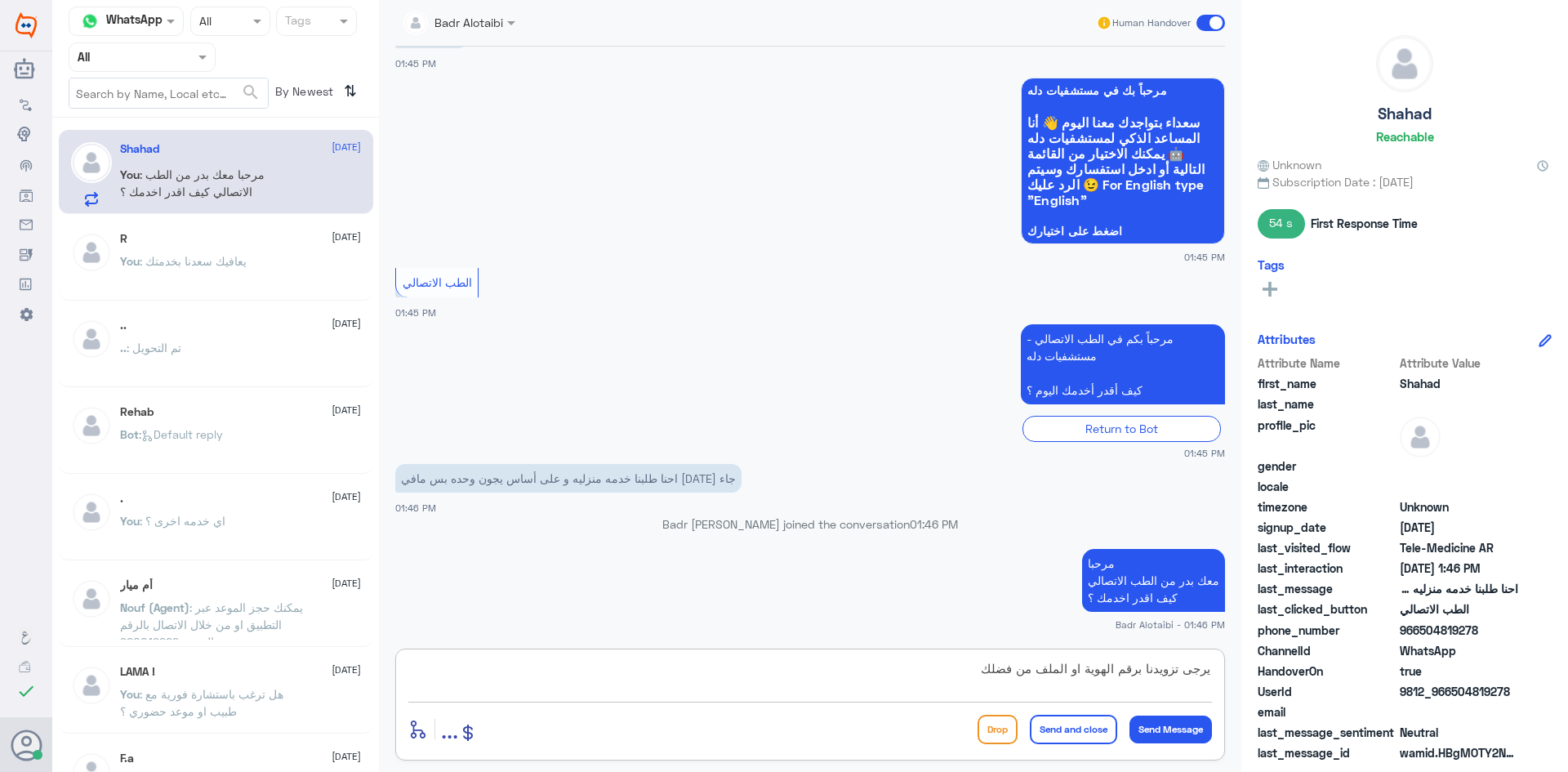
type textarea "يرجى تزويدنا برقم الهوية او الملف من فضلك"
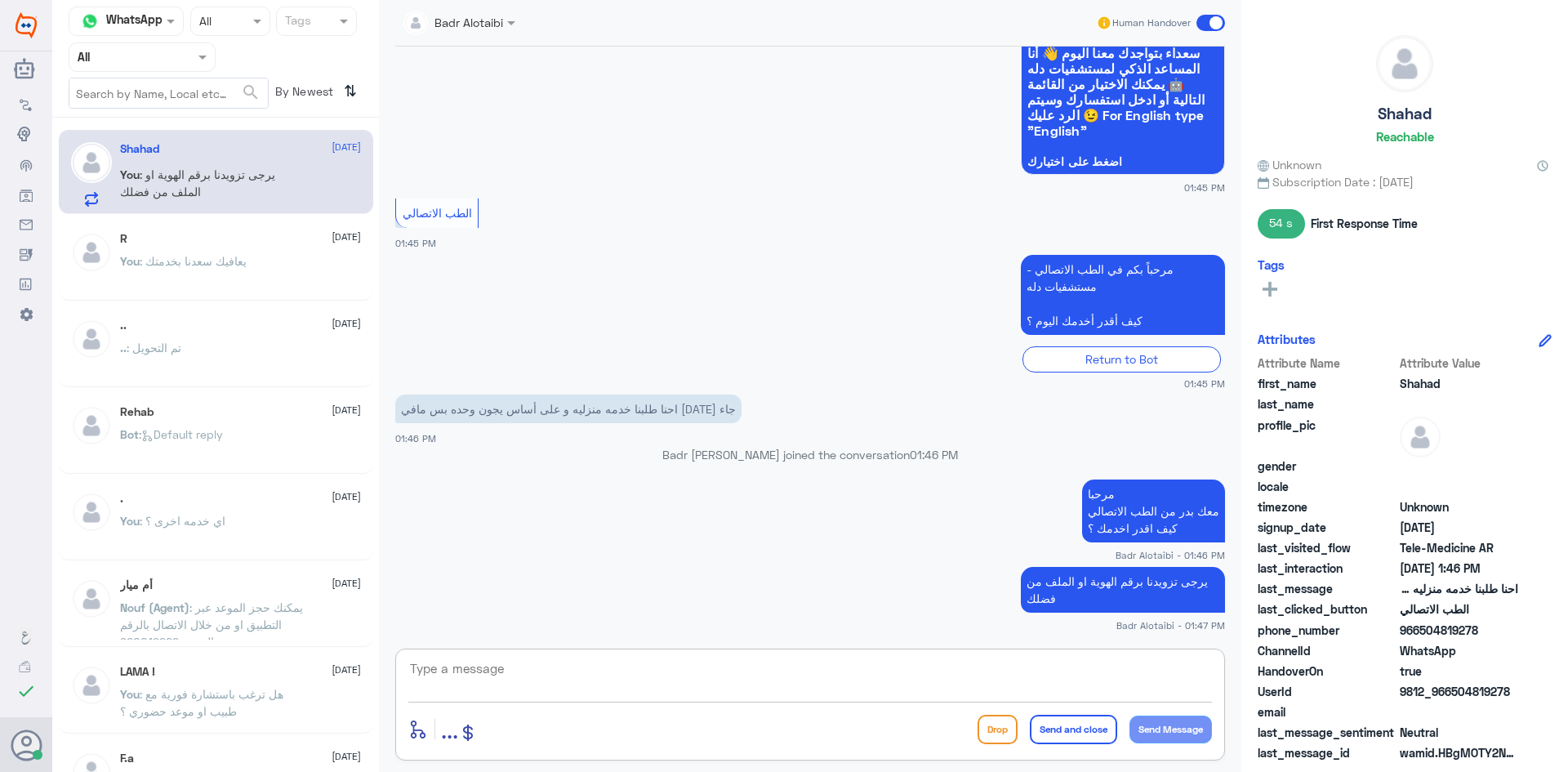
scroll to position [189, 0]
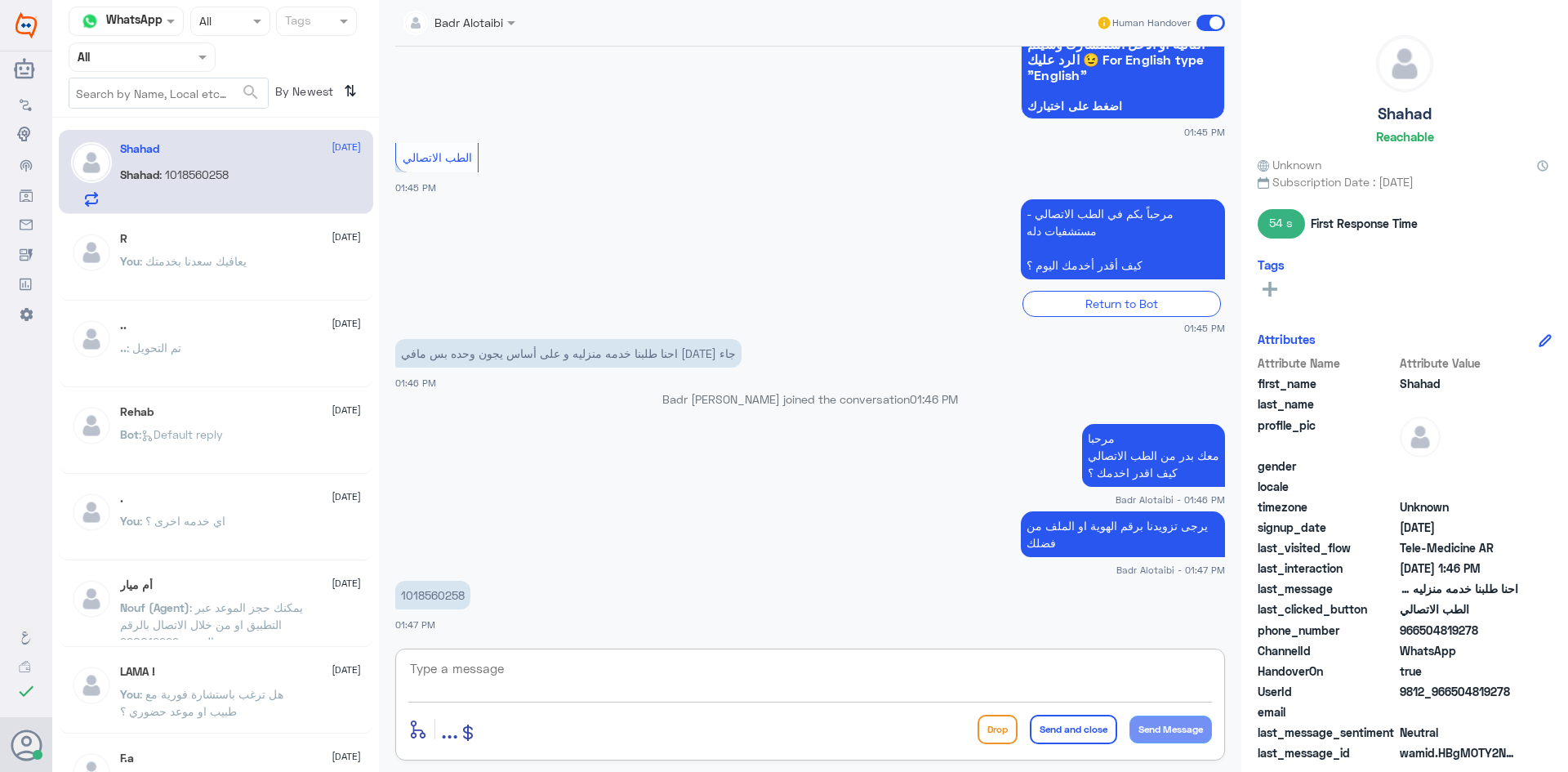
click at [452, 597] on p "1018560258" at bounding box center [433, 595] width 75 height 28
copy p "1018560258"
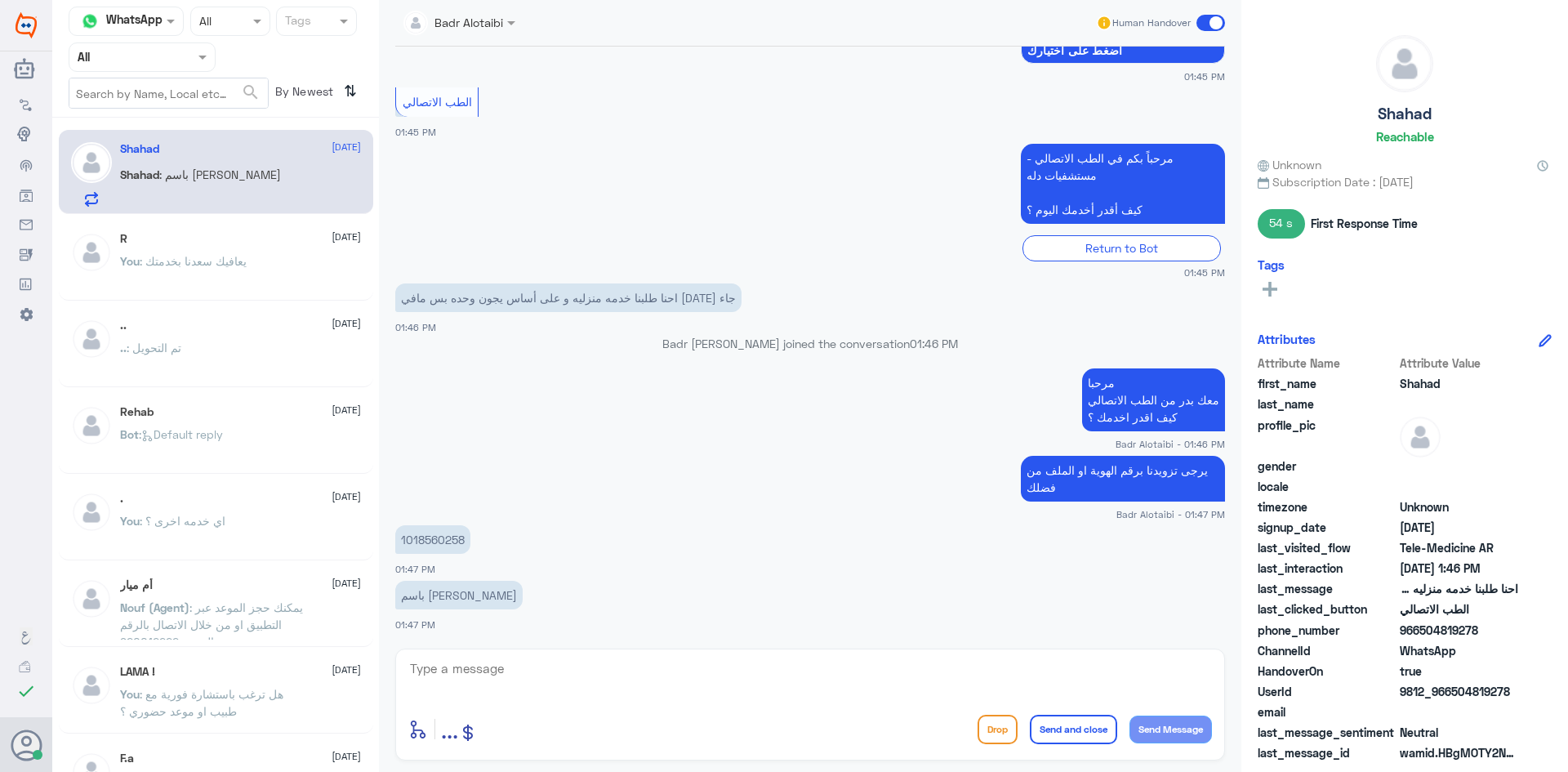
click at [858, 707] on div "enter flow name ... Drop Send and close Send Message" at bounding box center [810, 704] width 830 height 112
click at [789, 681] on textarea at bounding box center [809, 677] width 803 height 40
type textarea "للتواصل مع قسم الرعاية المنزلية عبر الواتساب على الرقم 0118275005"
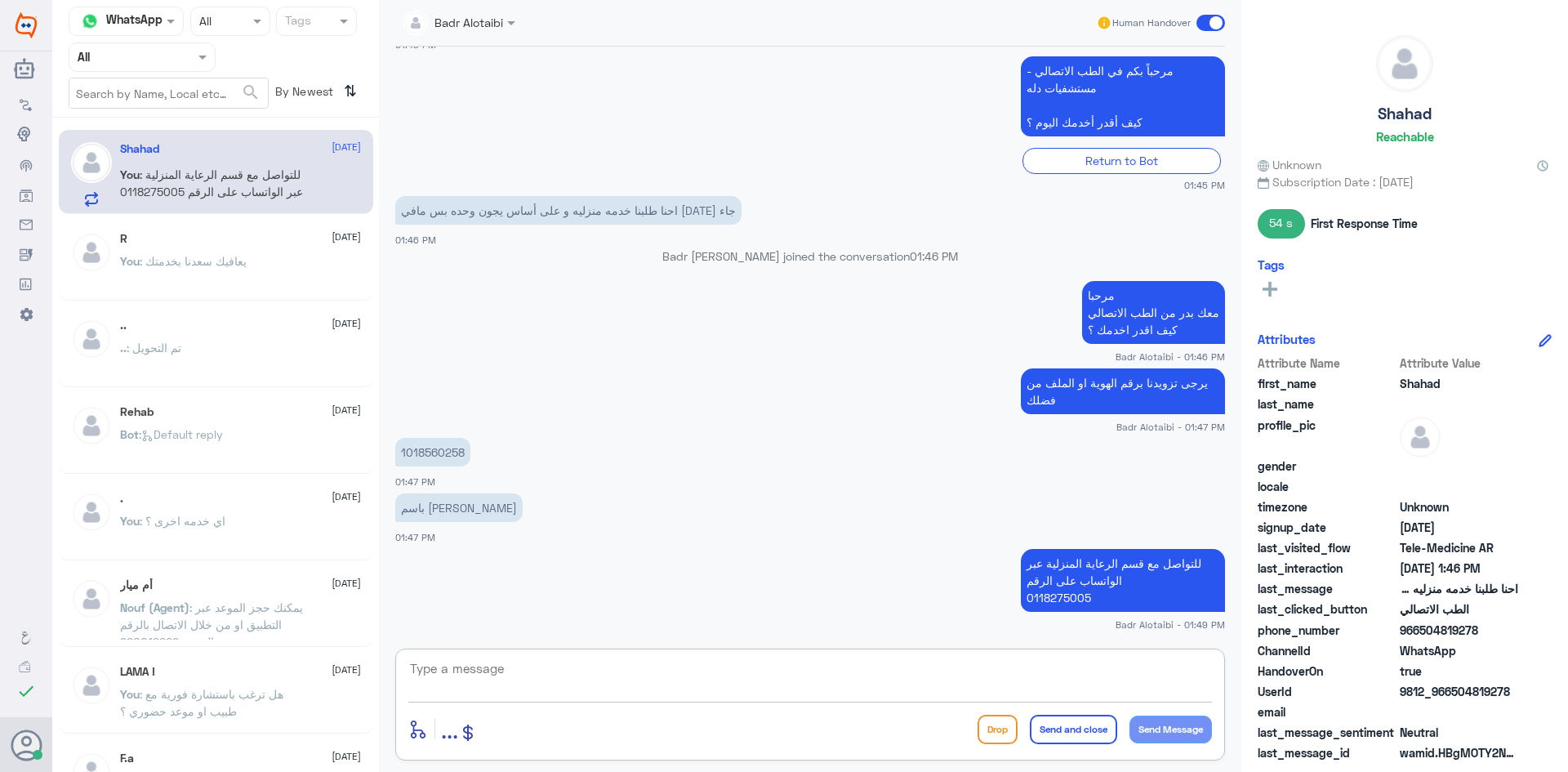
click at [1218, 27] on span at bounding box center [1211, 23] width 28 height 17
click at [0, 0] on input "checkbox" at bounding box center [0, 0] width 0 height 0
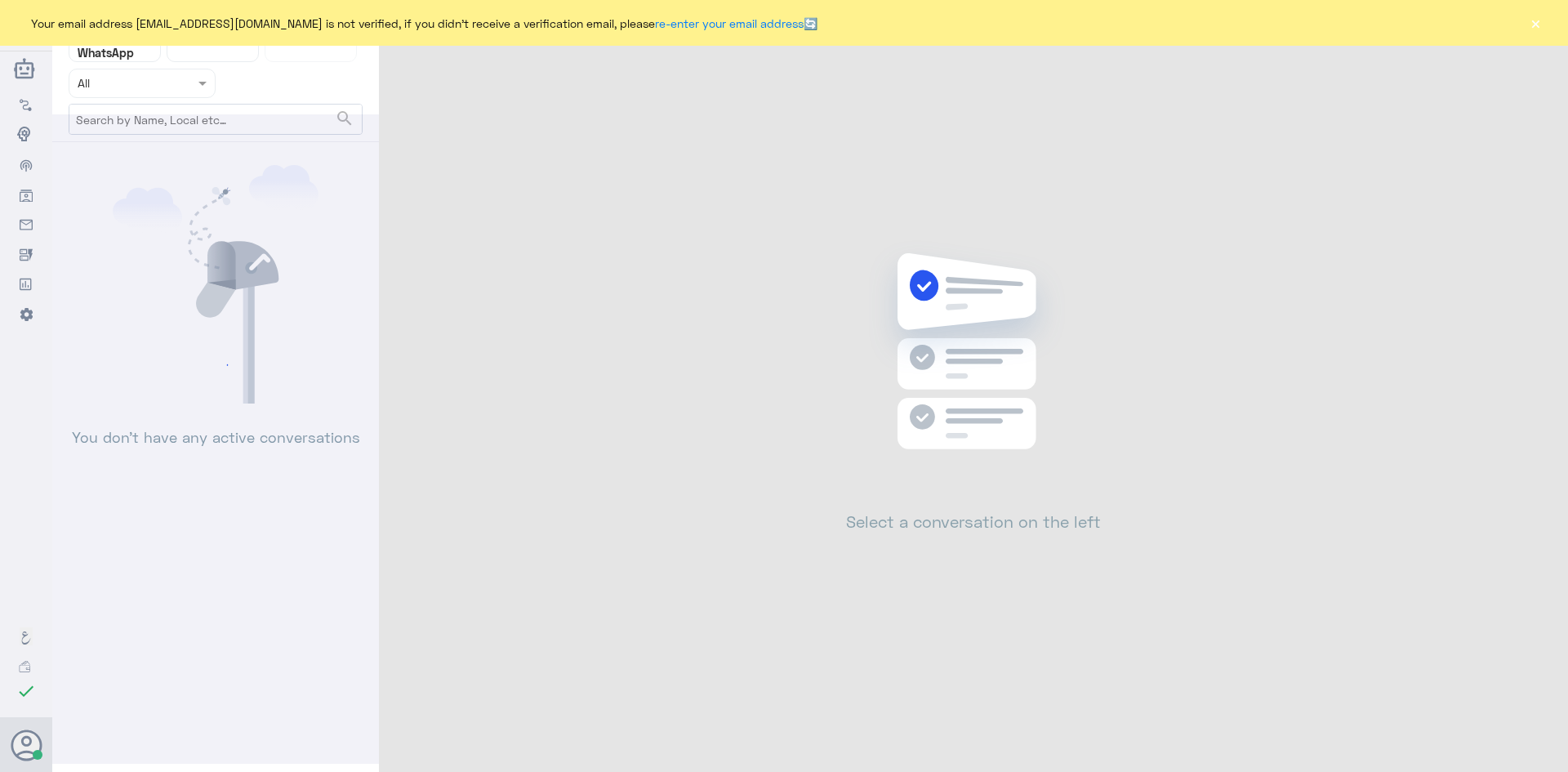
click at [1536, 31] on button "×" at bounding box center [1536, 23] width 17 height 17
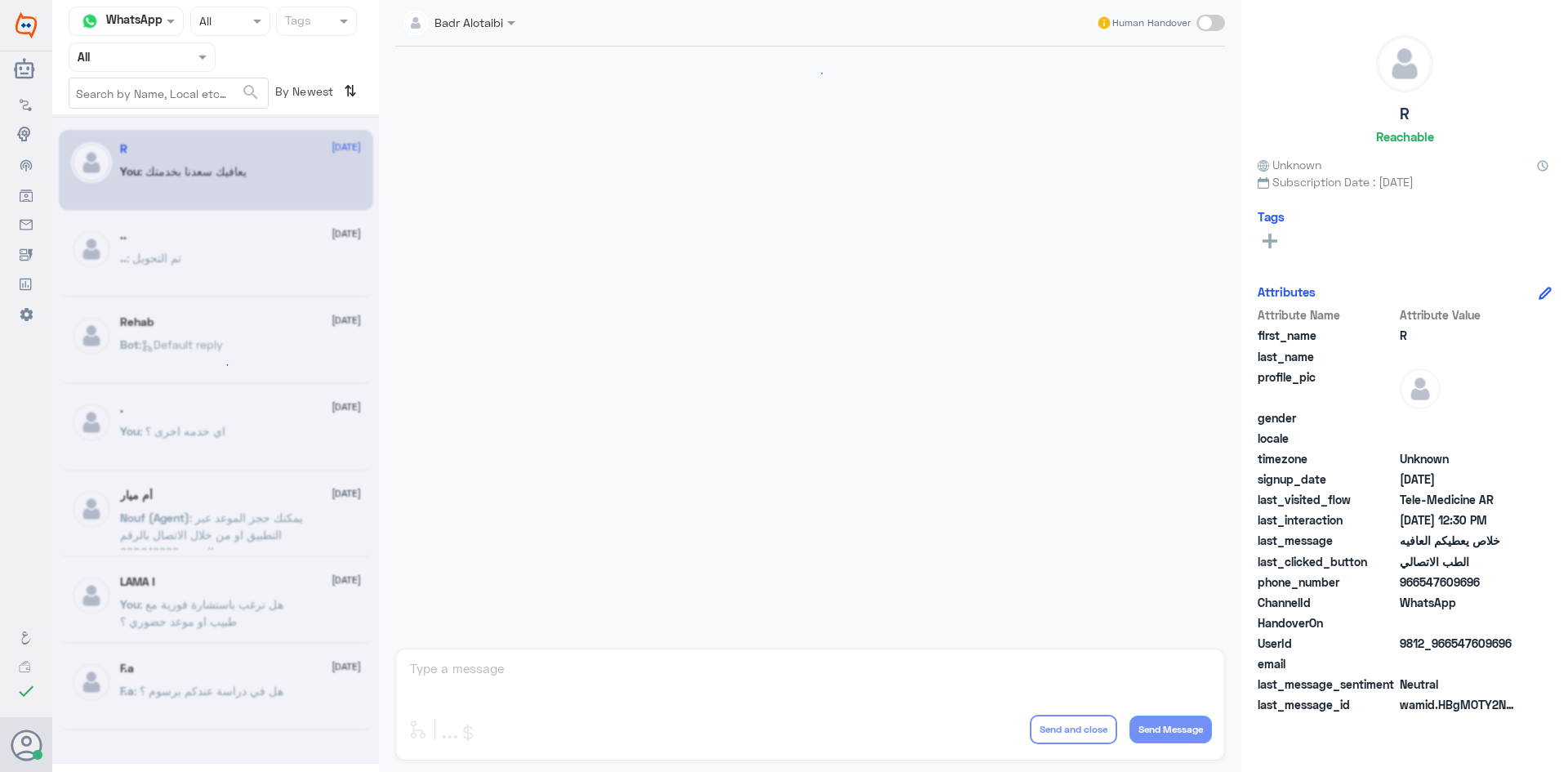
scroll to position [466, 0]
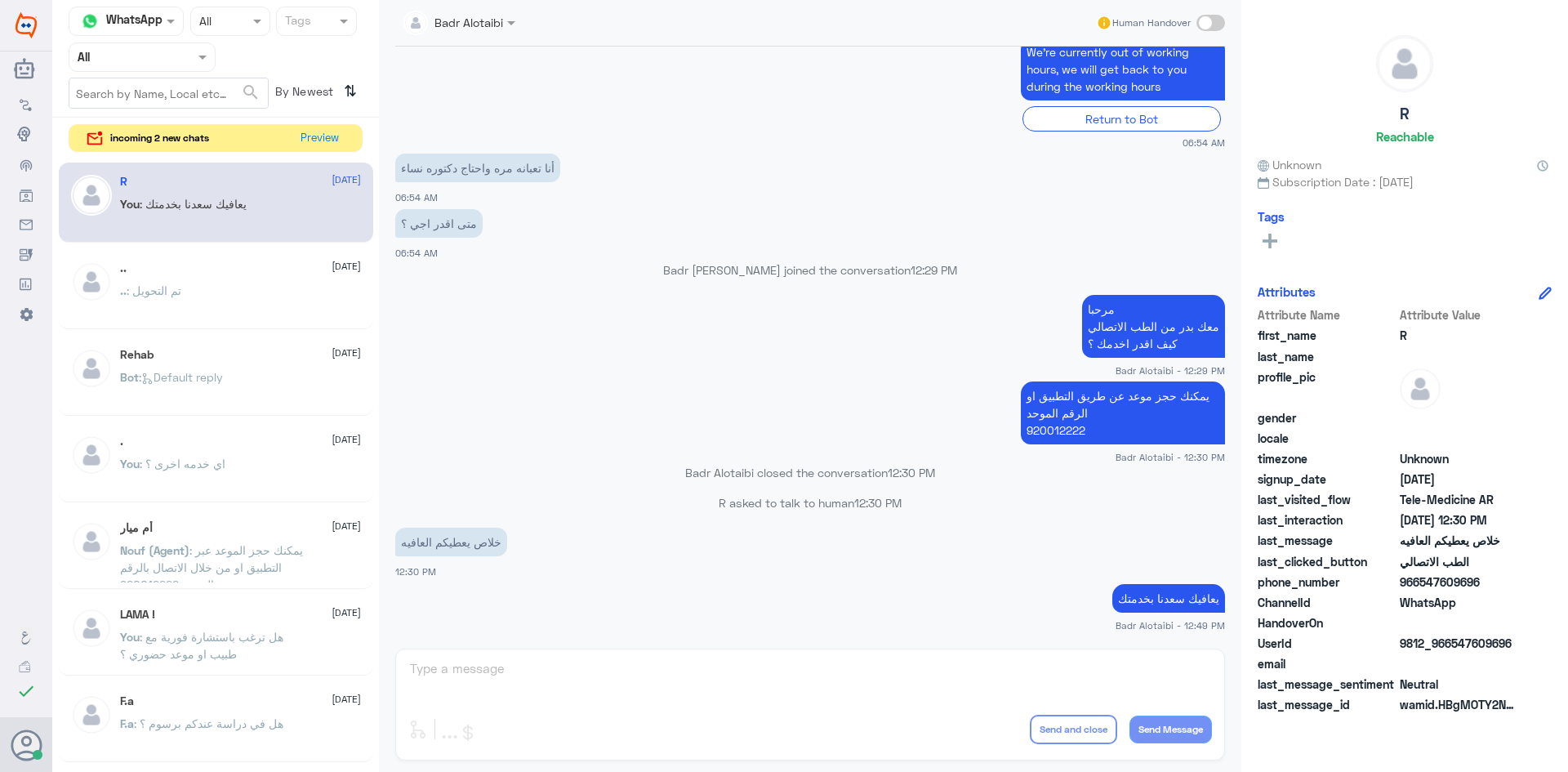
click at [351, 151] on div "incoming 2 new chats Preview" at bounding box center [216, 138] width 294 height 28
click at [324, 128] on button "Preview" at bounding box center [320, 138] width 51 height 26
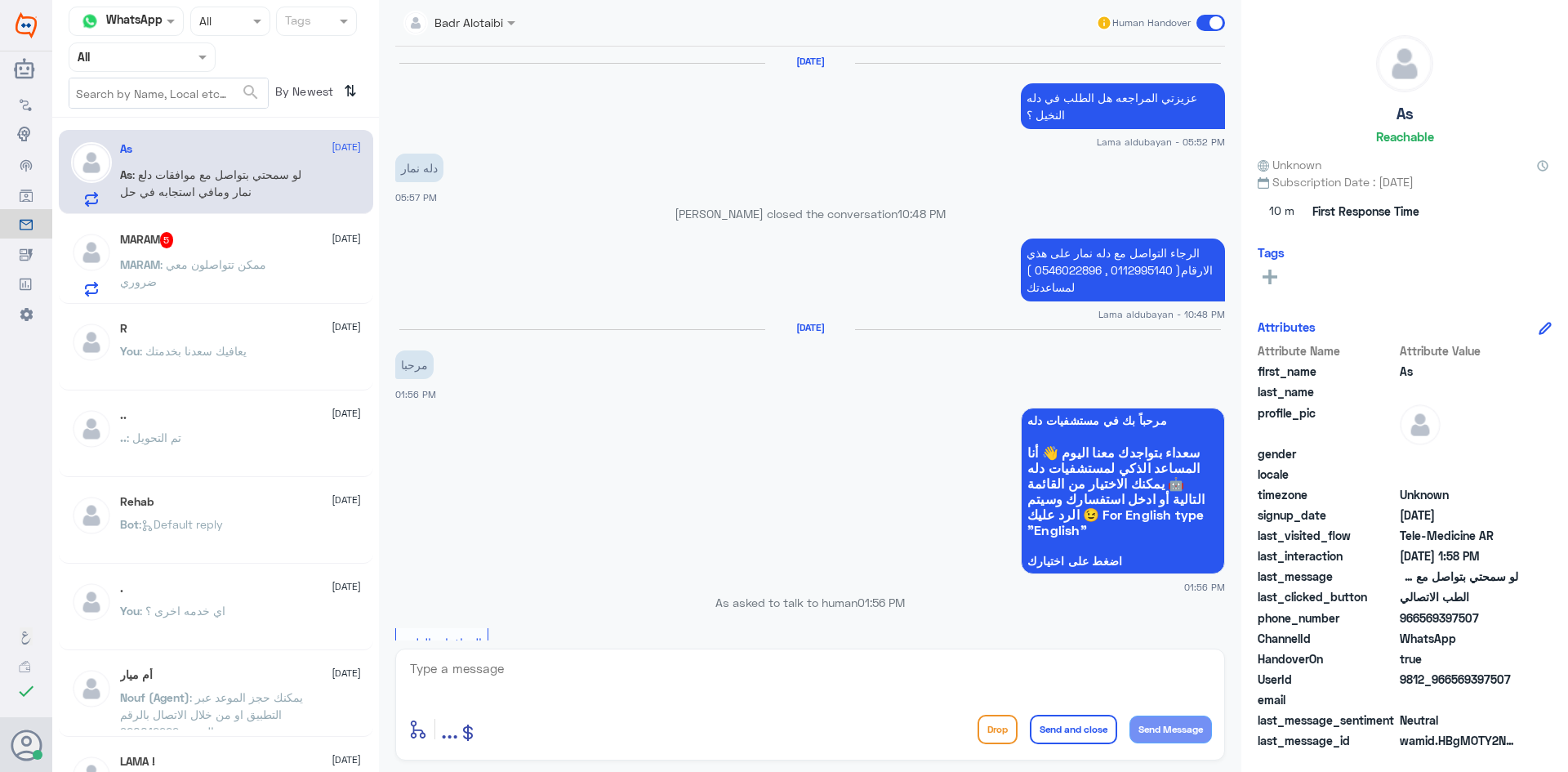
scroll to position [1158, 0]
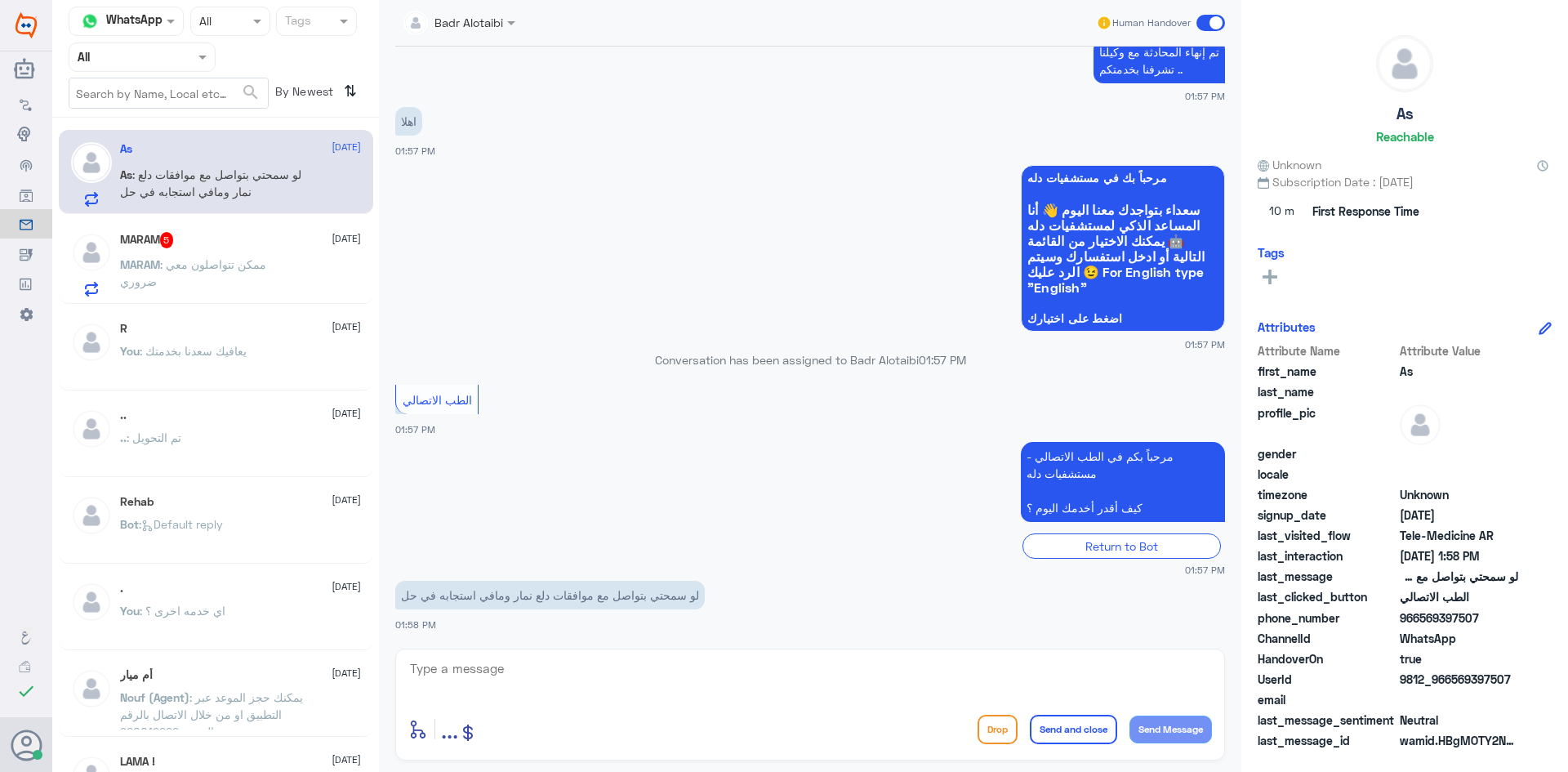
click at [616, 683] on textarea at bounding box center [809, 677] width 803 height 40
paste textarea "مرحبا معك بدر من الطب الاتصالي كيف اقدر اخدمك ؟"
type textarea "مرحبا معك بدر من الطب الاتصالي كيف اقدر اخدمك ؟"
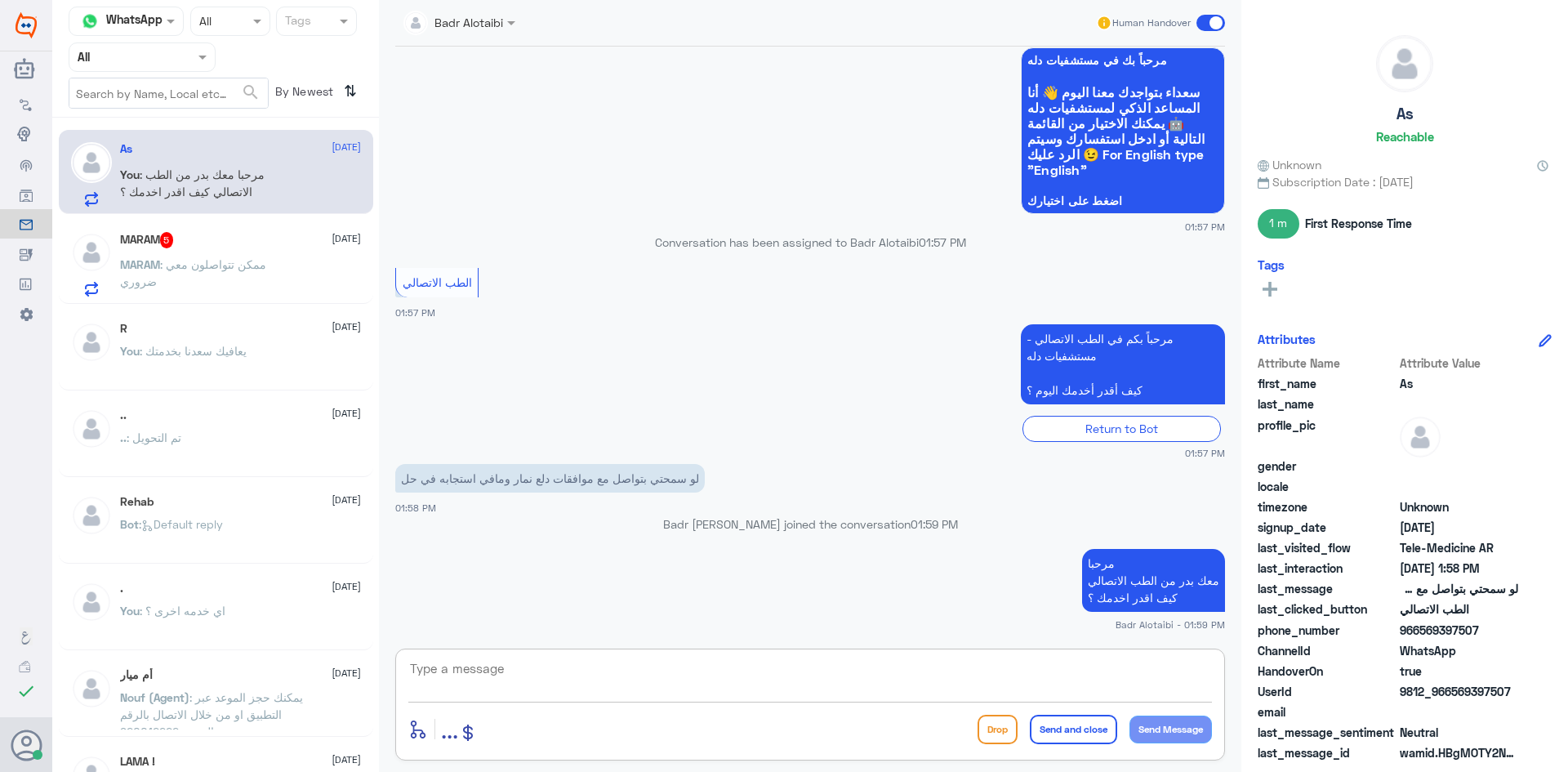
click at [789, 685] on textarea at bounding box center [809, 677] width 803 height 40
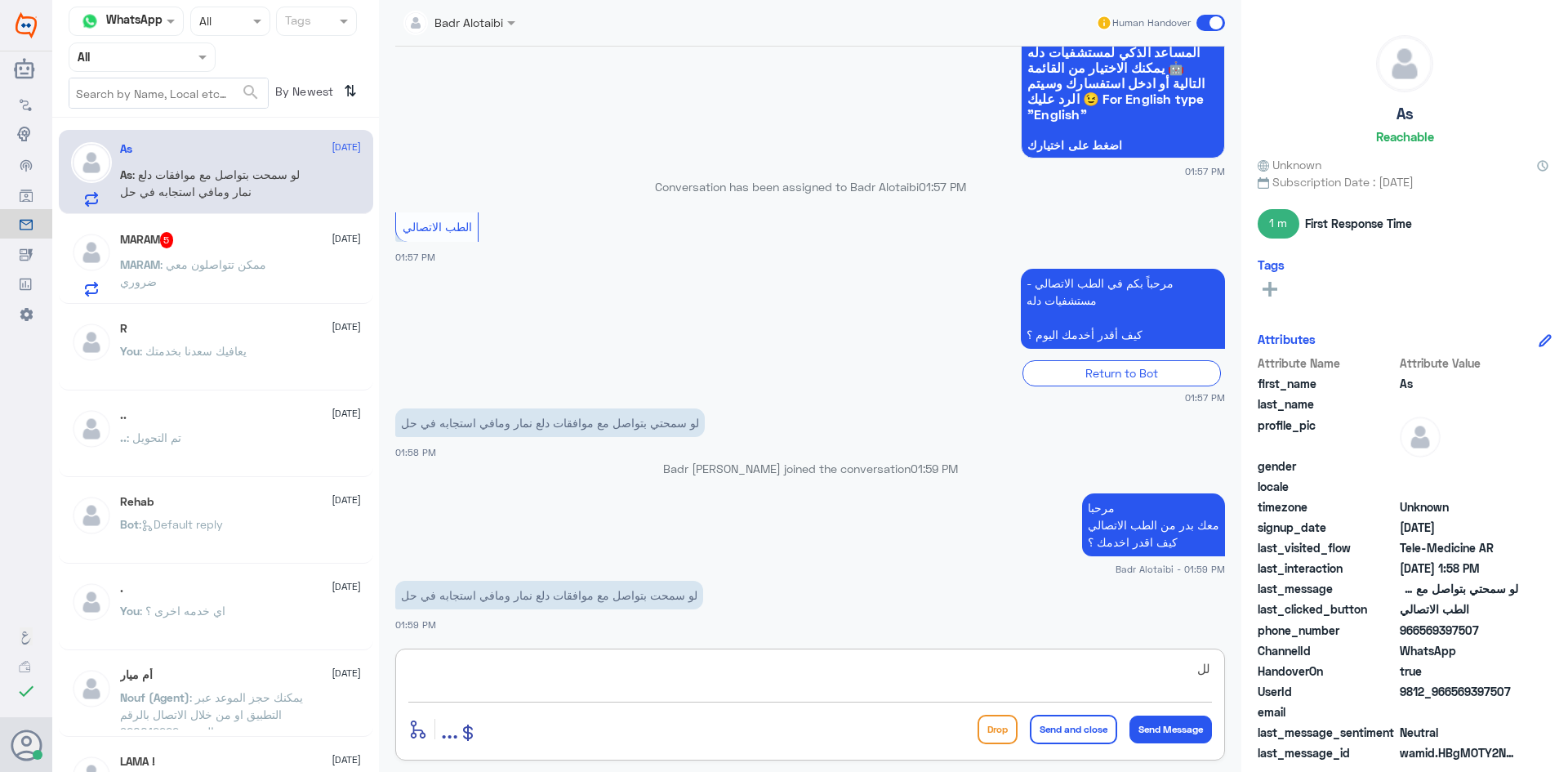
type textarea "ل"
type textarea "يمكنك التواصل مع دله نمار عبر الواتساب على الرقم 0546022896"
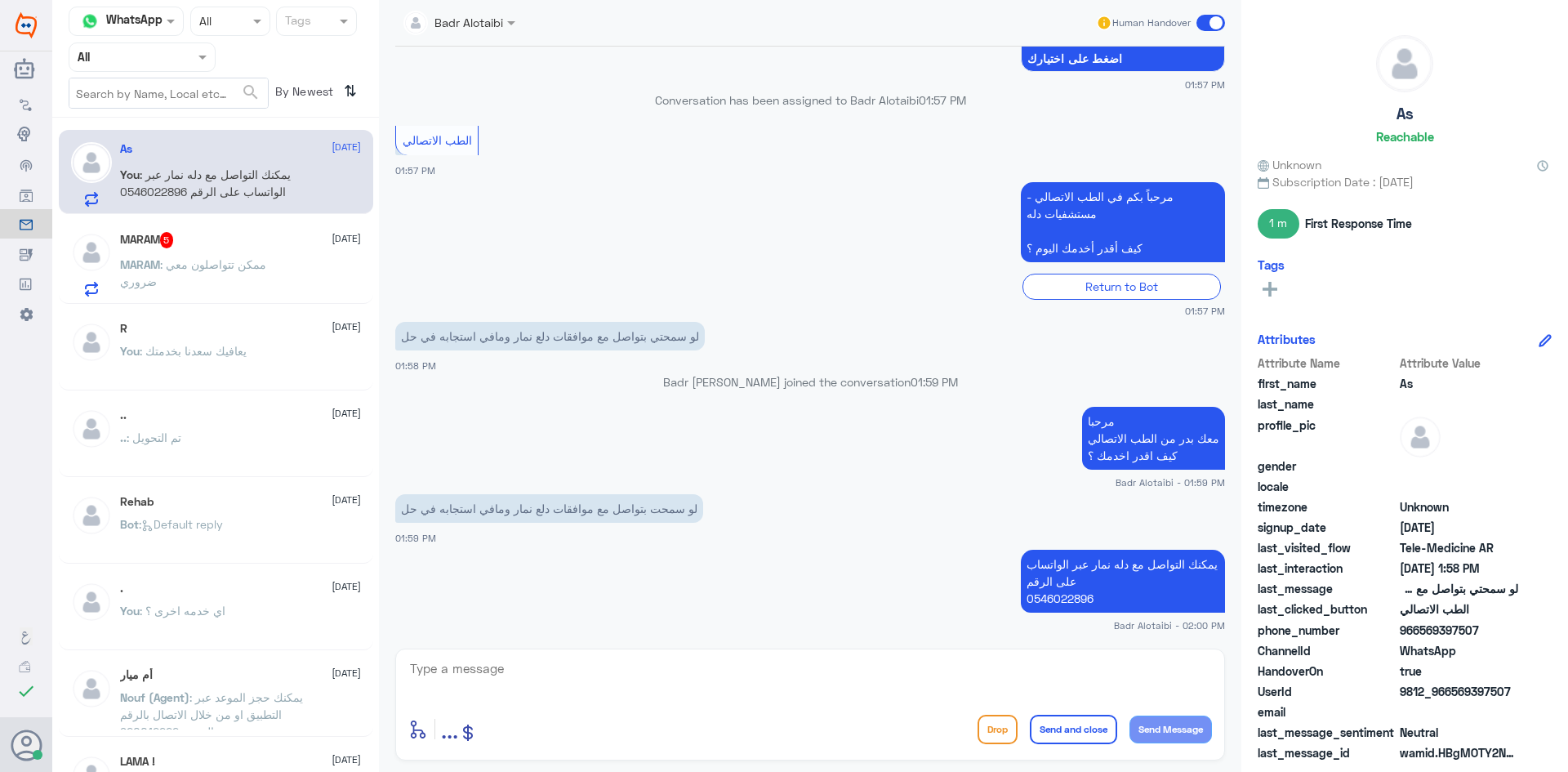
click at [1209, 19] on span at bounding box center [1211, 23] width 28 height 17
click at [0, 0] on input "checkbox" at bounding box center [0, 0] width 0 height 0
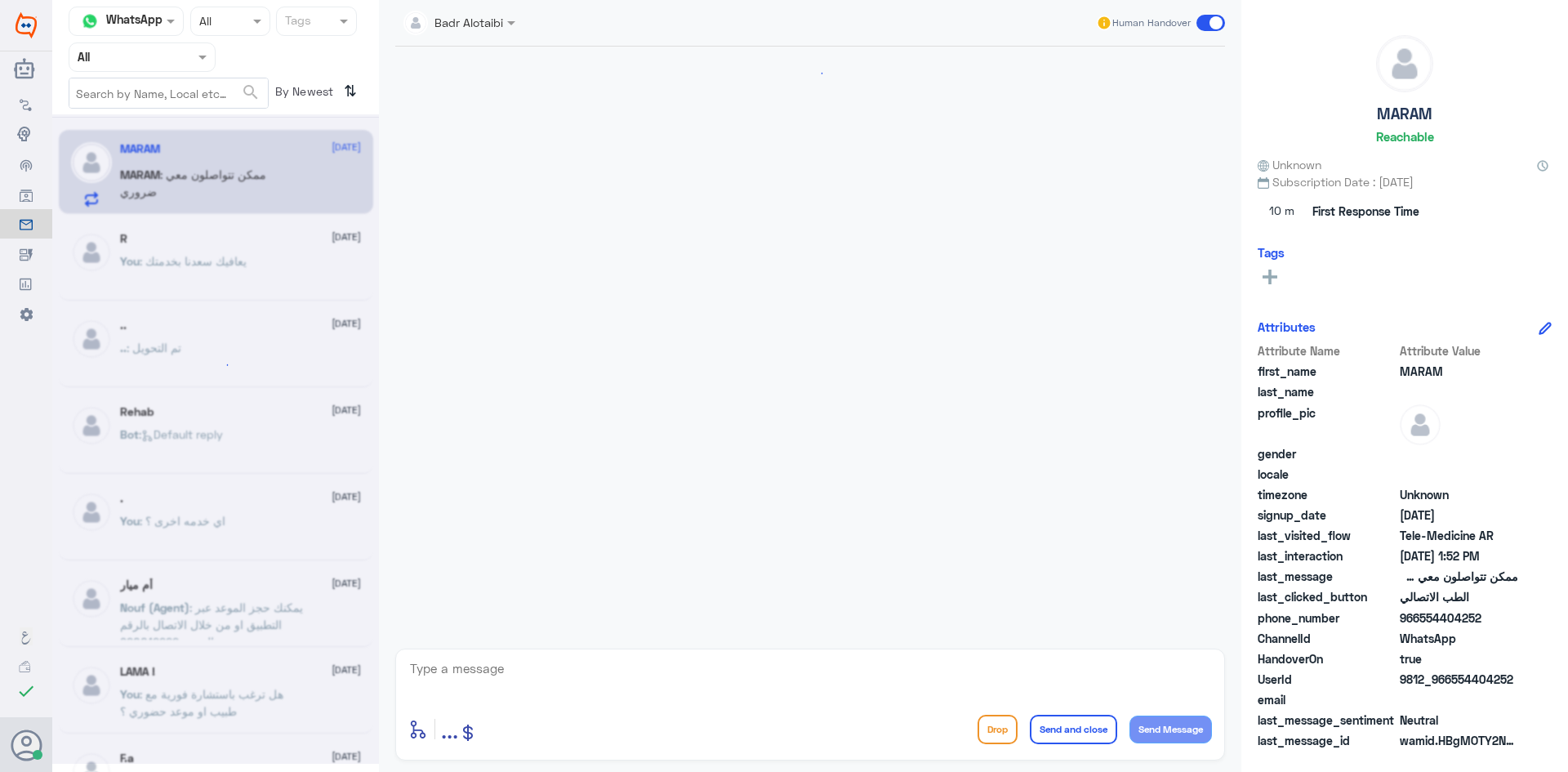
scroll to position [915, 0]
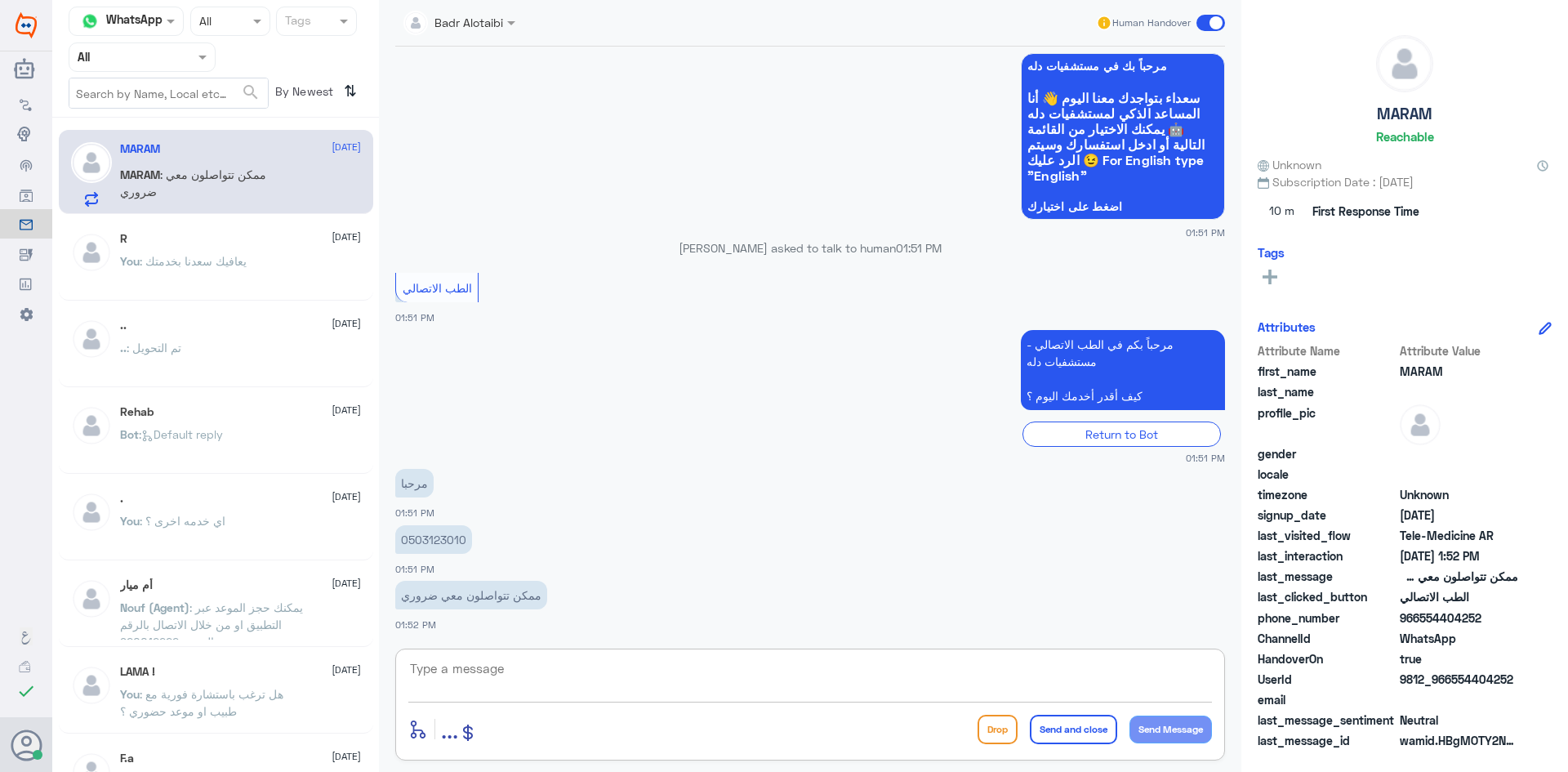
click at [501, 672] on textarea at bounding box center [809, 677] width 803 height 40
click at [497, 662] on textarea at bounding box center [809, 677] width 803 height 40
click at [505, 661] on textarea at bounding box center [809, 677] width 803 height 40
type textarea "سوف يتم التواصل من قبل الطبيب"
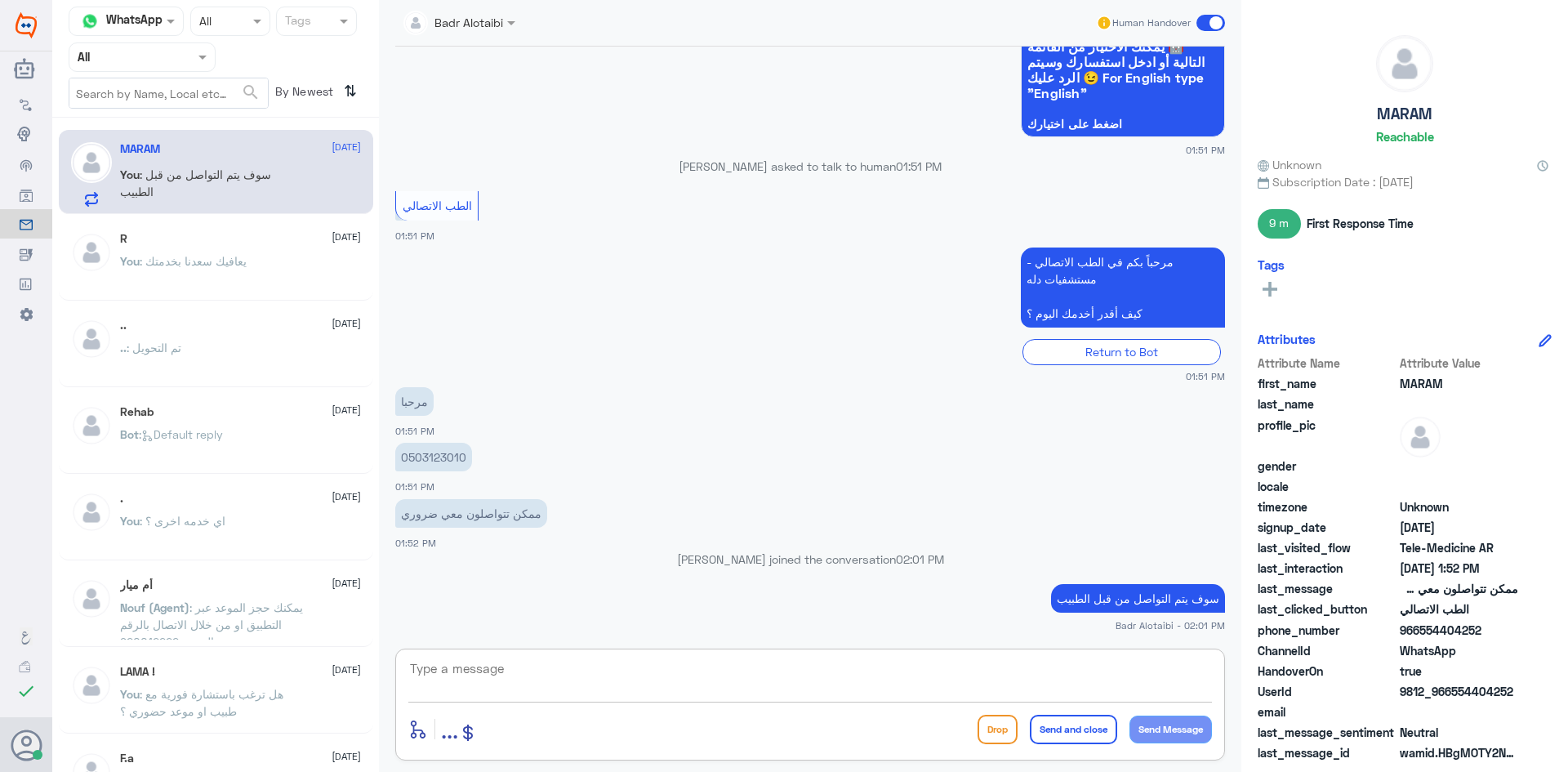
click at [1206, 23] on span at bounding box center [1211, 23] width 28 height 17
click at [0, 0] on input "checkbox" at bounding box center [0, 0] width 0 height 0
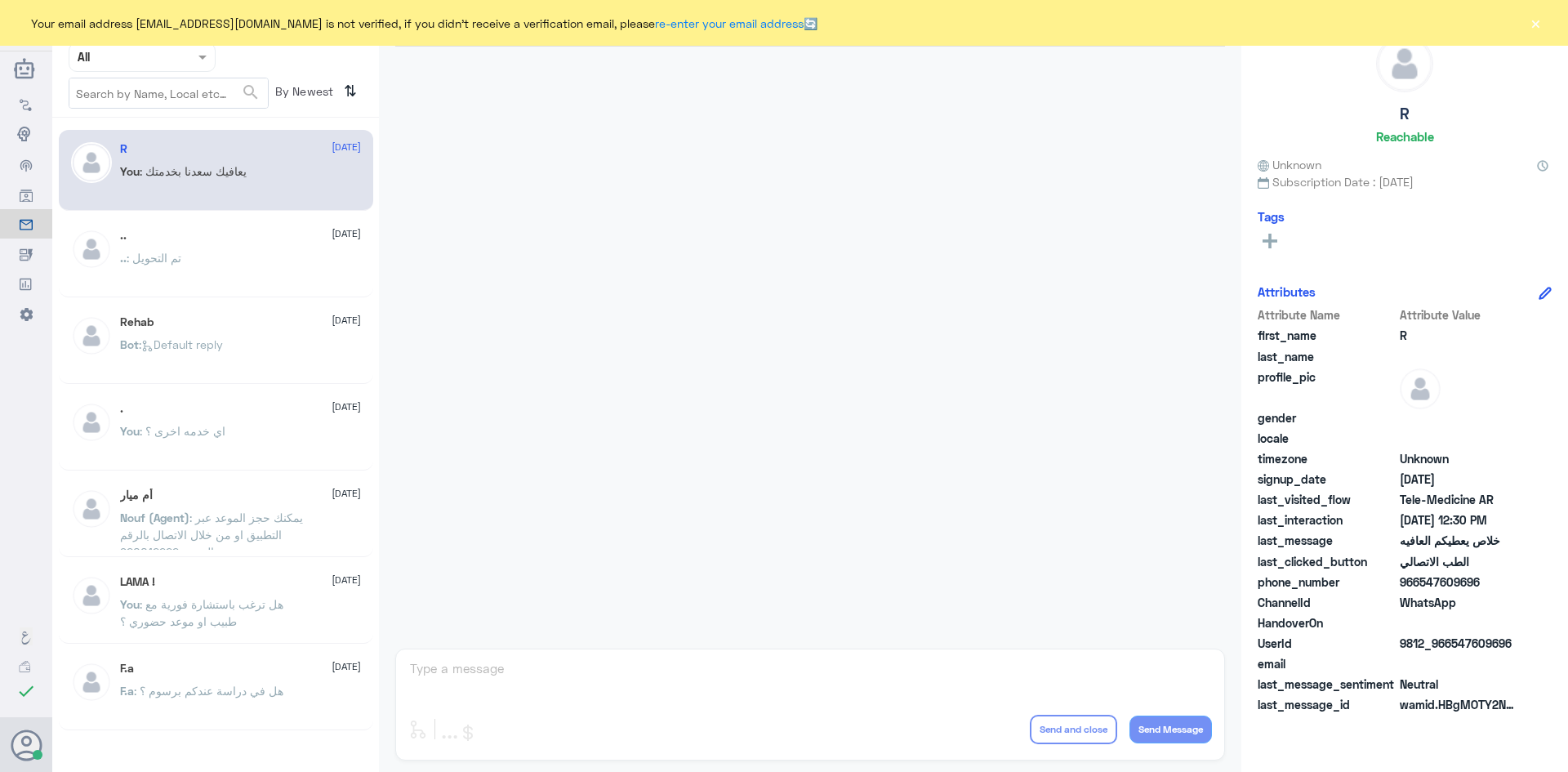
click at [1536, 15] on button "×" at bounding box center [1536, 23] width 17 height 17
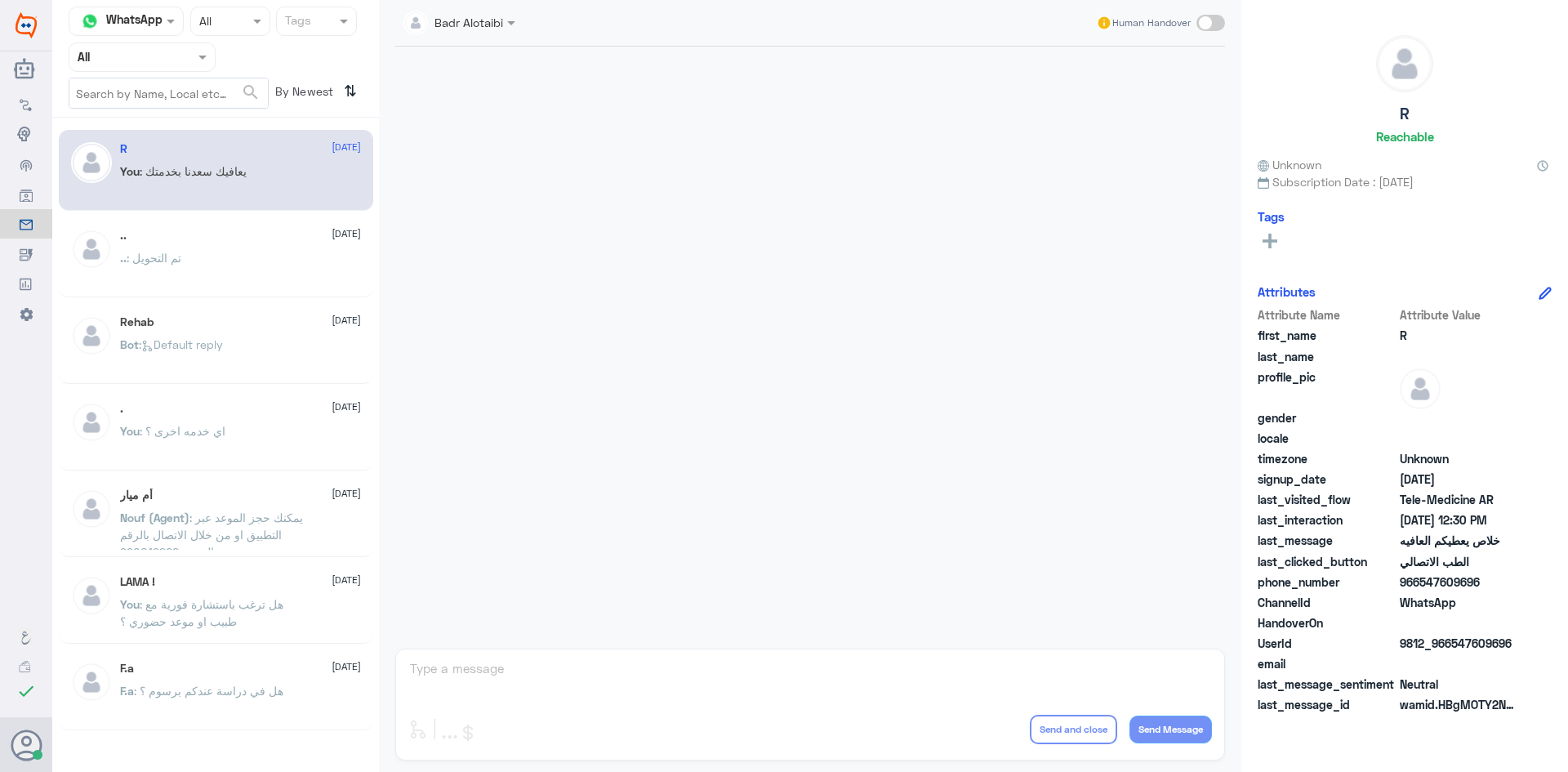
drag, startPoint x: 182, startPoint y: 56, endPoint x: 182, endPoint y: 75, distance: 19.0
click at [182, 57] on div at bounding box center [142, 56] width 145 height 19
click at [169, 117] on div "Unassigned" at bounding box center [142, 129] width 147 height 37
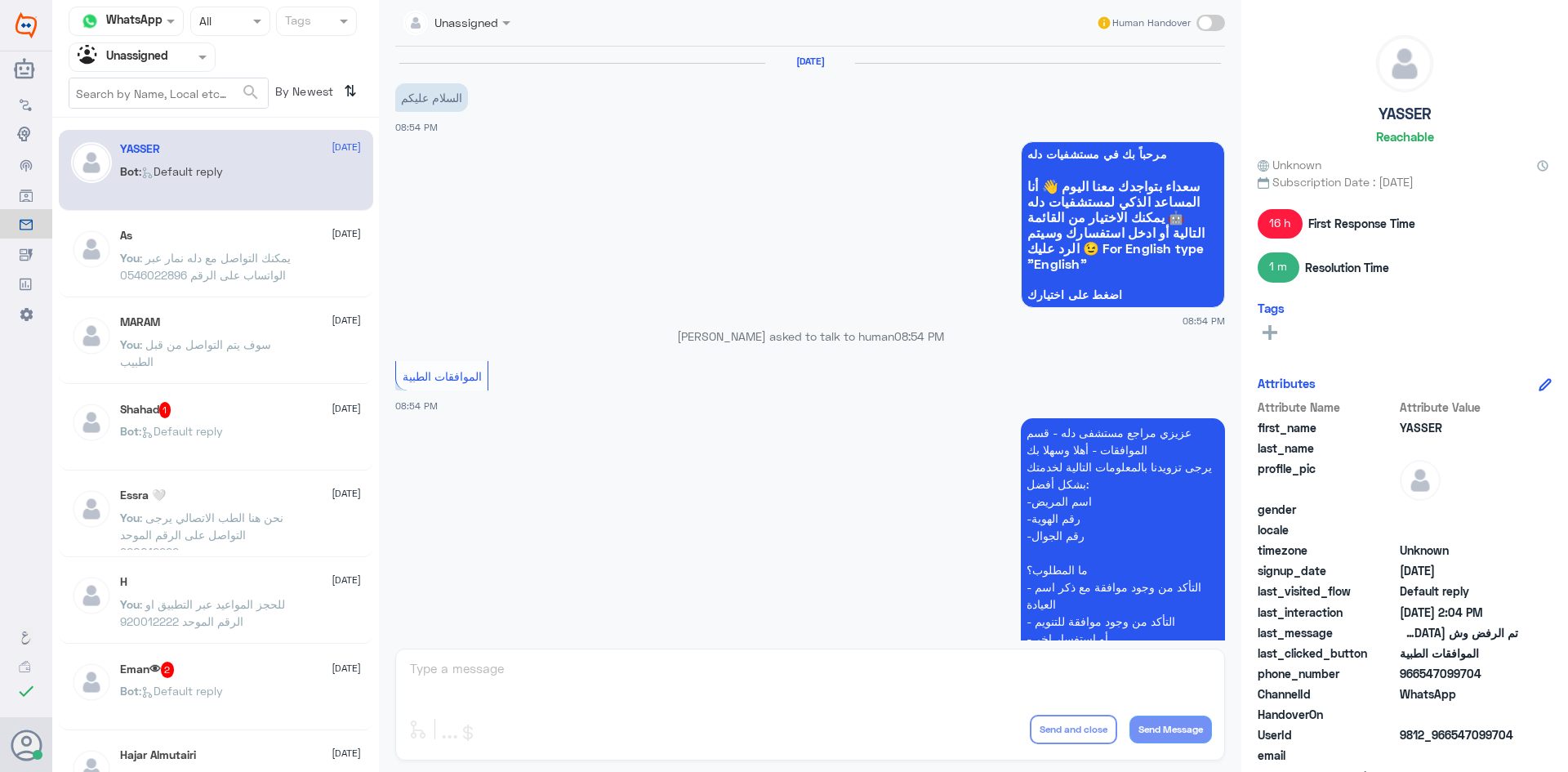
scroll to position [1252, 0]
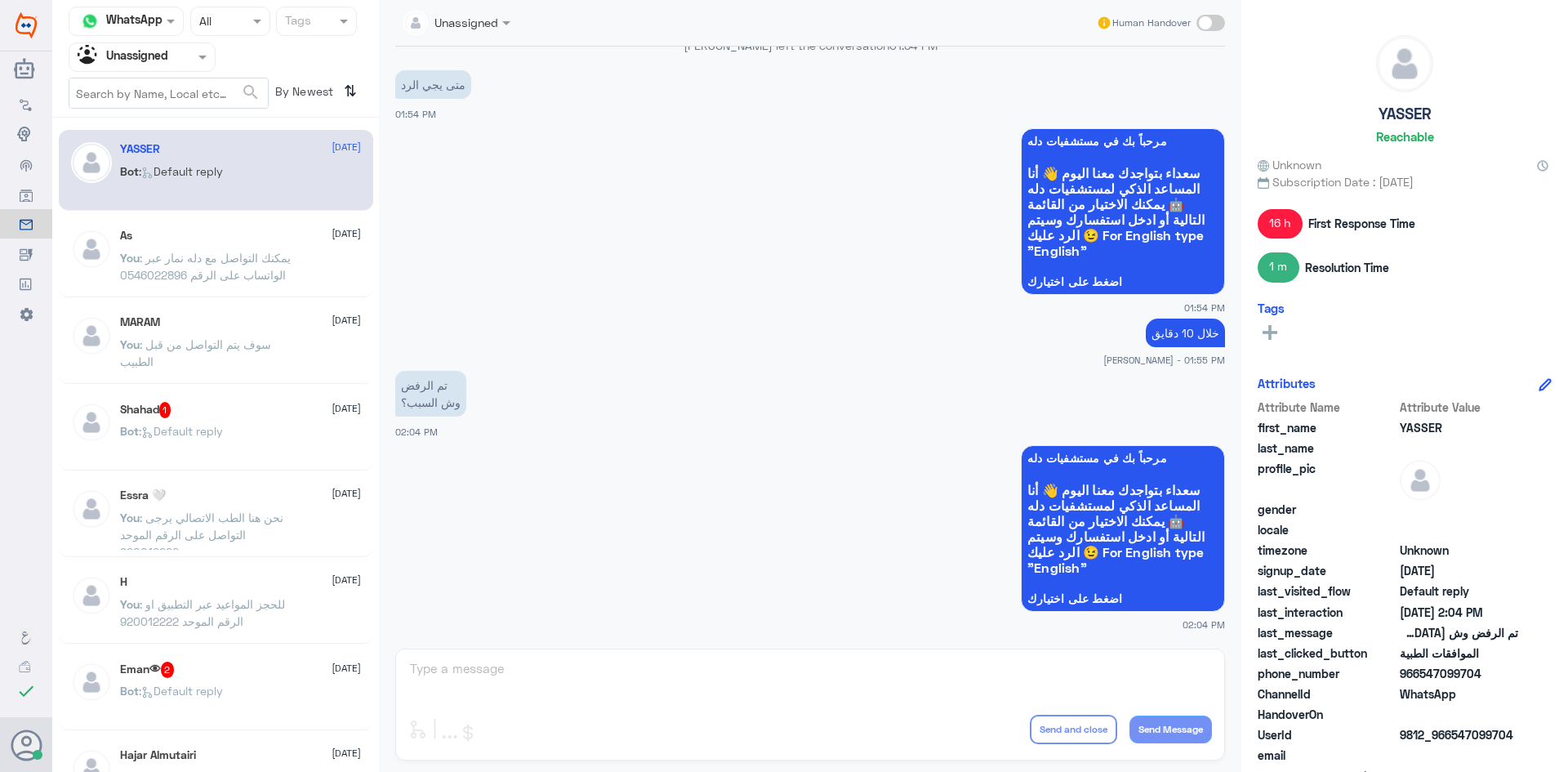
click at [177, 44] on nav "Channel WhatsApp Status × All Tags Agent Filter Unassigned search By Newest ⇅" at bounding box center [216, 62] width 327 height 111
click at [167, 63] on div at bounding box center [167, 63] width 0 height 0
click at [189, 57] on div at bounding box center [142, 56] width 145 height 19
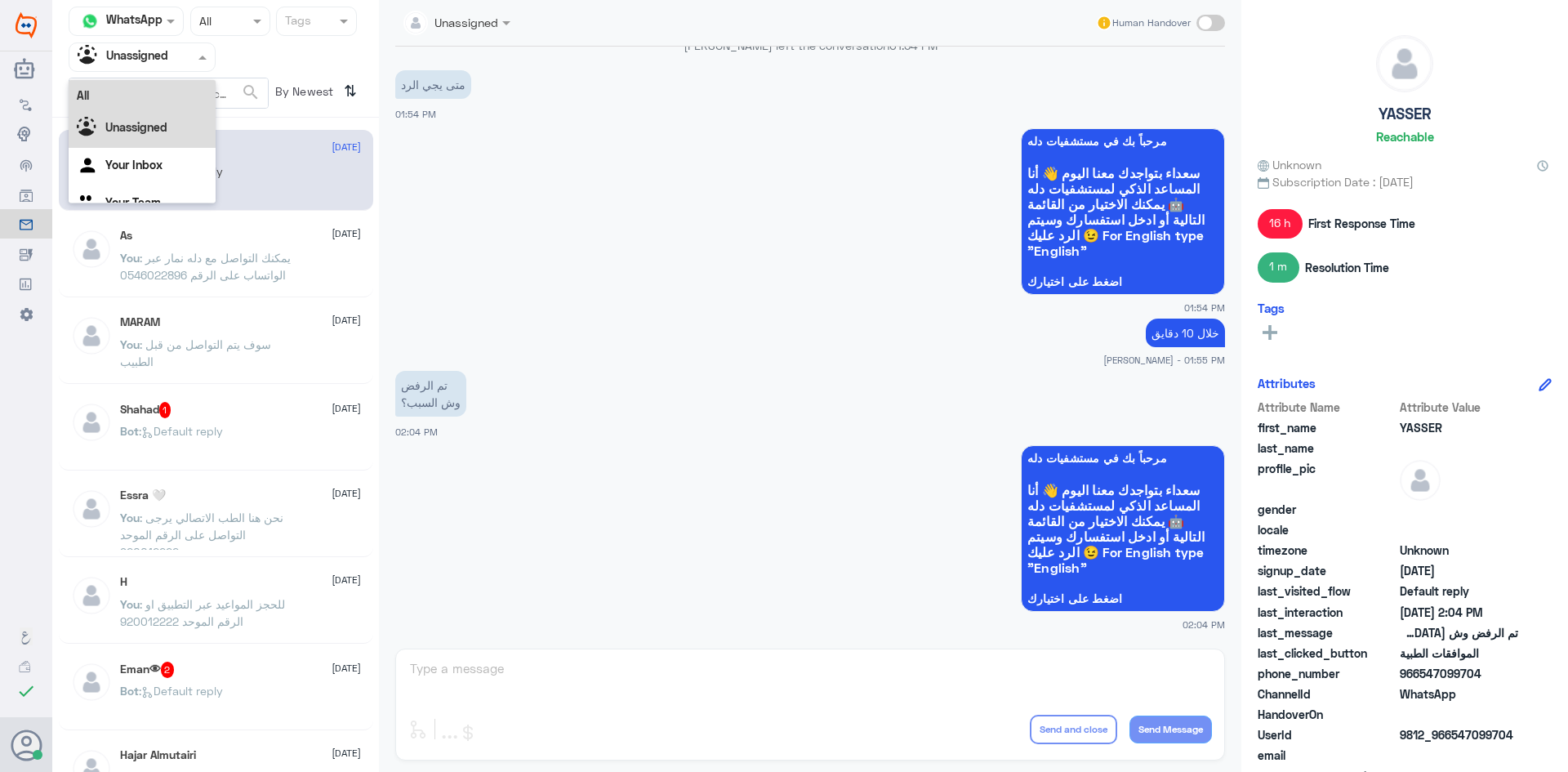
click at [85, 96] on b "All" at bounding box center [83, 95] width 12 height 14
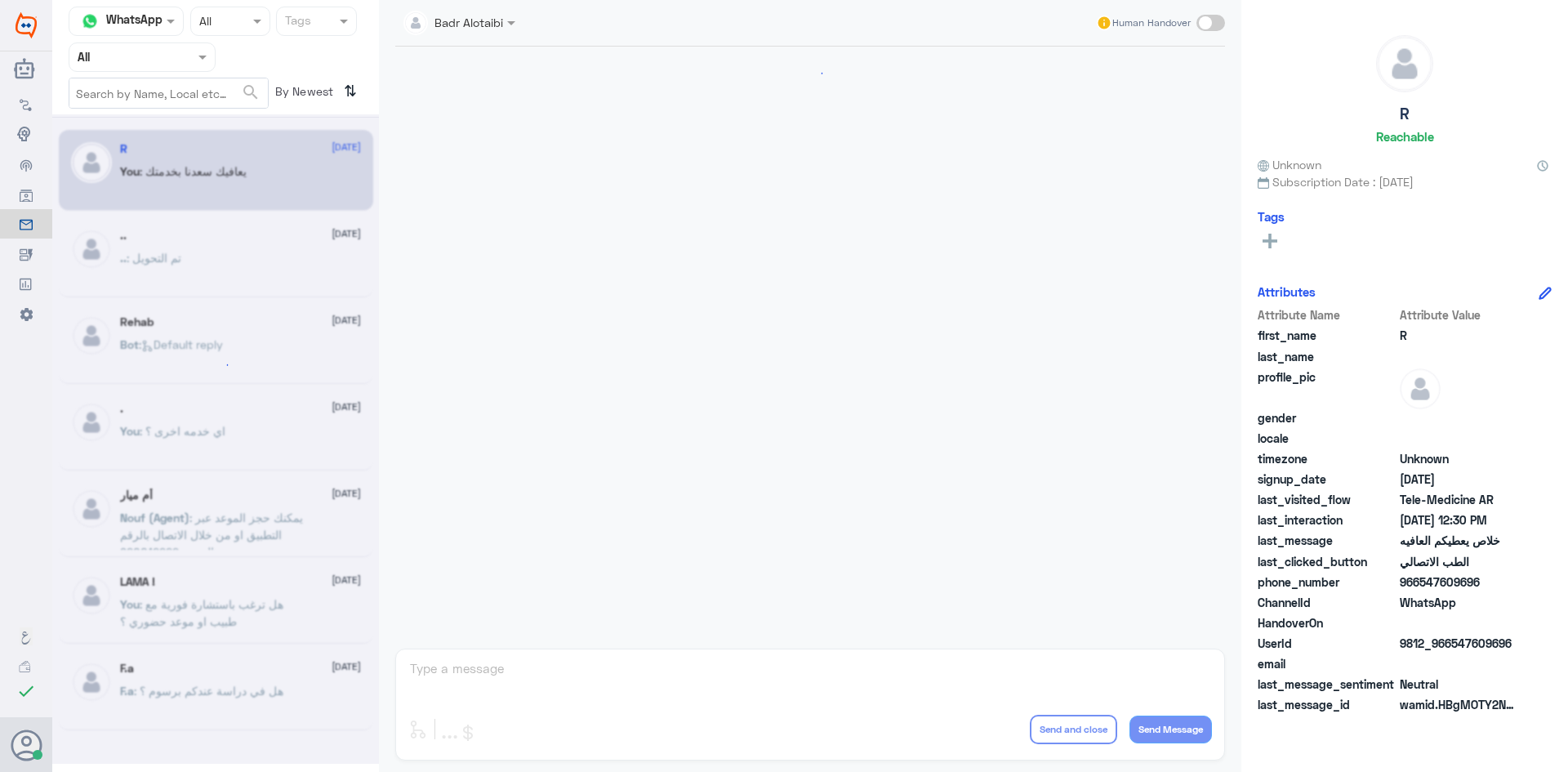
scroll to position [466, 0]
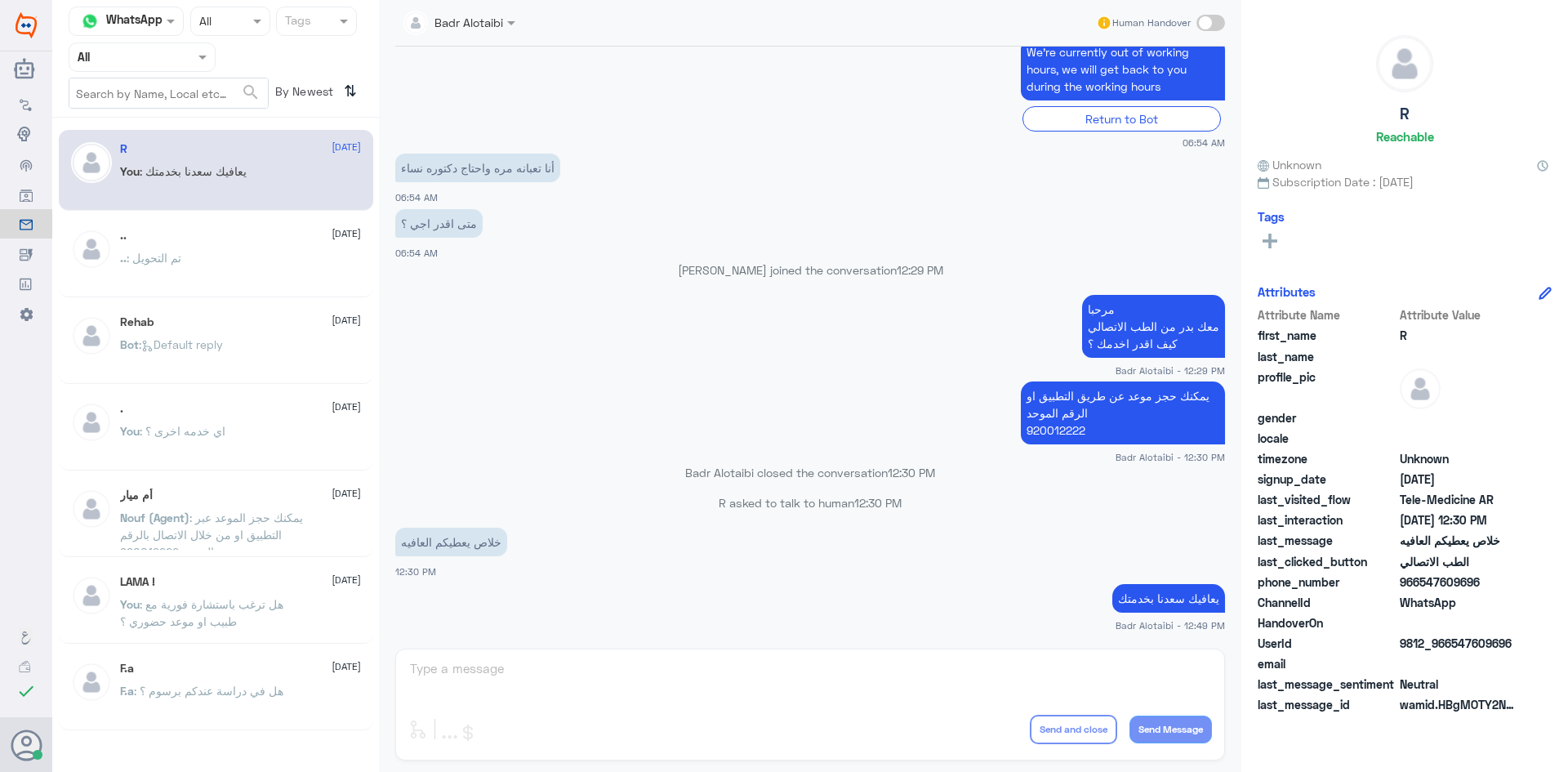
click at [1208, 22] on span at bounding box center [1211, 23] width 28 height 17
click at [0, 0] on input "checkbox" at bounding box center [0, 0] width 0 height 0
click at [1208, 22] on span at bounding box center [1211, 23] width 28 height 17
click at [0, 0] on input "checkbox" at bounding box center [0, 0] width 0 height 0
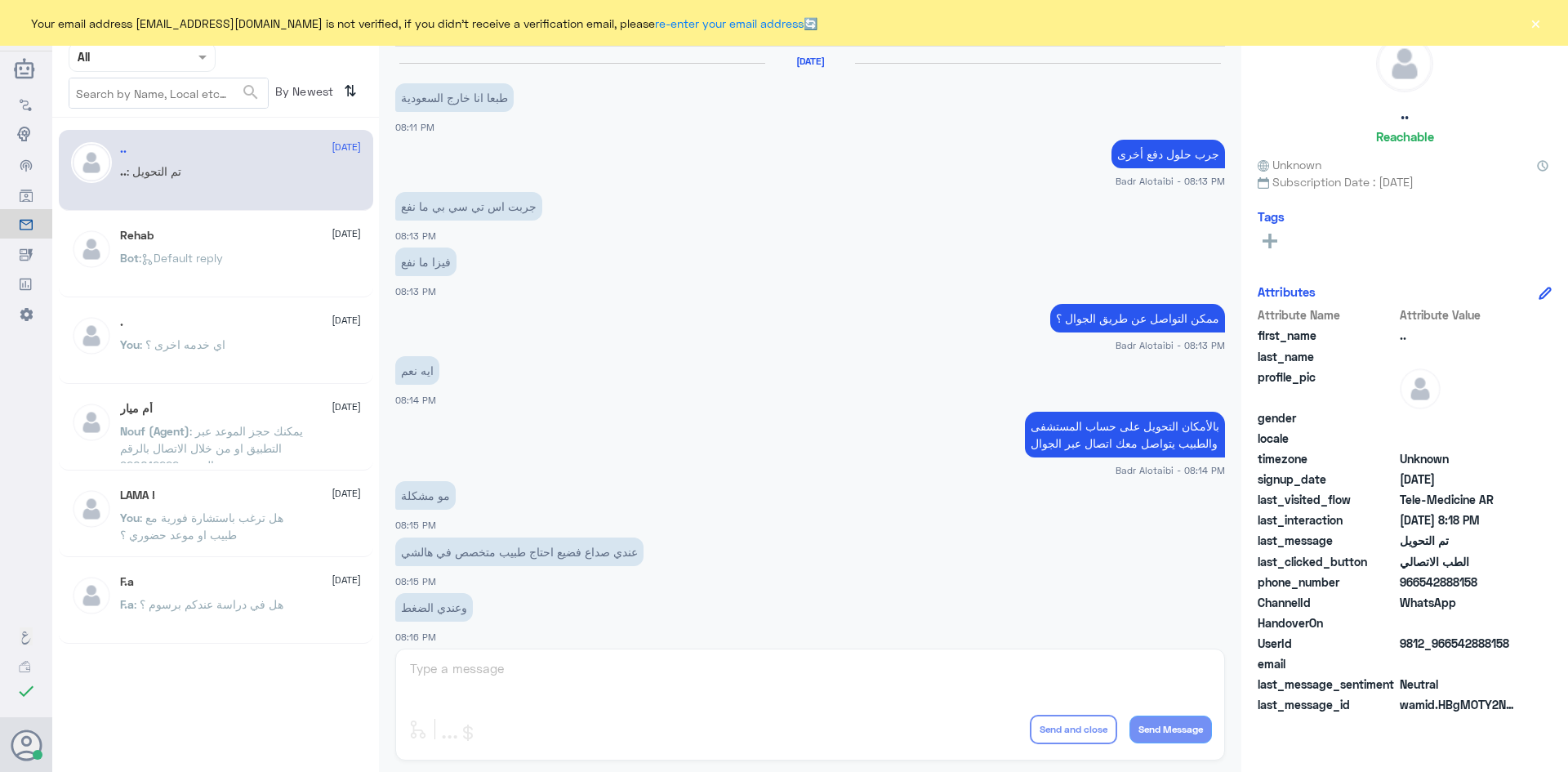
scroll to position [536, 0]
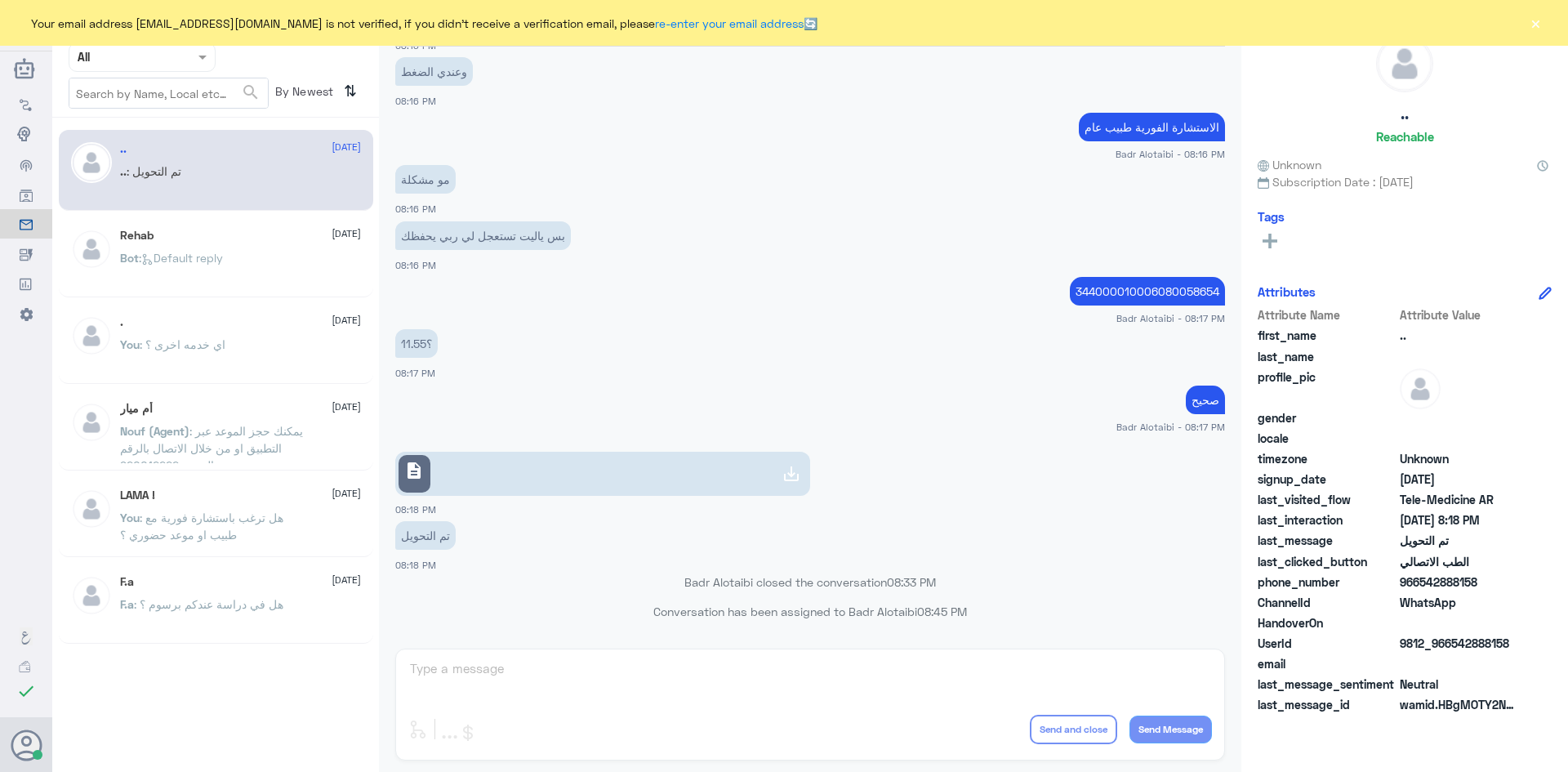
click at [1536, 24] on button "×" at bounding box center [1536, 23] width 17 height 17
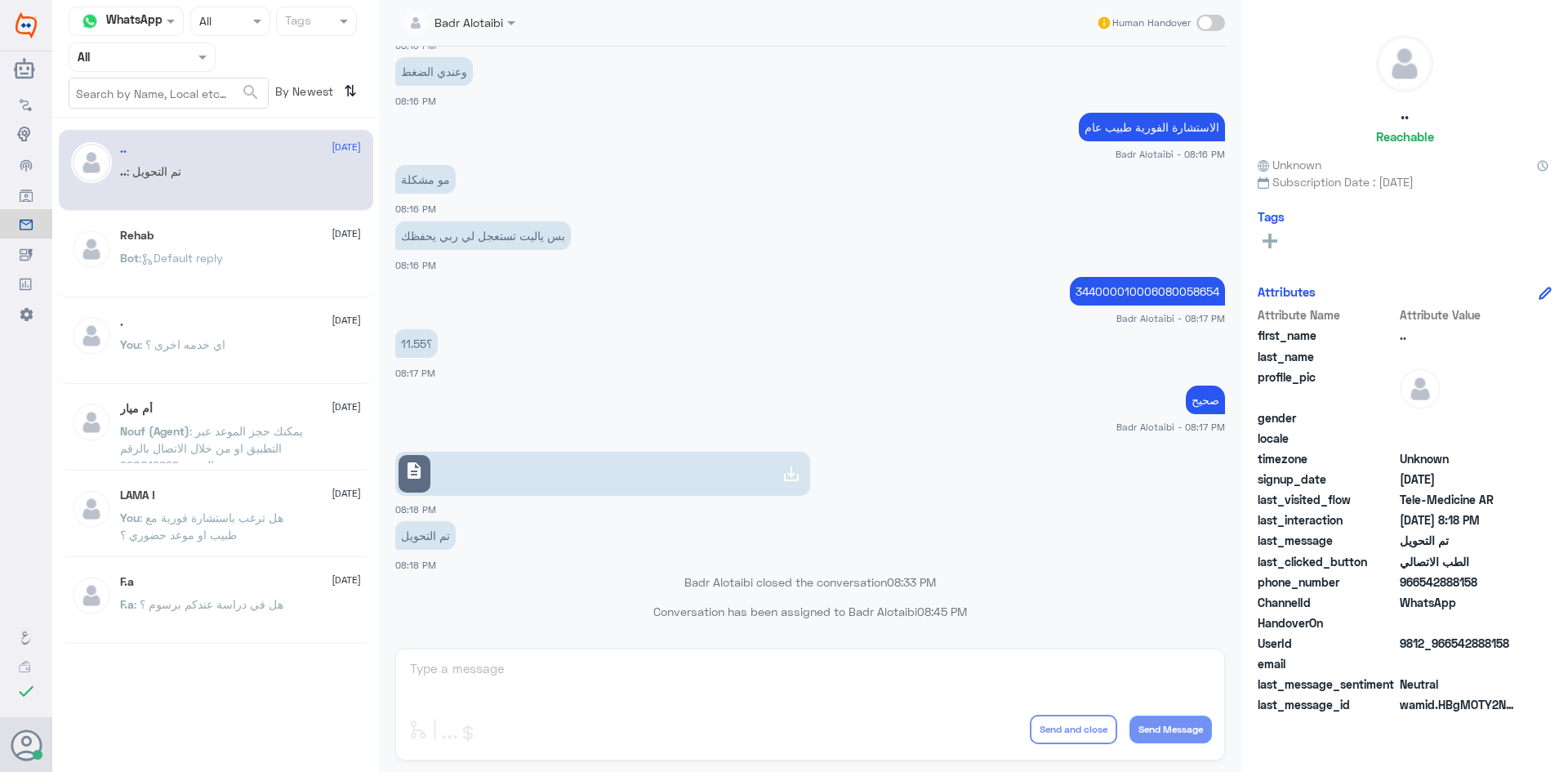
click at [173, 47] on div at bounding box center [142, 56] width 145 height 19
drag, startPoint x: 183, startPoint y: 101, endPoint x: 182, endPoint y: 112, distance: 11.0
click at [182, 111] on div "All Unassigned Your Inbox Your Team" at bounding box center [142, 152] width 147 height 143
click at [182, 112] on div "Unassigned" at bounding box center [142, 129] width 147 height 37
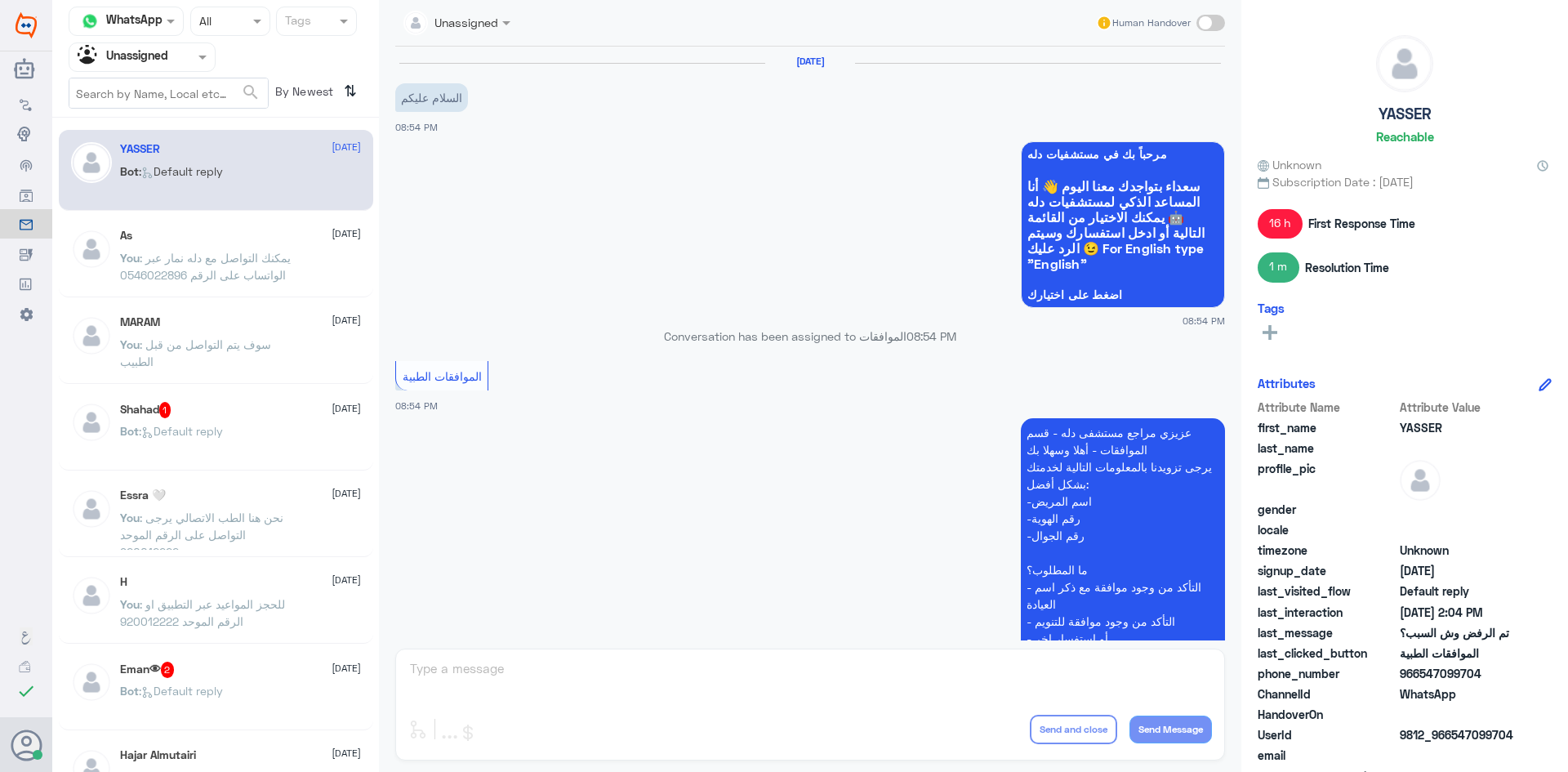
scroll to position [1252, 0]
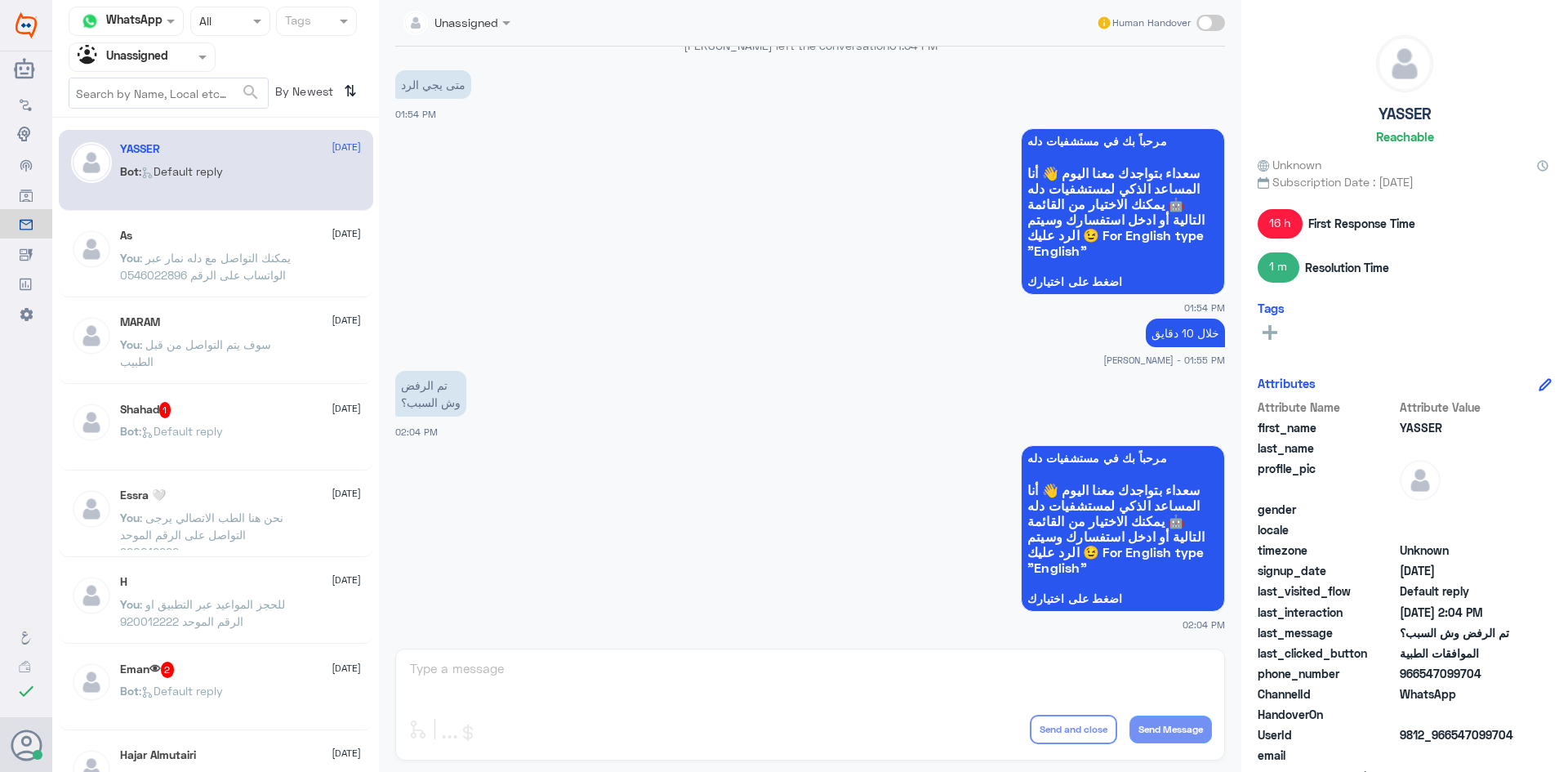
click at [173, 57] on div at bounding box center [142, 56] width 145 height 19
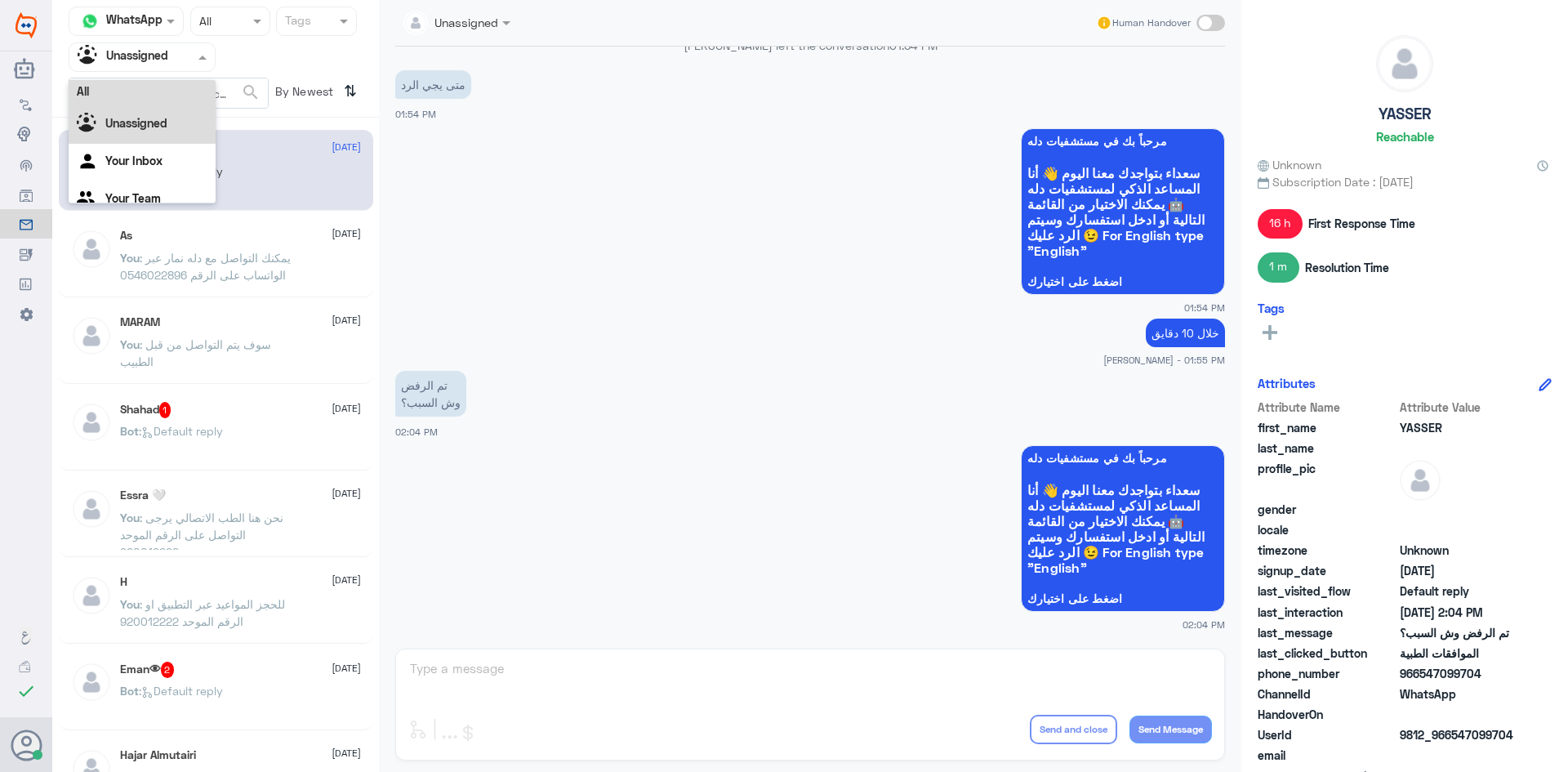
scroll to position [0, 0]
click at [163, 90] on div "All" at bounding box center [142, 95] width 147 height 30
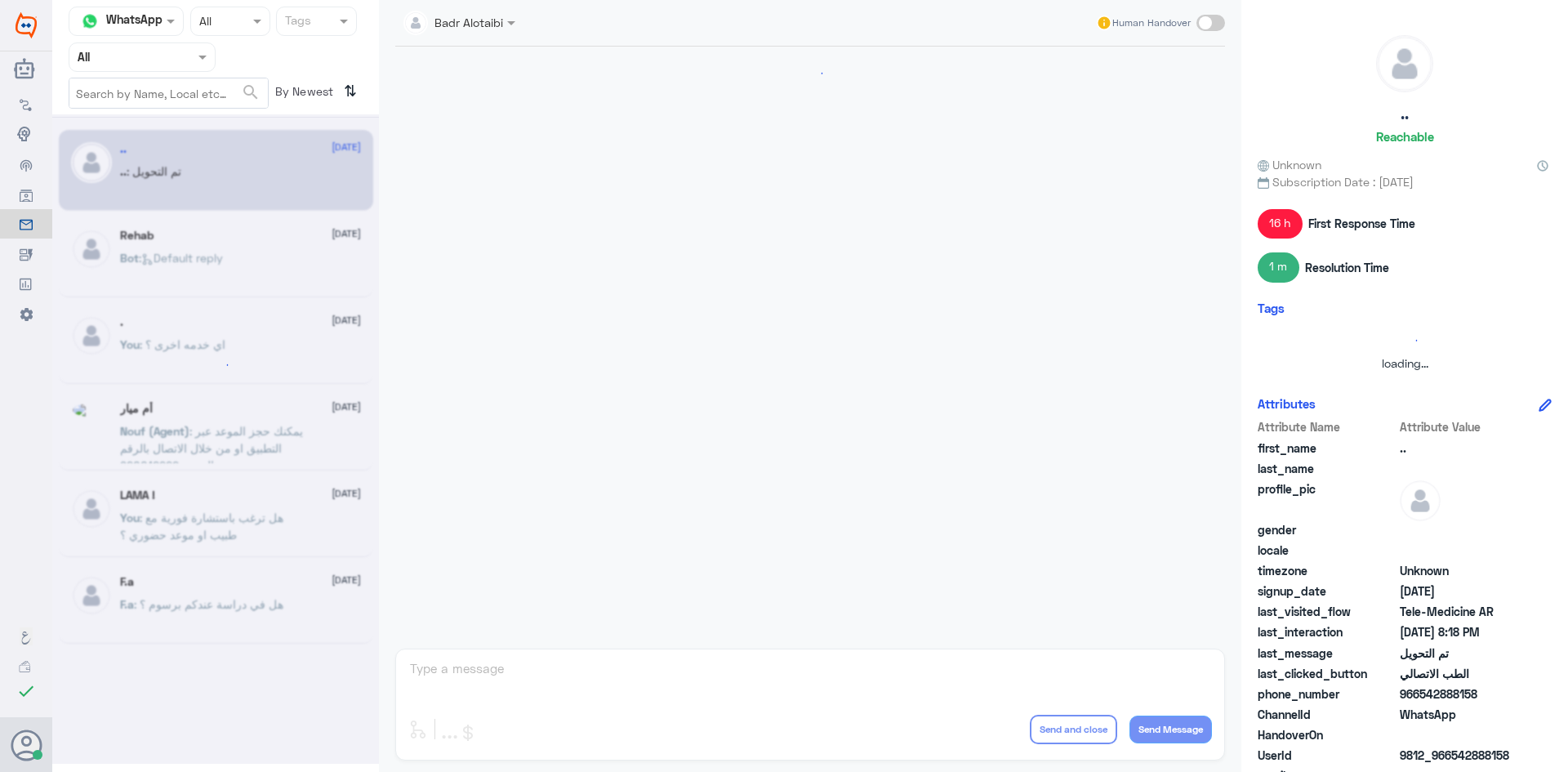
scroll to position [536, 0]
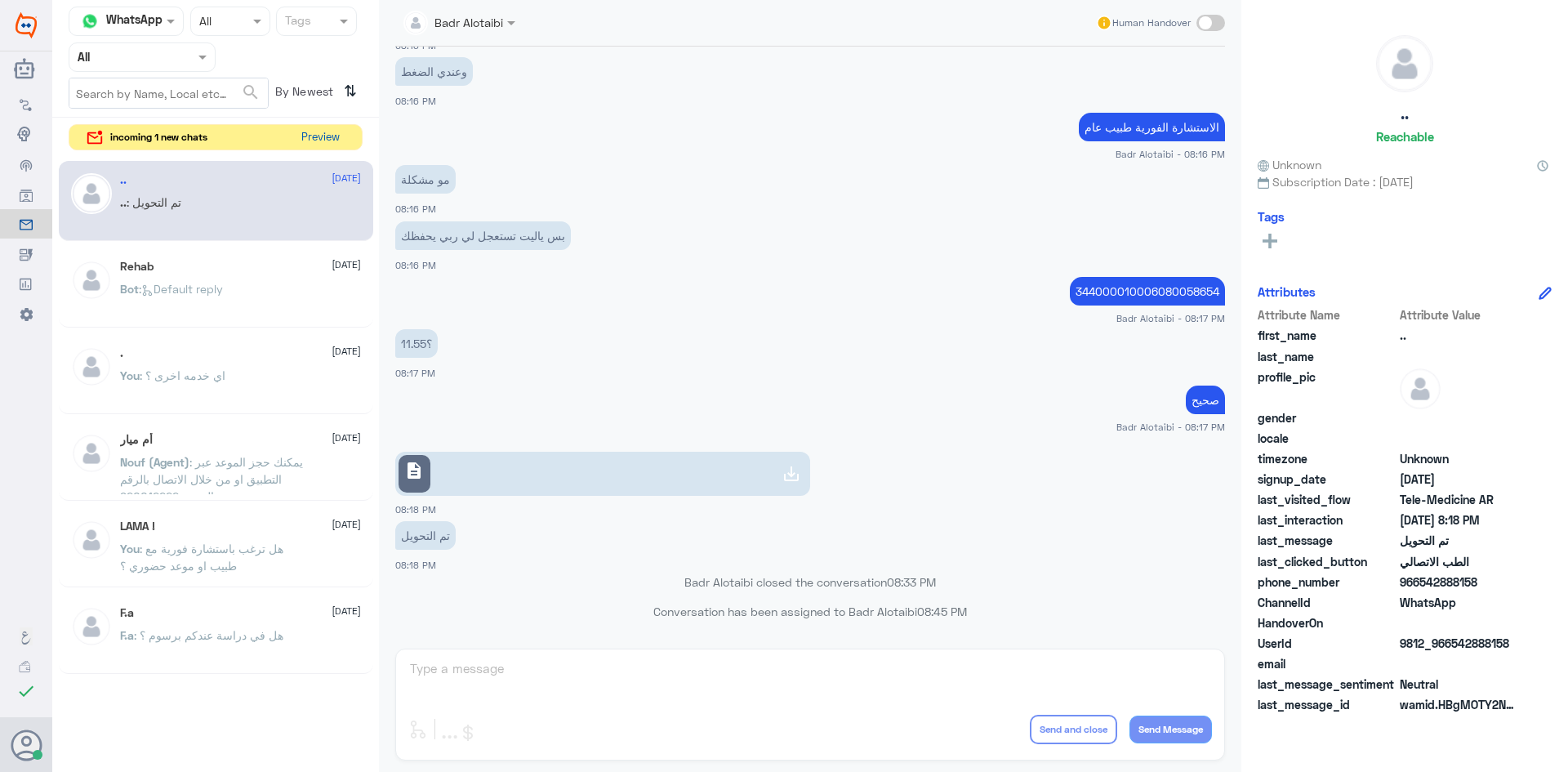
click at [320, 137] on button "Preview" at bounding box center [320, 138] width 51 height 26
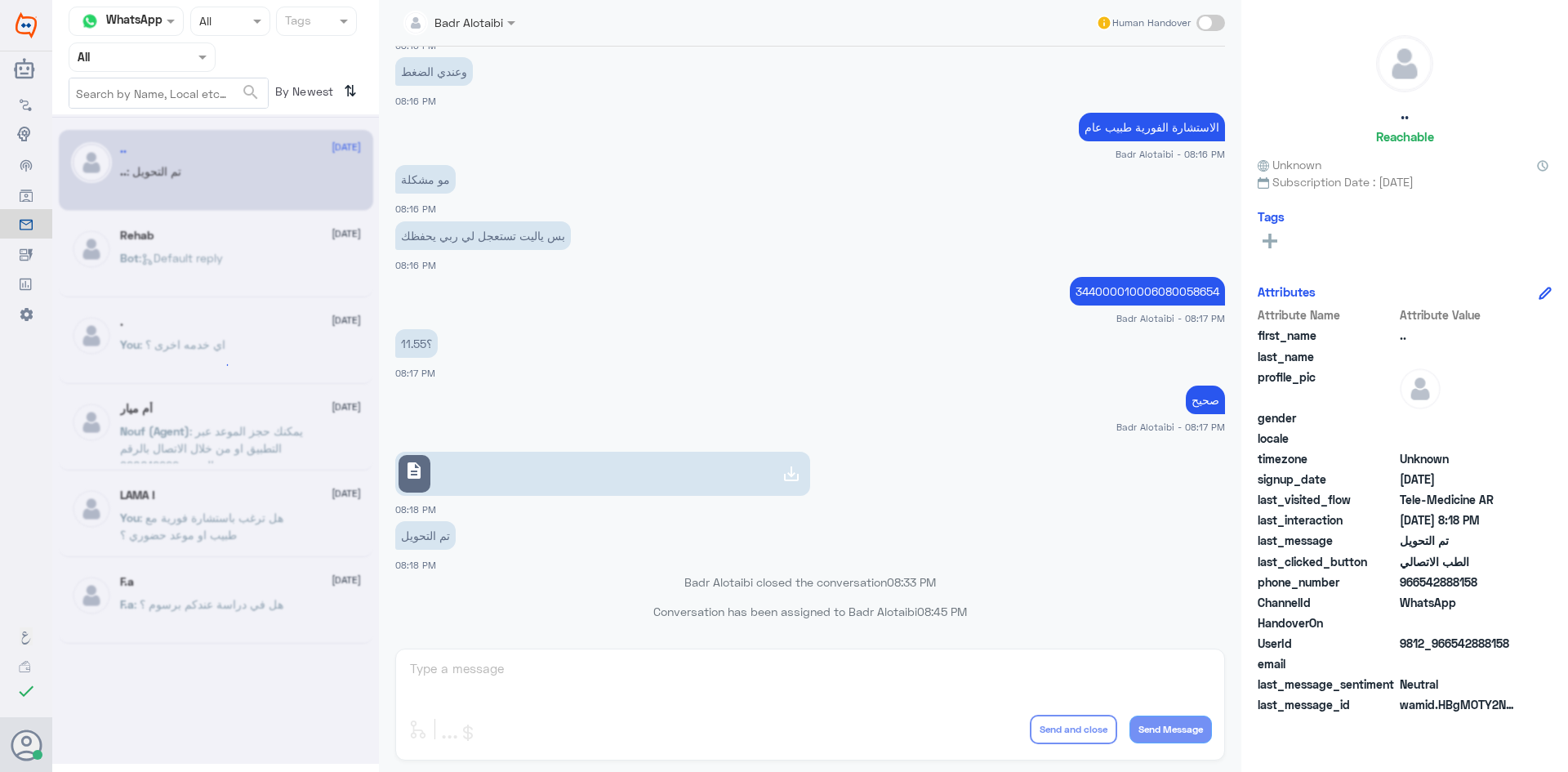
scroll to position [0, 0]
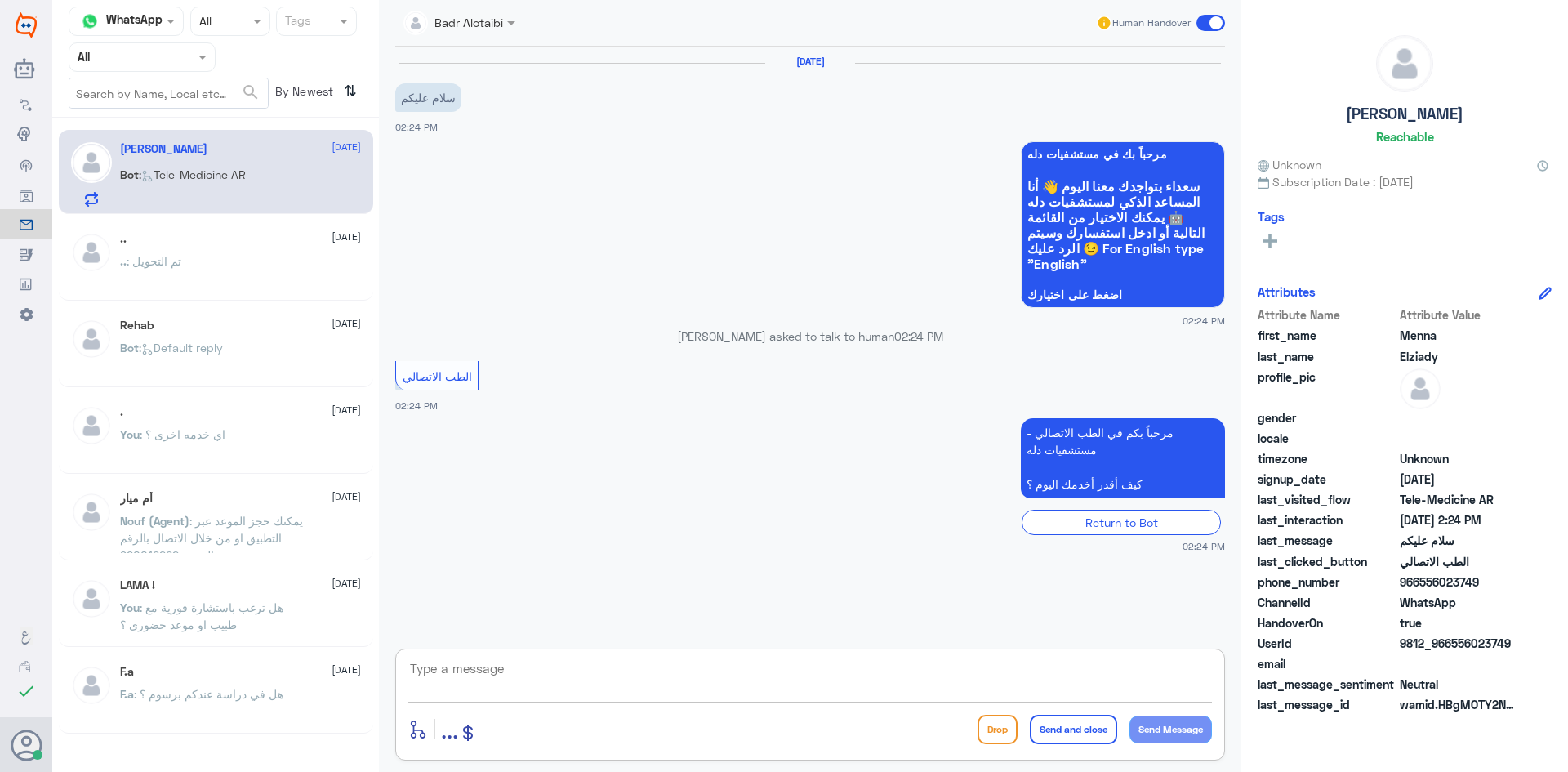
click at [598, 670] on textarea at bounding box center [809, 677] width 803 height 40
paste textarea "مرحبا معك بدر من الطب الاتصالي كيف اقدر اخدمك ؟"
type textarea "مرحبا معك بدر من الطب الاتصالي كيف اقدر اخدمك ؟"
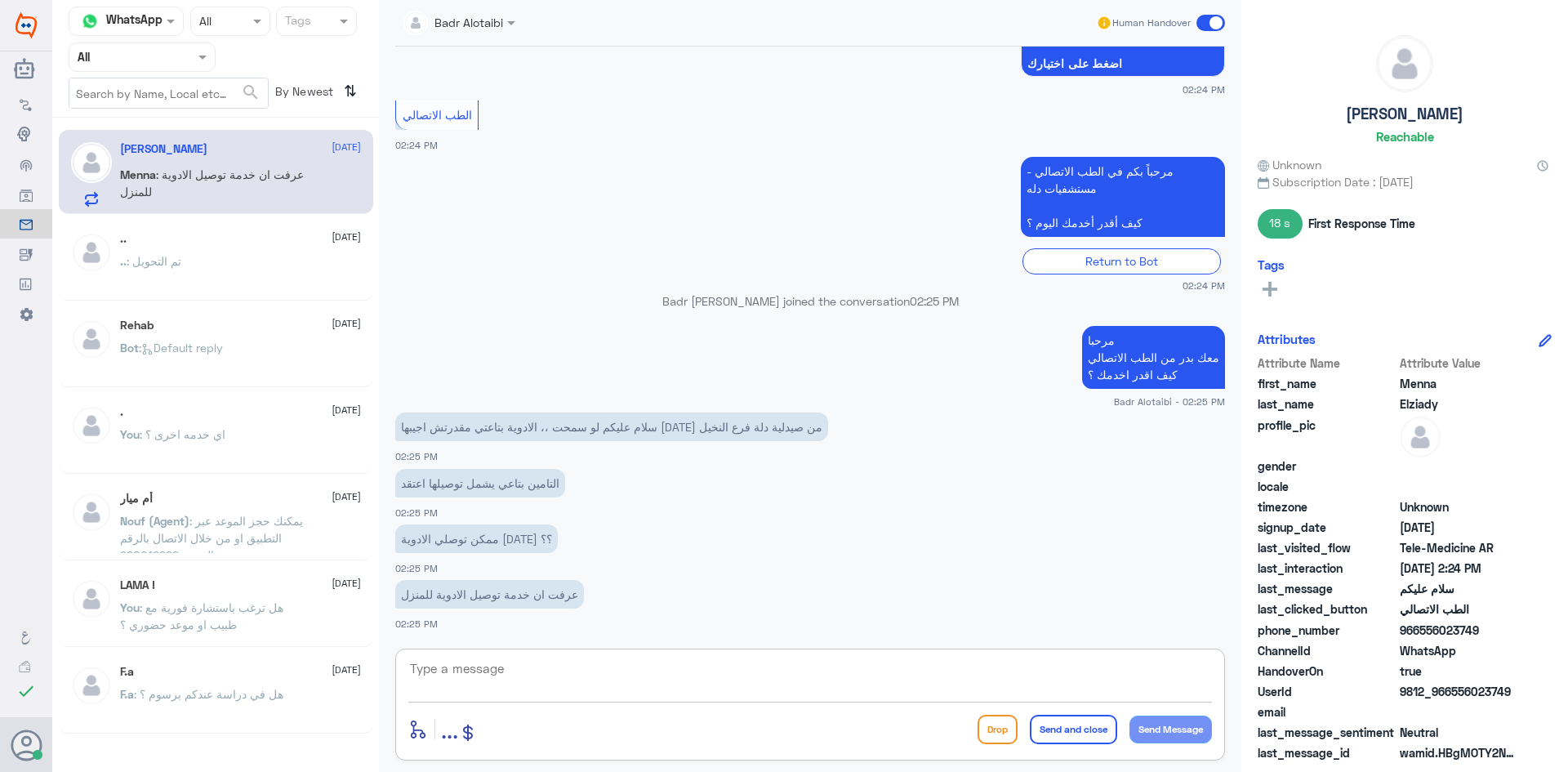
scroll to position [287, 0]
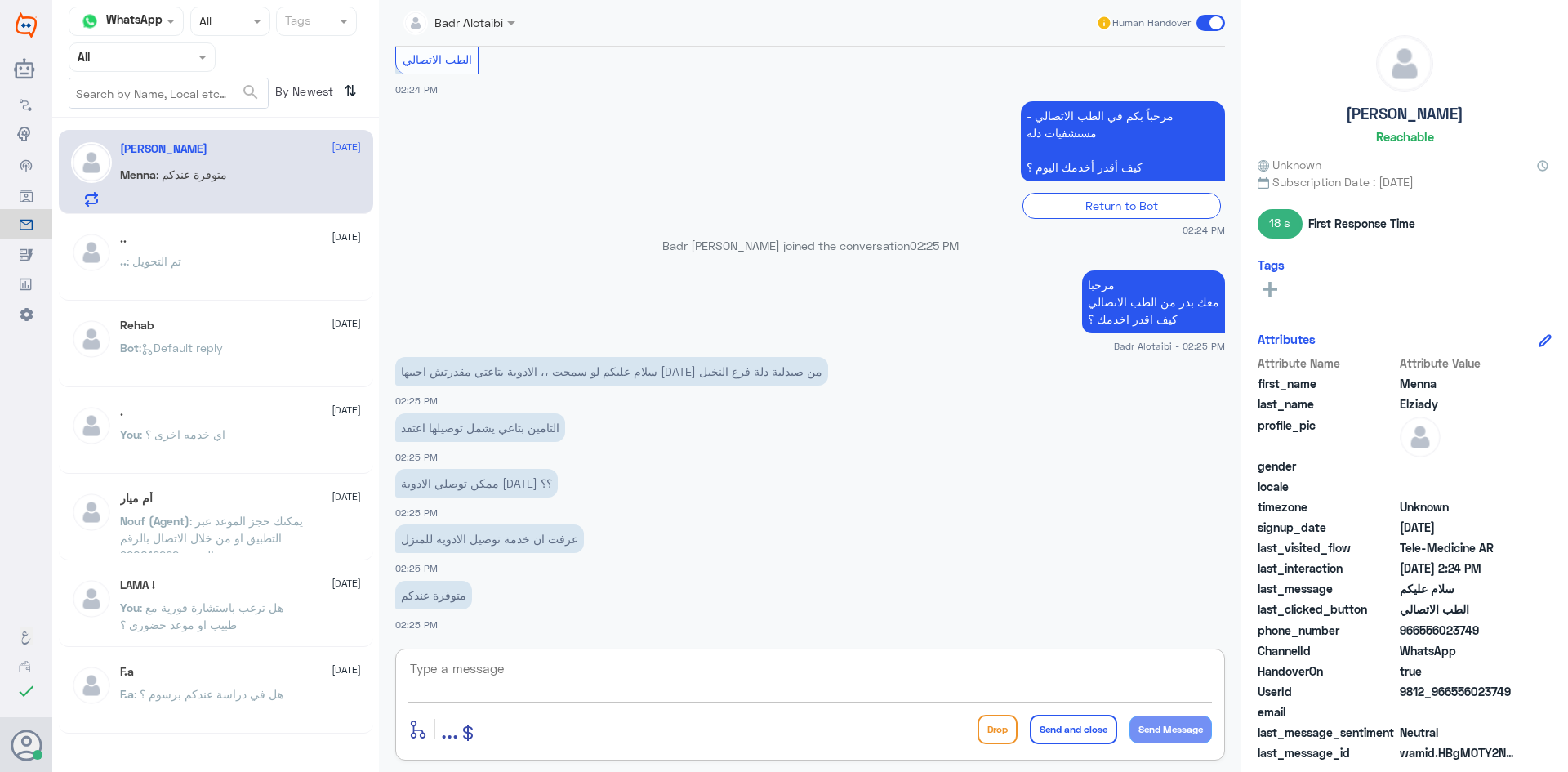
click at [724, 694] on textarea at bounding box center [809, 677] width 803 height 40
drag, startPoint x: 1514, startPoint y: 690, endPoint x: 1449, endPoint y: 694, distance: 65.1
click at [1449, 694] on span "9812_966556023749" at bounding box center [1459, 691] width 119 height 17
copy span "556023749"
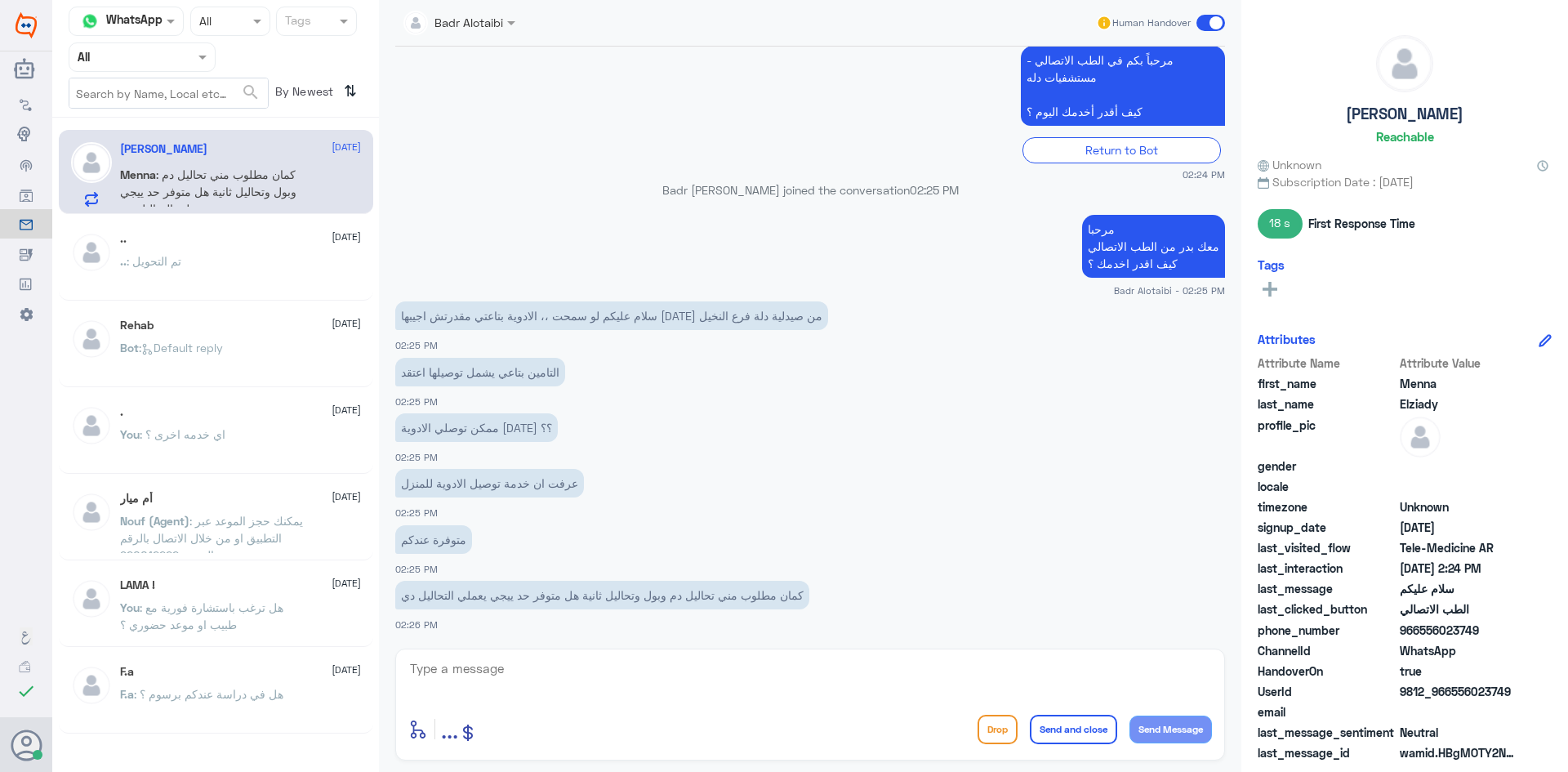
click at [770, 662] on textarea at bounding box center [809, 677] width 803 height 40
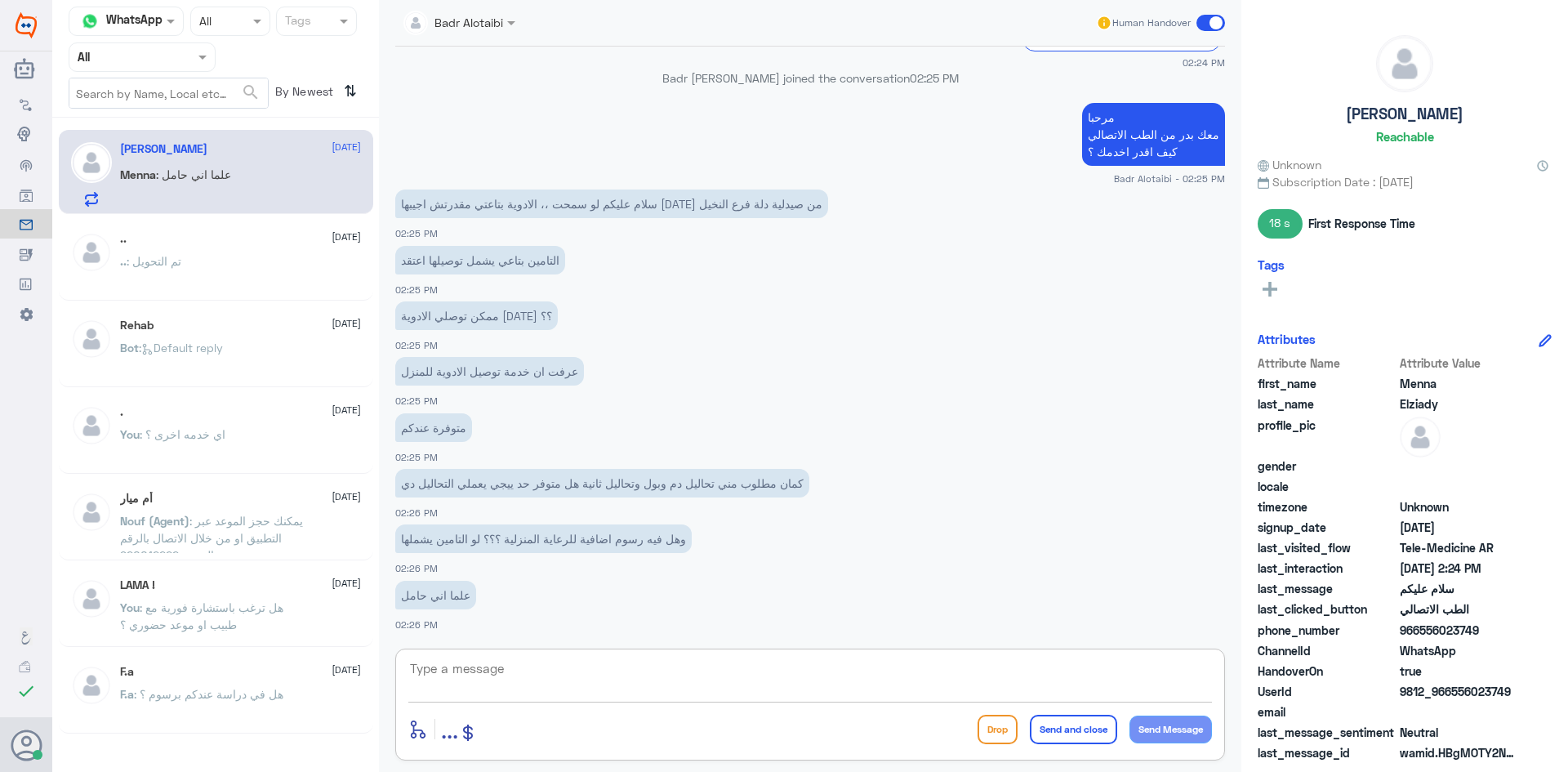
click at [580, 675] on textarea at bounding box center [809, 677] width 803 height 40
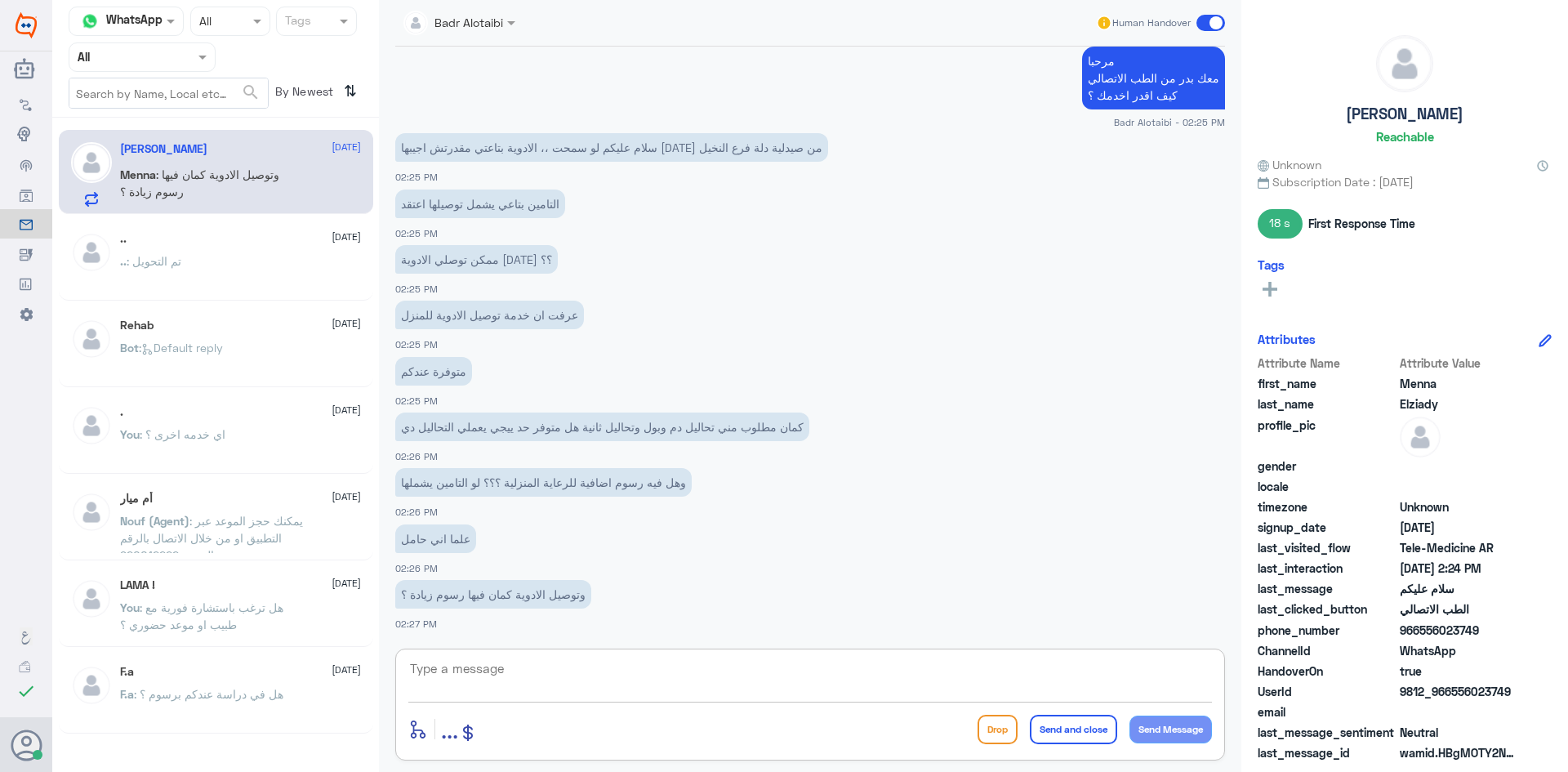
paste textarea "يمكنك تسجيل دخولك للتطبيق، واختر أيقونة "استشارة فورية" لطلب صرف الأدوية، أو إج…"
type textarea "يمكنك تسجيل دخولك للتطبيق، واختر أيقونة "استشارة فورية" لطلب صرف الأدوية، أو إج…"
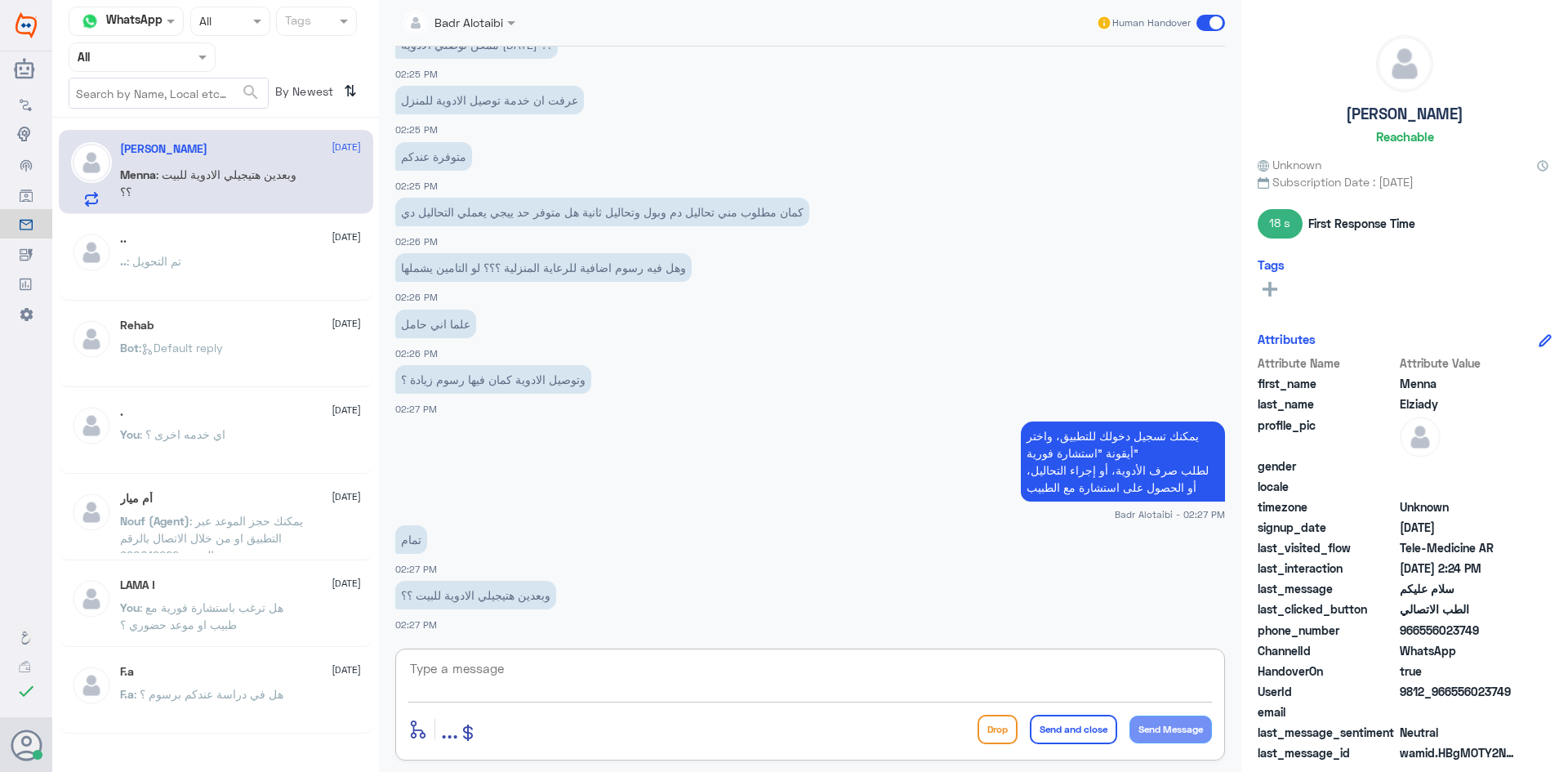
scroll to position [782, 0]
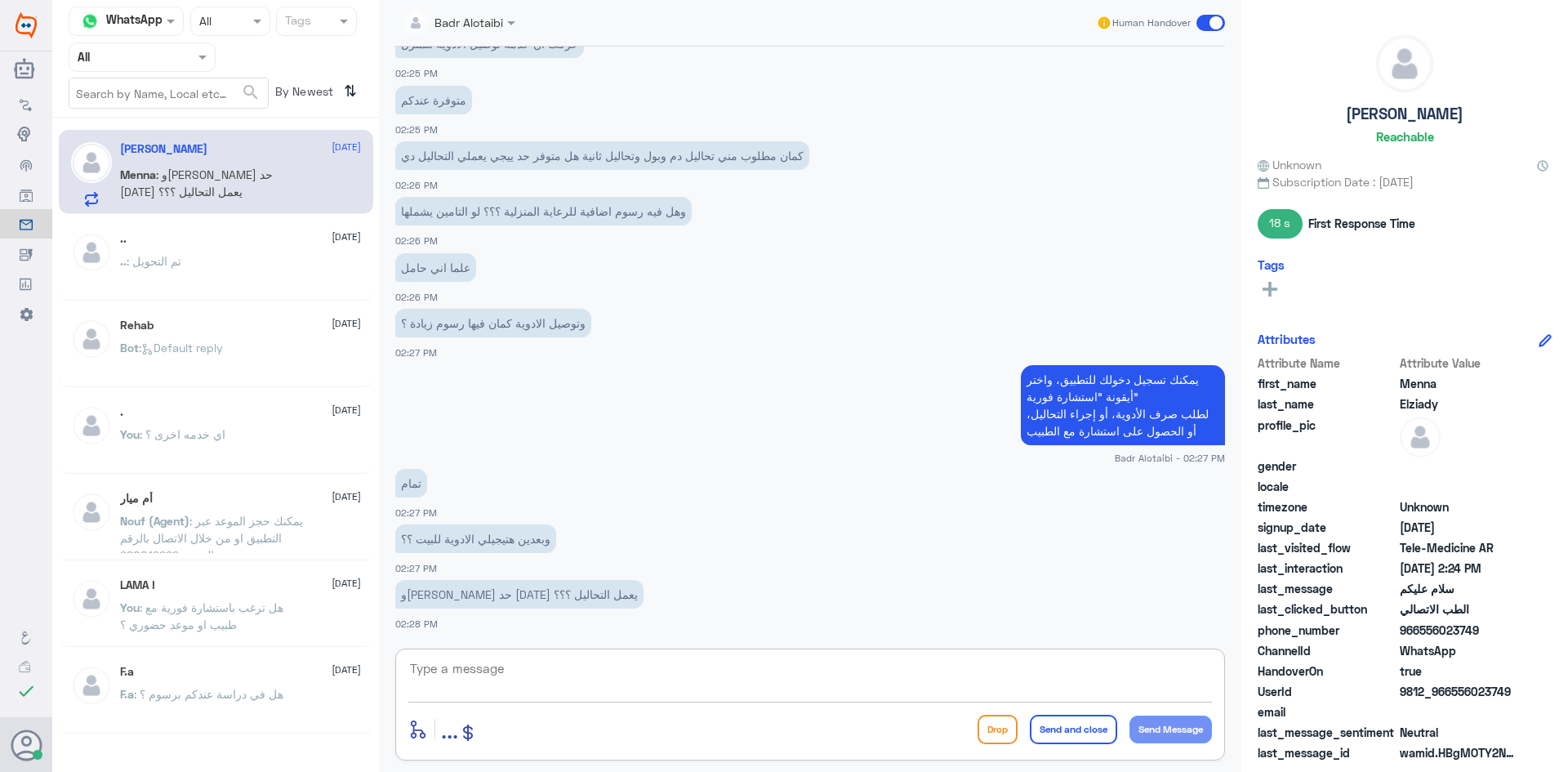
click at [541, 673] on textarea at bounding box center [809, 677] width 803 height 40
click at [1100, 673] on textarea "نعم يتوفر لدينا توصيل وعمل تحاليل منزلية" at bounding box center [809, 677] width 803 height 40
type textarea "نعم يتوفر لدينا توصيل للادوية وعمل تحاليل منزلية"
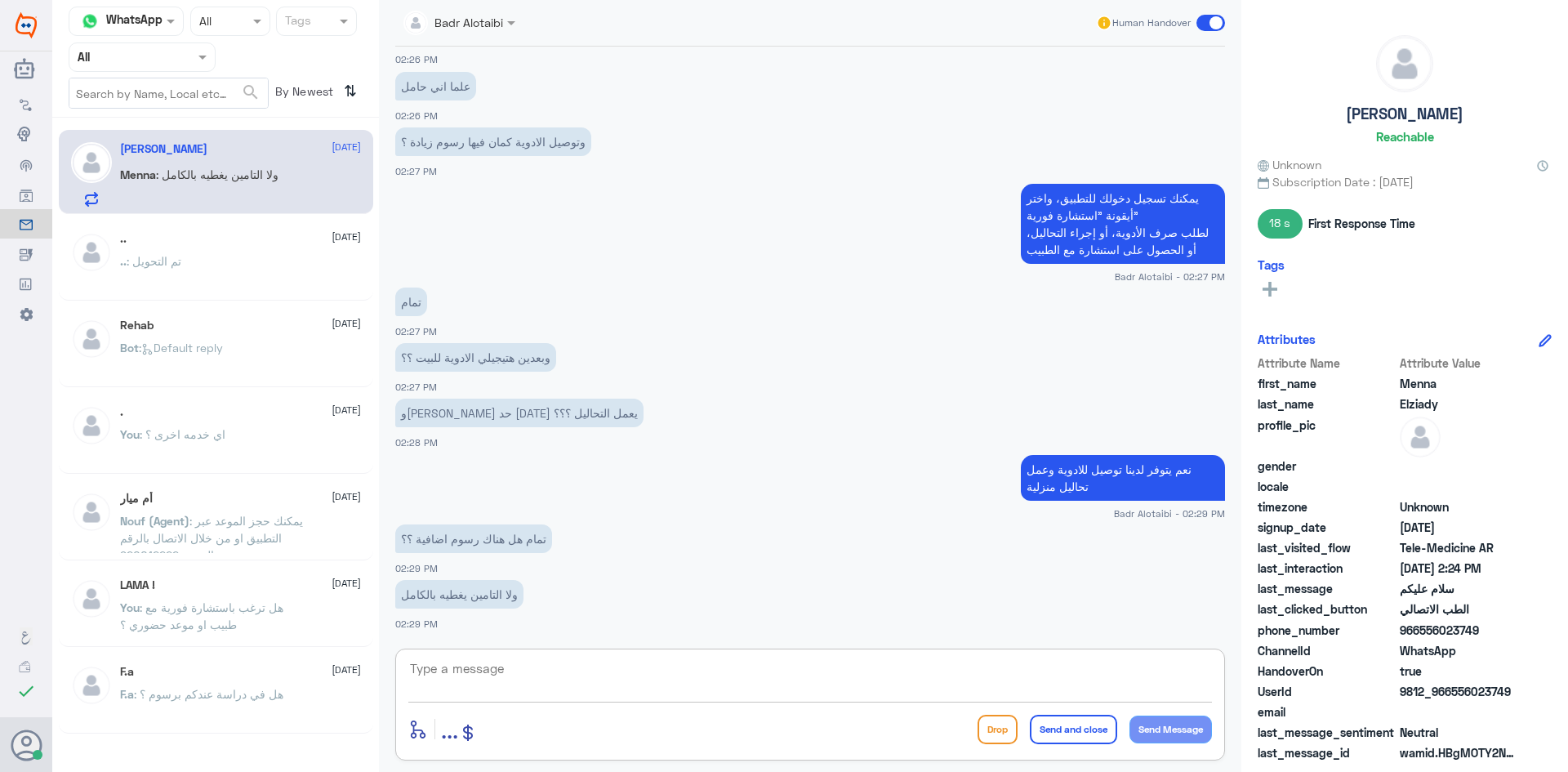
scroll to position [1018, 0]
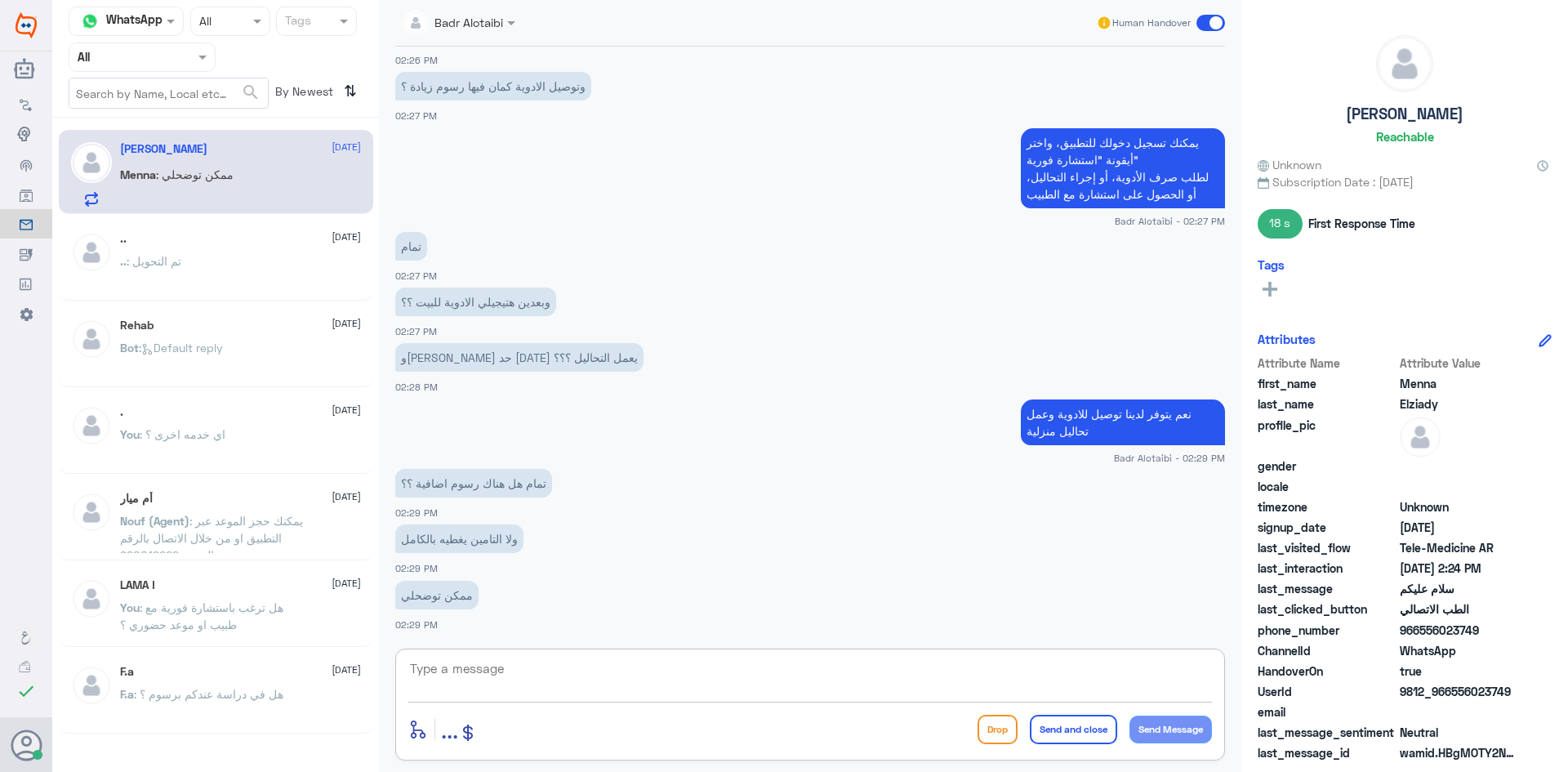
click at [630, 668] on textarea at bounding box center [809, 677] width 803 height 40
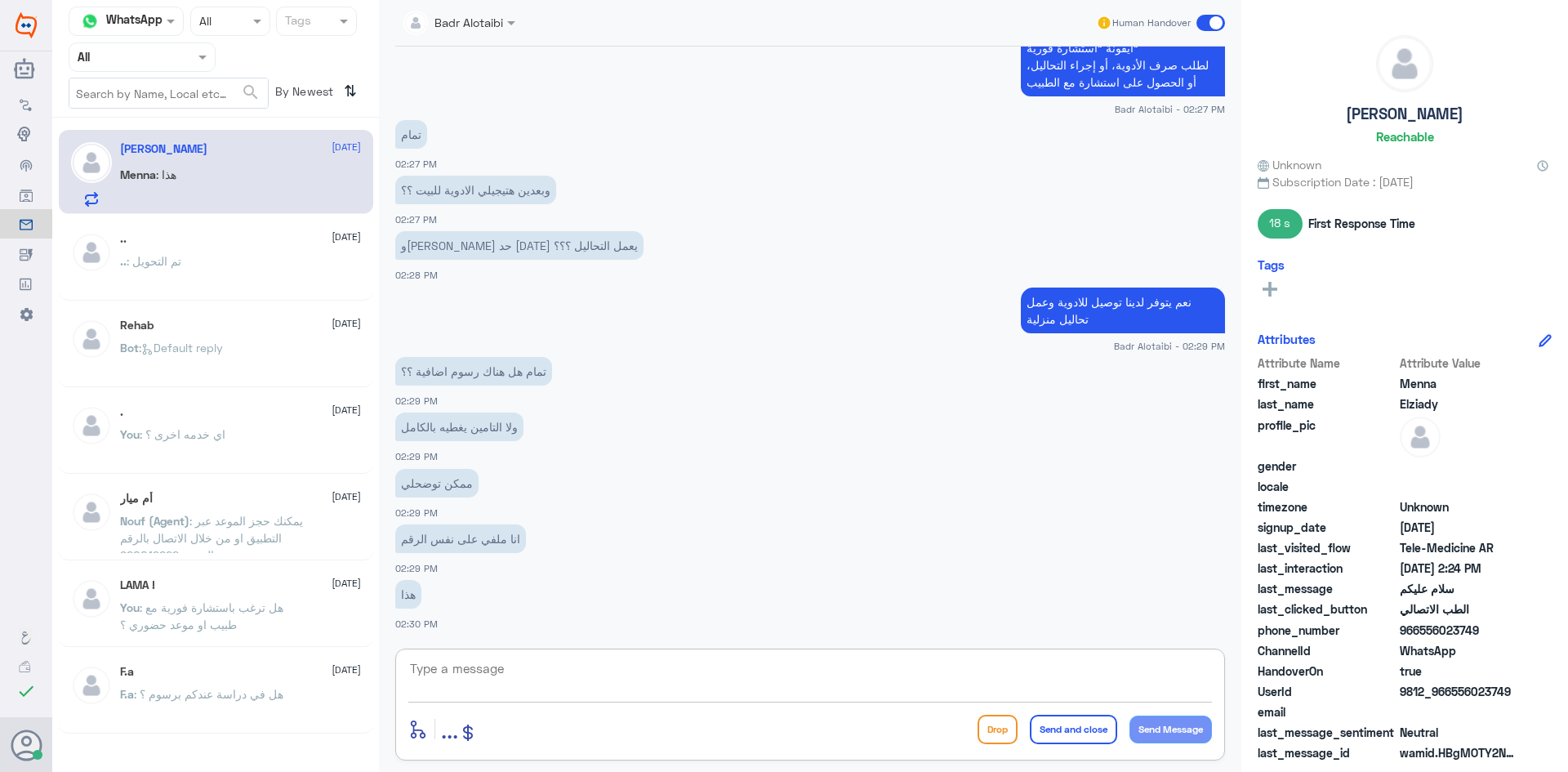
click at [885, 677] on textarea at bounding box center [809, 677] width 803 height 40
click at [1211, 671] on textarea "تكون سعر الكشفية عن بعد 28 ريال" at bounding box center [809, 677] width 803 height 40
drag, startPoint x: 1198, startPoint y: 672, endPoint x: 1214, endPoint y: 674, distance: 16.1
click at [1198, 672] on textarea "تكون سعر الكشفية عن بعد 28 ريال" at bounding box center [809, 677] width 803 height 40
click at [1168, 663] on textarea "تكون سعر الكشفية عن بعد 28 ريال" at bounding box center [809, 677] width 803 height 40
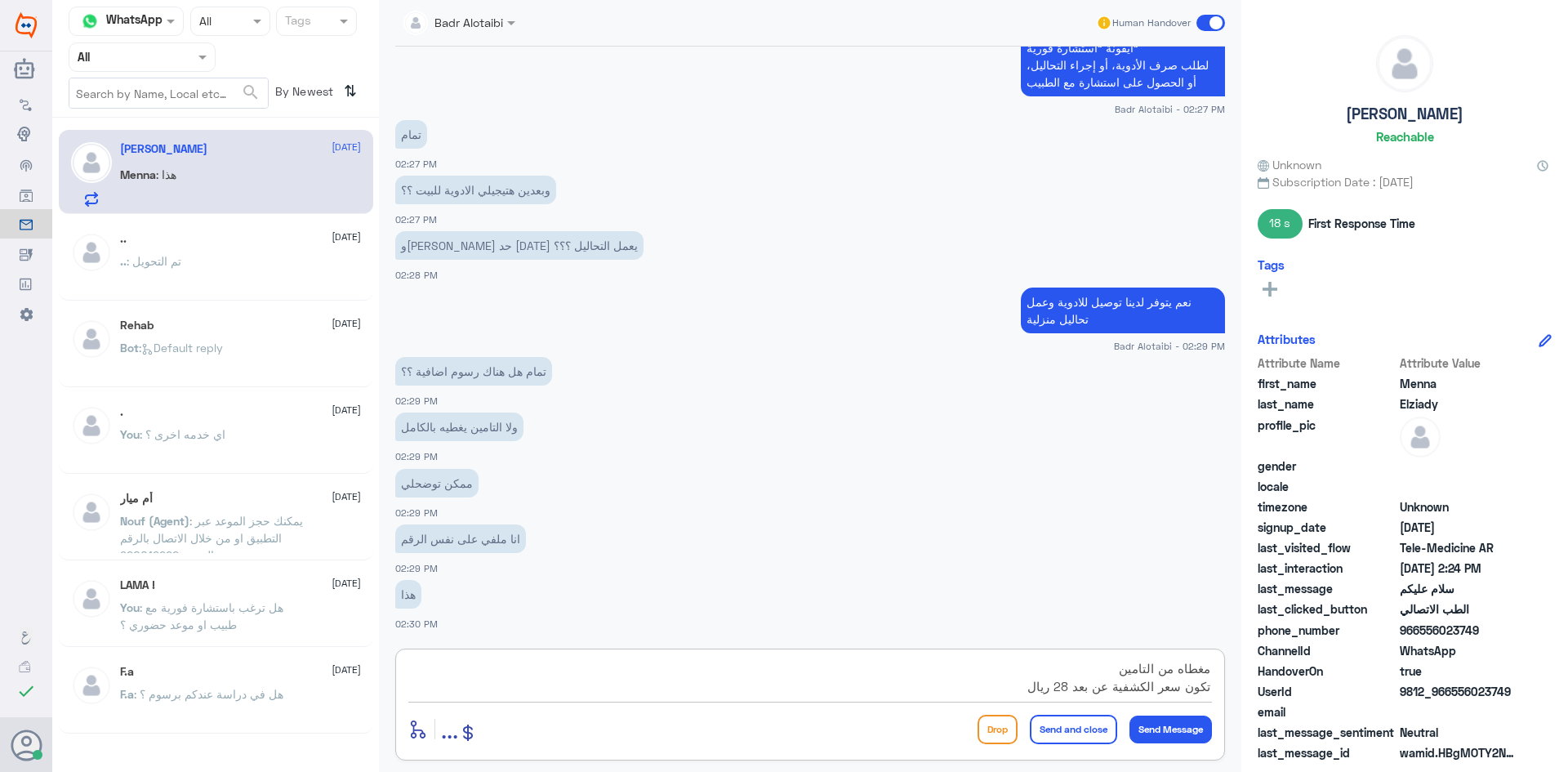
type textarea "مغطاه من التامين تكون سعر الكشفية عن بعد 28 ريال"
click at [1002, 682] on textarea "مغطاه من التامين تكون سعر الكشفية عن بعد 28 ريال" at bounding box center [809, 677] width 803 height 40
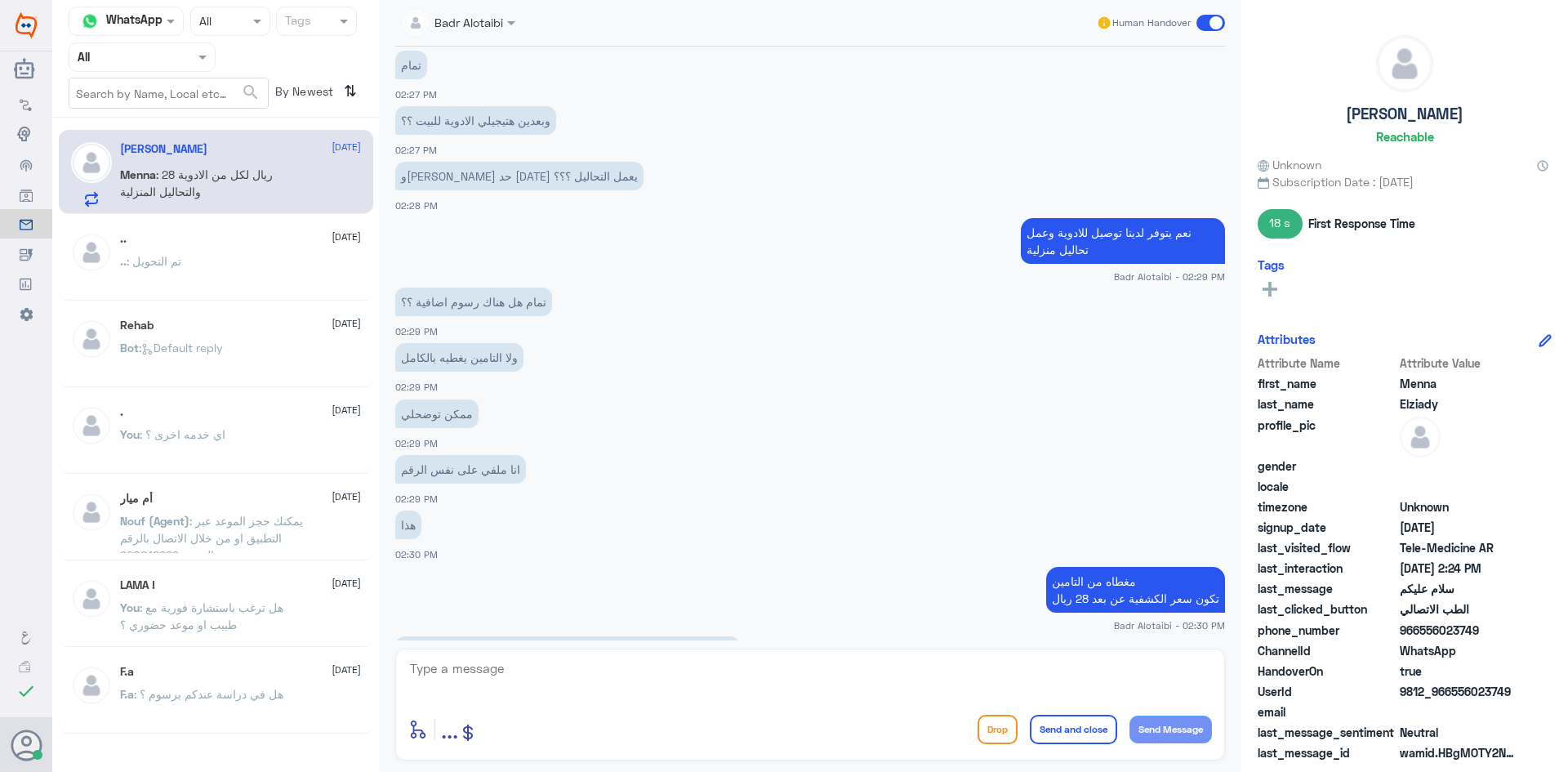
scroll to position [1423, 0]
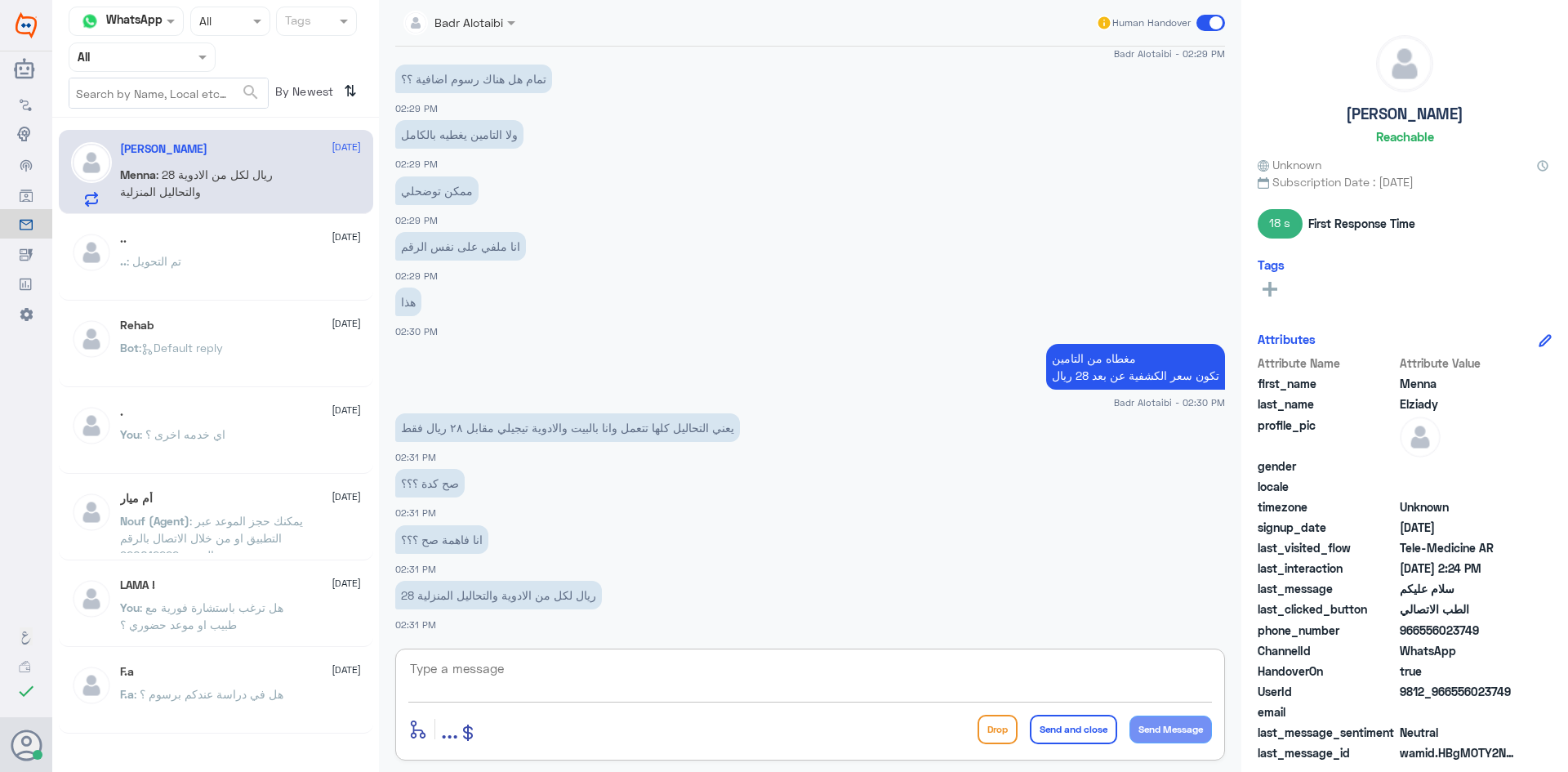
click at [546, 677] on textarea at bounding box center [809, 677] width 803 height 40
type textarea "قيمة الكشفية 28 ريال التحاليل نسبة أخرى الادوية نسبة أخرى الحد الأعلى للتامين 1…"
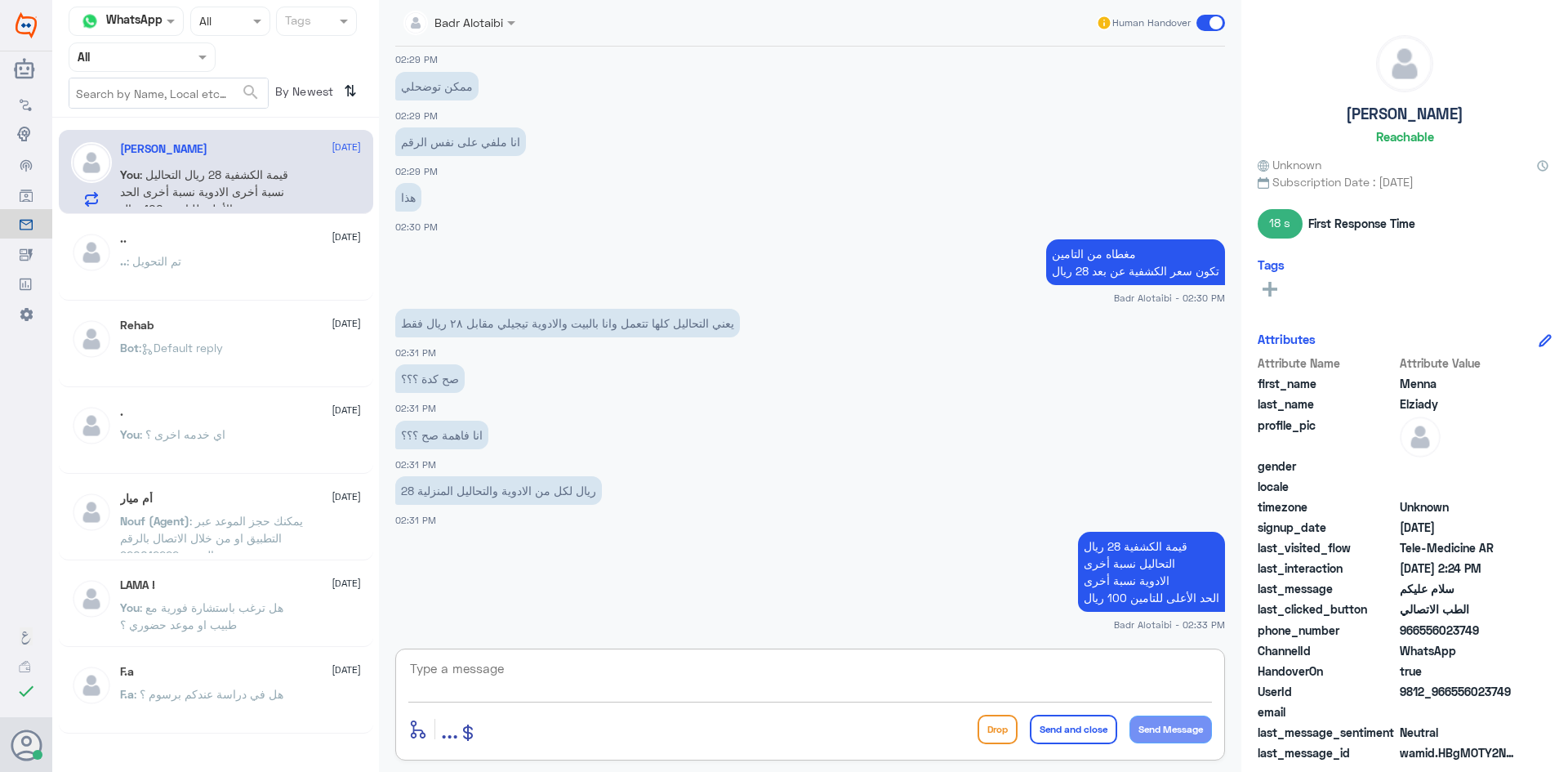
click at [605, 678] on textarea at bounding box center [809, 677] width 803 height 40
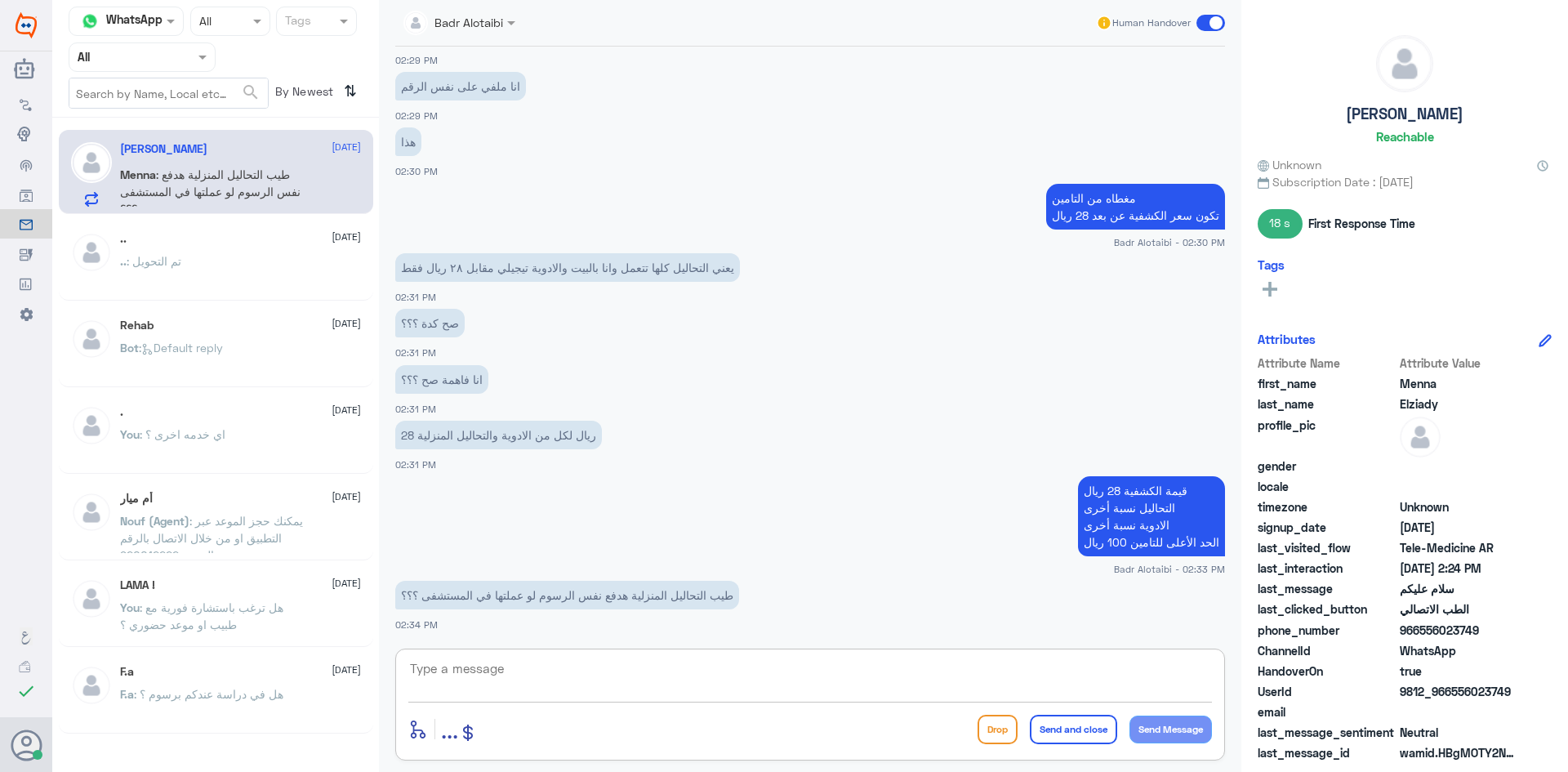
click at [842, 658] on textarea at bounding box center [809, 677] width 803 height 40
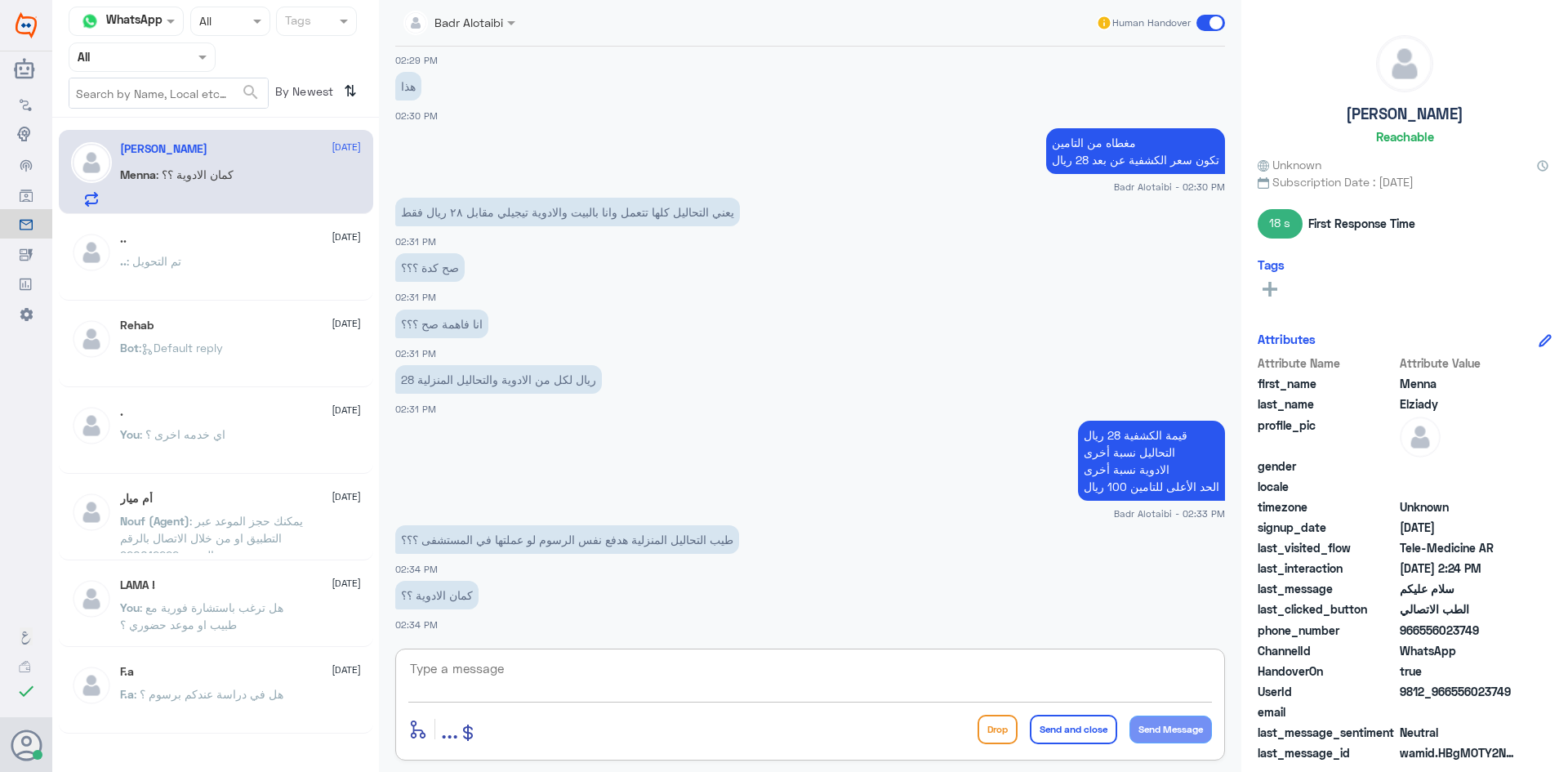
click at [842, 658] on textarea at bounding box center [809, 677] width 803 height 40
drag, startPoint x: 629, startPoint y: 540, endPoint x: 416, endPoint y: 539, distance: 213.0
click at [416, 539] on p "طيب التحاليل المنزلية هدفع نفس الرسوم لو عملتها في المستشفى ؟؟؟" at bounding box center [567, 539] width 344 height 28
click at [514, 671] on textarea at bounding box center [809, 677] width 803 height 40
type textarea "أ"
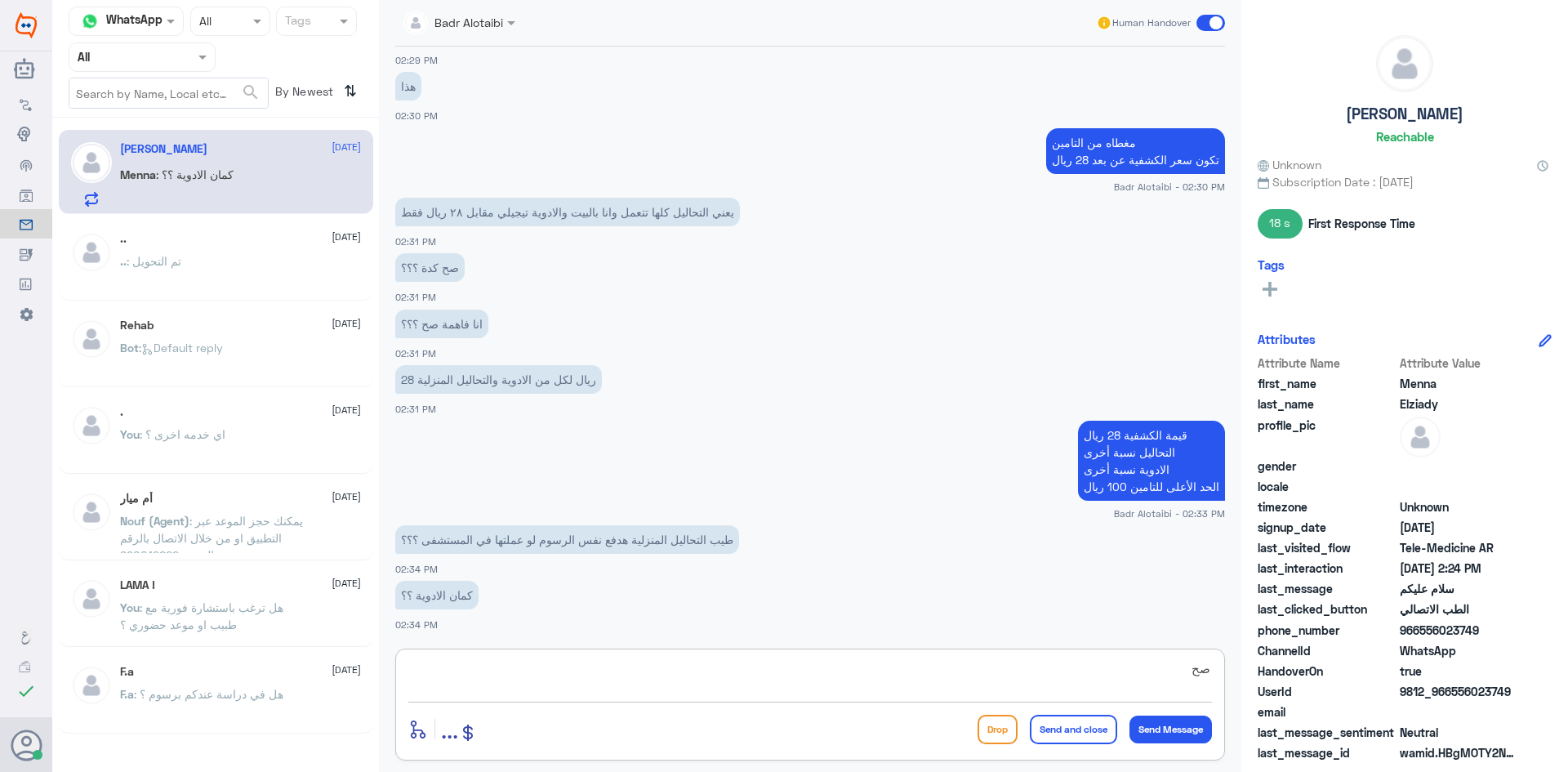
type textarea "ص"
type textarea "نعم صحيح"
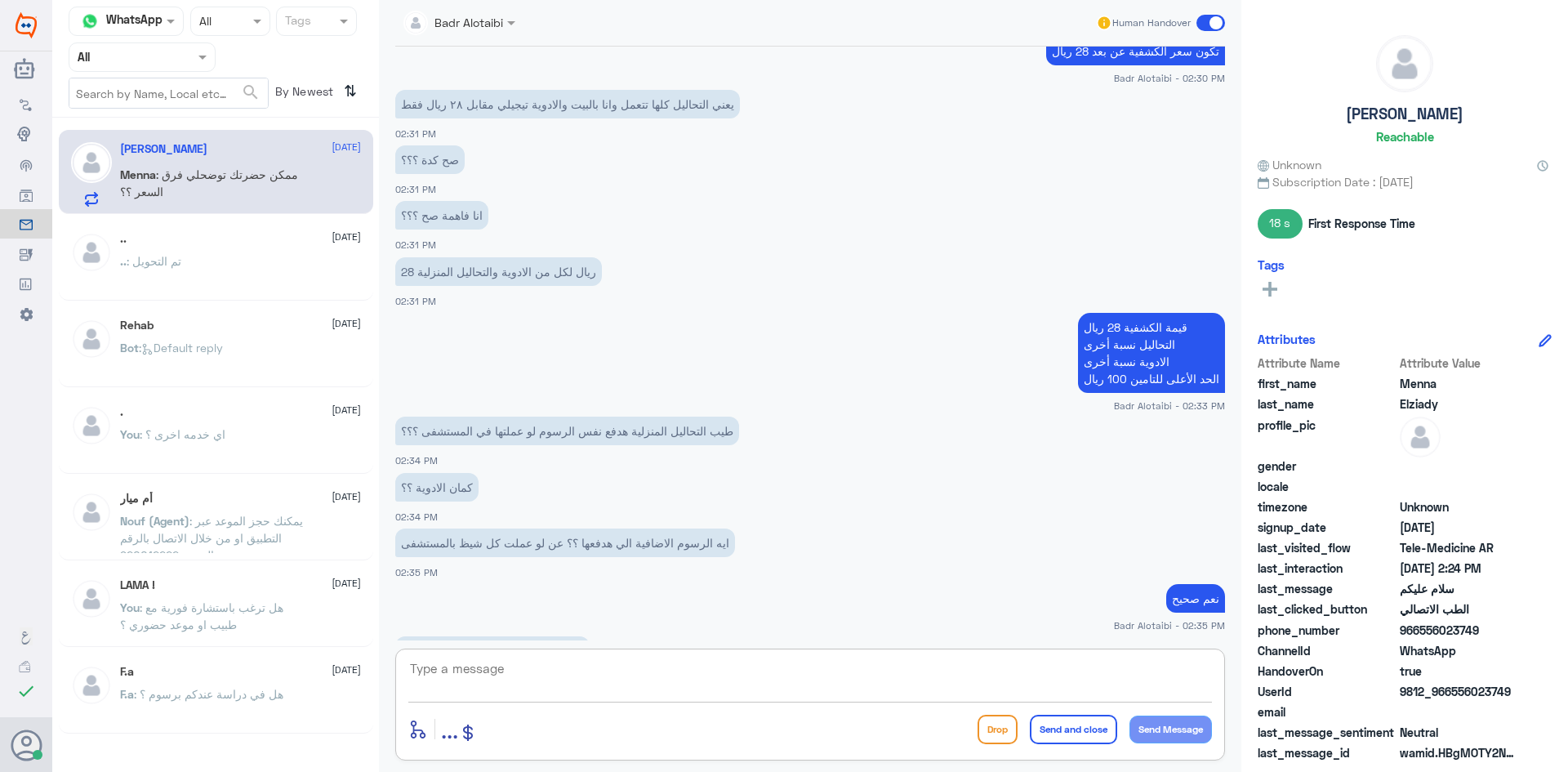
scroll to position [1747, 0]
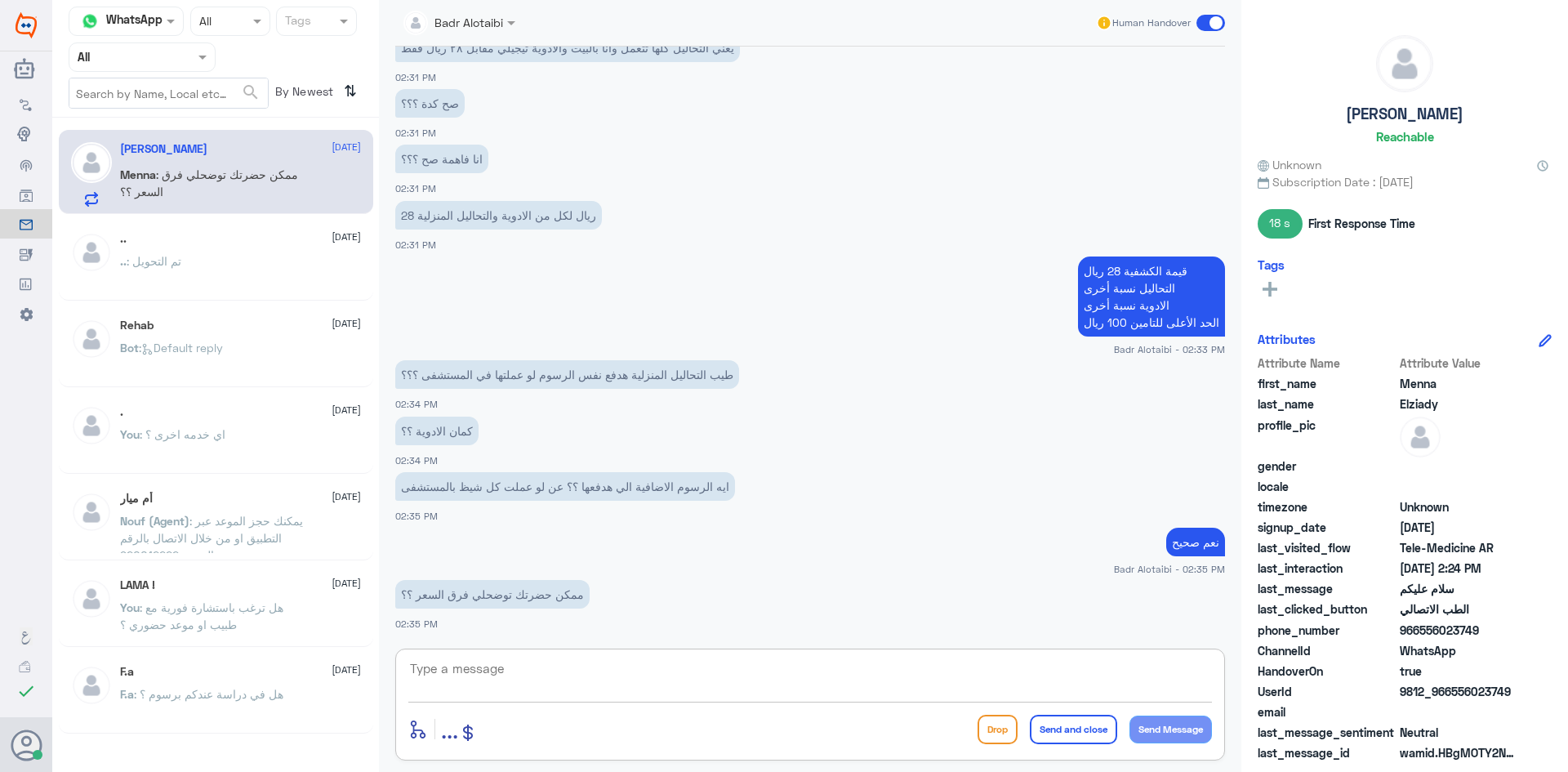
click at [484, 672] on textarea at bounding box center [809, 677] width 803 height 40
click at [1028, 667] on textarea "تدفع 28 ريال قيمة الكشفية" at bounding box center [809, 677] width 803 height 40
type textarea "تدفع 28 ريال قيمة الكشفية فقط النسبة الأخرى على التحاليل والأدوية الحد الأعلى ل…"
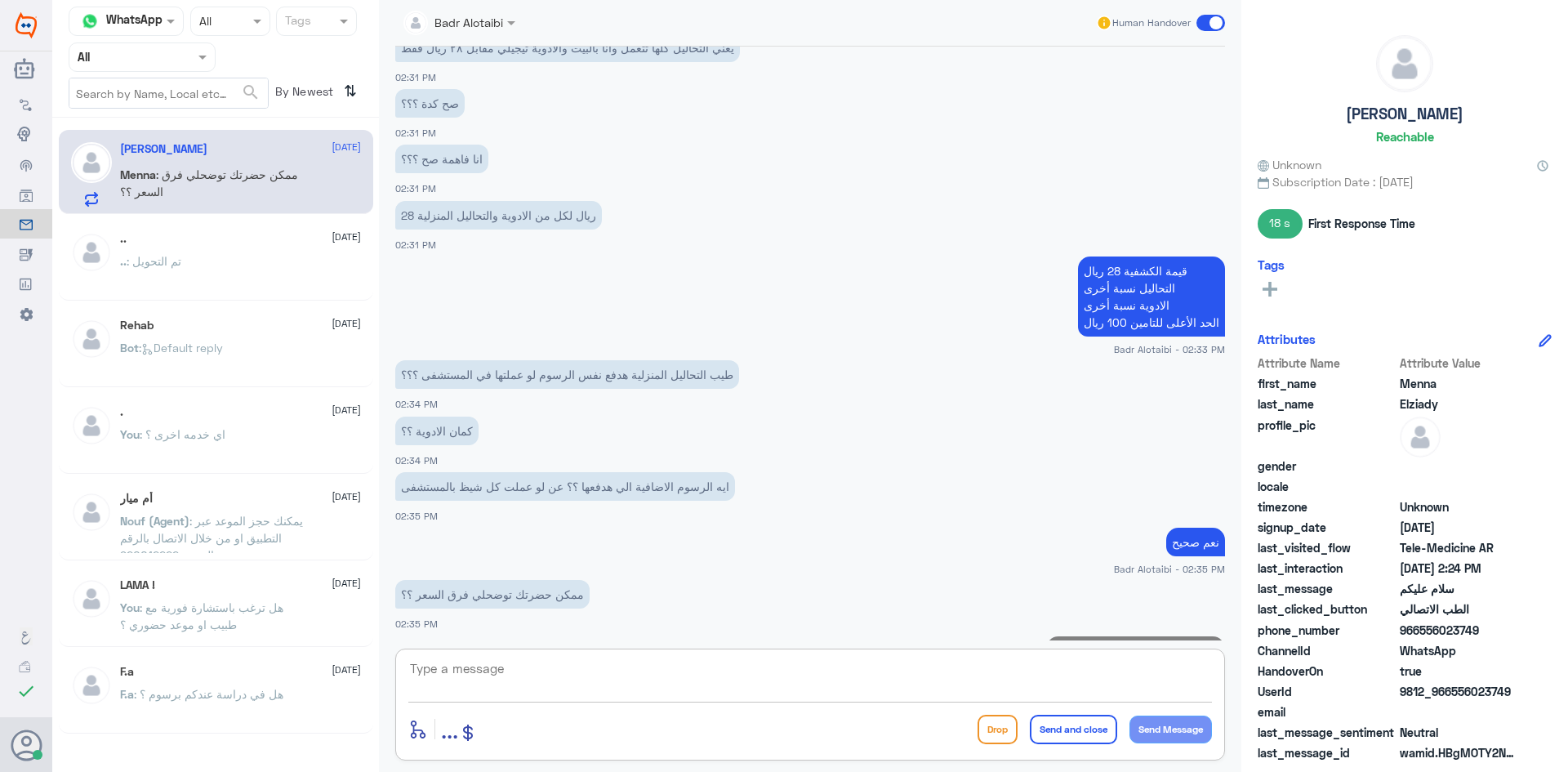
scroll to position [1833, 0]
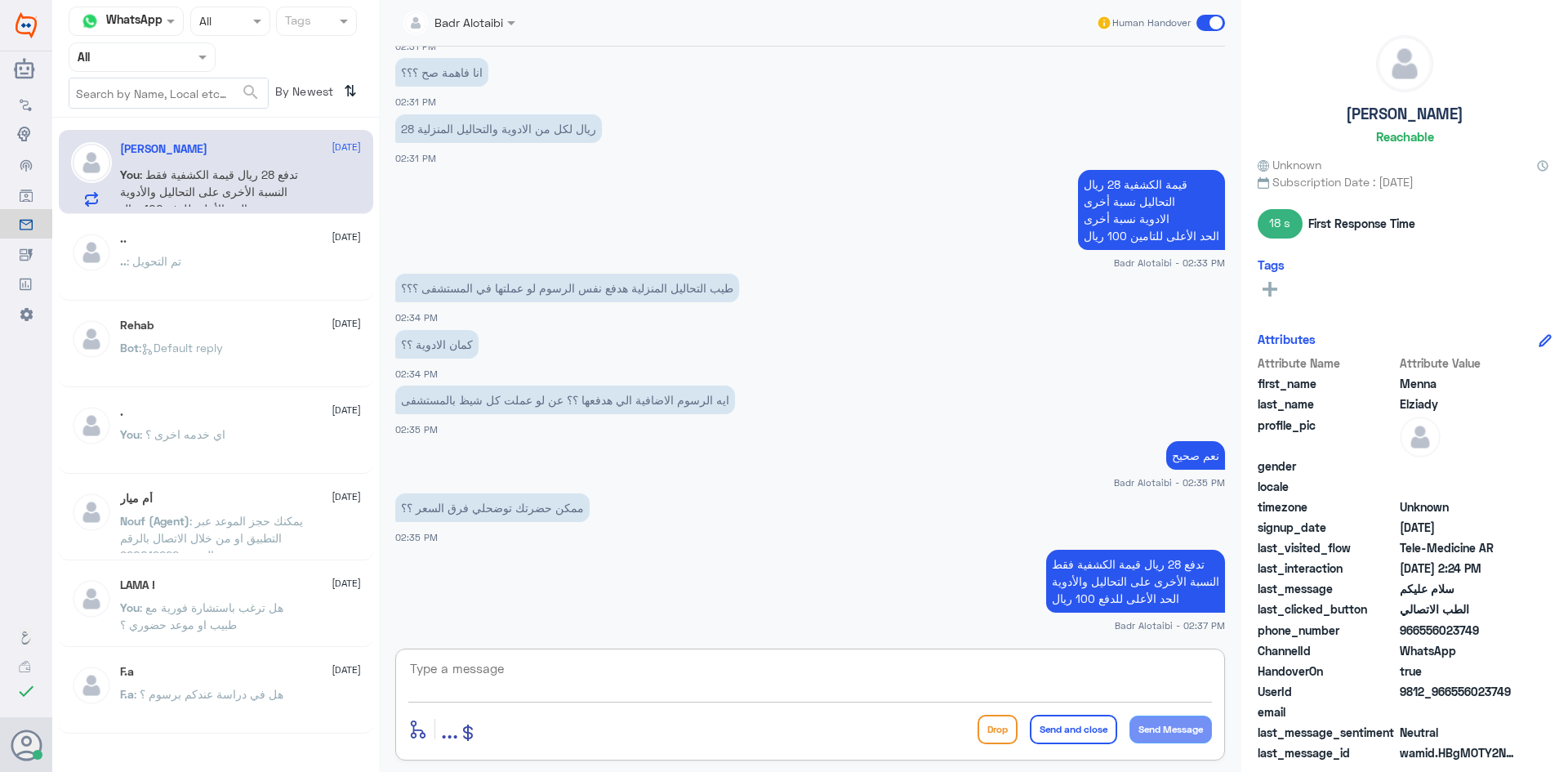
click at [1213, 25] on span at bounding box center [1211, 23] width 28 height 17
click at [0, 0] on input "checkbox" at bounding box center [0, 0] width 0 height 0
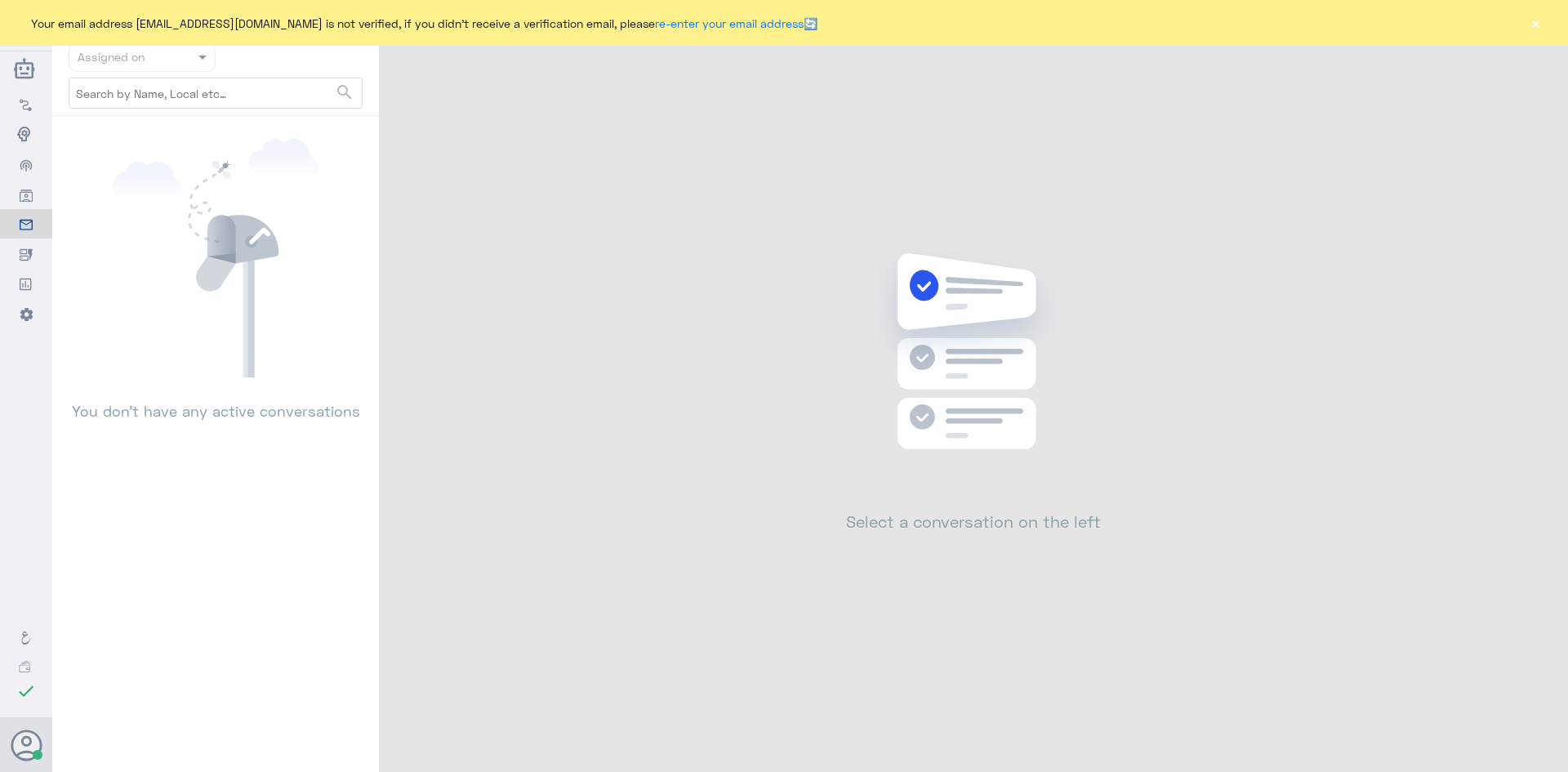
click at [1529, 31] on div "Your email address [EMAIL_ADDRESS][DOMAIN_NAME] is not verified, if you didn't …" at bounding box center [784, 22] width 1568 height 46
click at [1532, 24] on button "×" at bounding box center [1536, 23] width 17 height 17
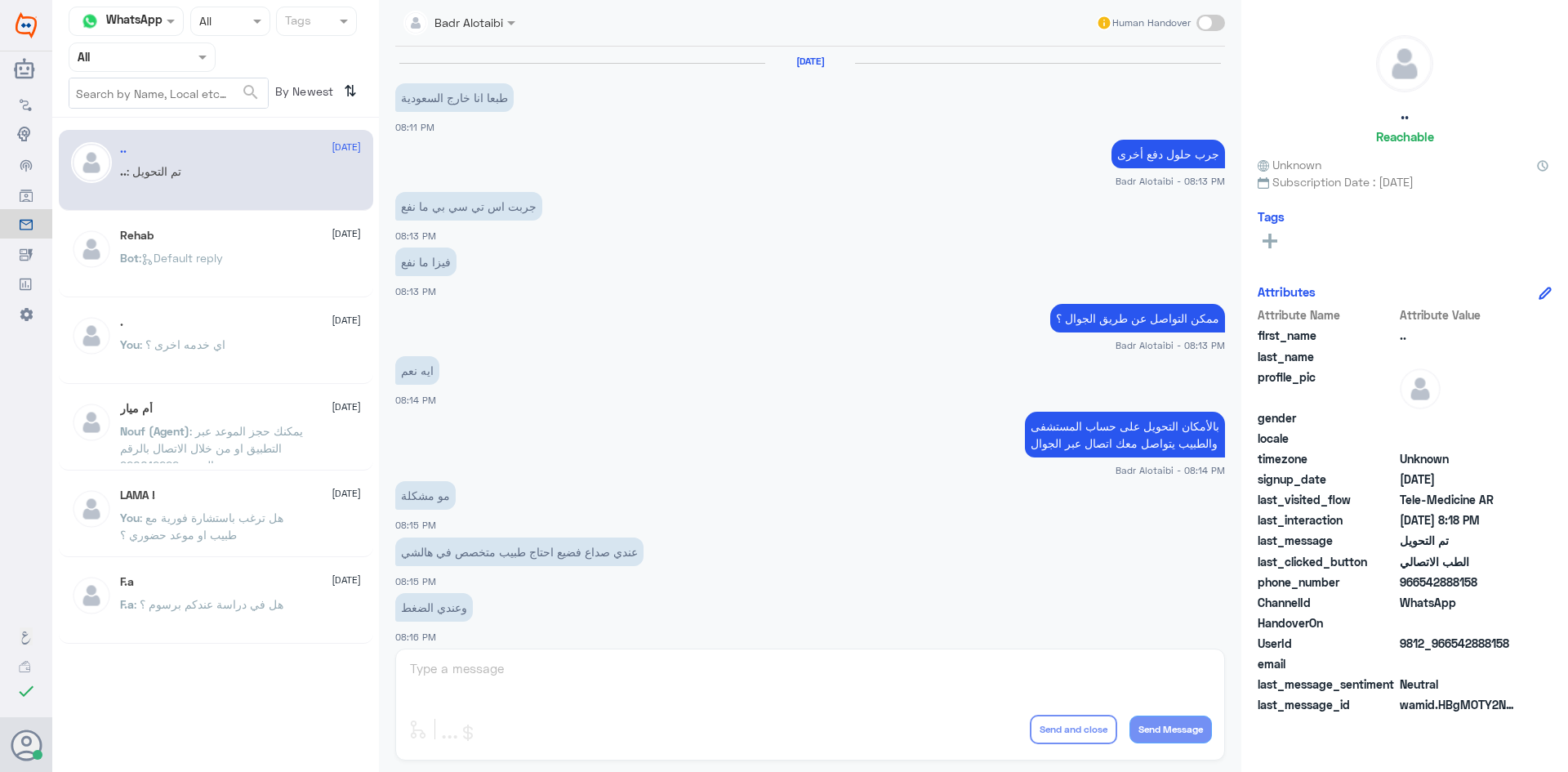
scroll to position [536, 0]
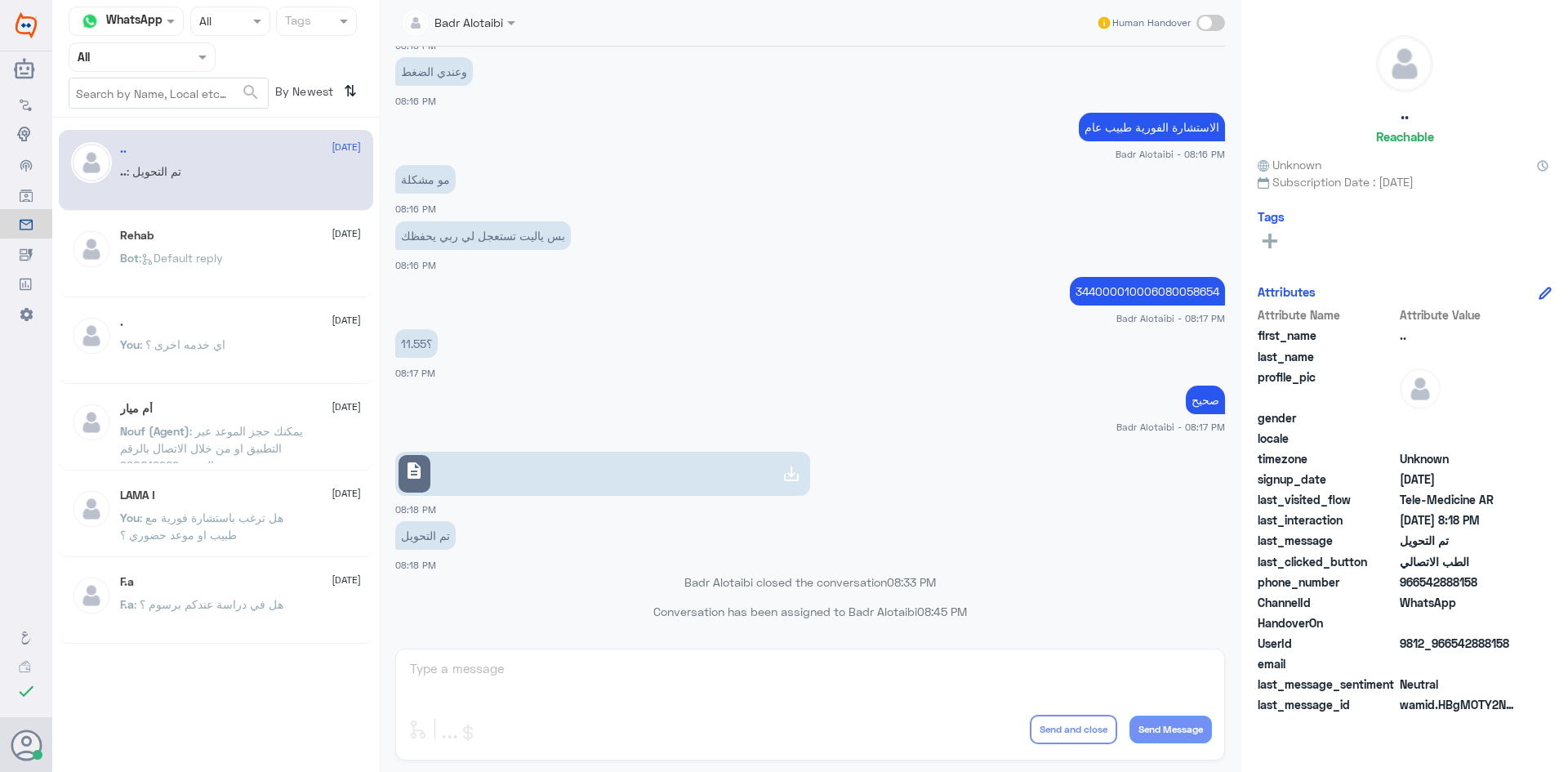
click at [186, 56] on div at bounding box center [142, 56] width 145 height 19
click at [167, 119] on div "Unassigned" at bounding box center [142, 129] width 147 height 37
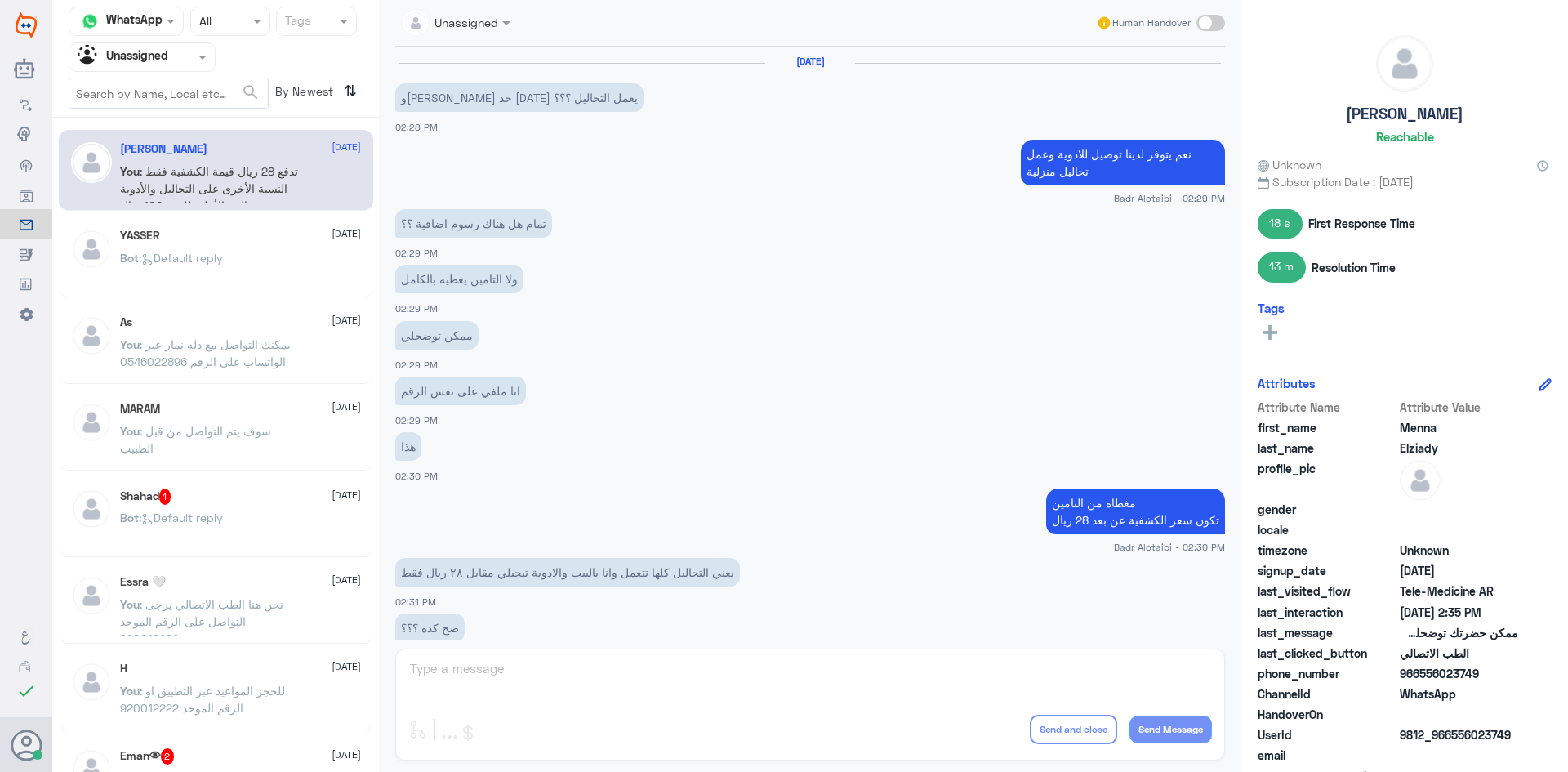
scroll to position [641, 0]
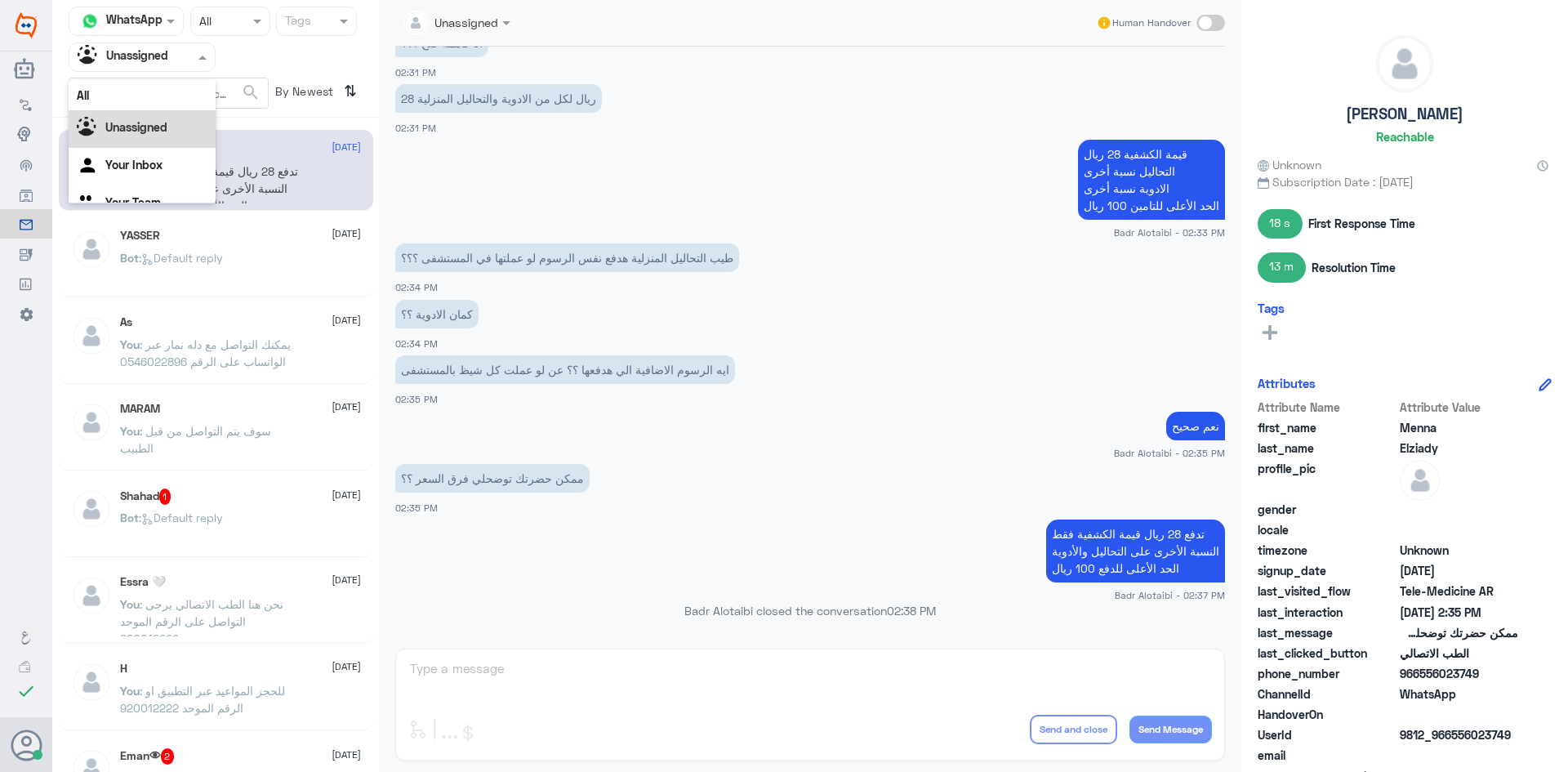
drag, startPoint x: 174, startPoint y: 69, endPoint x: 143, endPoint y: 90, distance: 37.4
click at [174, 68] on div "Agent Filter Unassigned" at bounding box center [132, 57] width 125 height 25
click at [137, 100] on div "All" at bounding box center [142, 95] width 147 height 30
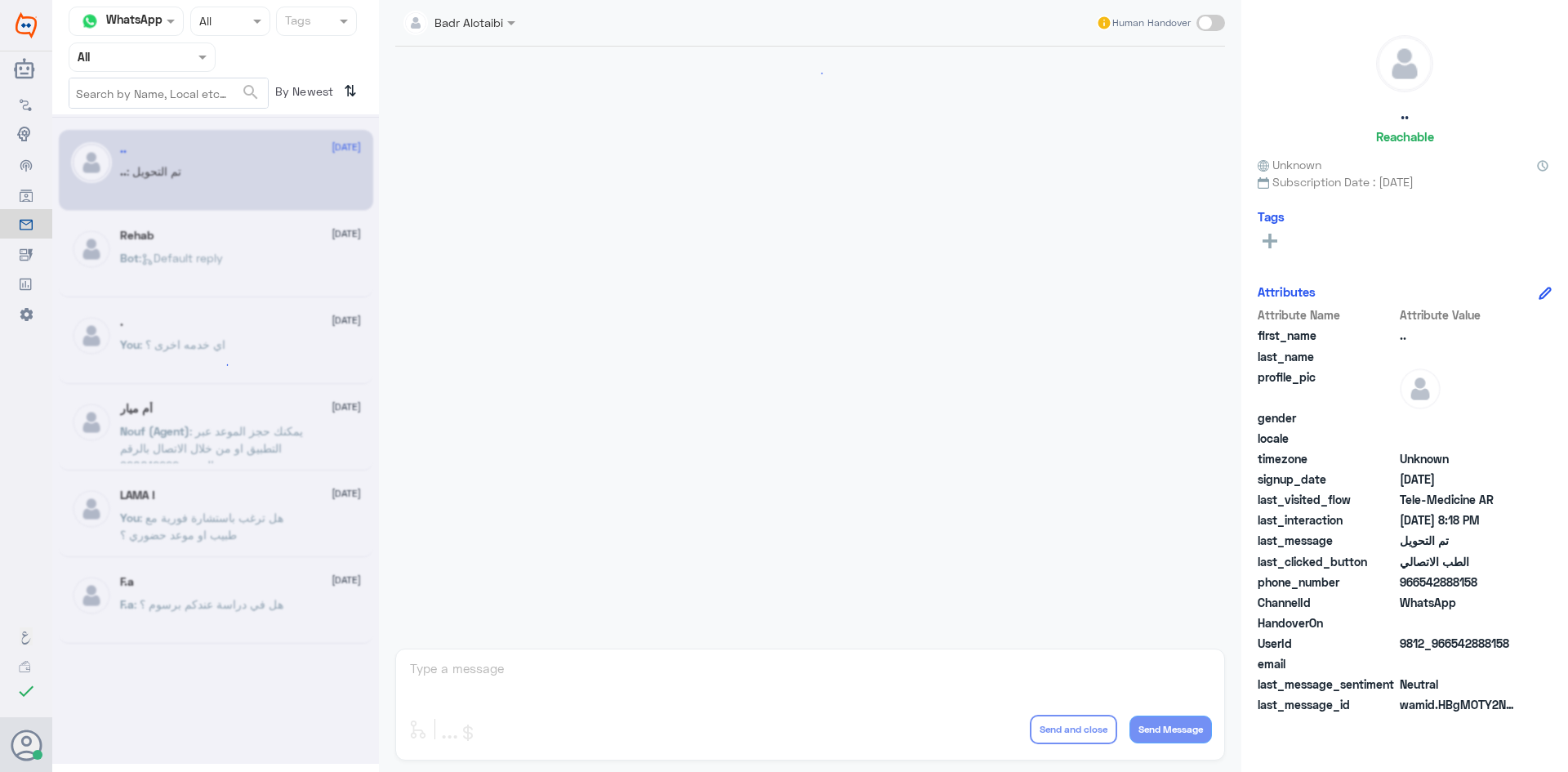
scroll to position [536, 0]
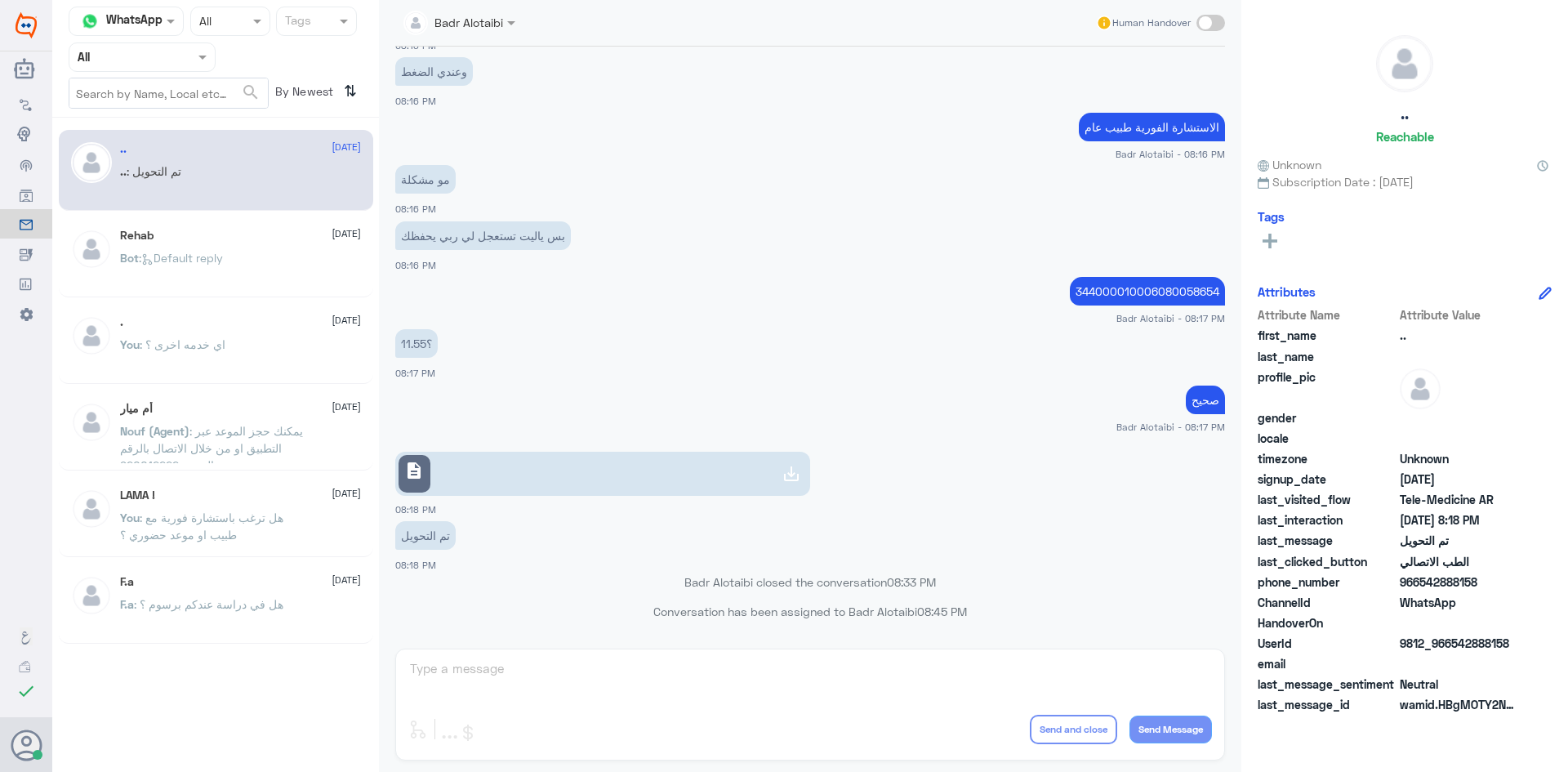
click at [204, 65] on span at bounding box center [204, 56] width 21 height 17
click at [161, 95] on div "All" at bounding box center [142, 95] width 147 height 30
click at [192, 63] on div at bounding box center [142, 56] width 145 height 19
click at [172, 119] on div "Unassigned" at bounding box center [142, 129] width 147 height 37
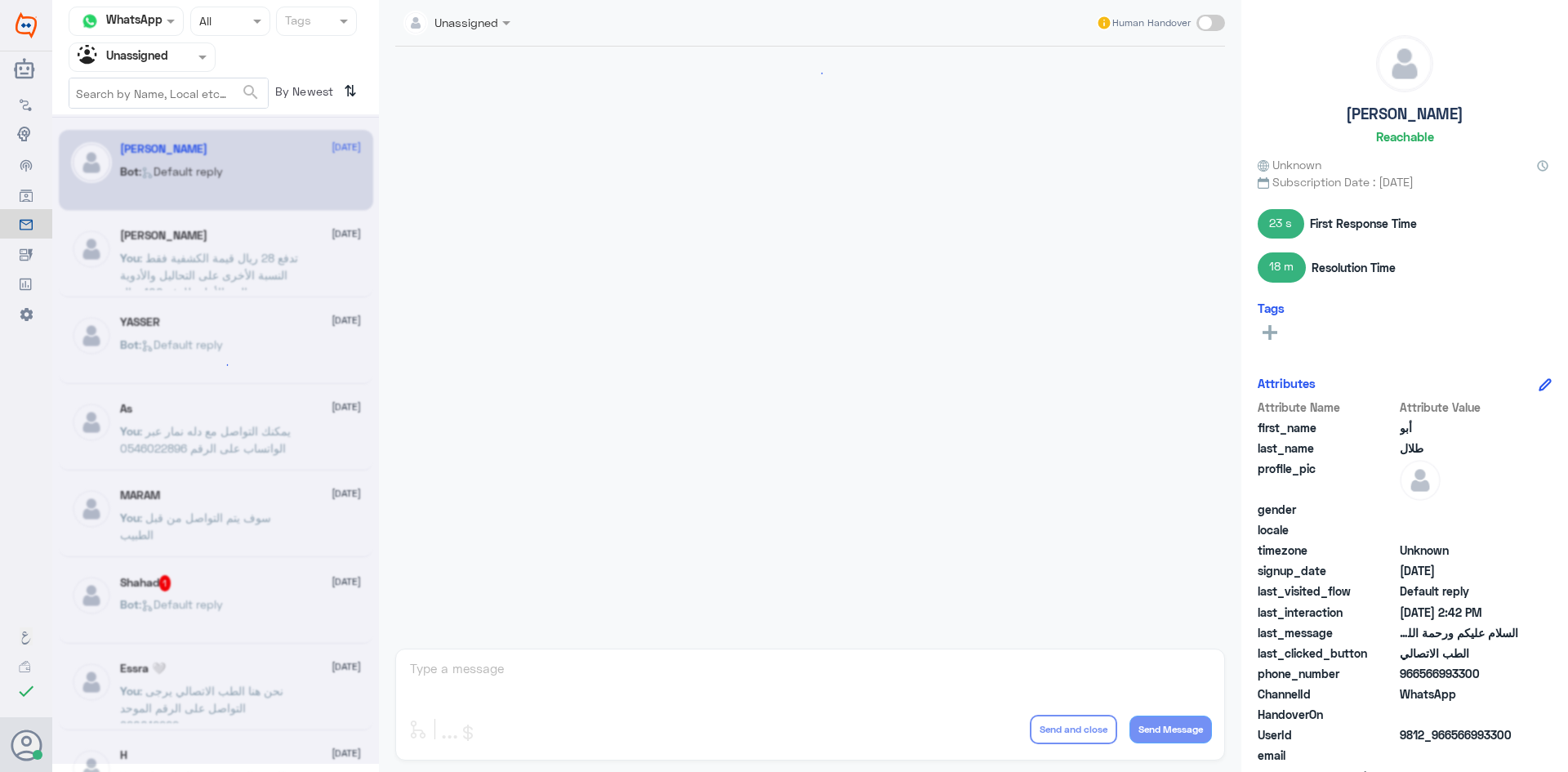
scroll to position [2192, 0]
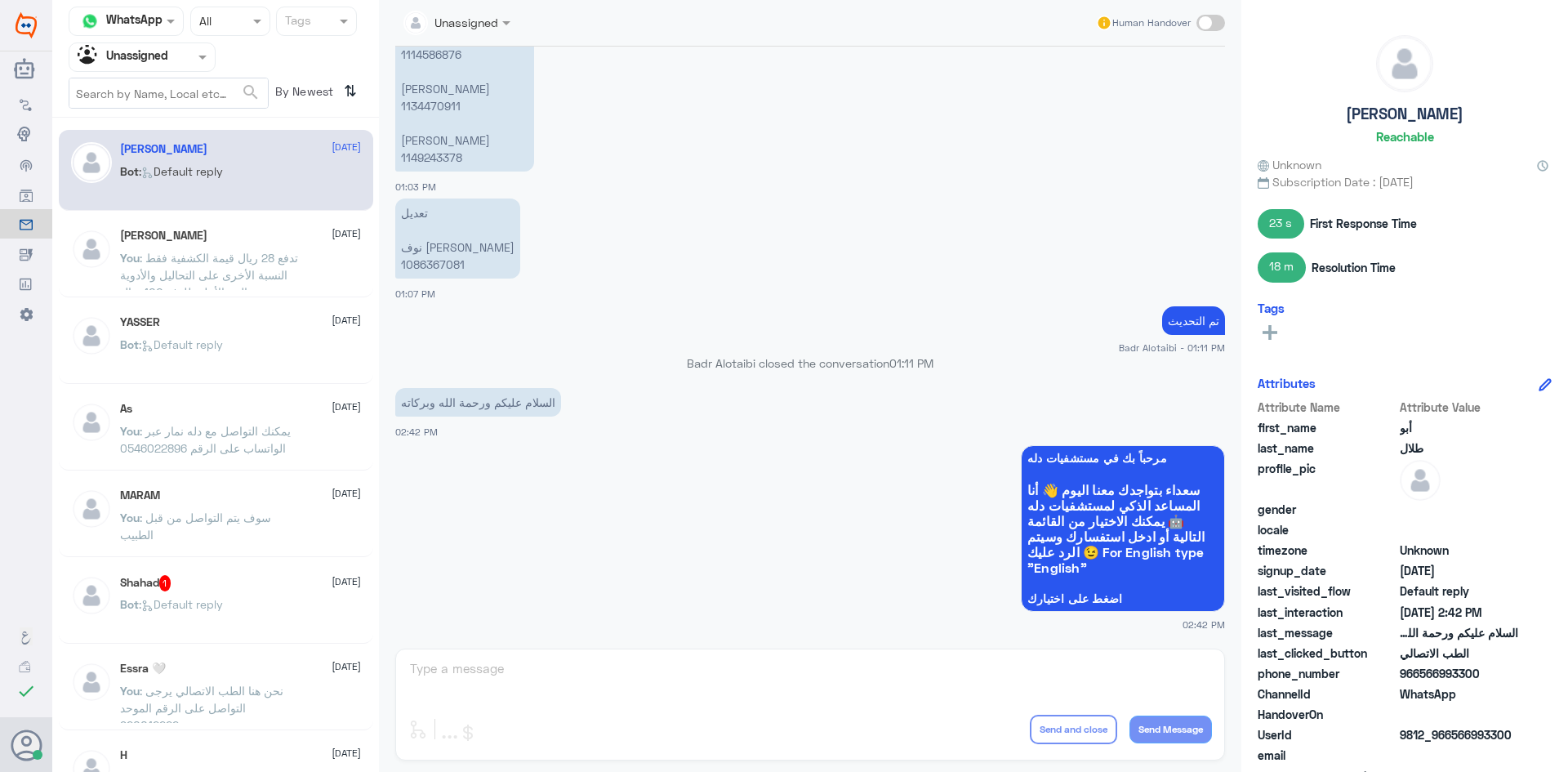
click at [175, 59] on div at bounding box center [142, 56] width 145 height 19
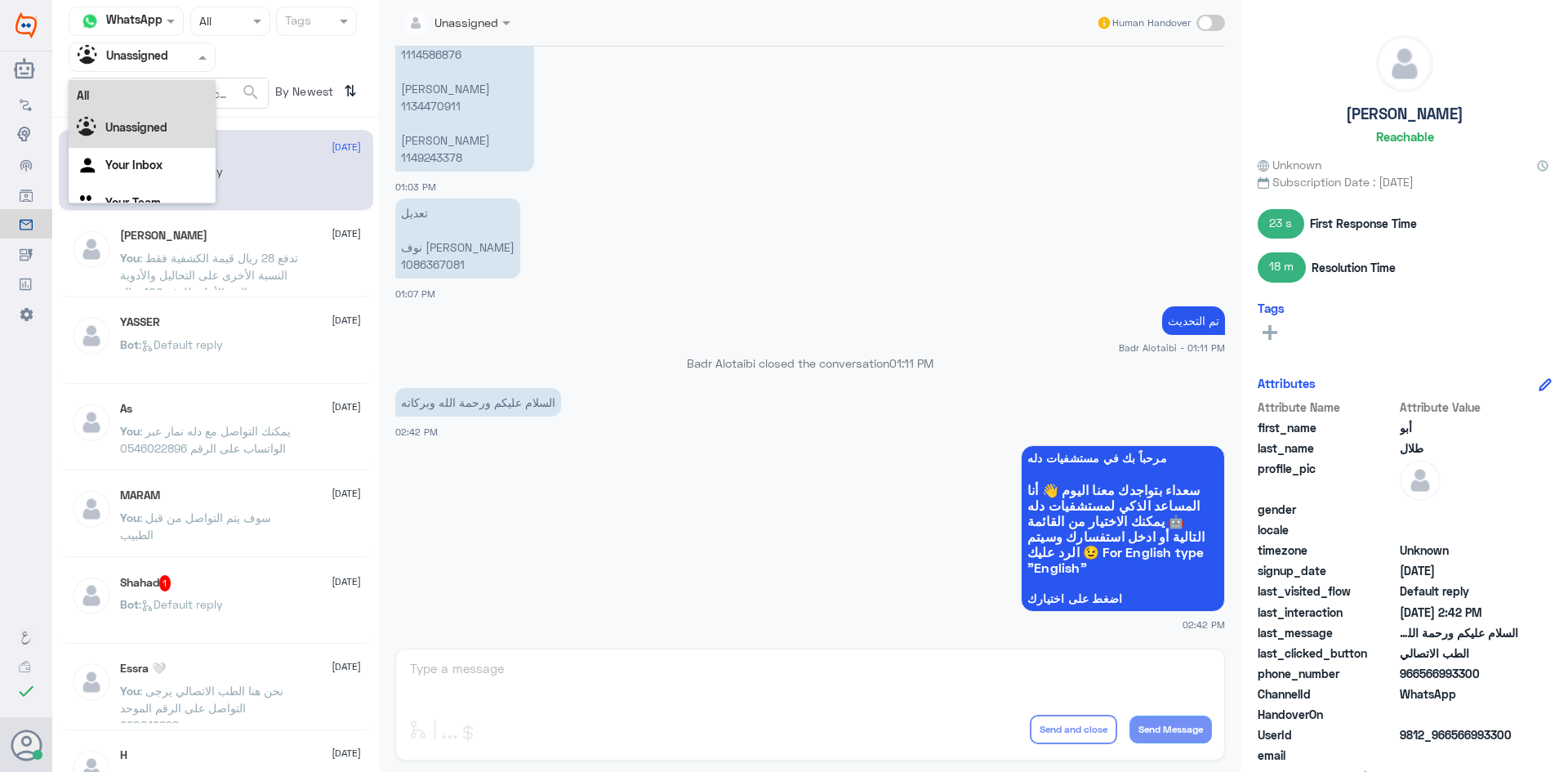
click at [185, 88] on div "All" at bounding box center [142, 95] width 147 height 30
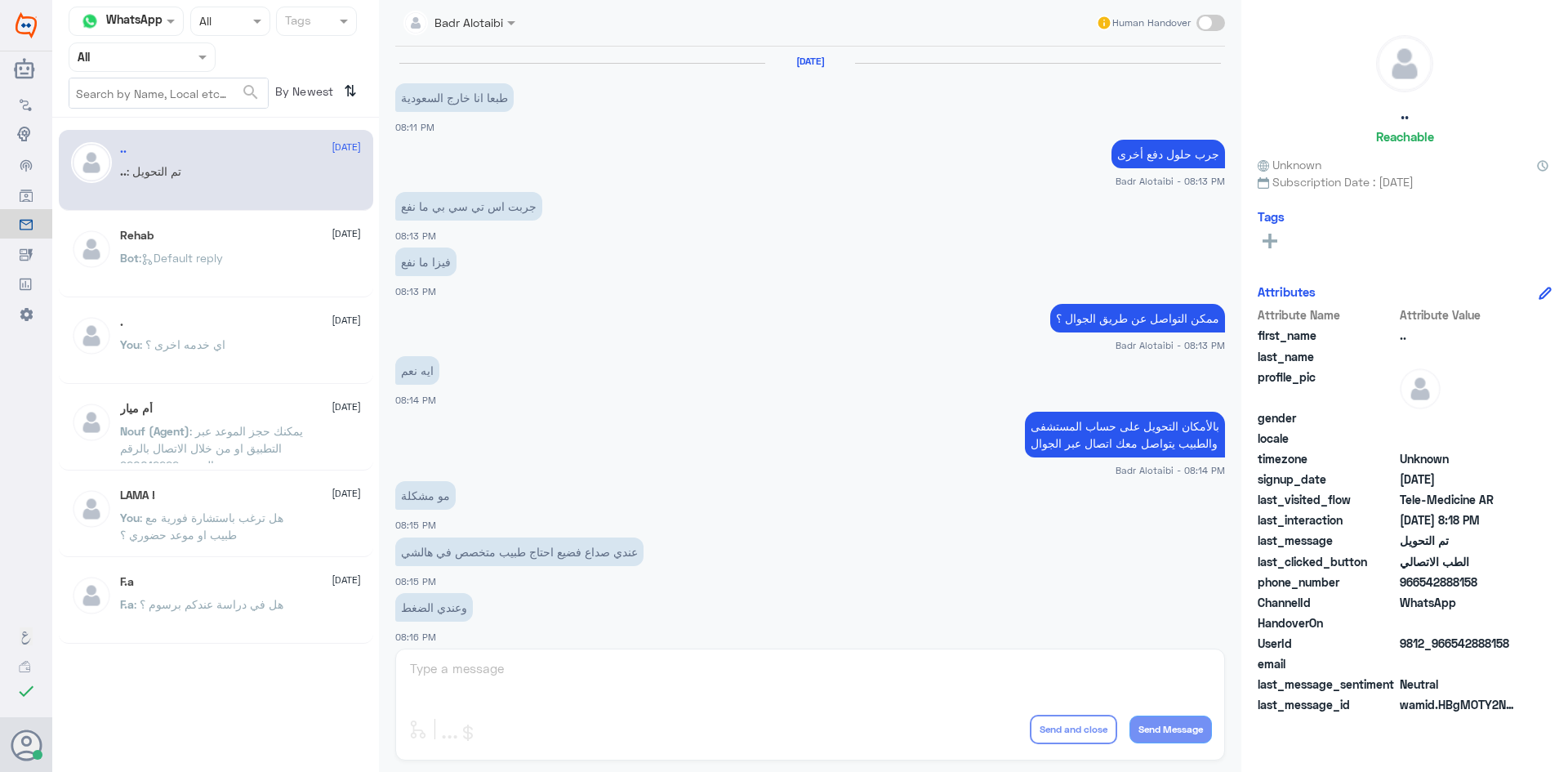
scroll to position [536, 0]
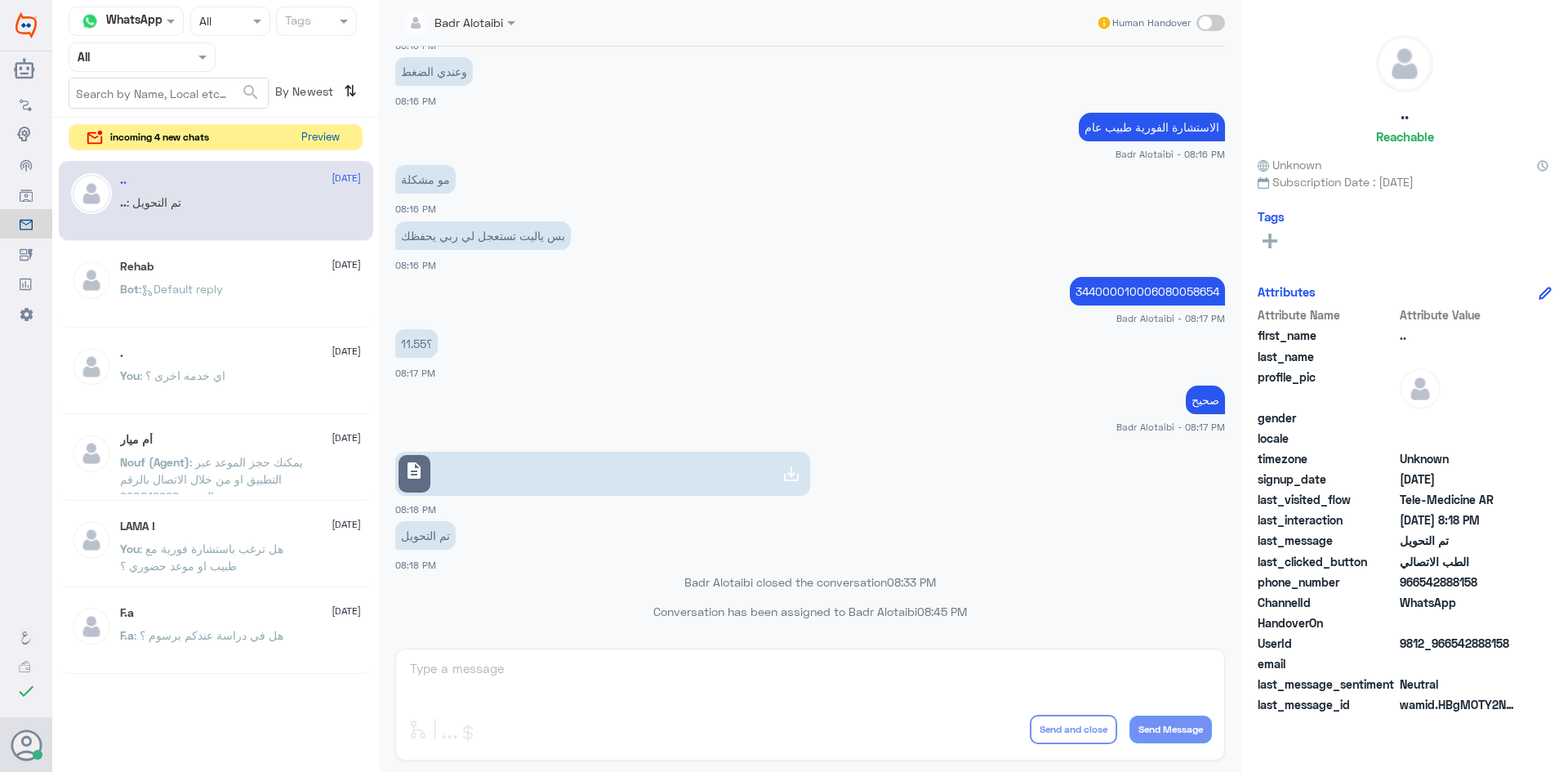
click at [312, 128] on button "Preview" at bounding box center [320, 138] width 51 height 26
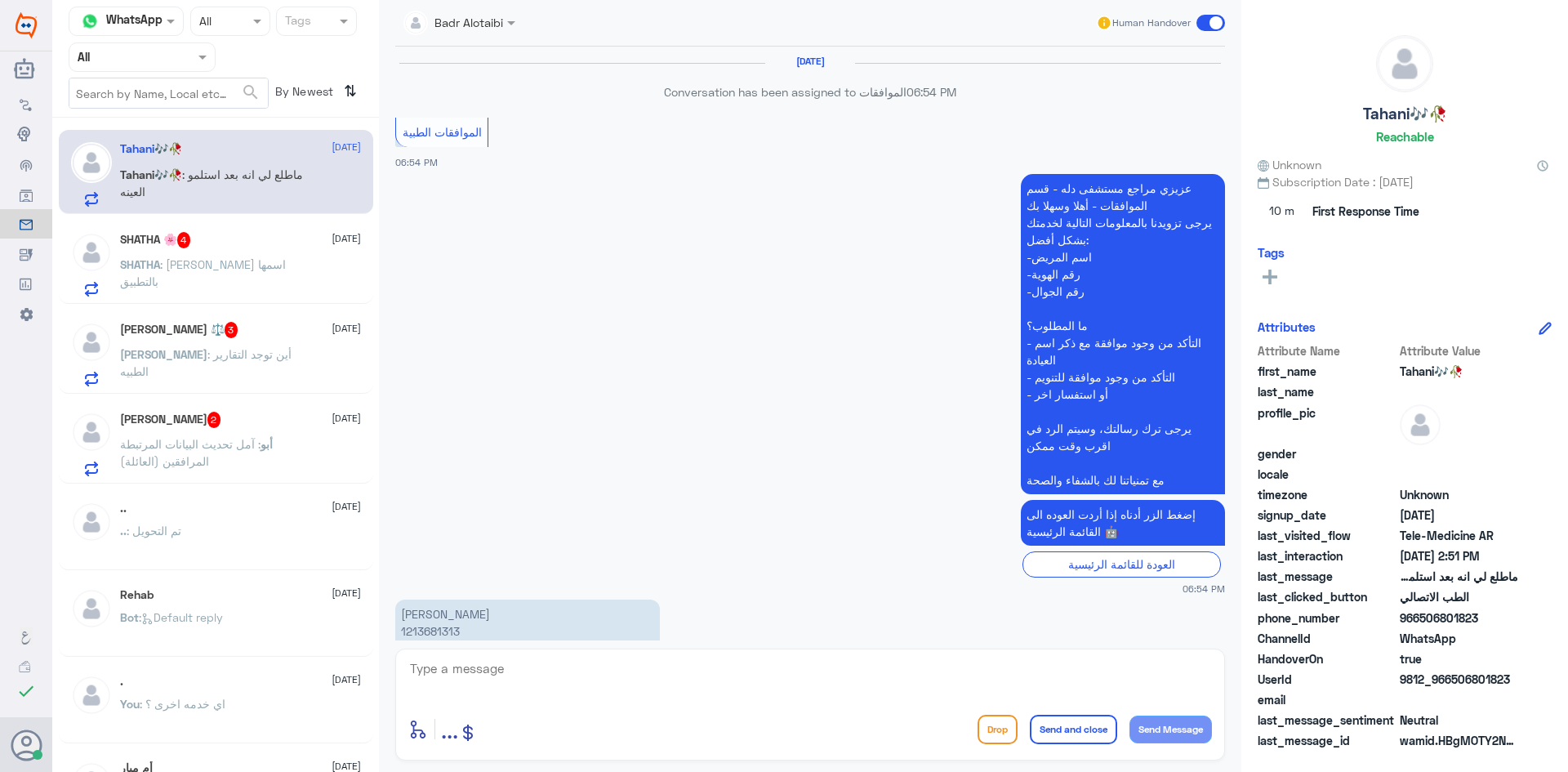
scroll to position [1126, 0]
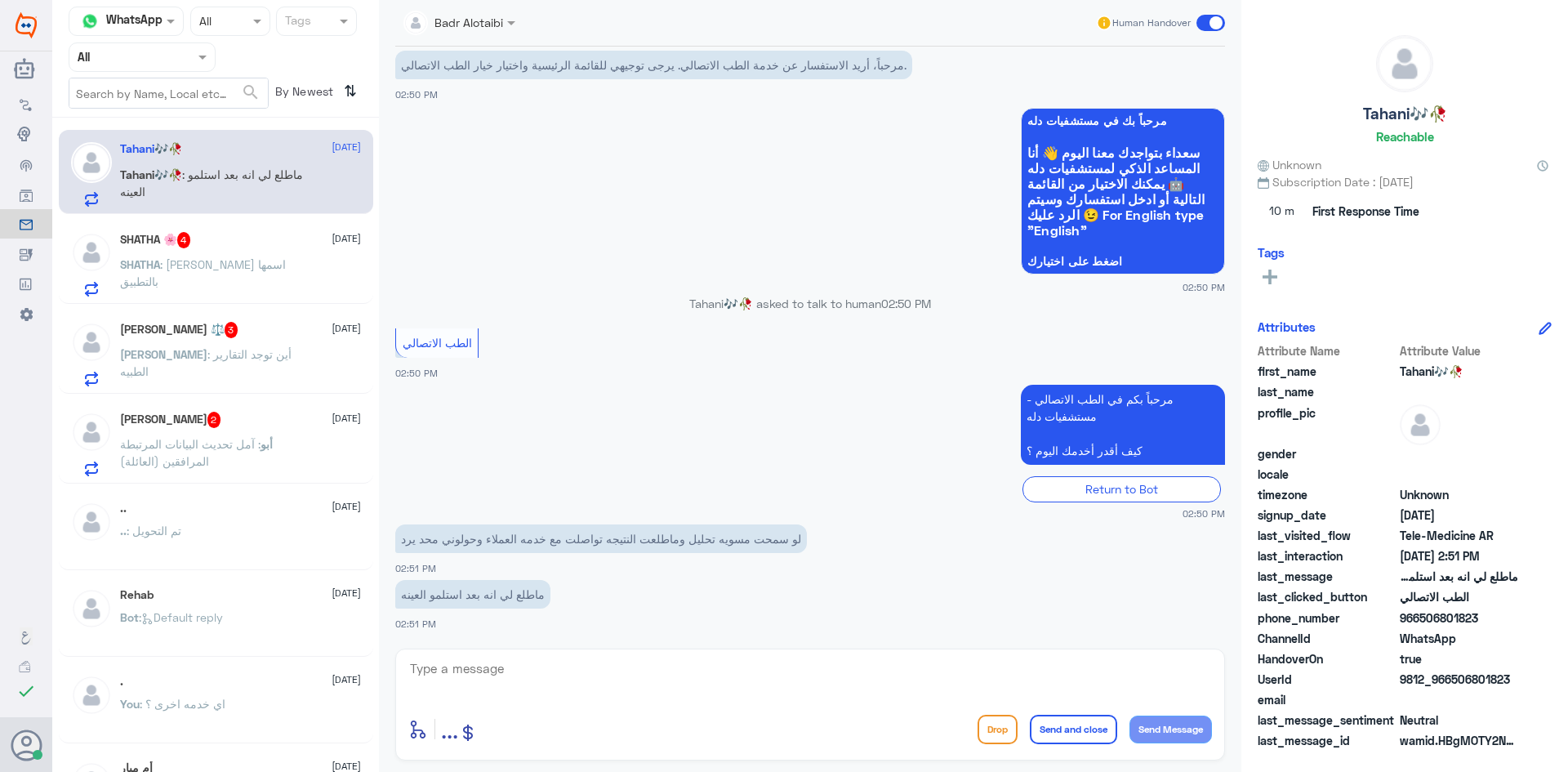
click at [674, 651] on div "enter flow name ... Drop Send and close Send Message" at bounding box center [810, 704] width 830 height 112
click at [672, 655] on div "enter flow name ... Drop Send and close Send Message" at bounding box center [810, 704] width 830 height 112
click at [688, 674] on textarea at bounding box center [809, 677] width 803 height 40
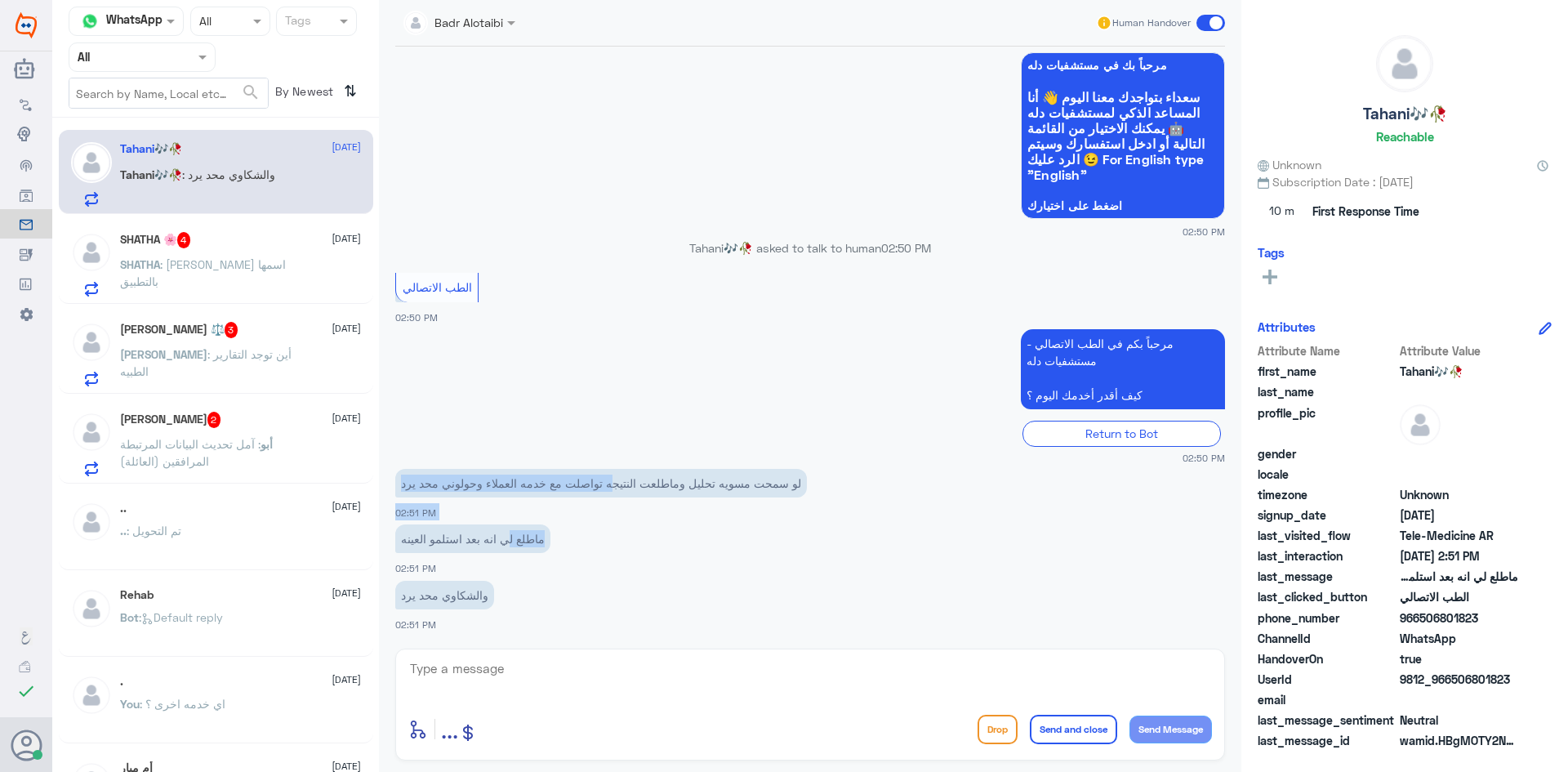
drag, startPoint x: 619, startPoint y: 541, endPoint x: 509, endPoint y: 544, distance: 110.0
click at [509, 544] on div "2 Aug 2025 Conversation has been assigned to الموافقات 06:54 PM الموافقات الطبي…" at bounding box center [810, 343] width 846 height 594
click at [626, 523] on div "ماطلع لي انه بعد استلمو العينه 02:51 PM" at bounding box center [810, 547] width 830 height 56
drag, startPoint x: 1517, startPoint y: 682, endPoint x: 1453, endPoint y: 686, distance: 64.1
click at [1453, 686] on span "9812_966506801823" at bounding box center [1459, 679] width 119 height 17
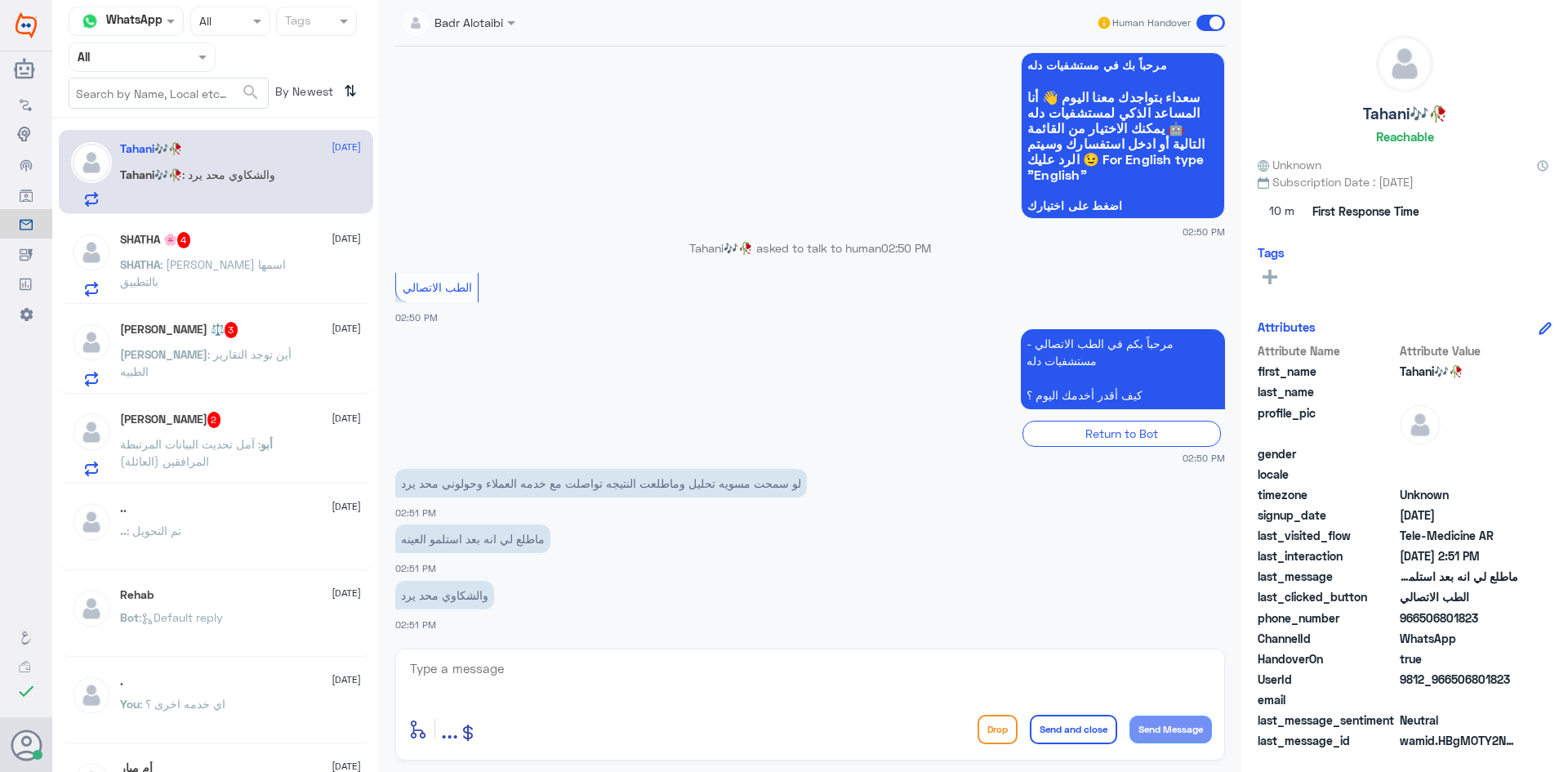
copy span "506801823"
click at [290, 261] on p "SHATHA : استشارة فوريه اسمها بالتطبيق" at bounding box center [212, 275] width 184 height 41
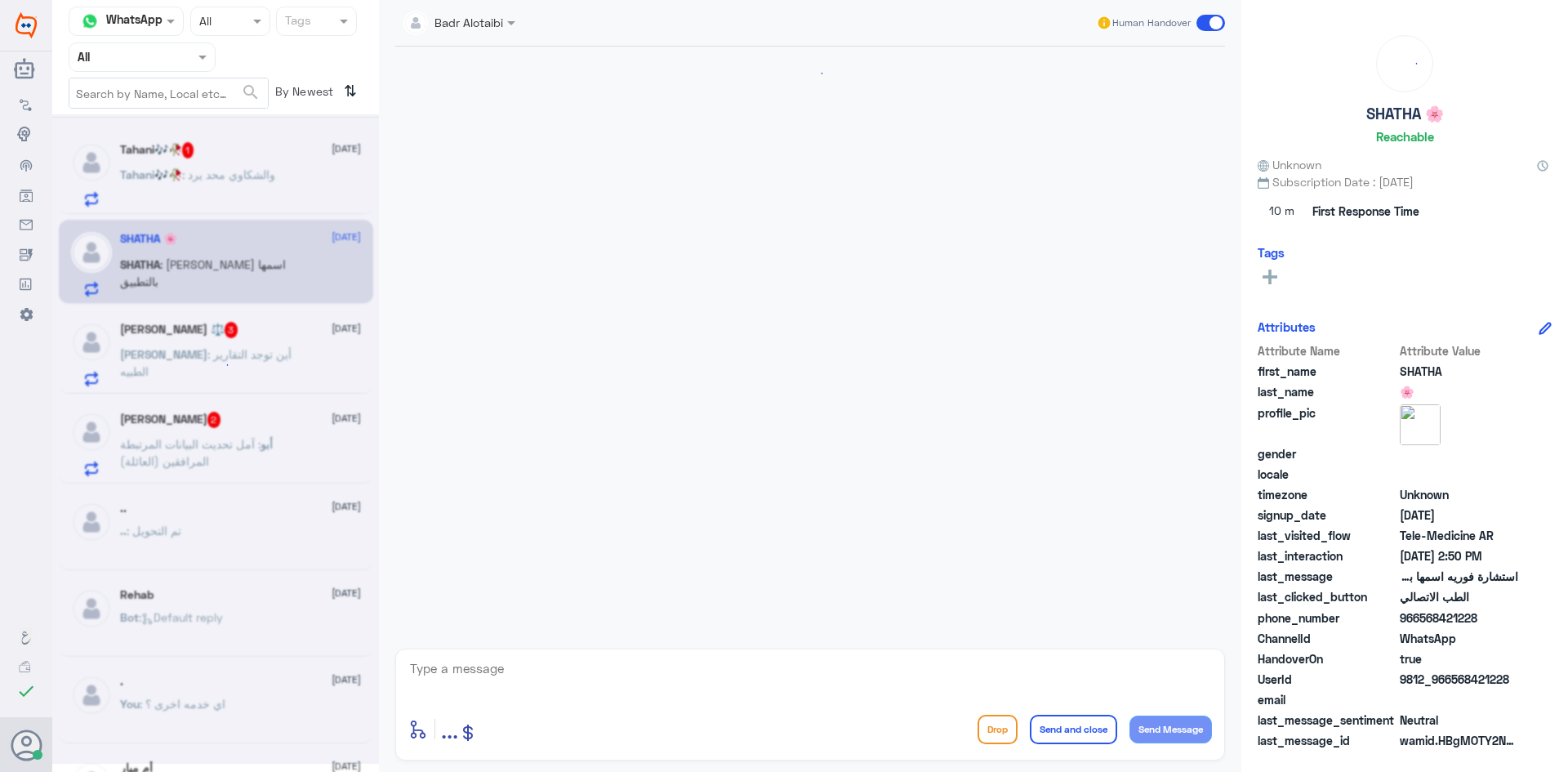
scroll to position [50, 0]
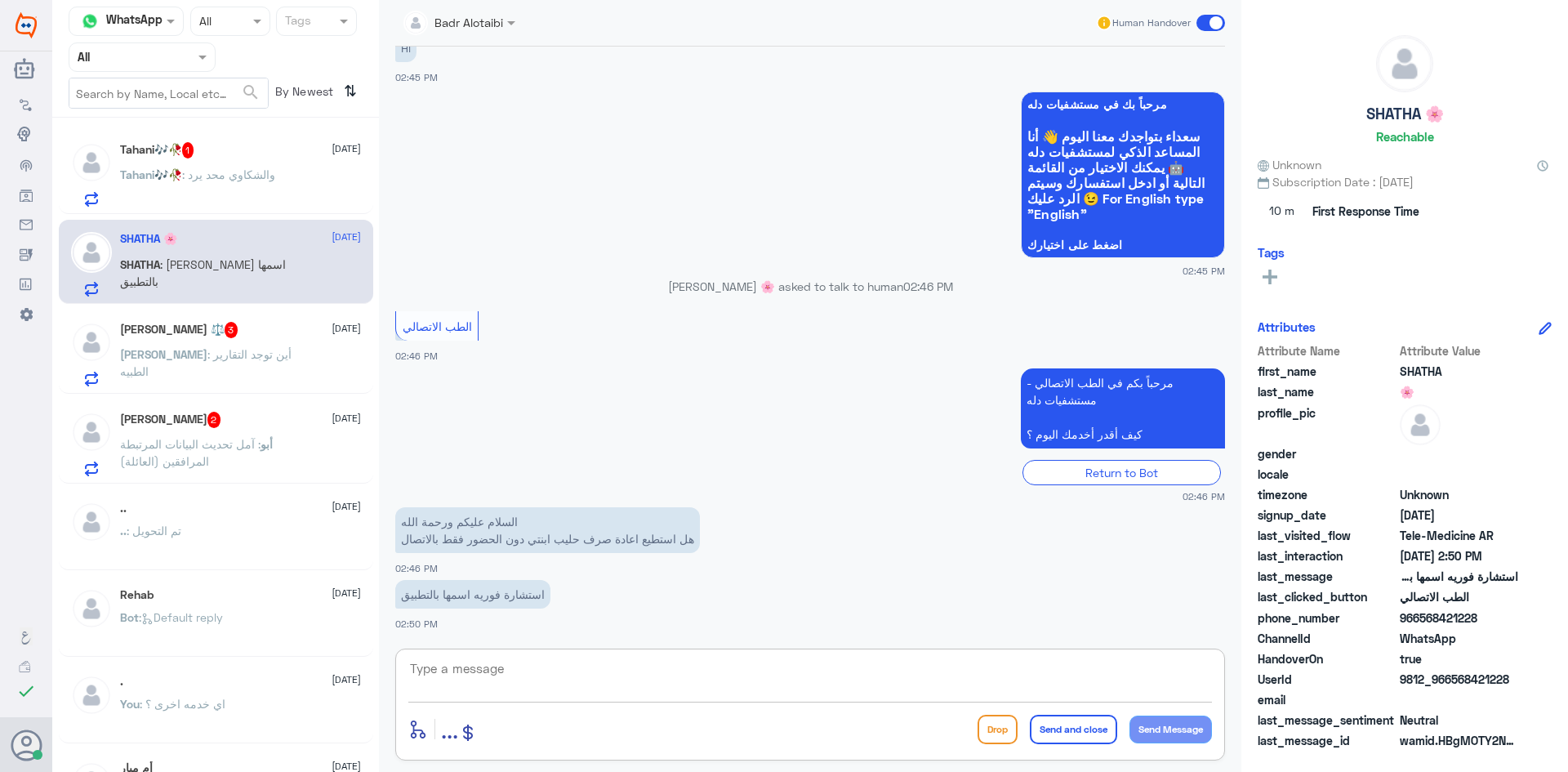
click at [656, 677] on textarea at bounding box center [809, 677] width 803 height 40
paste textarea "مرحبا معك بدر من الطب الاتصالي كيف اقدر اخدمك ؟"
type textarea "مرحبا معك بدر من الطب الاتصالي كيف اقدر اخدمك ؟"
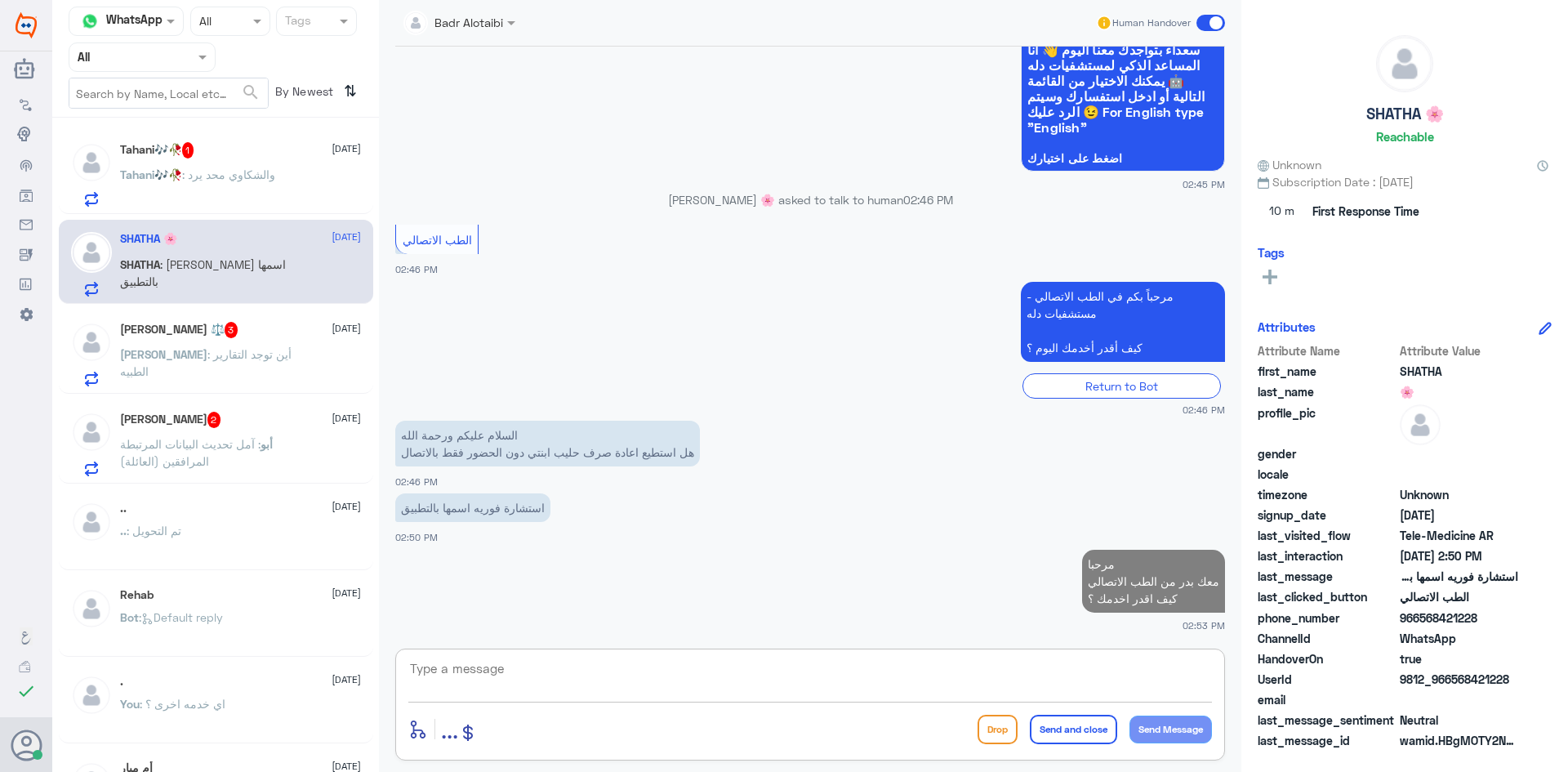
click at [566, 692] on textarea at bounding box center [809, 677] width 803 height 40
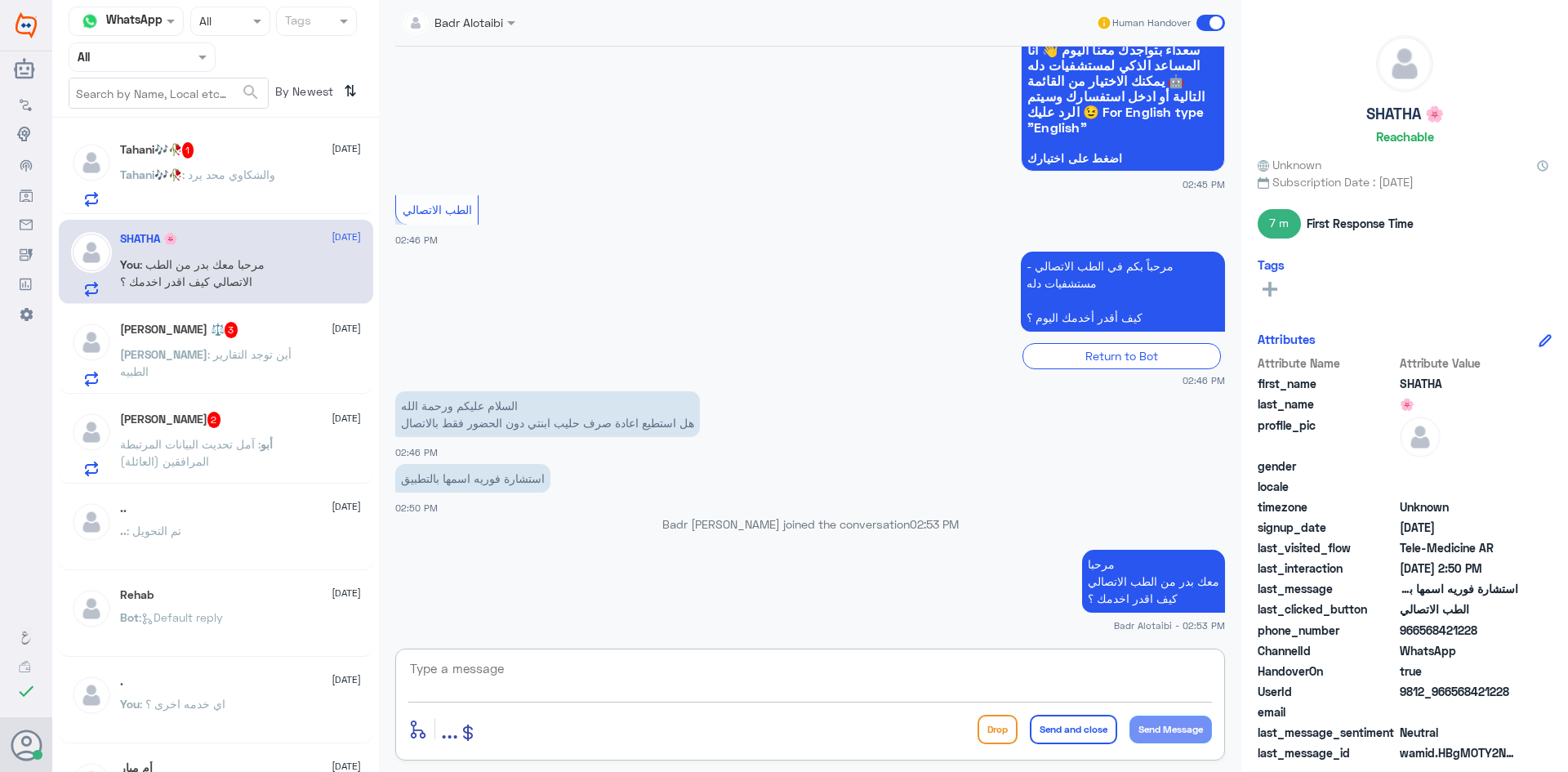
type textarea "ت"
type textarea "ن"
paste textarea "يمكنك تسجيل دخولك للتطبيق، واختر أيقونة "استشارة فورية" لطلب صرف الأدوية، أو إج…"
type textarea "يمكنك تسجيل دخولك للتطبيق، واختر أيقونة "استشارة فورية" لطلب صرف الأدوية، أو إج…"
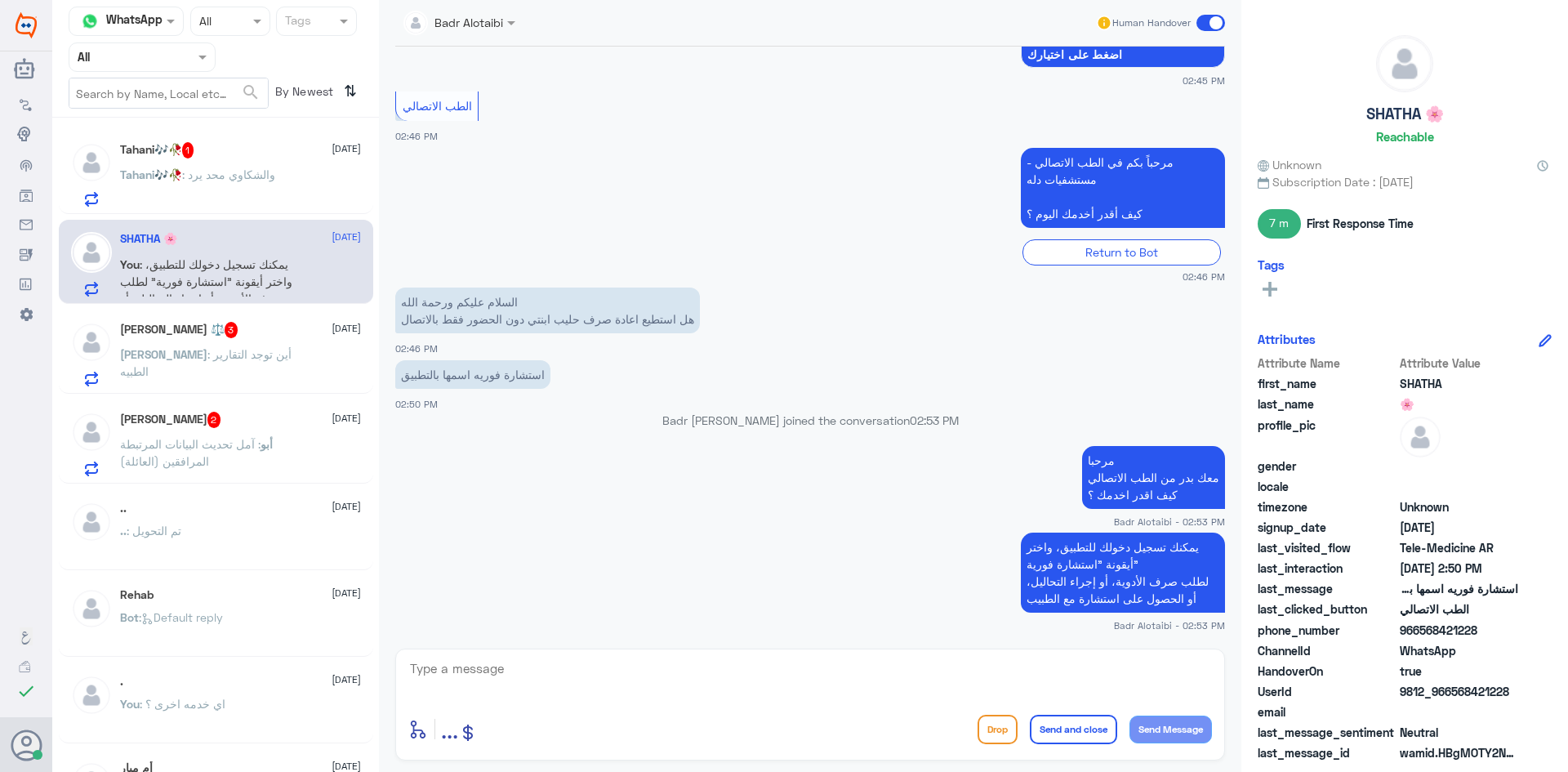
drag, startPoint x: 1522, startPoint y: 687, endPoint x: 1453, endPoint y: 699, distance: 70.0
click at [1453, 699] on div "UserId 9812_966568421228" at bounding box center [1405, 692] width 294 height 21
copy span "568421228"
click at [924, 677] on textarea at bounding box center [809, 677] width 803 height 40
click at [821, 665] on textarea at bounding box center [809, 677] width 803 height 40
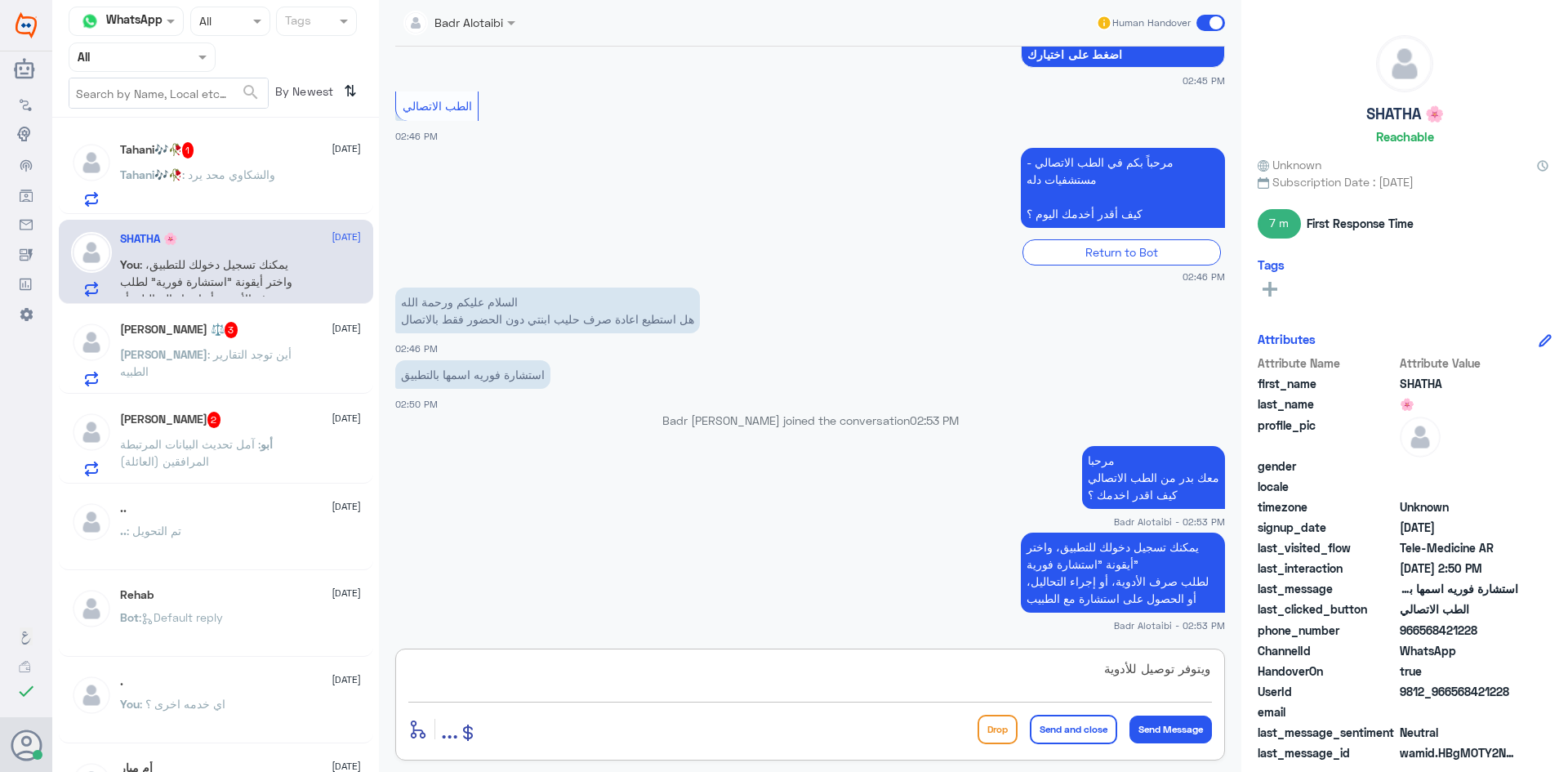
type textarea "ويتوفر توصيل للأدوية"
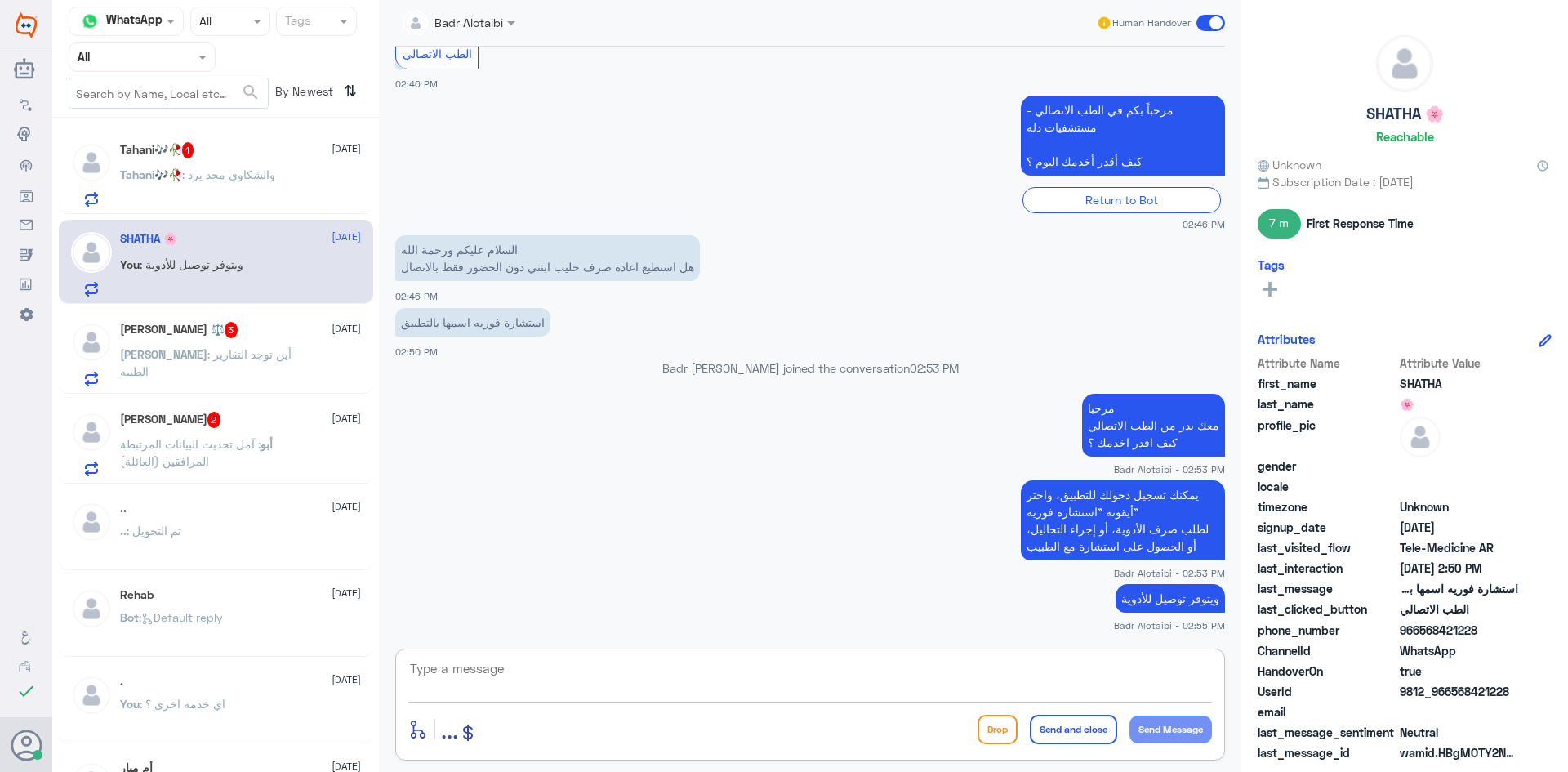
click at [1012, 687] on textarea at bounding box center [809, 677] width 803 height 40
type textarea "أي خدمه أخرى ؟"
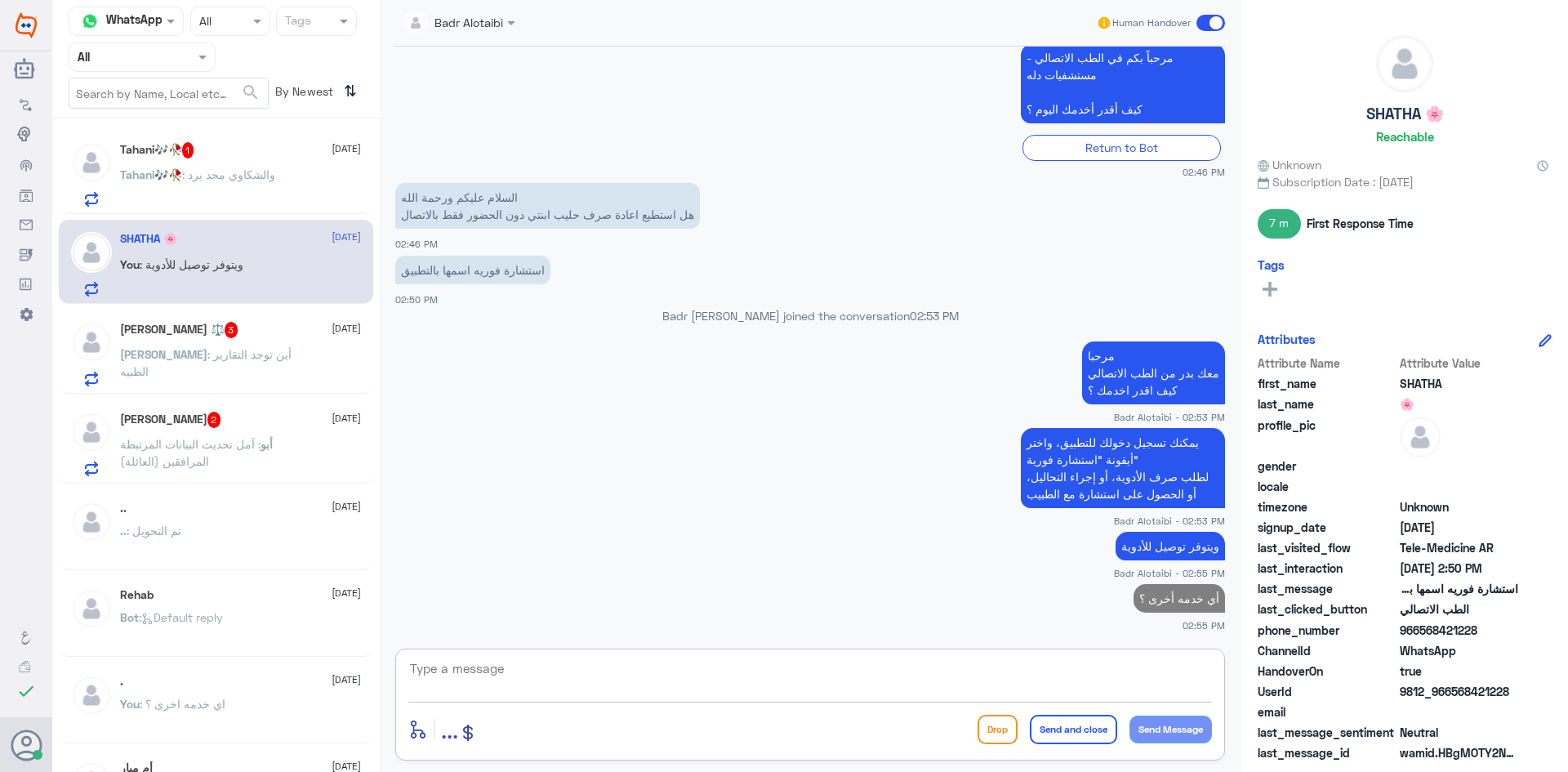
click at [239, 337] on span "3" at bounding box center [231, 330] width 14 height 17
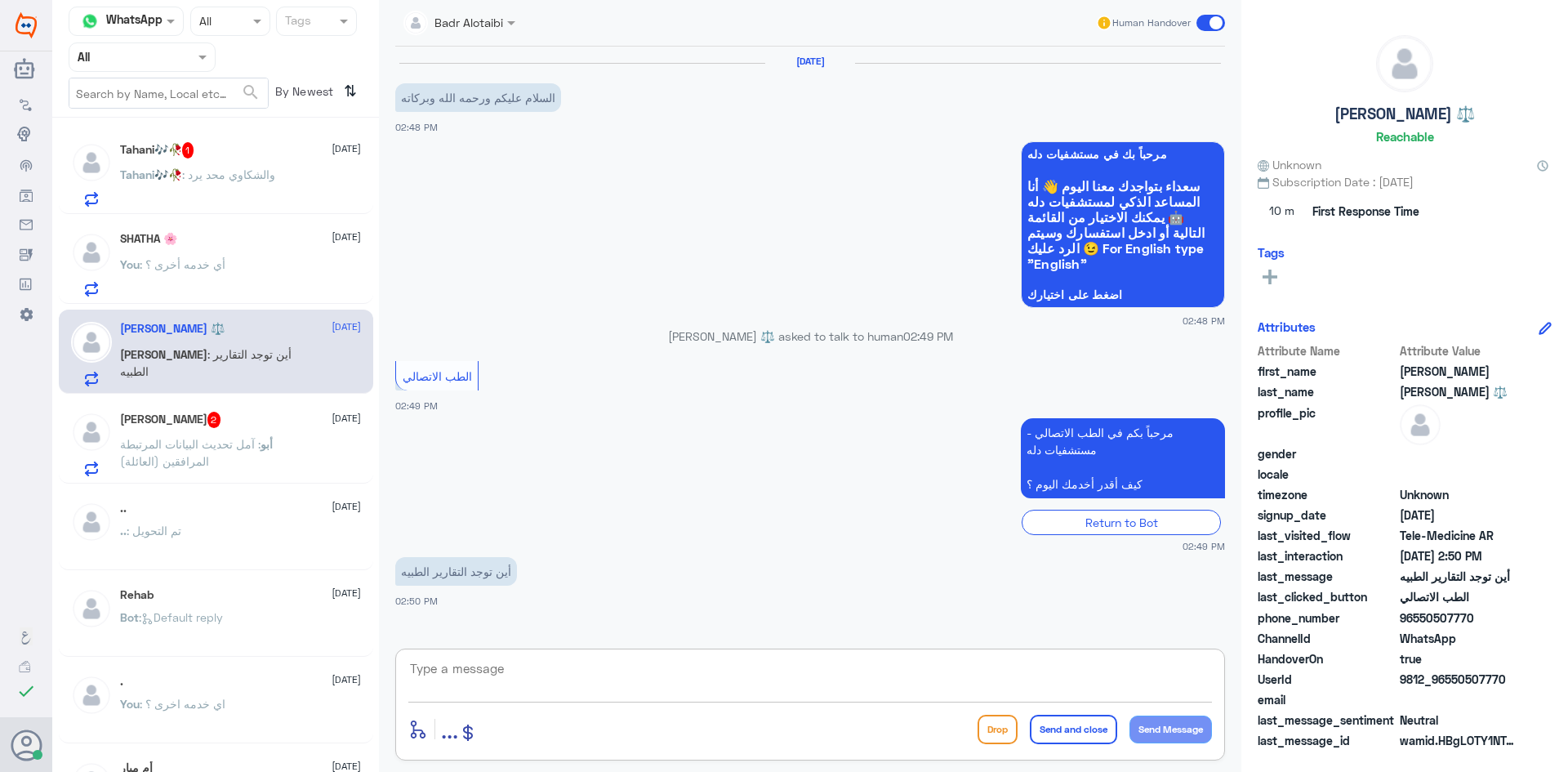
click at [550, 672] on textarea at bounding box center [809, 677] width 803 height 40
paste textarea "مرحبا معك بدر من الطب الاتصالي كيف اقدر اخدمك ؟"
type textarea "مرحبا معك بدر من الطب الاتصالي كيف اقدر اخدمك ؟"
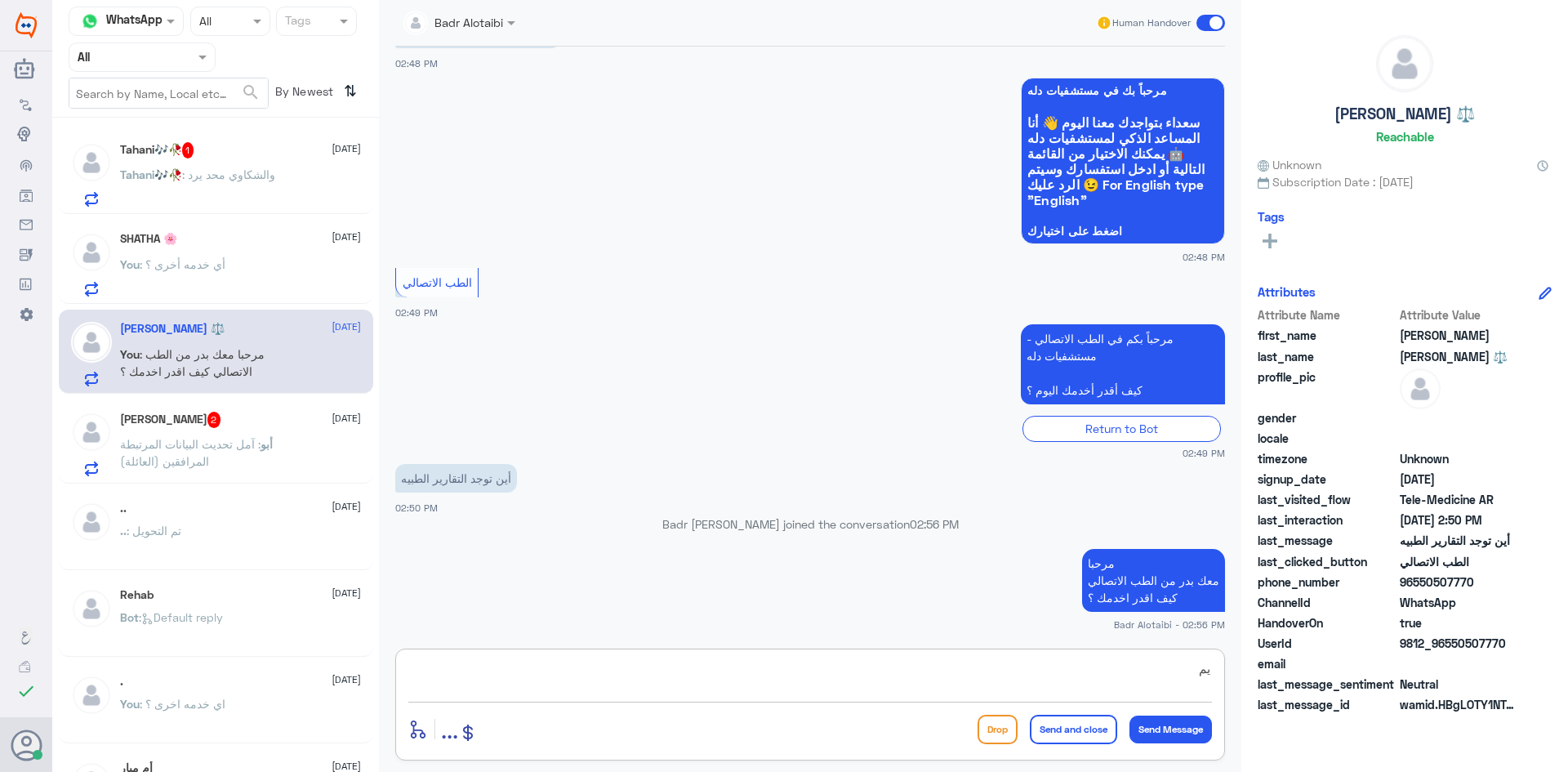
type textarea "ي"
click at [974, 672] on textarea at bounding box center [809, 677] width 803 height 40
type textarea "أ"
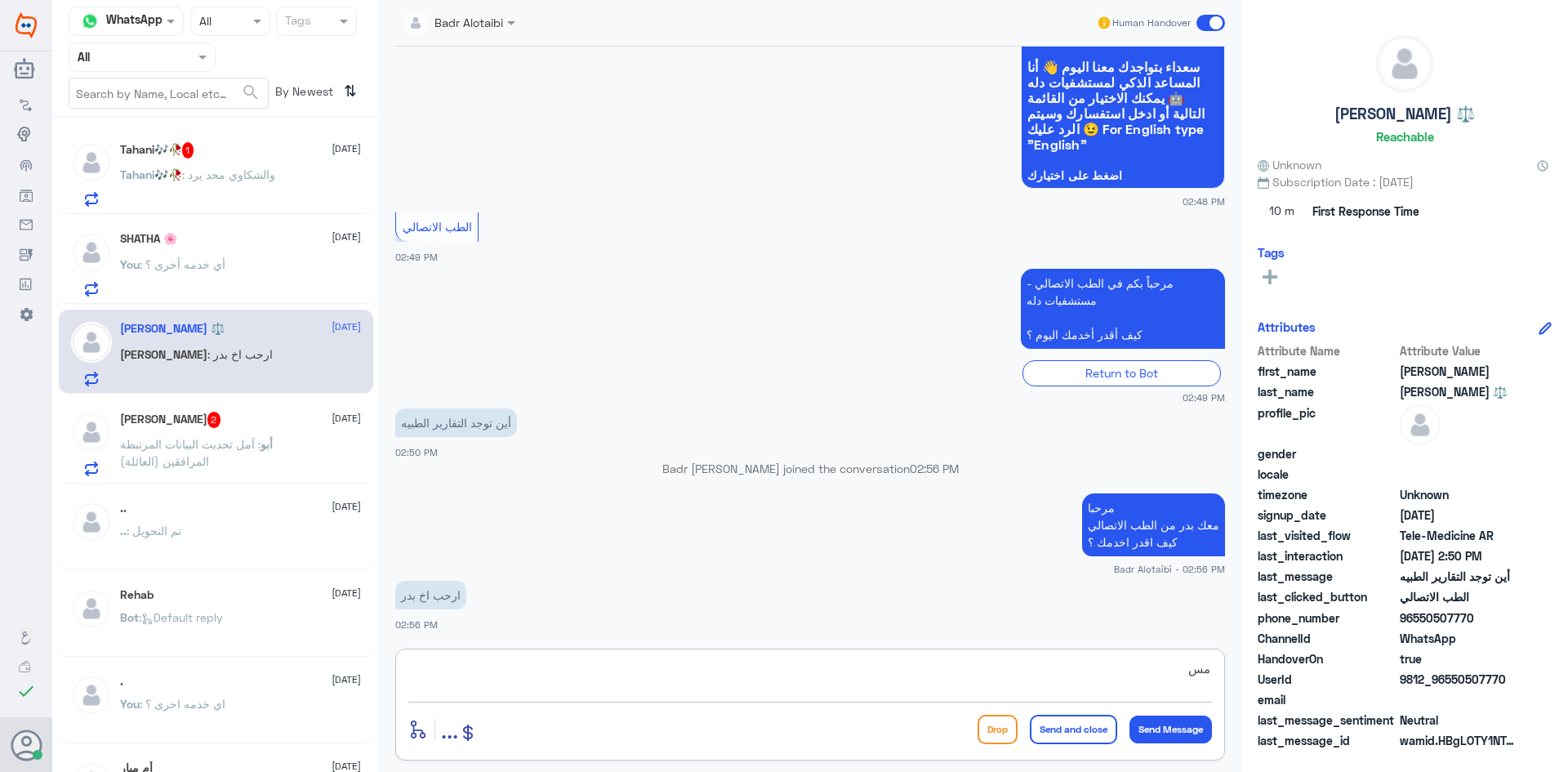
type textarea "م"
type textarea "مستشفى دله أي فرع ؟"
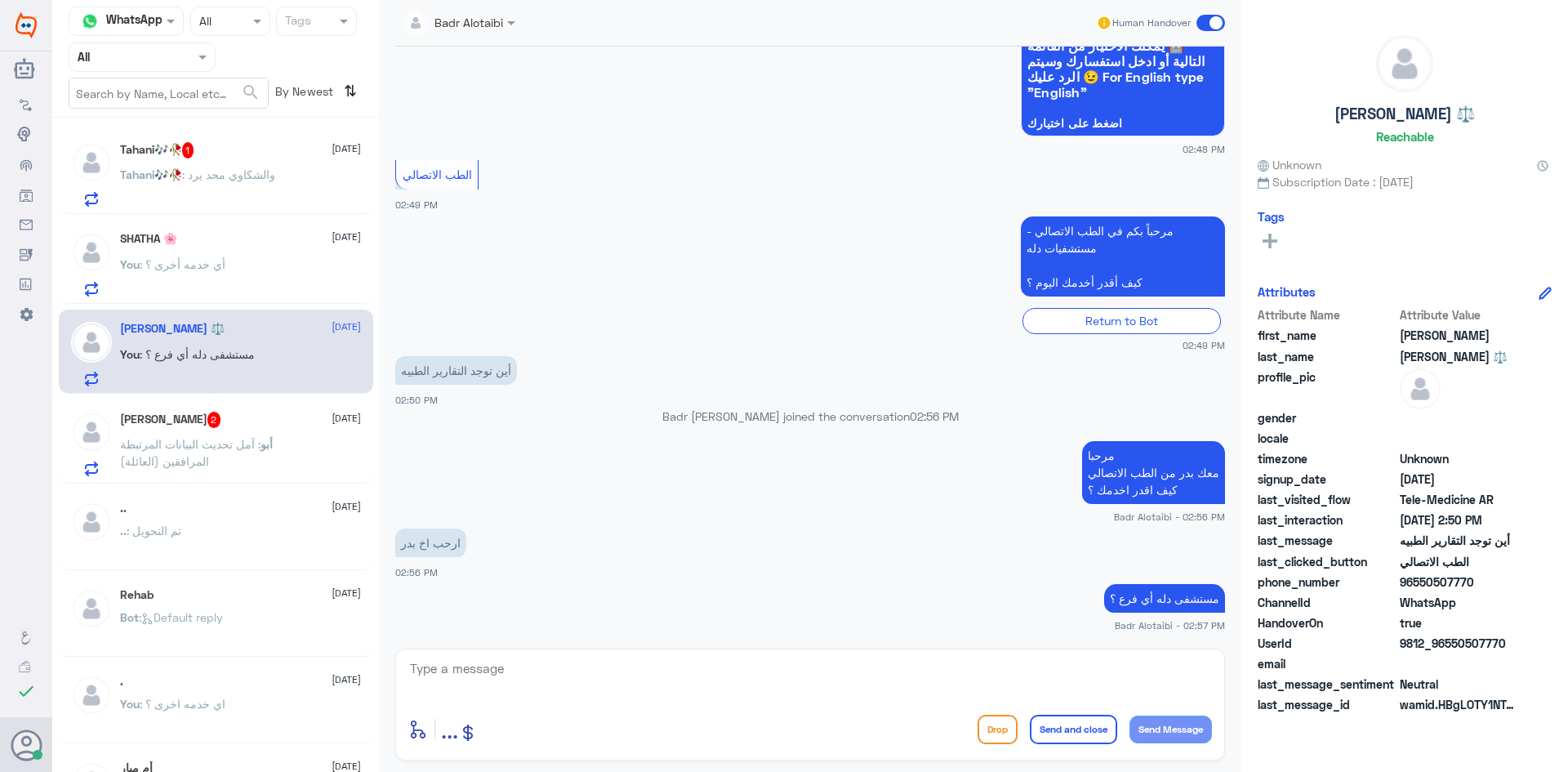
click at [262, 180] on span ": والشكاوي محد يرد" at bounding box center [229, 174] width 93 height 14
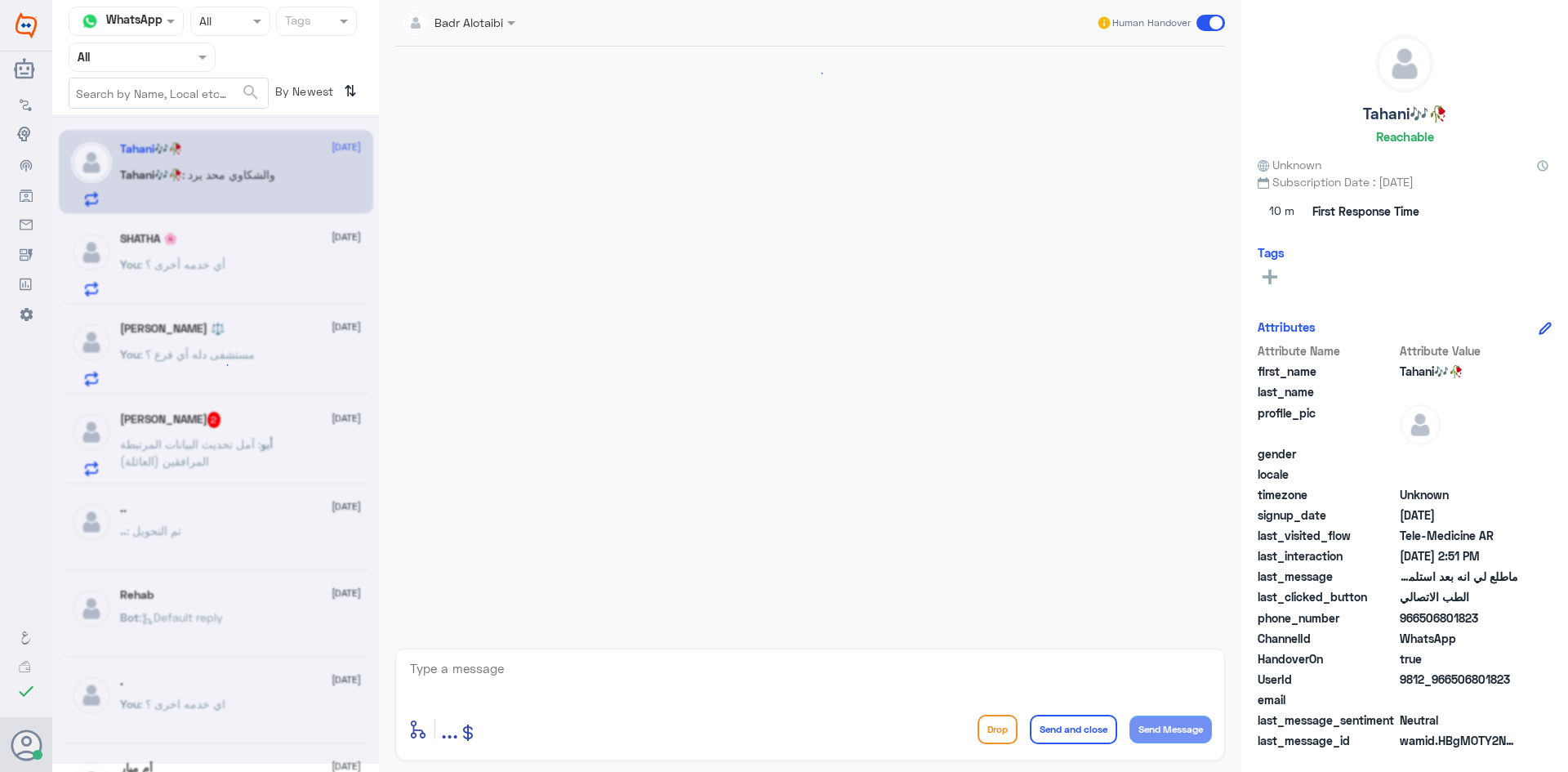
scroll to position [1148, 0]
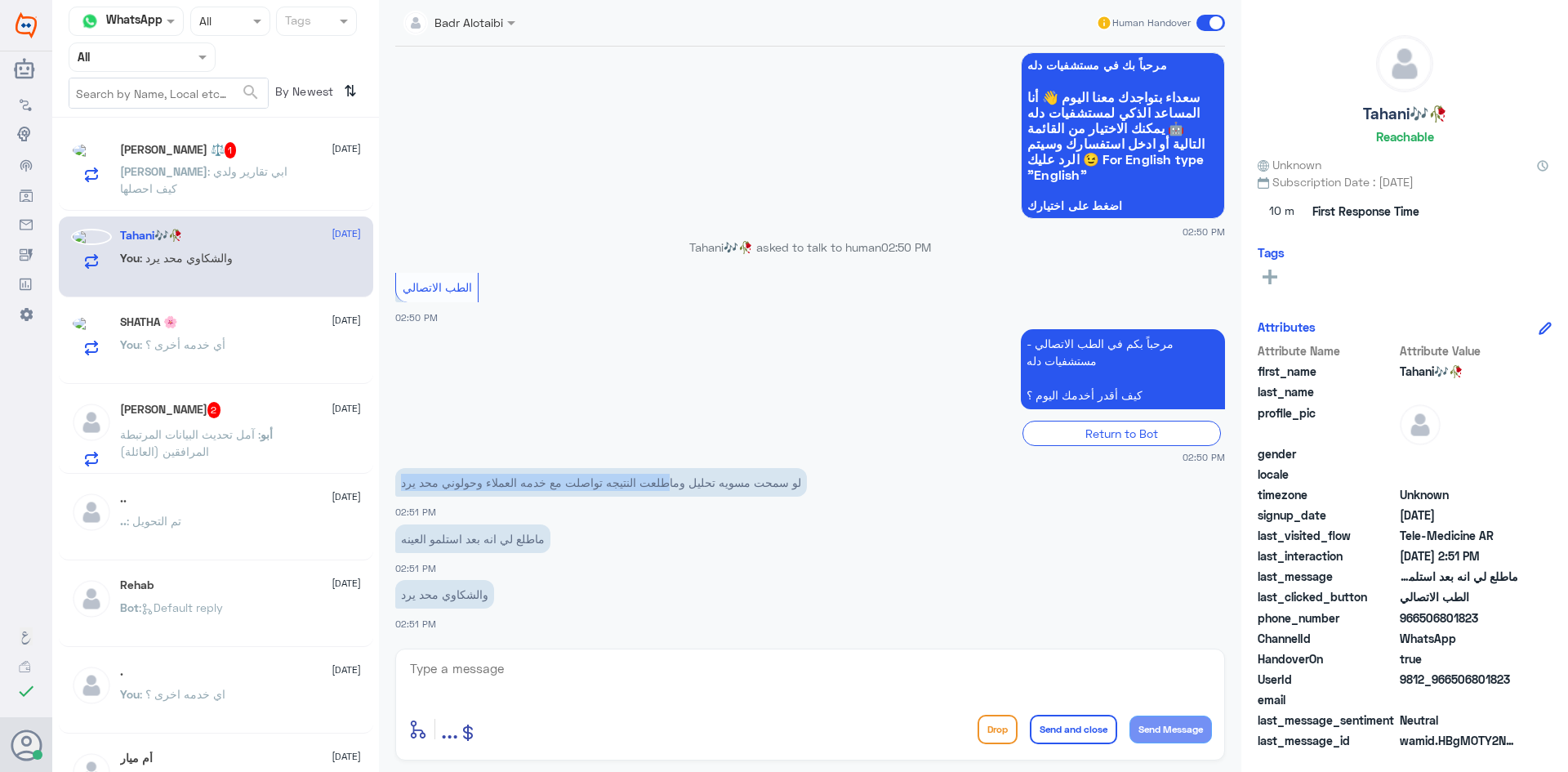
drag, startPoint x: 674, startPoint y: 492, endPoint x: 400, endPoint y: 485, distance: 274.1
click at [400, 485] on p "لو سمحت مسويه تحليل وماطلعت النتيجه تواصلت مع خدمه العملاء وحولوني محد يرد" at bounding box center [601, 482] width 411 height 28
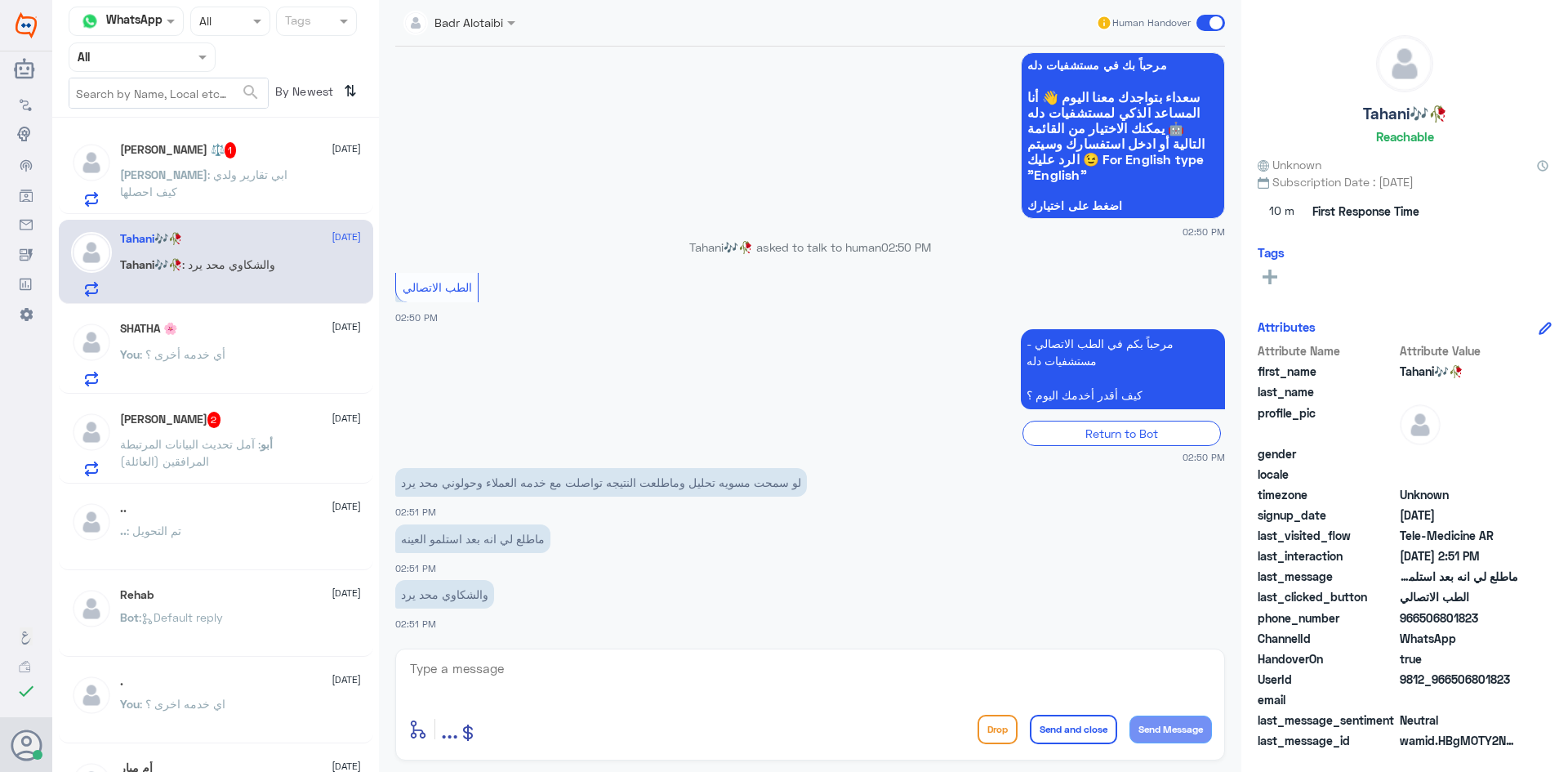
click at [175, 168] on span ": ابي تقارير ولدي كيف احصلها" at bounding box center [204, 182] width 167 height 31
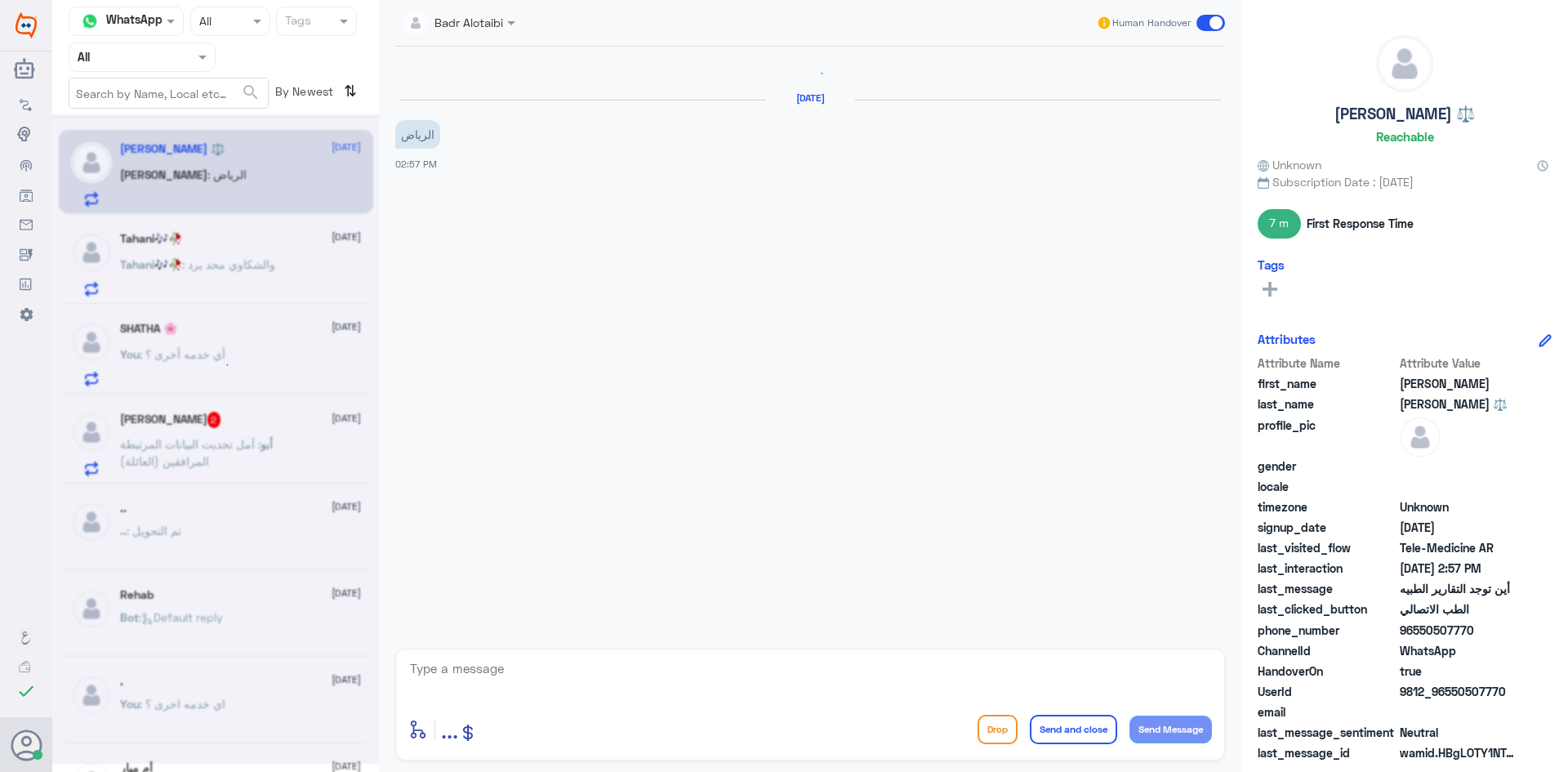
scroll to position [369, 0]
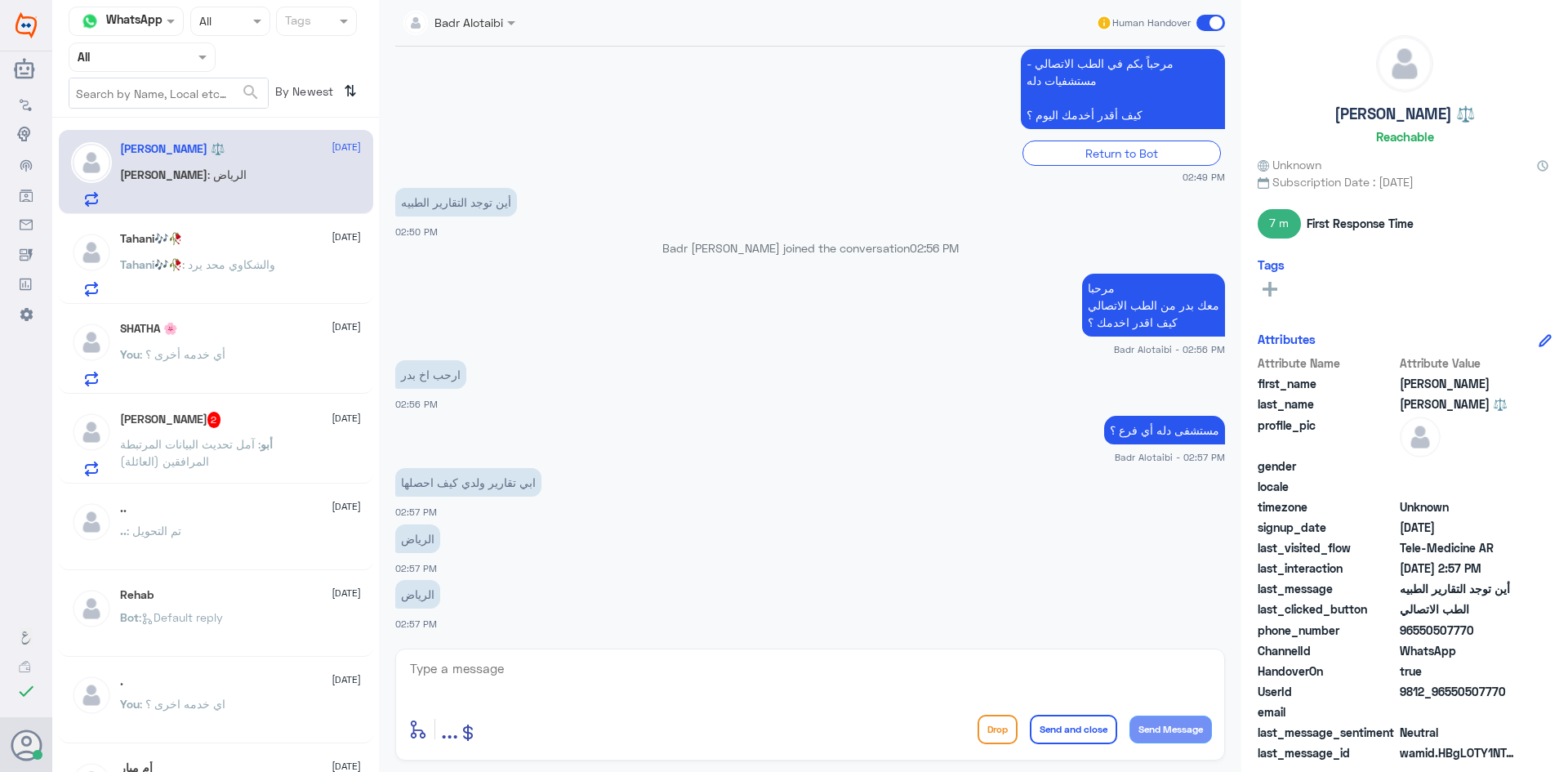
click at [538, 661] on textarea at bounding box center [809, 677] width 803 height 40
type textarea "مستشفى دله أي فرع ؟"
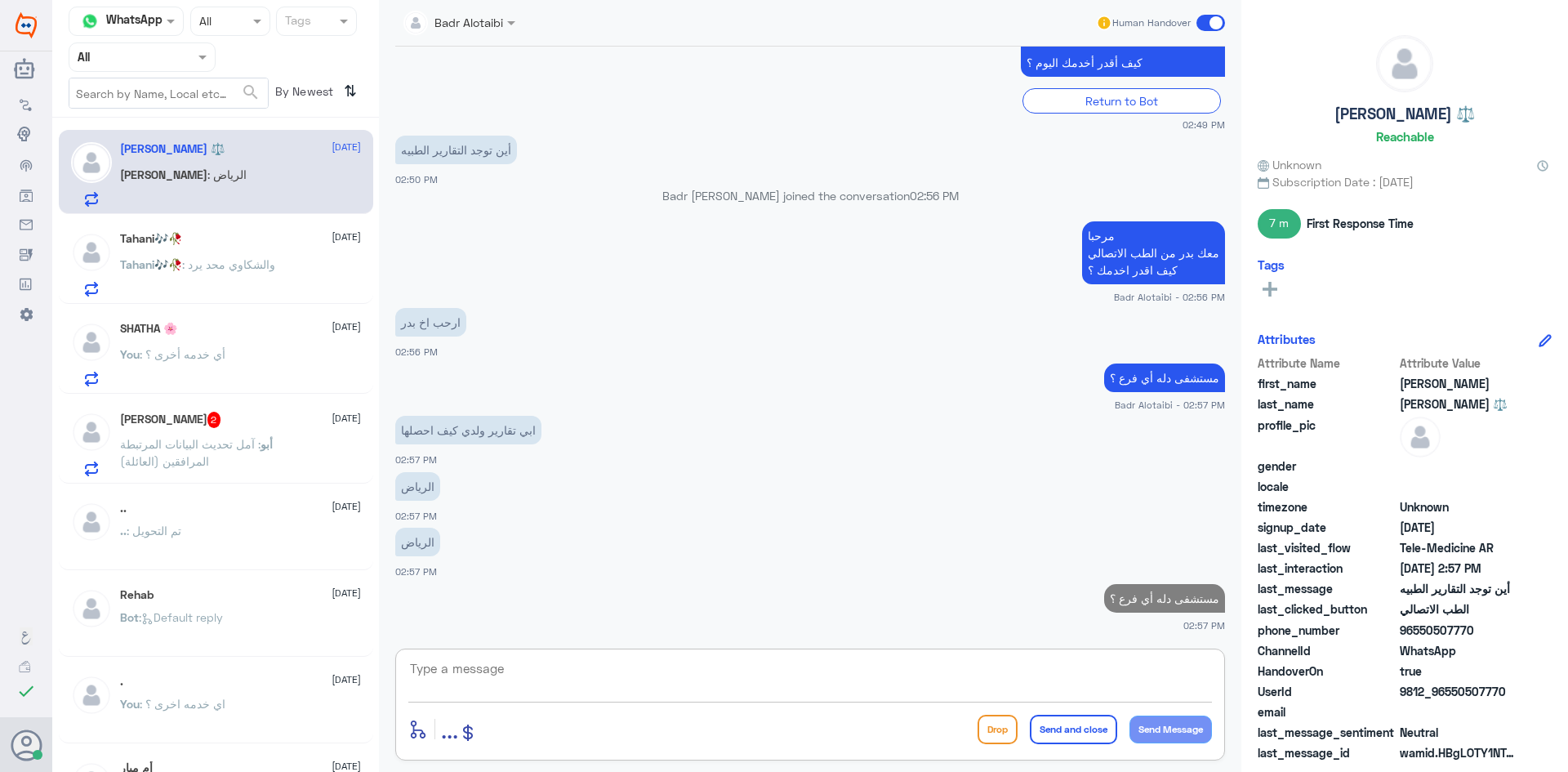
click at [271, 244] on div "Tahani🎶🥀 10 September" at bounding box center [240, 239] width 241 height 14
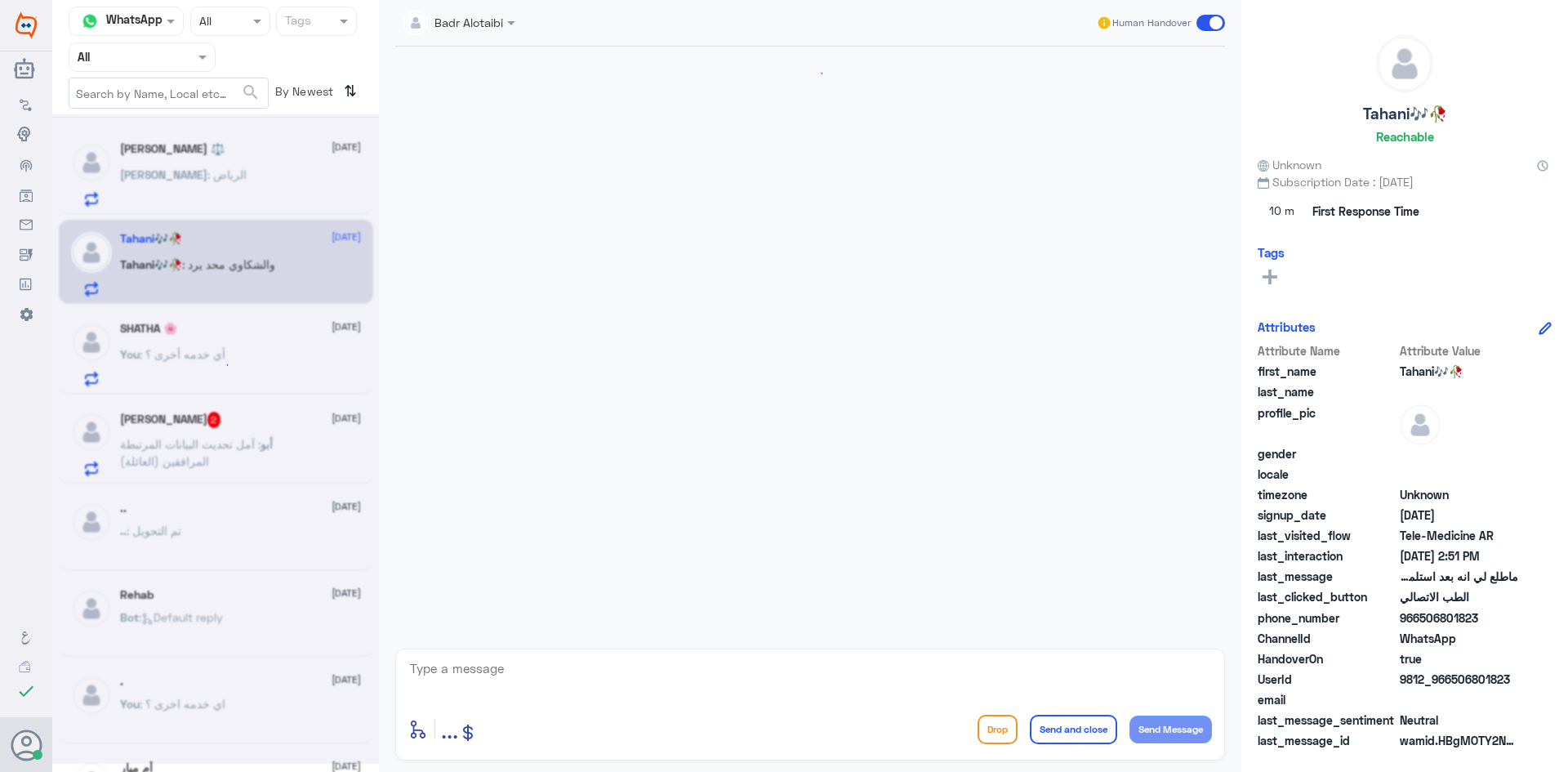
scroll to position [1148, 0]
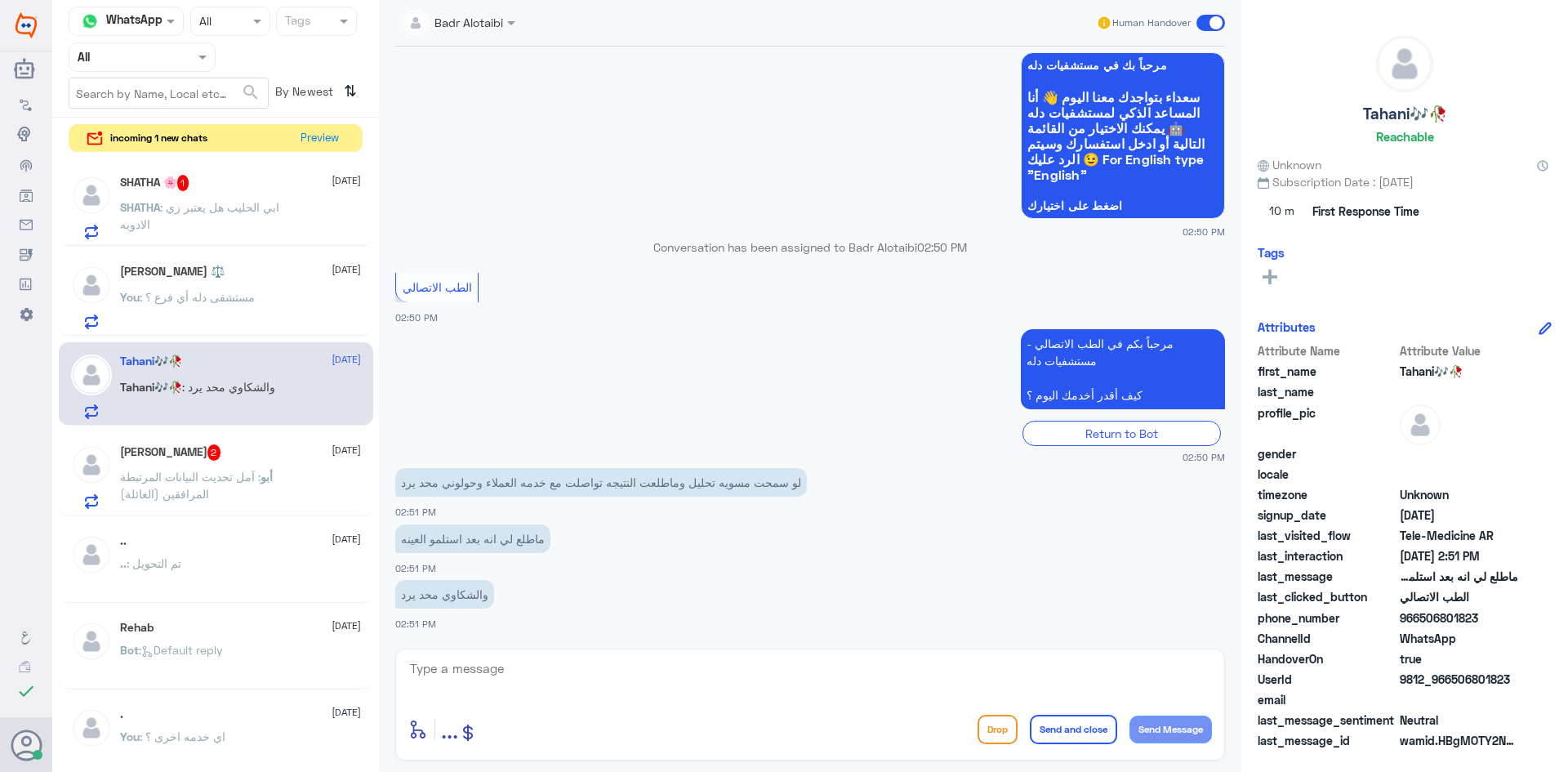
click at [247, 224] on p "SHATHA : ابي الحليب هل يعتبر زي الادويه" at bounding box center [212, 218] width 184 height 41
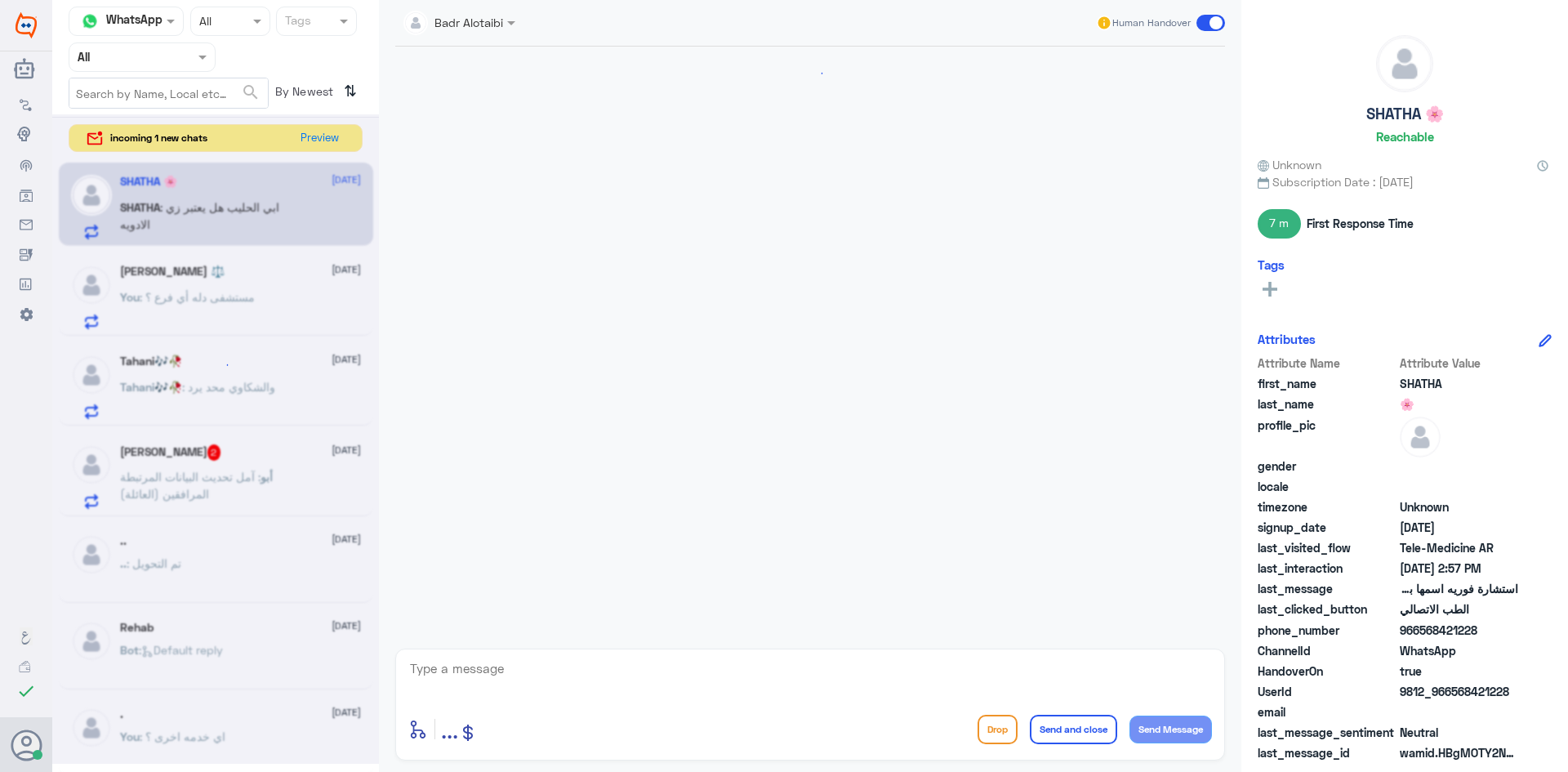
scroll to position [430, 0]
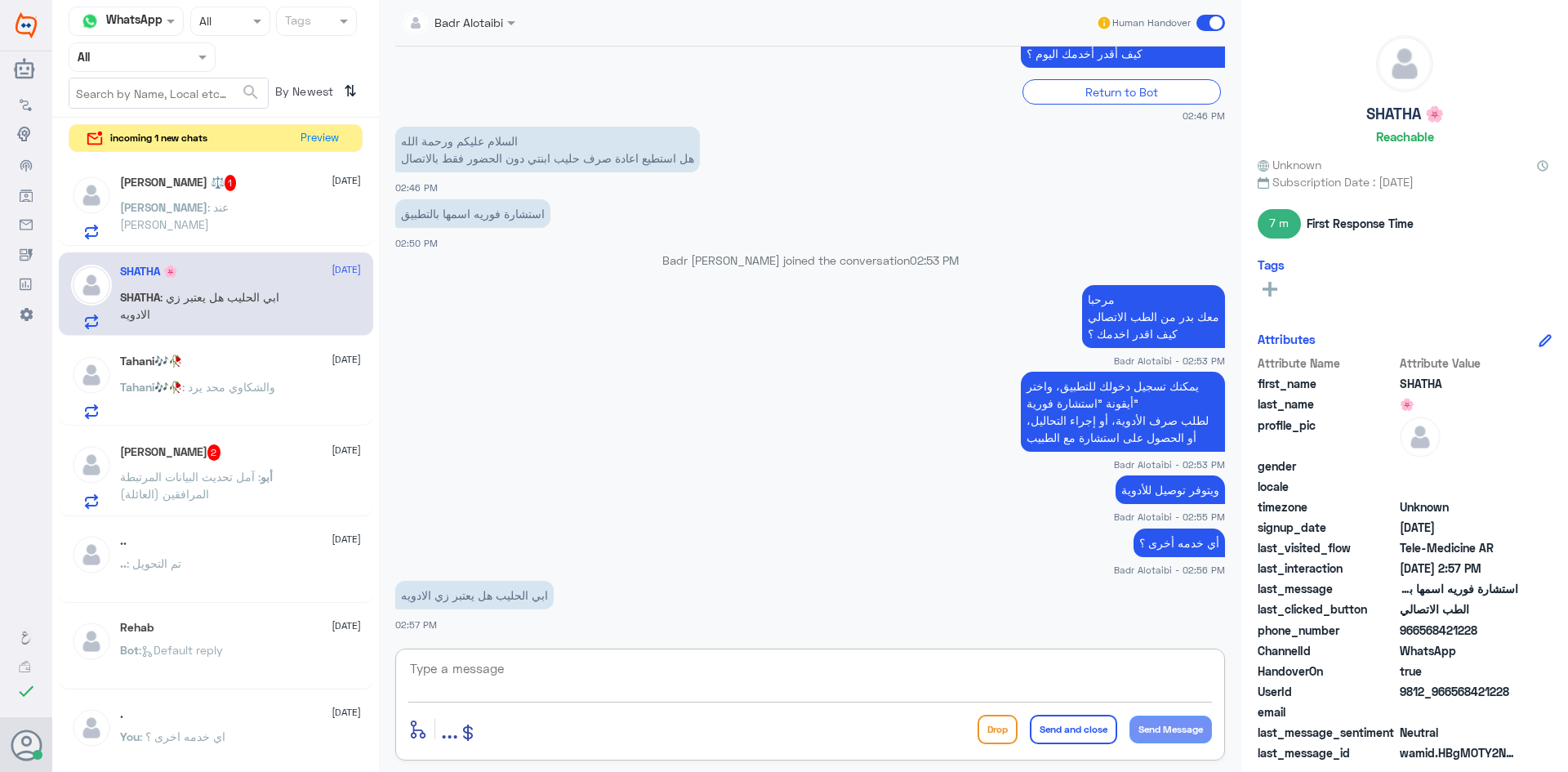
click at [561, 678] on textarea at bounding box center [809, 677] width 803 height 40
type textarea "يرتفع للتامين وعليه موافقه"
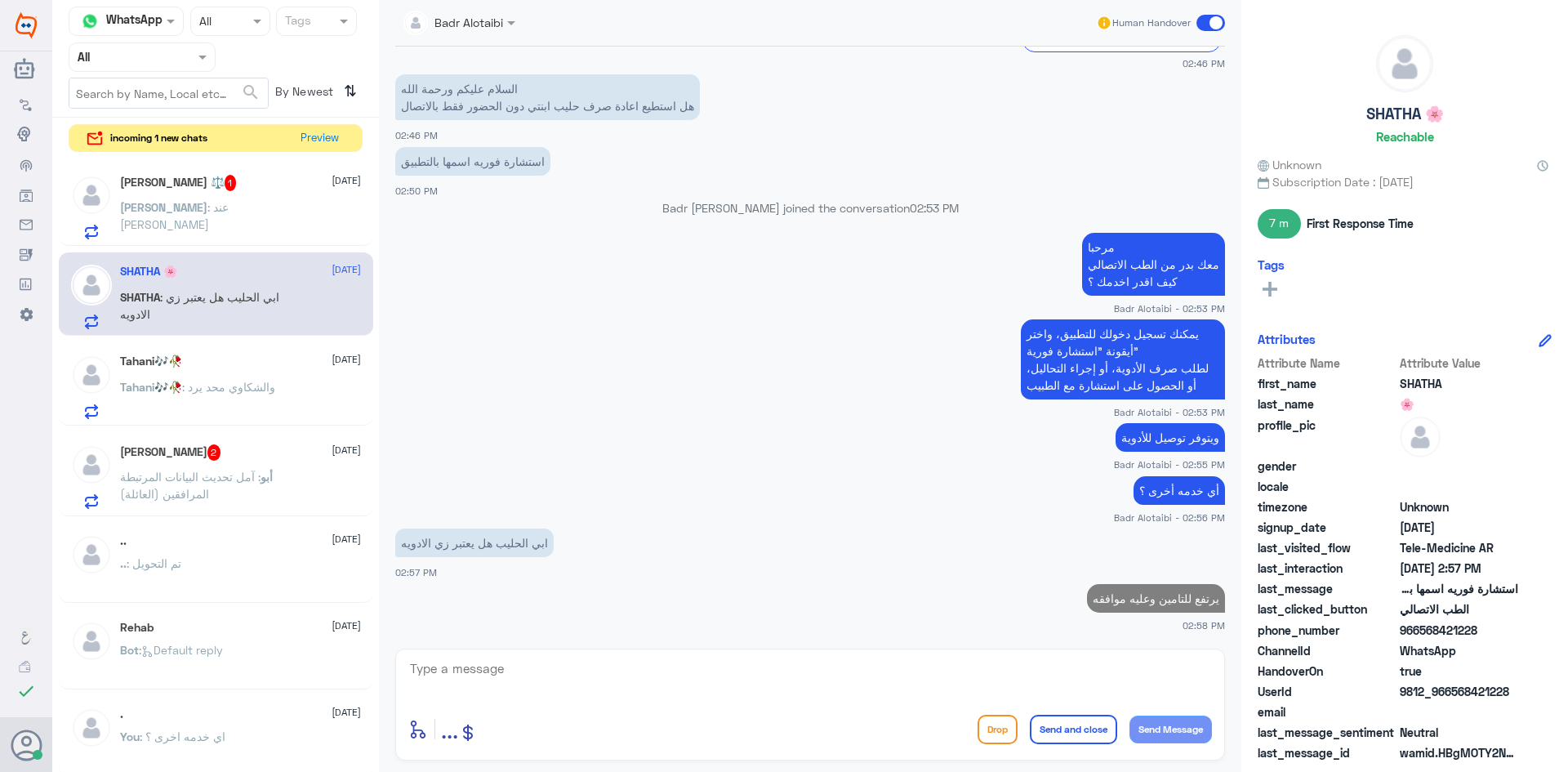
click at [172, 196] on div "أبوعبدالله العجمي ⚖️ 1 10 September أبوعبدالله : عند الدكتور حمدان الحازمي" at bounding box center [240, 207] width 241 height 65
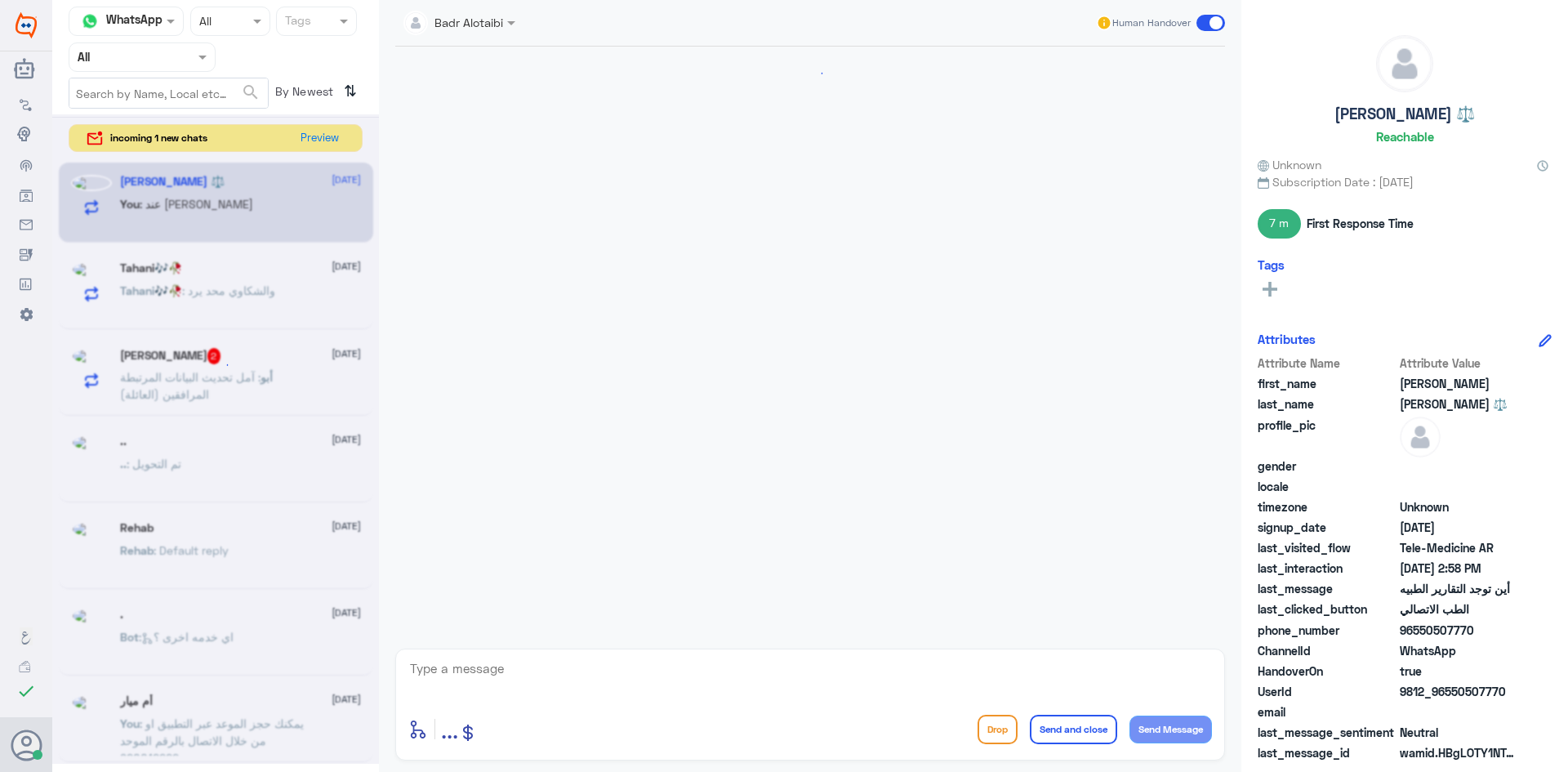
scroll to position [421, 0]
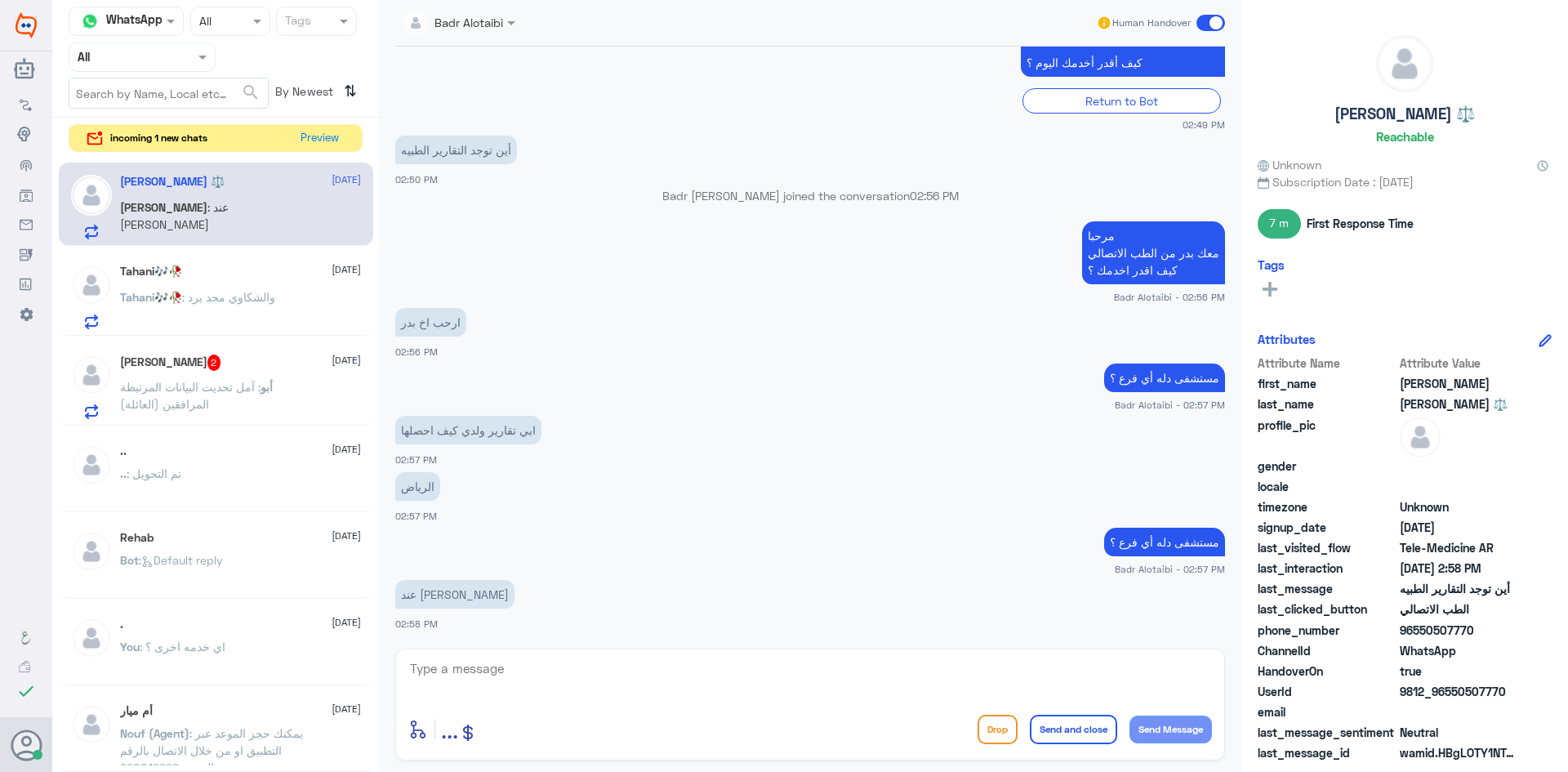
click at [206, 275] on div "Tahani🎶🥀 10 September" at bounding box center [240, 271] width 241 height 14
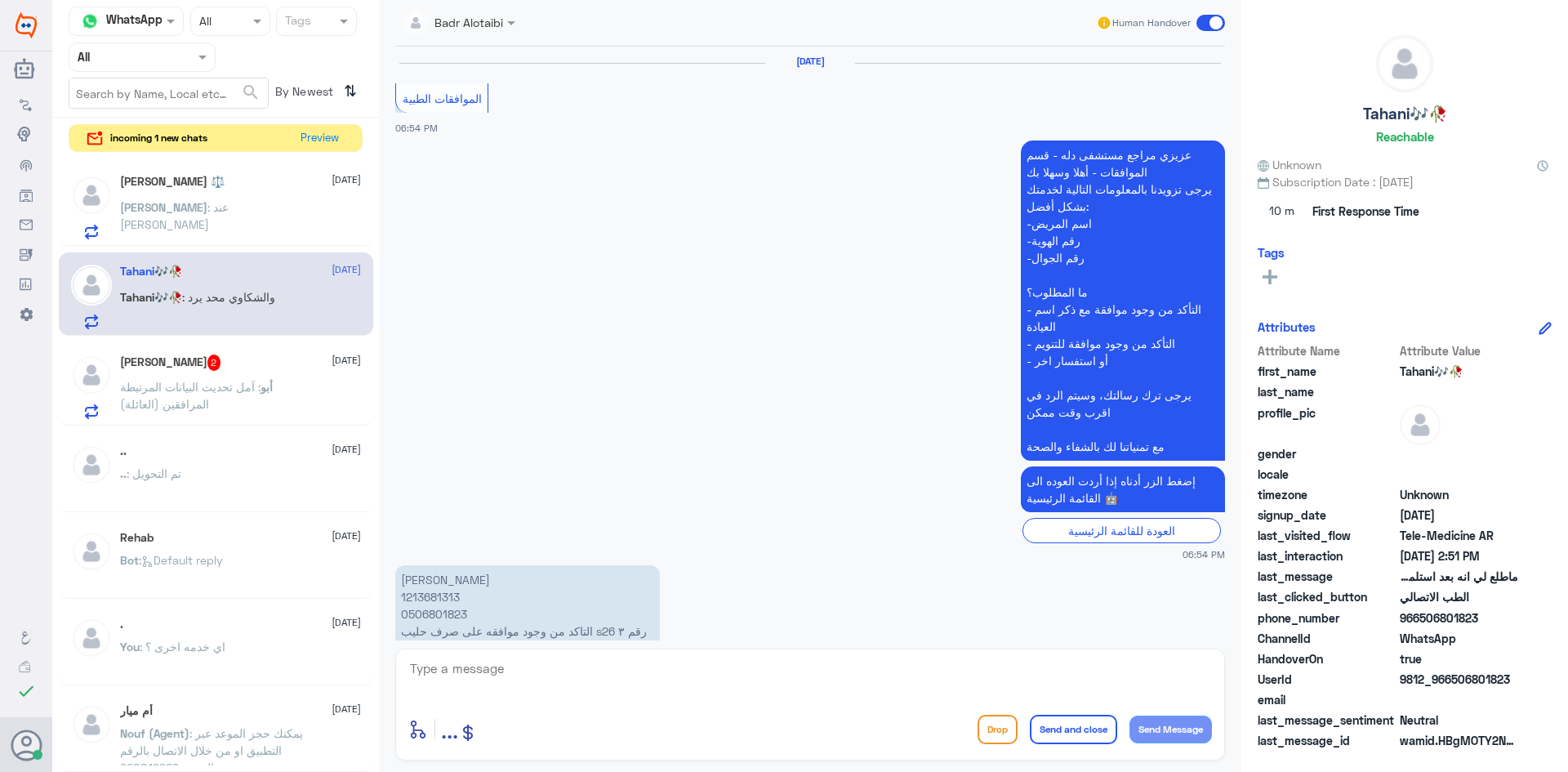
scroll to position [1148, 0]
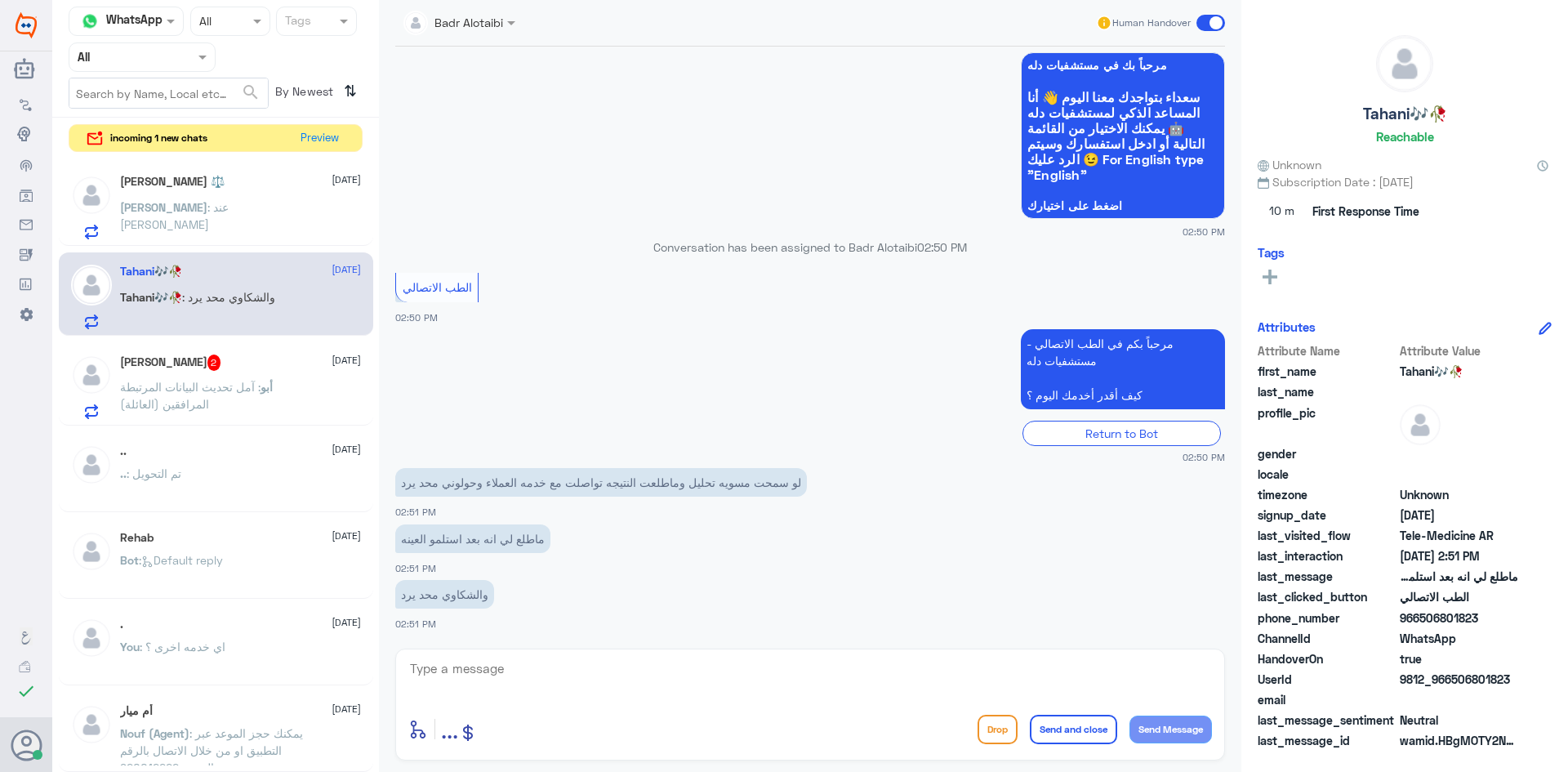
click at [200, 284] on div "Tahani🎶🥀 10 September Tahani🎶🥀 : والشكاوي محد يرد" at bounding box center [240, 297] width 241 height 65
click at [200, 294] on span ": والشكاوي محد يرد" at bounding box center [229, 297] width 93 height 14
click at [300, 141] on button "Preview" at bounding box center [320, 138] width 51 height 26
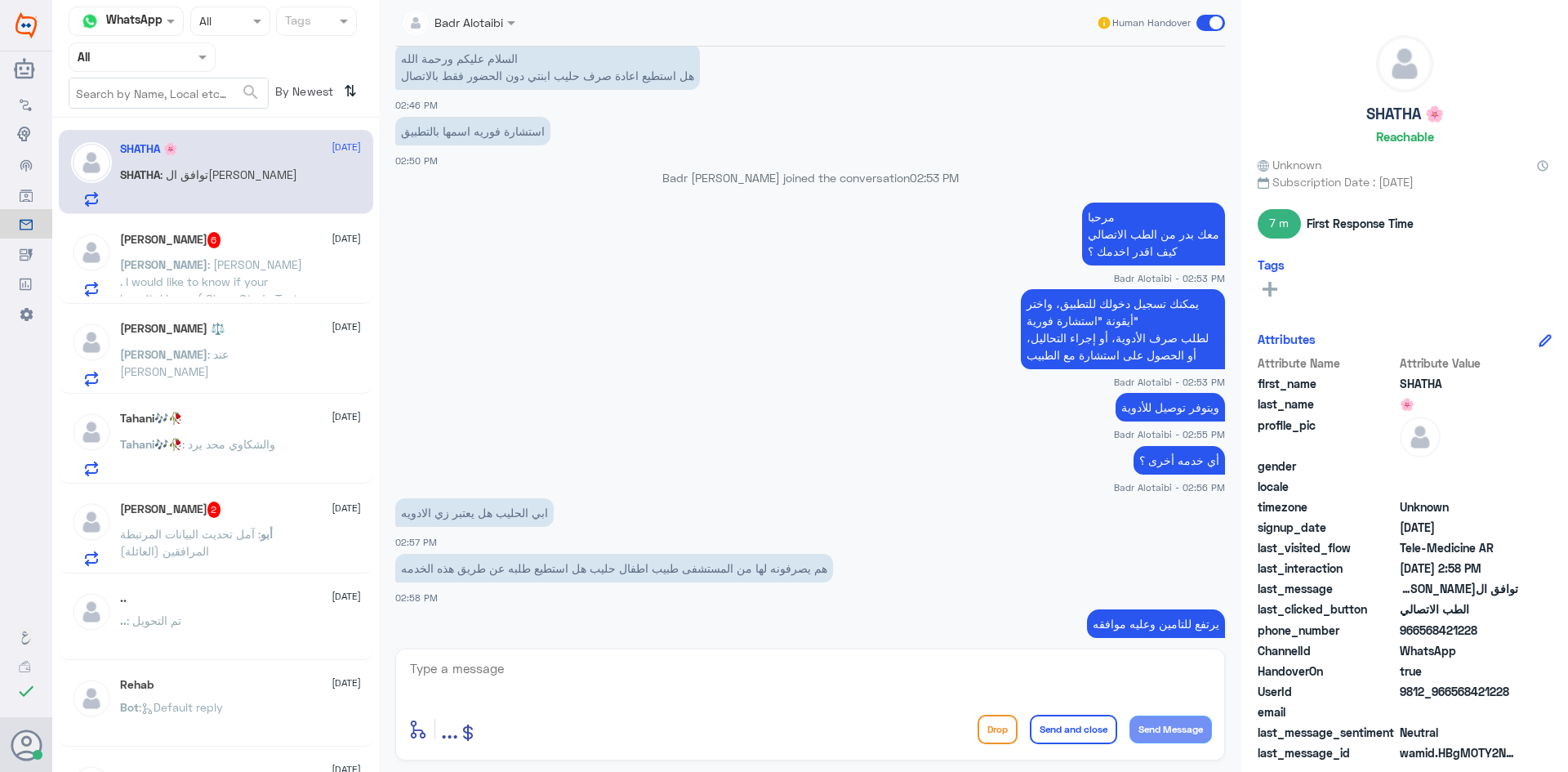
scroll to position [595, 0]
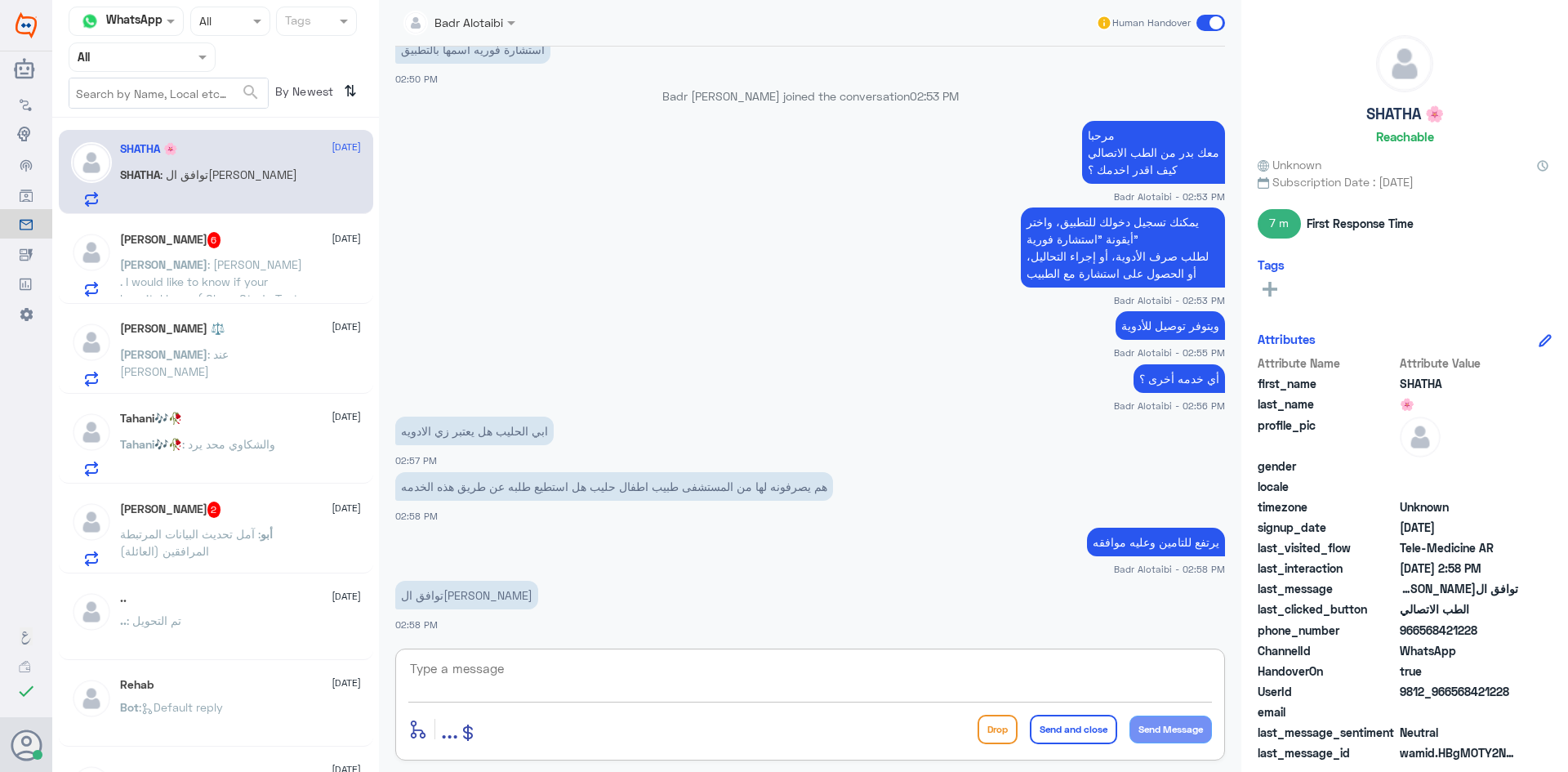
click at [594, 663] on textarea at bounding box center [809, 677] width 803 height 40
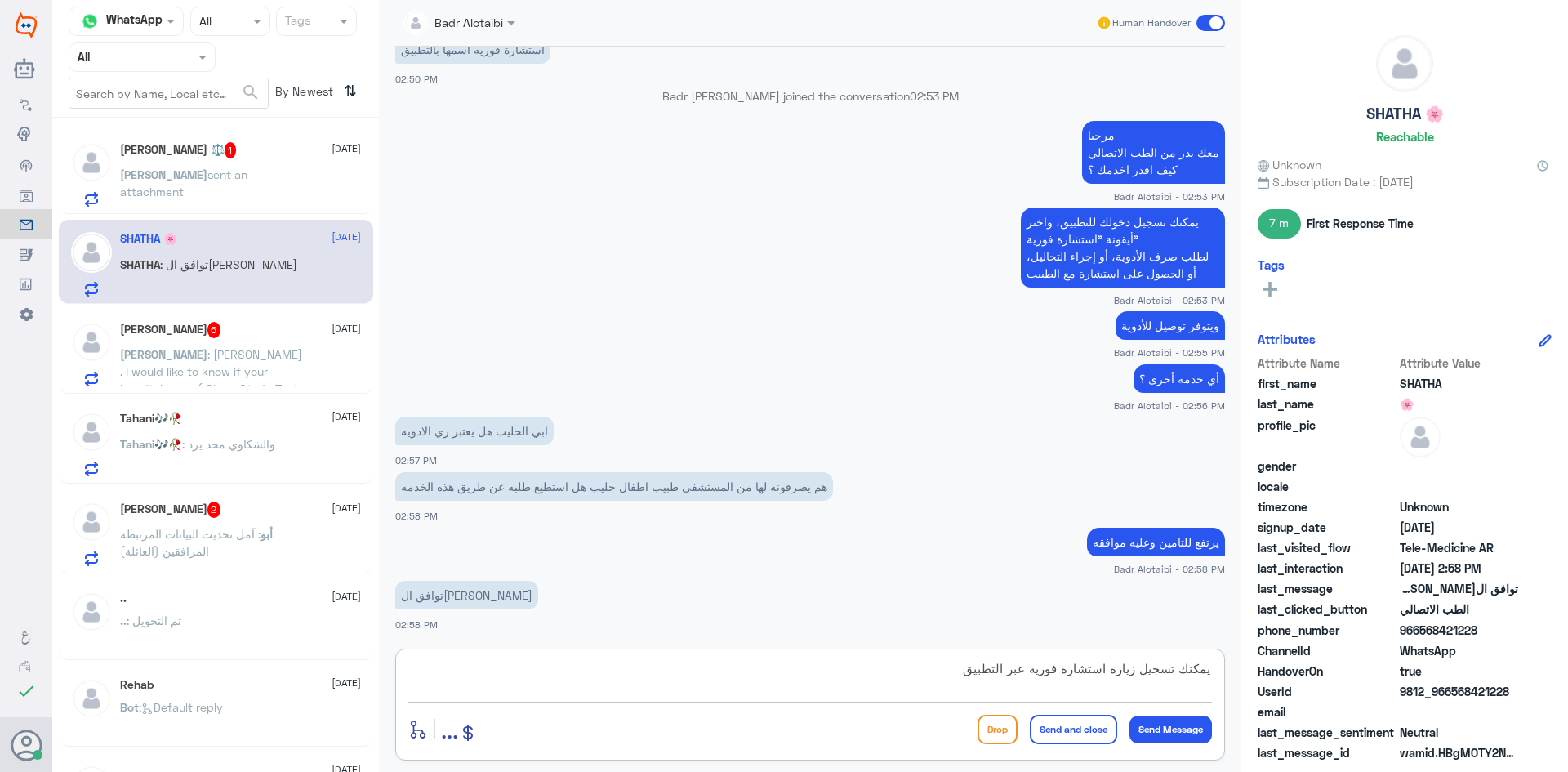
type textarea "يمكنك تسجيل زيارة استشارة فورية عبر التطبيق"
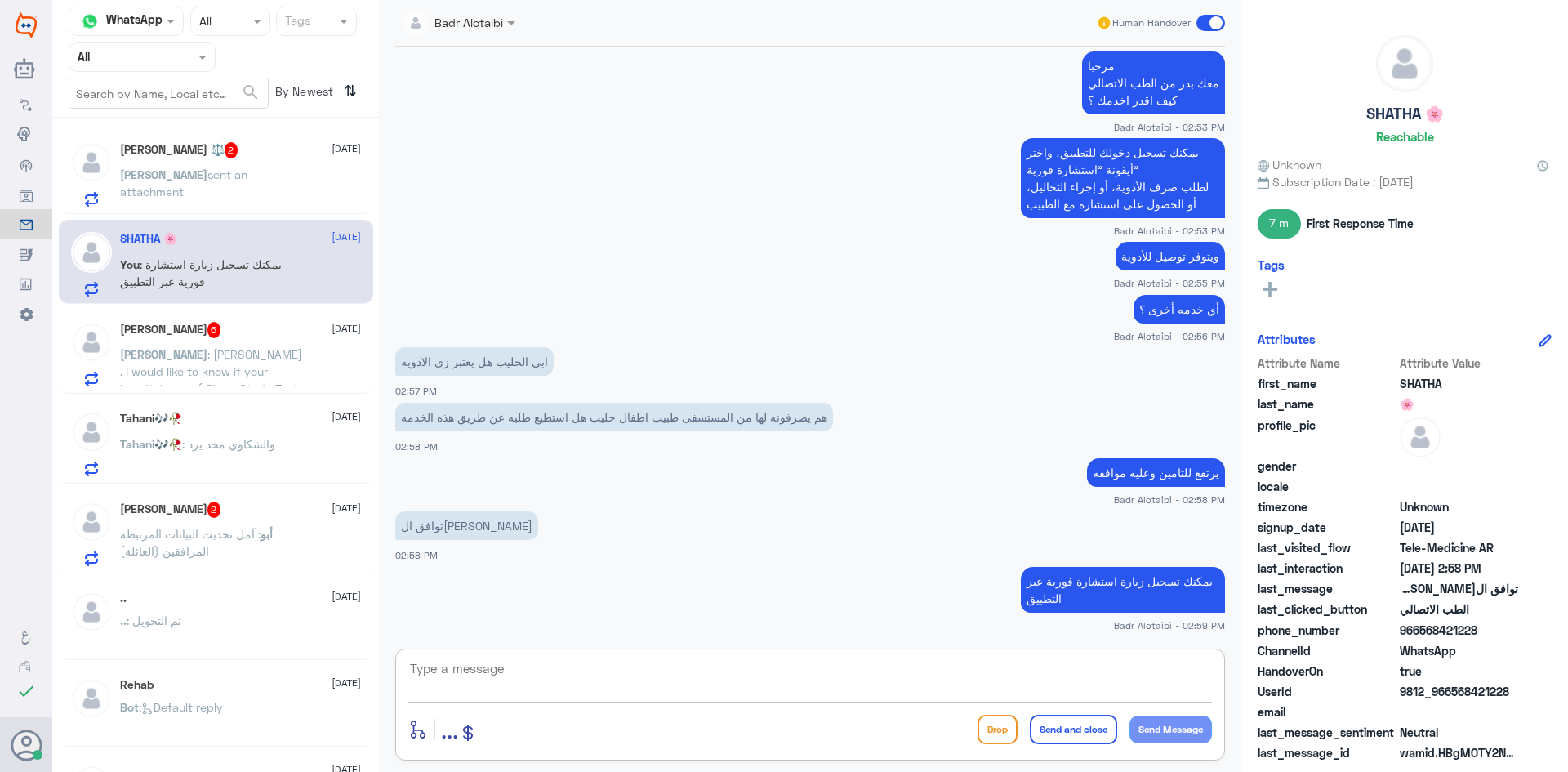
scroll to position [720, 0]
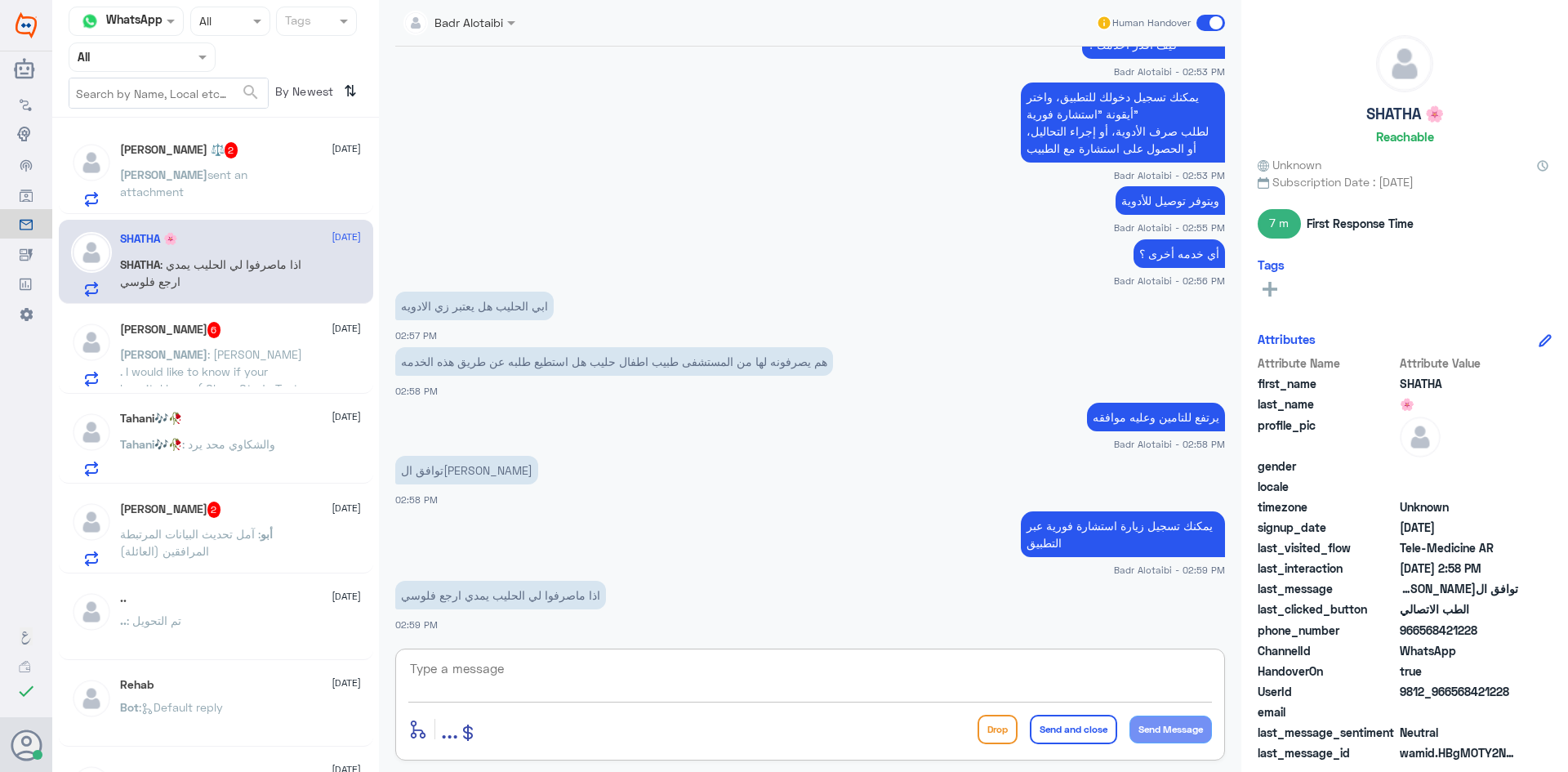
click at [600, 667] on textarea at bounding box center [809, 677] width 803 height 40
click at [546, 672] on textarea at bounding box center [809, 677] width 803 height 40
drag, startPoint x: 1487, startPoint y: 624, endPoint x: 1422, endPoint y: 630, distance: 65.3
click at [1422, 630] on span "966568421228" at bounding box center [1459, 630] width 119 height 17
click at [816, 690] on textarea at bounding box center [809, 677] width 803 height 40
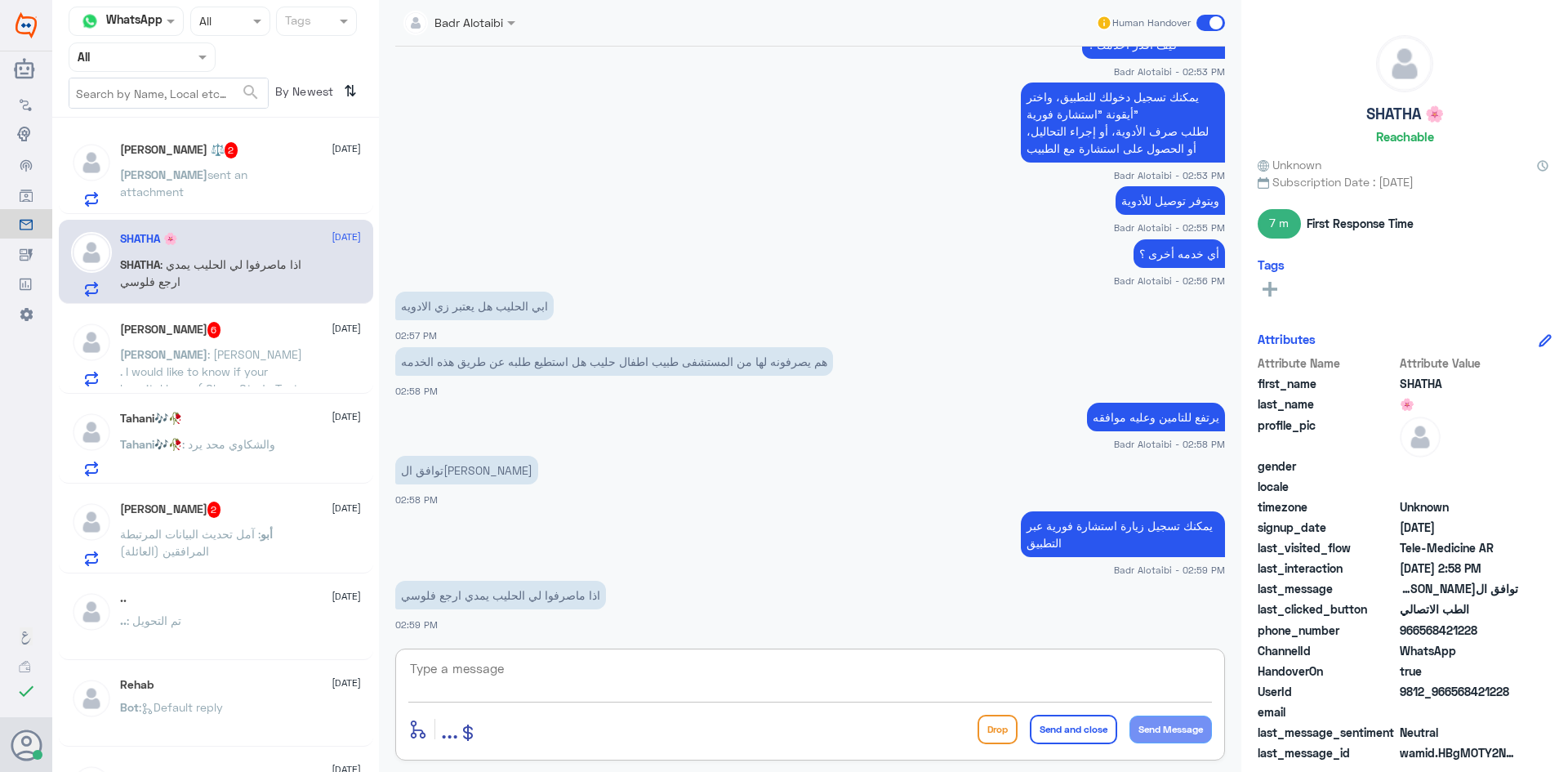
click at [804, 681] on textarea at bounding box center [809, 677] width 803 height 40
click at [680, 679] on textarea at bounding box center [809, 677] width 803 height 40
type textarea "ي"
type textarea "ان شاء الله يتم الموافقة والصرف"
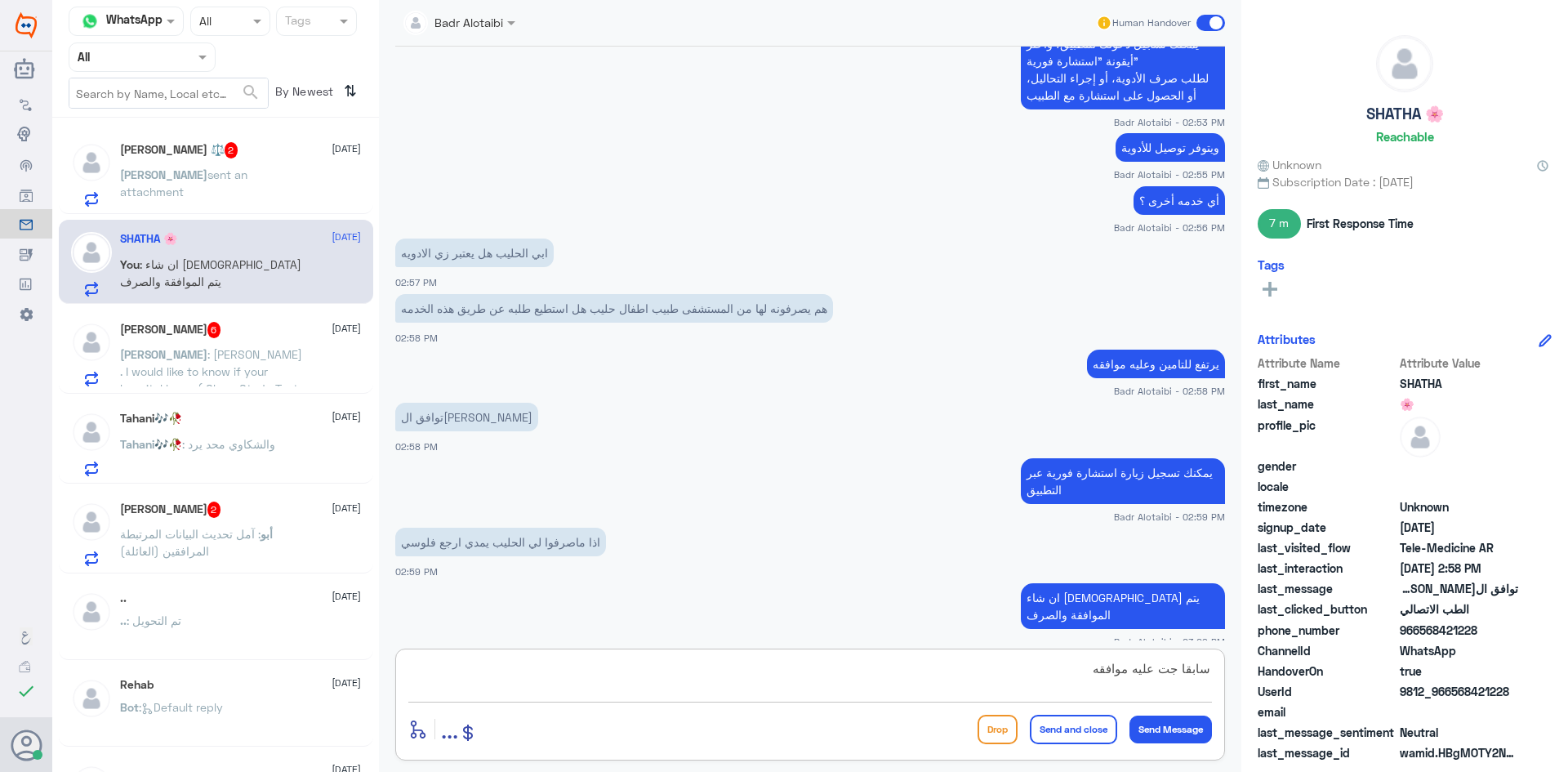
type textarea "سابقا جت عليه موافقه"
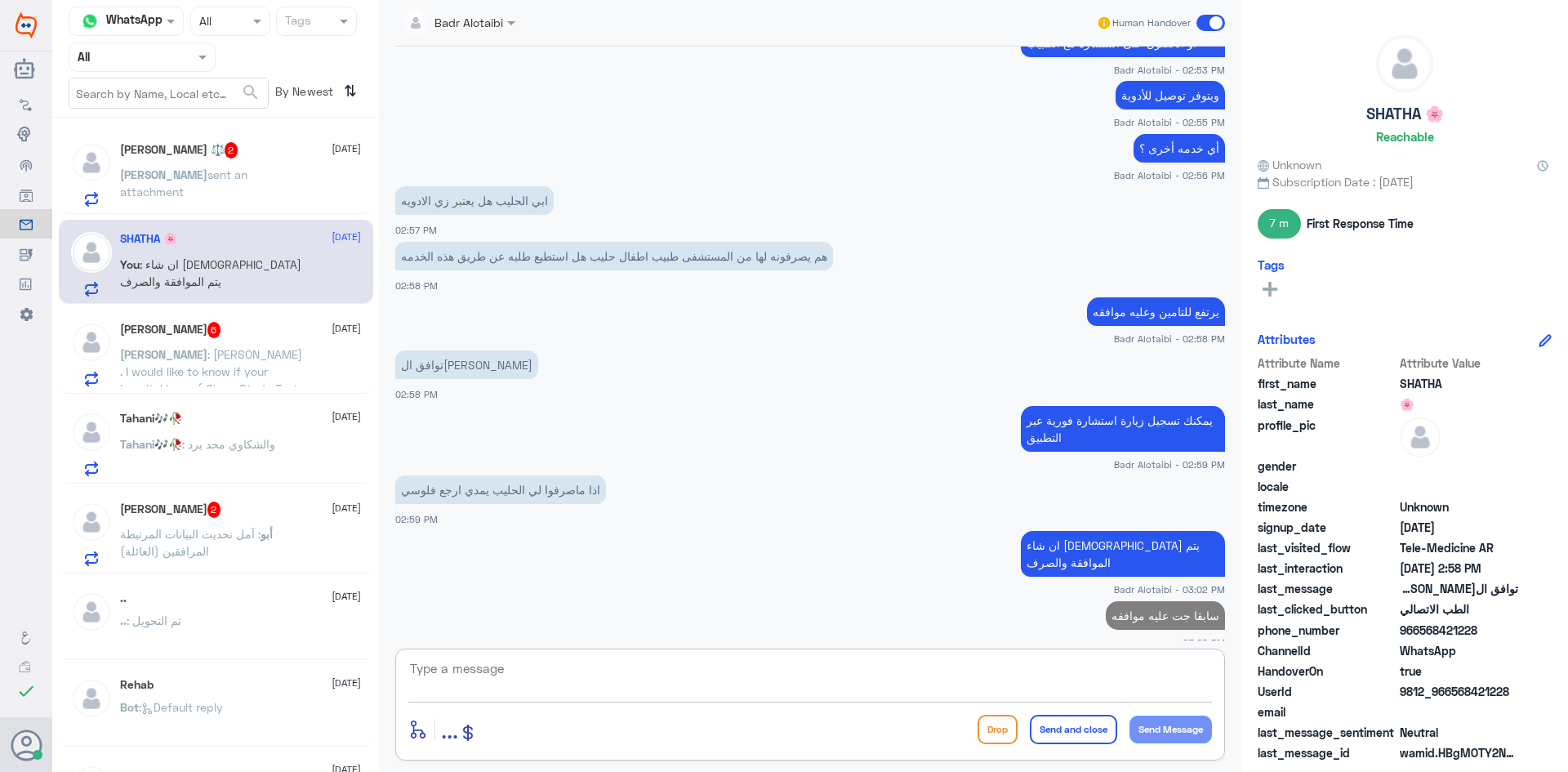
click at [224, 339] on div "Mohammad Jamshed 6 10 September Mohammad : Assalamu Alaikum . I would like to k…" at bounding box center [240, 354] width 241 height 65
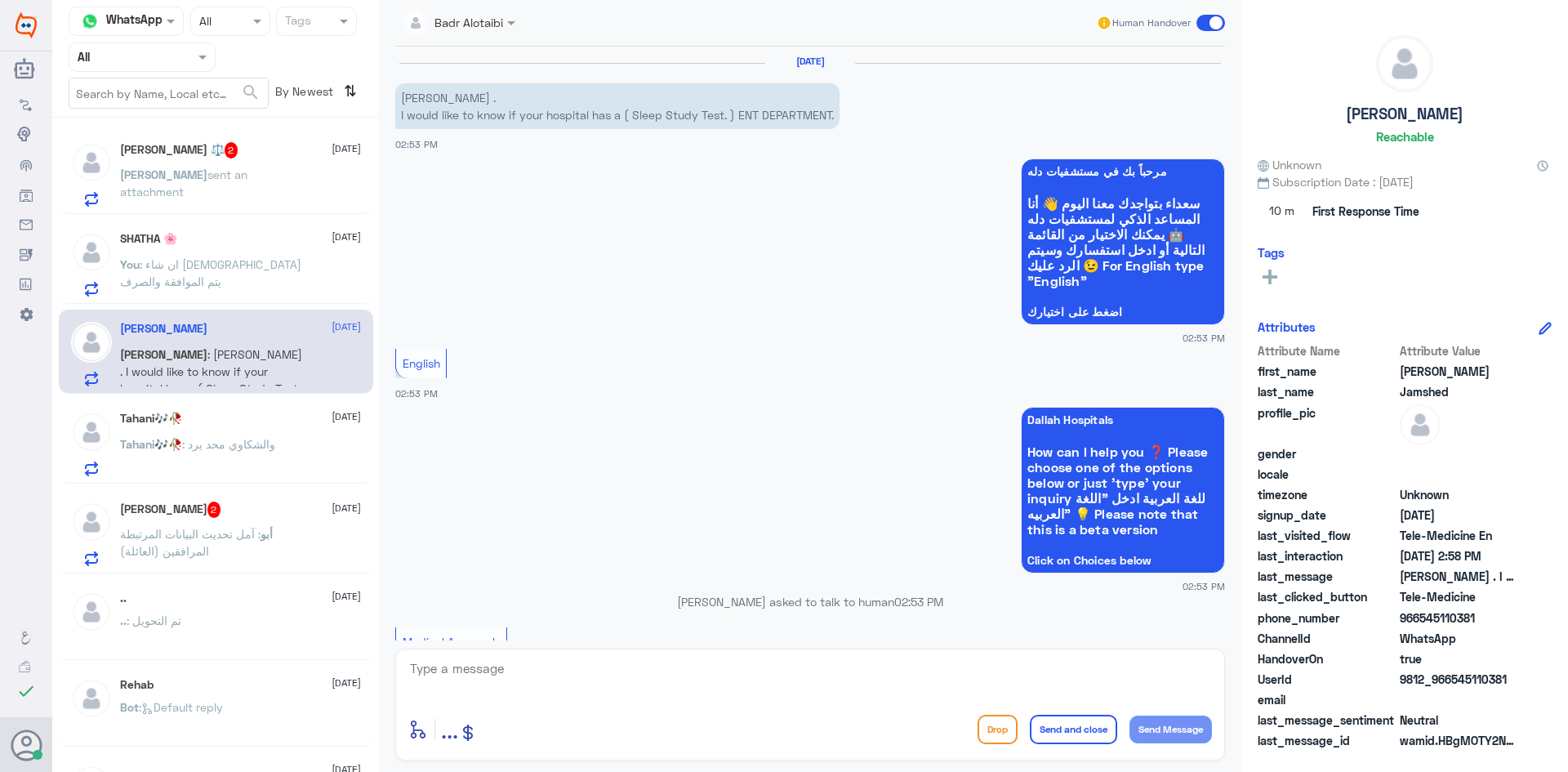
scroll to position [876, 0]
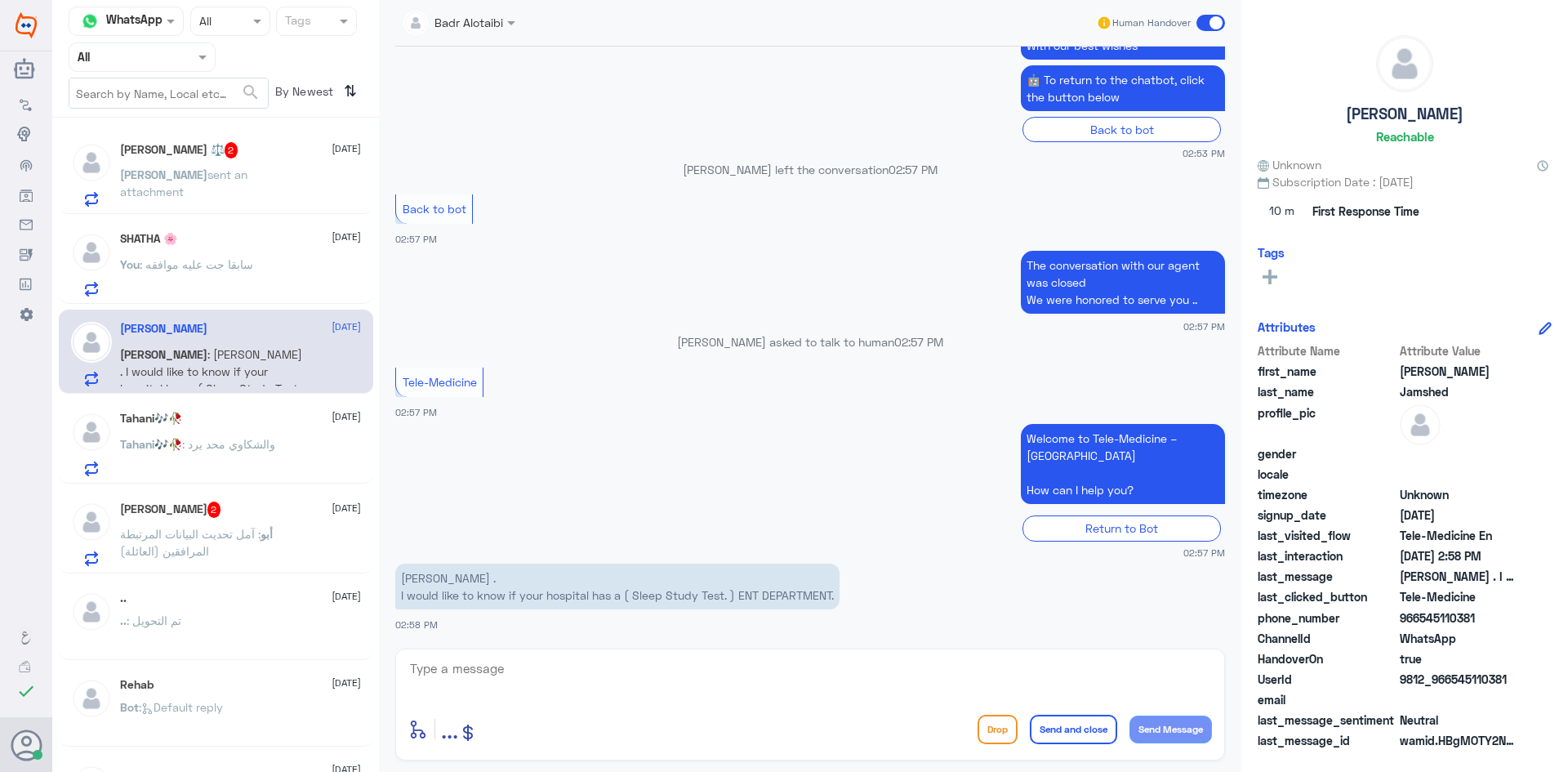
click at [230, 173] on span "sent an attachment" at bounding box center [184, 182] width 128 height 31
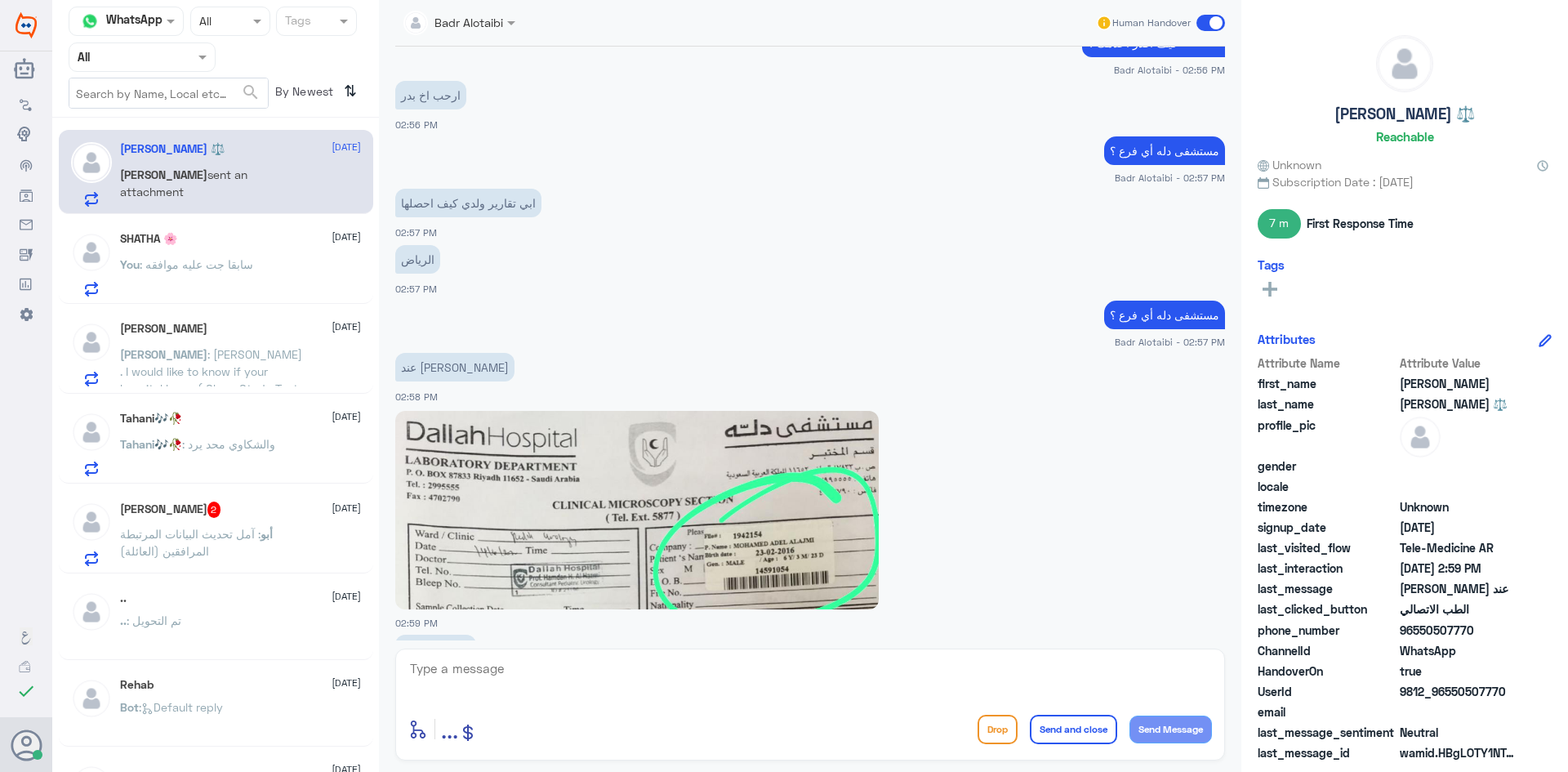
scroll to position [621, 0]
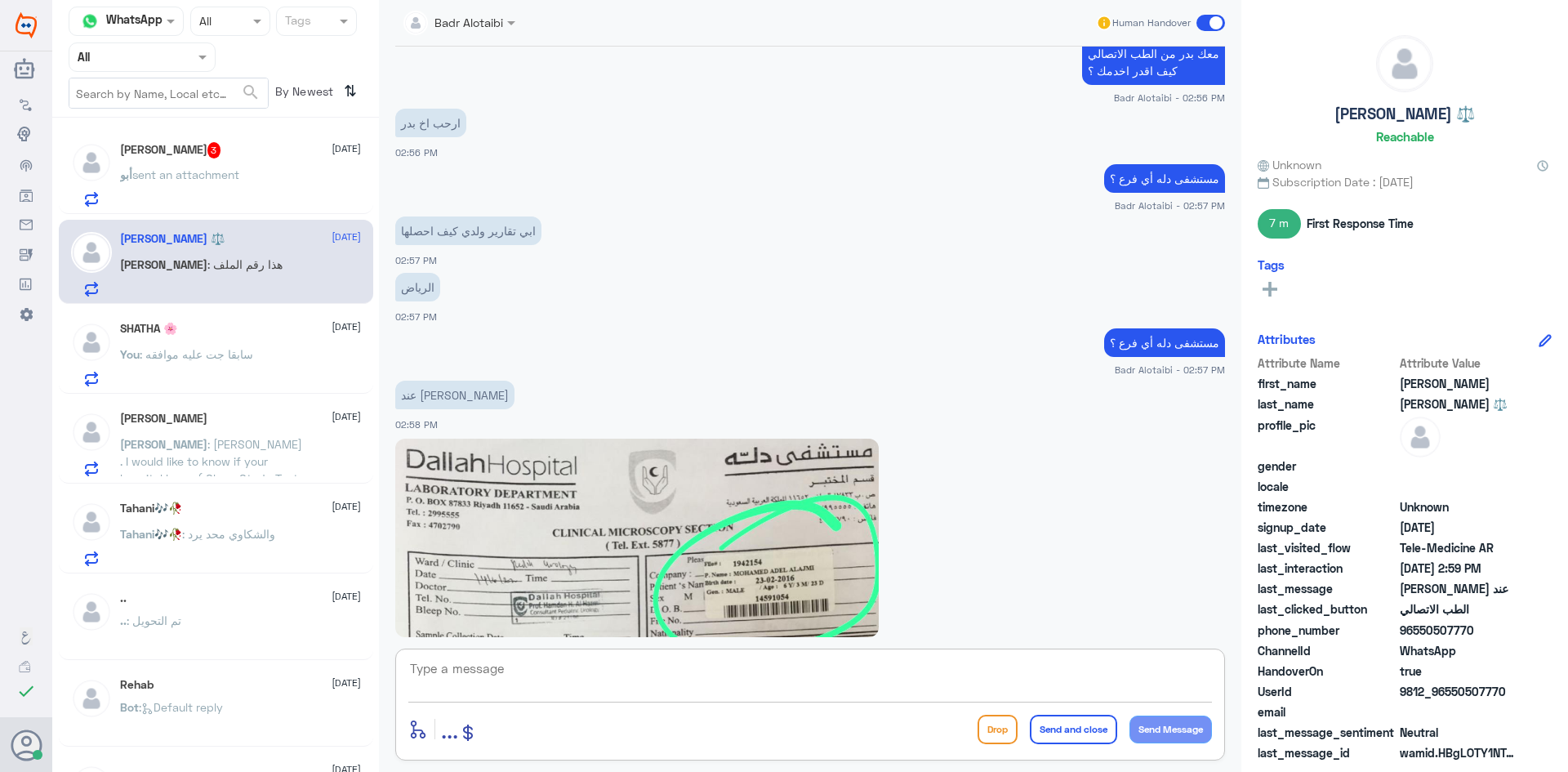
click at [799, 673] on textarea at bounding box center [809, 677] width 803 height 40
type textarea "يمكنك التواصل مع التقارير الطبية عبر الواتساب على الرقم 0550181732"
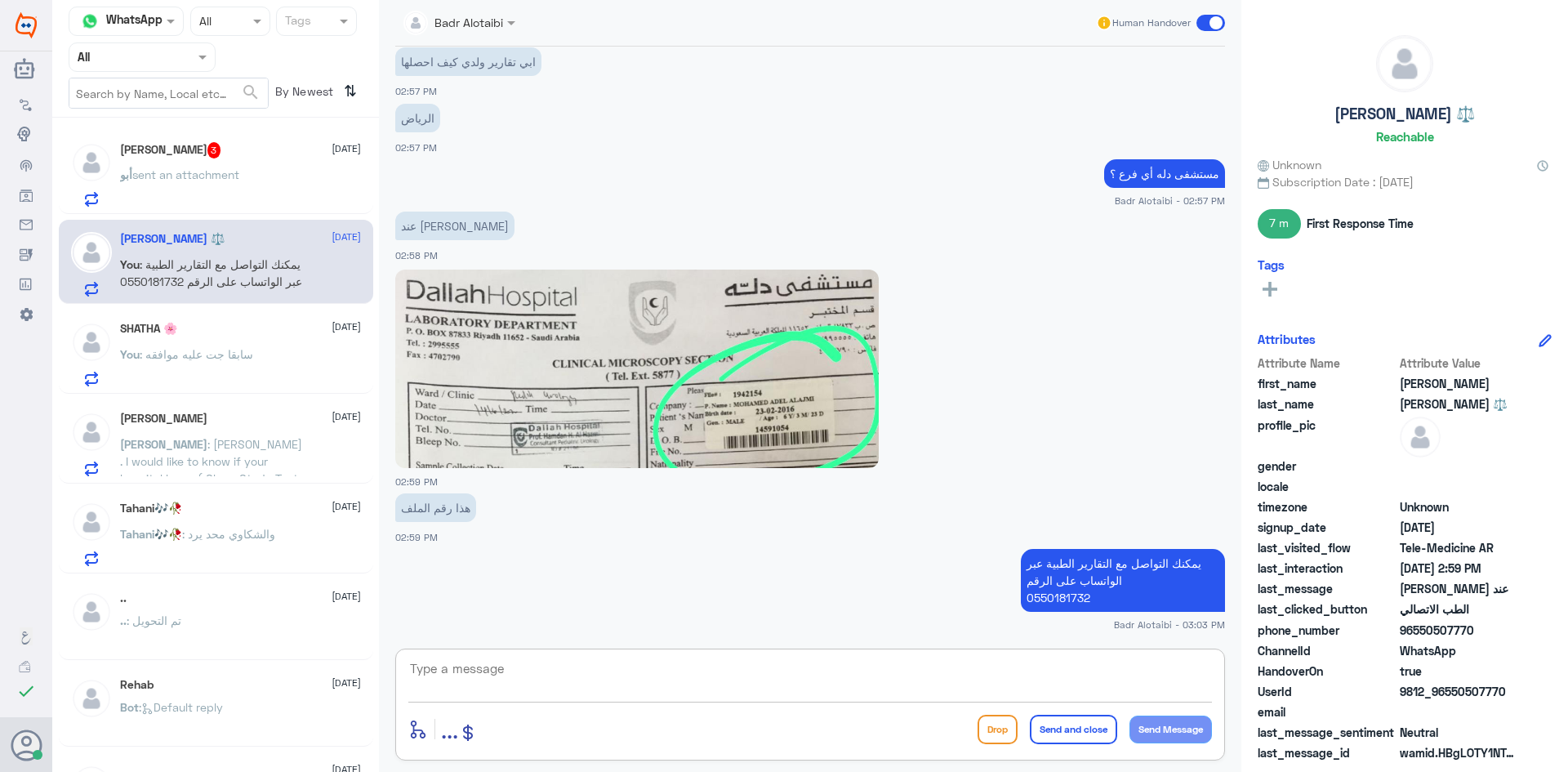
click at [1214, 29] on span at bounding box center [1211, 23] width 28 height 17
click at [0, 0] on input "checkbox" at bounding box center [0, 0] width 0 height 0
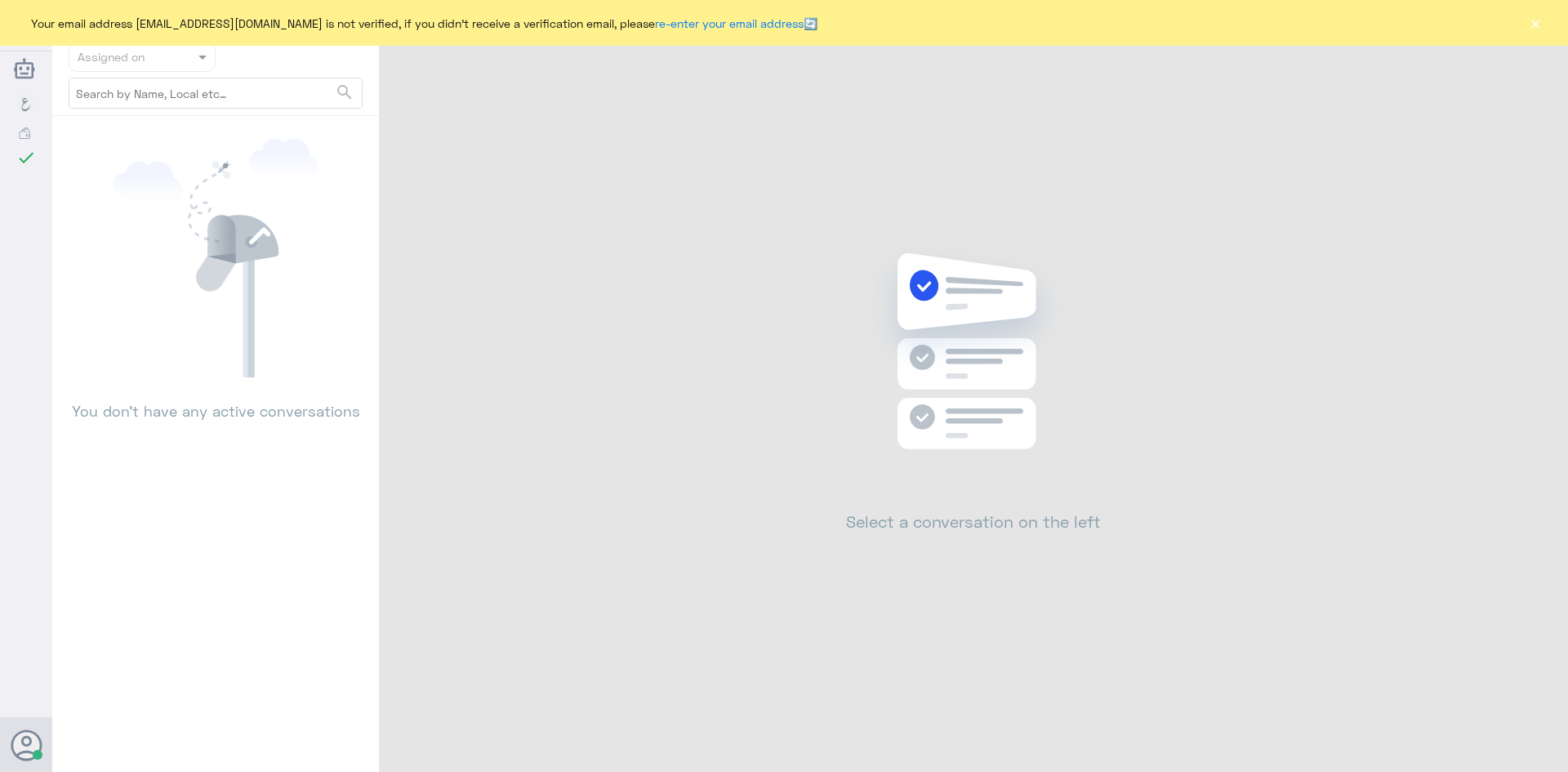
click at [1545, 30] on div "Your email address b_malotaibi@dallah-hospital.com is not verified, if you didn…" at bounding box center [784, 22] width 1568 height 46
click at [1534, 26] on button "×" at bounding box center [1536, 23] width 17 height 17
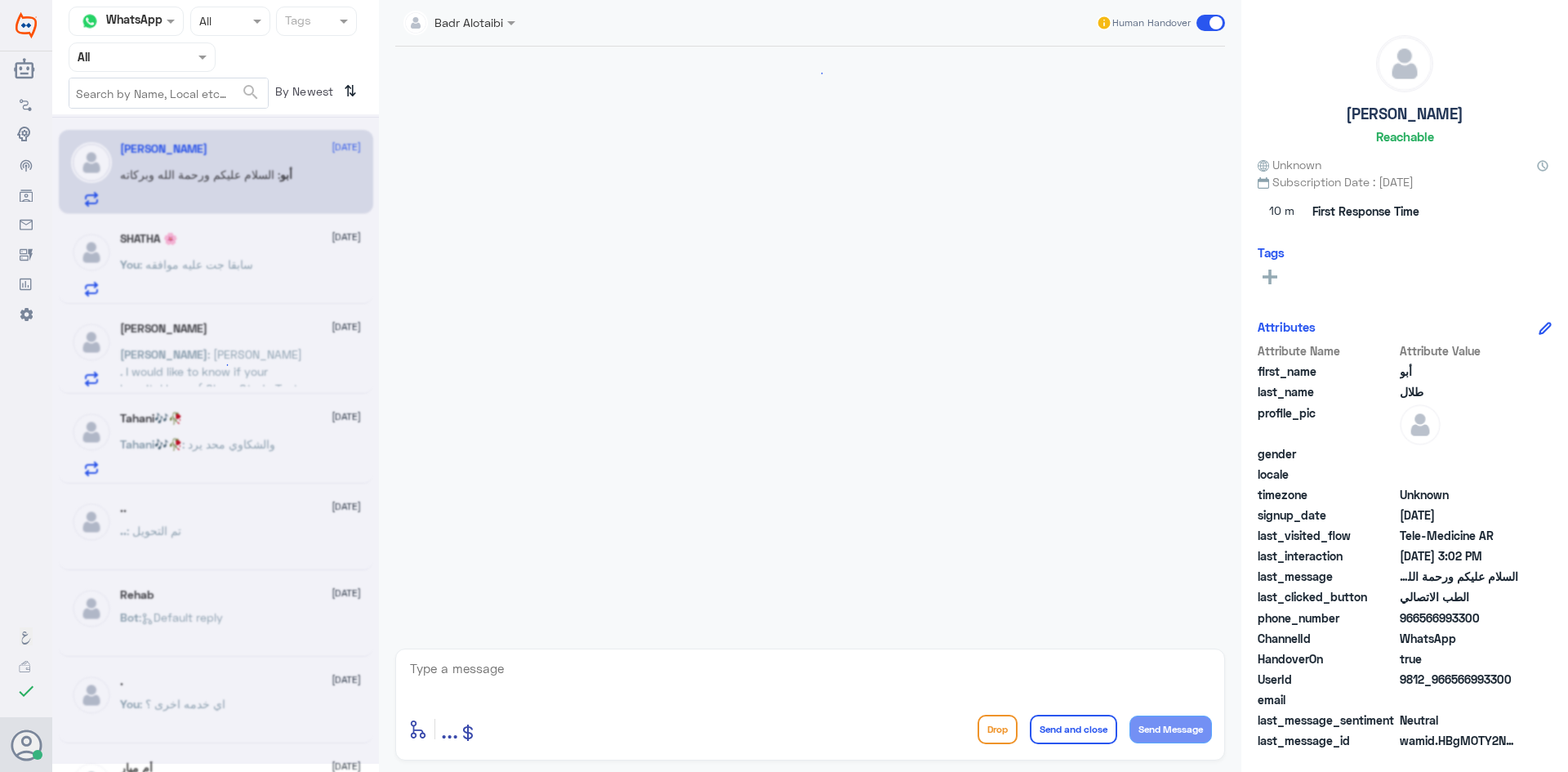
scroll to position [1519, 0]
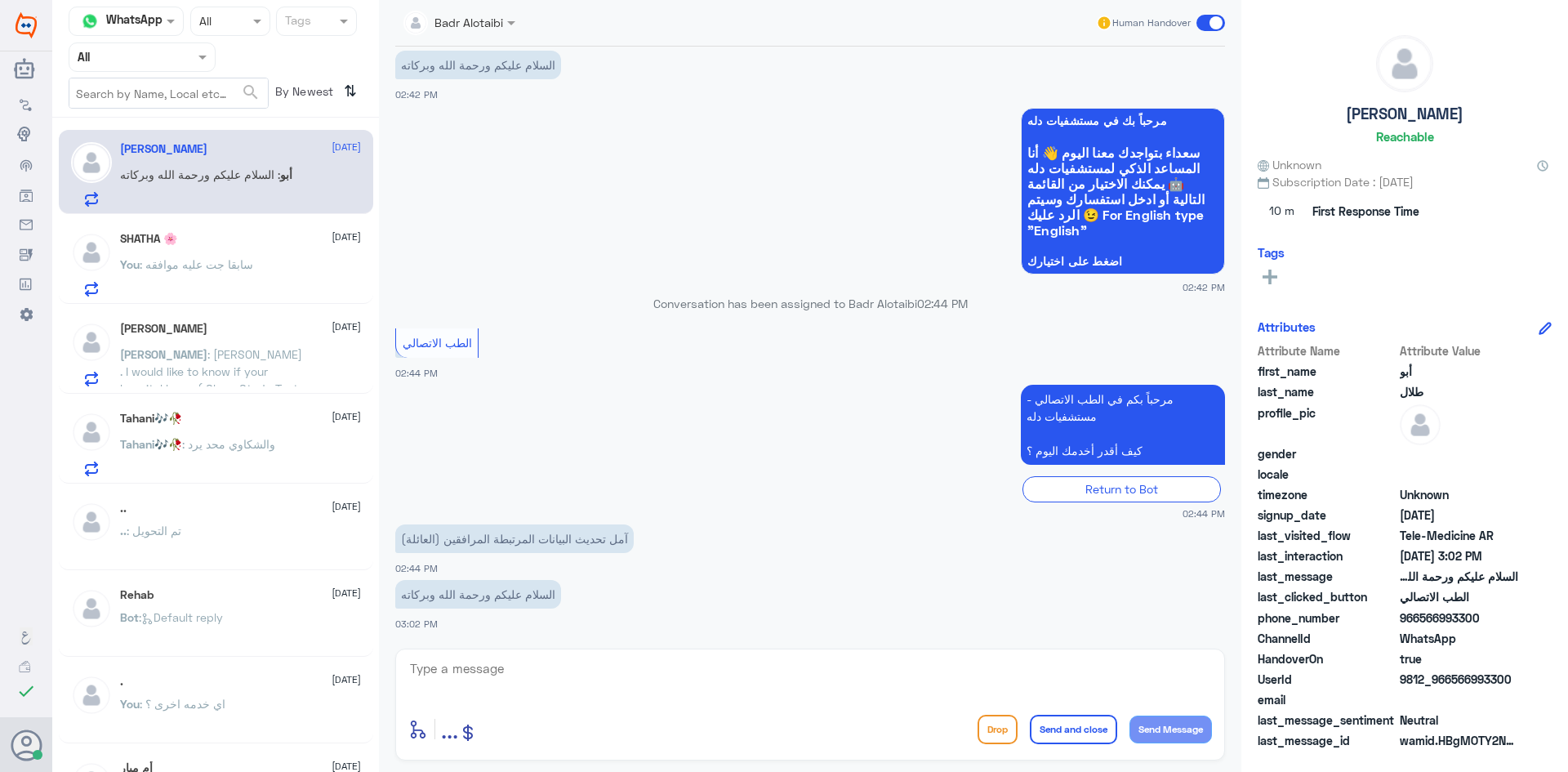
click at [215, 348] on span ": Assalamu Alaikum . I would like to know if your hospital has a ( Sleep Study …" at bounding box center [211, 380] width 182 height 66
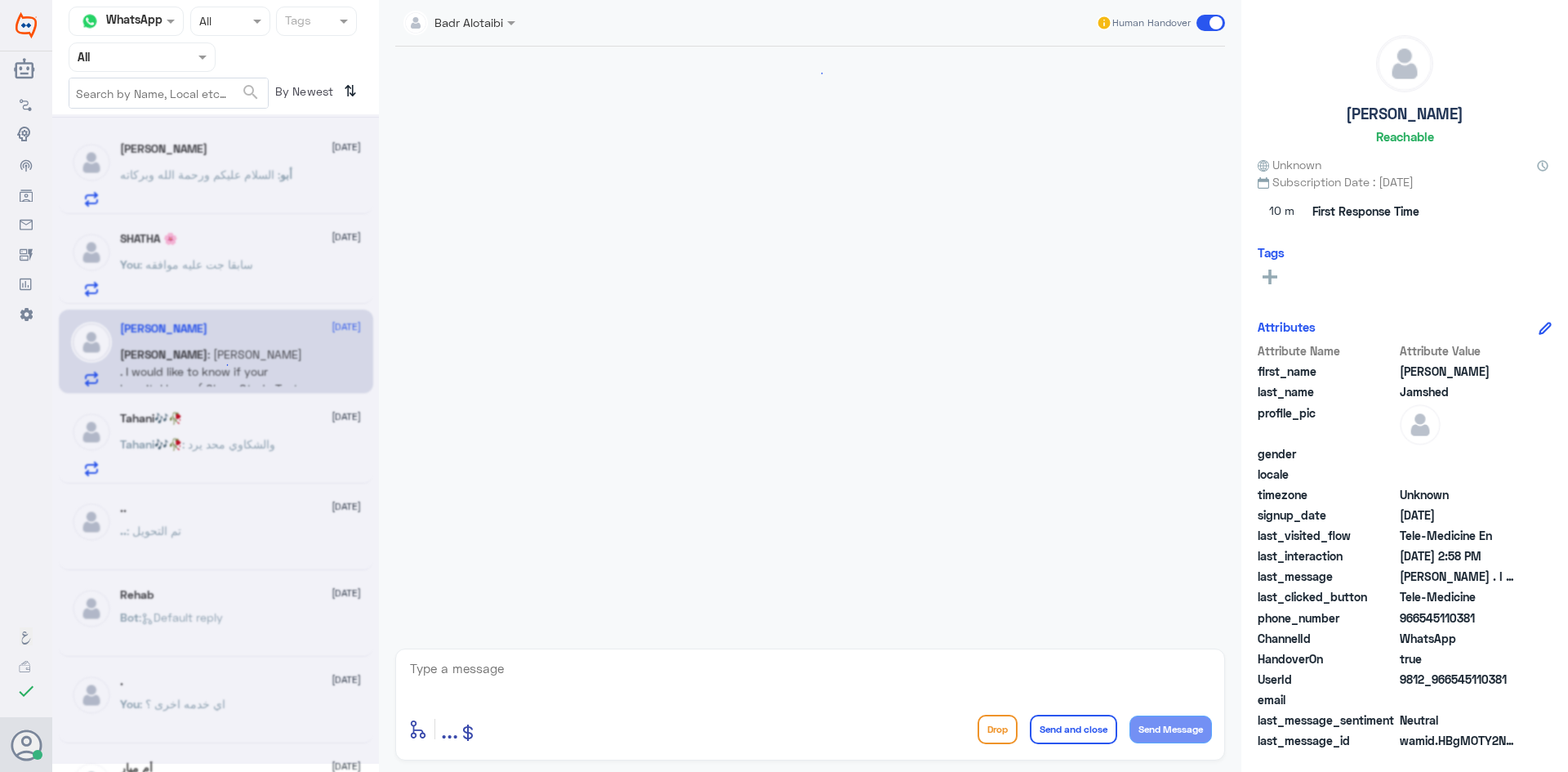
scroll to position [876, 0]
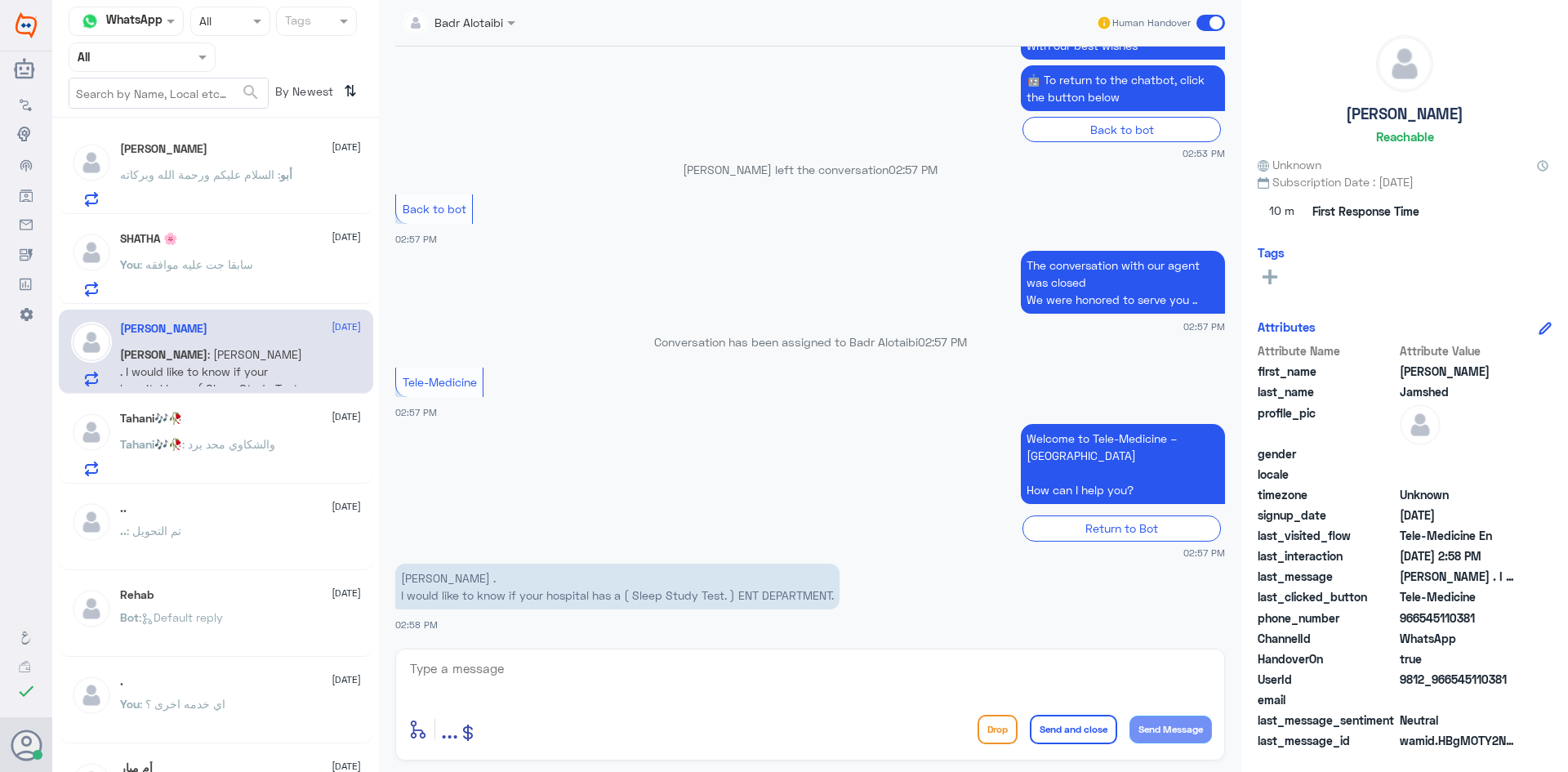
click at [211, 272] on p "You : سابقا جت عليه موافقه" at bounding box center [187, 275] width 133 height 41
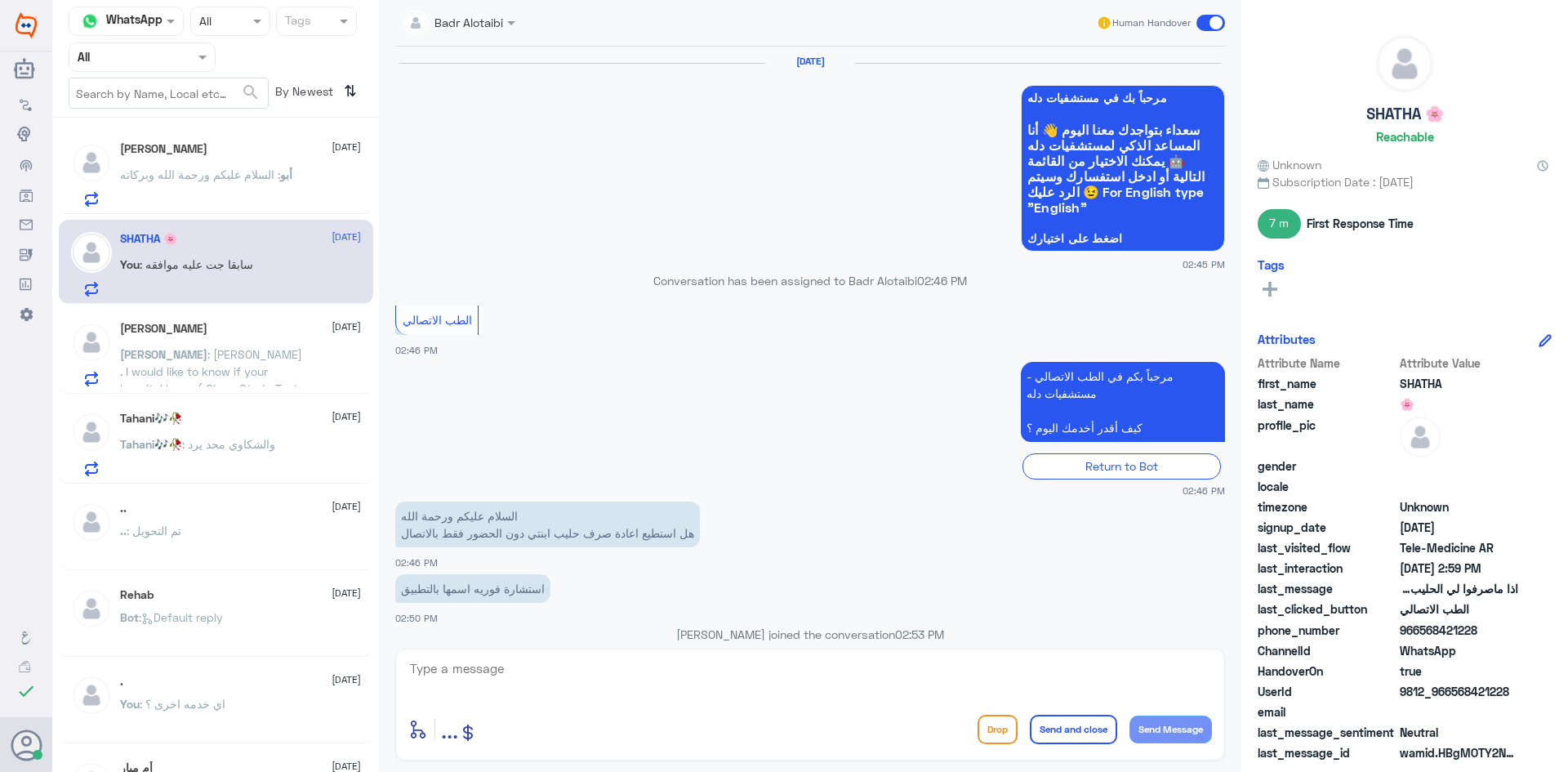
scroll to position [769, 0]
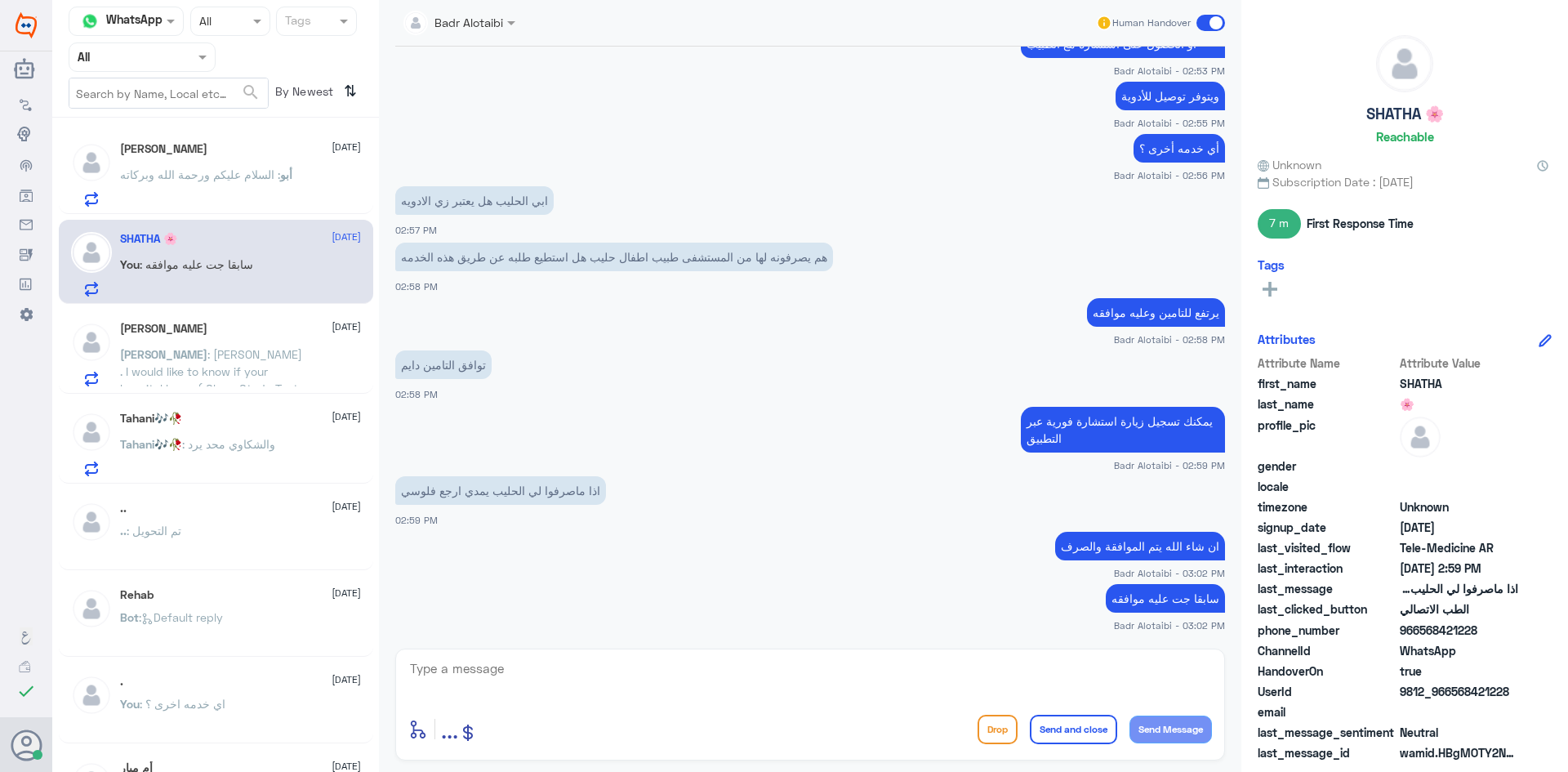
click at [121, 344] on div "Mohammad Jamshed 10 September Mohammad : Assalamu Alaikum . I would like to kno…" at bounding box center [240, 354] width 241 height 65
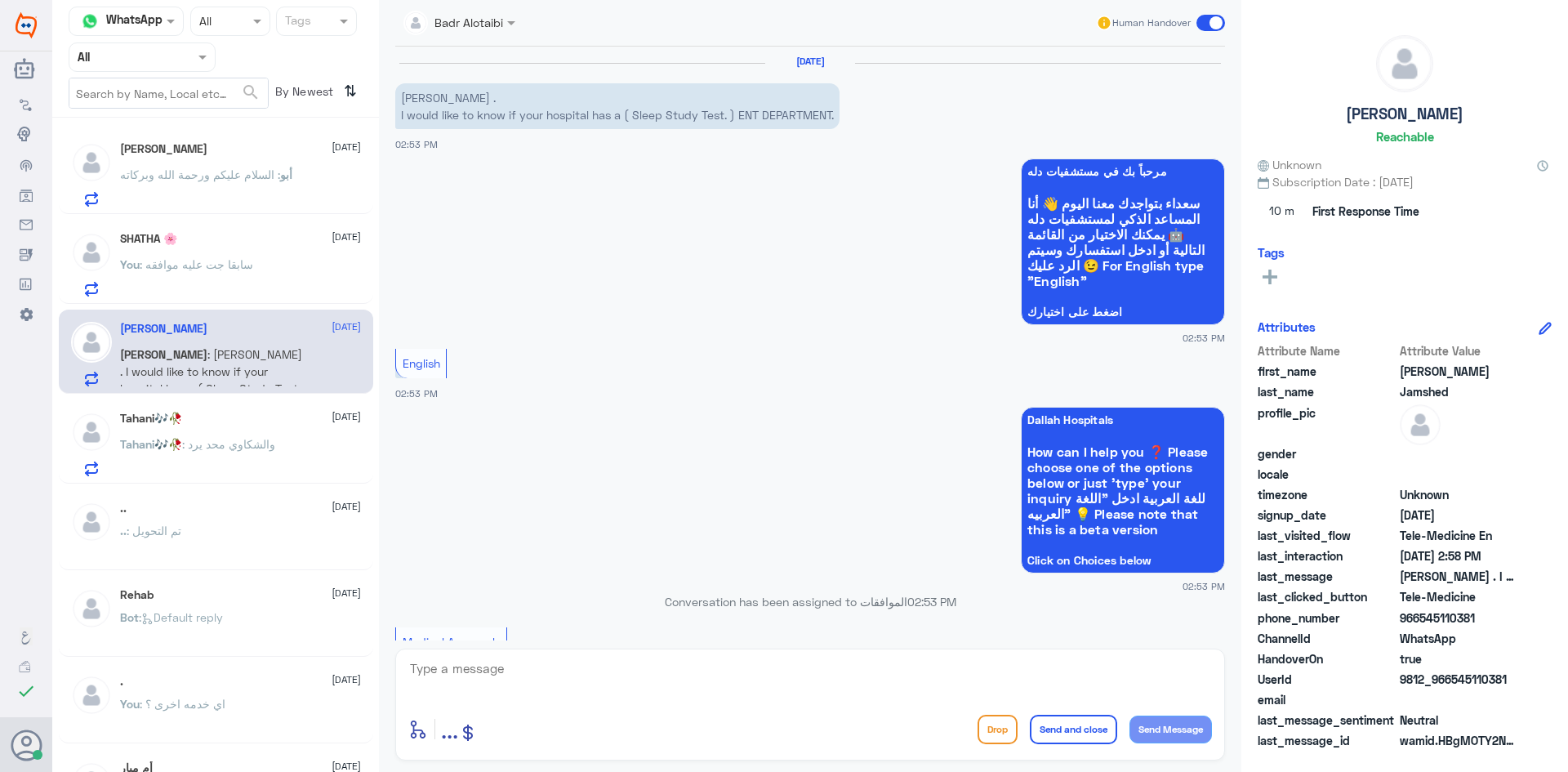
scroll to position [876, 0]
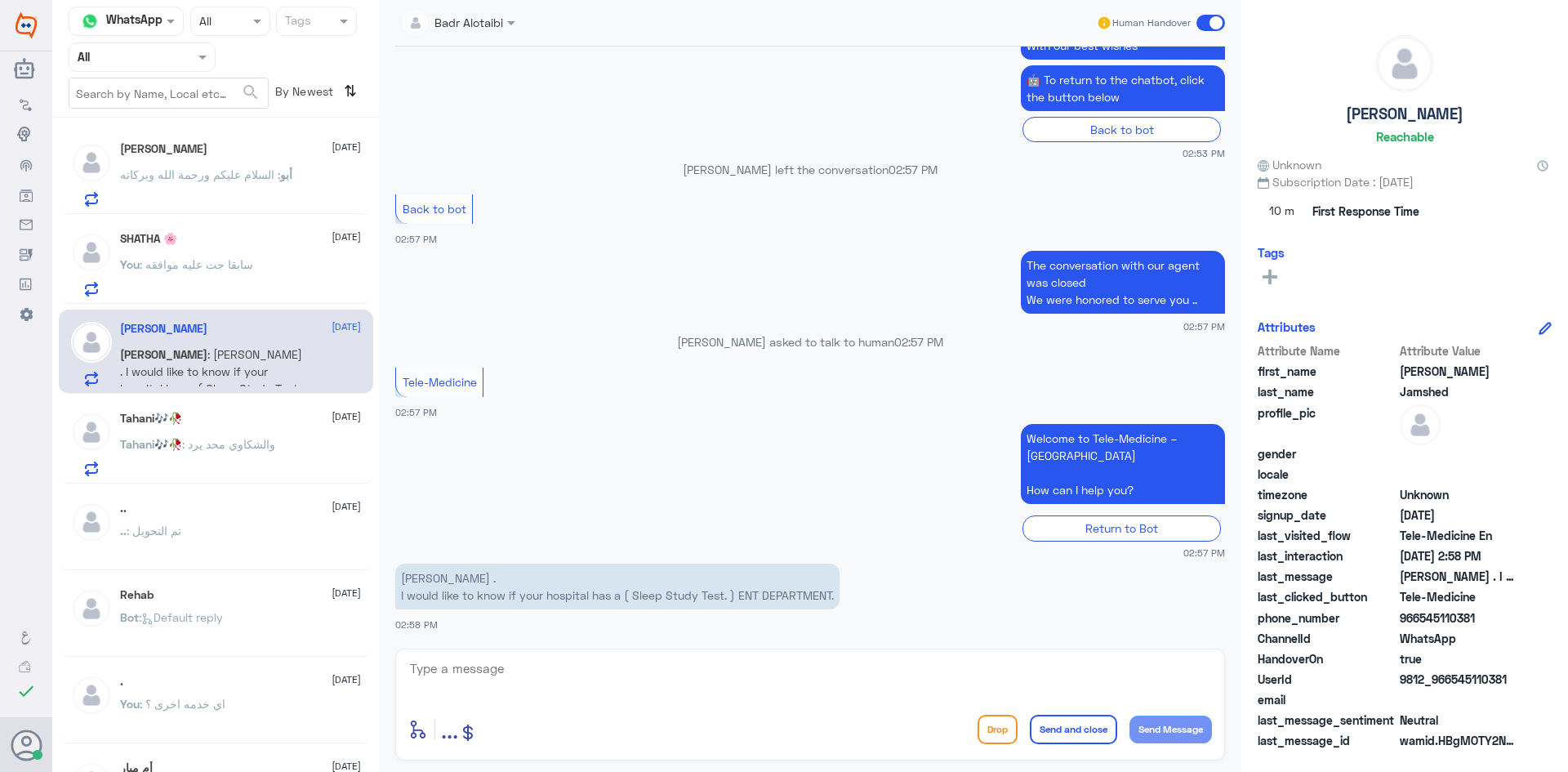
click at [216, 448] on span ": والشكاوي محد يرد" at bounding box center [229, 444] width 93 height 14
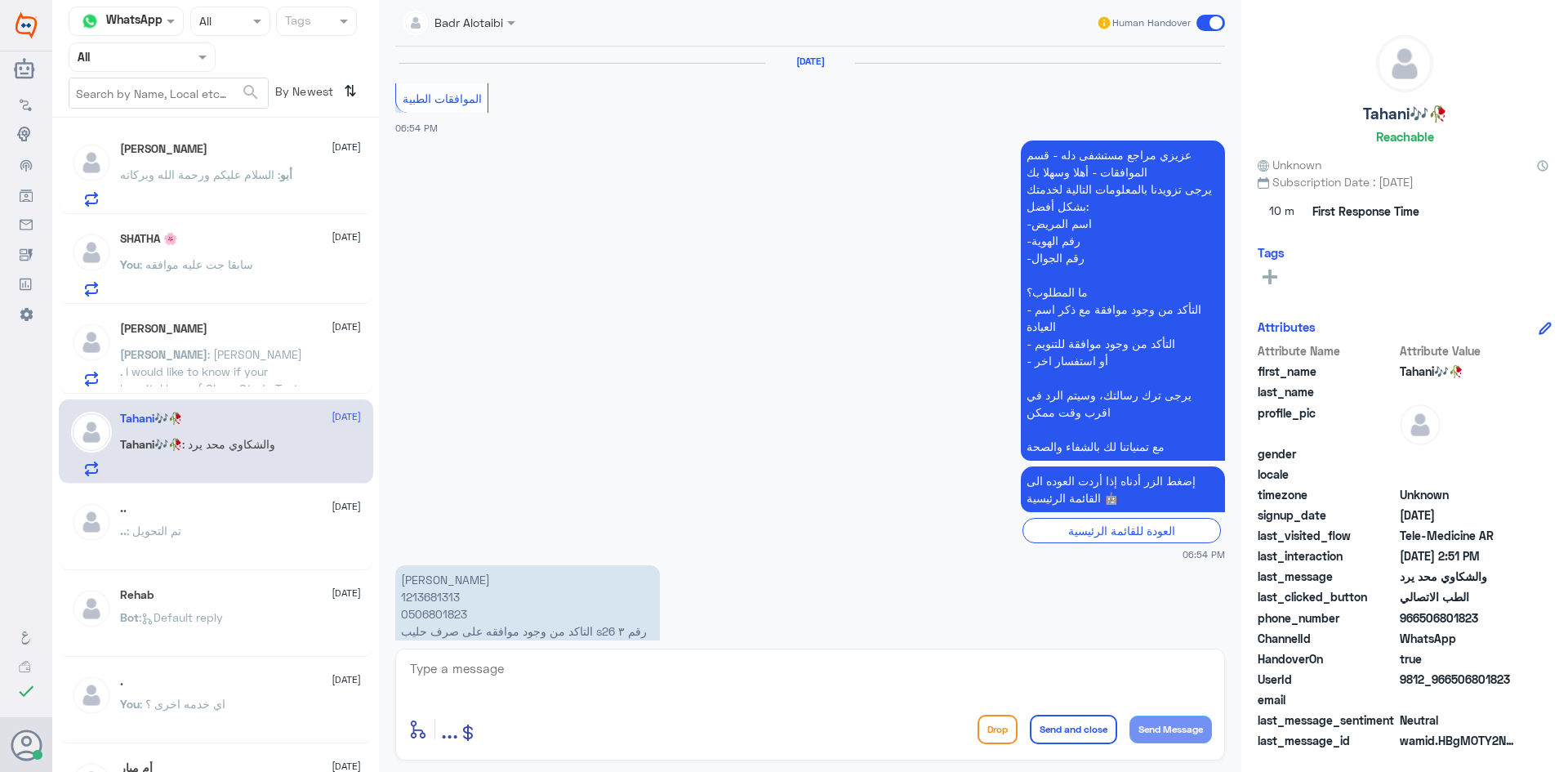
scroll to position [1148, 0]
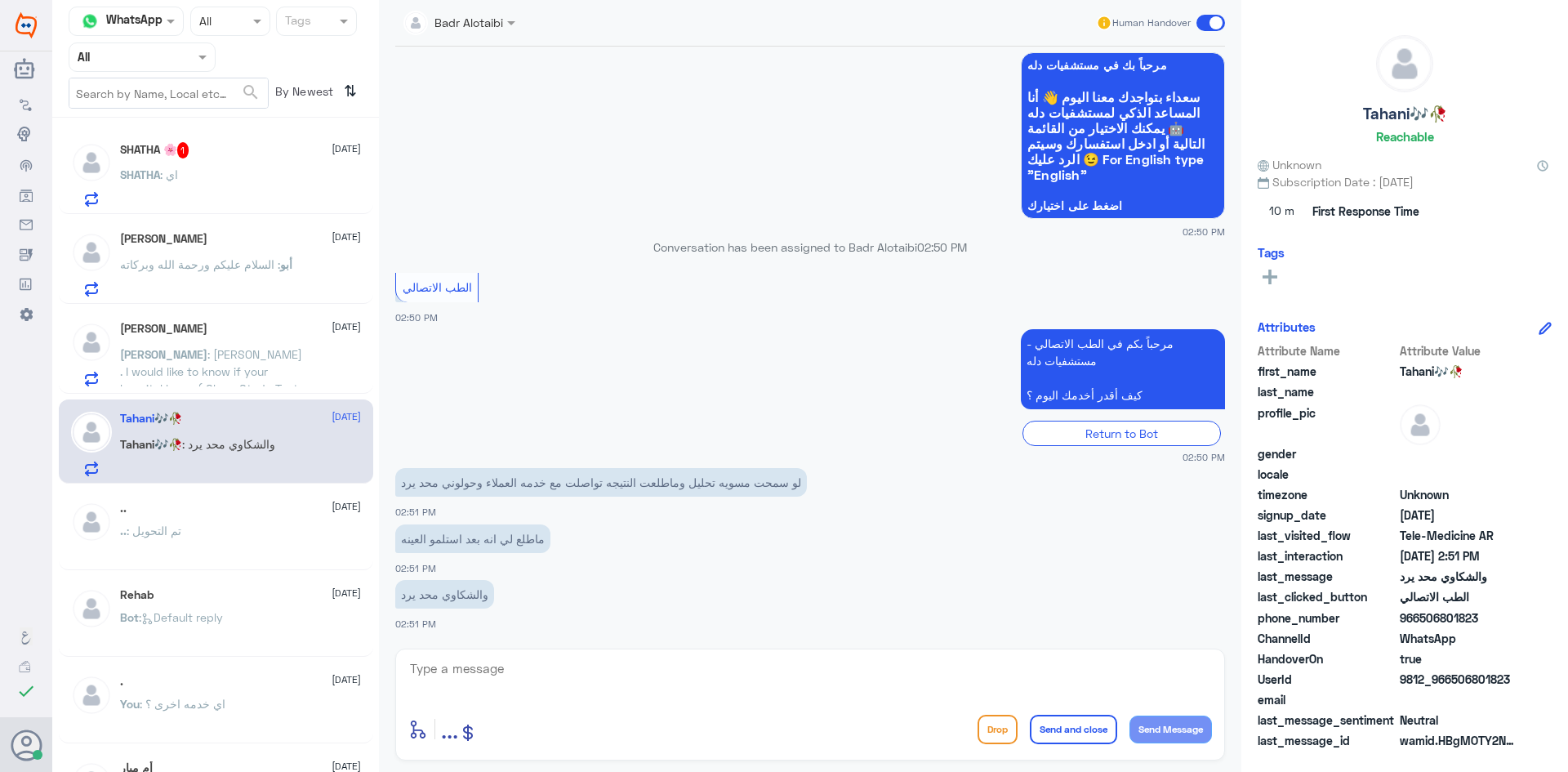
click at [293, 196] on div "SHATHA : اي" at bounding box center [240, 188] width 241 height 36
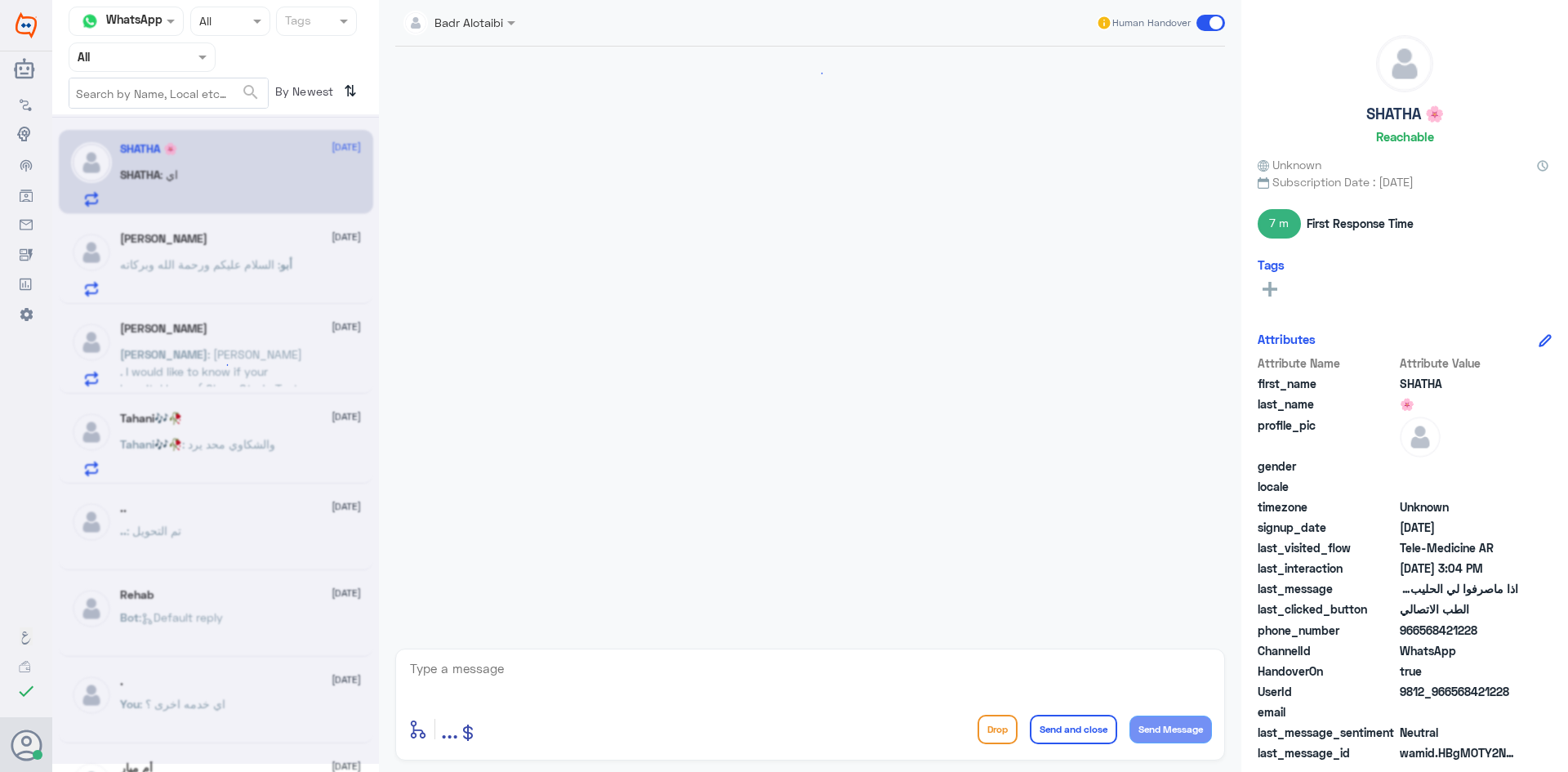
scroll to position [637, 0]
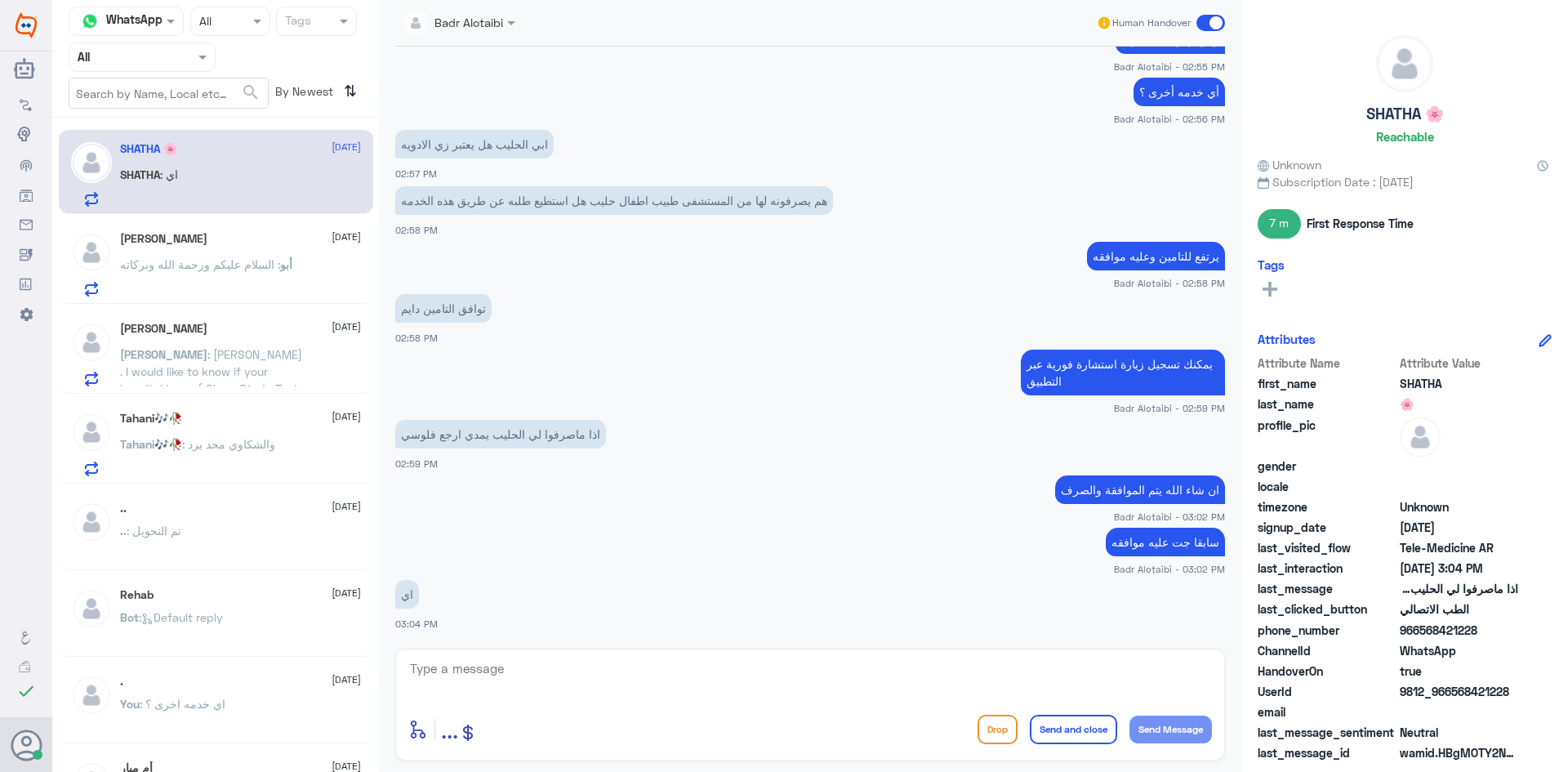
click at [238, 418] on div "Tahani🎶🥀 10 September" at bounding box center [240, 418] width 241 height 14
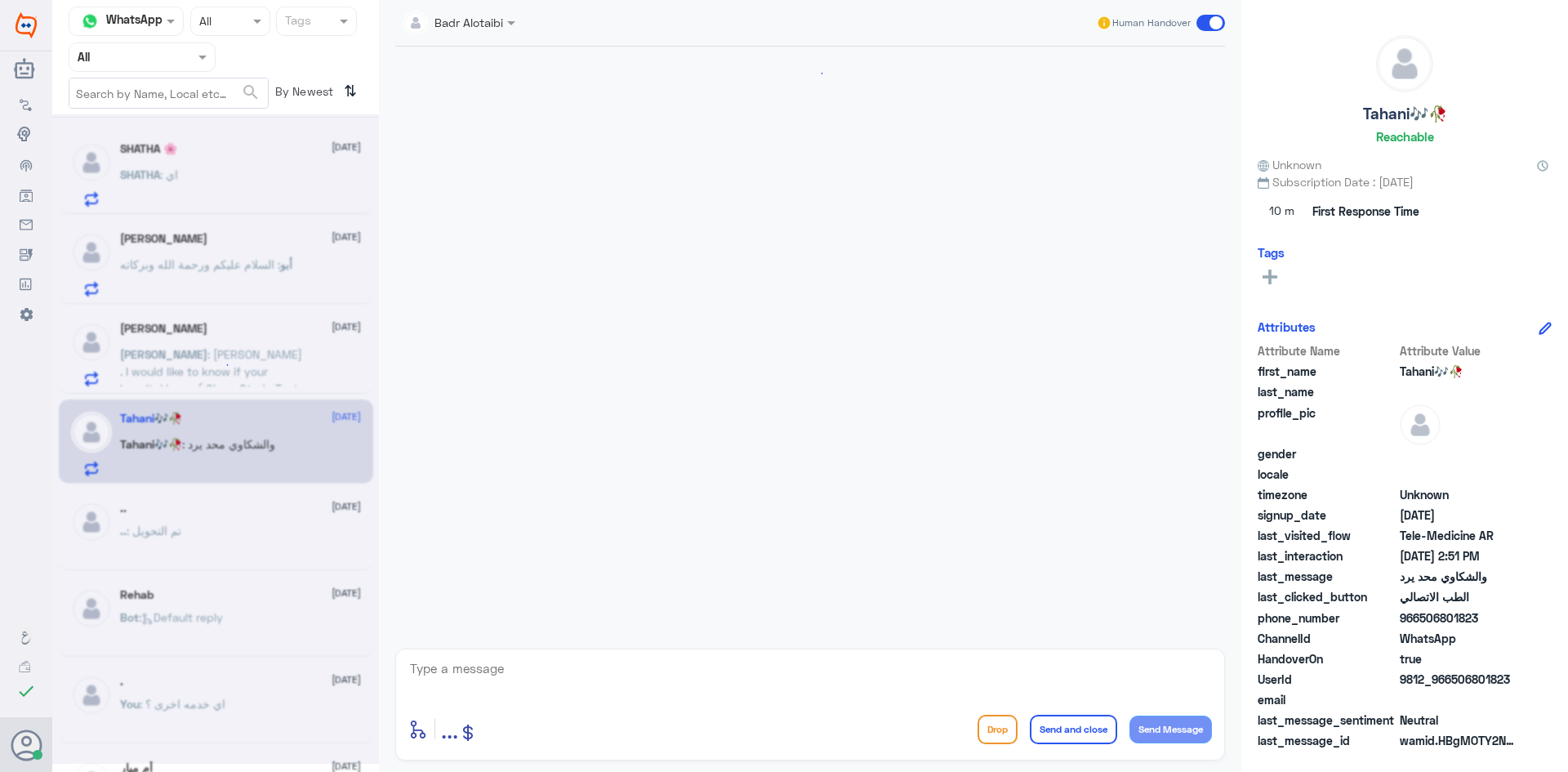
scroll to position [1148, 0]
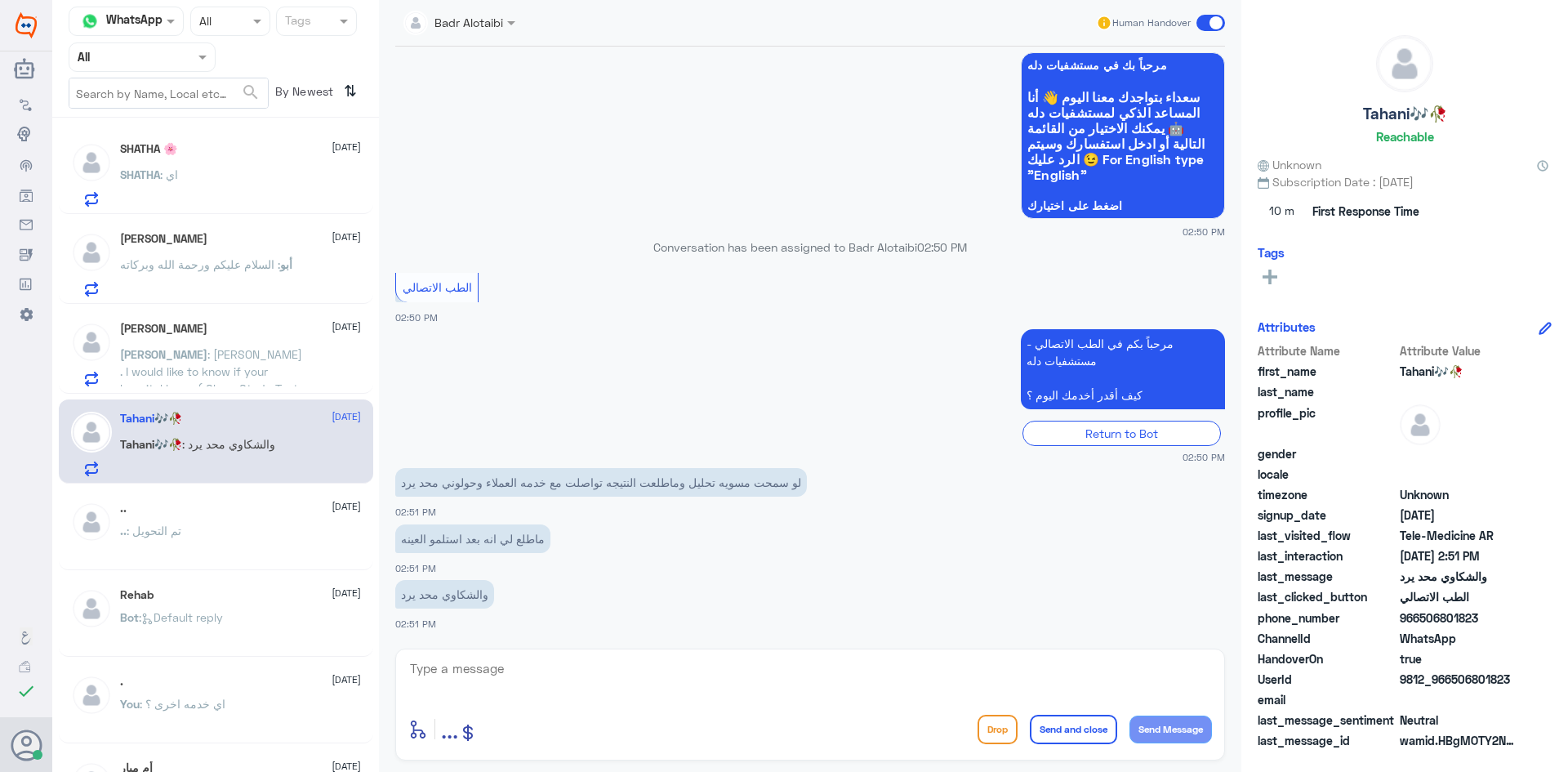
drag, startPoint x: 1508, startPoint y: 682, endPoint x: 1454, endPoint y: 677, distance: 54.2
click at [1454, 677] on span "9812_966506801823" at bounding box center [1459, 679] width 119 height 17
copy span "506801823"
click at [295, 274] on div "أبو : السلام عليكم ورحمة الله وبركاته" at bounding box center [240, 278] width 241 height 36
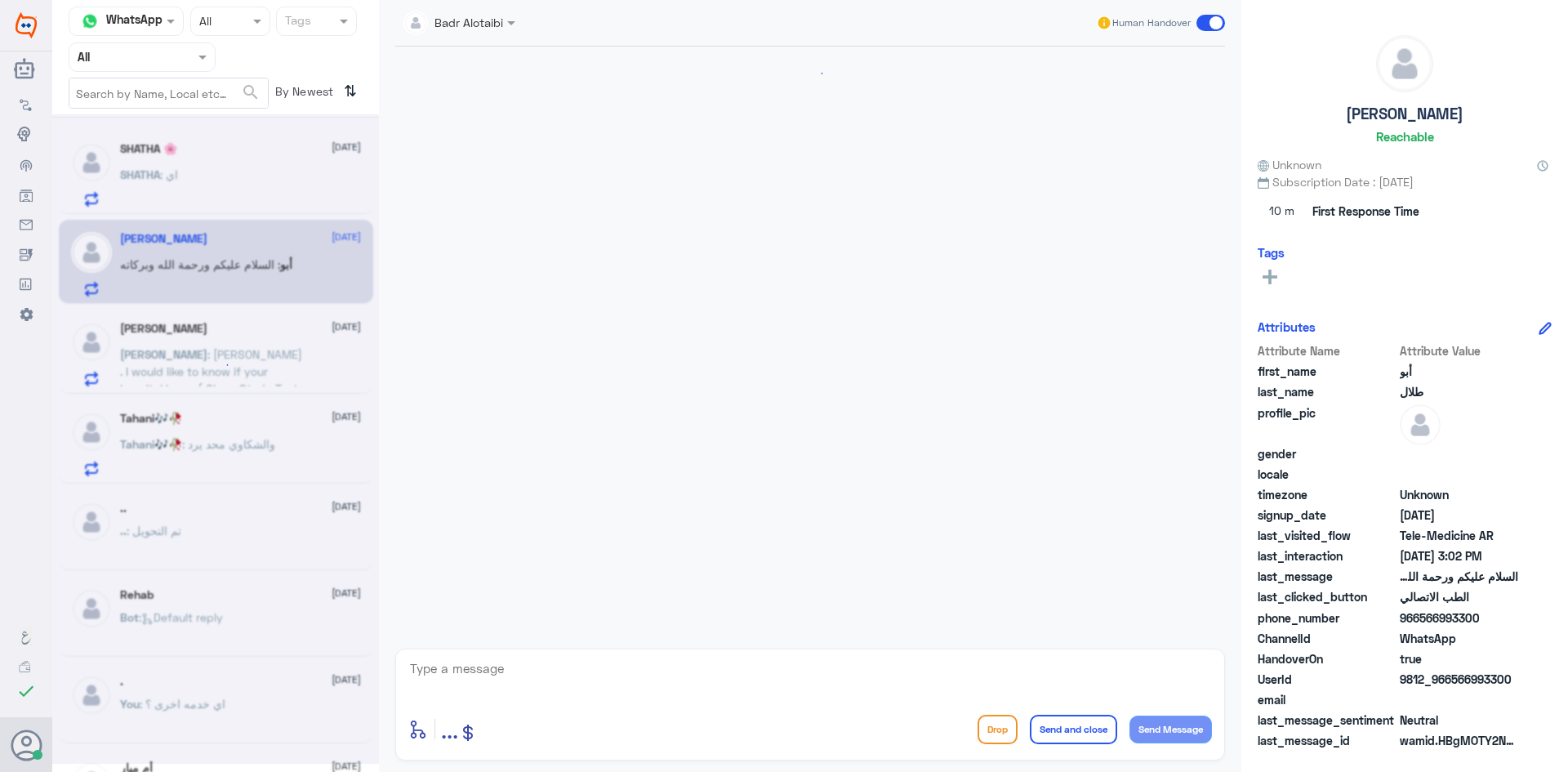
scroll to position [1519, 0]
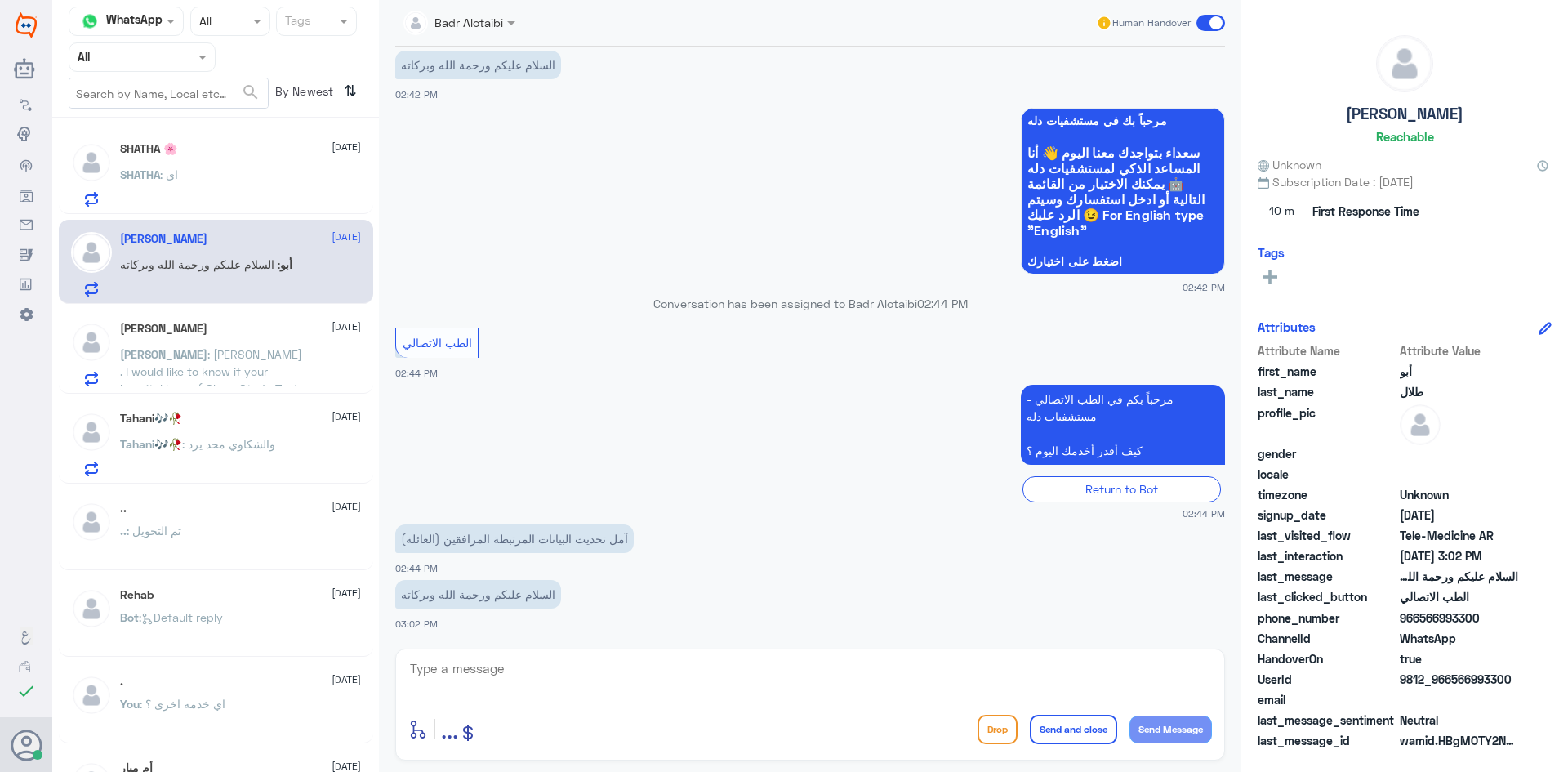
click at [266, 338] on div "Mohammad Jamshed 10 September Mohammad : Assalamu Alaikum . I would like to kno…" at bounding box center [240, 354] width 241 height 65
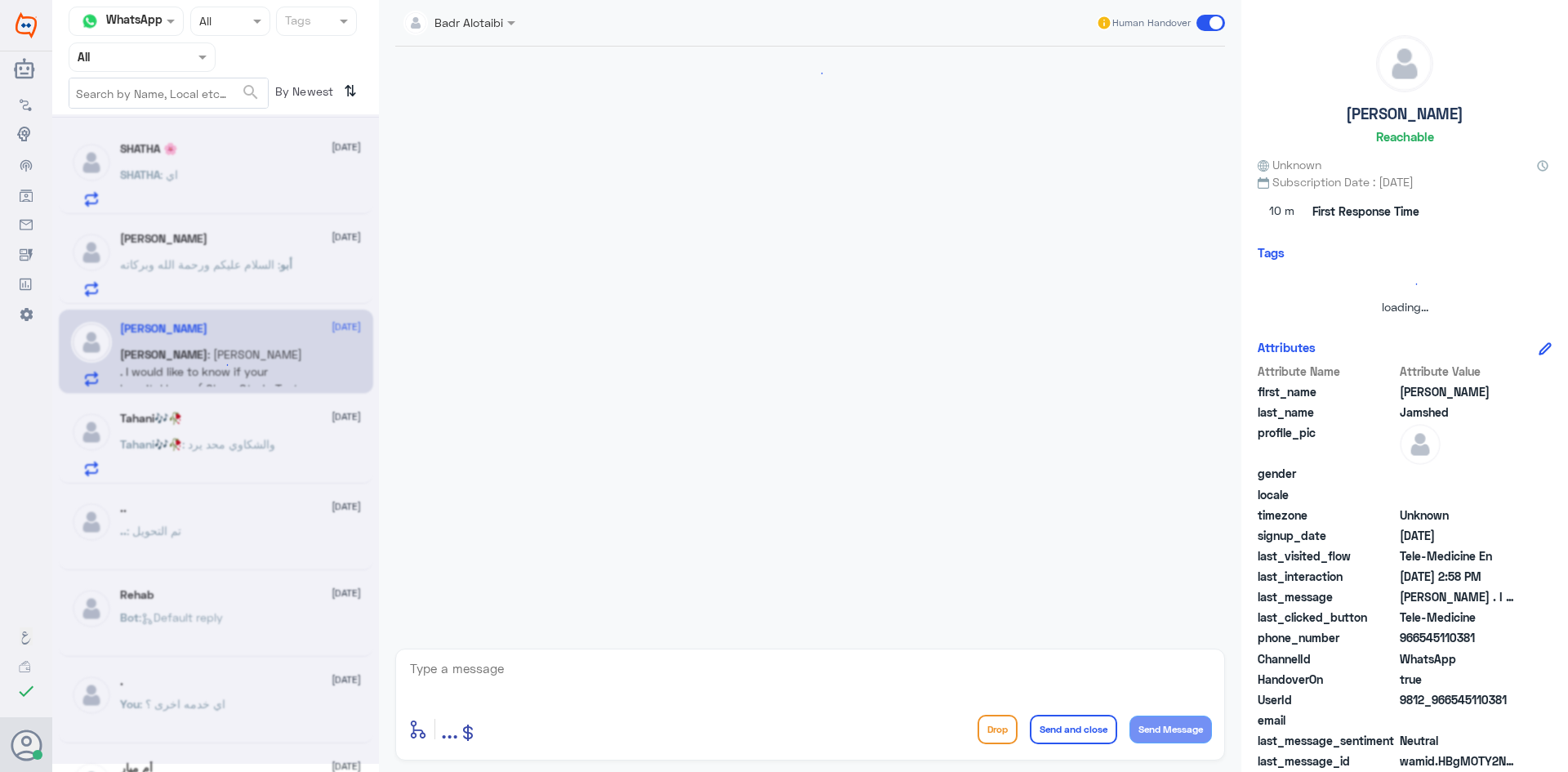
scroll to position [876, 0]
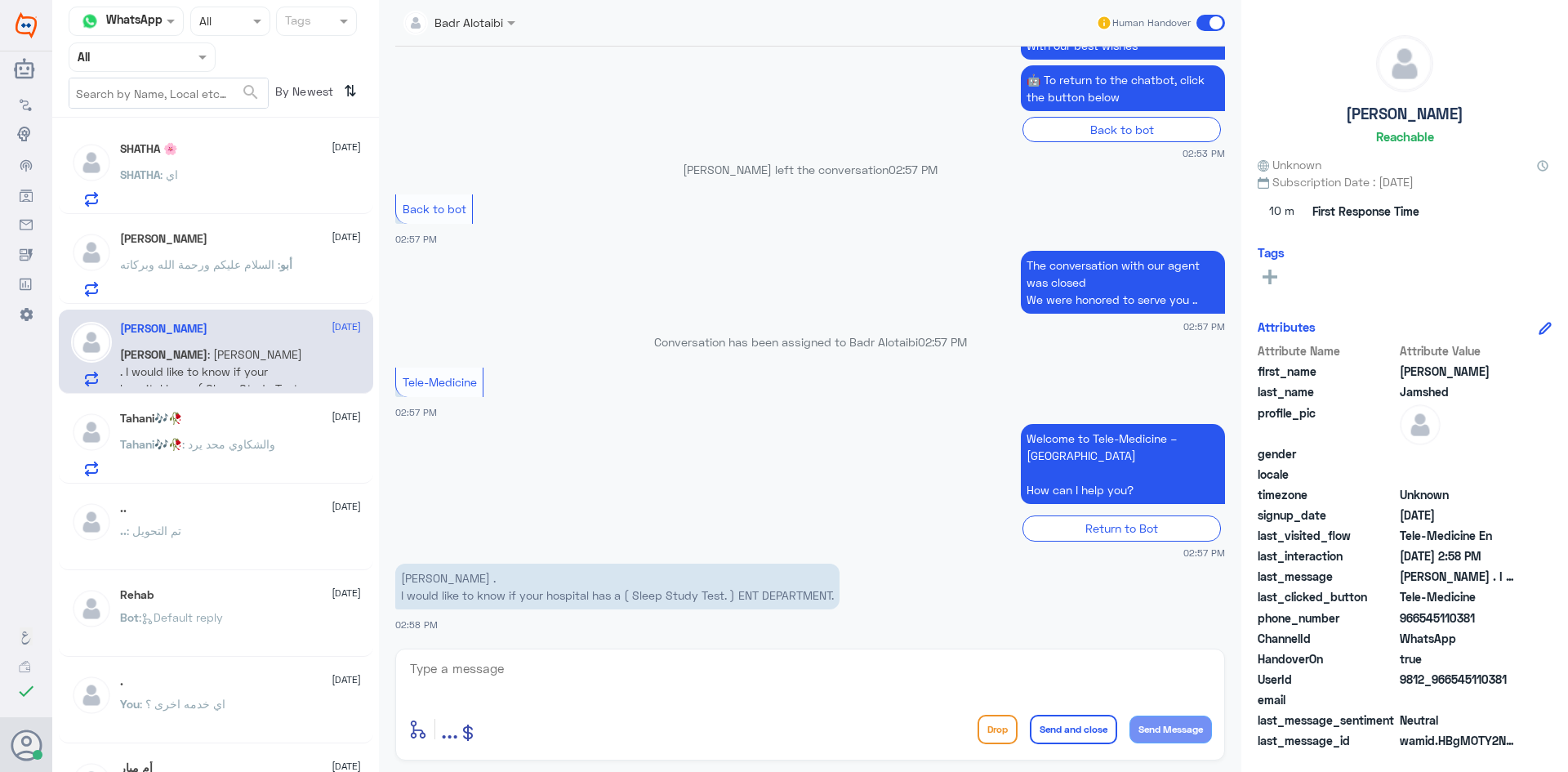
click at [251, 420] on div "Tahani🎶🥀 10 September Tahani🎶🥀 : والشكاوي محد يرد" at bounding box center [216, 441] width 314 height 84
click at [260, 428] on div "Tahani🎶🥀 10 September Tahani🎶🥀 : والشكاوي محد يرد" at bounding box center [240, 444] width 241 height 65
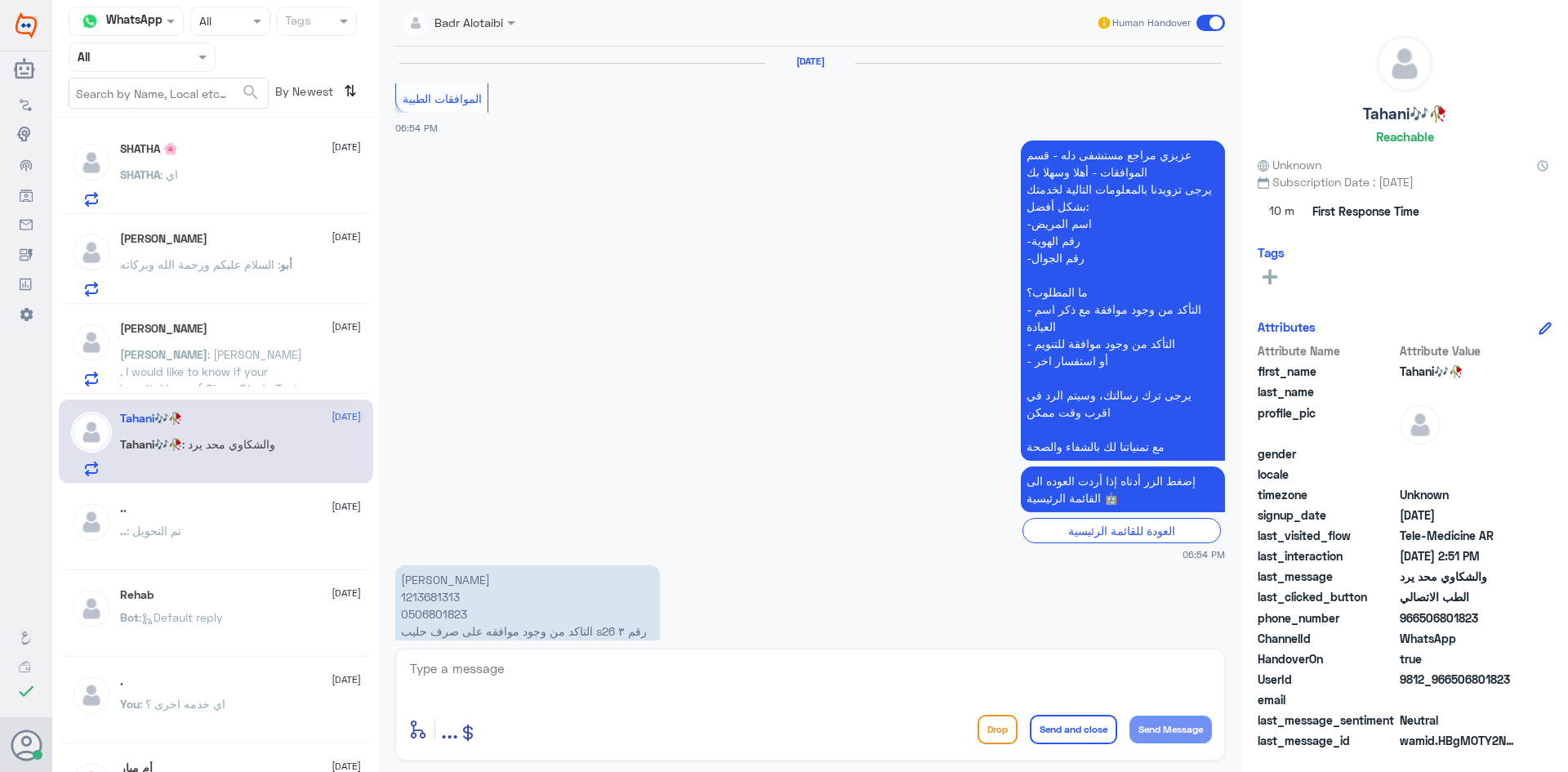
scroll to position [1148, 0]
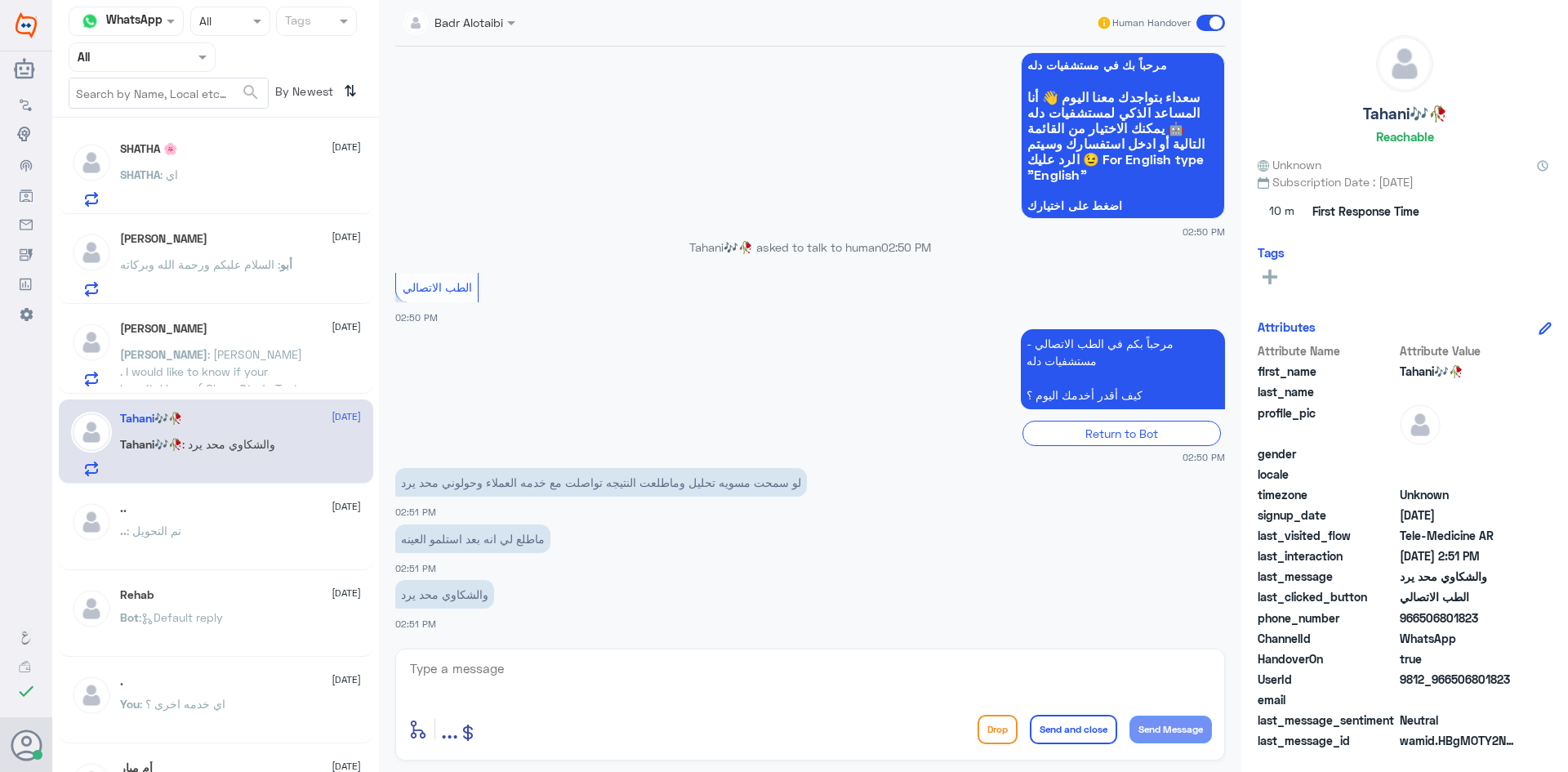
click at [216, 173] on div "SHATHA : اي" at bounding box center [240, 188] width 241 height 36
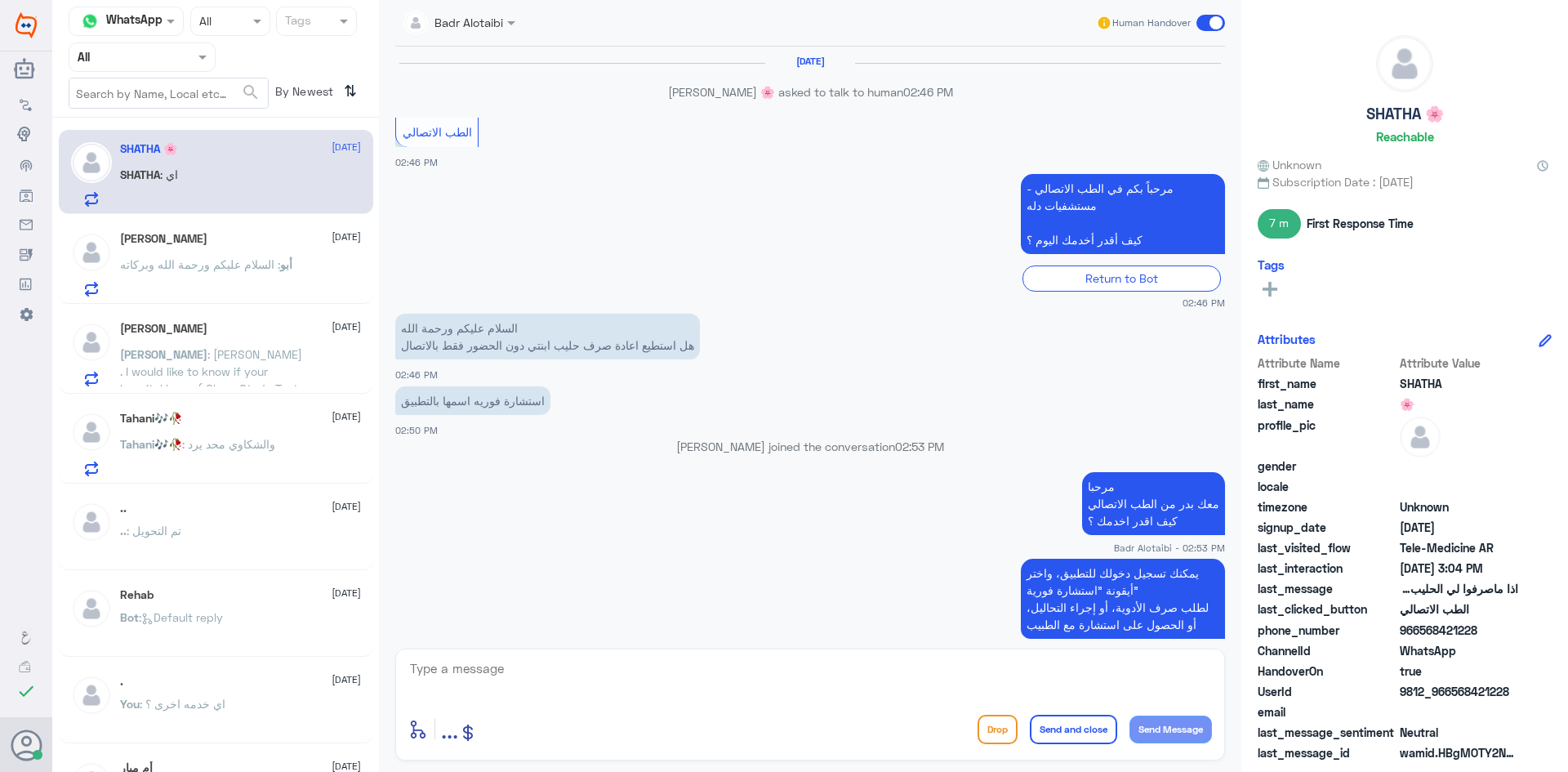
scroll to position [637, 0]
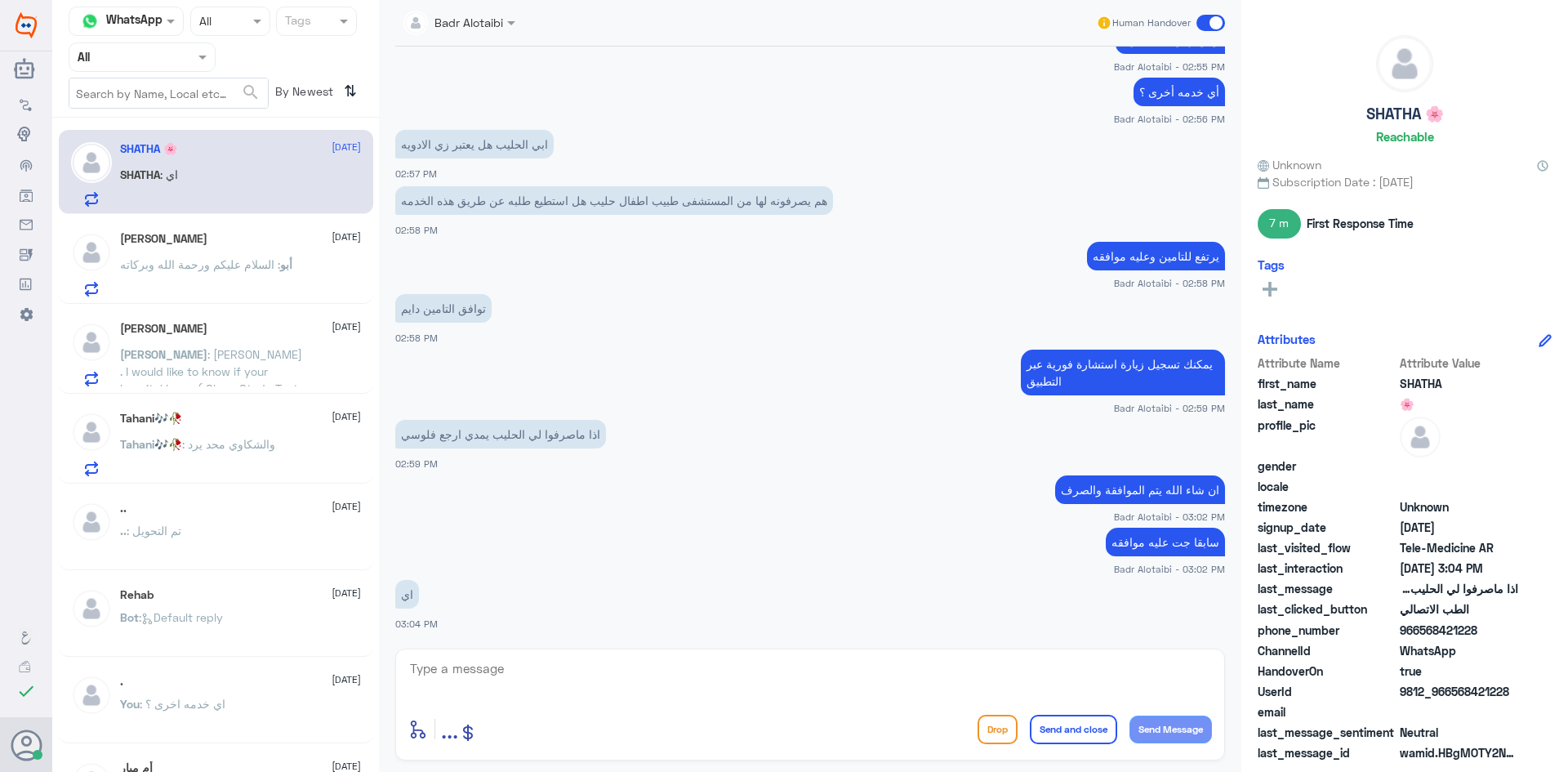
click at [739, 676] on textarea at bounding box center [809, 677] width 803 height 40
click at [841, 665] on textarea at bounding box center [809, 677] width 803 height 40
type textarea "ان شاء الله يتم الصرف"
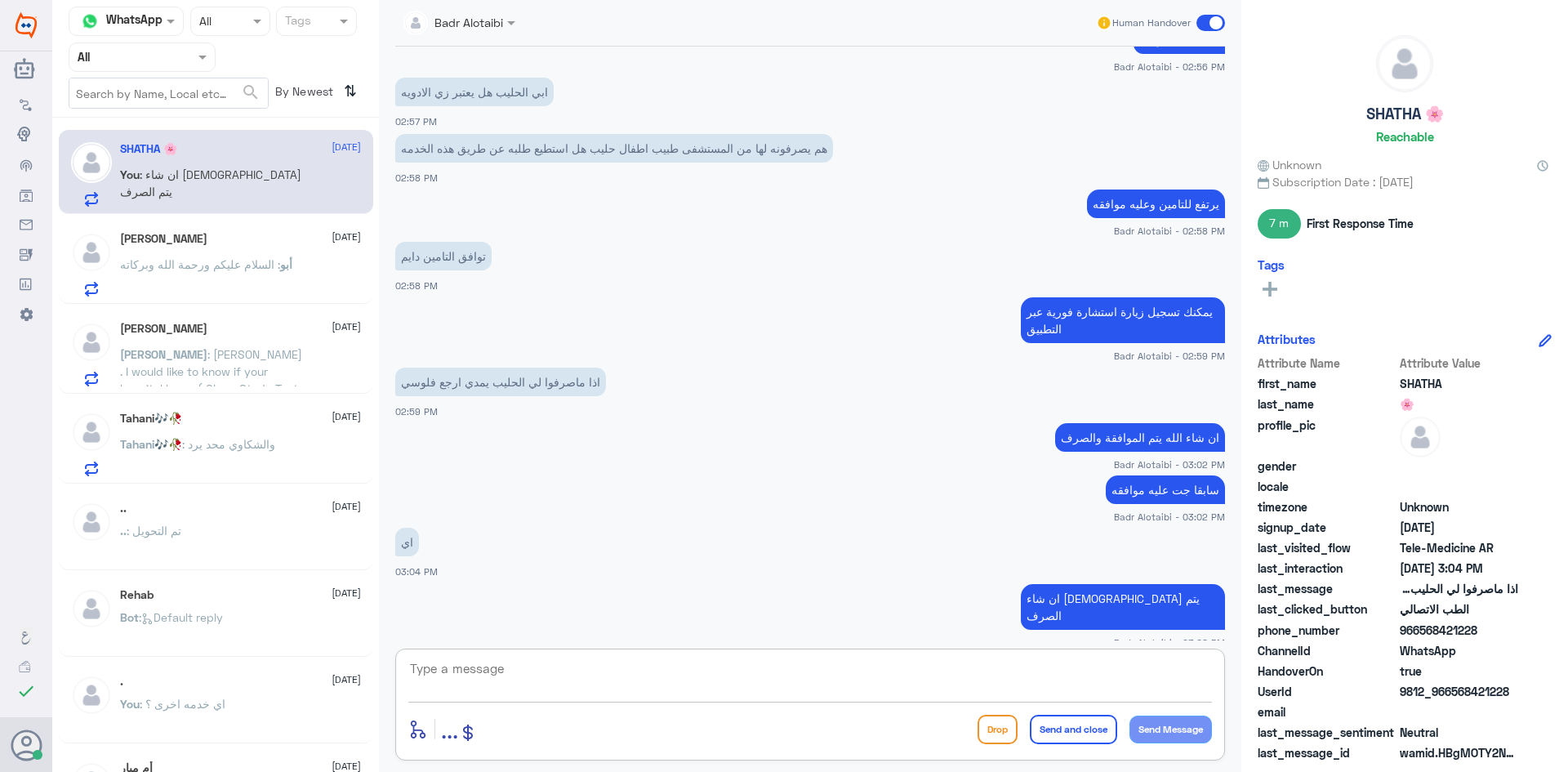
click at [203, 448] on span ": والشكاوي محد يرد" at bounding box center [229, 444] width 93 height 14
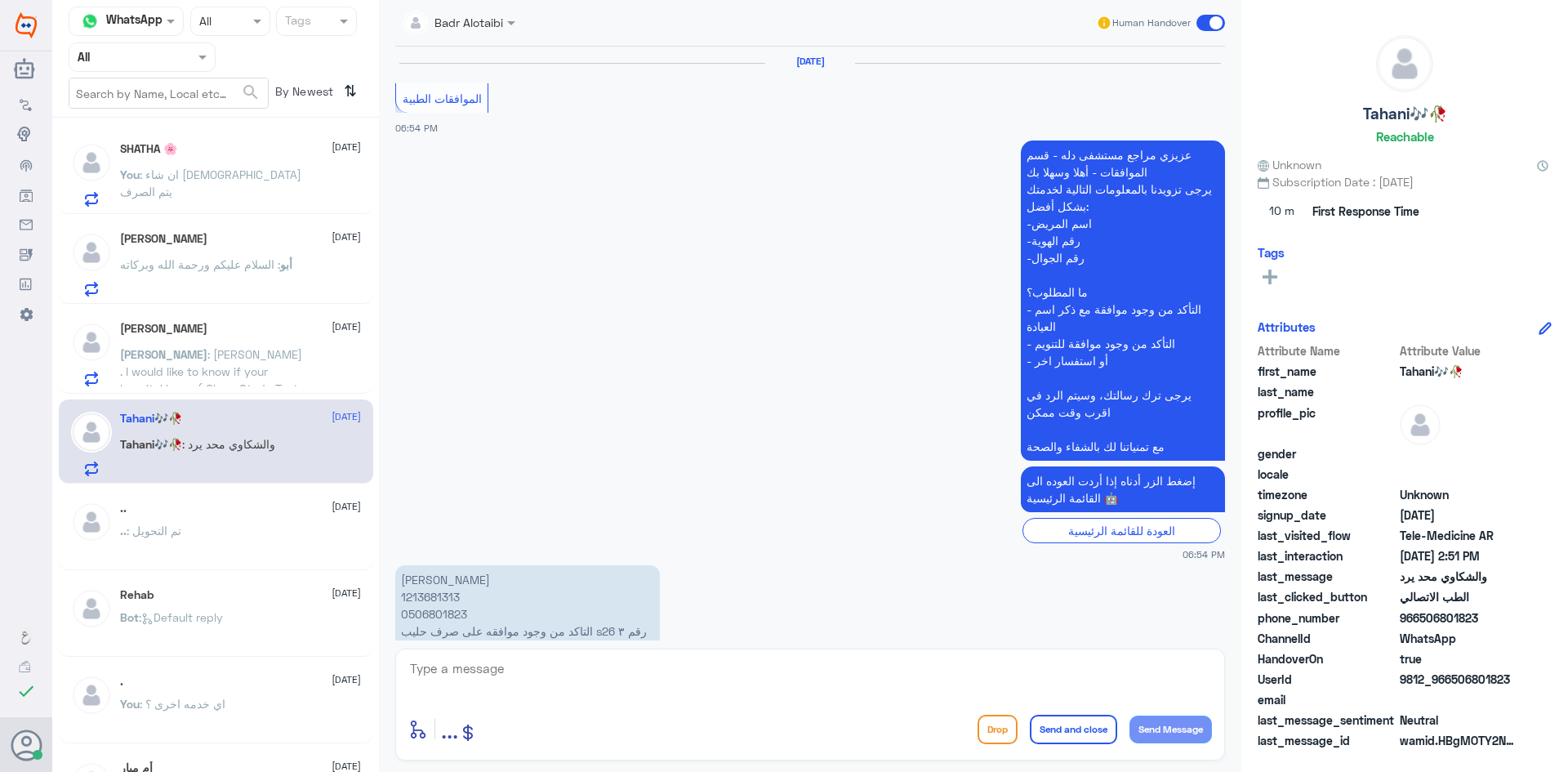
scroll to position [1148, 0]
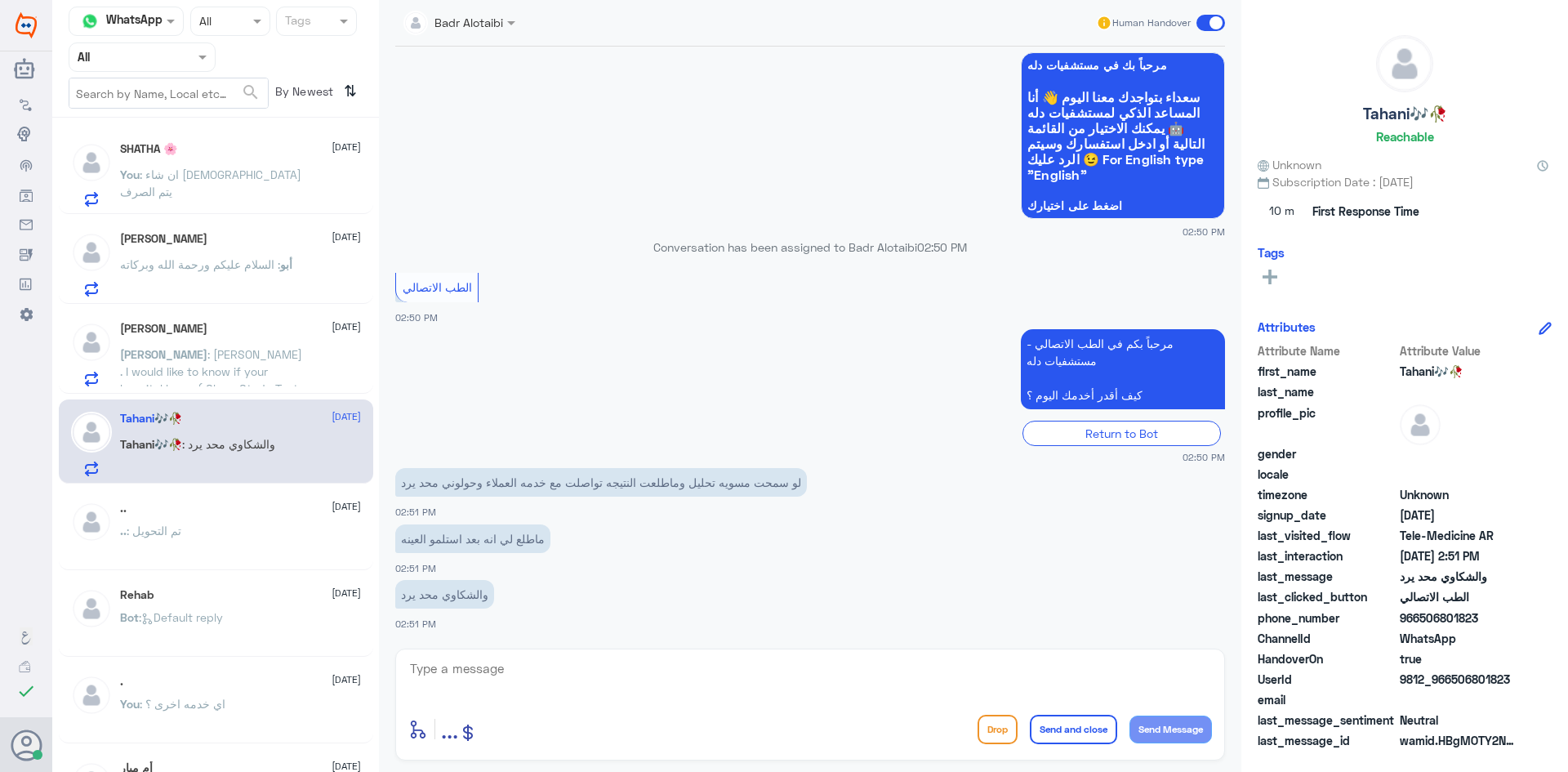
drag, startPoint x: 1512, startPoint y: 682, endPoint x: 1452, endPoint y: 686, distance: 60.1
click at [1452, 686] on span "9812_966506801823" at bounding box center [1459, 679] width 119 height 17
copy span "506801823"
click at [308, 189] on div "SHATHA : هل لها مراجعه الاستشاره الفورية" at bounding box center [240, 188] width 241 height 36
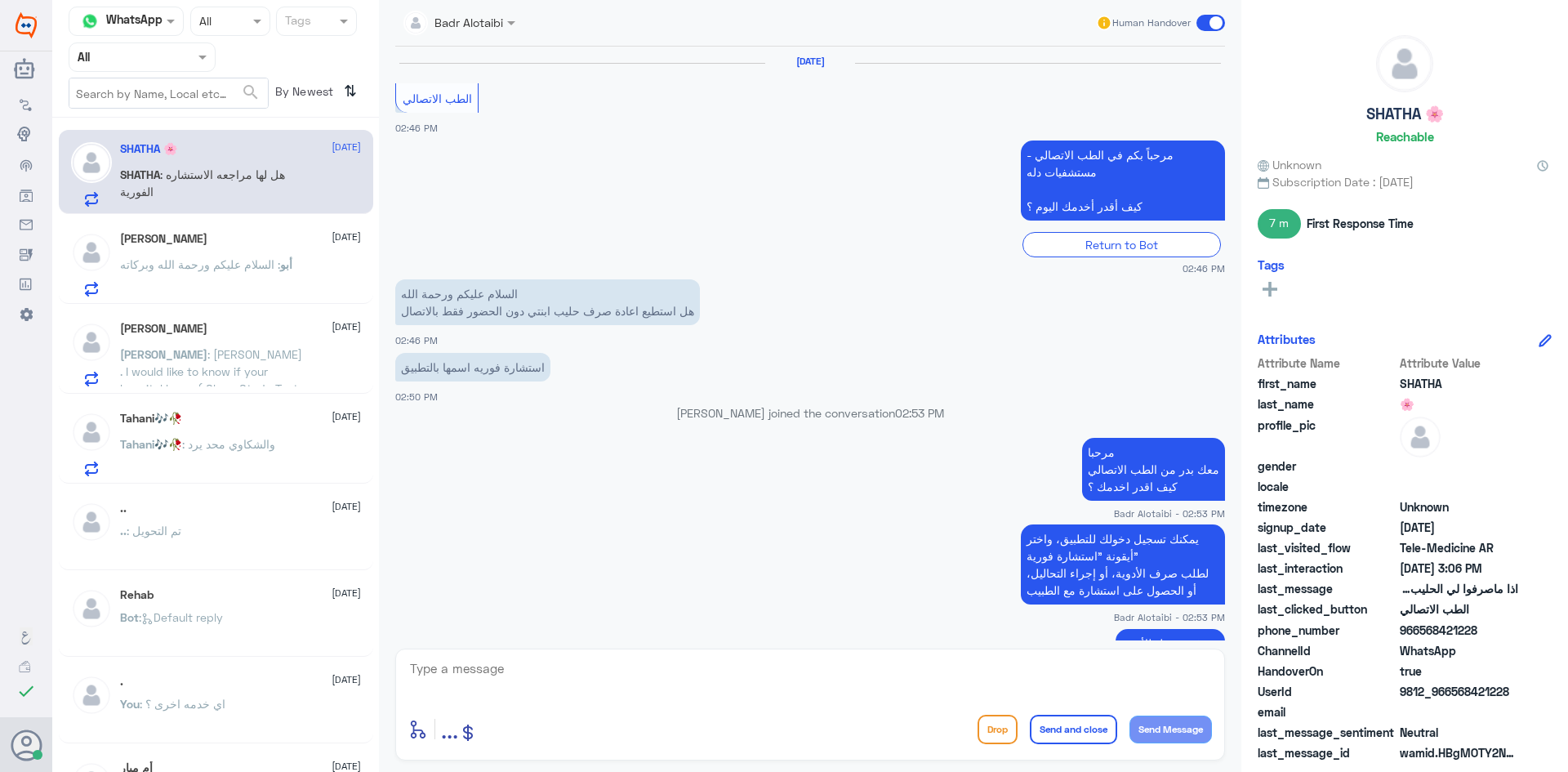
scroll to position [711, 0]
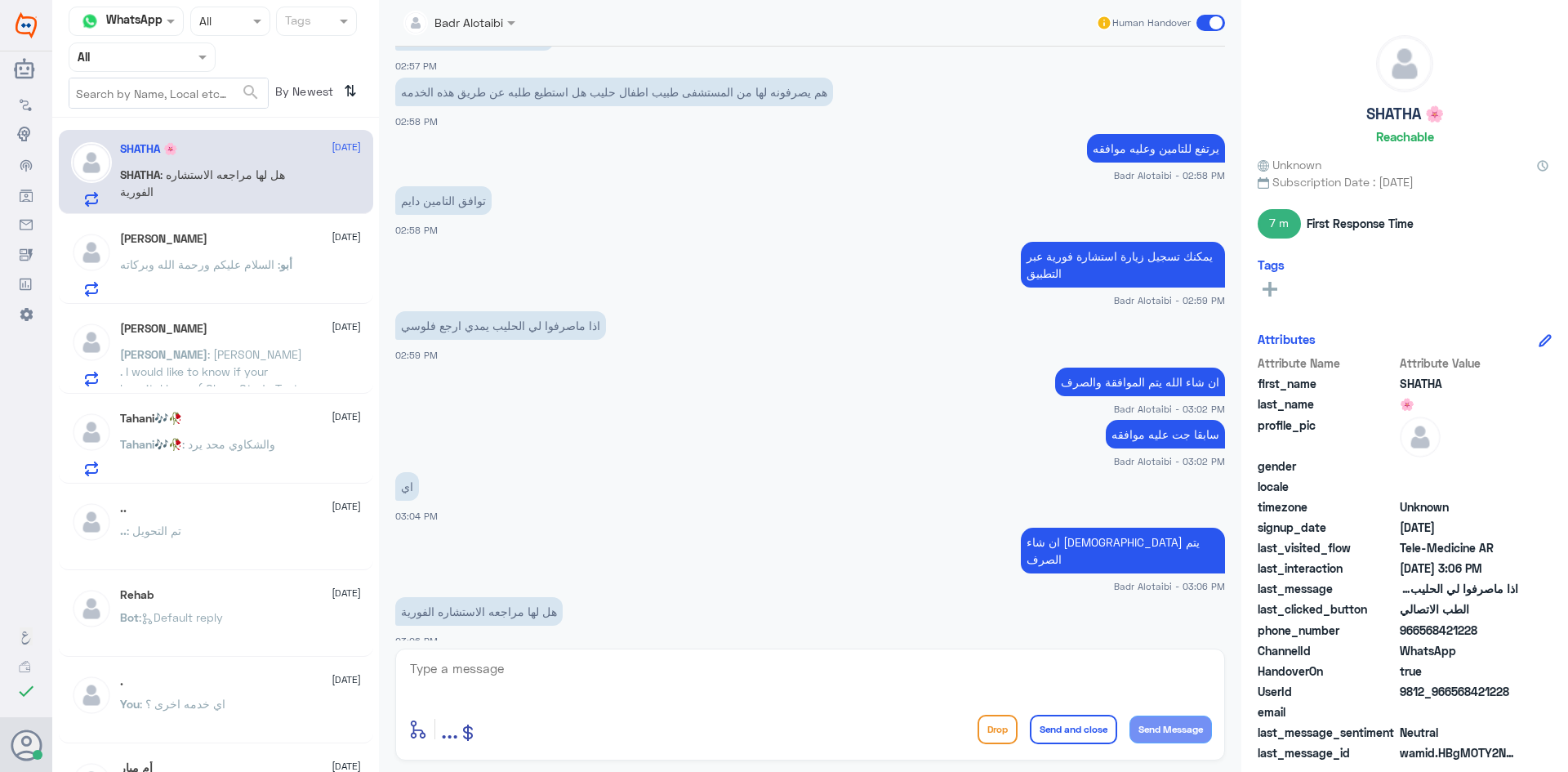
click at [583, 658] on textarea at bounding box center [809, 677] width 803 height 40
click at [229, 237] on div "أبو طلال 10 September" at bounding box center [240, 239] width 241 height 14
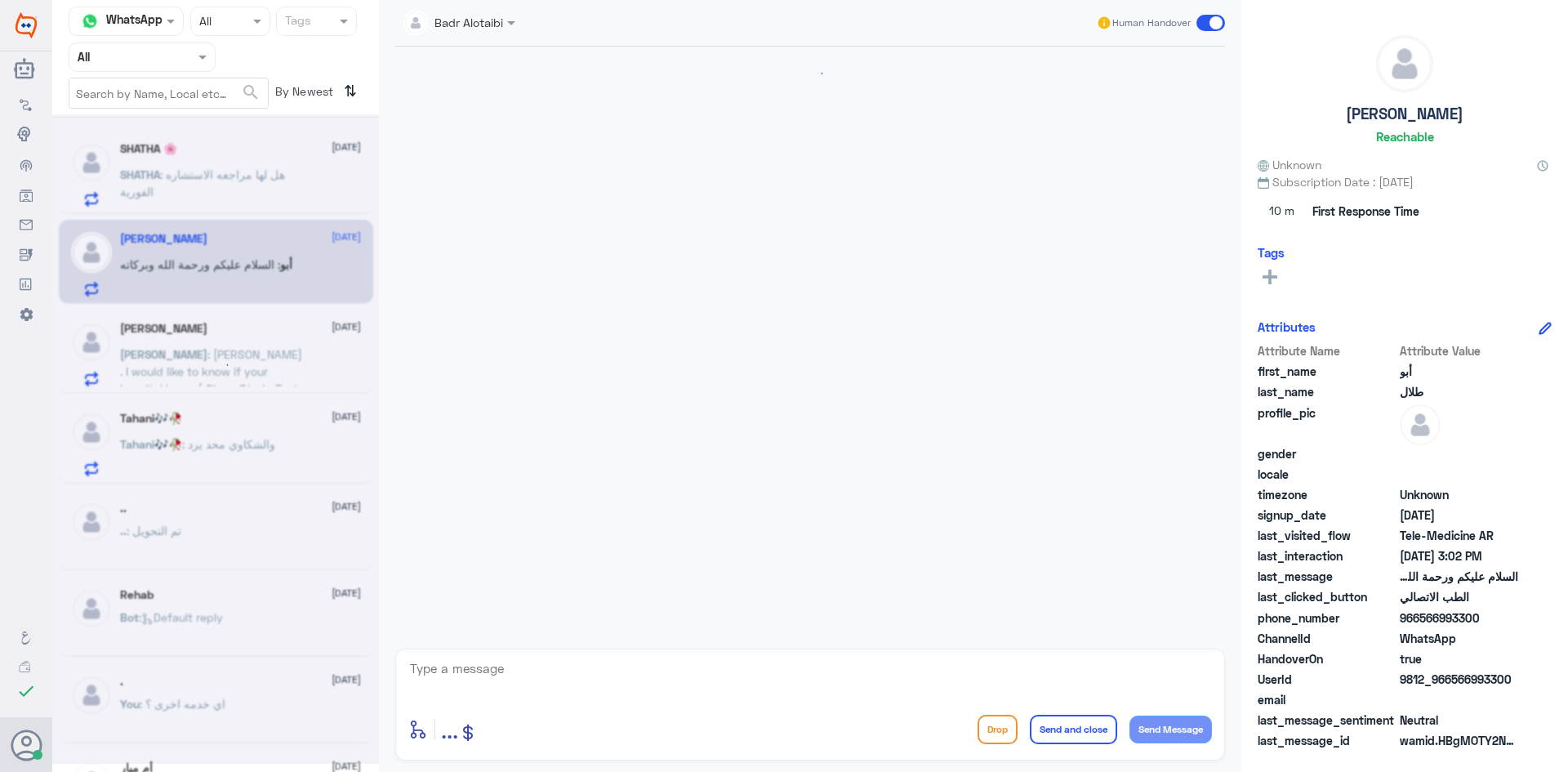
scroll to position [1519, 0]
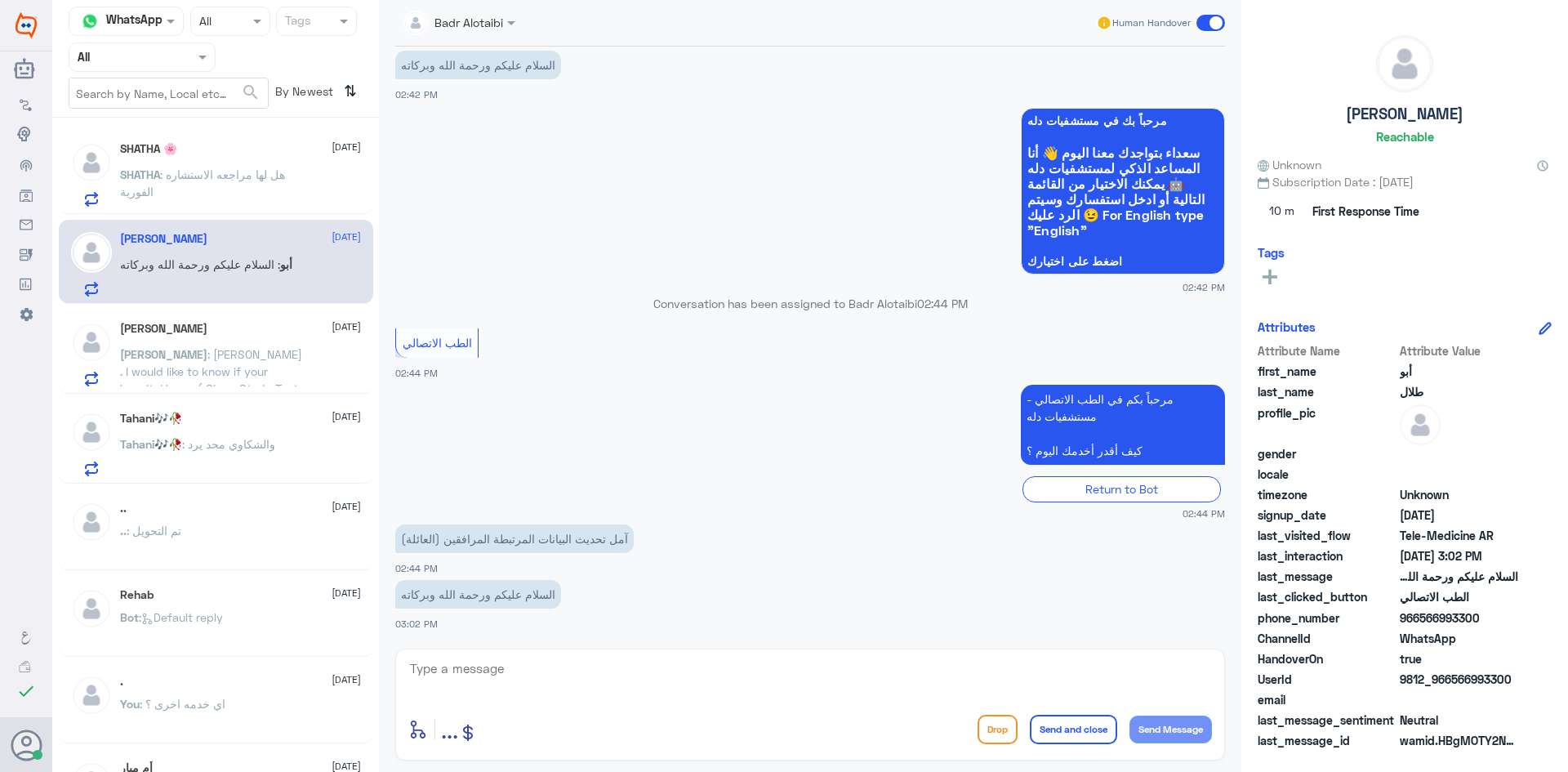
click at [207, 323] on h5 "Mohammad Jamshed" at bounding box center [163, 328] width 87 height 14
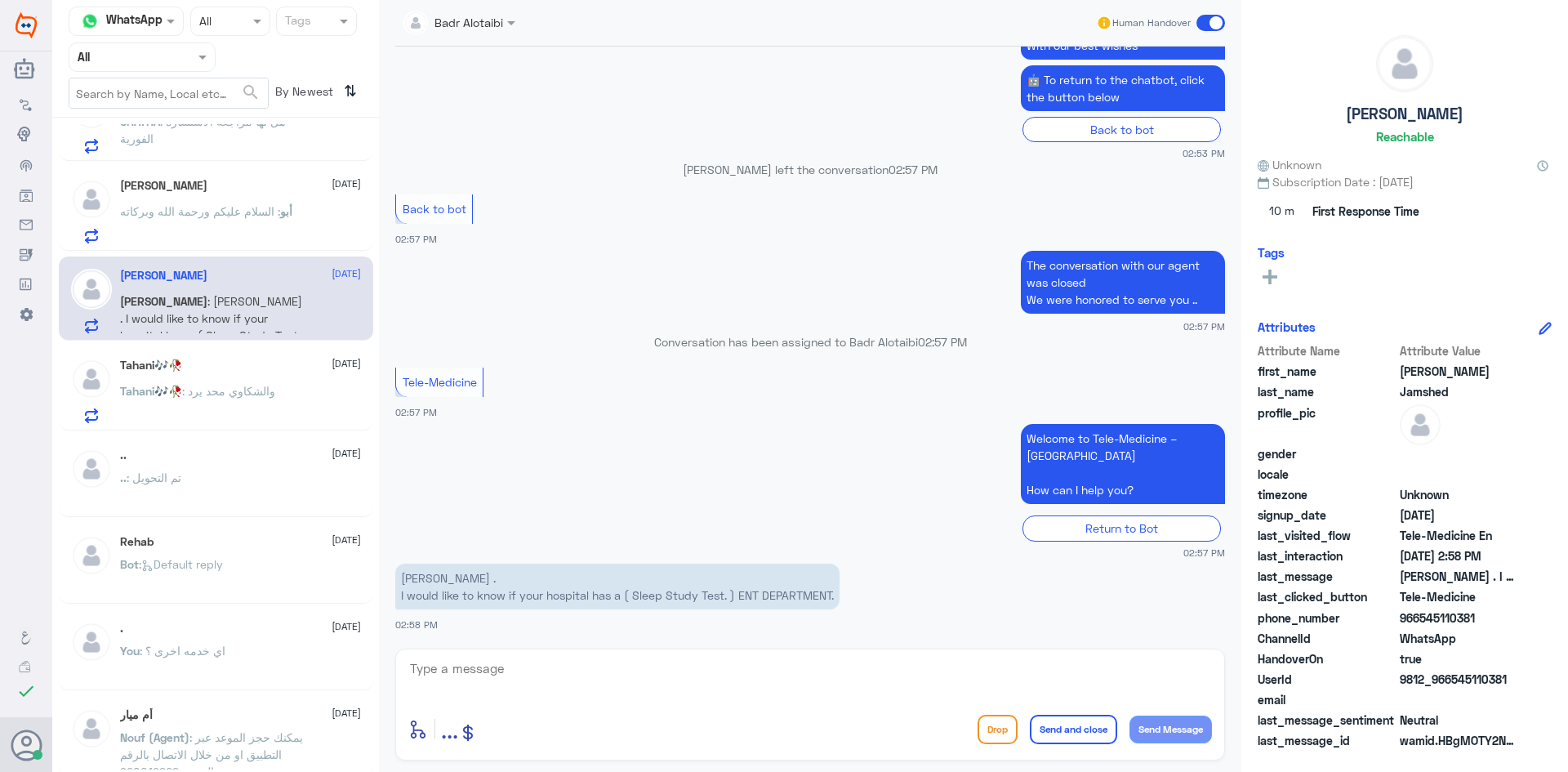
scroll to position [81, 0]
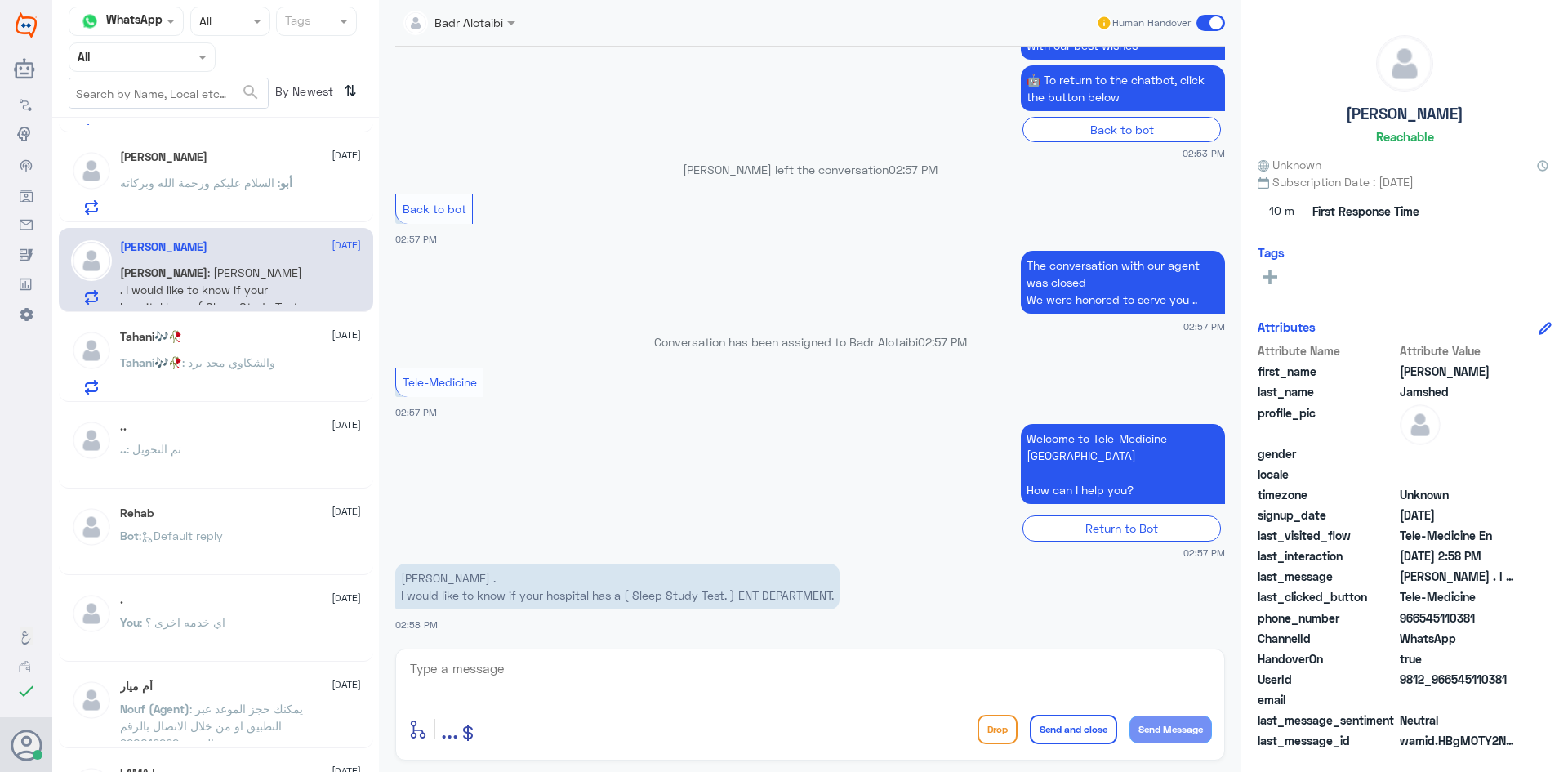
click at [221, 345] on div "Tahani🎶🥀 10 September Tahani🎶🥀 : والشكاوي محد يرد" at bounding box center [240, 362] width 241 height 65
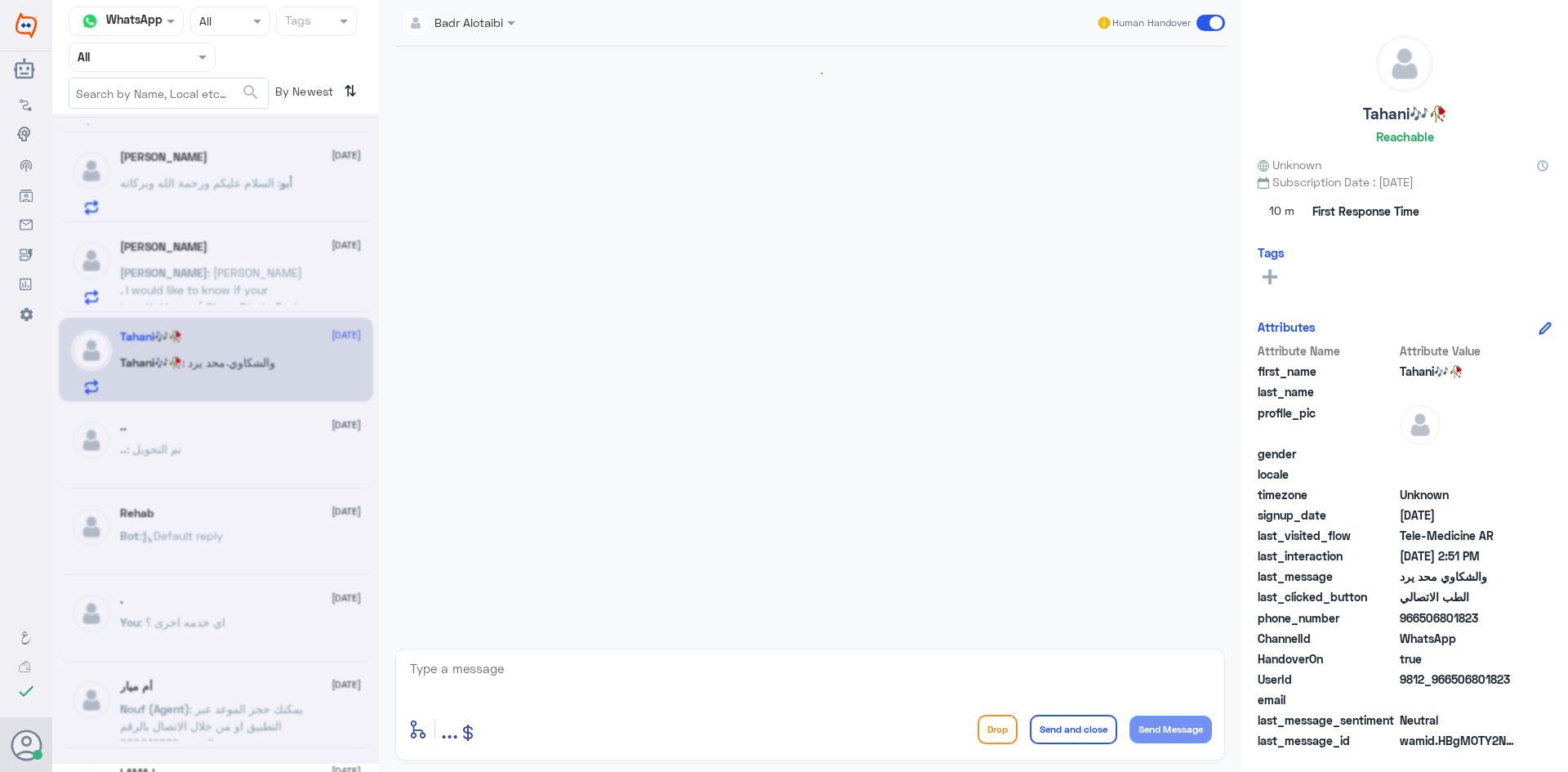
scroll to position [1148, 0]
click at [216, 489] on div "SHATHA 🌸 10 September SHATHA : هل لها مراجعه الاستشاره الفورية أبو طلال 10 Sept…" at bounding box center [216, 451] width 327 height 653
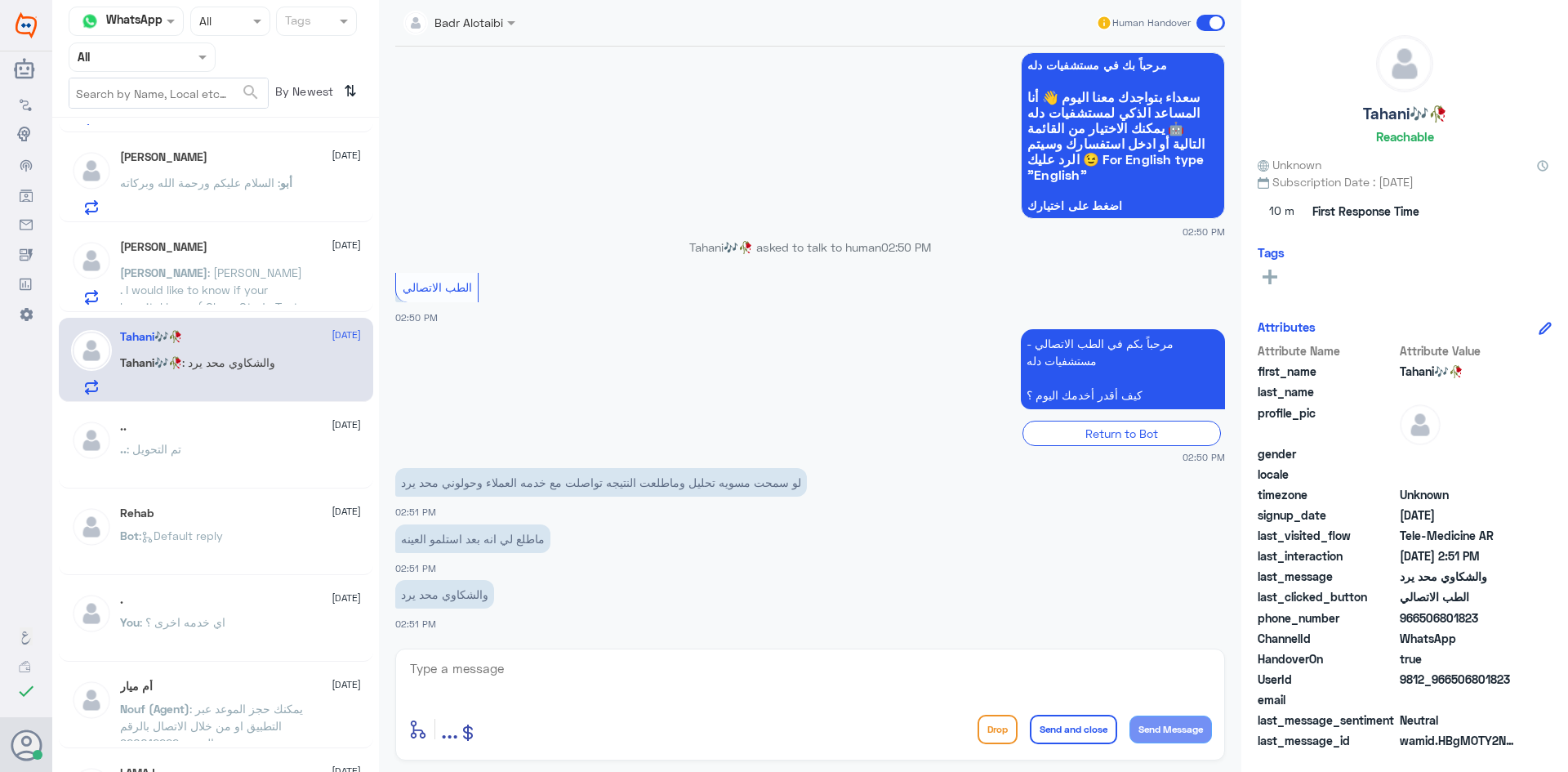
scroll to position [0, 0]
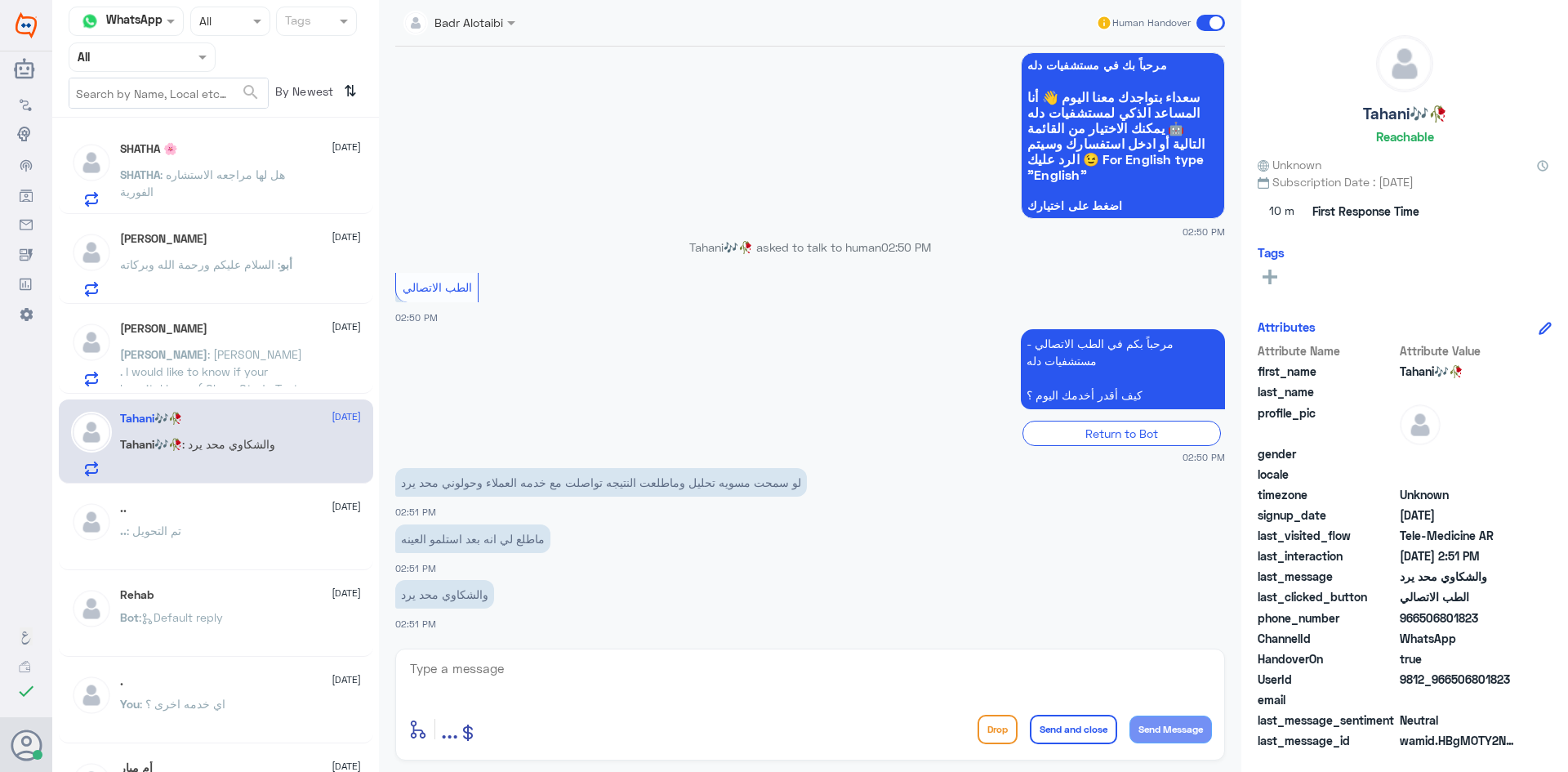
click at [249, 195] on p "SHATHA : هل لها مراجعه الاستشاره الفورية" at bounding box center [212, 186] width 184 height 41
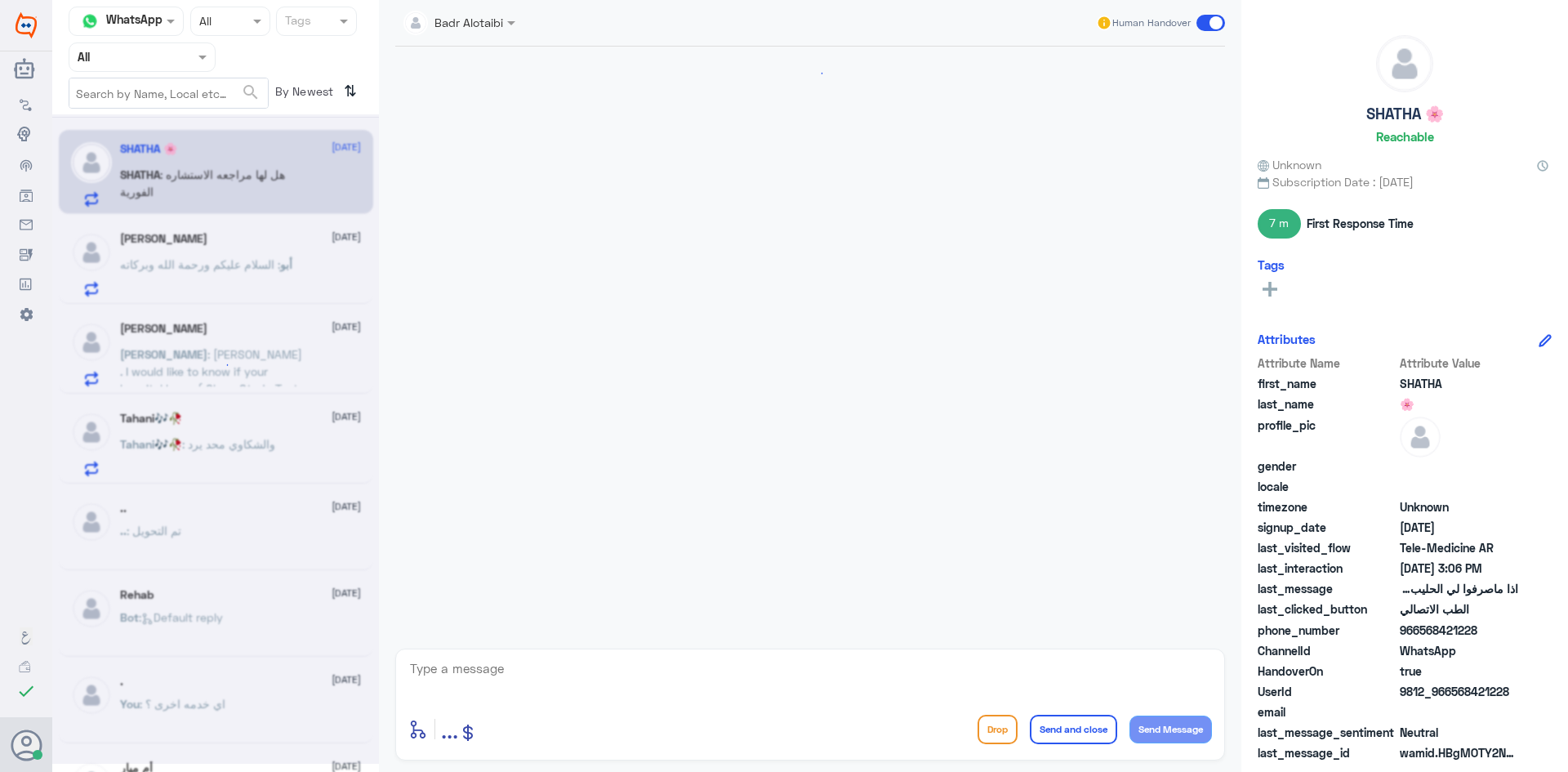
scroll to position [711, 0]
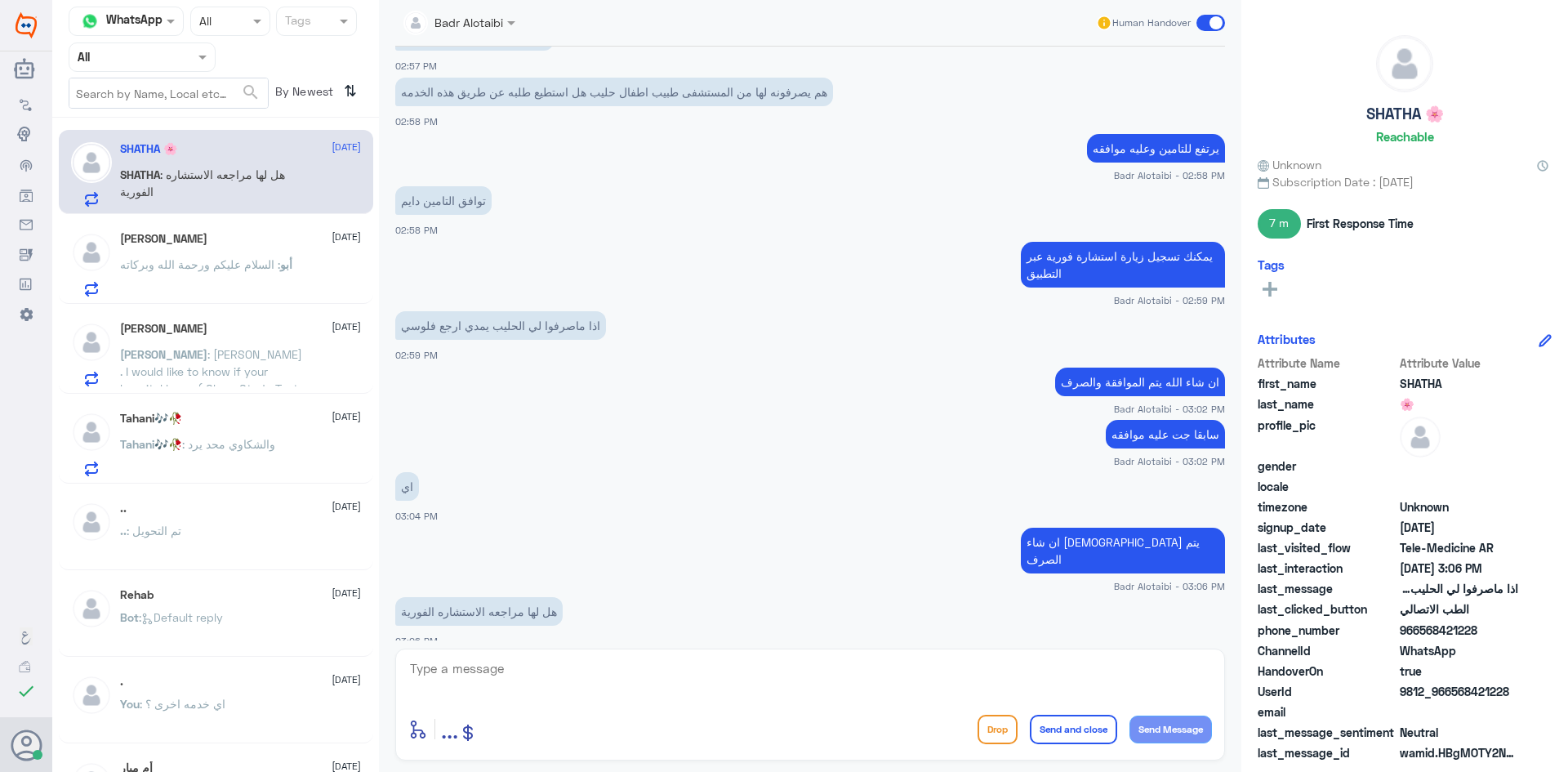
drag, startPoint x: 1517, startPoint y: 691, endPoint x: 1453, endPoint y: 697, distance: 64.3
click at [1453, 697] on span "9812_966568421228" at bounding box center [1459, 691] width 119 height 17
copy span "568421228"
click at [673, 690] on textarea at bounding box center [809, 677] width 803 height 40
click at [674, 677] on textarea at bounding box center [809, 677] width 803 height 40
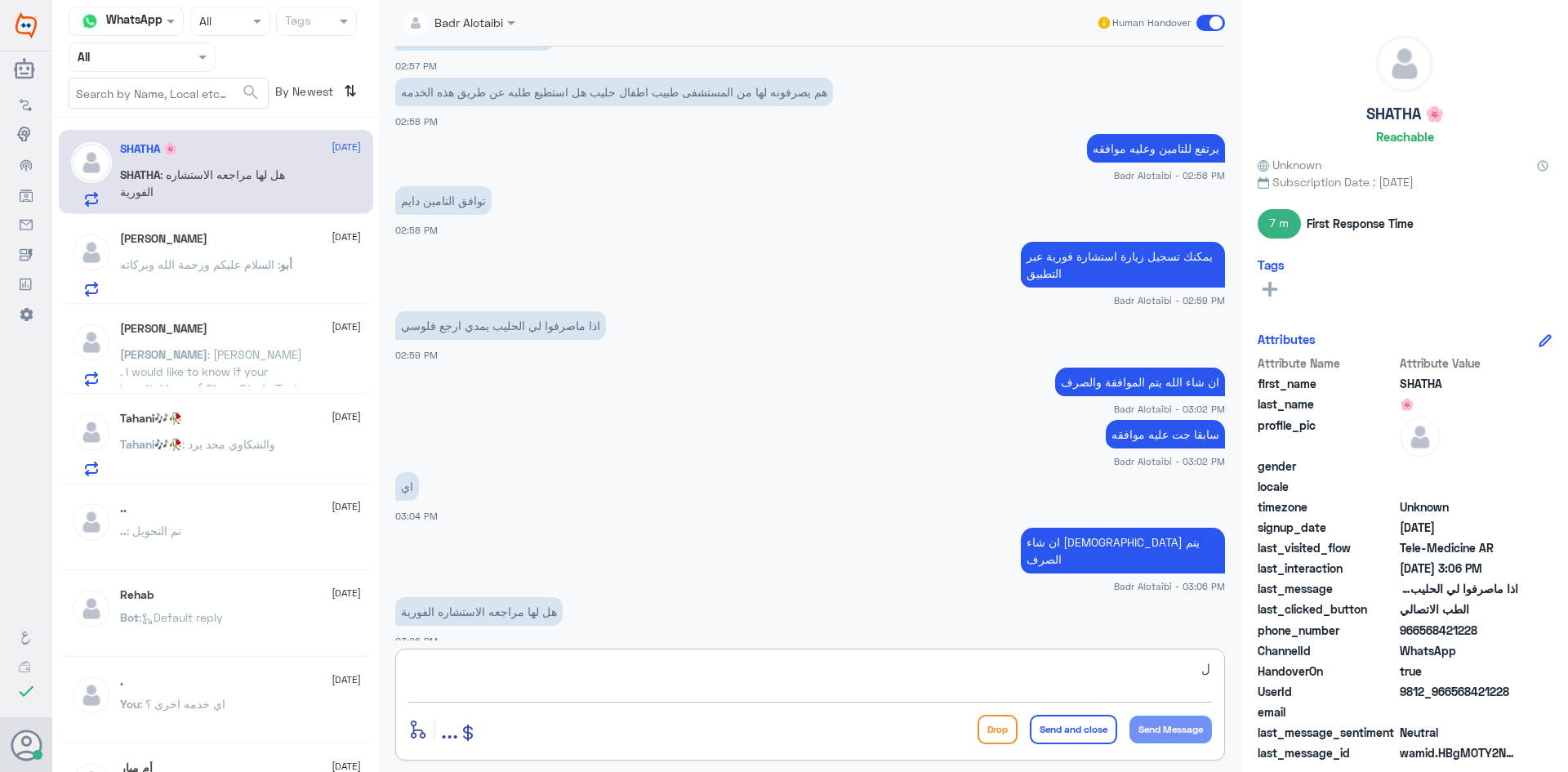
type textarea "لا"
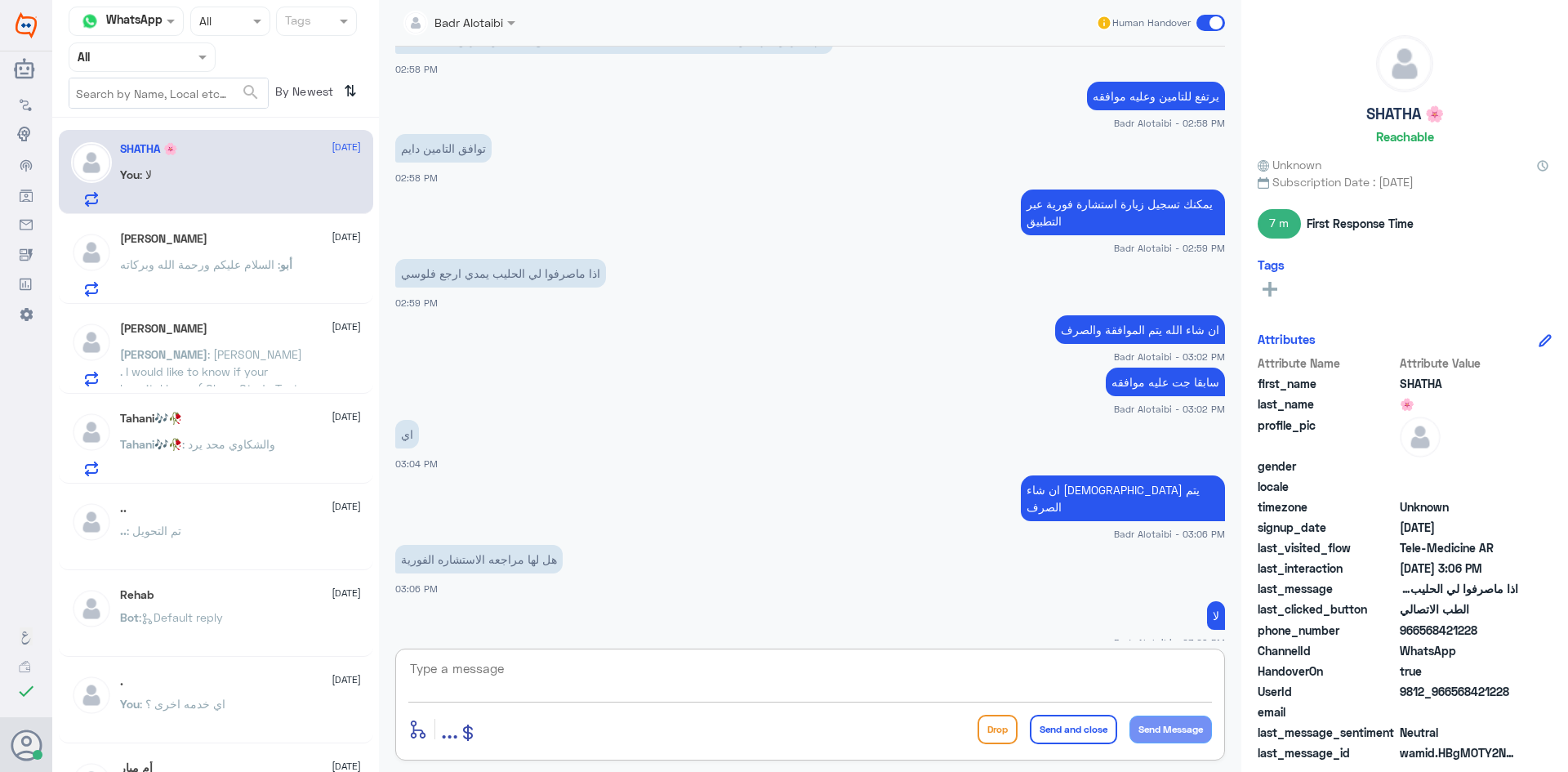
click at [269, 357] on span ": Assalamu Alaikum . I would like to know if your hospital has a ( Sleep Study …" at bounding box center [211, 380] width 182 height 66
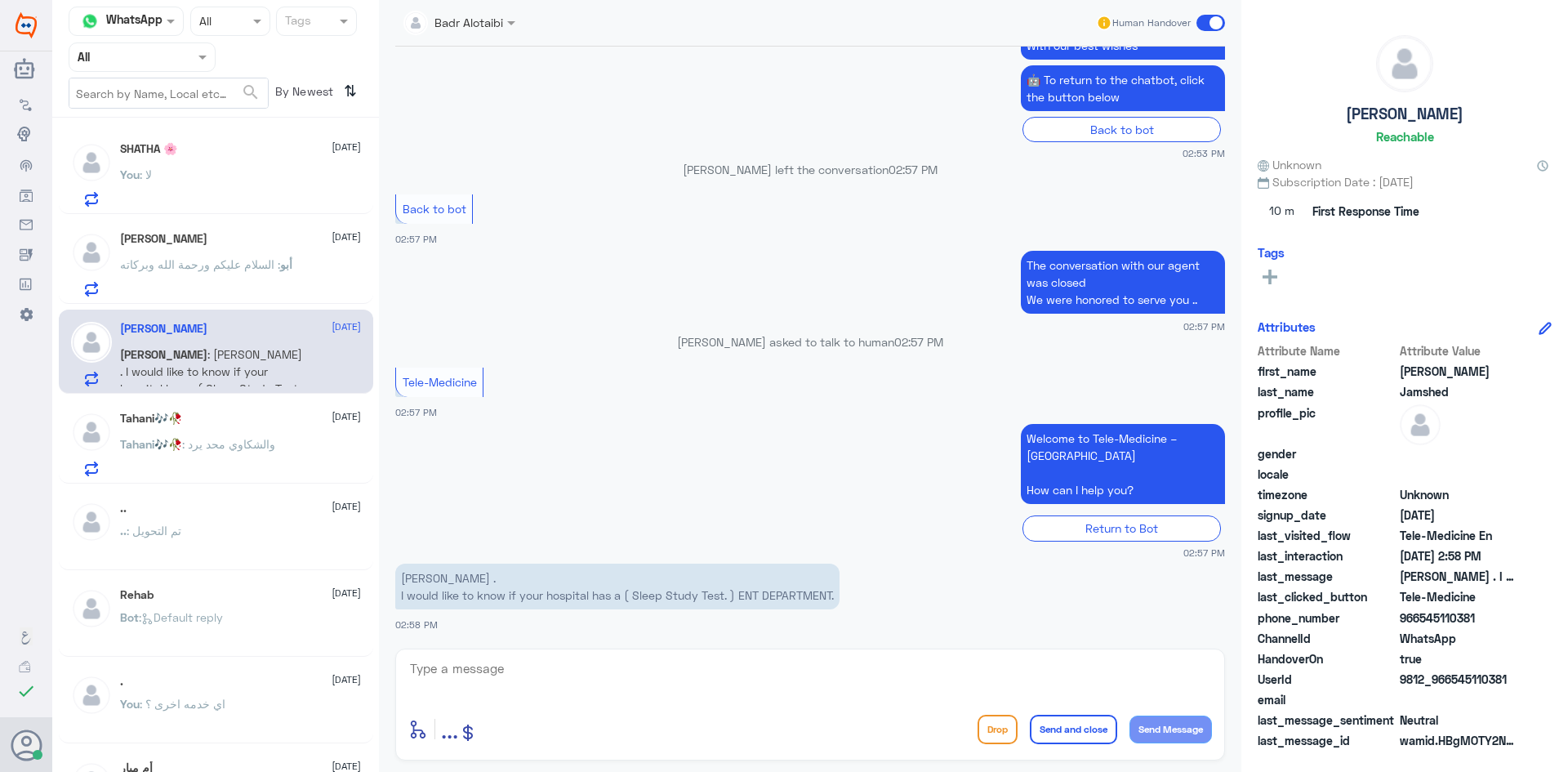
click at [1207, 26] on span at bounding box center [1211, 23] width 28 height 17
click at [0, 0] on input "checkbox" at bounding box center [0, 0] width 0 height 0
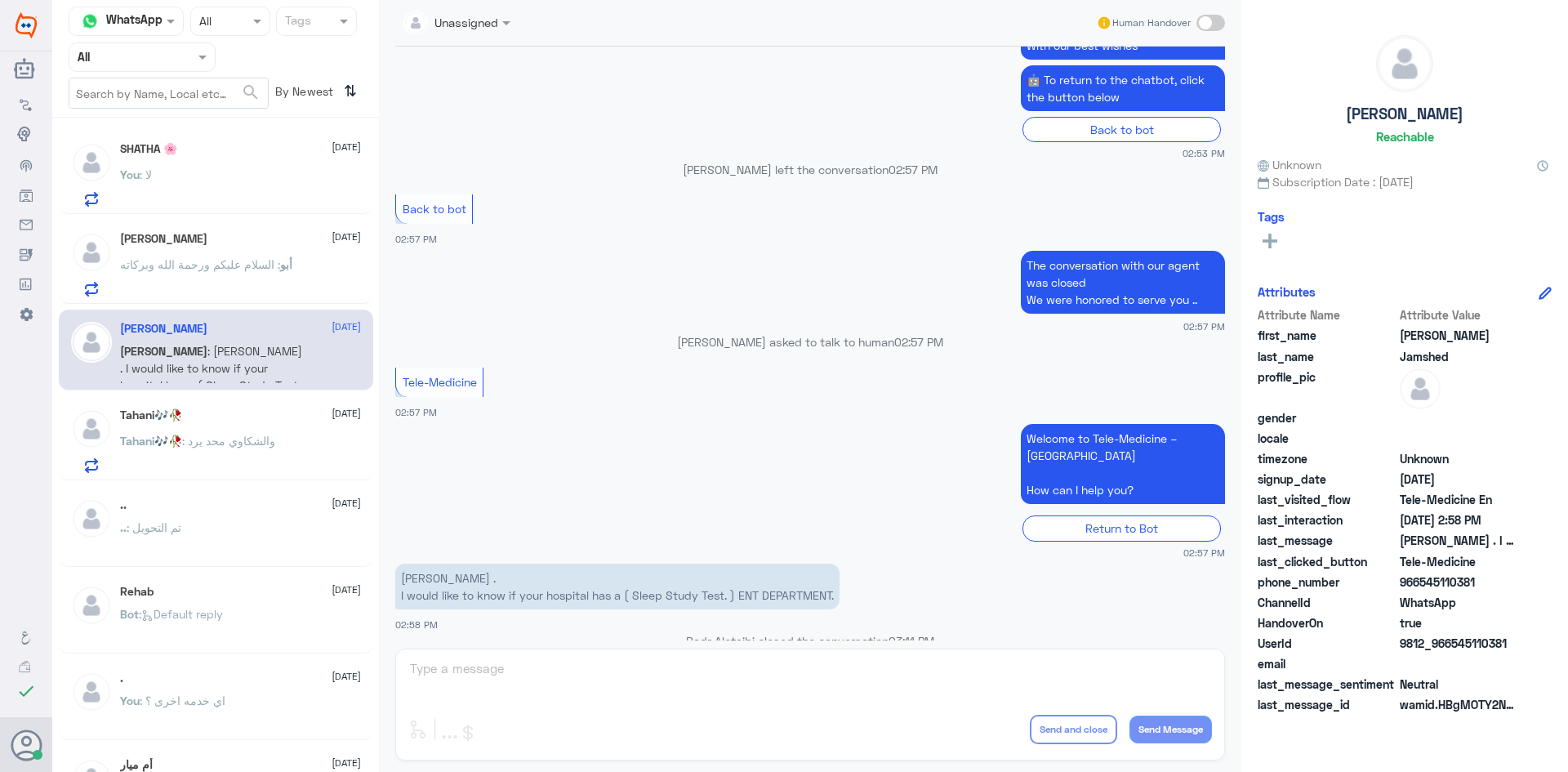
scroll to position [905, 0]
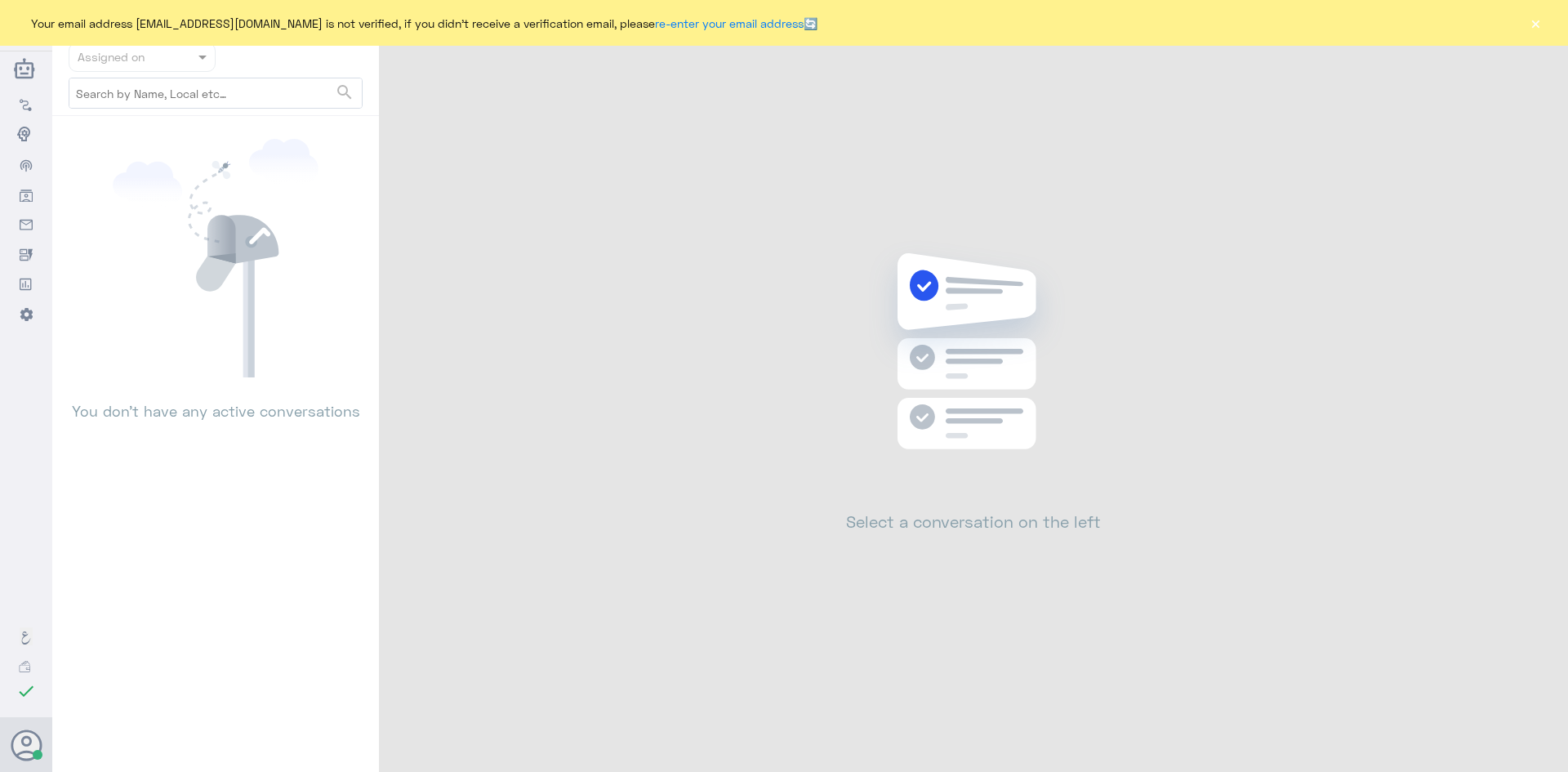
click at [1530, 22] on button "×" at bounding box center [1536, 23] width 17 height 17
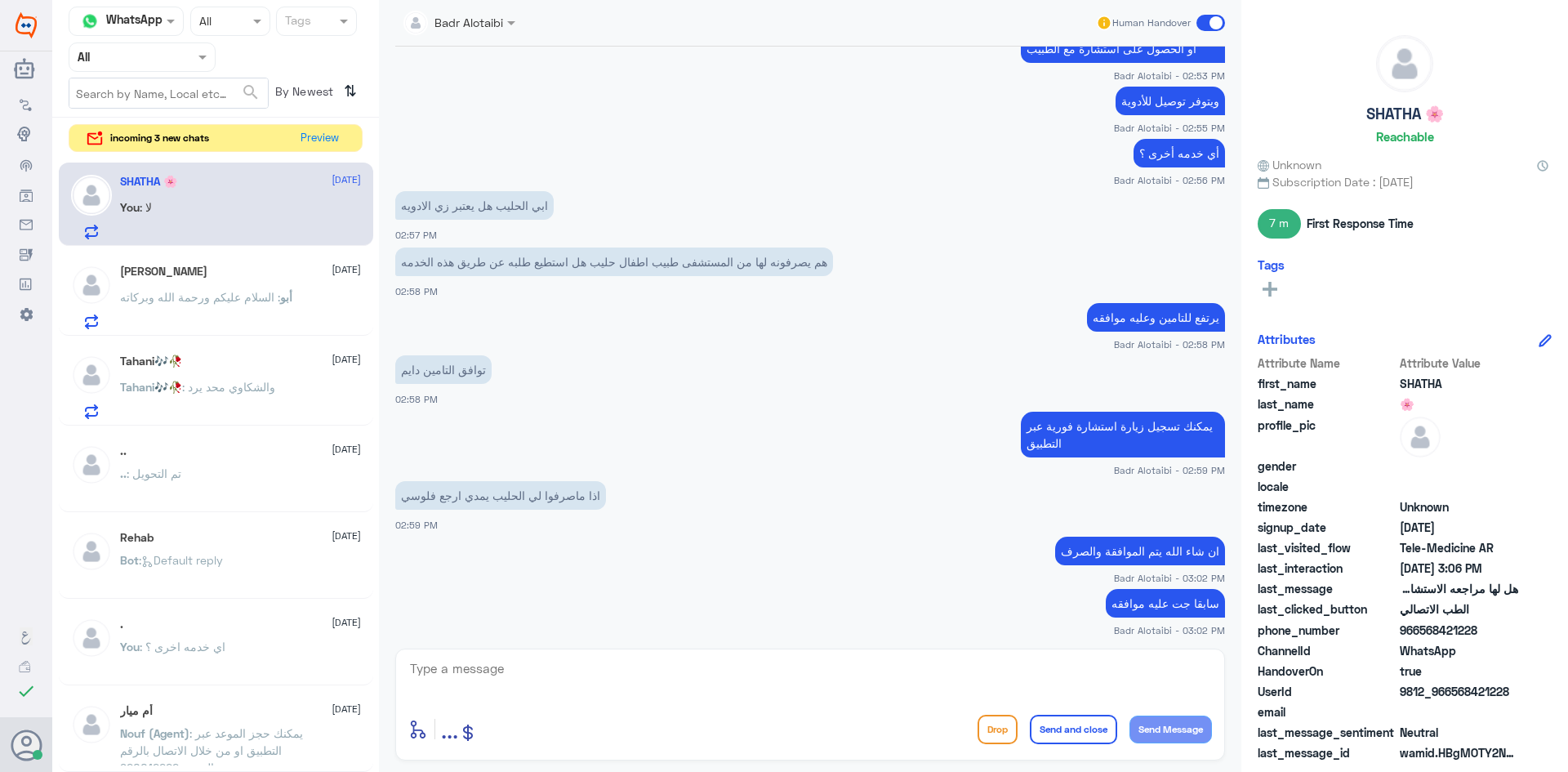
scroll to position [461, 0]
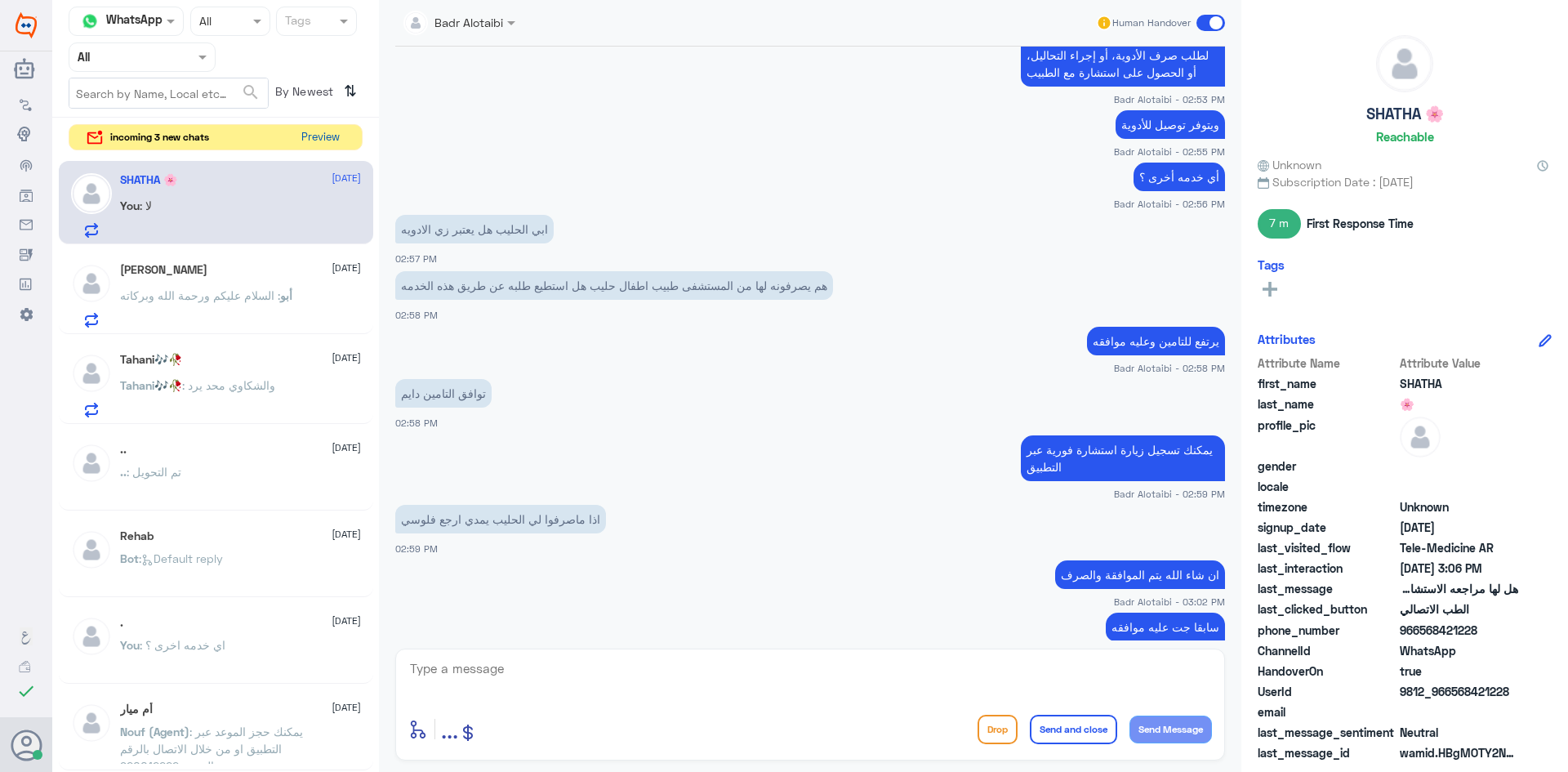
click at [329, 134] on button "Preview" at bounding box center [320, 138] width 51 height 26
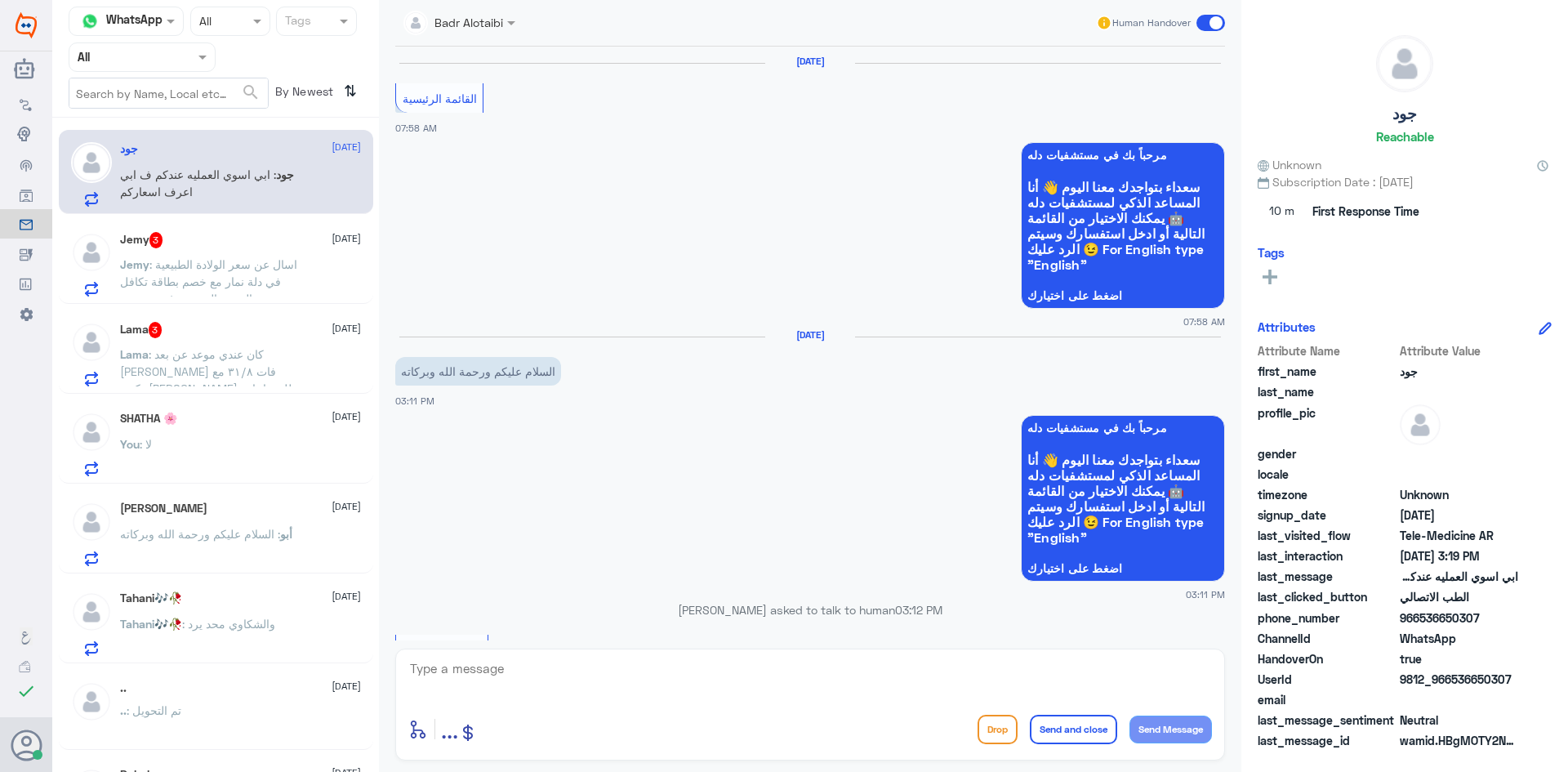
scroll to position [1381, 0]
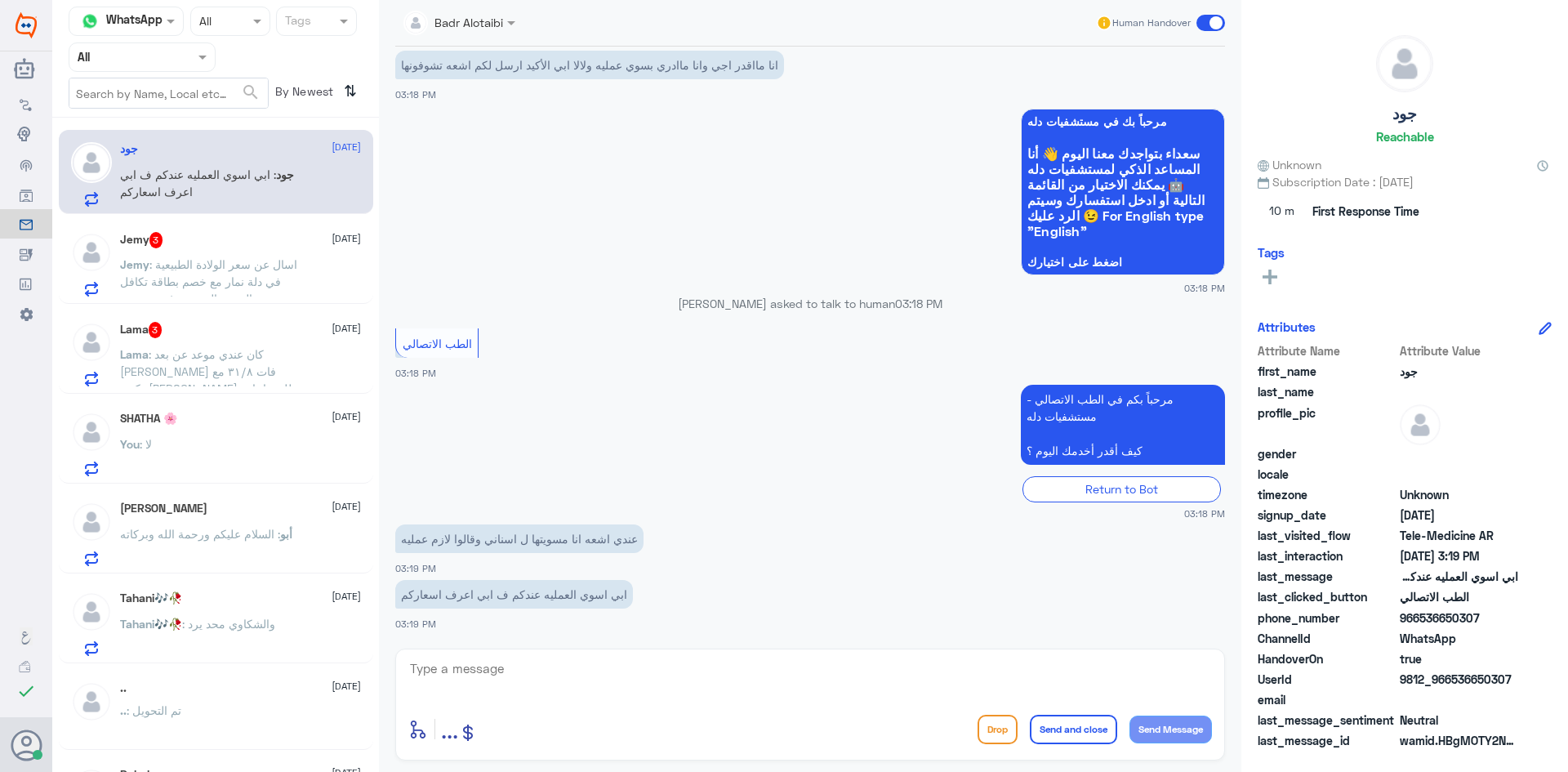
click at [688, 671] on textarea at bounding box center [809, 677] width 803 height 40
paste textarea "مرحبا معك بدر من الطب الاتصالي كيف اقدر اخدمك ؟"
type textarea "مرحبا معك بدر من الطب الاتصالي كيف اقدر اخدمك ؟"
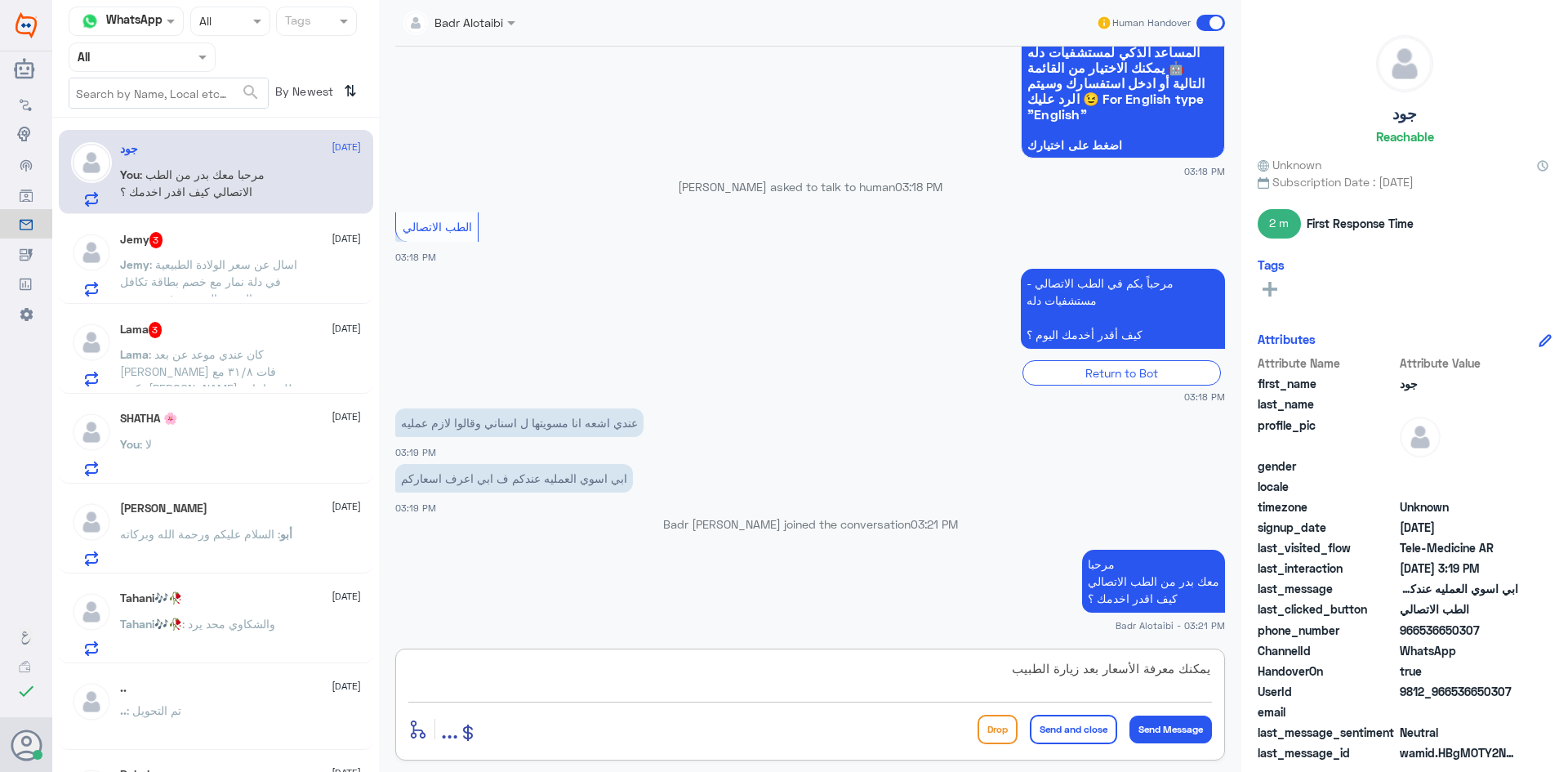
type textarea "يمكنك معرفة الأسعار بعد زيارة الطبيب"
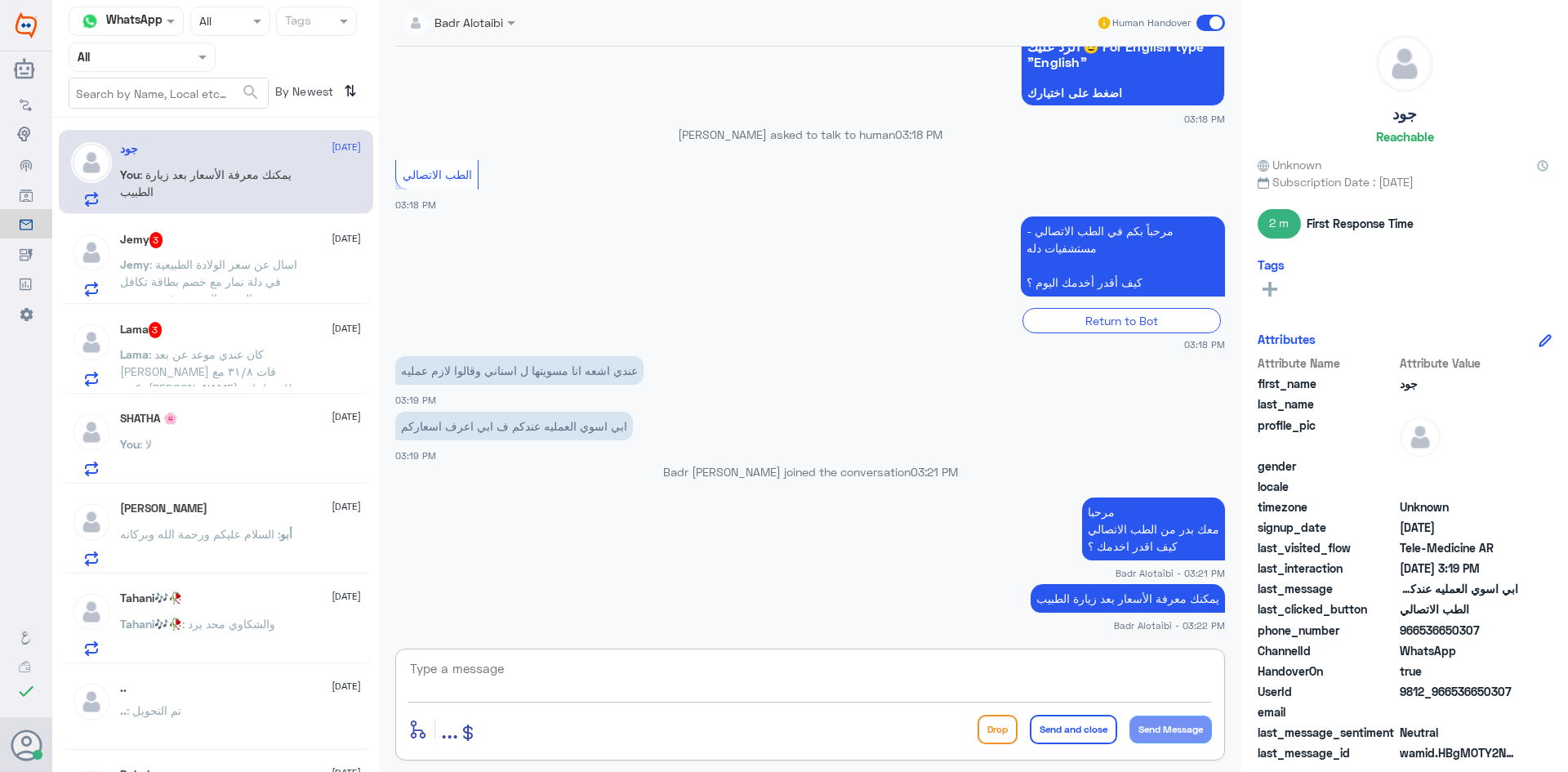
click at [1213, 23] on span at bounding box center [1211, 23] width 28 height 17
click at [0, 0] on input "checkbox" at bounding box center [0, 0] width 0 height 0
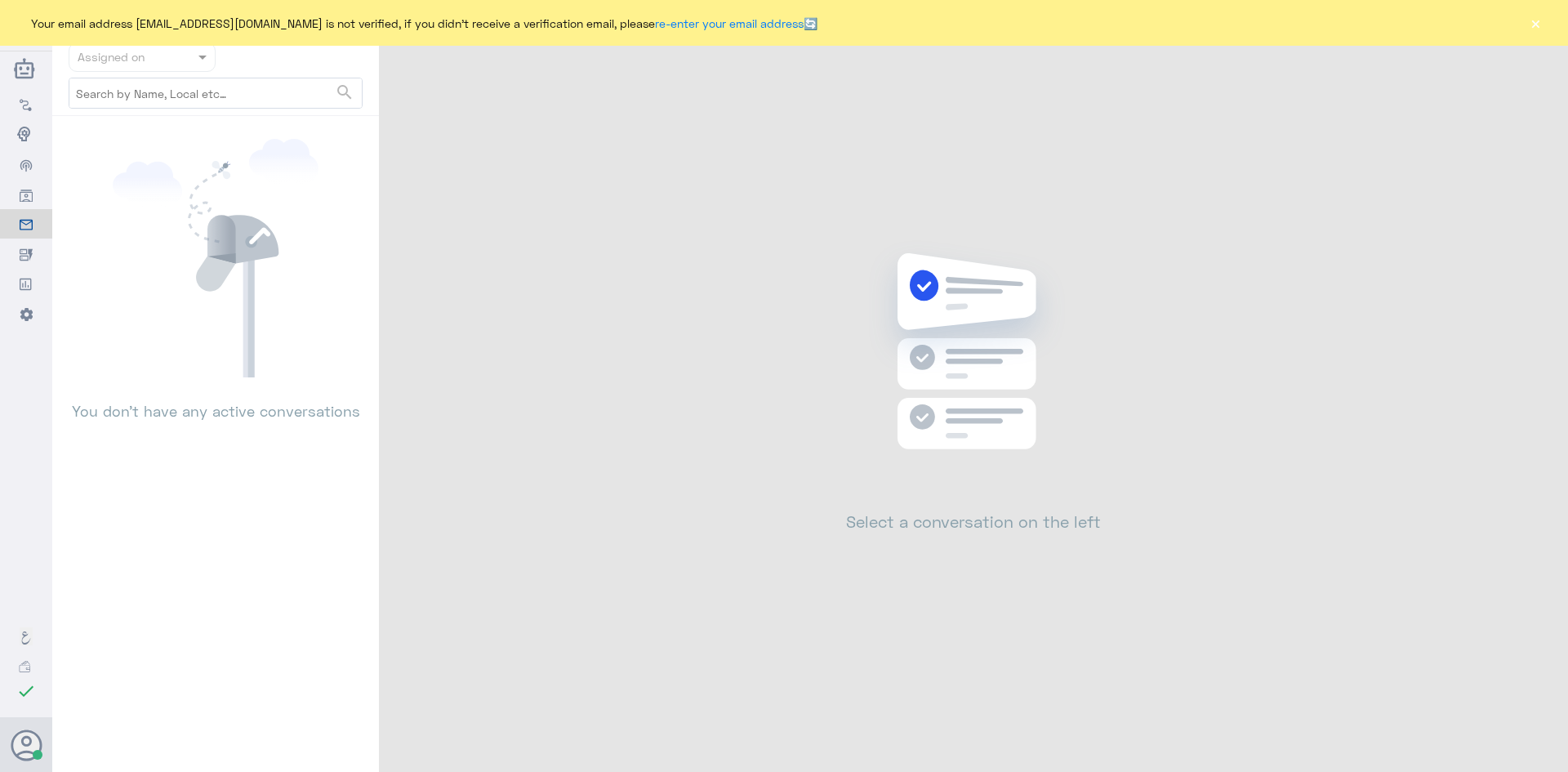
click at [1535, 24] on button "×" at bounding box center [1536, 23] width 17 height 17
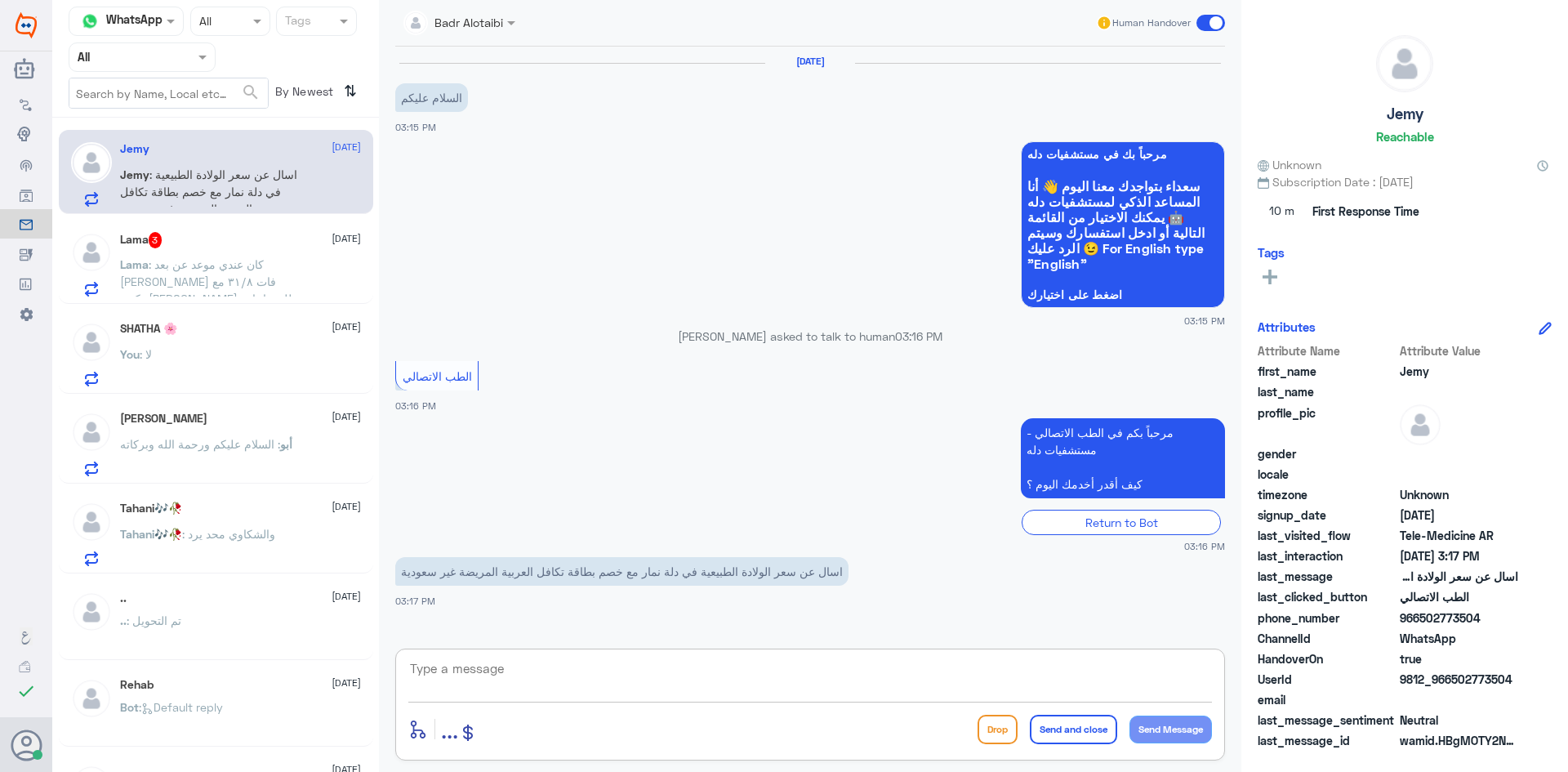
click at [828, 661] on textarea at bounding box center [809, 677] width 803 height 40
click at [881, 677] on textarea at bounding box center [809, 677] width 803 height 40
paste textarea "مرحبا معك بدر من الطب الاتصالي كيف اقدر اخدمك ؟"
type textarea "مرحبا معك بدر من الطب الاتصالي كيف اقدر اخدمك ؟"
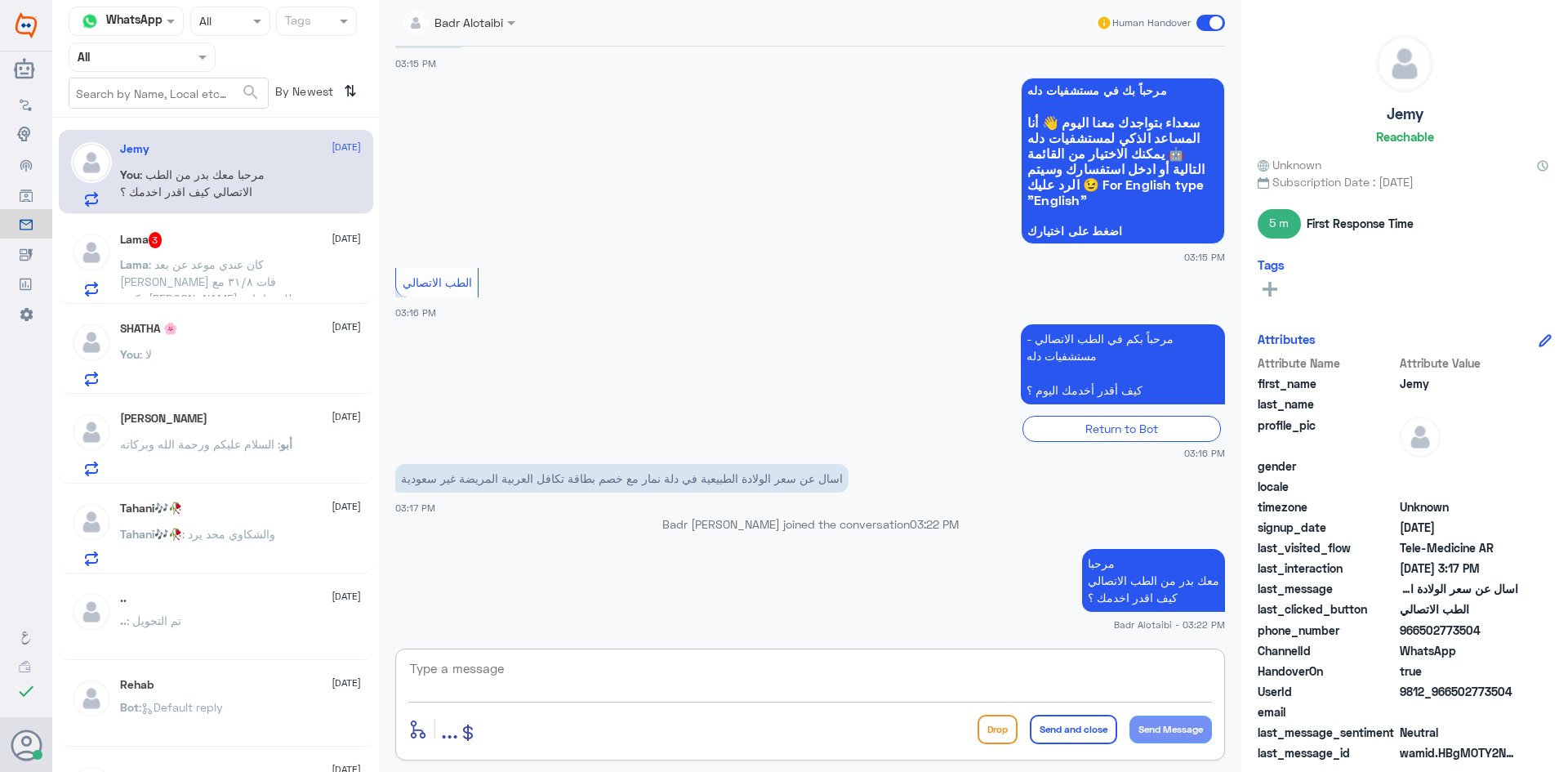
paste textarea "هنا دله النخيل، يمكنك التواصل مع دله نمار من خلال 0550181732"
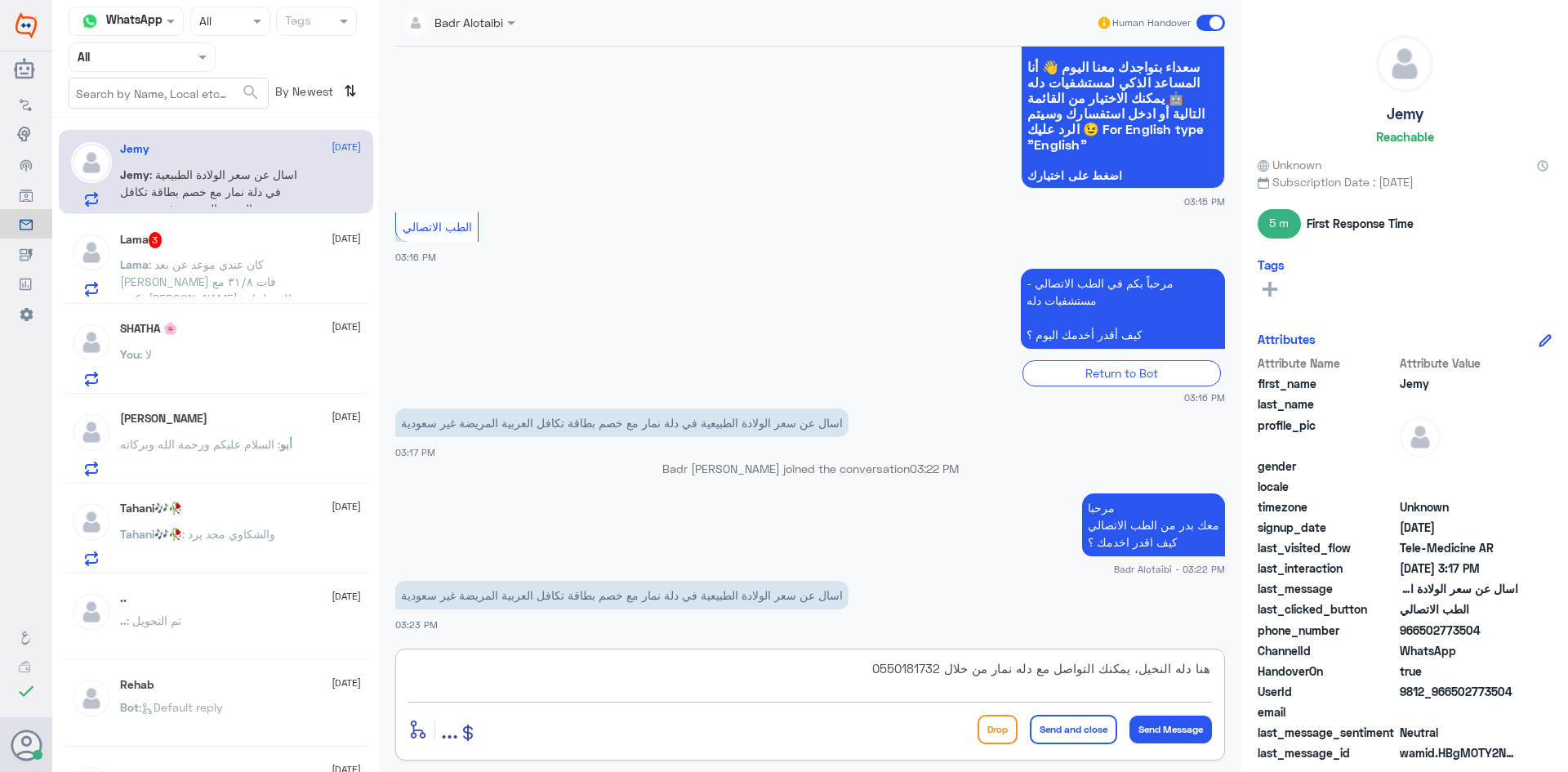
click at [857, 670] on textarea "هنا دله النخيل، يمكنك التواصل مع دله نمار من خلال 0550181732" at bounding box center [809, 677] width 803 height 40
type textarea "هنا دله النخيل، يمكنك التواصل مع دله نمار من خلال 0546022896"
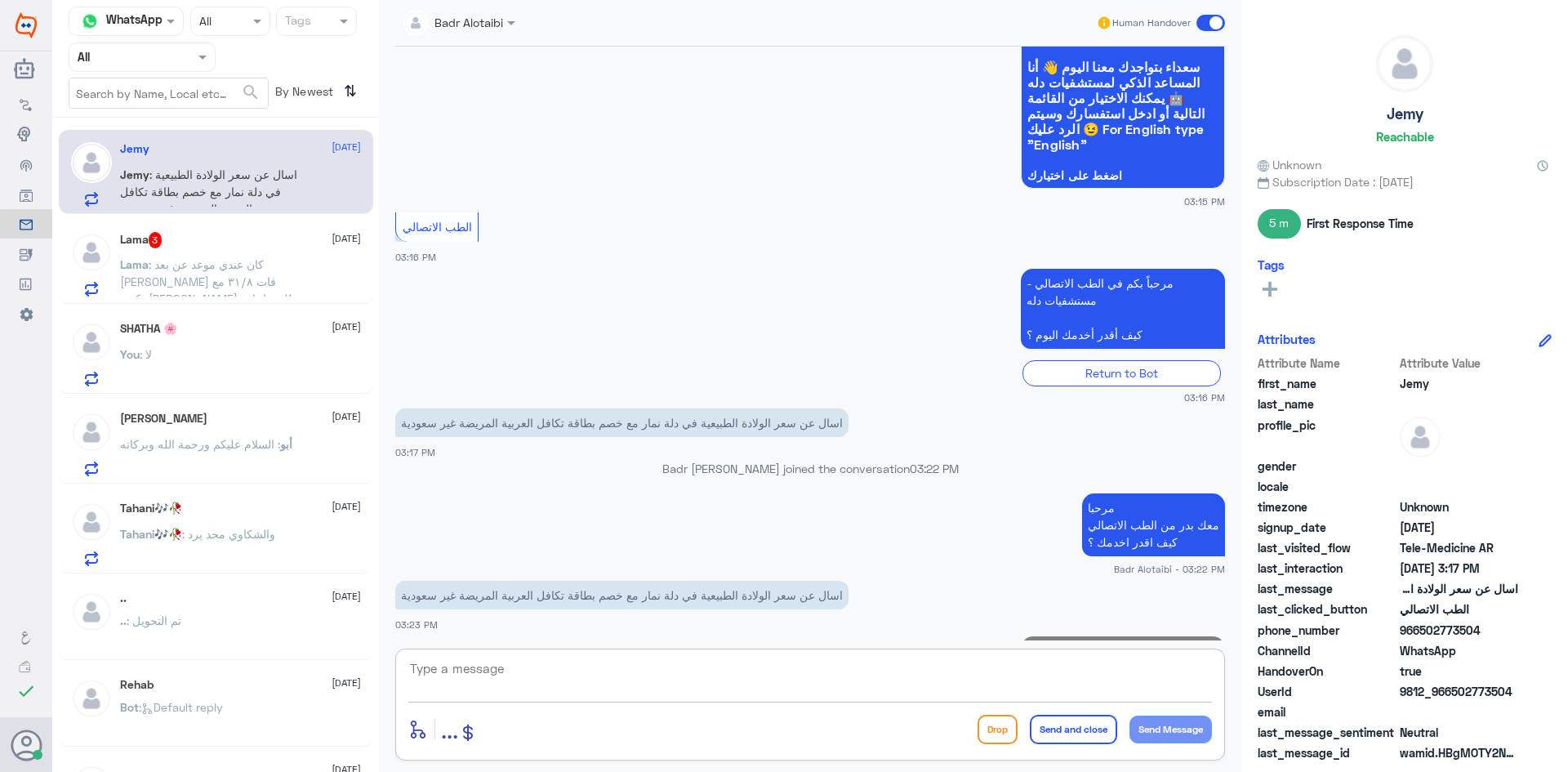
scroll to position [189, 0]
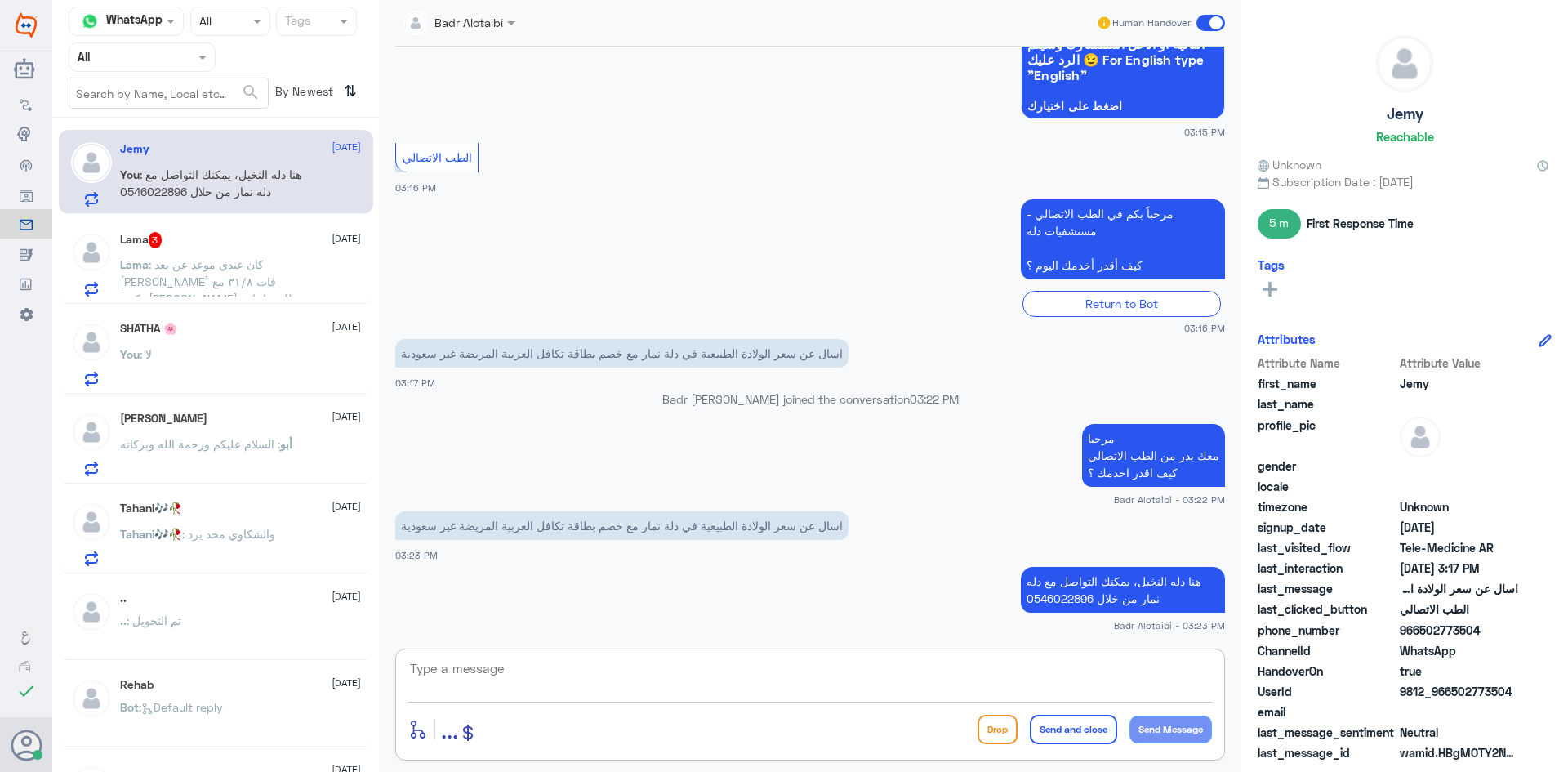
click at [1209, 20] on span at bounding box center [1211, 23] width 28 height 17
click at [0, 0] on input "checkbox" at bounding box center [0, 0] width 0 height 0
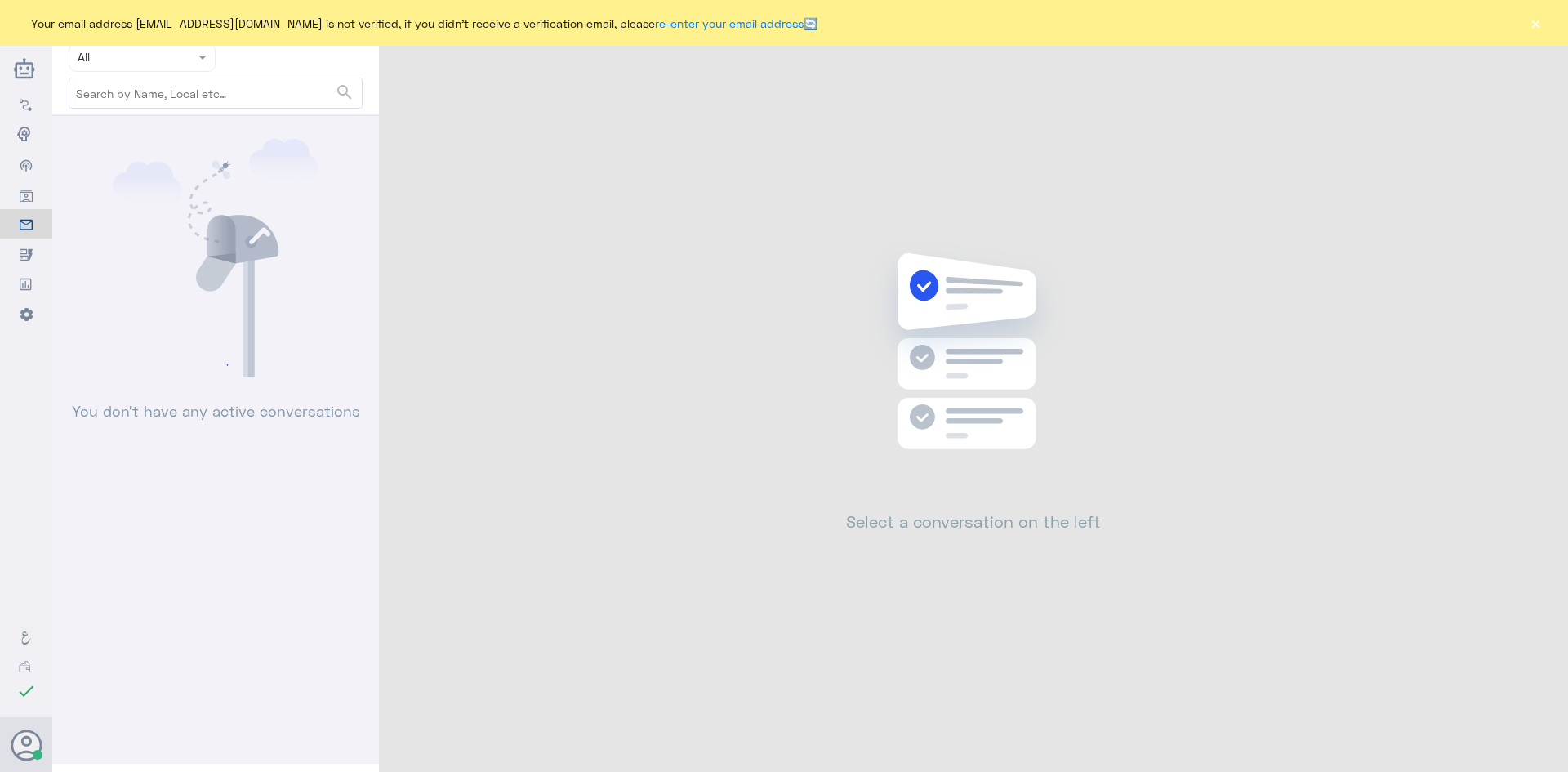
click at [1543, 27] on div "Your email address [EMAIL_ADDRESS][DOMAIN_NAME] is not verified, if you didn't …" at bounding box center [784, 22] width 1568 height 46
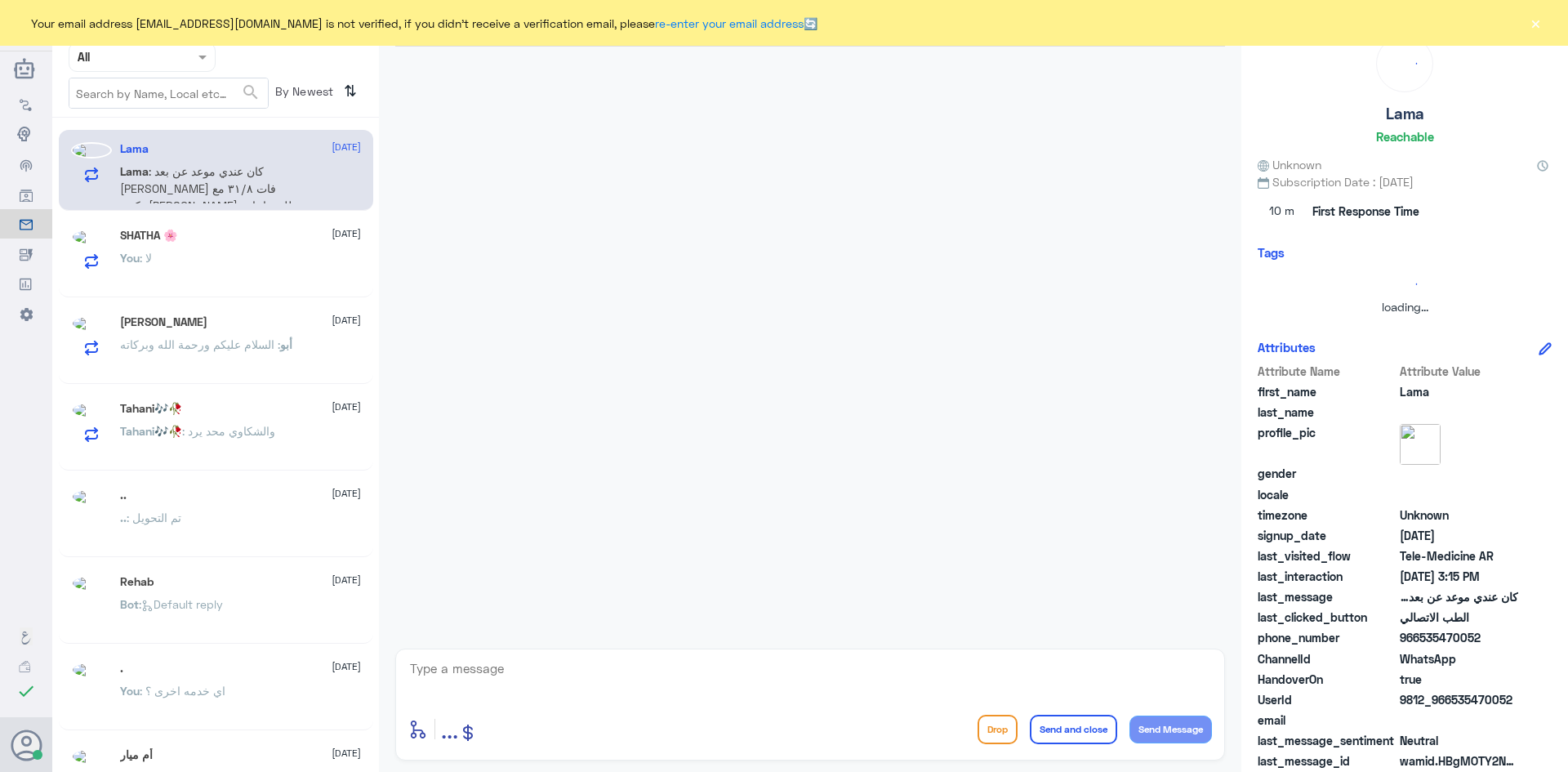
click at [1535, 24] on button "×" at bounding box center [1536, 23] width 17 height 17
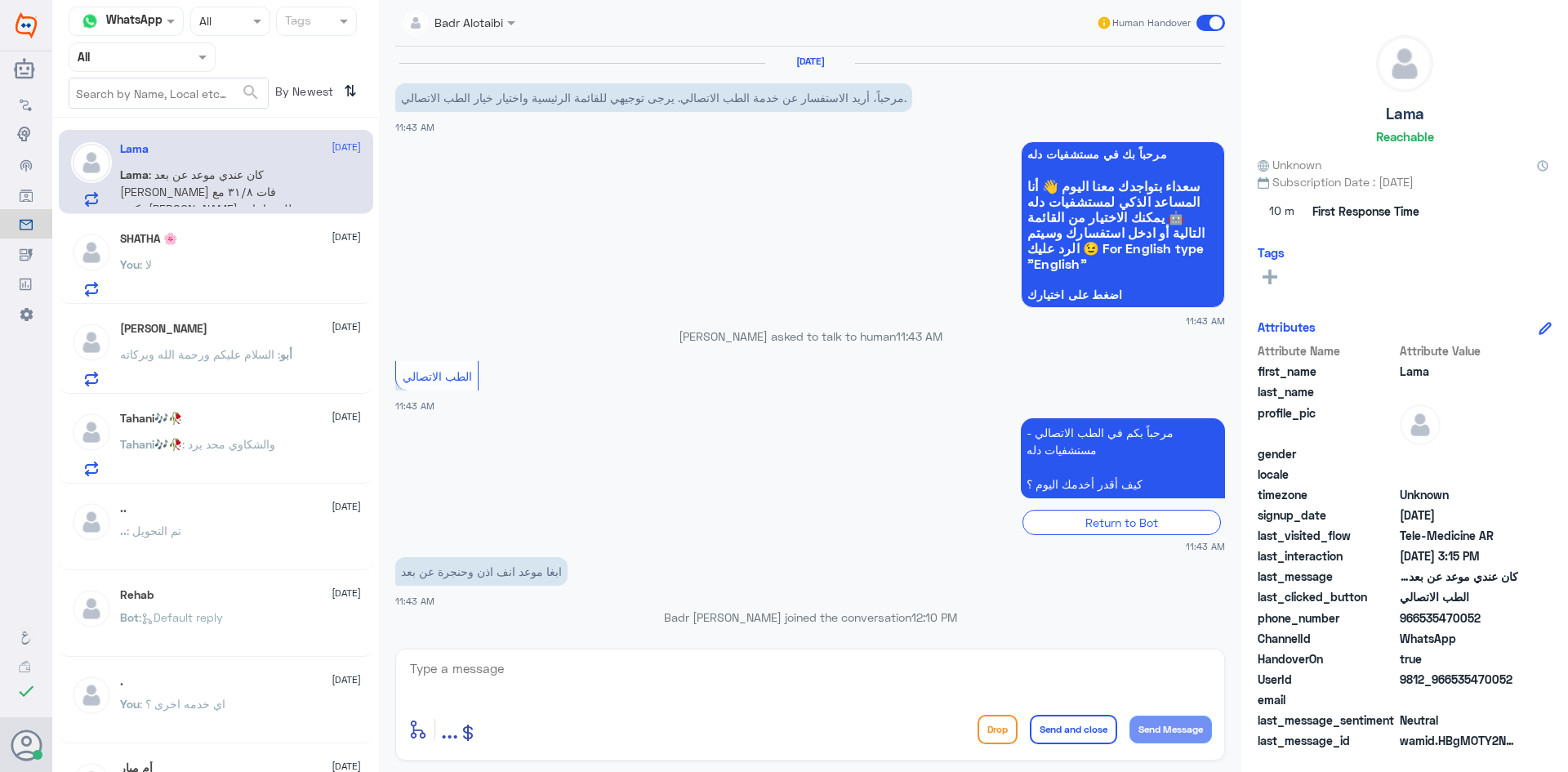
scroll to position [746, 0]
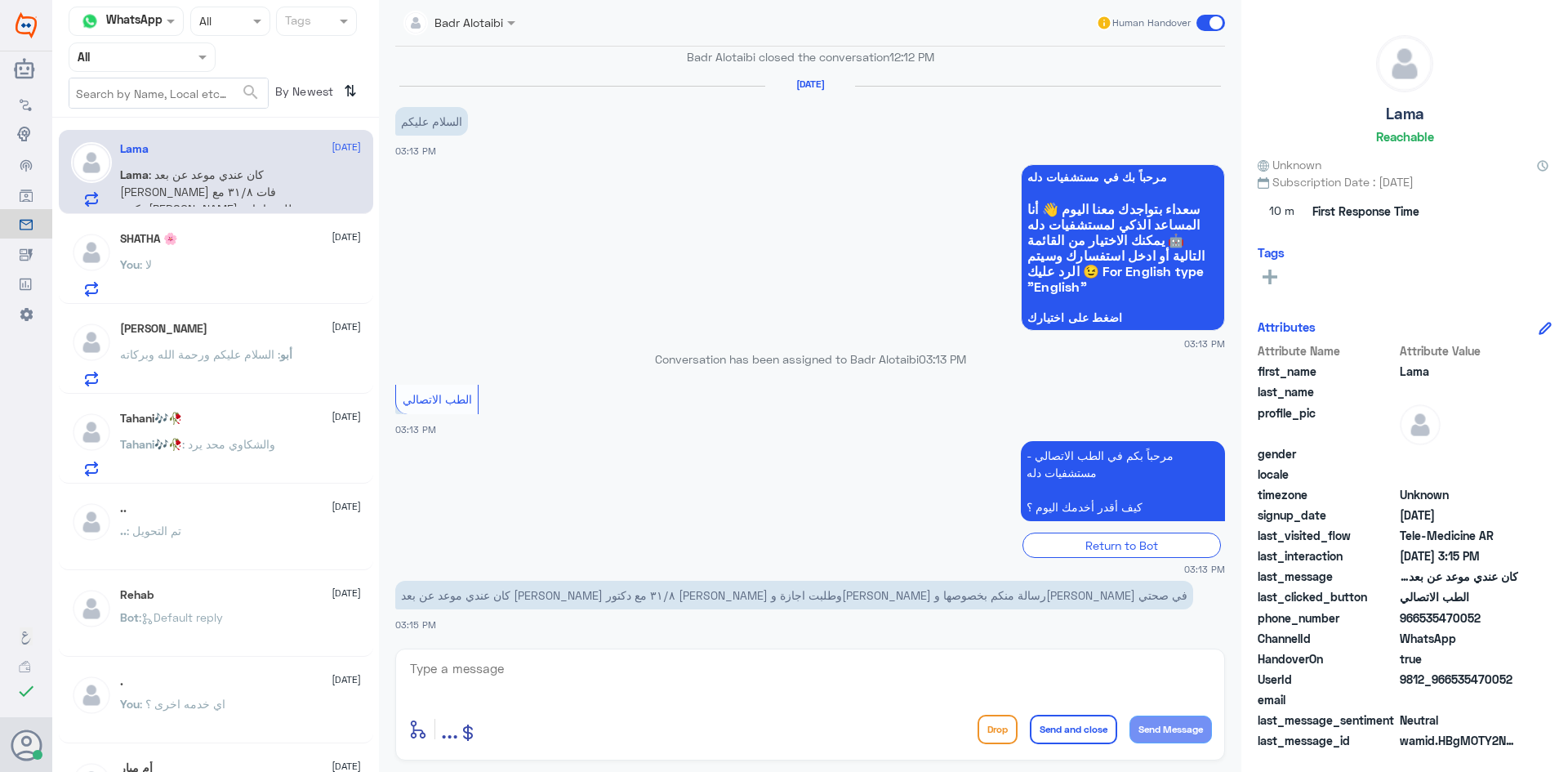
click at [260, 345] on div "[PERSON_NAME] [DATE] أبو : السلام عليكم ورحمة الله وبركاته" at bounding box center [240, 354] width 241 height 65
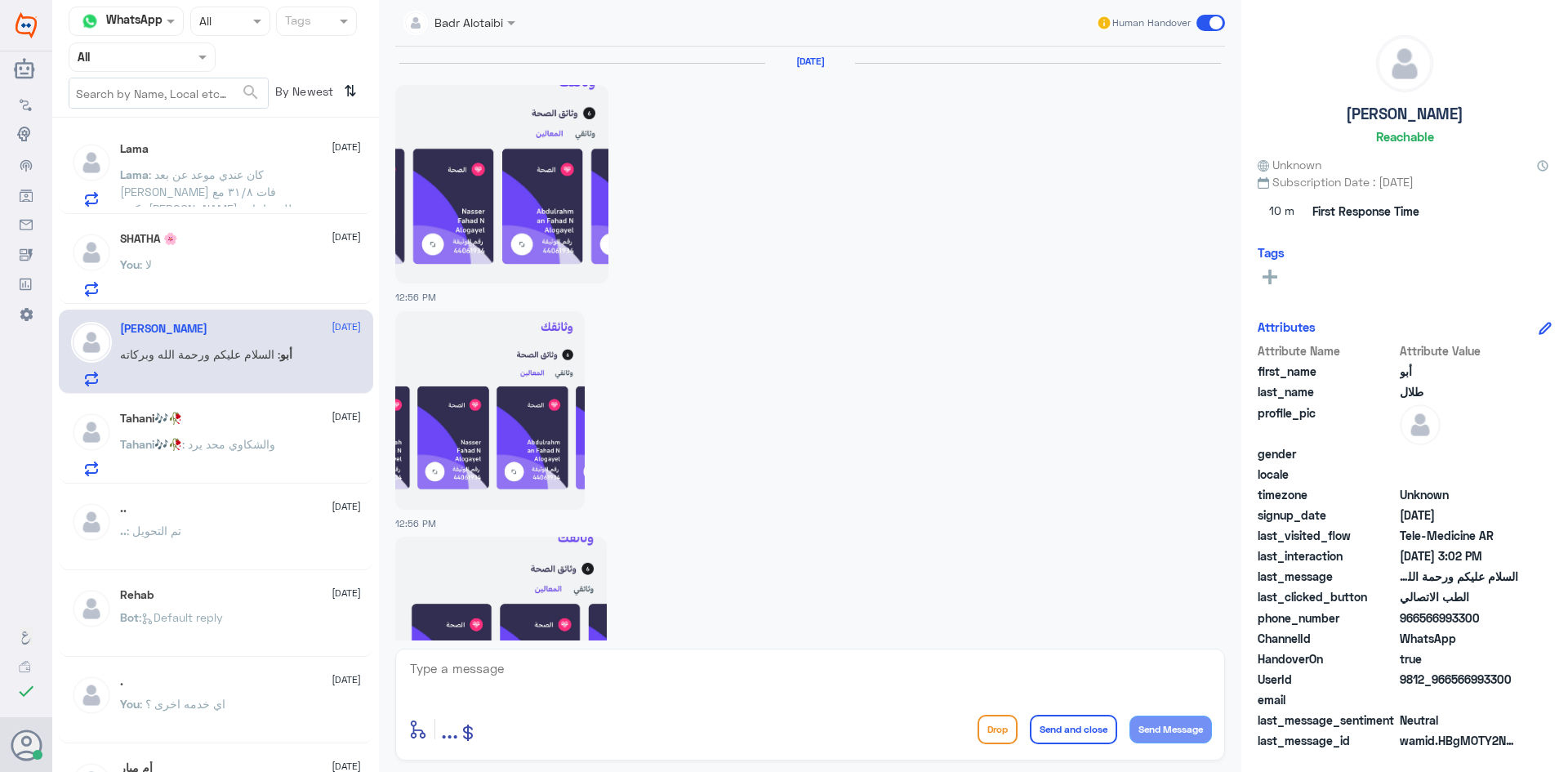
scroll to position [1519, 0]
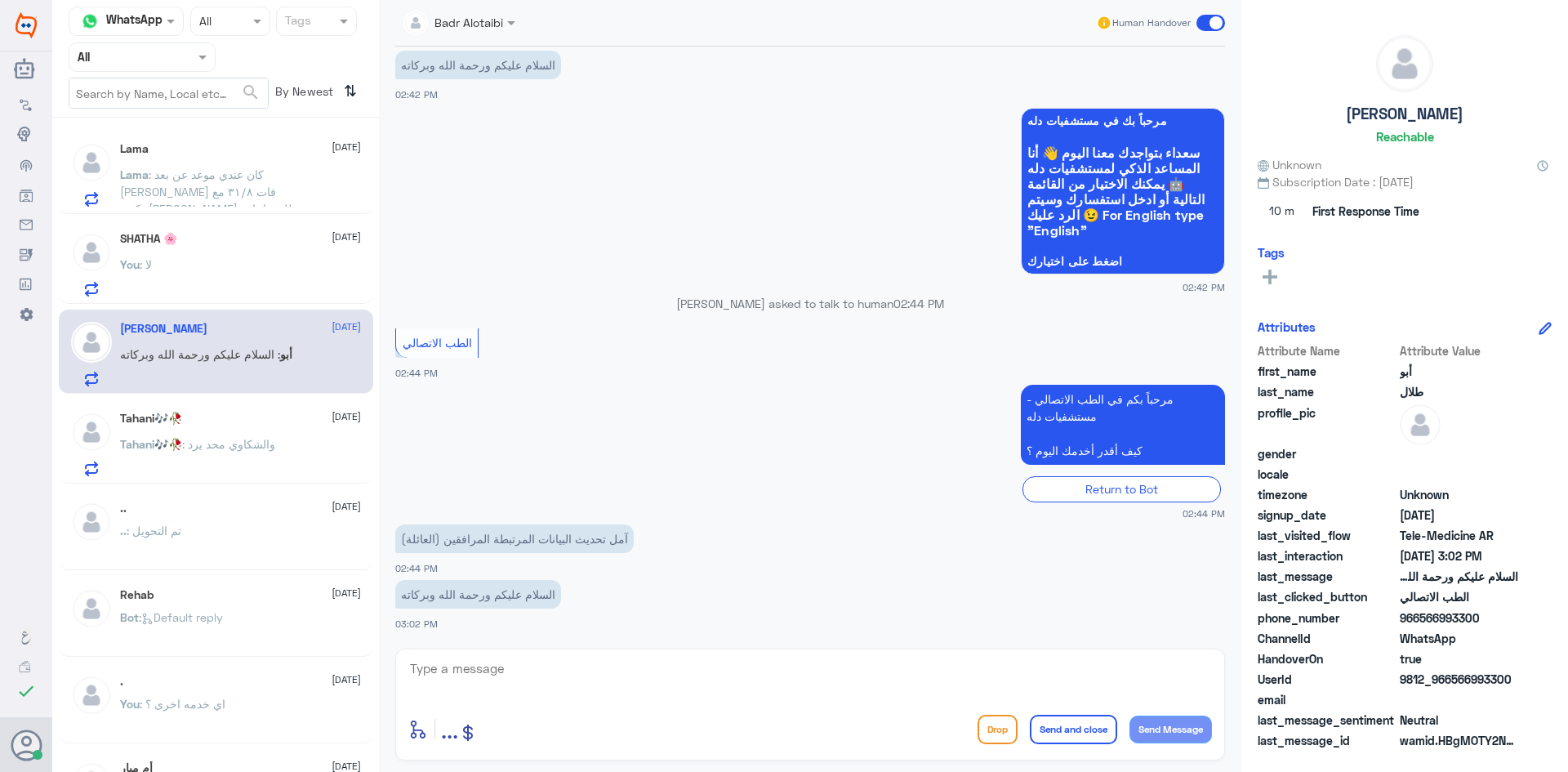
click at [176, 174] on span ": كان عندي موعد عن بعد [PERSON_NAME] فات ٣١/٨ مع دكتور [PERSON_NAME] وطلبت اجاز…" at bounding box center [211, 208] width 183 height 82
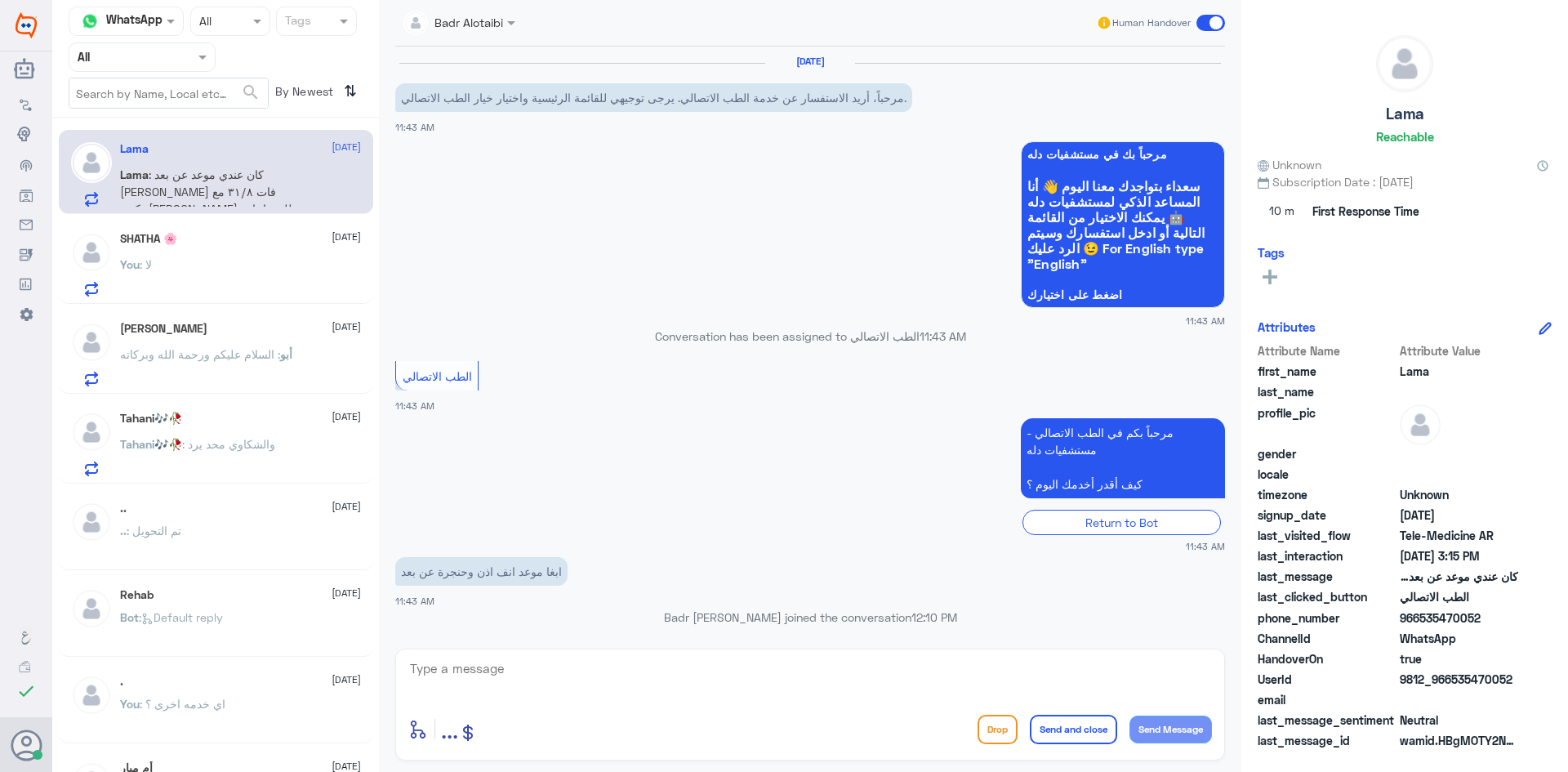
scroll to position [746, 0]
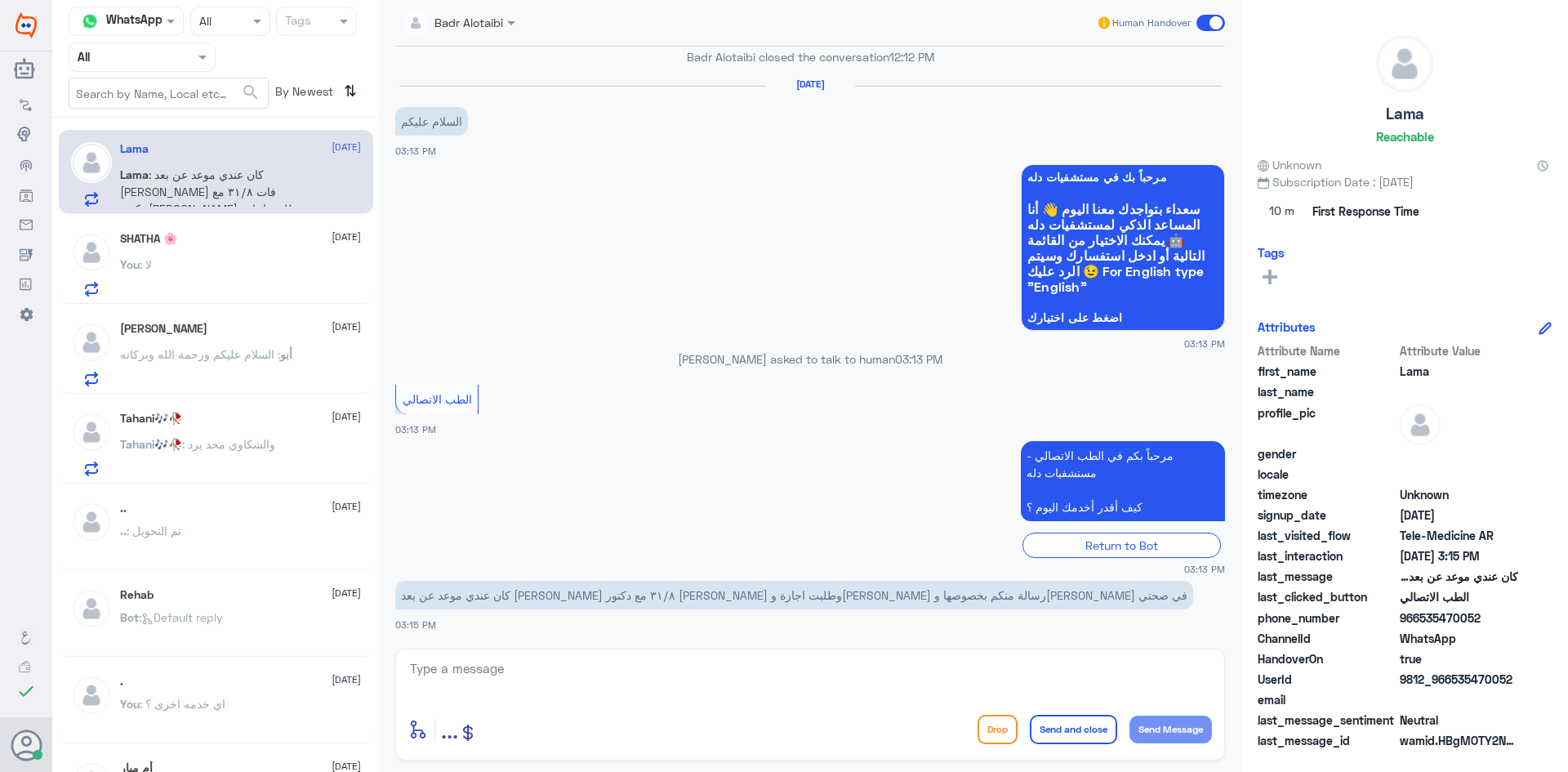
click at [674, 654] on div "enter flow name ... Drop Send and close Send Message" at bounding box center [810, 704] width 830 height 112
click at [660, 665] on textarea at bounding box center [809, 677] width 803 height 40
paste textarea "مرحبا معك بدر من الطب الاتصالي كيف اقدر اخدمك ؟"
type textarea "مرحبا معك بدر من الطب الاتصالي كيف اقدر اخدمك ؟"
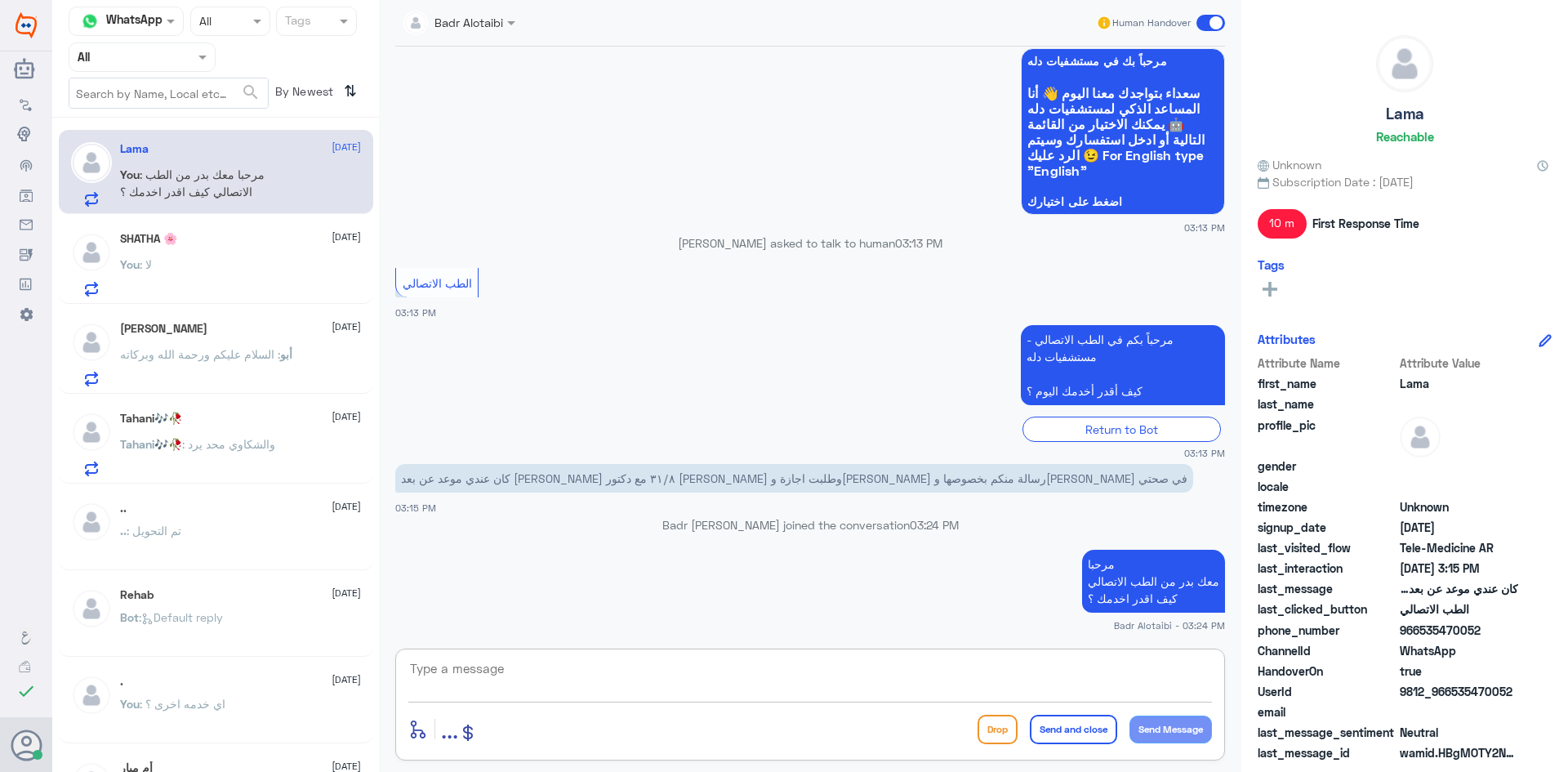
click at [1047, 677] on textarea at bounding box center [809, 677] width 803 height 40
type textarea "للأرفاق عبر منصة صحتي يرجى التواصل مع التقارير الطبية عبر الواتساب على الرقم 05…"
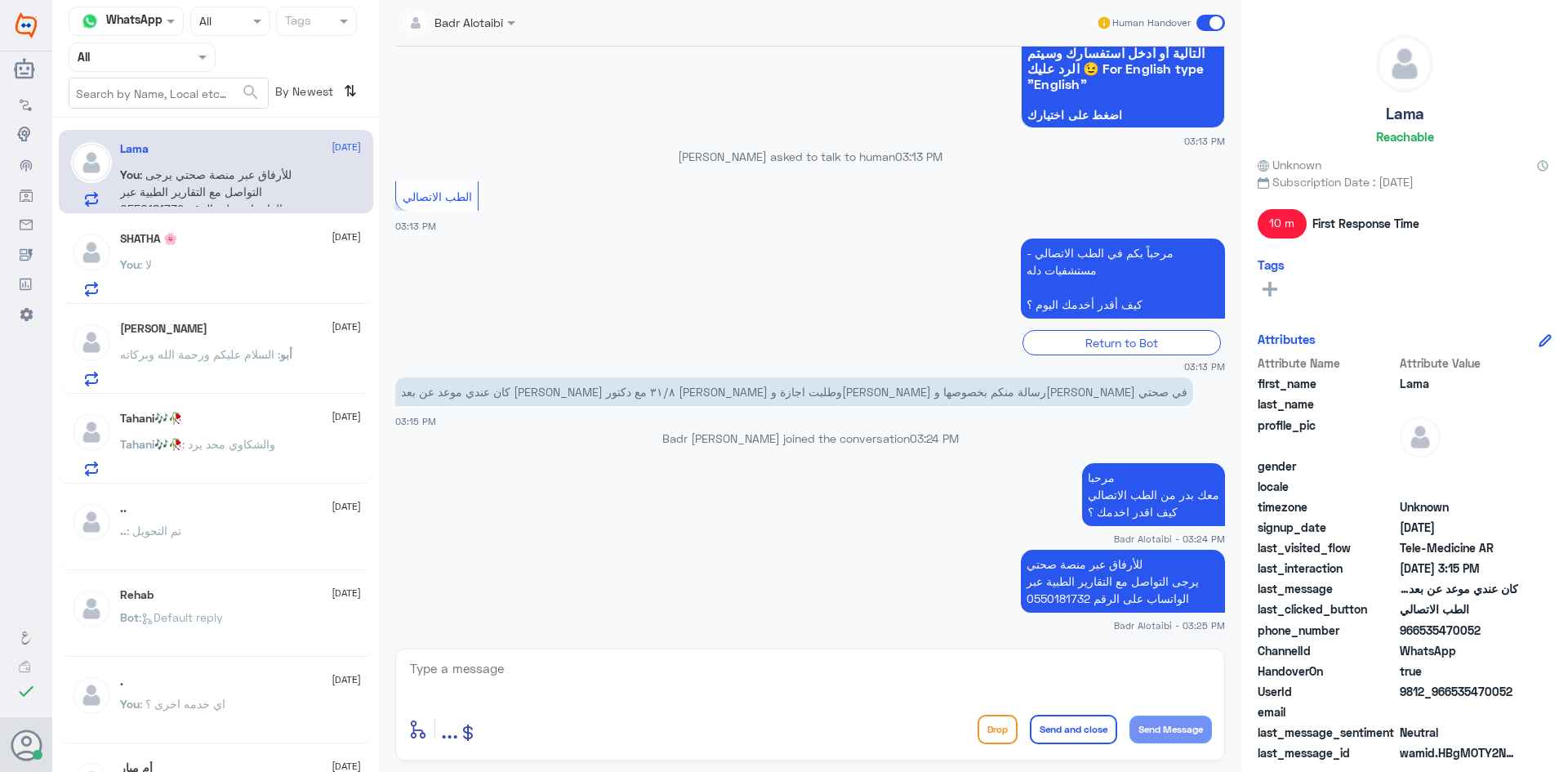
click at [1205, 25] on span at bounding box center [1211, 23] width 28 height 17
click at [0, 0] on input "checkbox" at bounding box center [0, 0] width 0 height 0
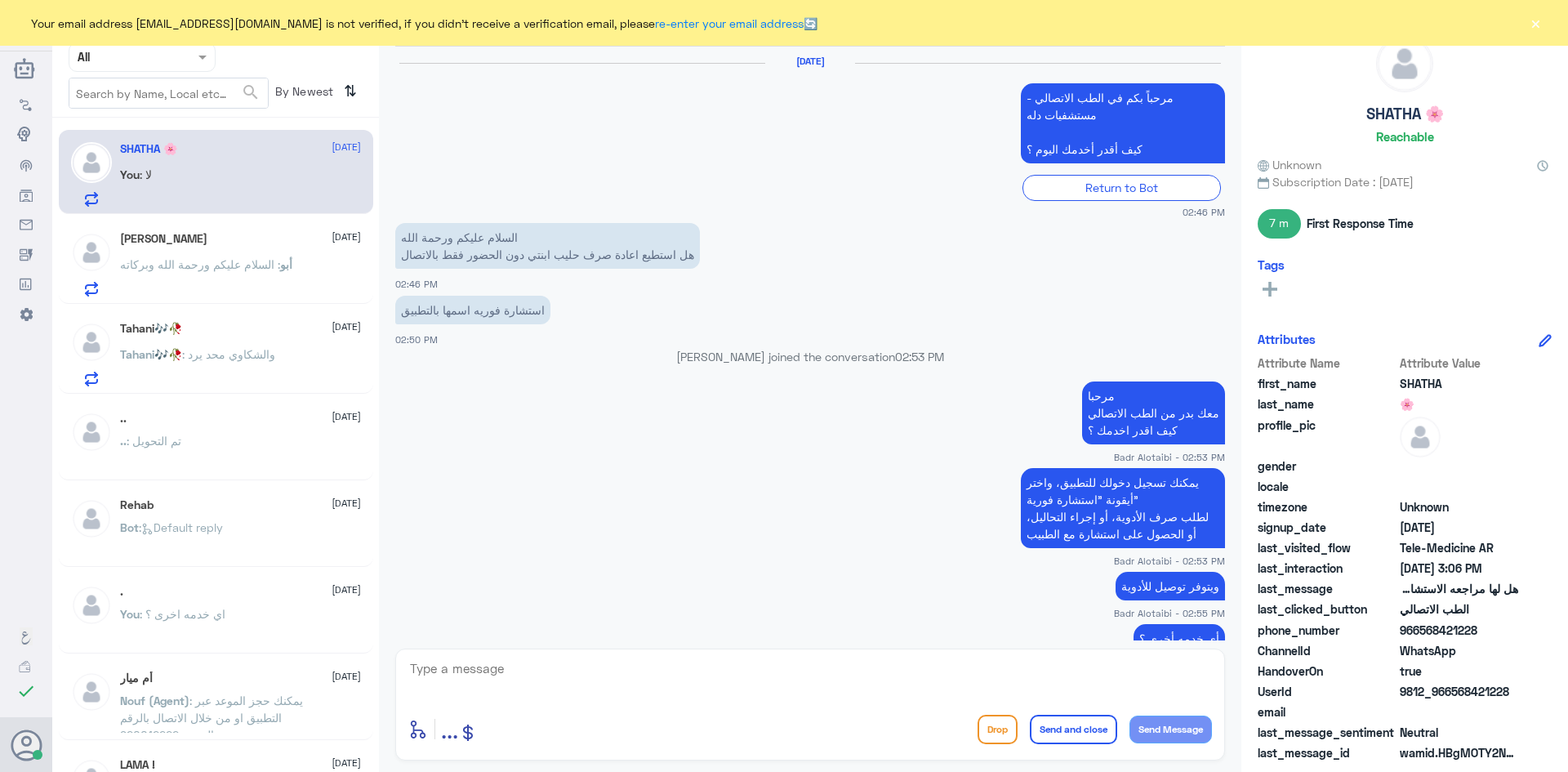
scroll to position [706, 0]
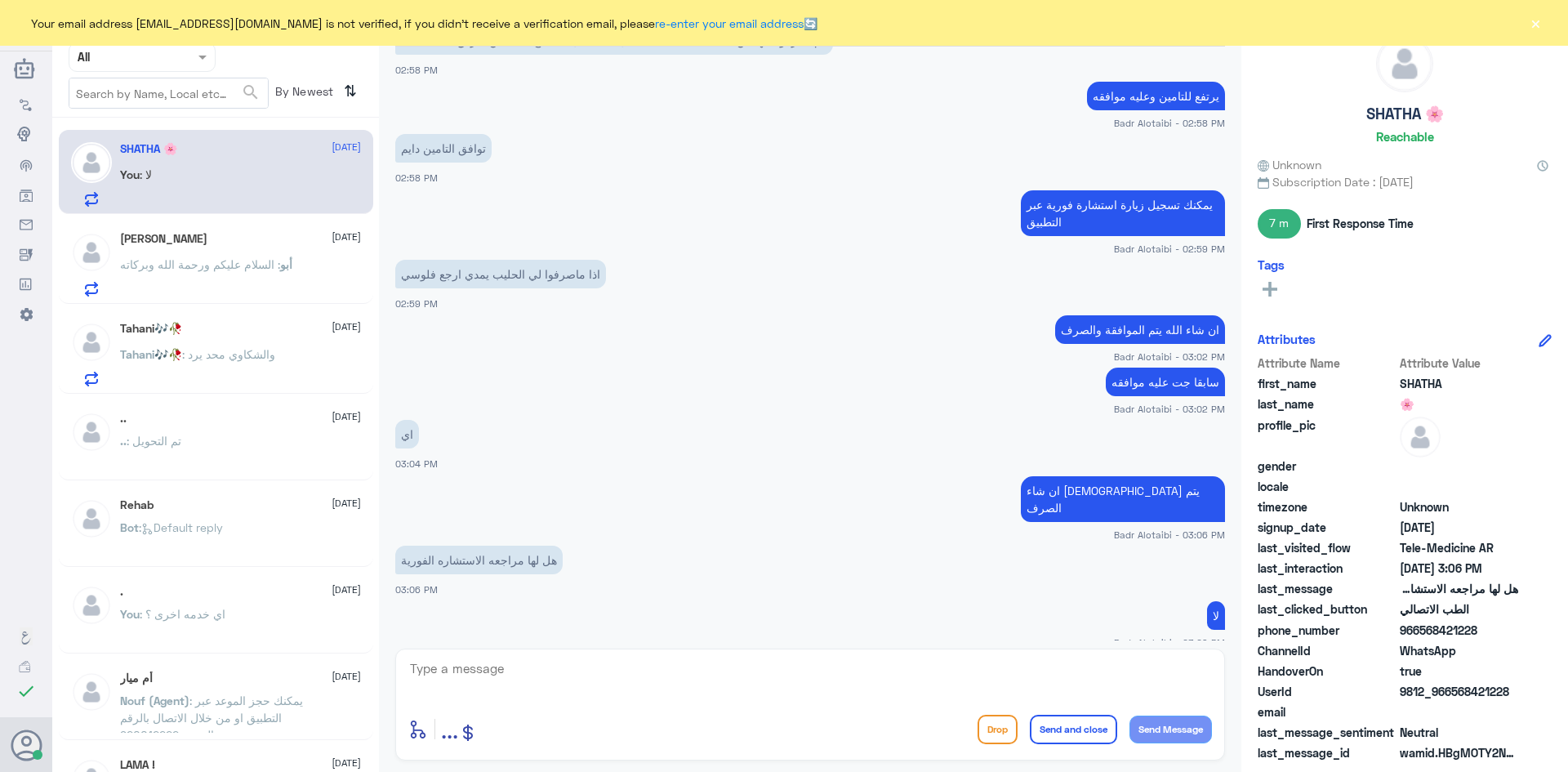
click at [1546, 16] on div "Your email address [EMAIL_ADDRESS][DOMAIN_NAME] is not verified, if you didn't …" at bounding box center [784, 22] width 1568 height 46
click at [1544, 18] on div "Your email address [EMAIL_ADDRESS][DOMAIN_NAME] is not verified, if you didn't …" at bounding box center [784, 22] width 1568 height 46
drag, startPoint x: 1546, startPoint y: 18, endPoint x: 1539, endPoint y: 20, distance: 7.3
click at [1546, 19] on div "Your email address [EMAIL_ADDRESS][DOMAIN_NAME] is not verified, if you didn't …" at bounding box center [784, 22] width 1568 height 46
click at [1533, 22] on button "×" at bounding box center [1536, 23] width 17 height 17
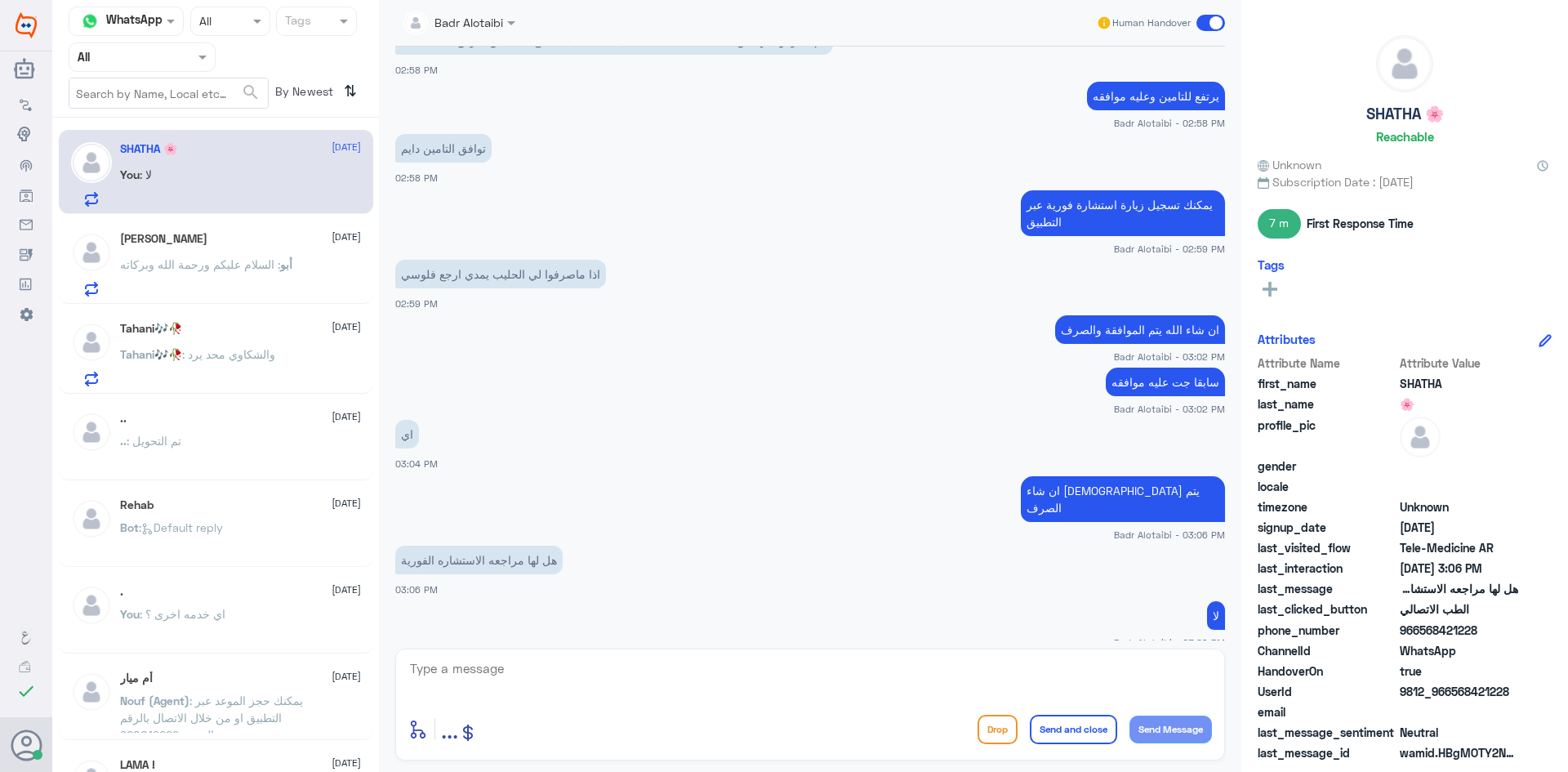
click at [1231, 27] on div "Badr Alotaibi Human Handover" at bounding box center [810, 23] width 862 height 46
click at [1217, 22] on span at bounding box center [1211, 23] width 28 height 17
click at [0, 0] on input "checkbox" at bounding box center [0, 0] width 0 height 0
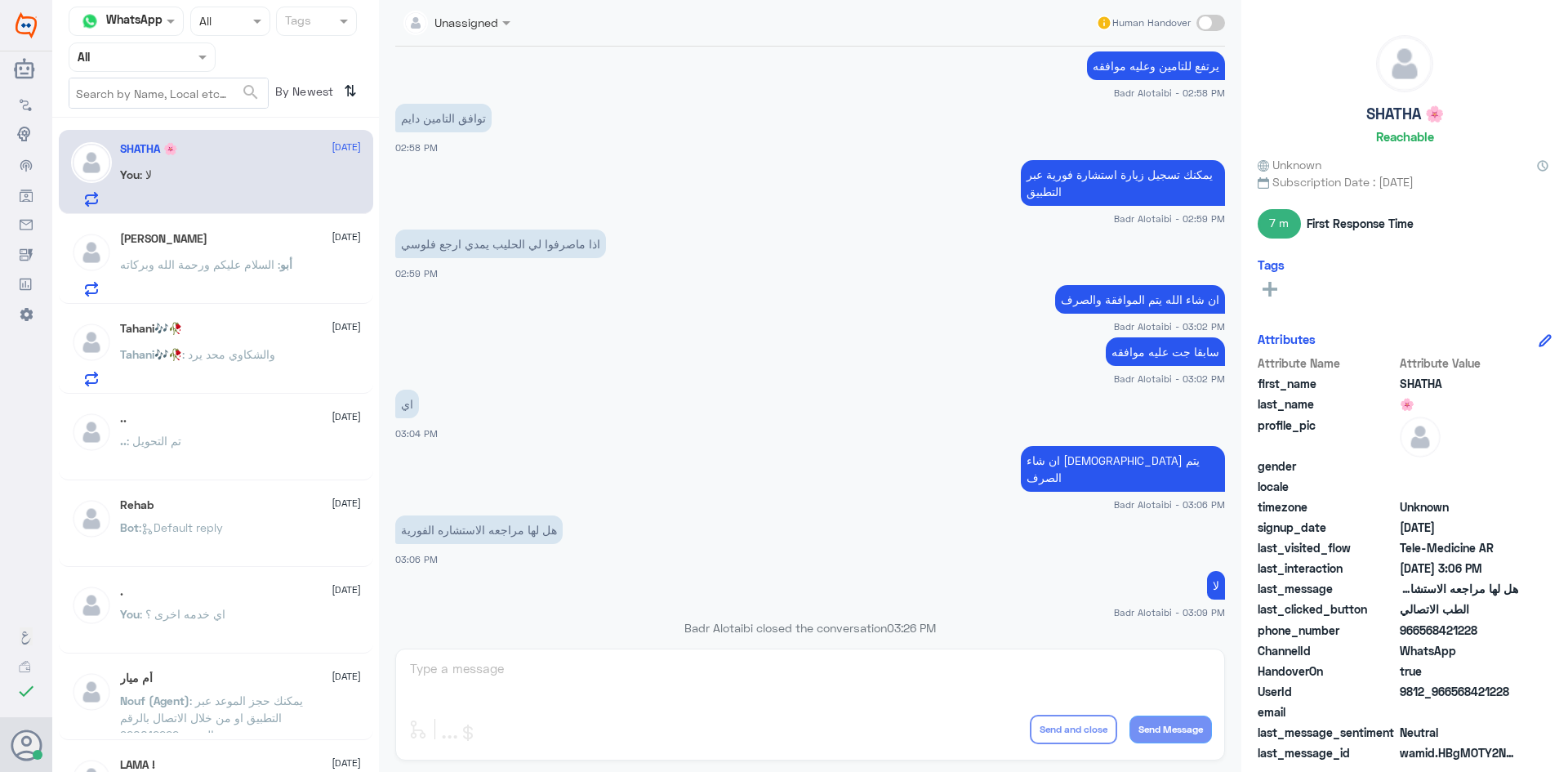
drag, startPoint x: 1517, startPoint y: 689, endPoint x: 1454, endPoint y: 694, distance: 63.2
click at [1454, 694] on span "9812_966568421228" at bounding box center [1459, 691] width 119 height 17
copy span "568421228"
click at [1518, 682] on div "UserId 9812_966568421228" at bounding box center [1405, 692] width 294 height 21
drag, startPoint x: 1525, startPoint y: 684, endPoint x: 1453, endPoint y: 689, distance: 72.2
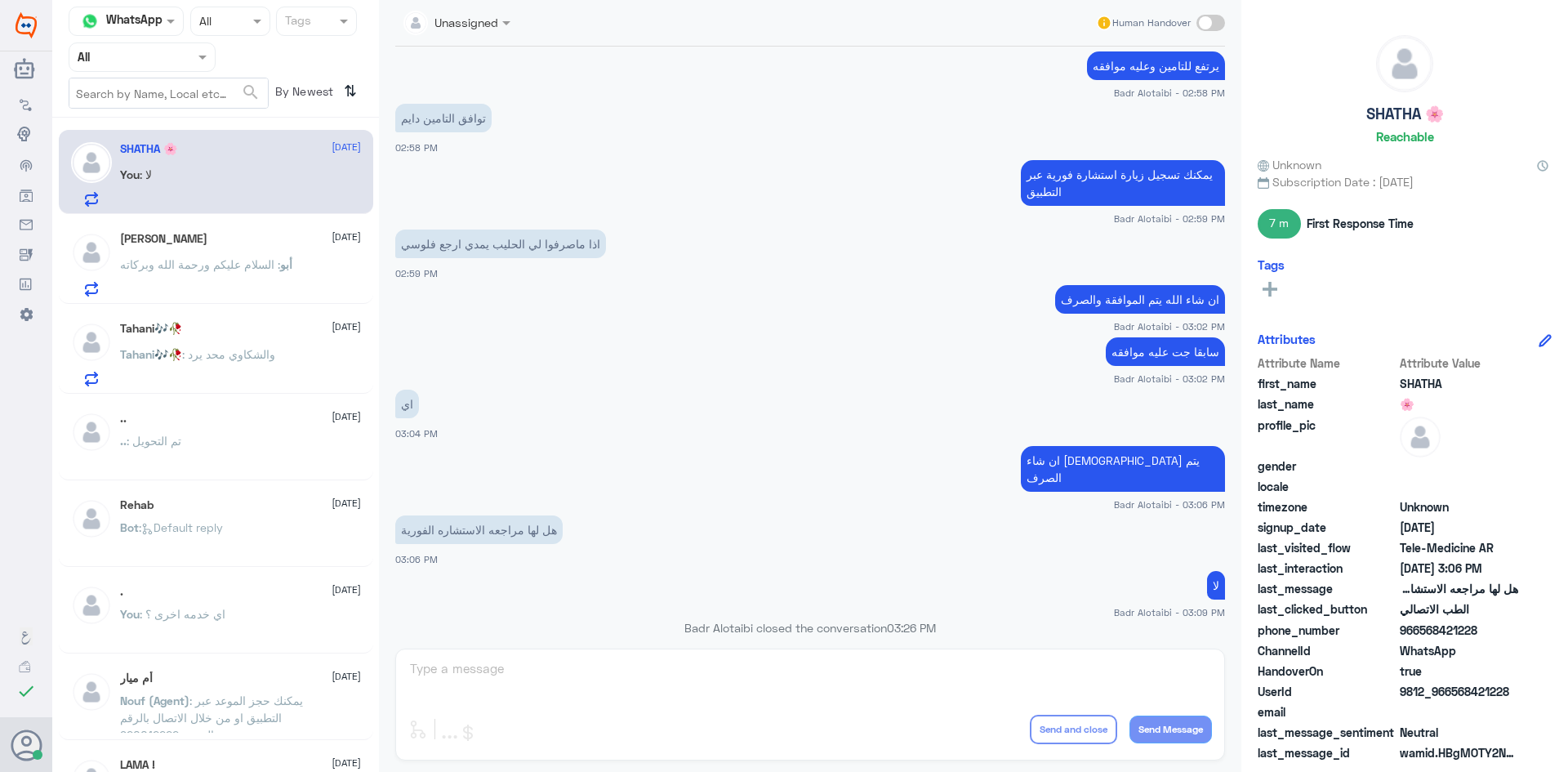
click at [1453, 689] on div "UserId 9812_966568421228" at bounding box center [1405, 692] width 294 height 21
copy span "568421228"
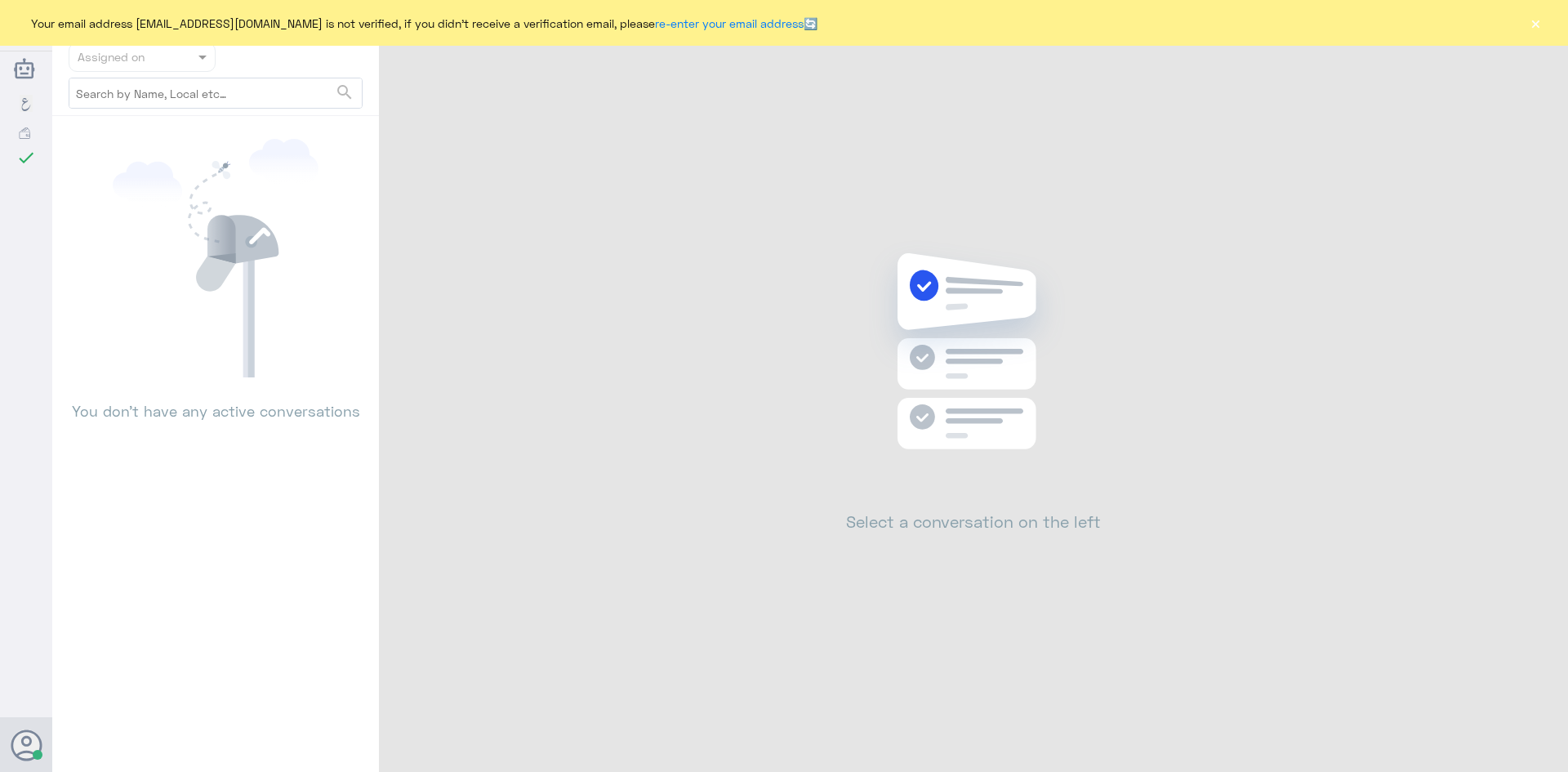
click at [1536, 31] on button "×" at bounding box center [1536, 23] width 17 height 17
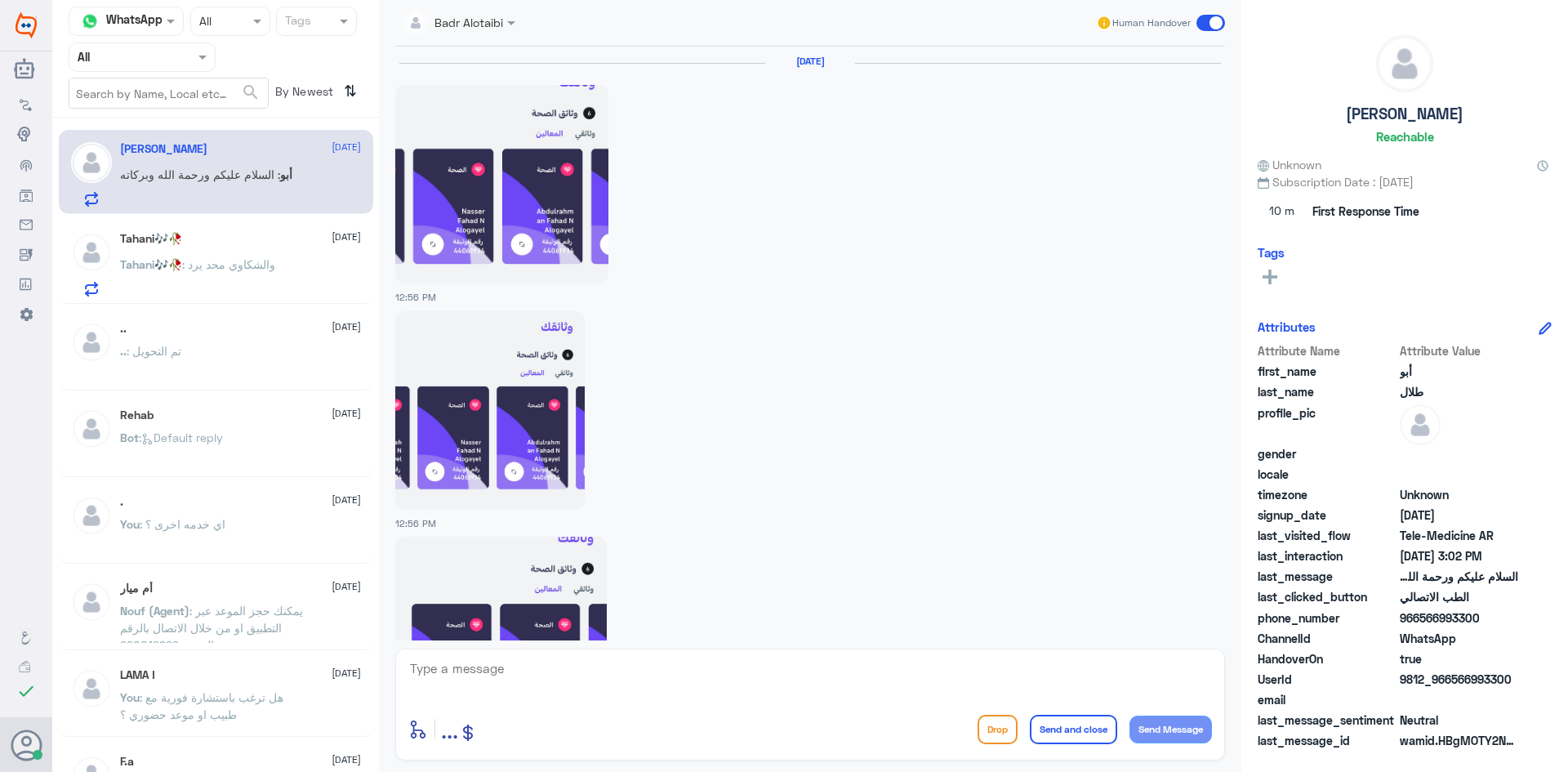
scroll to position [1519, 0]
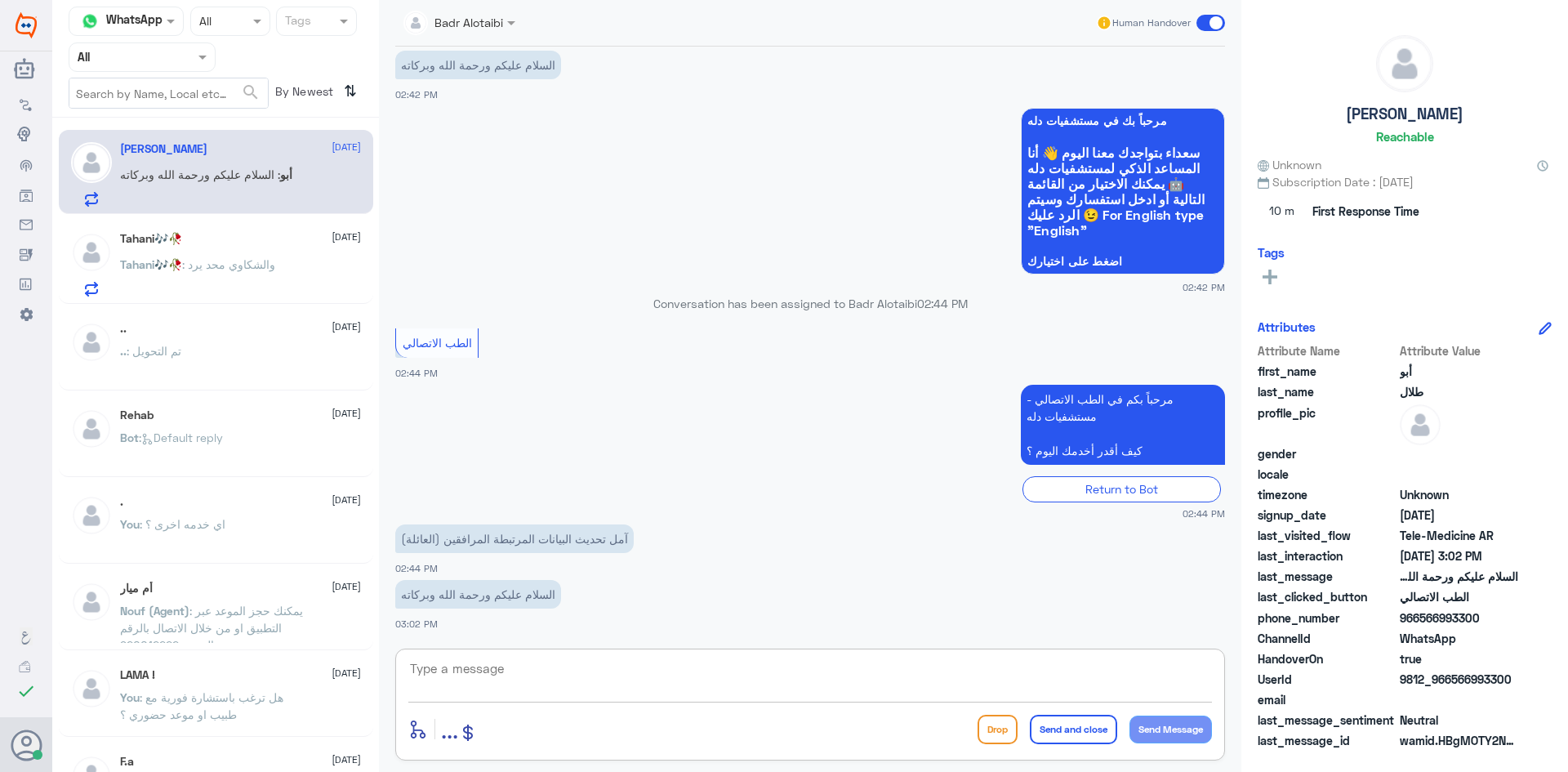
click at [652, 674] on textarea at bounding box center [809, 677] width 803 height 40
click at [658, 682] on textarea at bounding box center [809, 677] width 803 height 40
click at [1054, 684] on textarea "يرجى تزويدنا" at bounding box center [809, 677] width 803 height 40
type textarea "ي"
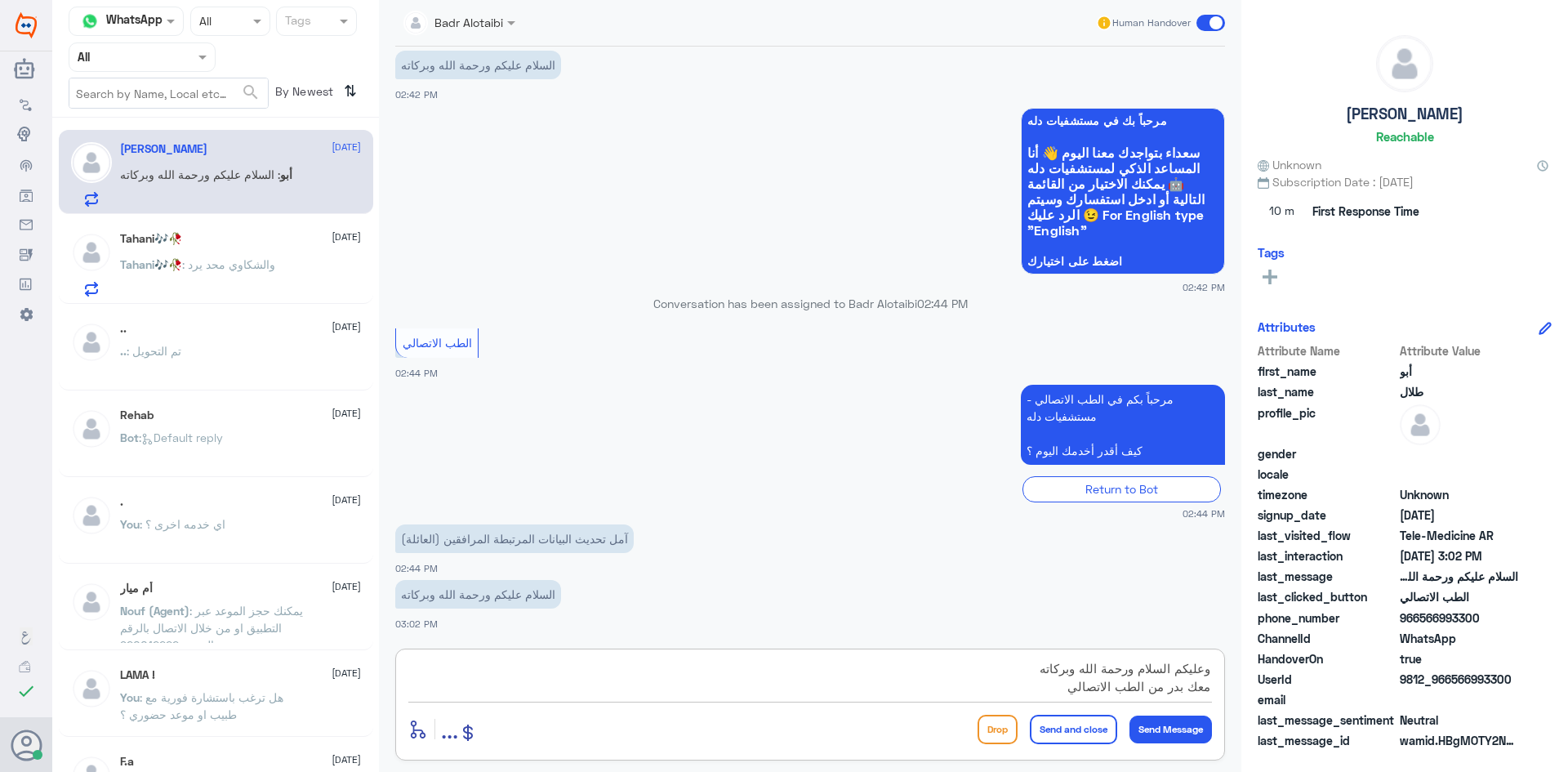
type textarea "وعليكم السلام ورحمة الله وبركاته معك بدر من الطب الاتصالي"
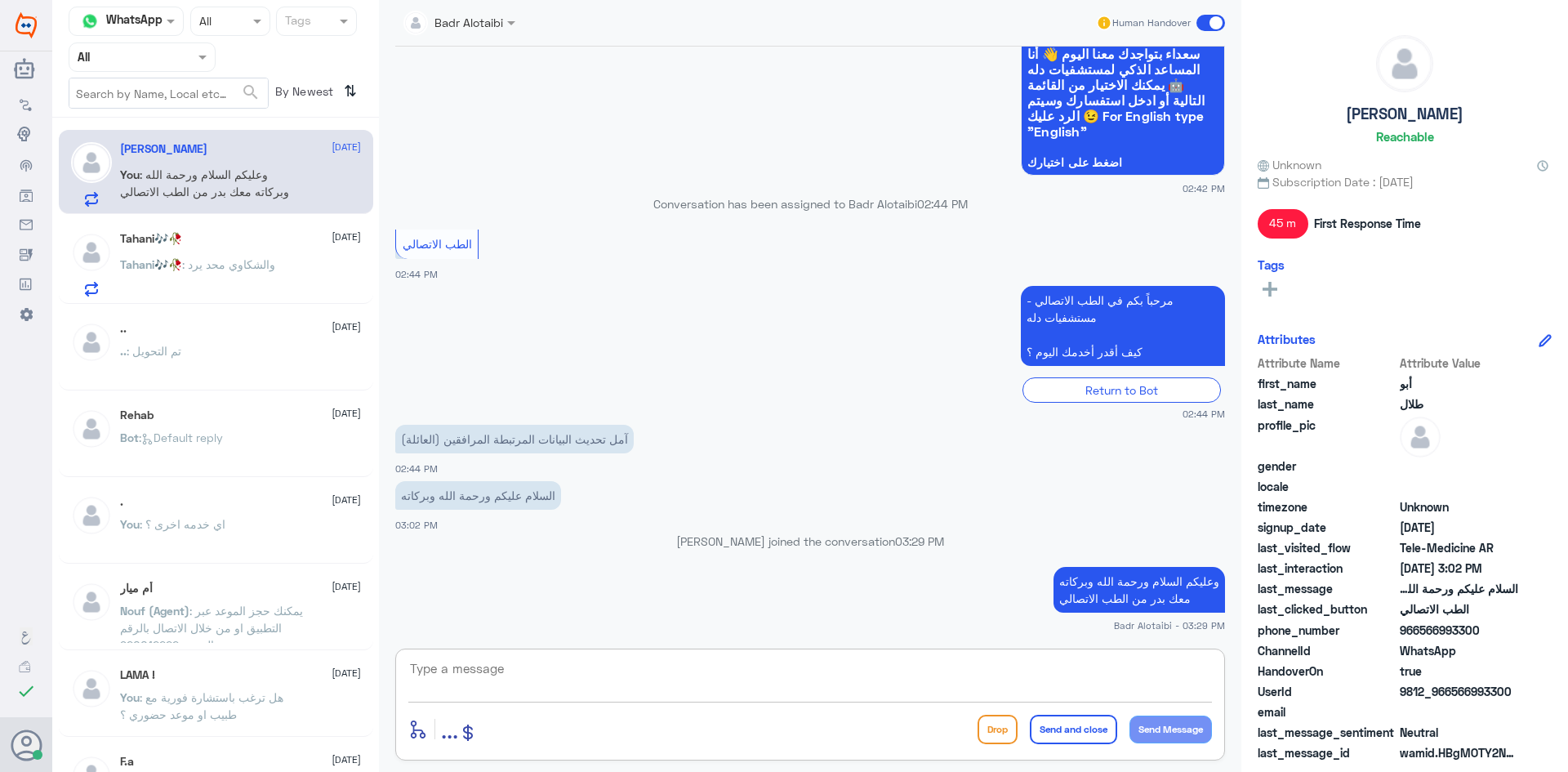
click at [1098, 668] on textarea at bounding box center [809, 677] width 803 height 40
type textarea "يرجى تزويدنا برقم الهوية او الملف"
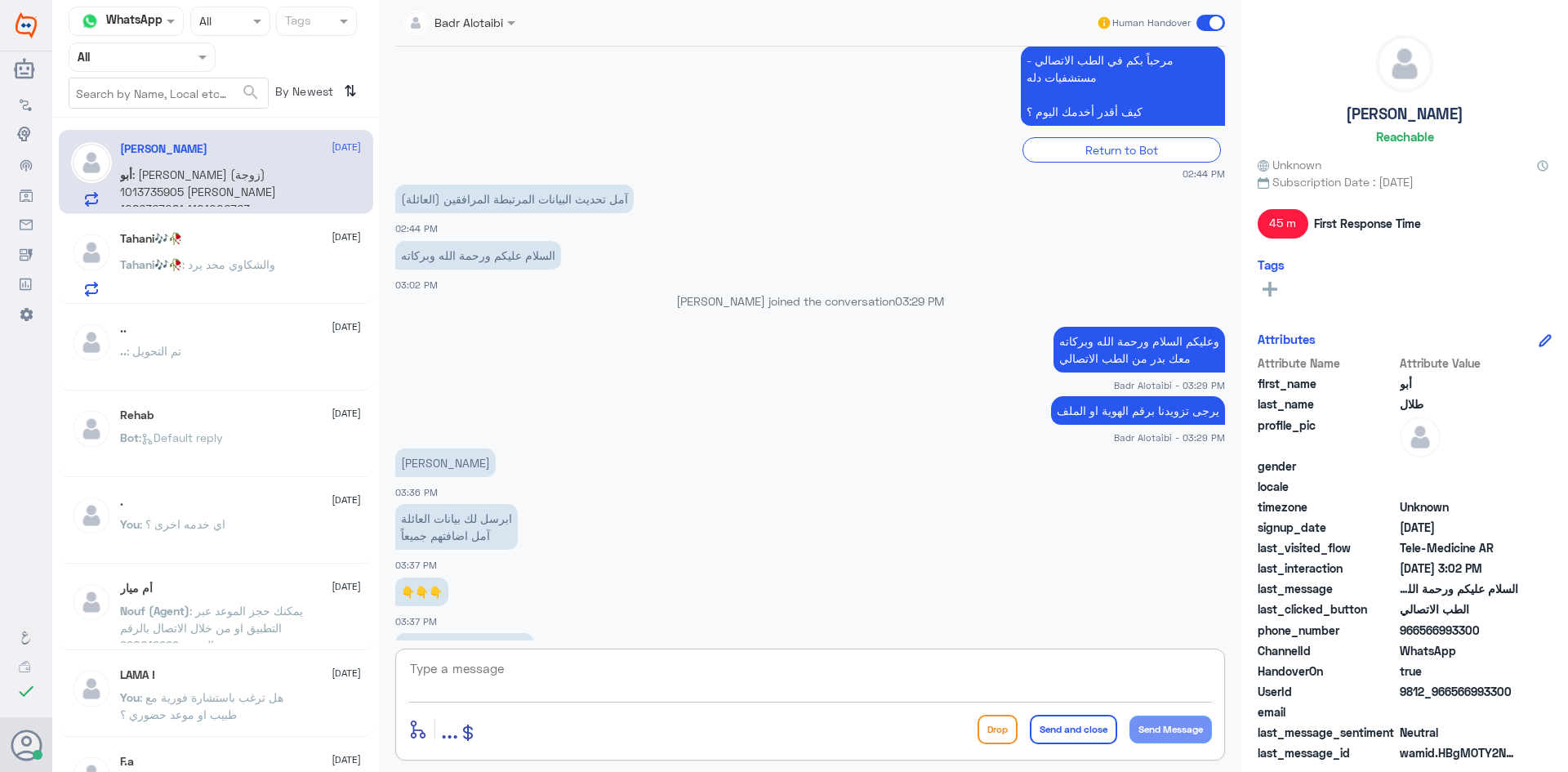
scroll to position [2155, 0]
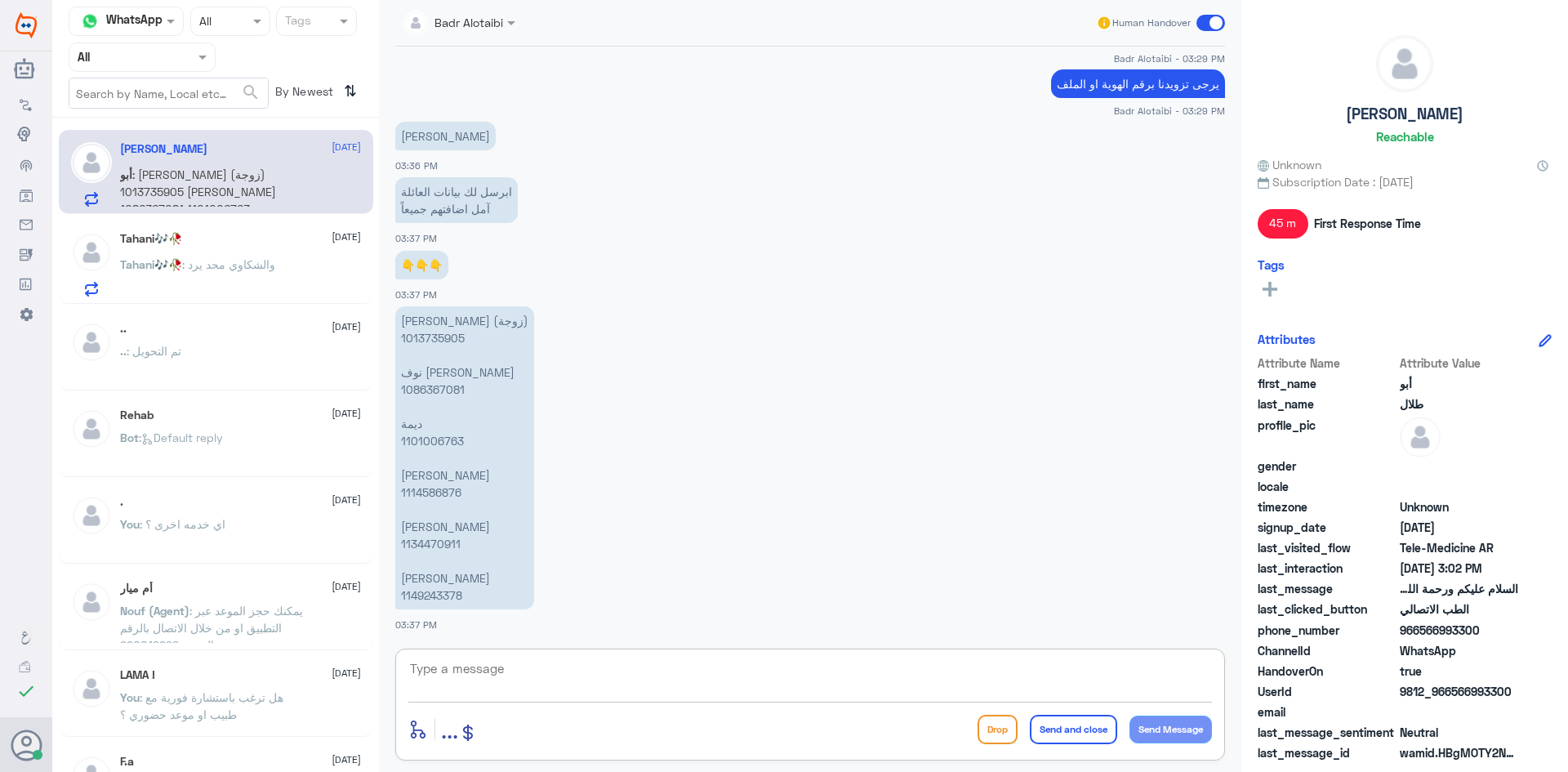
click at [254, 278] on p "Tahani🎶🥀 : والشكاوي محد يرد" at bounding box center [197, 275] width 155 height 41
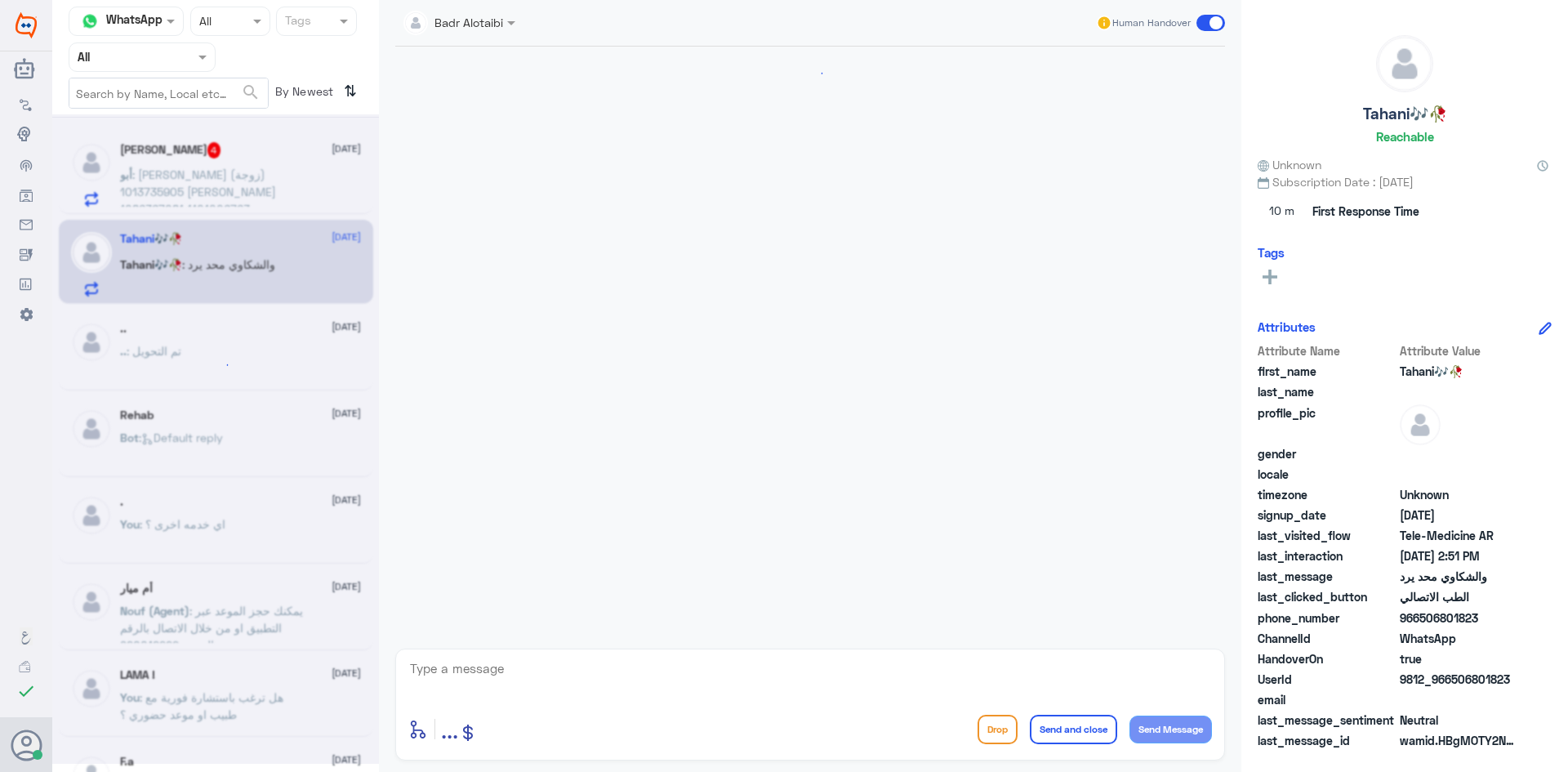
scroll to position [1148, 0]
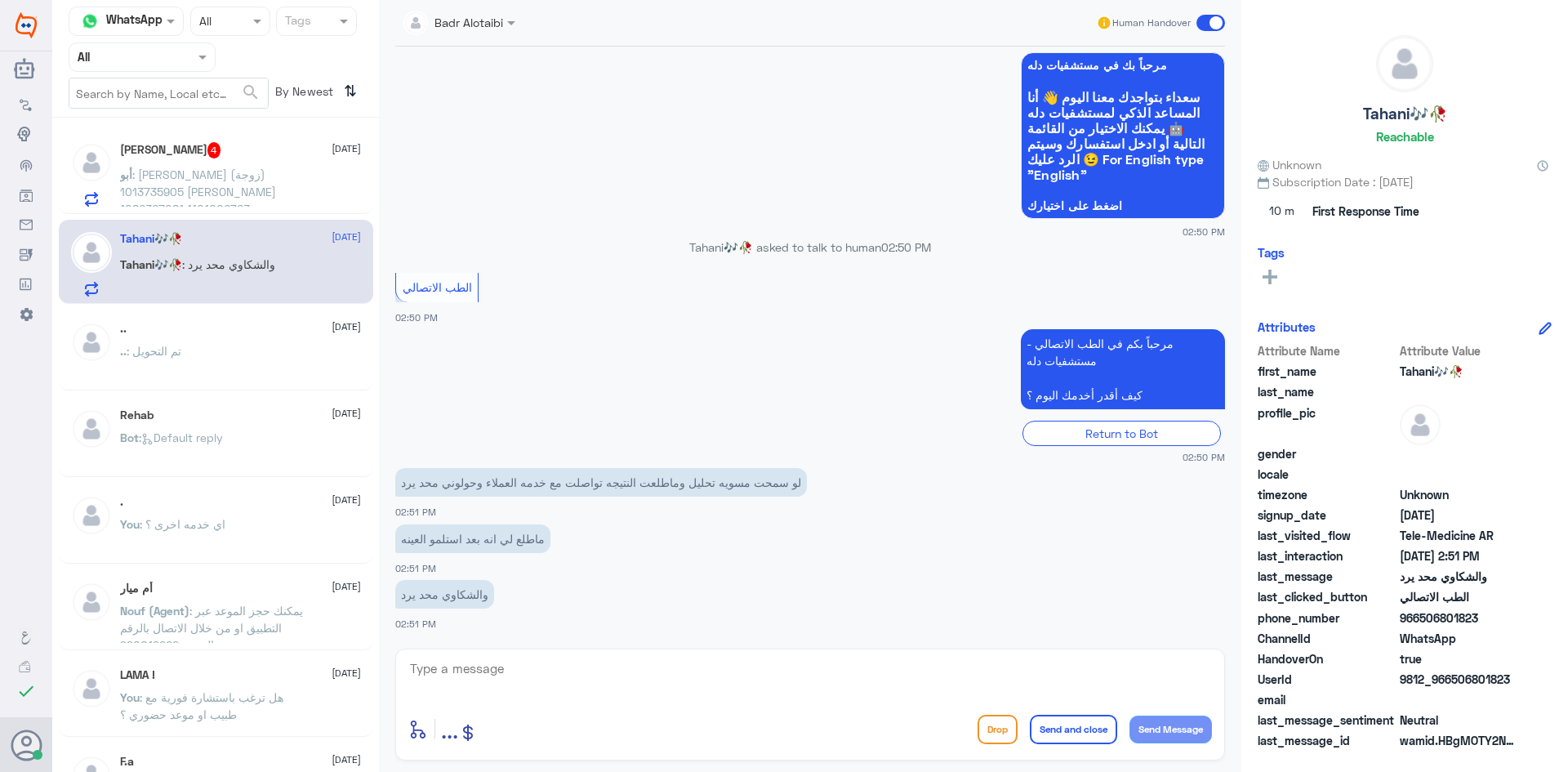
click at [240, 173] on span ": [PERSON_NAME] (زوجة) 1013735905 [PERSON_NAME] 1086367081 ديمة 1101006763 [PER…" at bounding box center [198, 217] width 156 height 100
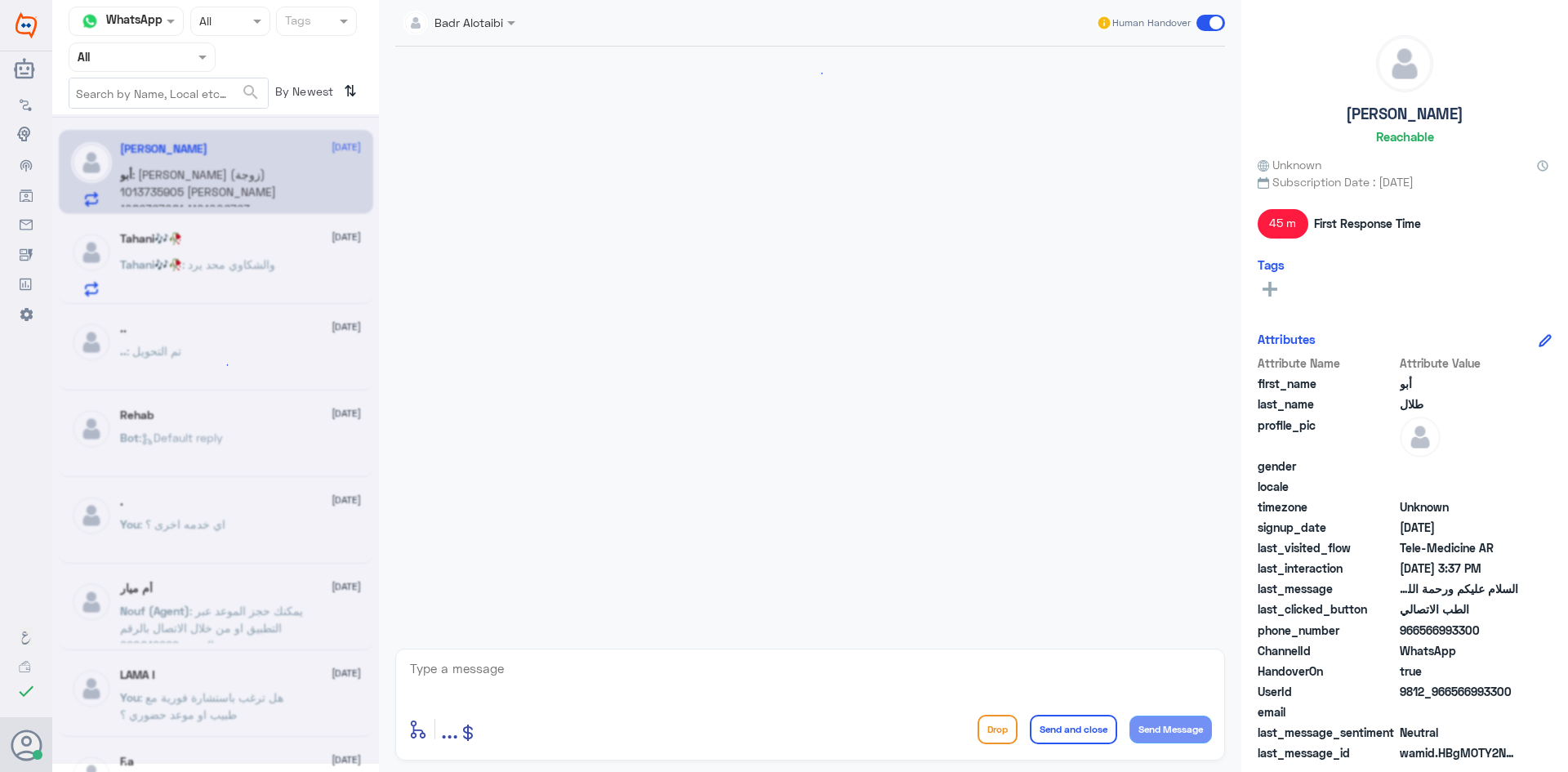
scroll to position [1275, 0]
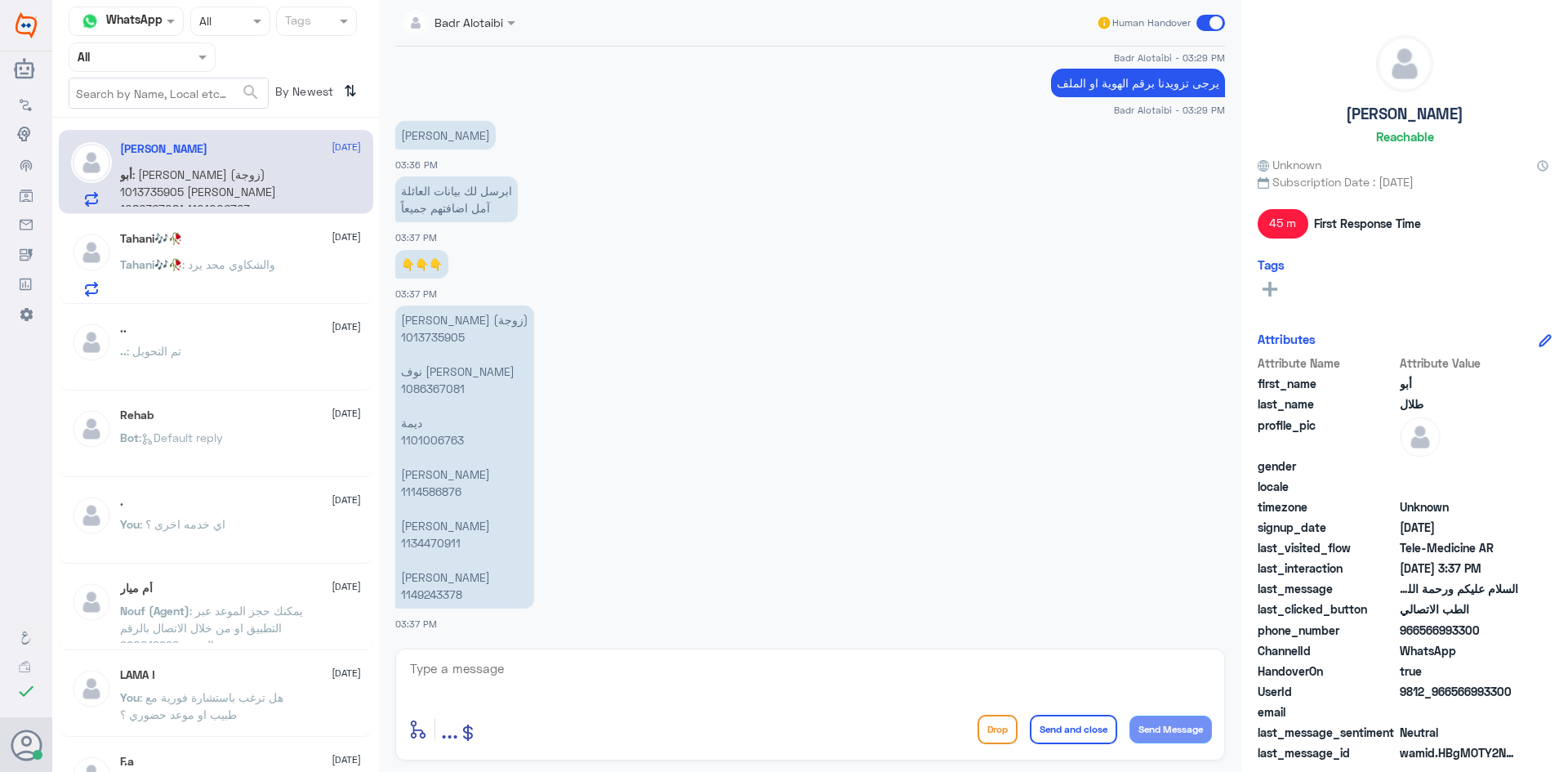
click at [446, 591] on p "[PERSON_NAME] (زوجة) 1013735905 [PERSON_NAME] 1086367081 ديمة 1101006763 [PERSO…" at bounding box center [464, 456] width 138 height 303
copy p "1149243378"
click at [435, 537] on p "[PERSON_NAME] (زوجة) 1013735905 [PERSON_NAME] 1086367081 ديمة 1101006763 [PERSO…" at bounding box center [464, 456] width 138 height 303
click at [434, 534] on p "[PERSON_NAME] (زوجة) 1013735905 [PERSON_NAME] 1086367081 ديمة 1101006763 [PERSO…" at bounding box center [464, 456] width 138 height 303
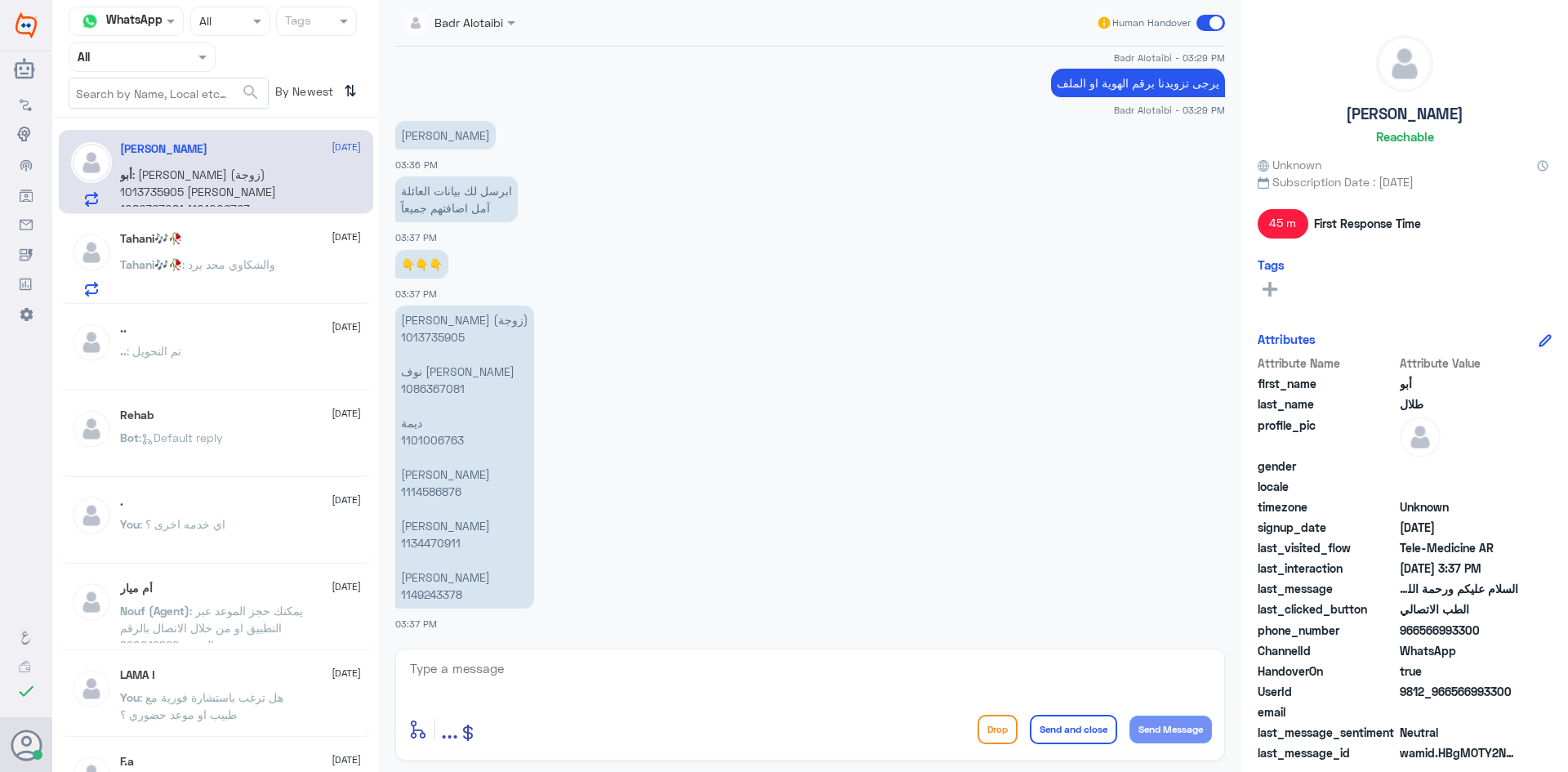
click at [433, 540] on p "[PERSON_NAME] (زوجة) 1013735905 [PERSON_NAME] 1086367081 ديمة 1101006763 [PERSO…" at bounding box center [464, 456] width 138 height 303
copy p "1134470911"
click at [455, 490] on p "[PERSON_NAME] (زوجة) 1013735905 [PERSON_NAME] 1086367081 ديمة 1101006763 [PERSO…" at bounding box center [464, 456] width 138 height 303
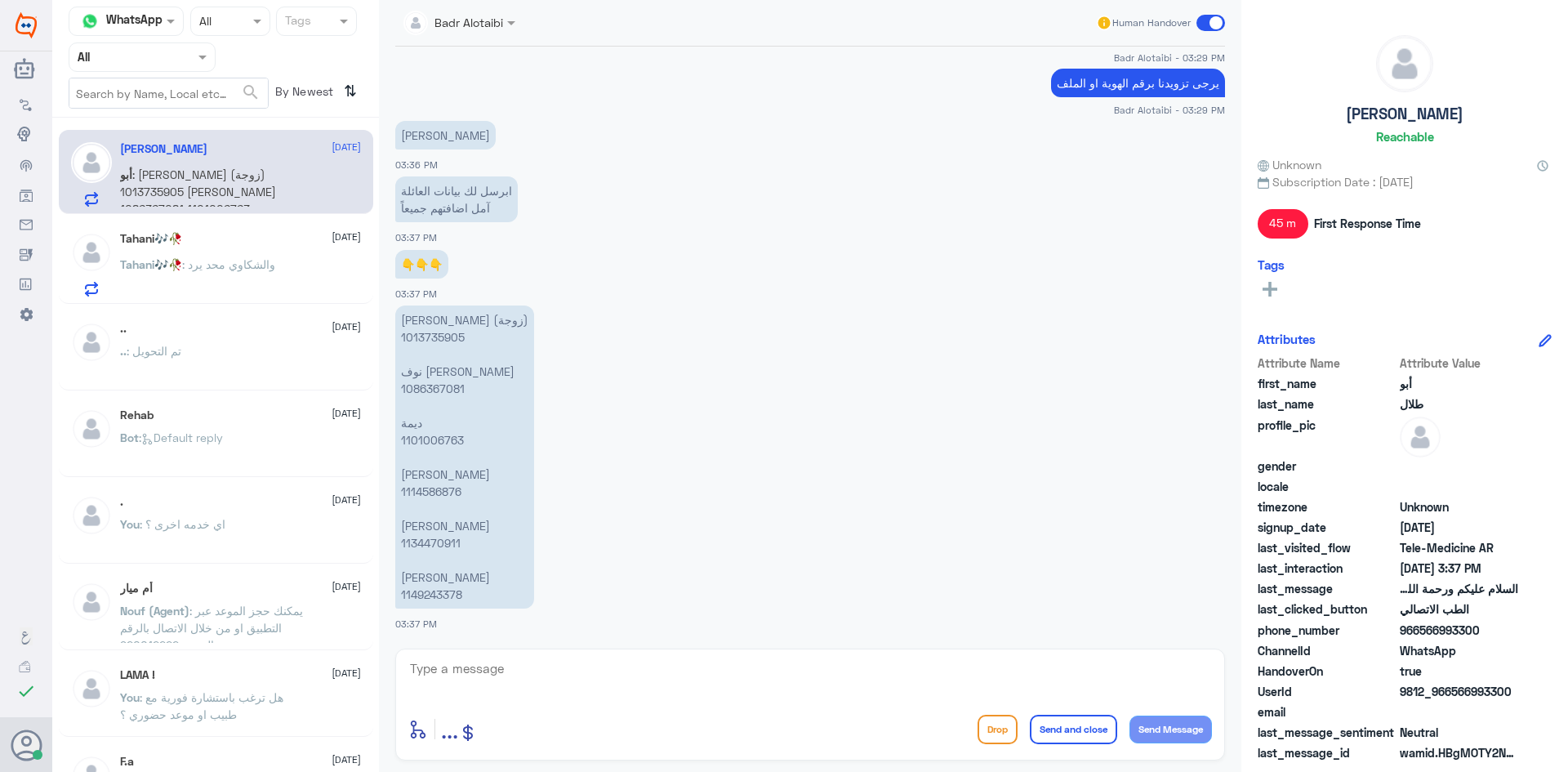
click at [434, 338] on p "[PERSON_NAME] (زوجة) 1013735905 [PERSON_NAME] 1086367081 ديمة 1101006763 [PERSO…" at bounding box center [464, 456] width 138 height 303
copy p "1013735905"
click at [458, 387] on p "[PERSON_NAME] (زوجة) 1013735905 [PERSON_NAME] 1086367081 ديمة 1101006763 [PERSO…" at bounding box center [464, 456] width 138 height 303
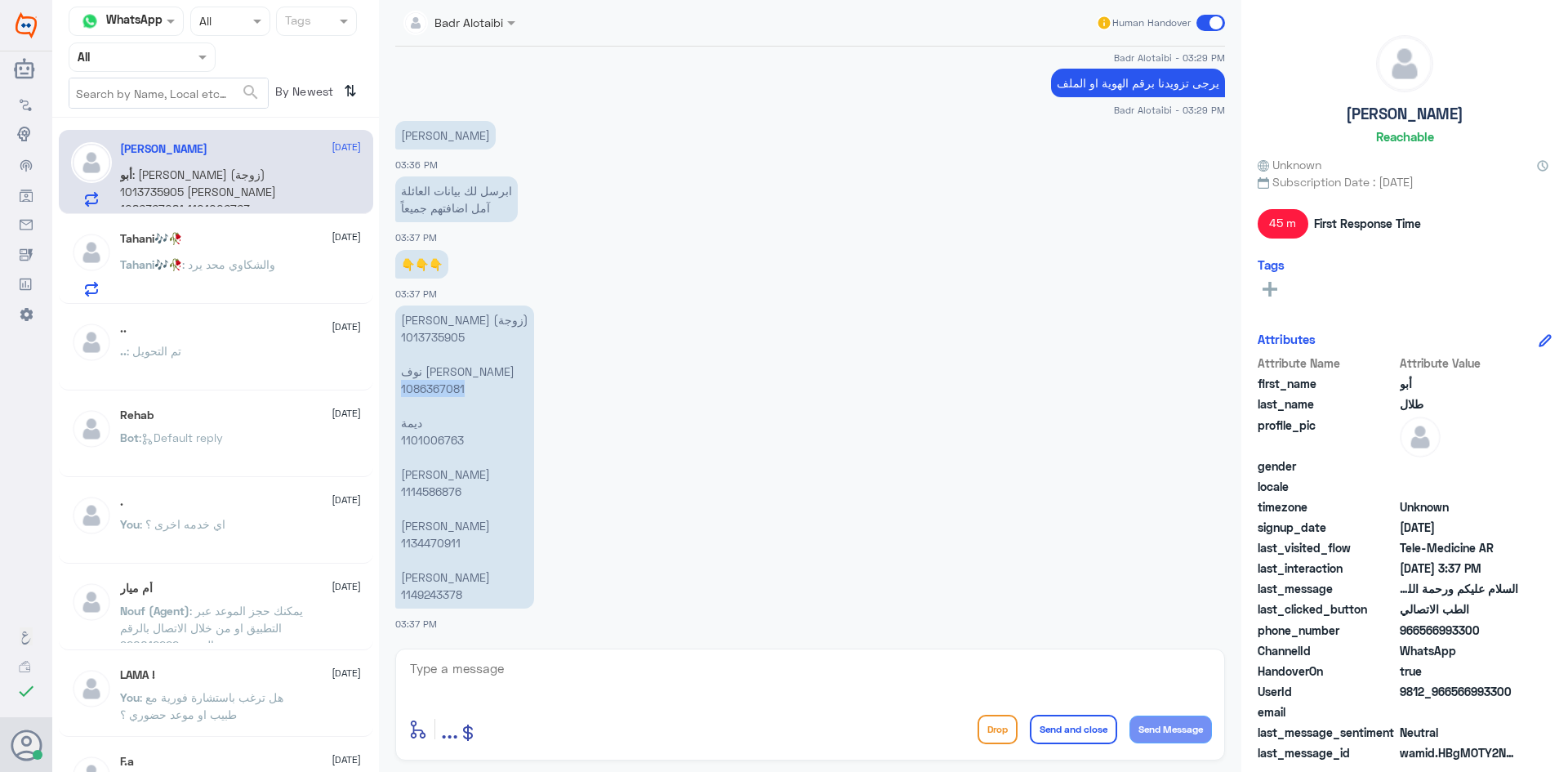
copy p "1086367081"
click at [445, 439] on p "[PERSON_NAME] (زوجة) 1013735905 [PERSON_NAME] 1086367081 ديمة 1101006763 [PERSO…" at bounding box center [464, 456] width 138 height 303
click at [444, 439] on p "[PERSON_NAME] (زوجة) 1013735905 [PERSON_NAME] 1086367081 ديمة 1101006763 [PERSO…" at bounding box center [464, 456] width 138 height 303
copy p "1101006763"
click at [419, 541] on p "[PERSON_NAME] (زوجة) 1013735905 [PERSON_NAME] 1086367081 ديمة 1101006763 [PERSO…" at bounding box center [464, 456] width 138 height 303
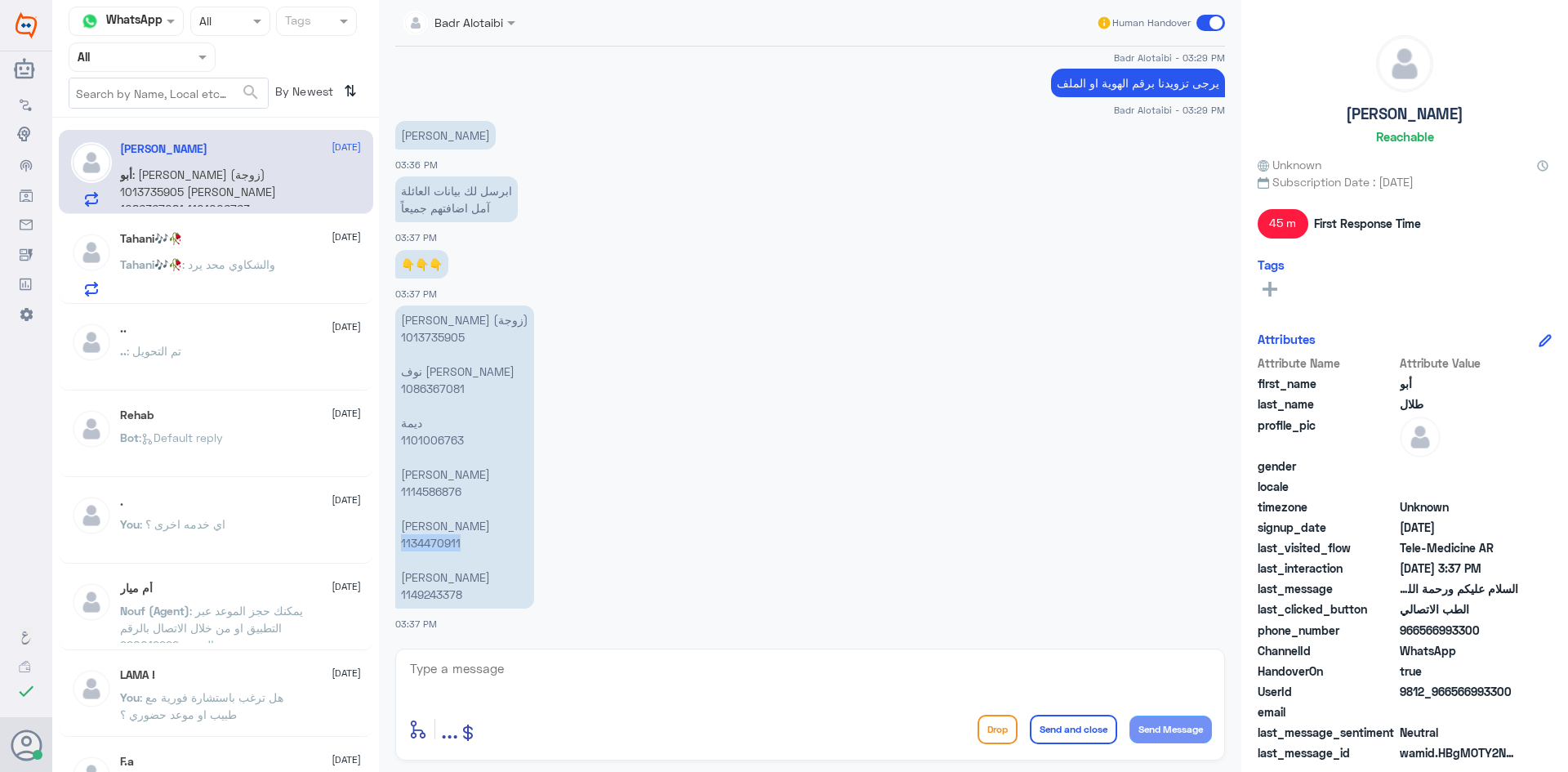
click at [419, 541] on p "[PERSON_NAME] (زوجة) 1013735905 [PERSON_NAME] 1086367081 ديمة 1101006763 [PERSO…" at bounding box center [464, 456] width 138 height 303
click at [271, 258] on span ": والشكاوي محد يرد" at bounding box center [229, 264] width 93 height 14
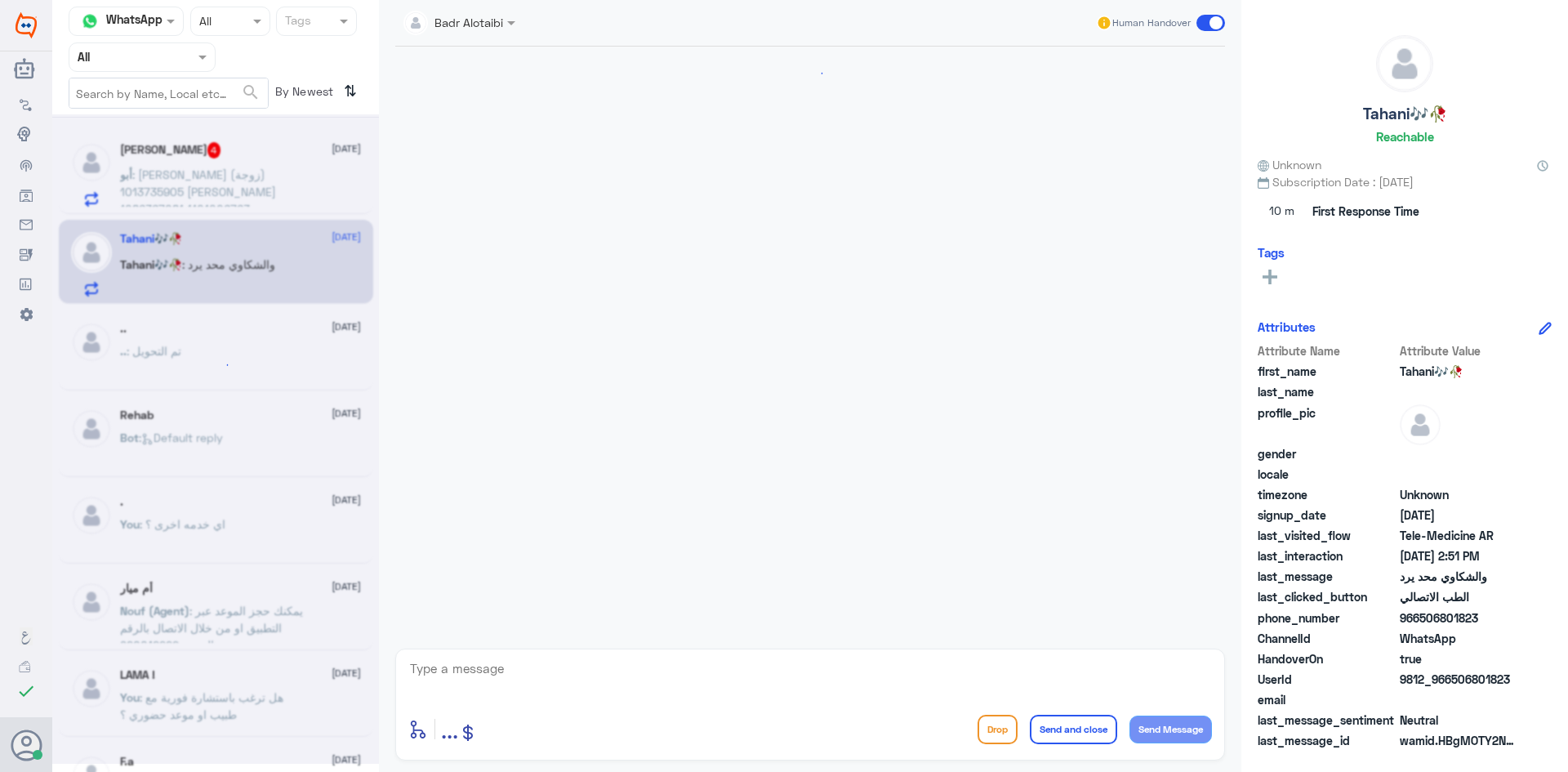
scroll to position [1148, 0]
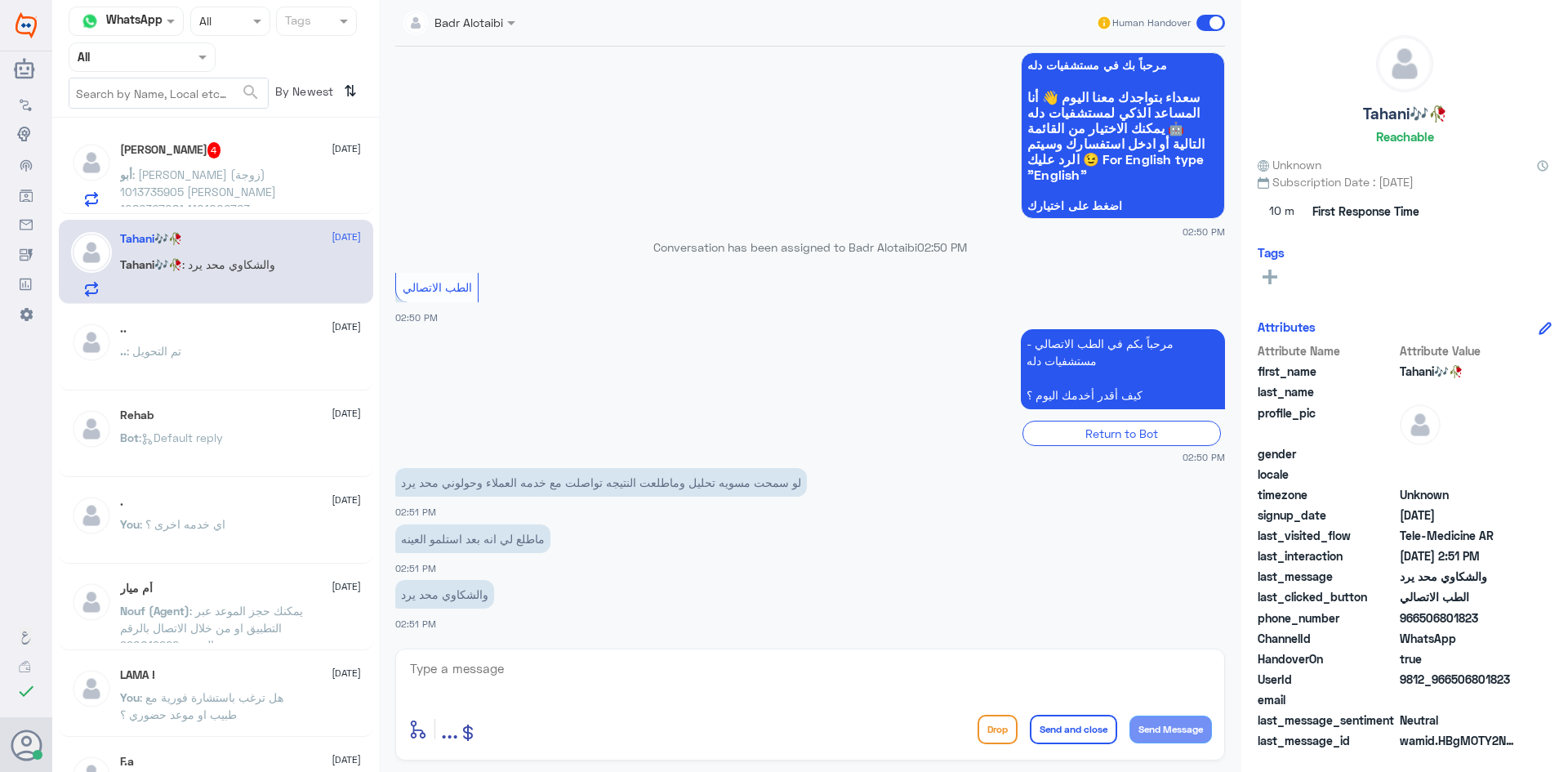
click at [133, 175] on span "أبو" at bounding box center [126, 174] width 12 height 14
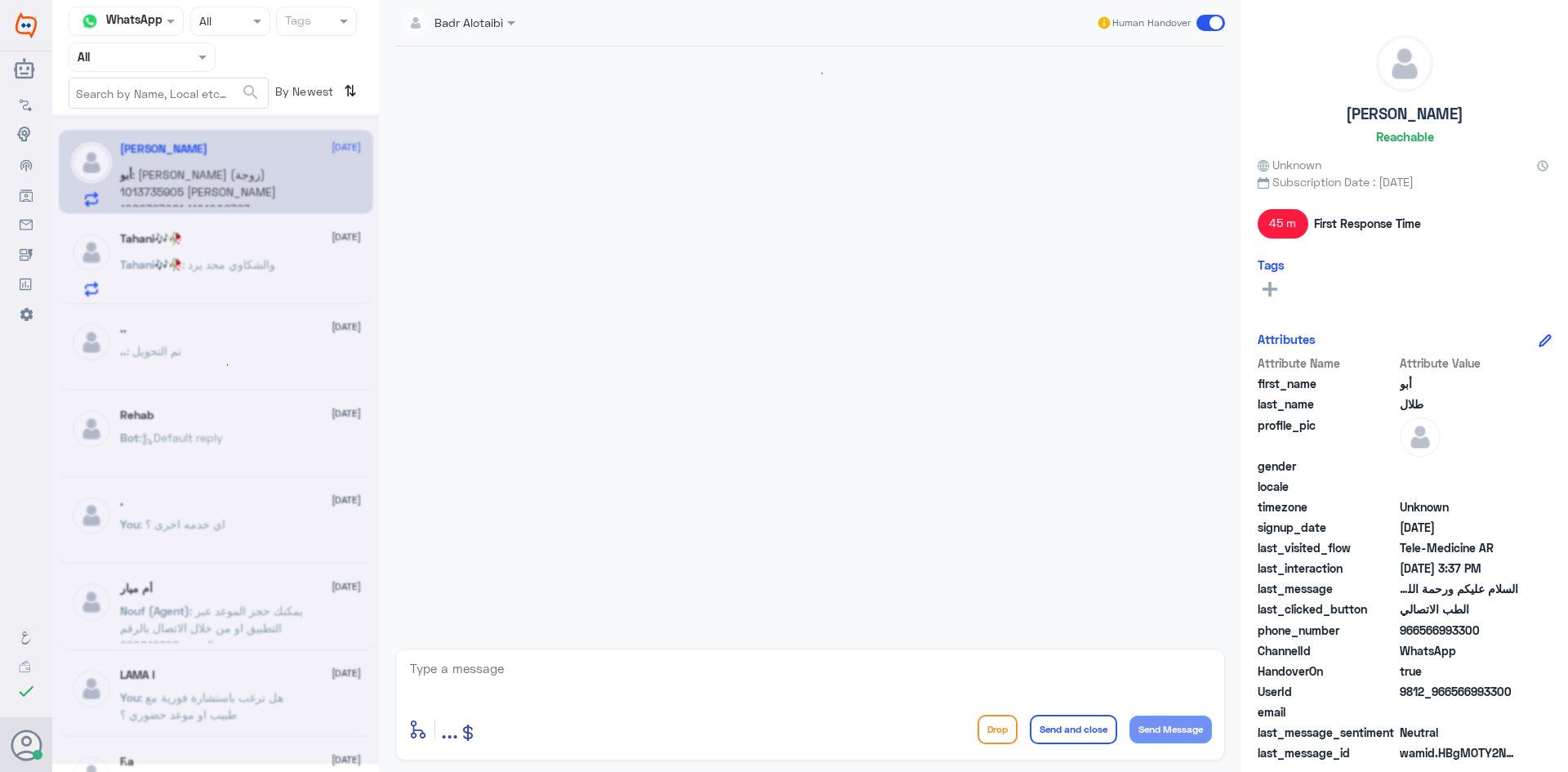
scroll to position [1275, 0]
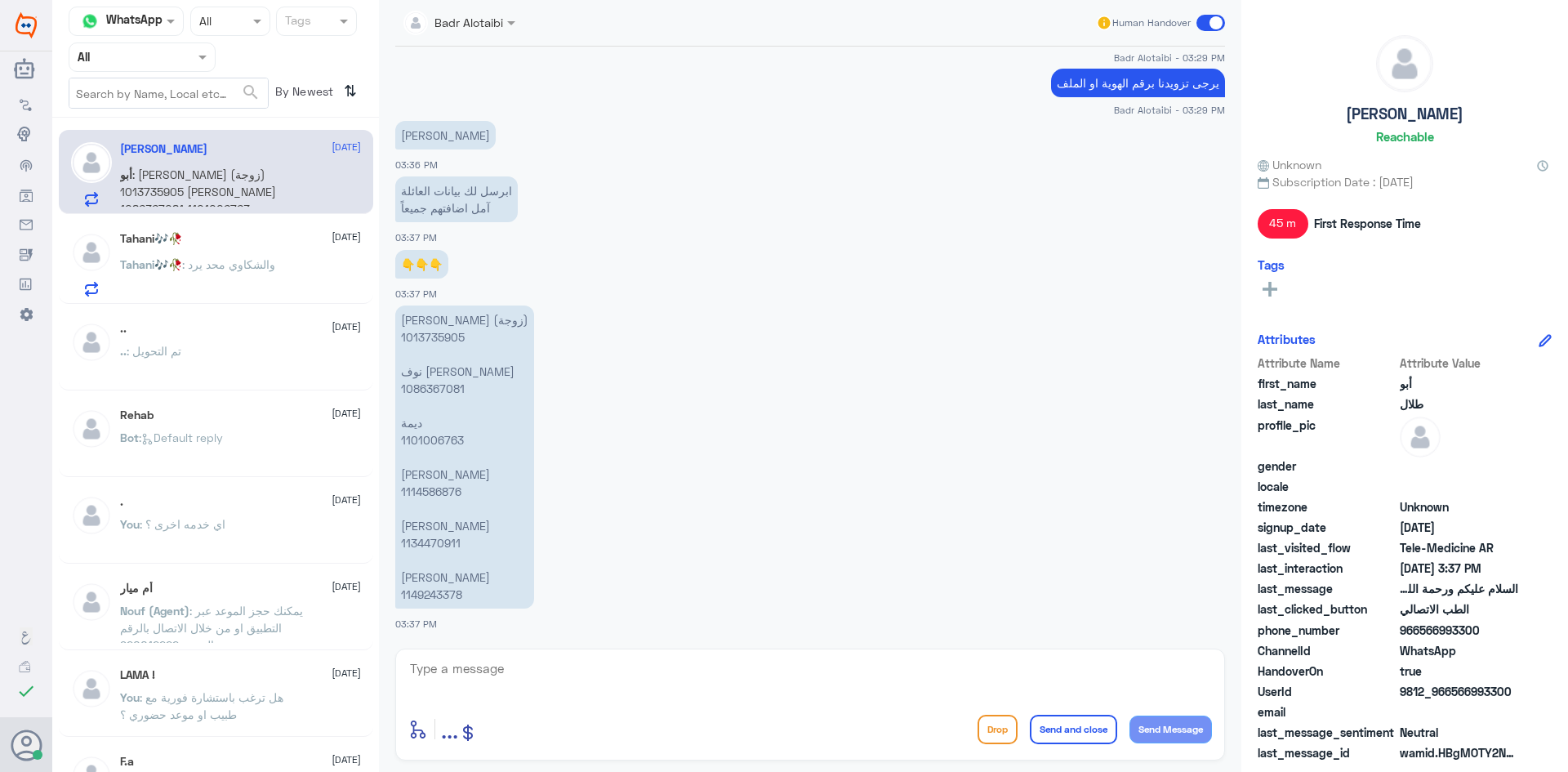
click at [1200, 23] on span at bounding box center [1211, 23] width 28 height 17
click at [0, 0] on input "checkbox" at bounding box center [0, 0] width 0 height 0
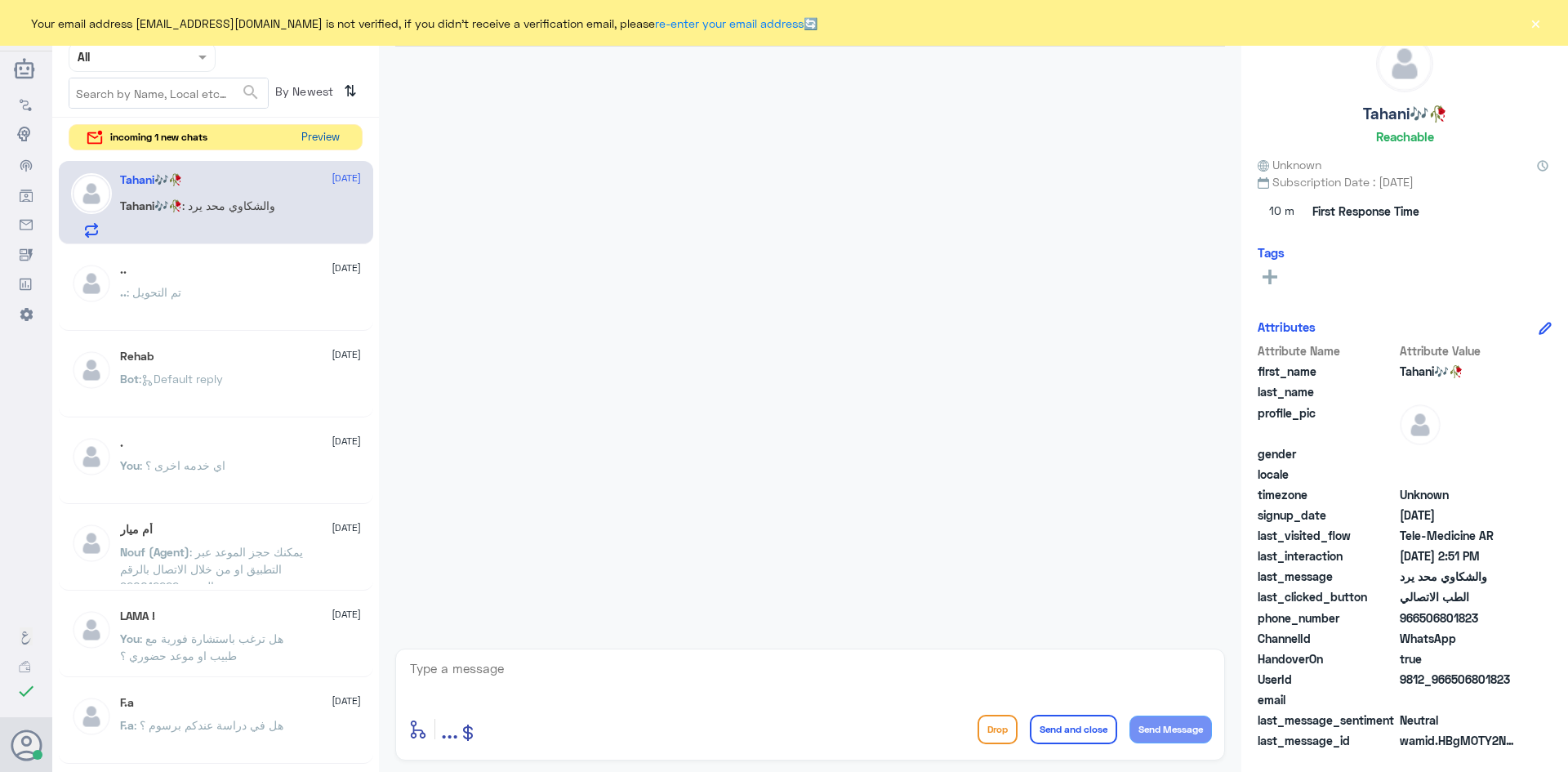
click at [313, 130] on button "Preview" at bounding box center [320, 138] width 51 height 26
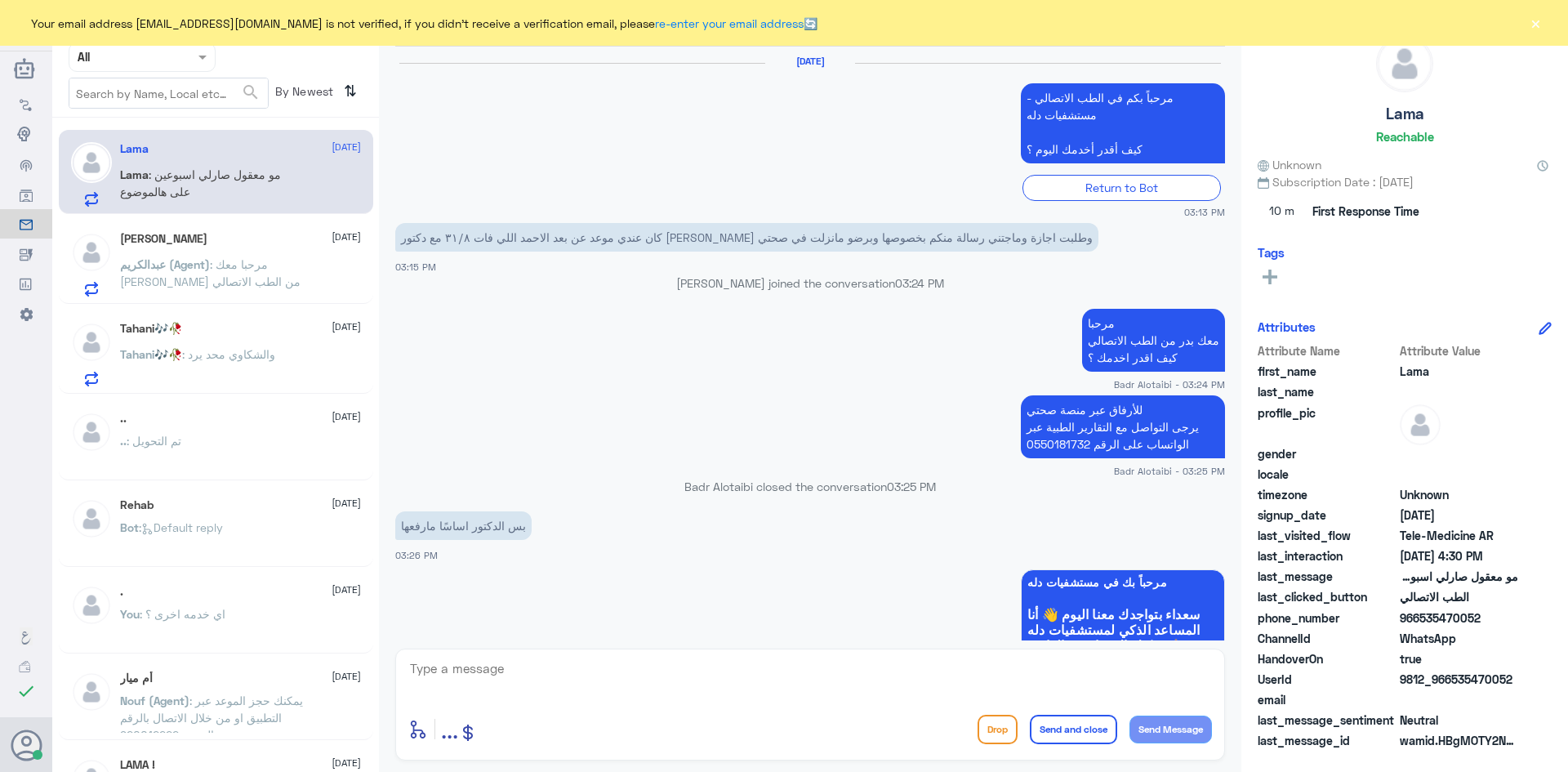
scroll to position [1238, 0]
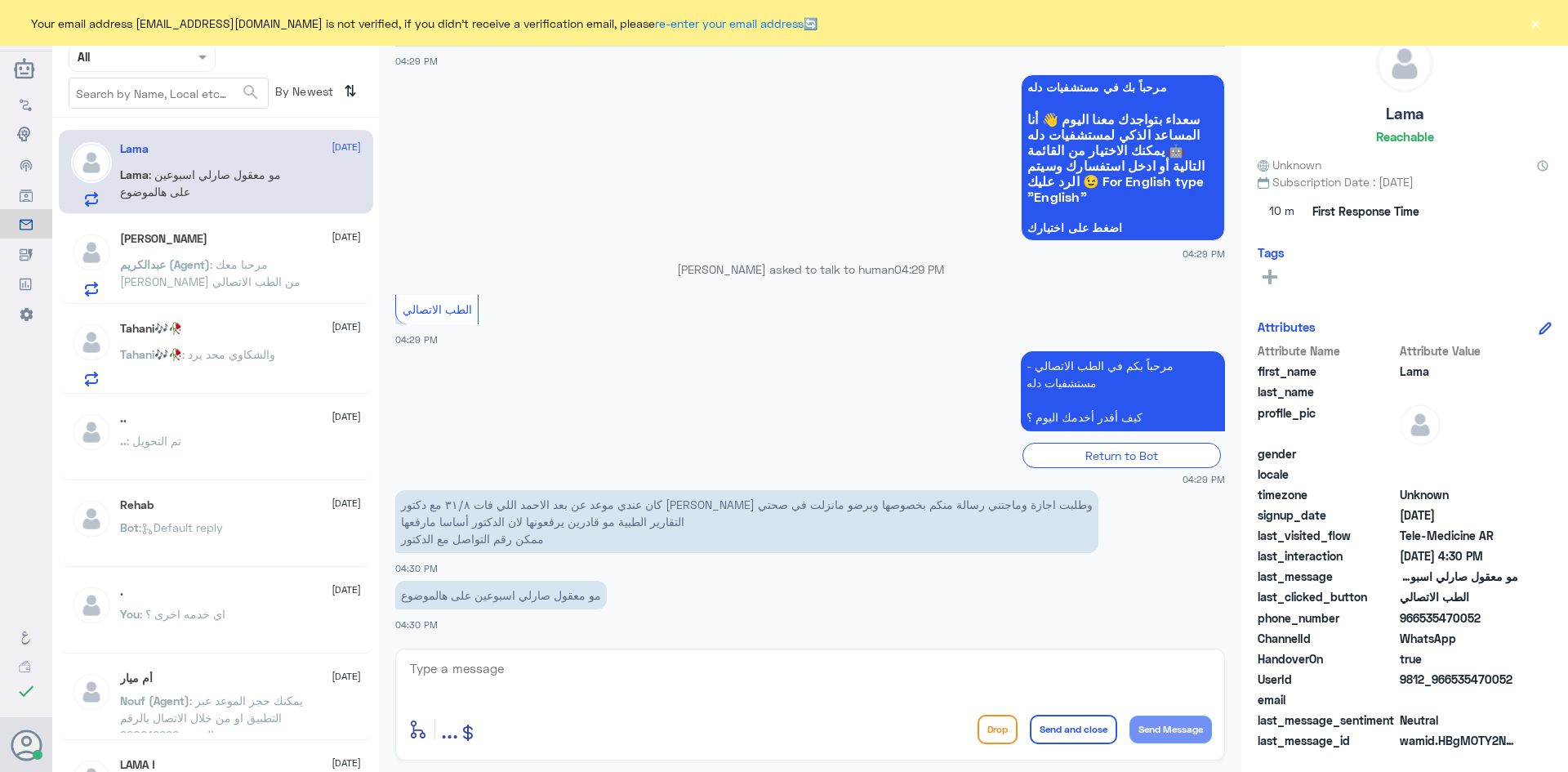
click at [235, 315] on div "Tahani🎶🥀 [DATE] Tahani🎶🥀 : والشكاوي محد يرد" at bounding box center [216, 351] width 314 height 84
click at [240, 331] on div "Tahani🎶🥀 [DATE]" at bounding box center [240, 328] width 241 height 14
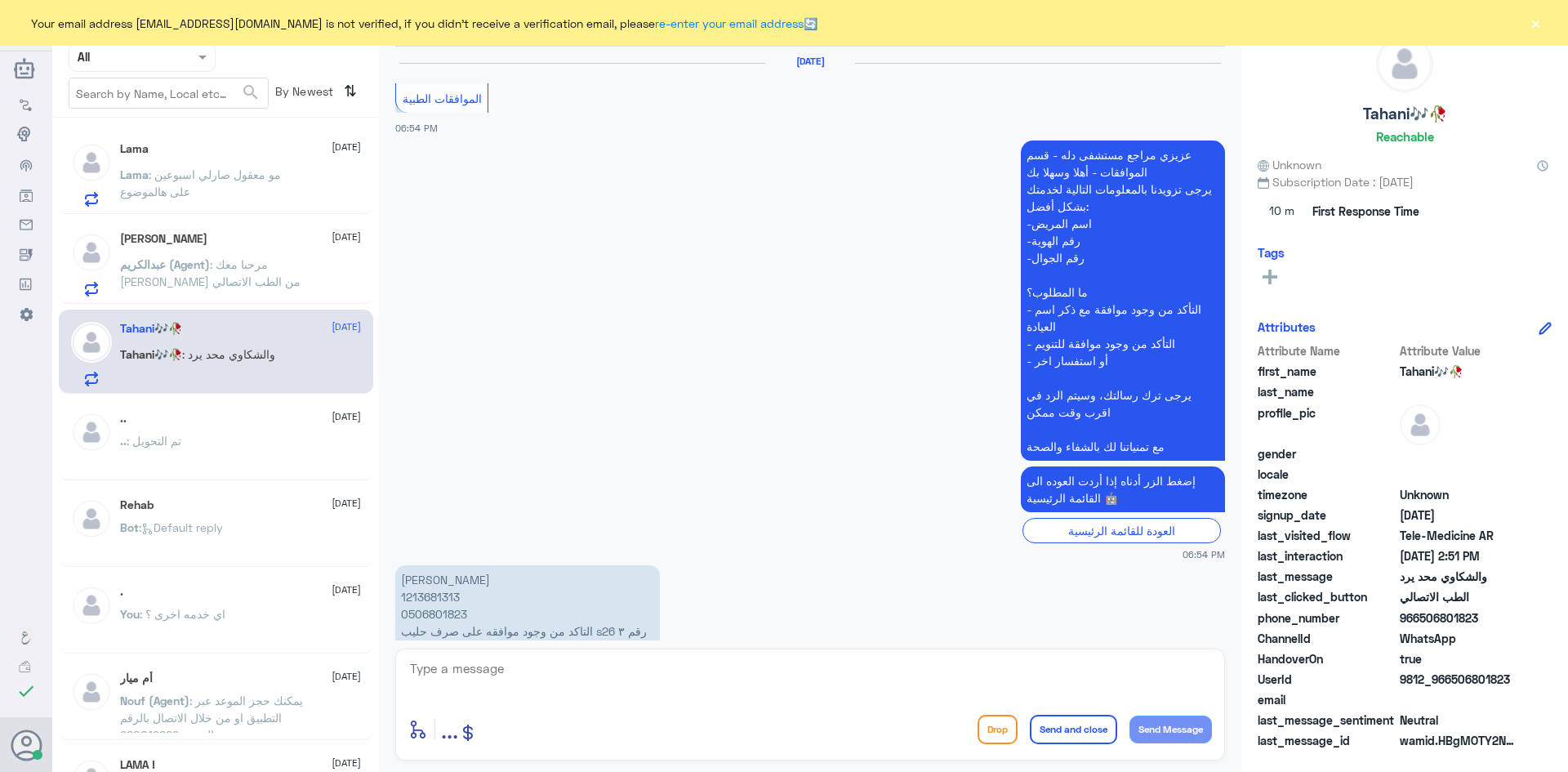
scroll to position [1148, 0]
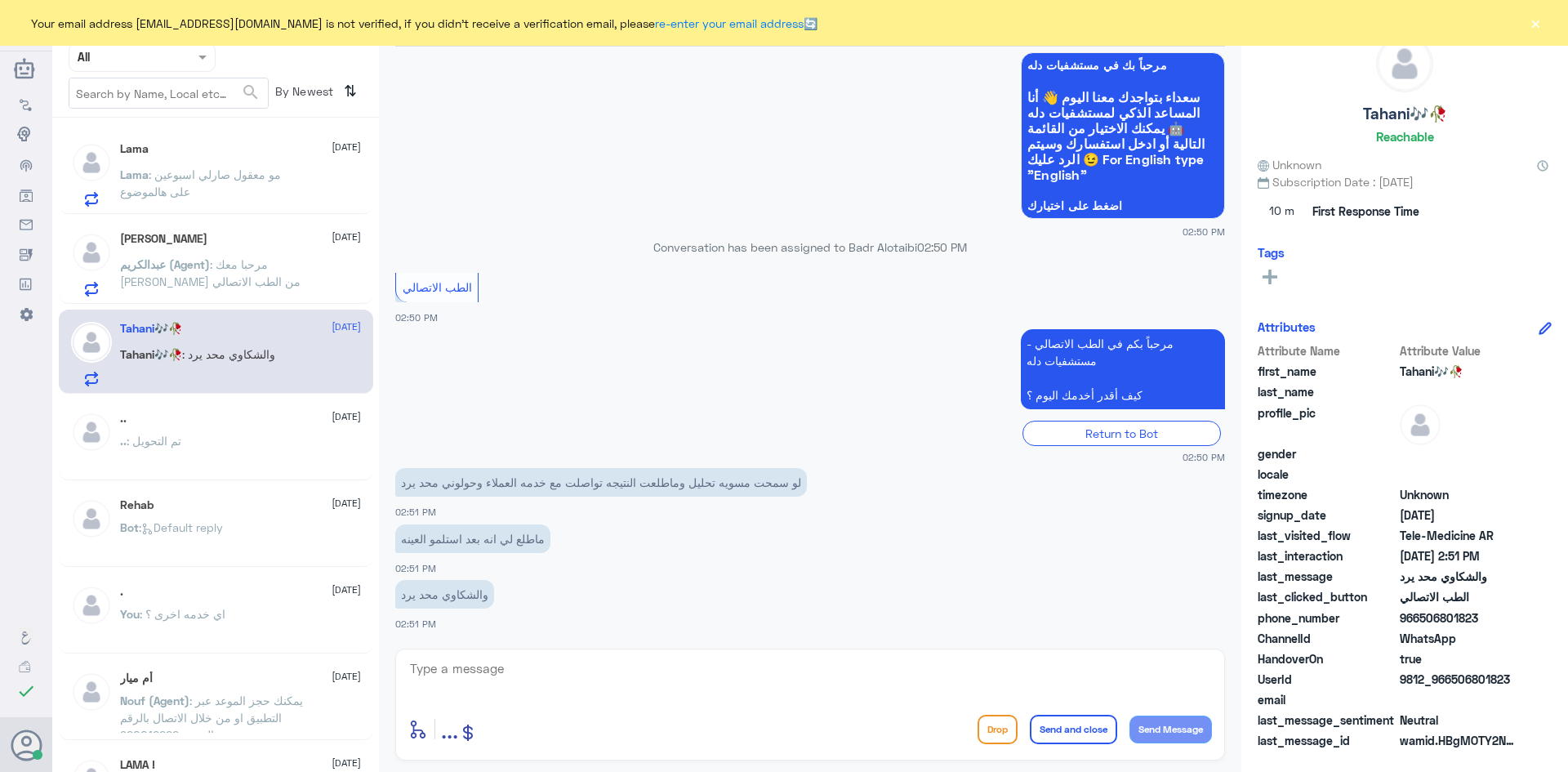
click at [1530, 30] on button "×" at bounding box center [1536, 23] width 17 height 17
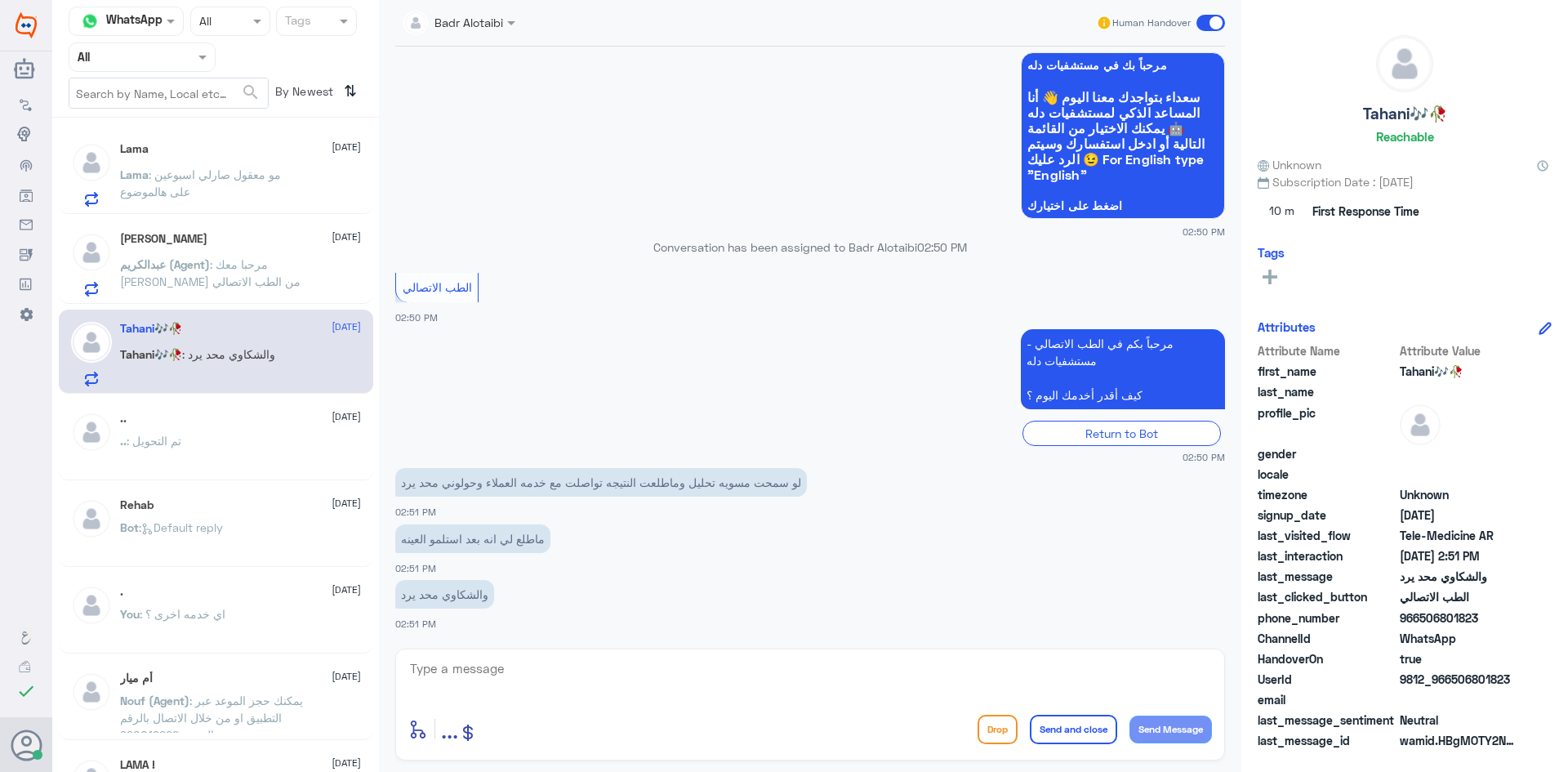
click at [1216, 21] on span at bounding box center [1211, 23] width 28 height 17
click at [0, 0] on input "checkbox" at bounding box center [0, 0] width 0 height 0
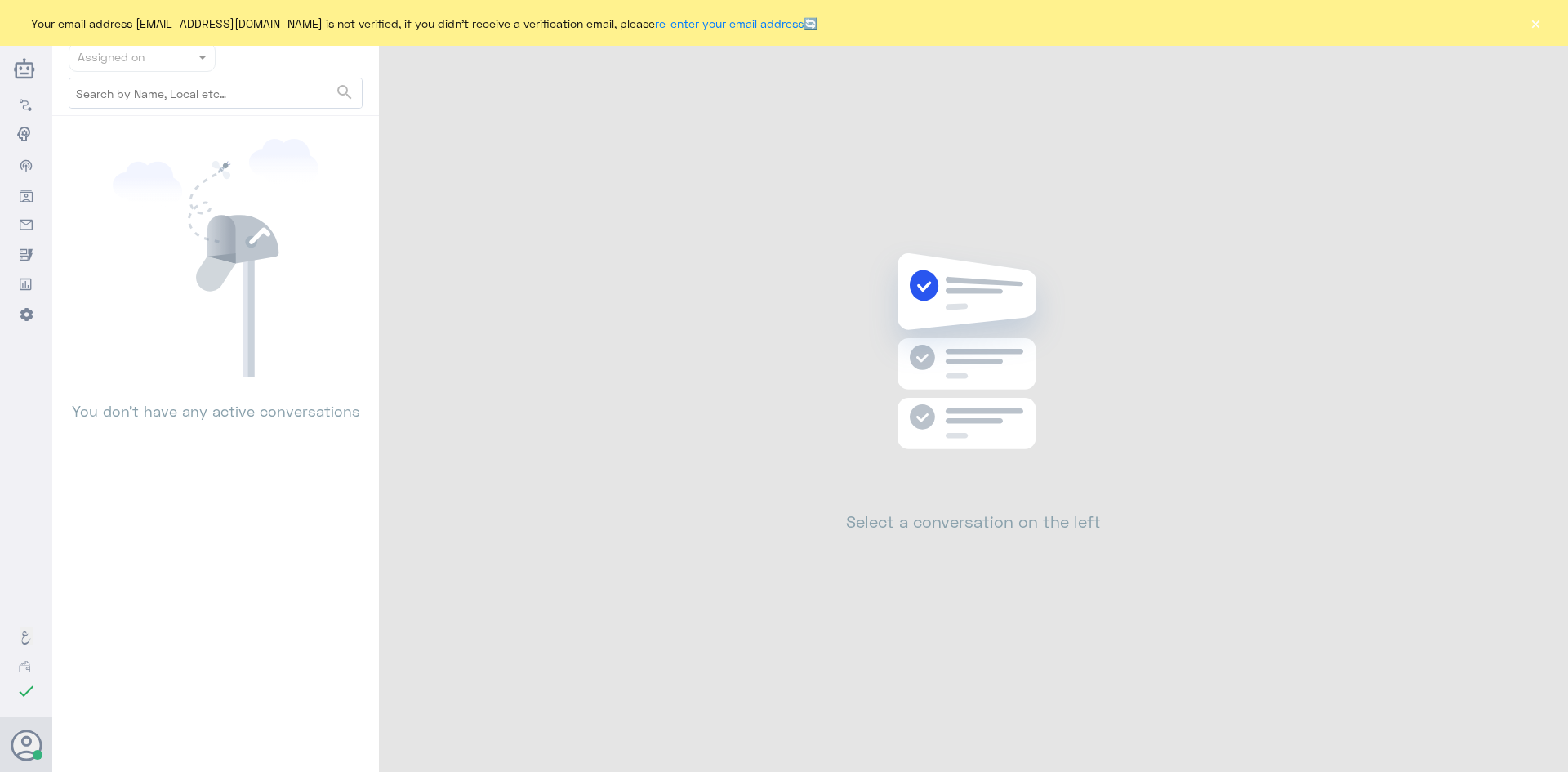
click at [1543, 28] on button "×" at bounding box center [1536, 23] width 17 height 17
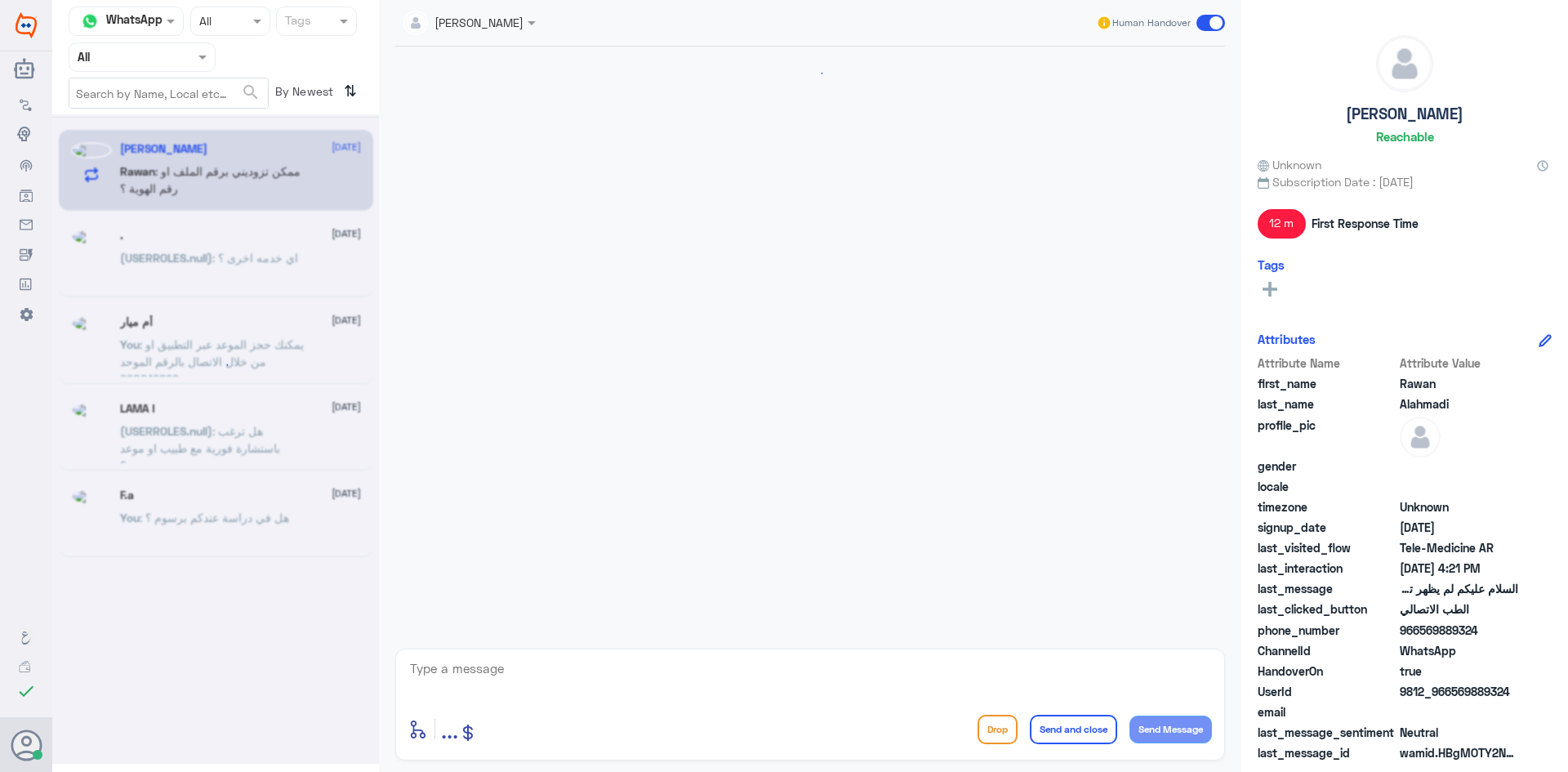
scroll to position [235, 0]
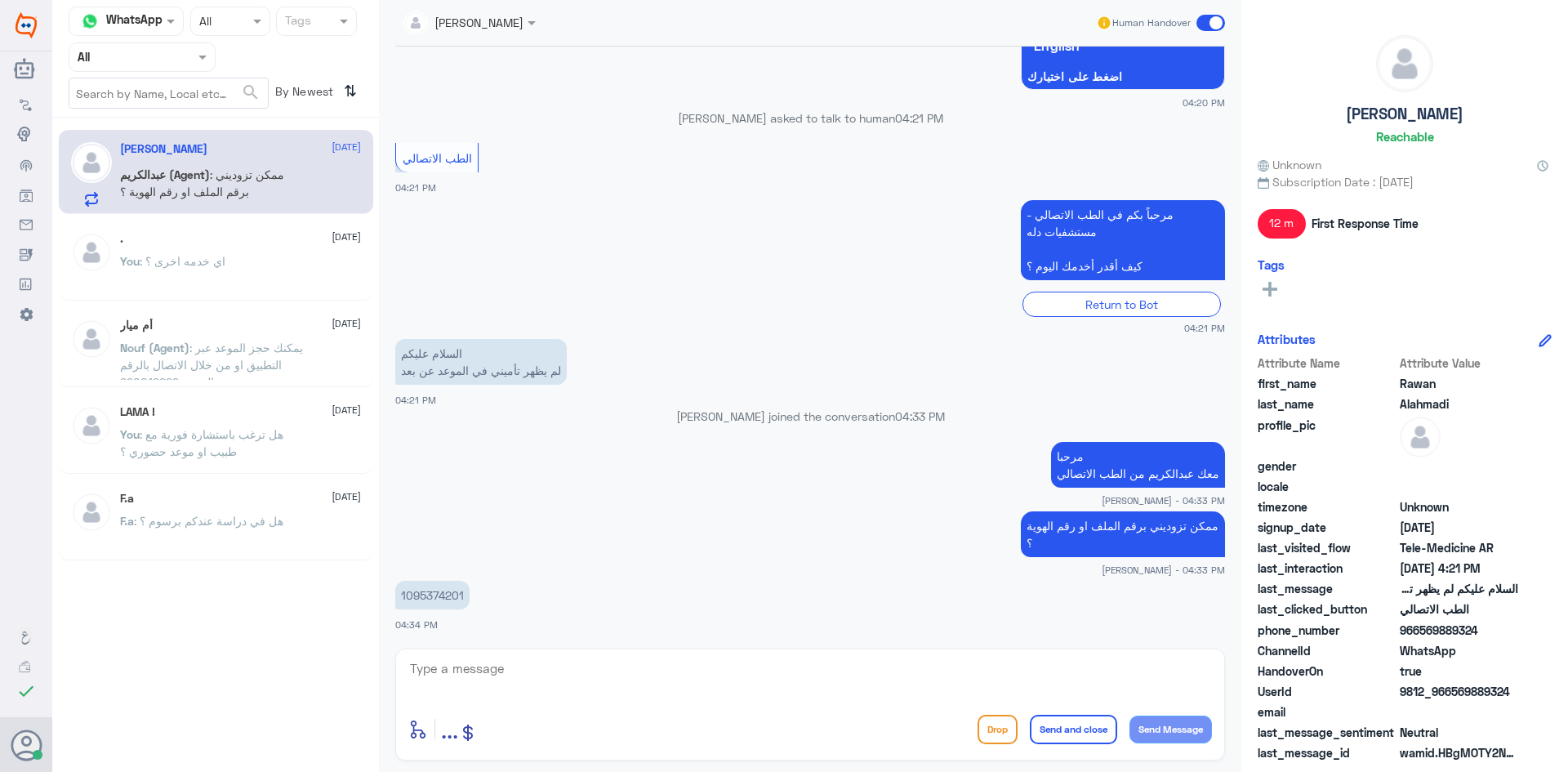
click at [483, 16] on input "text" at bounding box center [449, 22] width 92 height 19
click at [716, 27] on div "[PERSON_NAME] Human Handover" at bounding box center [810, 22] width 830 height 29
click at [233, 248] on div ". [DATE] You : اي خدمه اخرى ؟" at bounding box center [240, 263] width 241 height 61
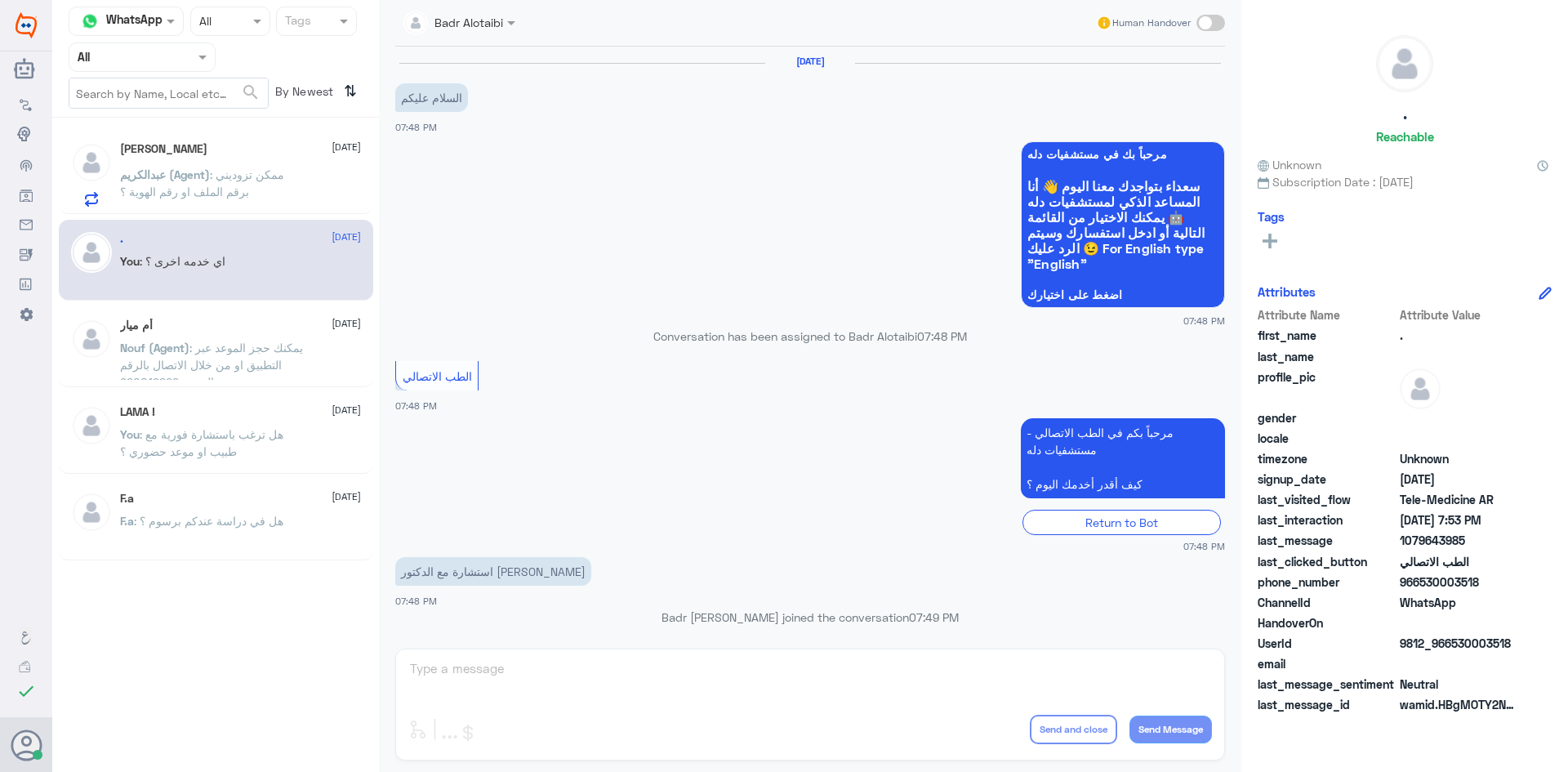
scroll to position [661, 0]
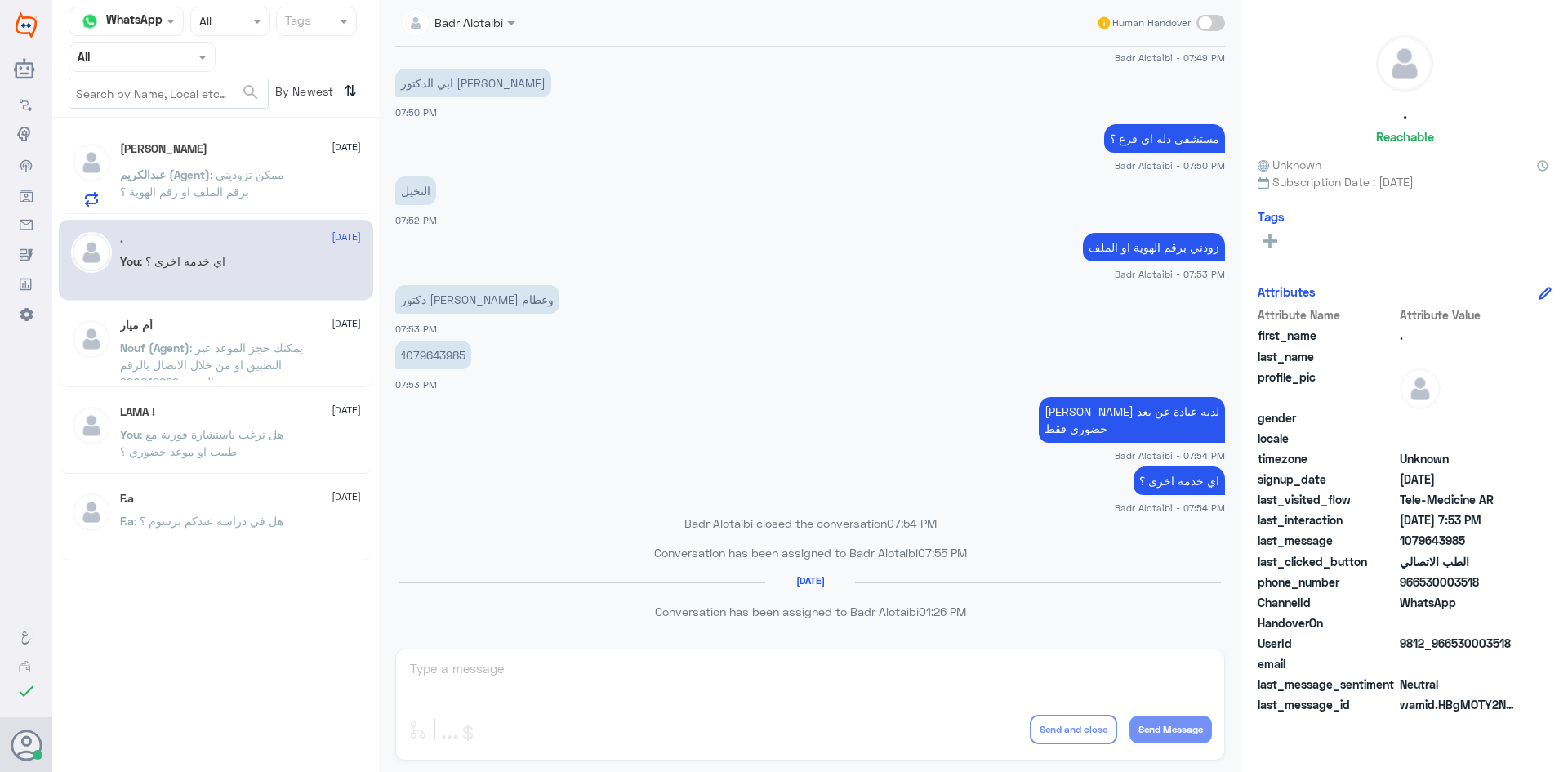
click at [193, 56] on div at bounding box center [142, 56] width 145 height 19
click at [680, 182] on app-msgs-text "النخيل" at bounding box center [810, 192] width 830 height 30
click at [135, 182] on span "عبدالكريم (Agent)" at bounding box center [165, 174] width 90 height 14
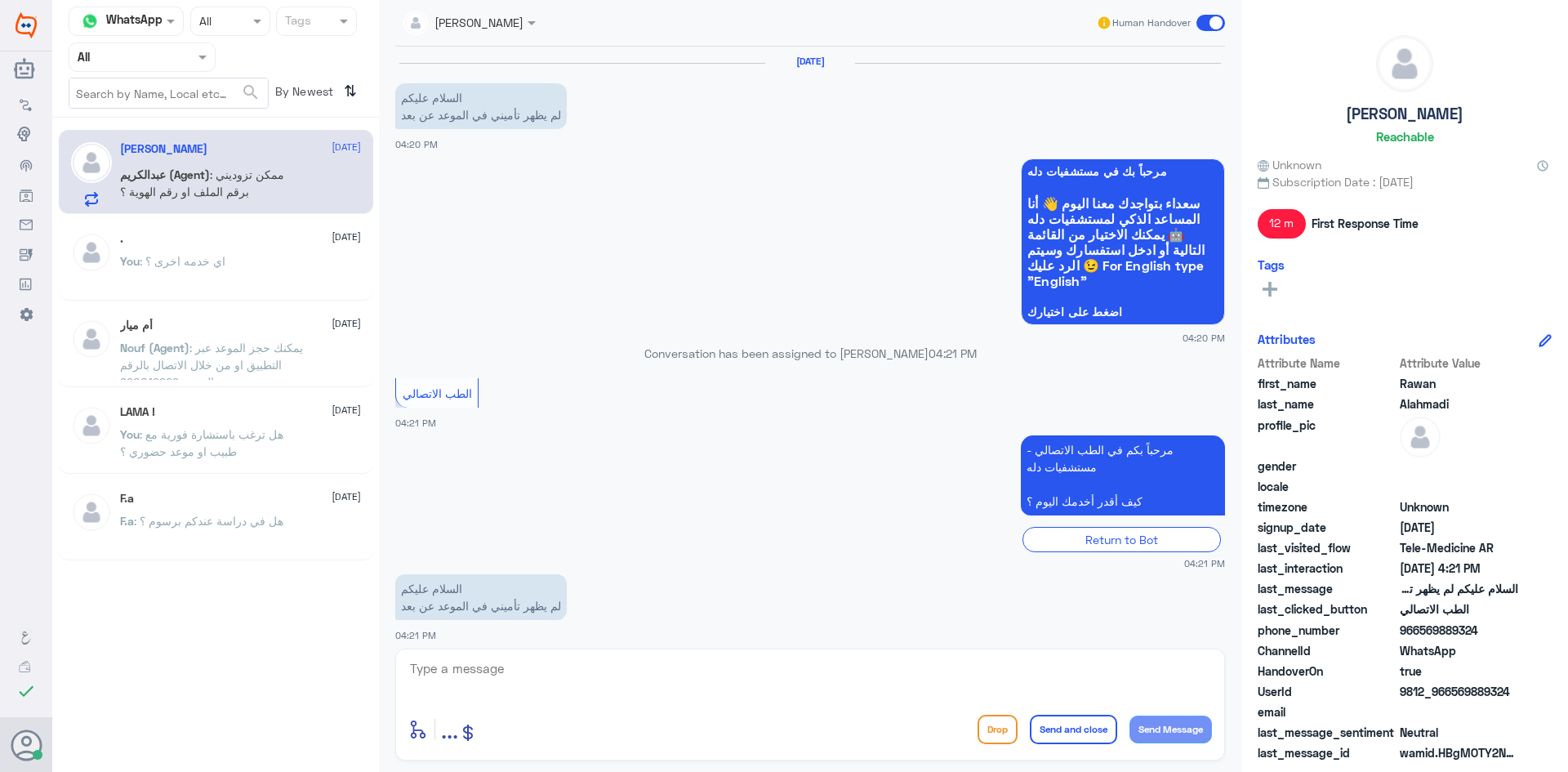
scroll to position [235, 0]
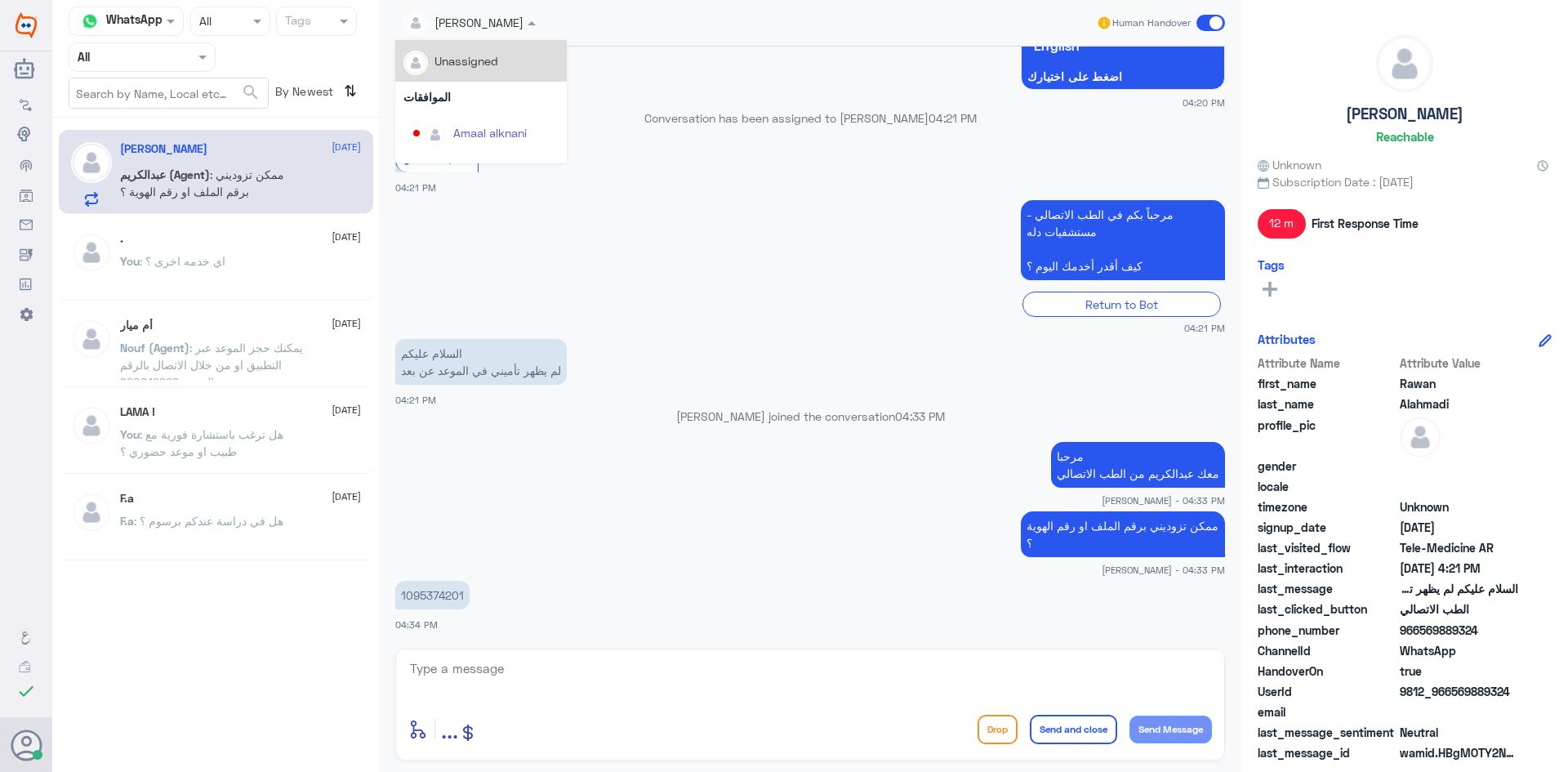
click at [491, 22] on input "text" at bounding box center [449, 22] width 92 height 19
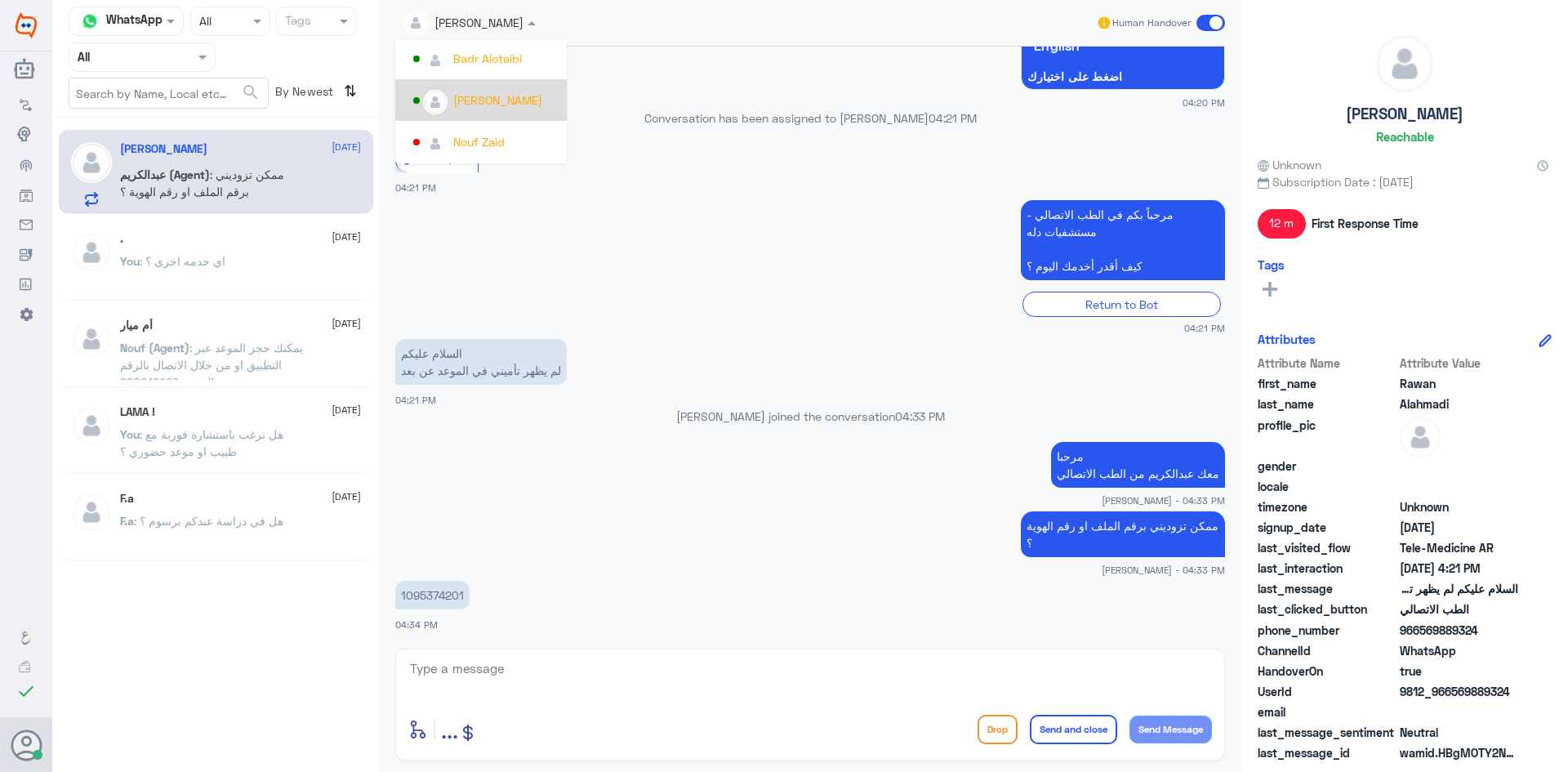
click at [496, 91] on div "[PERSON_NAME]" at bounding box center [498, 100] width 89 height 17
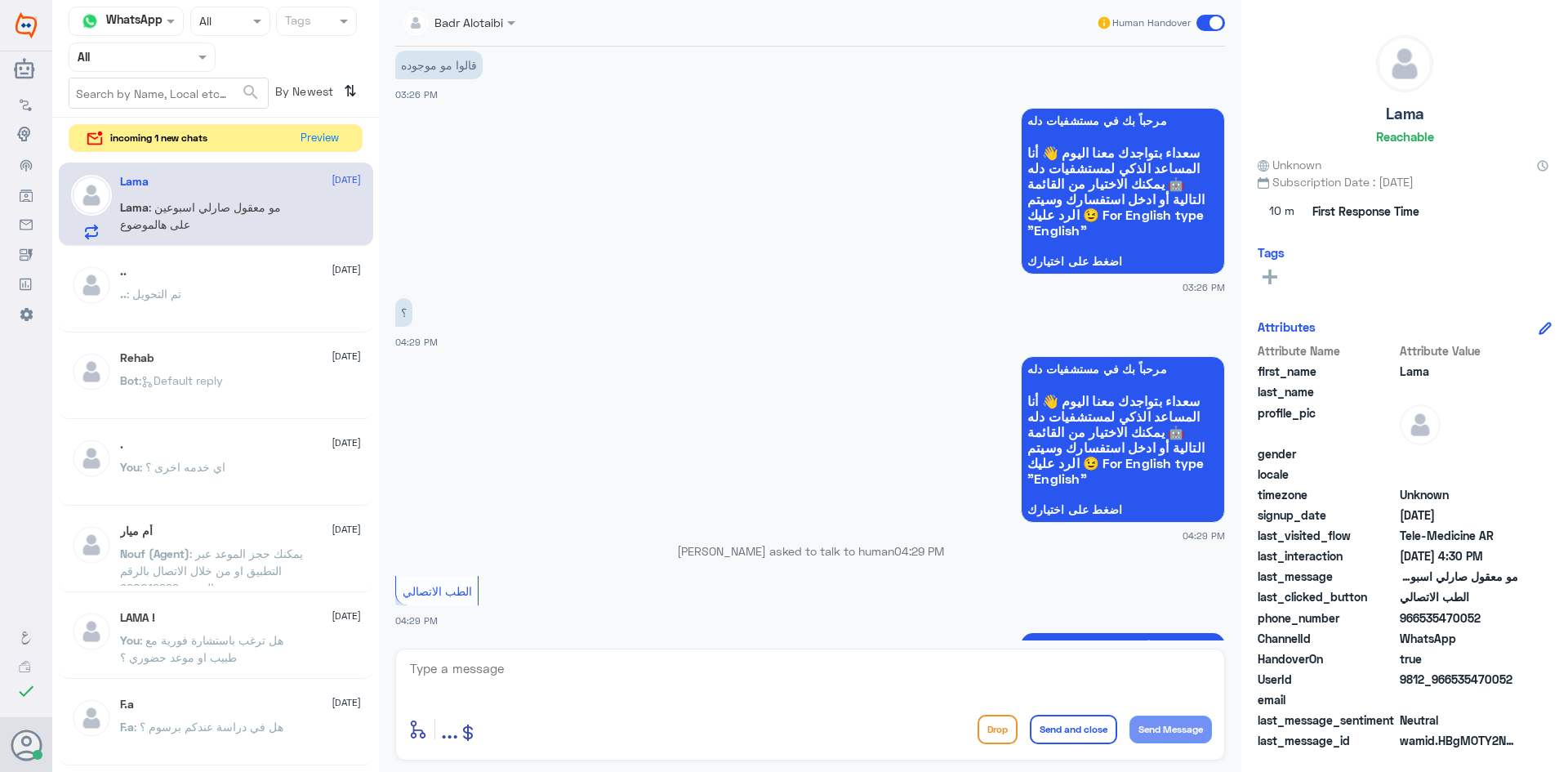
scroll to position [2343, 0]
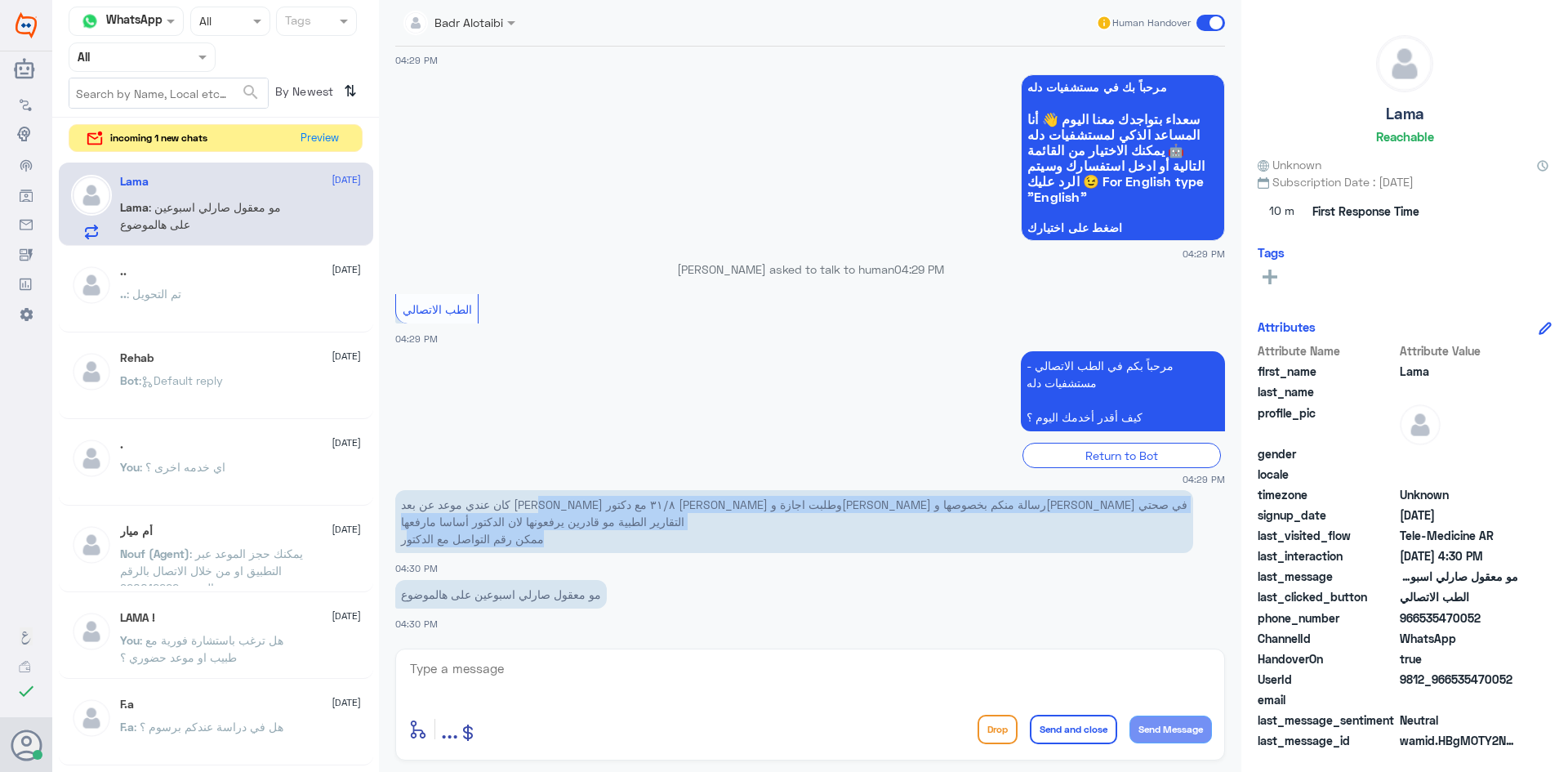
drag, startPoint x: 983, startPoint y: 512, endPoint x: 404, endPoint y: 535, distance: 579.5
click at [404, 535] on p "كان عندي موعد عن بعد [PERSON_NAME] فات ٣١/٨ مع دكتور [PERSON_NAME] وطلبت اجازة …" at bounding box center [794, 522] width 798 height 63
click at [444, 514] on p "كان عندي موعد عن بعد [PERSON_NAME] فات ٣١/٨ مع دكتور [PERSON_NAME] وطلبت اجازة …" at bounding box center [794, 522] width 798 height 63
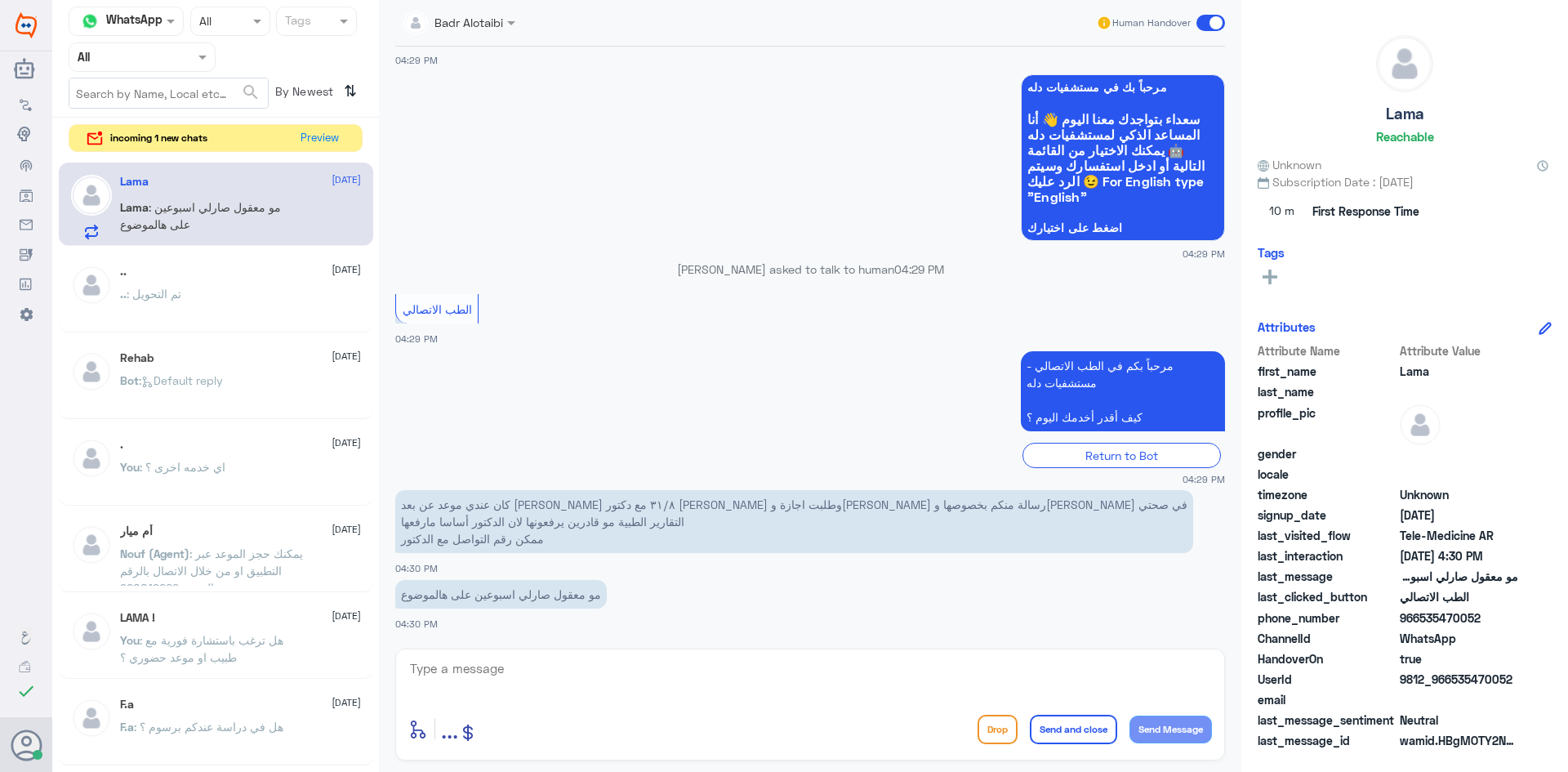
click at [439, 523] on p "كان عندي موعد عن بعد [PERSON_NAME] فات ٣١/٨ مع دكتور [PERSON_NAME] وطلبت اجازة …" at bounding box center [794, 522] width 798 height 63
click at [529, 546] on p "كان عندي موعد عن بعد [PERSON_NAME] فات ٣١/٨ مع دكتور [PERSON_NAME] وطلبت اجازة …" at bounding box center [794, 522] width 798 height 63
click at [502, 544] on p "كان عندي موعد عن بعد [PERSON_NAME] فات ٣١/٨ مع دكتور [PERSON_NAME] وطلبت اجازة …" at bounding box center [794, 522] width 798 height 63
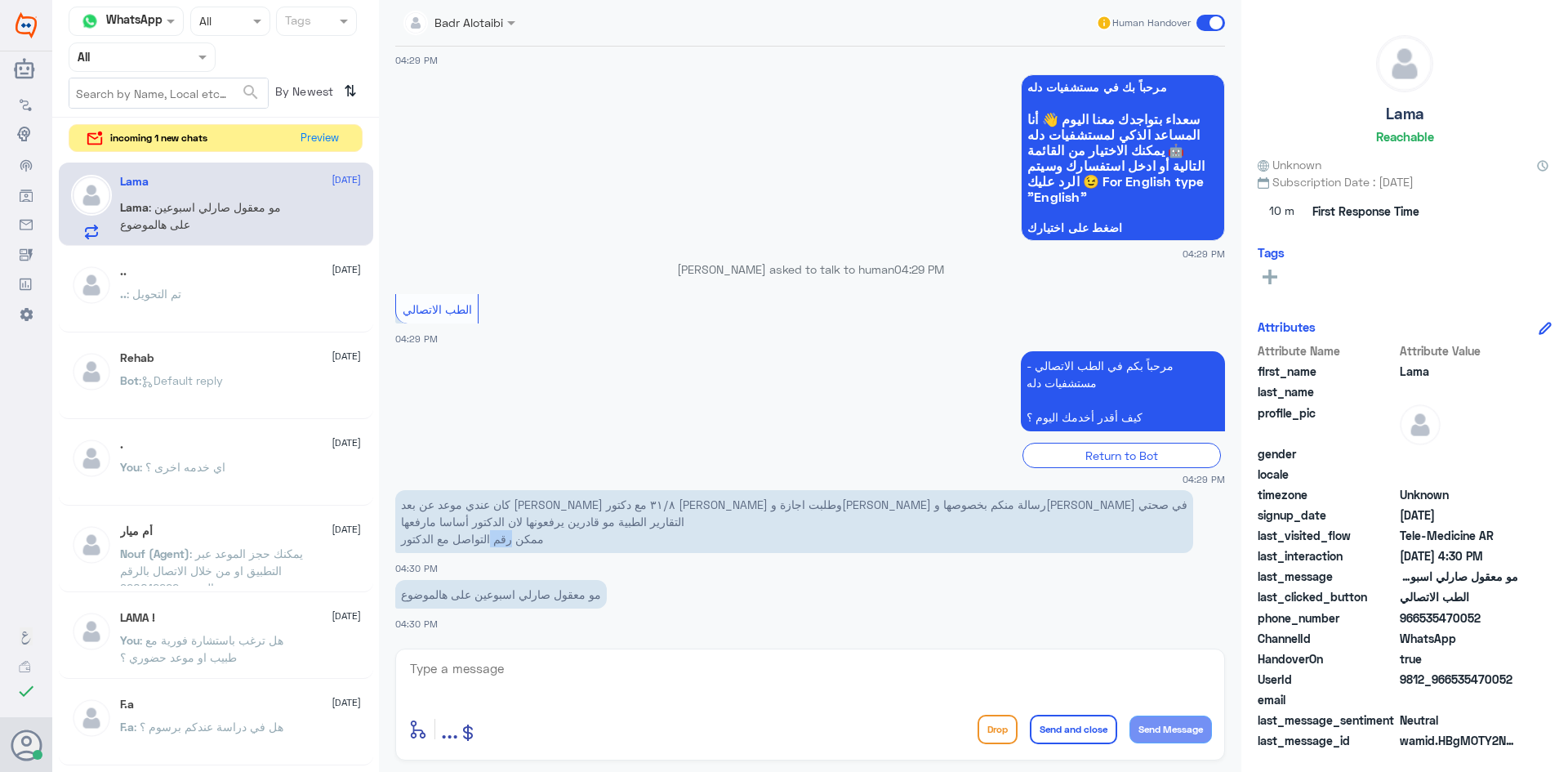
click at [502, 544] on p "كان عندي موعد عن بعد [PERSON_NAME] فات ٣١/٨ مع دكتور [PERSON_NAME] وطلبت اجازة …" at bounding box center [794, 522] width 798 height 63
click at [466, 545] on p "كان عندي موعد عن بعد [PERSON_NAME] فات ٣١/٨ مع دكتور [PERSON_NAME] وطلبت اجازة …" at bounding box center [794, 522] width 798 height 63
click at [435, 542] on p "كان عندي موعد عن بعد [PERSON_NAME] فات ٣١/٨ مع دكتور [PERSON_NAME] وطلبت اجازة …" at bounding box center [794, 522] width 798 height 63
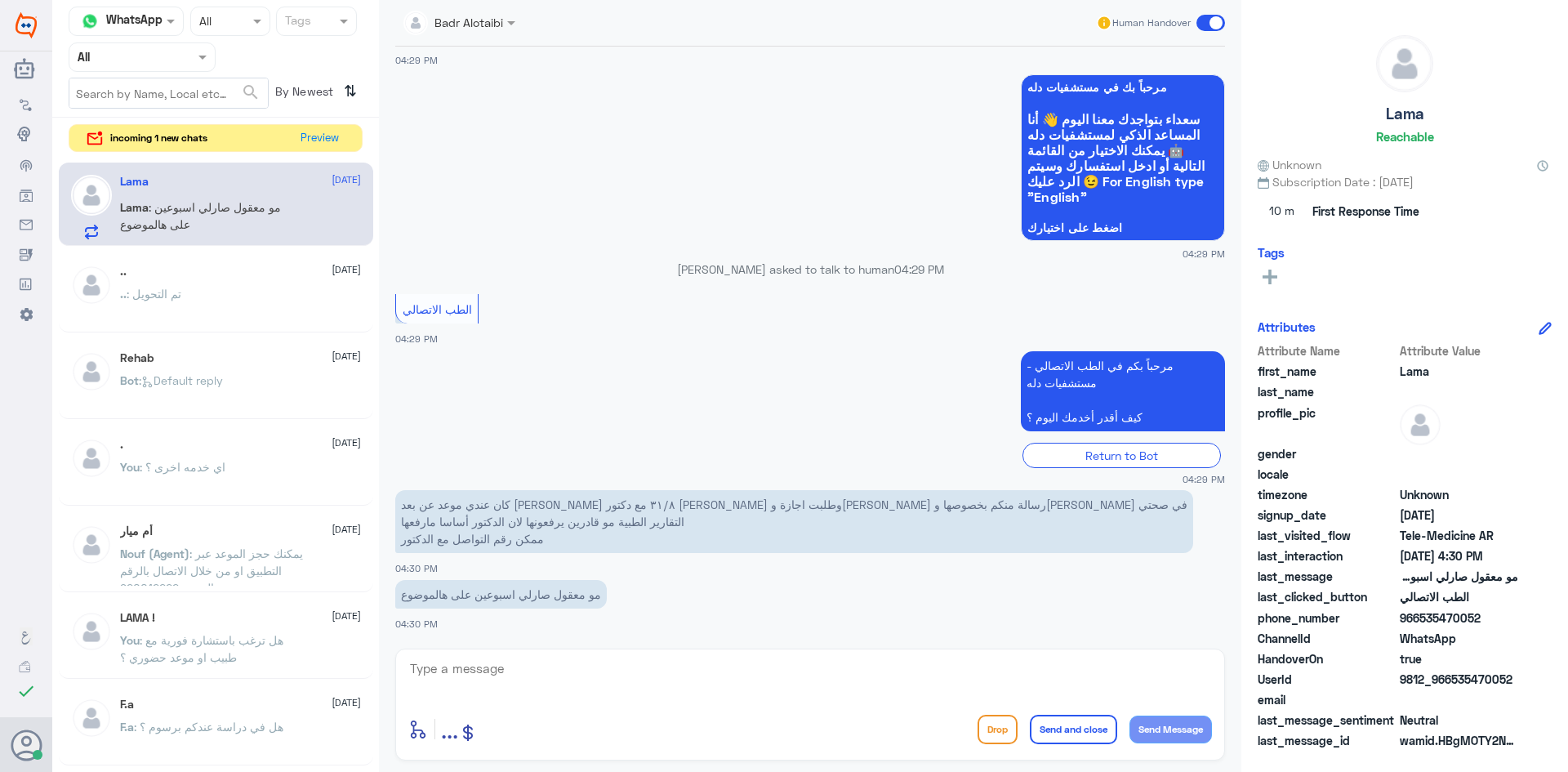
click at [417, 540] on p "كان عندي موعد عن بعد [PERSON_NAME] فات ٣١/٨ مع دكتور [PERSON_NAME] وطلبت اجازة …" at bounding box center [794, 522] width 798 height 63
click at [604, 597] on p "مو معقول صارلي اسبوعين على هالموضوع" at bounding box center [501, 594] width 211 height 28
click at [577, 596] on p "مو معقول صارلي اسبوعين على هالموضوع" at bounding box center [501, 594] width 211 height 28
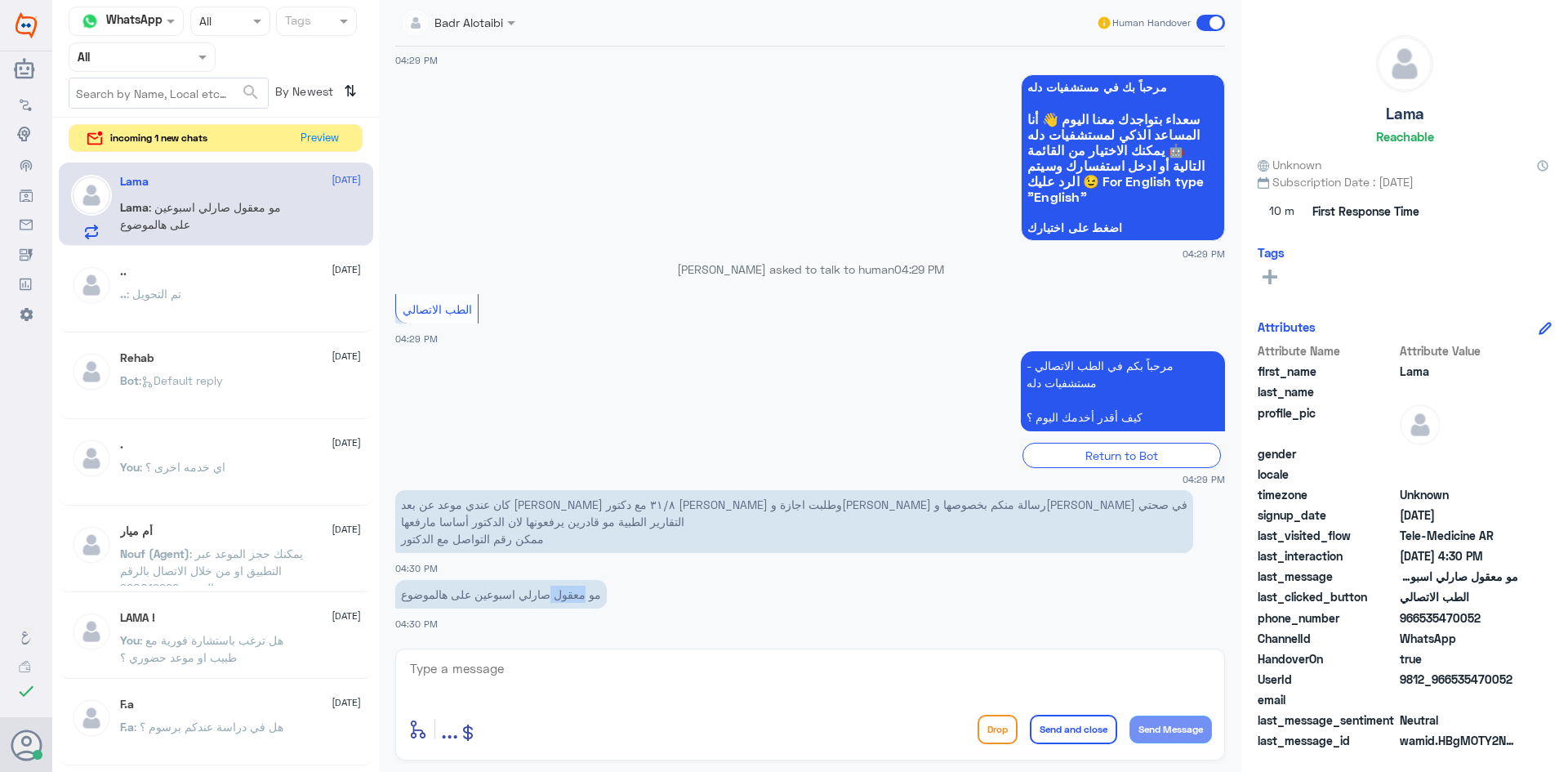
click at [577, 596] on p "مو معقول صارلي اسبوعين على هالموضوع" at bounding box center [501, 594] width 211 height 28
click at [533, 595] on p "مو معقول صارلي اسبوعين على هالموضوع" at bounding box center [501, 594] width 211 height 28
click at [512, 595] on p "مو معقول صارلي اسبوعين على هالموضوع" at bounding box center [501, 594] width 211 height 28
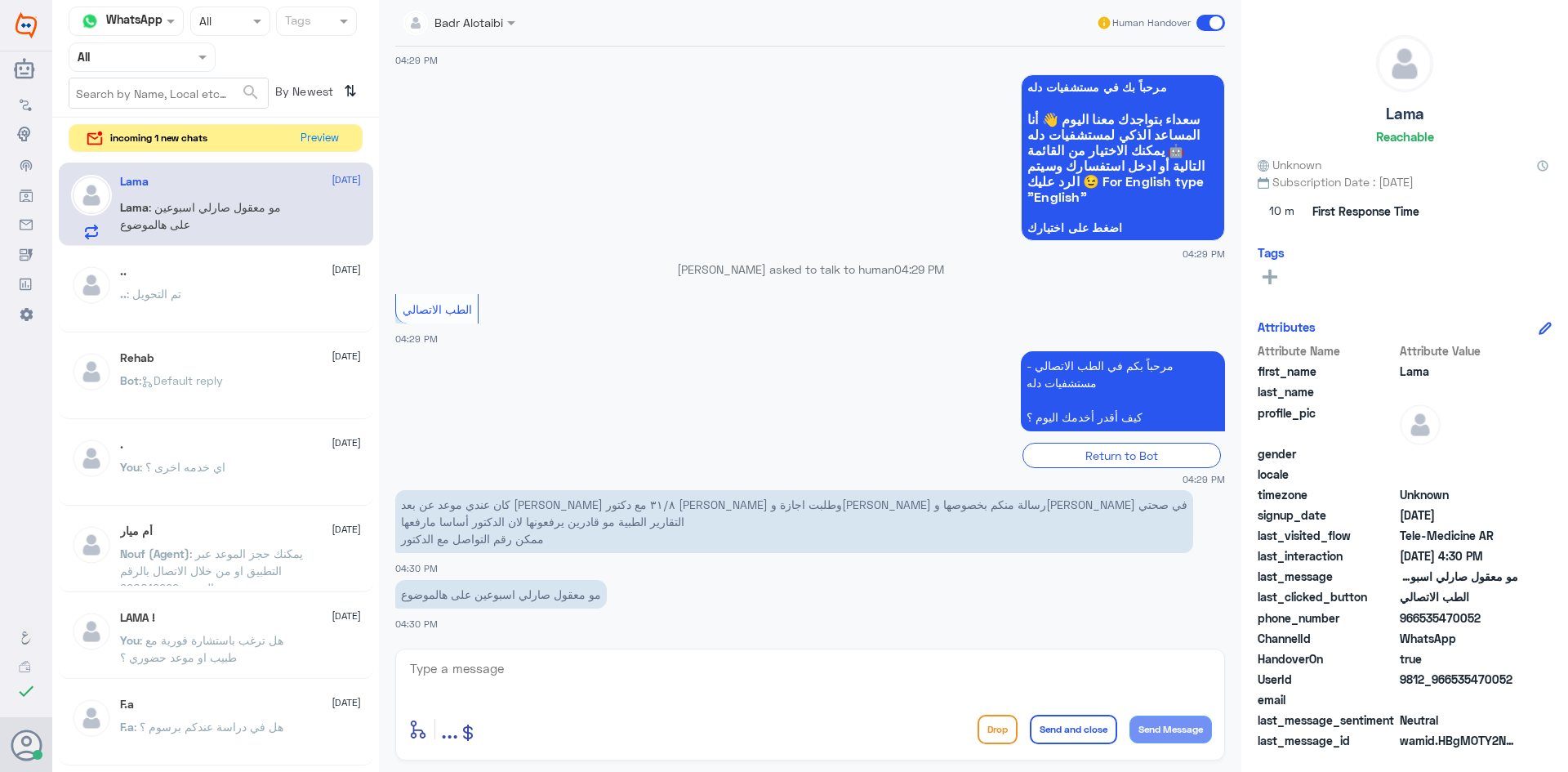
click at [433, 593] on p "مو معقول صارلي اسبوعين على هالموضوع" at bounding box center [501, 594] width 211 height 28
click at [466, 595] on p "مو معقول صارلي اسبوعين على هالموضوع" at bounding box center [501, 594] width 211 height 28
click at [485, 595] on p "مو معقول صارلي اسبوعين على هالموضوع" at bounding box center [501, 594] width 211 height 28
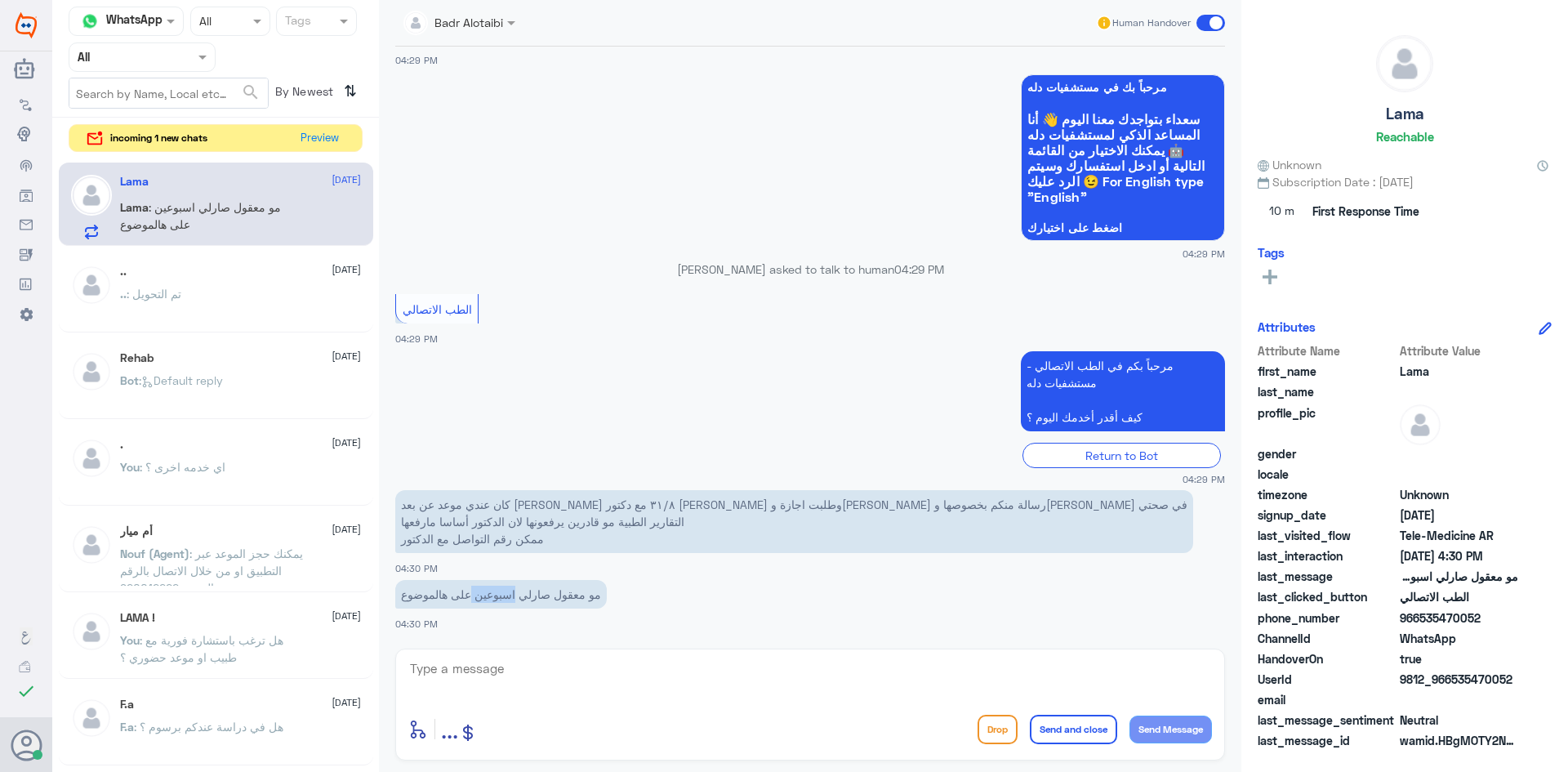
click at [485, 595] on p "مو معقول صارلي اسبوعين على هالموضوع" at bounding box center [501, 594] width 211 height 28
click at [536, 596] on p "مو معقول صارلي اسبوعين على هالموضوع" at bounding box center [501, 594] width 211 height 28
click at [590, 599] on p "مو معقول صارلي اسبوعين على هالموضوع" at bounding box center [501, 594] width 211 height 28
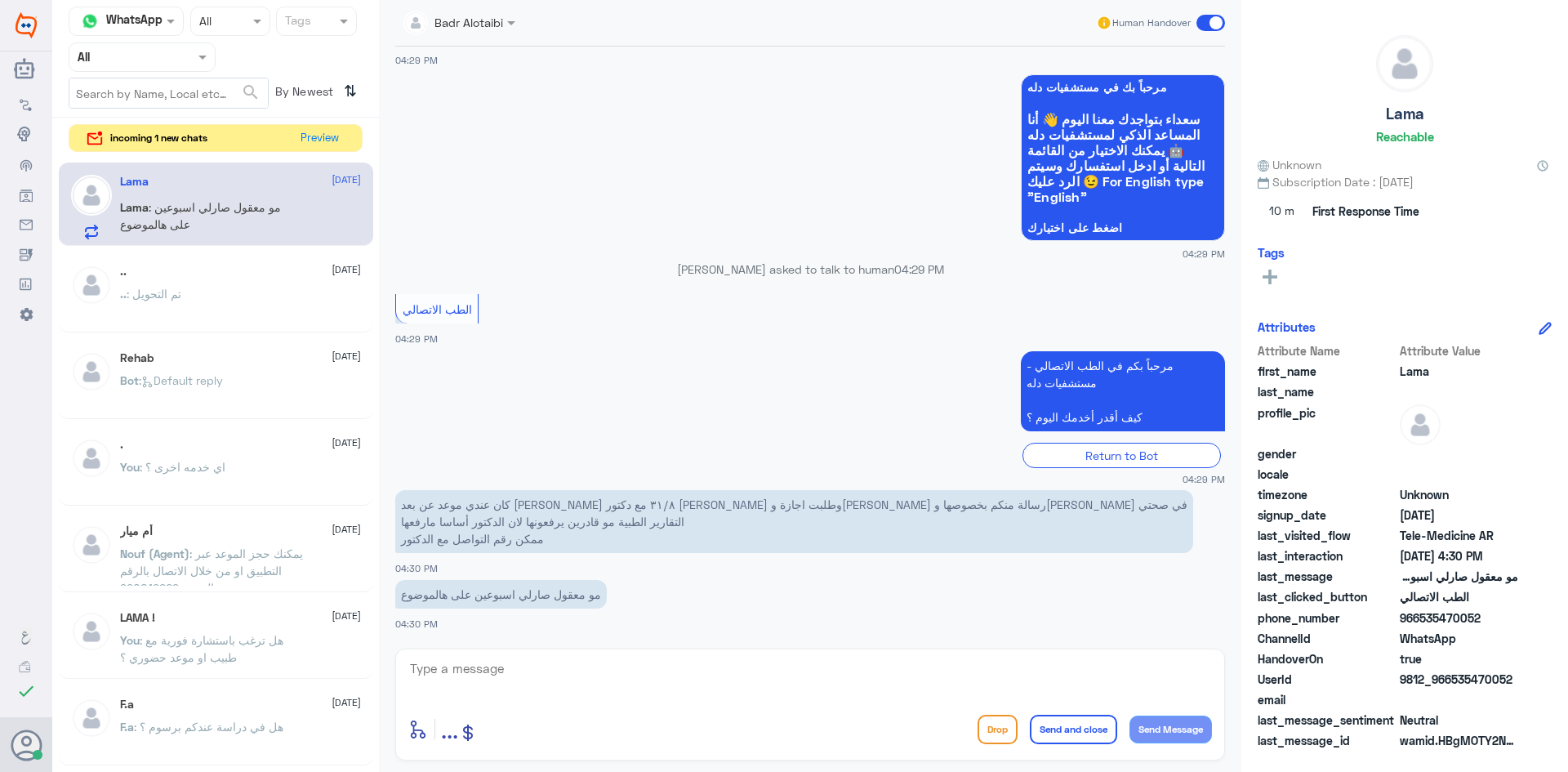
click at [600, 599] on p "مو معقول صارلي اسبوعين على هالموضوع" at bounding box center [501, 594] width 211 height 28
click at [584, 600] on p "مو معقول صارلي اسبوعين على هالموضوع" at bounding box center [501, 594] width 211 height 28
click at [540, 598] on p "مو معقول صارلي اسبوعين على هالموضوع" at bounding box center [501, 594] width 211 height 28
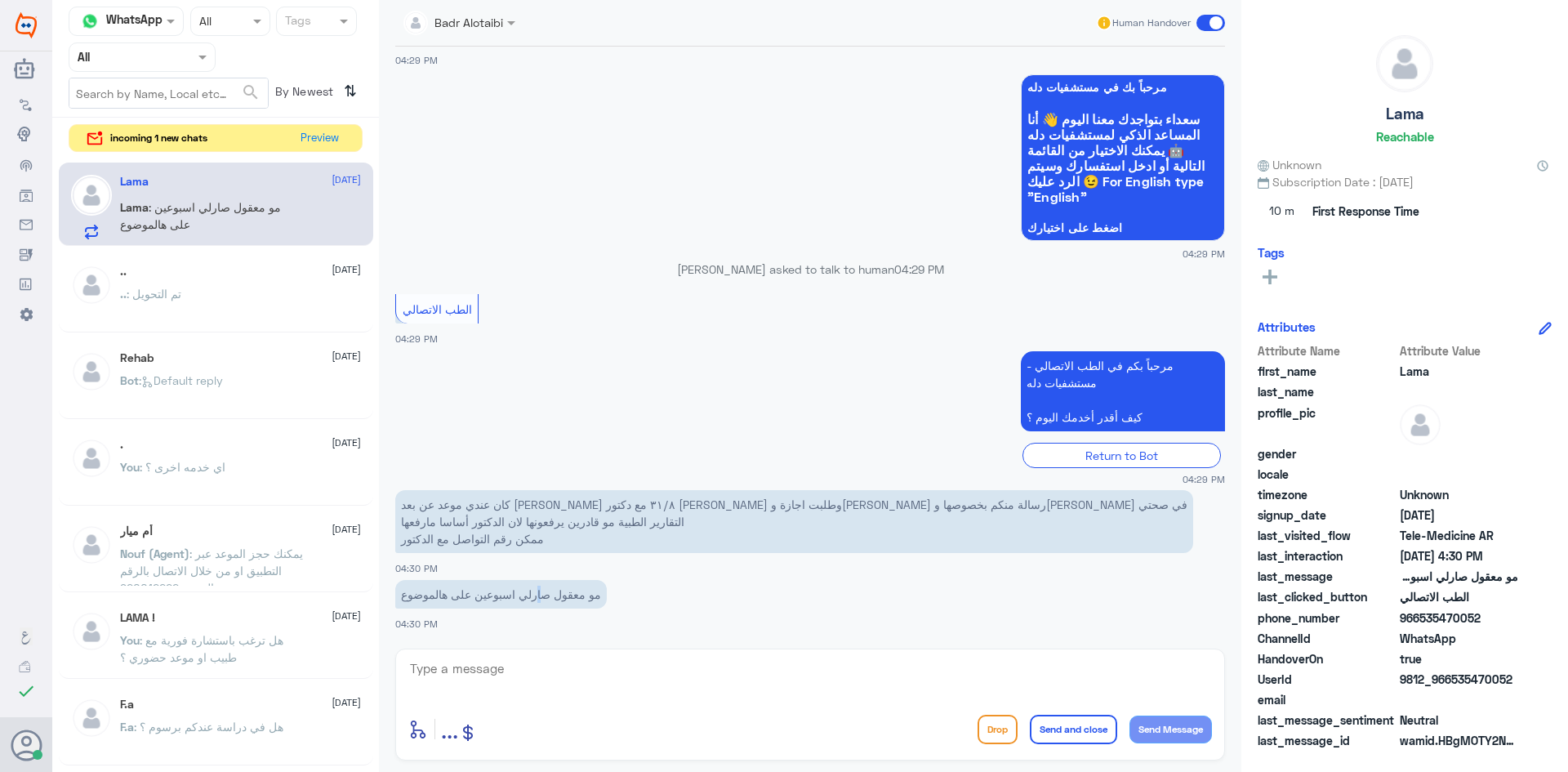
click at [540, 598] on p "مو معقول صارلي اسبوعين على هالموضوع" at bounding box center [501, 594] width 211 height 28
click at [538, 590] on p "مو معقول صارلي اسبوعين على هالموضوع" at bounding box center [501, 594] width 211 height 28
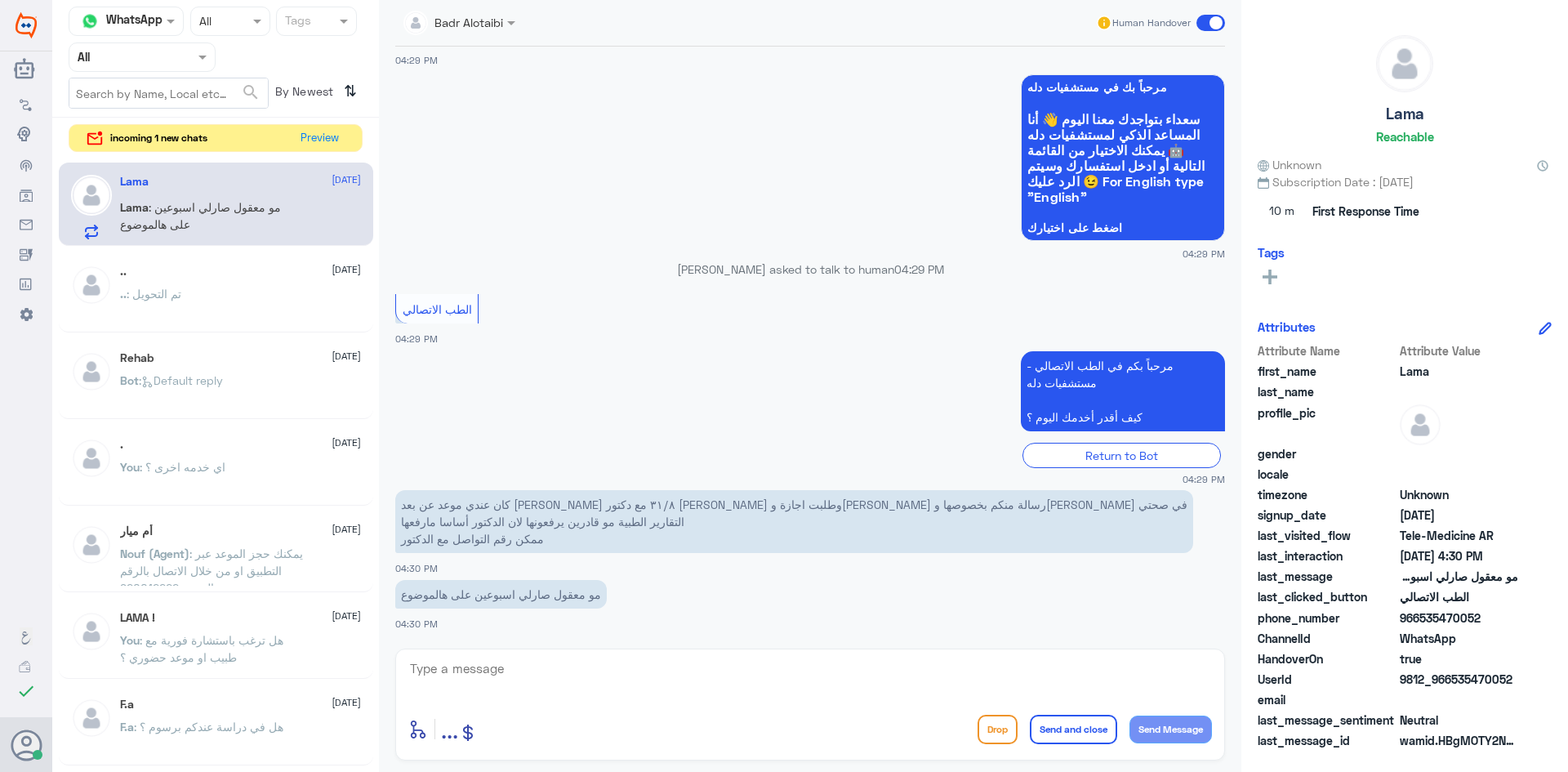
click at [514, 596] on p "مو معقول صارلي اسبوعين على هالموضوع" at bounding box center [501, 594] width 211 height 28
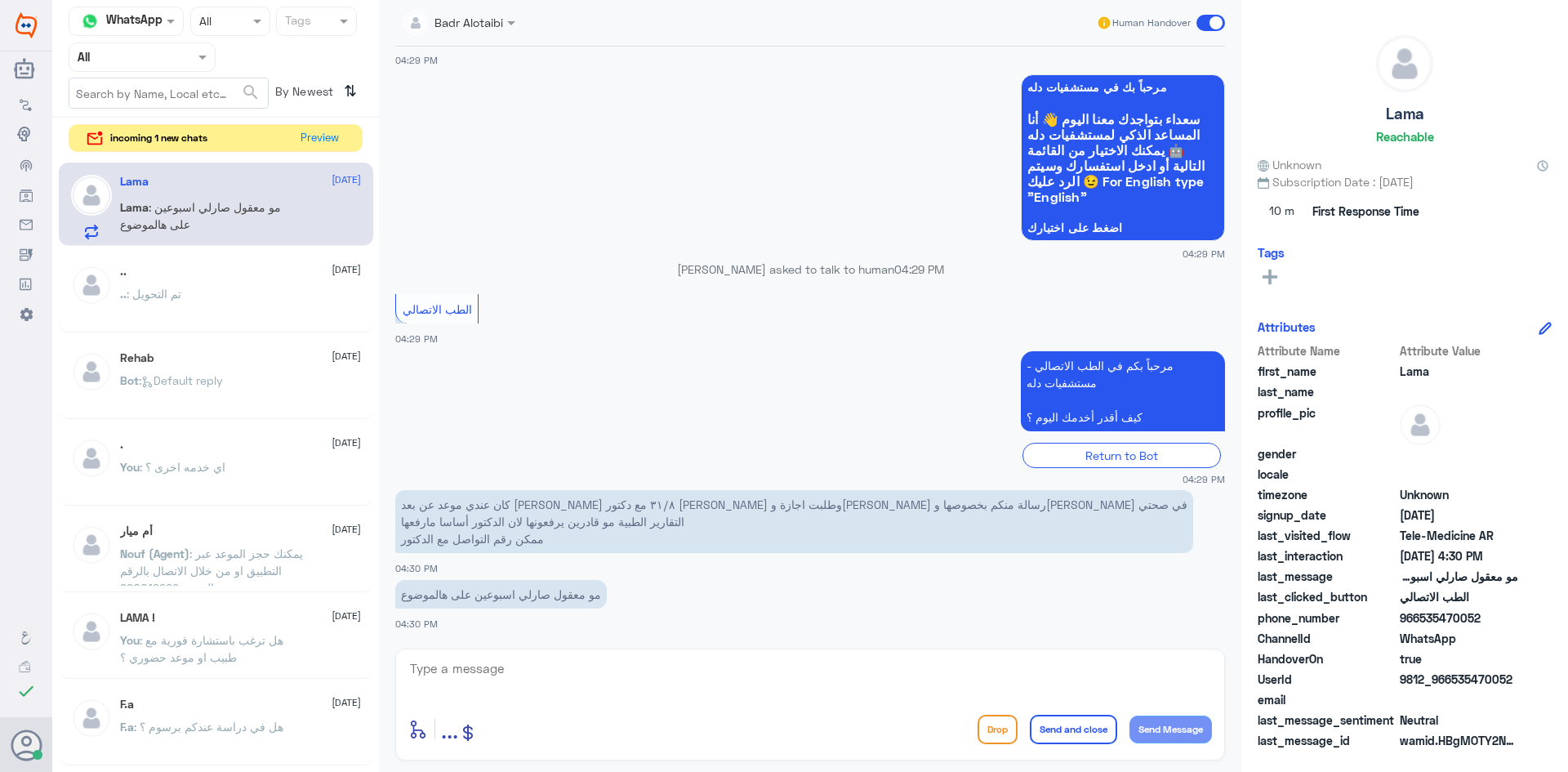
click at [472, 595] on p "مو معقول صارلي اسبوعين على هالموضوع" at bounding box center [501, 594] width 211 height 28
click at [471, 595] on p "مو معقول صارلي اسبوعين على هالموضوع" at bounding box center [501, 594] width 211 height 28
click at [448, 597] on p "مو معقول صارلي اسبوعين على هالموضوع" at bounding box center [501, 594] width 211 height 28
click at [464, 594] on p "مو معقول صارلي اسبوعين على هالموضوع" at bounding box center [501, 594] width 211 height 28
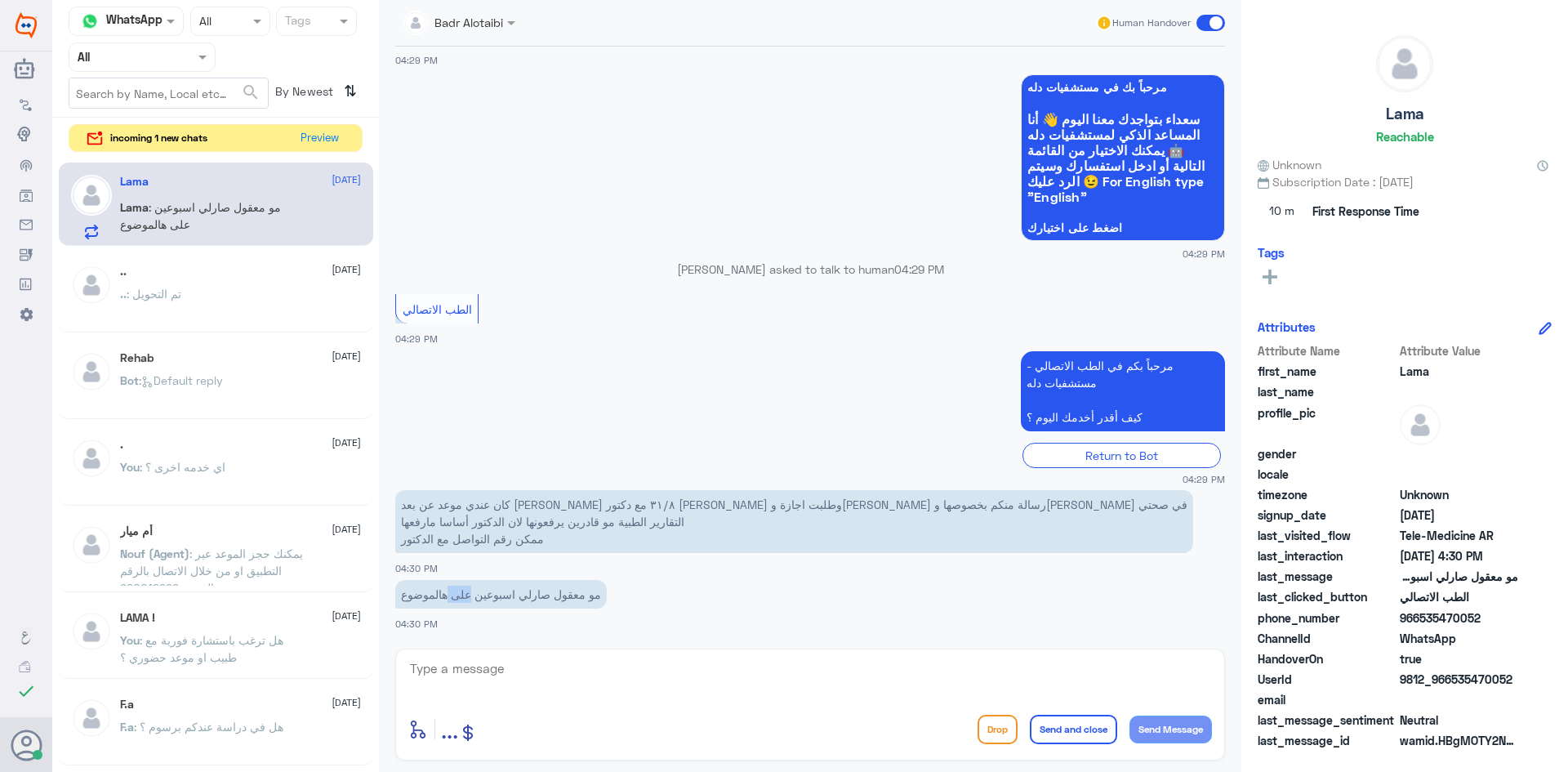
click at [464, 594] on p "مو معقول صارلي اسبوعين على هالموضوع" at bounding box center [501, 594] width 211 height 28
click at [483, 593] on p "مو معقول صارلي اسبوعين على هالموضوع" at bounding box center [501, 594] width 211 height 28
click at [527, 593] on p "مو معقول صارلي اسبوعين على هالموضوع" at bounding box center [501, 594] width 211 height 28
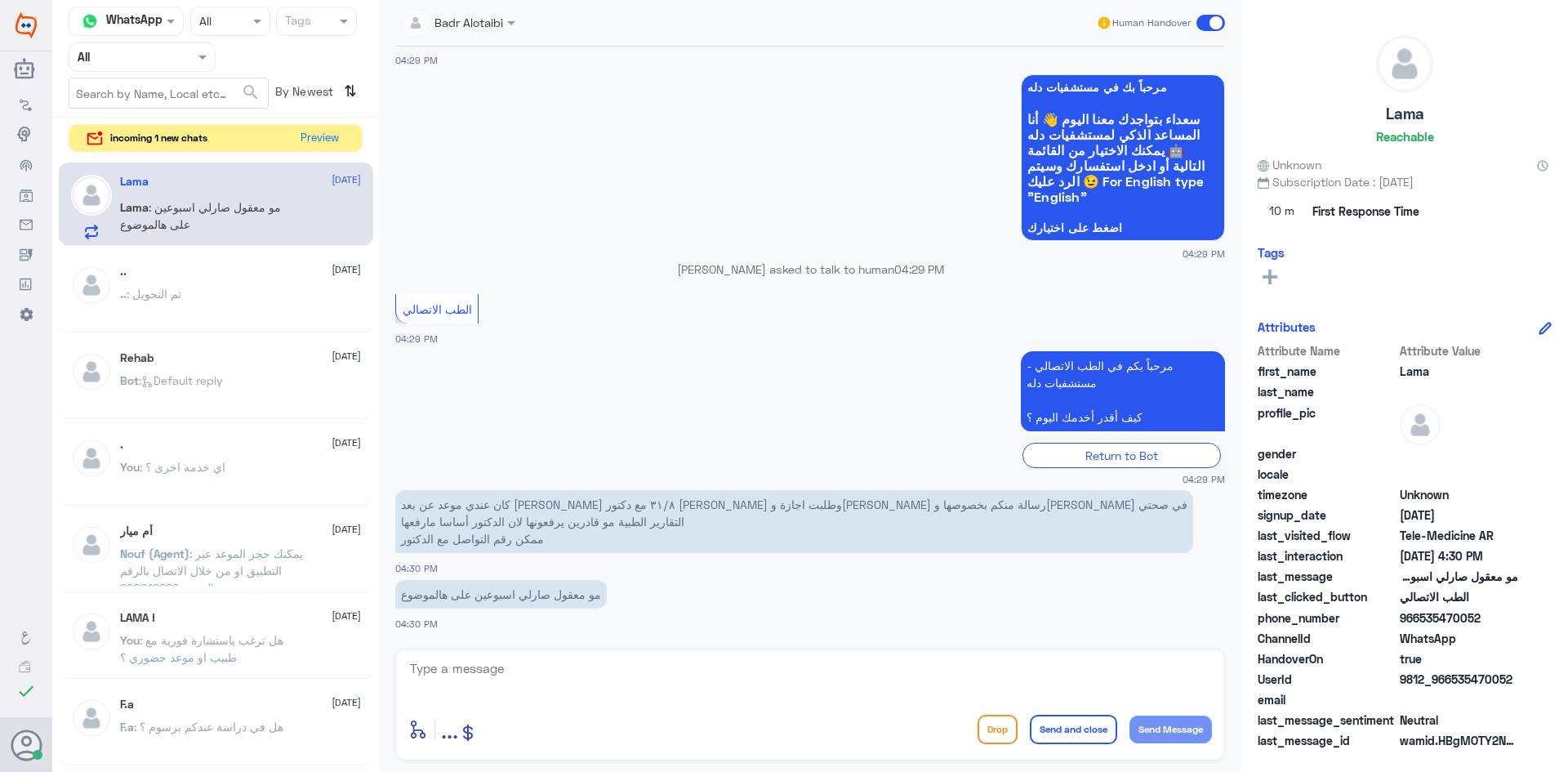
click at [580, 595] on p "مو معقول صارلي اسبوعين على هالموضوع" at bounding box center [501, 594] width 211 height 28
click at [594, 592] on p "مو معقول صارلي اسبوعين على هالموضوع" at bounding box center [501, 594] width 211 height 28
click at [593, 594] on p "مو معقول صارلي اسبوعين على هالموضوع" at bounding box center [501, 594] width 211 height 28
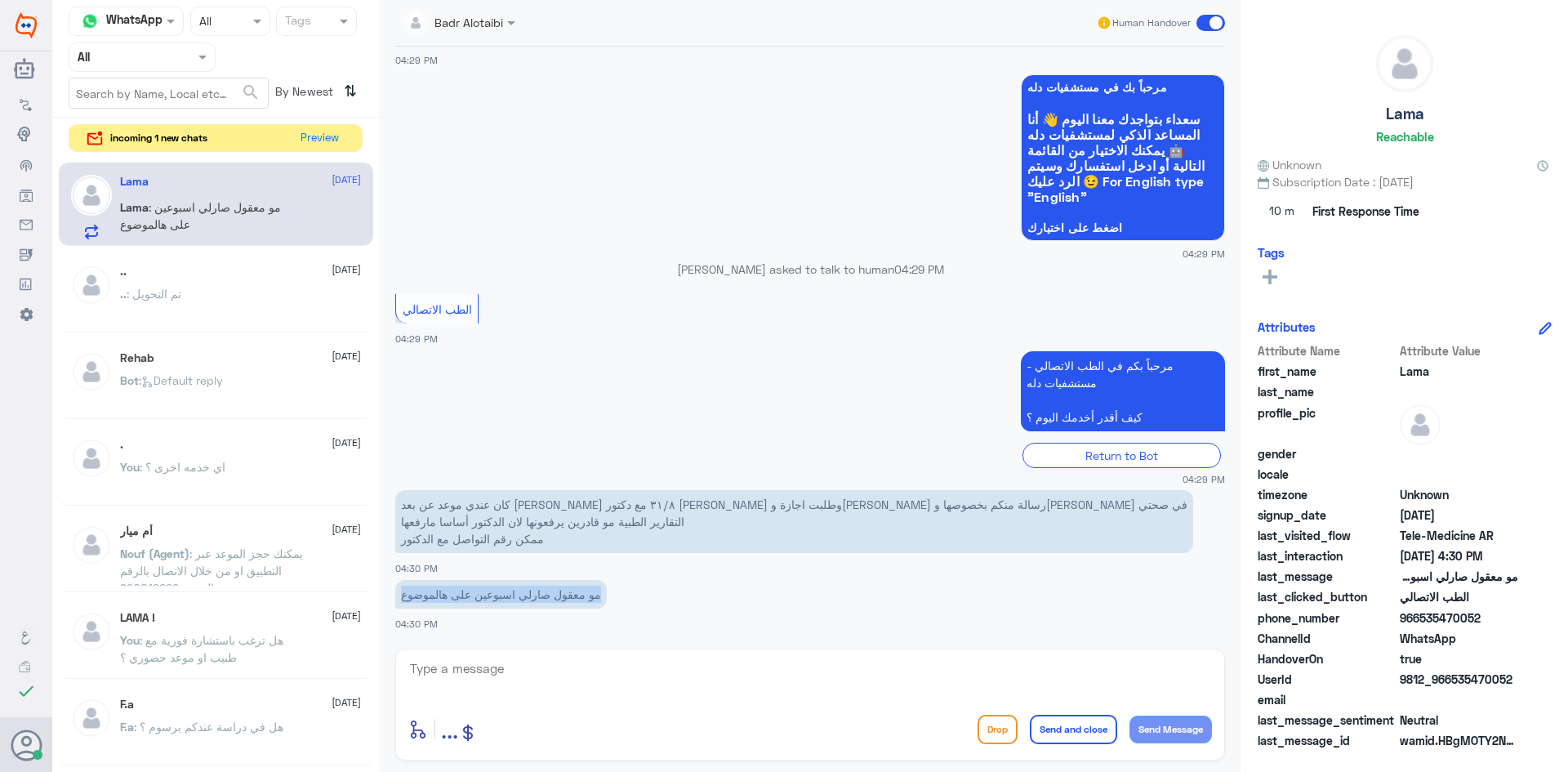
click at [593, 594] on p "مو معقول صارلي اسبوعين على هالموضوع" at bounding box center [501, 594] width 211 height 28
click at [579, 595] on p "مو معقول صارلي اسبوعين على هالموضوع" at bounding box center [501, 594] width 211 height 28
click at [532, 598] on p "مو معقول صارلي اسبوعين على هالموضوع" at bounding box center [501, 594] width 211 height 28
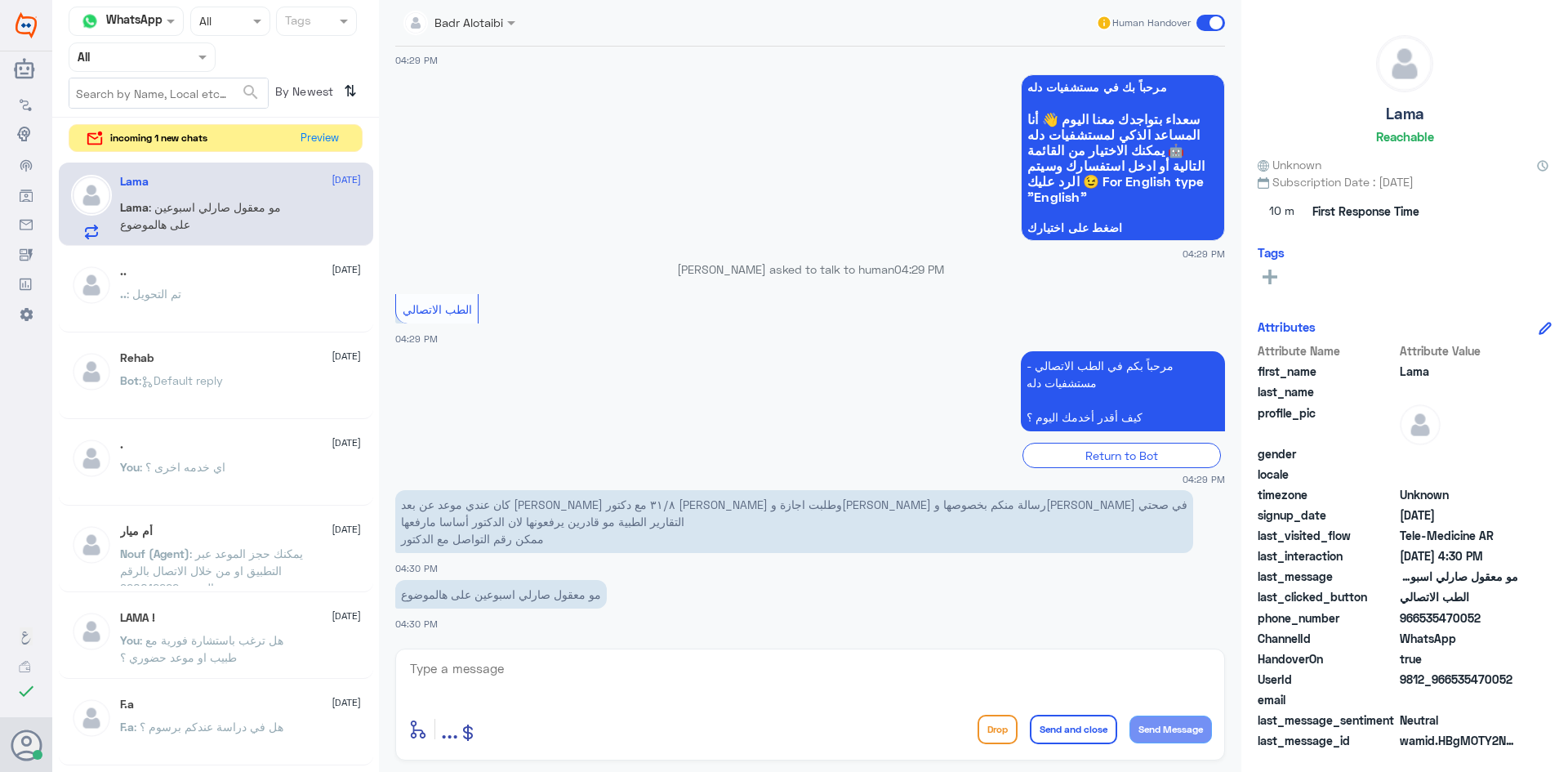
click at [510, 595] on p "مو معقول صارلي اسبوعين على هالموضوع" at bounding box center [501, 594] width 211 height 28
click at [463, 598] on p "مو معقول صارلي اسبوعين على هالموضوع" at bounding box center [501, 594] width 211 height 28
click at [444, 595] on p "مو معقول صارلي اسبوعين على هالموضوع" at bounding box center [501, 594] width 211 height 28
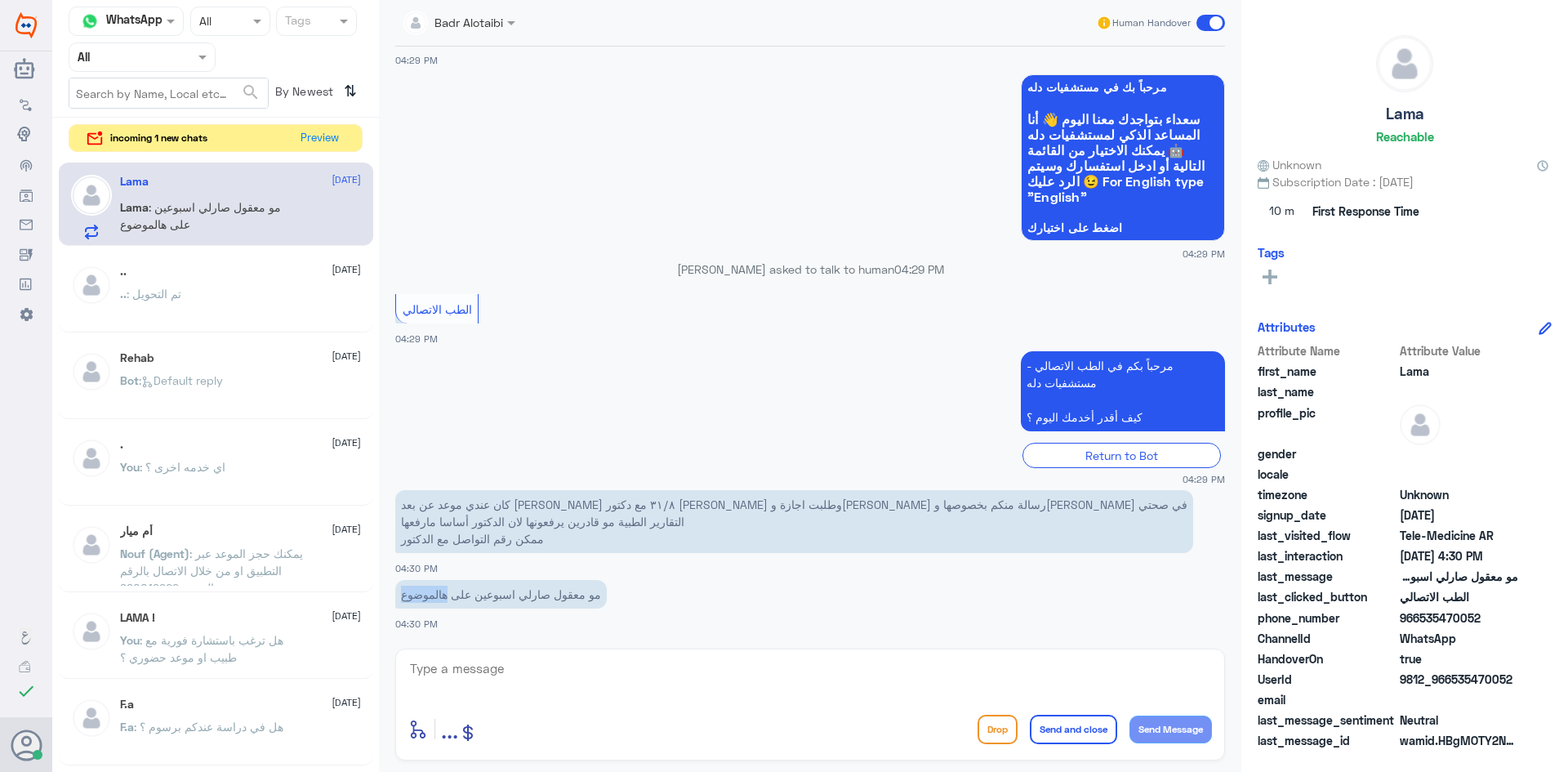
click at [444, 595] on p "مو معقول صارلي اسبوعين على هالموضوع" at bounding box center [501, 594] width 211 height 28
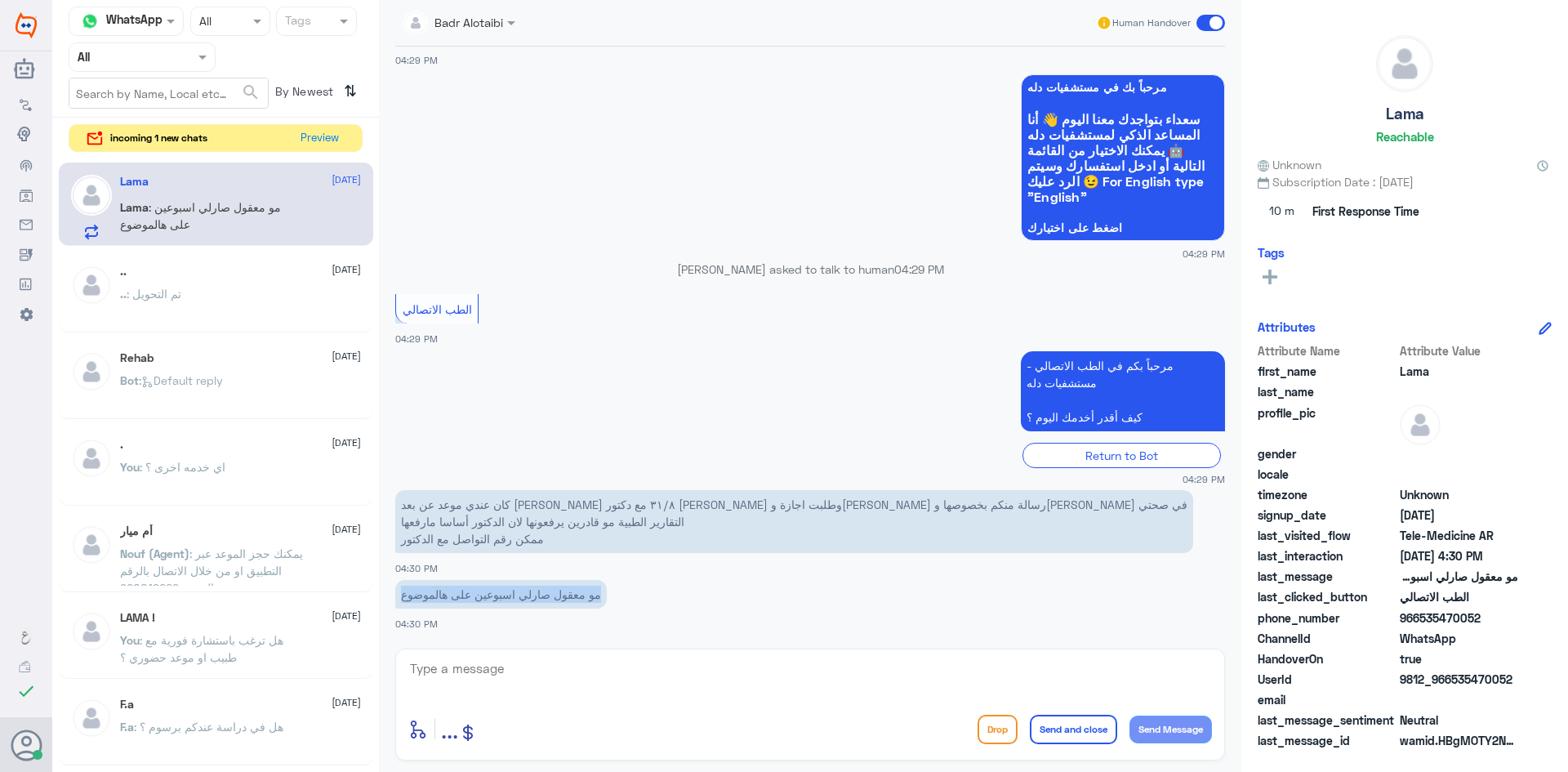
click at [444, 595] on p "مو معقول صارلي اسبوعين على هالموضوع" at bounding box center [501, 594] width 211 height 28
click at [431, 595] on p "مو معقول صارلي اسبوعين على هالموضوع" at bounding box center [501, 594] width 211 height 28
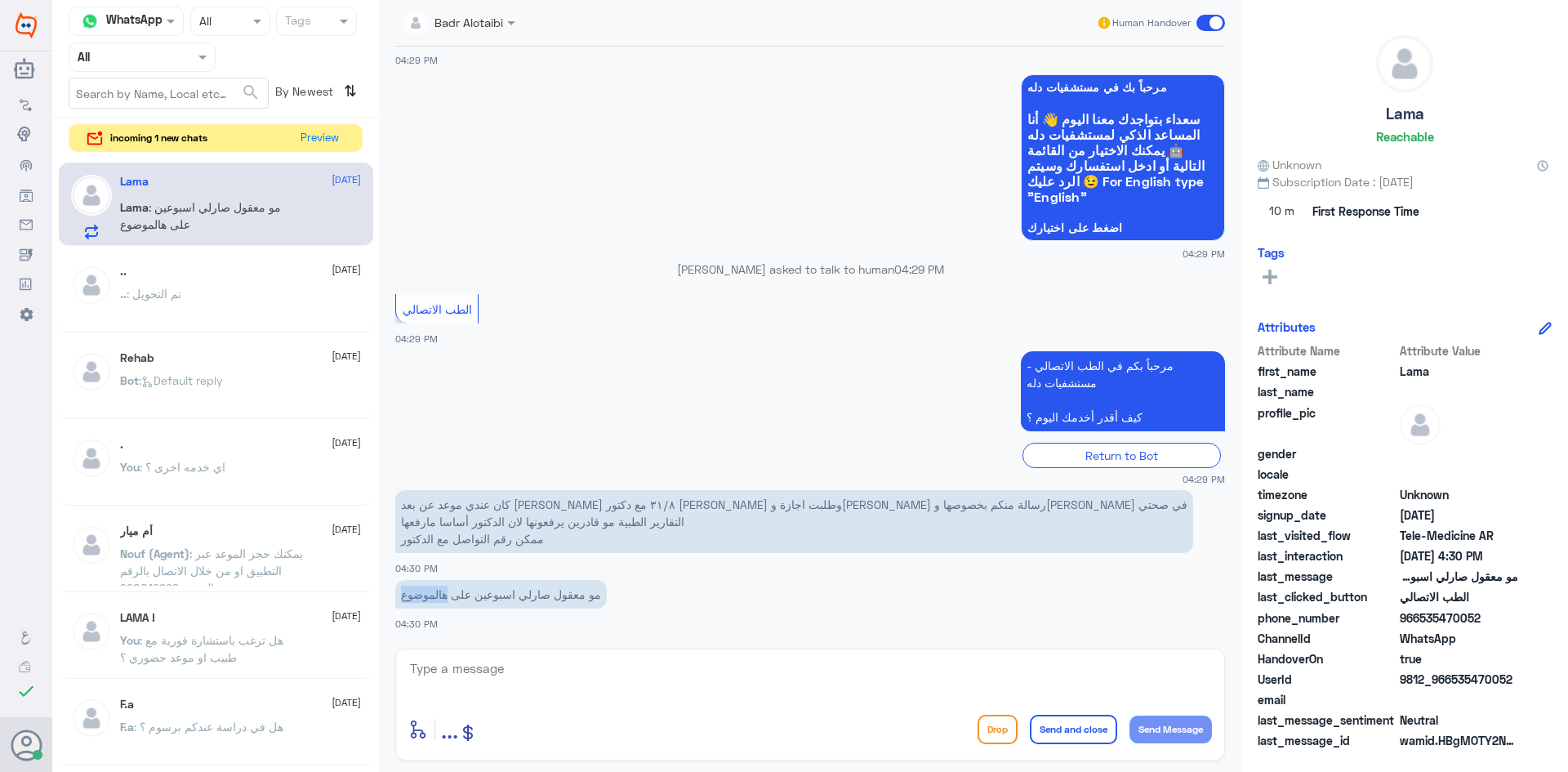
click at [431, 595] on p "مو معقول صارلي اسبوعين على هالموضوع" at bounding box center [501, 594] width 211 height 28
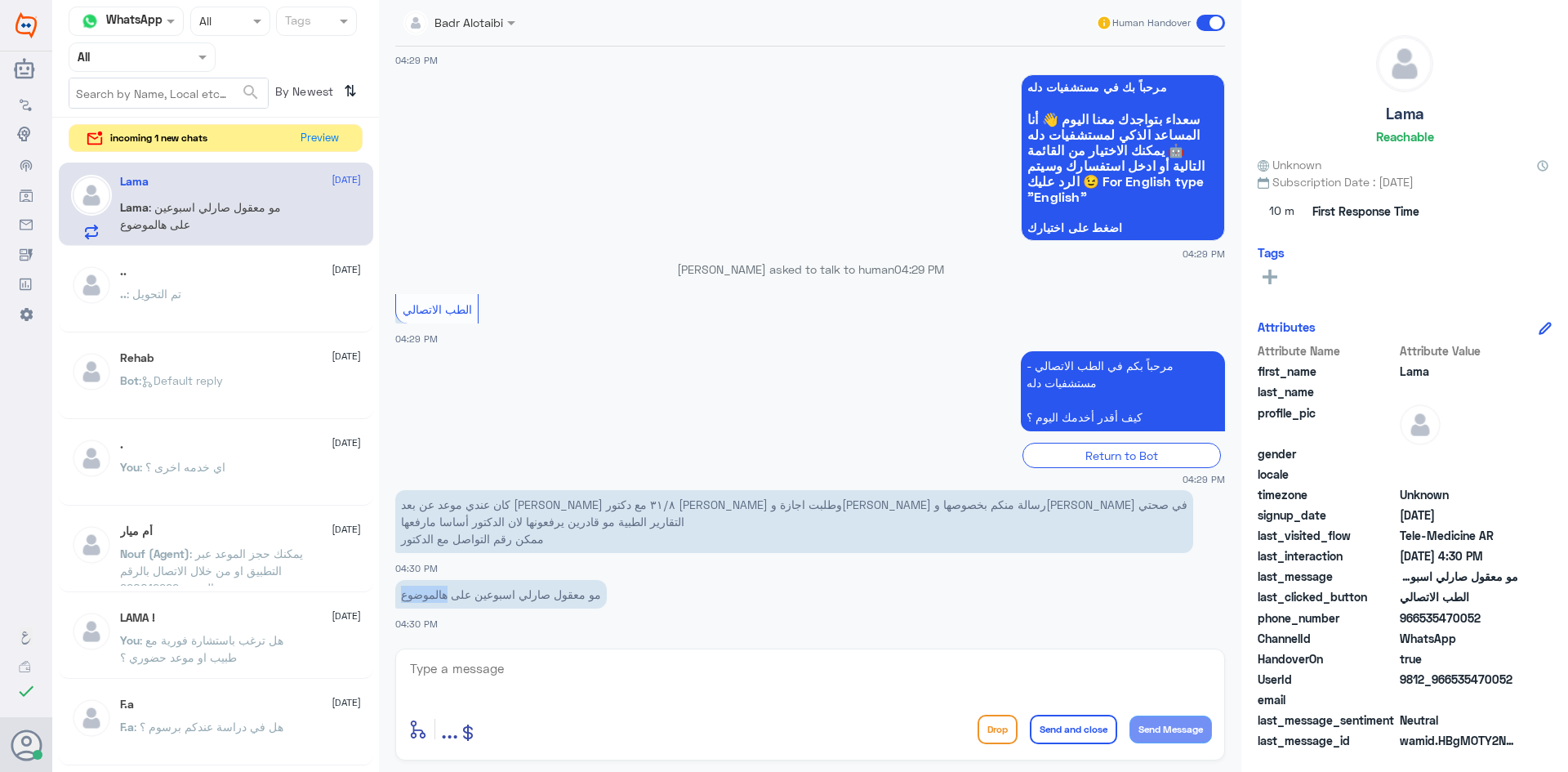
click at [431, 595] on p "مو معقول صارلي اسبوعين على هالموضوع" at bounding box center [501, 594] width 211 height 28
drag, startPoint x: 470, startPoint y: 597, endPoint x: 525, endPoint y: 596, distance: 55.0
click at [525, 596] on p "مو معقول صارلي اسبوعين على هالموضوع" at bounding box center [501, 594] width 211 height 28
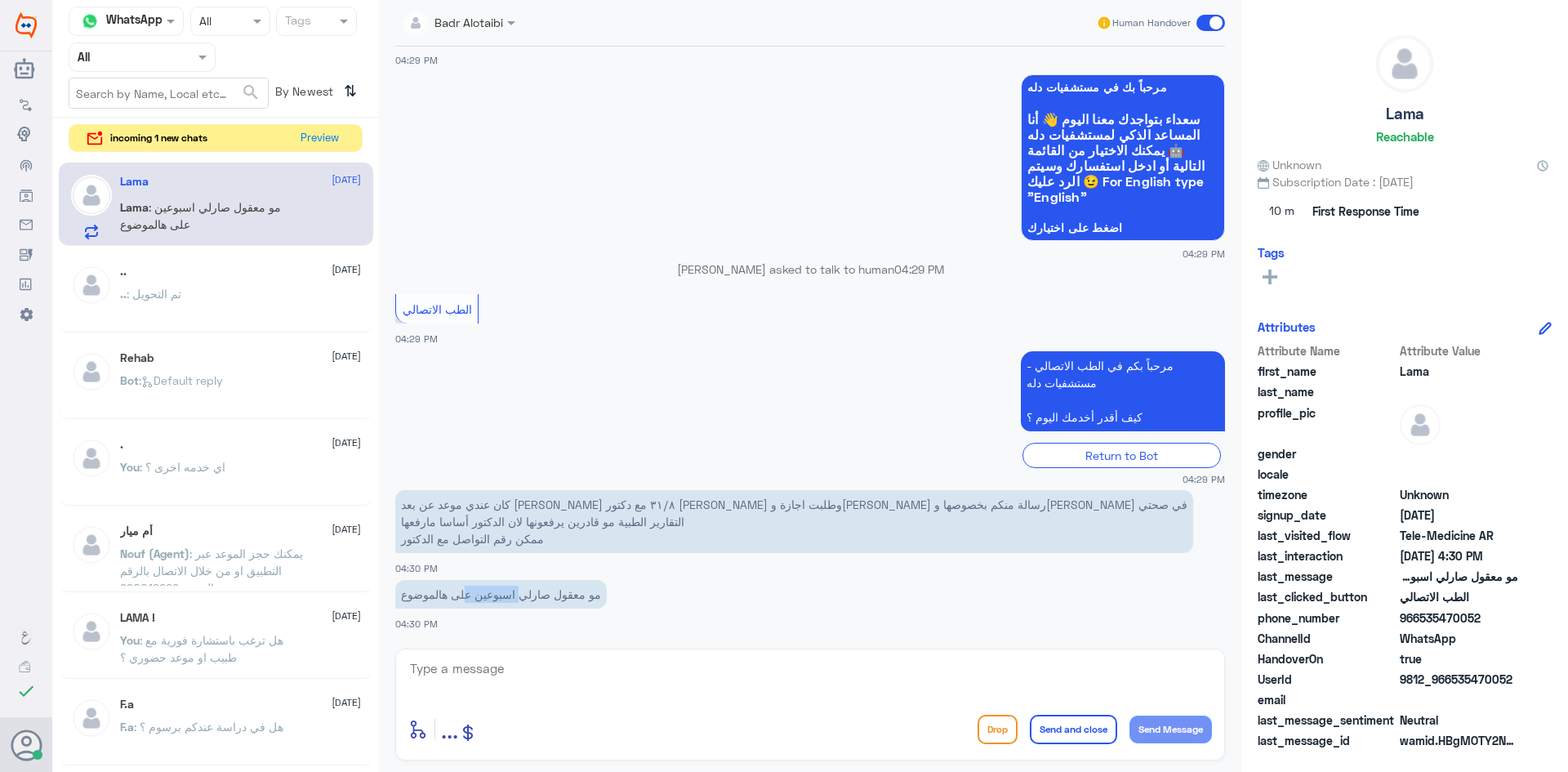
click at [487, 596] on p "مو معقول صارلي اسبوعين على هالموضوع" at bounding box center [501, 594] width 211 height 28
drag, startPoint x: 480, startPoint y: 596, endPoint x: 609, endPoint y: 600, distance: 129.1
click at [607, 600] on p "مو معقول صارلي اسبوعين على هالموضوع" at bounding box center [501, 594] width 211 height 28
click at [583, 595] on p "مو معقول صارلي اسبوعين على هالموضوع" at bounding box center [501, 594] width 211 height 28
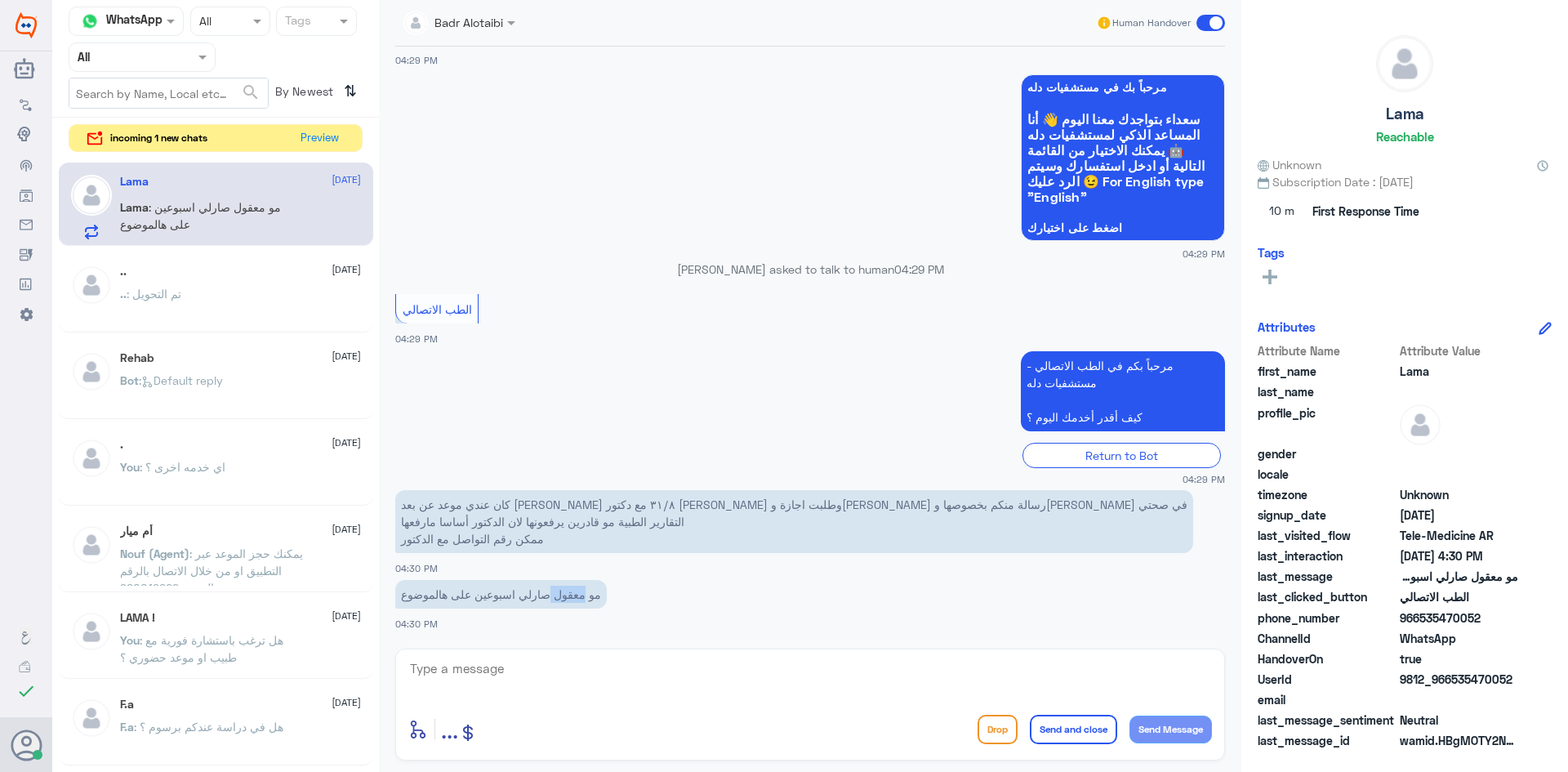
click at [583, 595] on p "مو معقول صارلي اسبوعين على هالموضوع" at bounding box center [501, 594] width 211 height 28
click at [578, 594] on p "مو معقول صارلي اسبوعين على هالموضوع" at bounding box center [501, 594] width 211 height 28
click at [577, 594] on p "مو معقول صارلي اسبوعين على هالموضوع" at bounding box center [501, 594] width 211 height 28
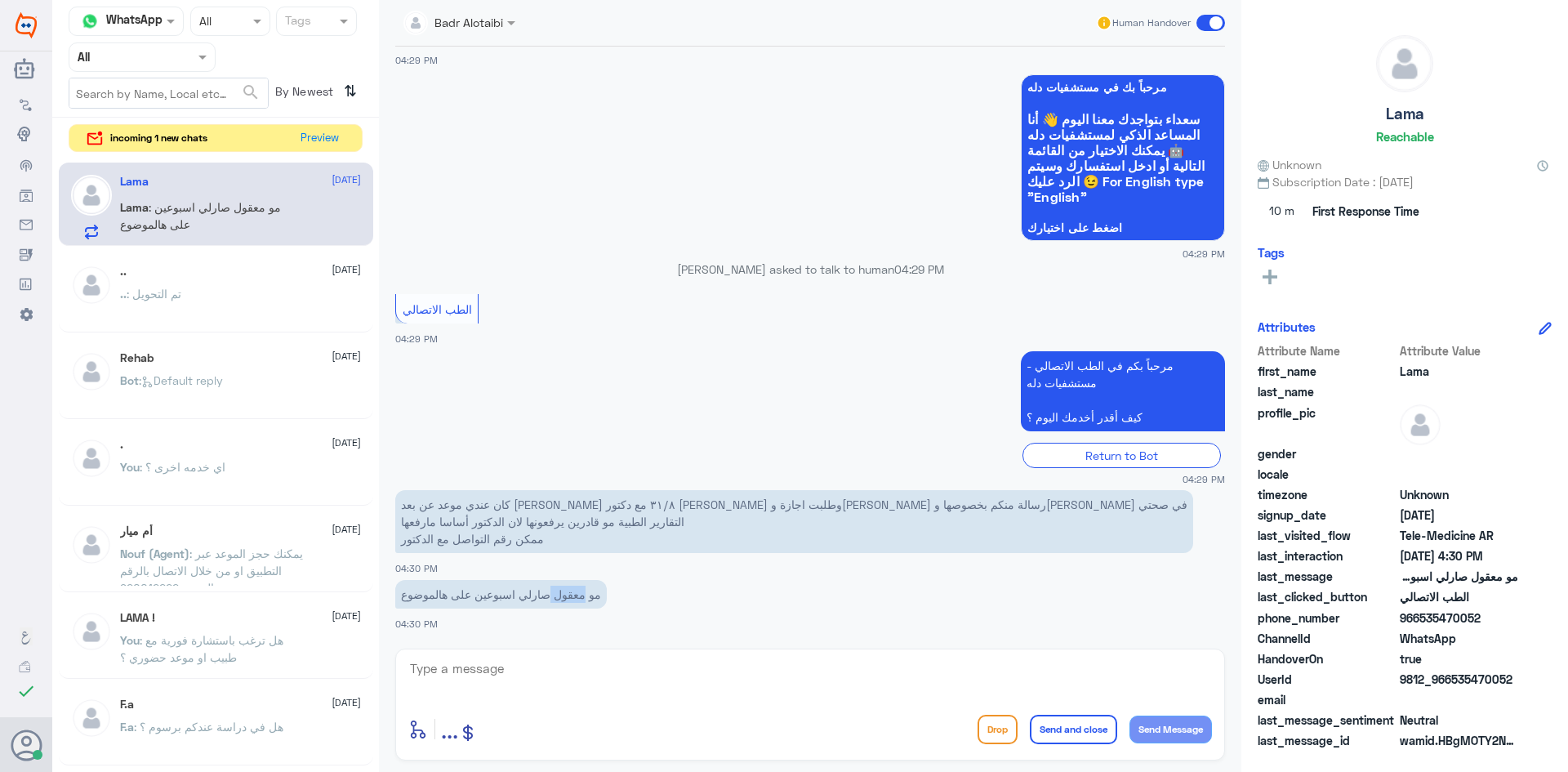
click at [573, 593] on p "مو معقول صارلي اسبوعين على هالموضوع" at bounding box center [501, 594] width 211 height 28
click at [552, 595] on p "مو معقول صارلي اسبوعين على هالموضوع" at bounding box center [501, 594] width 211 height 28
click at [551, 595] on p "مو معقول صارلي اسبوعين على هالموضوع" at bounding box center [501, 594] width 211 height 28
click at [541, 595] on p "مو معقول صارلي اسبوعين على هالموضوع" at bounding box center [501, 594] width 211 height 28
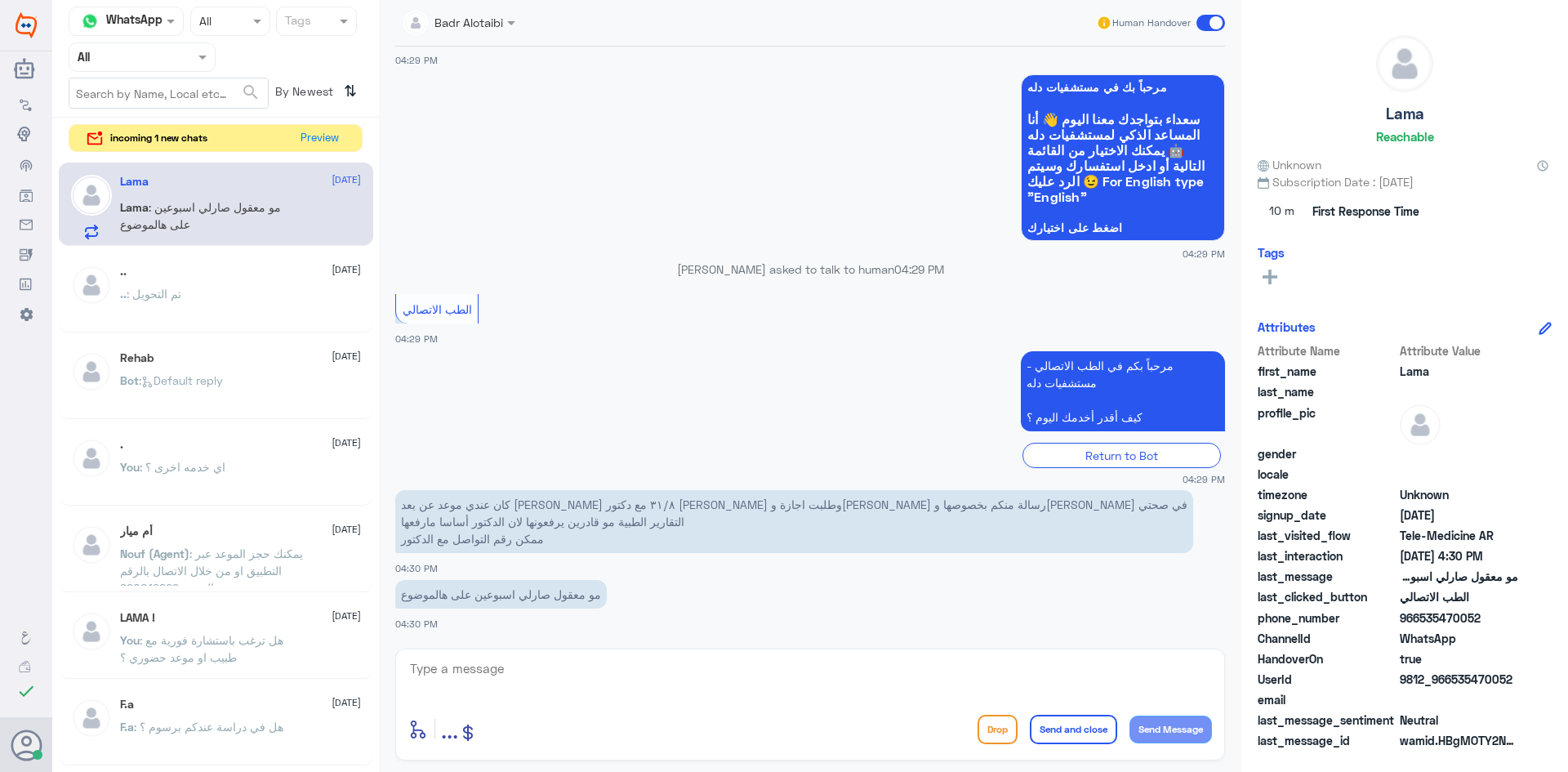
click at [518, 595] on p "مو معقول صارلي اسبوعين على هالموضوع" at bounding box center [501, 594] width 211 height 28
drag, startPoint x: 1502, startPoint y: 683, endPoint x: 1454, endPoint y: 685, distance: 48.0
click at [1454, 685] on div "UserId 9812_966535470052" at bounding box center [1405, 681] width 294 height 21
copy span "535470052"
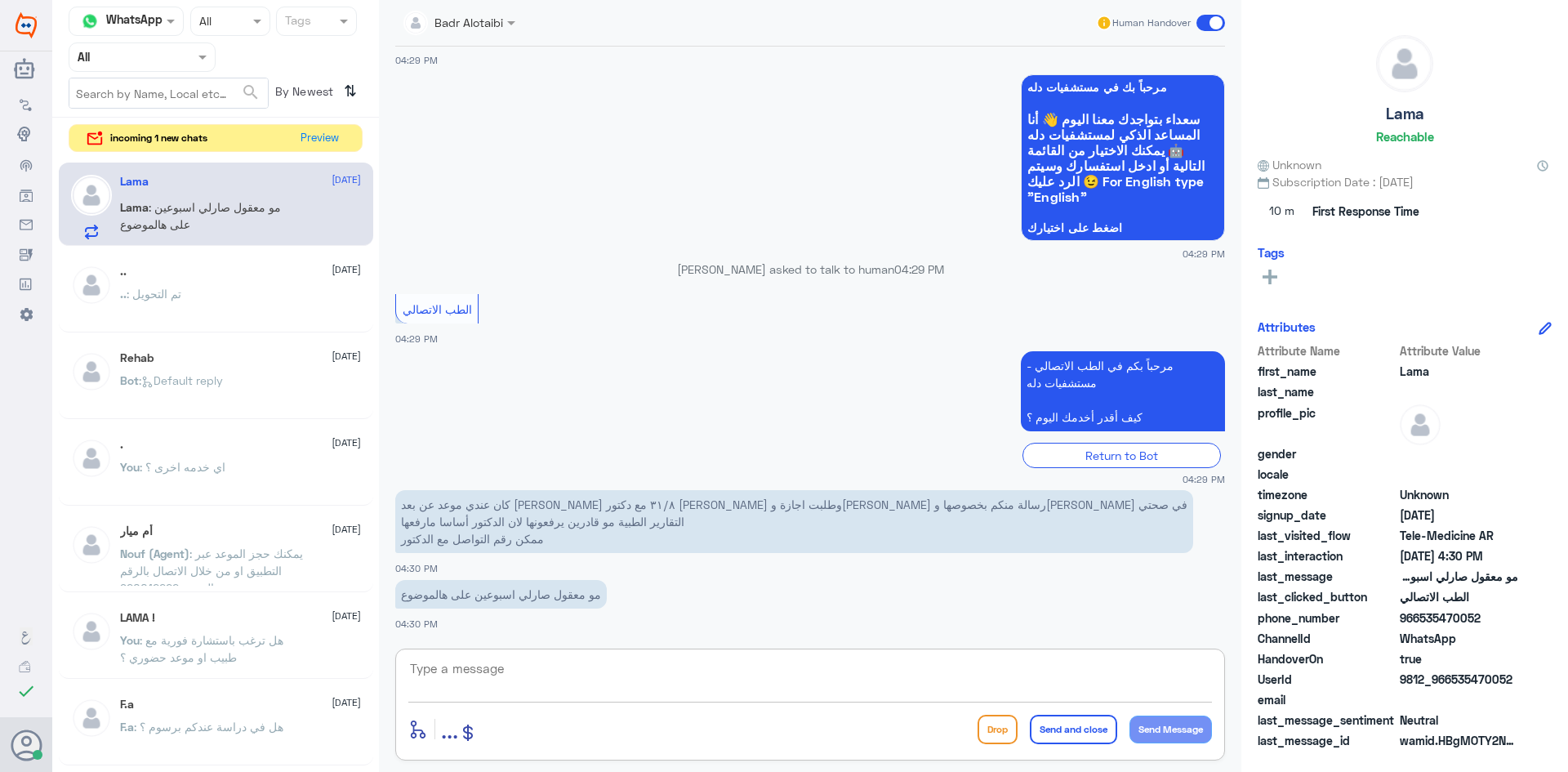
click at [880, 669] on textarea at bounding box center [809, 677] width 803 height 40
type textarea "م"
click at [1061, 663] on textarea "سيتم متابعة الموضوع" at bounding box center [809, 677] width 803 height 40
type textarea "سيتم المتابعة والتواصل معك"
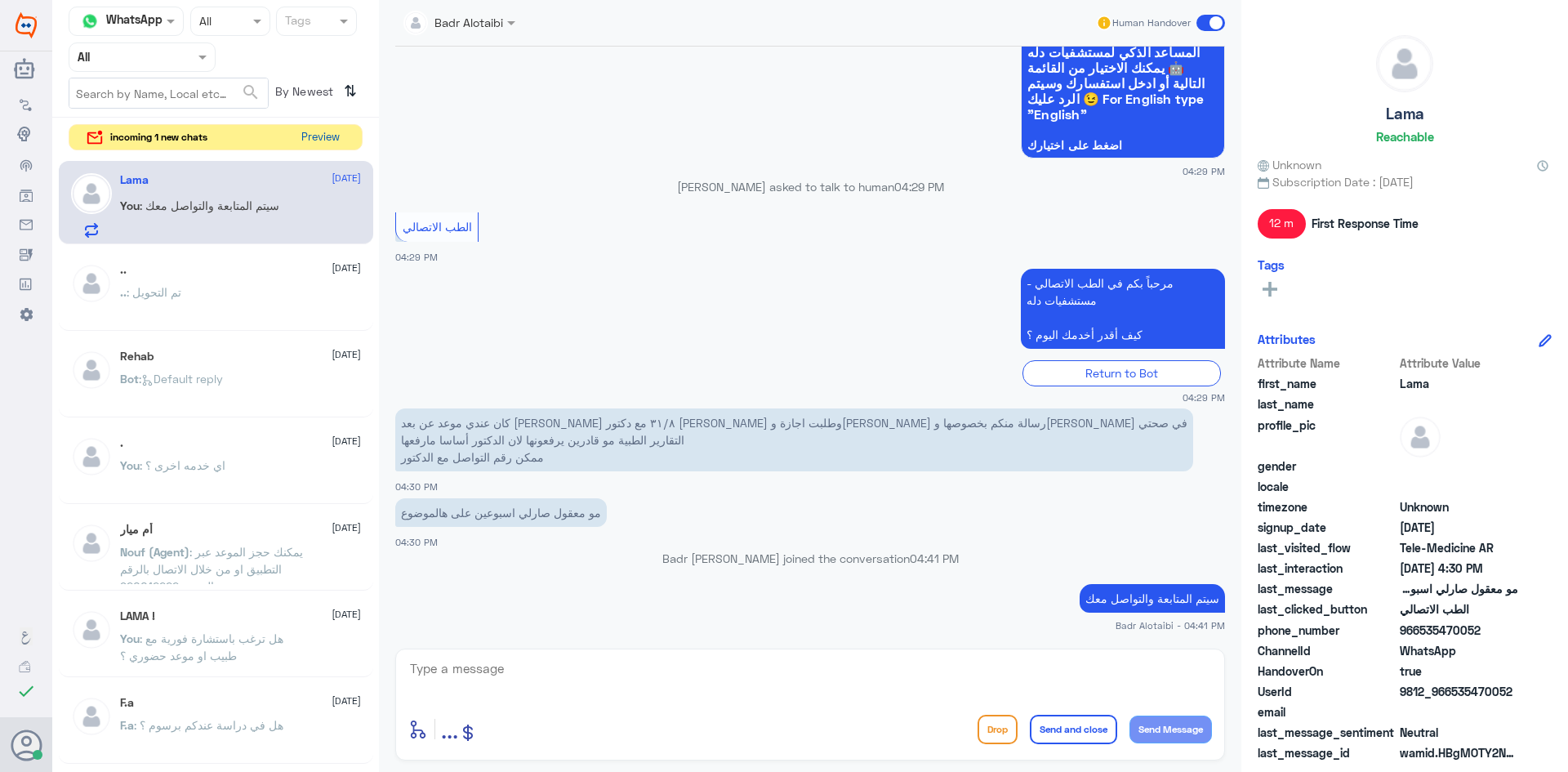
click at [308, 135] on button "Preview" at bounding box center [320, 138] width 51 height 26
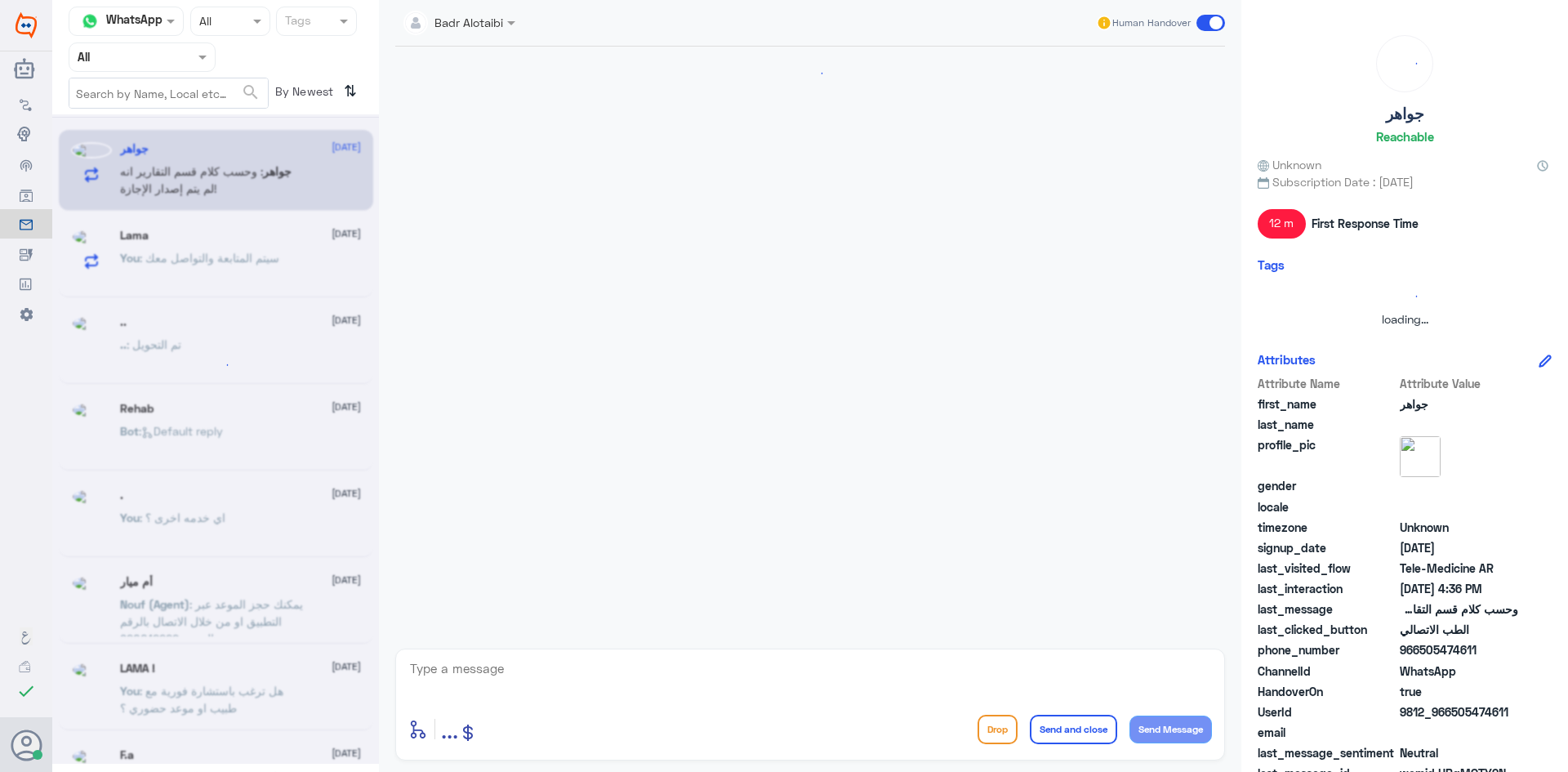
scroll to position [1143, 0]
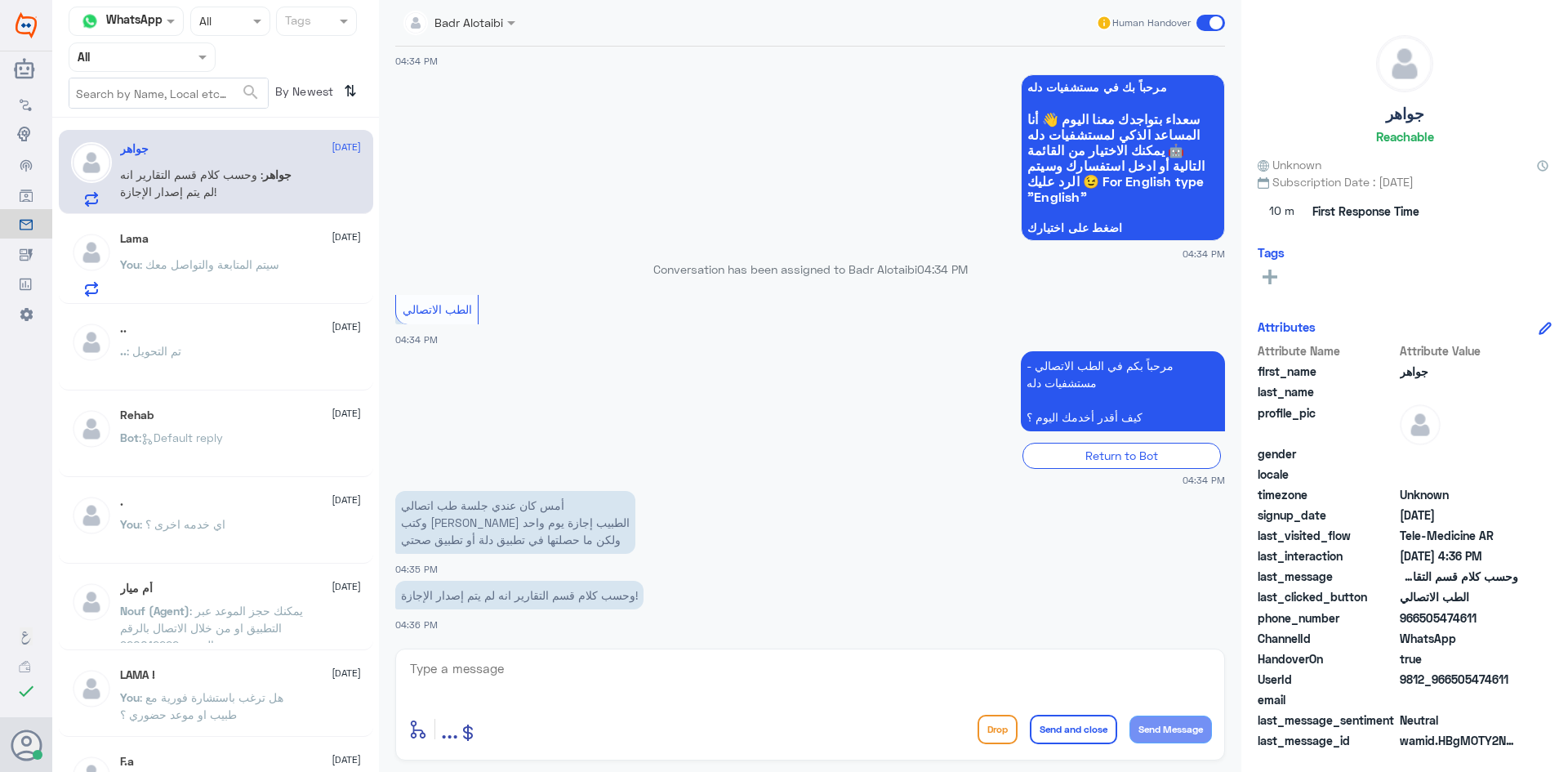
click at [283, 245] on div "Lama [DATE] You : سيتم المتابعة والتواصل معك" at bounding box center [240, 265] width 241 height 65
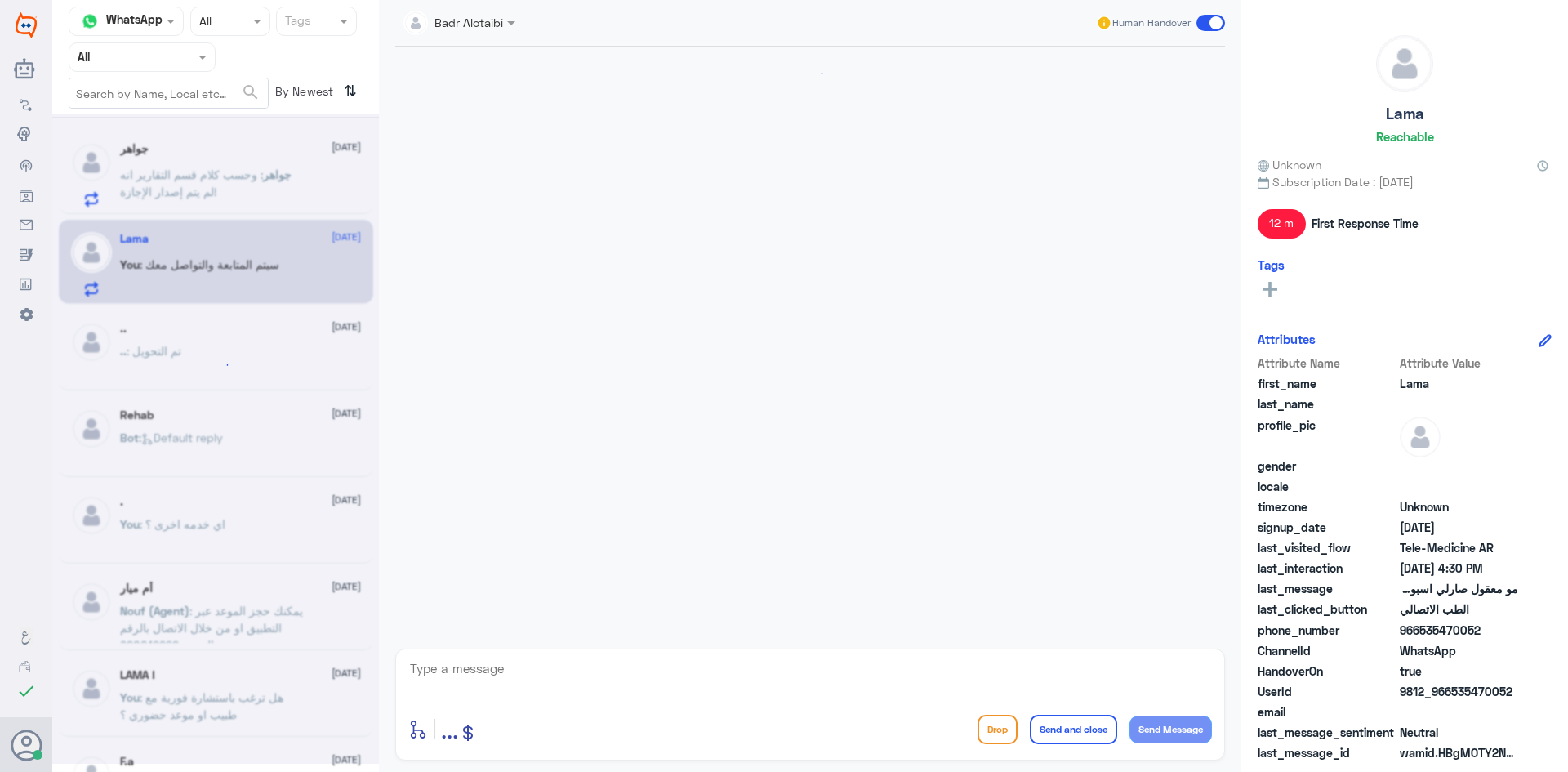
scroll to position [1129, 0]
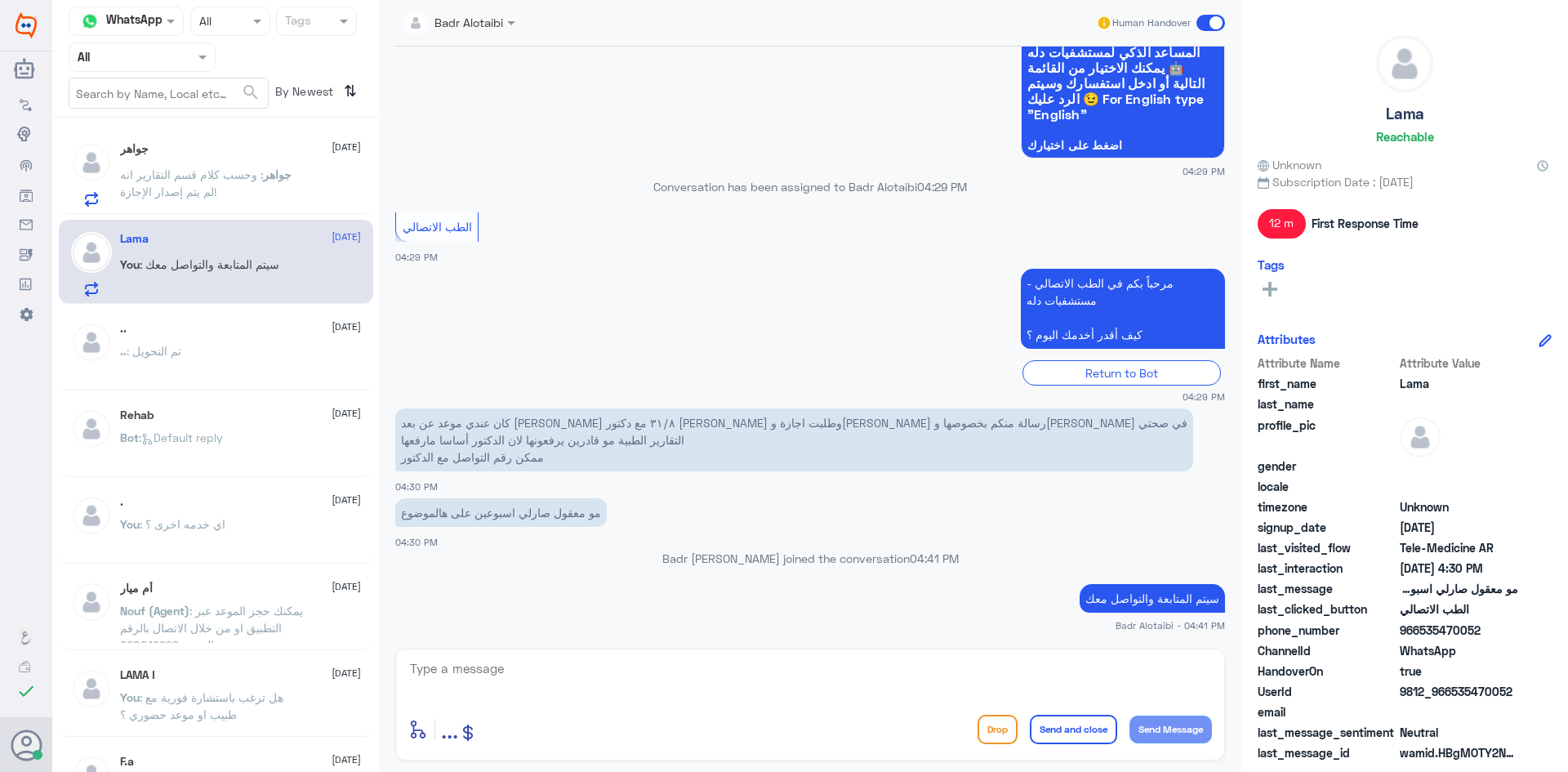
click at [273, 172] on span "جواهر" at bounding box center [277, 174] width 28 height 14
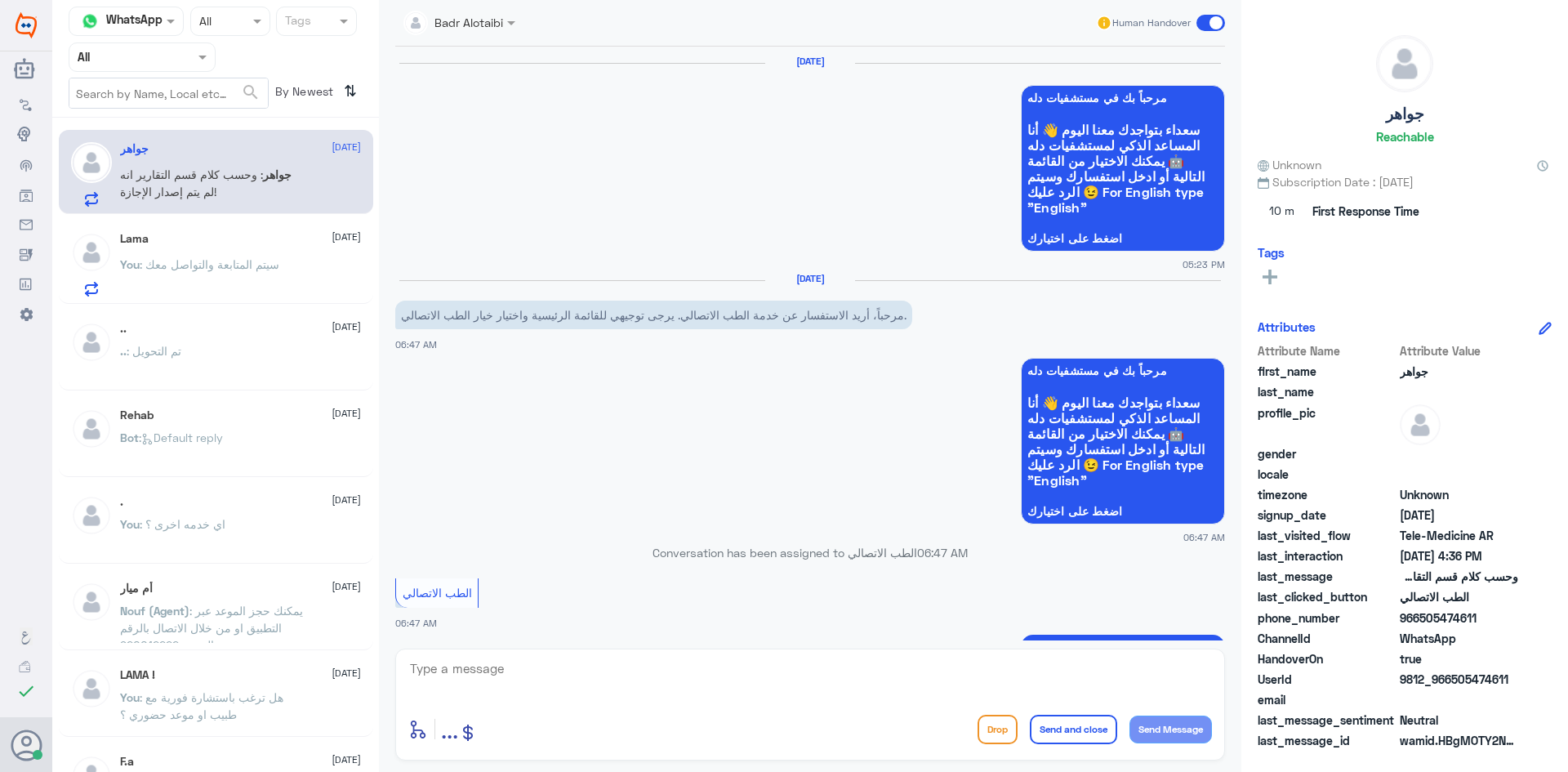
scroll to position [1143, 0]
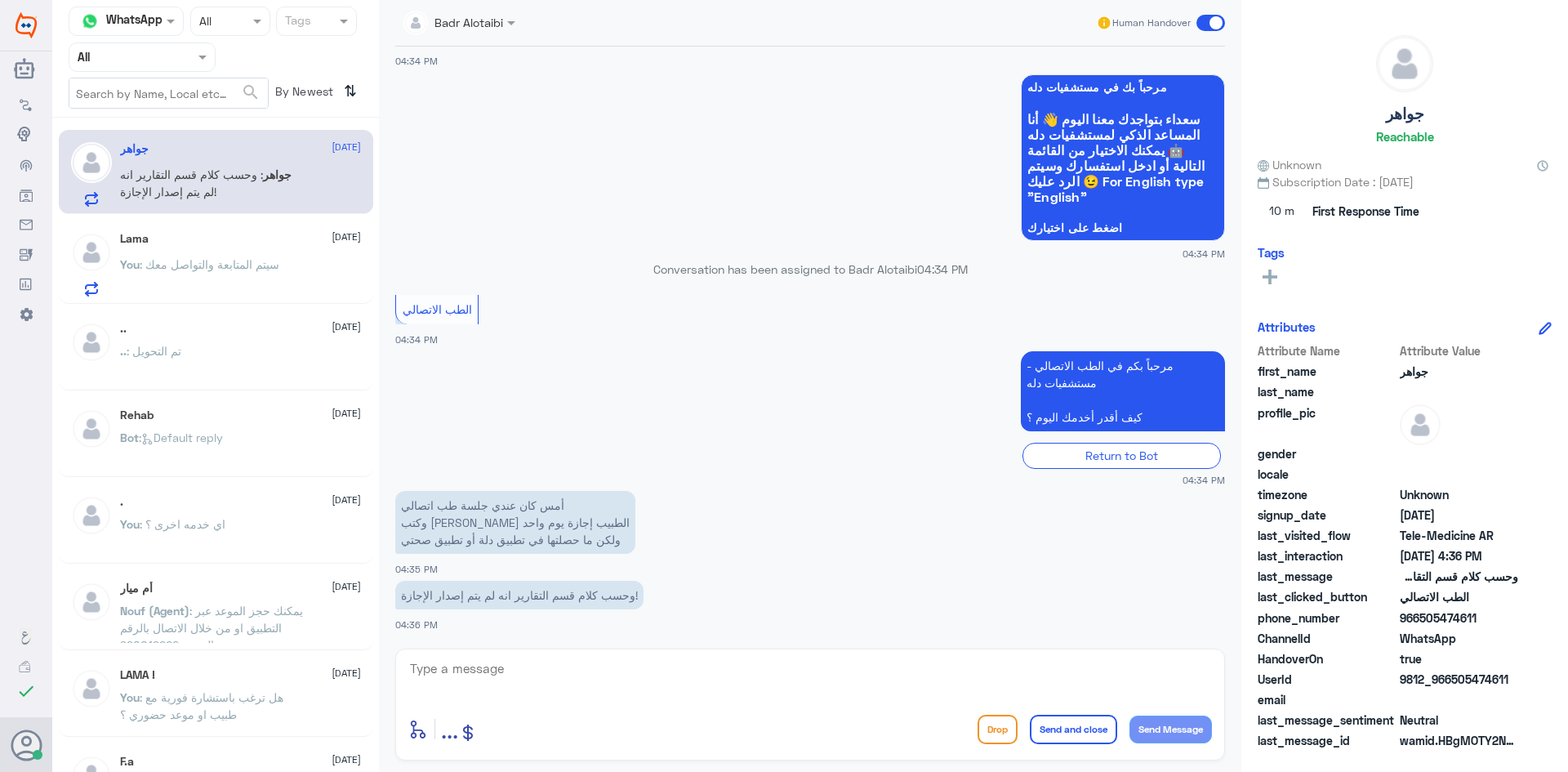
click at [585, 665] on textarea at bounding box center [809, 677] width 803 height 40
click at [587, 670] on textarea at bounding box center [809, 677] width 803 height 40
drag, startPoint x: 1517, startPoint y: 682, endPoint x: 1452, endPoint y: 680, distance: 65.0
click at [1452, 680] on span "9812_966505474611" at bounding box center [1459, 679] width 119 height 17
copy span "505474611"
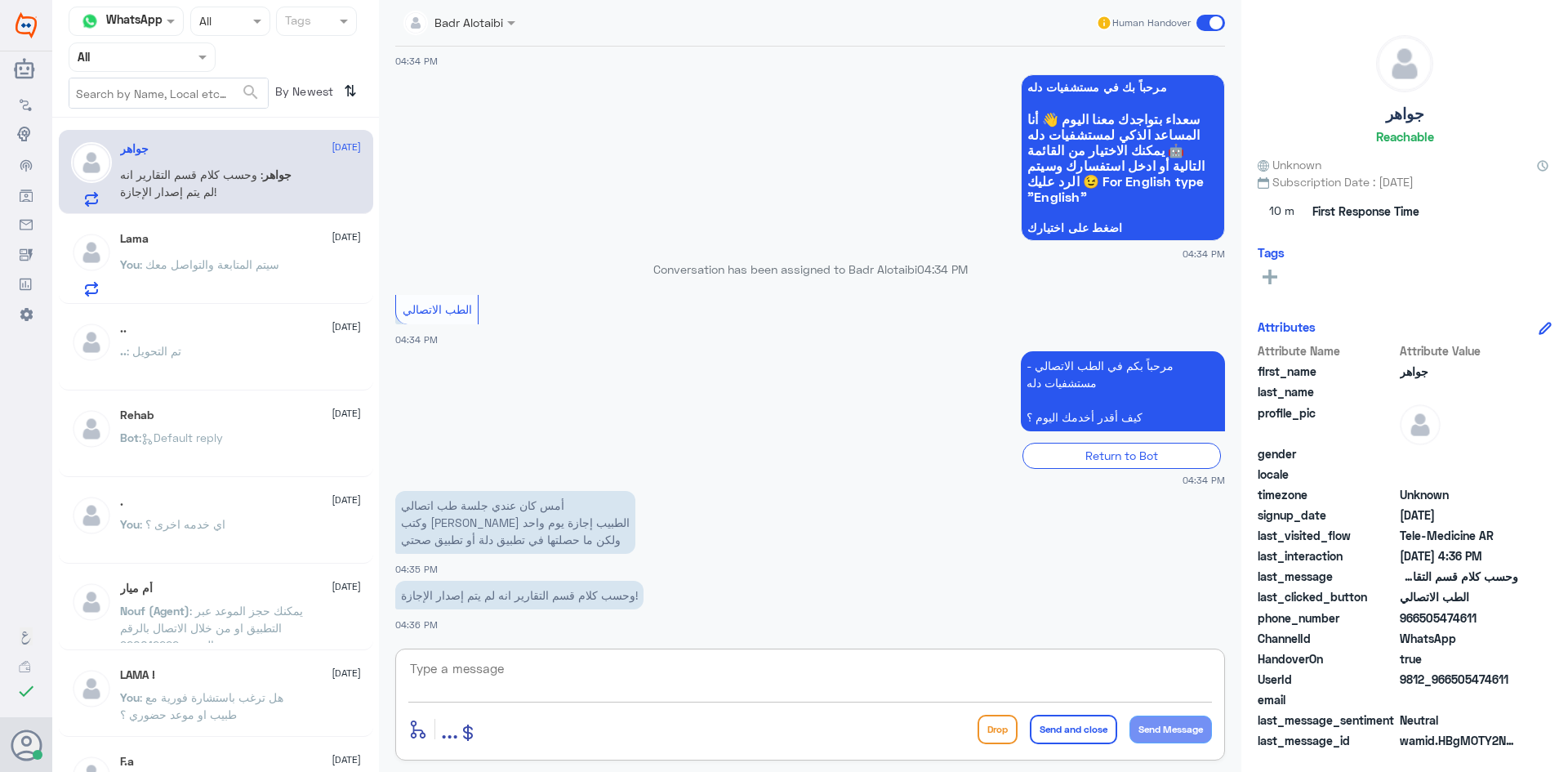
click at [697, 669] on textarea at bounding box center [809, 677] width 803 height 40
paste textarea "مرحبا معك بدر من الطب الاتصالي كيف اقدر اخدمك ؟"
type textarea "مرحبا معك بدر من الطب الاتصالي كيف اقدر اخدمك ؟"
